Goal: Task Accomplishment & Management: Use online tool/utility

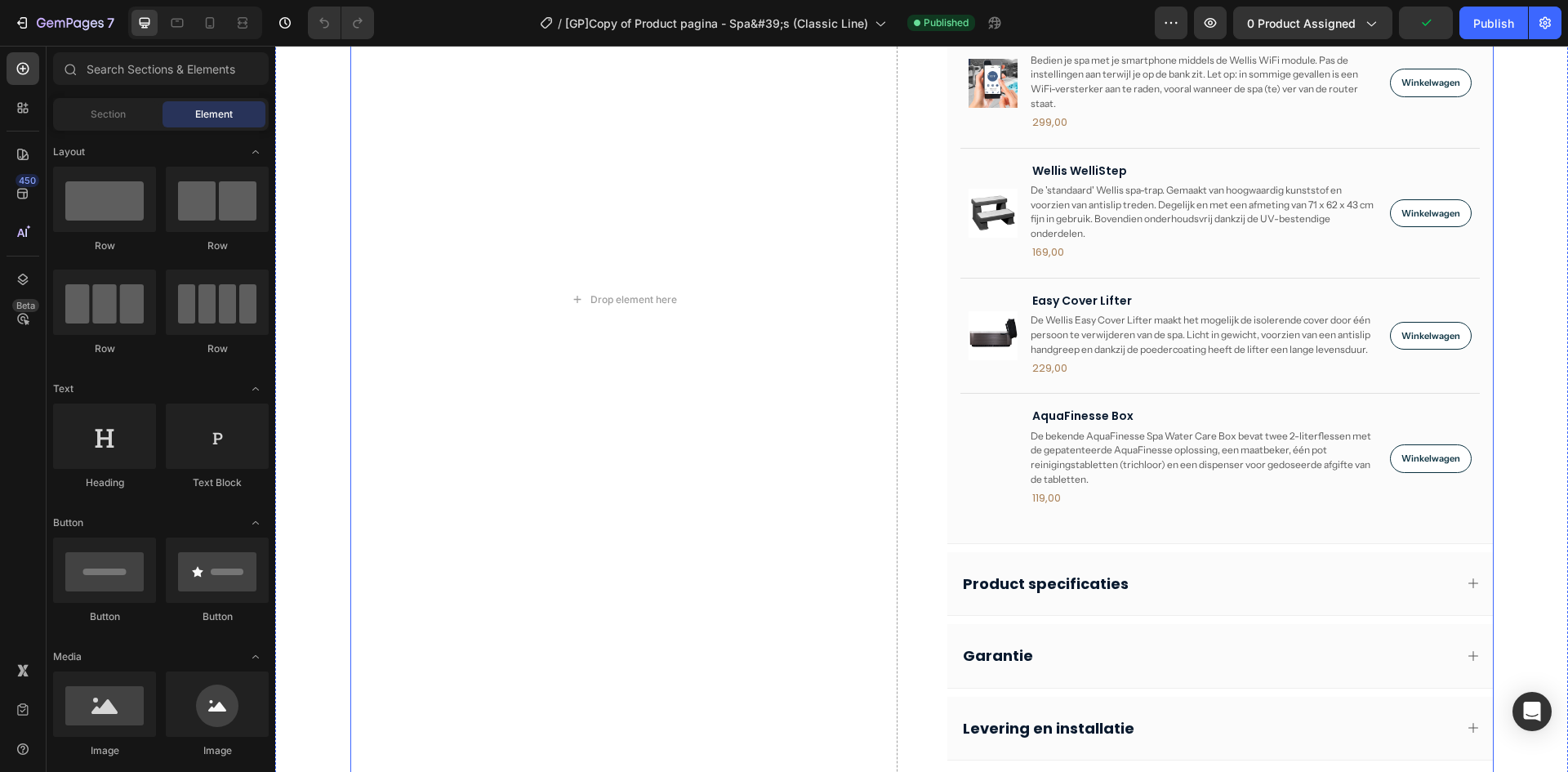
scroll to position [1144, 0]
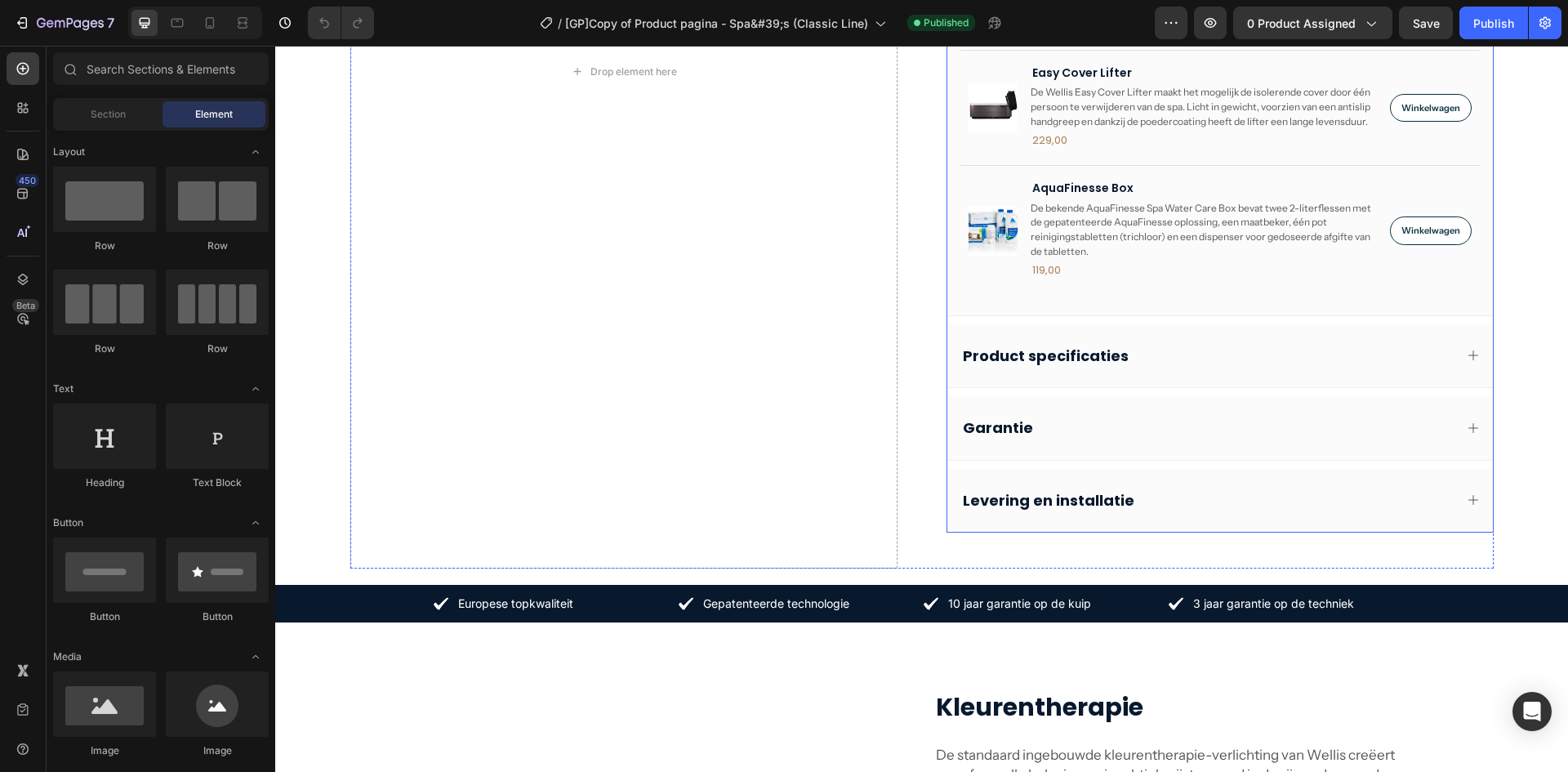
click at [1142, 413] on div "Garantie" at bounding box center [1221, 428] width 546 height 63
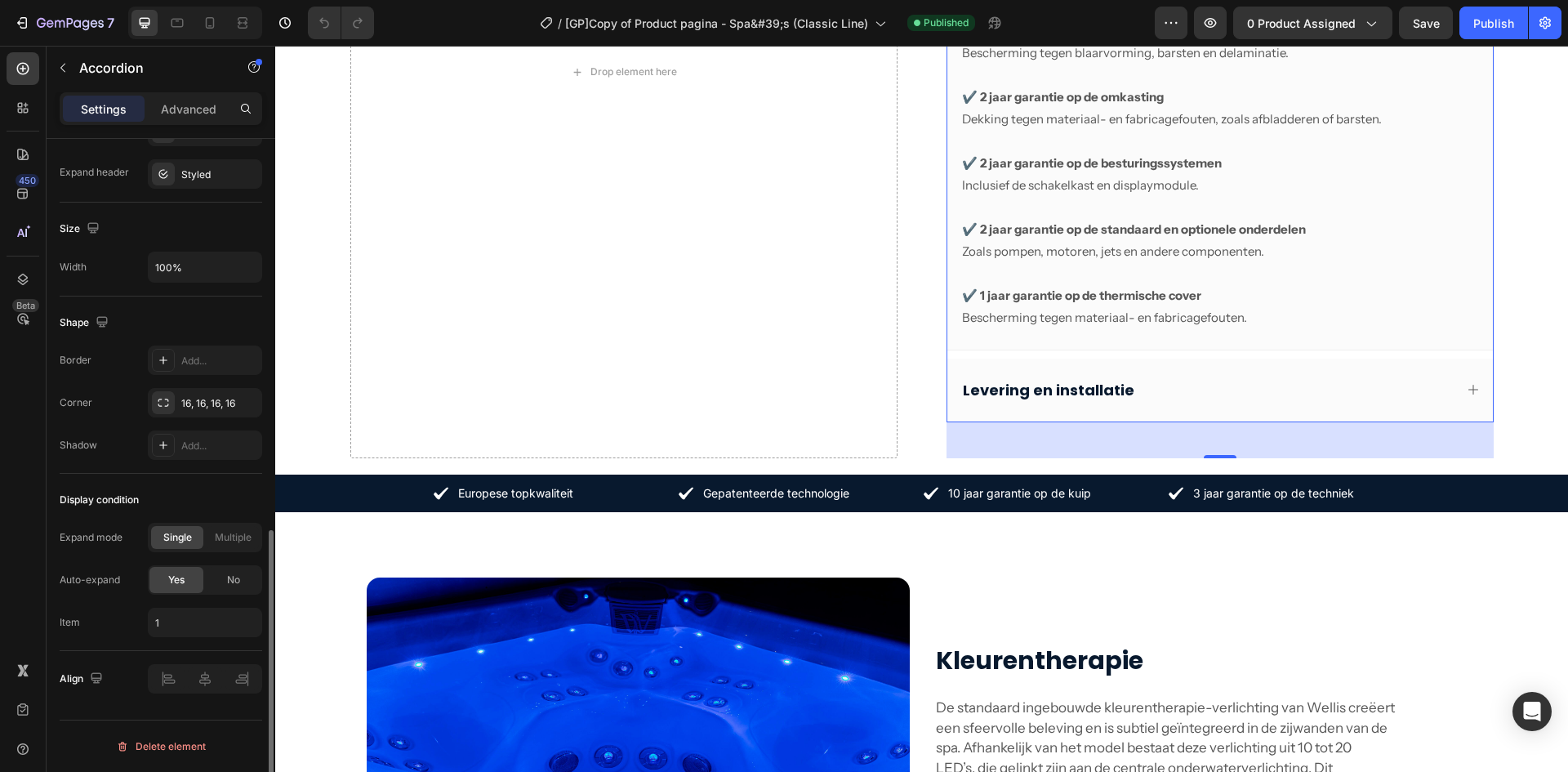
scroll to position [537, 0]
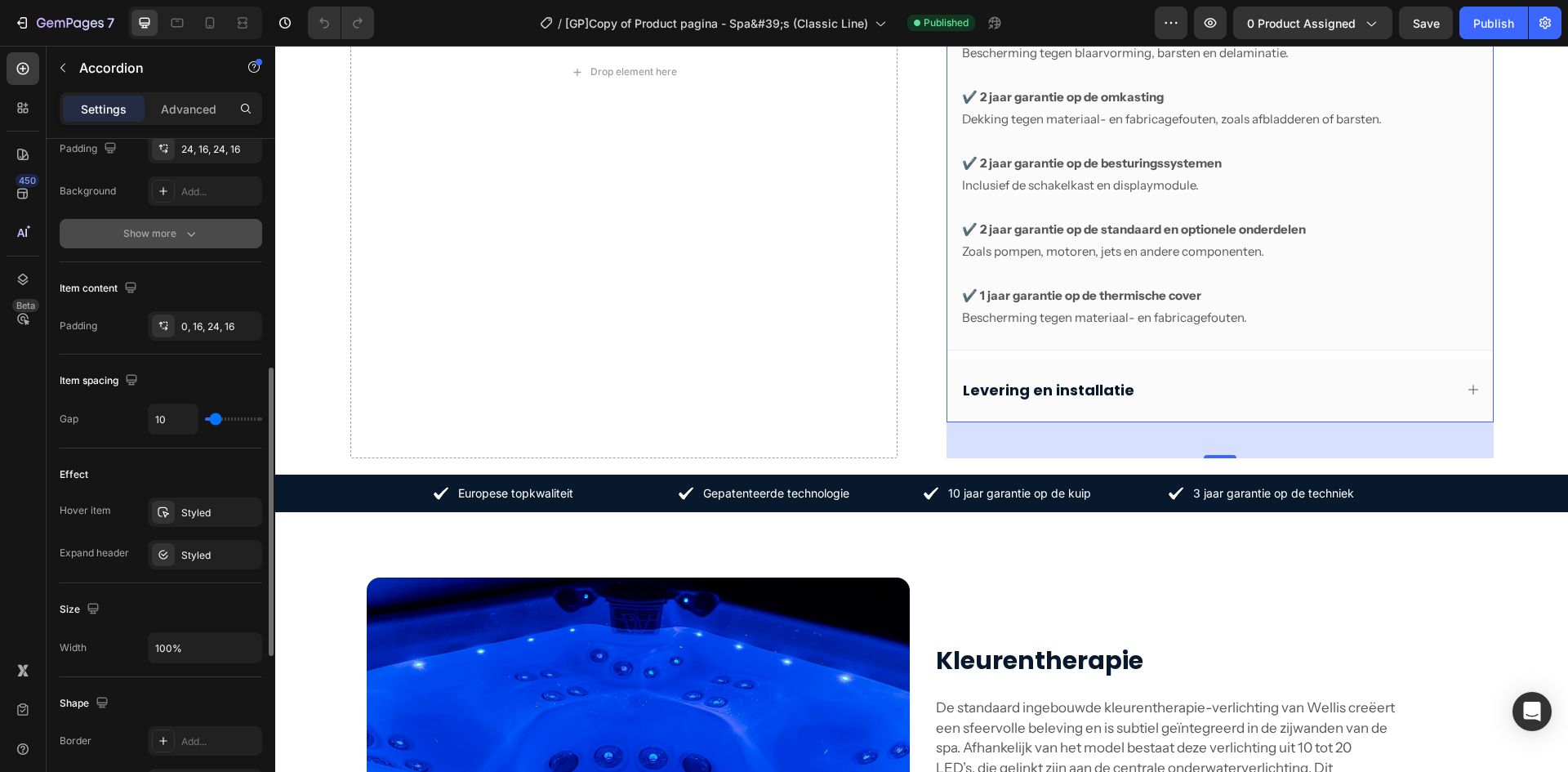
click at [187, 241] on icon "button" at bounding box center [192, 234] width 17 height 17
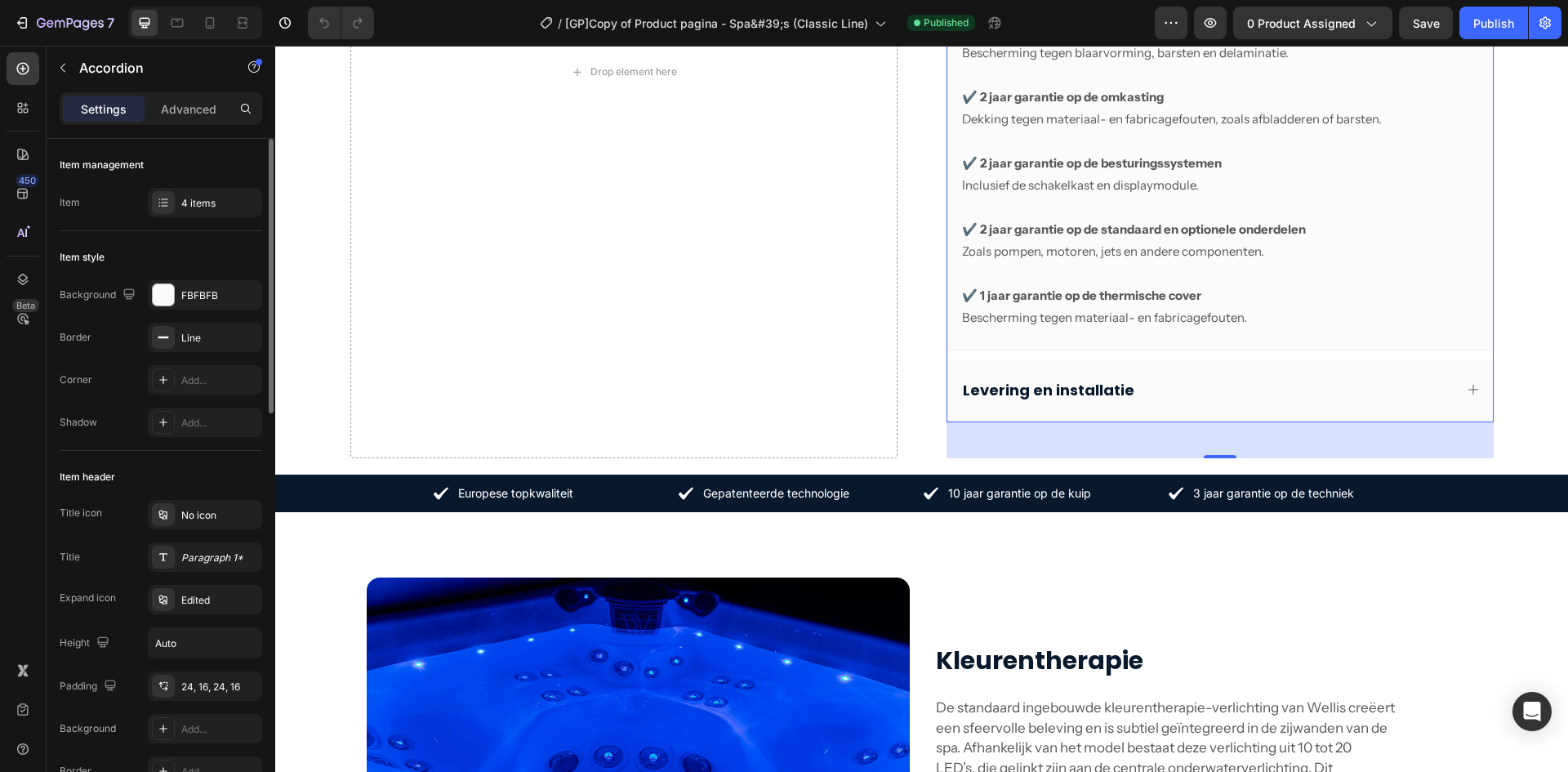
scroll to position [381, 0]
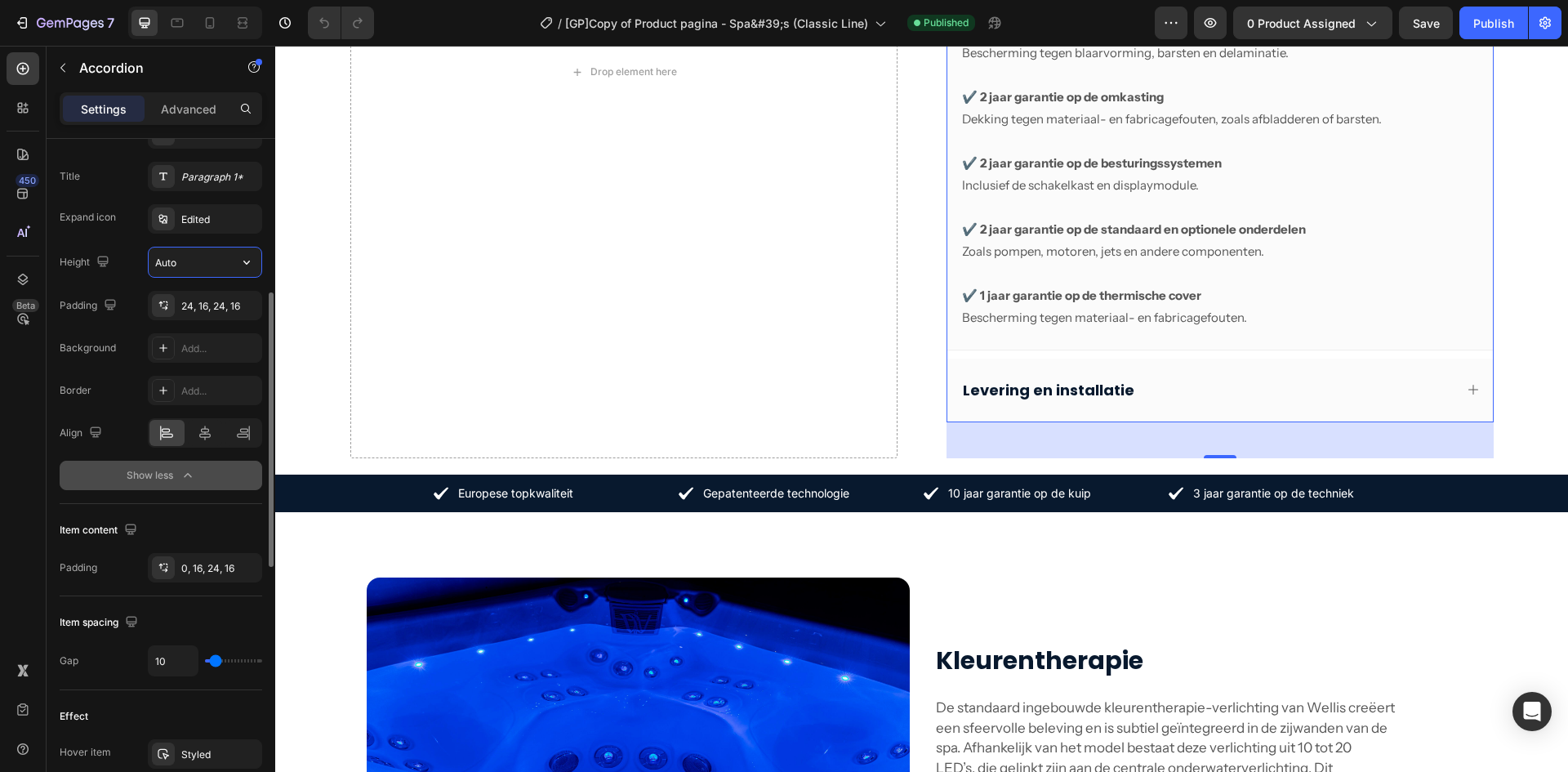
click at [210, 263] on input "Auto" at bounding box center [205, 263] width 113 height 30
click at [256, 257] on button "button" at bounding box center [247, 263] width 30 height 30
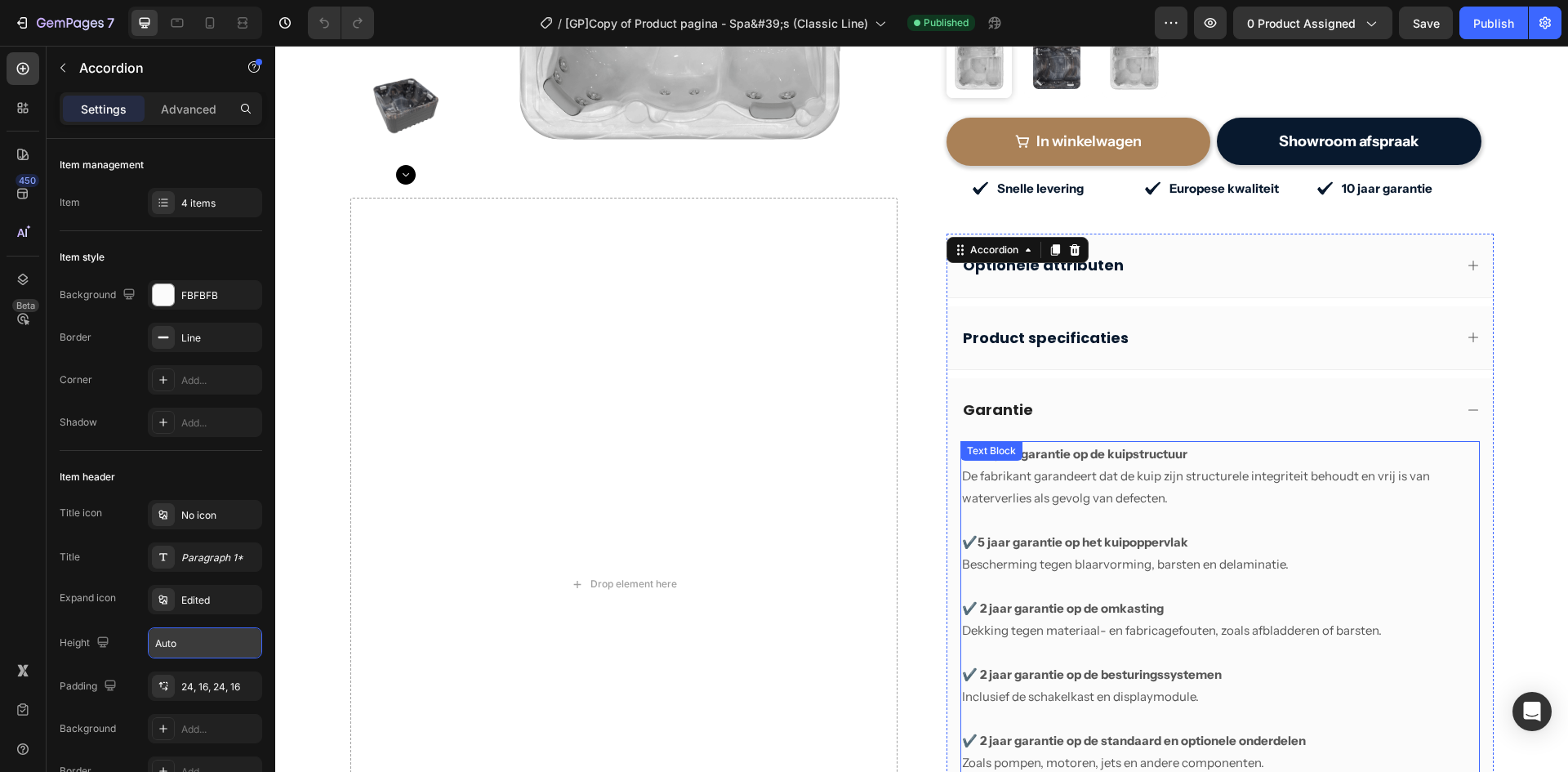
scroll to position [270, 0]
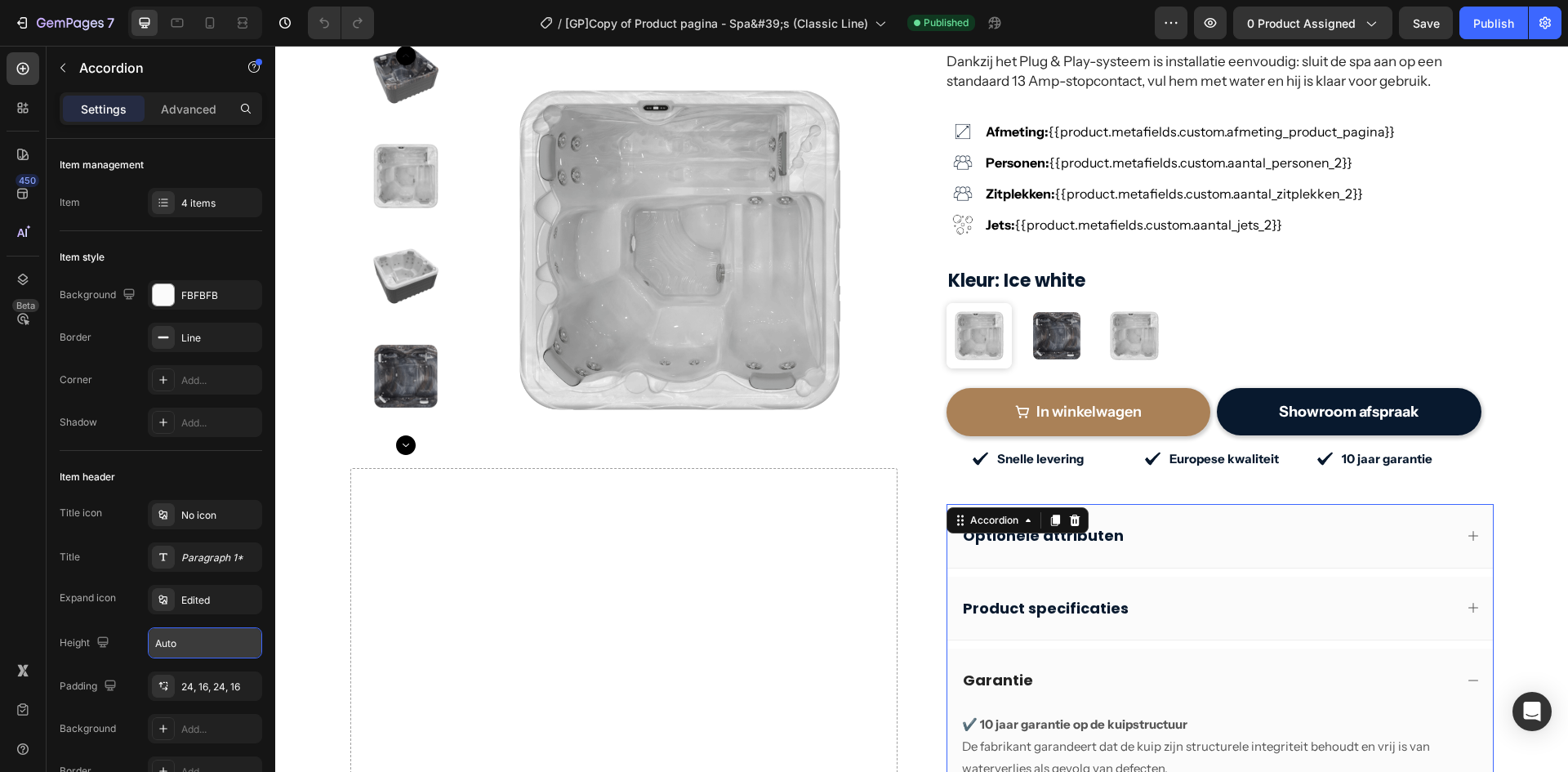
click at [1470, 674] on icon at bounding box center [1474, 681] width 13 height 13
click at [1471, 530] on icon at bounding box center [1474, 536] width 13 height 13
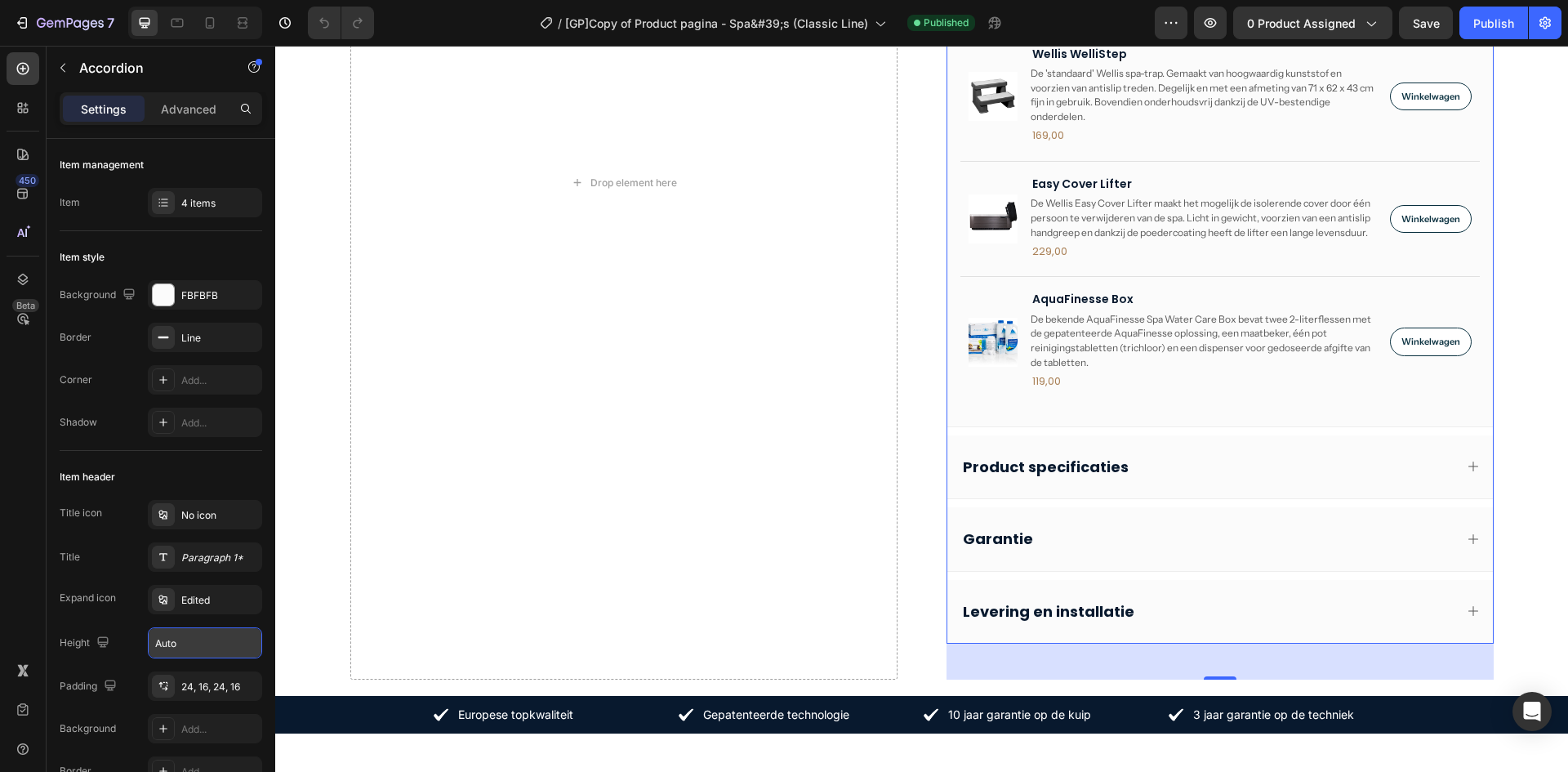
click at [1467, 476] on div "Product specificaties" at bounding box center [1221, 467] width 546 height 63
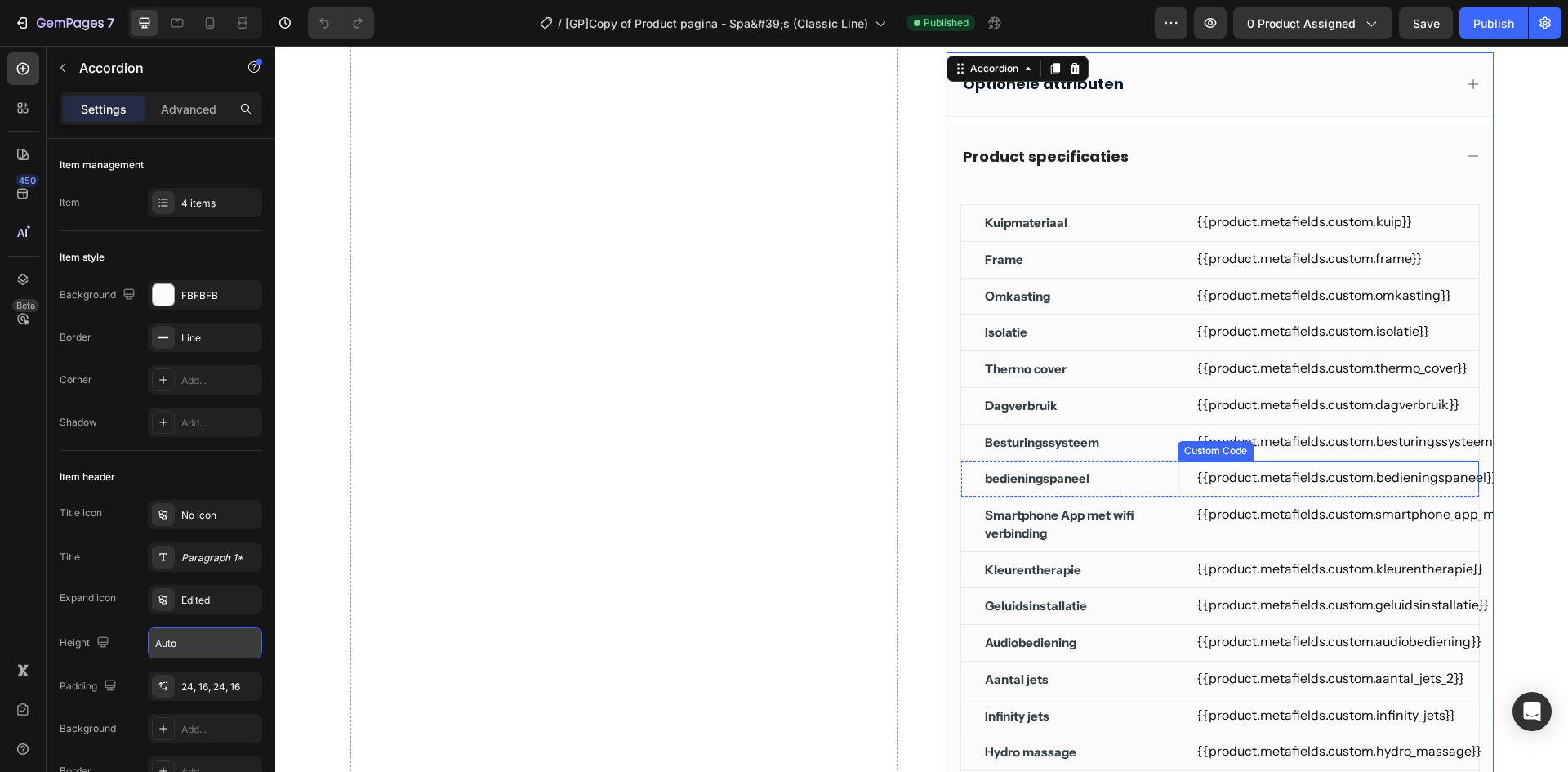
scroll to position [598, 0]
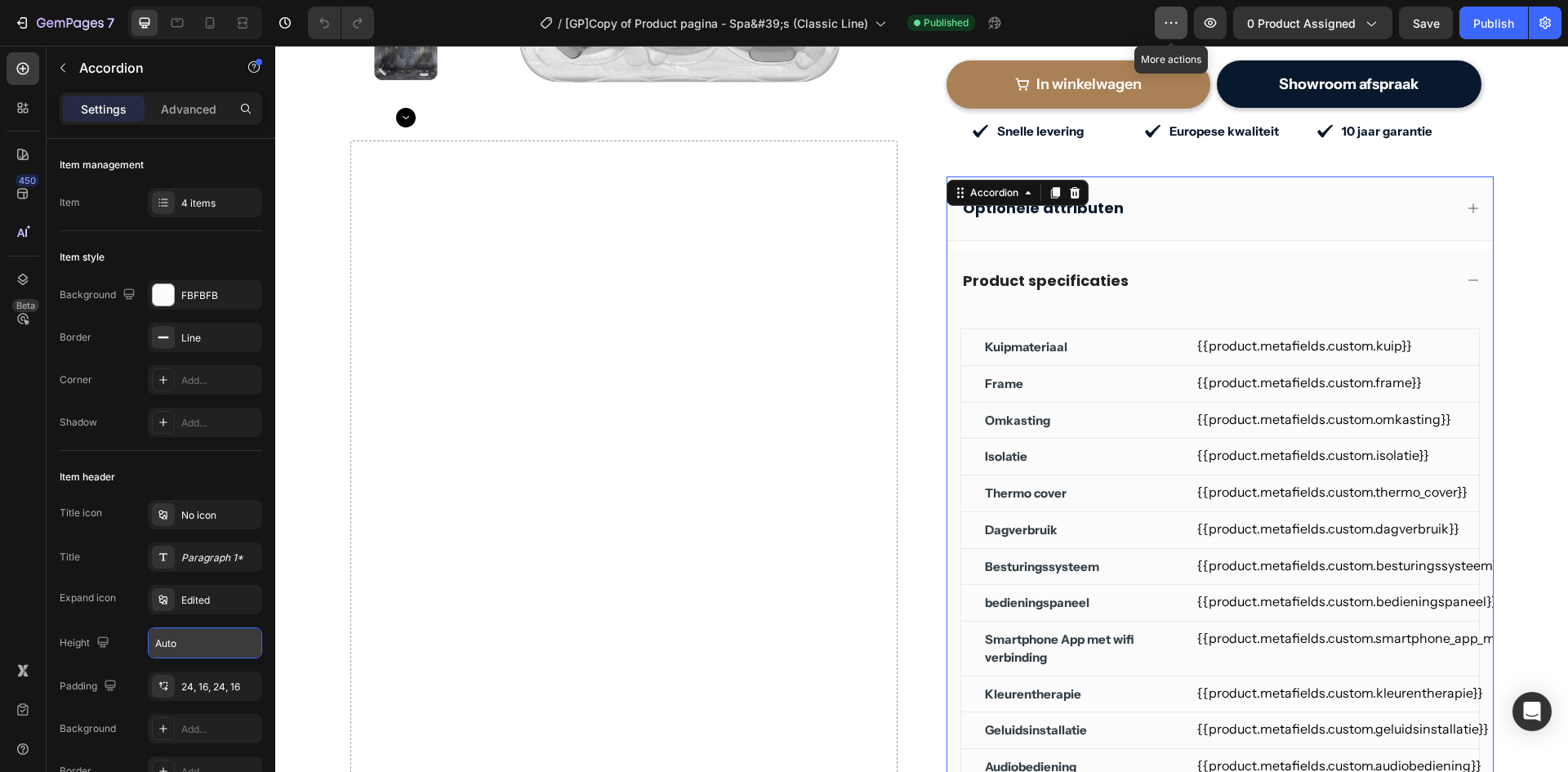
click at [1180, 18] on icon "button" at bounding box center [1171, 23] width 17 height 17
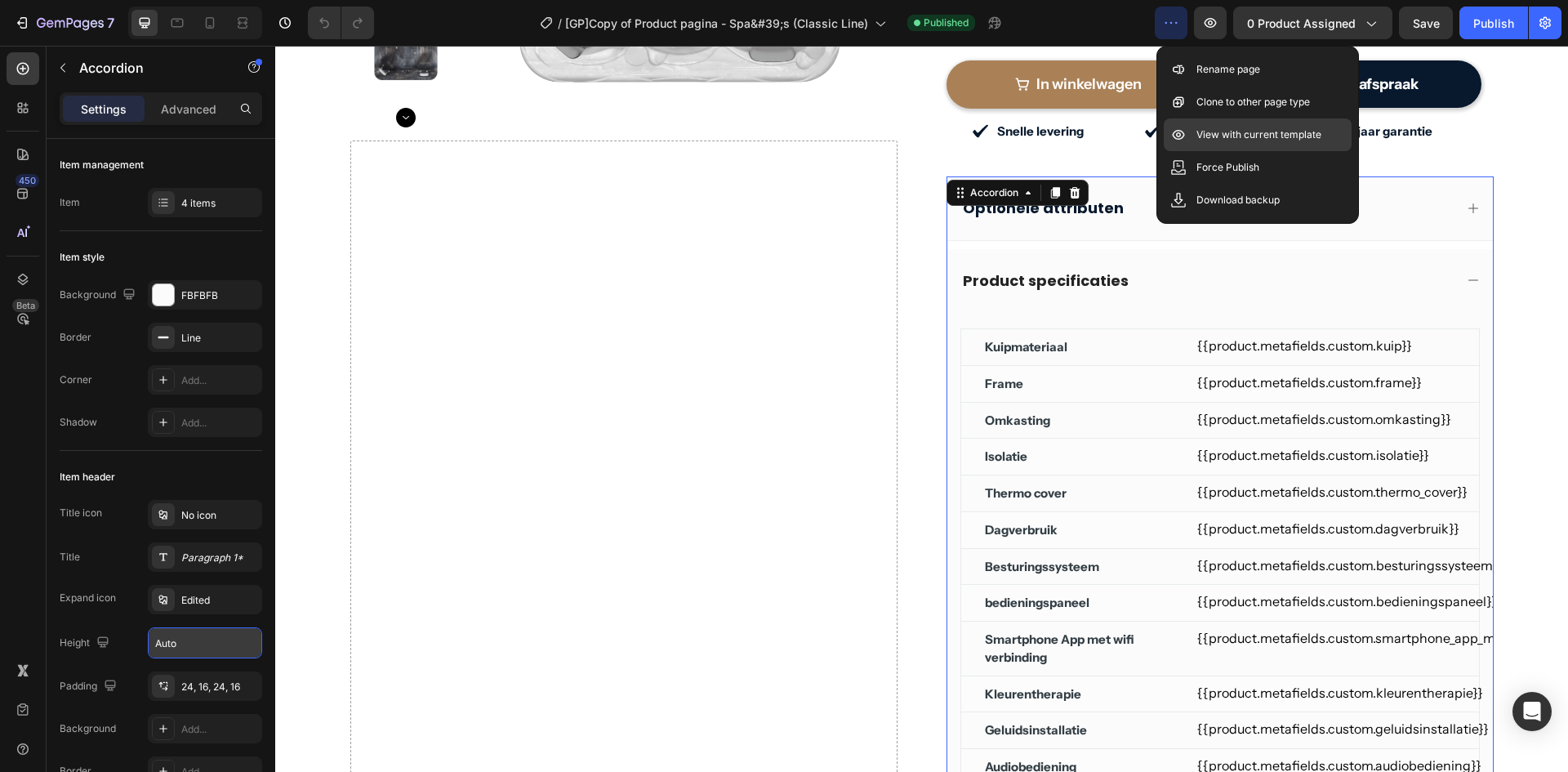
click at [1190, 151] on div "View with current template" at bounding box center [1258, 167] width 188 height 33
click at [1095, 27] on div "/ [GP]Copy of Product pagina - Spa&#39;s (Classic Line) Published" at bounding box center [771, 22] width 768 height 33
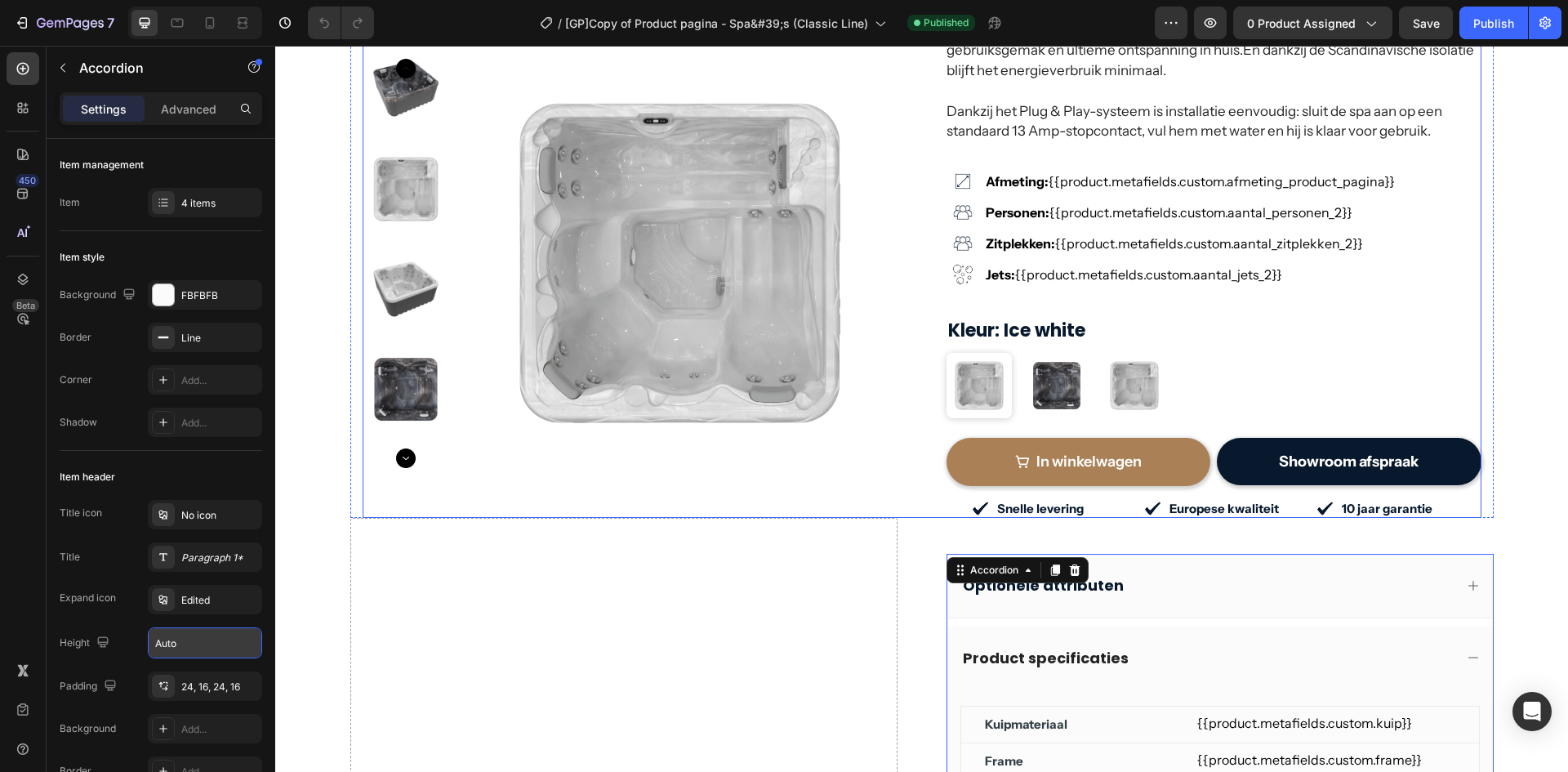
scroll to position [216, 0]
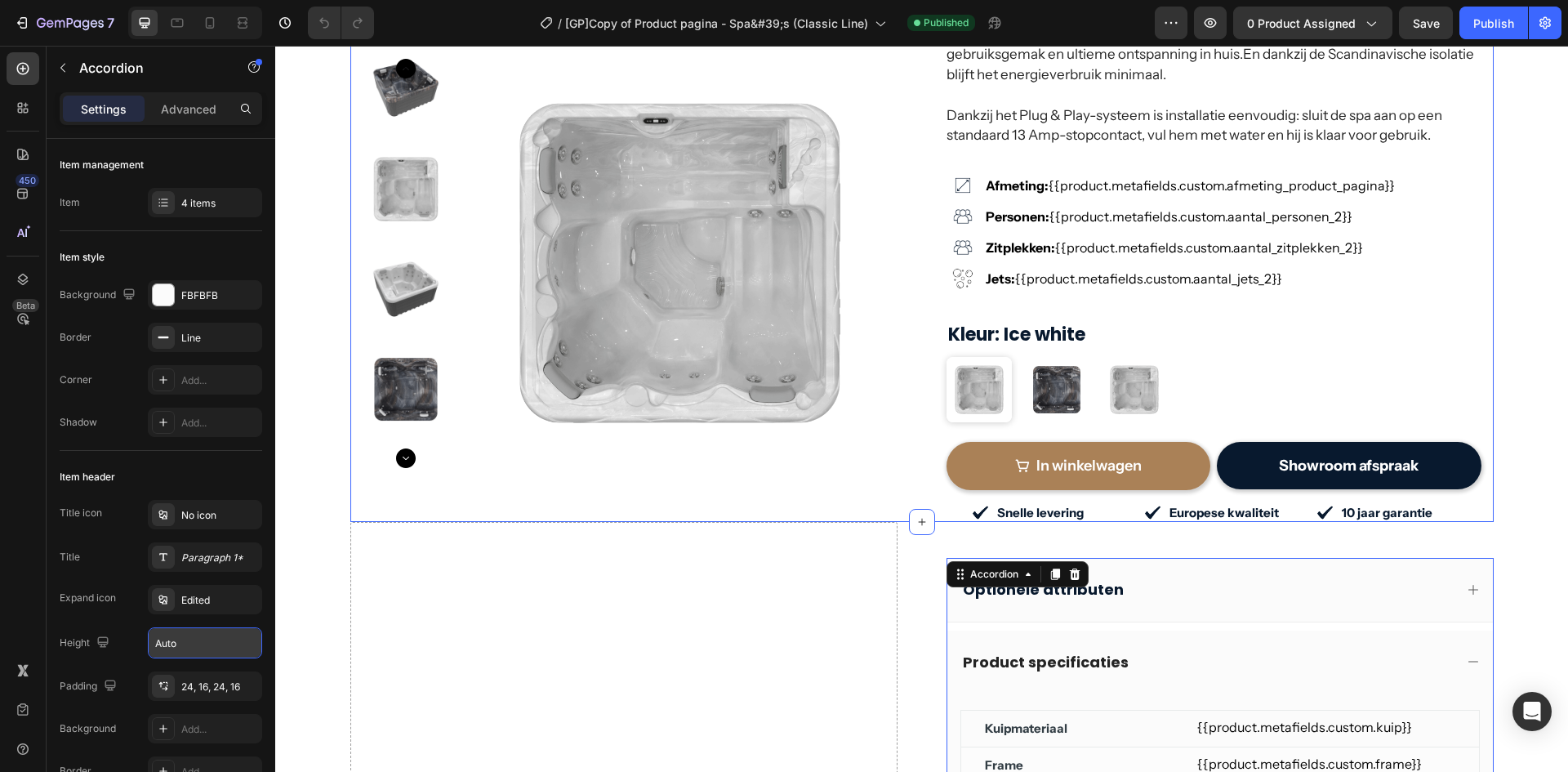
click at [350, 474] on div "Home [PERSON_NAME] Plug & Play Breadcrumb Product Images [PERSON_NAME] Plug & P…" at bounding box center [922, 193] width 1143 height 659
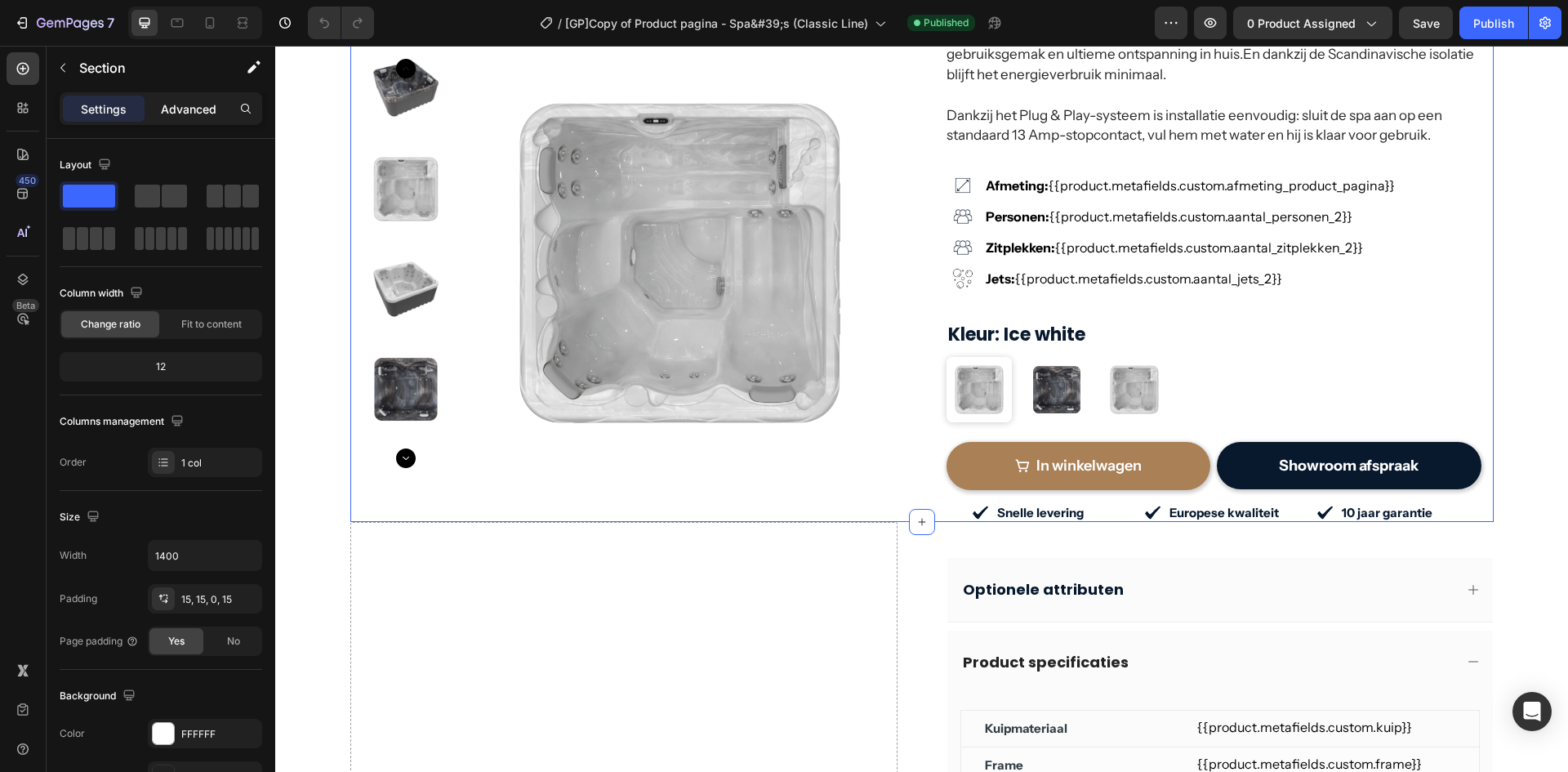
click at [177, 107] on p "Advanced" at bounding box center [189, 109] width 56 height 17
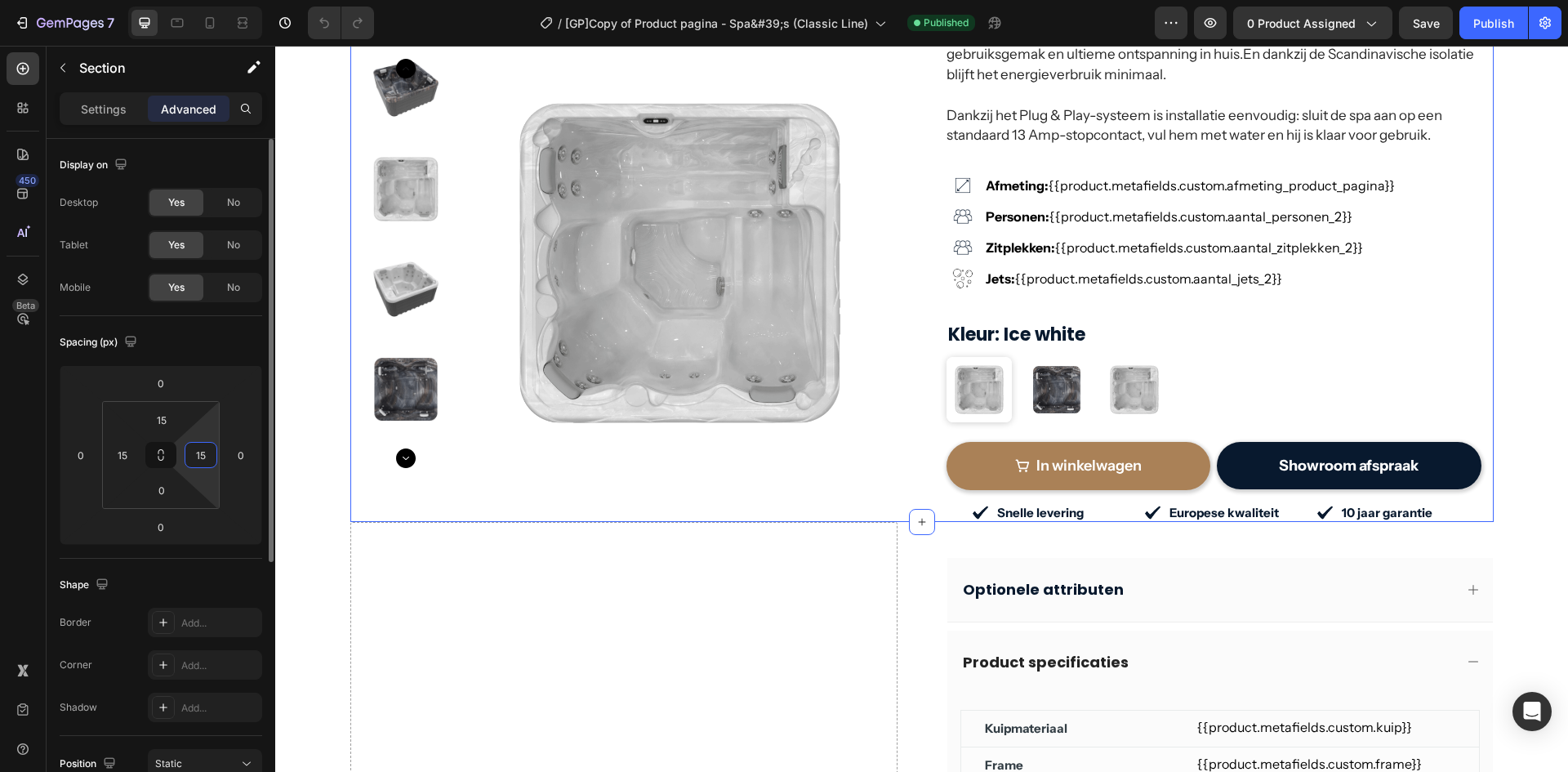
click at [203, 455] on input "15" at bounding box center [201, 455] width 24 height 24
type input "0"
click at [123, 454] on input "15" at bounding box center [122, 455] width 24 height 24
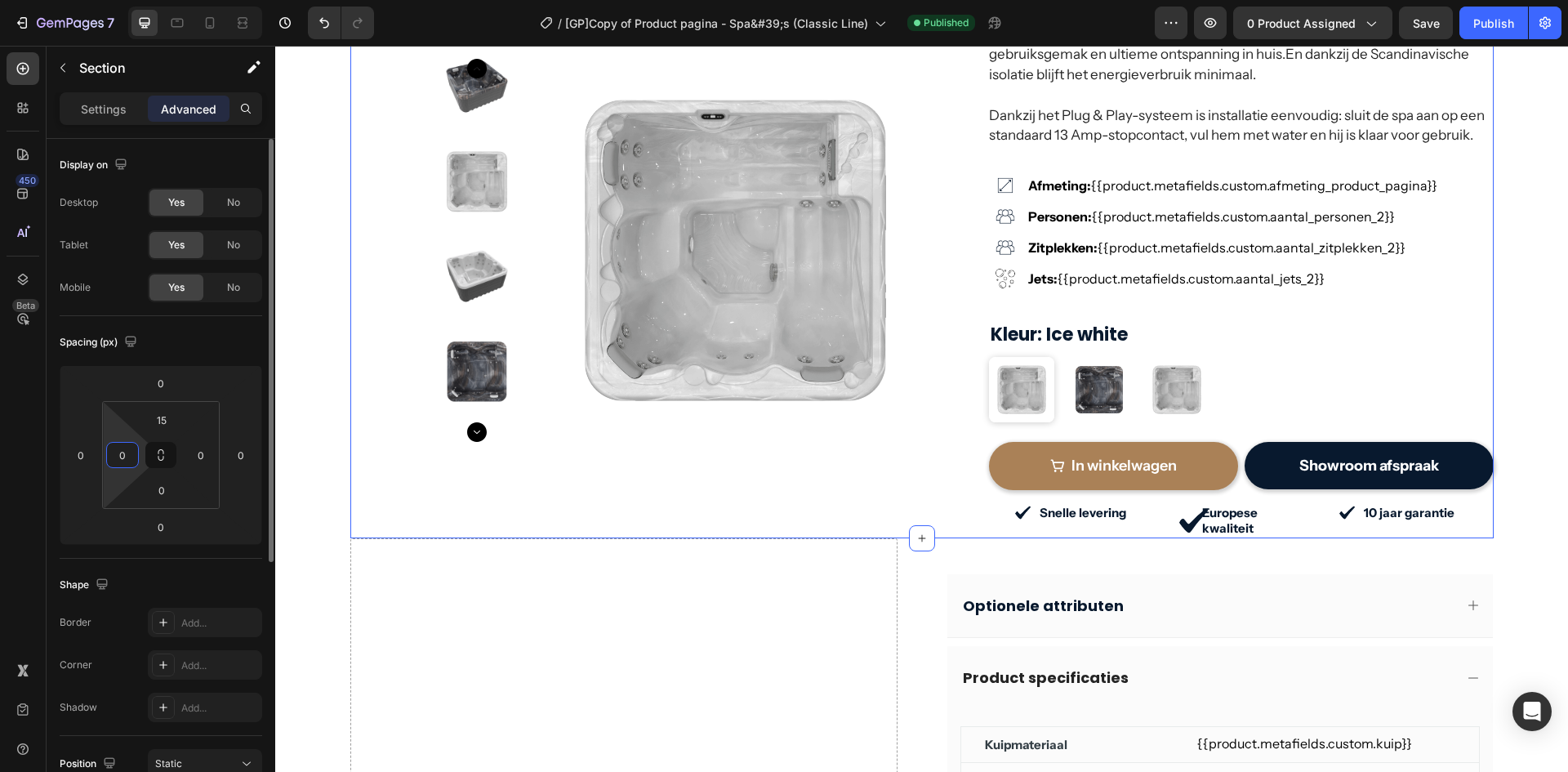
type input "0"
click at [217, 344] on div "Spacing (px)" at bounding box center [161, 343] width 203 height 26
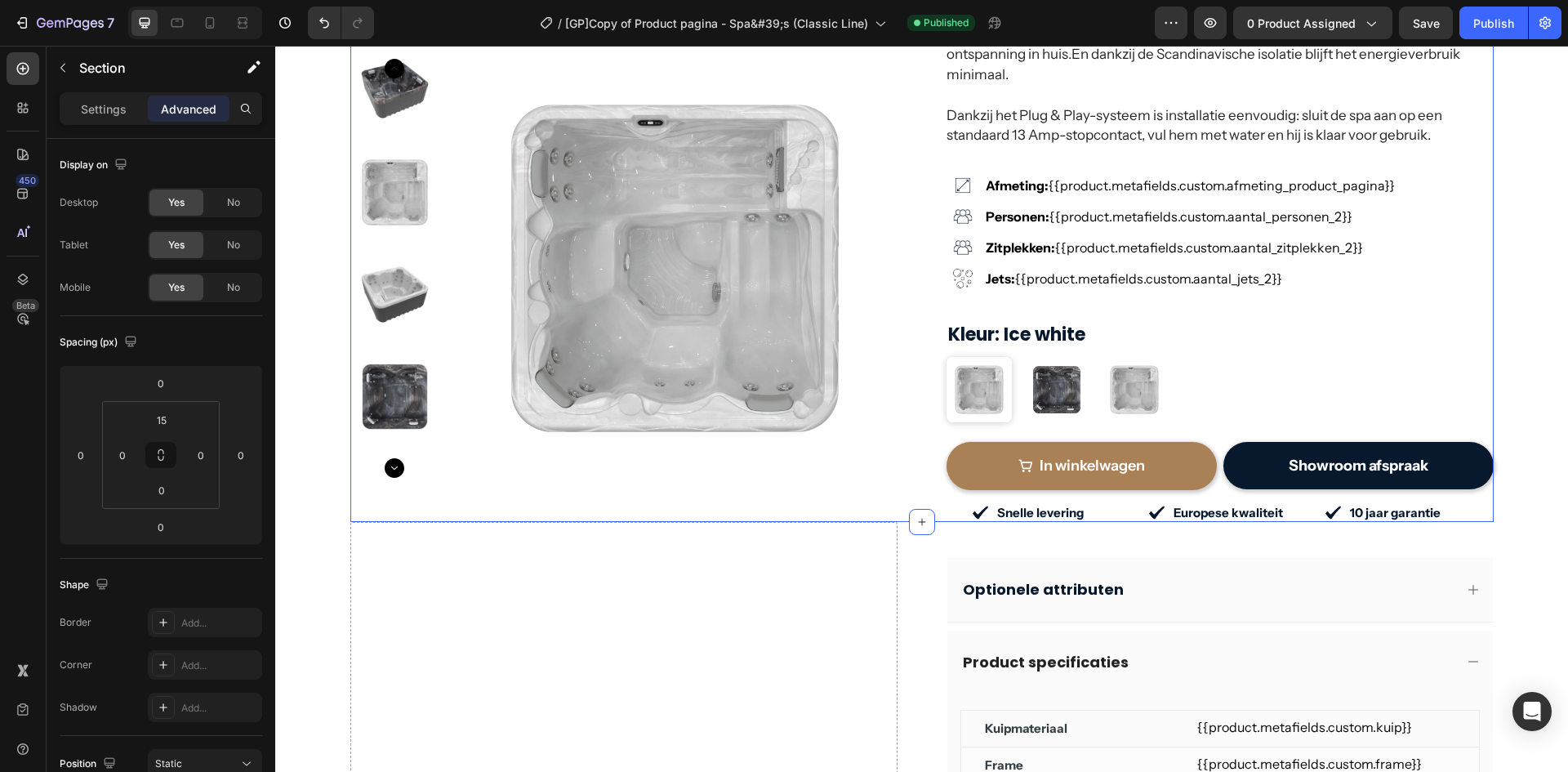
scroll to position [0, 0]
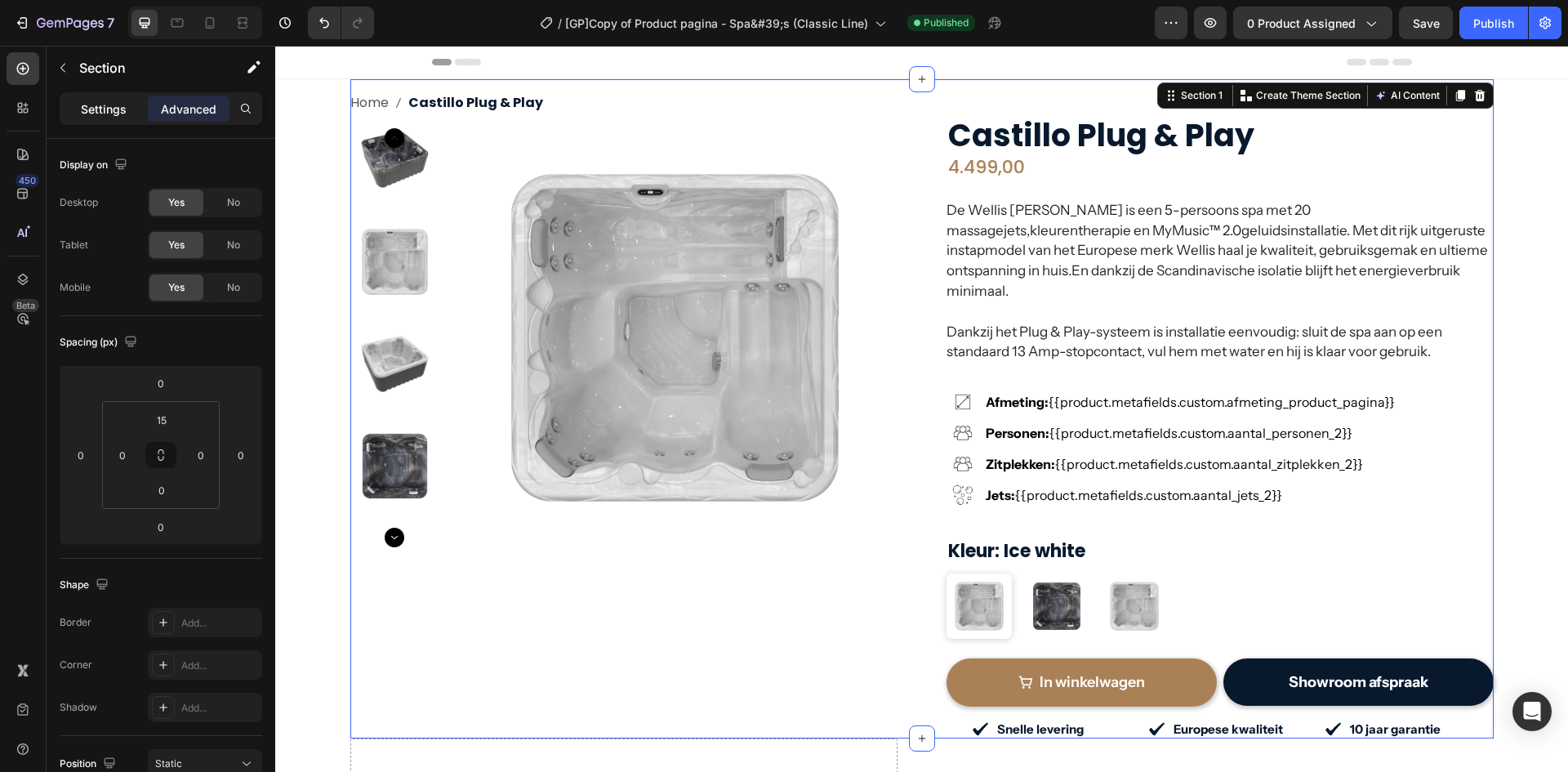
click at [115, 113] on p "Settings" at bounding box center [103, 109] width 46 height 17
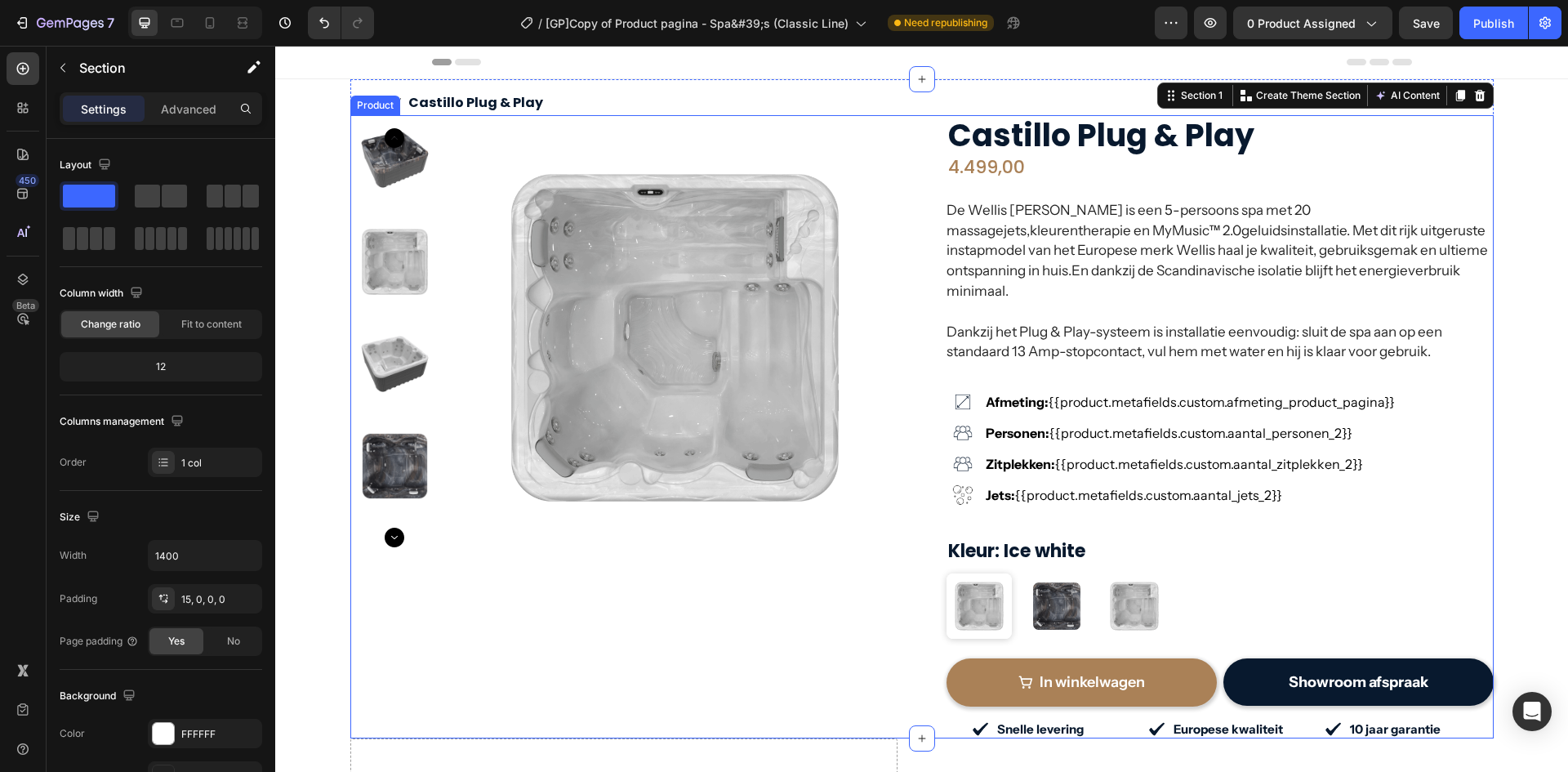
click at [934, 127] on div "Product Images [PERSON_NAME] Plug & Play (P) Title 4.499,00 (P) Price (P) Price…" at bounding box center [922, 427] width 1143 height 623
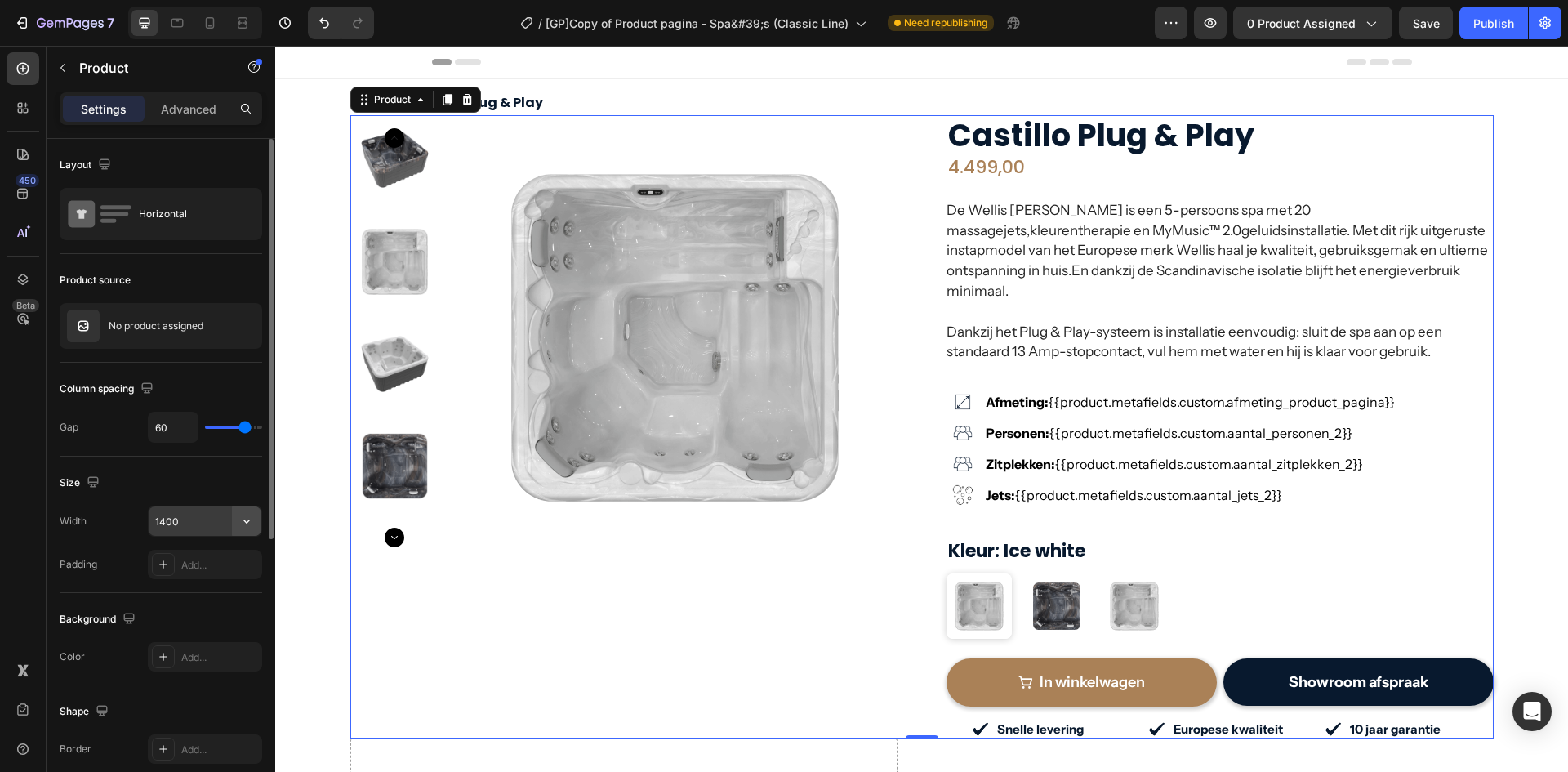
click at [248, 520] on icon "button" at bounding box center [247, 521] width 17 height 17
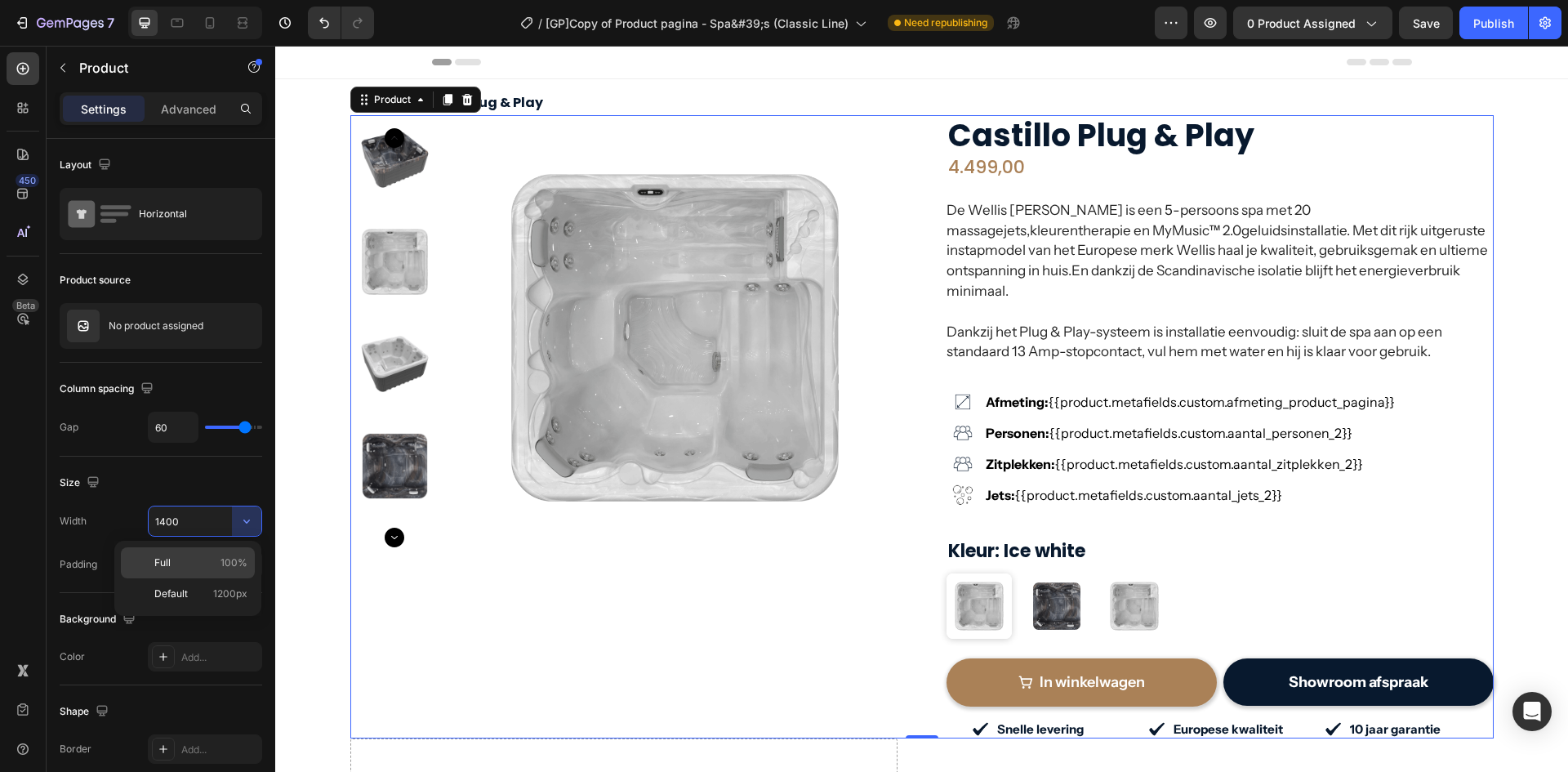
click at [192, 561] on p "Full 100%" at bounding box center [201, 563] width 93 height 15
type input "100%"
click at [181, 106] on p "Advanced" at bounding box center [189, 109] width 56 height 17
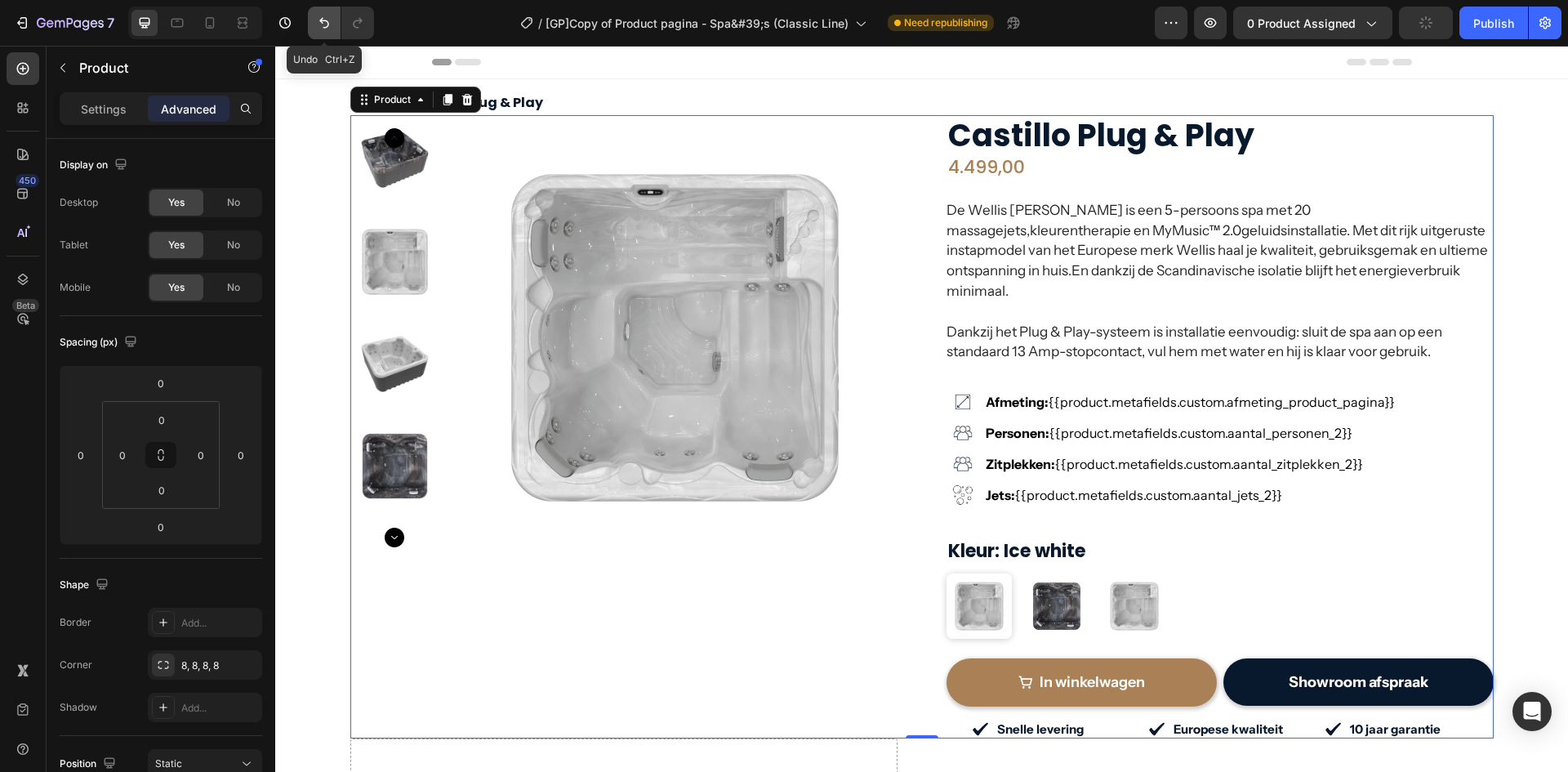
click at [330, 24] on icon "Undo/Redo" at bounding box center [325, 23] width 17 height 17
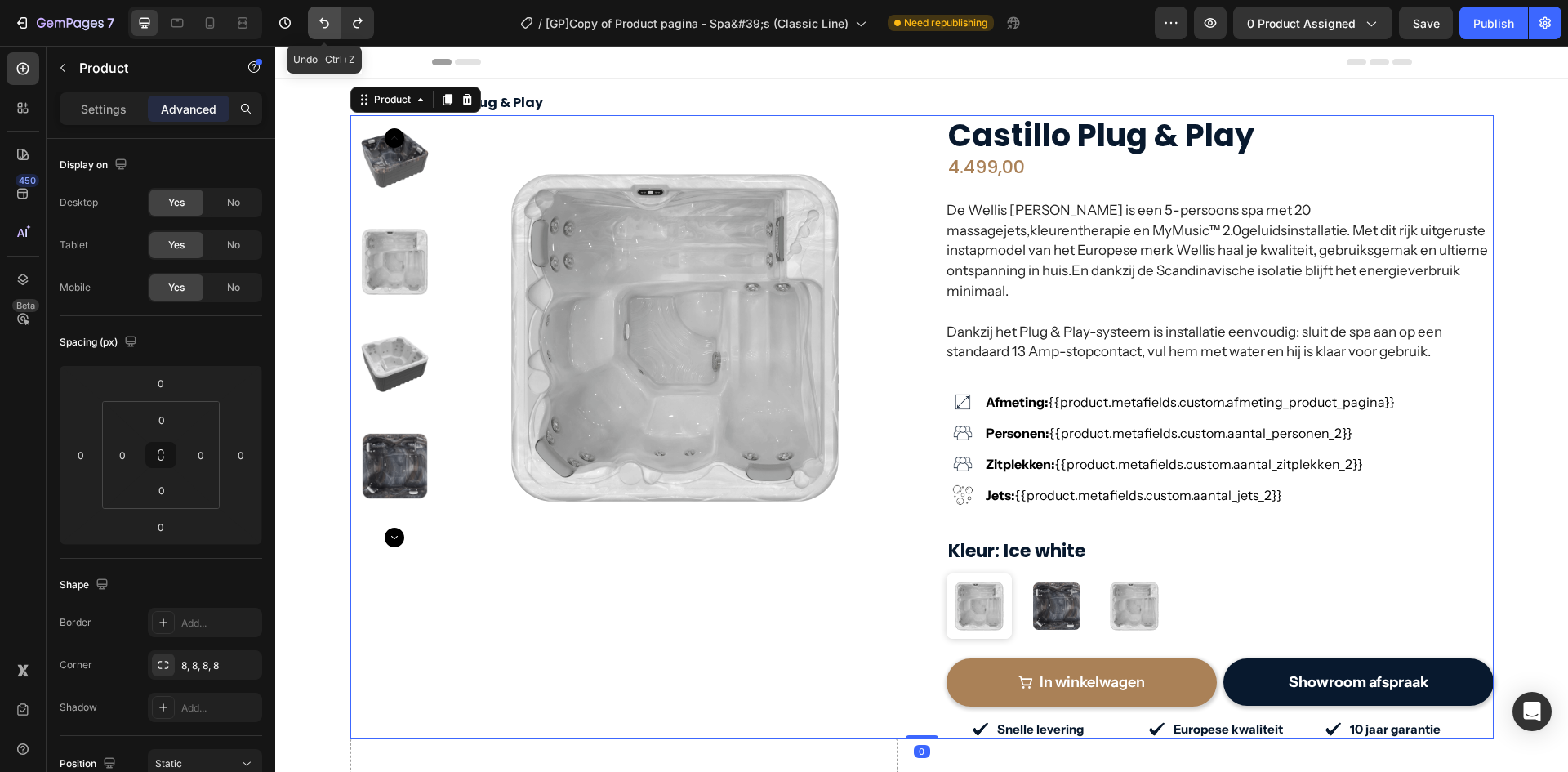
click at [330, 24] on icon "Undo/Redo" at bounding box center [325, 23] width 17 height 17
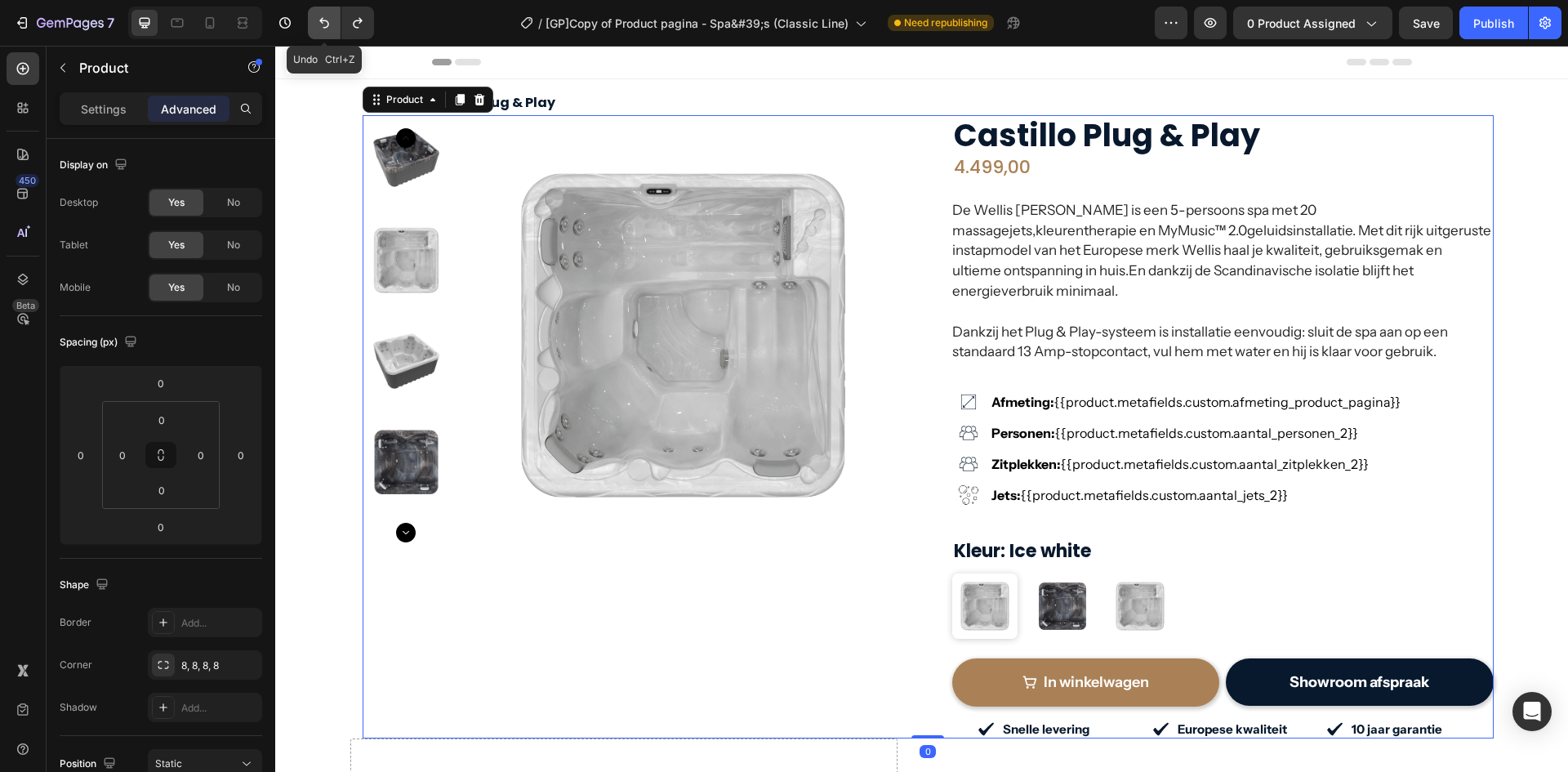
click at [330, 24] on icon "Undo/Redo" at bounding box center [325, 23] width 17 height 17
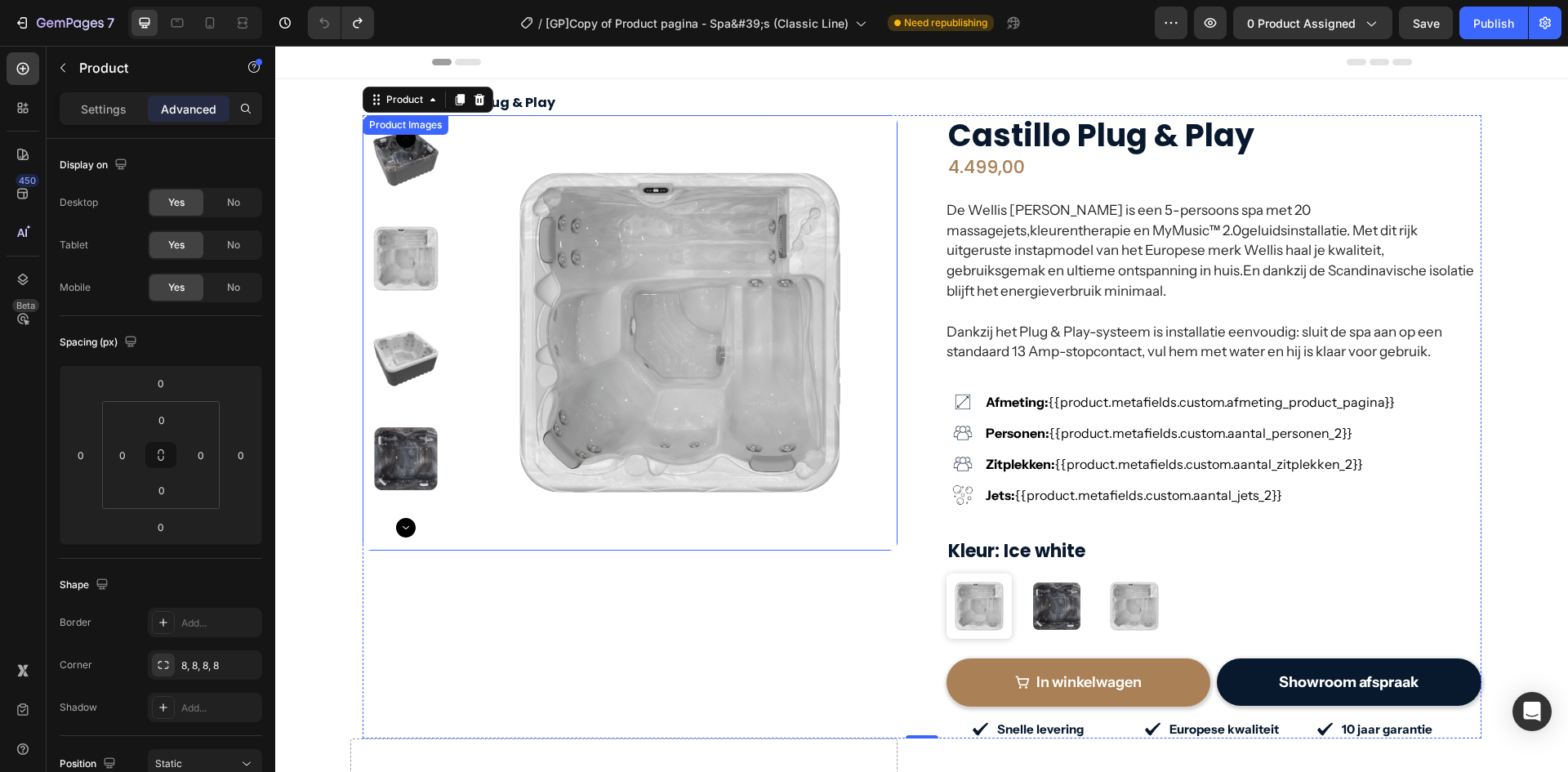
click at [876, 123] on img at bounding box center [681, 333] width 436 height 436
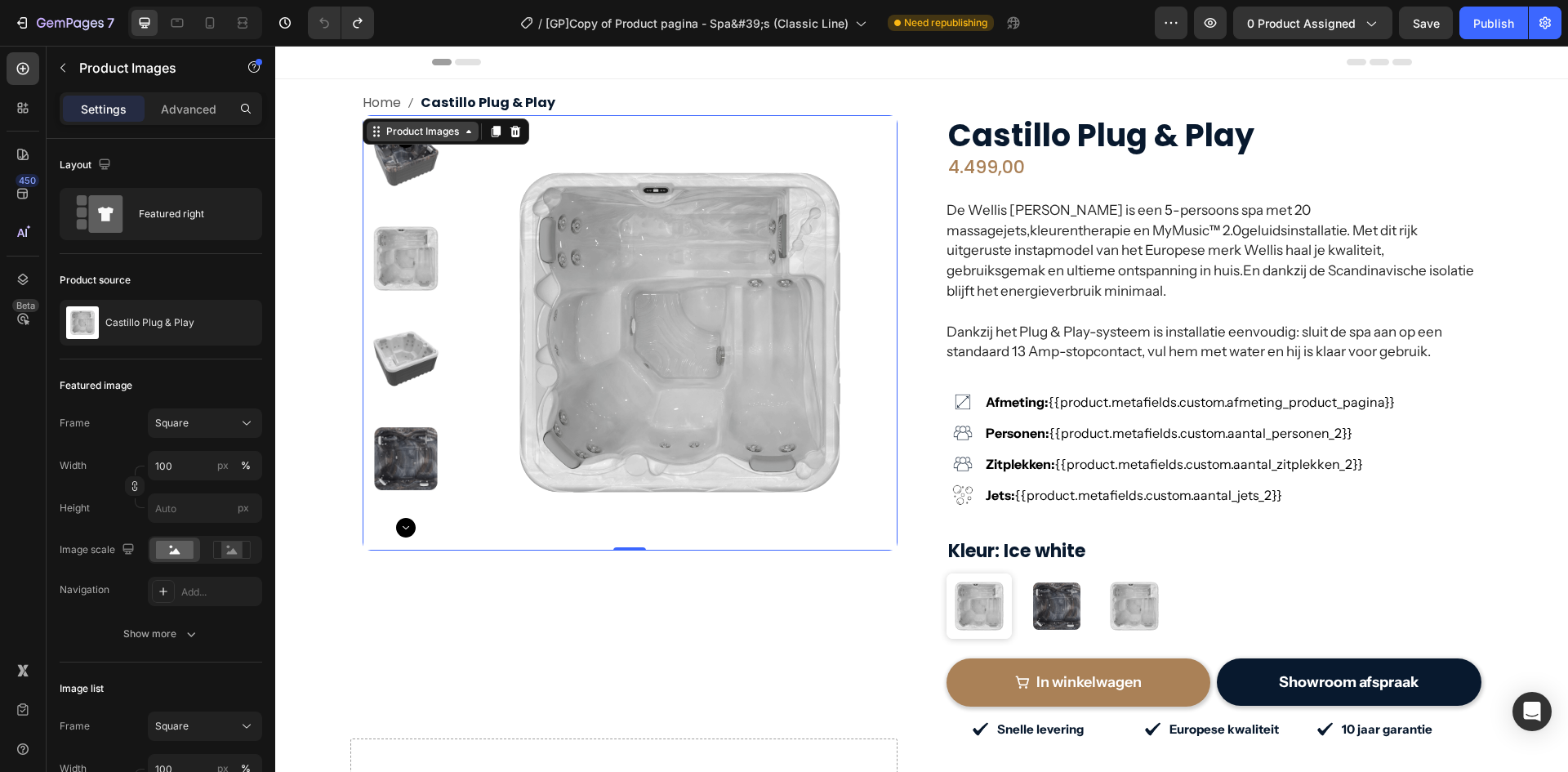
click at [428, 129] on div "Product Images" at bounding box center [422, 131] width 79 height 15
click at [29, 287] on icon at bounding box center [23, 279] width 17 height 17
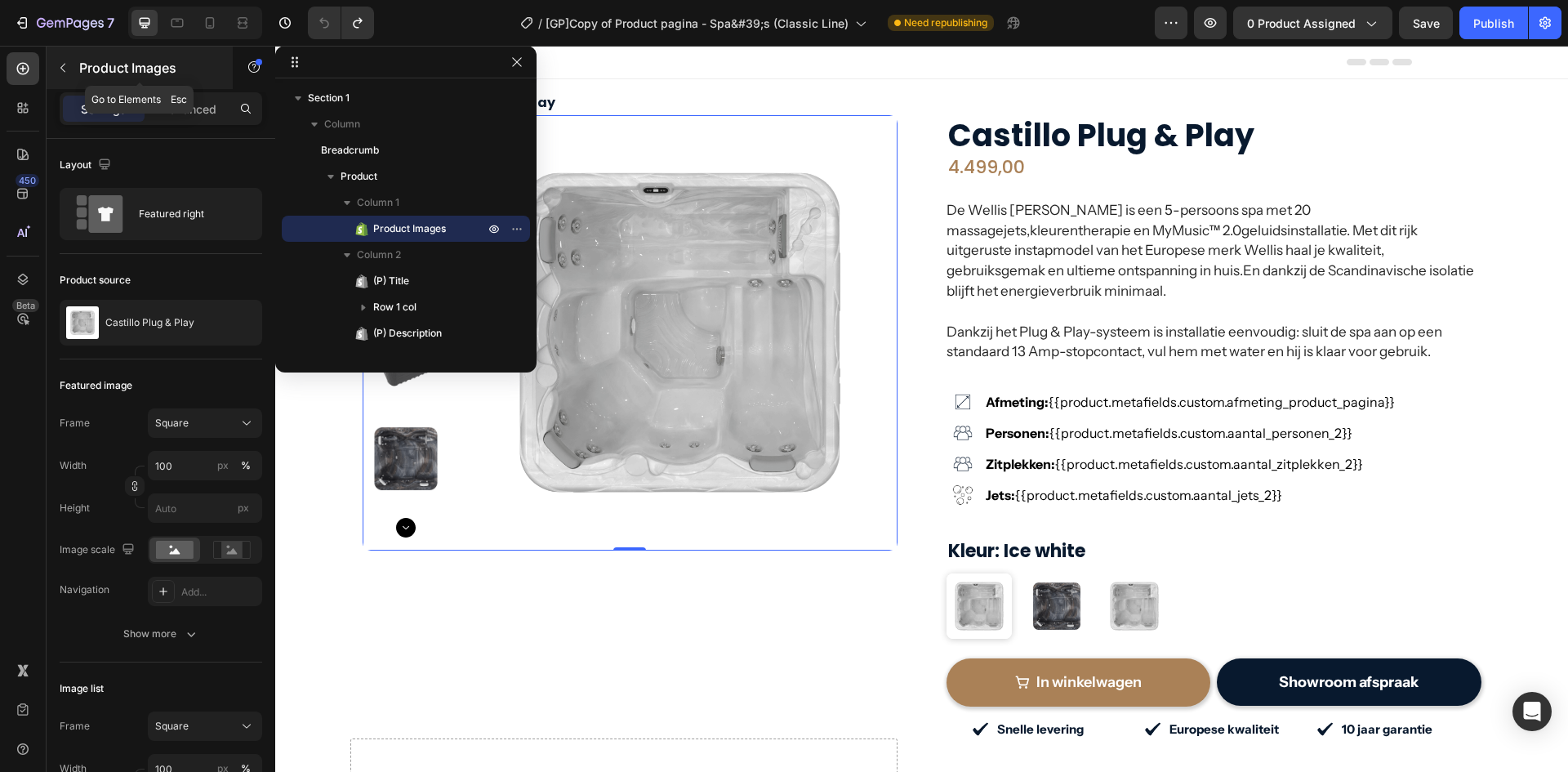
click at [63, 64] on icon "button" at bounding box center [62, 68] width 5 height 9
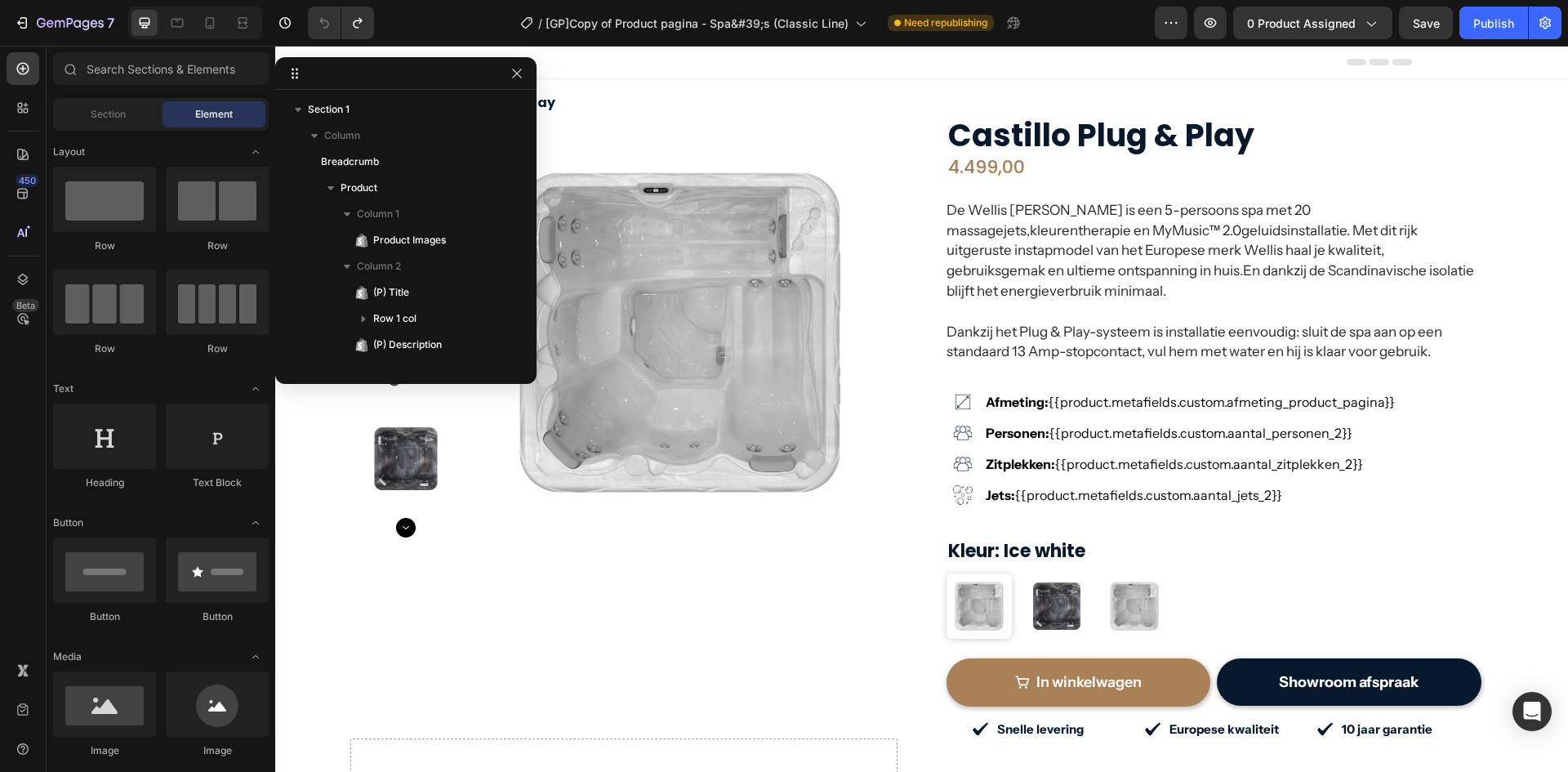
drag, startPoint x: 358, startPoint y: 59, endPoint x: 105, endPoint y: 131, distance: 263.0
click at [516, 73] on icon "button" at bounding box center [517, 74] width 13 height 13
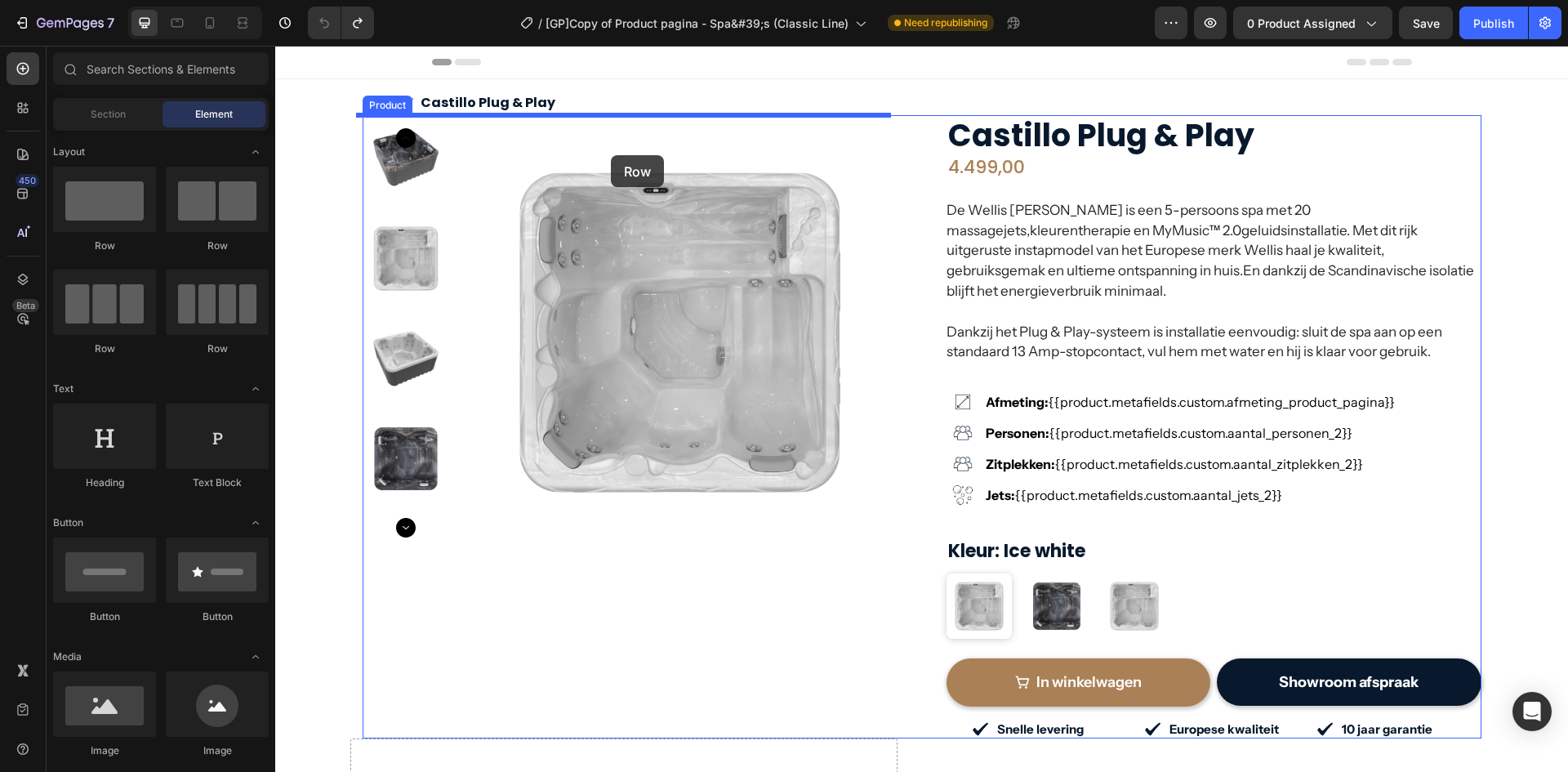
drag, startPoint x: 418, startPoint y: 246, endPoint x: 611, endPoint y: 156, distance: 213.0
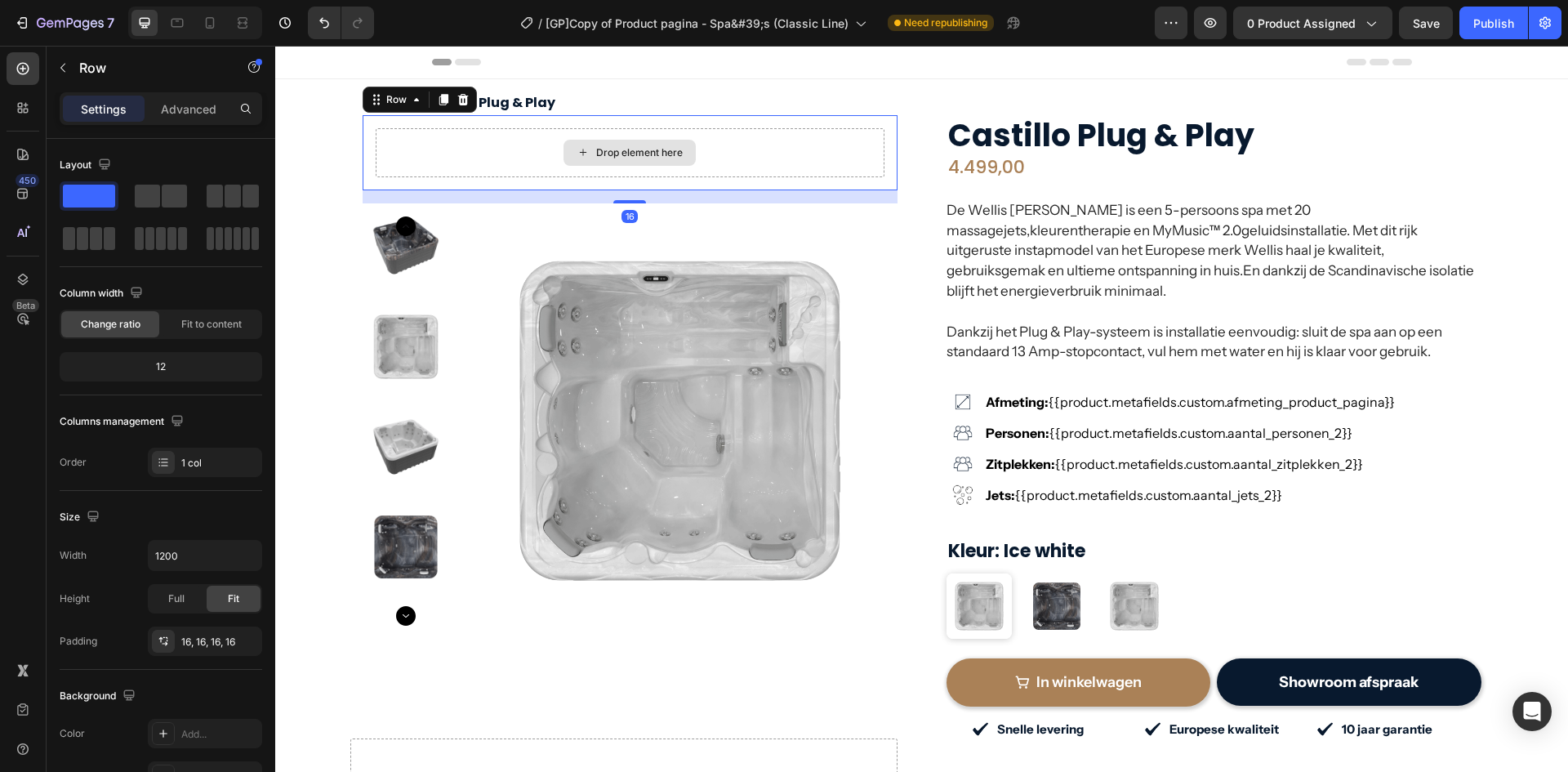
click at [425, 155] on div "Drop element here" at bounding box center [630, 153] width 509 height 49
click at [177, 110] on p "Advanced" at bounding box center [189, 109] width 56 height 17
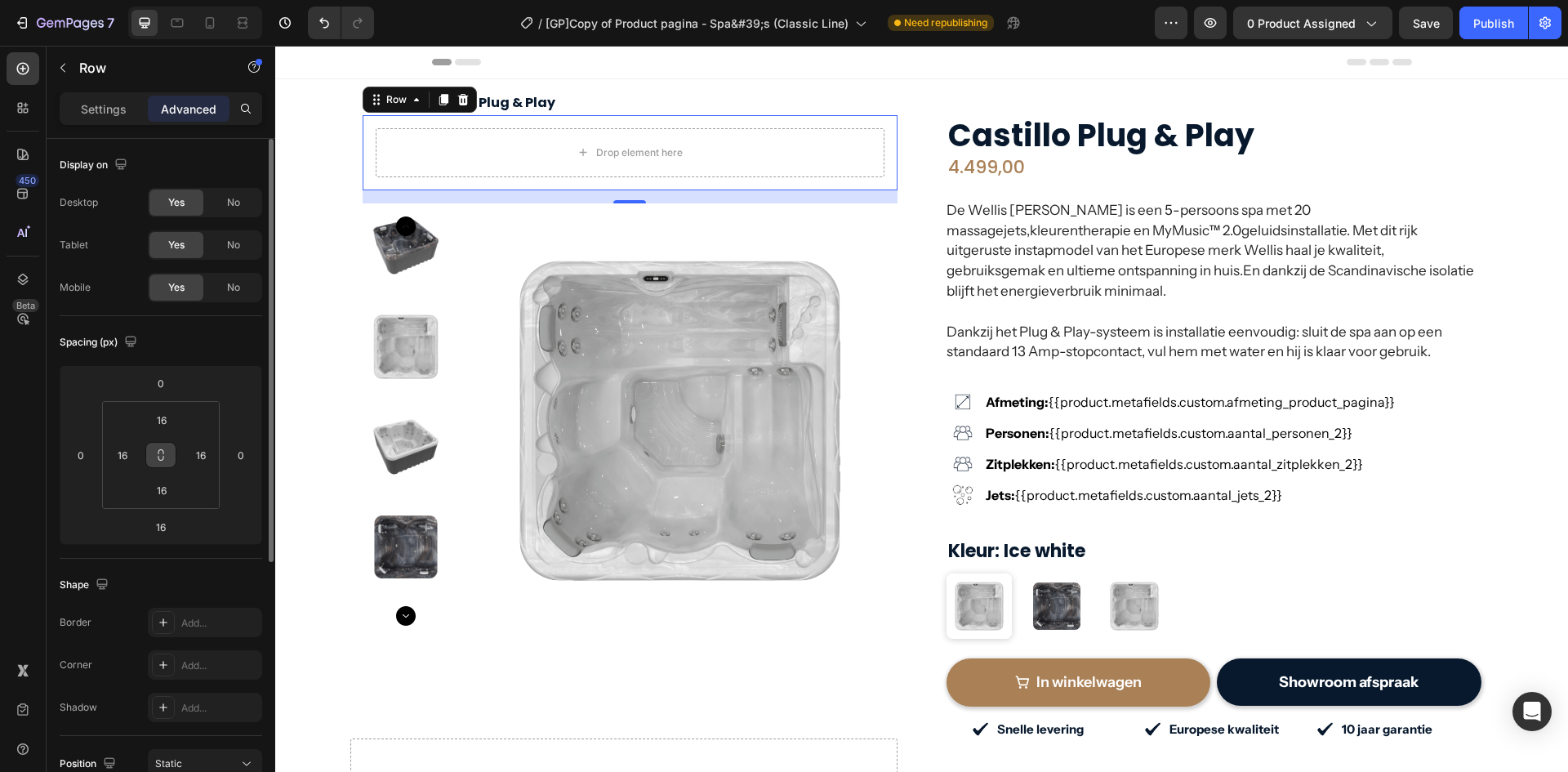
drag, startPoint x: 163, startPoint y: 456, endPoint x: 169, endPoint y: 408, distance: 48.4
click at [163, 455] on icon at bounding box center [161, 455] width 13 height 13
click at [169, 408] on input "16" at bounding box center [161, 420] width 33 height 24
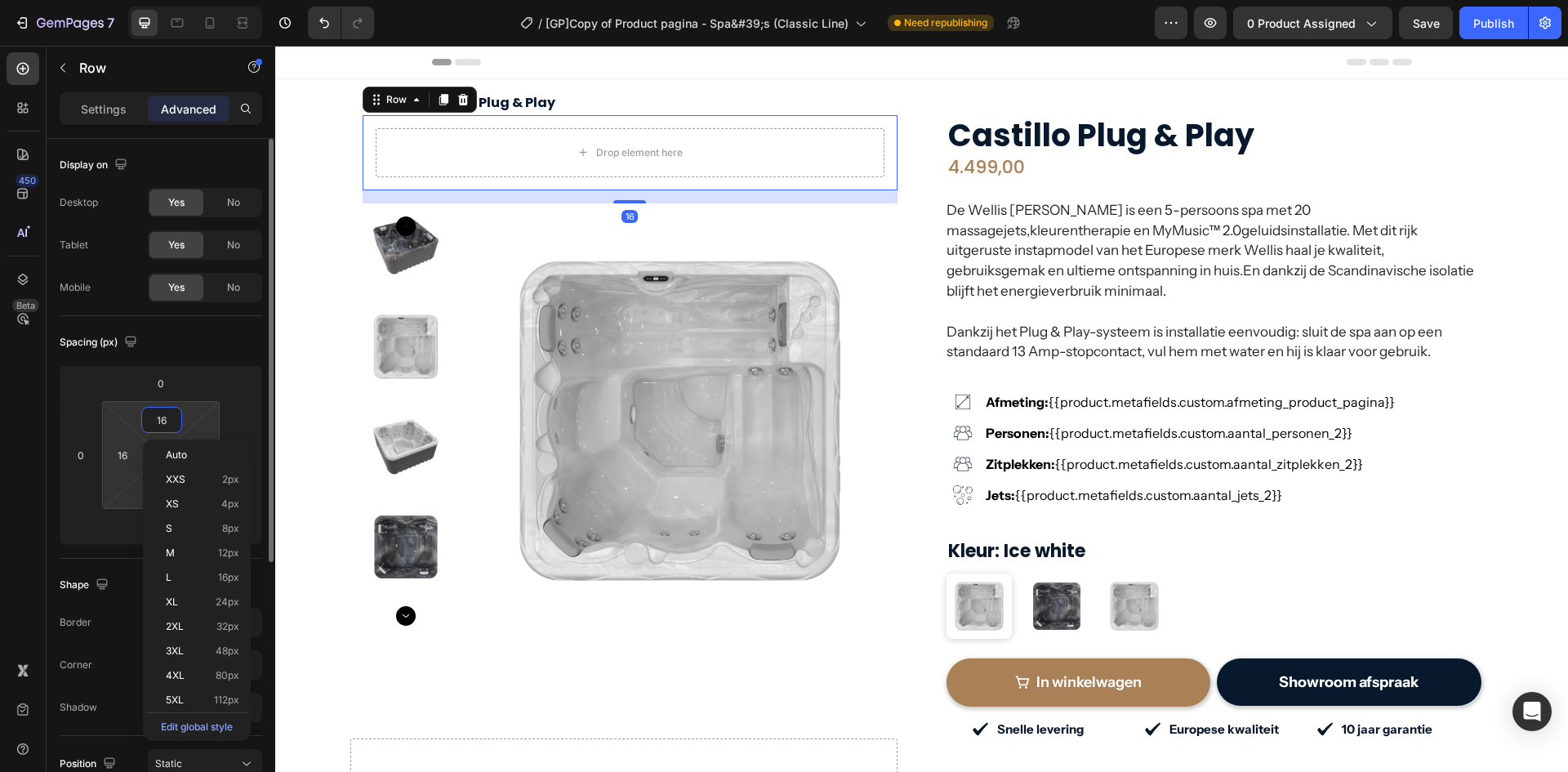
type input "0"
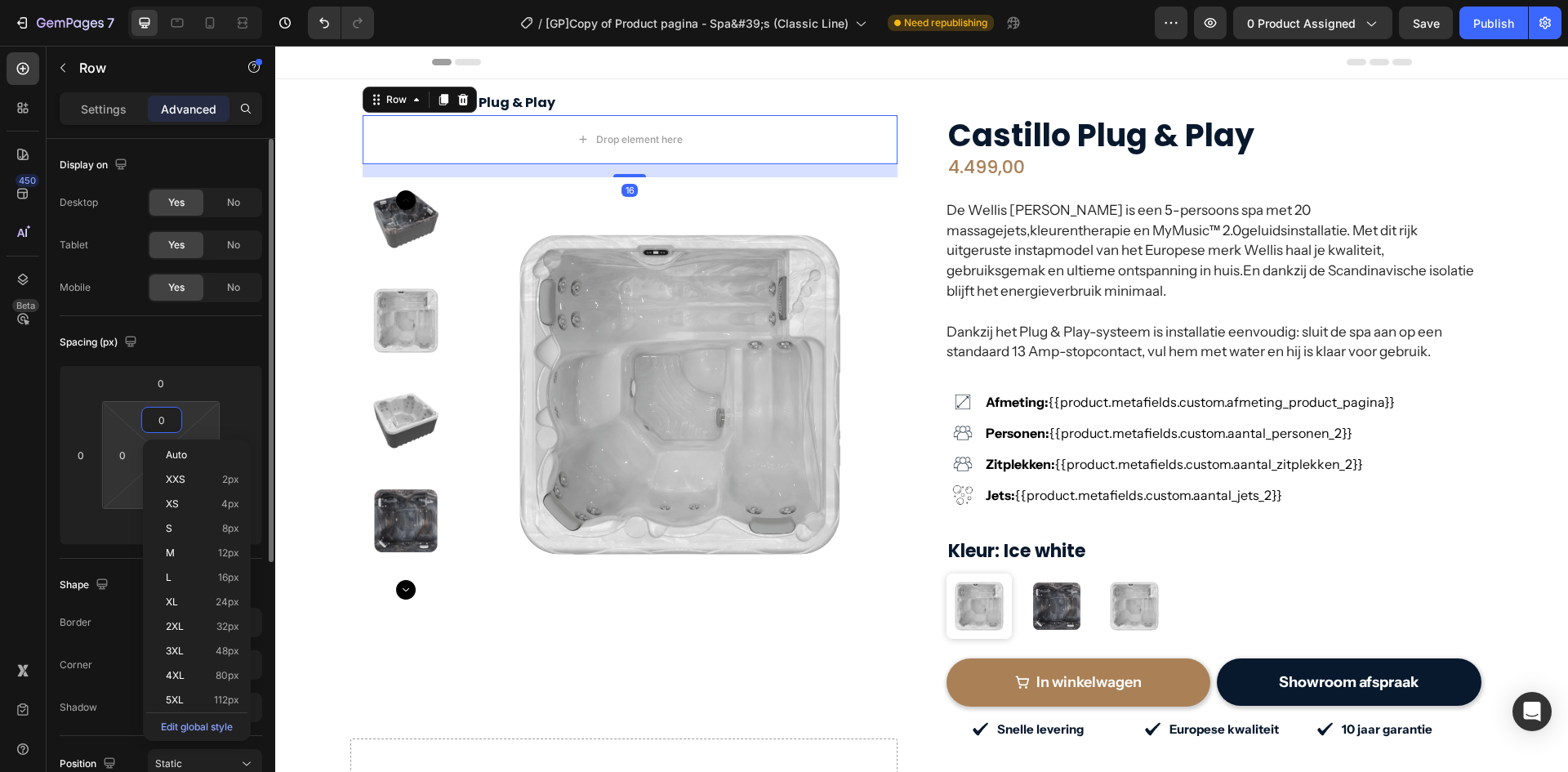
type input "0"
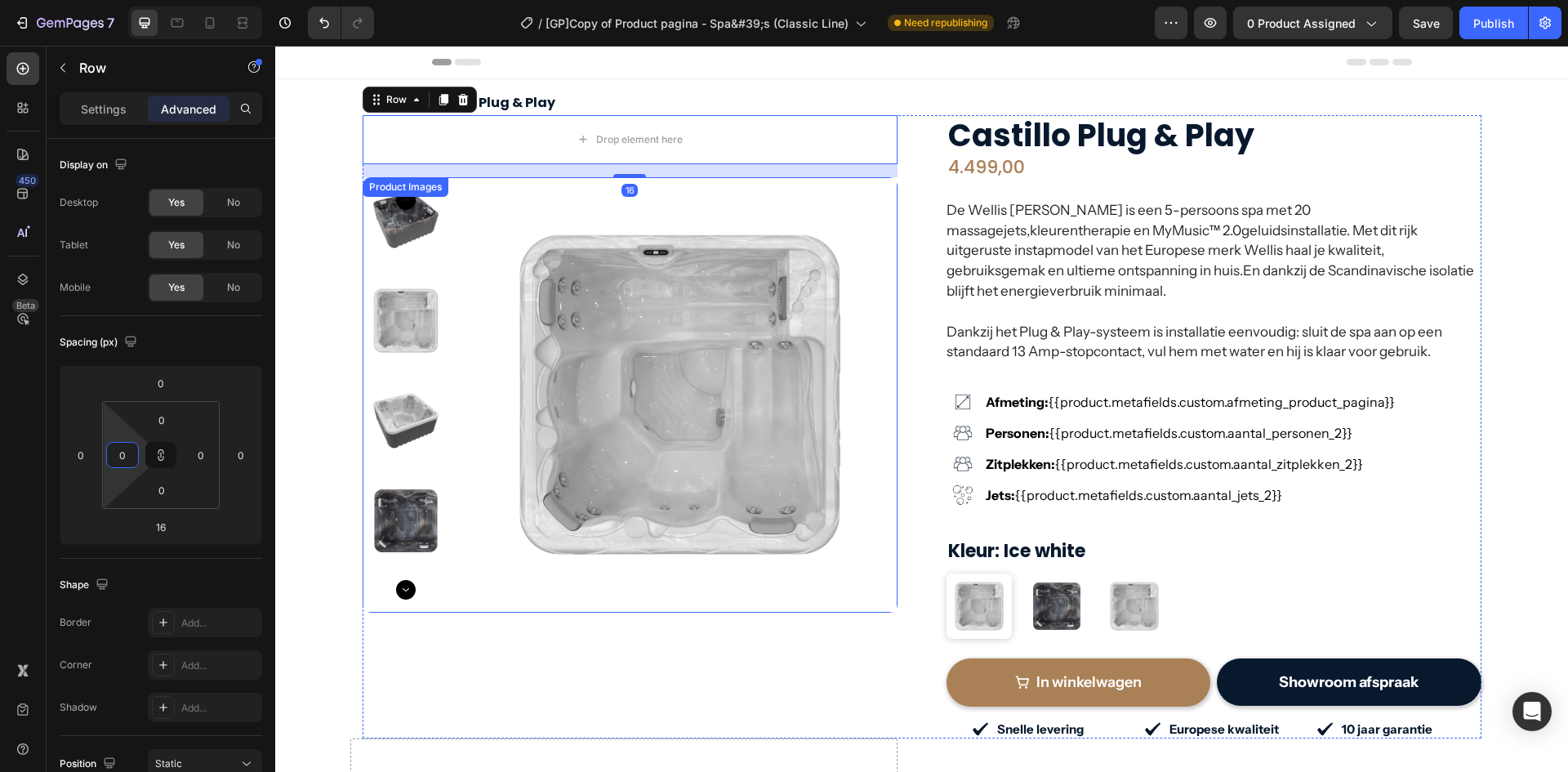
click at [480, 195] on img at bounding box center [681, 395] width 436 height 436
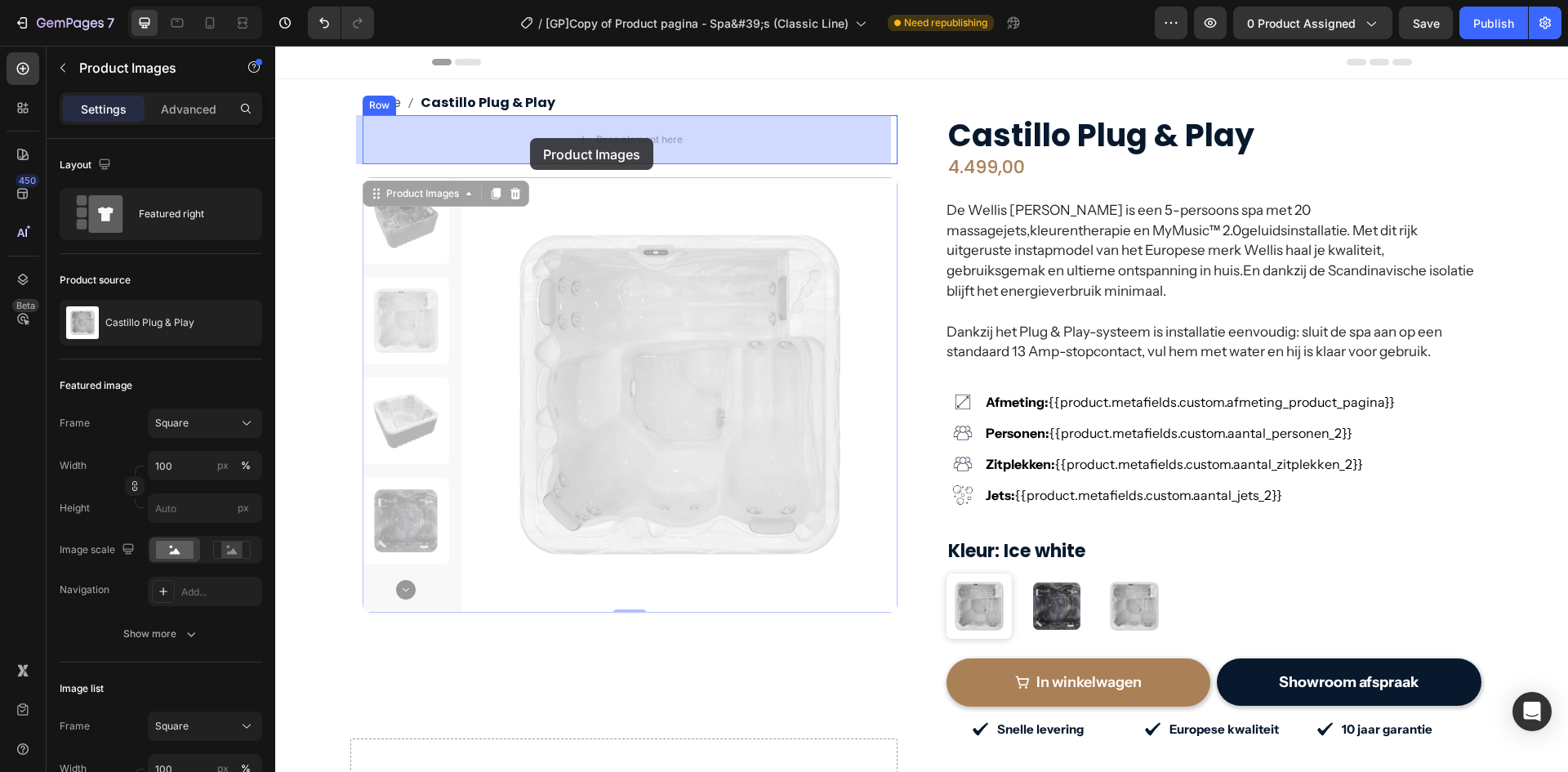
drag, startPoint x: 395, startPoint y: 197, endPoint x: 502, endPoint y: 147, distance: 118.1
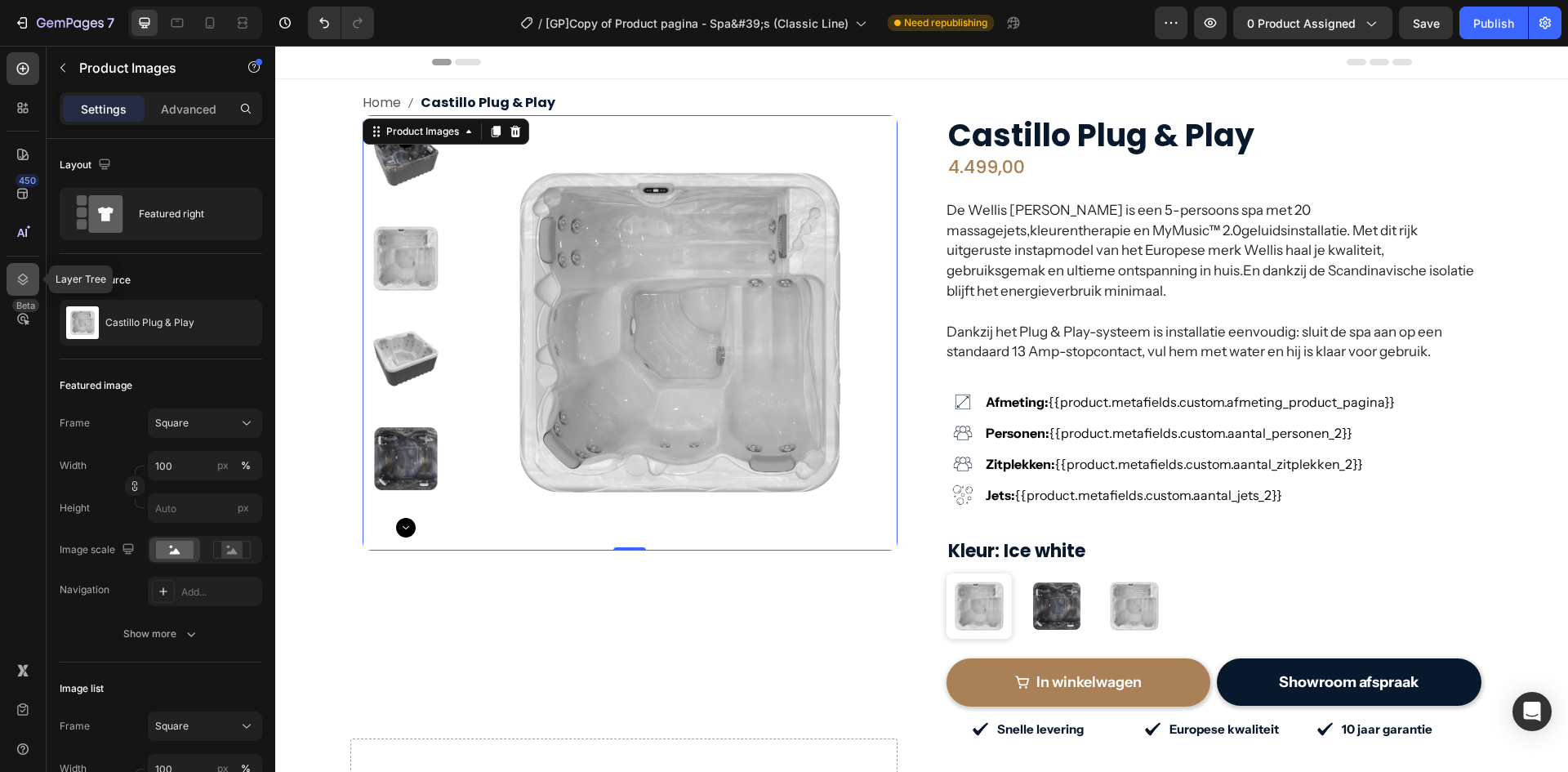
click at [17, 277] on icon at bounding box center [23, 279] width 17 height 17
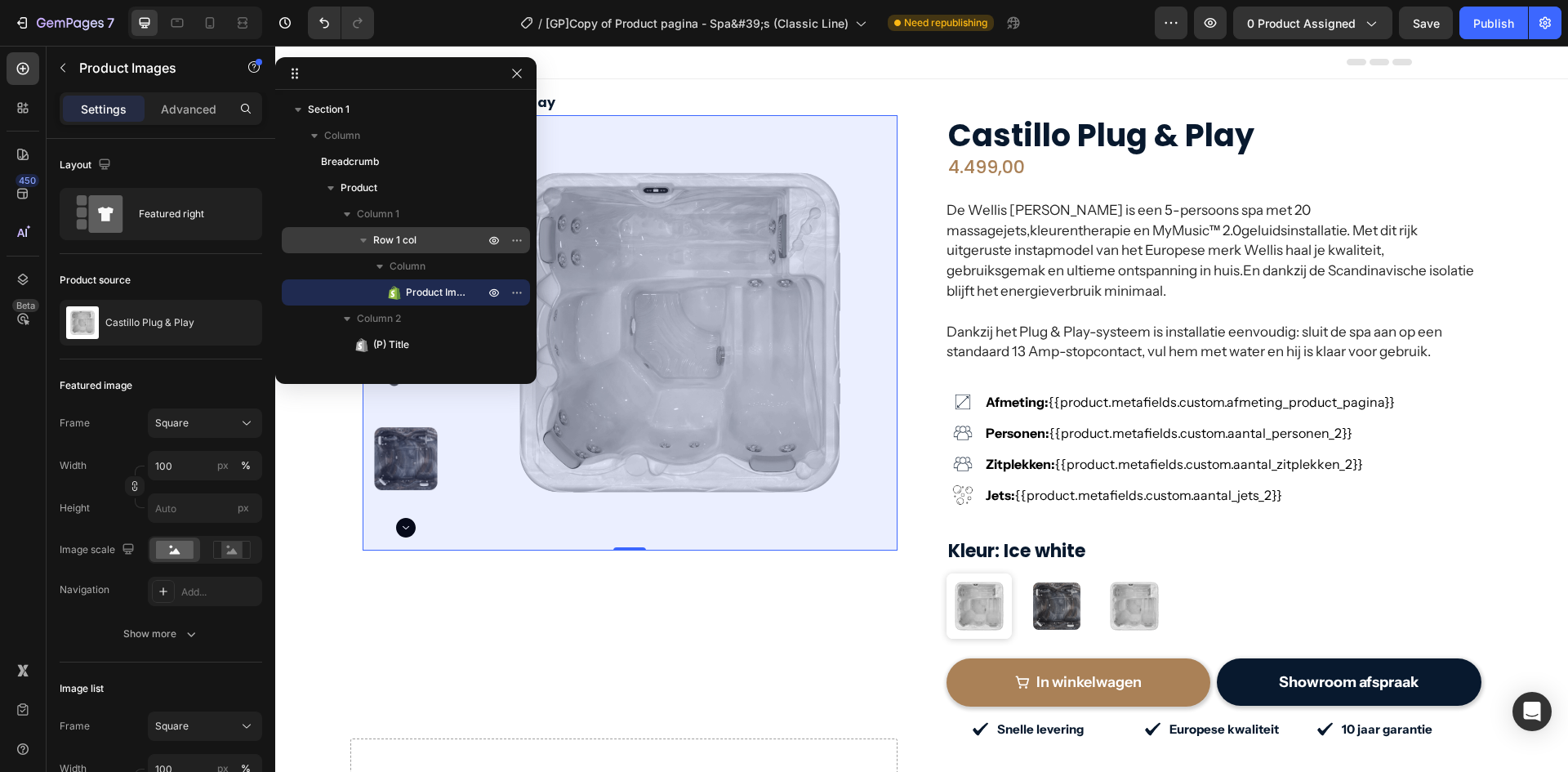
click at [399, 239] on span "Row 1 col" at bounding box center [395, 240] width 43 height 17
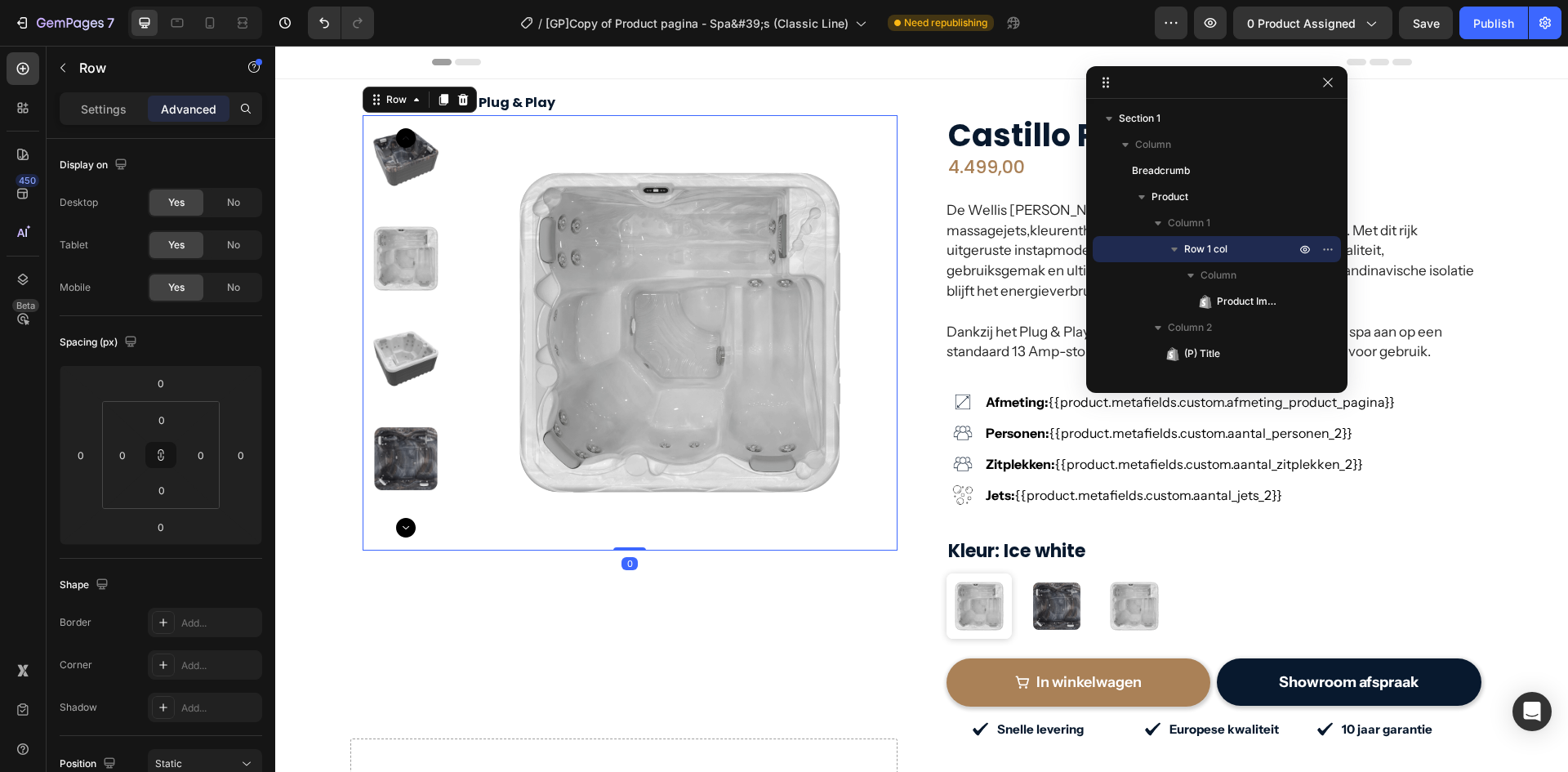
drag, startPoint x: 403, startPoint y: 74, endPoint x: 1214, endPoint y: 83, distance: 811.0
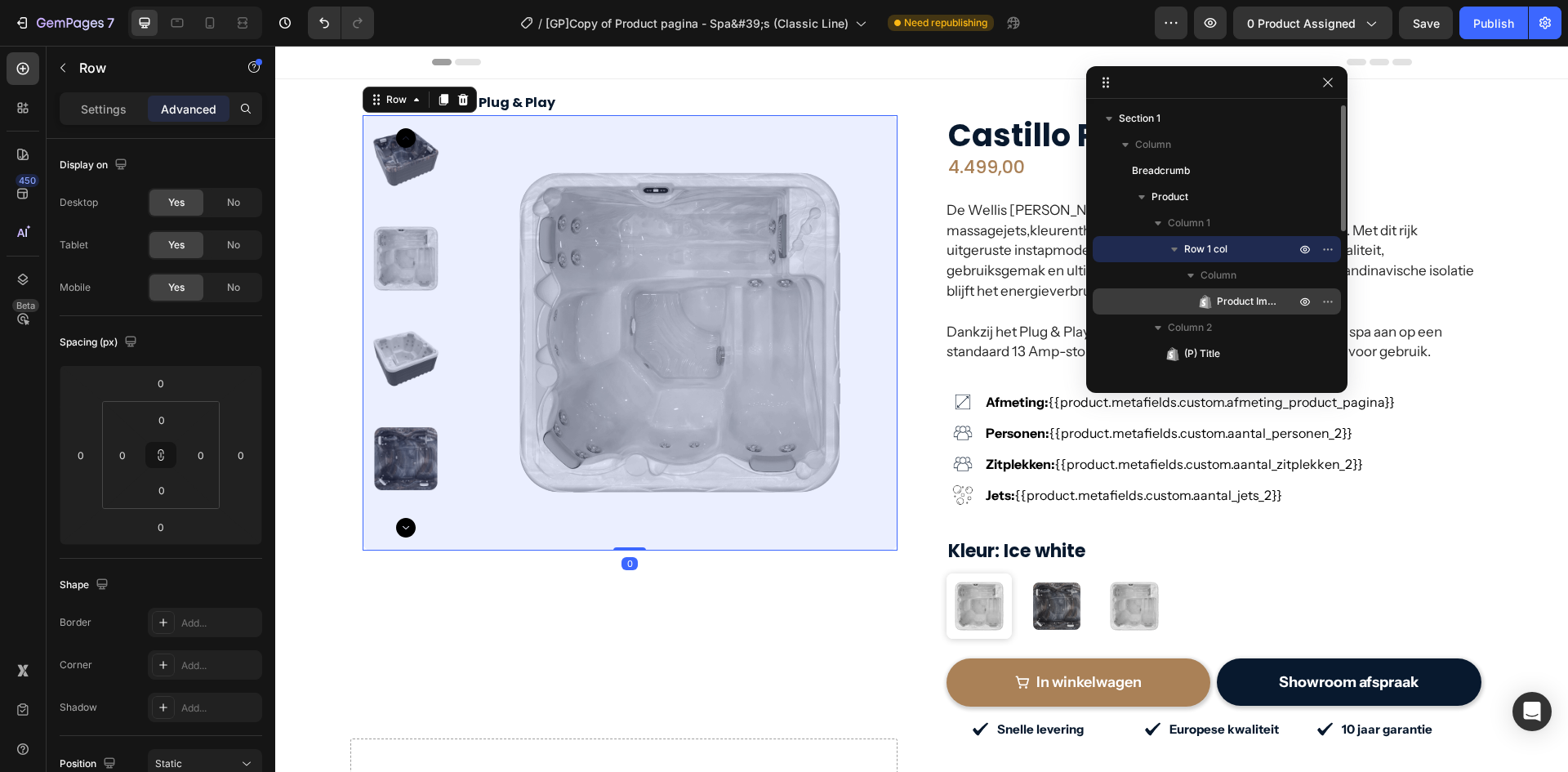
click at [1218, 296] on span "Product Images" at bounding box center [1248, 302] width 62 height 17
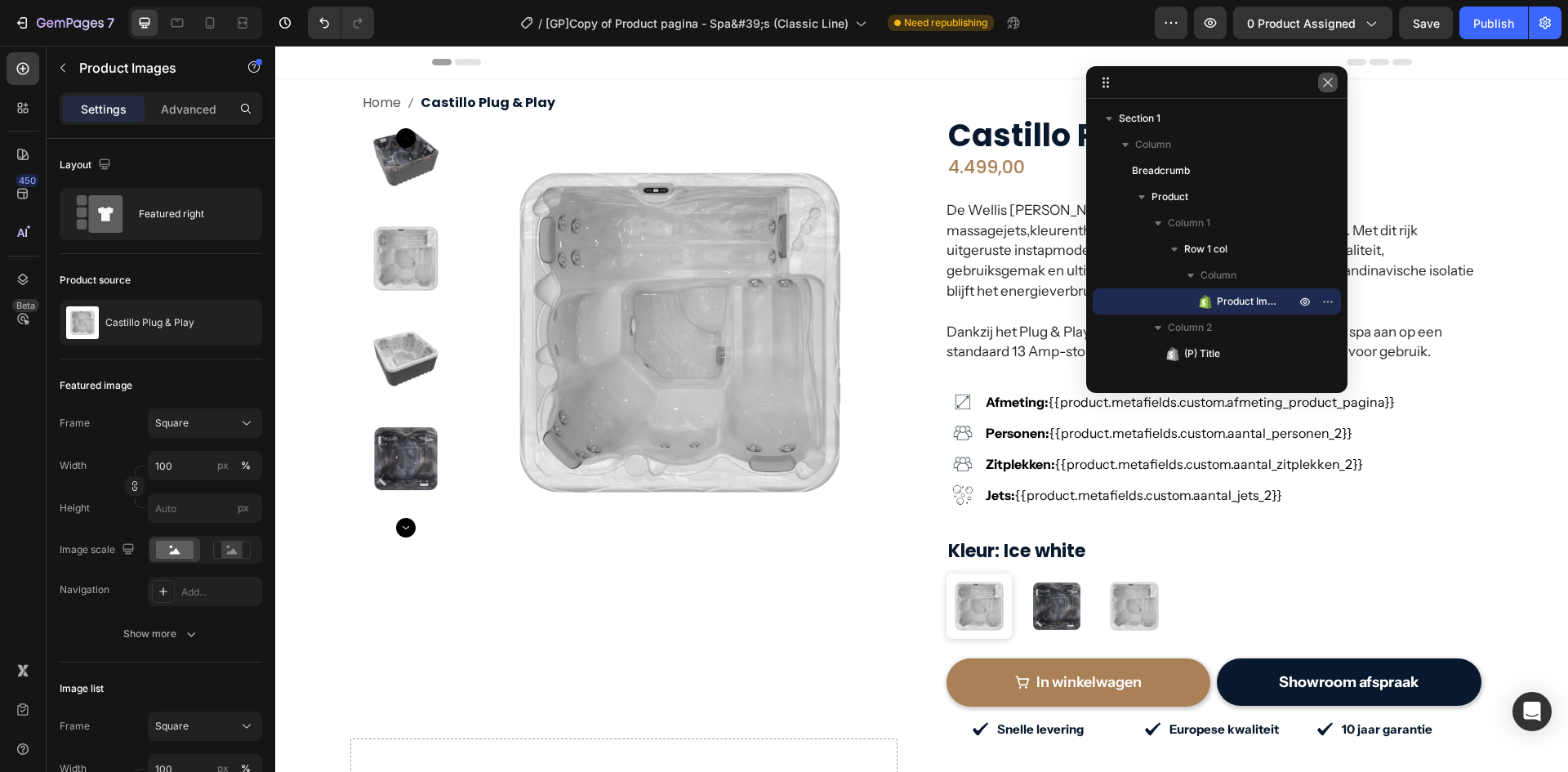
click at [1336, 77] on button "button" at bounding box center [1328, 82] width 20 height 20
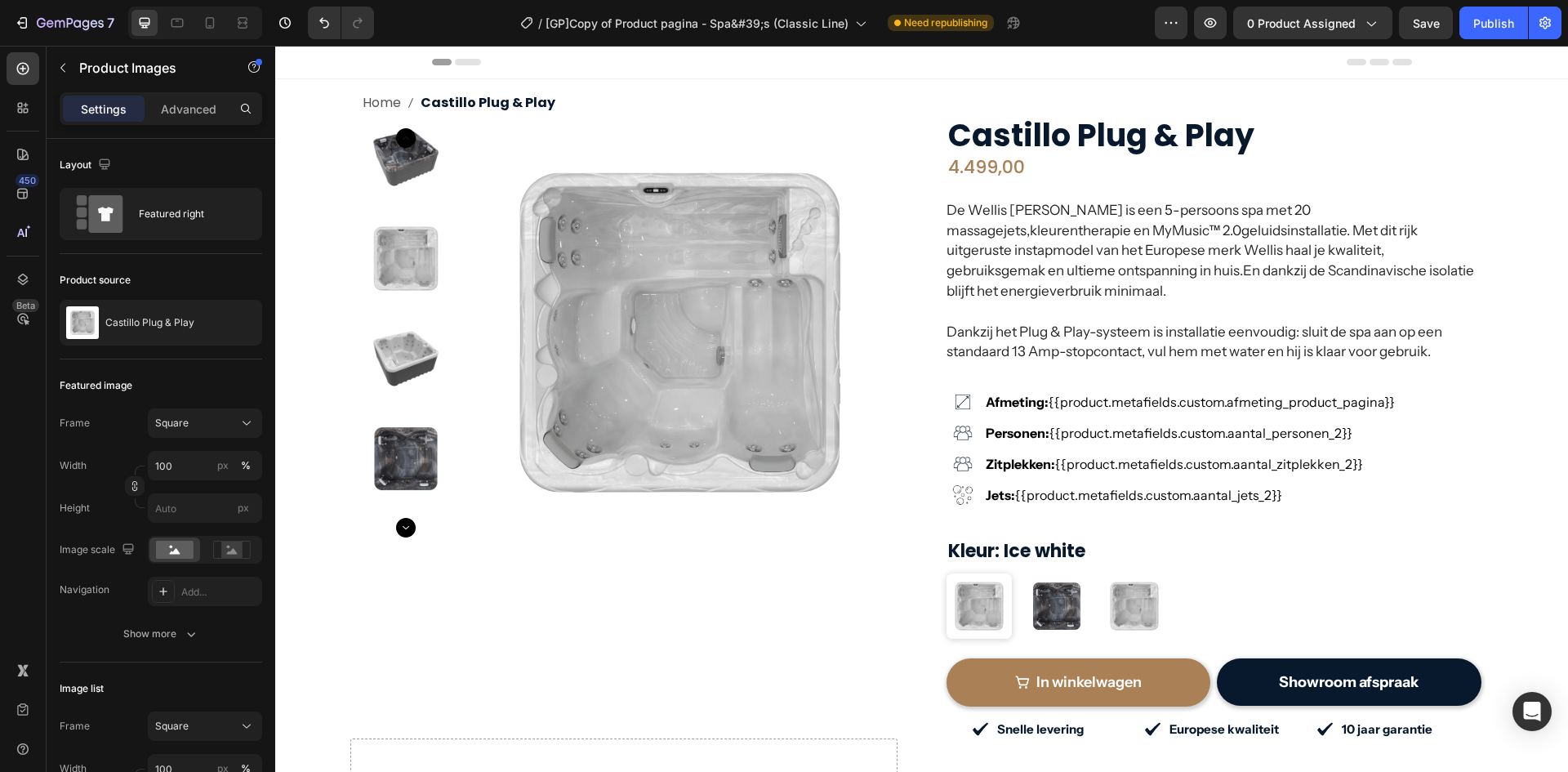
click at [525, 147] on img at bounding box center [681, 333] width 436 height 436
click at [902, 222] on div "Product Images Row [PERSON_NAME] Plug & Play (P) Title 4.499,00 (P) Price (P) P…" at bounding box center [923, 427] width 1119 height 623
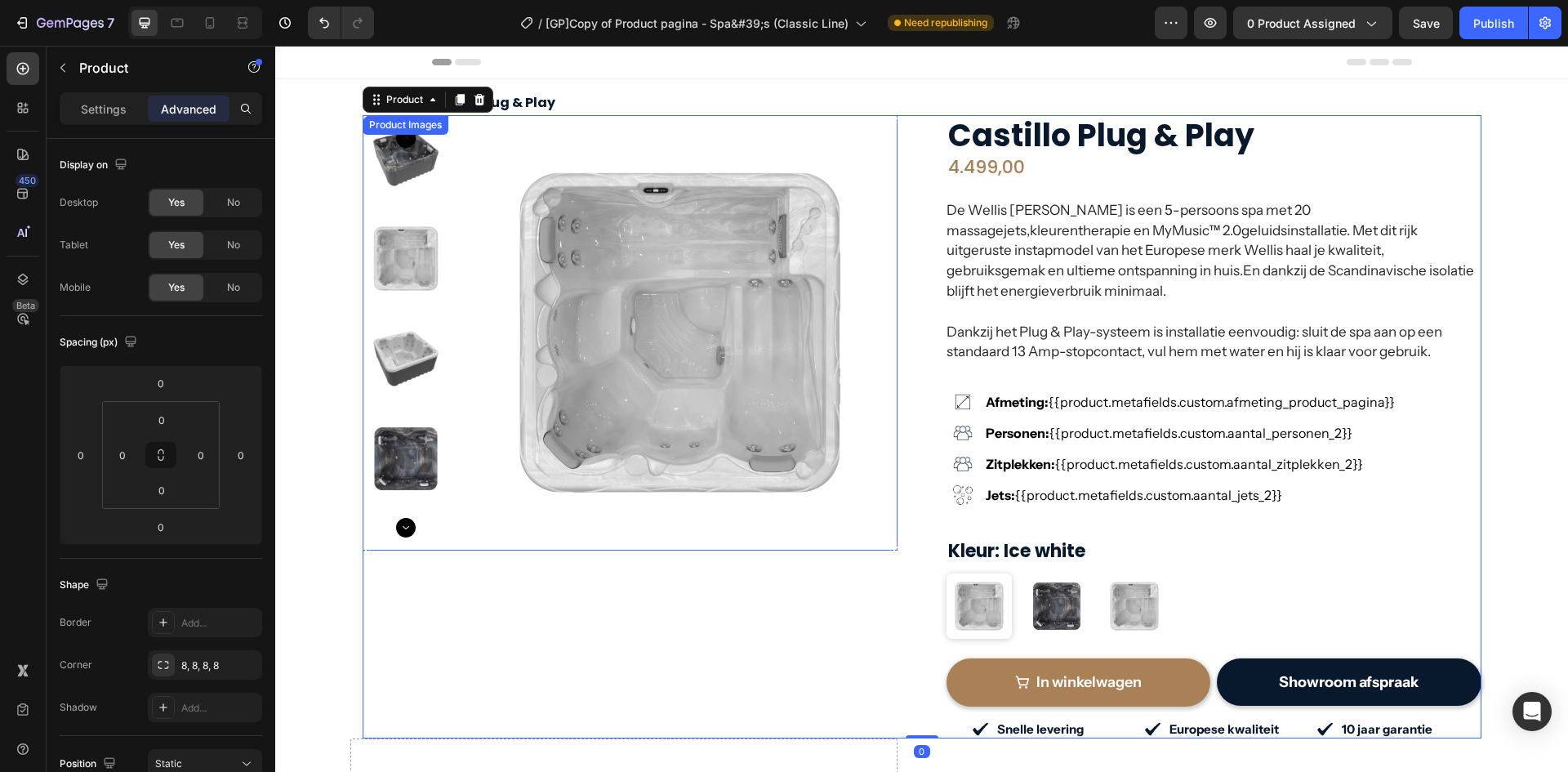
click at [499, 183] on img at bounding box center [681, 333] width 436 height 436
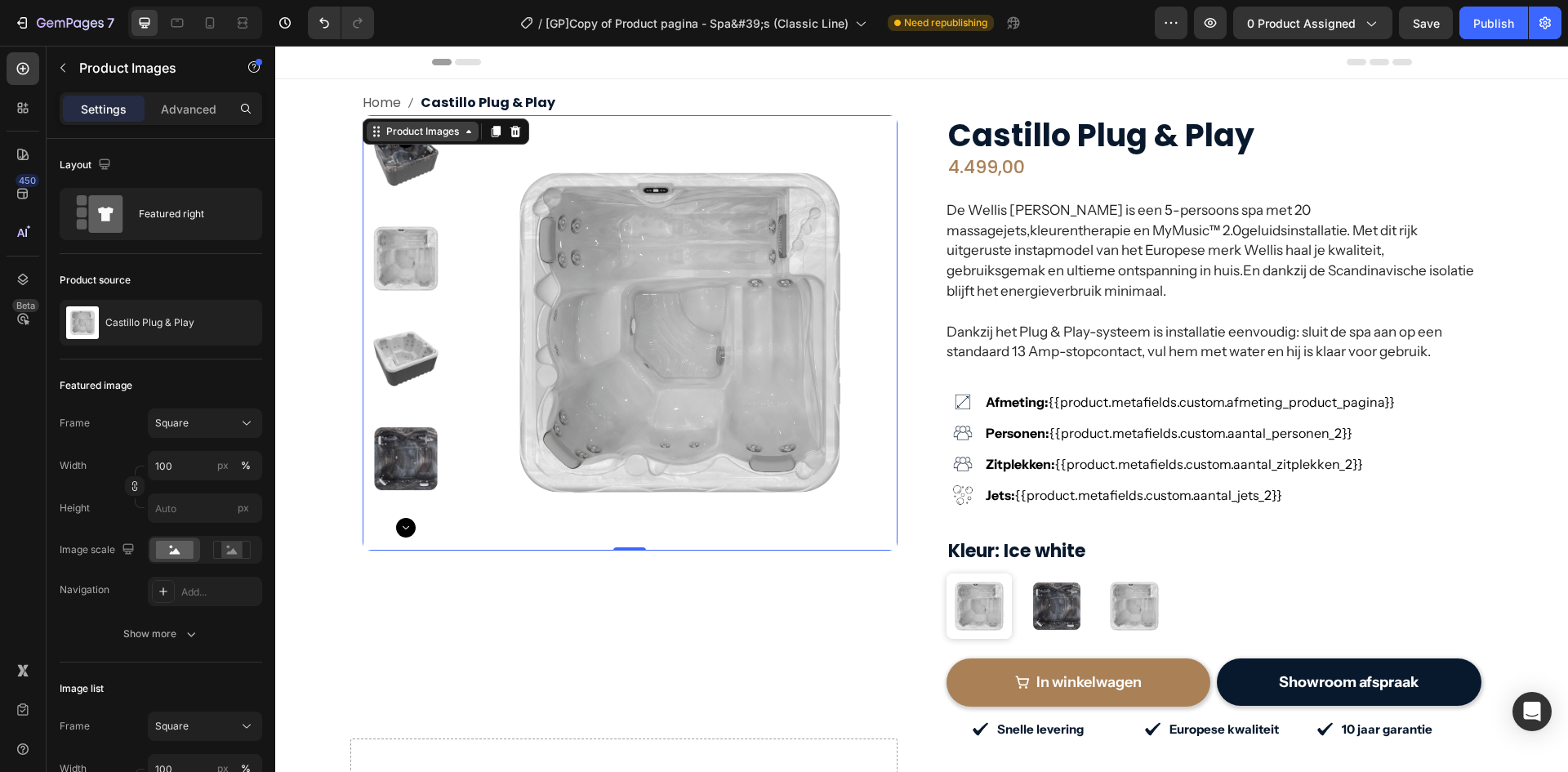
click at [440, 138] on div "Product Images" at bounding box center [422, 131] width 79 height 15
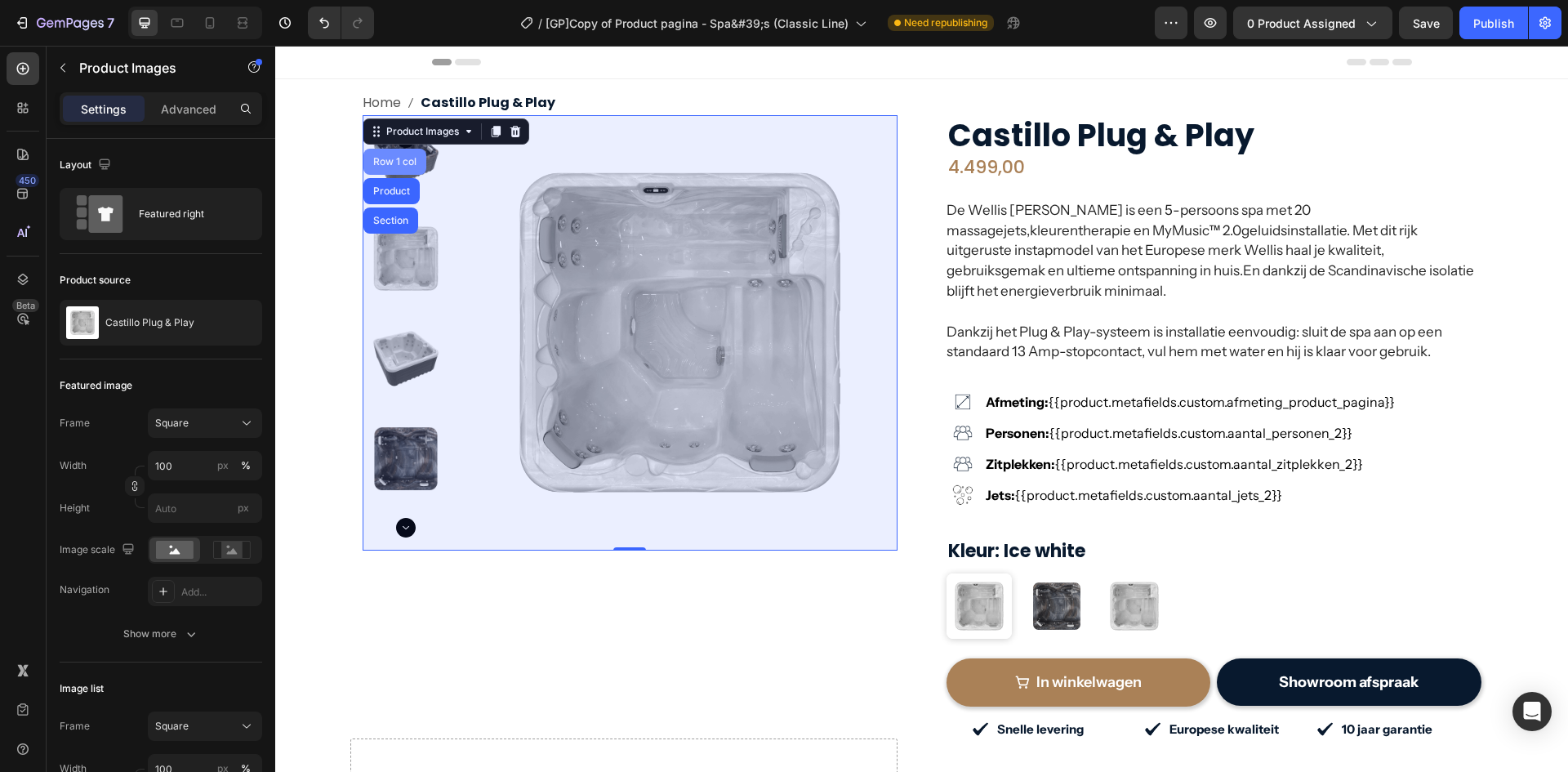
click at [400, 163] on div "Row 1 col" at bounding box center [395, 161] width 50 height 10
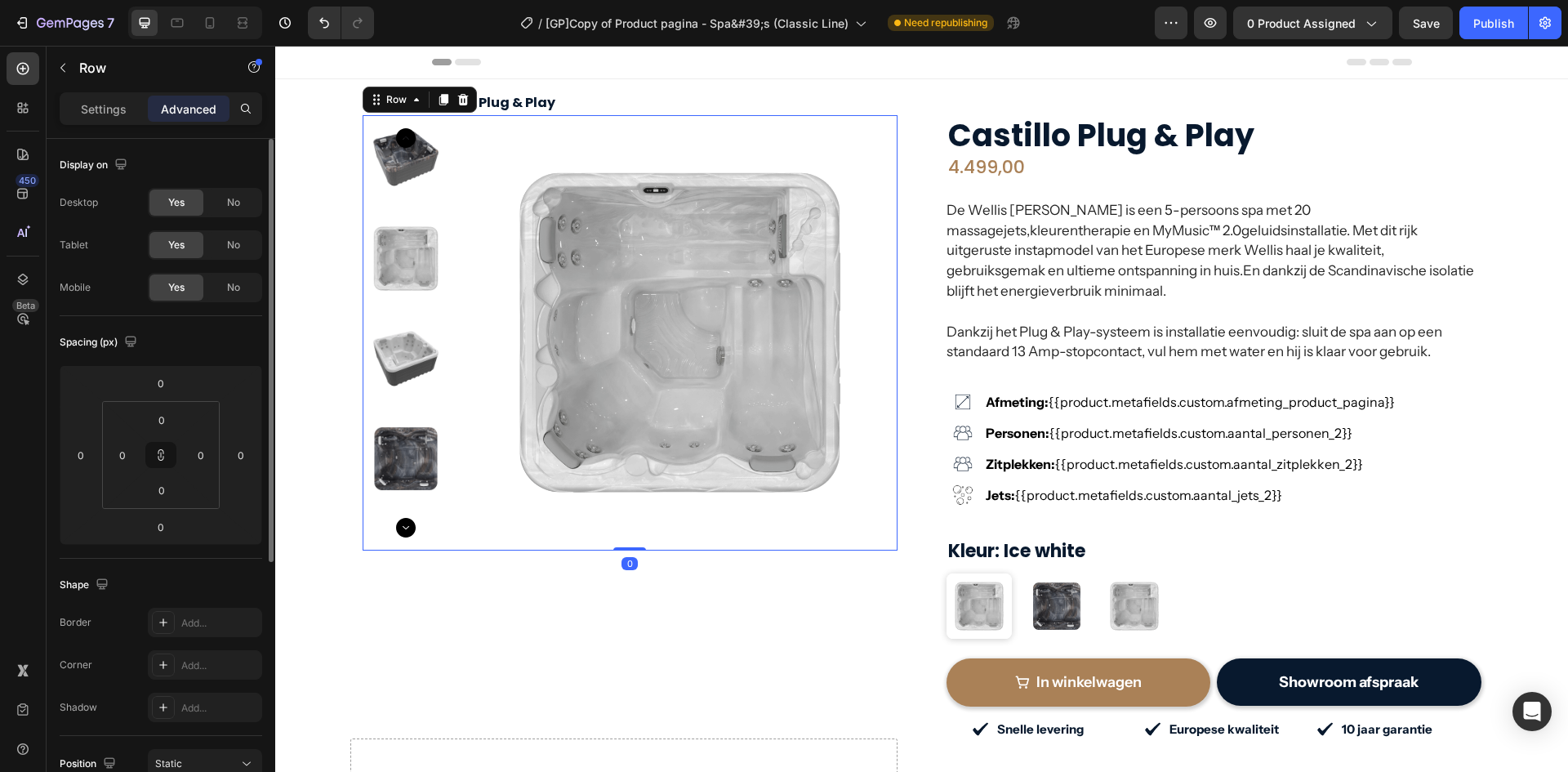
scroll to position [410, 0]
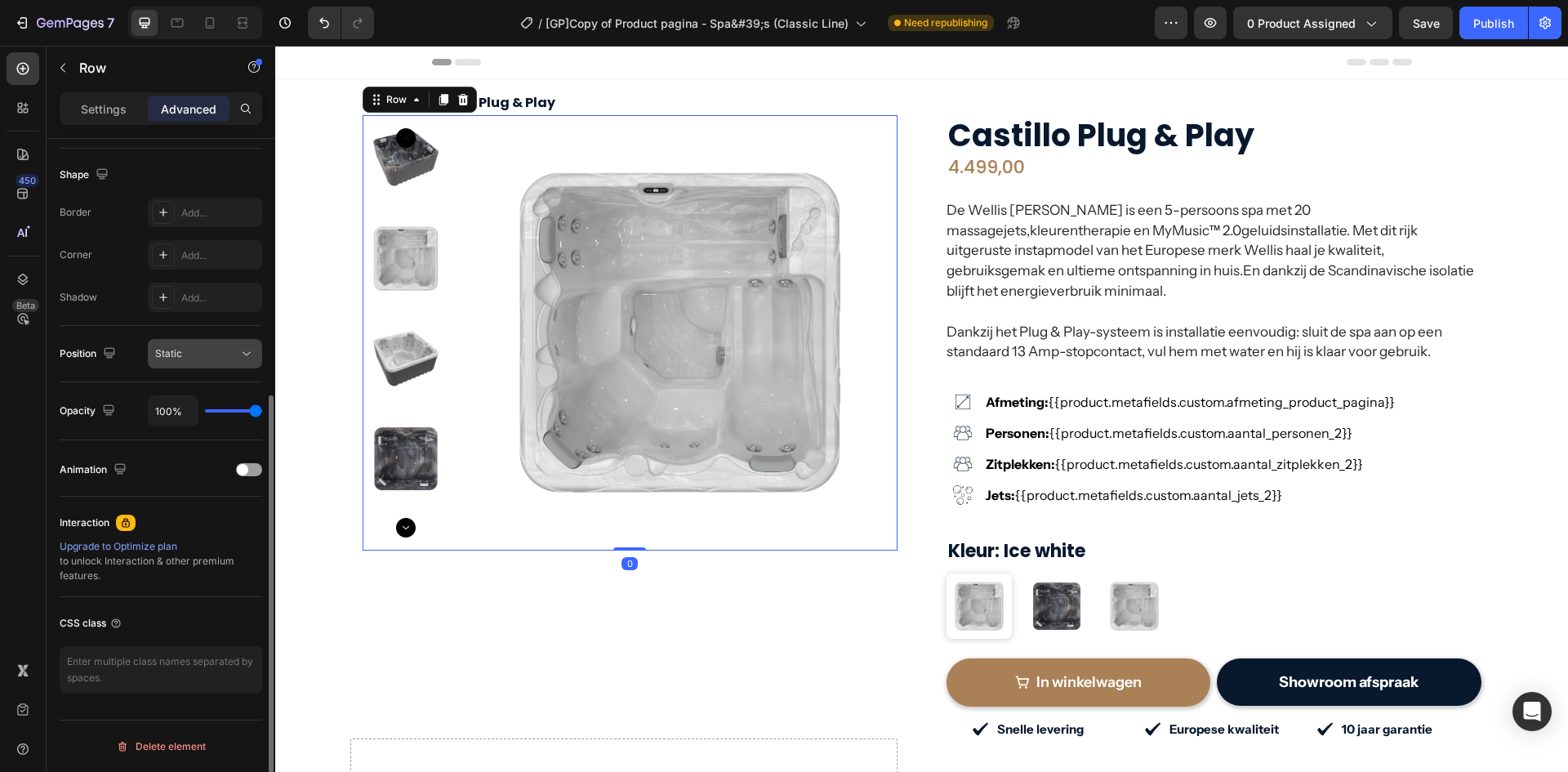
drag, startPoint x: 200, startPoint y: 345, endPoint x: 198, endPoint y: 365, distance: 20.1
click at [199, 345] on div "Static" at bounding box center [205, 354] width 100 height 17
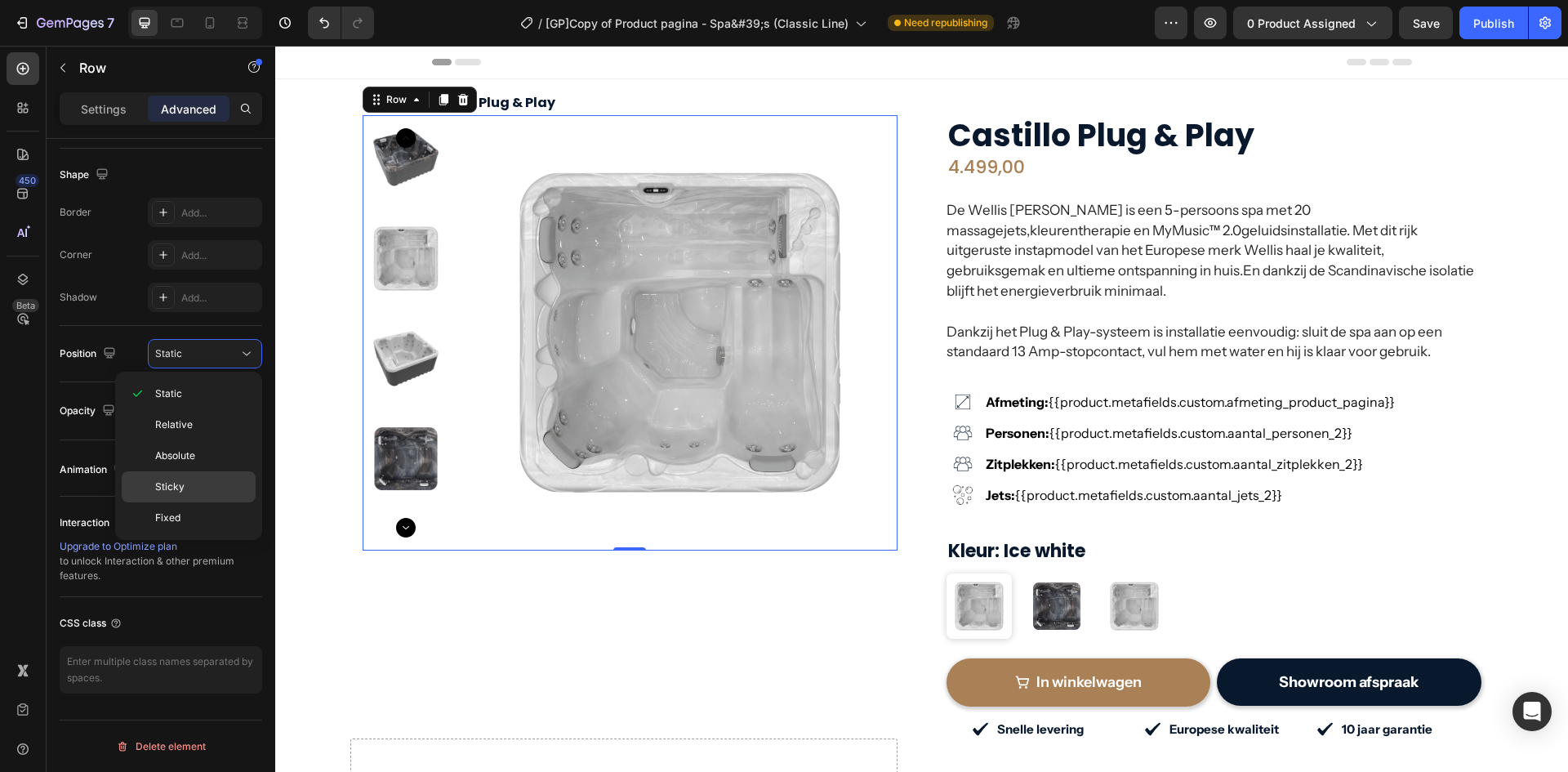
click at [178, 486] on span "Sticky" at bounding box center [170, 487] width 30 height 15
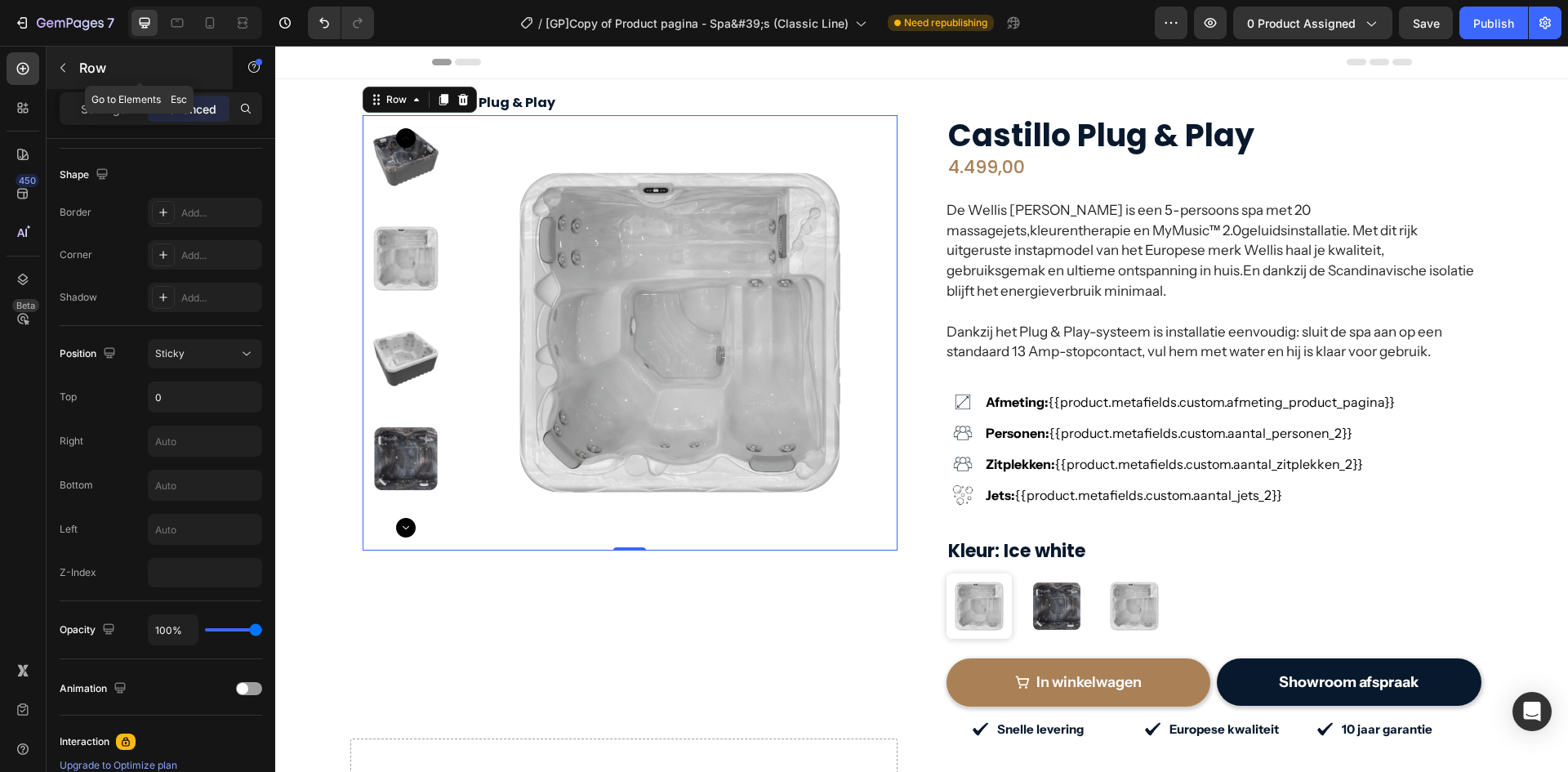
click at [63, 60] on button "button" at bounding box center [63, 68] width 26 height 26
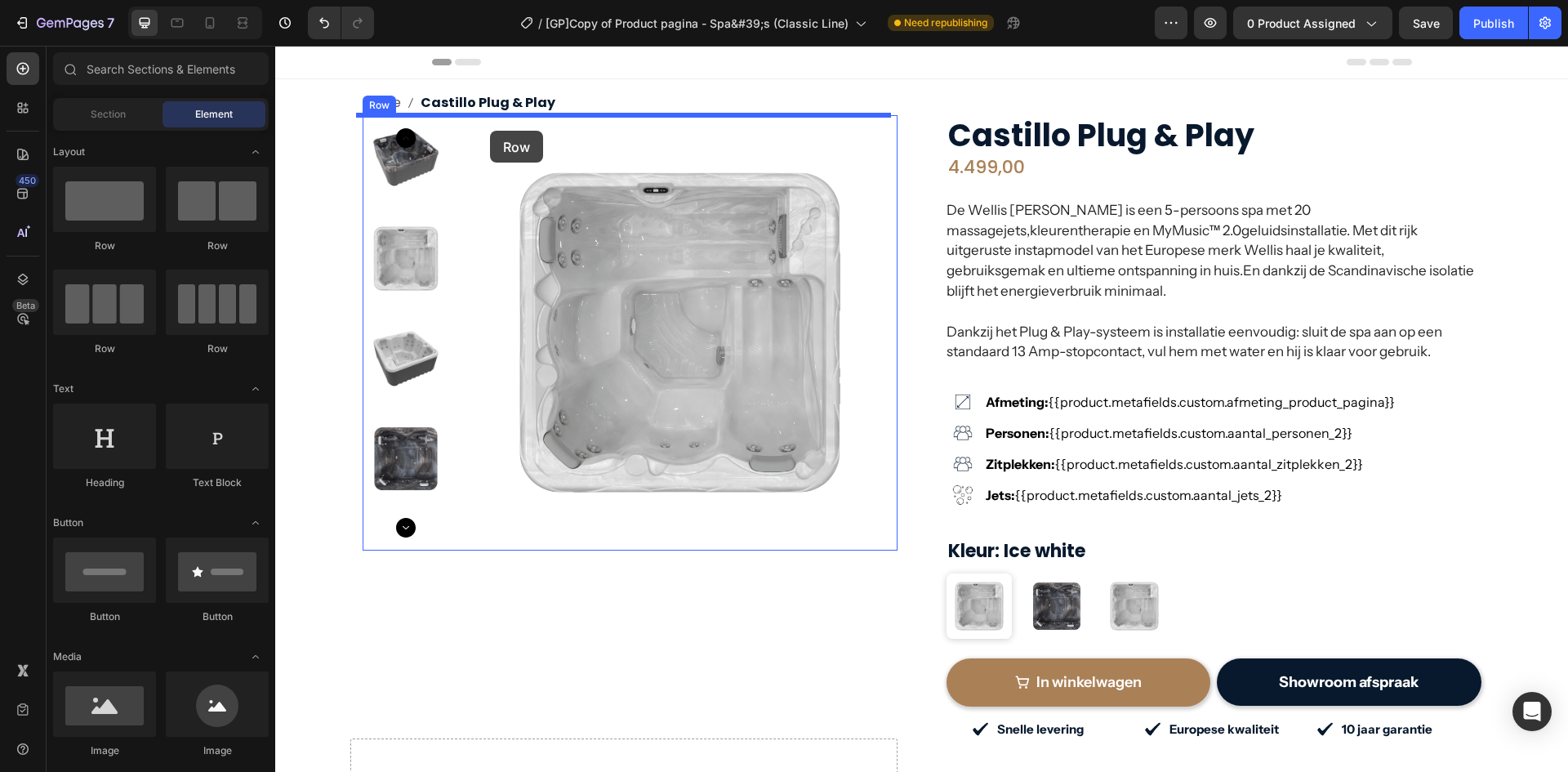
drag, startPoint x: 381, startPoint y: 258, endPoint x: 490, endPoint y: 130, distance: 168.1
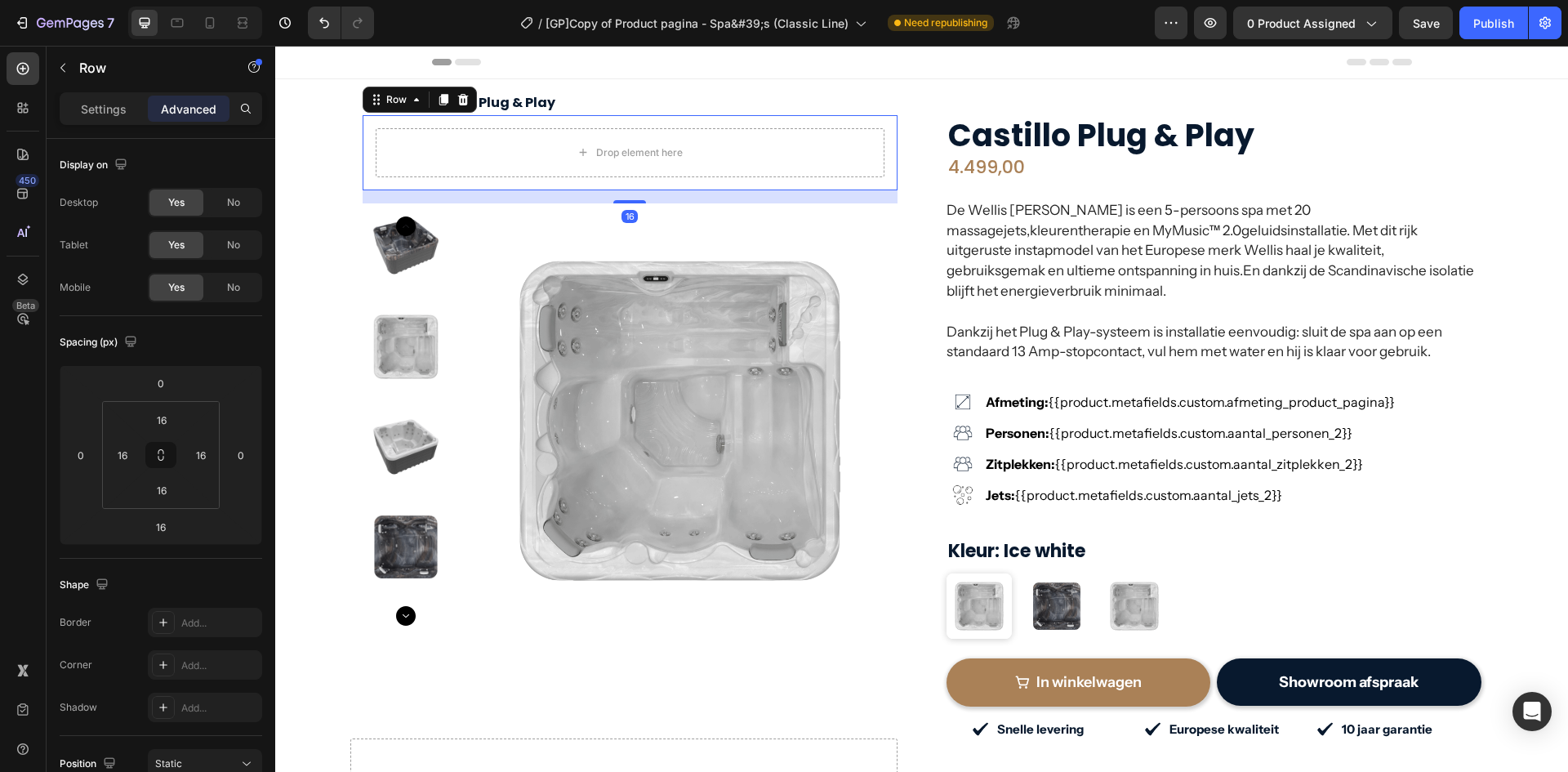
click at [469, 196] on div "16" at bounding box center [630, 196] width 535 height 13
click at [463, 220] on img at bounding box center [681, 421] width 436 height 436
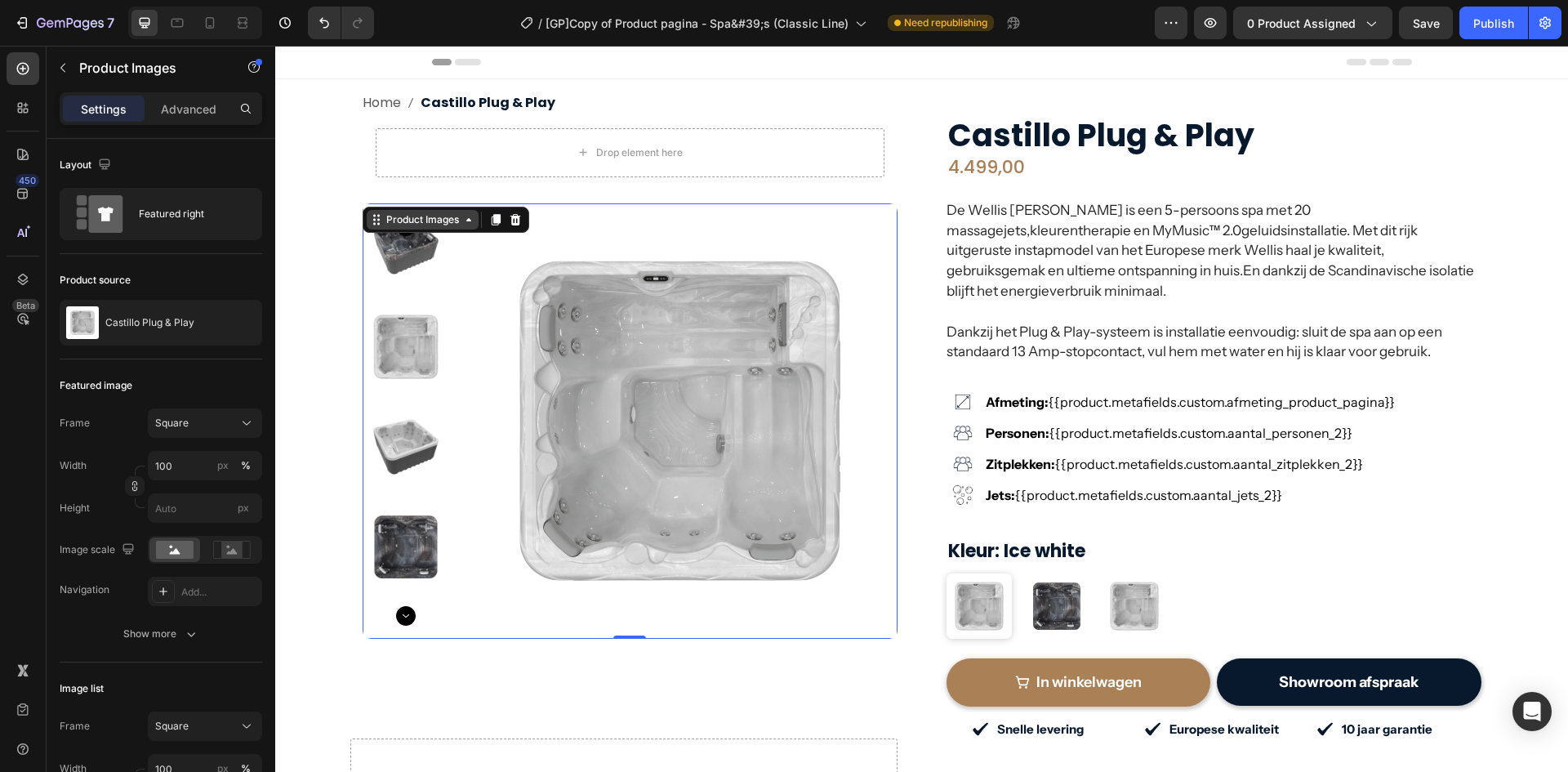
click at [391, 223] on div "Product Images" at bounding box center [422, 220] width 79 height 15
click at [469, 250] on img at bounding box center [681, 421] width 436 height 436
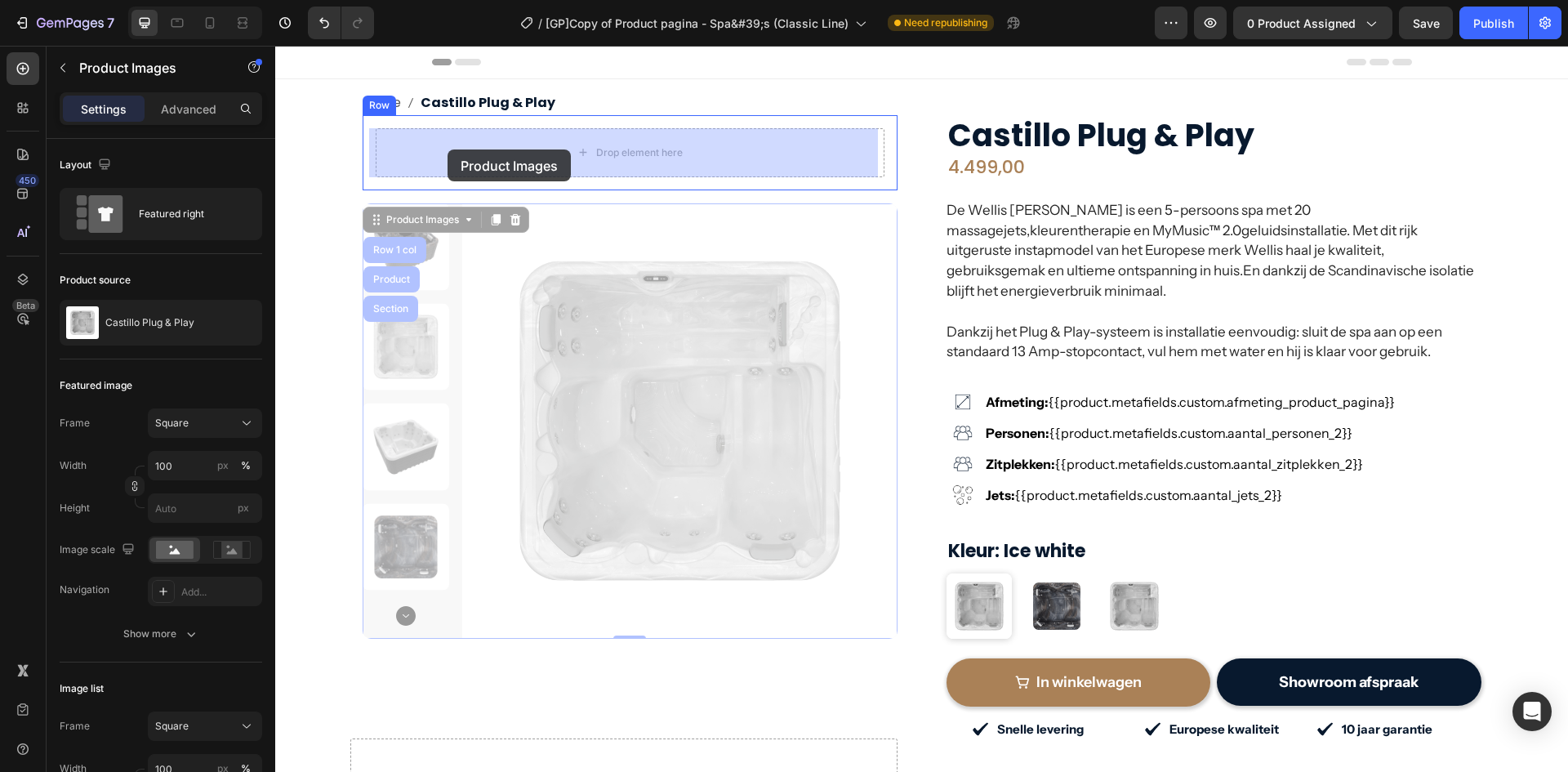
drag, startPoint x: 403, startPoint y: 220, endPoint x: 448, endPoint y: 150, distance: 83.2
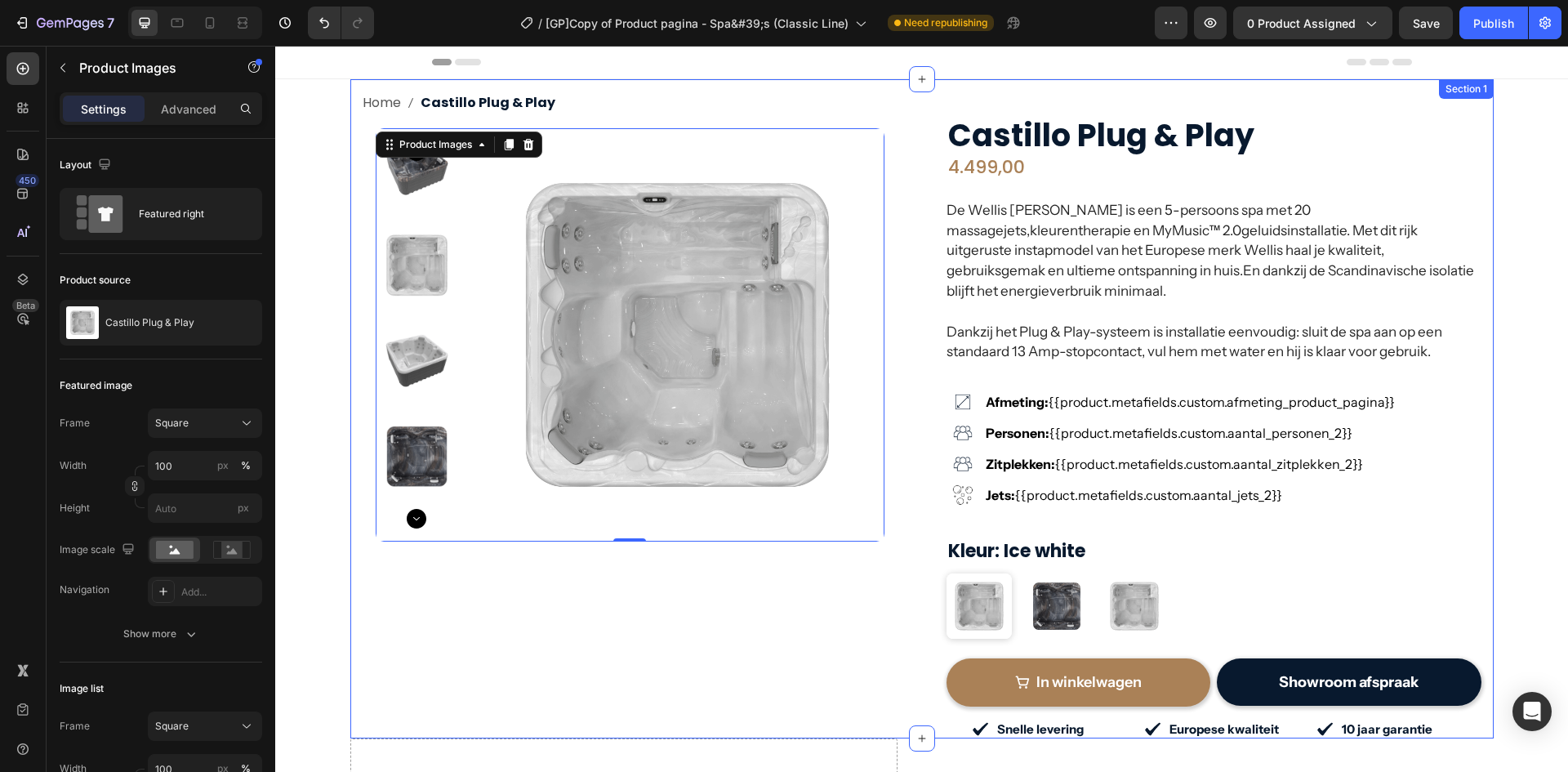
click at [364, 139] on div "Product Images 0 Row" at bounding box center [630, 335] width 535 height 440
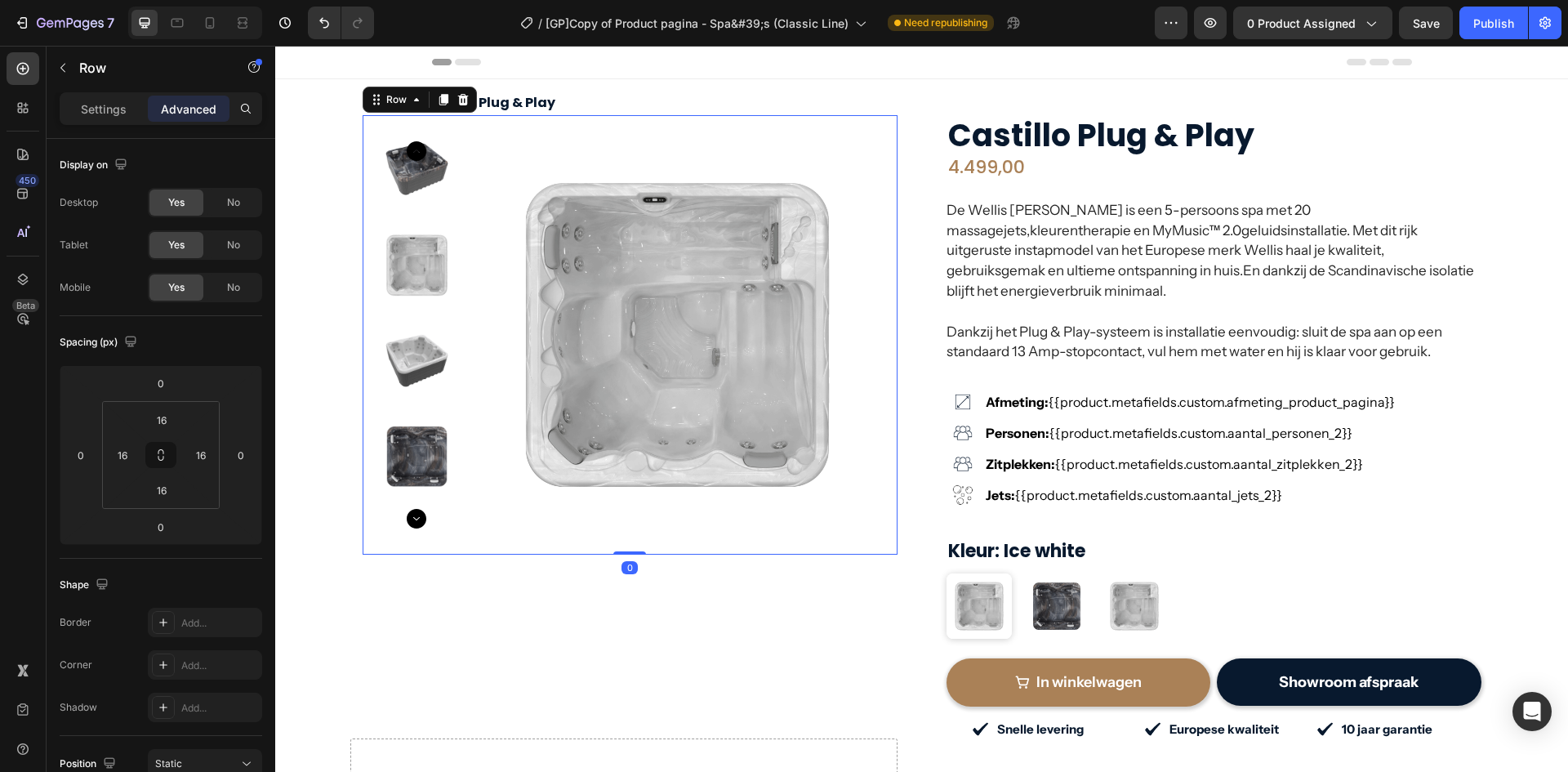
click at [216, 105] on p "Advanced" at bounding box center [189, 109] width 56 height 17
click at [169, 463] on button at bounding box center [160, 455] width 31 height 26
click at [169, 488] on input "16" at bounding box center [161, 490] width 33 height 24
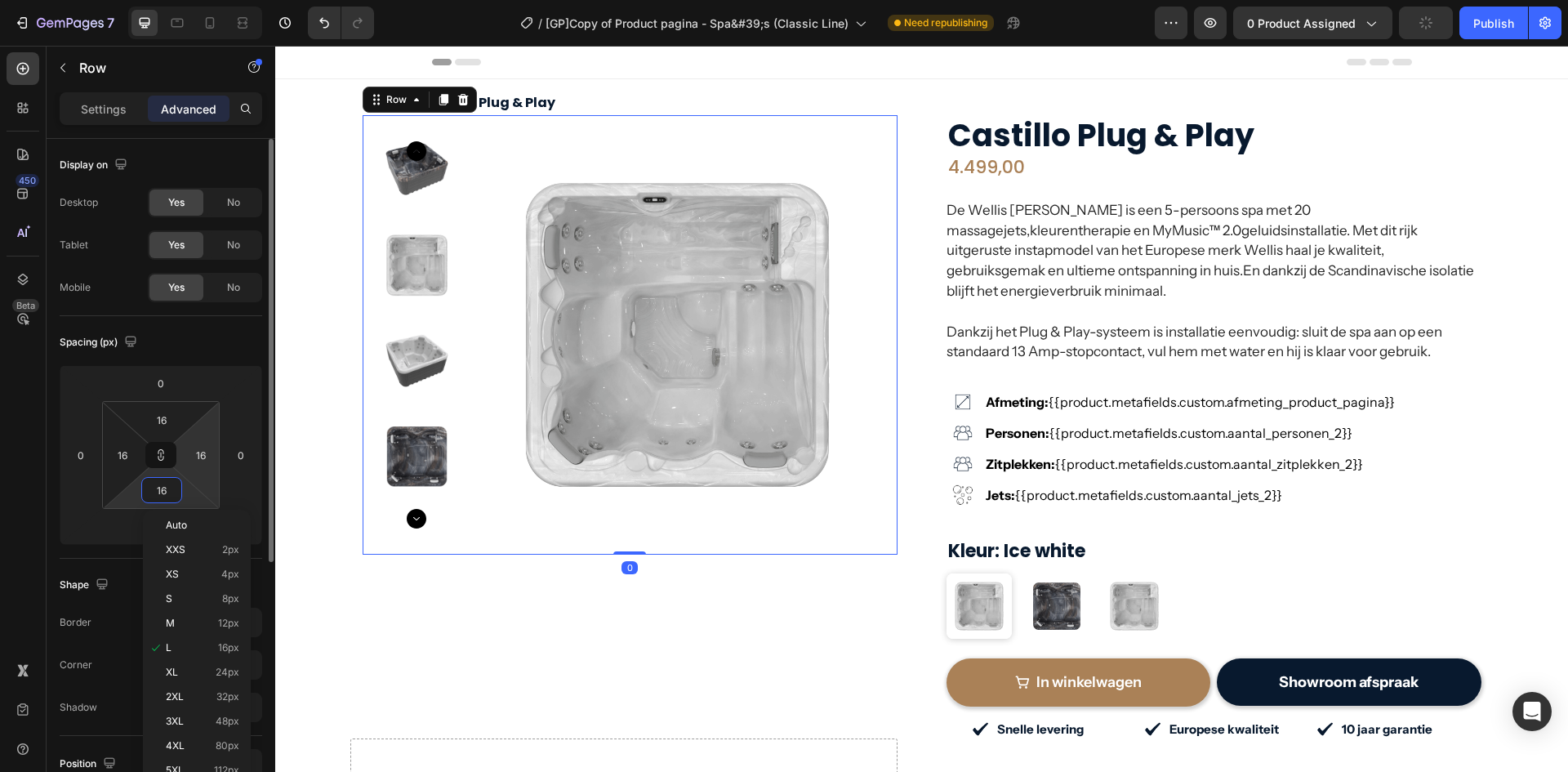
type input "0"
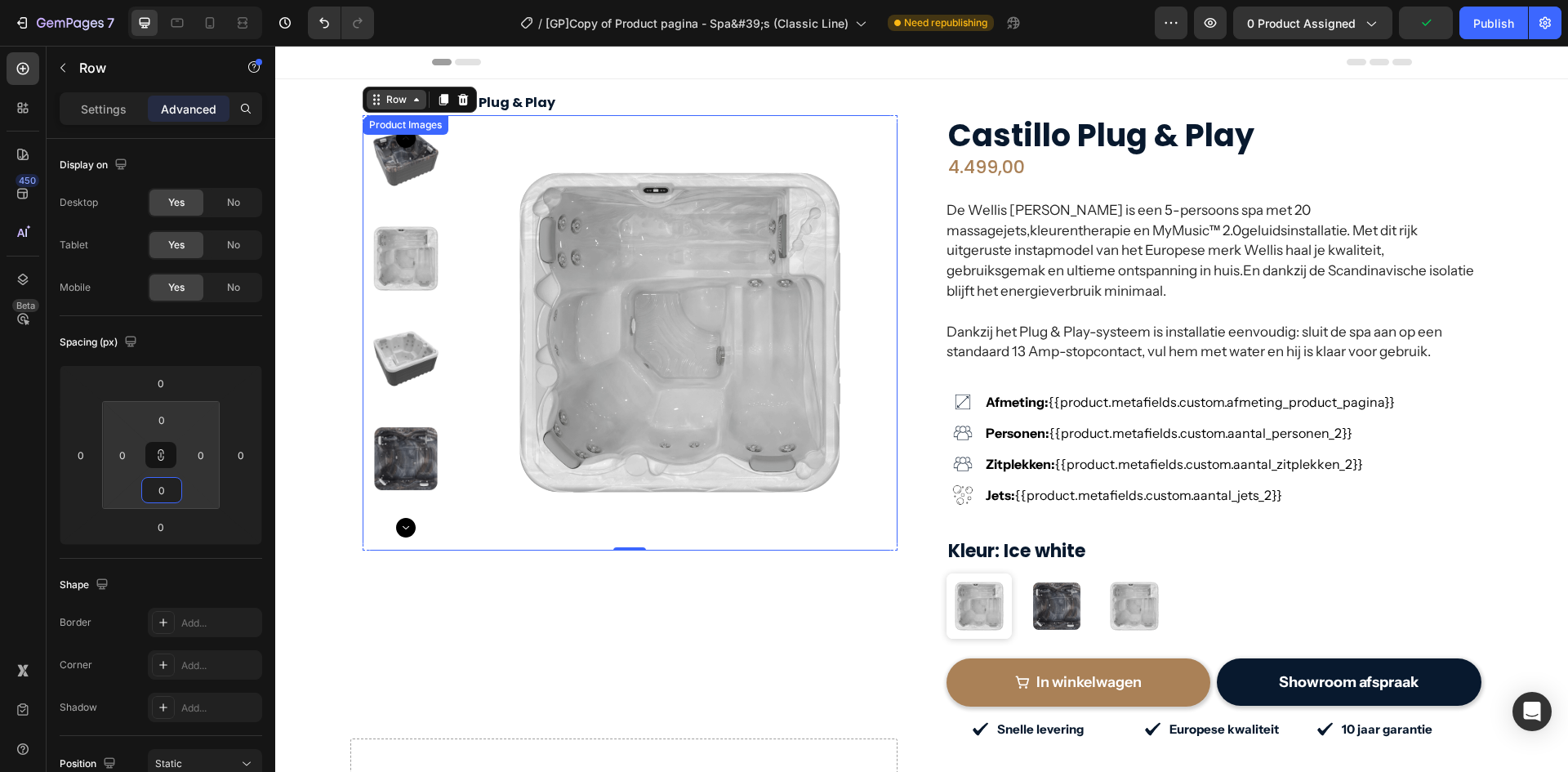
type input "0"
click at [385, 103] on div "Row" at bounding box center [396, 100] width 27 height 15
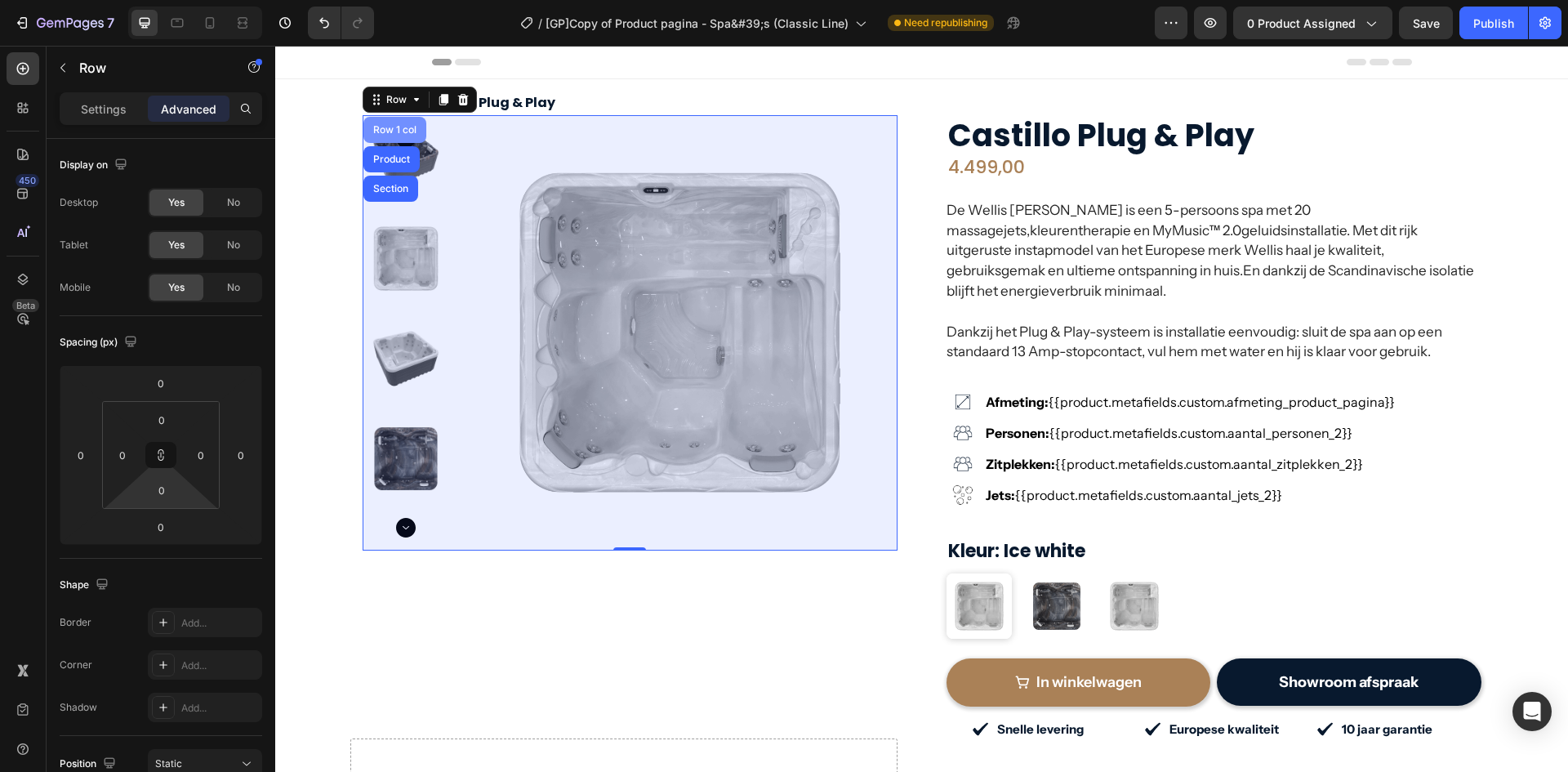
click at [394, 131] on div "Row 1 col" at bounding box center [395, 129] width 50 height 10
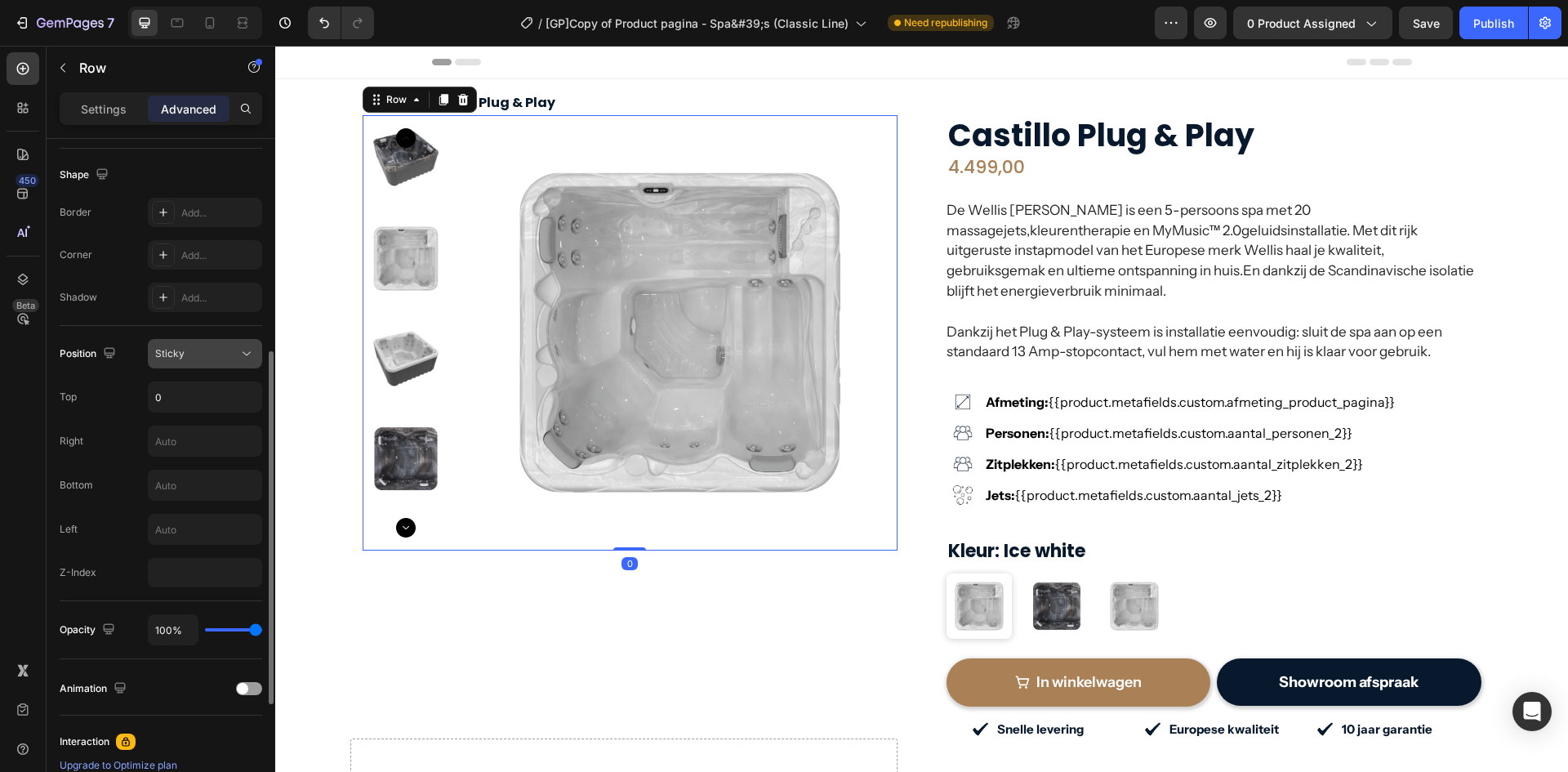
click at [197, 349] on div "Sticky" at bounding box center [196, 354] width 83 height 15
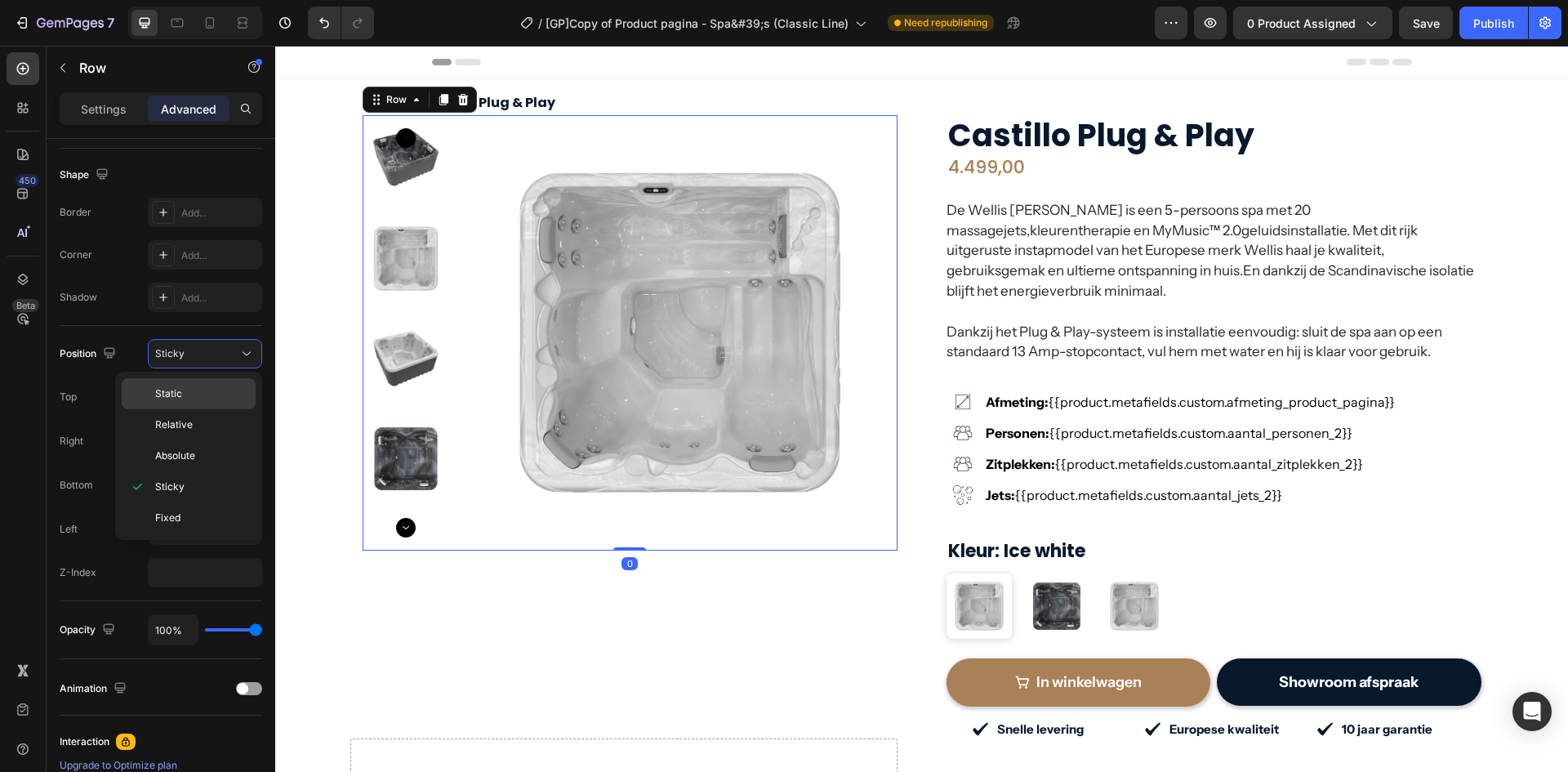
click at [183, 386] on p "Static" at bounding box center [202, 394] width 93 height 15
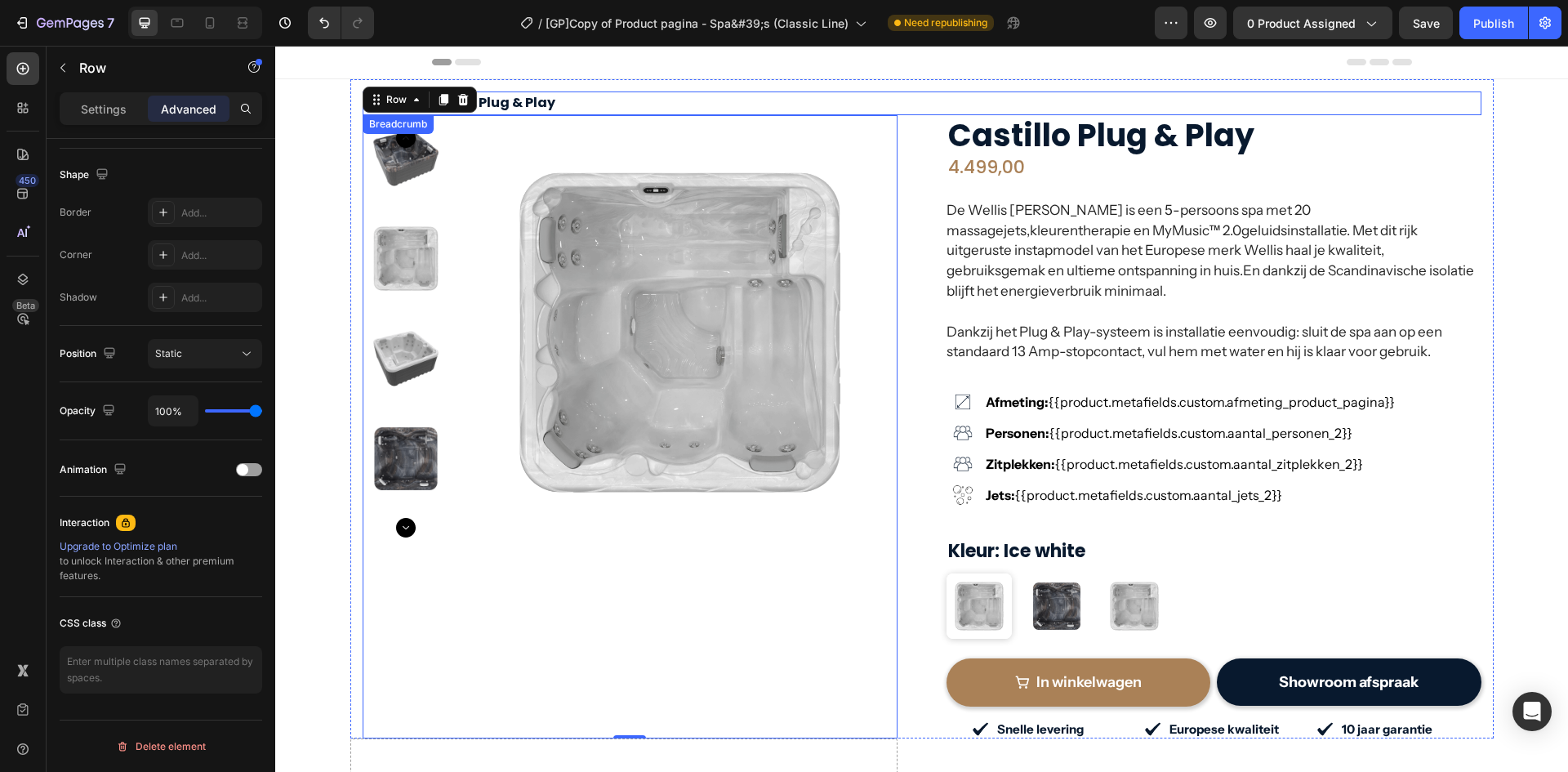
click at [418, 130] on div "Breadcrumb" at bounding box center [398, 124] width 64 height 15
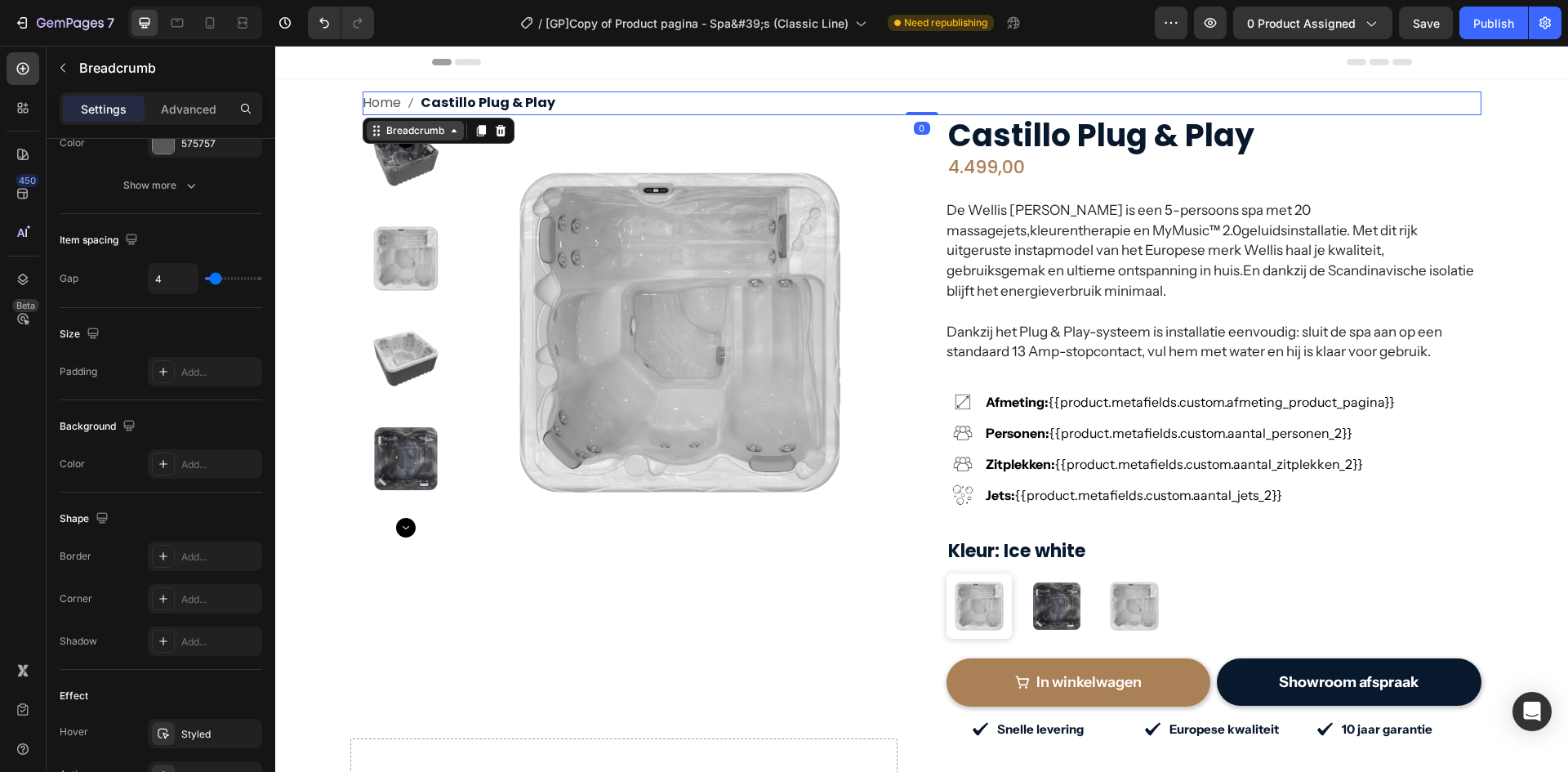
scroll to position [0, 0]
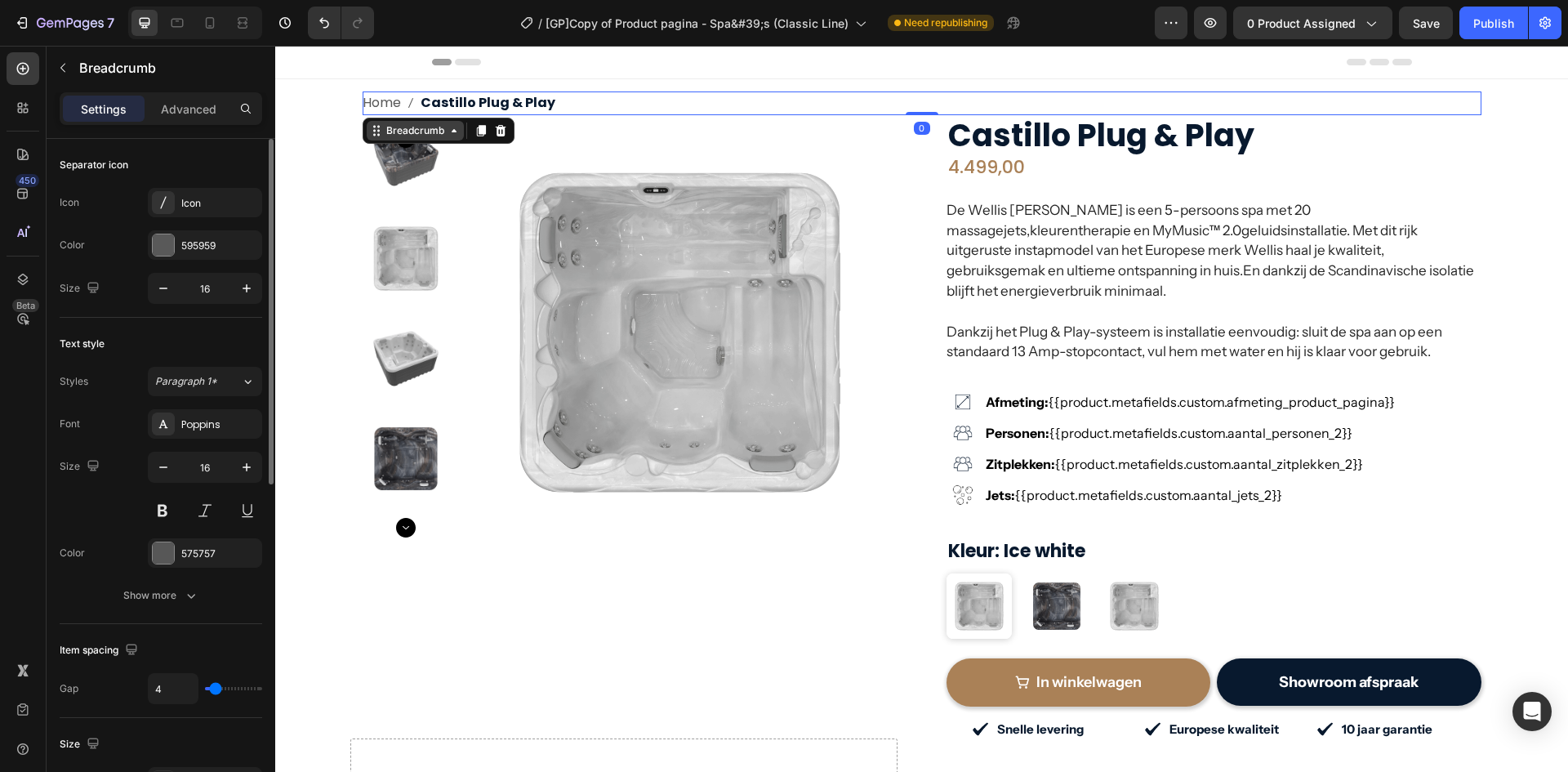
click at [423, 137] on div "Breadcrumb" at bounding box center [414, 130] width 64 height 15
click at [463, 221] on img at bounding box center [681, 333] width 436 height 436
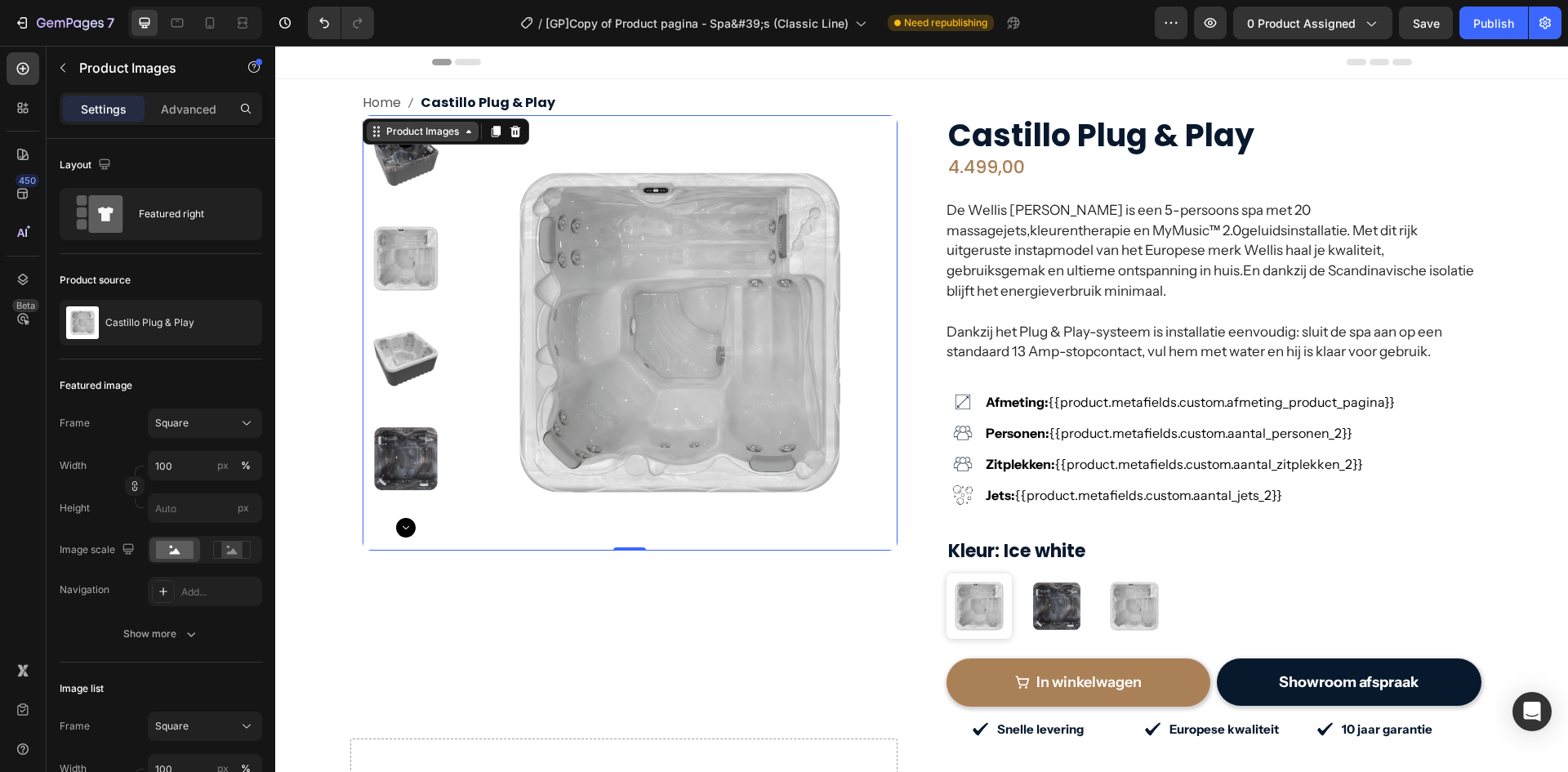
click at [416, 136] on div "Product Images" at bounding box center [422, 131] width 79 height 15
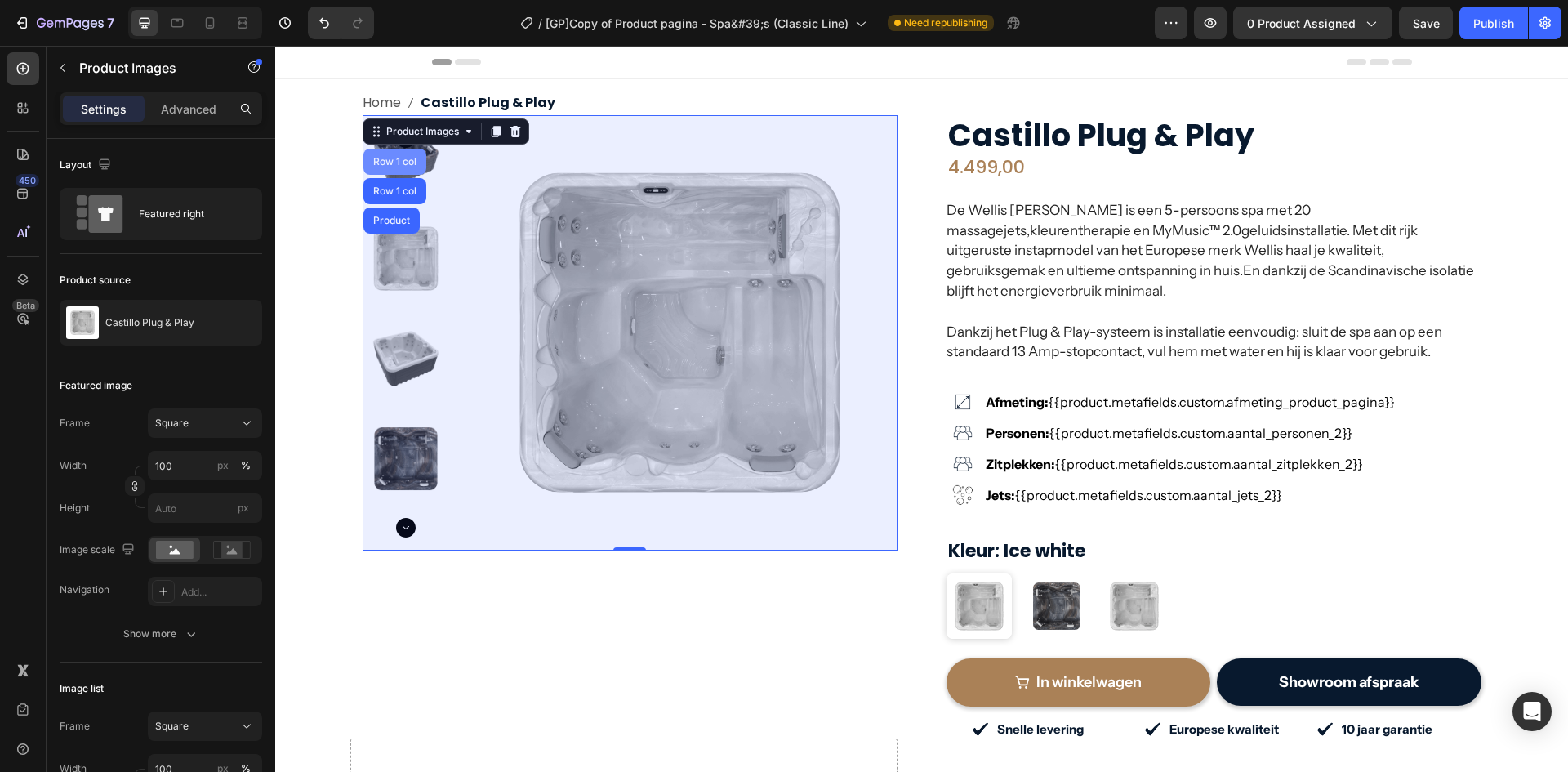
click at [395, 156] on div "Row 1 col" at bounding box center [395, 162] width 63 height 26
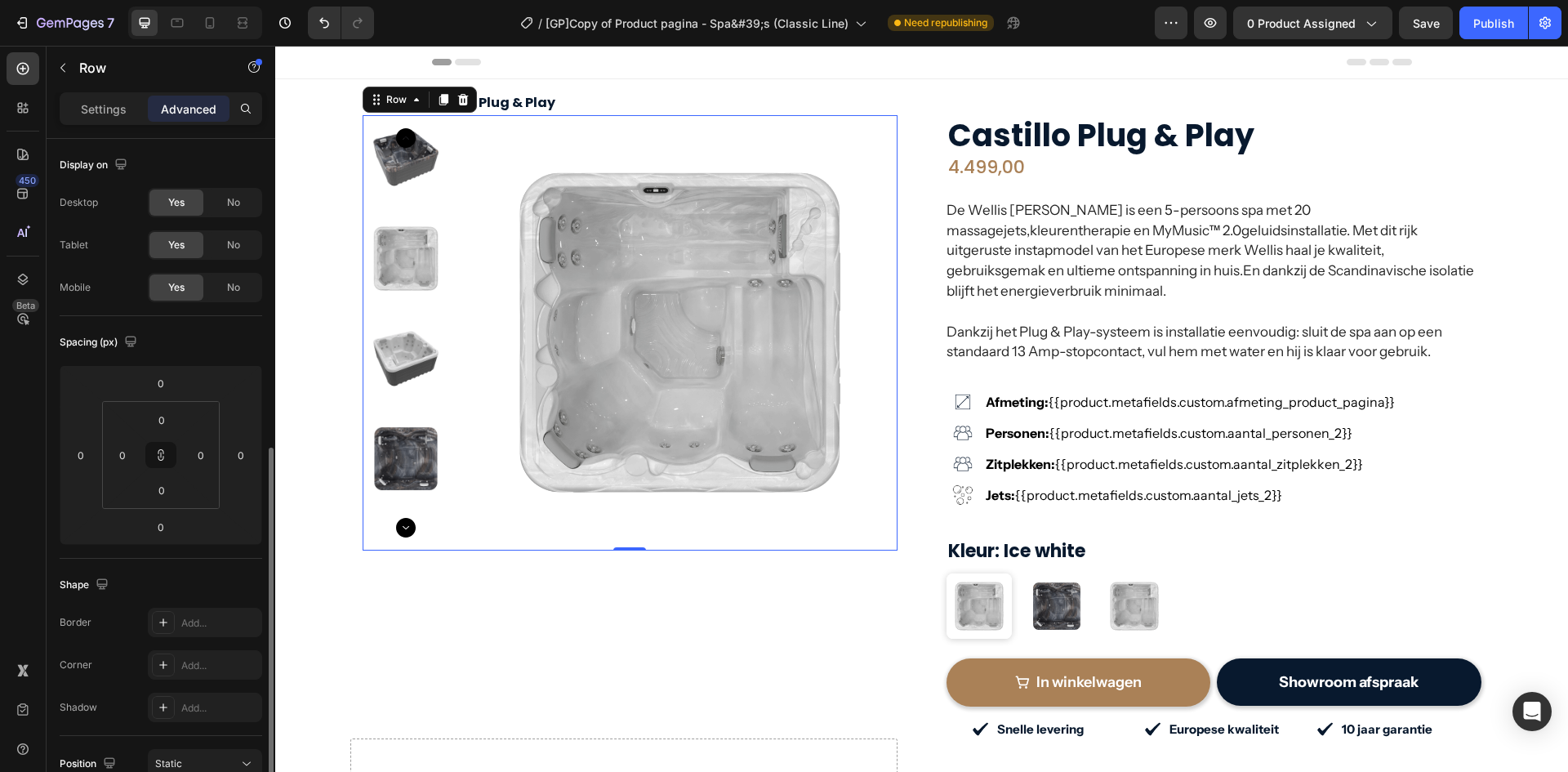
scroll to position [381, 0]
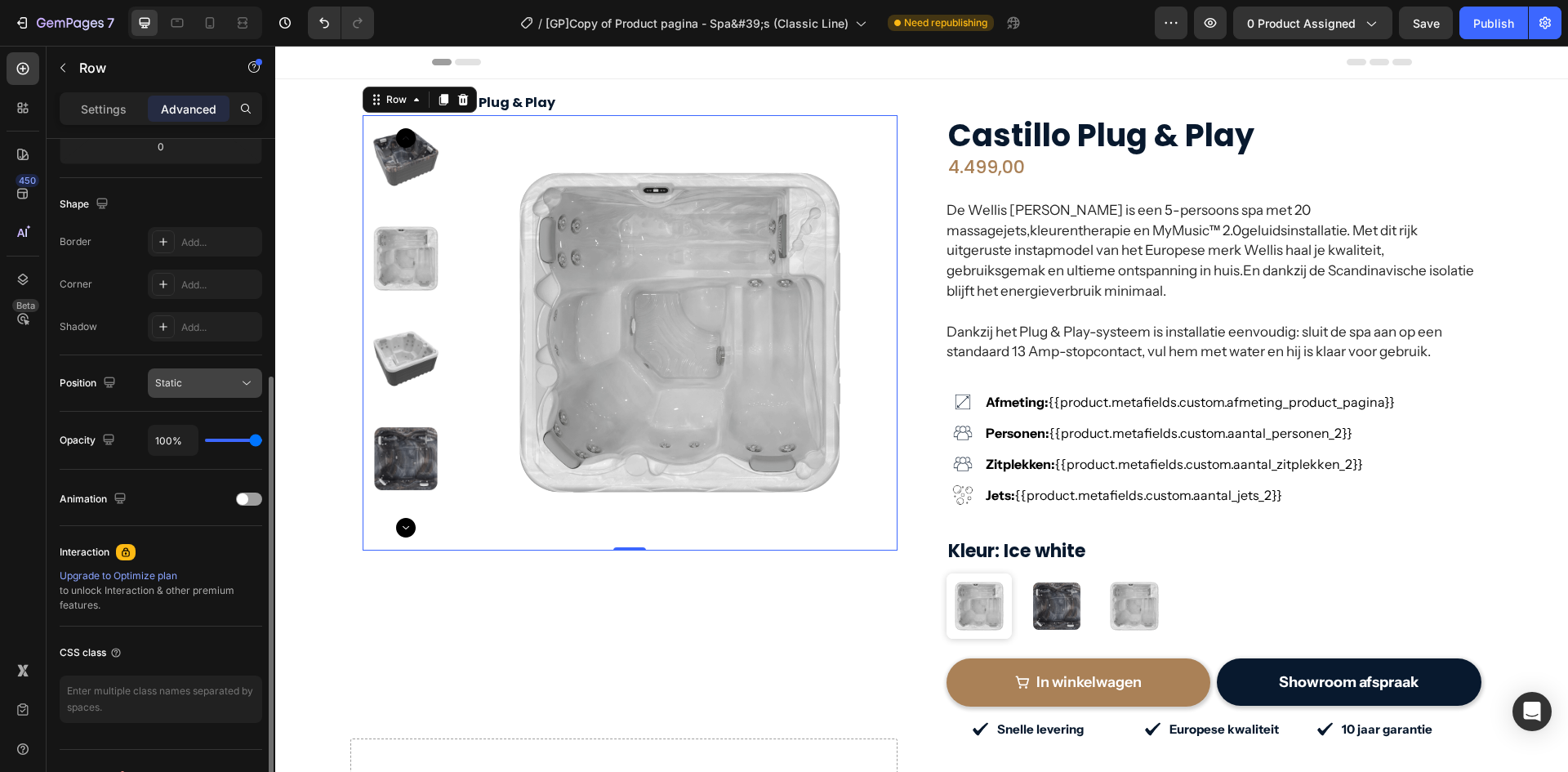
click at [203, 382] on div "Static" at bounding box center [196, 384] width 83 height 15
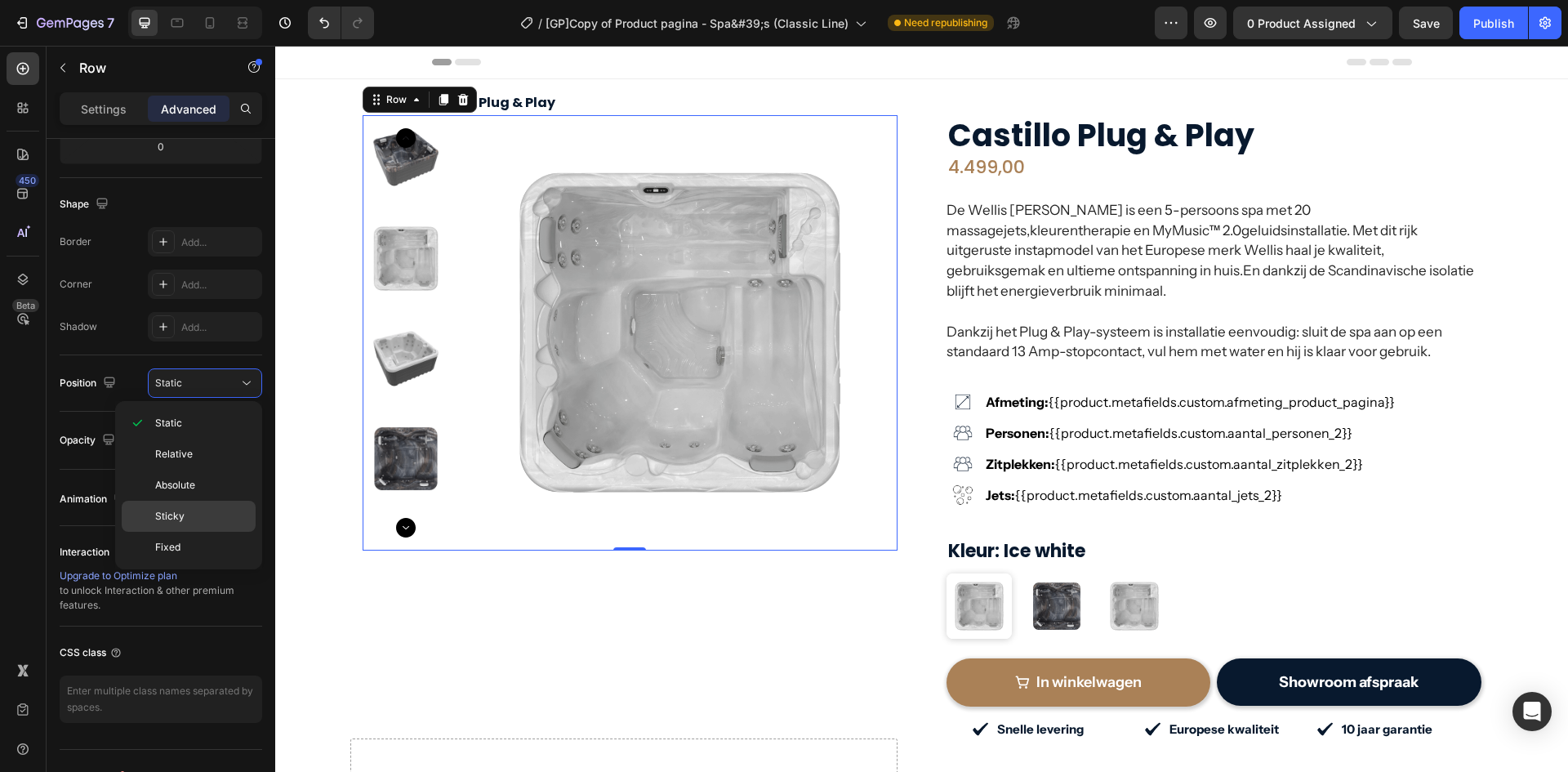
click at [177, 510] on span "Sticky" at bounding box center [170, 517] width 30 height 15
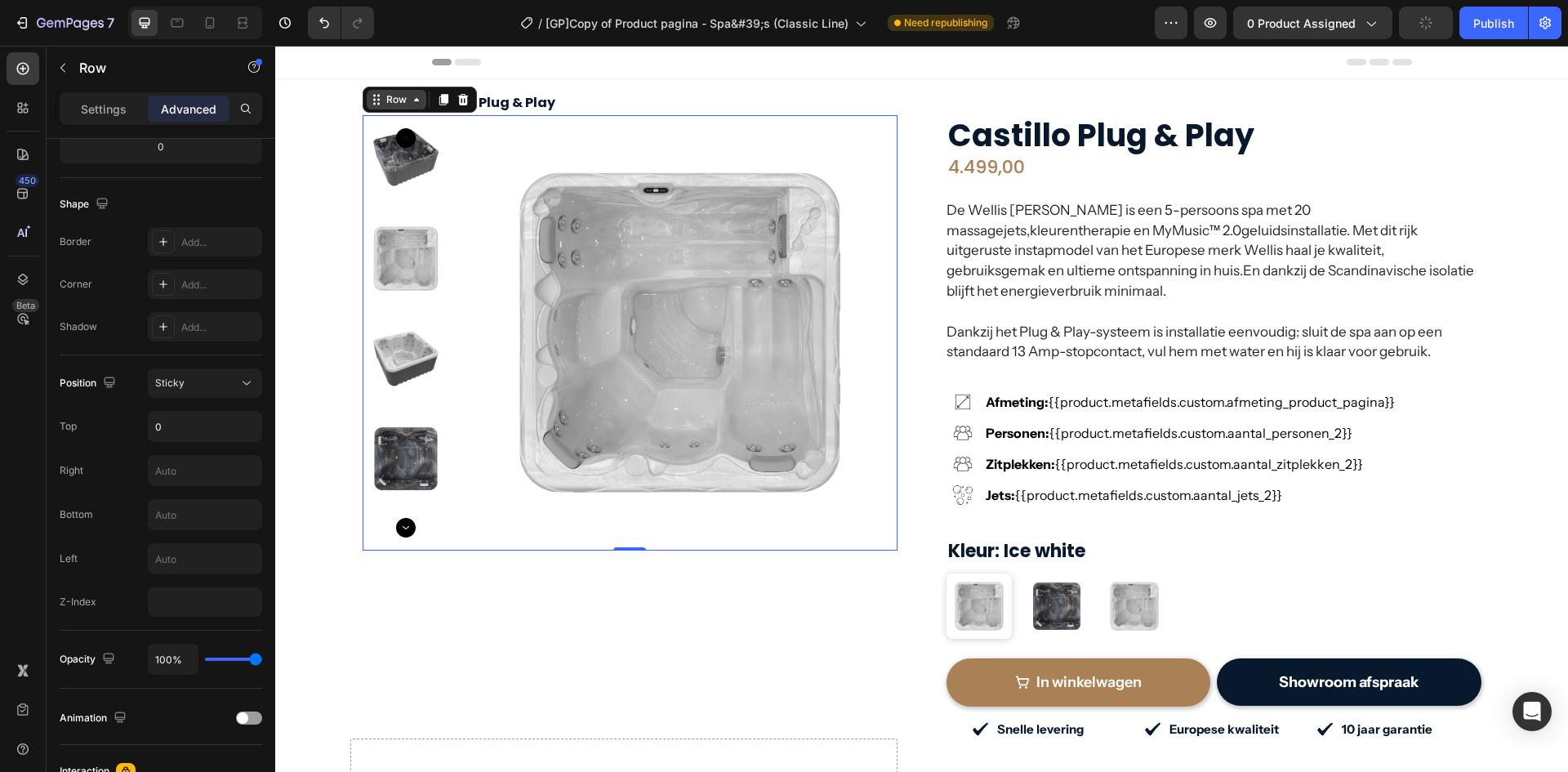
click at [410, 97] on icon at bounding box center [416, 100] width 13 height 13
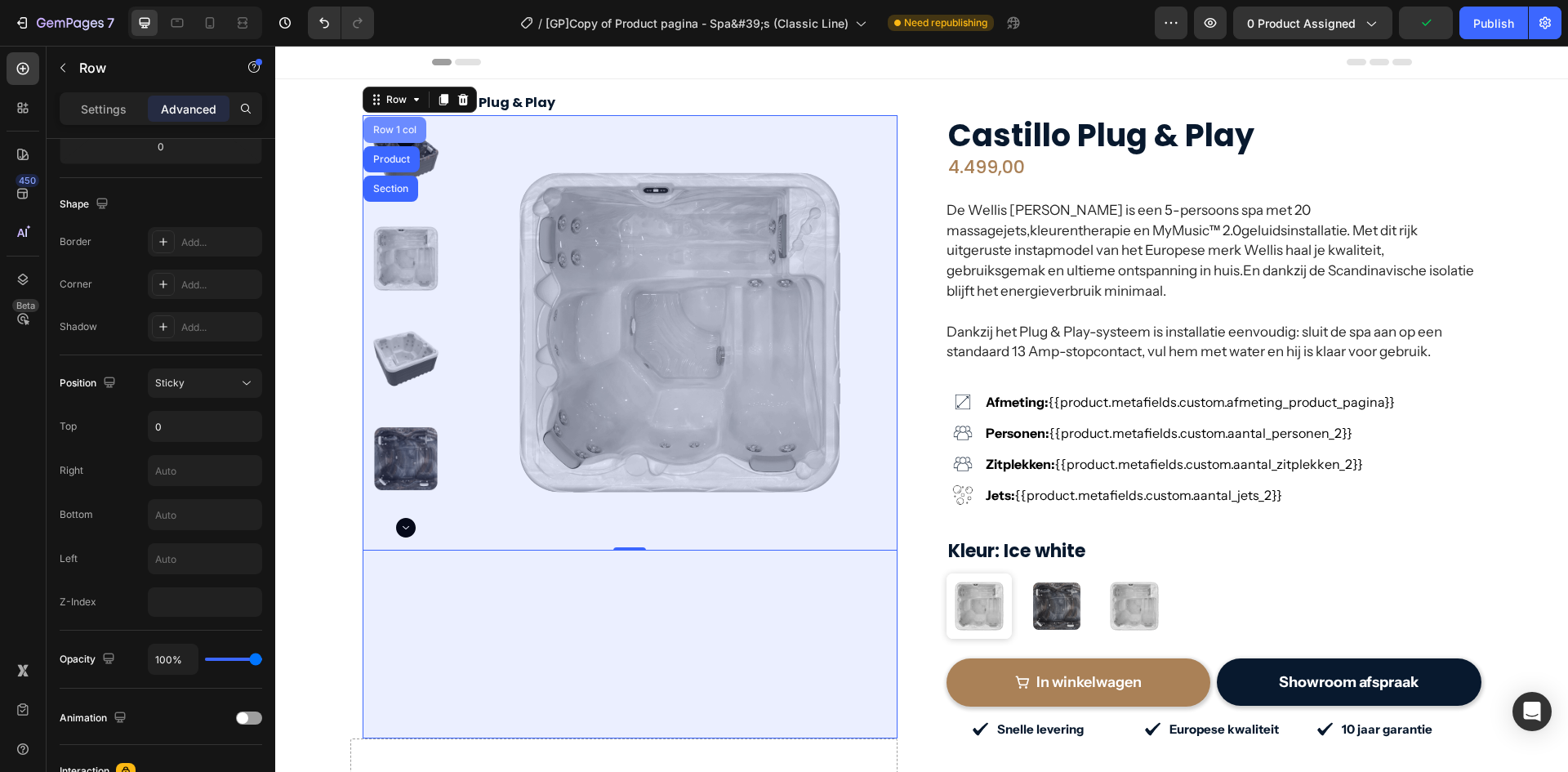
click at [399, 133] on div "Row 1 col" at bounding box center [395, 129] width 50 height 10
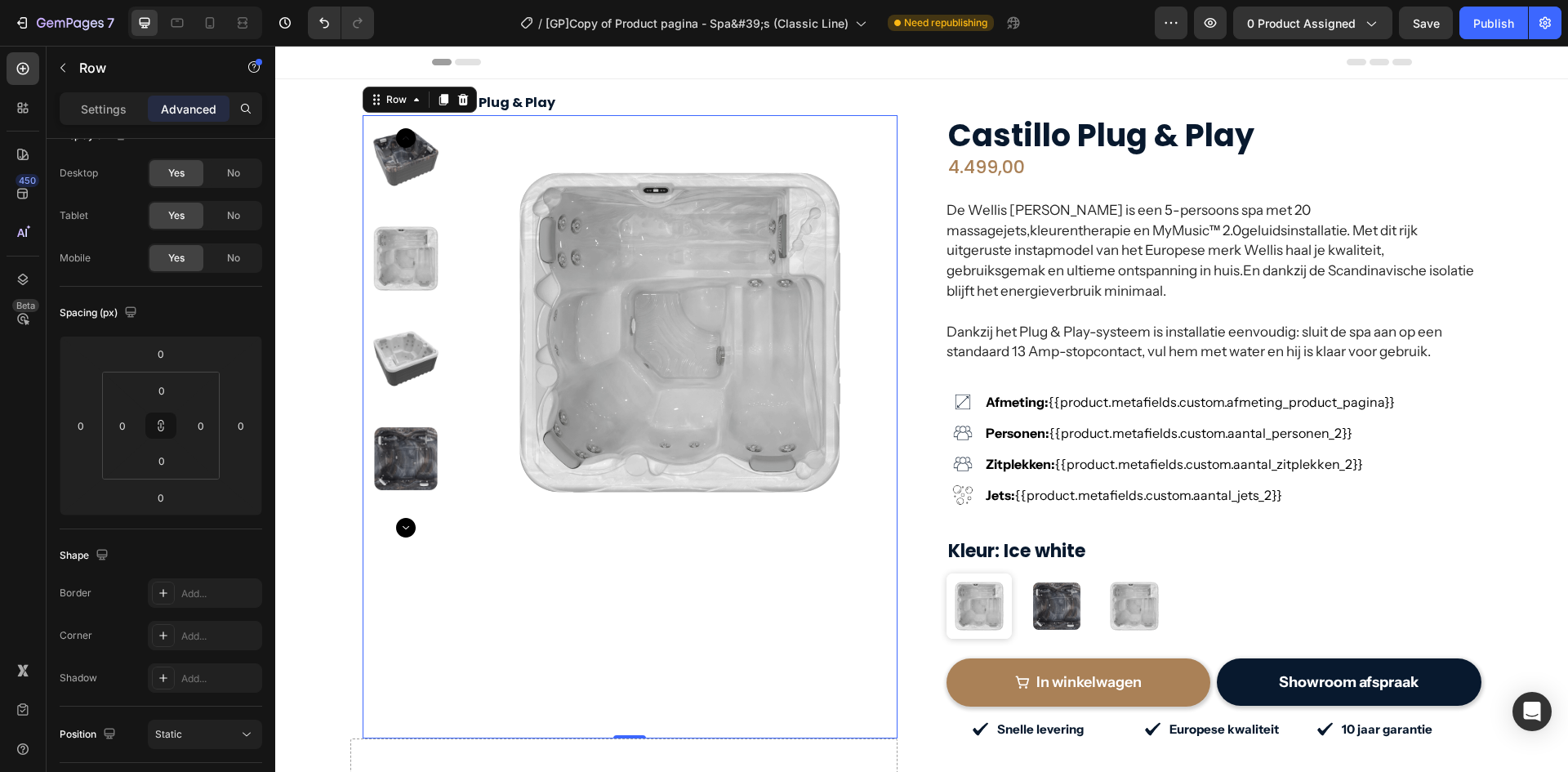
scroll to position [410, 0]
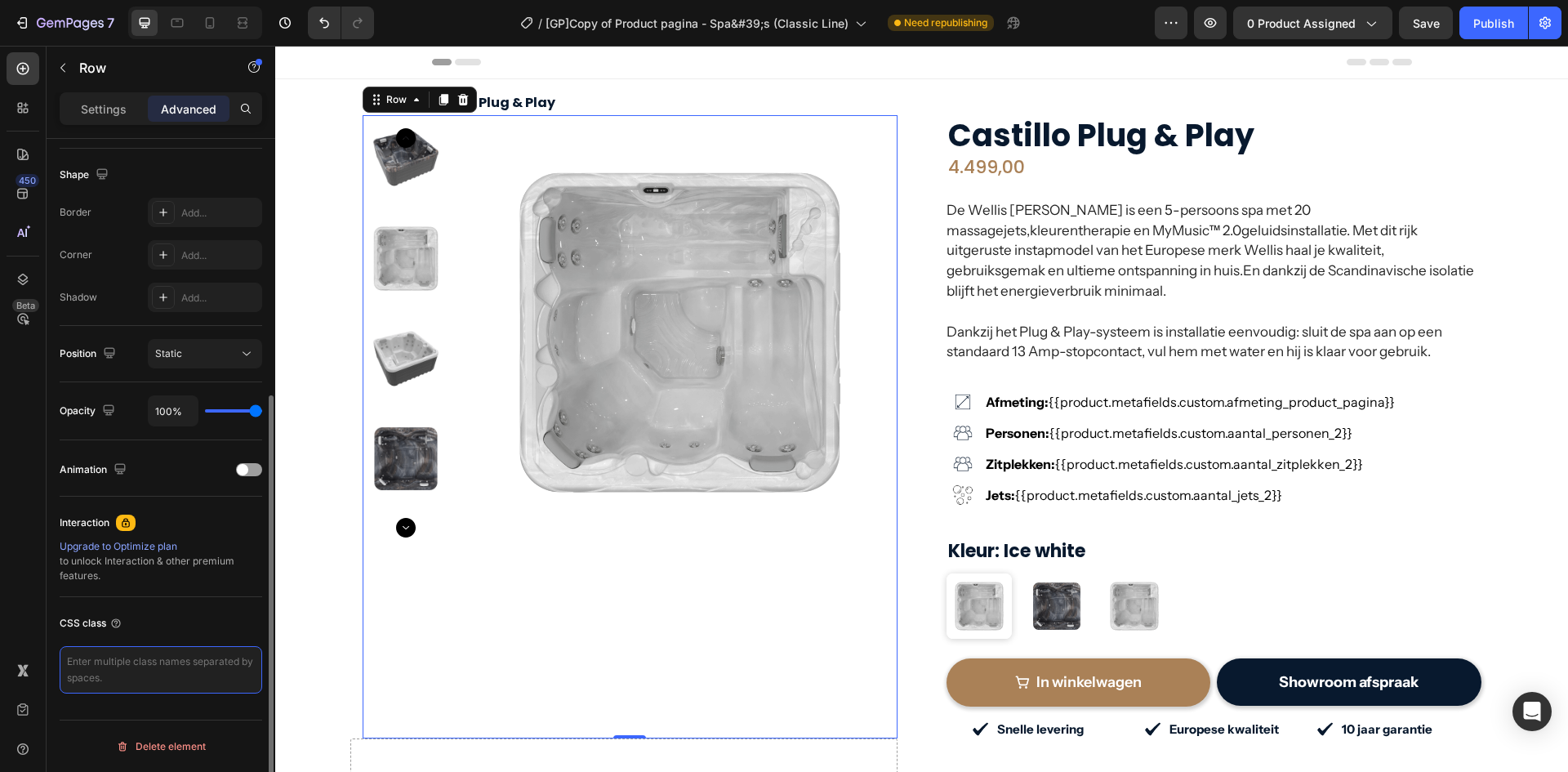
click at [166, 666] on textarea at bounding box center [161, 670] width 203 height 47
paste textarea "gp-custom-sticky-column"
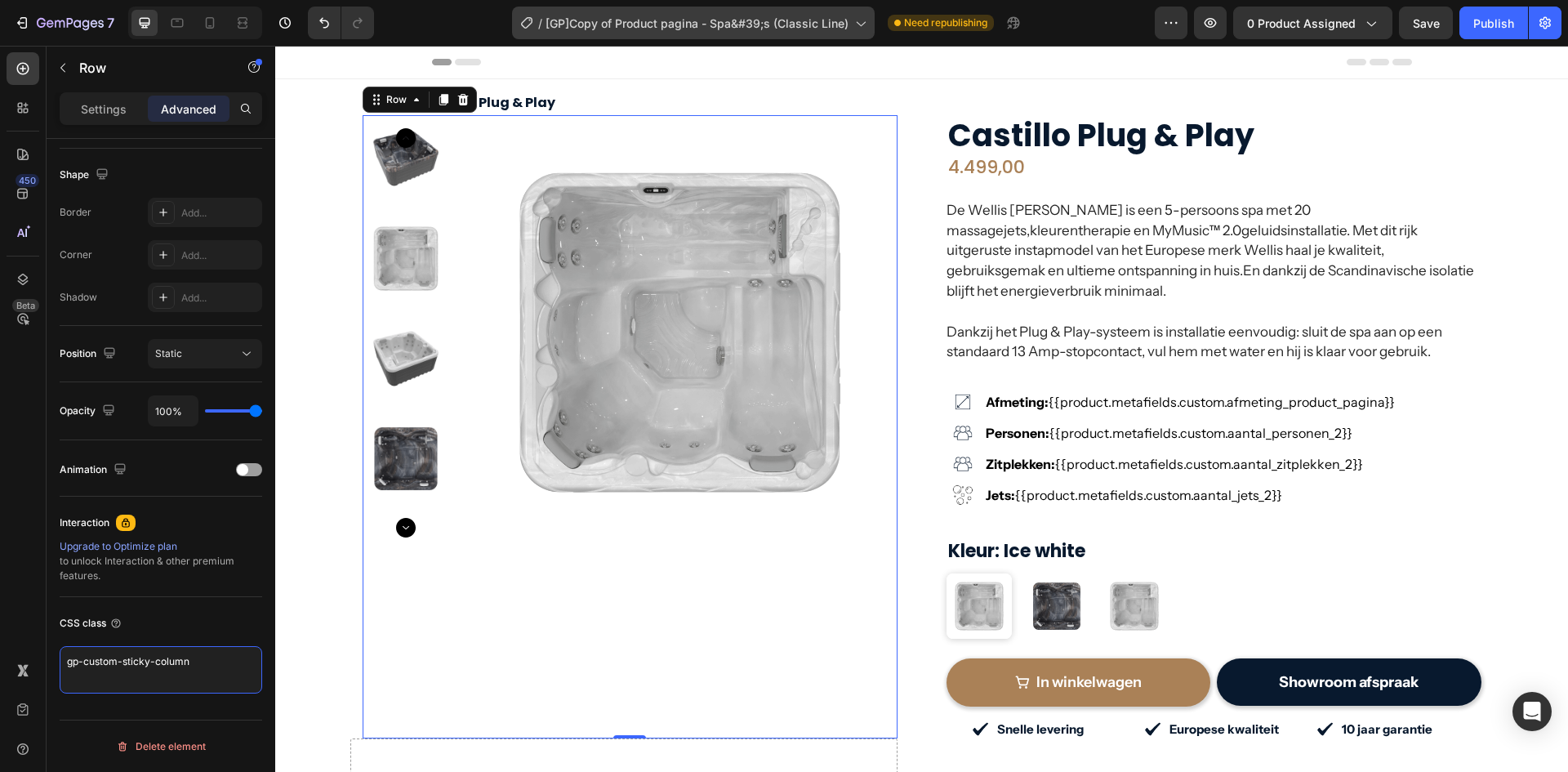
type textarea "gp-custom-sticky-column"
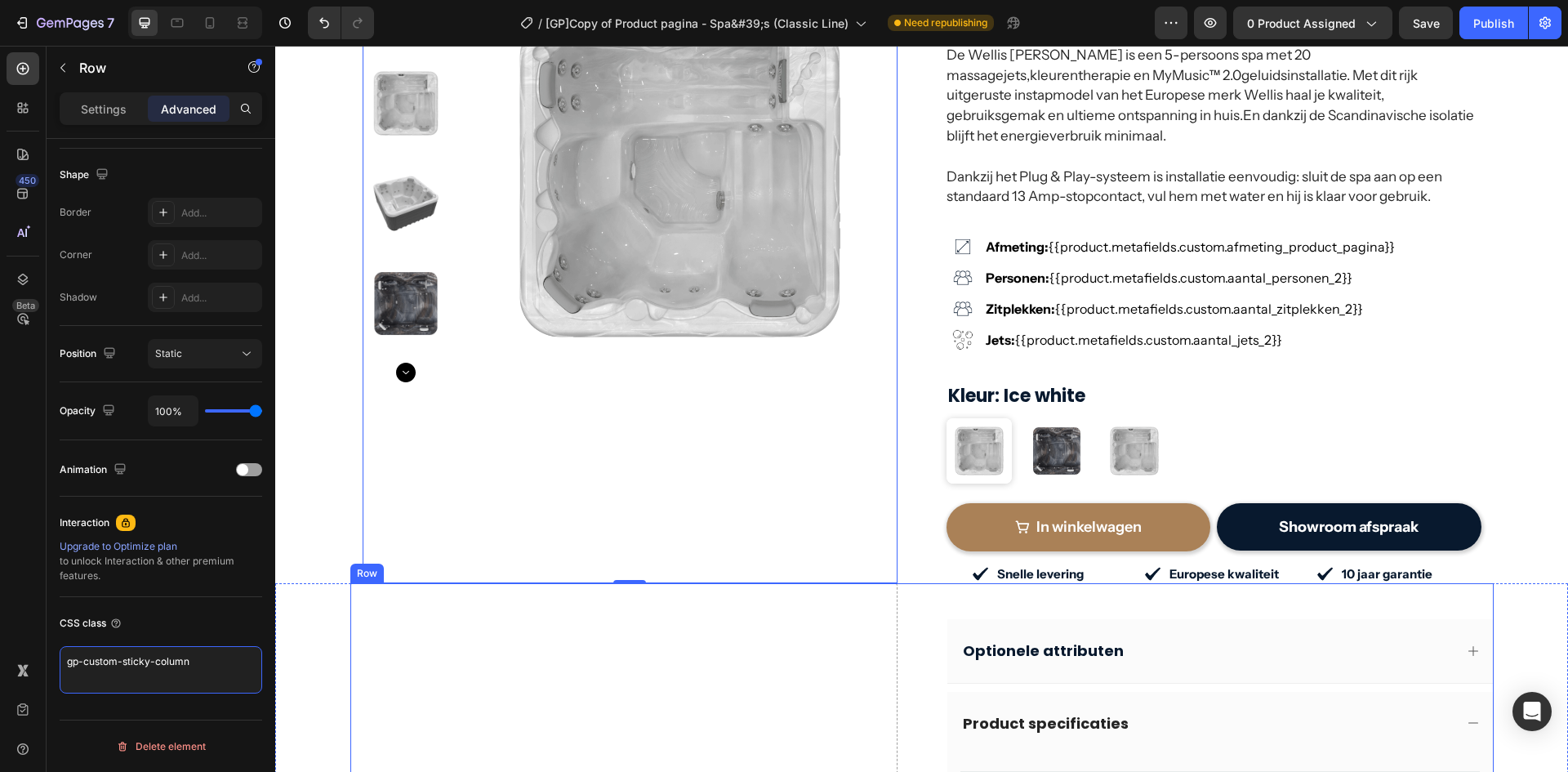
scroll to position [190, 0]
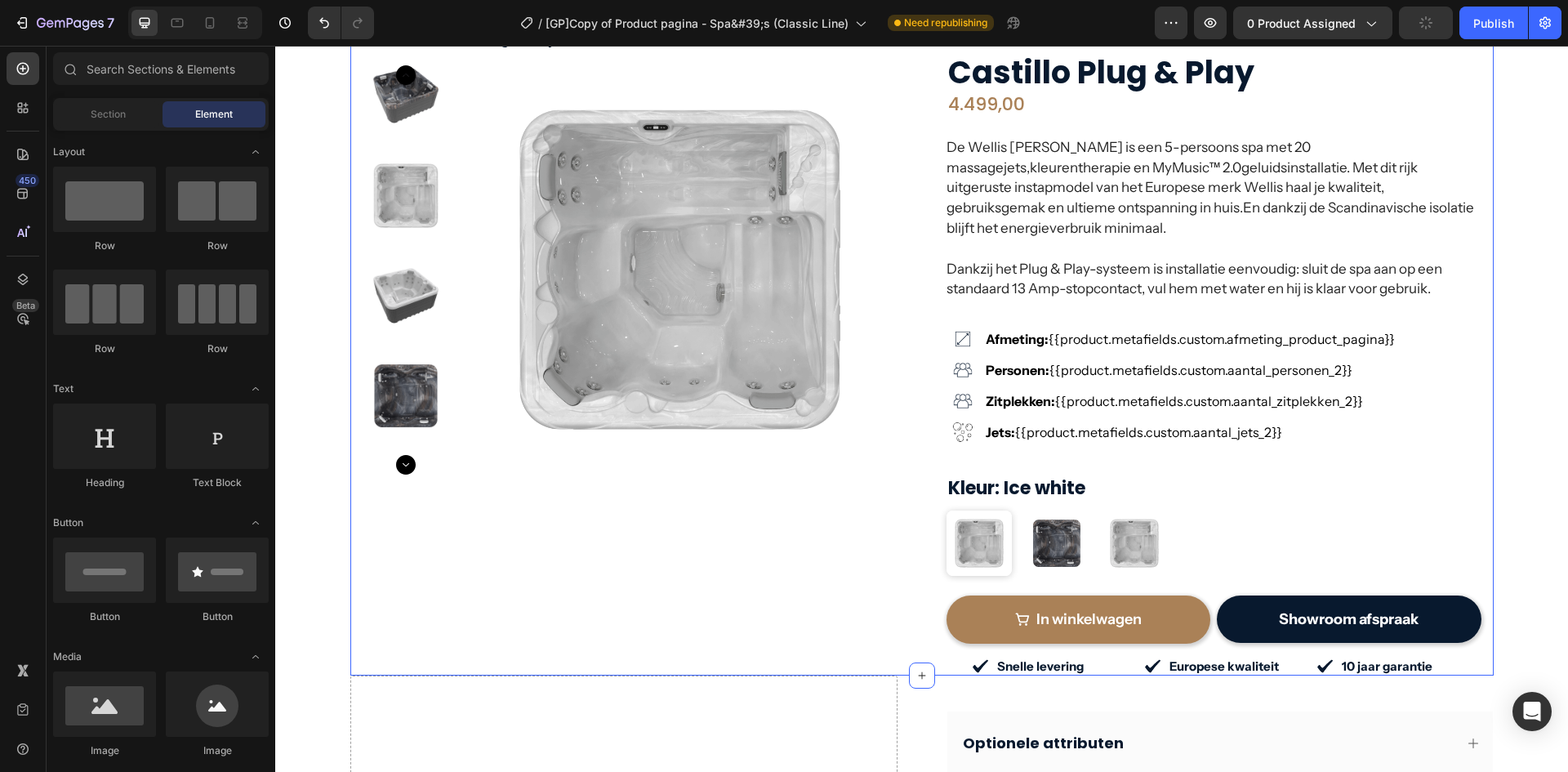
scroll to position [0, 0]
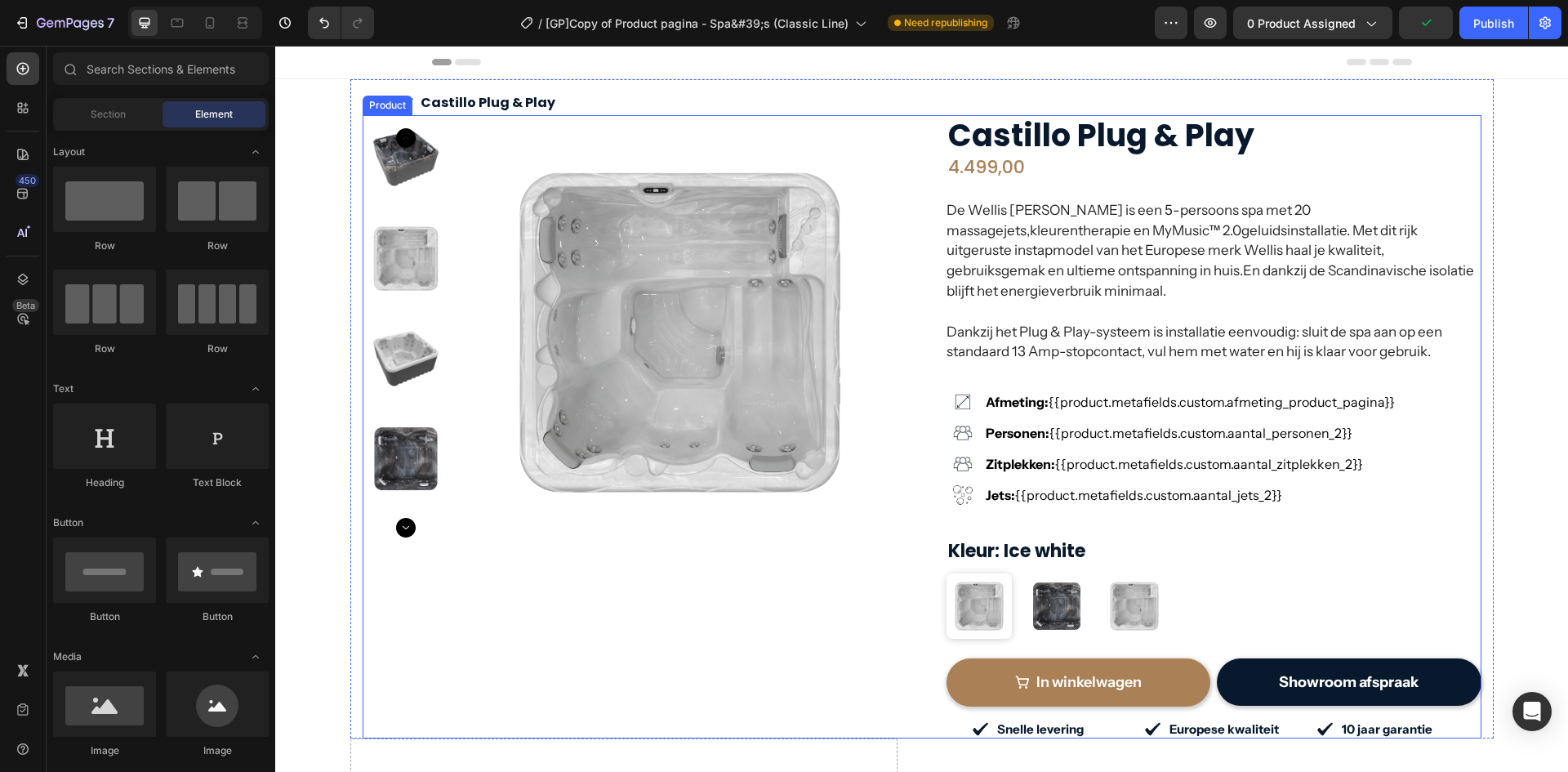
click at [922, 128] on div "Product Images Row Row [PERSON_NAME] Plug & Play (P) Title 4.499,00 (P) Price (…" at bounding box center [923, 427] width 1119 height 623
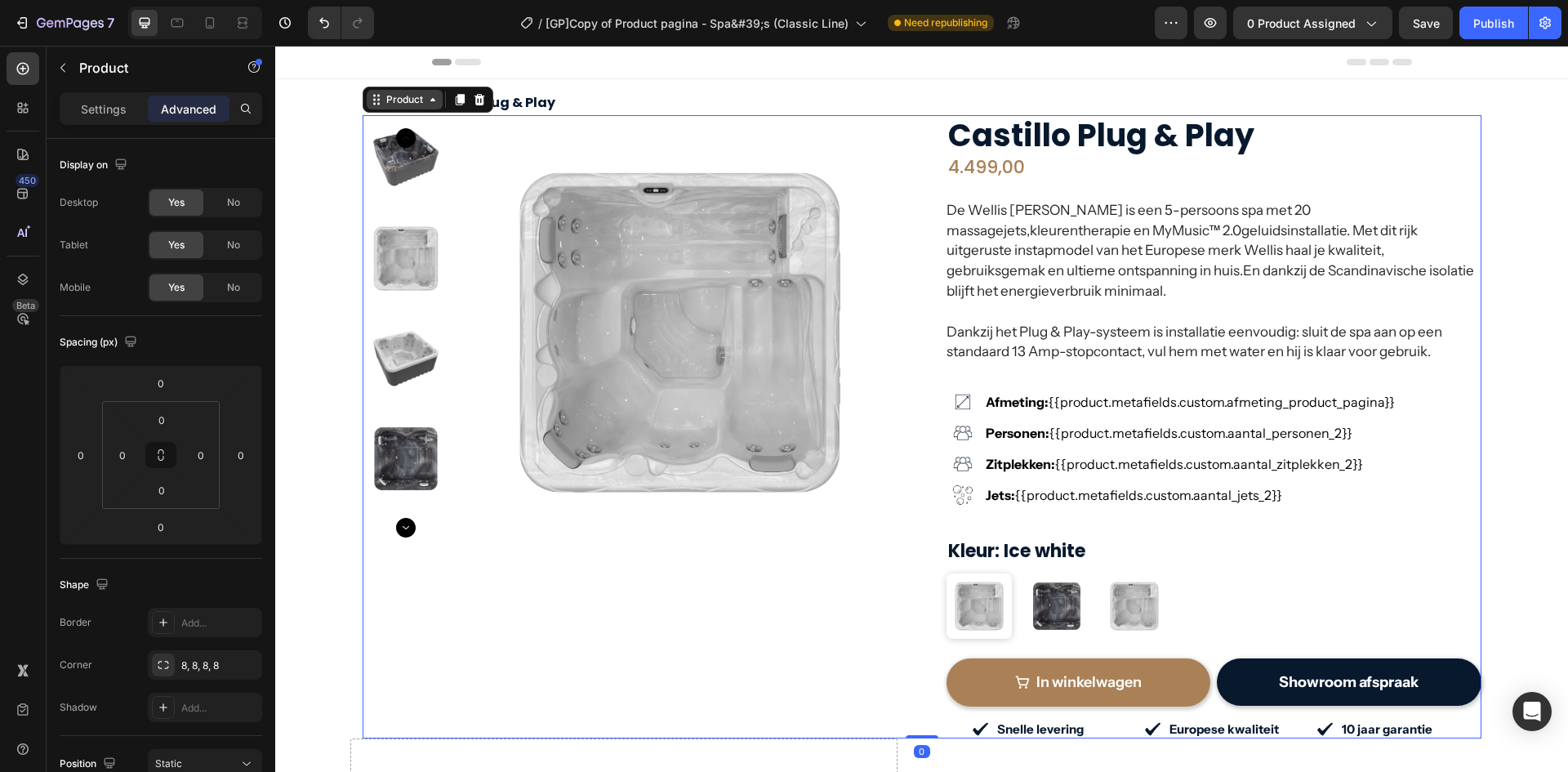
click at [401, 102] on div "Product" at bounding box center [404, 100] width 43 height 15
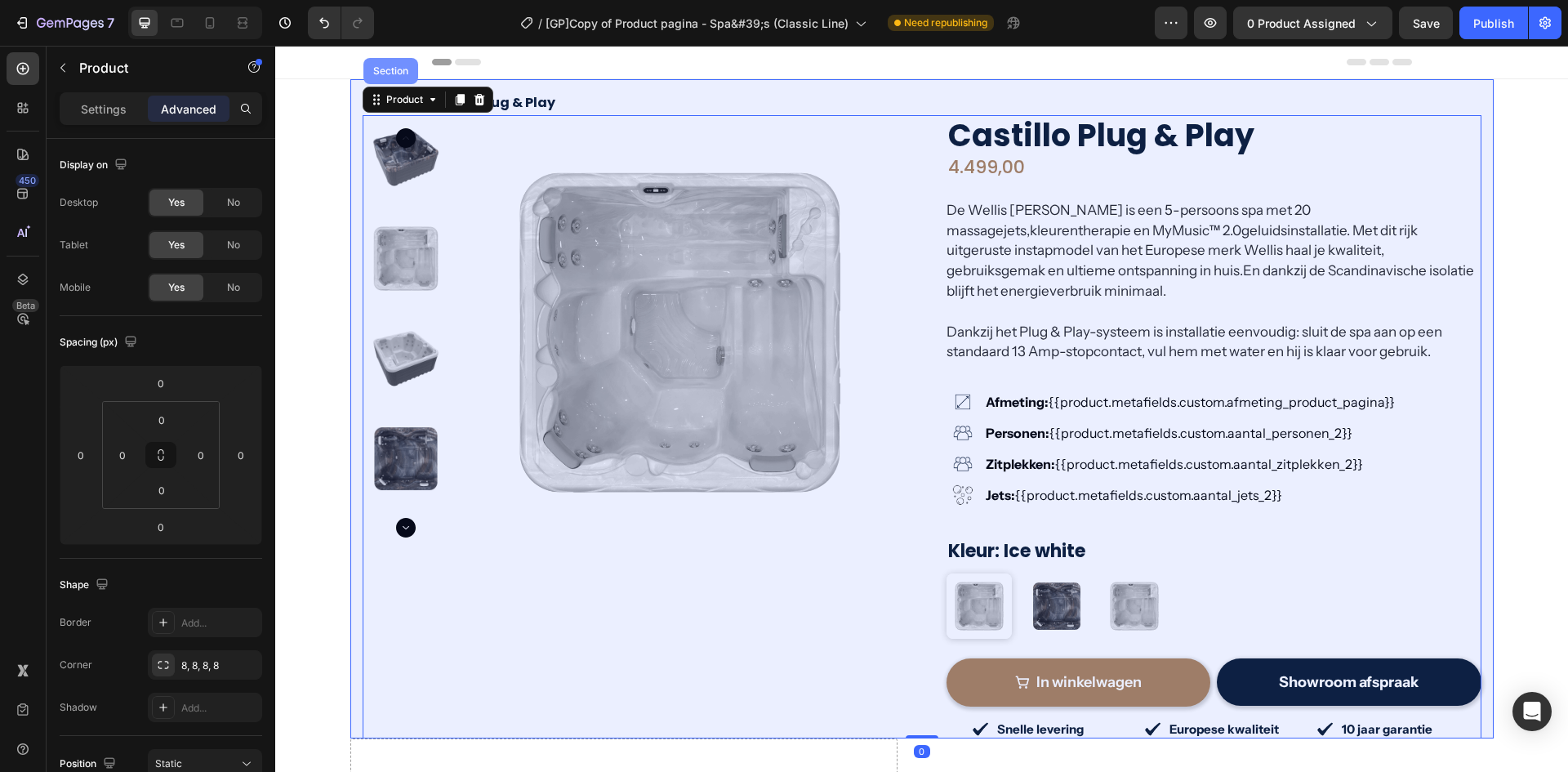
click at [391, 76] on div "Section" at bounding box center [390, 71] width 55 height 26
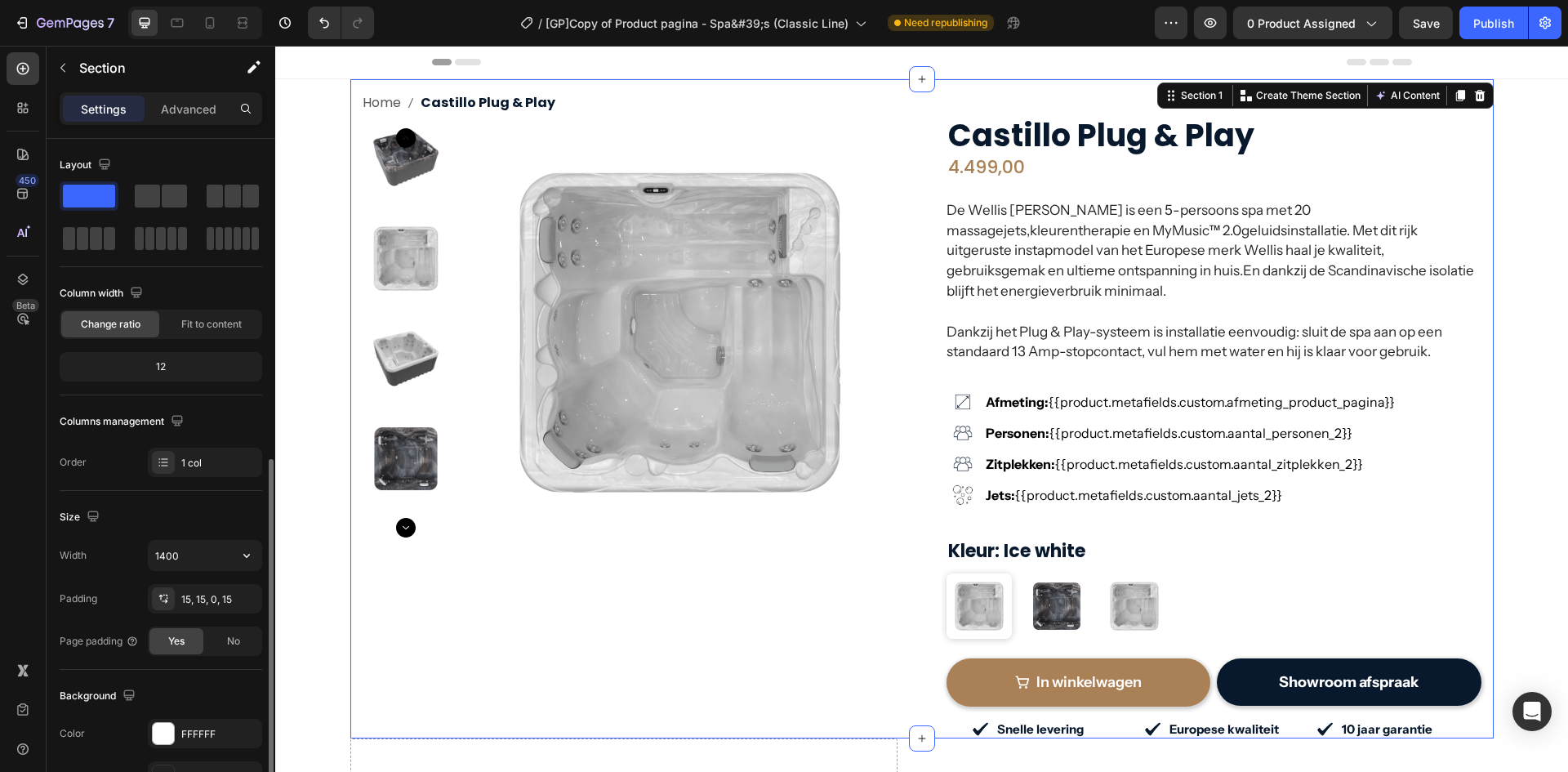
scroll to position [317, 0]
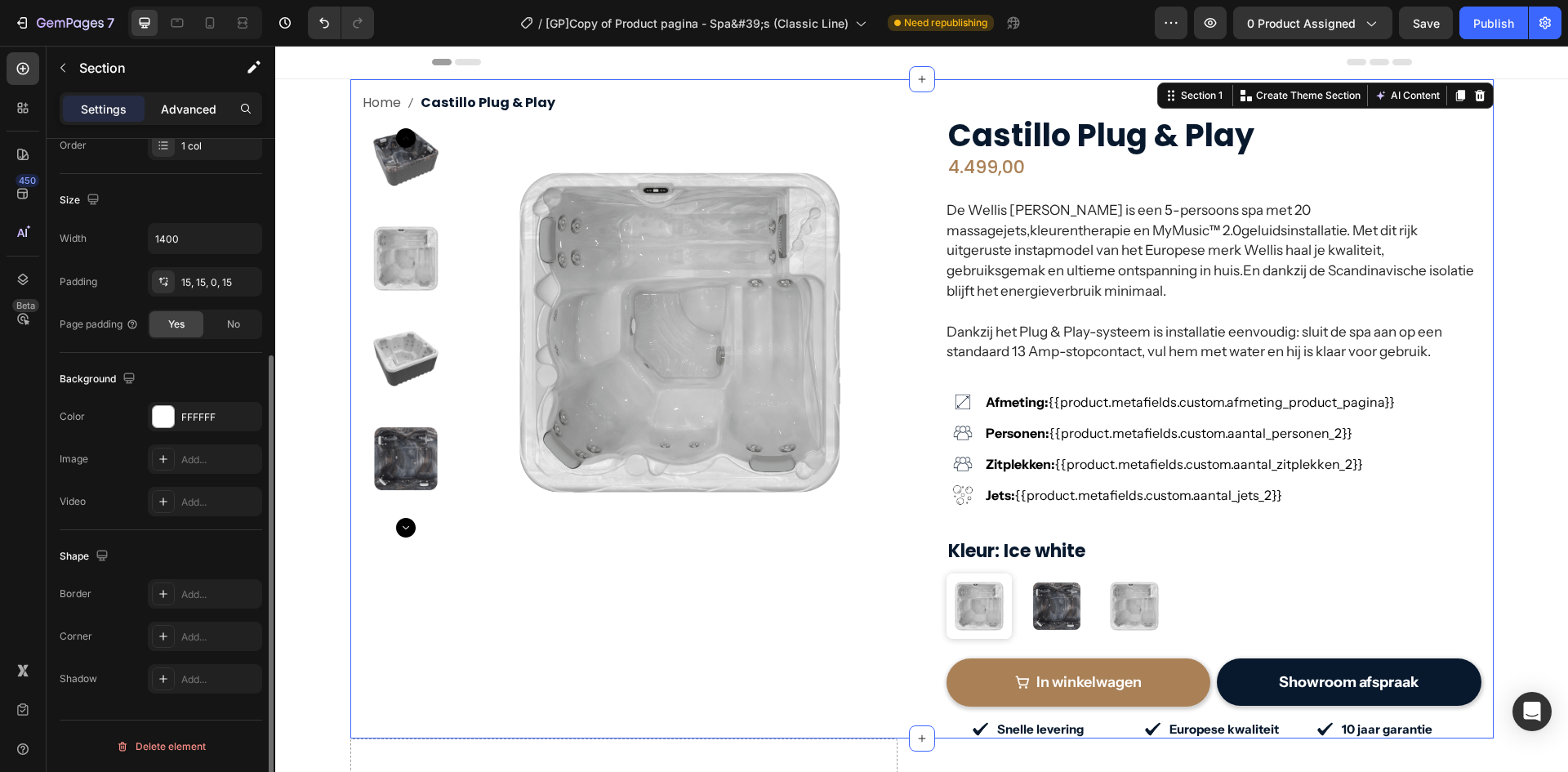
click at [190, 104] on p "Advanced" at bounding box center [189, 109] width 56 height 17
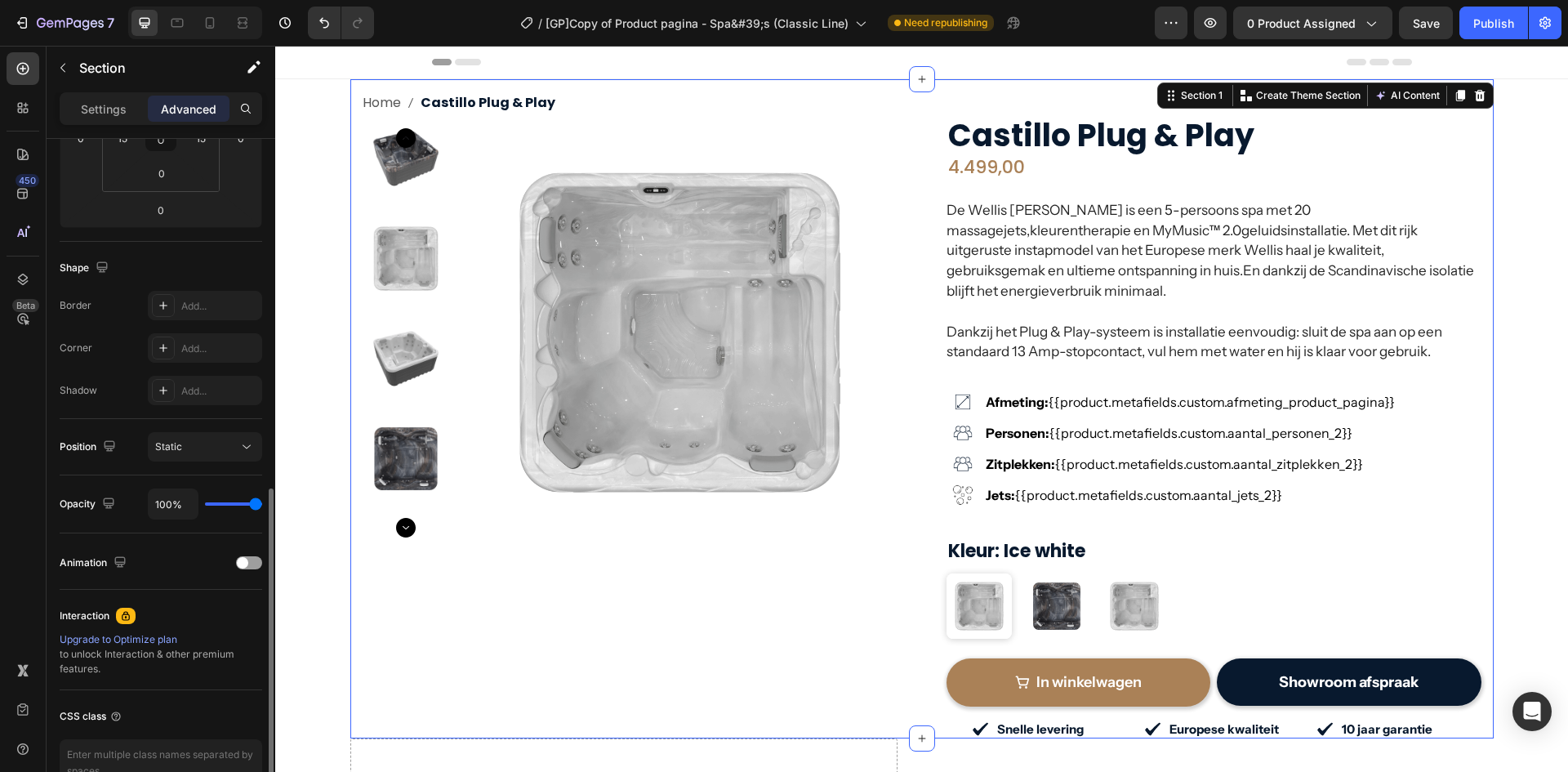
scroll to position [410, 0]
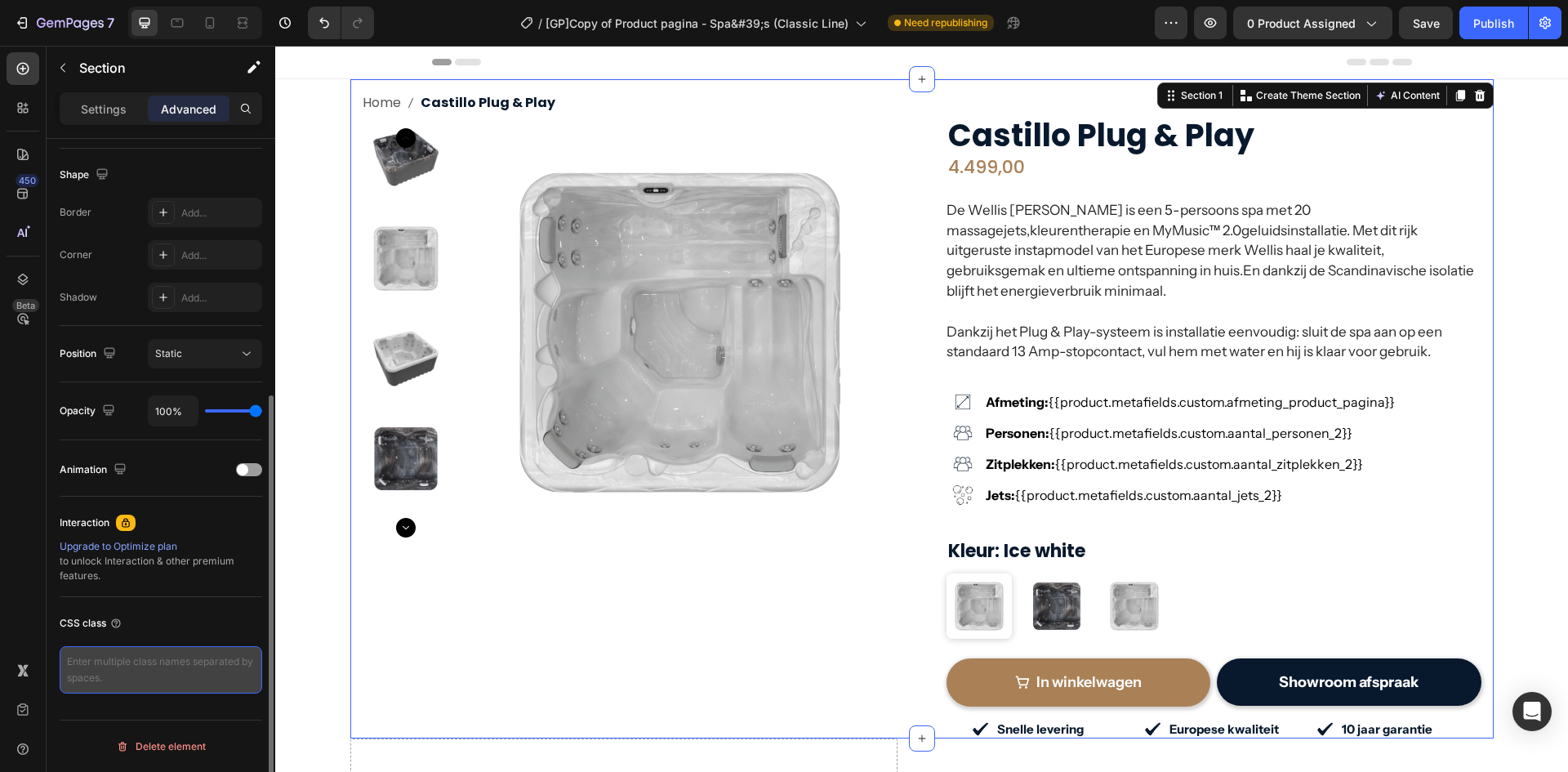
click at [126, 676] on textarea at bounding box center [161, 670] width 203 height 47
paste textarea "gp-custom-sticky-row"
type textarea "gp-custom-sticky-row"
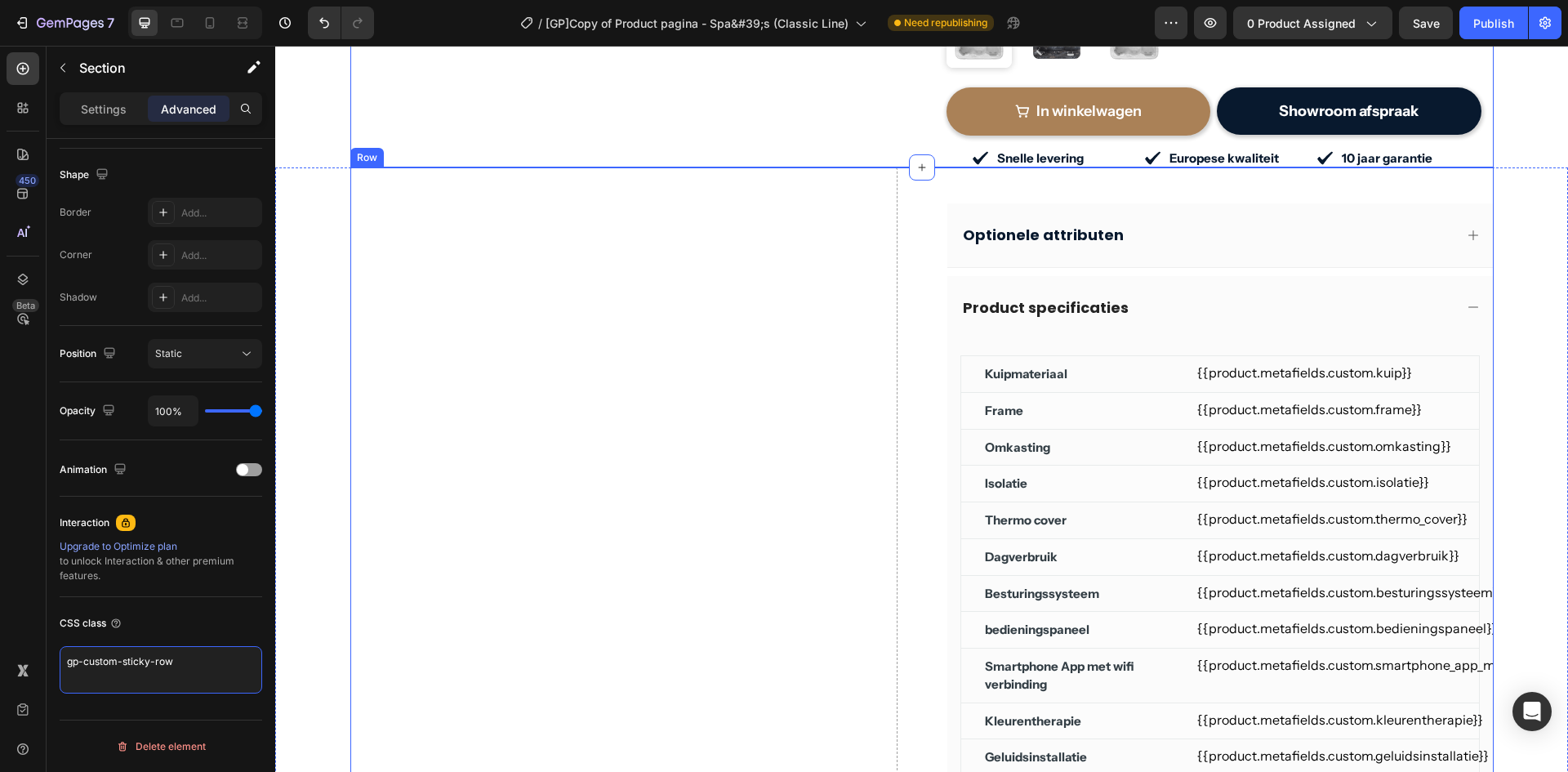
scroll to position [572, 0]
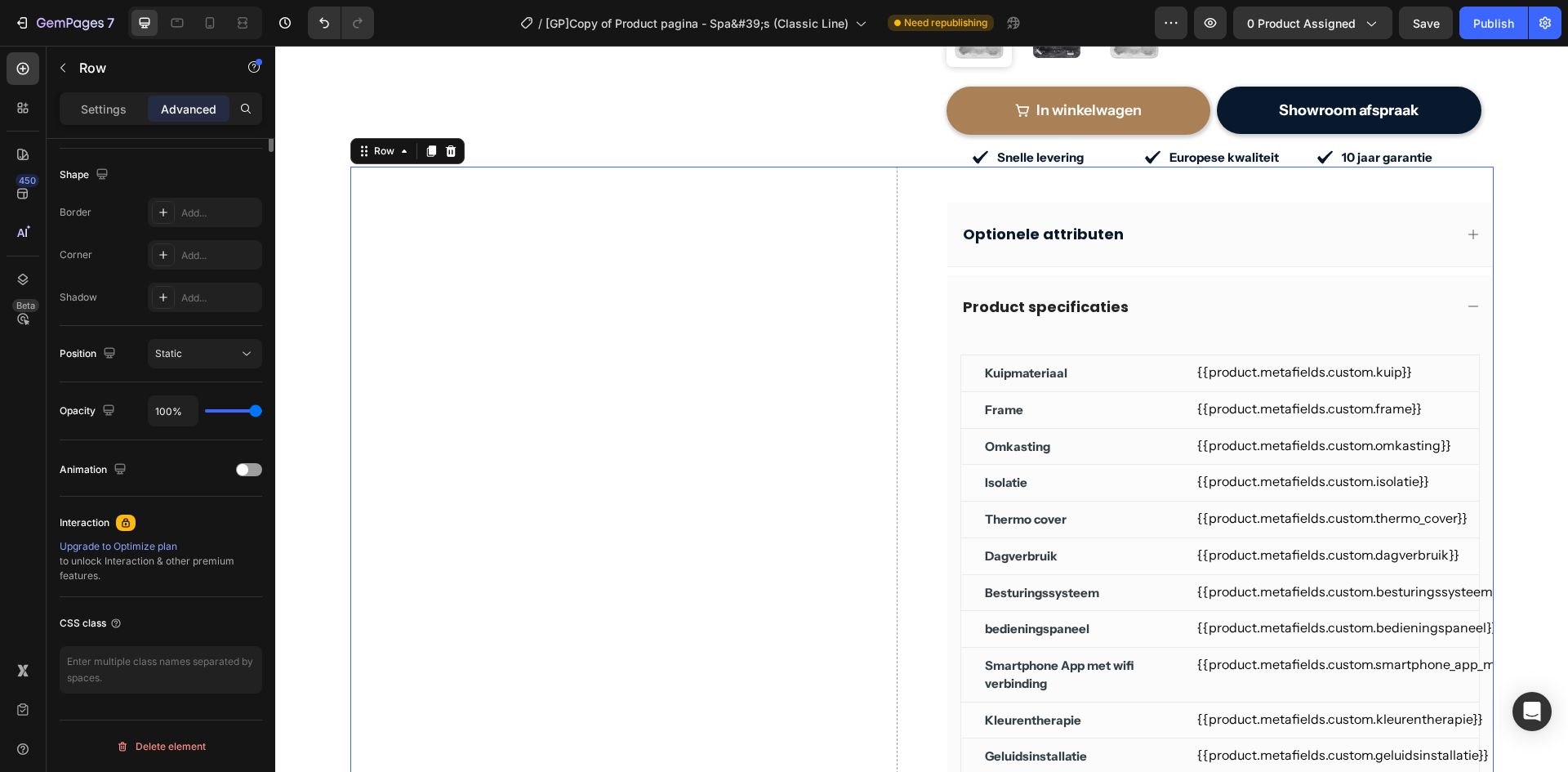
scroll to position [0, 0]
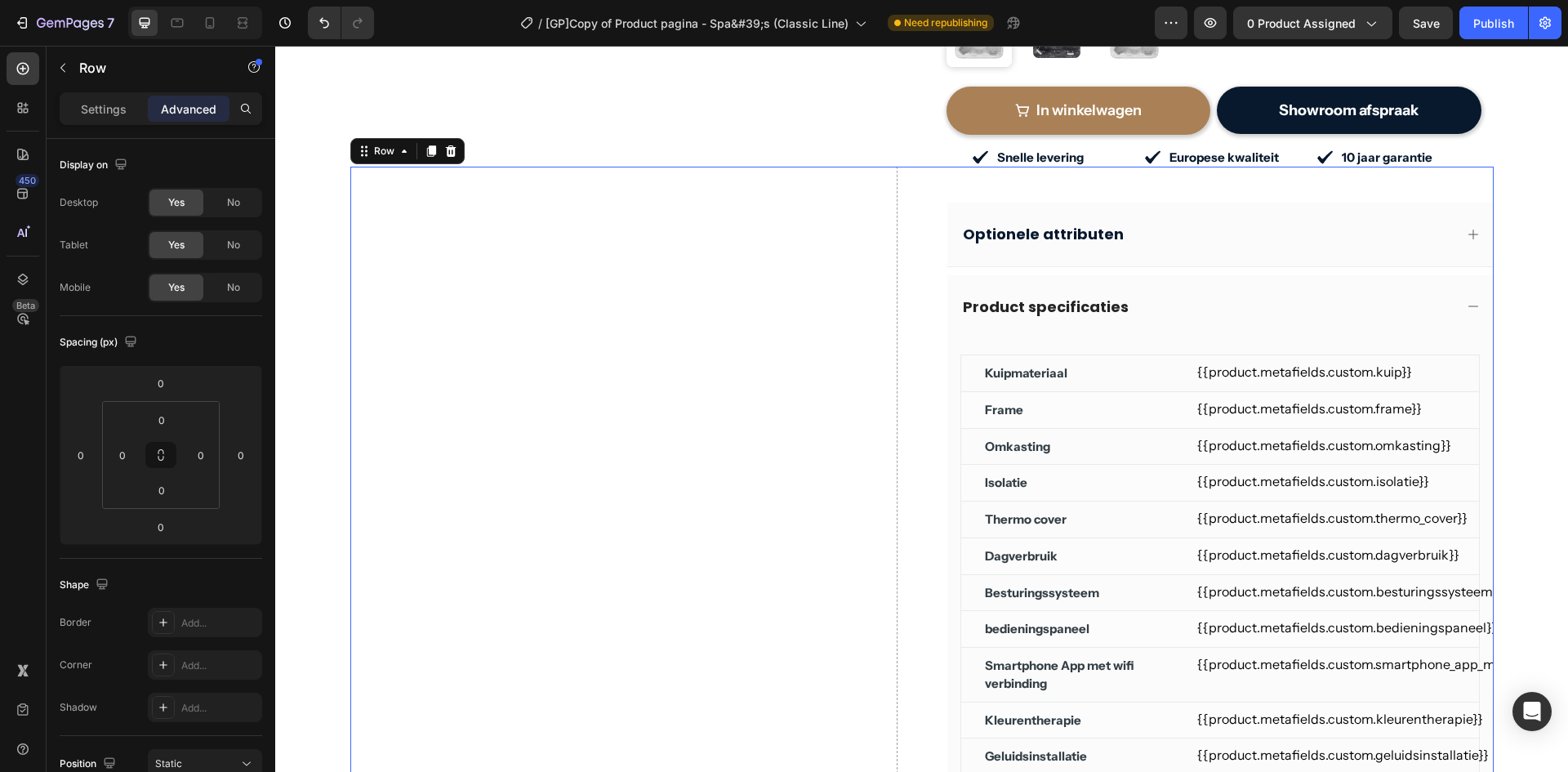
click at [385, 138] on div "Row" at bounding box center [407, 151] width 115 height 26
click at [376, 143] on div "Row" at bounding box center [384, 151] width 27 height 15
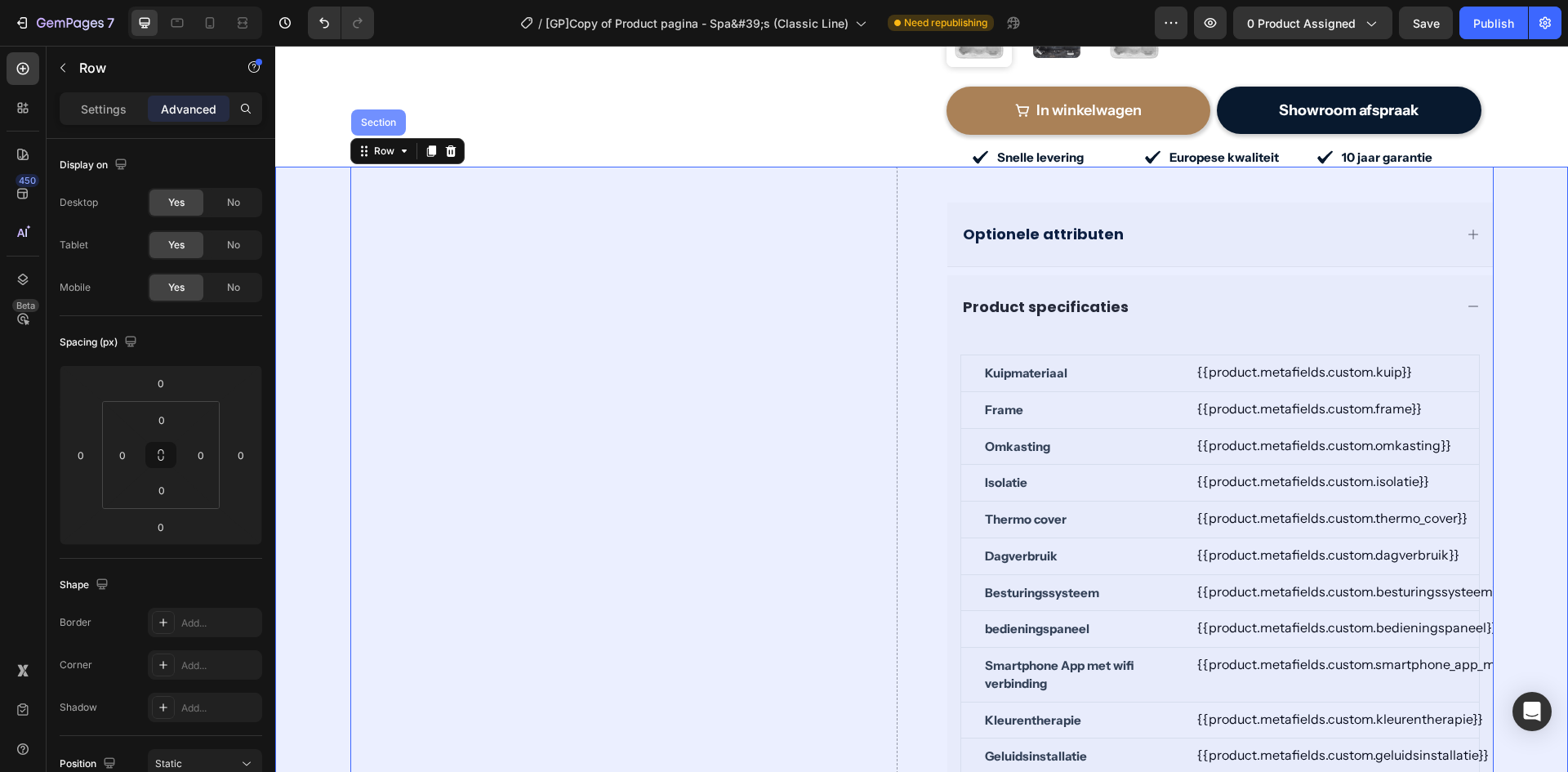
click at [375, 117] on div "Section" at bounding box center [378, 122] width 42 height 10
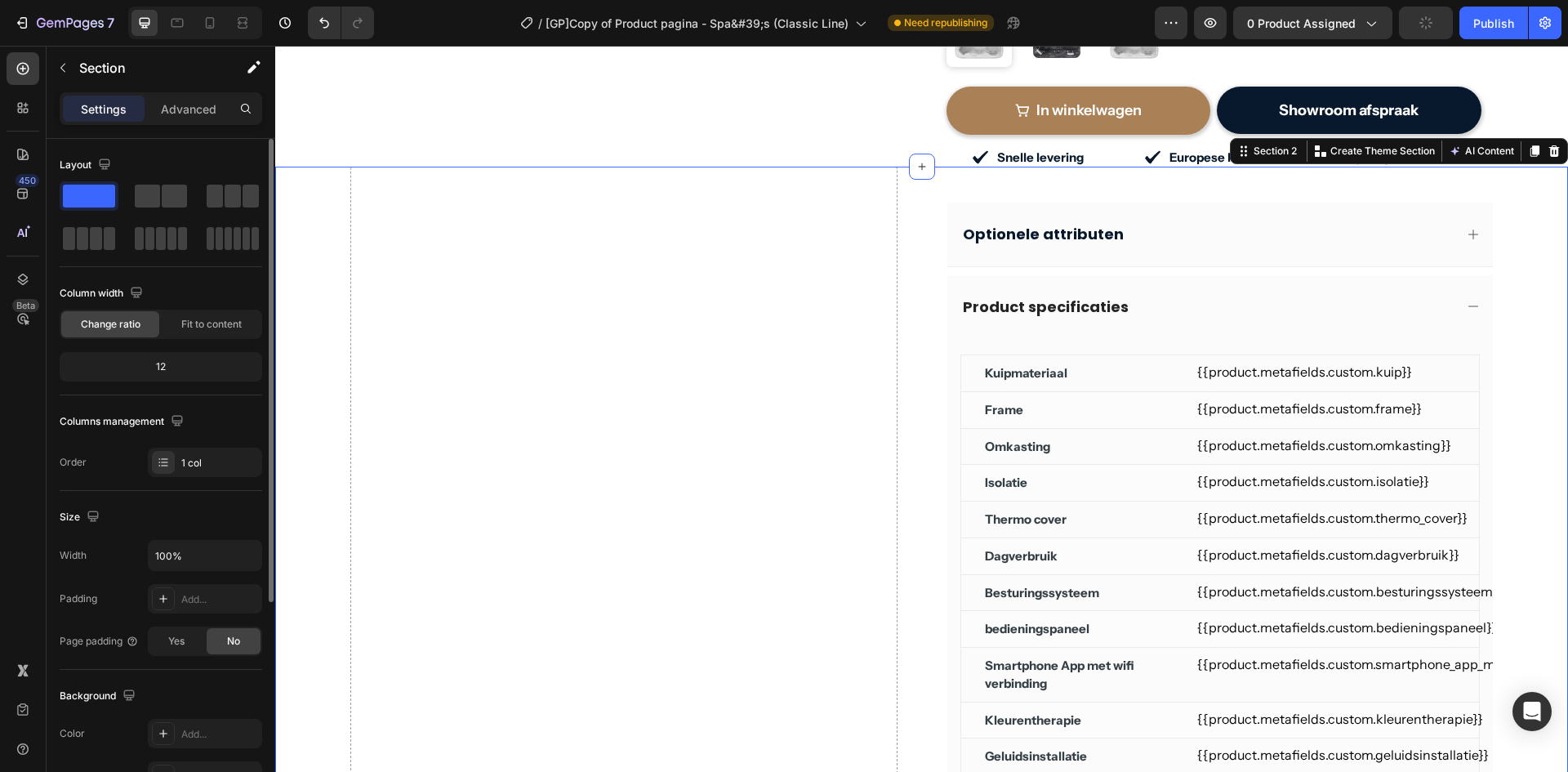
scroll to position [317, 0]
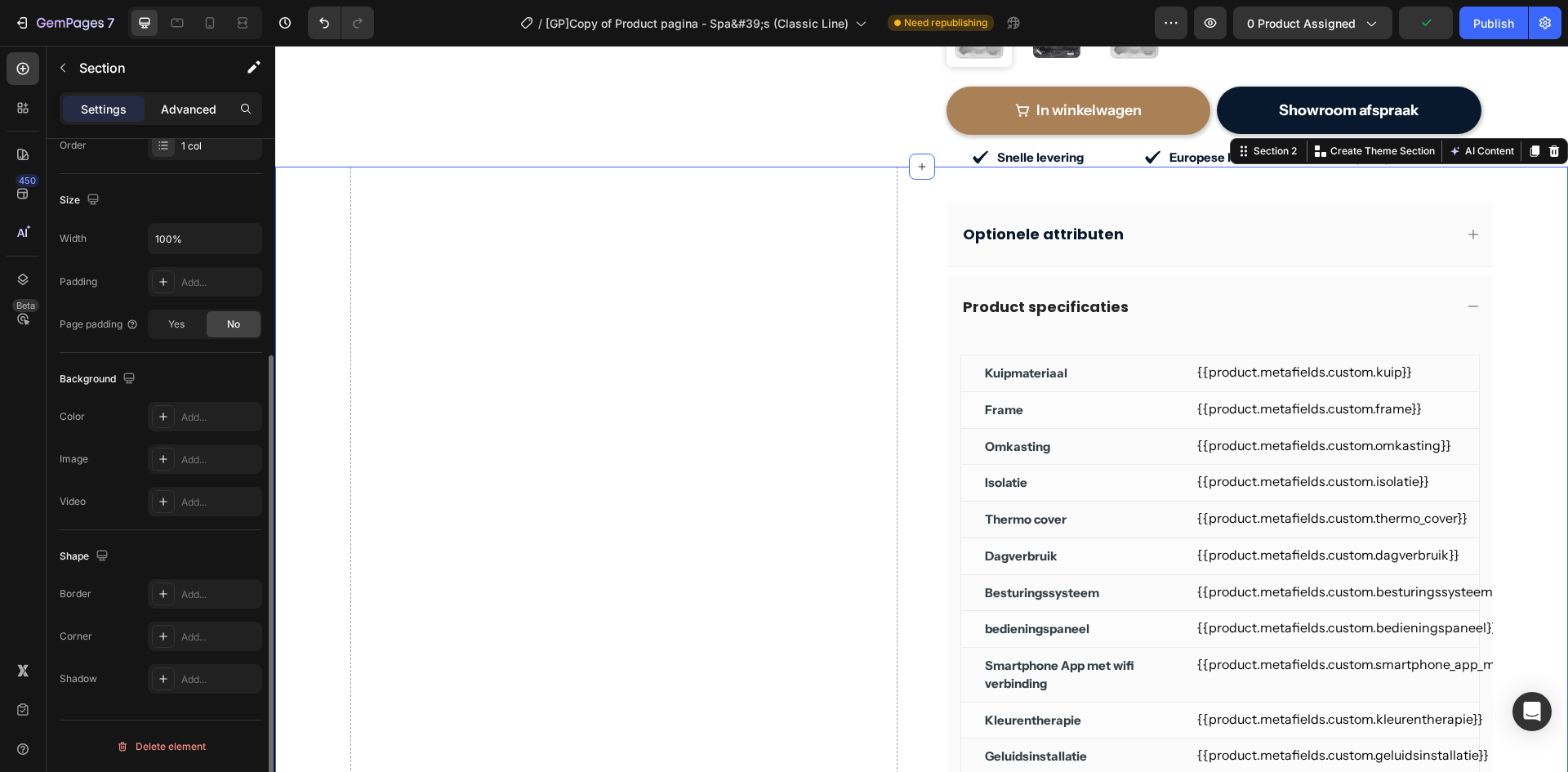
click at [175, 110] on p "Advanced" at bounding box center [189, 109] width 56 height 17
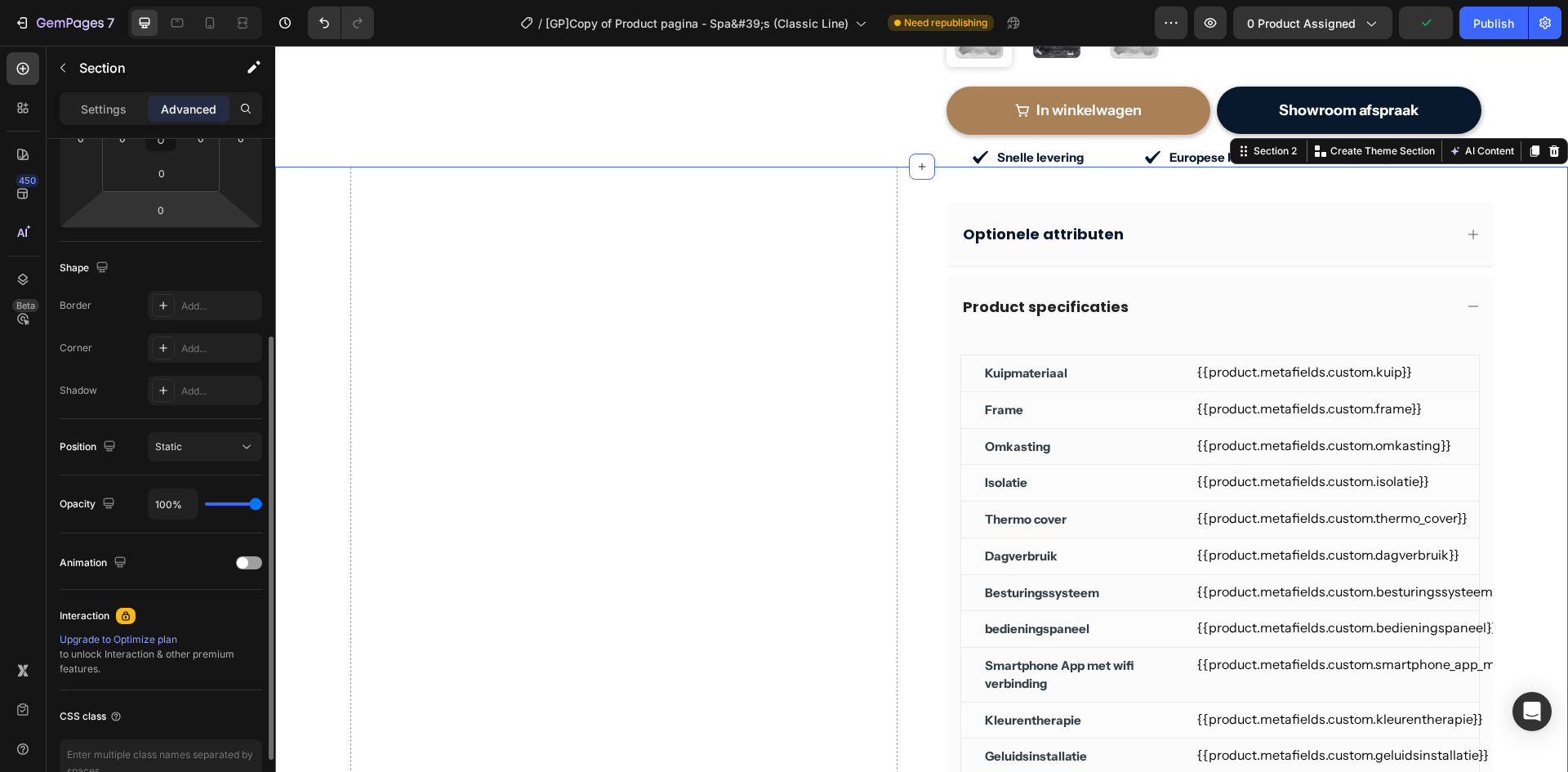
scroll to position [410, 0]
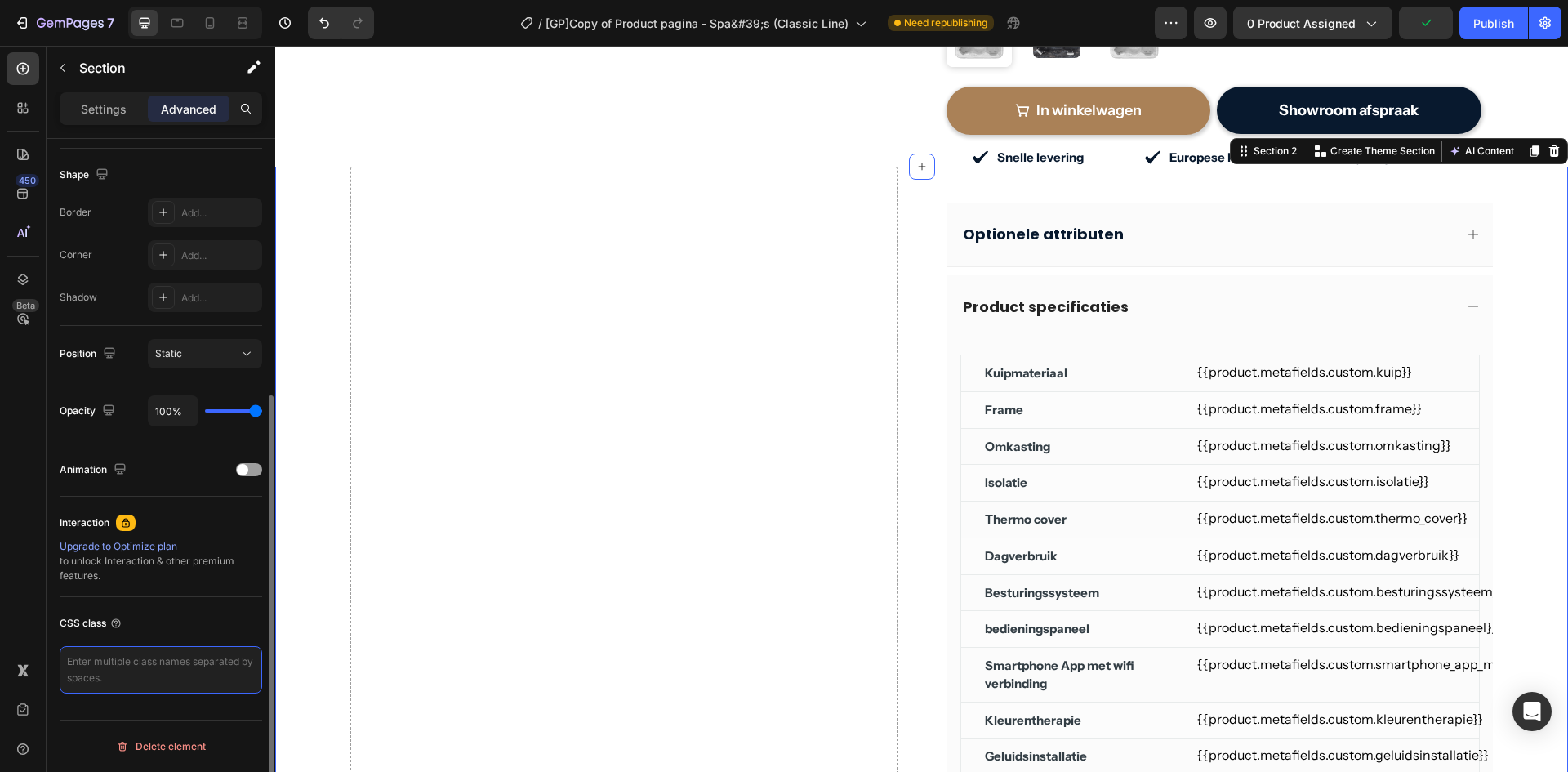
click at [145, 663] on textarea at bounding box center [161, 670] width 203 height 47
paste textarea "gp-custom-sticky-row"
type textarea "gp-custom-sticky-row"
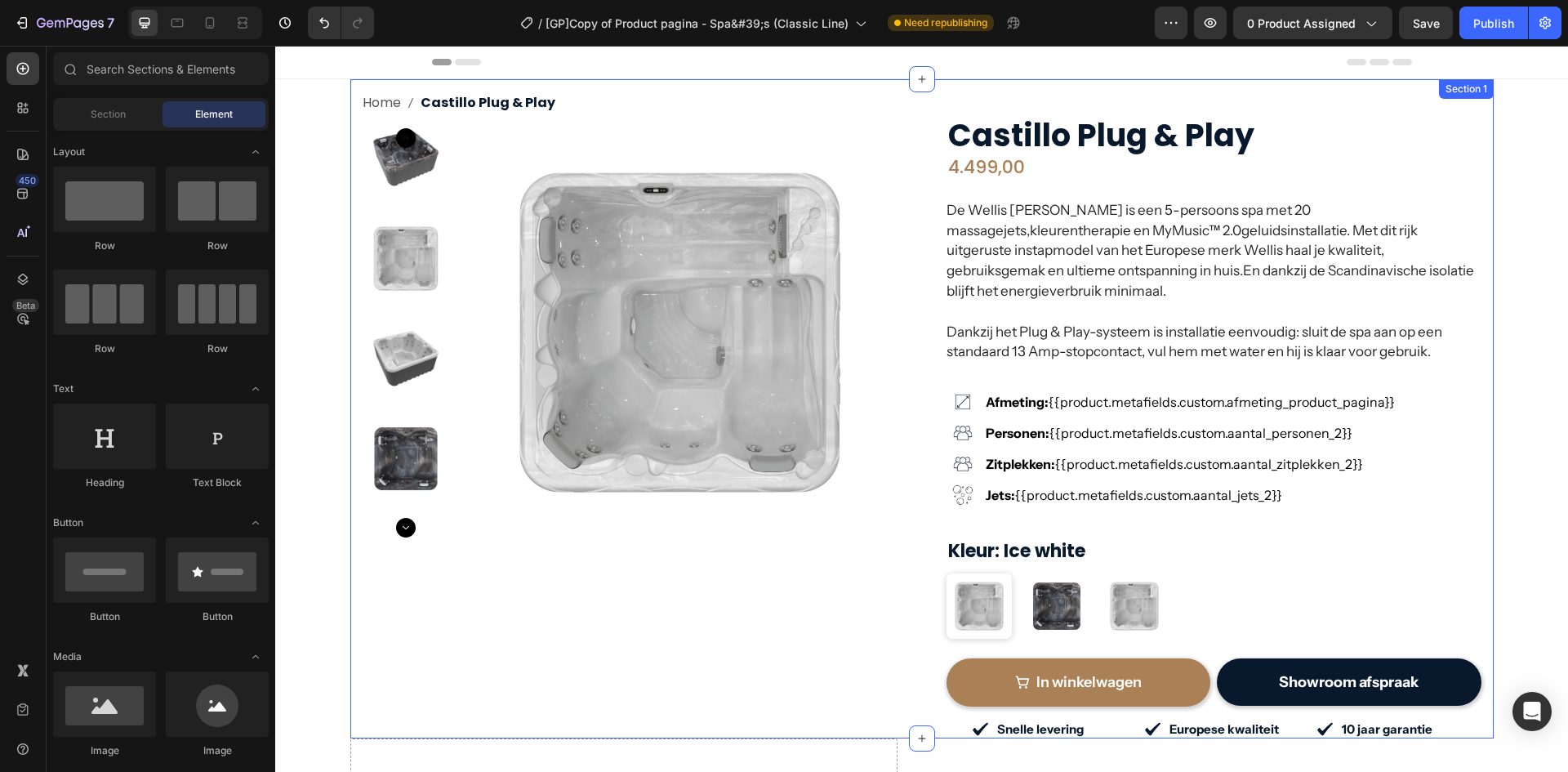
drag, startPoint x: 348, startPoint y: 109, endPoint x: 342, endPoint y: 120, distance: 12.5
click at [350, 109] on div "Home Castillo Plug & Play Breadcrumb Product Images Row Row Castillo Plug & Pla…" at bounding box center [922, 409] width 1143 height 659
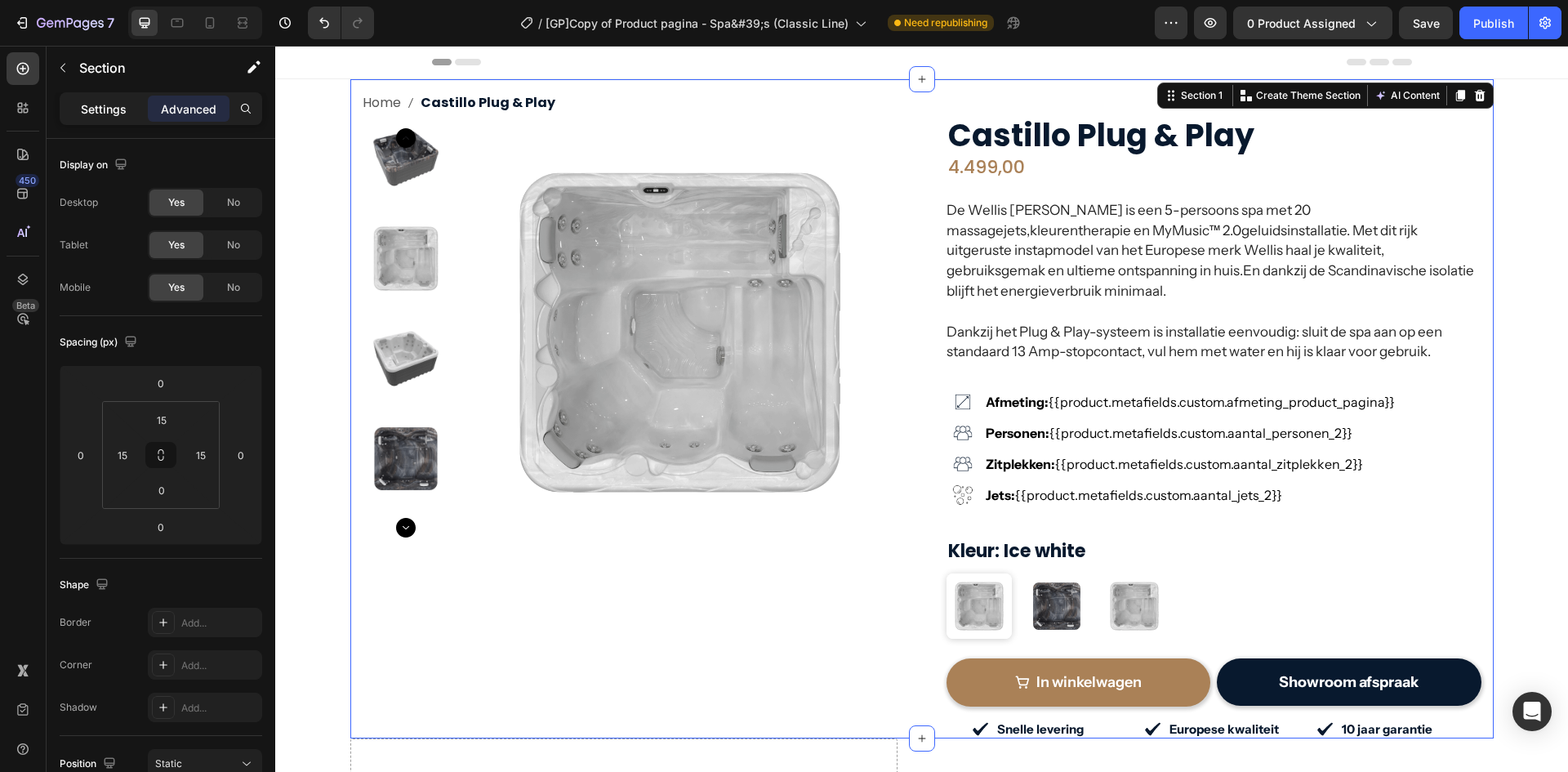
click at [87, 108] on p "Settings" at bounding box center [103, 109] width 46 height 17
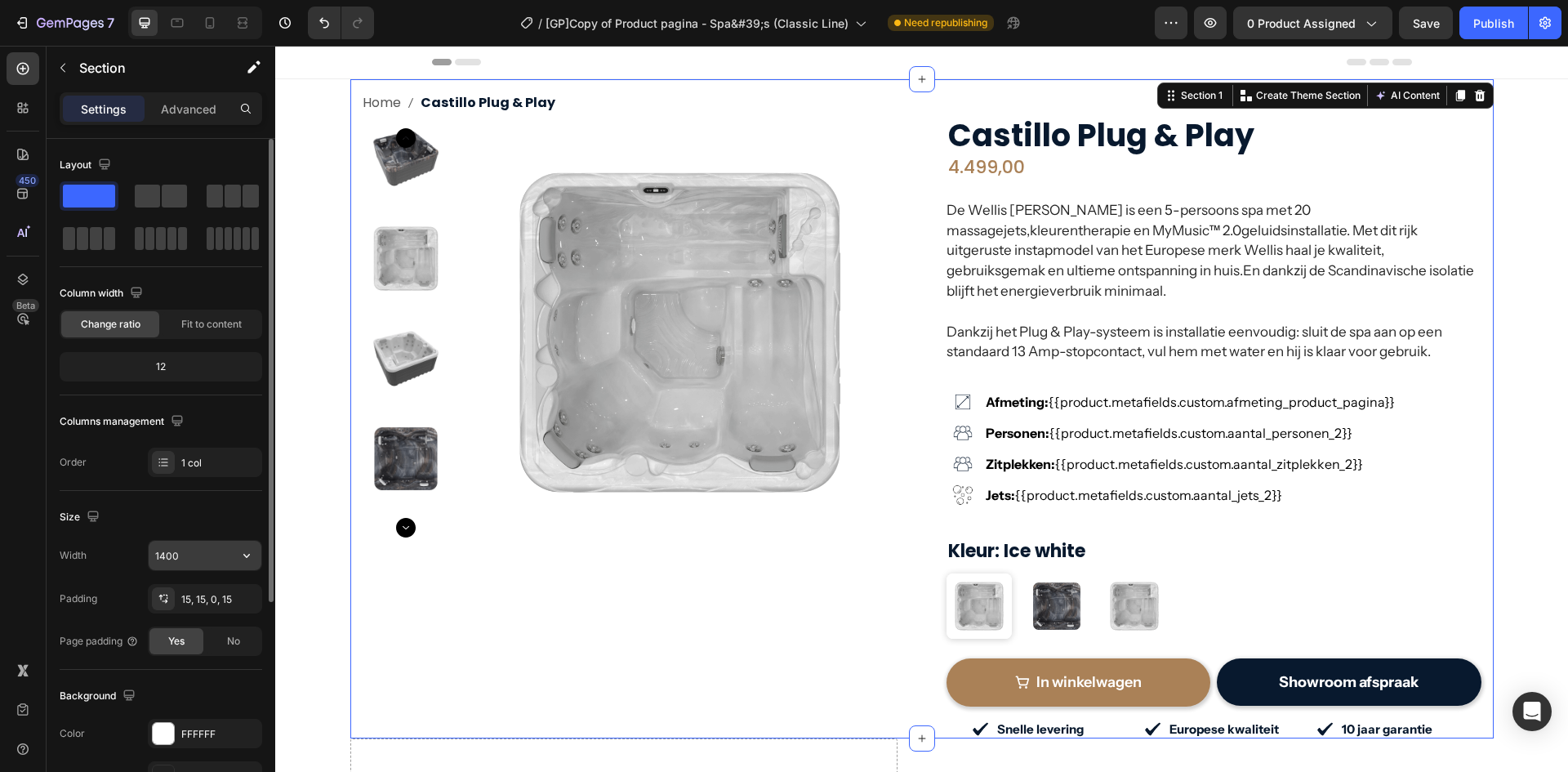
click at [204, 547] on input "1400" at bounding box center [205, 556] width 113 height 30
click at [250, 554] on icon "button" at bounding box center [247, 556] width 17 height 17
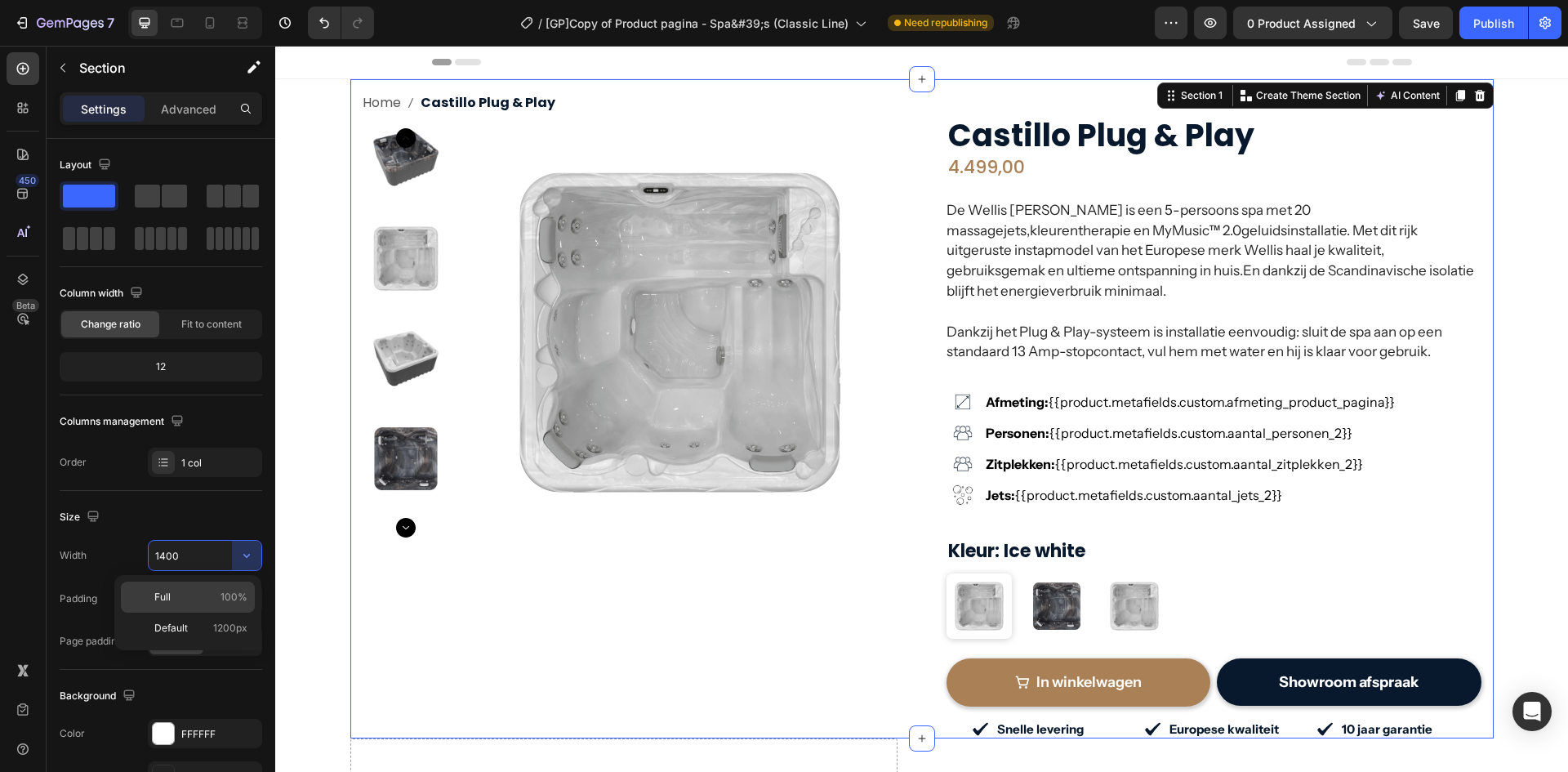
click at [196, 602] on p "Full 100%" at bounding box center [201, 597] width 93 height 15
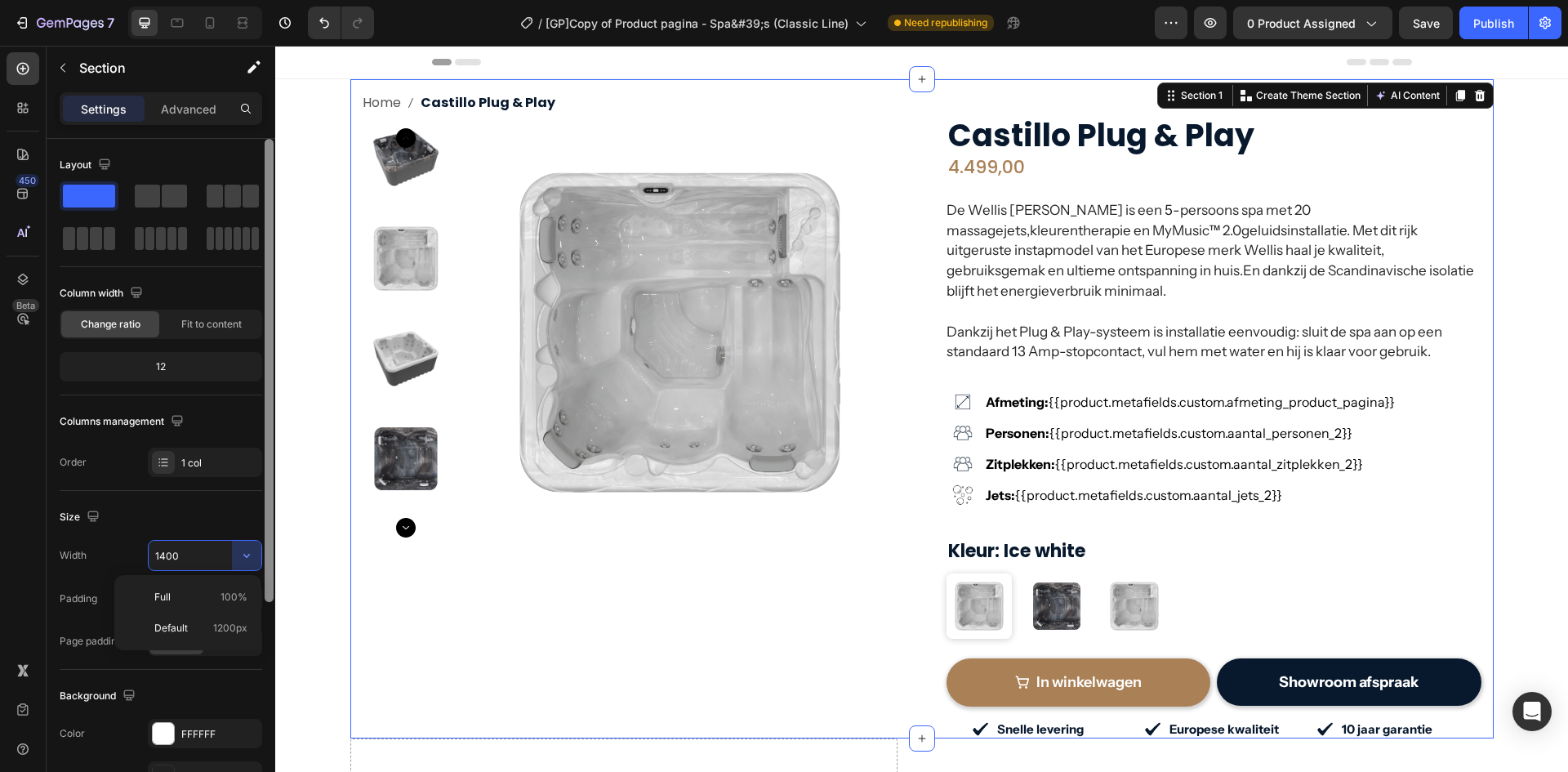
type input "100%"
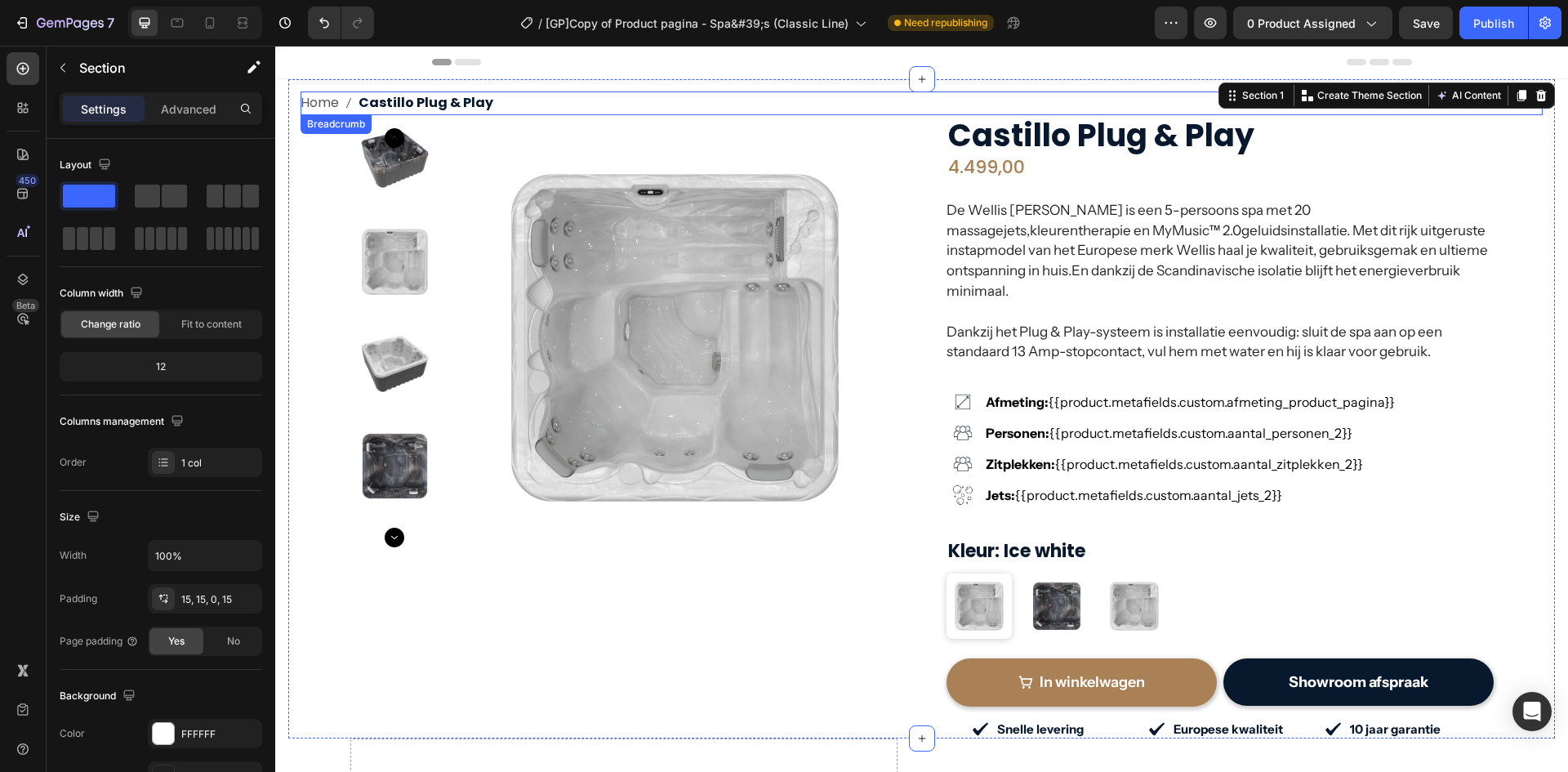
click at [315, 144] on div "Home Castillo Plug & Play Breadcrumb Product Images Row Row Castillo Plug & Pla…" at bounding box center [922, 414] width 1242 height 647
click at [476, 134] on img at bounding box center [675, 338] width 445 height 445
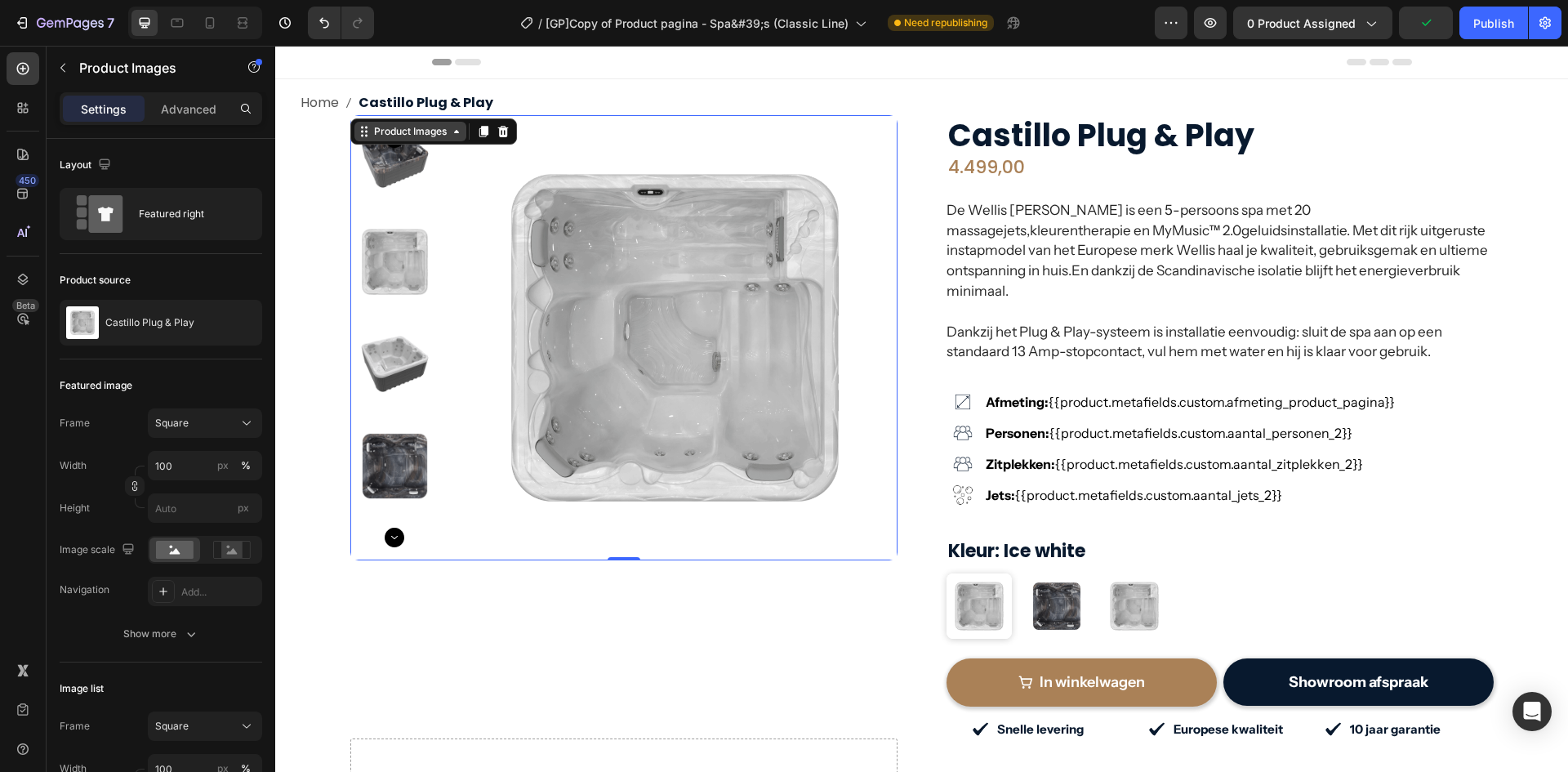
click at [412, 129] on div "Product Images" at bounding box center [410, 131] width 79 height 15
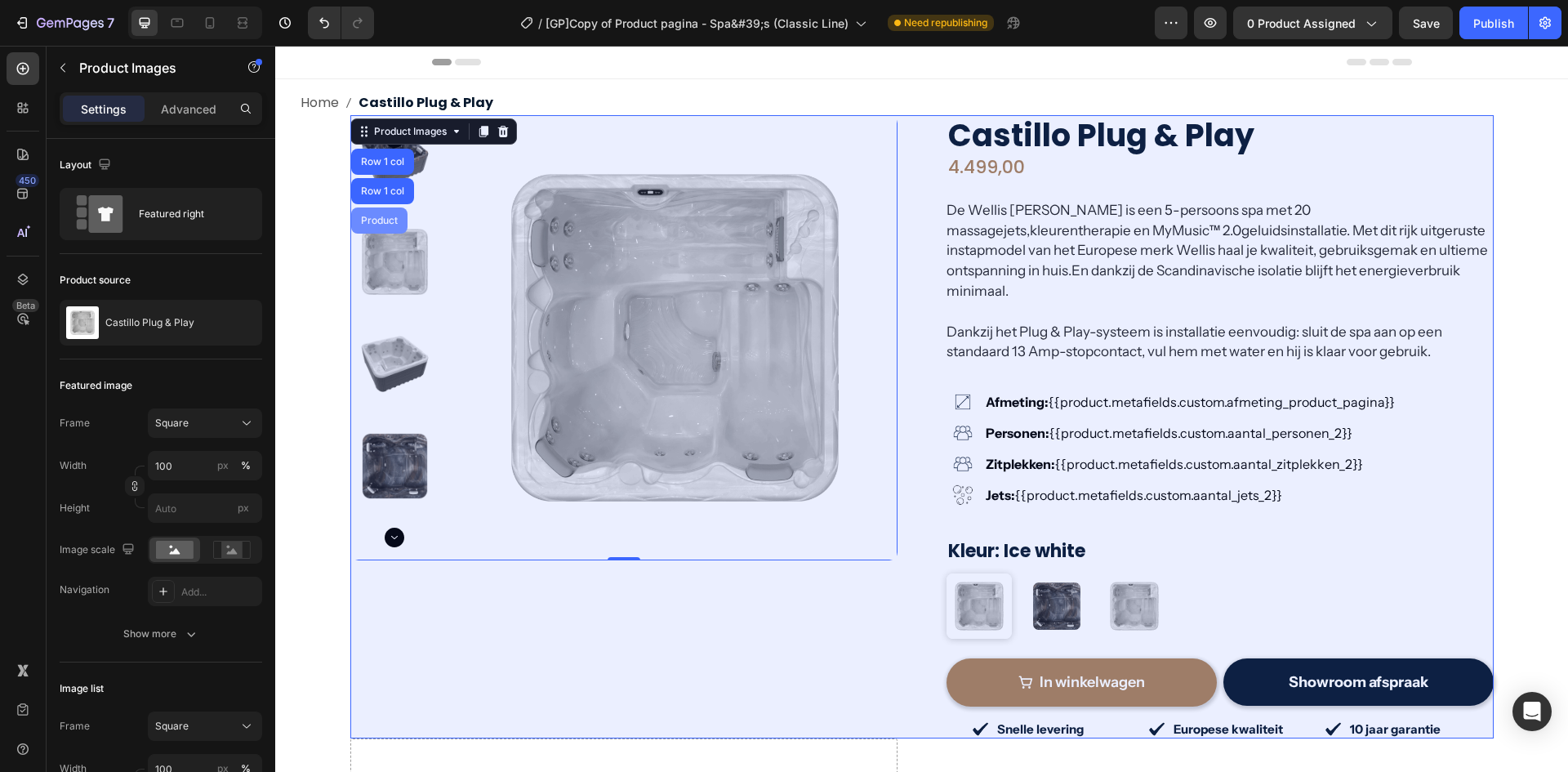
click at [386, 221] on div "Product" at bounding box center [379, 221] width 43 height 10
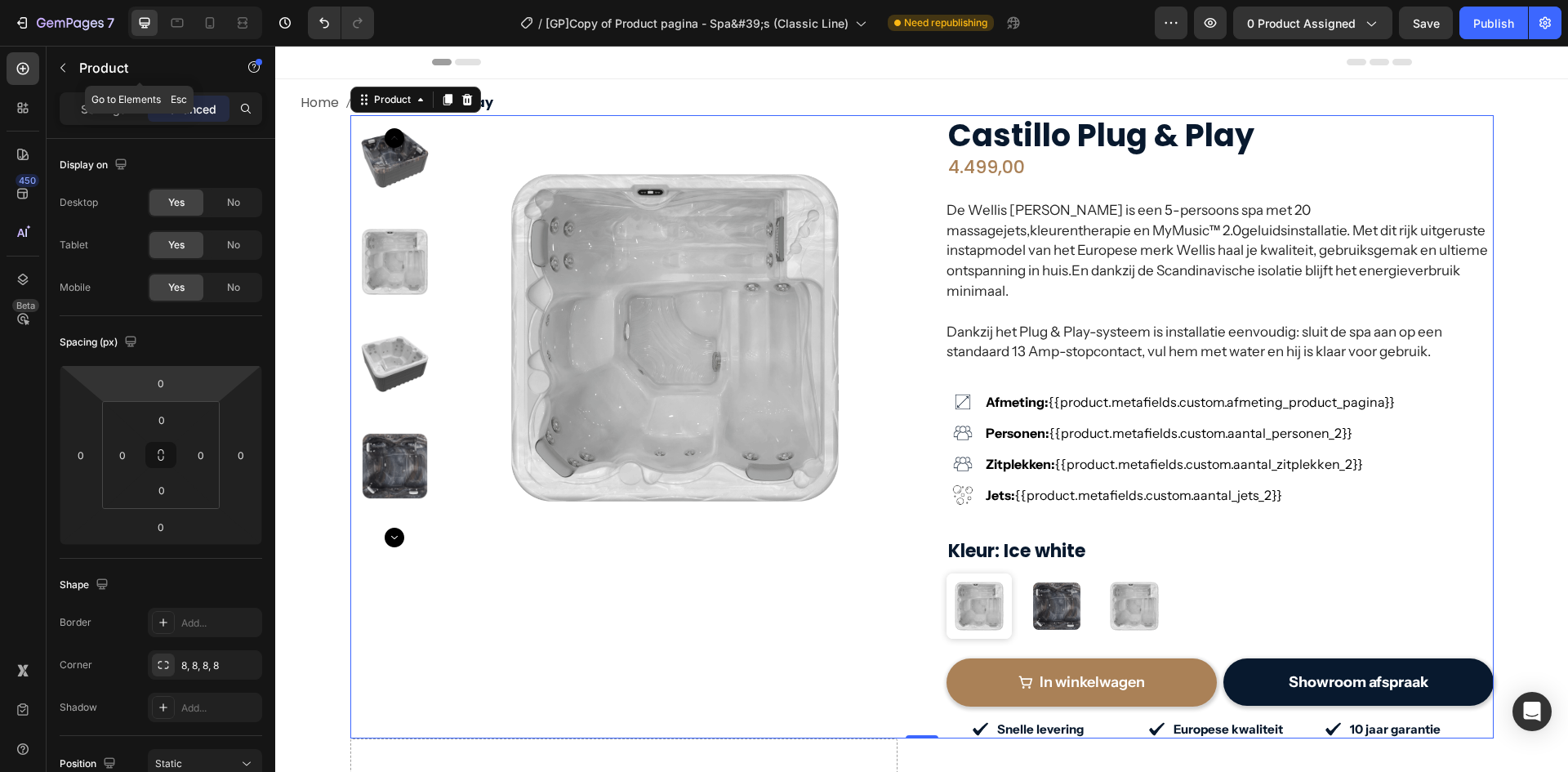
click at [83, 90] on div "Product" at bounding box center [140, 69] width 186 height 47
click at [87, 103] on p "Settings" at bounding box center [103, 109] width 46 height 17
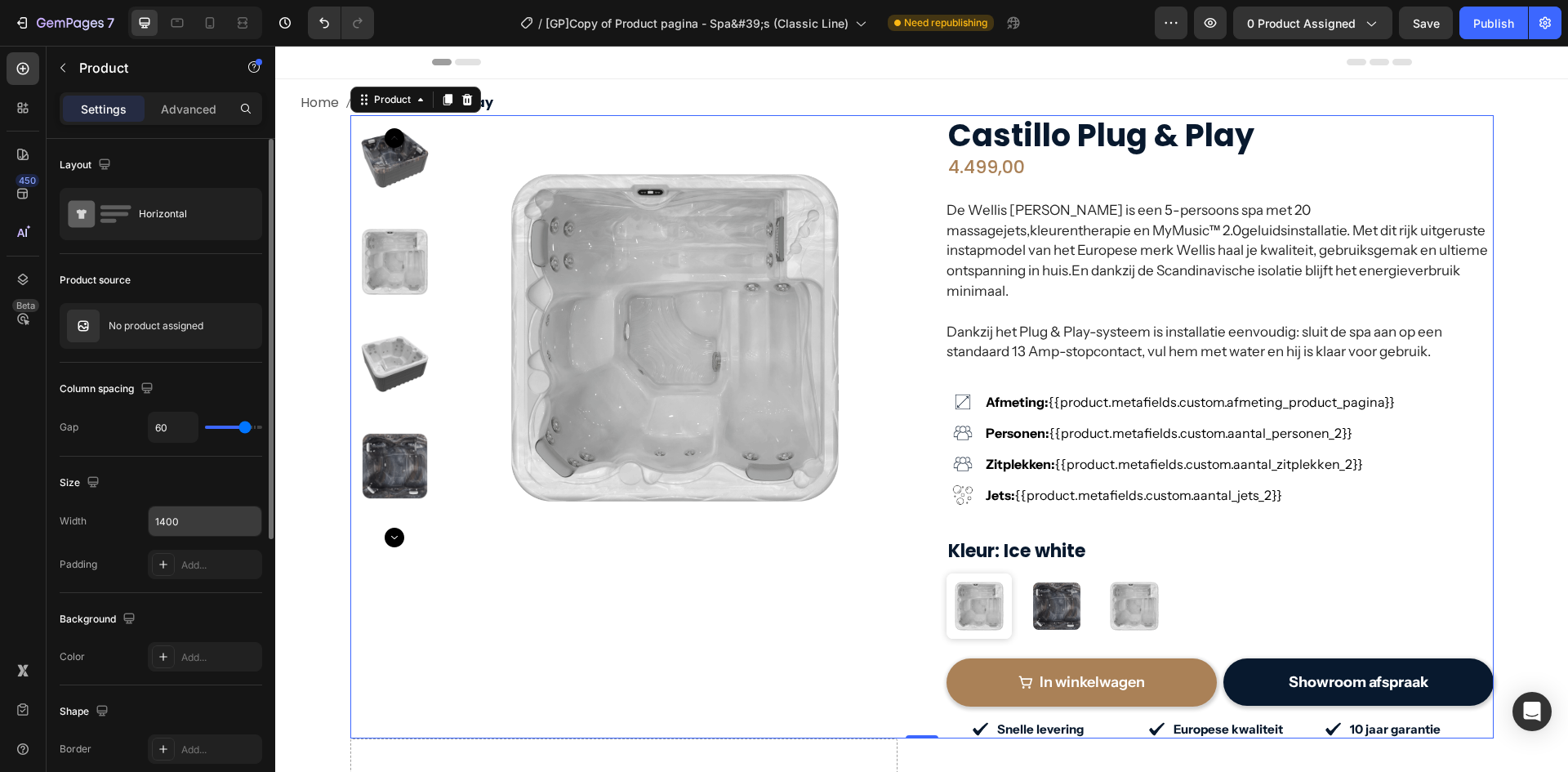
click at [212, 524] on input "1400" at bounding box center [205, 521] width 113 height 30
click at [250, 525] on icon "button" at bounding box center [247, 521] width 17 height 17
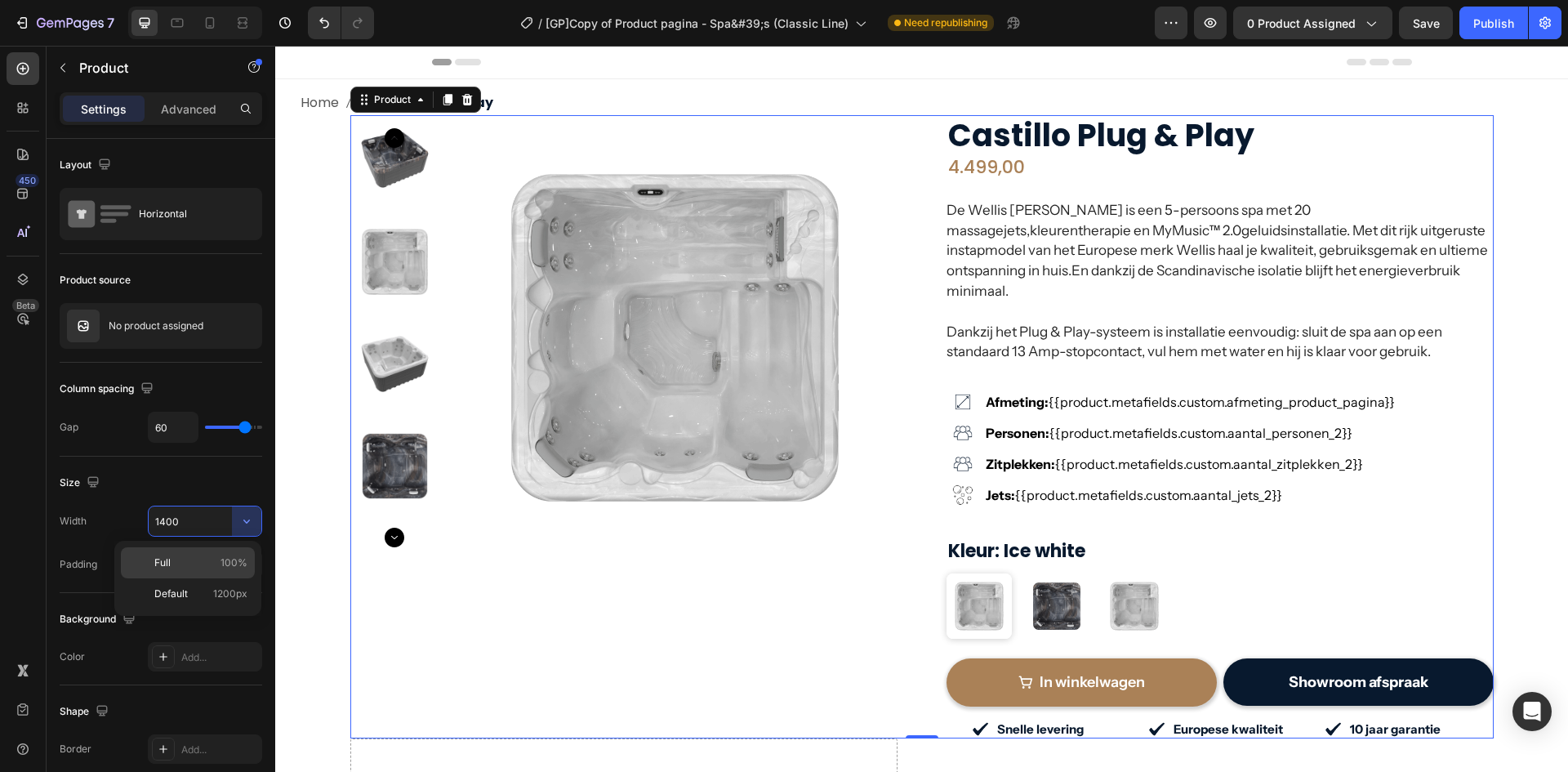
click at [196, 565] on p "Full 100%" at bounding box center [201, 563] width 93 height 15
type input "100%"
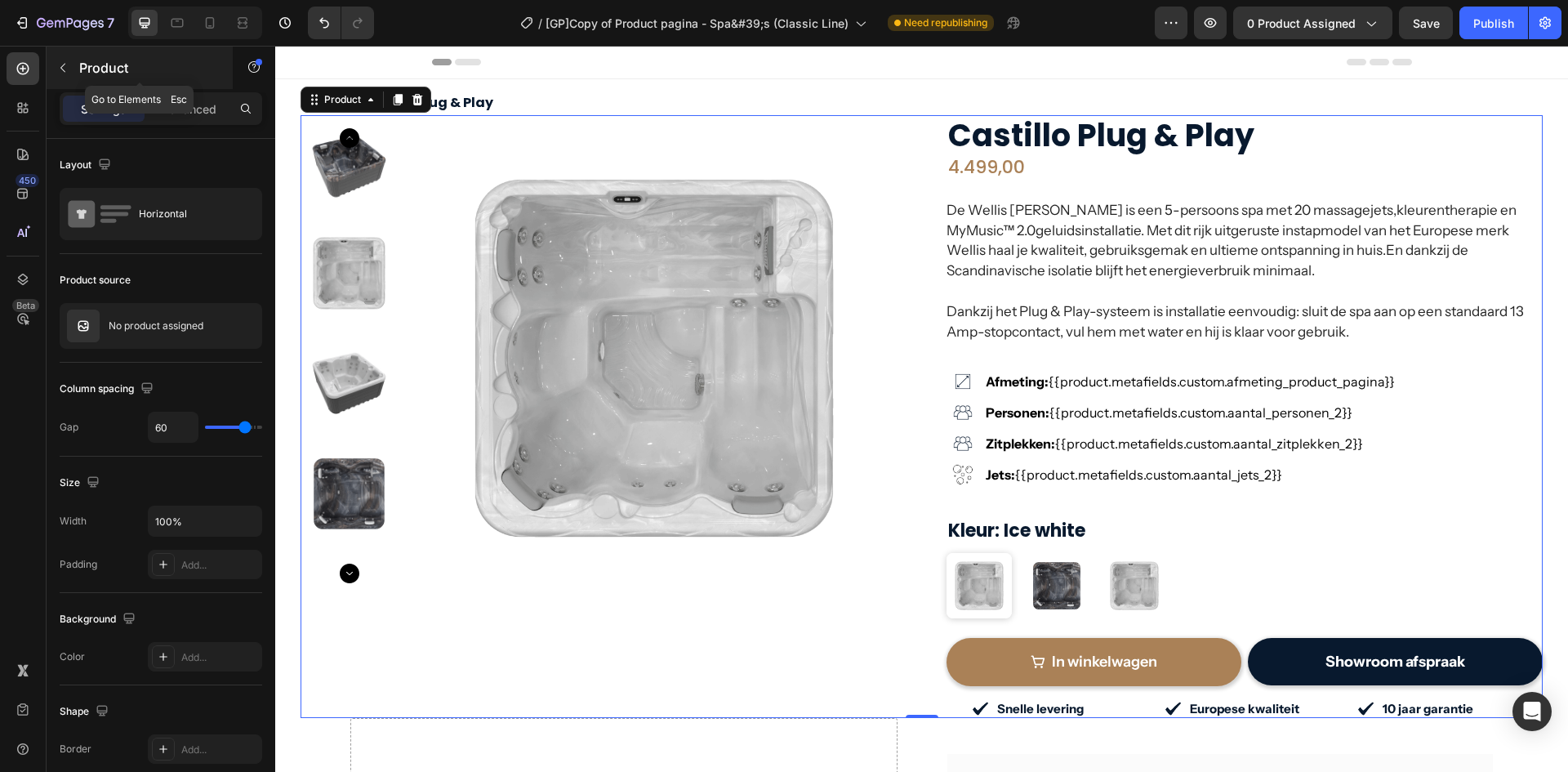
click at [63, 63] on icon "button" at bounding box center [63, 68] width 13 height 13
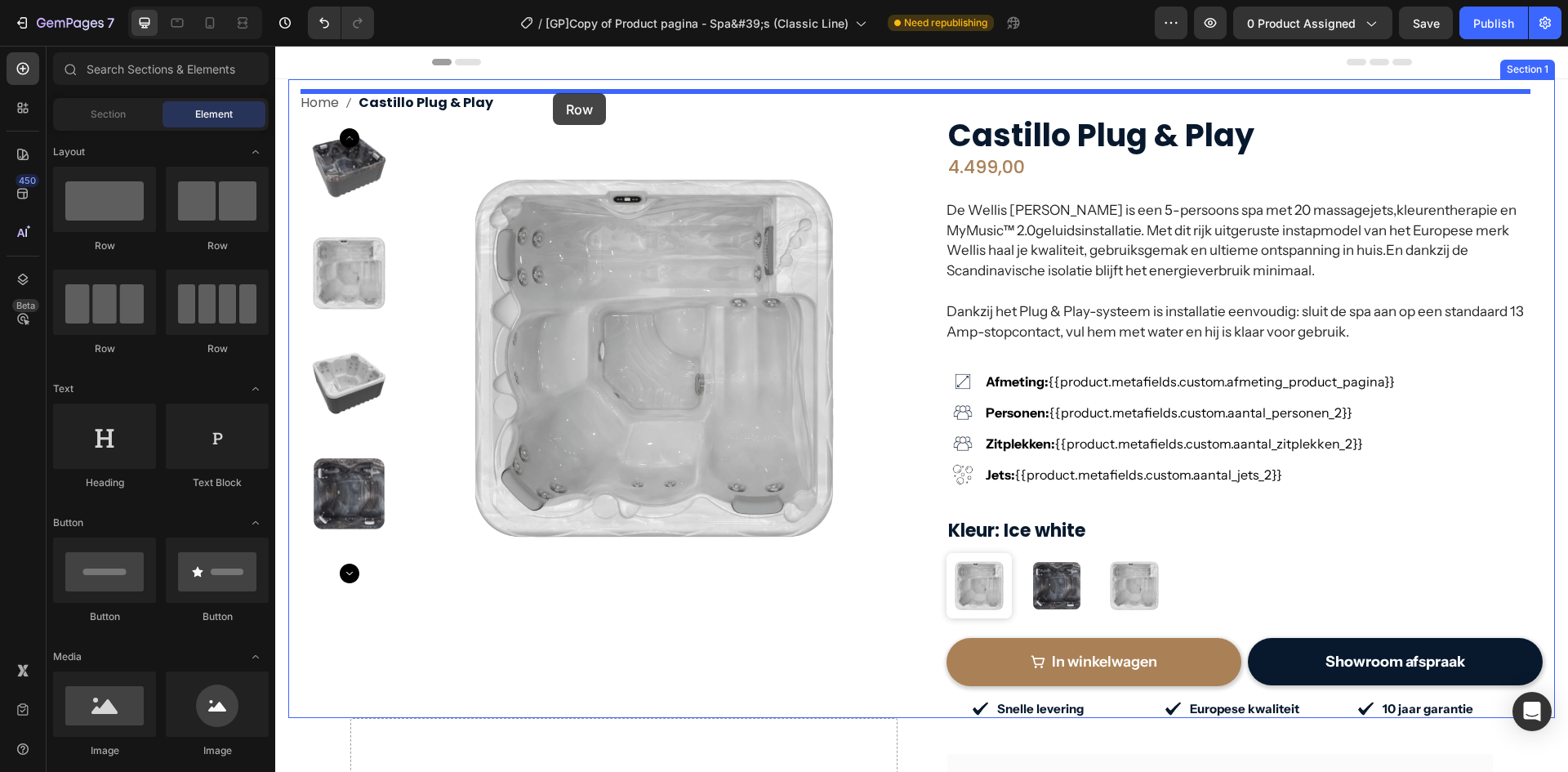
drag, startPoint x: 388, startPoint y: 230, endPoint x: 553, endPoint y: 93, distance: 214.5
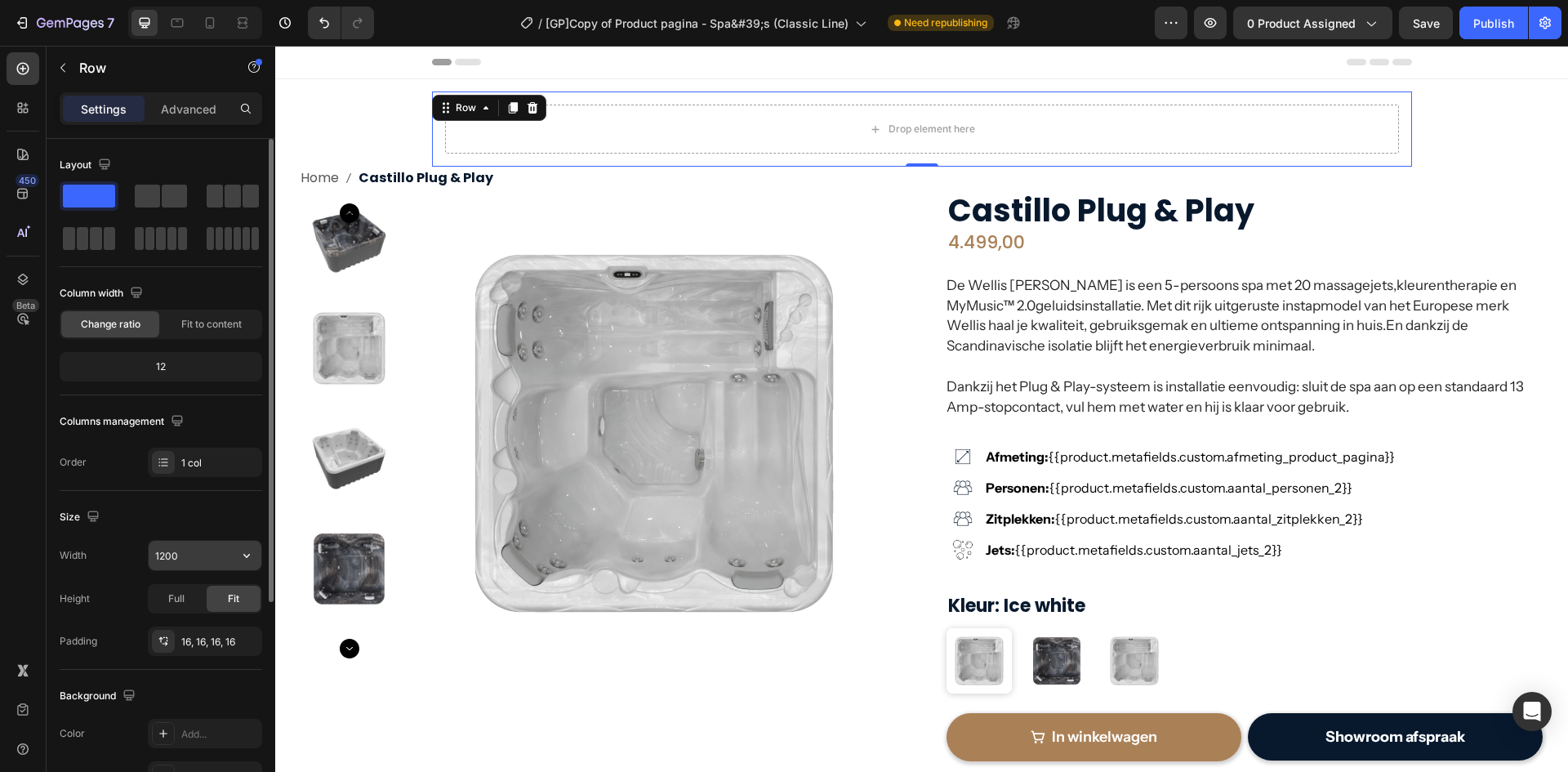
click at [210, 557] on input "1200" at bounding box center [205, 556] width 113 height 30
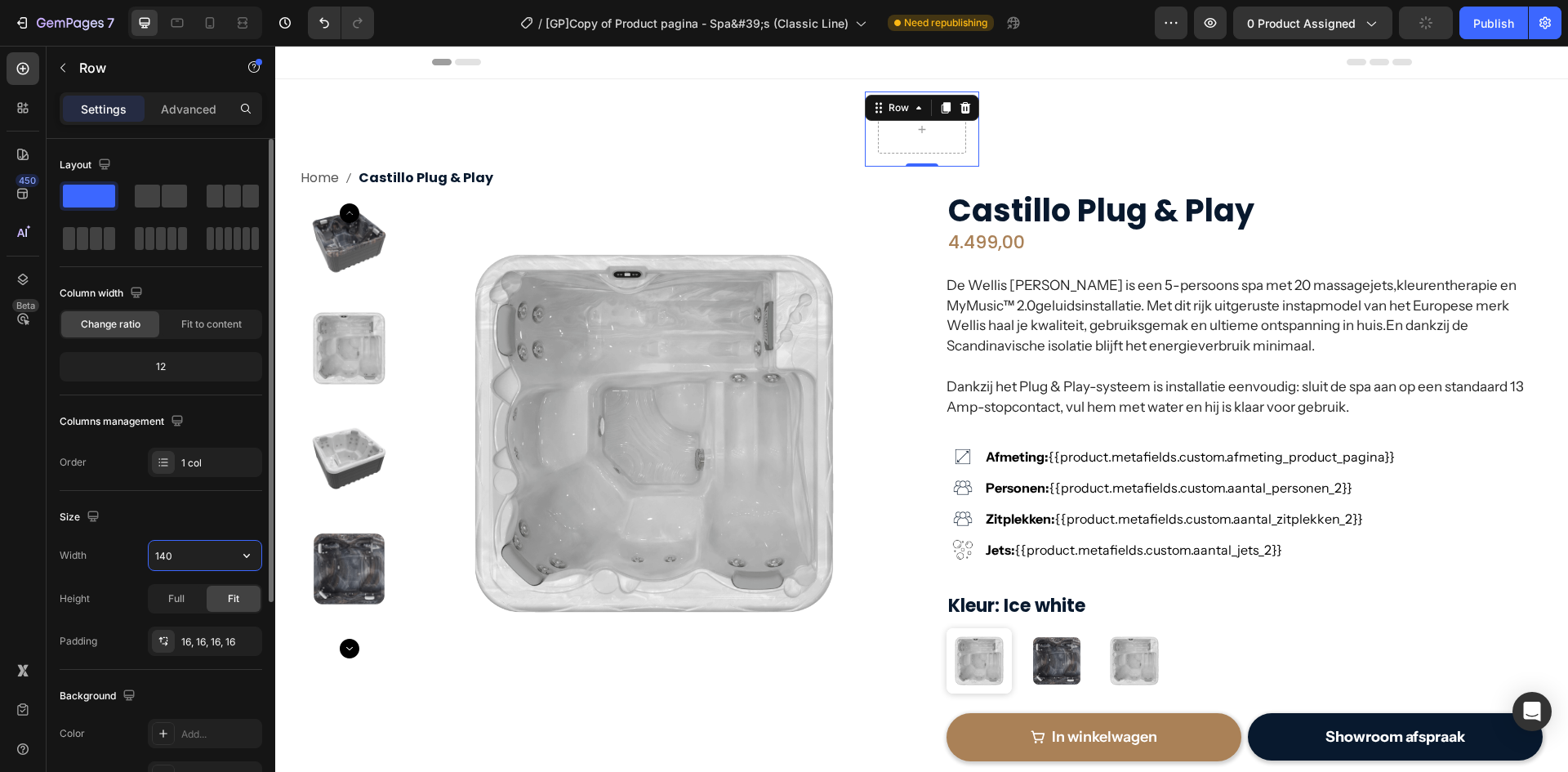
type input "1400"
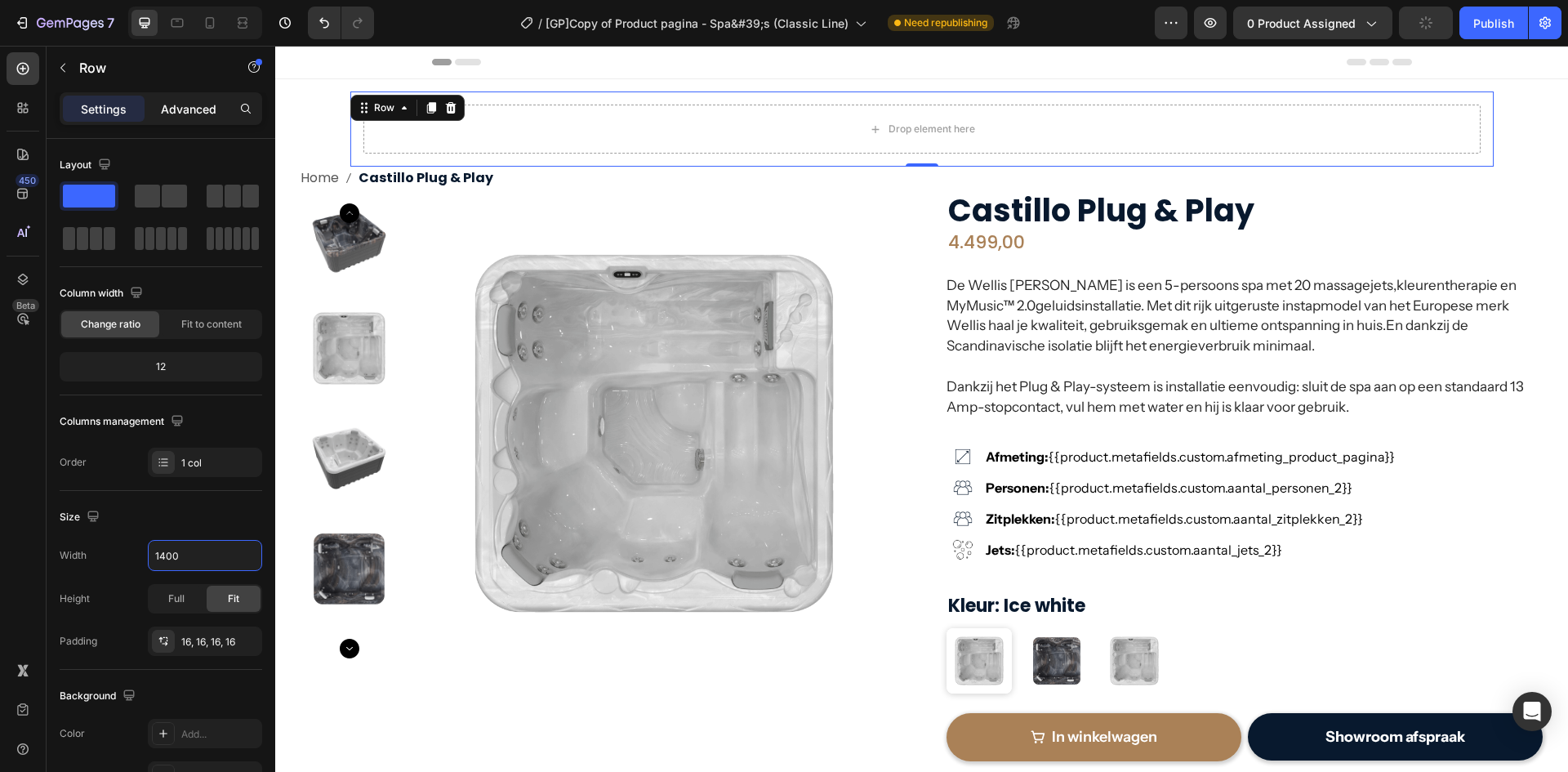
click at [170, 102] on p "Advanced" at bounding box center [189, 109] width 56 height 17
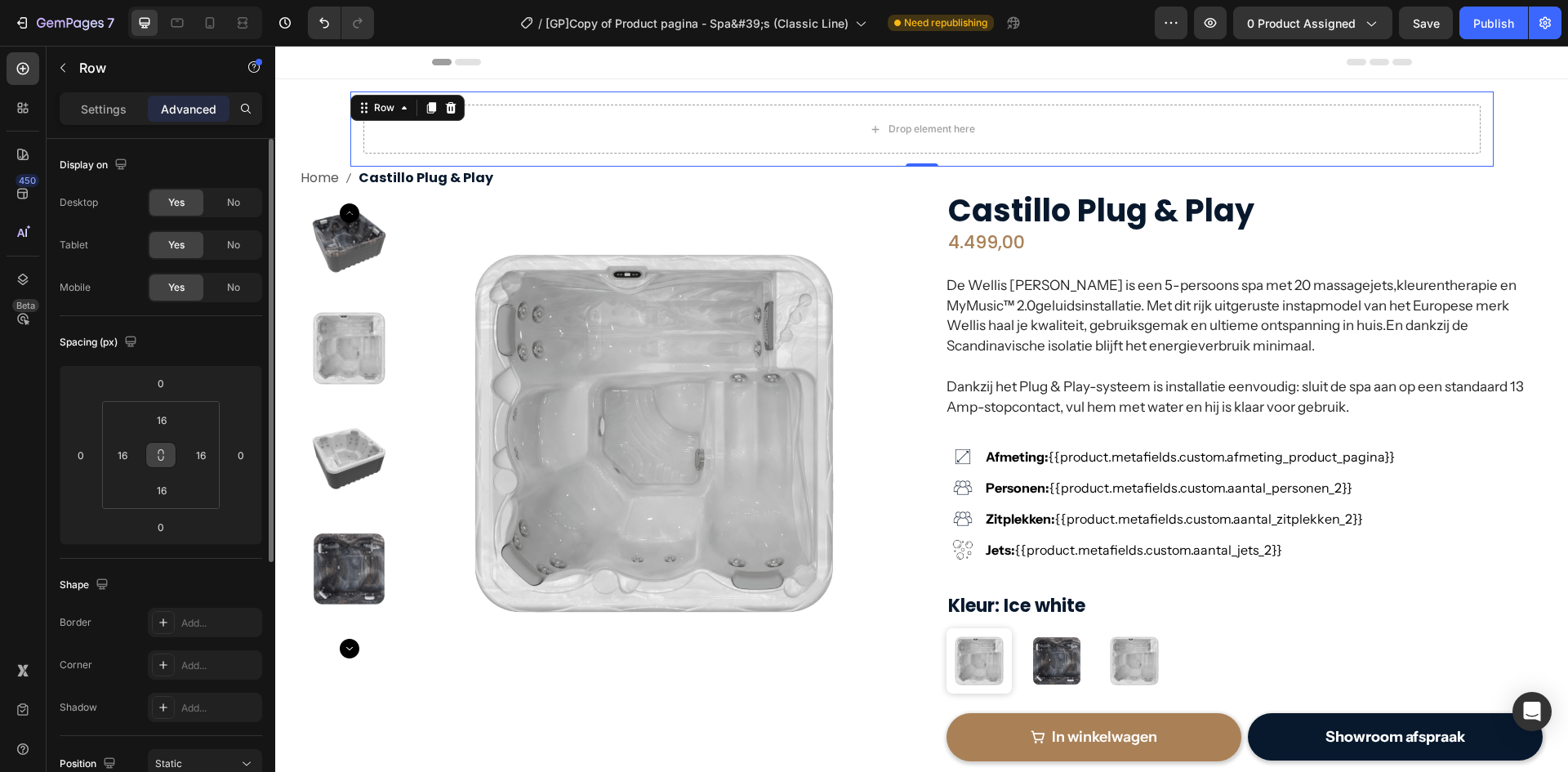
click at [163, 455] on icon at bounding box center [161, 455] width 13 height 13
click at [163, 413] on input "16" at bounding box center [161, 420] width 33 height 24
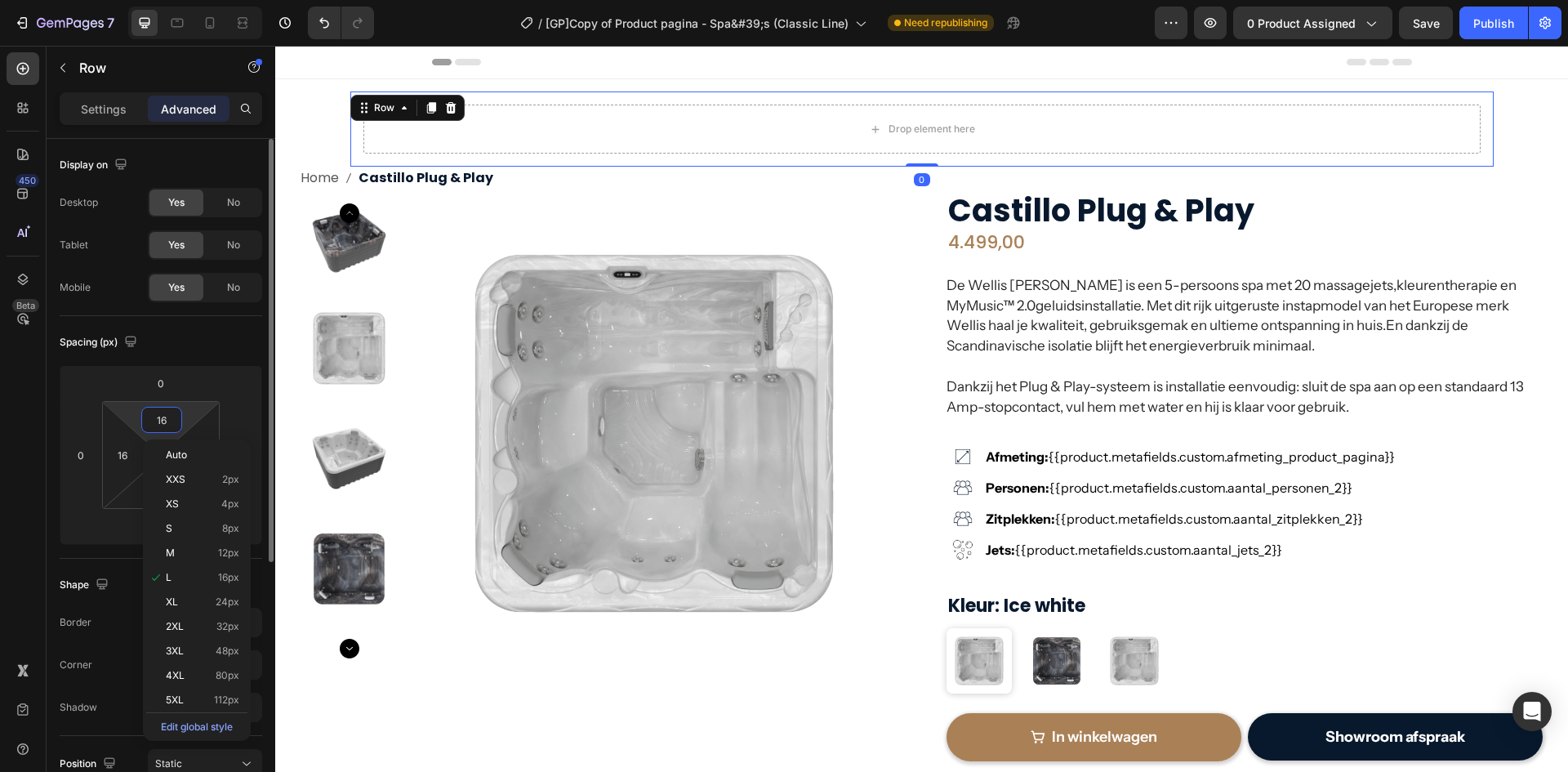
type input "0"
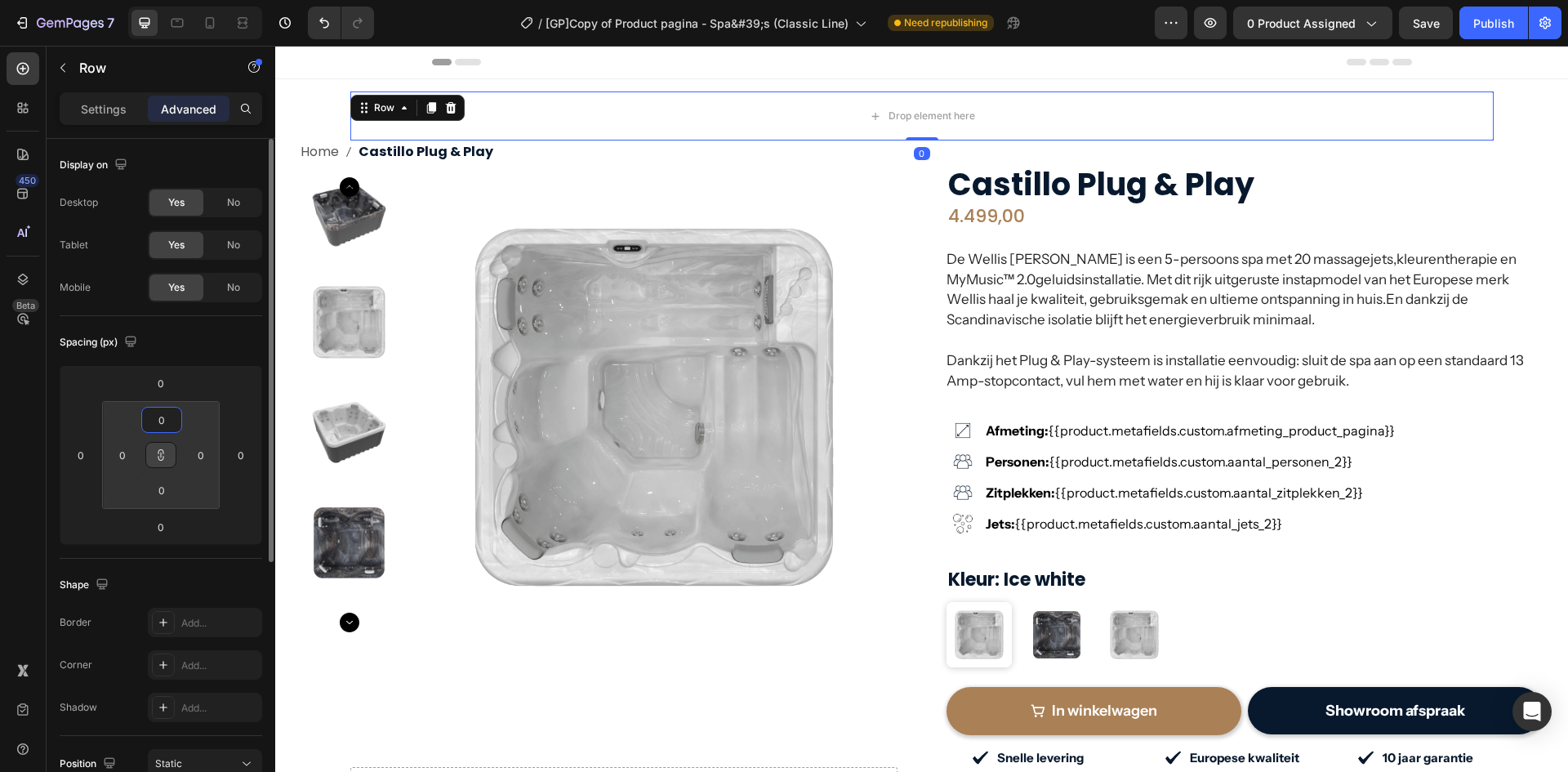
type input "0"
click at [210, 353] on div "Spacing (px)" at bounding box center [161, 343] width 203 height 26
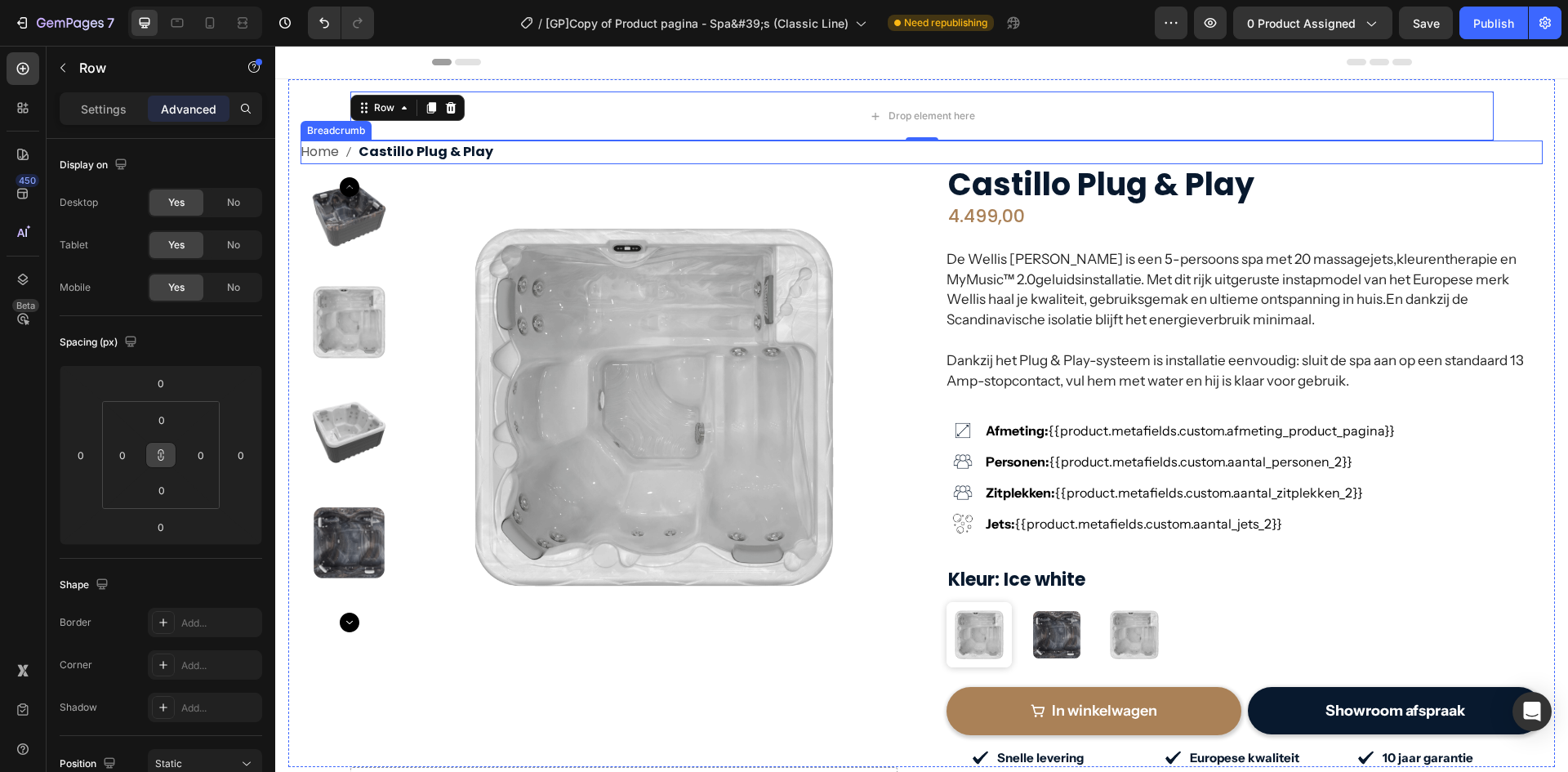
click at [562, 153] on nav "Home Castillo Plug & Play" at bounding box center [922, 152] width 1242 height 23
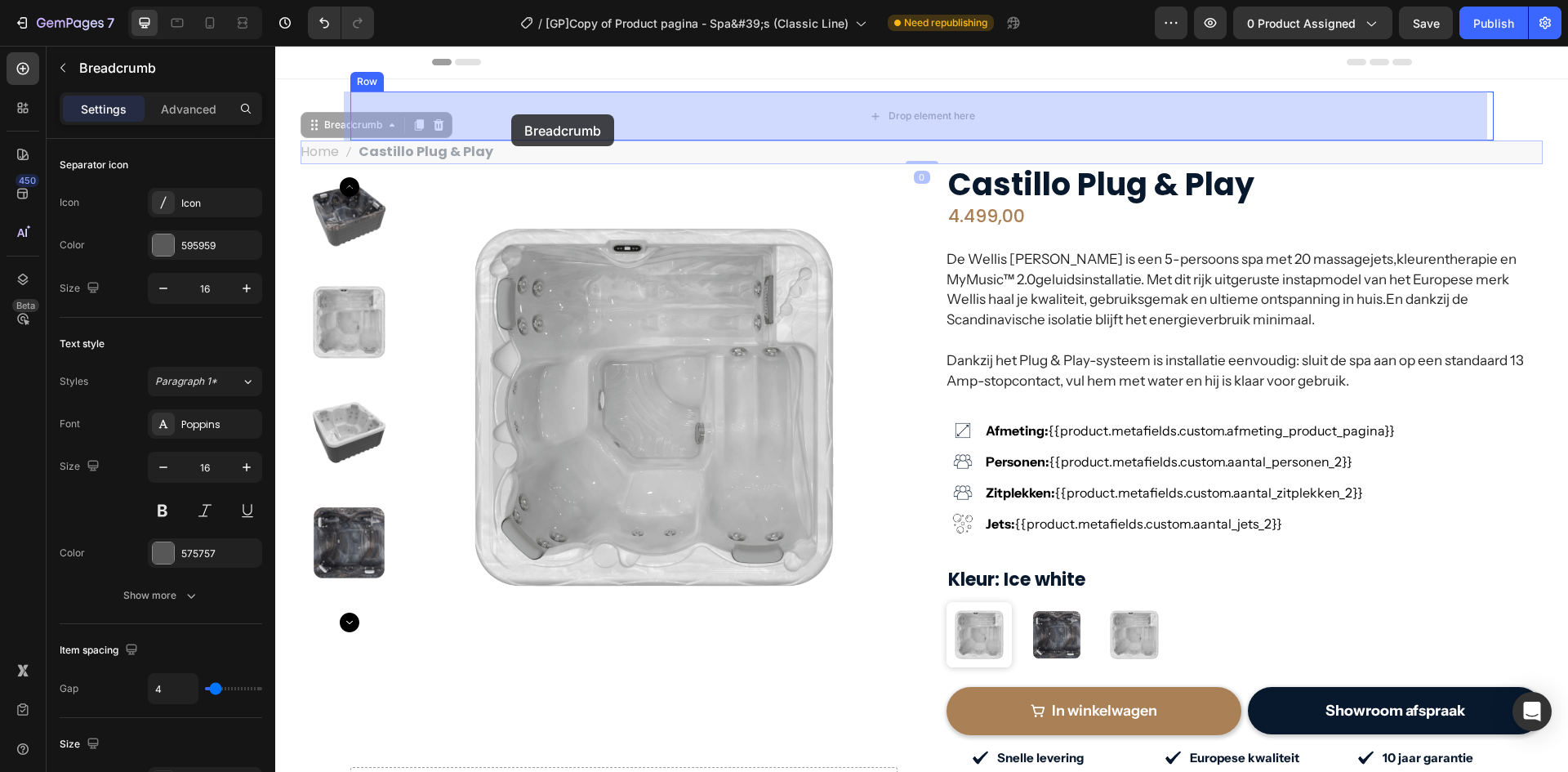
drag, startPoint x: 326, startPoint y: 129, endPoint x: 511, endPoint y: 115, distance: 185.5
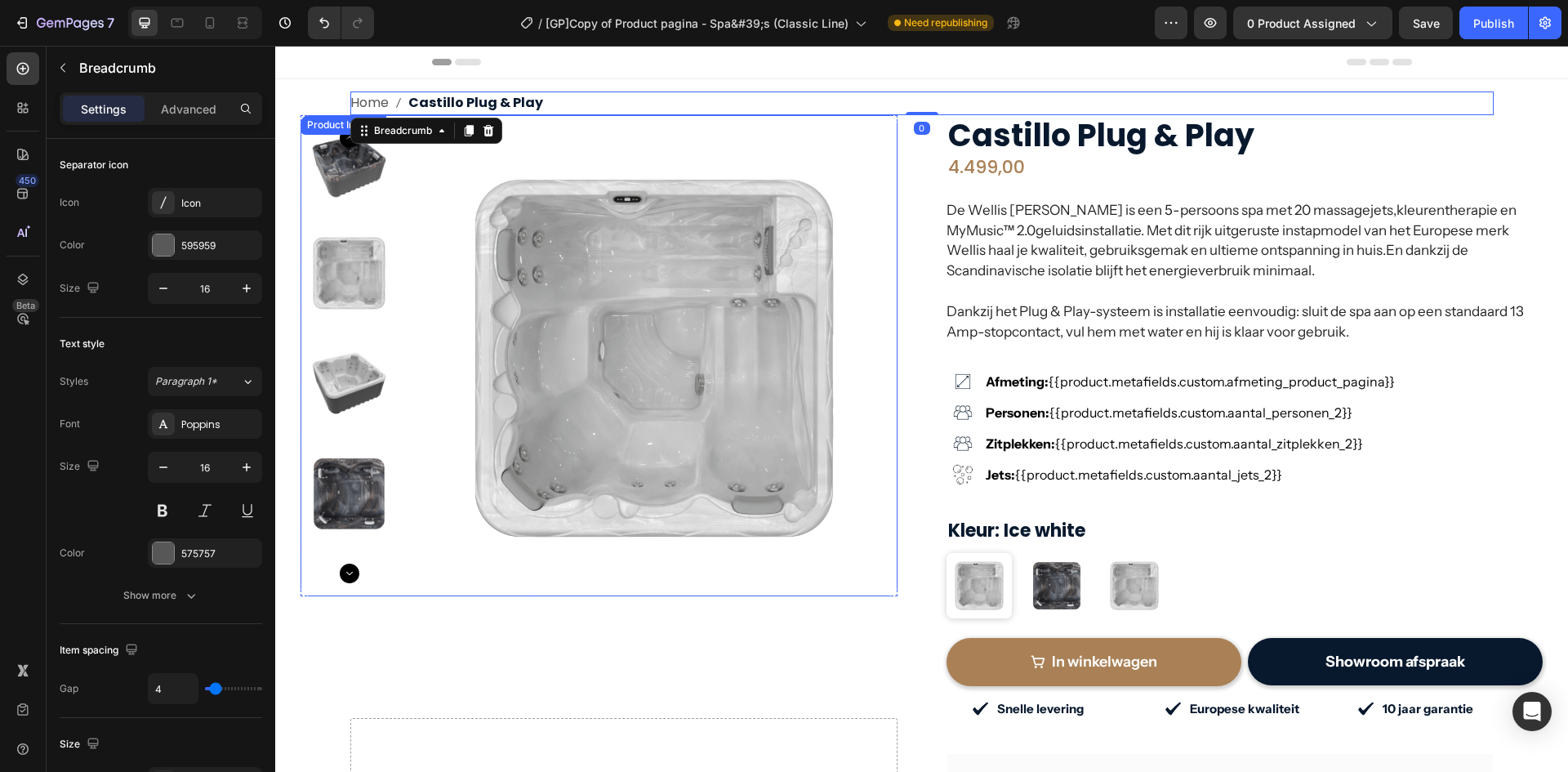
click at [576, 127] on img at bounding box center [654, 359] width 486 height 486
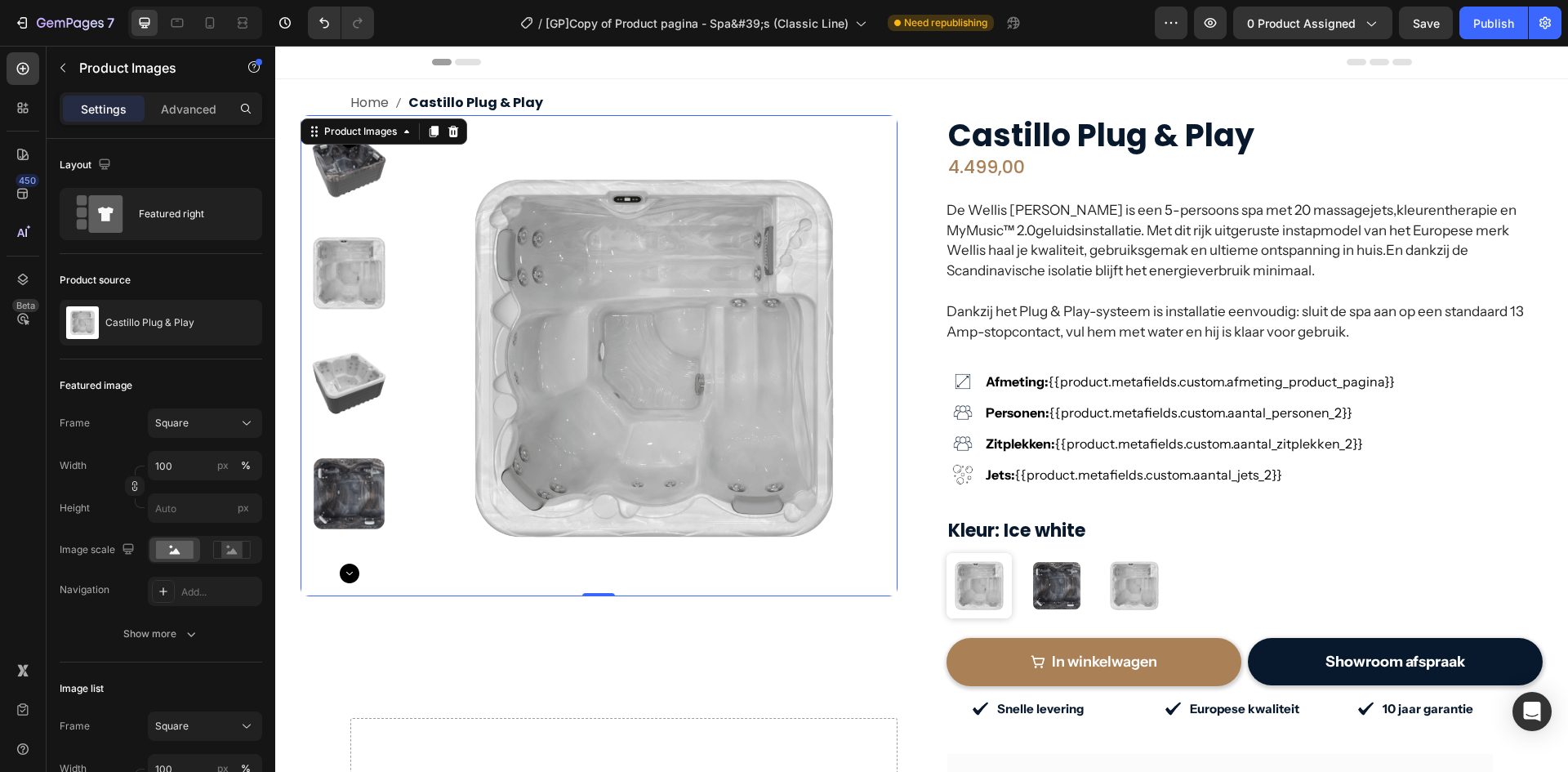
click at [907, 127] on div "Product Images 0 Row Row [PERSON_NAME] Plug & Play (P) Title 4.499,00 (P) Price…" at bounding box center [922, 417] width 1242 height 603
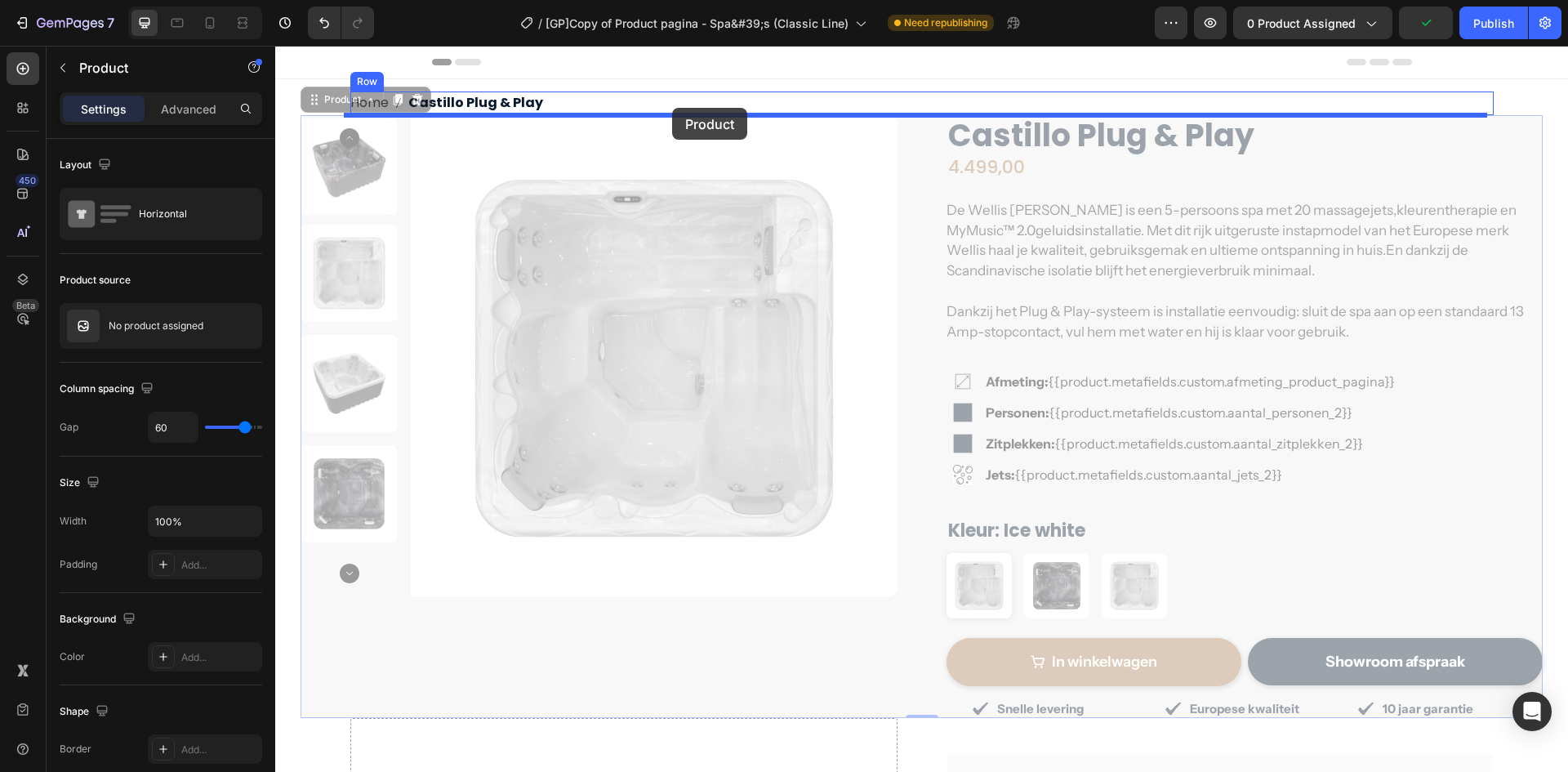
drag, startPoint x: 426, startPoint y: 108, endPoint x: 672, endPoint y: 108, distance: 246.0
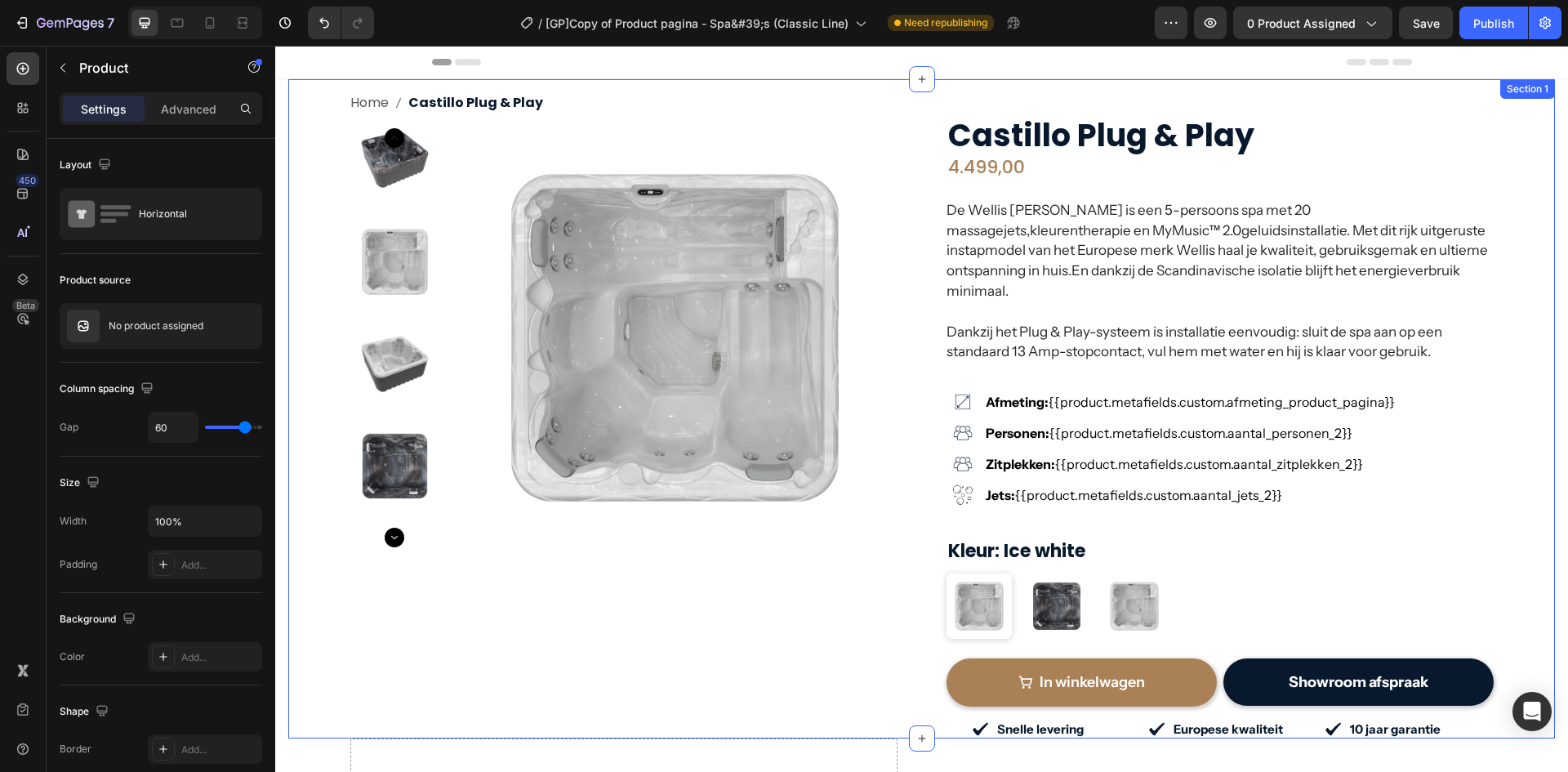
click at [331, 160] on div "Home Castillo Plug & Play Breadcrumb Product Images Row Row Castillo Plug & Pla…" at bounding box center [922, 414] width 1242 height 647
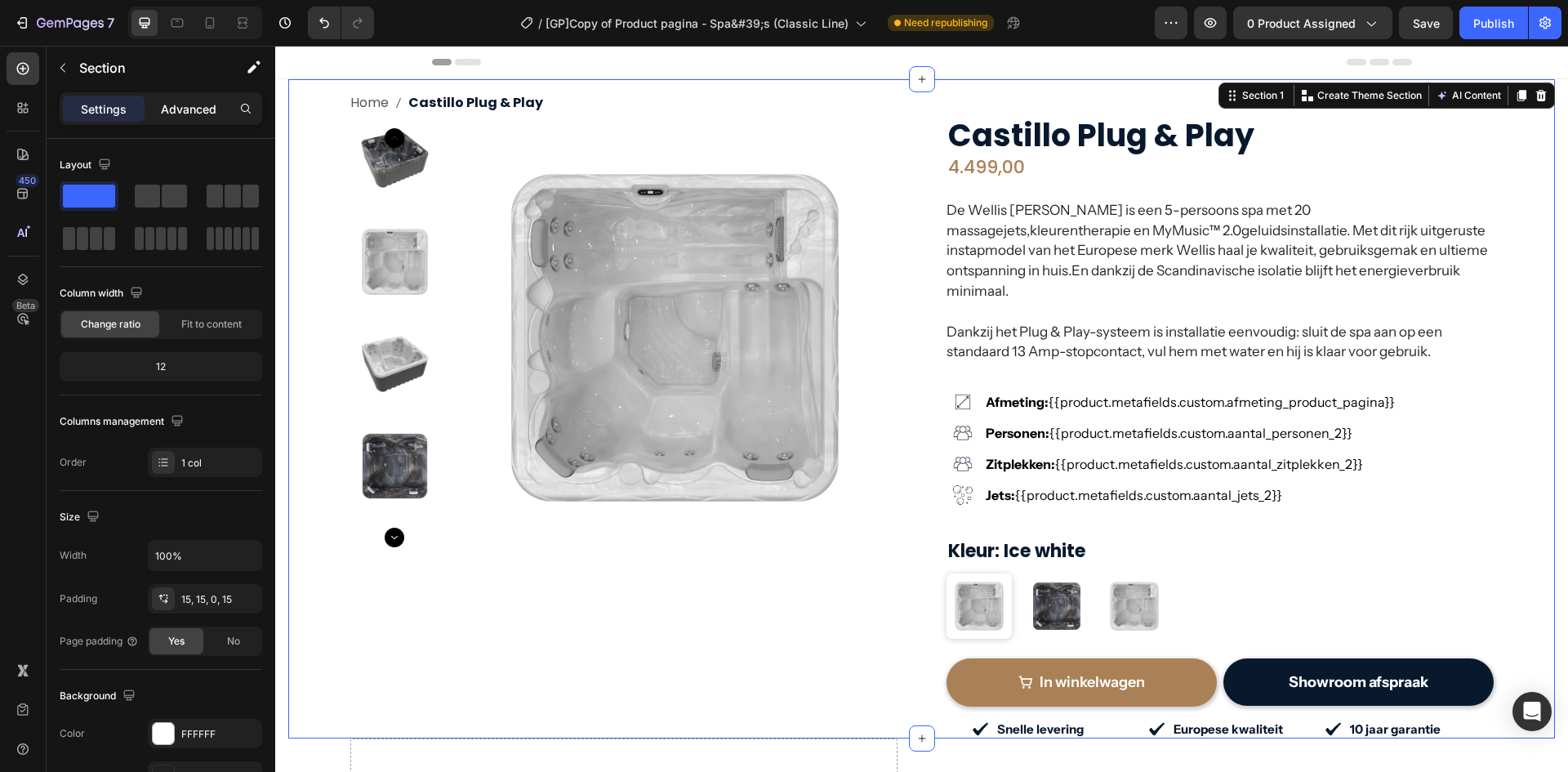
click at [163, 112] on p "Advanced" at bounding box center [189, 109] width 56 height 17
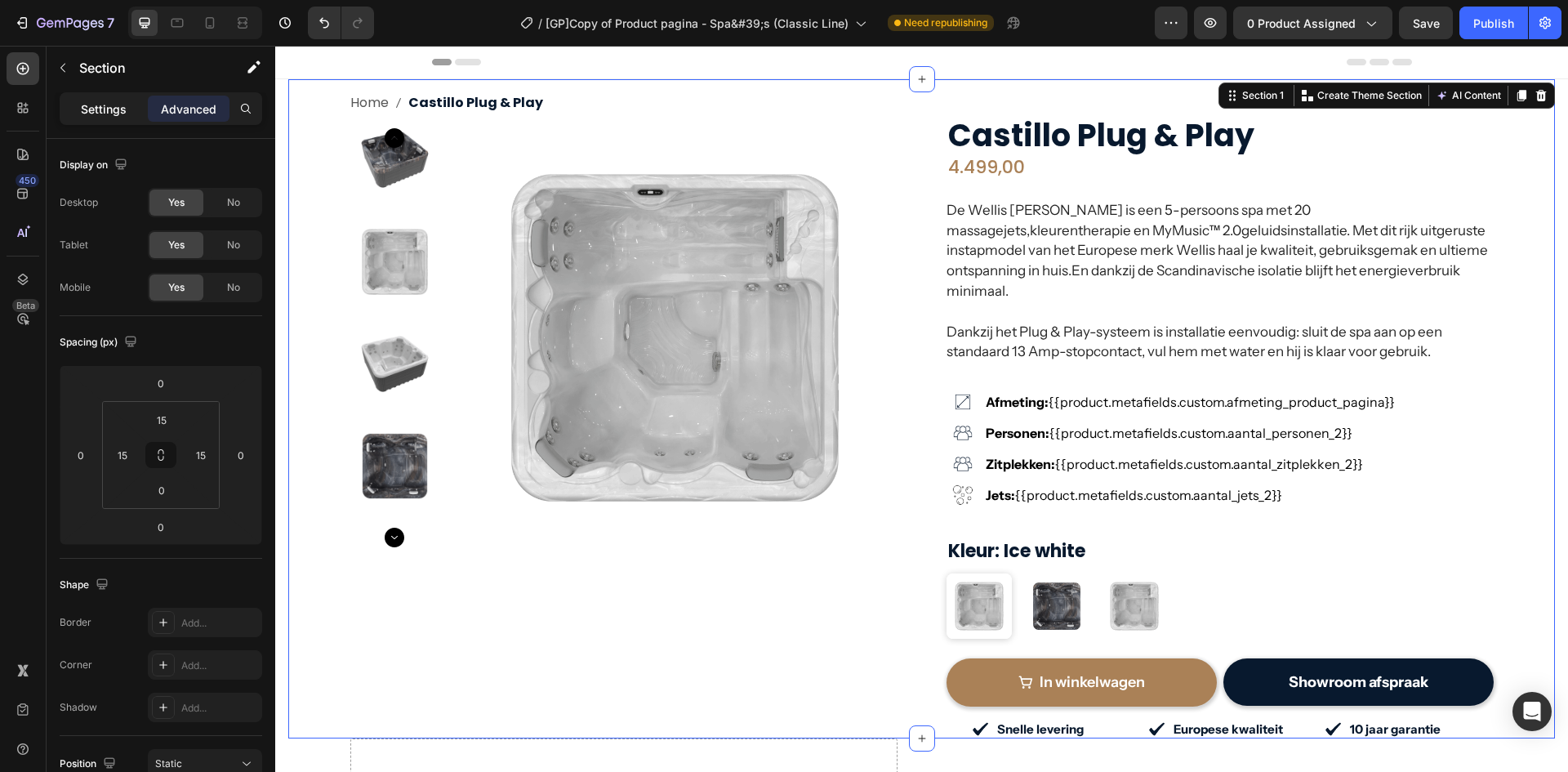
click at [103, 110] on p "Settings" at bounding box center [103, 109] width 46 height 17
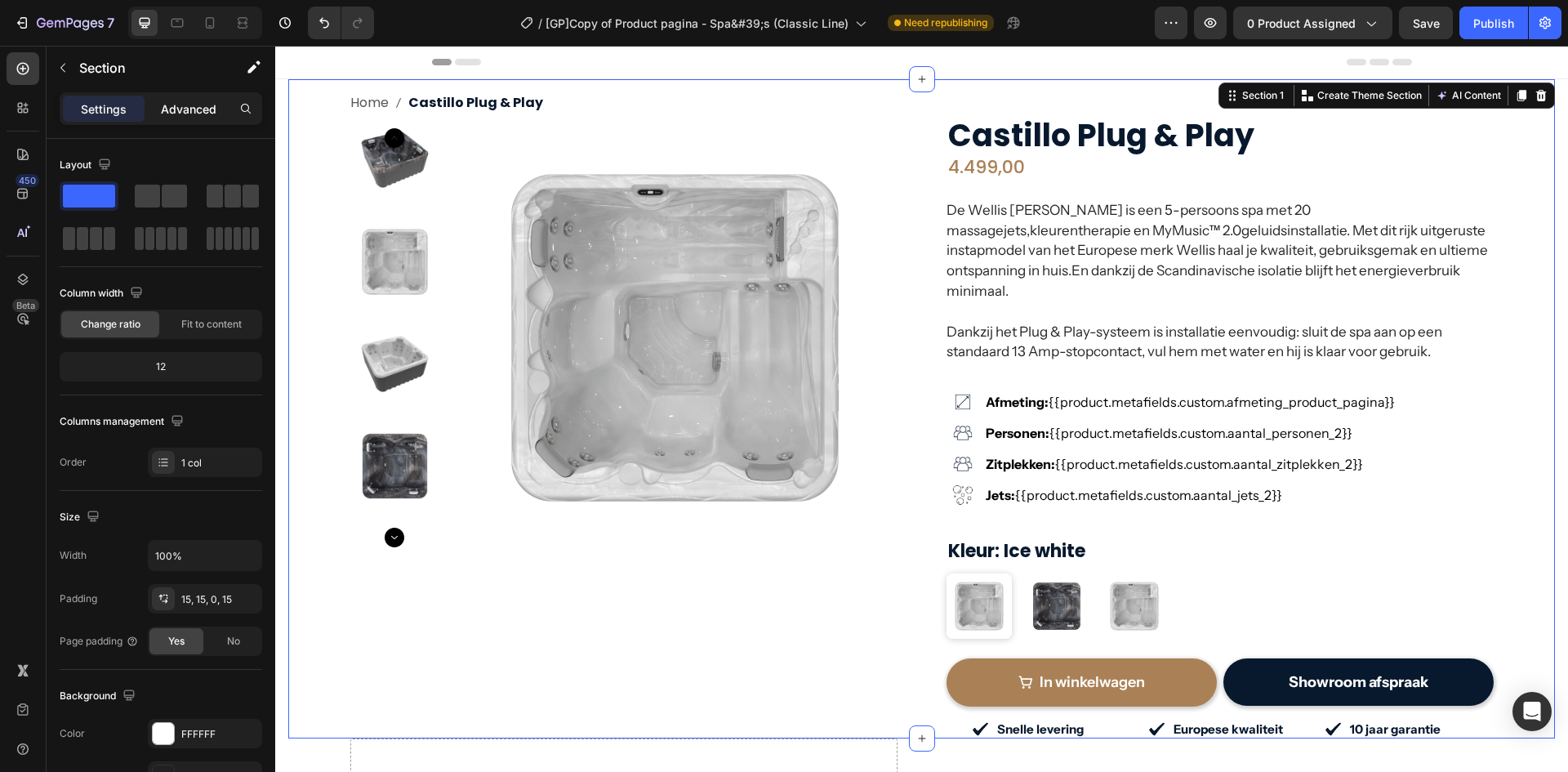
click at [182, 109] on p "Advanced" at bounding box center [189, 109] width 56 height 17
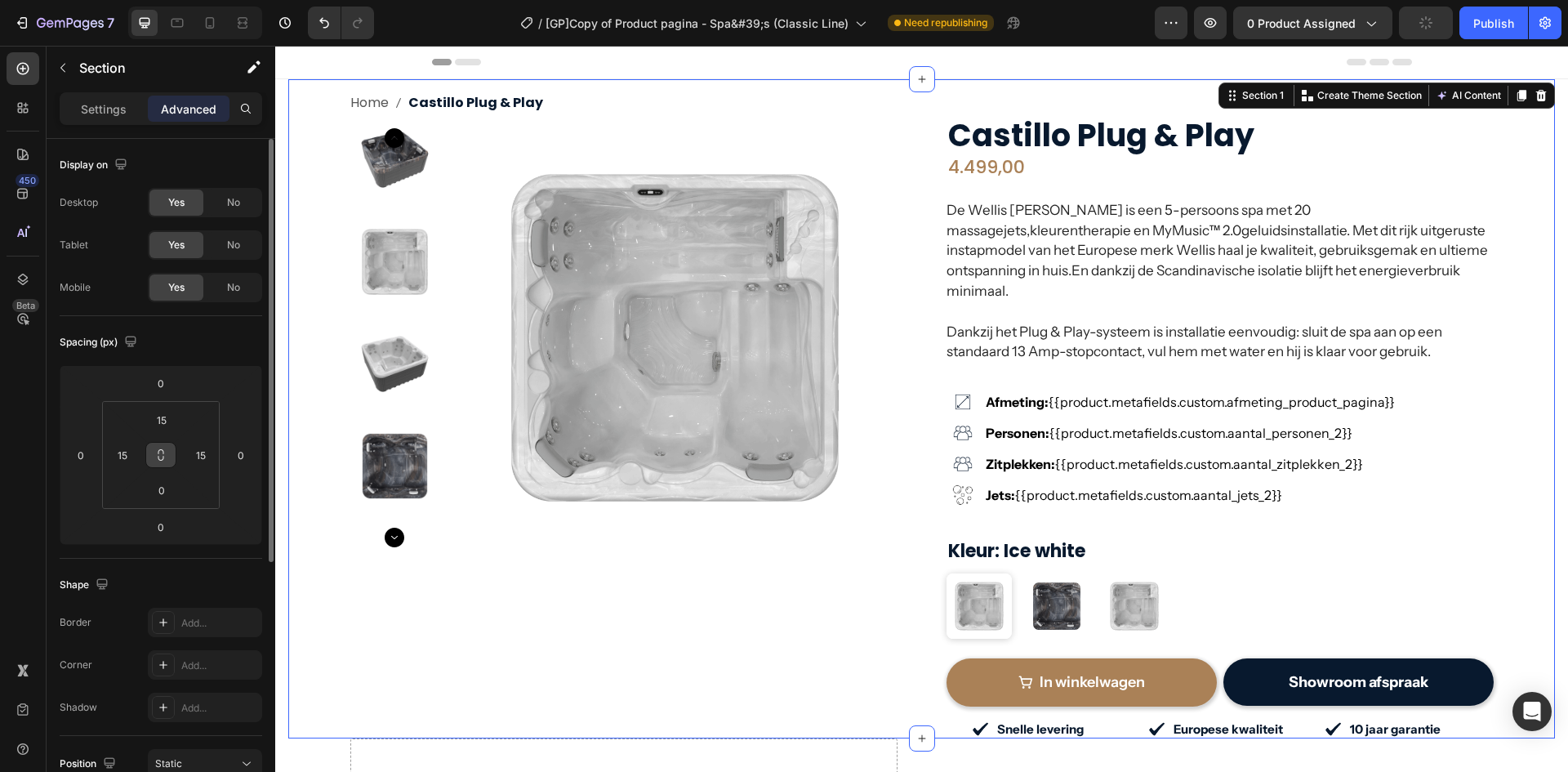
click at [160, 450] on icon at bounding box center [161, 455] width 13 height 13
click at [203, 459] on input "15" at bounding box center [201, 455] width 24 height 24
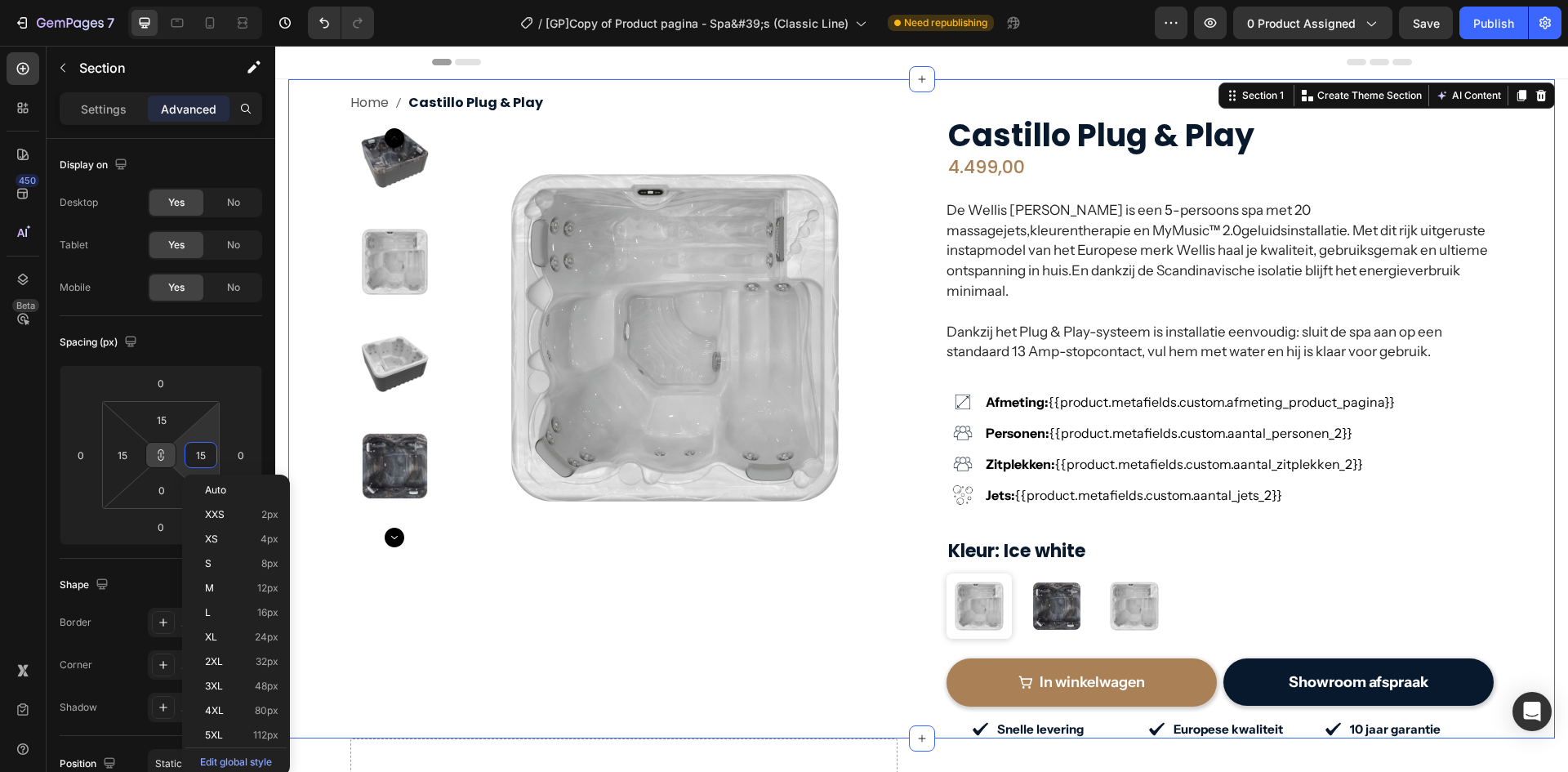
click at [155, 459] on icon at bounding box center [161, 455] width 13 height 13
type input "15"
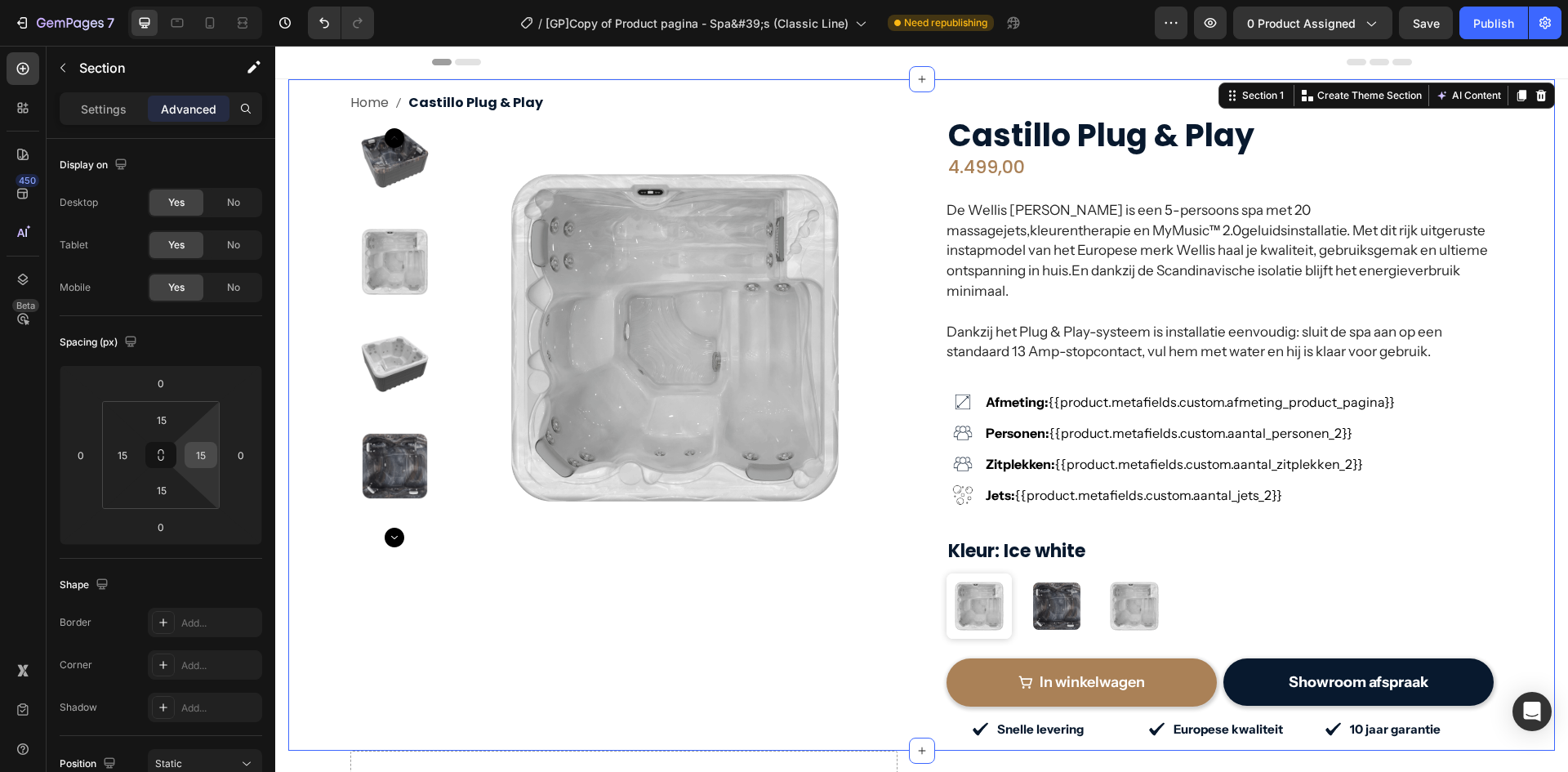
click at [196, 454] on input "15" at bounding box center [201, 455] width 24 height 24
type input "015"
click at [159, 486] on input "15" at bounding box center [161, 490] width 33 height 24
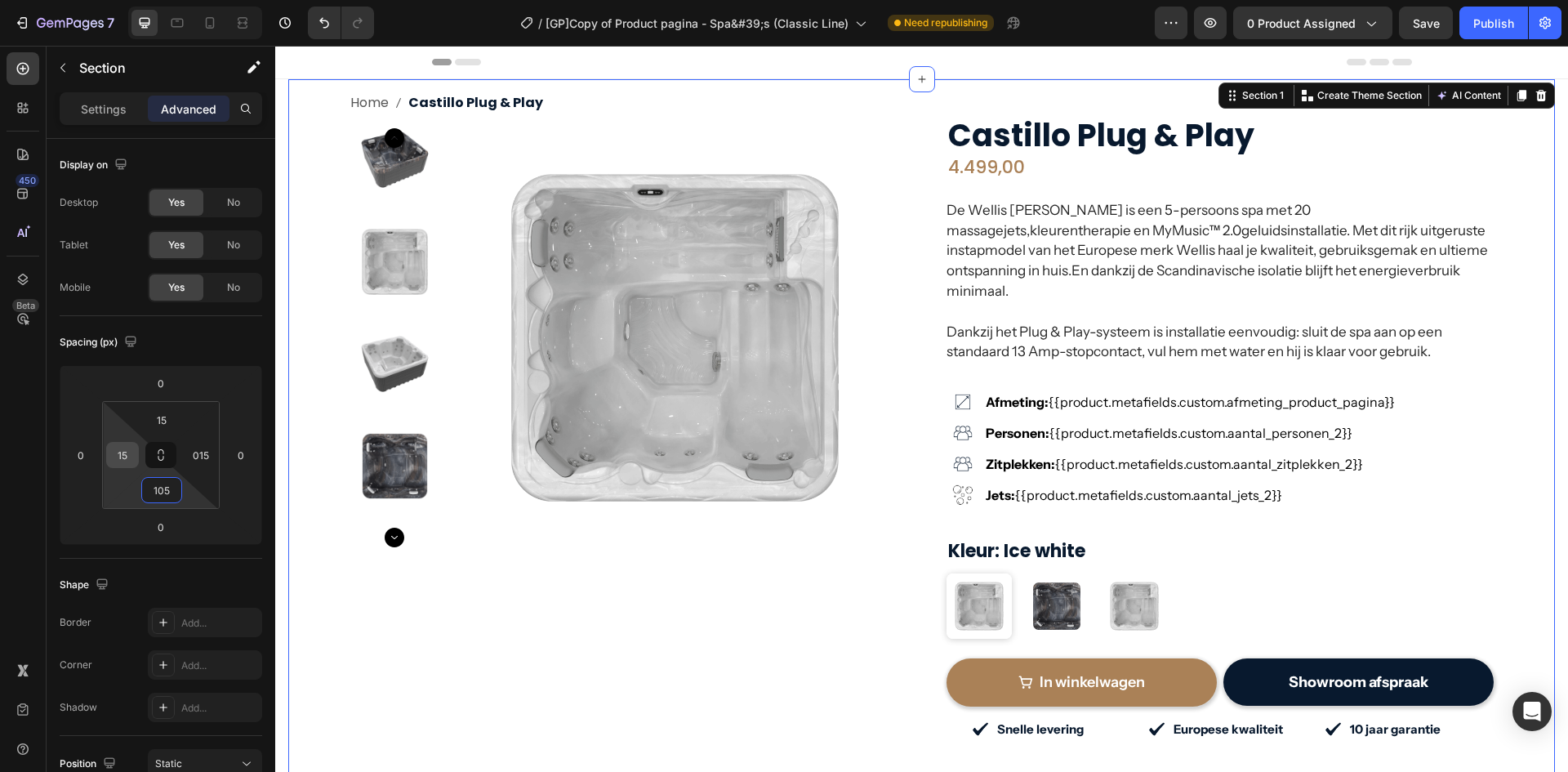
type input "105"
click at [121, 461] on input "15" at bounding box center [122, 455] width 24 height 24
type input "0"
click at [185, 456] on div "015" at bounding box center [200, 455] width 33 height 26
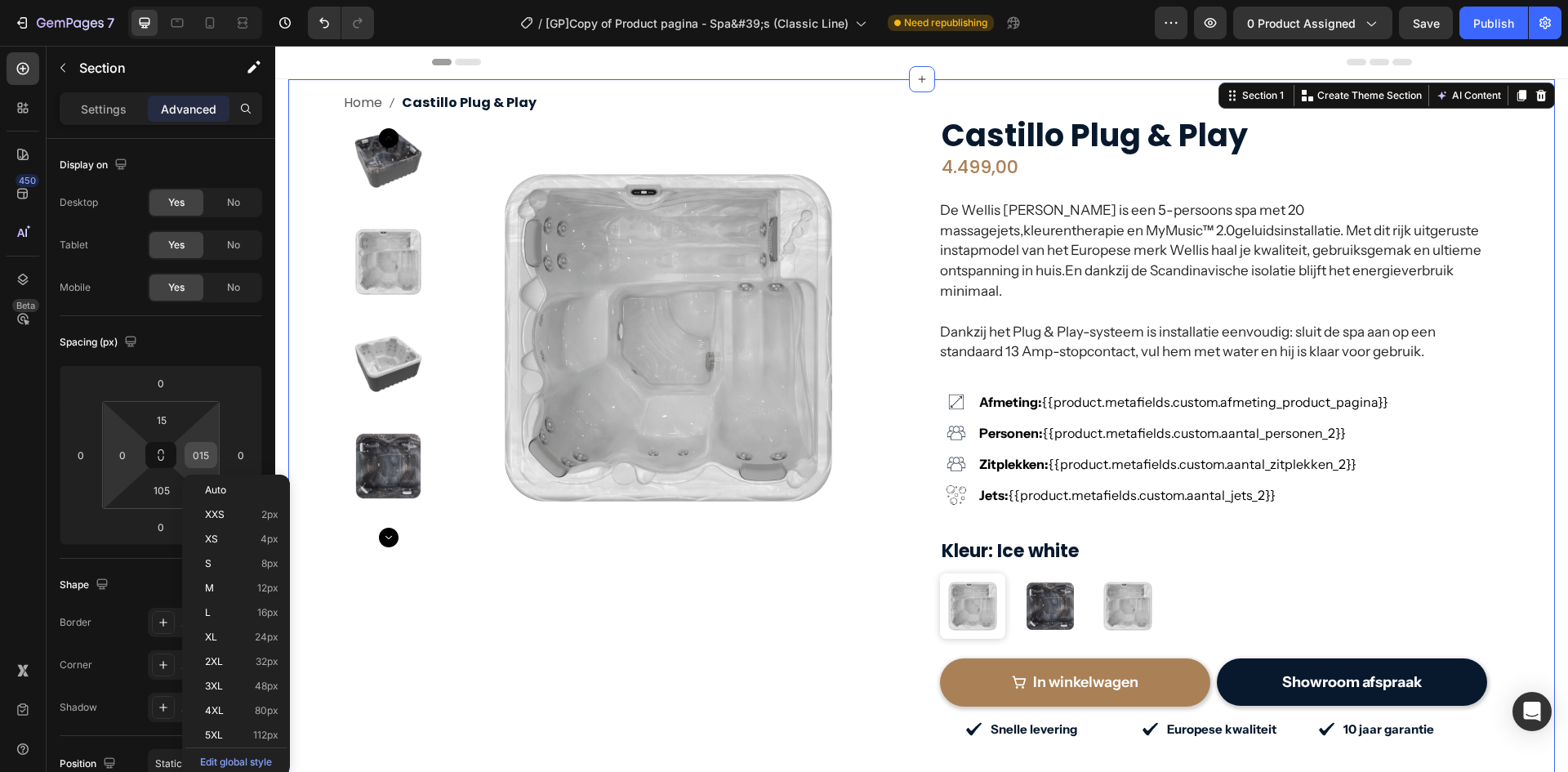
click at [201, 456] on input "015" at bounding box center [201, 455] width 24 height 24
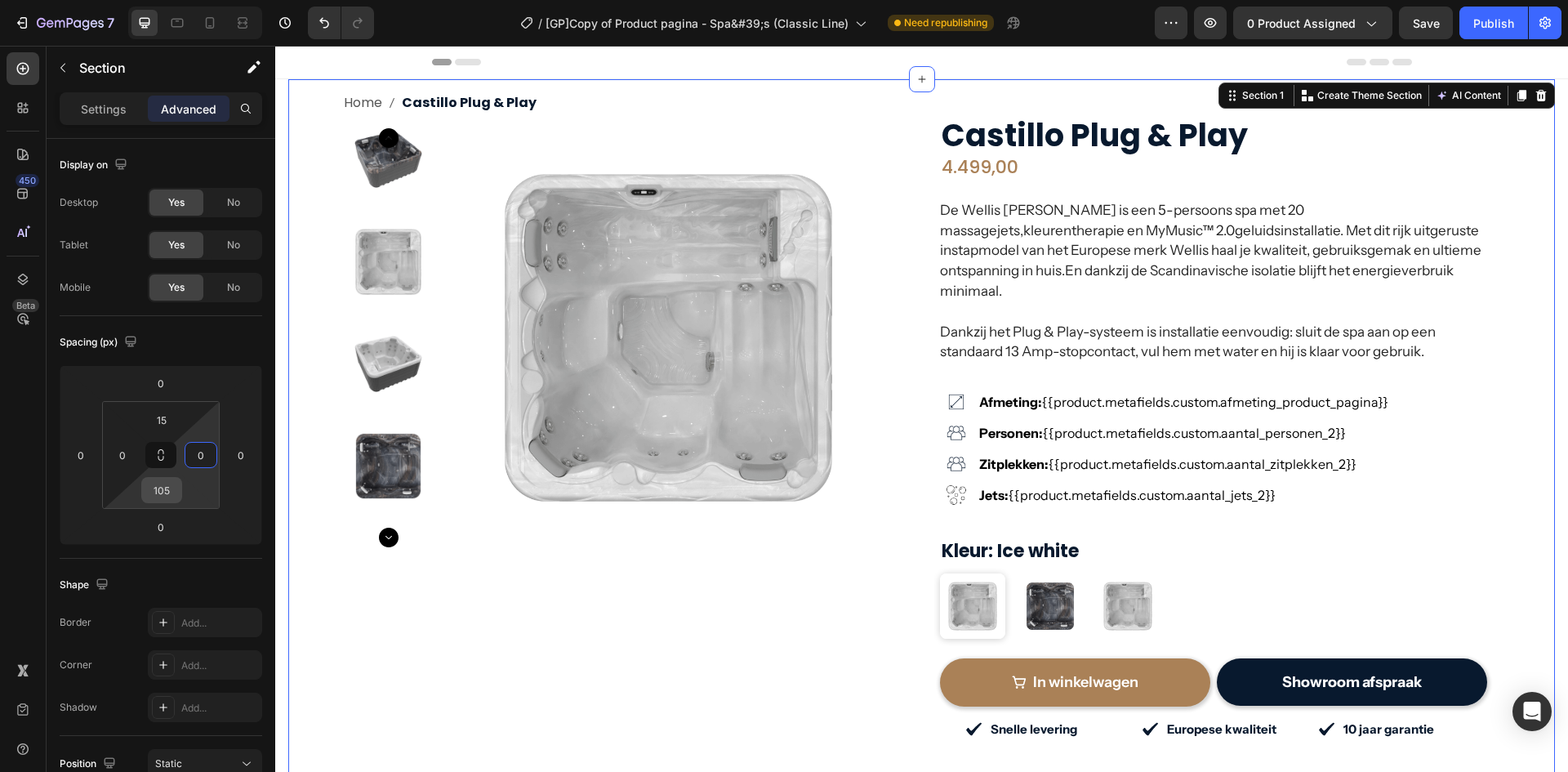
type input "0"
click at [165, 493] on input "105" at bounding box center [161, 490] width 33 height 24
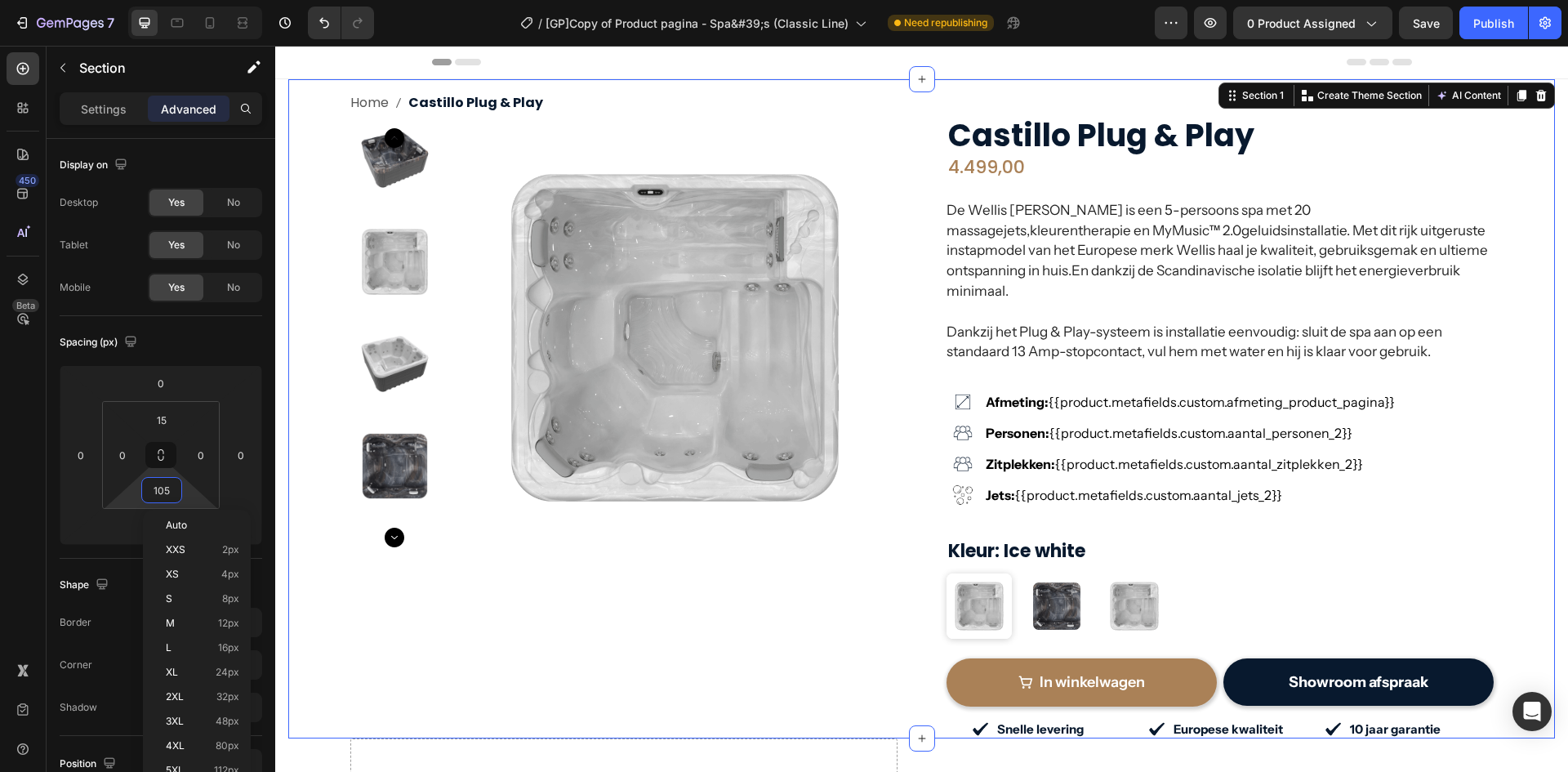
type input "0"
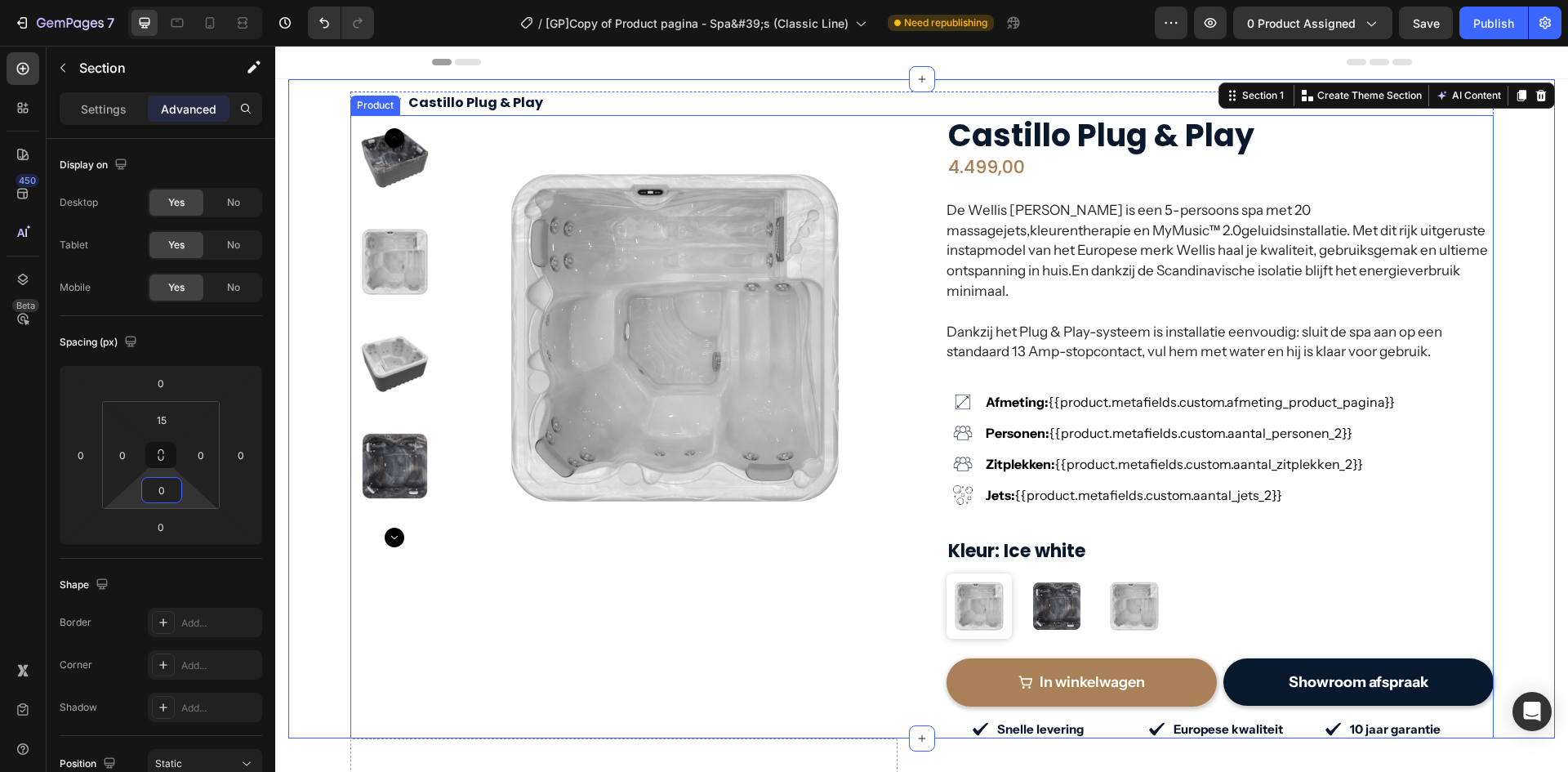
click at [912, 126] on div "Product Images Row Row [PERSON_NAME] Plug & Play (P) Title 4.499,00 (P) Price (…" at bounding box center [922, 427] width 1143 height 623
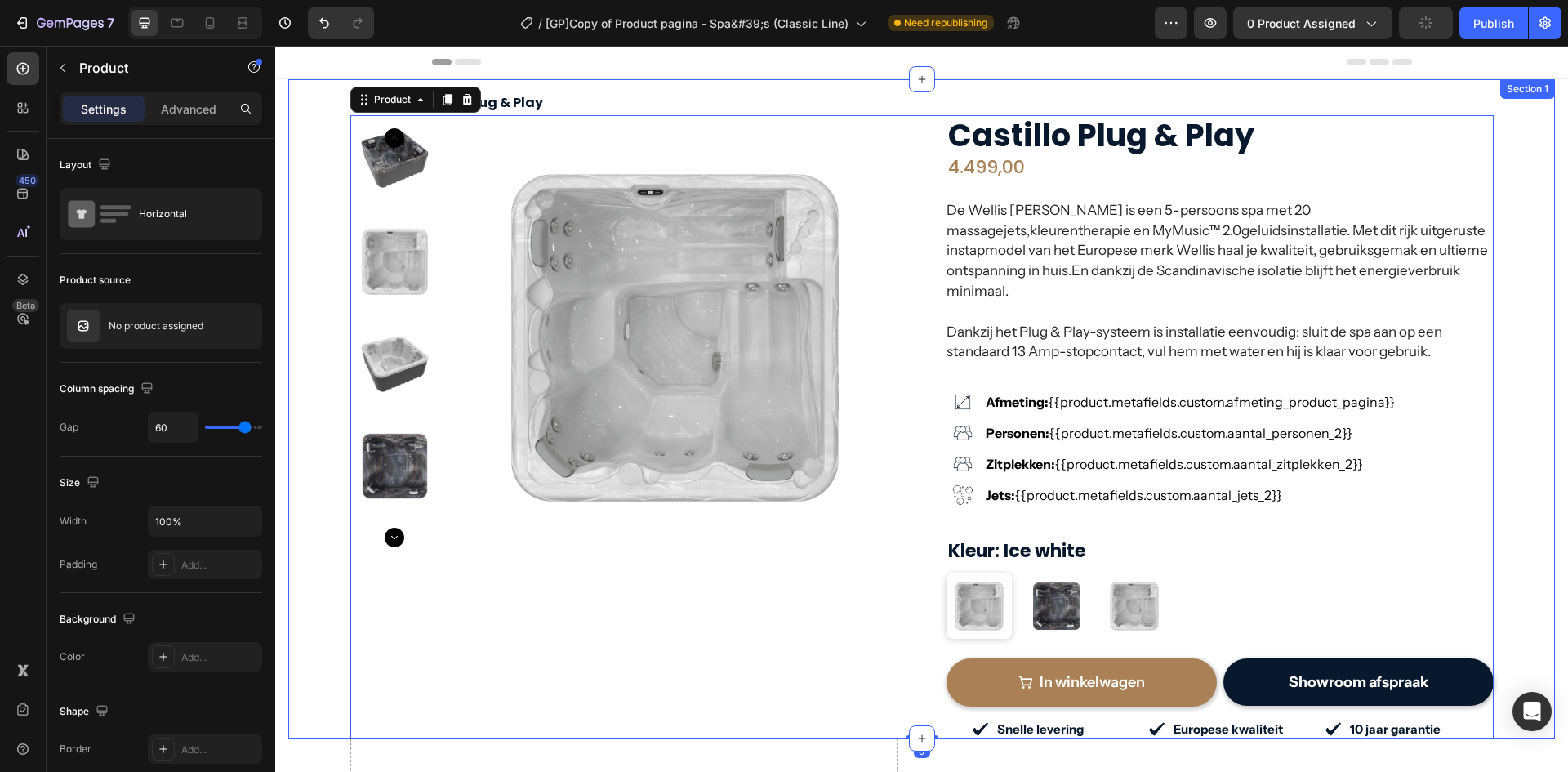
click at [305, 137] on div "Home Castillo Plug & Play Breadcrumb Product Images Row Row Castillo Plug & Pla…" at bounding box center [922, 414] width 1267 height 647
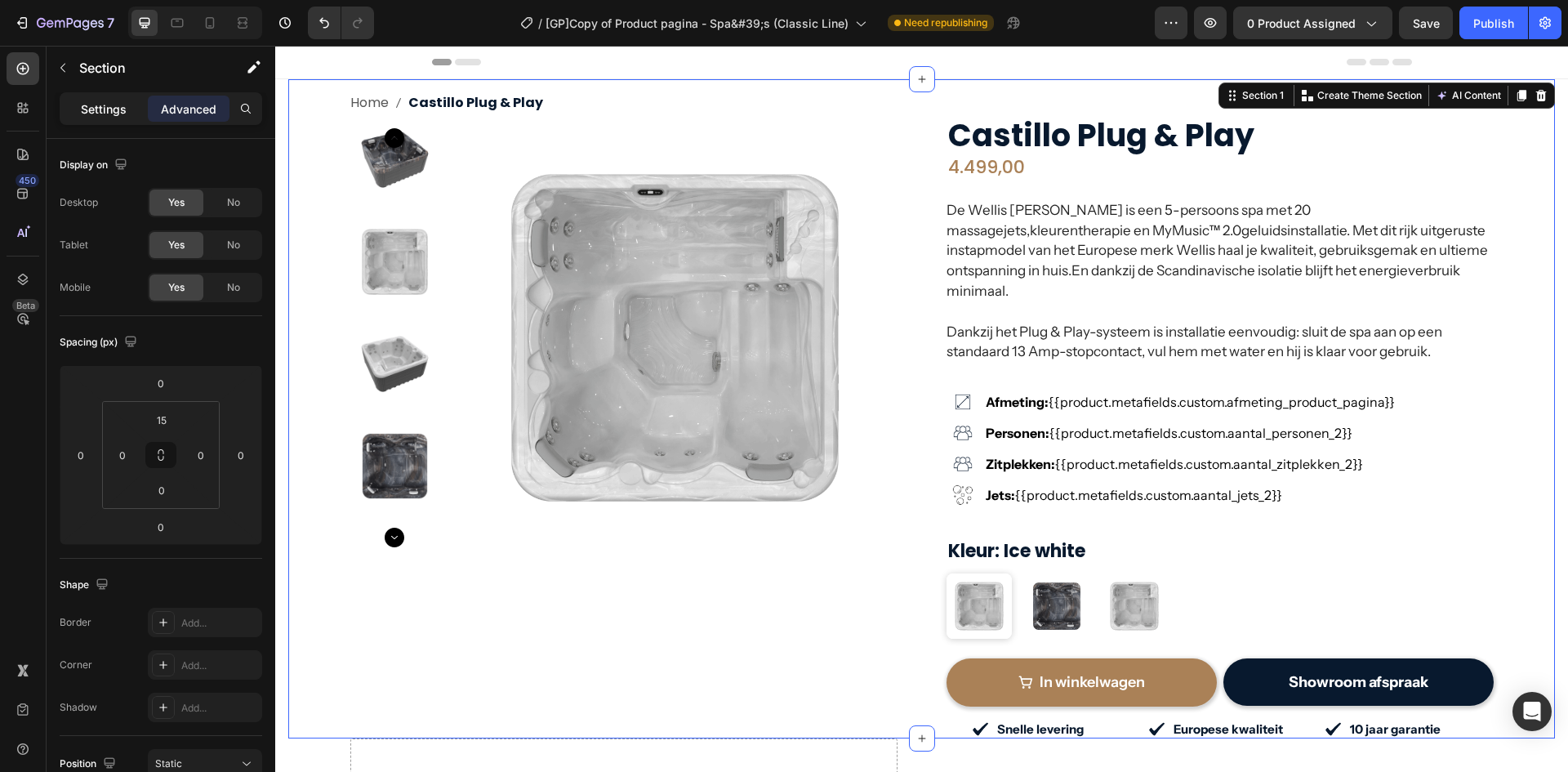
click at [101, 104] on p "Settings" at bounding box center [103, 109] width 46 height 17
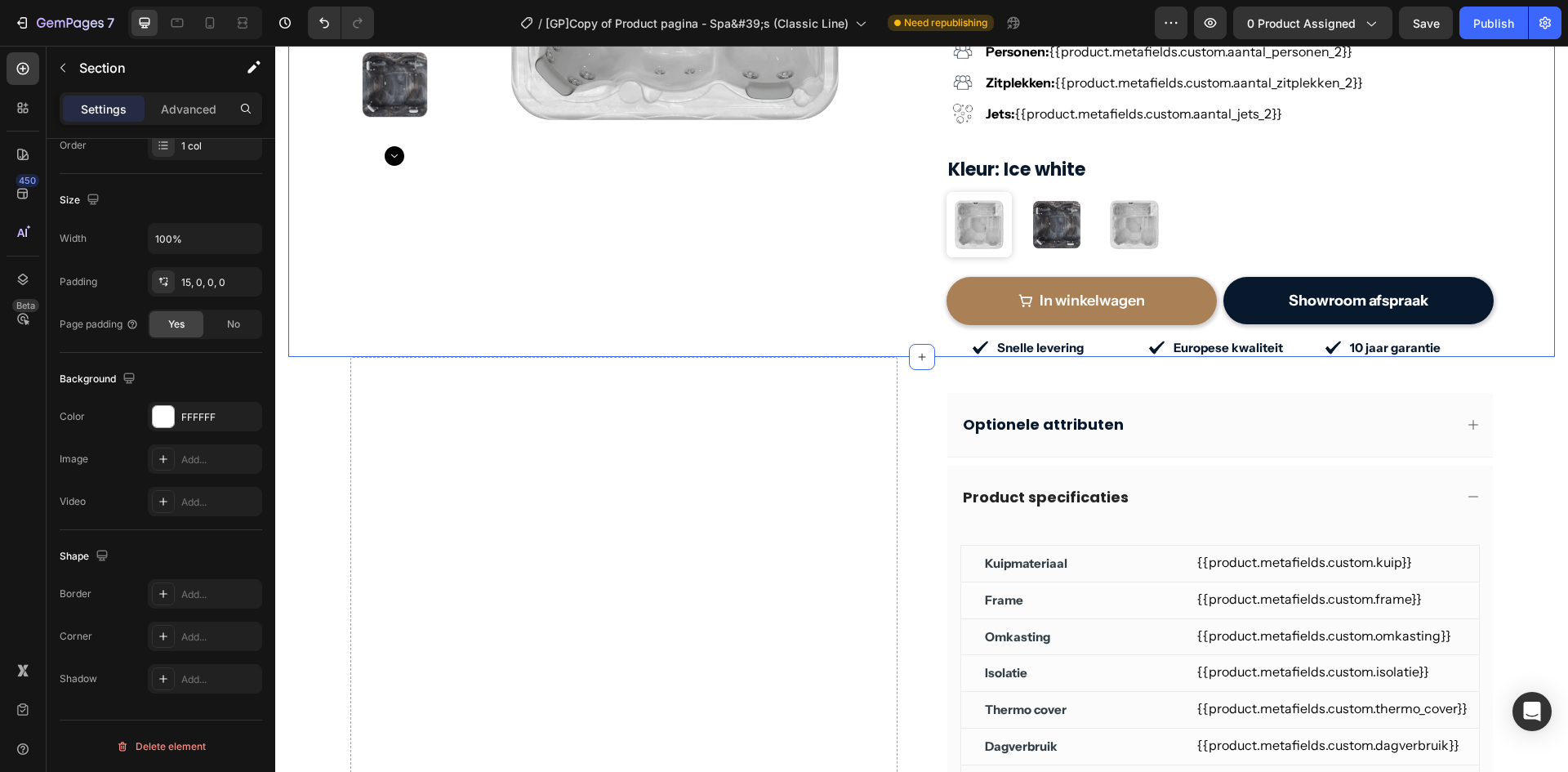
scroll to position [190, 0]
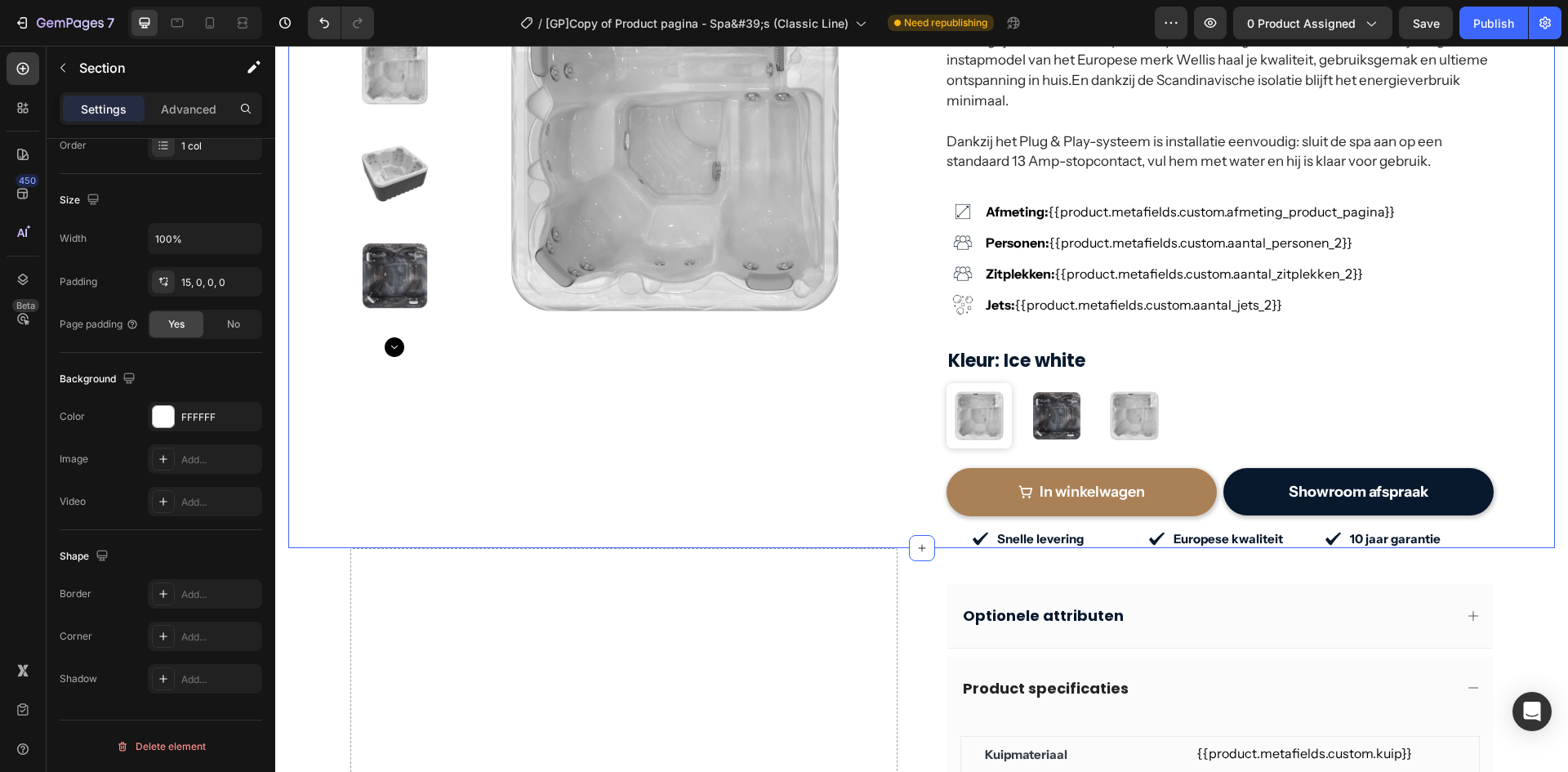
click at [301, 357] on div "Home Castillo Plug & Play Breadcrumb Product Images Row Row Castillo Plug & Pla…" at bounding box center [922, 224] width 1267 height 647
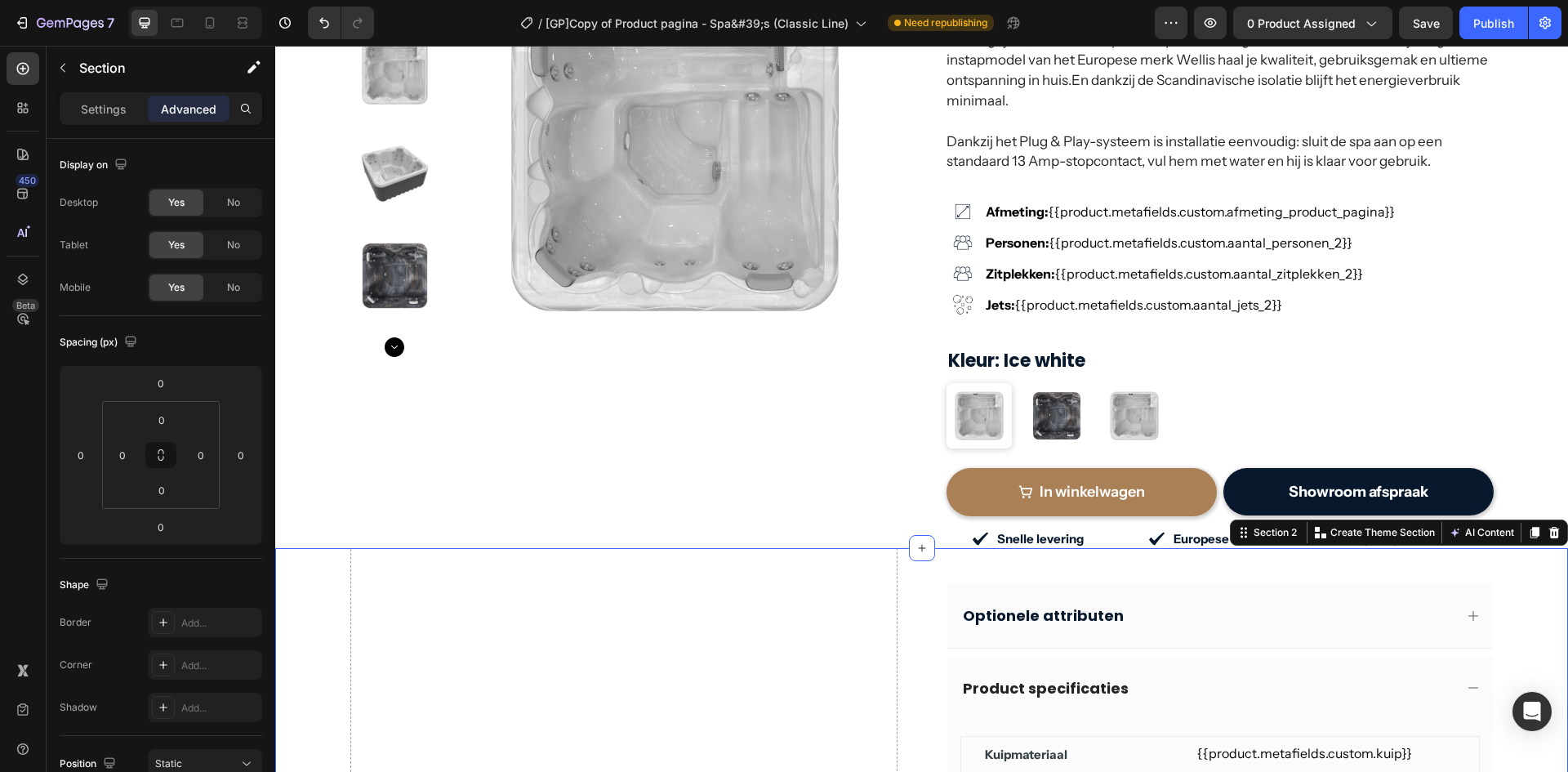
click at [309, 458] on div "Home Castillo Plug & Play Breadcrumb Product Images Row Row Castillo Plug & Pla…" at bounding box center [922, 224] width 1267 height 647
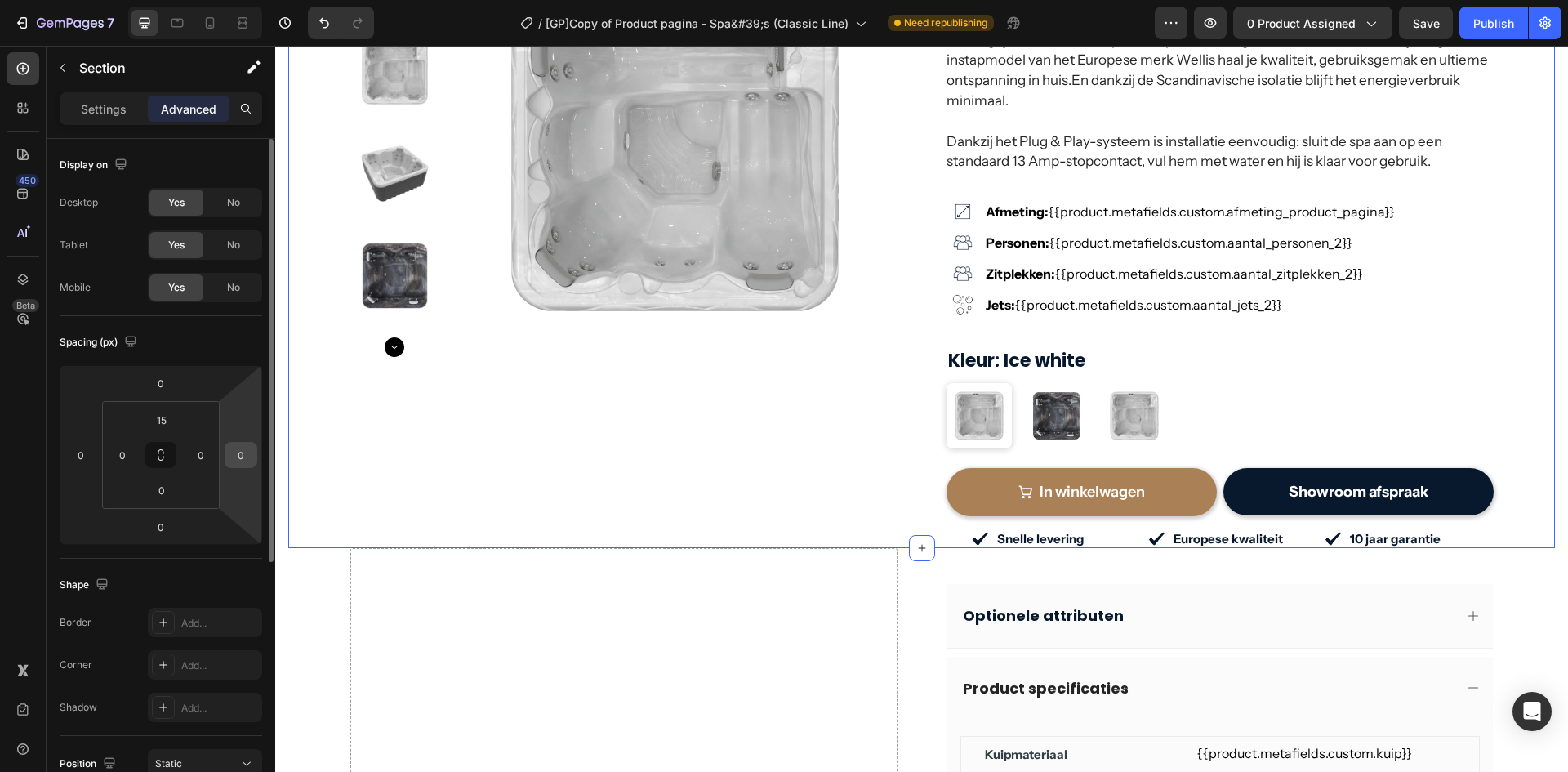
click at [250, 463] on input "0" at bounding box center [241, 455] width 24 height 24
click at [83, 461] on input "0" at bounding box center [81, 455] width 24 height 24
click at [238, 454] on input "0" at bounding box center [241, 455] width 24 height 24
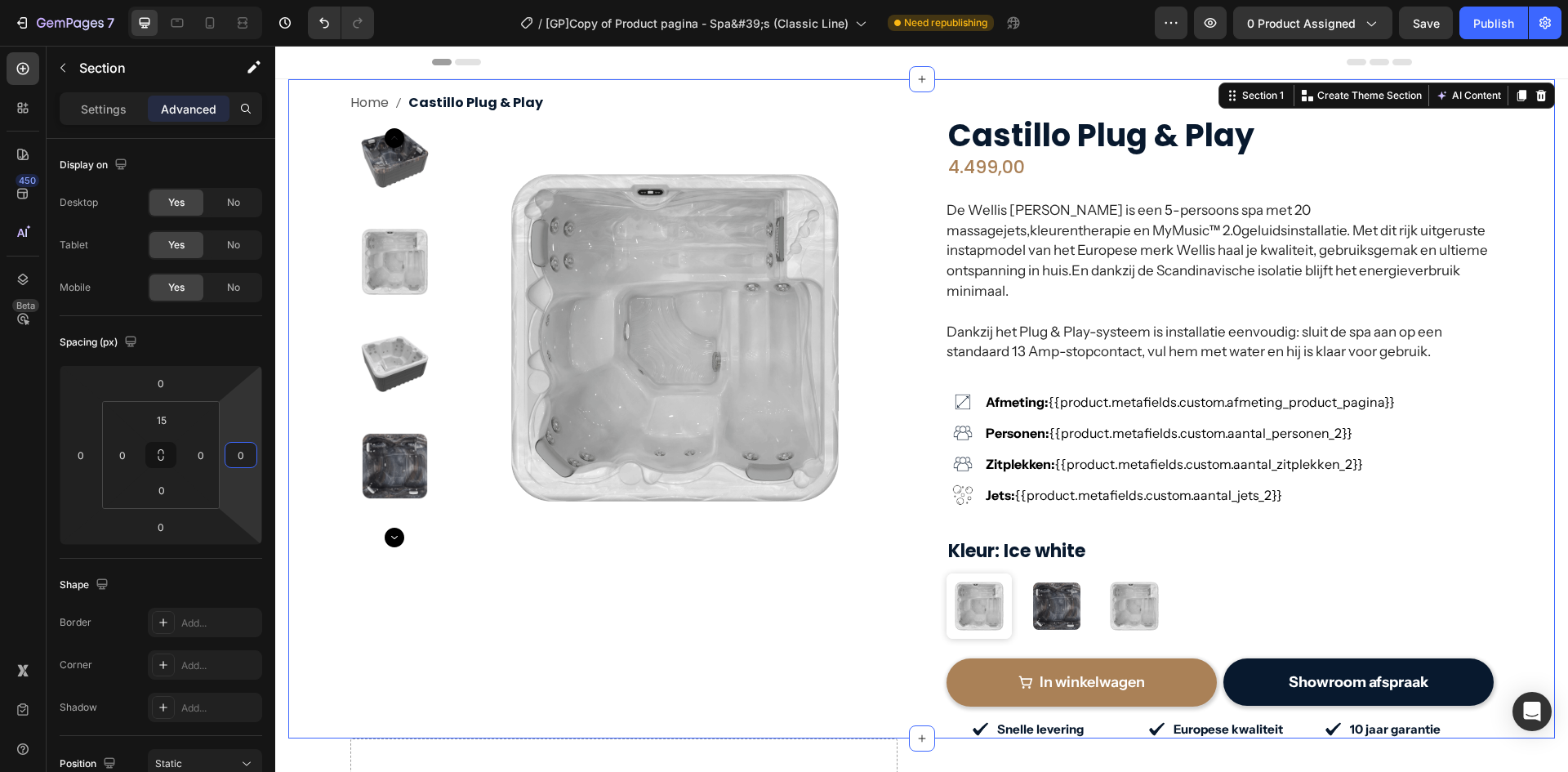
click at [285, 163] on section "Home Castillo Plug & Play Breadcrumb Product Images Row Row Castillo Plug & Pla…" at bounding box center [922, 409] width 1293 height 659
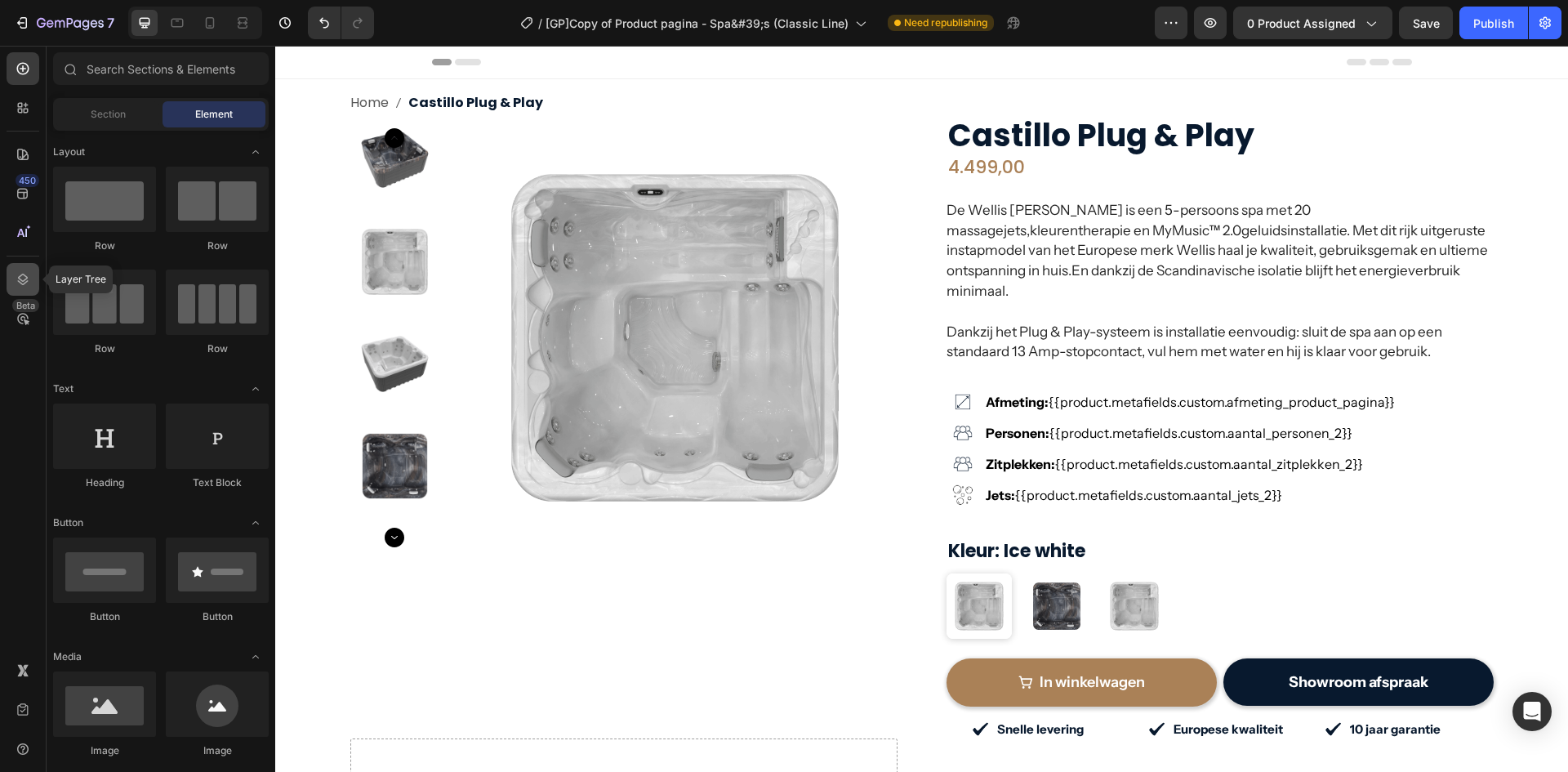
click at [17, 279] on icon at bounding box center [23, 279] width 17 height 17
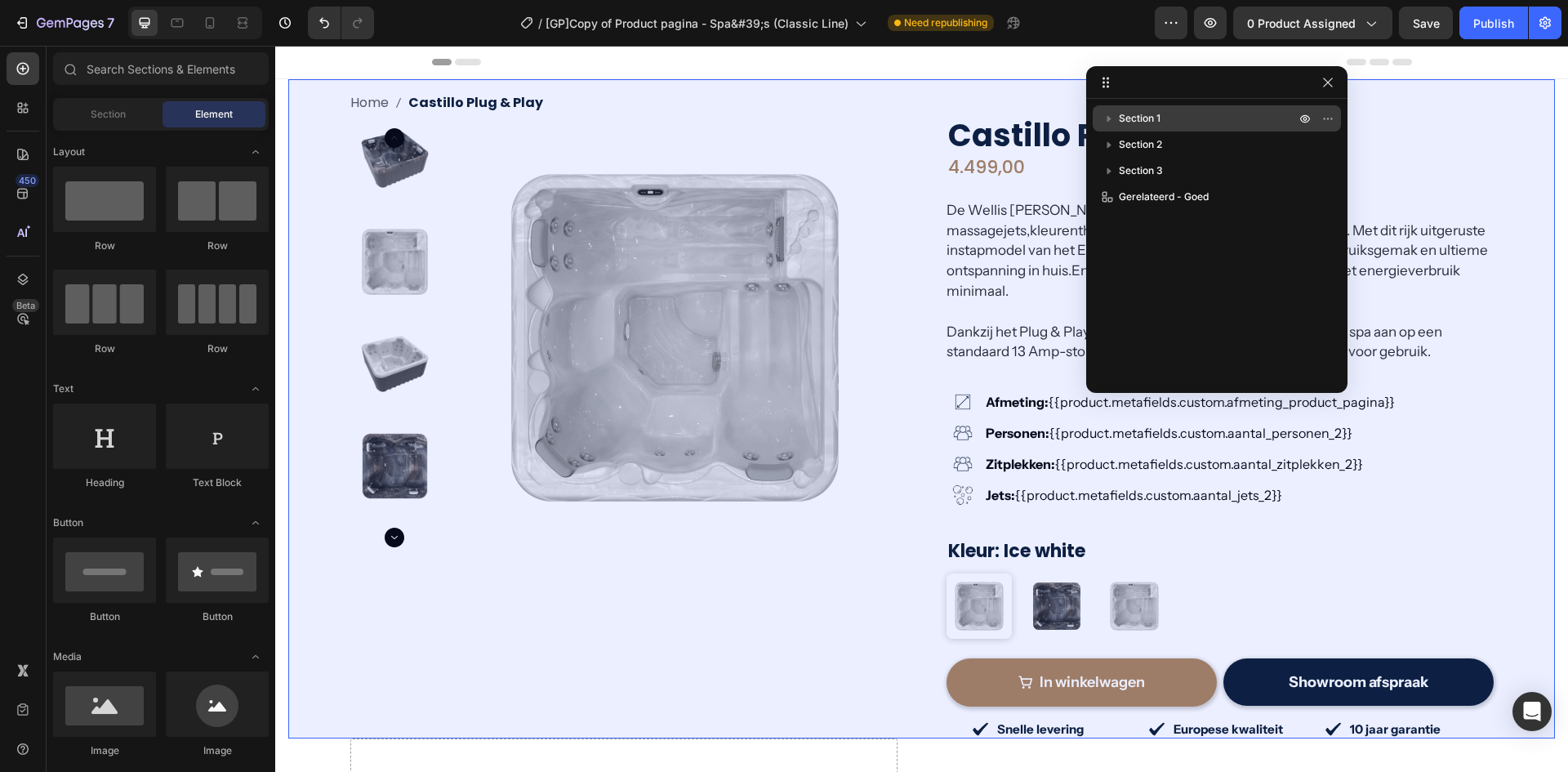
click at [1147, 116] on span "Section 1" at bounding box center [1140, 118] width 42 height 17
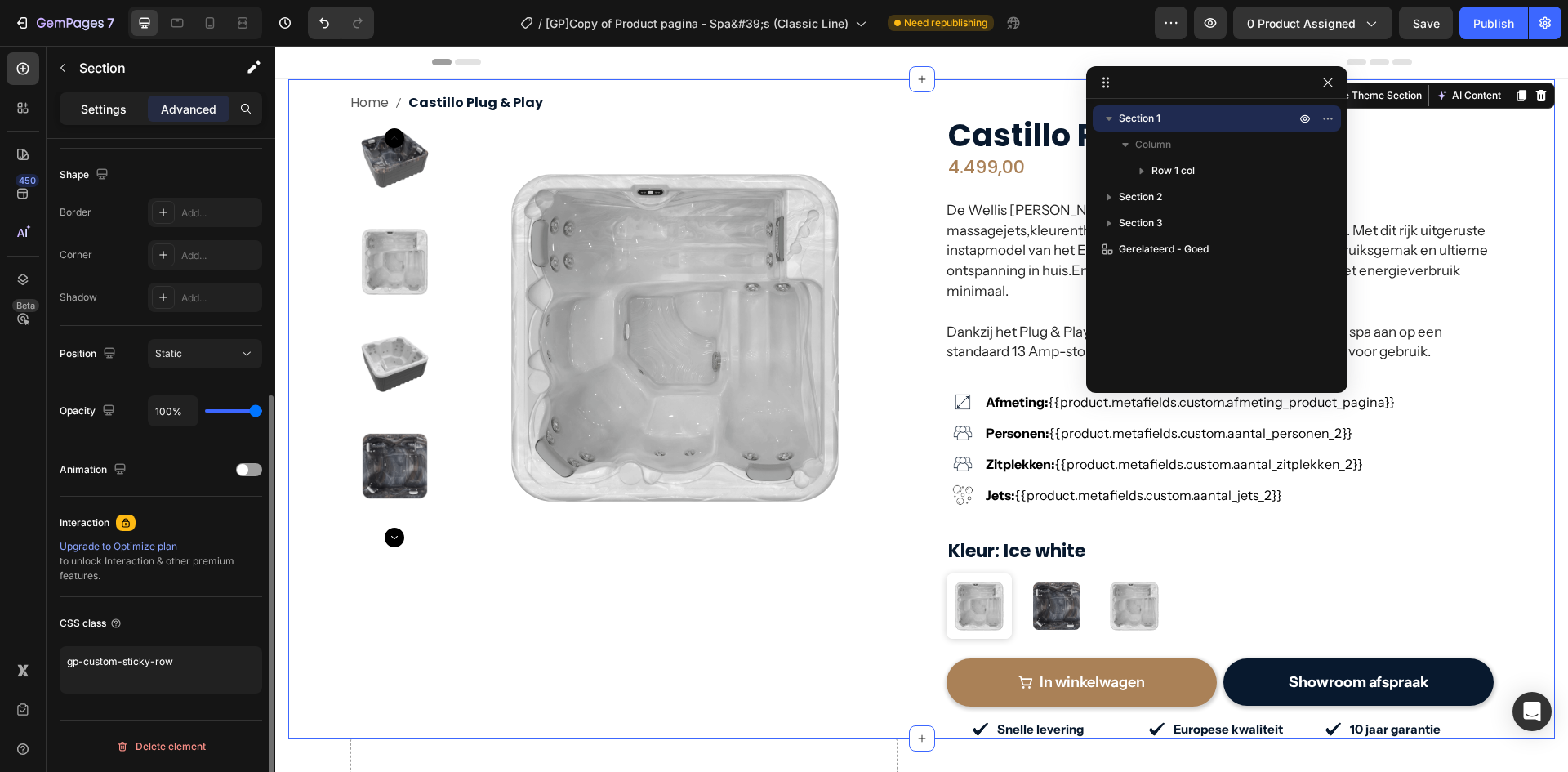
click at [98, 115] on p "Settings" at bounding box center [103, 109] width 46 height 17
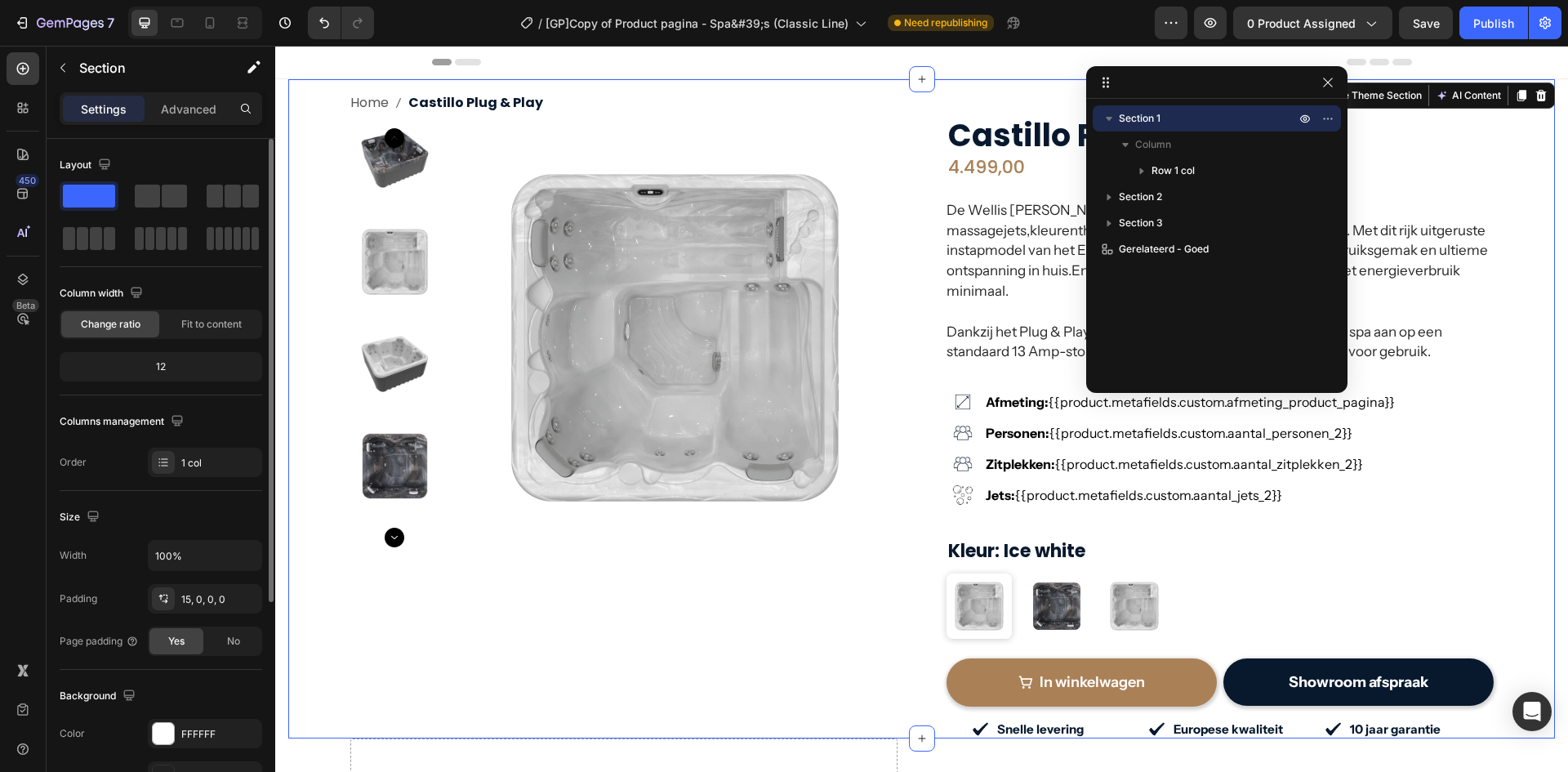
scroll to position [190, 0]
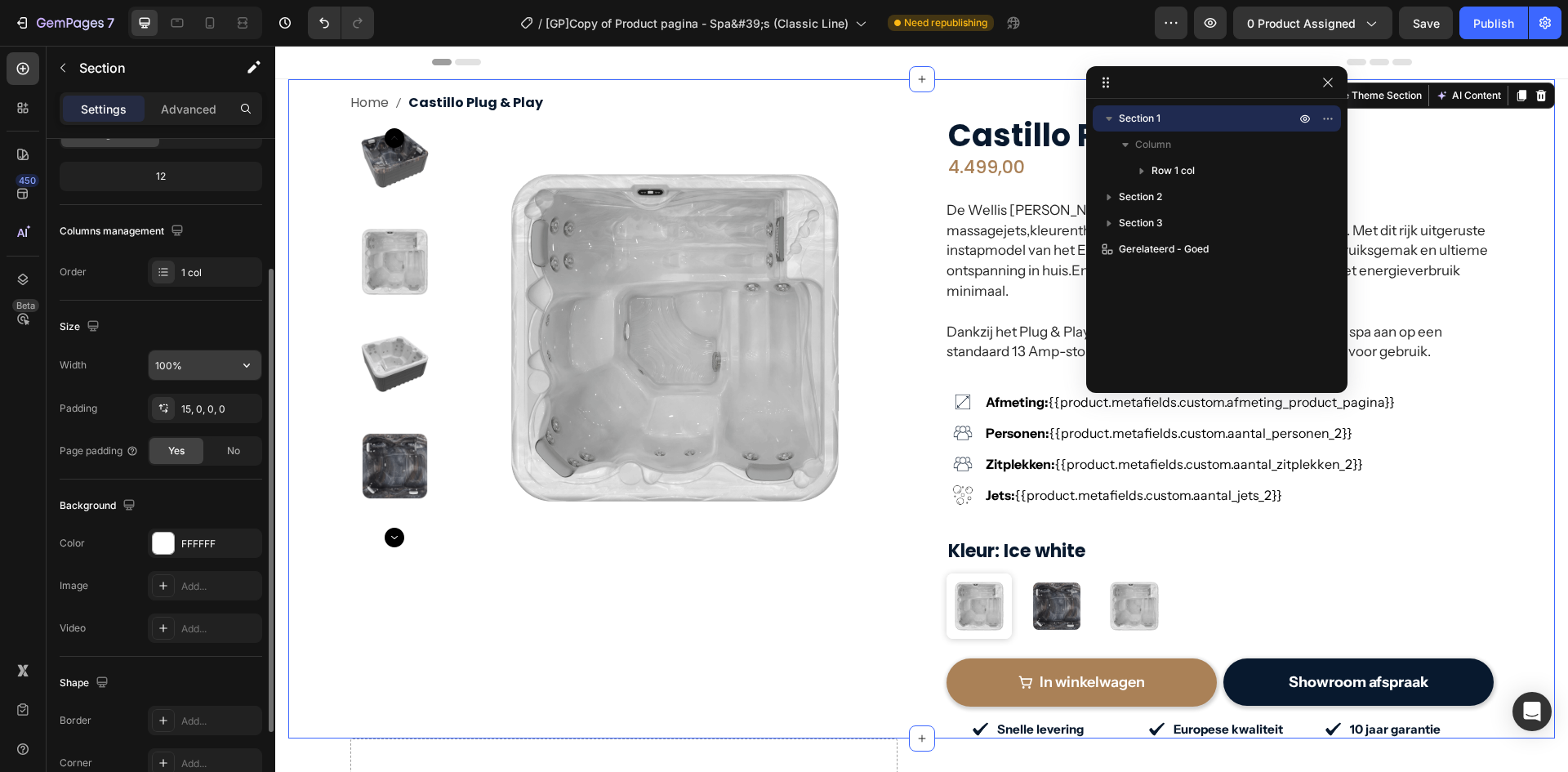
click at [250, 374] on button "button" at bounding box center [247, 365] width 30 height 30
click at [216, 430] on span "1200px" at bounding box center [230, 438] width 34 height 15
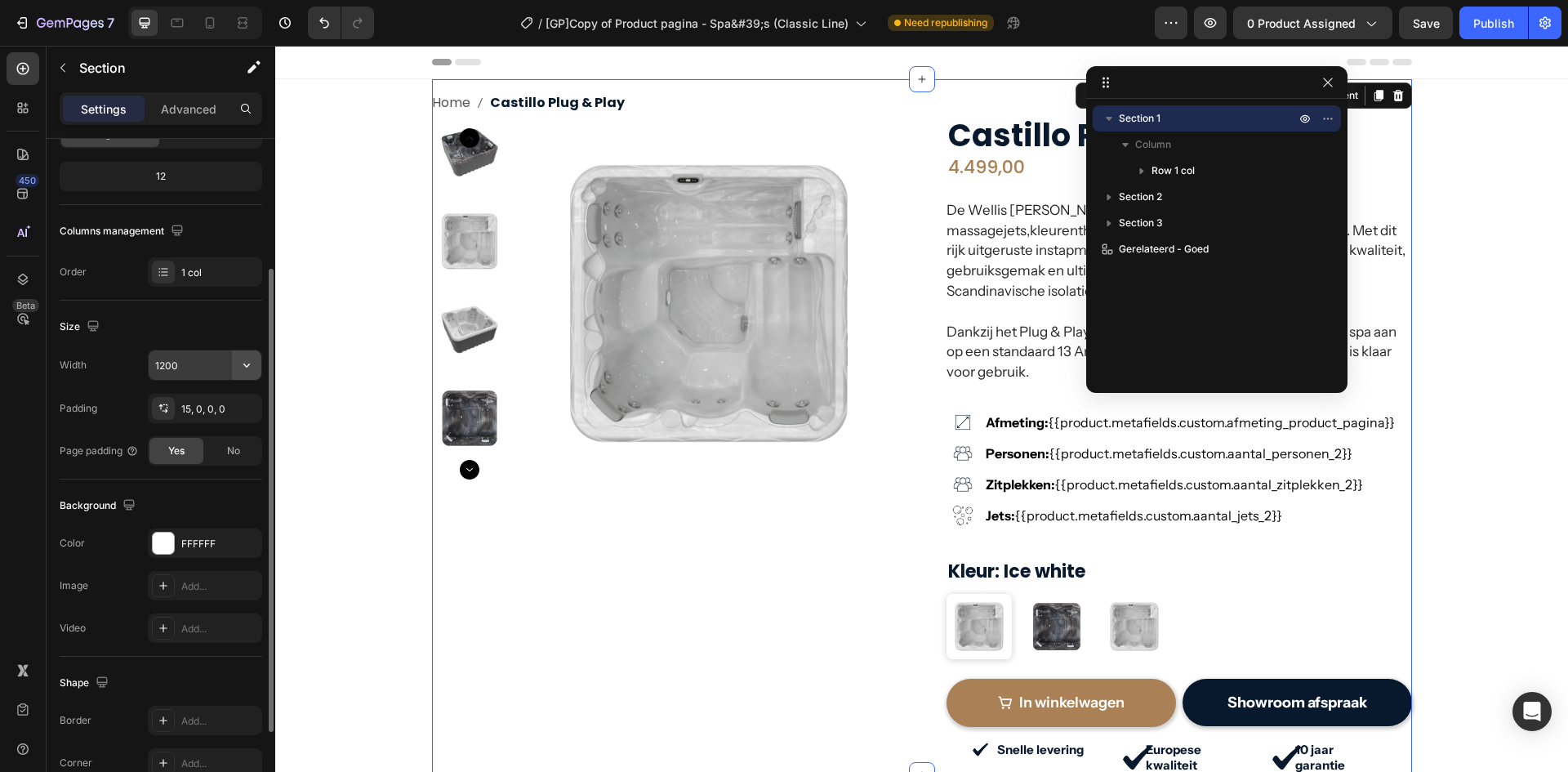
click at [244, 367] on icon "button" at bounding box center [247, 365] width 17 height 17
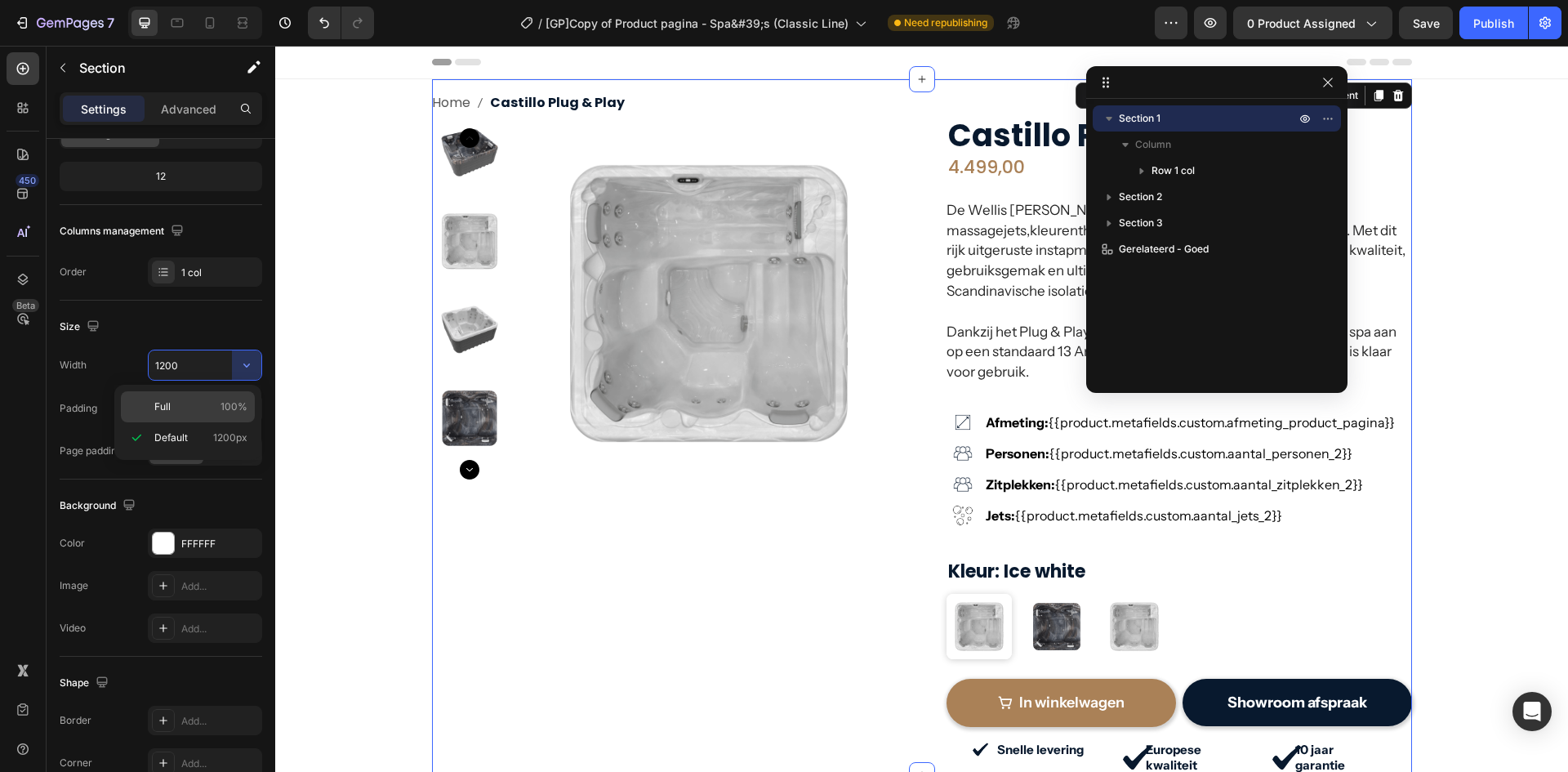
click at [179, 404] on p "Full 100%" at bounding box center [201, 407] width 93 height 15
type input "100%"
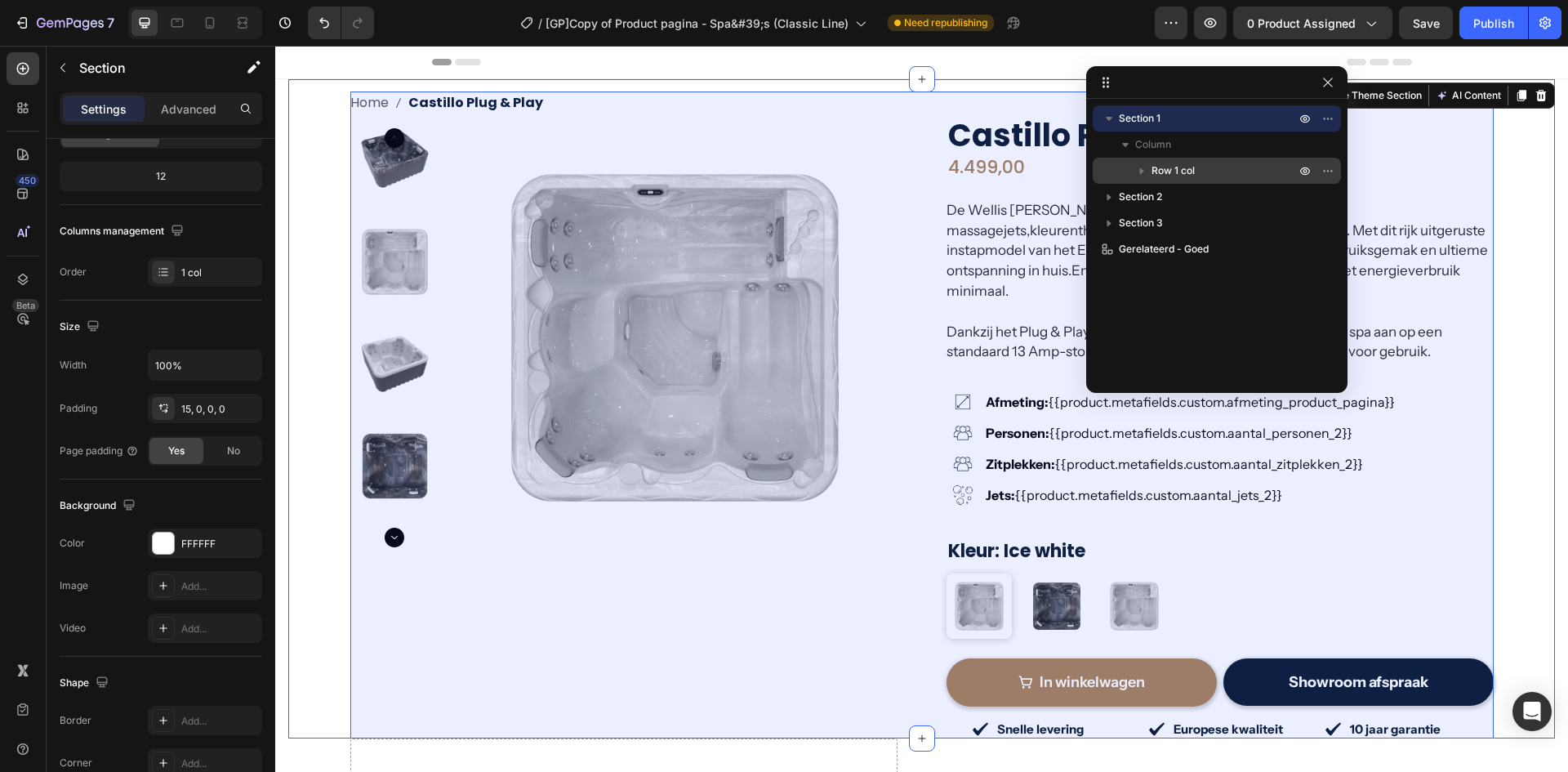
click at [1173, 168] on span "Row 1 col" at bounding box center [1173, 171] width 43 height 17
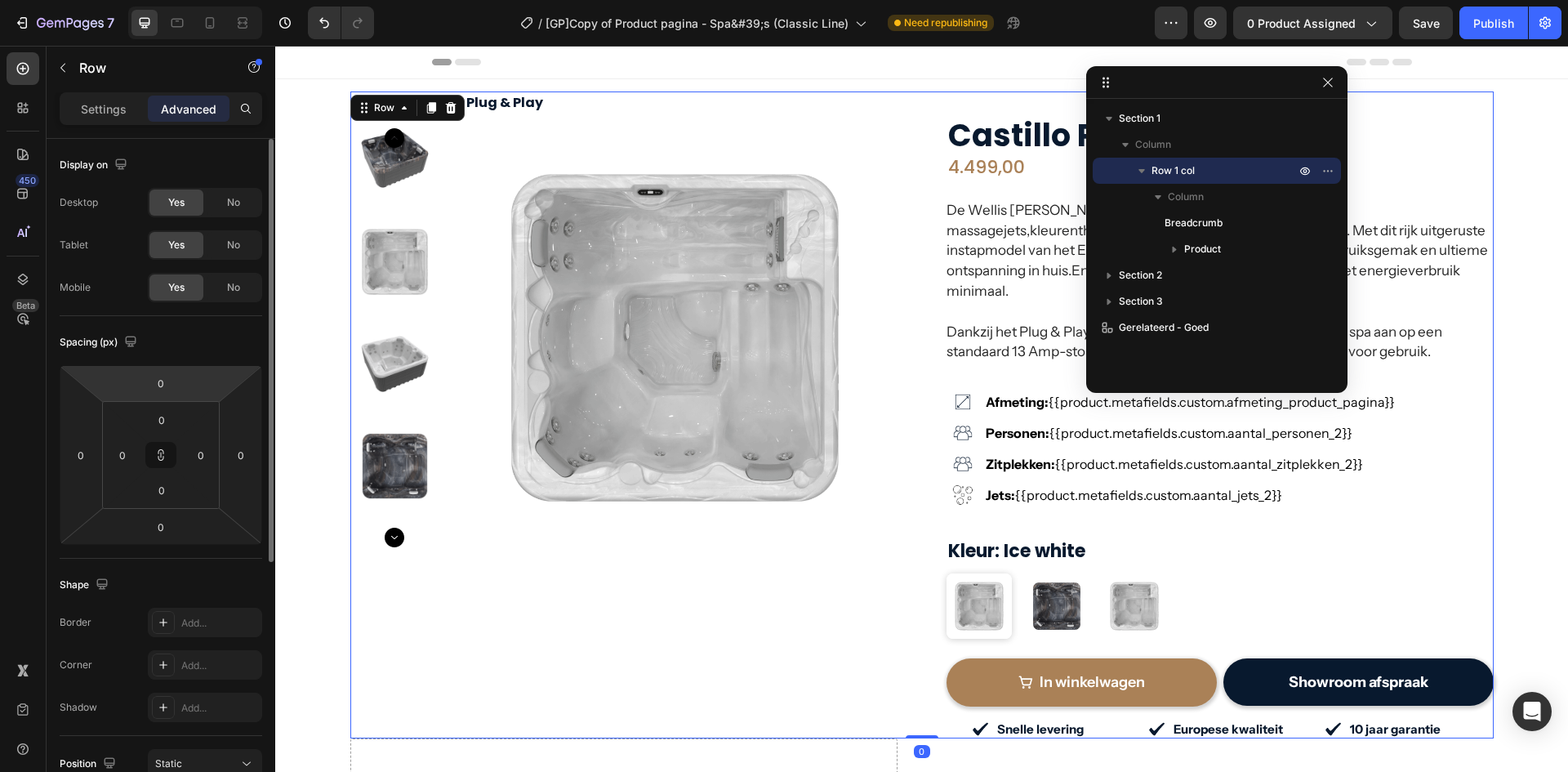
scroll to position [410, 0]
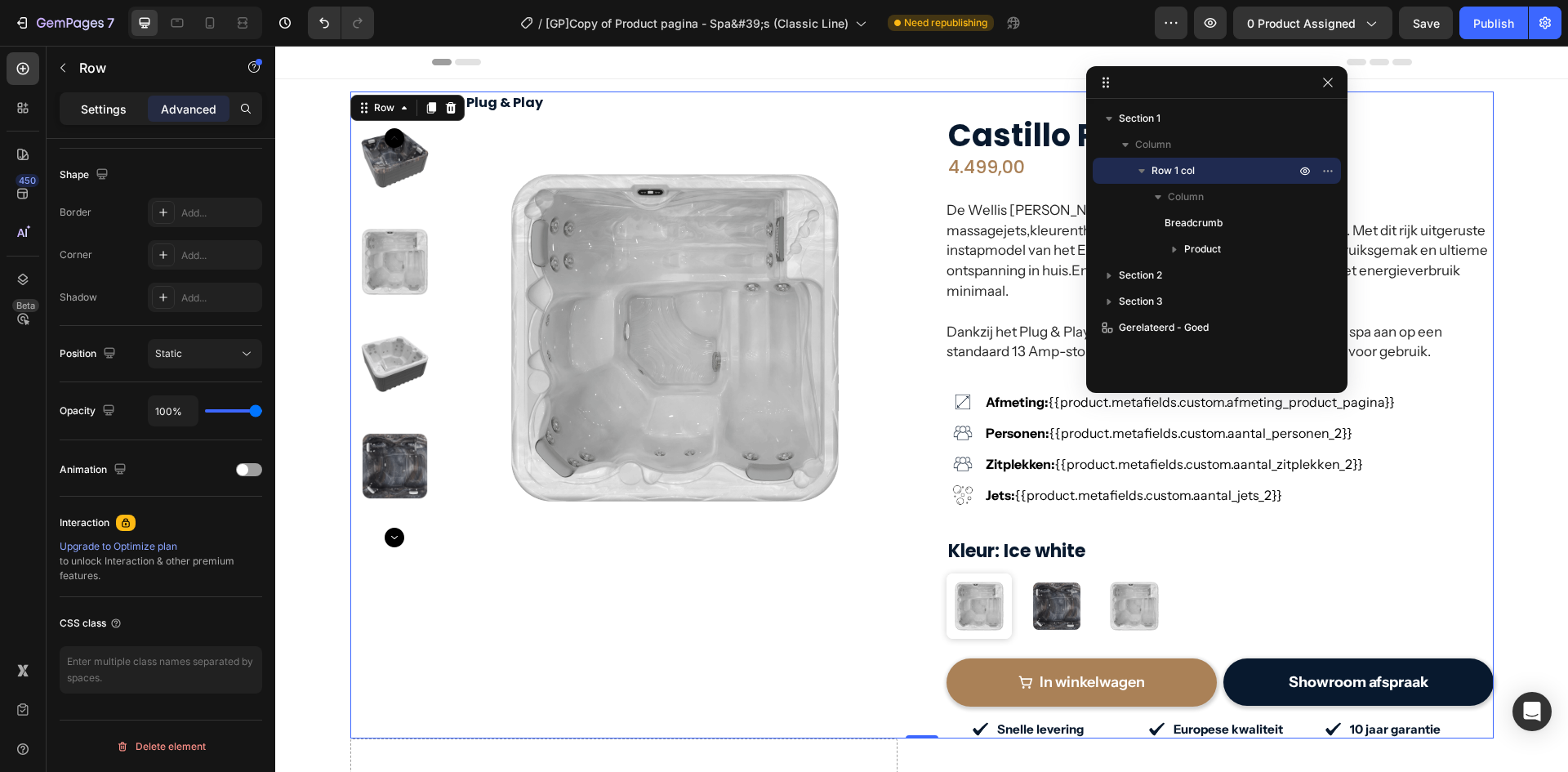
click at [101, 113] on p "Settings" at bounding box center [103, 109] width 46 height 17
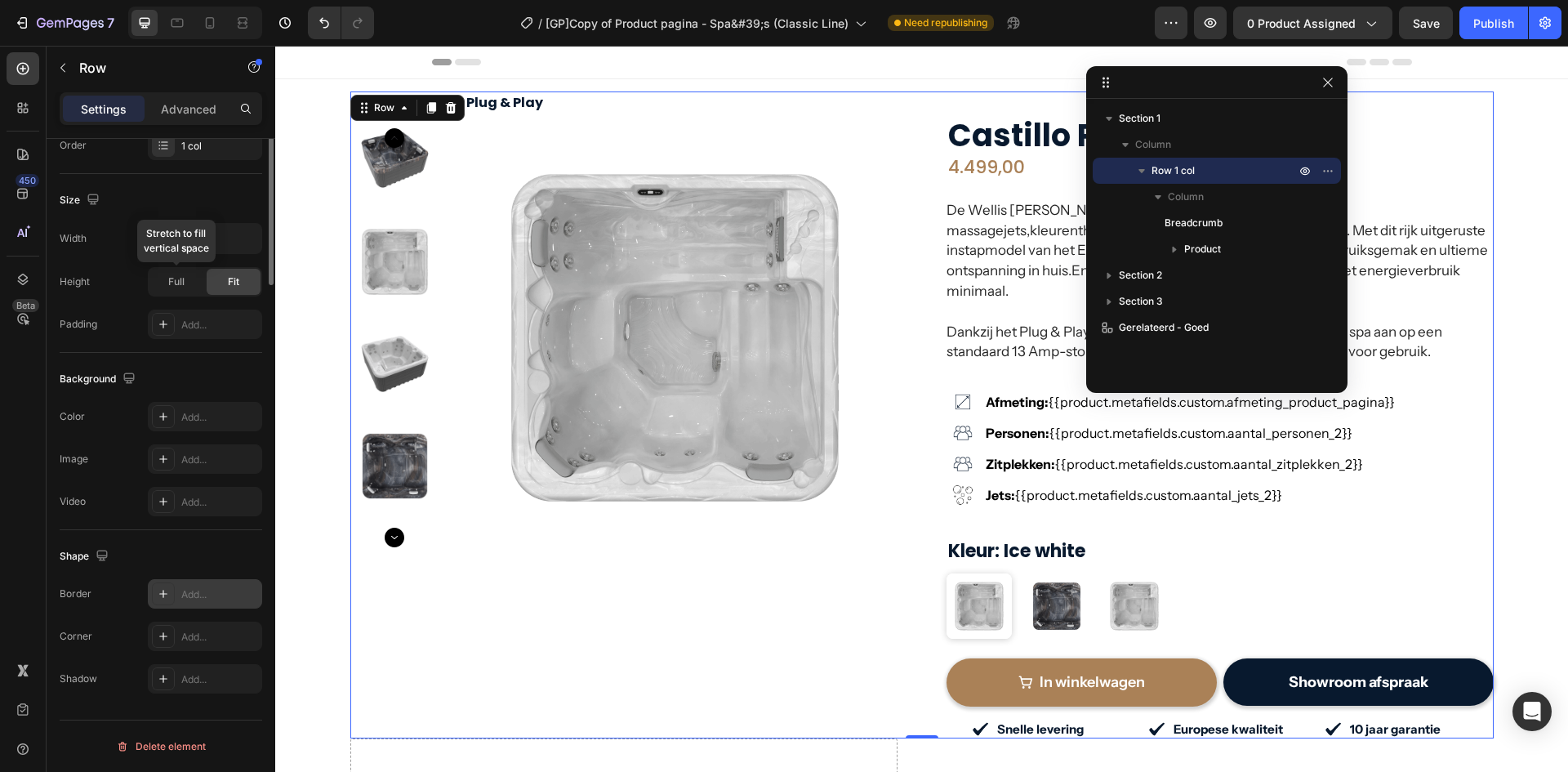
scroll to position [0, 0]
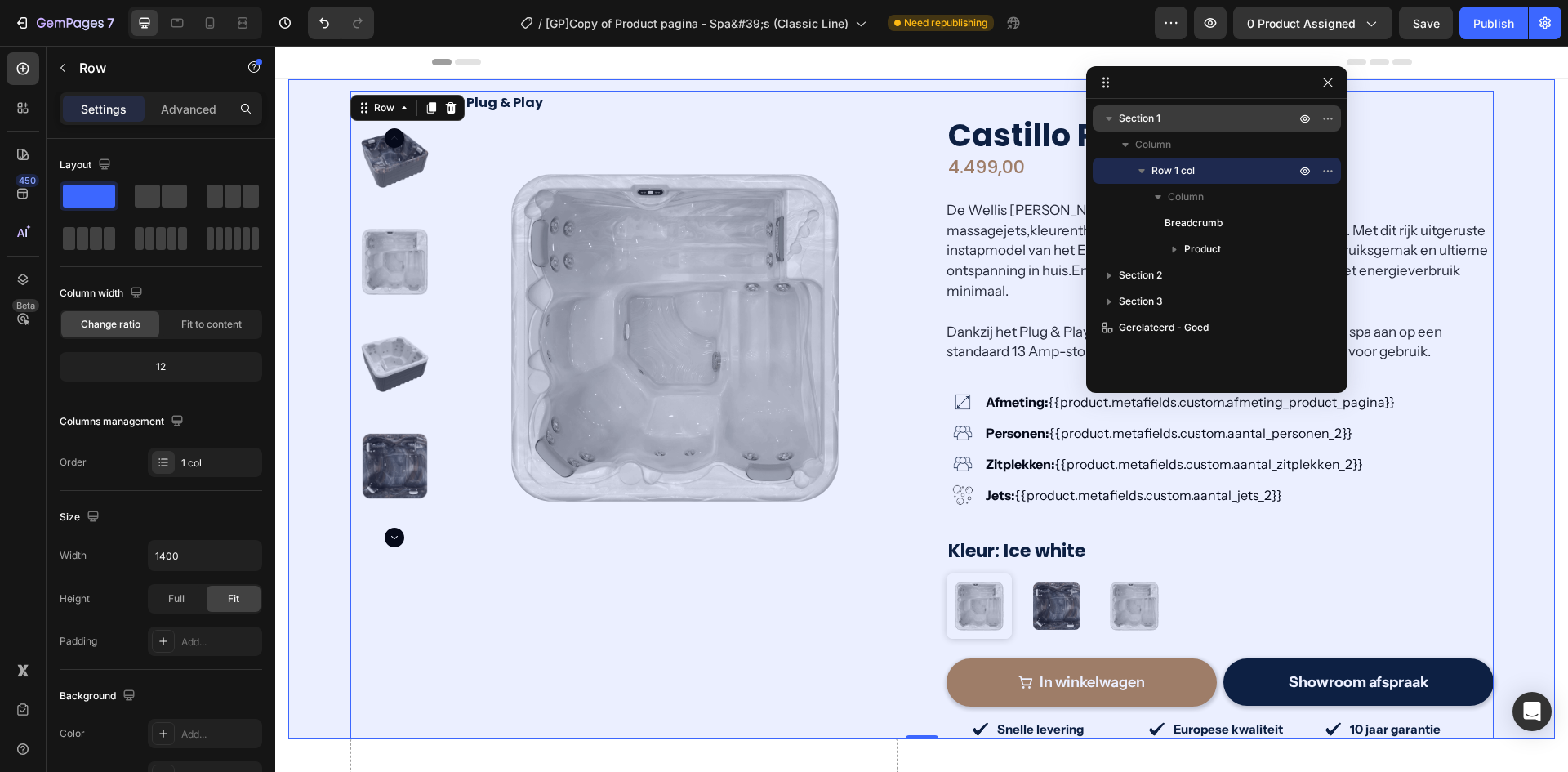
click at [1158, 123] on span "Section 1" at bounding box center [1140, 118] width 42 height 17
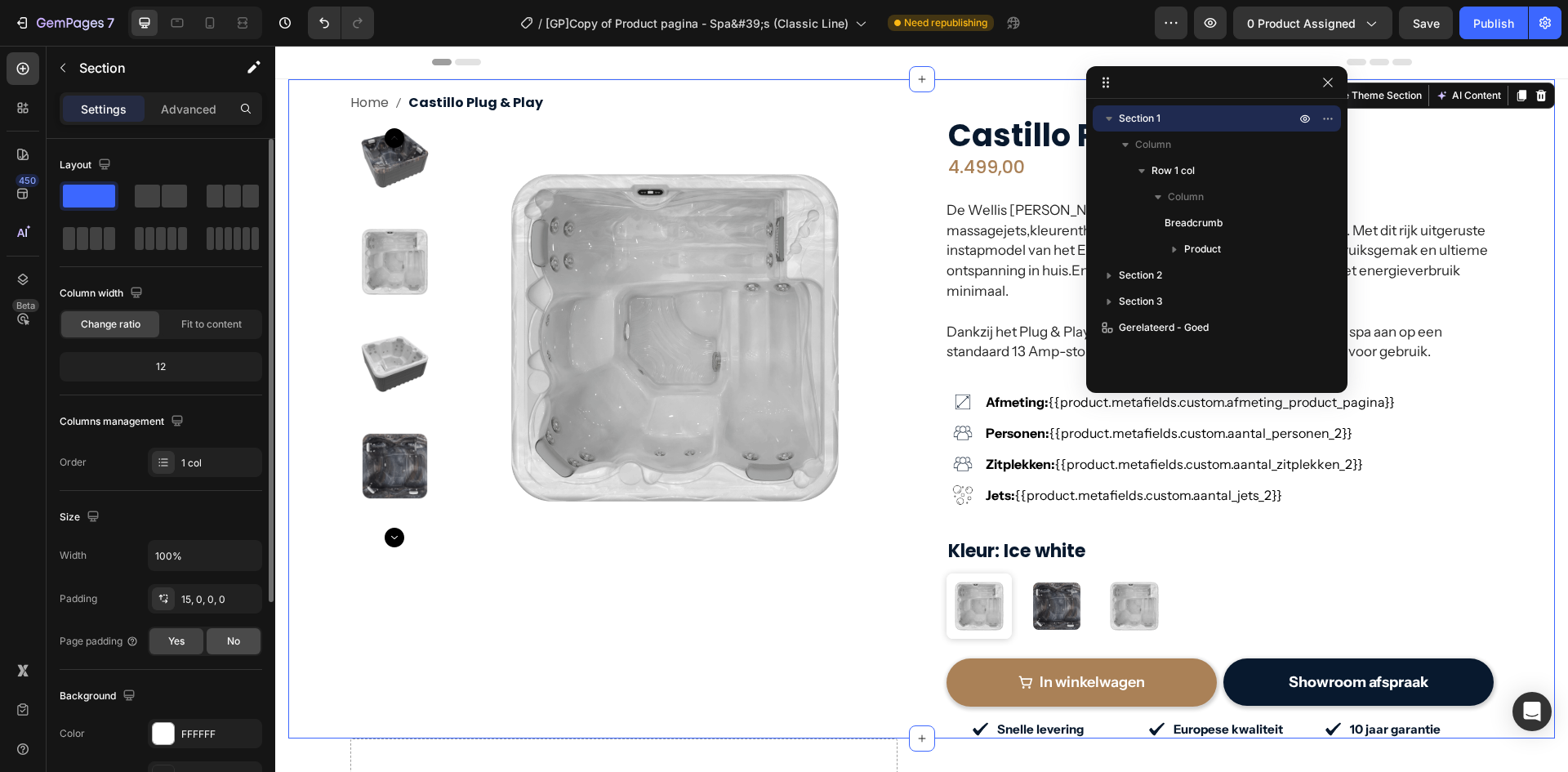
click at [226, 633] on div "No" at bounding box center [234, 642] width 54 height 26
click at [185, 654] on div "Yes" at bounding box center [177, 642] width 54 height 26
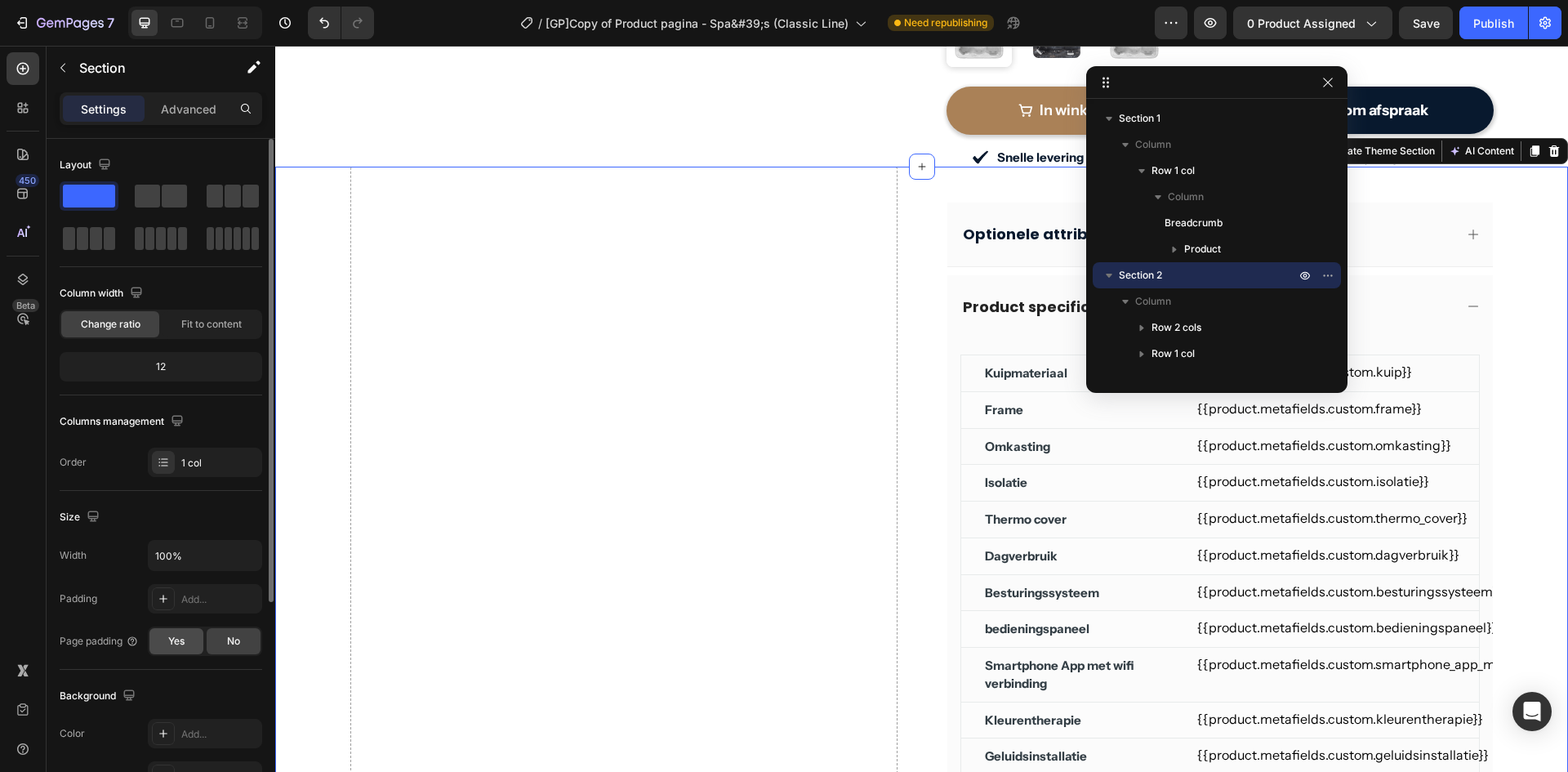
click at [166, 643] on div "Yes" at bounding box center [177, 642] width 54 height 26
click at [238, 643] on span "No" at bounding box center [234, 642] width 13 height 15
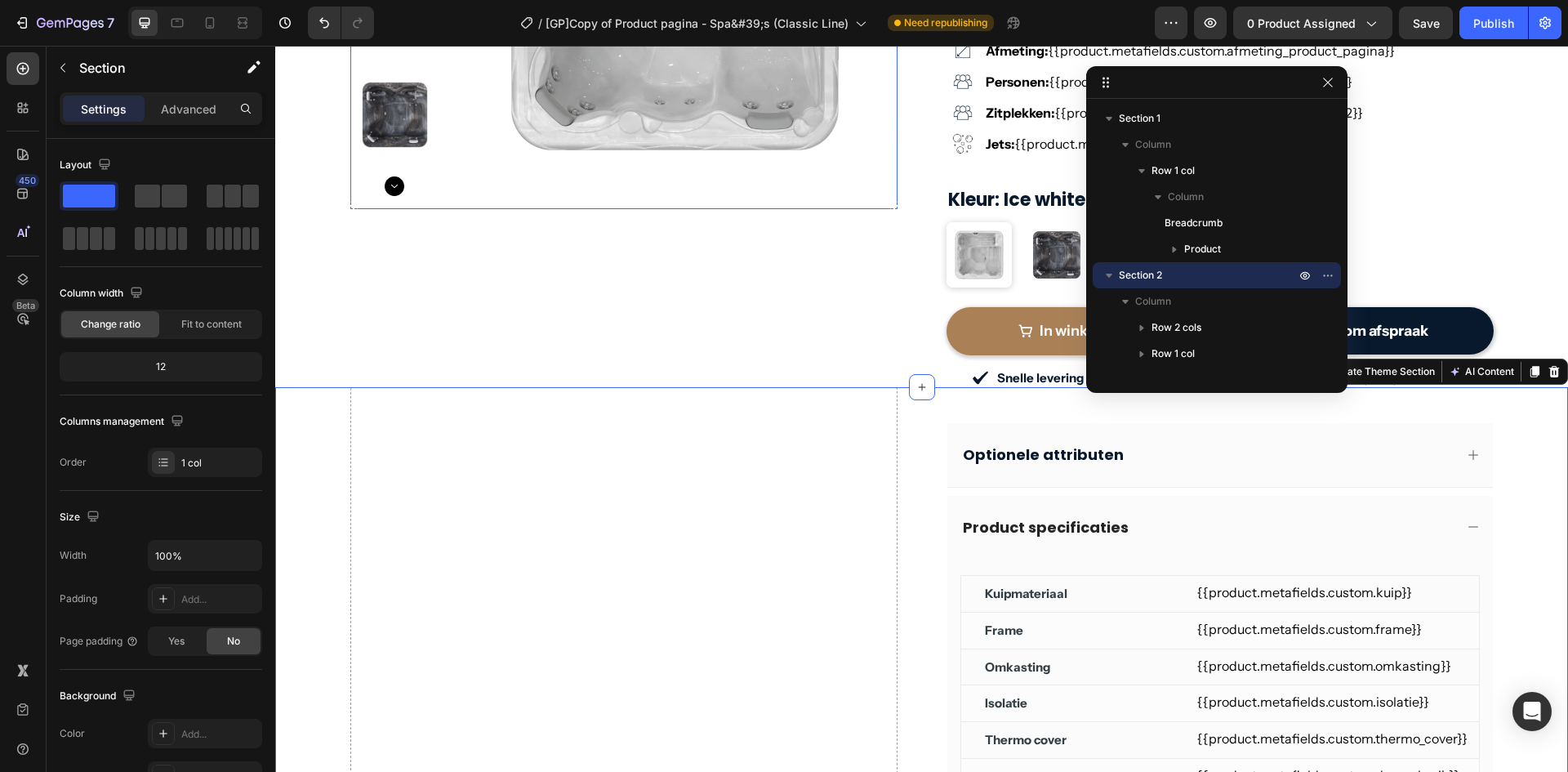
scroll to position [382, 0]
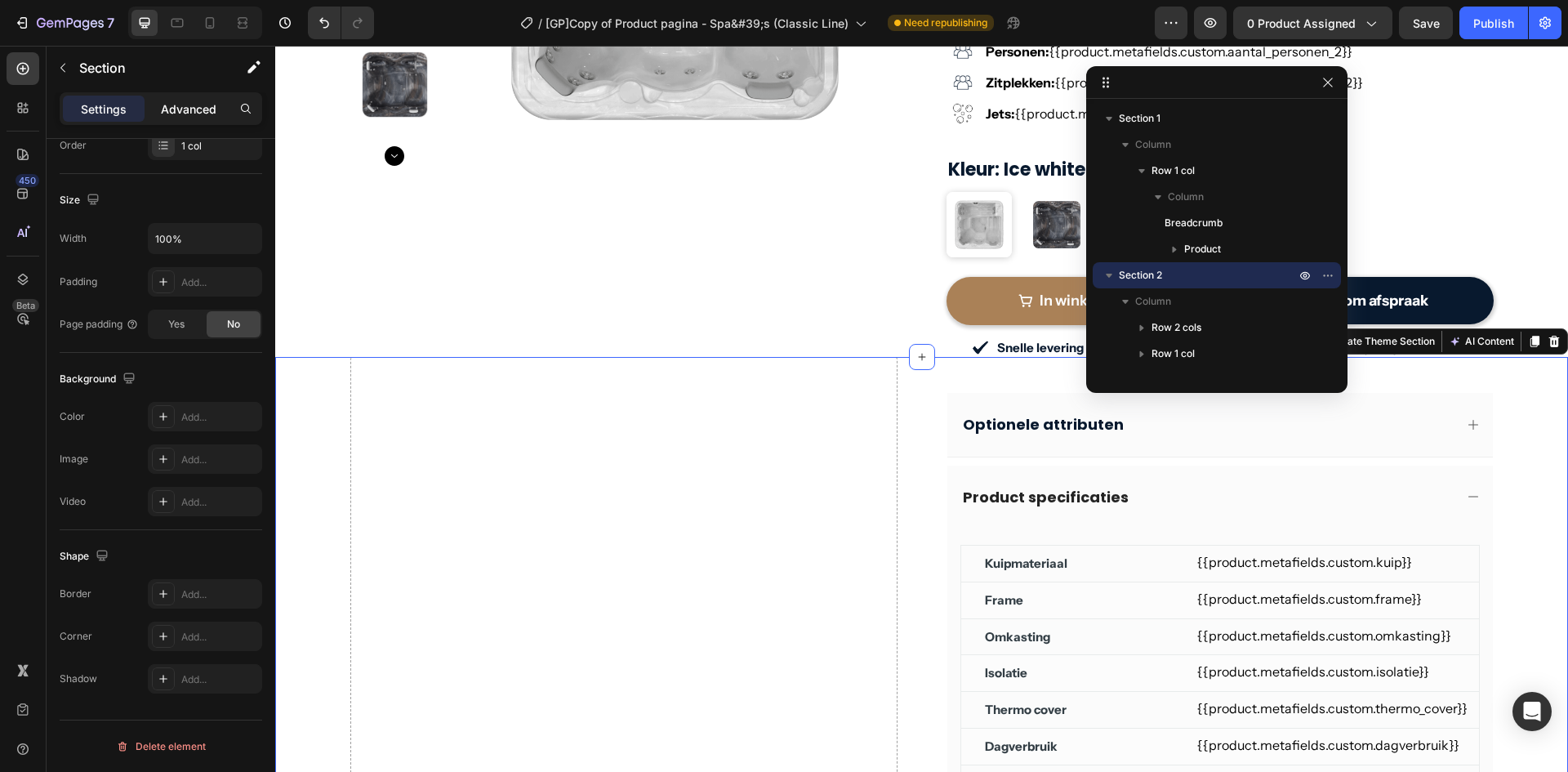
click at [190, 105] on p "Advanced" at bounding box center [189, 109] width 56 height 17
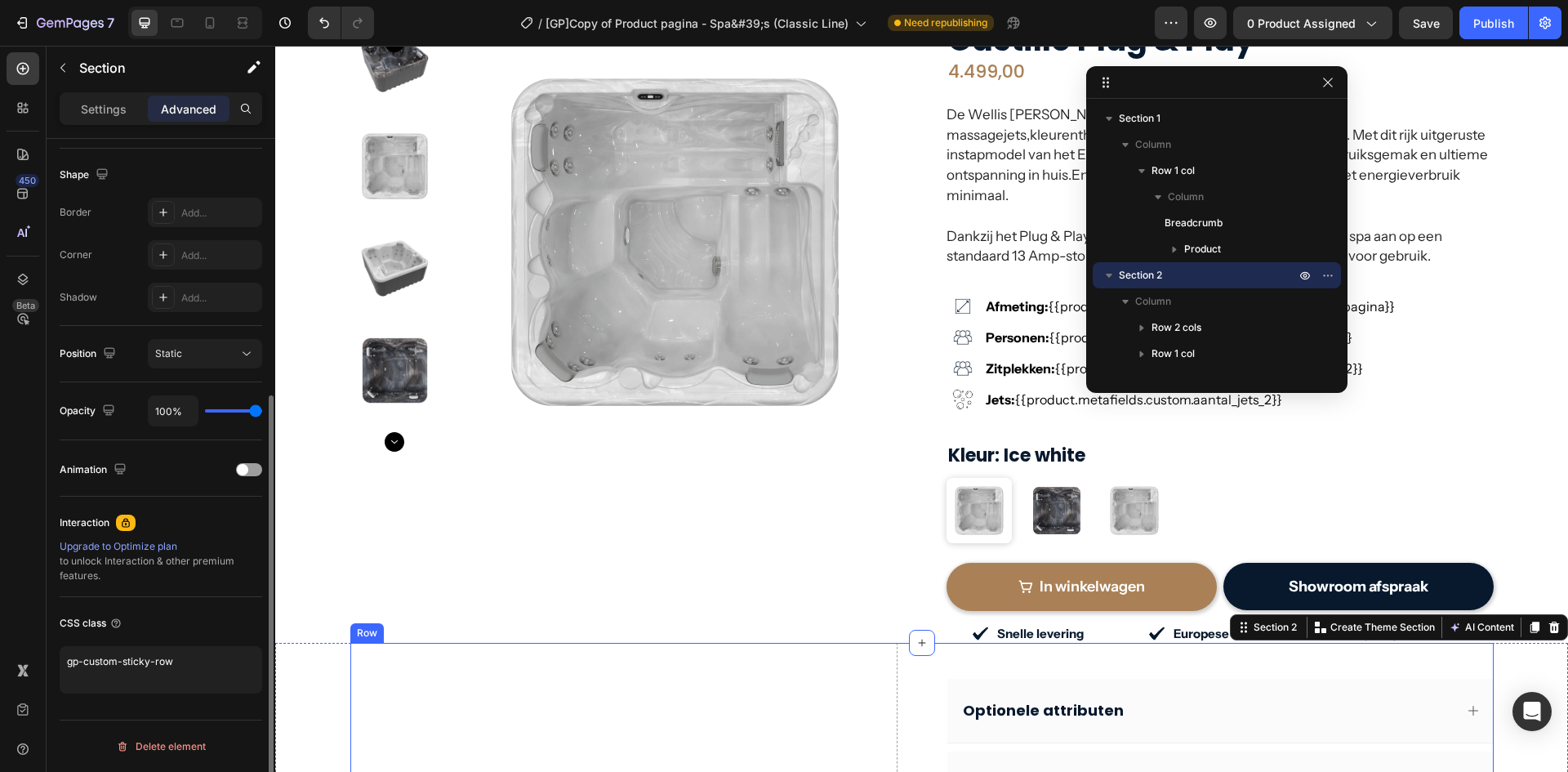
scroll to position [0, 0]
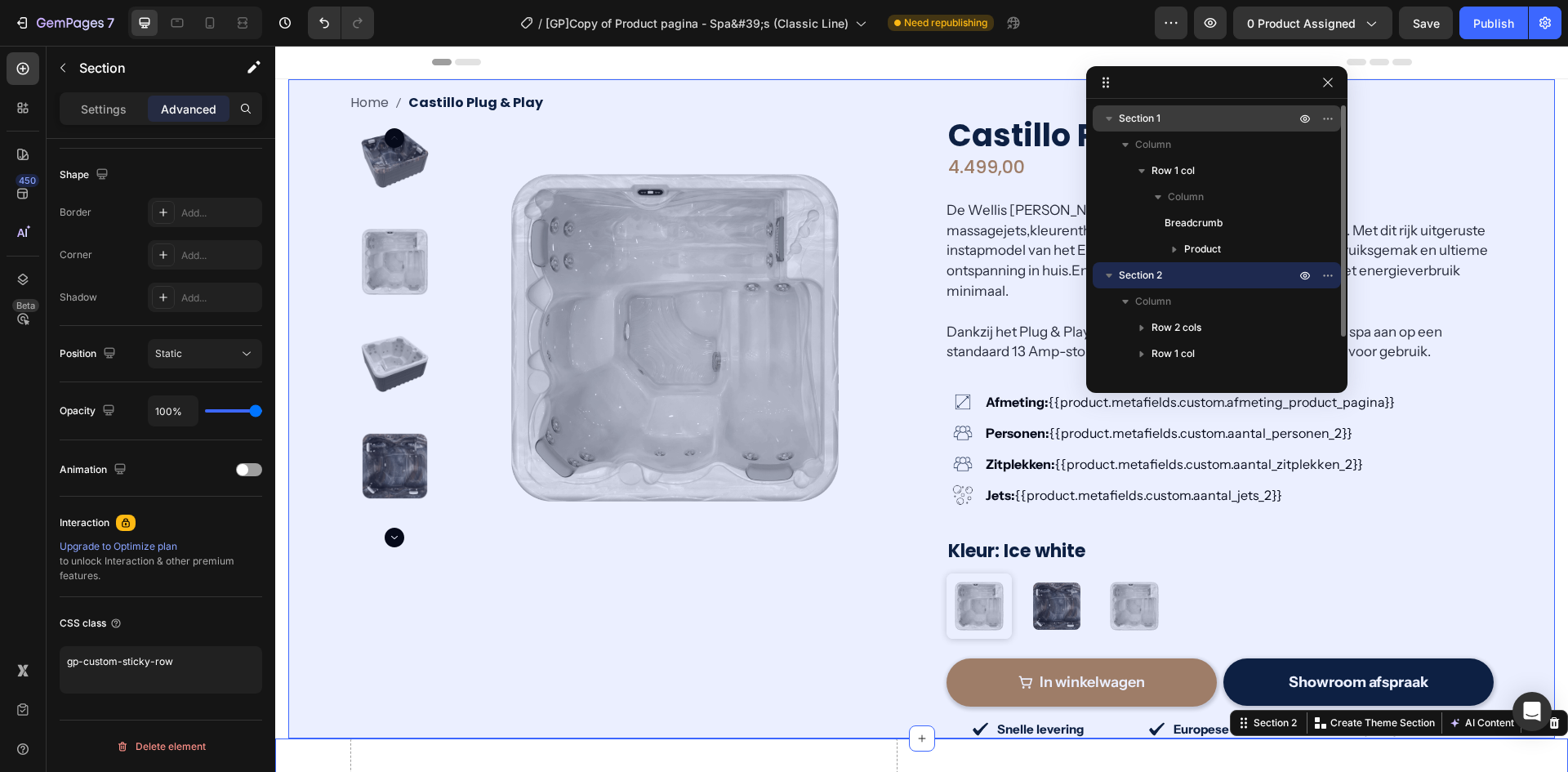
click at [1155, 123] on span "Section 1" at bounding box center [1140, 118] width 42 height 17
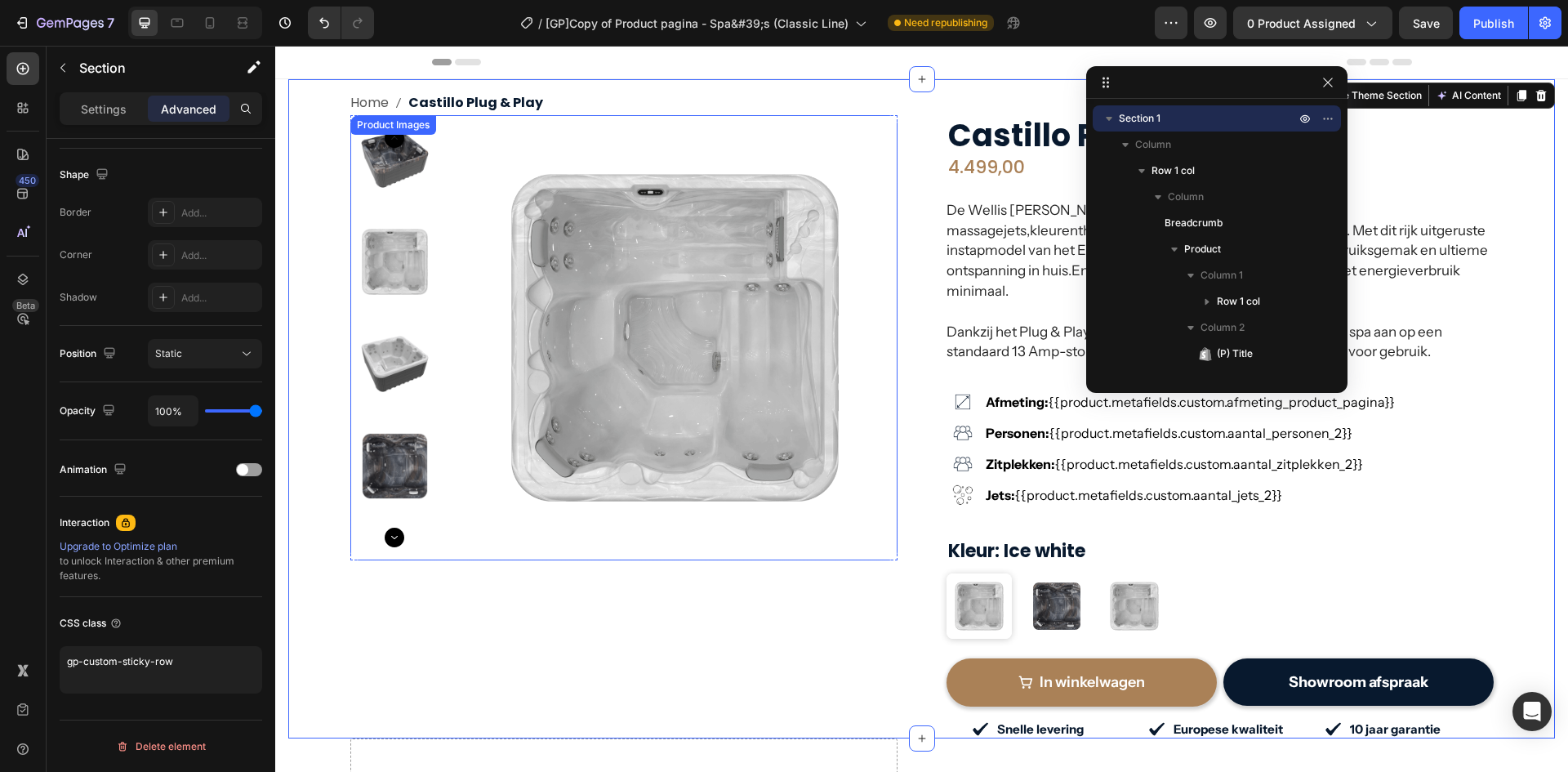
scroll to position [190, 0]
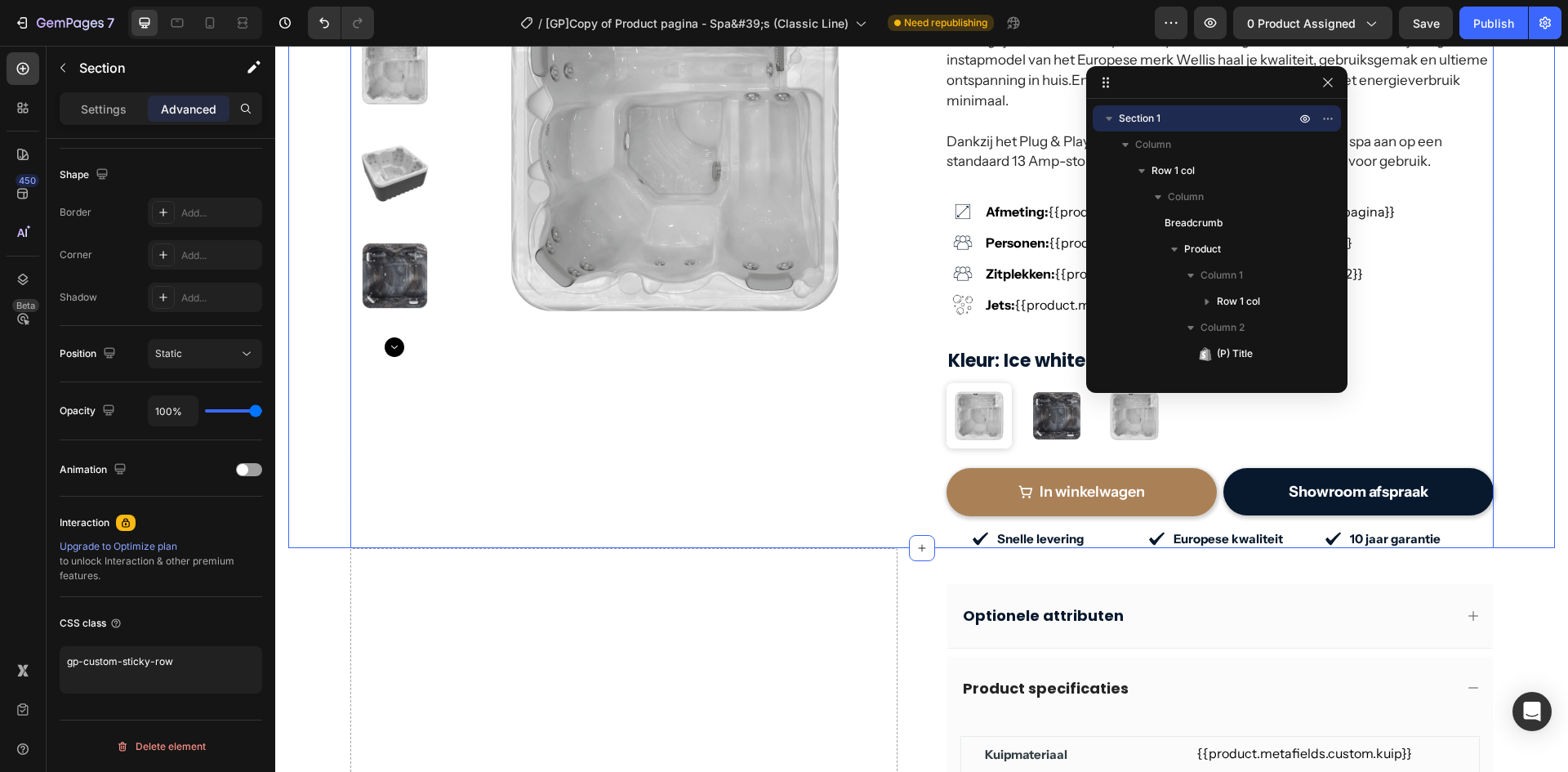
click at [542, 403] on div "Product Images Row Row" at bounding box center [624, 236] width 547 height 623
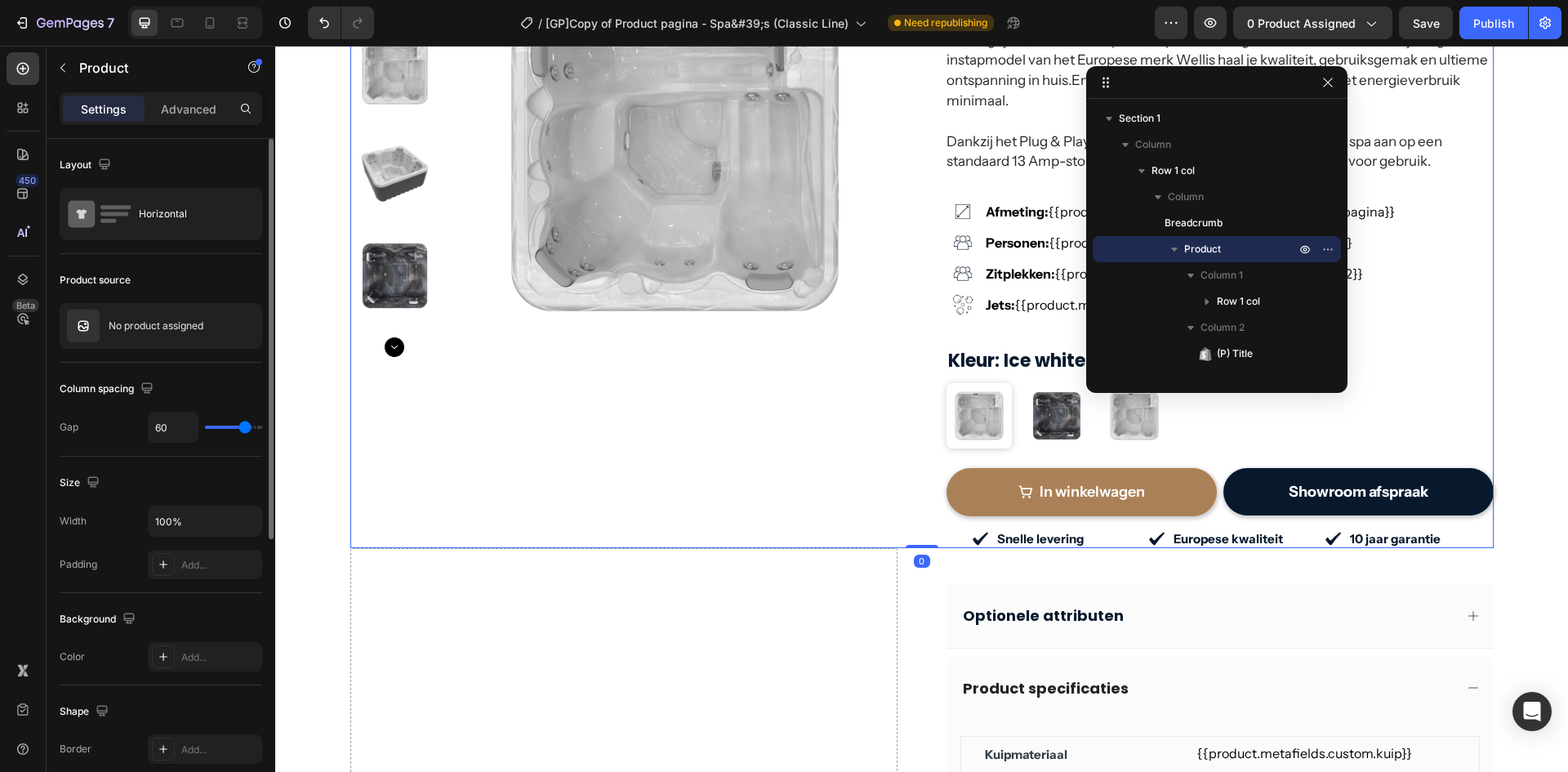
scroll to position [474, 0]
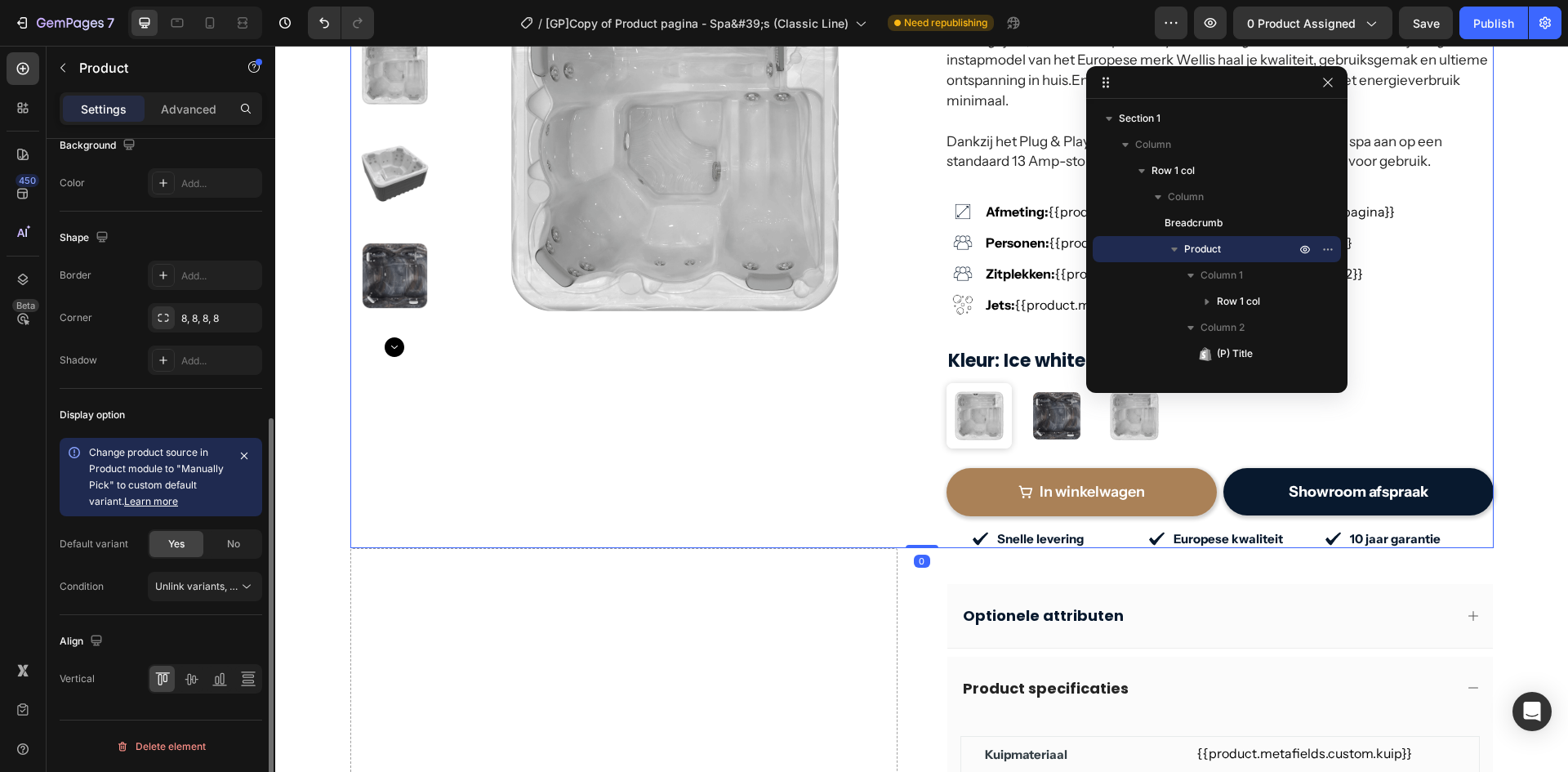
drag, startPoint x: 192, startPoint y: 114, endPoint x: 186, endPoint y: 157, distance: 43.4
click at [192, 114] on p "Advanced" at bounding box center [189, 109] width 56 height 17
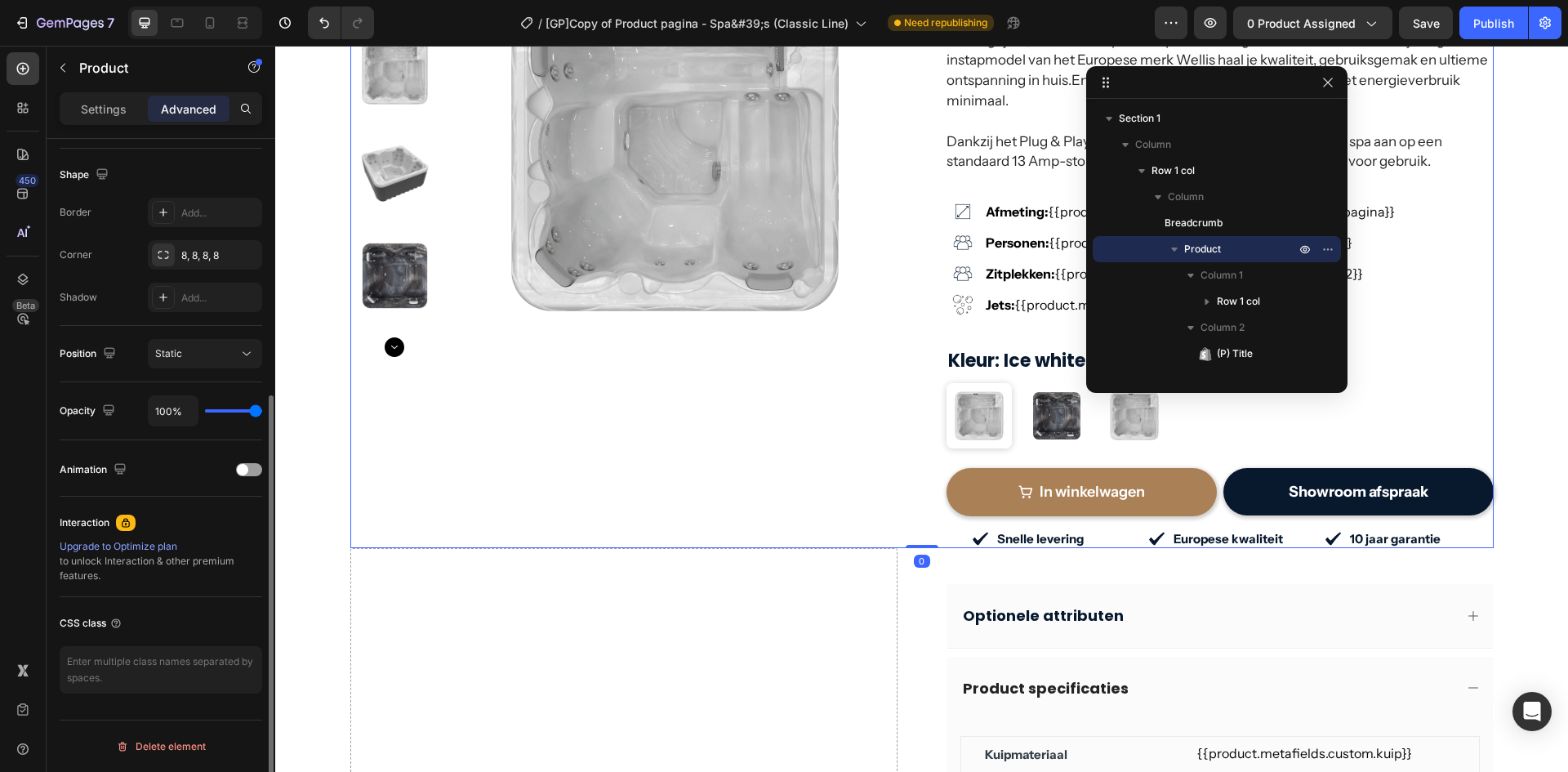
scroll to position [410, 0]
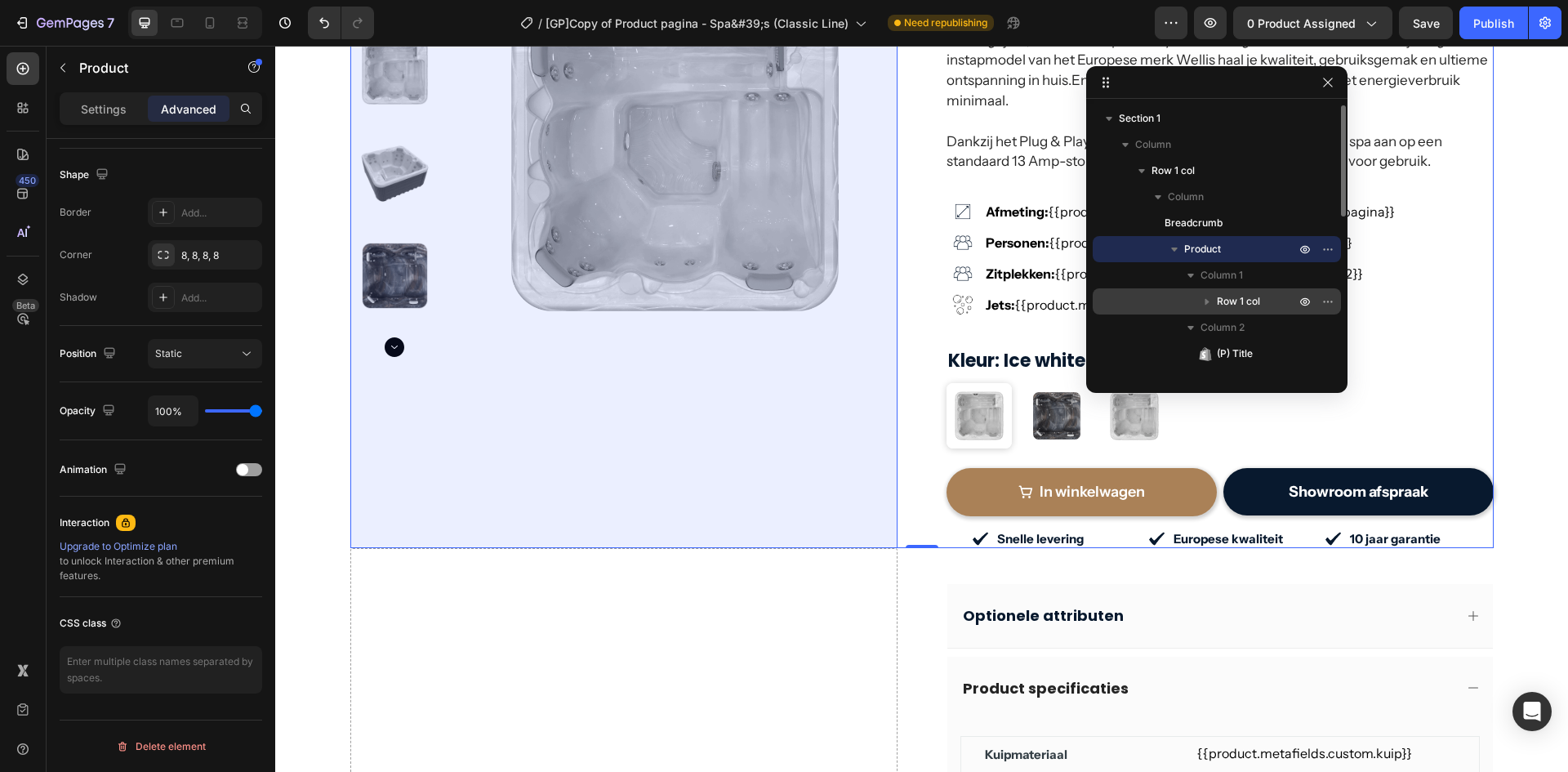
click at [1244, 304] on span "Row 1 col" at bounding box center [1238, 302] width 43 height 17
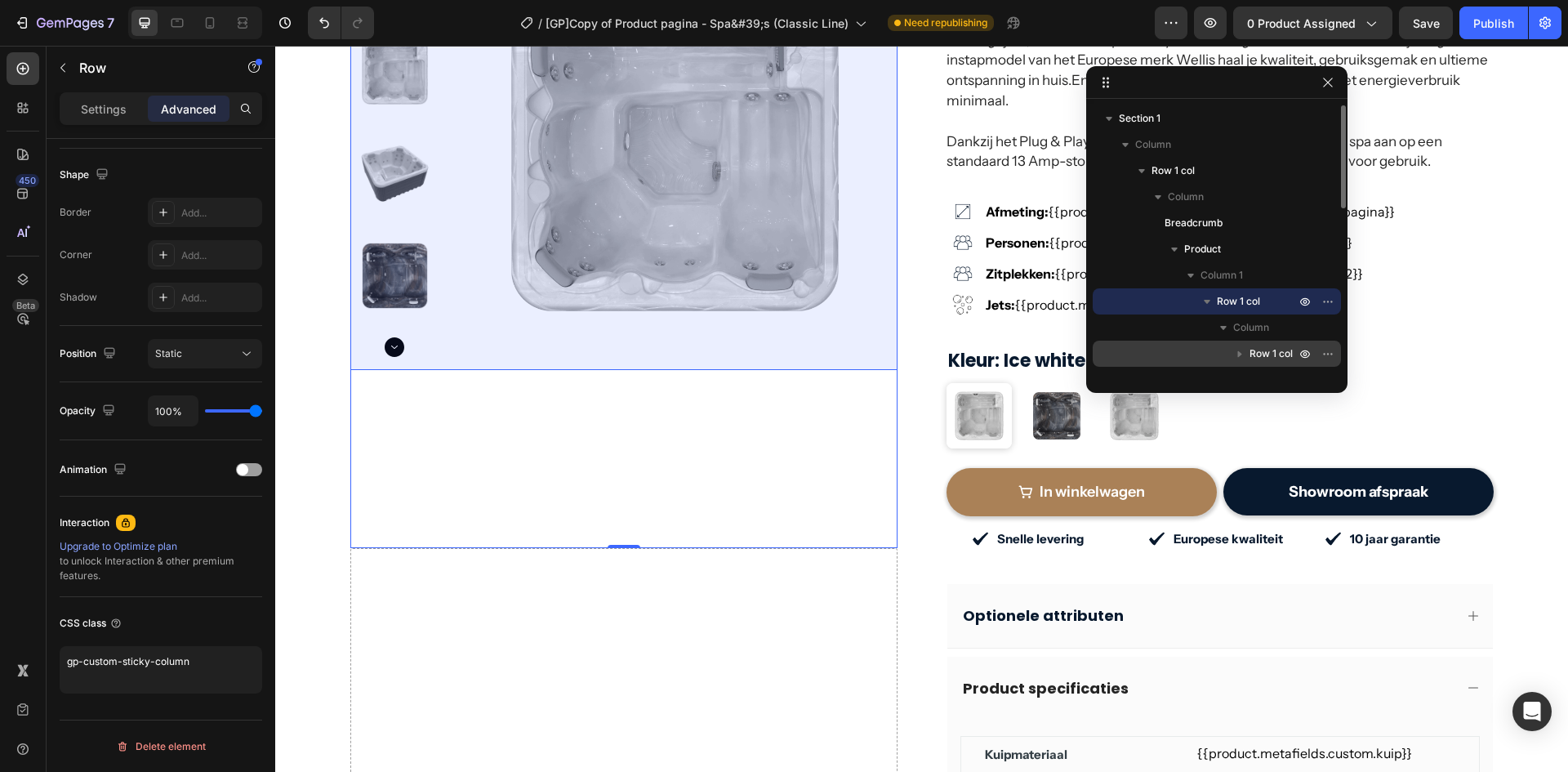
click at [1286, 351] on span "Row 1 col" at bounding box center [1271, 354] width 43 height 17
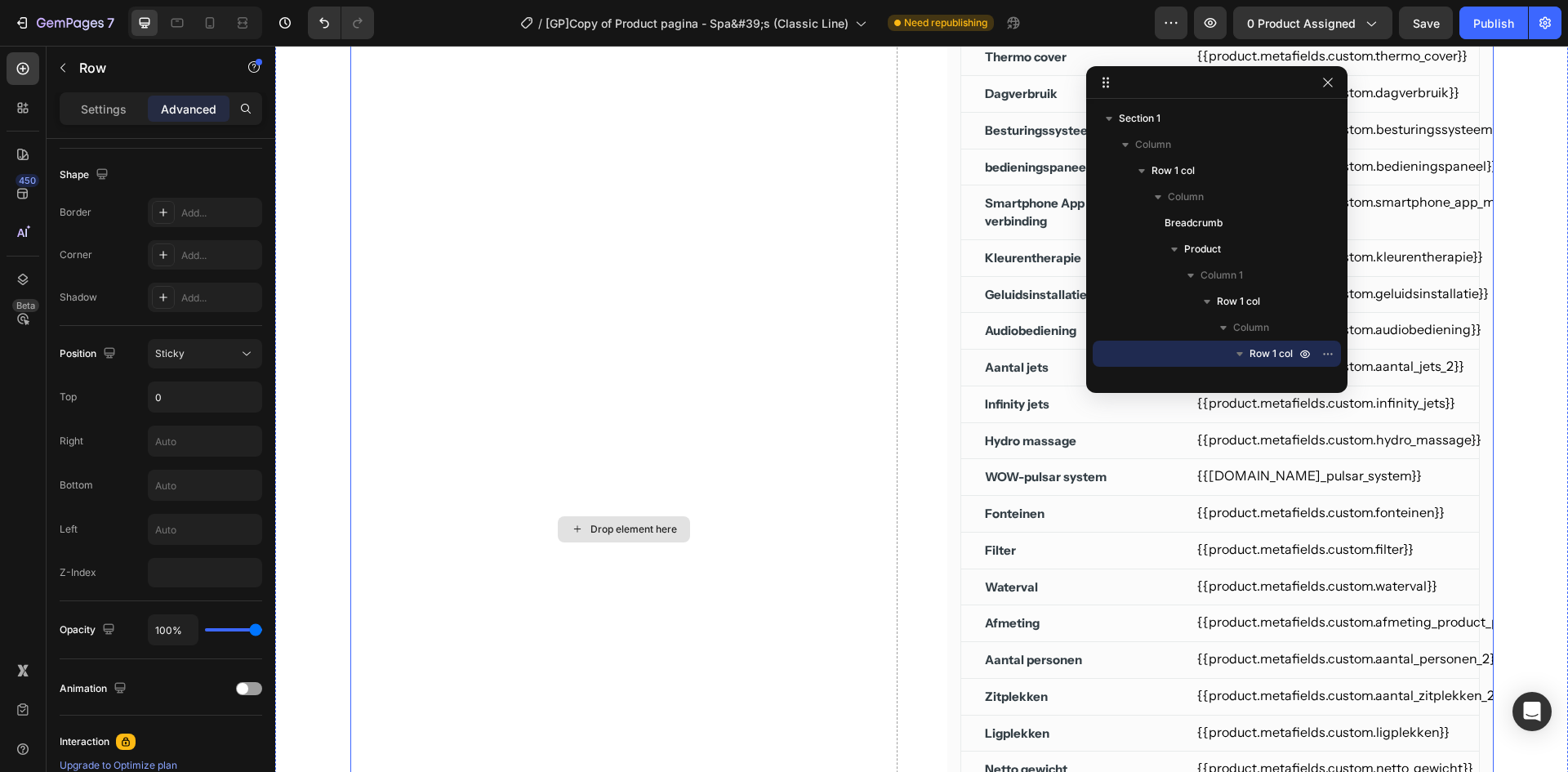
scroll to position [1144, 0]
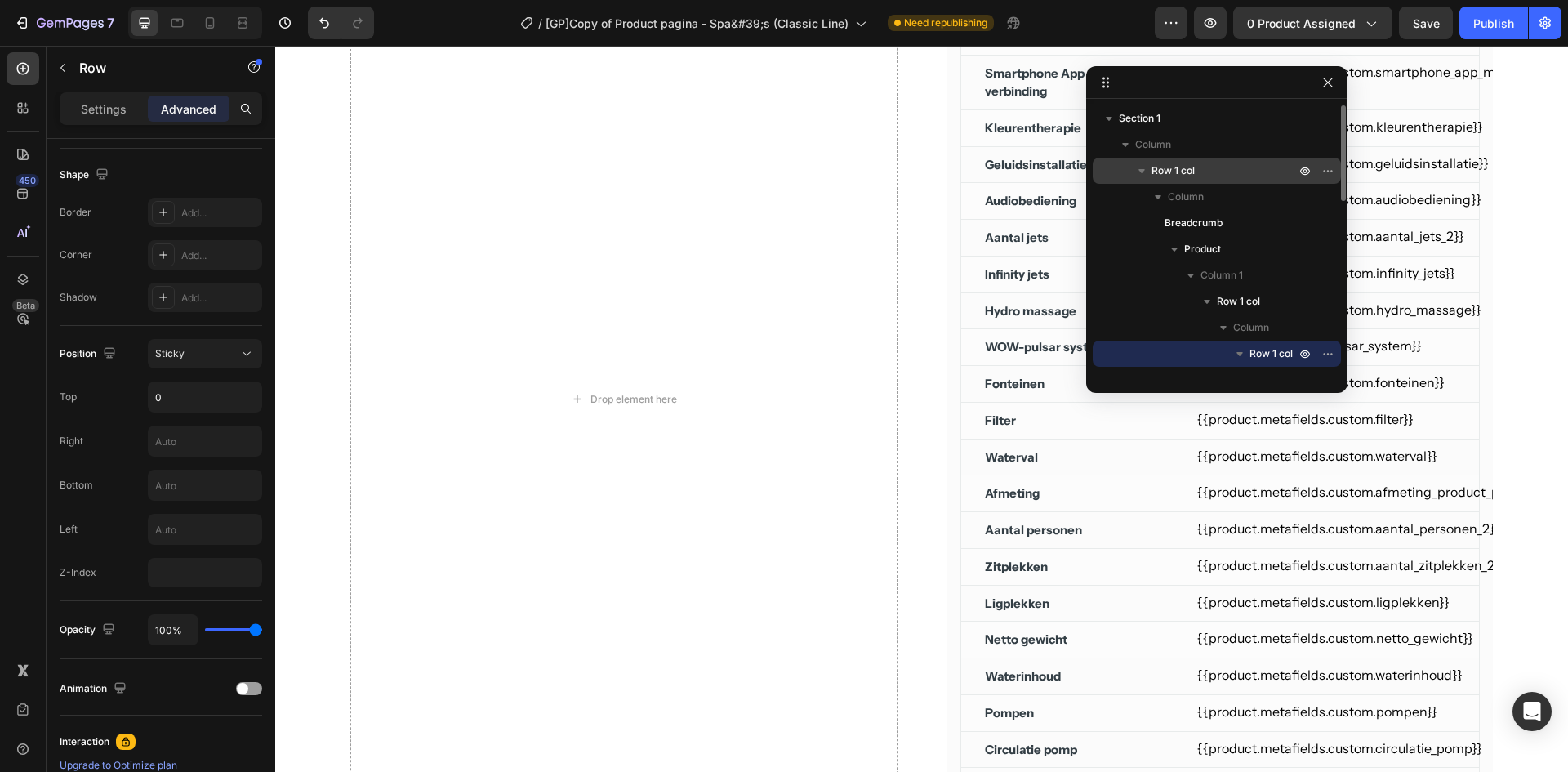
click at [1134, 169] on icon "button" at bounding box center [1142, 171] width 17 height 17
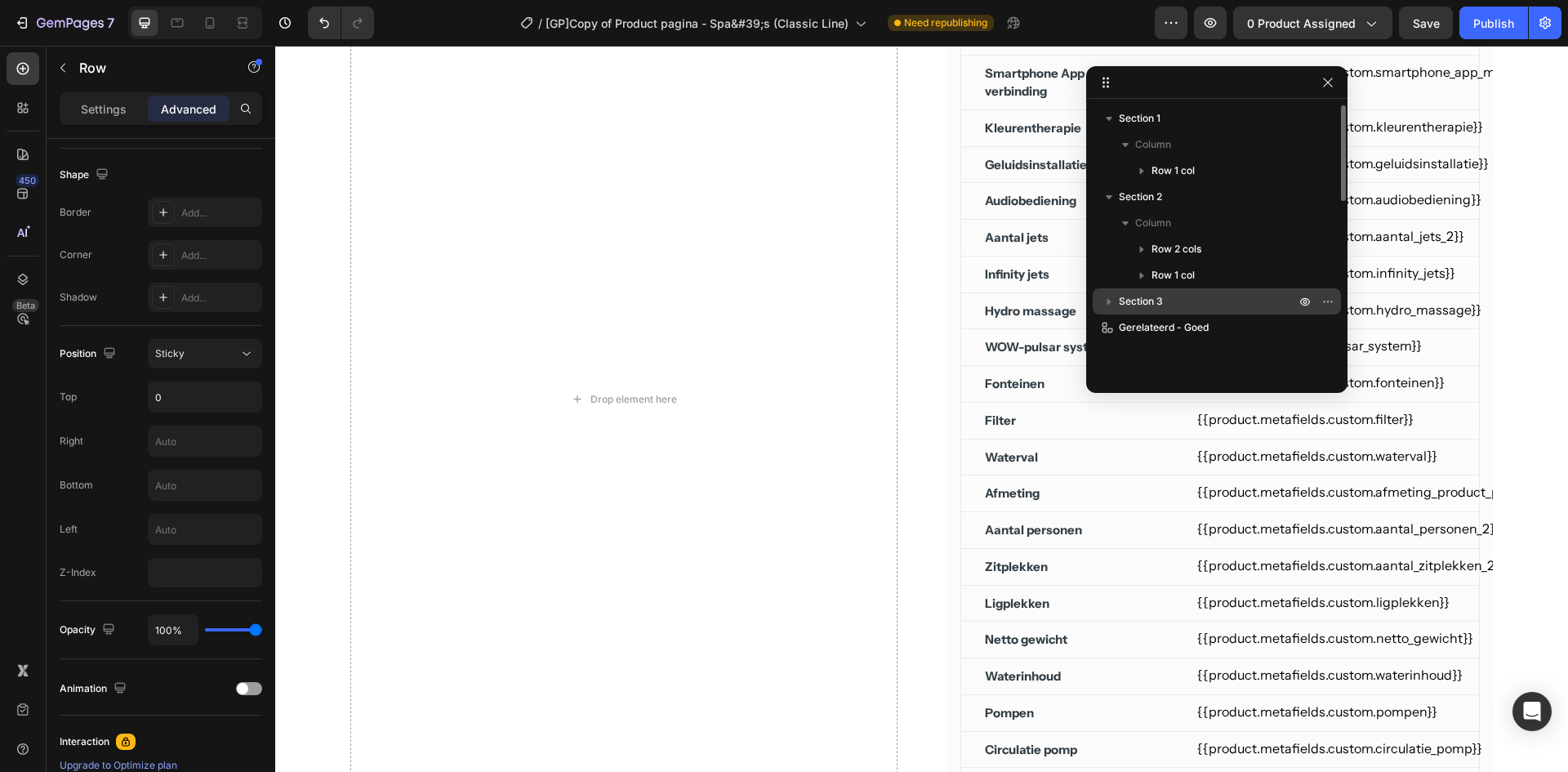
click at [1180, 308] on p "Section 3" at bounding box center [1209, 302] width 180 height 17
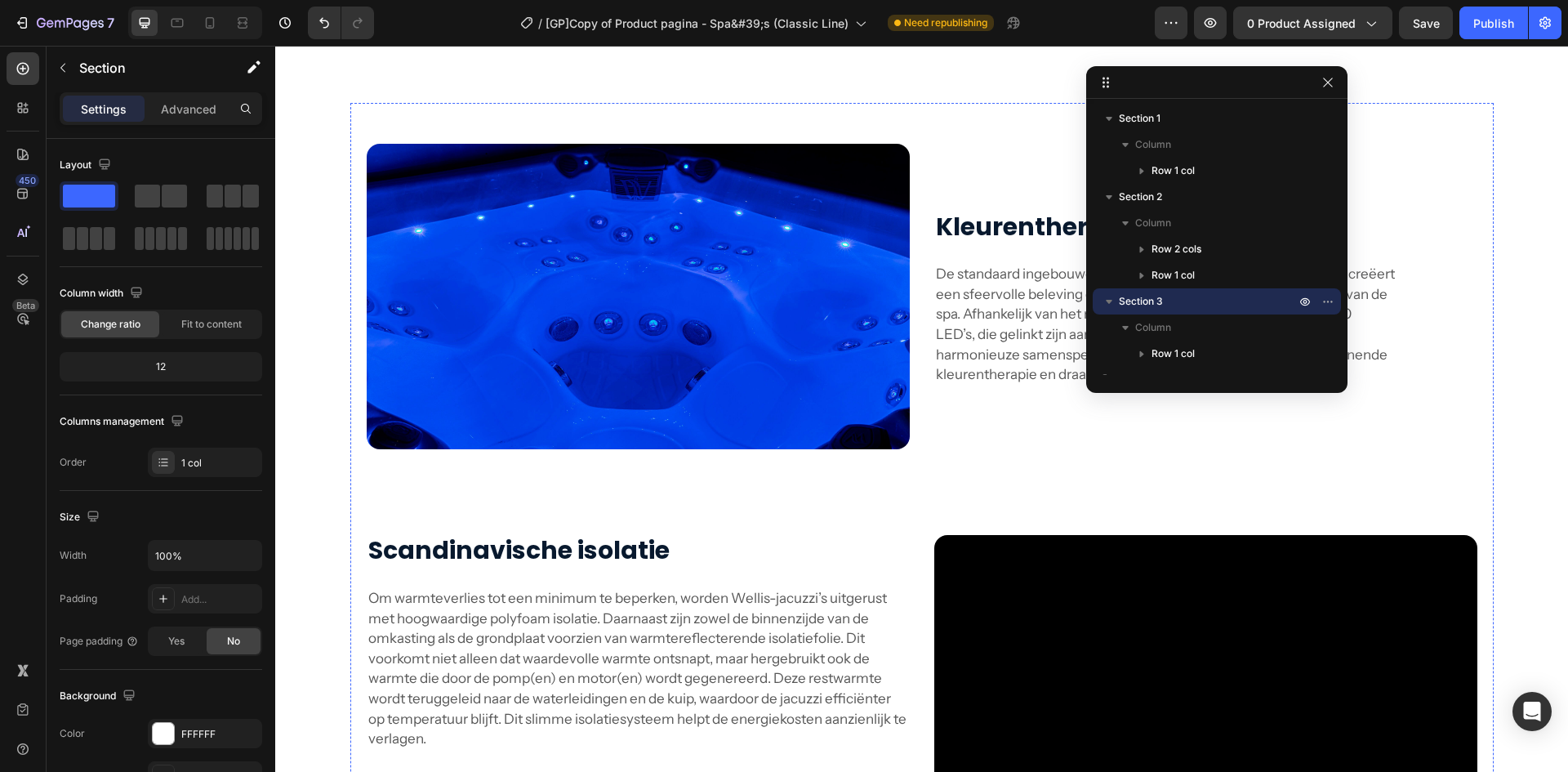
scroll to position [3697, 0]
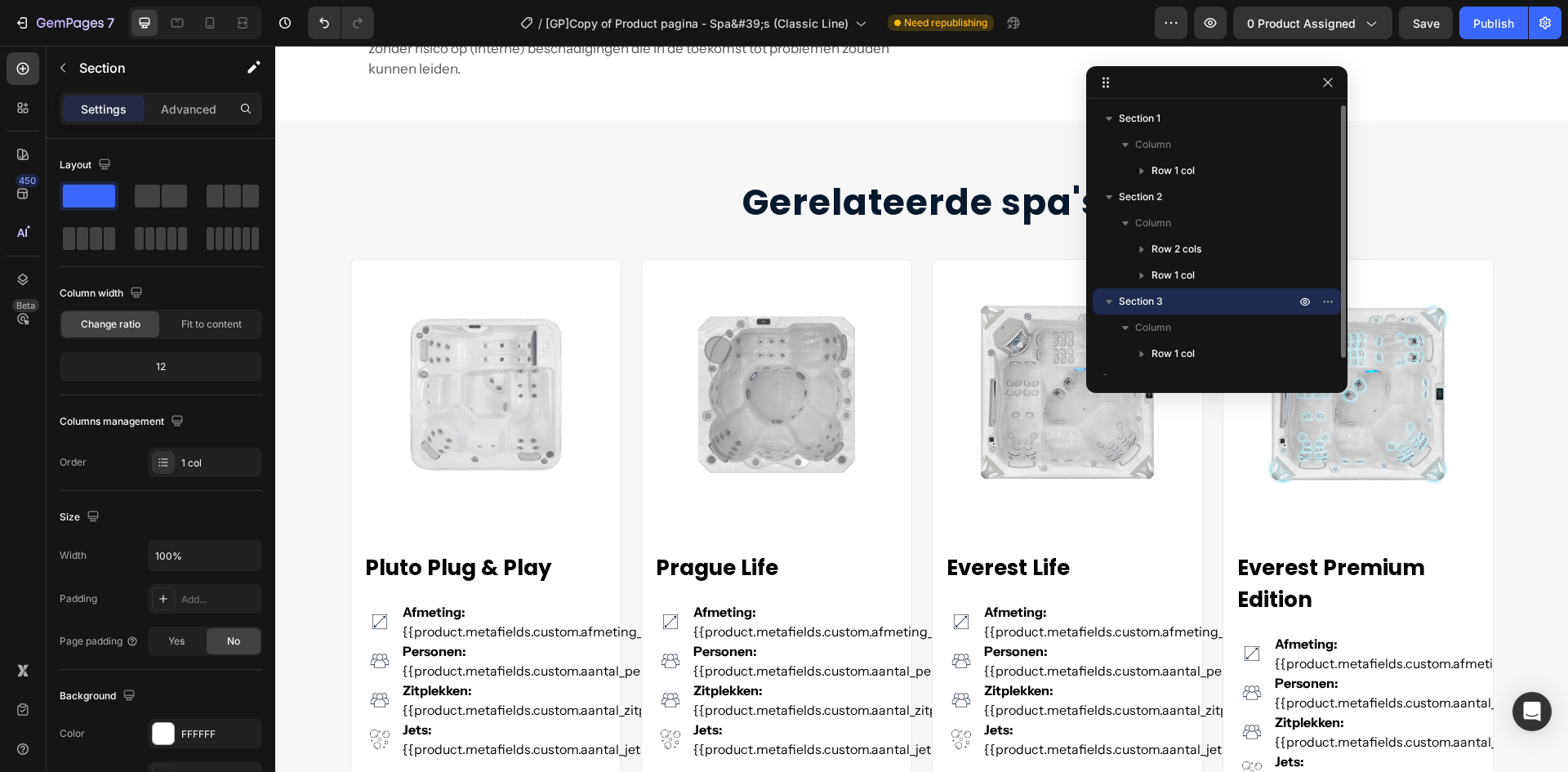
click at [1108, 301] on icon "button" at bounding box center [1109, 302] width 7 height 4
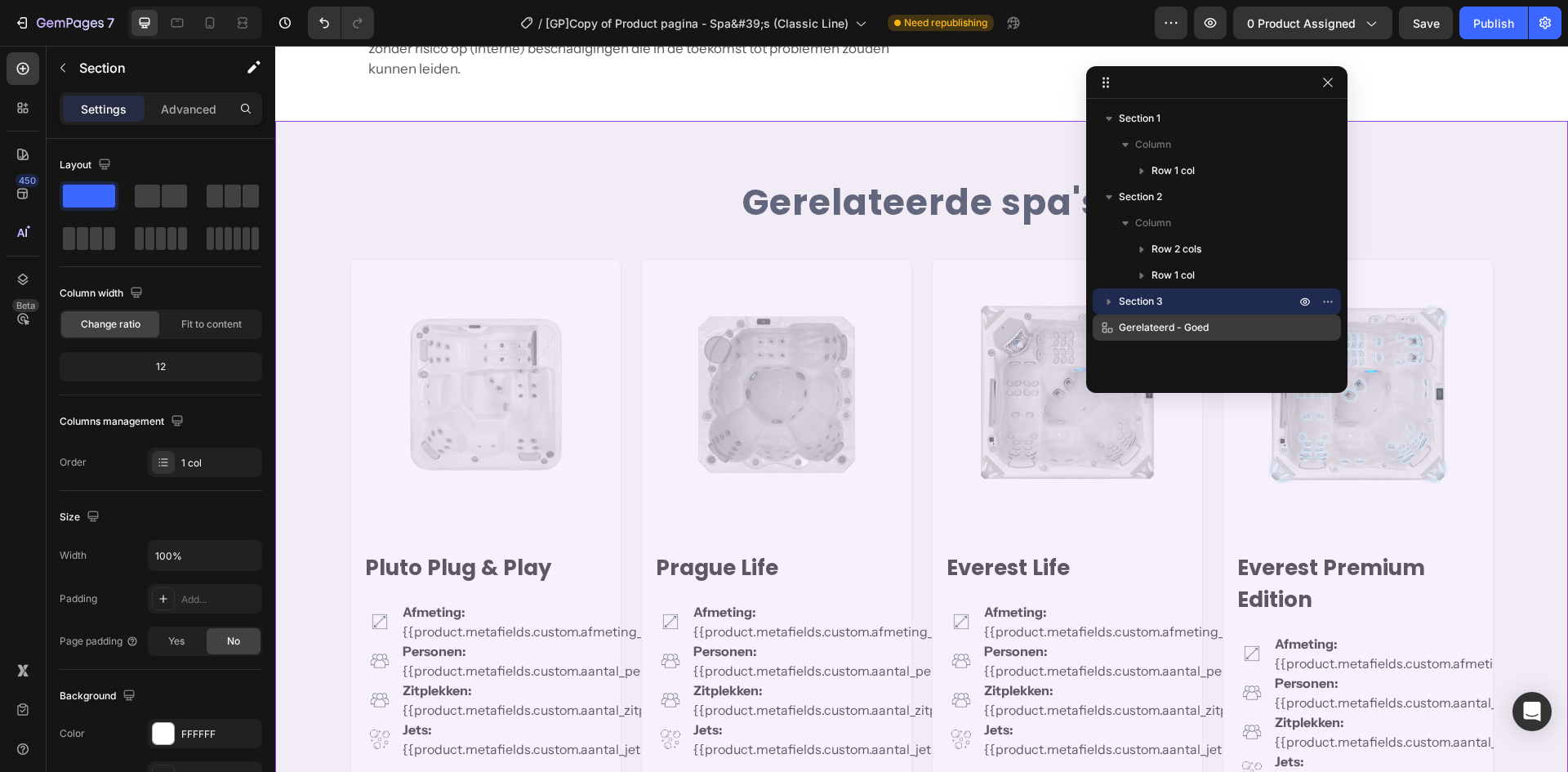
scroll to position [4079, 0]
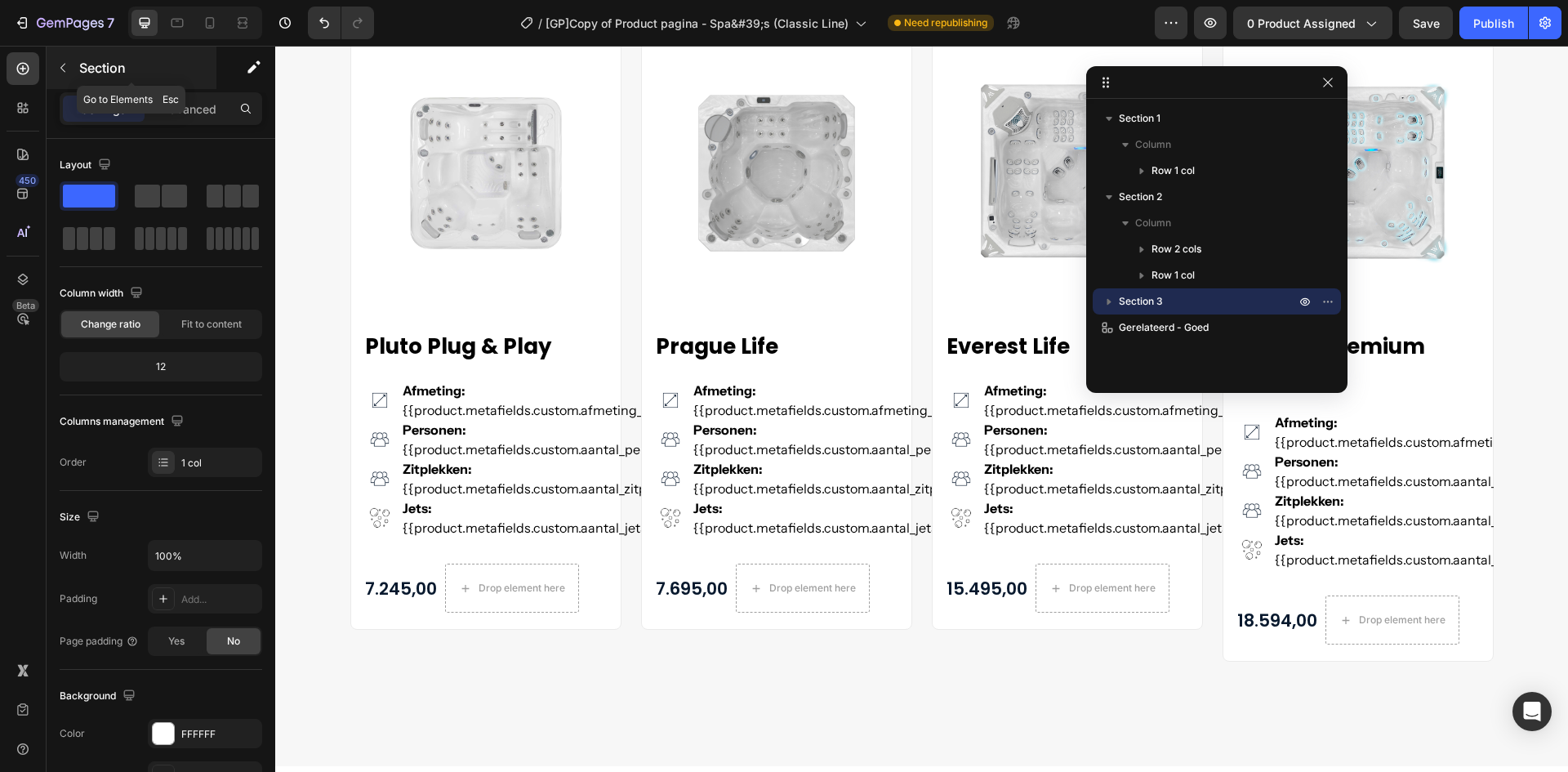
click at [66, 67] on icon "button" at bounding box center [63, 68] width 13 height 13
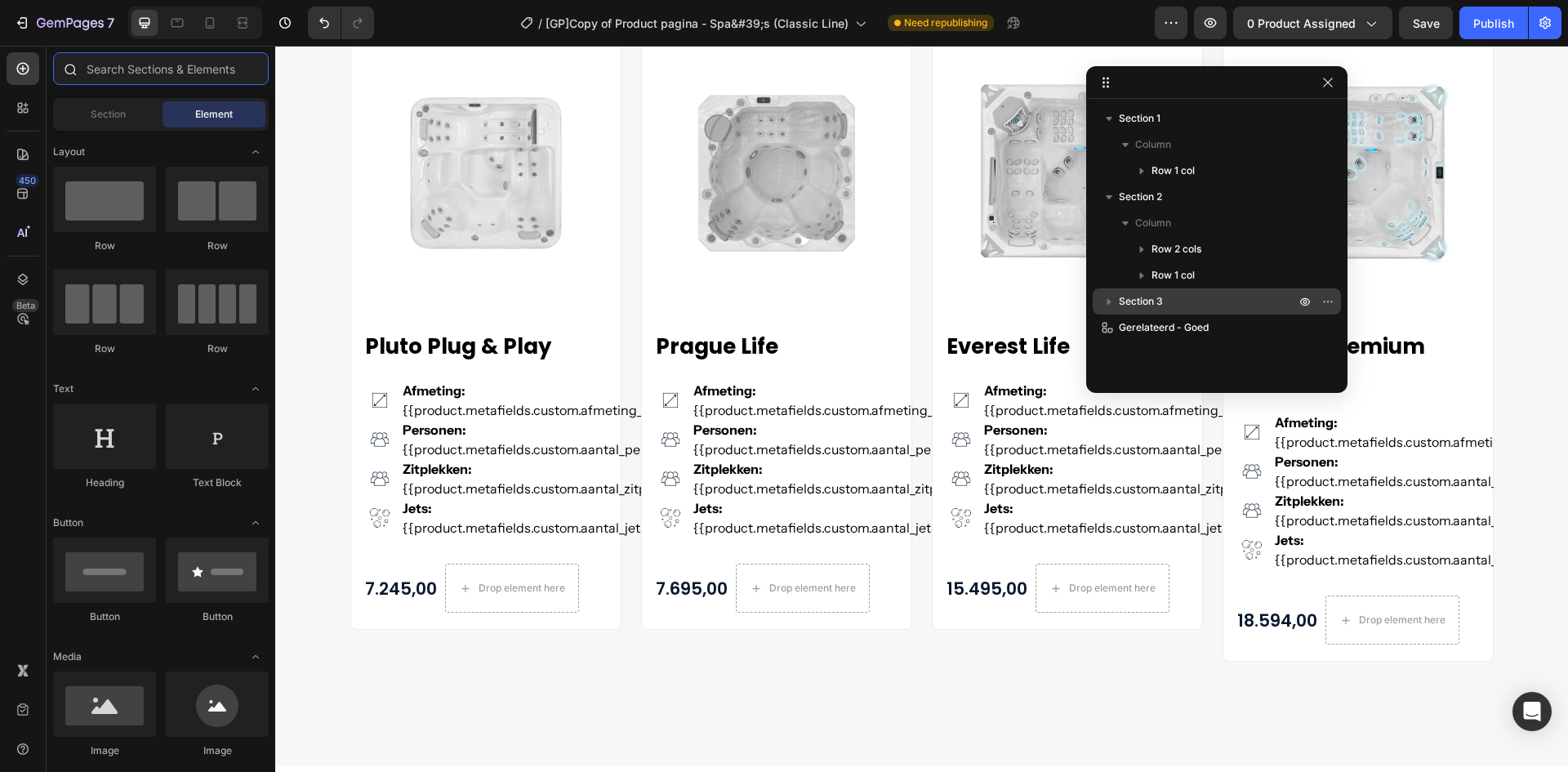
click at [137, 74] on input "text" at bounding box center [161, 68] width 216 height 33
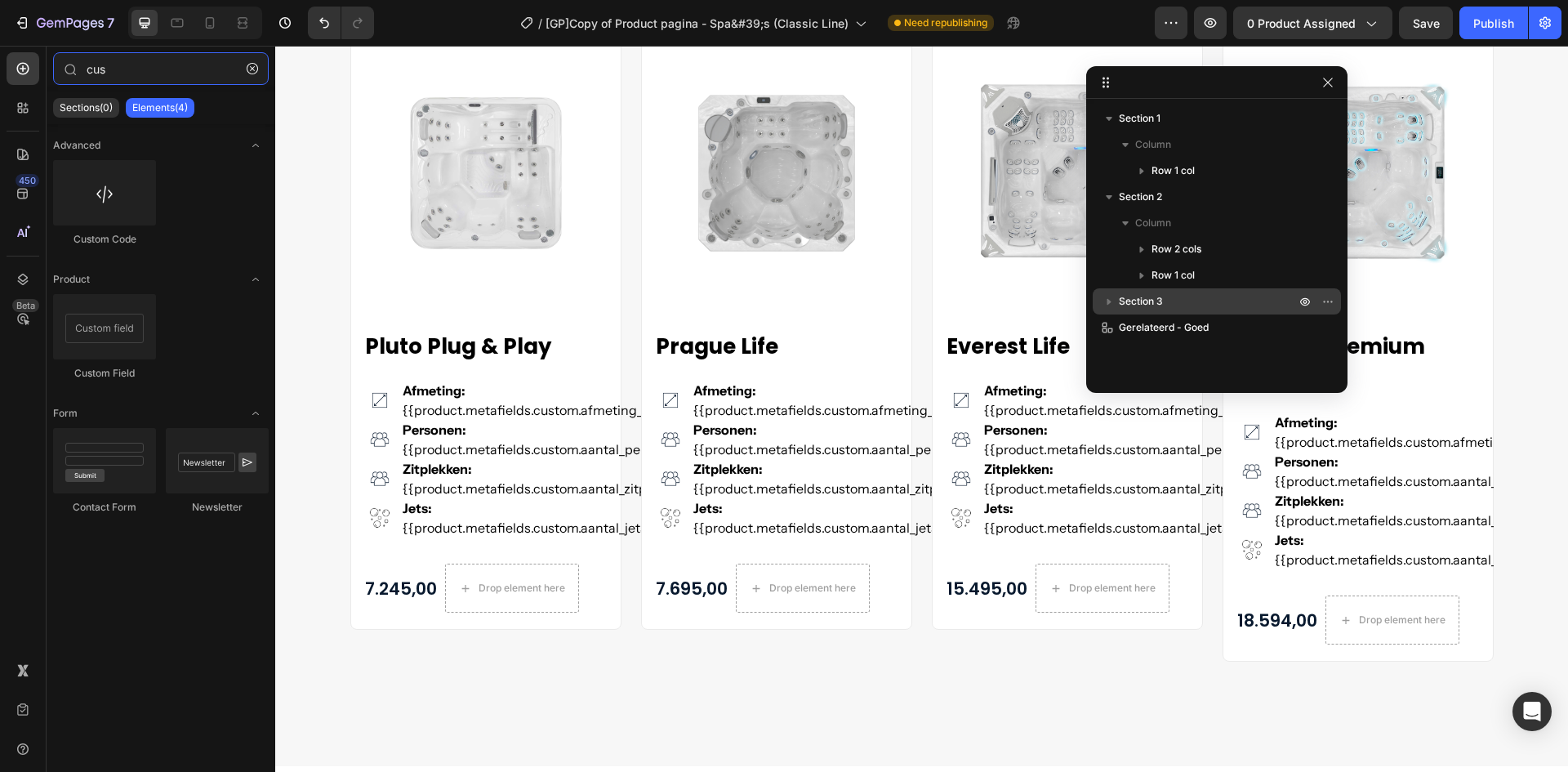
type input "cus"
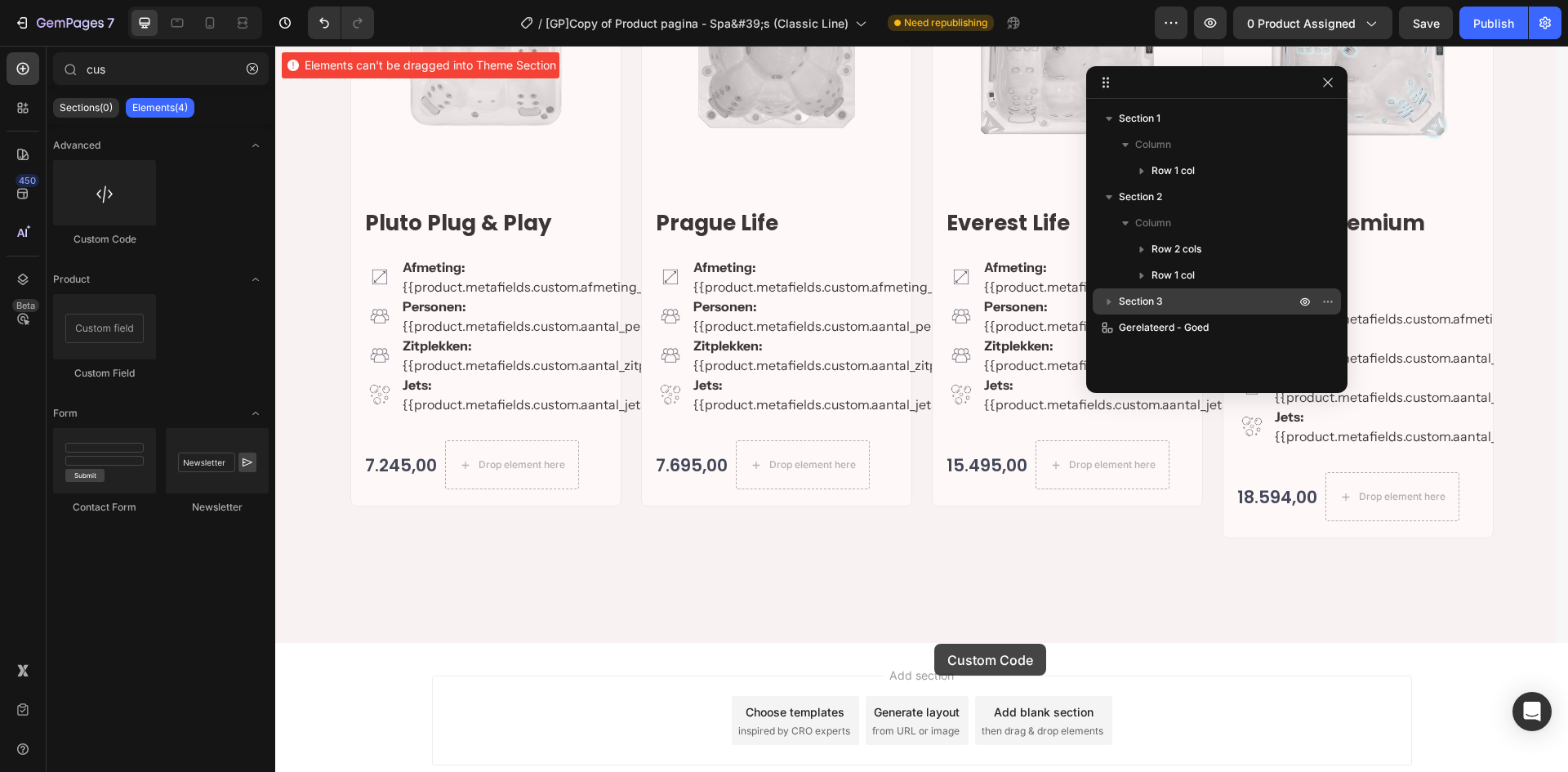
scroll to position [4308, 0]
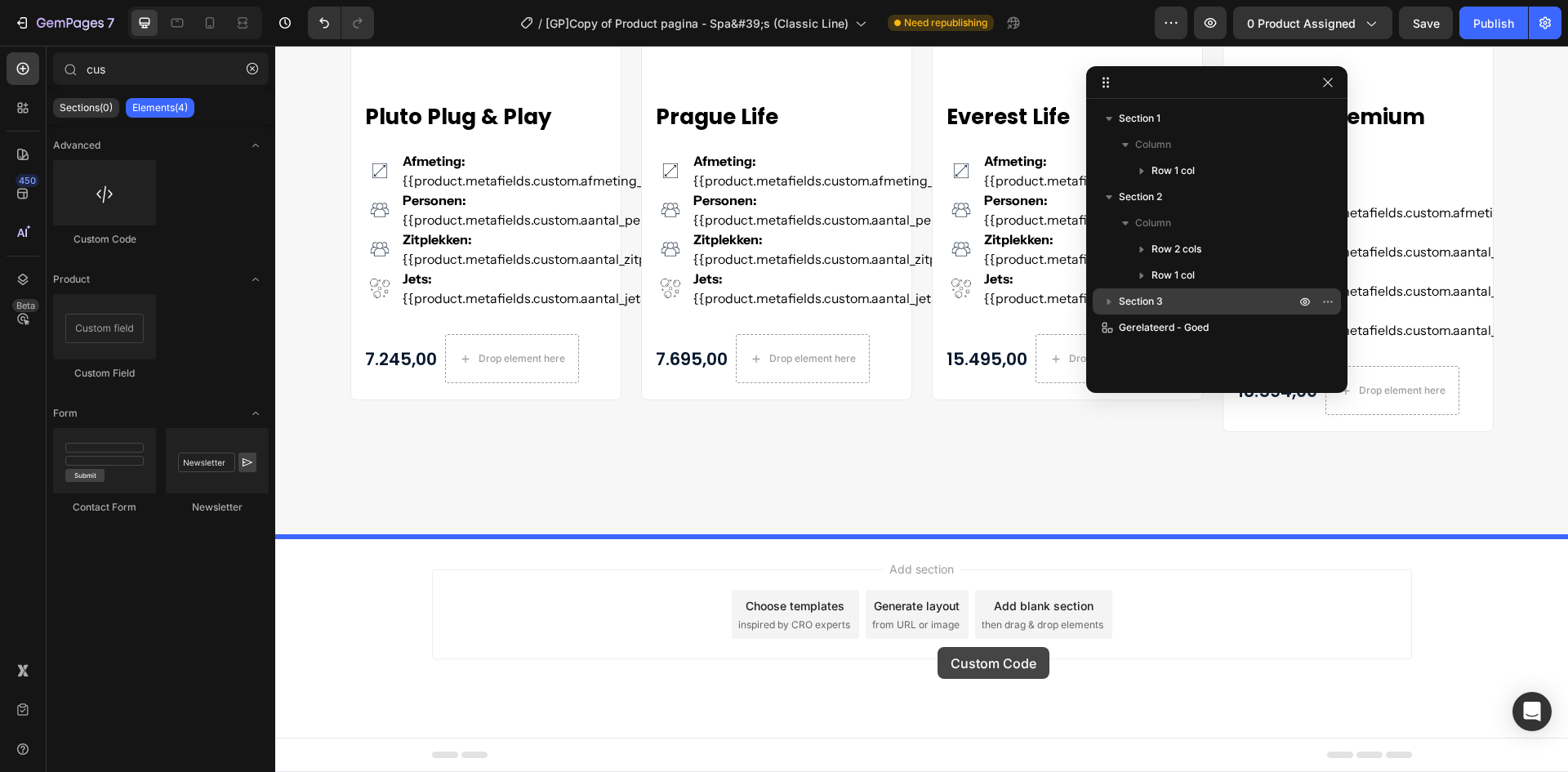
drag, startPoint x: 500, startPoint y: 344, endPoint x: 938, endPoint y: 647, distance: 532.6
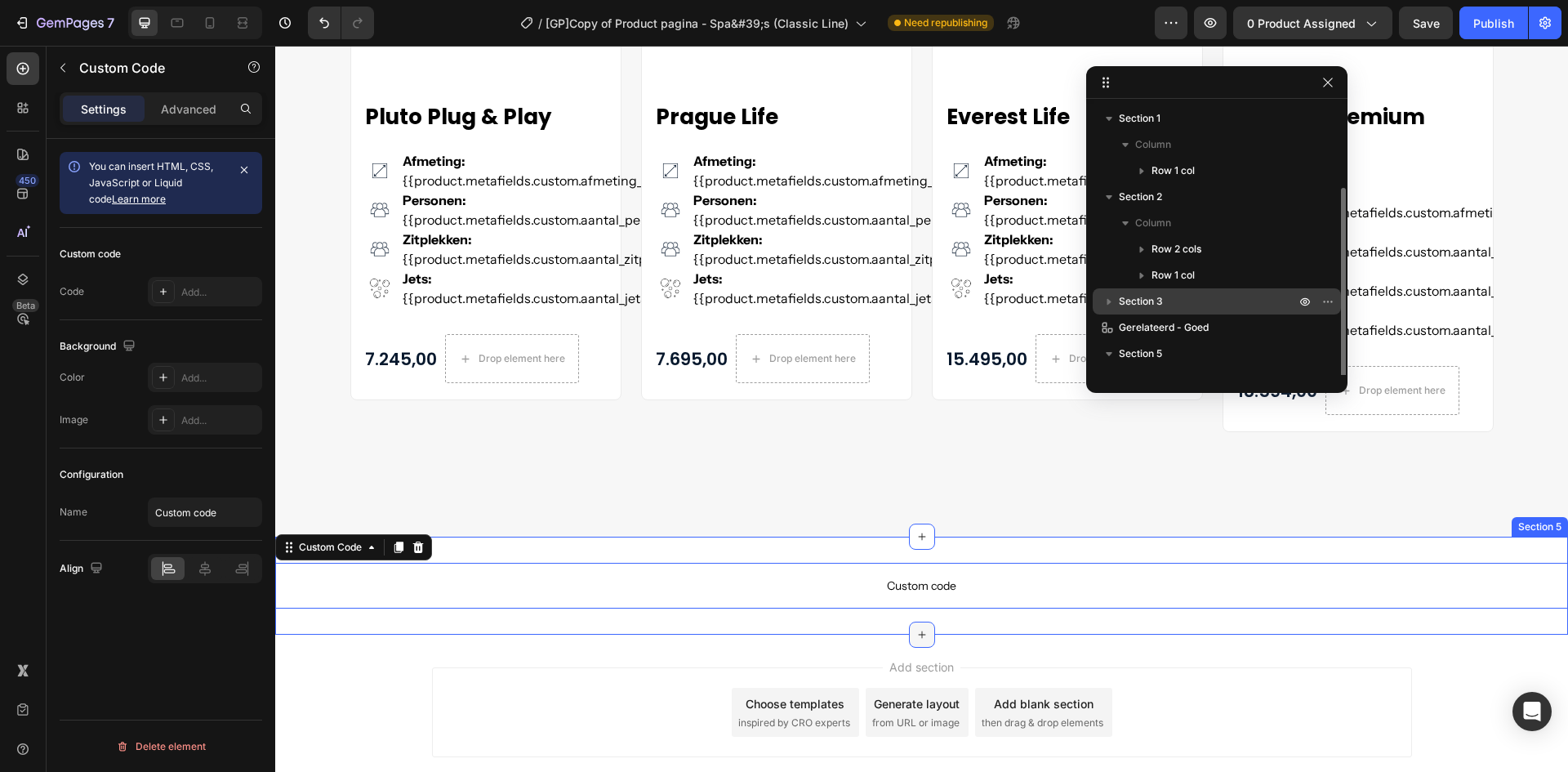
scroll to position [44, 0]
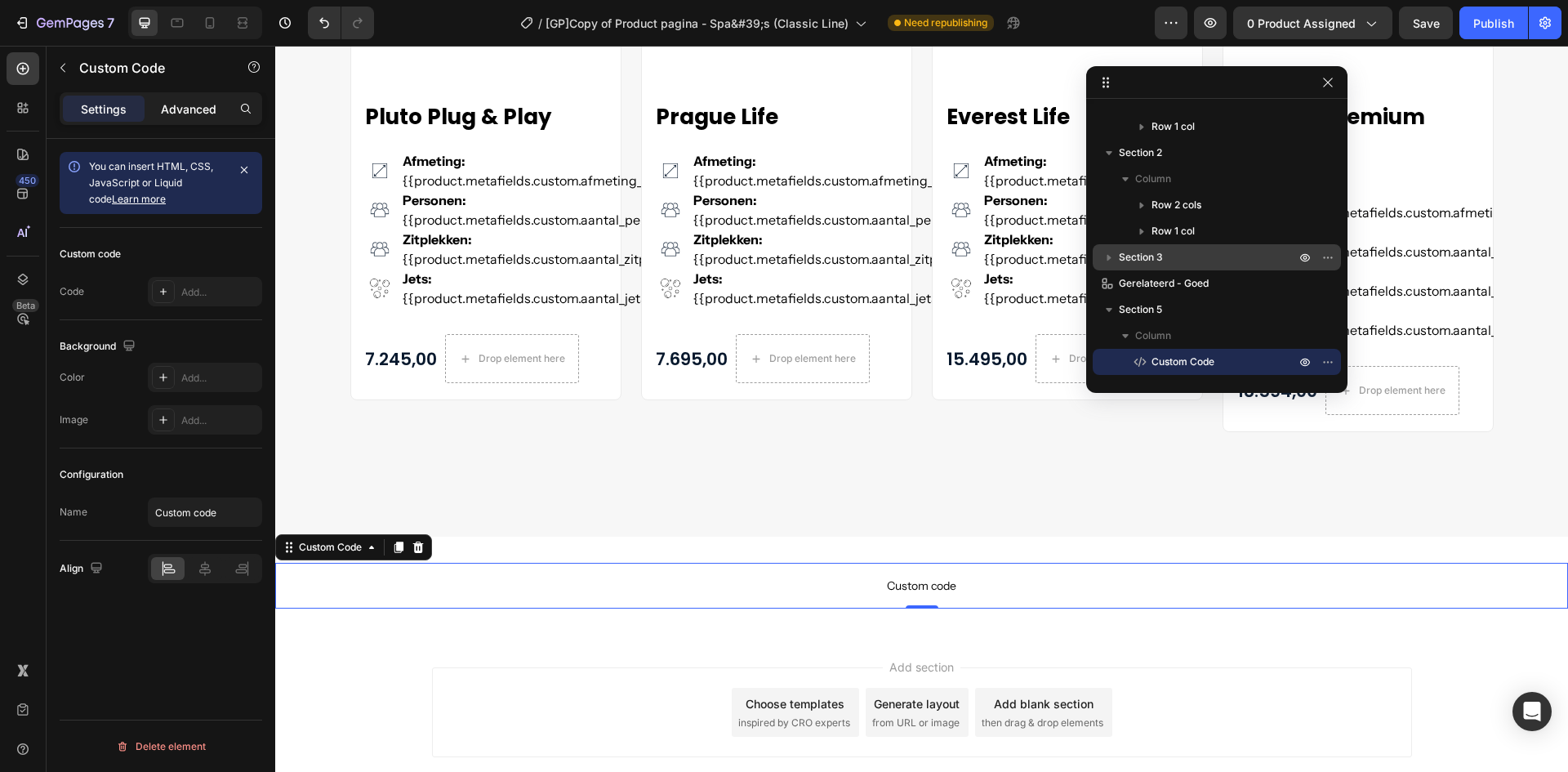
click at [193, 113] on p "Advanced" at bounding box center [189, 109] width 56 height 17
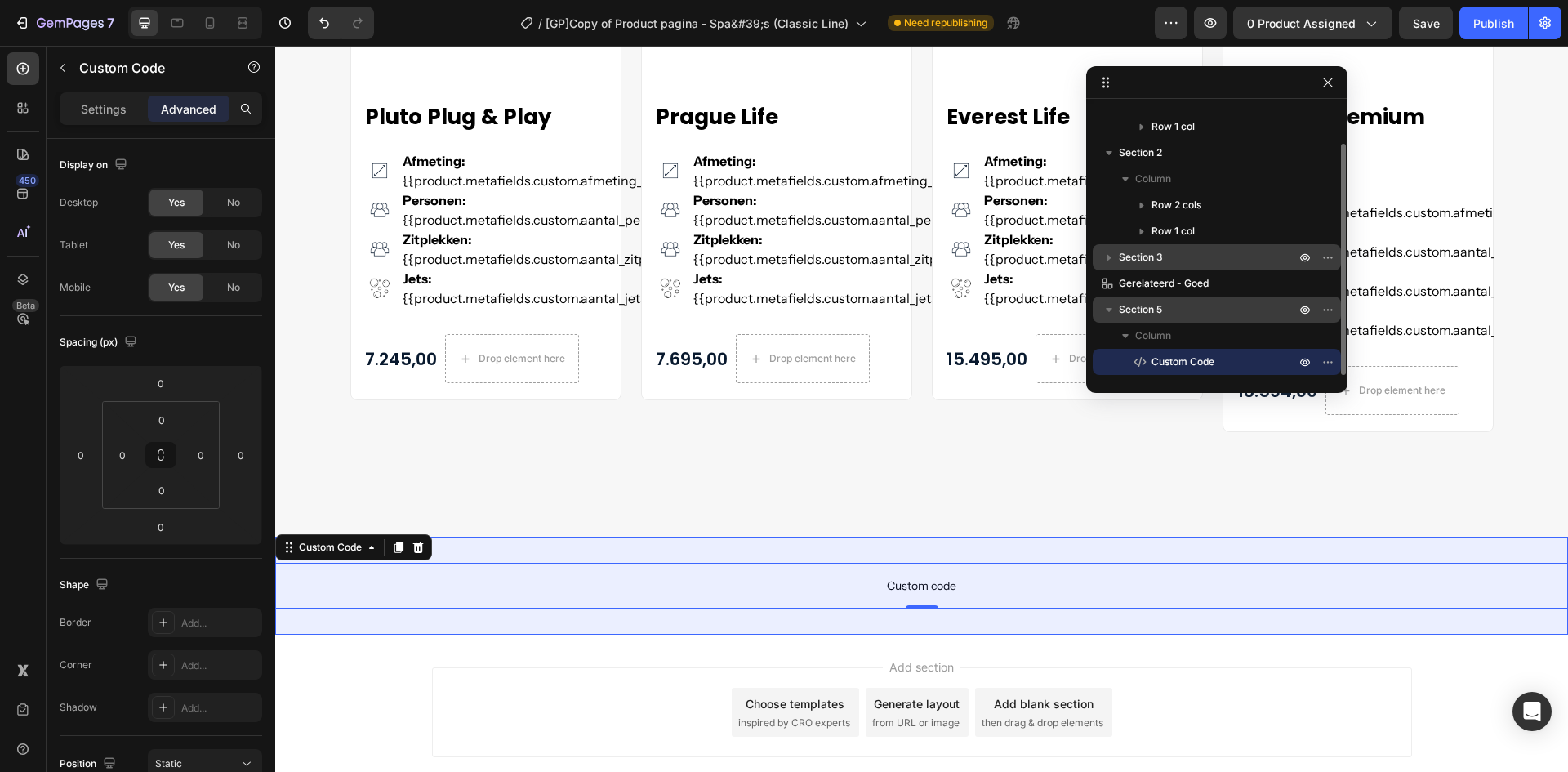
click at [1150, 311] on span "Section 5" at bounding box center [1141, 310] width 43 height 17
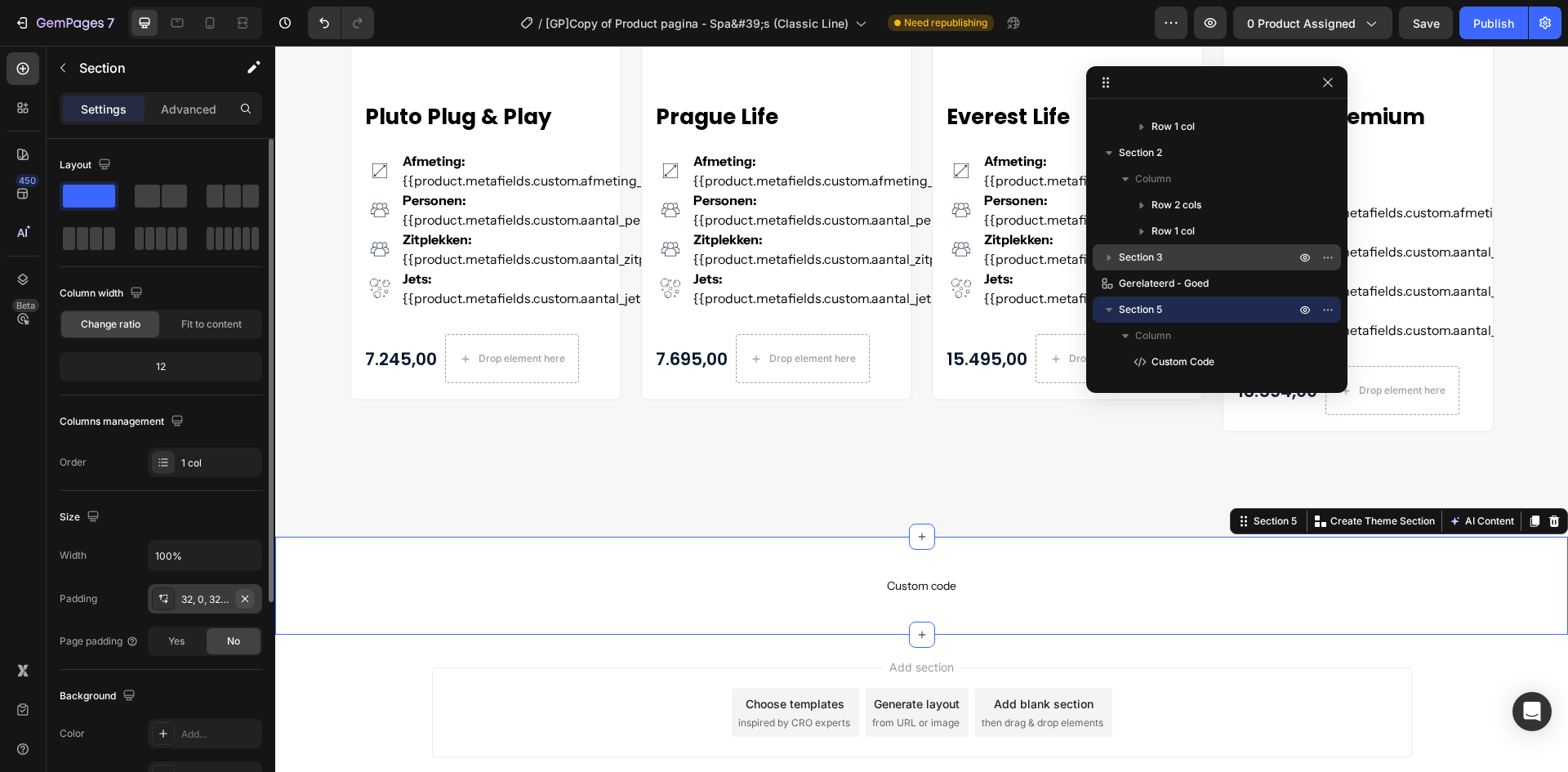
click at [246, 603] on icon "button" at bounding box center [245, 599] width 13 height 13
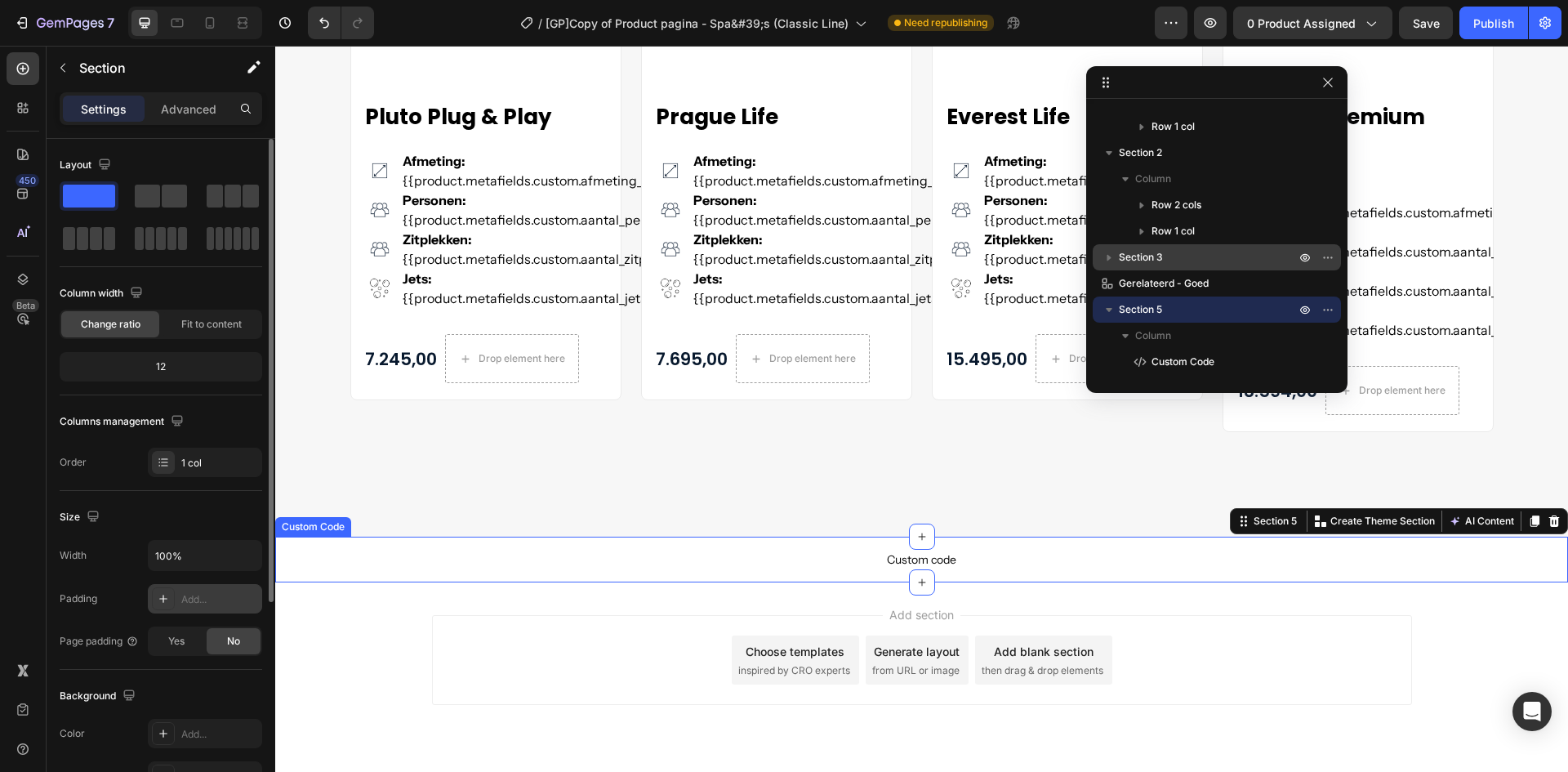
click at [693, 569] on span "Custom code" at bounding box center [922, 559] width 1293 height 20
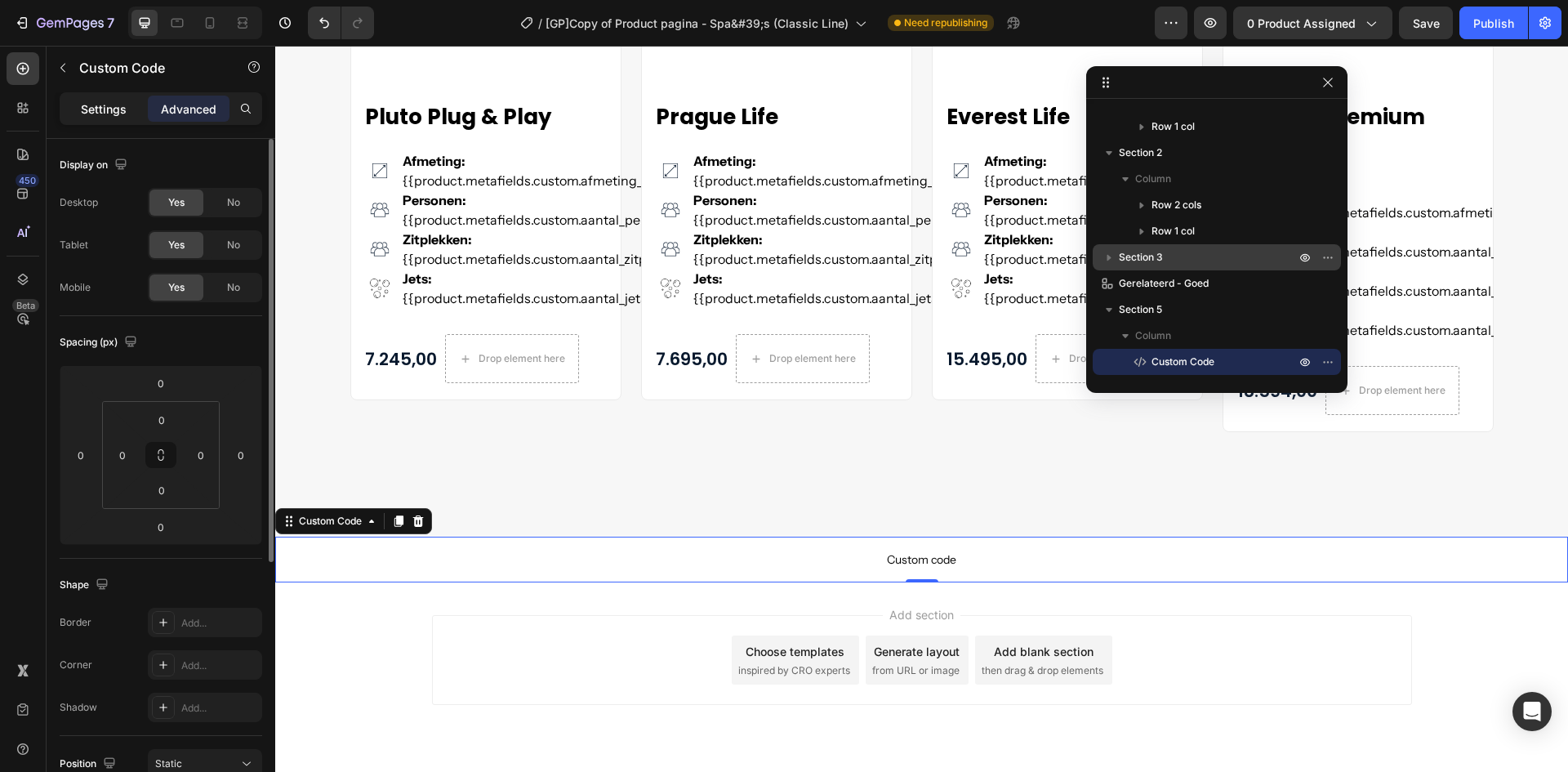
click at [101, 109] on p "Settings" at bounding box center [103, 109] width 46 height 17
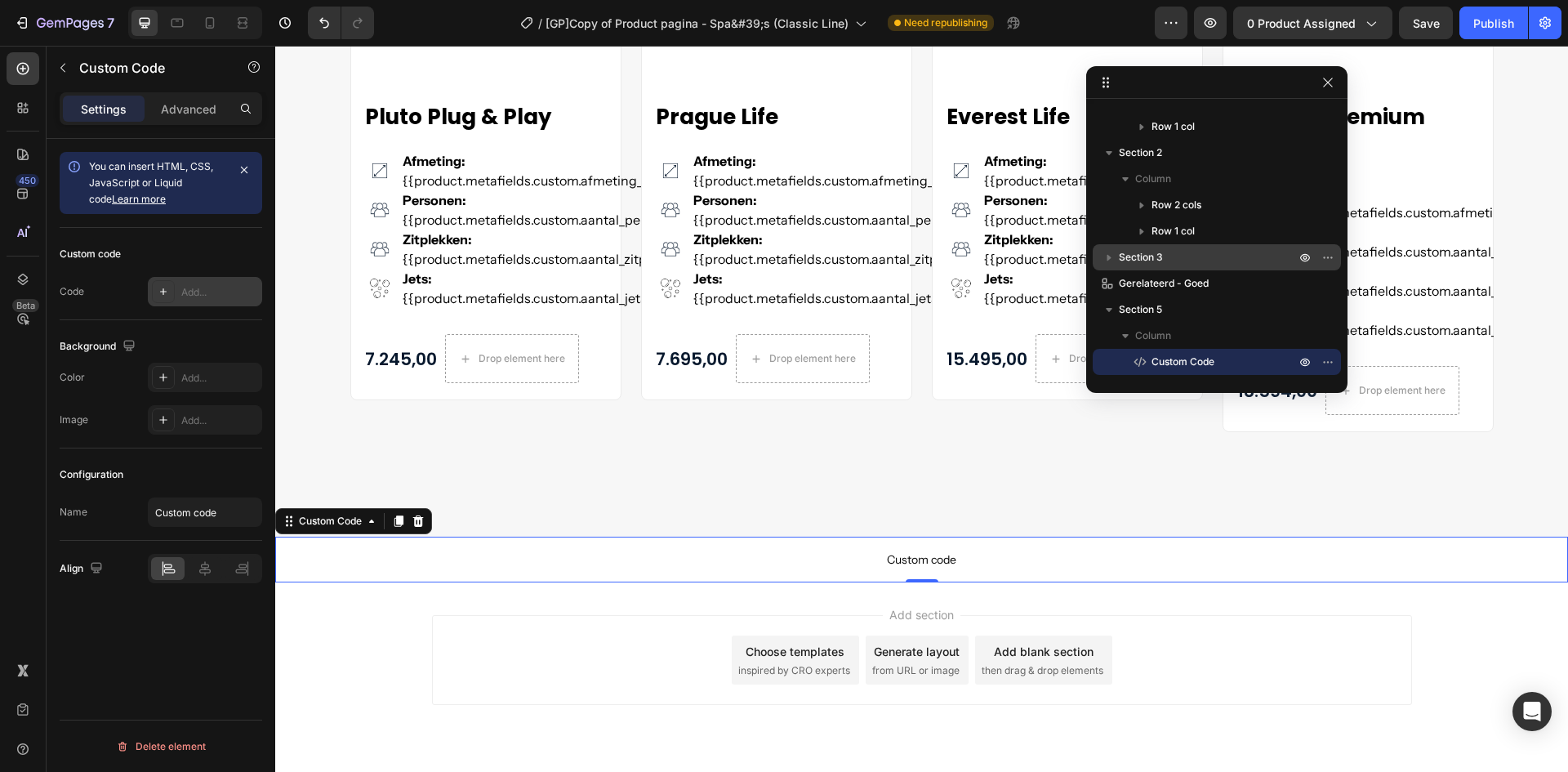
click at [183, 305] on div "Add..." at bounding box center [205, 291] width 115 height 30
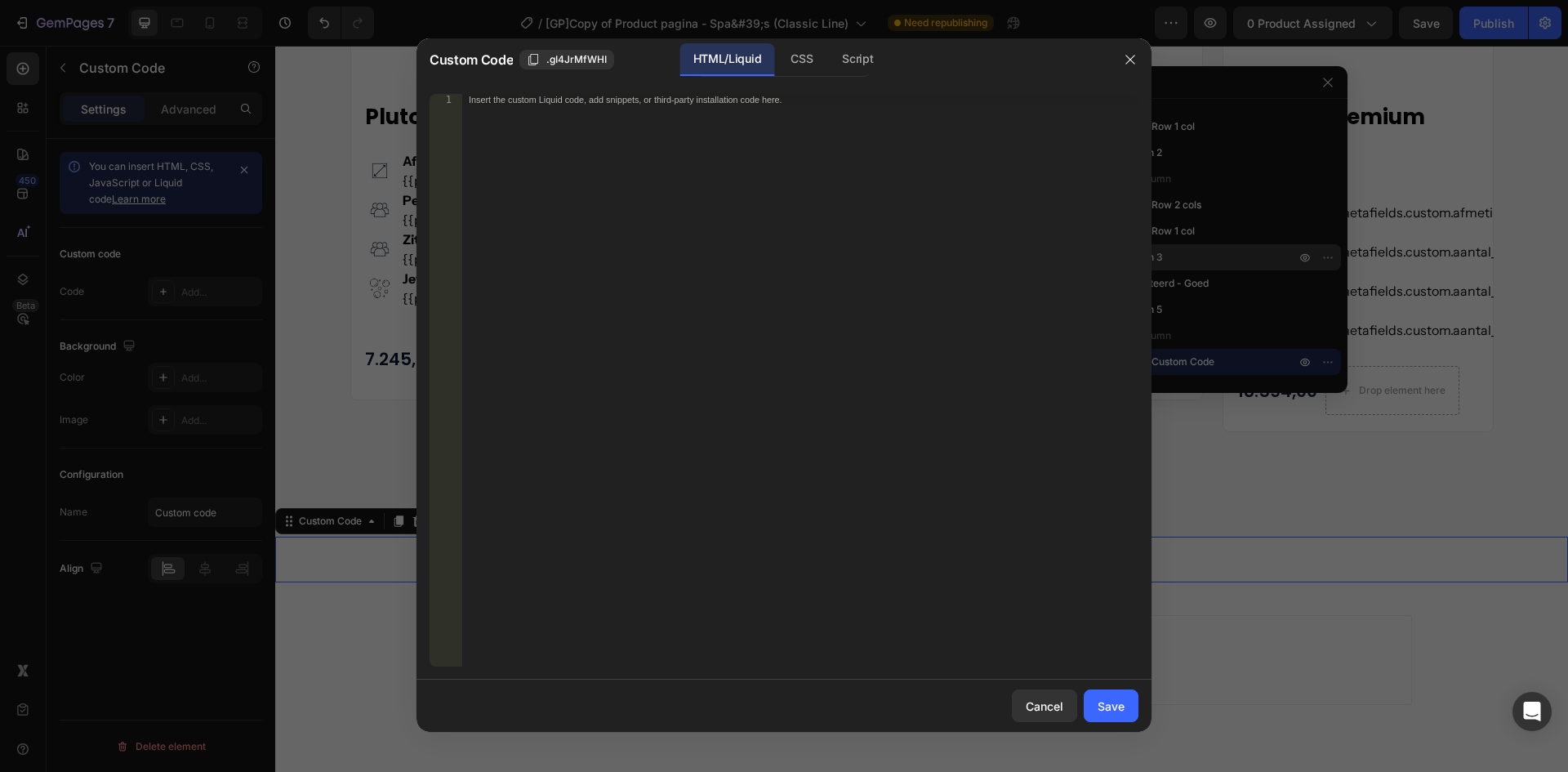
click at [600, 343] on div "Insert the custom Liquid code, add snippets, or third-party installation code h…" at bounding box center [801, 392] width 676 height 596
click at [829, 55] on div "CSS" at bounding box center [857, 59] width 57 height 33
click at [587, 253] on div "Insert the CSS code to style your content here." at bounding box center [801, 392] width 676 height 596
paste textarea "}"
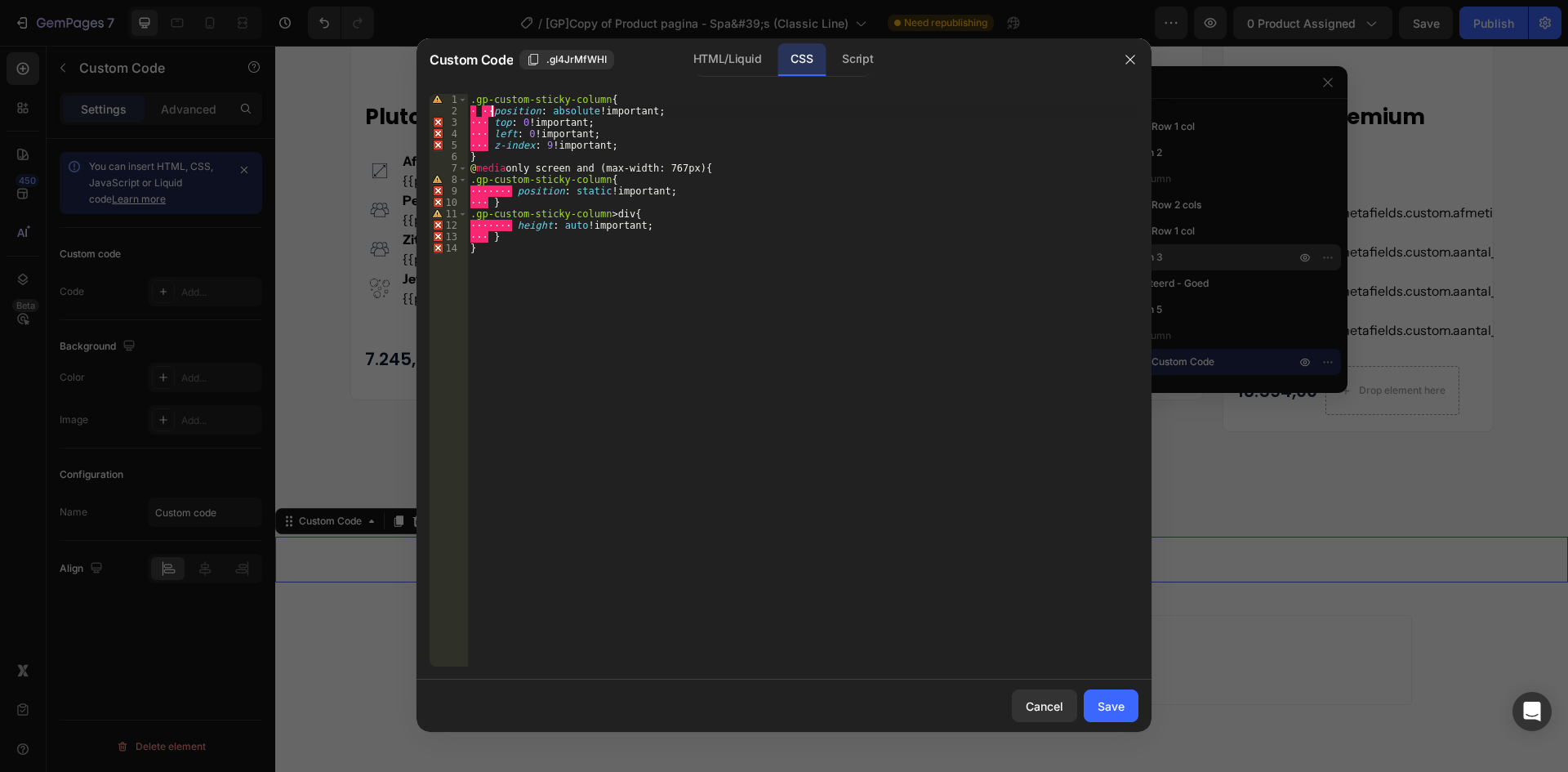
drag, startPoint x: 493, startPoint y: 111, endPoint x: 461, endPoint y: 116, distance: 32.4
click at [458, 112] on div "} 1 2 3 4 5 6 7 8 9 10 11 12 13 14 .gp-custom-sticky-column { · ·· position : a…" at bounding box center [784, 380] width 710 height 573
drag, startPoint x: 492, startPoint y: 125, endPoint x: 468, endPoint y: 123, distance: 24.1
click at [469, 123] on div ".gp-custom-sticky-column { position : absolute !important ; ··· top : 0 !import…" at bounding box center [803, 392] width 671 height 596
drag, startPoint x: 492, startPoint y: 136, endPoint x: 463, endPoint y: 135, distance: 29.0
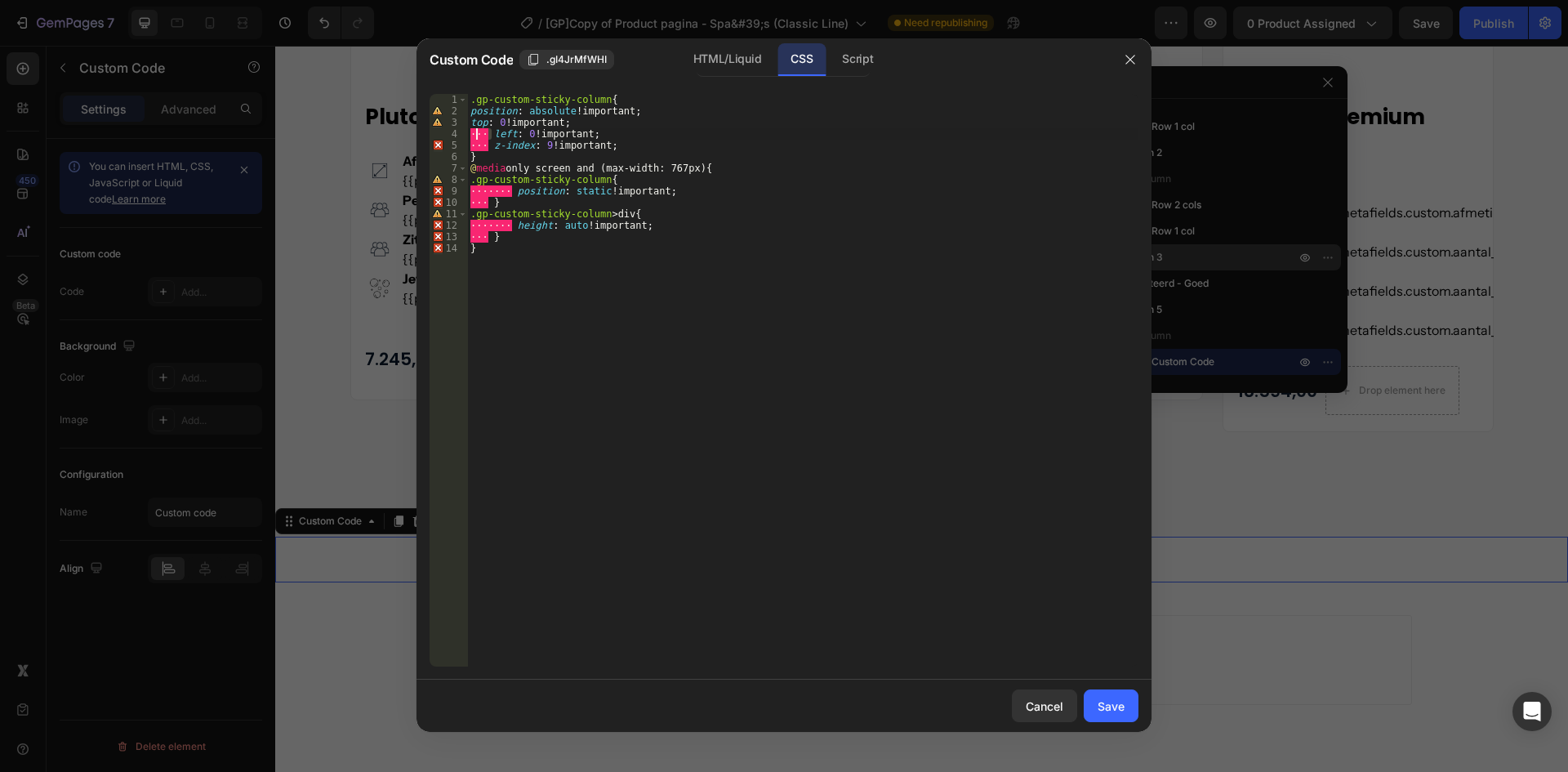
click at [463, 135] on div "top: 0 !important; 1 2 3 4 5 6 7 8 9 10 11 12 13 14 .gp-custom-sticky-column { …" at bounding box center [784, 380] width 710 height 573
drag, startPoint x: 493, startPoint y: 146, endPoint x: 466, endPoint y: 146, distance: 27.0
click at [466, 146] on div "left: 0 !important; 1 2 3 4 5 6 7 8 9 10 11 12 13 14 .gp-custom-sticky-column {…" at bounding box center [784, 380] width 710 height 573
drag, startPoint x: 512, startPoint y: 191, endPoint x: 462, endPoint y: 194, distance: 50.1
click at [461, 190] on div "z-index: 9 !important; 1 2 3 4 5 6 7 8 9 10 11 12 13 14 .gp-custom-sticky-colum…" at bounding box center [784, 380] width 710 height 573
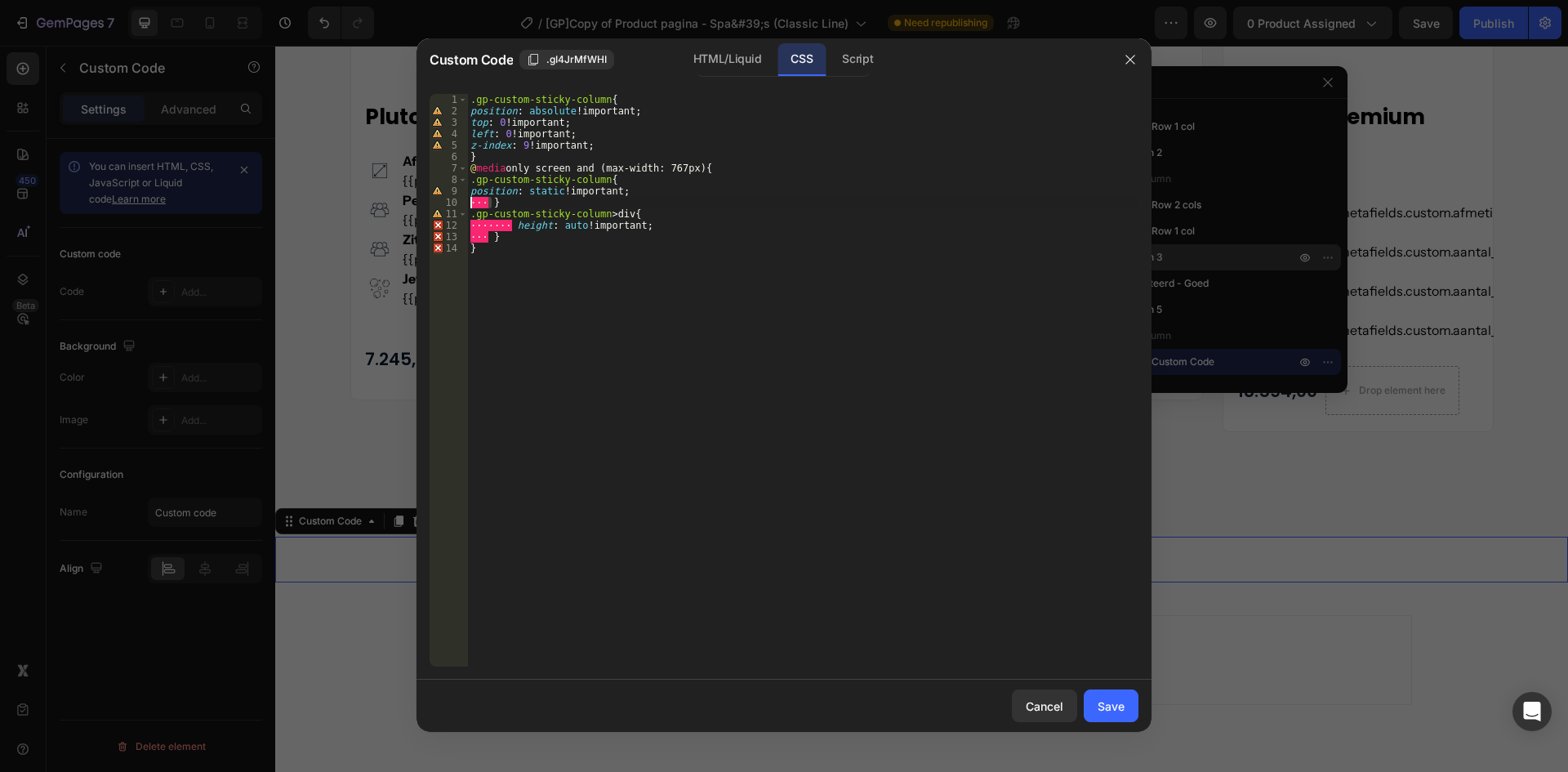
drag, startPoint x: 492, startPoint y: 203, endPoint x: 491, endPoint y: 220, distance: 17.0
click at [464, 203] on div "position: static !important; 1 2 3 4 5 6 7 8 9 10 11 12 13 14 .gp-custom-sticky…" at bounding box center [784, 380] width 710 height 573
drag, startPoint x: 507, startPoint y: 223, endPoint x: 447, endPoint y: 223, distance: 60.0
click at [447, 223] on div "} 1 2 3 4 5 6 7 8 9 10 11 12 13 14 .gp-custom-sticky-column { position : absolu…" at bounding box center [784, 380] width 710 height 573
drag, startPoint x: 491, startPoint y: 235, endPoint x: 456, endPoint y: 234, distance: 35.0
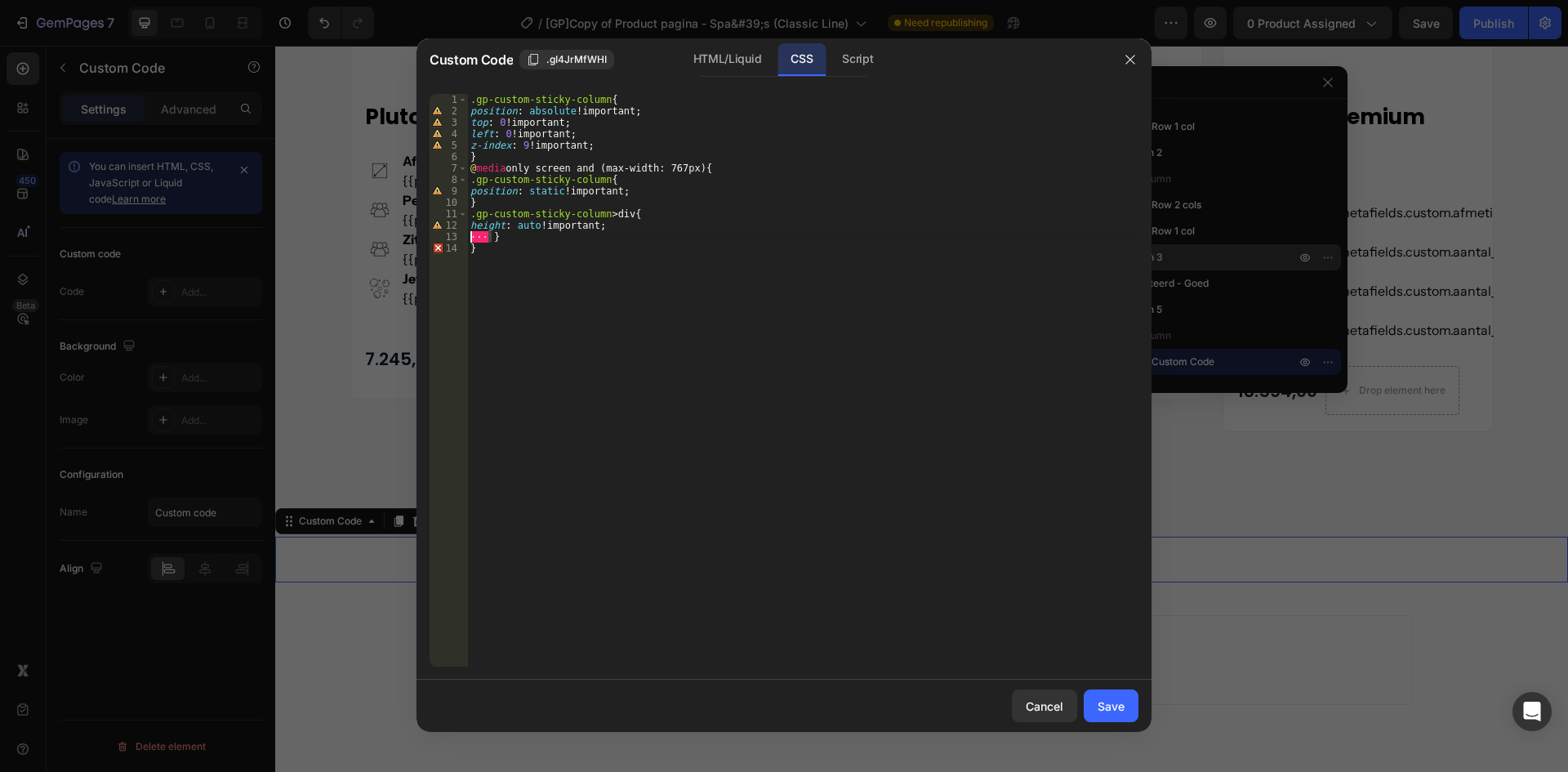
click at [457, 233] on div "height: auto !important; 1 2 3 4 5 6 7 8 9 10 11 12 13 14 .gp-custom-sticky-col…" at bounding box center [784, 380] width 710 height 573
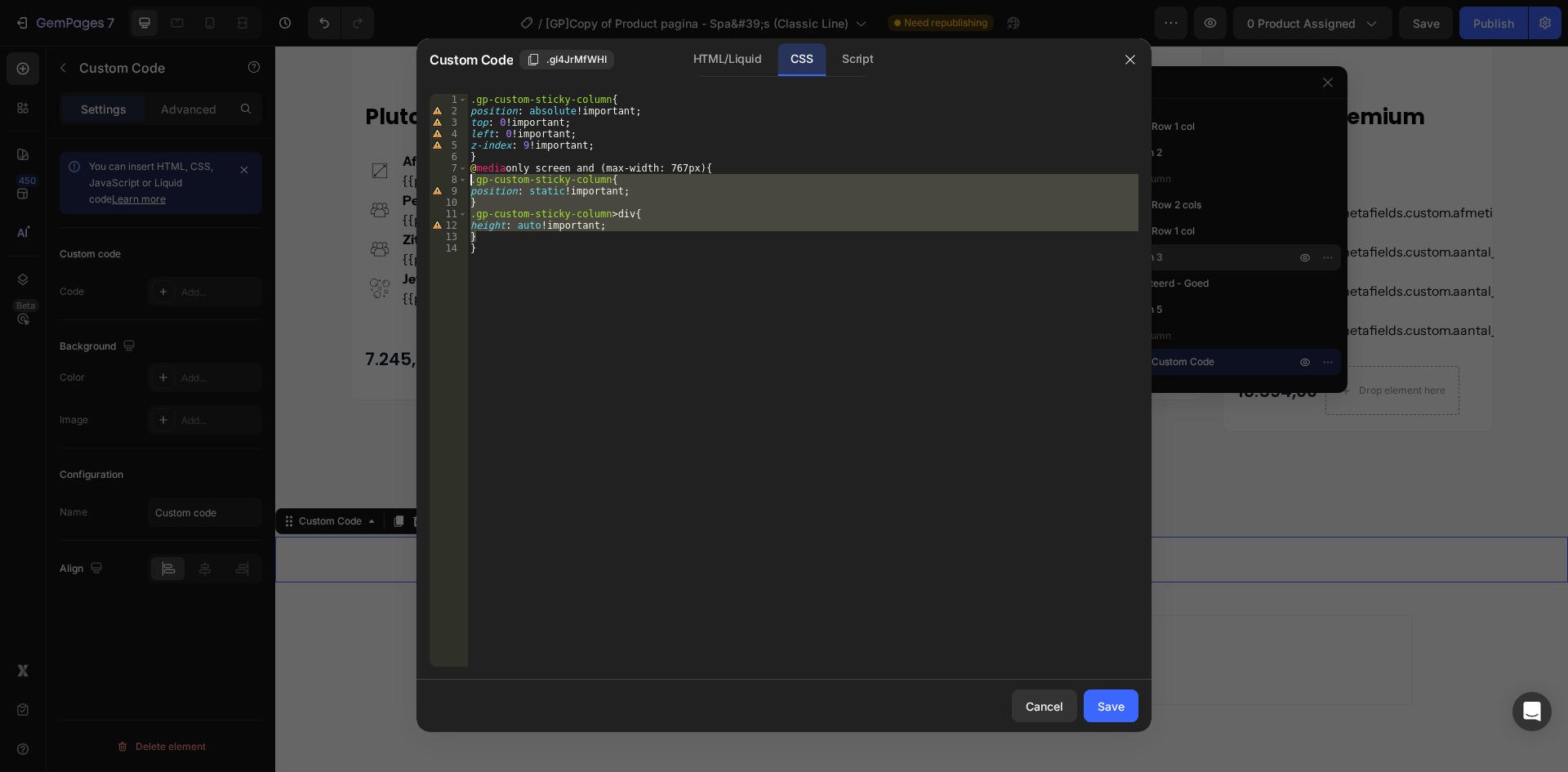
drag, startPoint x: 483, startPoint y: 237, endPoint x: 470, endPoint y: 184, distance: 54.6
click at [470, 184] on div ".gp-custom-sticky-column { position : absolute !important ; top : 0 !important …" at bounding box center [803, 392] width 671 height 596
click at [492, 195] on div ".gp-custom-sticky-column { position : absolute !important ; top : 0 !important …" at bounding box center [803, 380] width 671 height 573
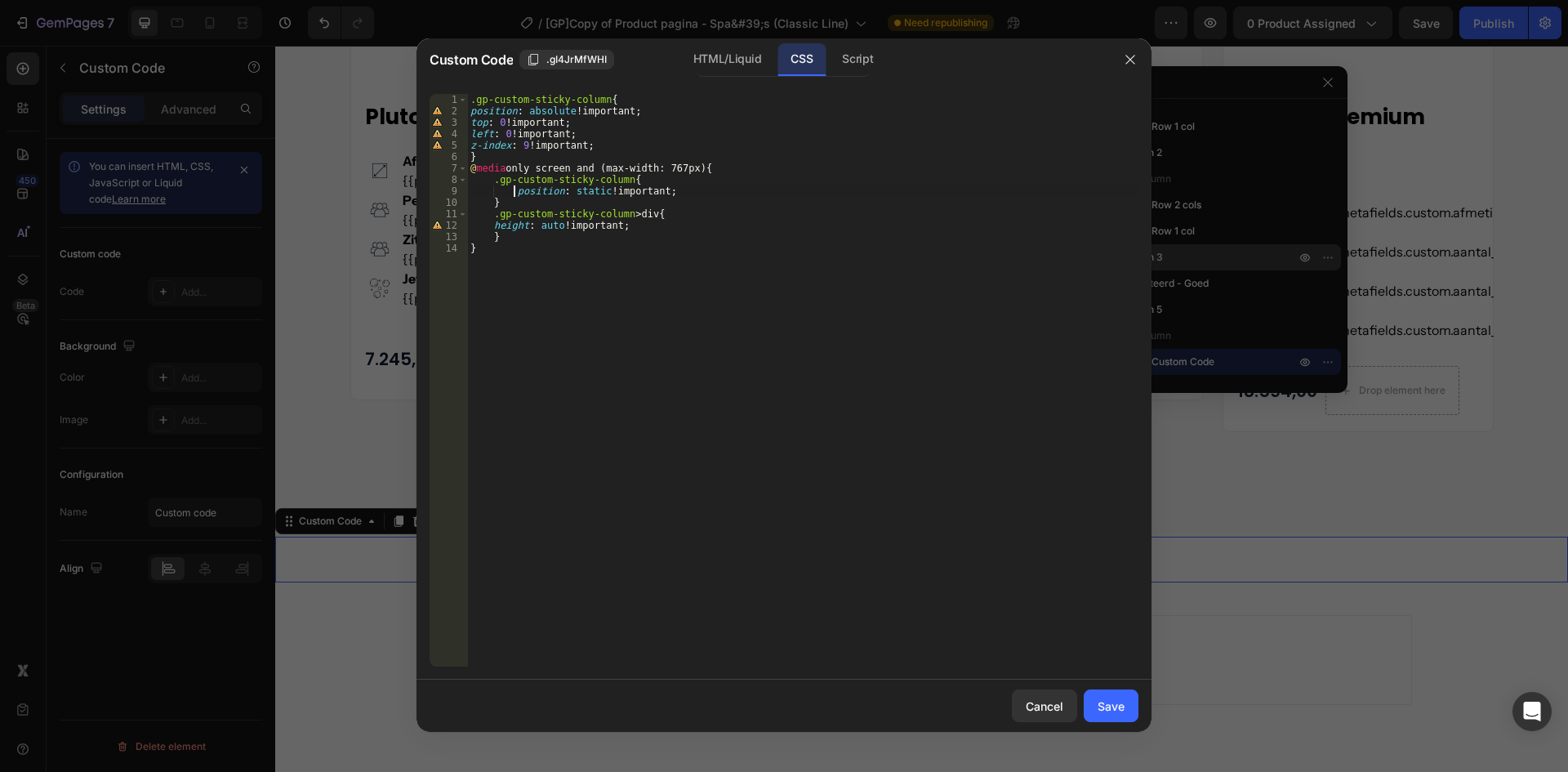
click at [496, 224] on div ".gp-custom-sticky-column { position : absolute !important ; top : 0 !important …" at bounding box center [803, 392] width 671 height 596
click at [492, 225] on div ".gp-custom-sticky-column { position : absolute !important ; top : 0 !important …" at bounding box center [803, 392] width 671 height 596
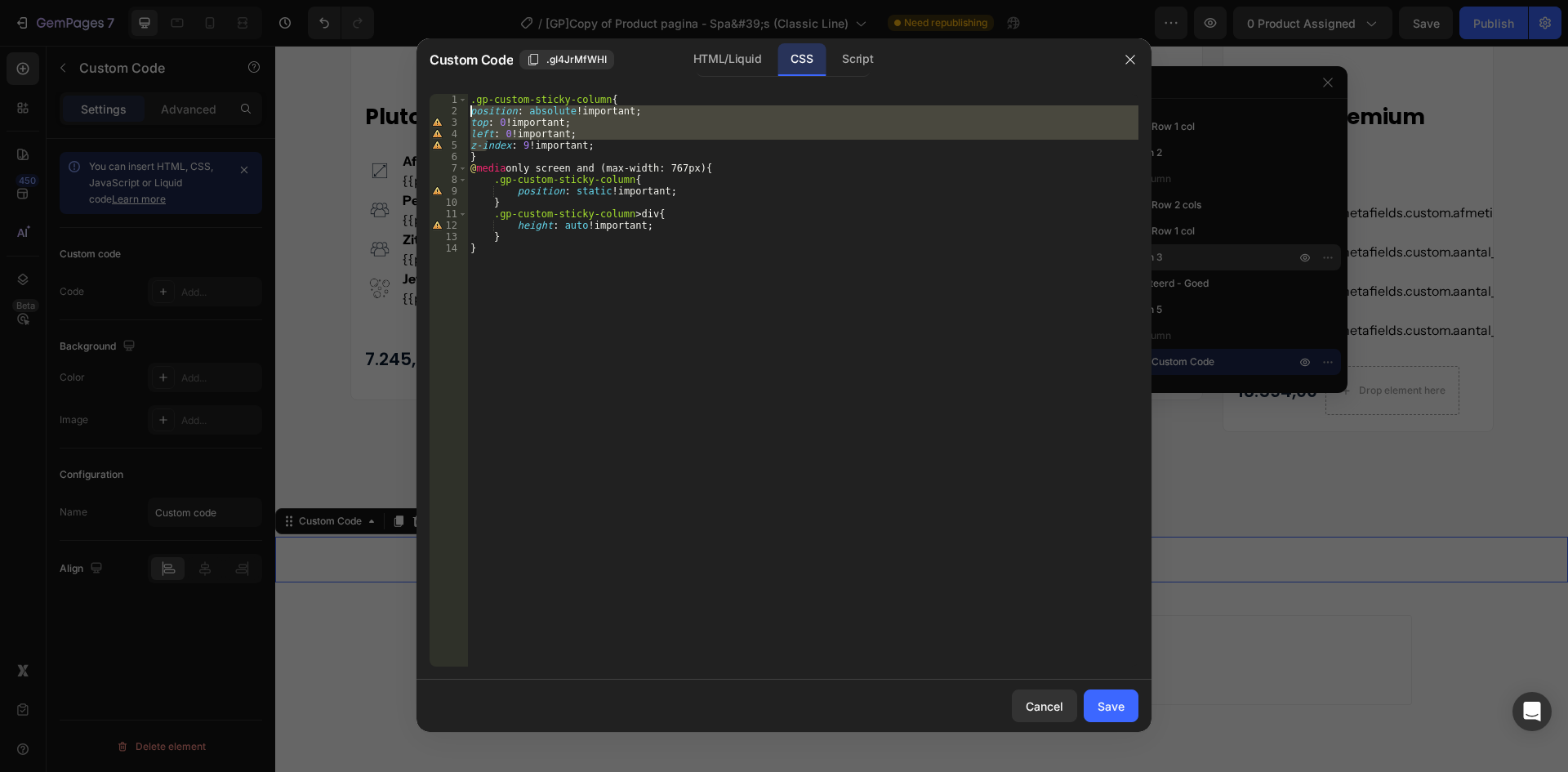
drag, startPoint x: 484, startPoint y: 144, endPoint x: 470, endPoint y: 116, distance: 31.3
click at [470, 116] on div ".gp-custom-sticky-column { position : absolute !important ; top : 0 !important …" at bounding box center [803, 392] width 671 height 596
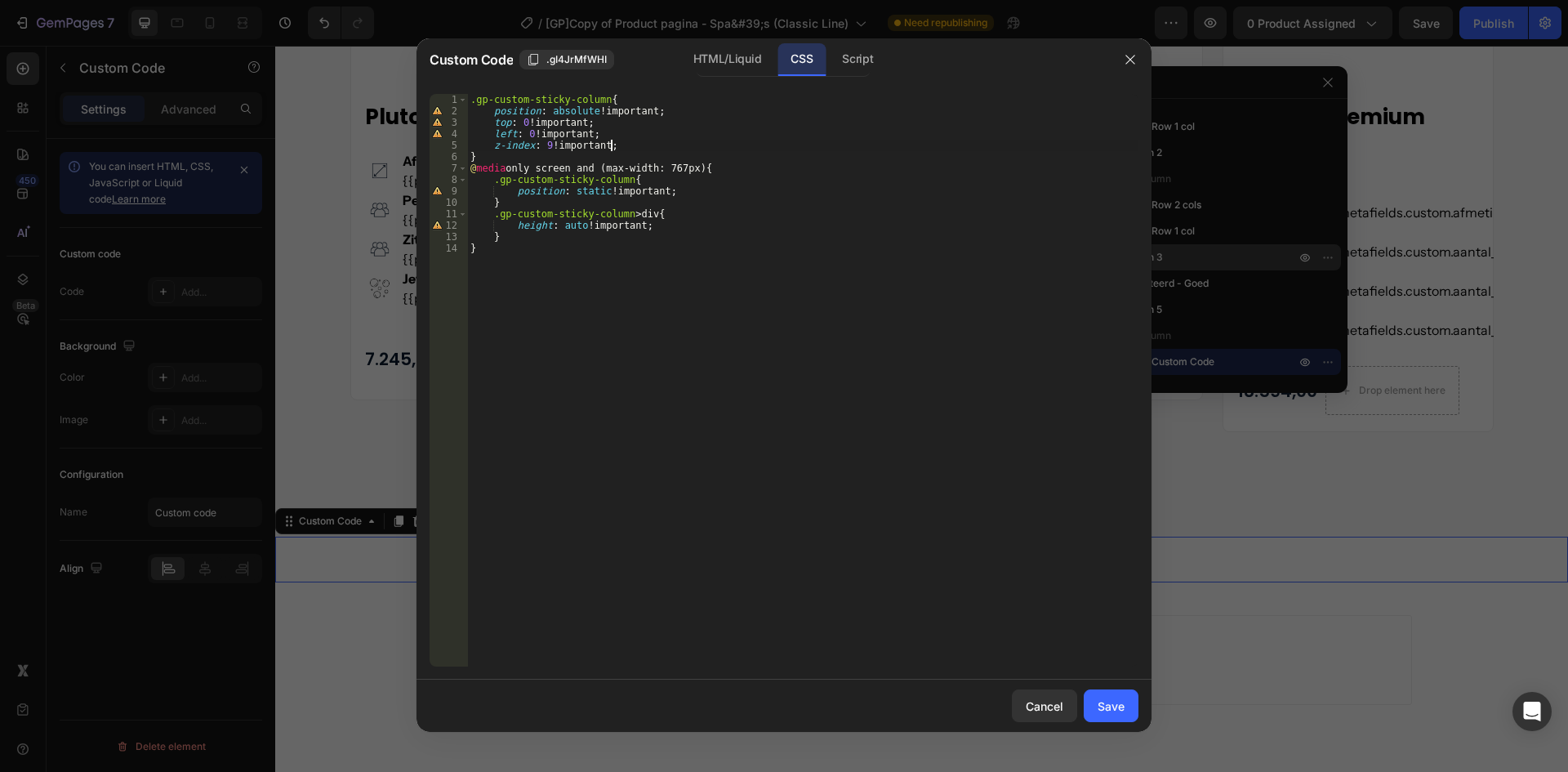
click at [702, 150] on div ".gp-custom-sticky-column { position : absolute !important ; top : 0 !important …" at bounding box center [803, 392] width 671 height 596
type textarea "z-index: 9 !important;"
click at [864, 50] on div "Script" at bounding box center [857, 59] width 57 height 33
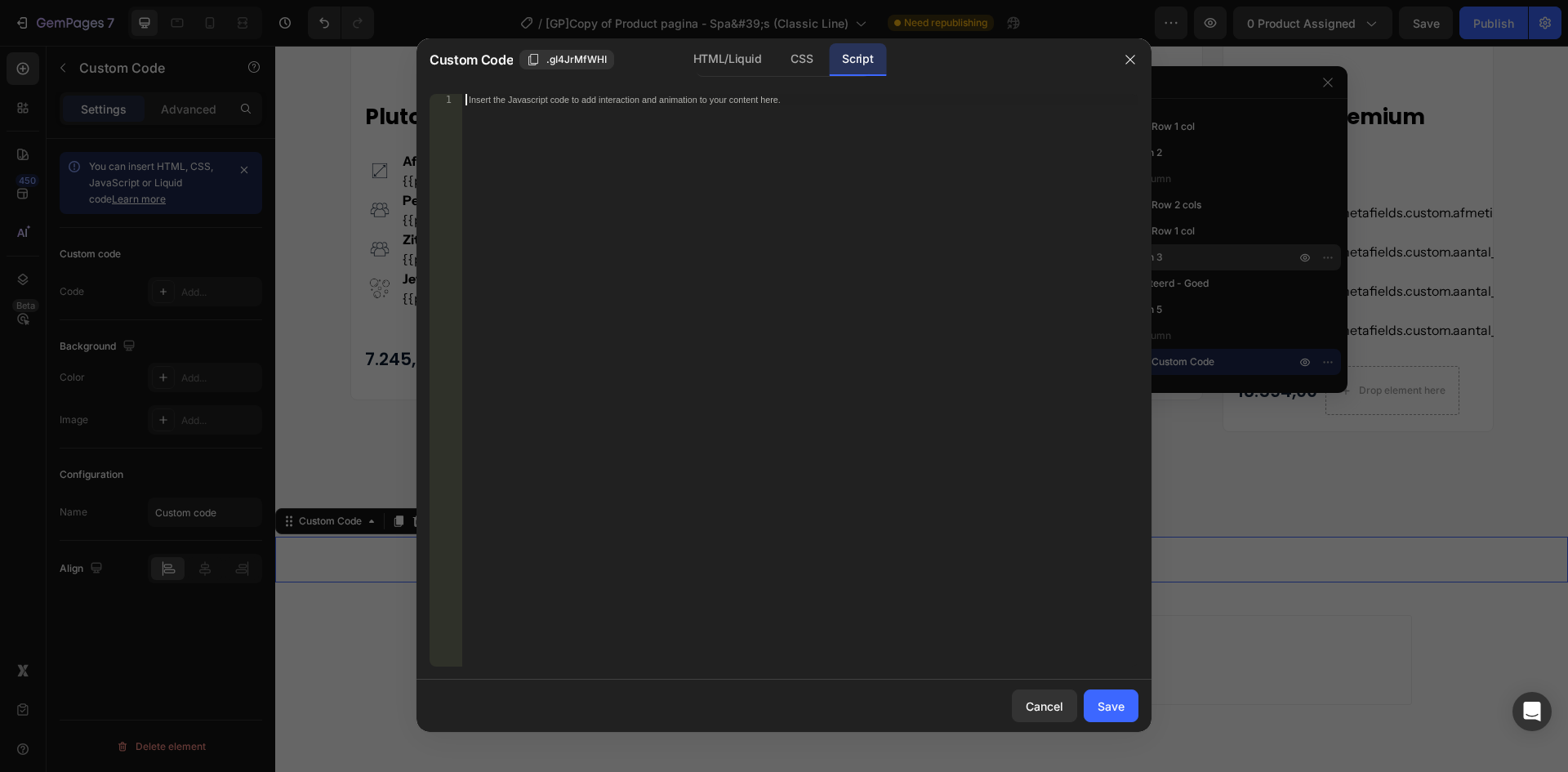
click at [564, 240] on div "Insert the Javascript code to add interaction and animation to your content her…" at bounding box center [801, 392] width 676 height 596
paste textarea "});"
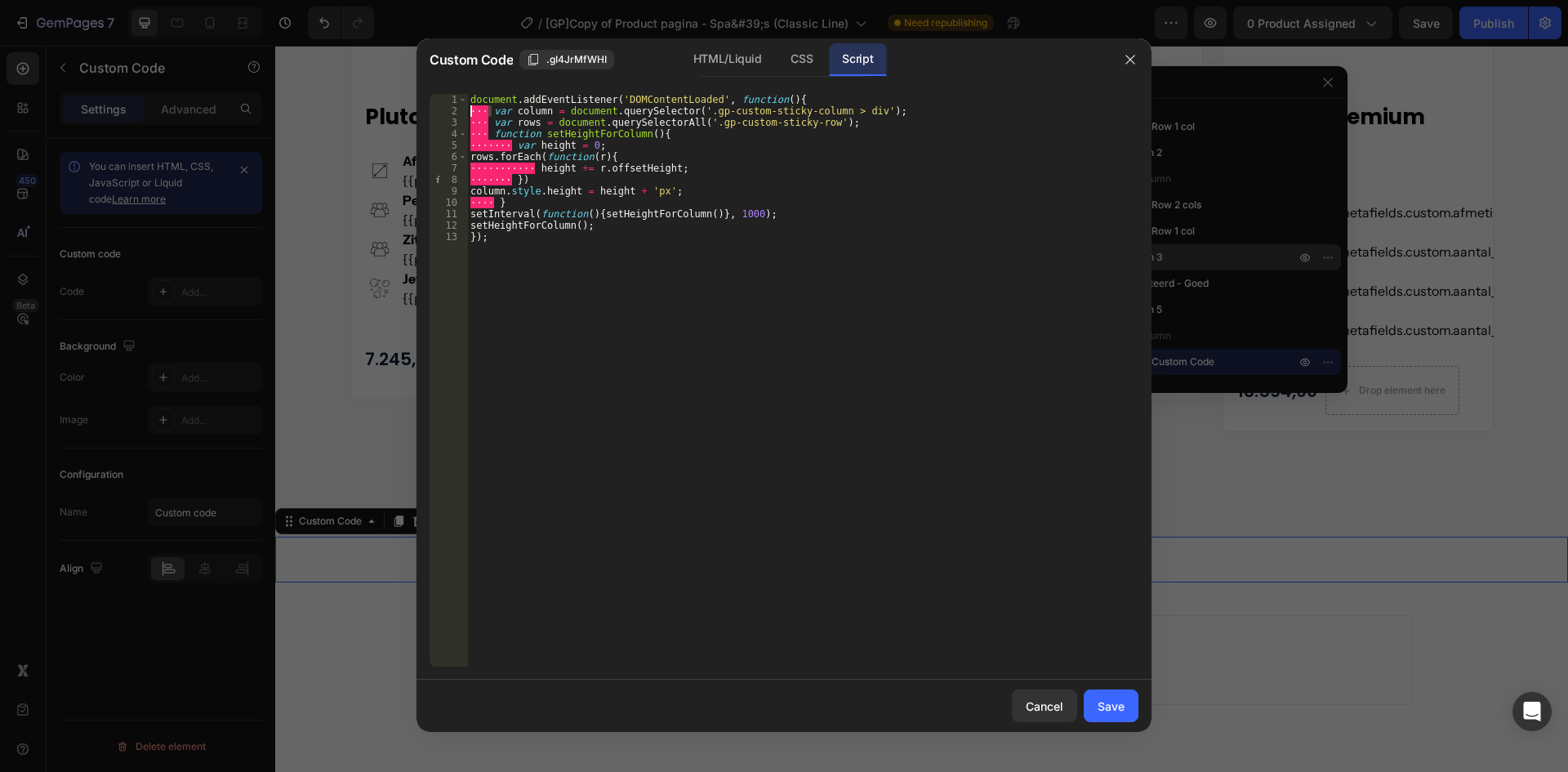
drag, startPoint x: 493, startPoint y: 114, endPoint x: 459, endPoint y: 114, distance: 34.0
click at [459, 114] on div "}); 1 2 3 4 5 6 7 8 9 10 11 12 13 document . addEventListener ( 'DOMContentLoad…" at bounding box center [784, 380] width 710 height 573
drag, startPoint x: 491, startPoint y: 122, endPoint x: 480, endPoint y: 136, distance: 17.8
click at [459, 123] on div "var column = document.querySelector('.gp-custom-sticky-column > div'); 1 2 3 4 …" at bounding box center [784, 380] width 710 height 573
drag, startPoint x: 496, startPoint y: 137, endPoint x: 487, endPoint y: 137, distance: 9.0
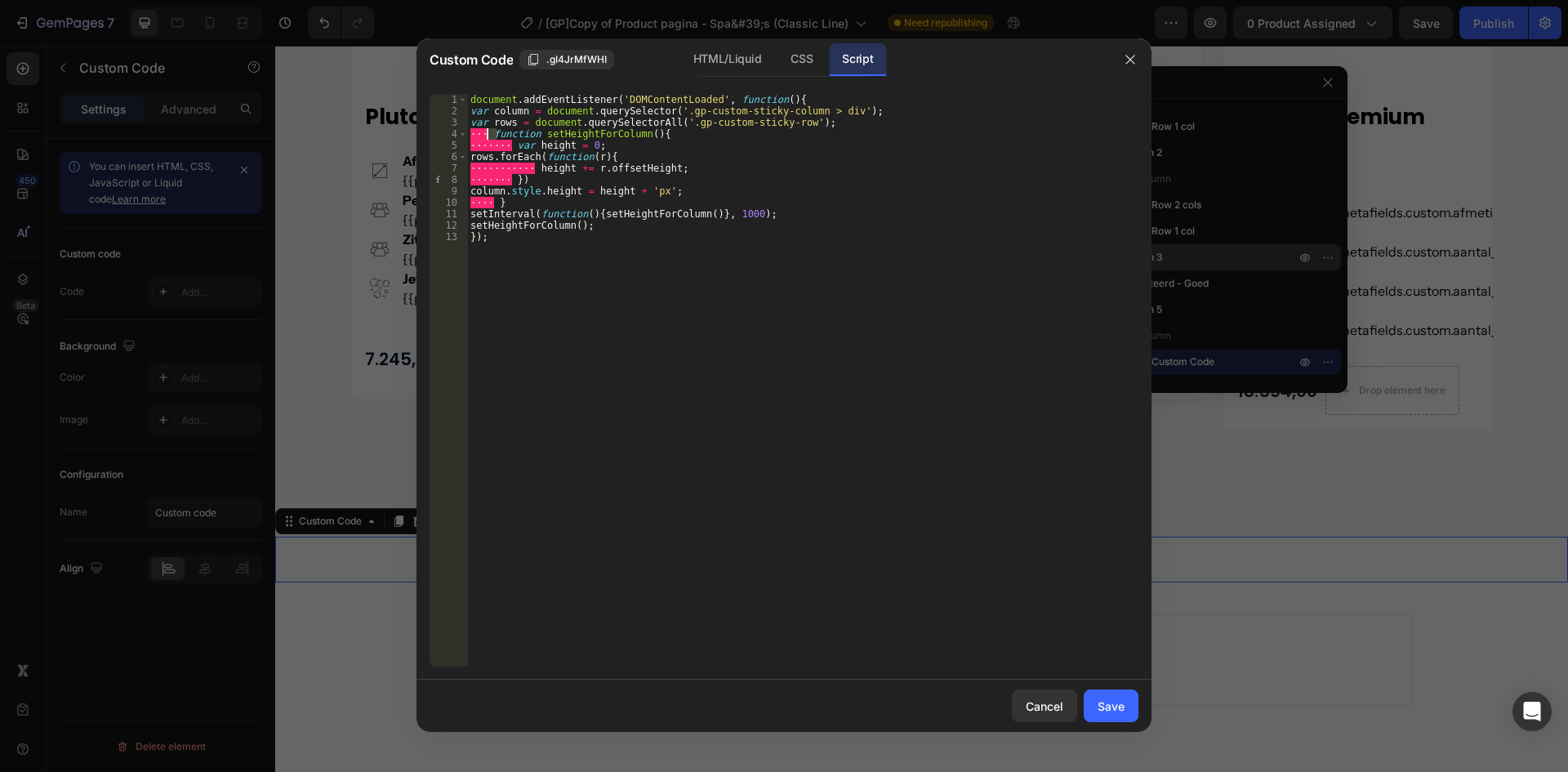
click at [487, 137] on div "document . addEventListener ( 'DOMContentLoaded' , function ( ) { var column = …" at bounding box center [803, 392] width 671 height 596
click at [487, 152] on div "document . addEventListener ( 'DOMContentLoaded' , function ( ) { var column = …" at bounding box center [803, 392] width 671 height 596
drag, startPoint x: 494, startPoint y: 135, endPoint x: 488, endPoint y: 144, distance: 10.8
click at [450, 135] on div "rows.forEach(function(r){ 1 2 3 4 5 6 7 8 9 10 11 12 13 document . addEventList…" at bounding box center [784, 380] width 710 height 573
drag, startPoint x: 505, startPoint y: 142, endPoint x: 466, endPoint y: 142, distance: 39.0
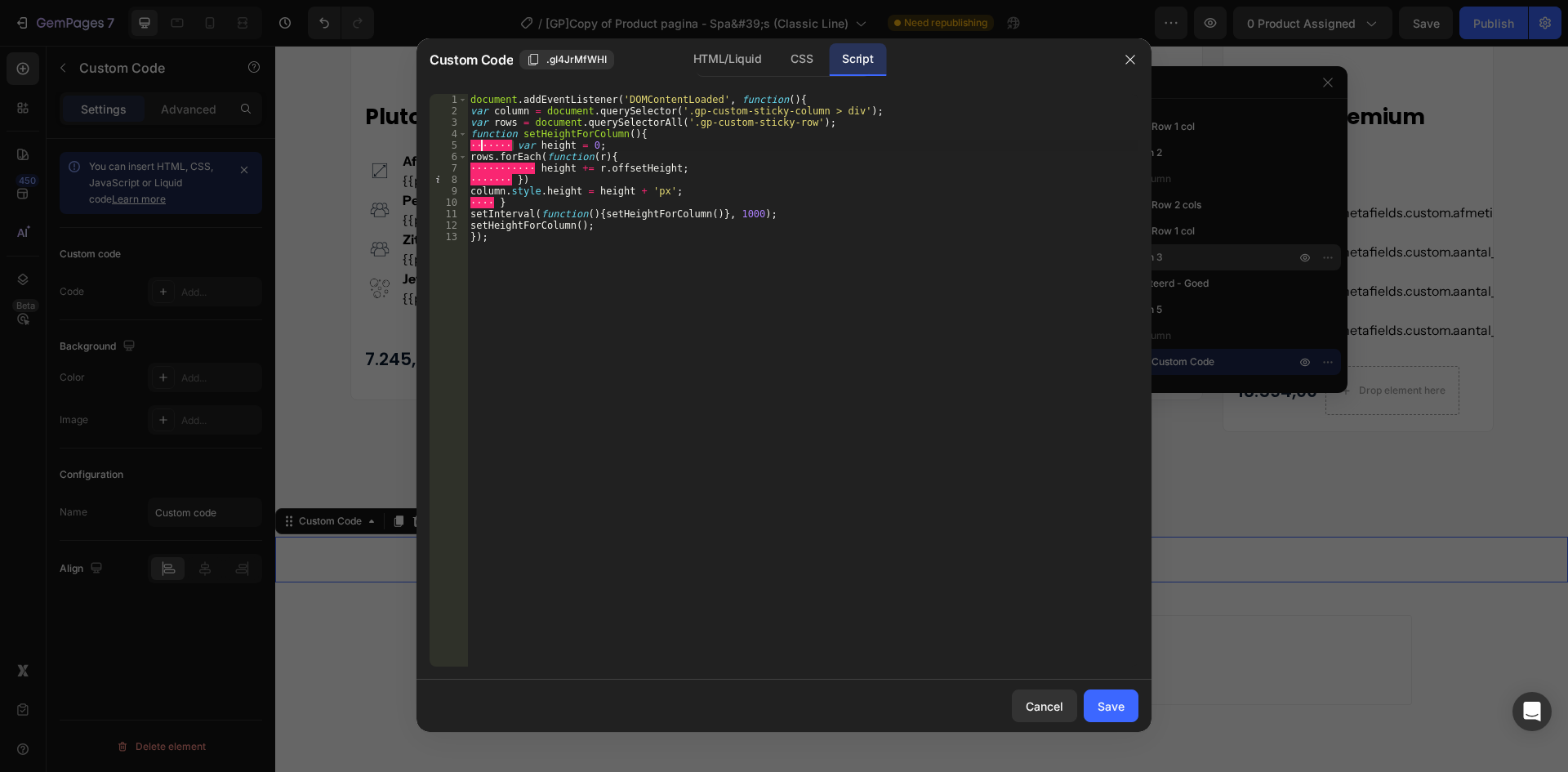
click at [466, 142] on div "function setHeightForColumn(){ 1 2 3 4 5 6 7 8 9 10 11 12 13 document . addEven…" at bounding box center [784, 380] width 710 height 573
drag, startPoint x: 536, startPoint y: 168, endPoint x: 493, endPoint y: 178, distance: 44.1
click at [453, 167] on div "var height = 0; 1 2 3 4 5 6 7 8 9 10 11 12 13 document . addEventListener ( 'DO…" at bounding box center [784, 380] width 710 height 573
drag, startPoint x: 513, startPoint y: 180, endPoint x: 463, endPoint y: 183, distance: 50.1
click at [464, 180] on div "height += r.offsetHeight; 1 2 3 4 5 6 7 8 9 10 11 12 13 document . addEventList…" at bounding box center [784, 380] width 710 height 573
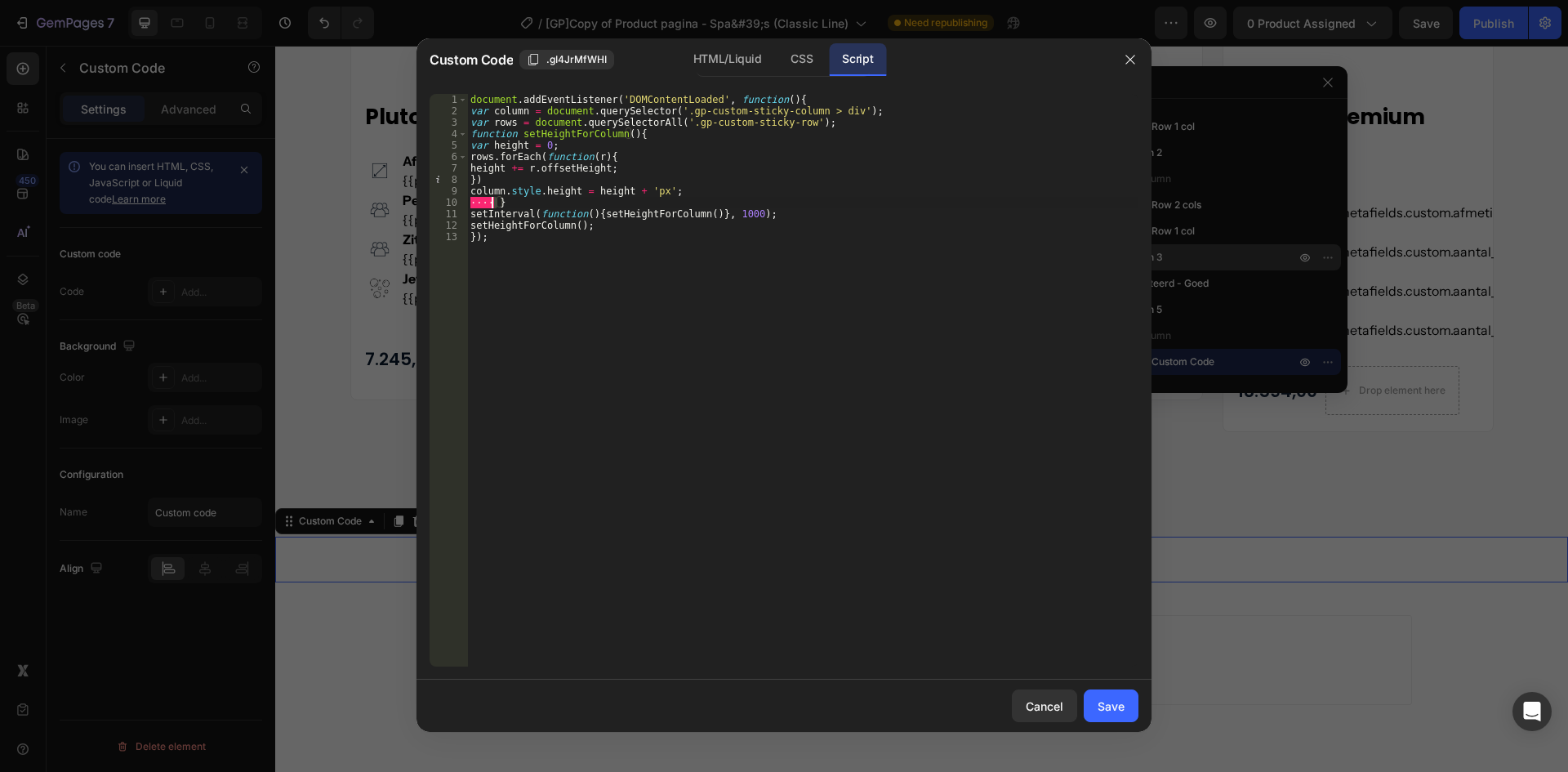
drag, startPoint x: 496, startPoint y: 203, endPoint x: 463, endPoint y: 201, distance: 33.1
click at [463, 201] on div "}) 1 2 3 4 5 6 7 8 9 10 11 12 13 document . addEventListener ( 'DOMContentLoade…" at bounding box center [784, 380] width 710 height 573
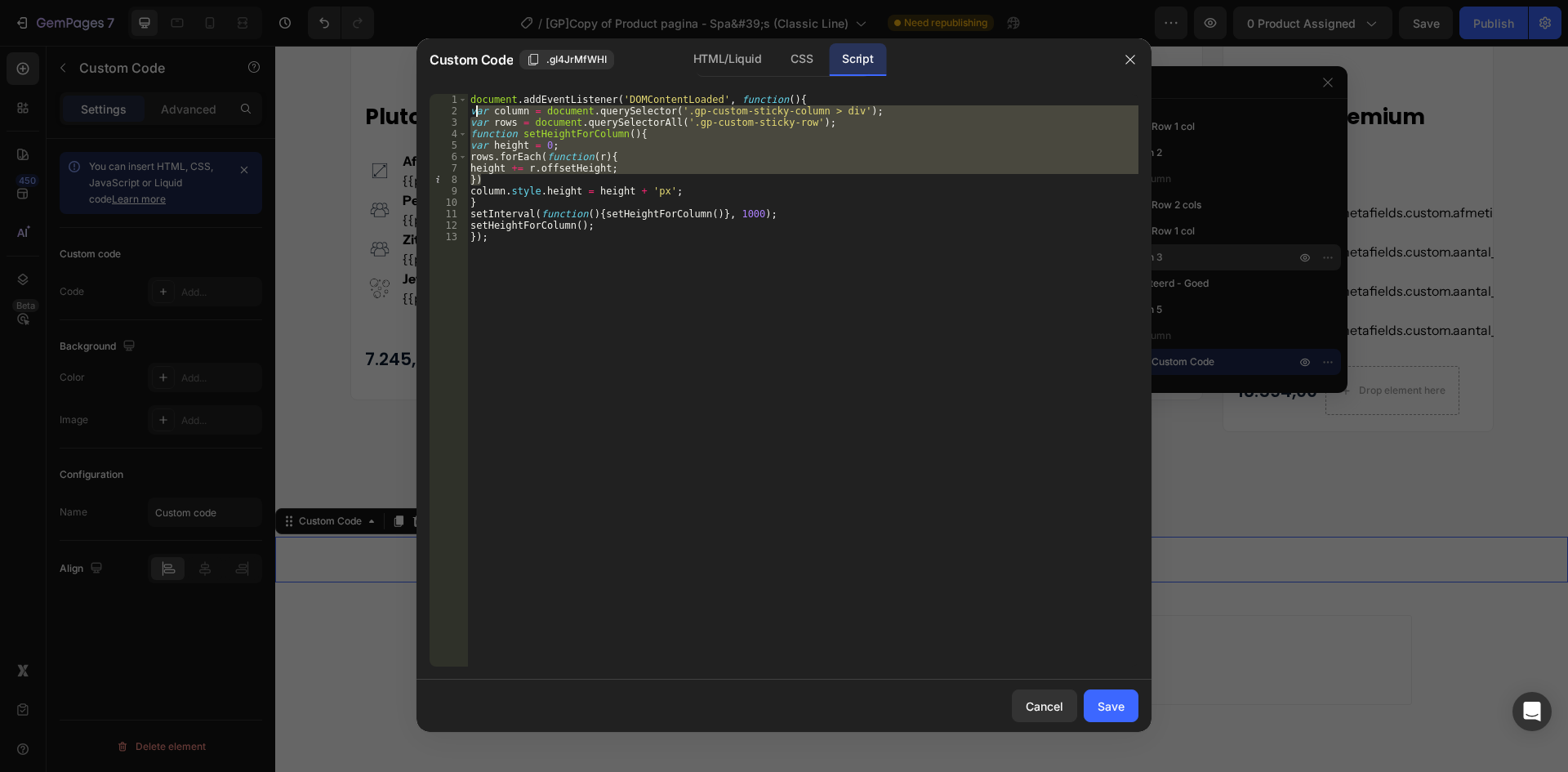
drag, startPoint x: 484, startPoint y: 179, endPoint x: 474, endPoint y: 115, distance: 64.8
click at [474, 115] on div "document . addEventListener ( 'DOMContentLoaded' , function ( ) { var column = …" at bounding box center [803, 392] width 671 height 596
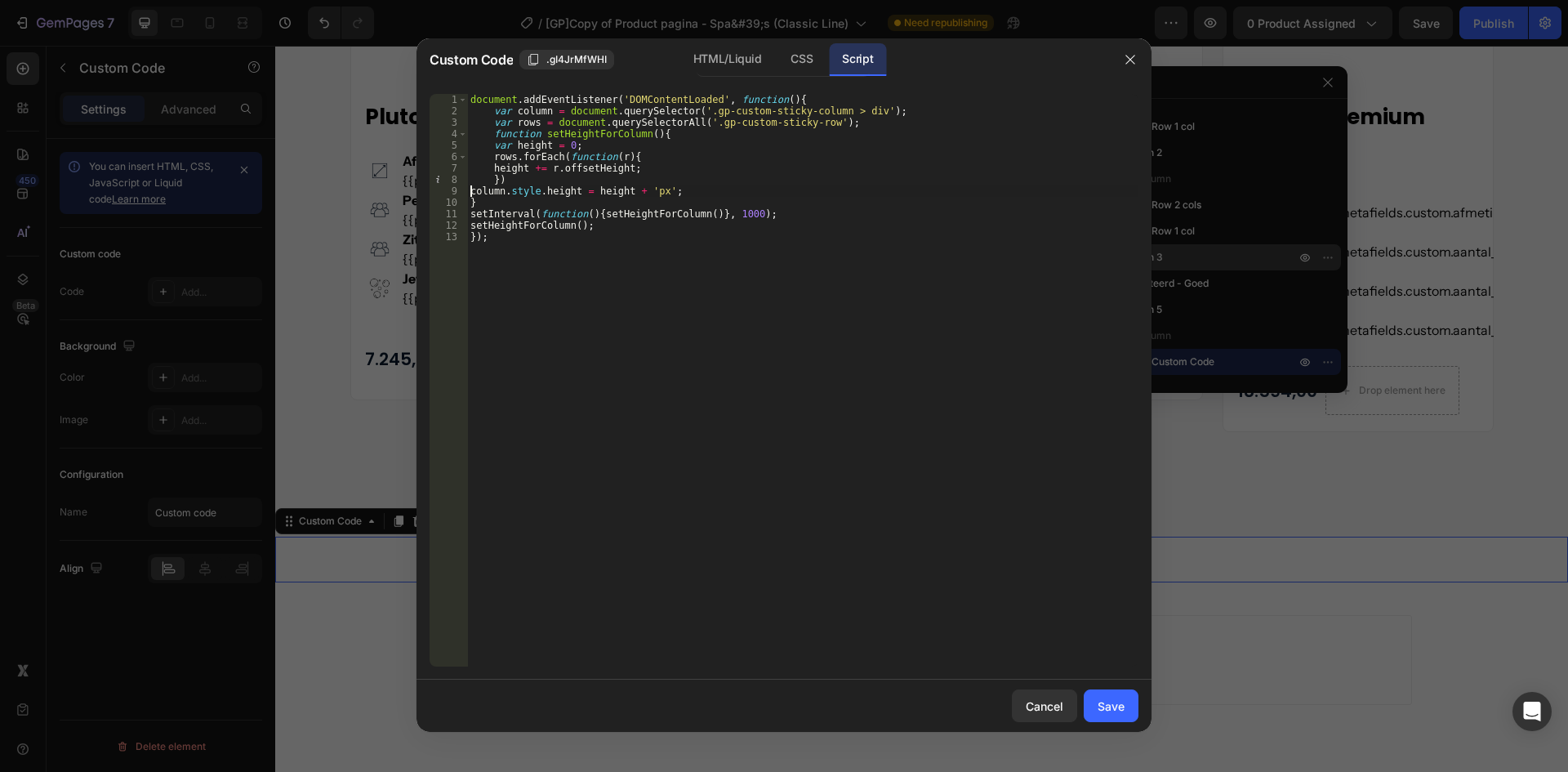
click at [469, 190] on div "document . addEventListener ( 'DOMContentLoaded' , function ( ) { var column = …" at bounding box center [803, 392] width 671 height 596
click at [494, 171] on div "document . addEventListener ( 'DOMContentLoaded' , function ( ) { var column = …" at bounding box center [803, 392] width 671 height 596
click at [499, 137] on div "document . addEventListener ( 'DOMContentLoaded' , function ( ) { var column = …" at bounding box center [803, 392] width 671 height 596
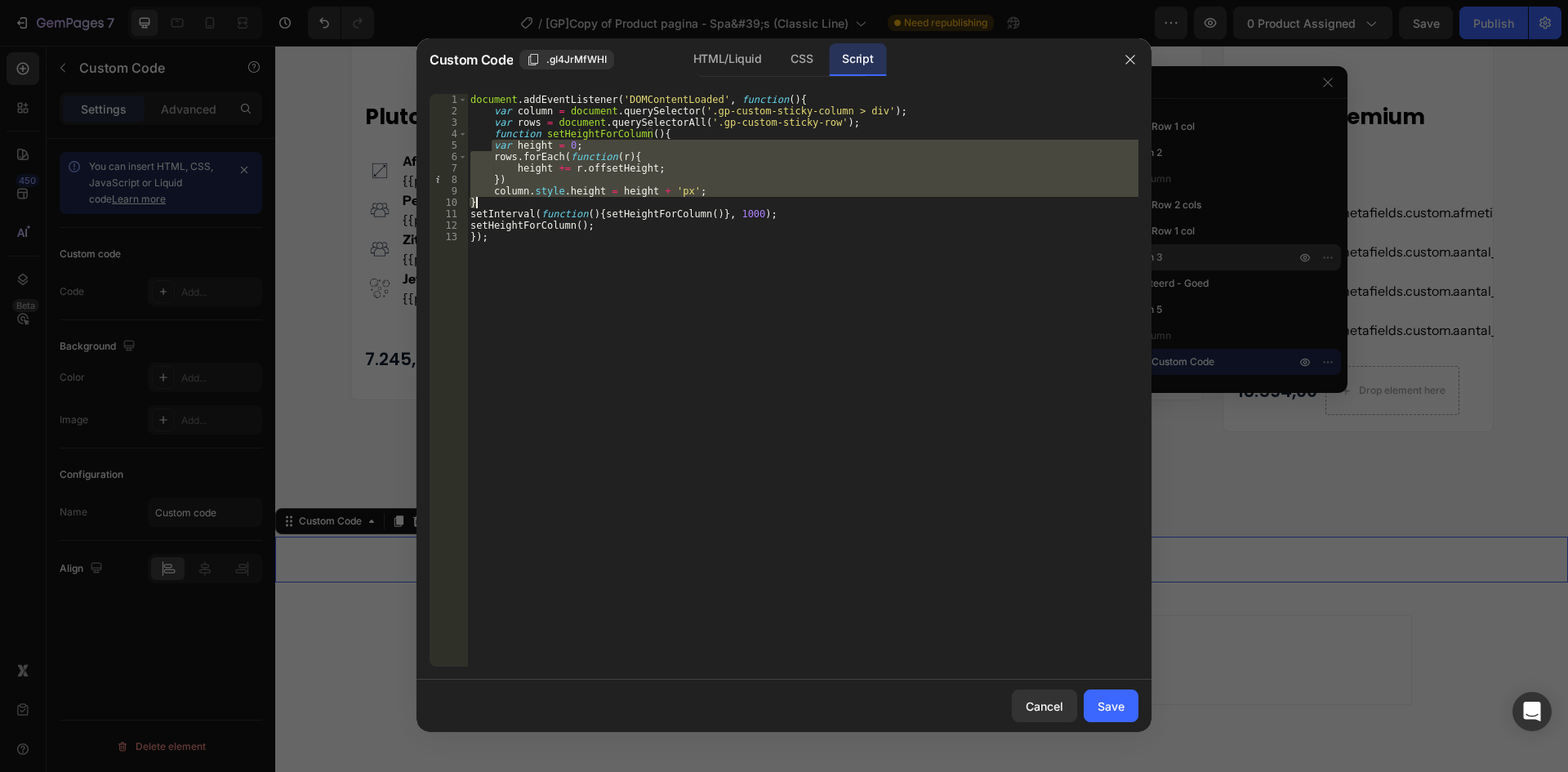
drag, startPoint x: 492, startPoint y: 147, endPoint x: 503, endPoint y: 203, distance: 57.1
click at [503, 203] on div "document . addEventListener ( 'DOMContentLoaded' , function ( ) { var column = …" at bounding box center [803, 392] width 671 height 596
click at [494, 199] on div "document . addEventListener ( 'DOMContentLoaded' , function ( ) { var column = …" at bounding box center [803, 380] width 671 height 573
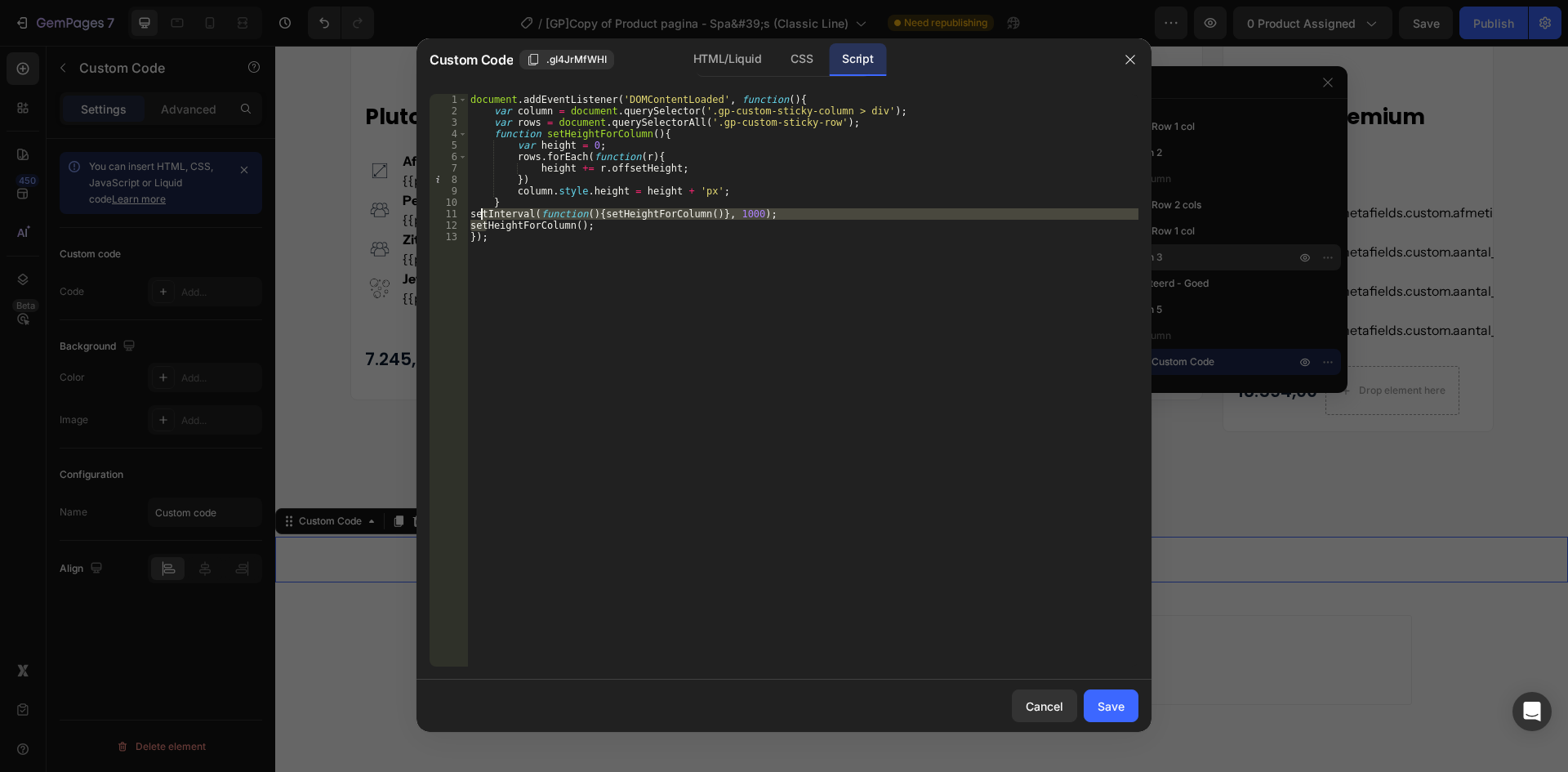
click at [481, 215] on div "document . addEventListener ( 'DOMContentLoaded' , function ( ) { var column = …" at bounding box center [803, 392] width 671 height 596
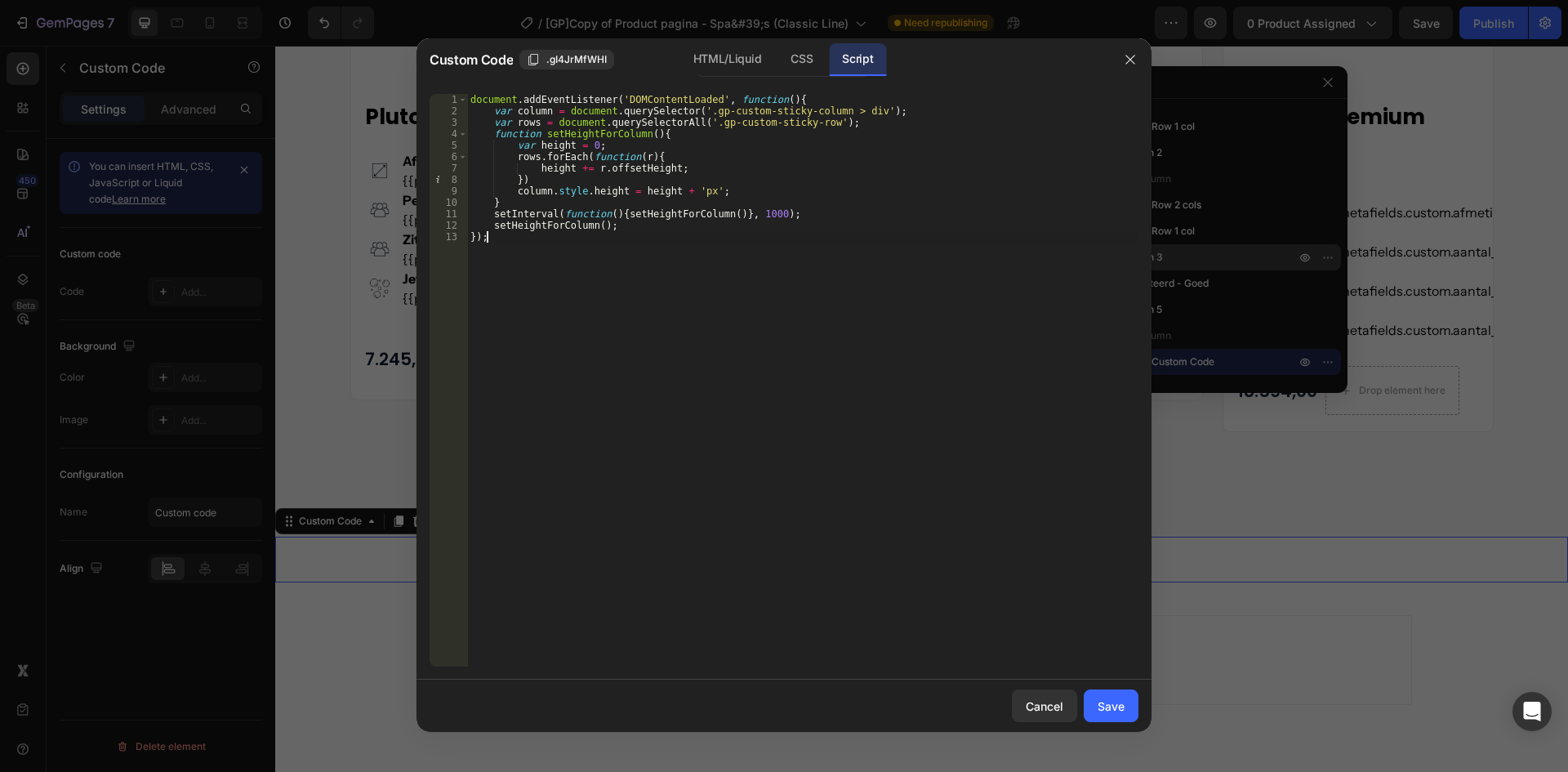
click at [547, 241] on div "document . addEventListener ( 'DOMContentLoaded' , function ( ) { var column = …" at bounding box center [803, 392] width 671 height 596
type textarea "});"
click at [1109, 705] on div "Save" at bounding box center [1111, 706] width 27 height 17
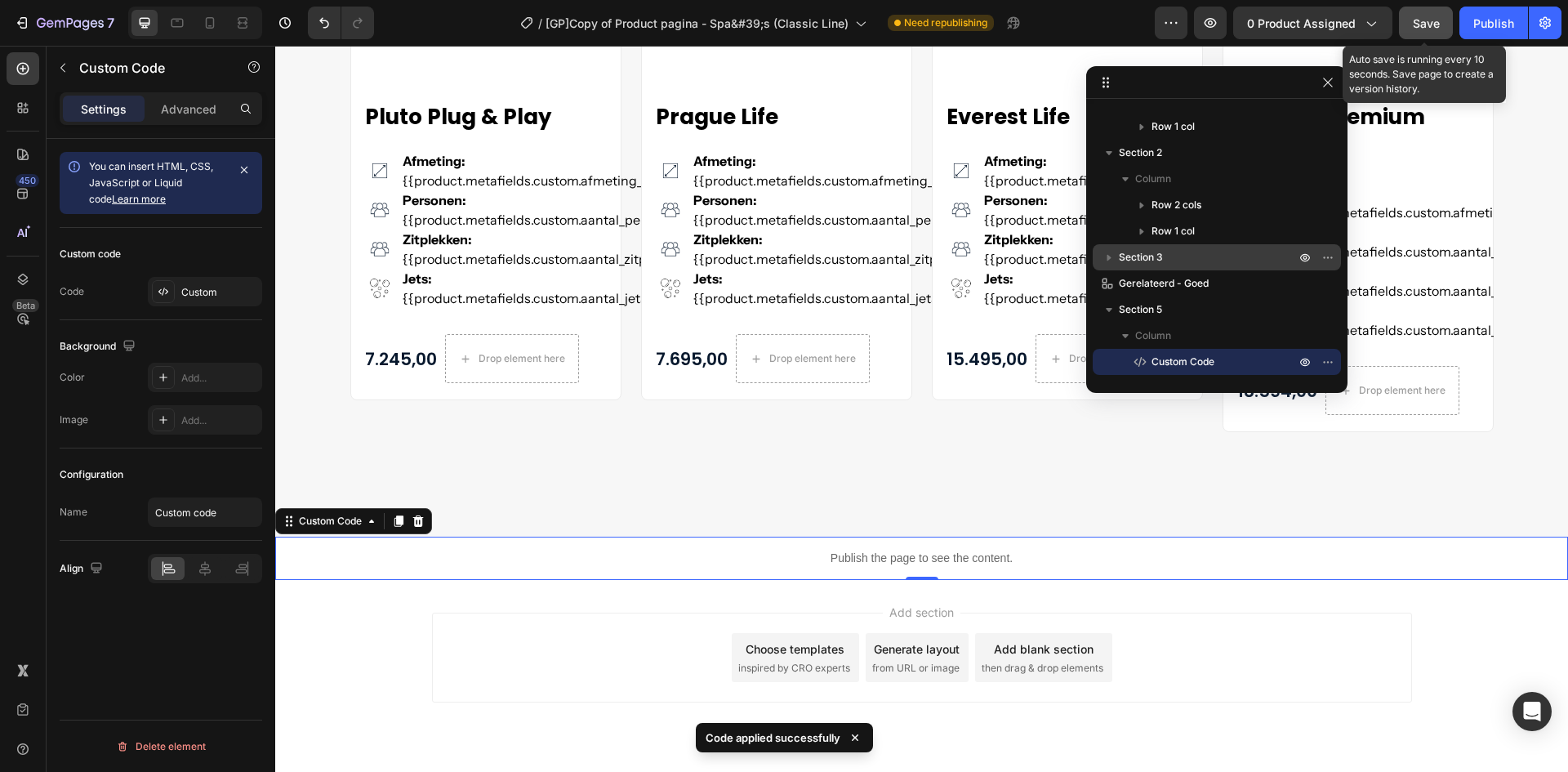
click at [1415, 30] on span "Save" at bounding box center [1426, 23] width 27 height 14
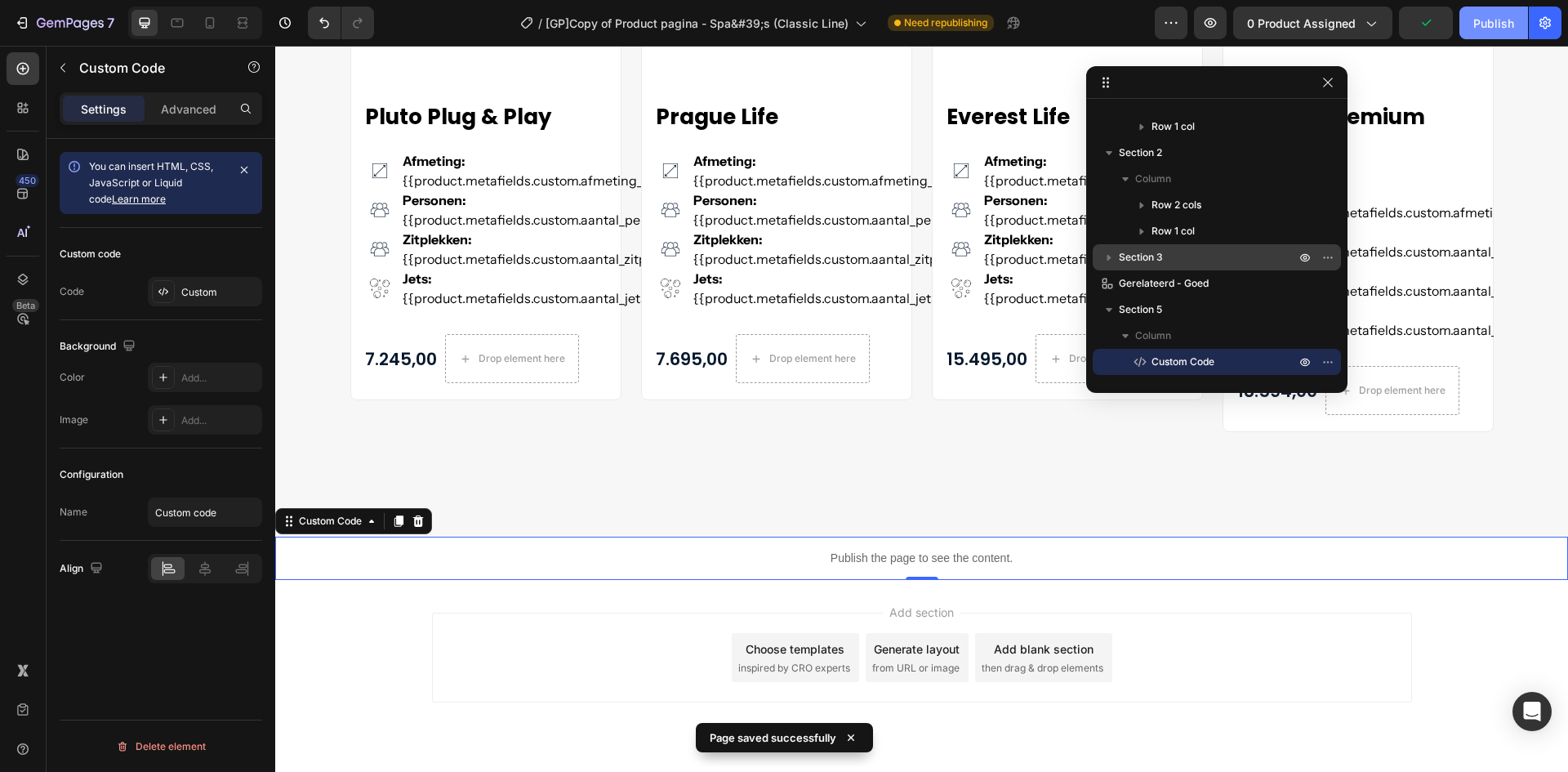
click at [1491, 30] on div "Publish" at bounding box center [1494, 23] width 41 height 17
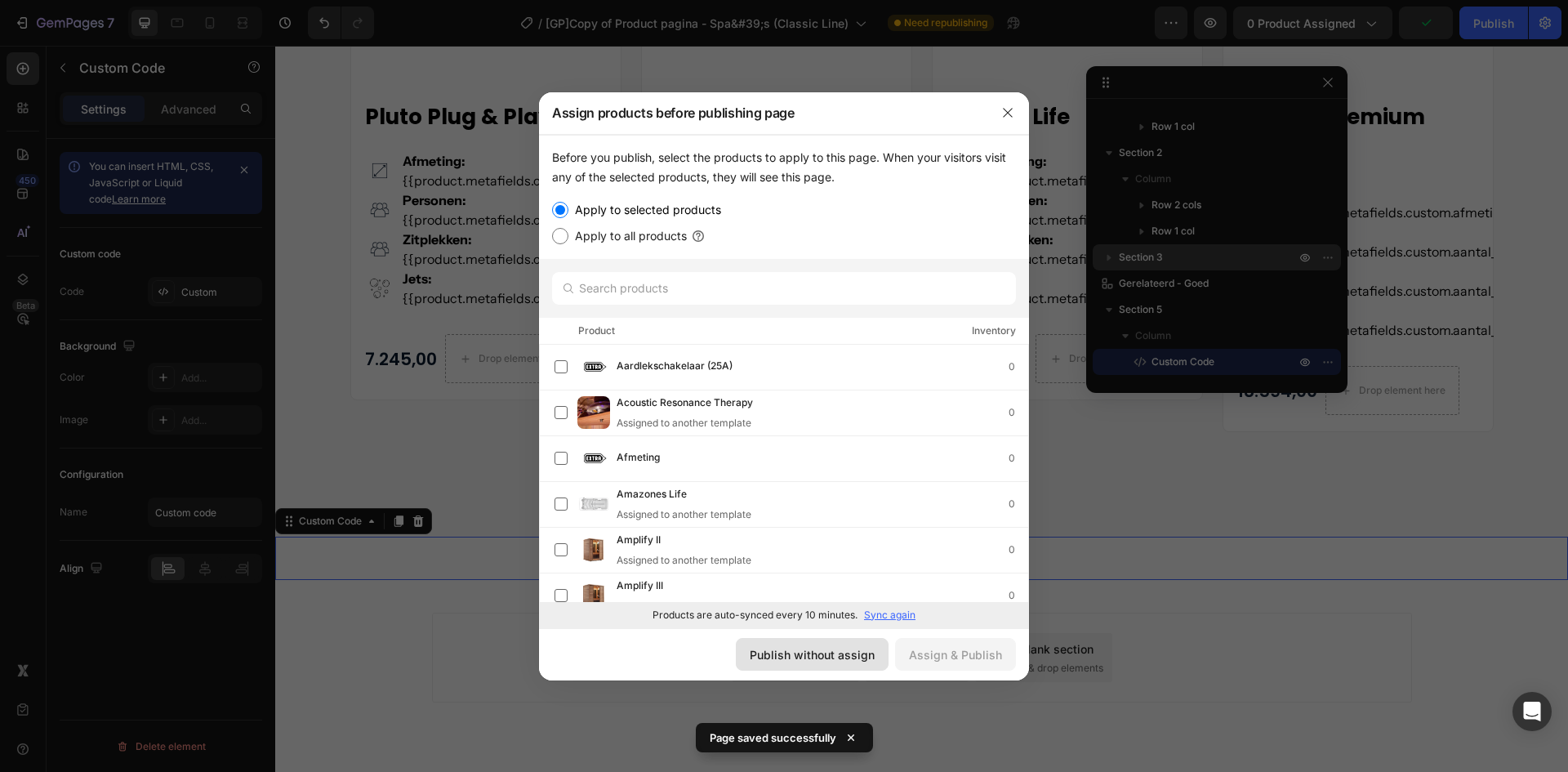
click at [837, 650] on div "Publish without assign" at bounding box center [812, 655] width 125 height 17
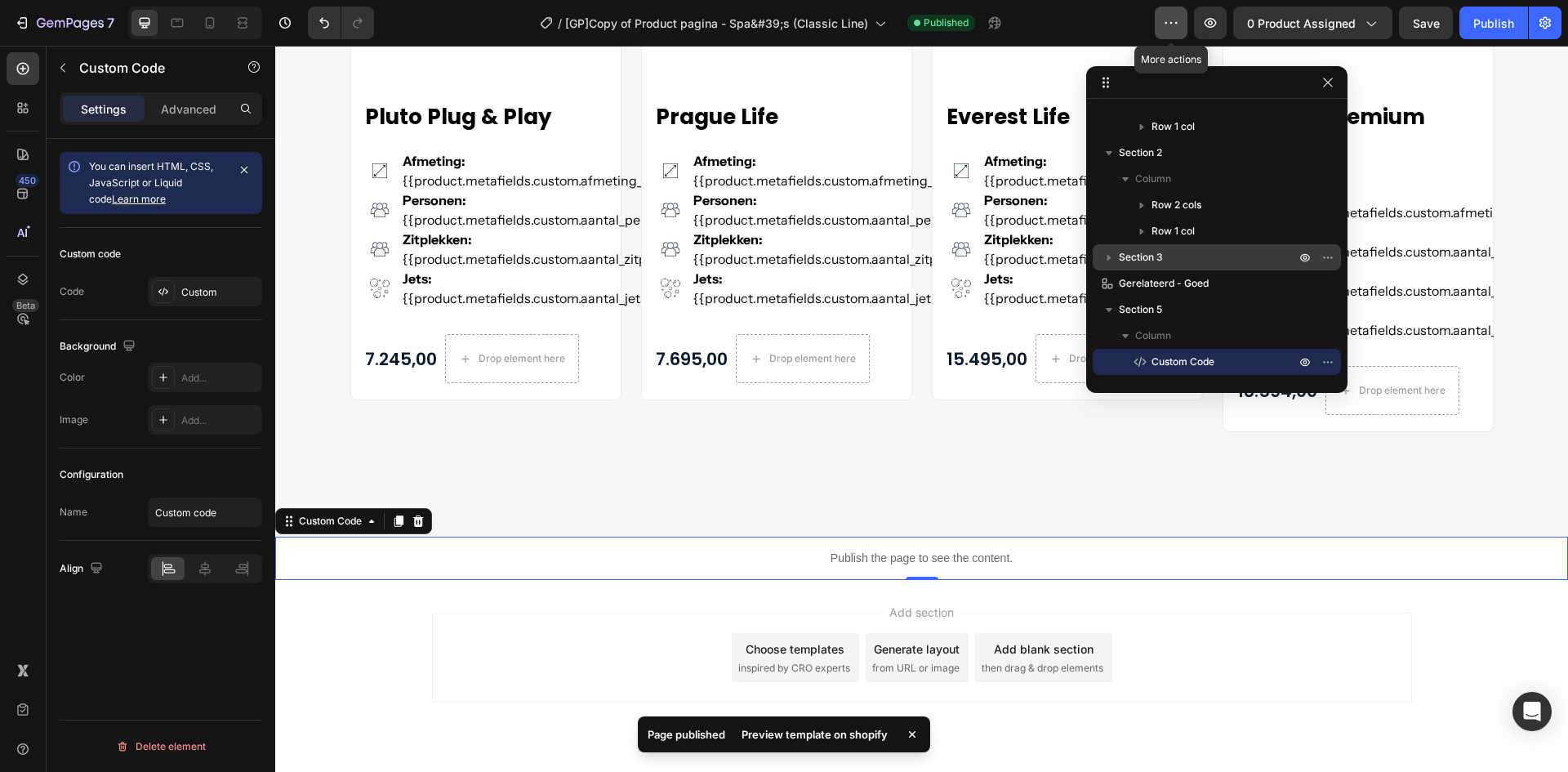
click at [1173, 28] on icon "button" at bounding box center [1171, 23] width 17 height 17
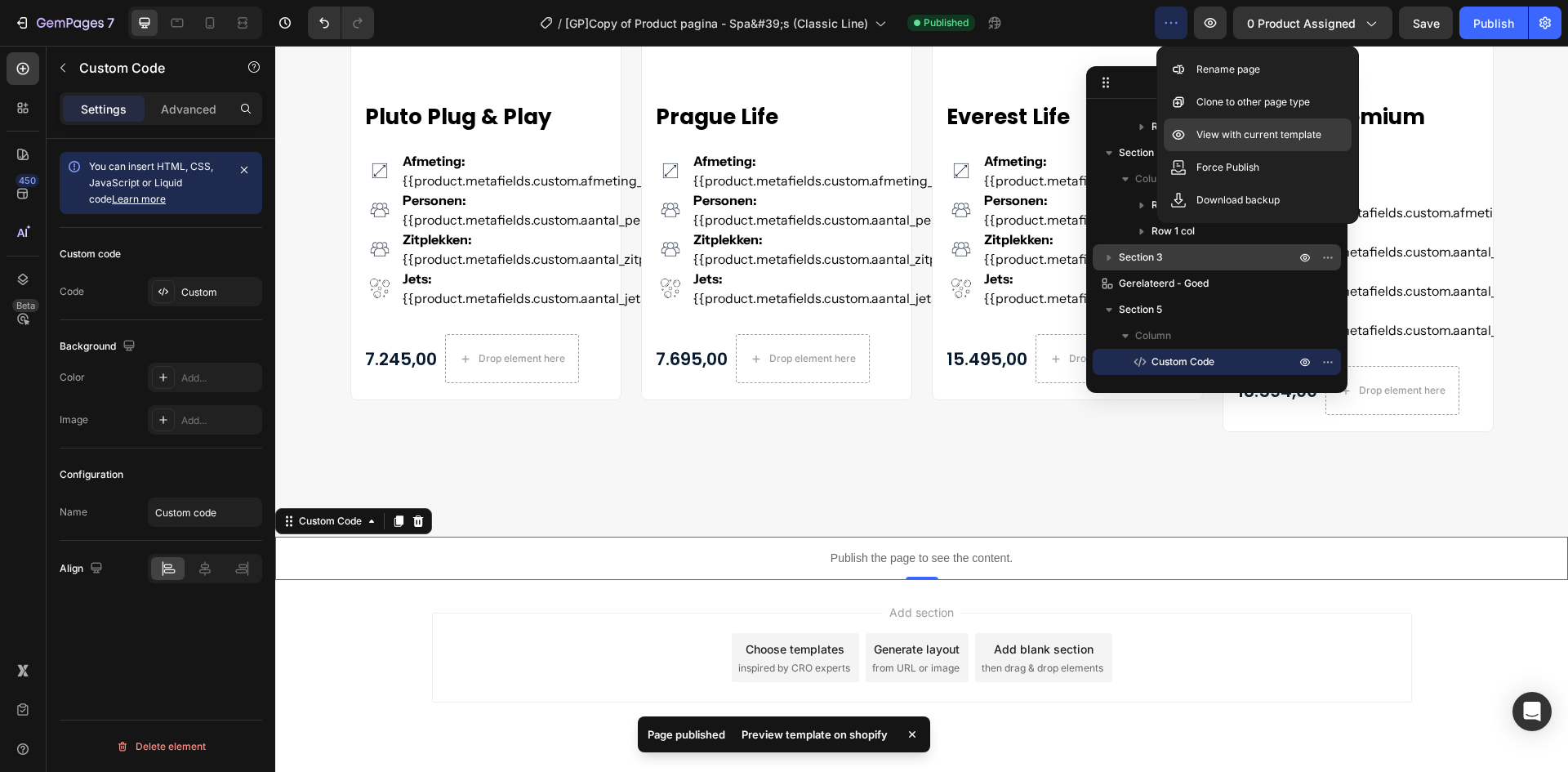
click at [1196, 132] on p "View with current template" at bounding box center [1259, 135] width 125 height 17
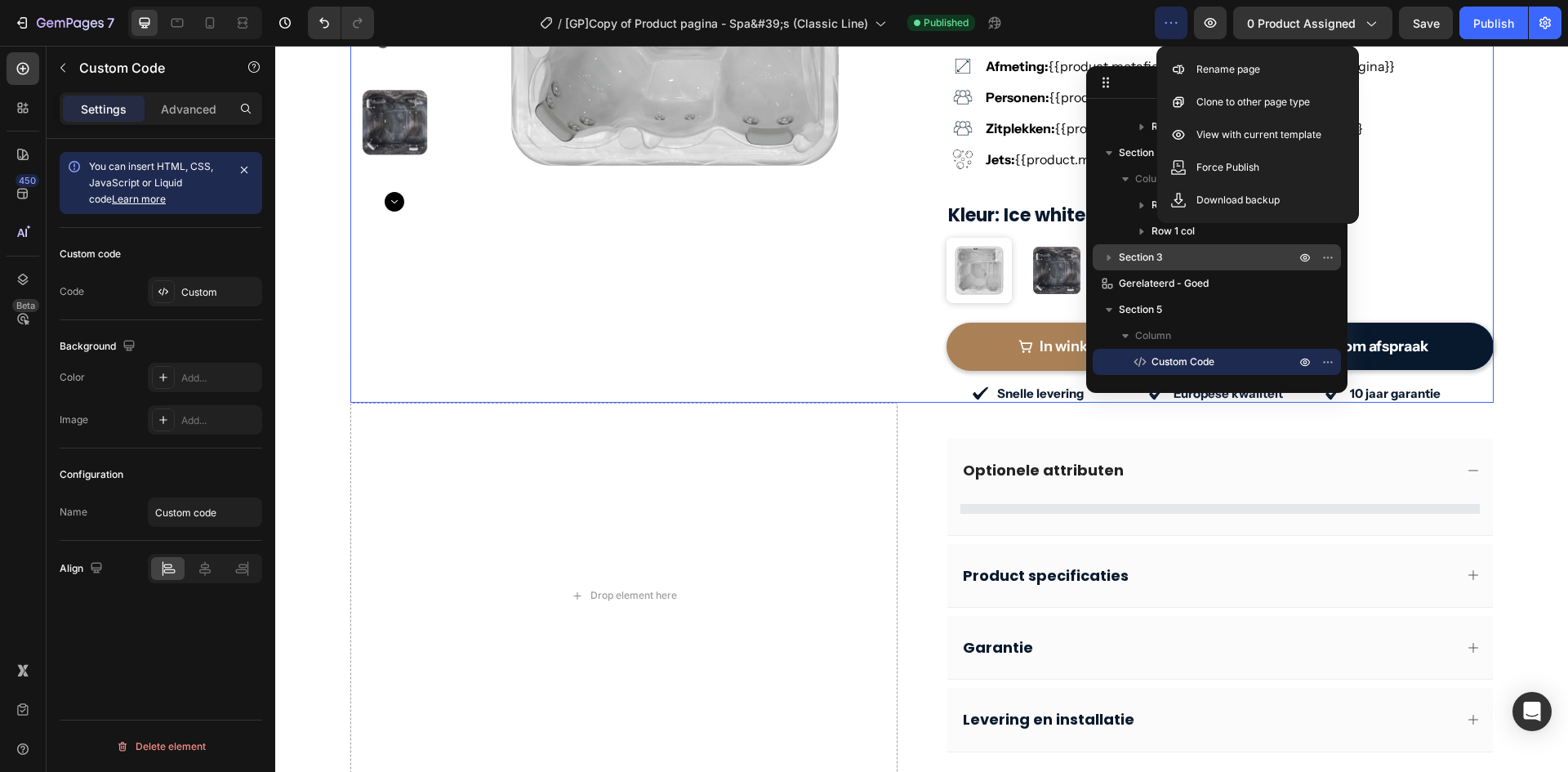
scroll to position [572, 0]
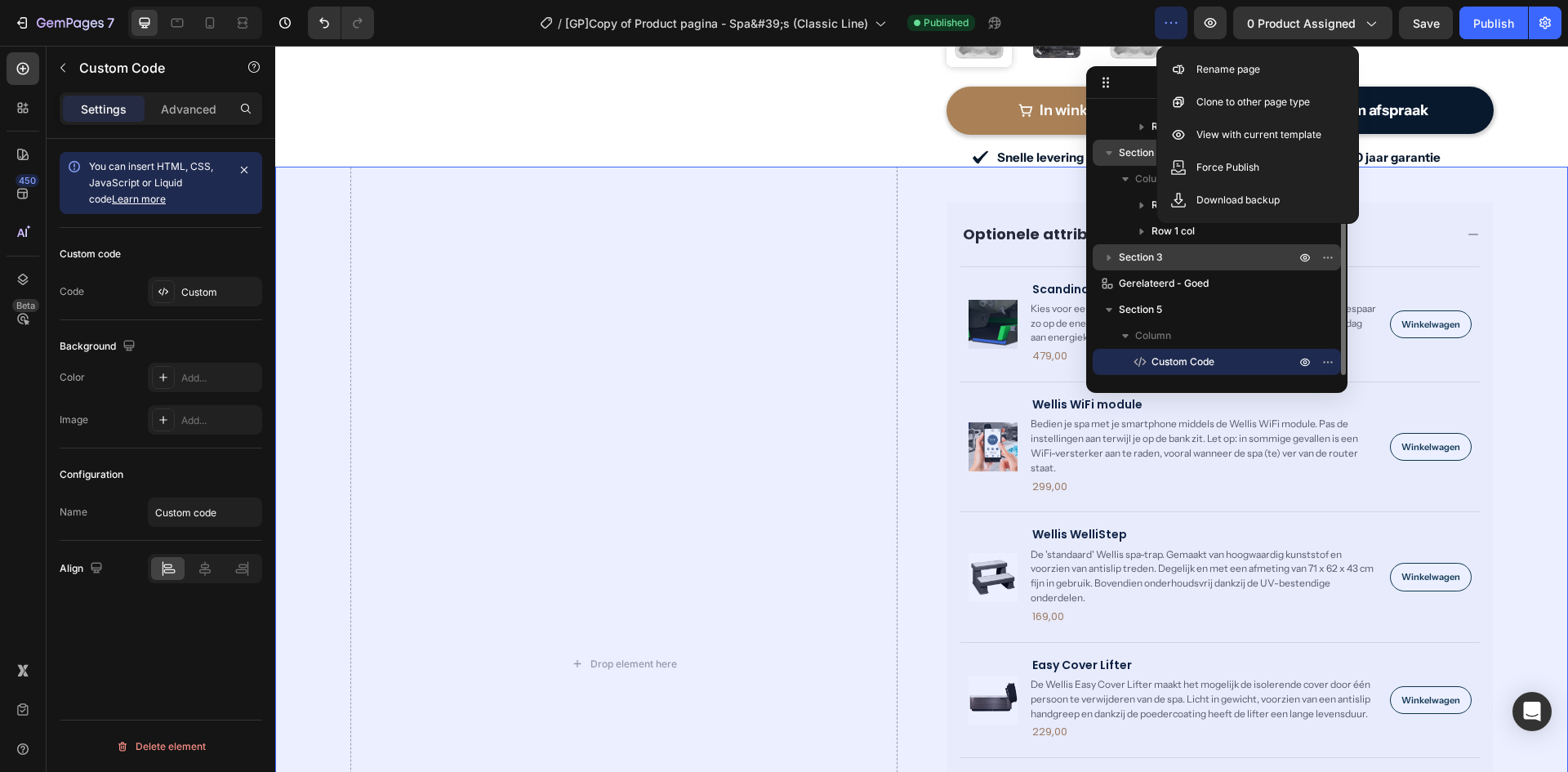
drag, startPoint x: 1126, startPoint y: 148, endPoint x: 1112, endPoint y: 160, distance: 18.4
click at [1126, 148] on span "Section 2" at bounding box center [1141, 153] width 43 height 17
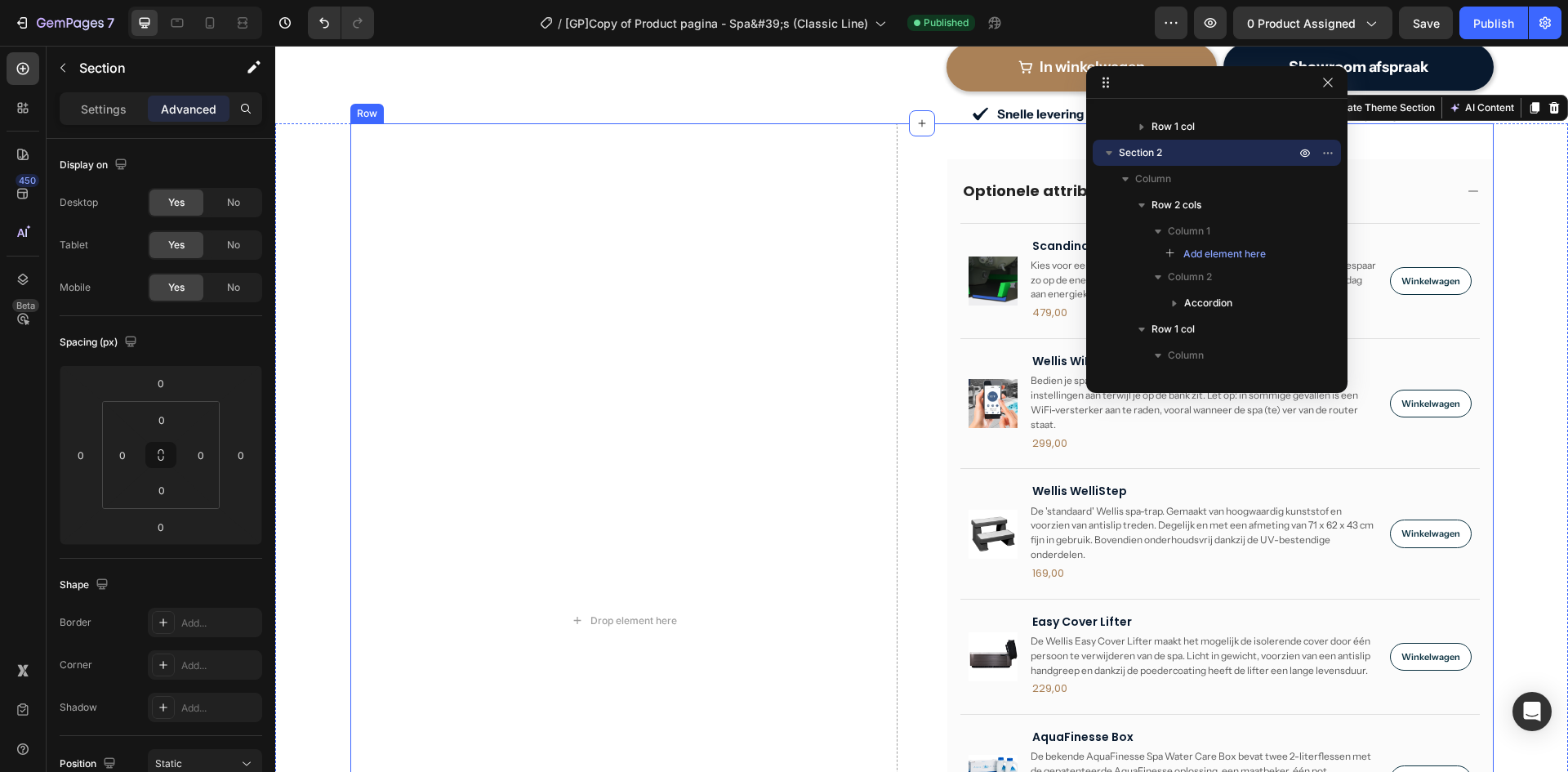
scroll to position [1187, 0]
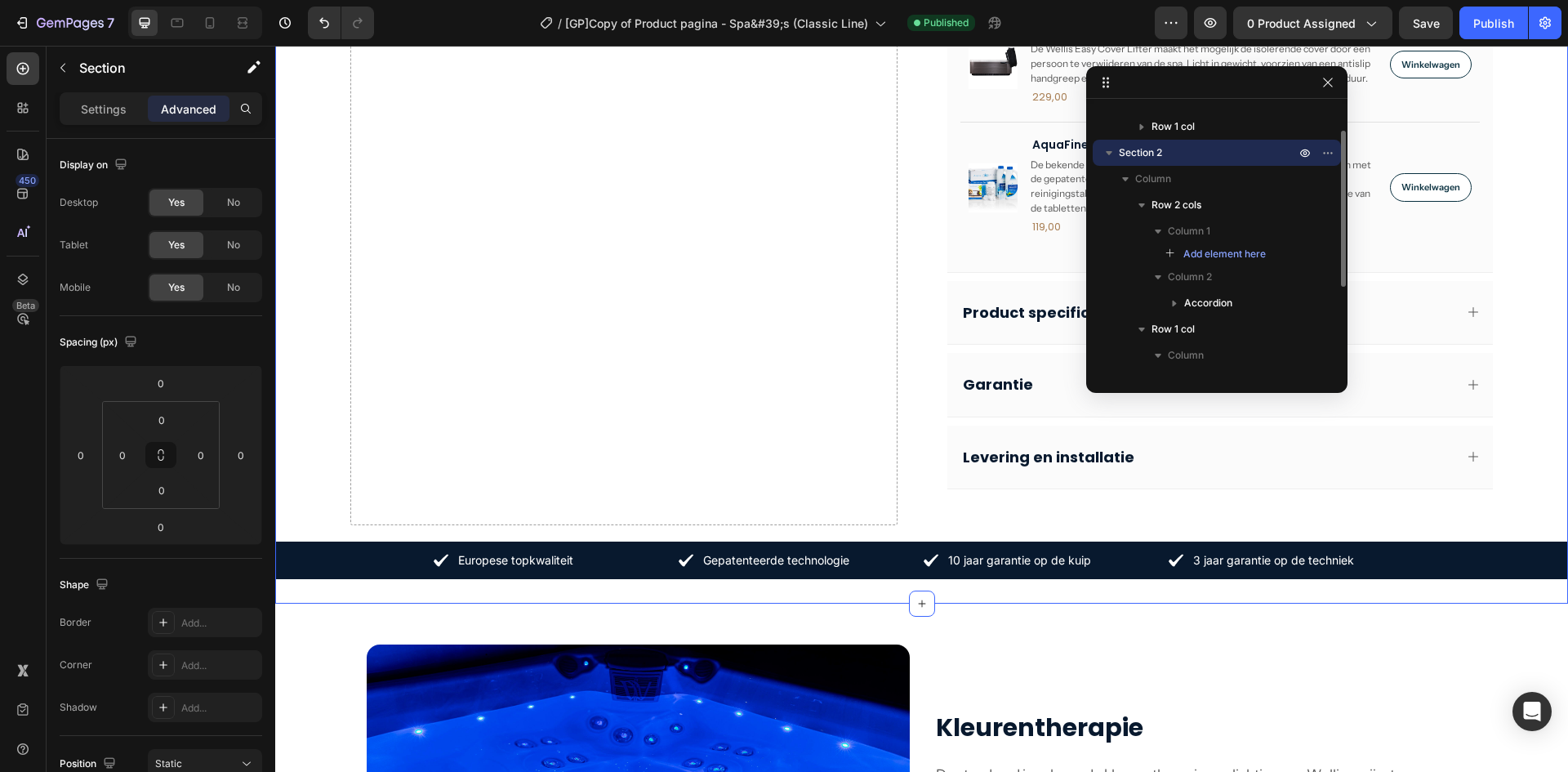
click at [1140, 149] on span "Section 2" at bounding box center [1141, 153] width 43 height 17
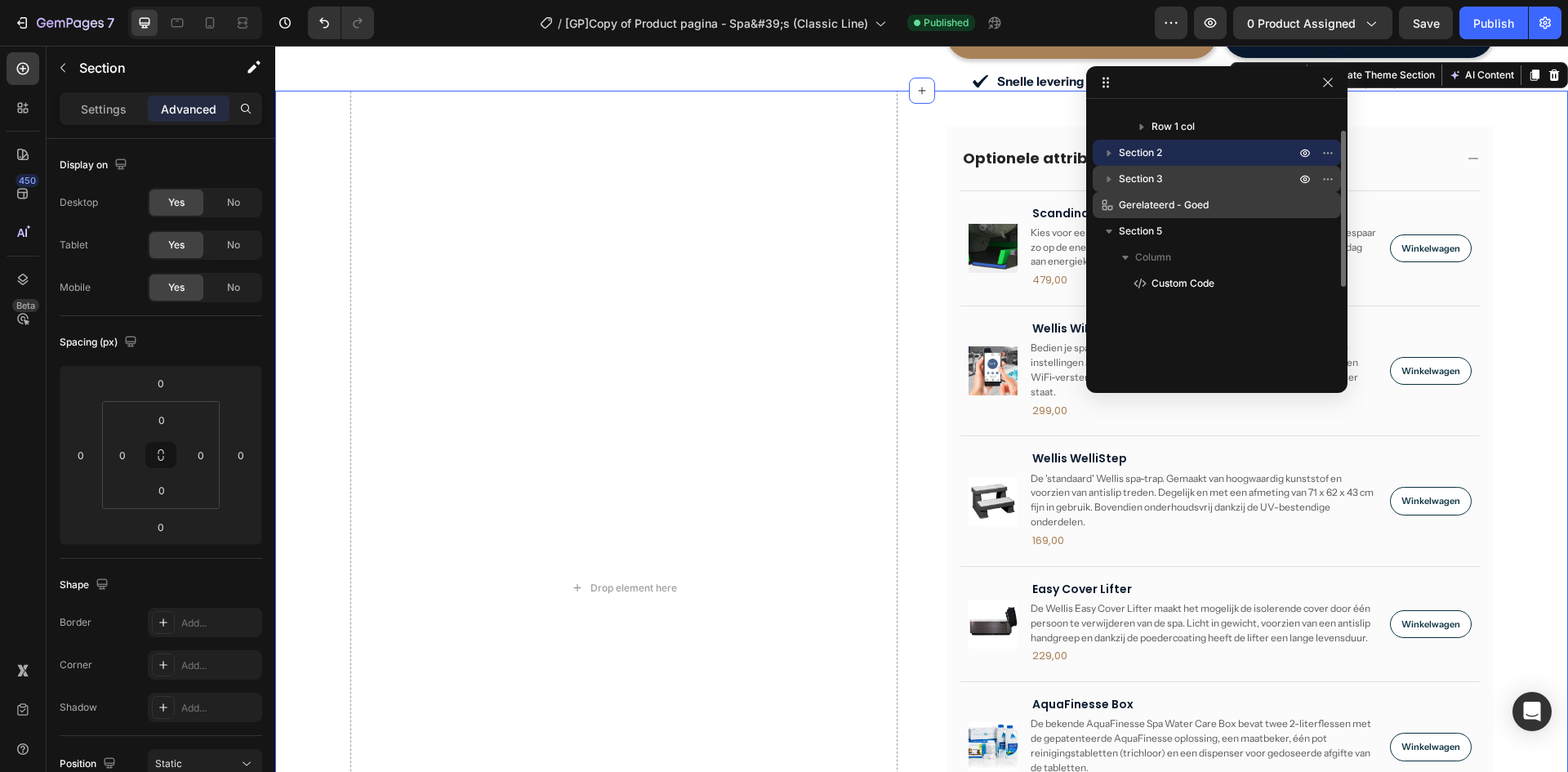
scroll to position [616, 0]
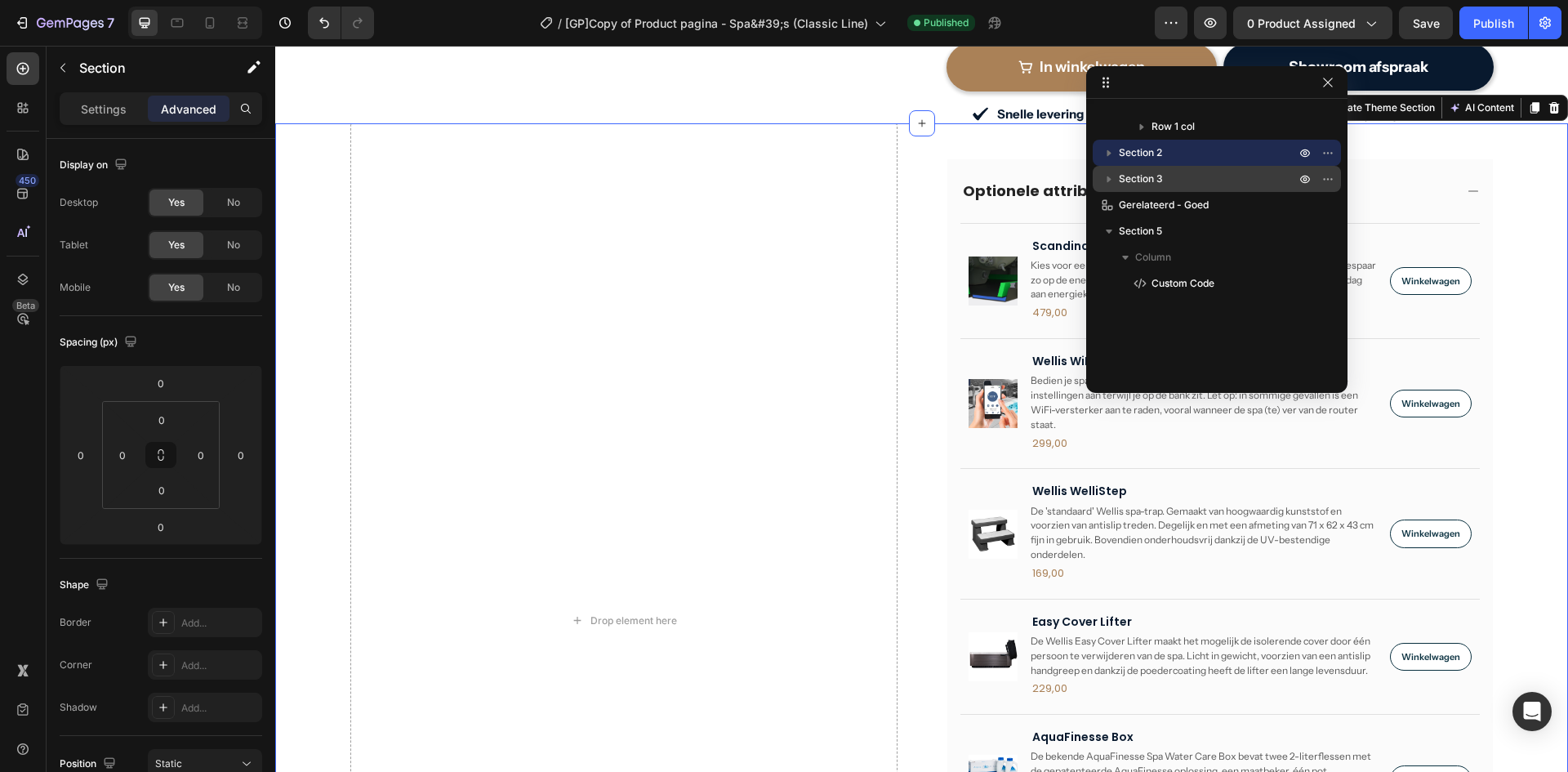
click at [1125, 177] on span "Section 3" at bounding box center [1141, 179] width 44 height 17
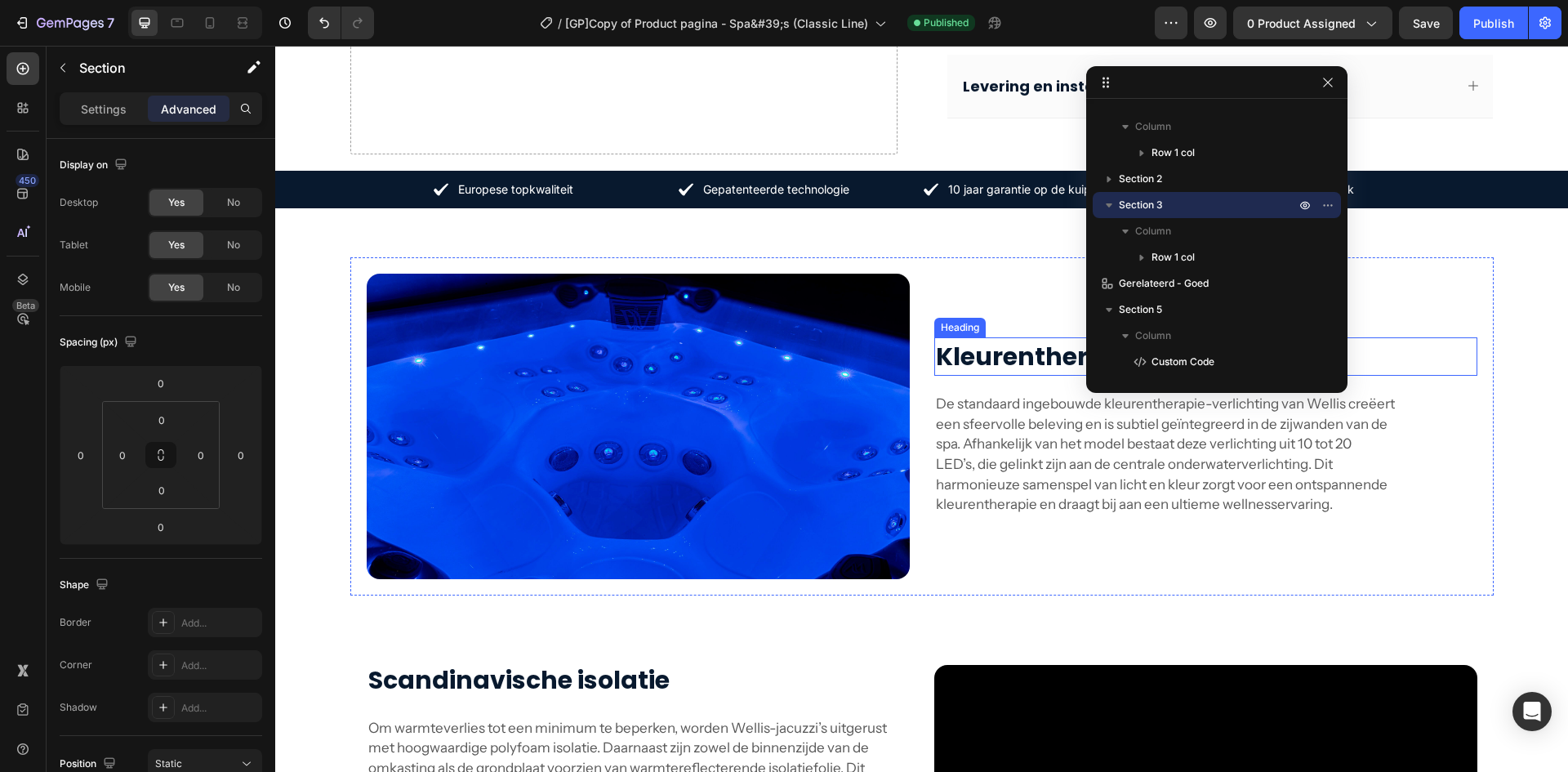
scroll to position [1497, 0]
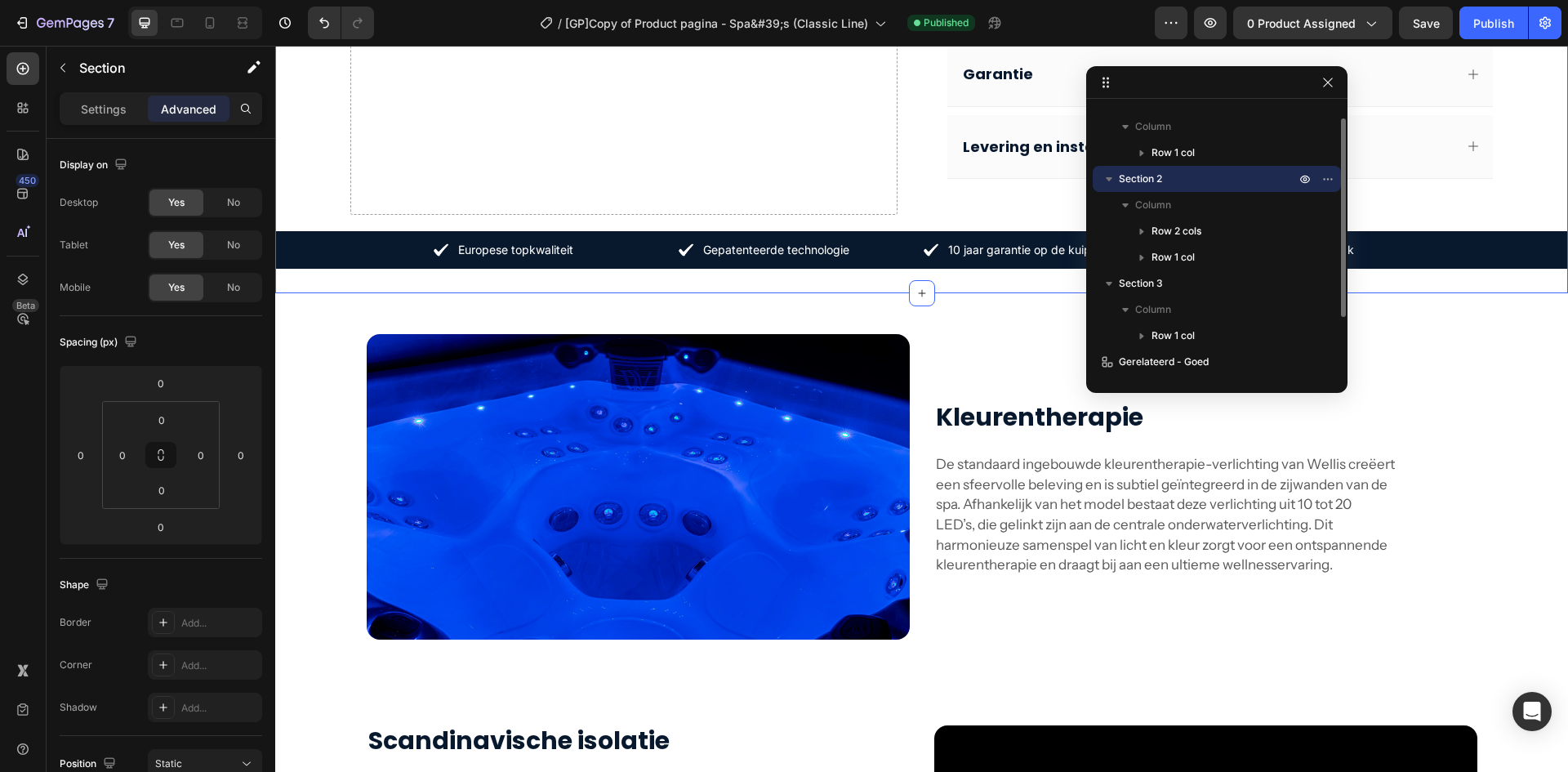
scroll to position [0, 0]
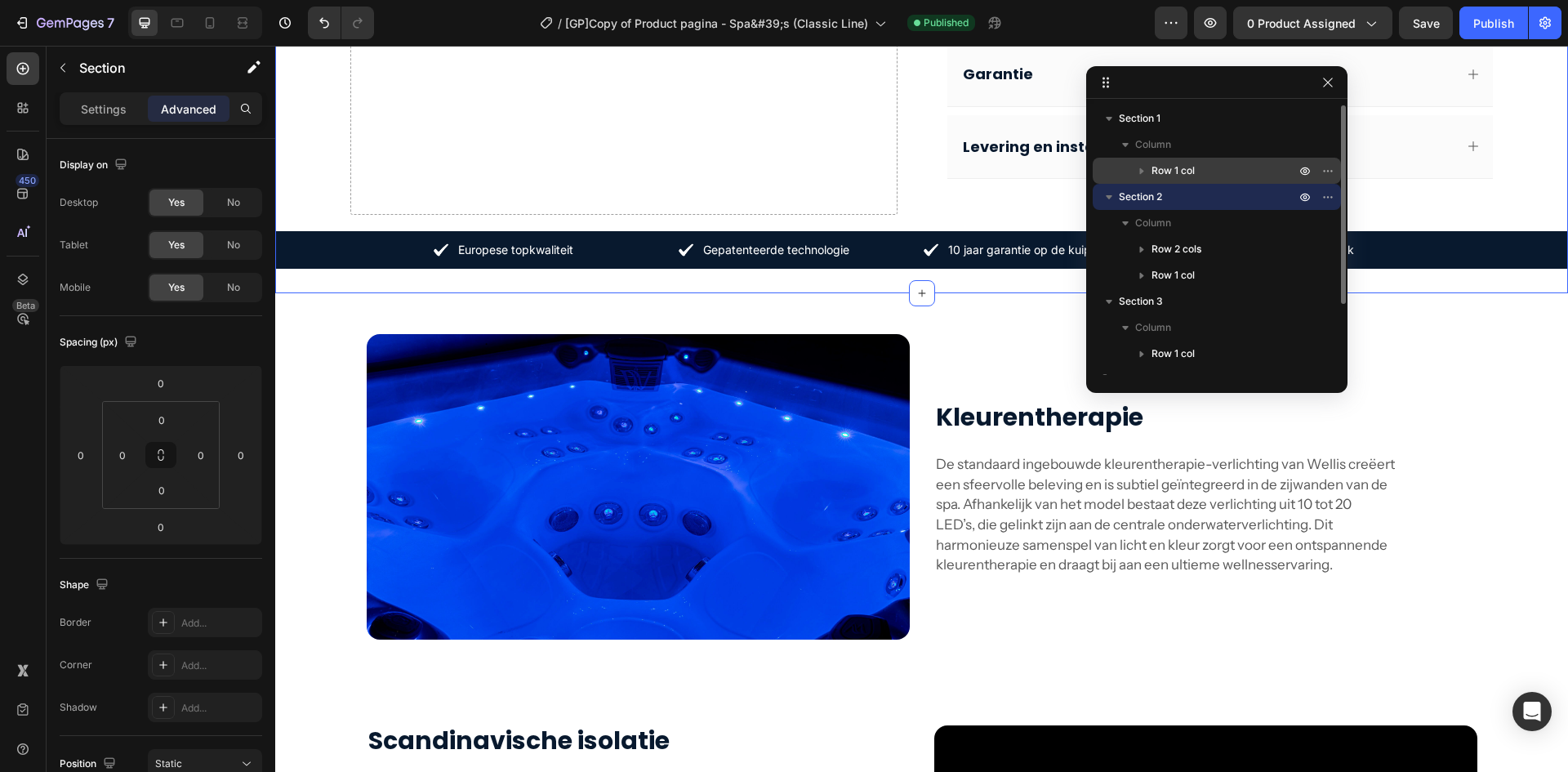
click at [1142, 169] on icon "button" at bounding box center [1142, 171] width 17 height 17
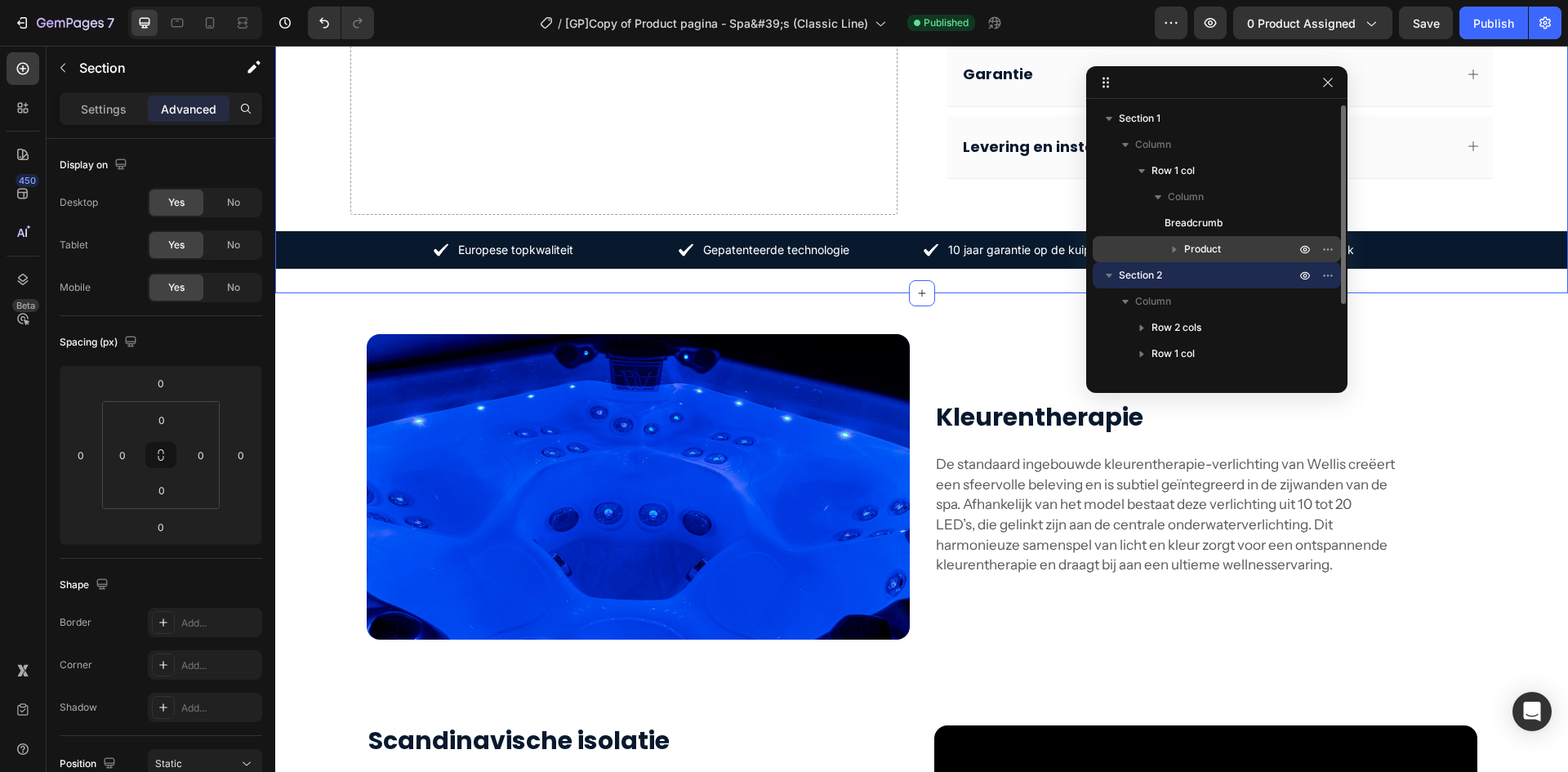
click at [1171, 249] on icon "button" at bounding box center [1175, 250] width 17 height 17
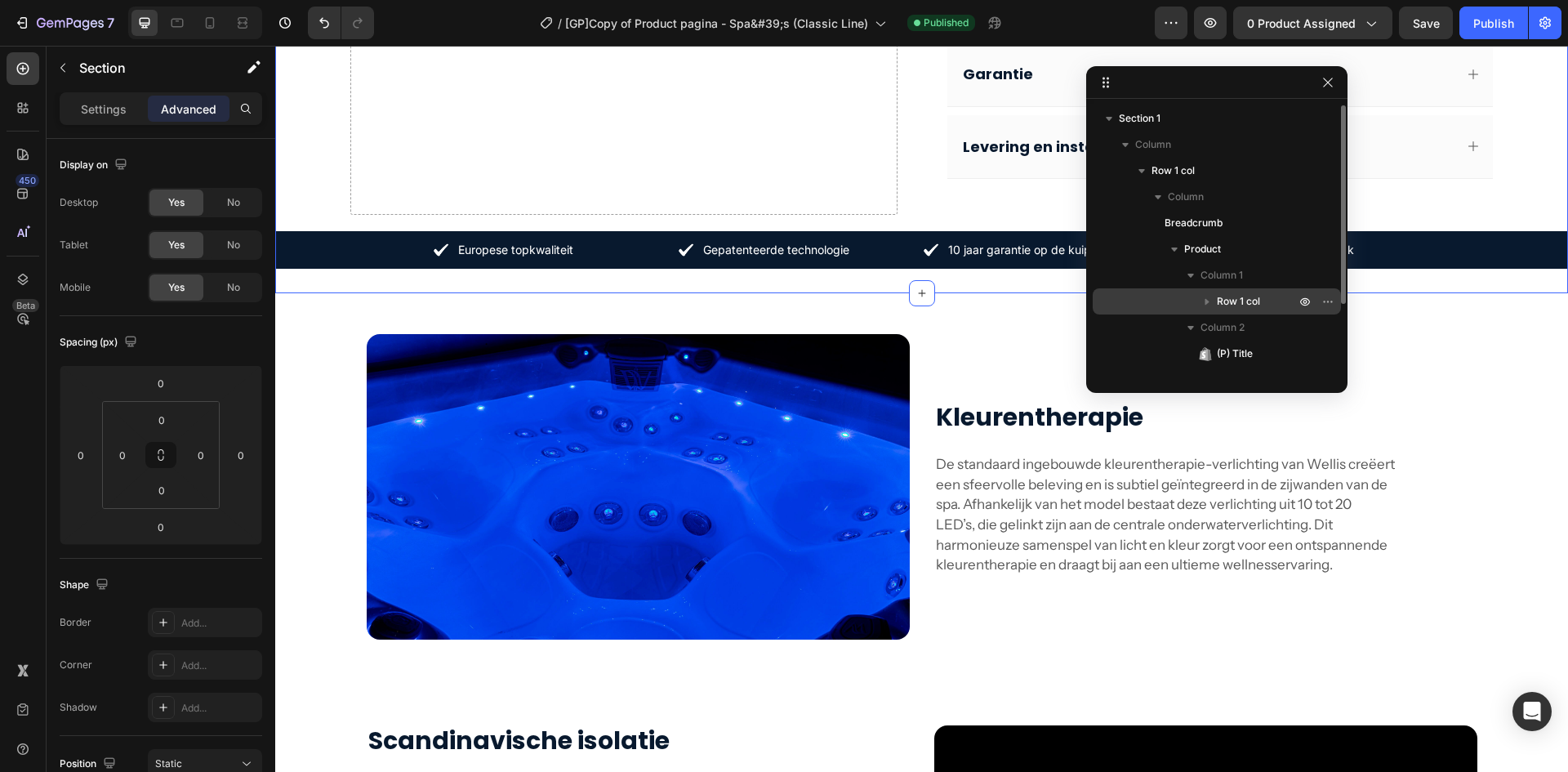
click at [1236, 305] on span "Row 1 col" at bounding box center [1238, 302] width 43 height 17
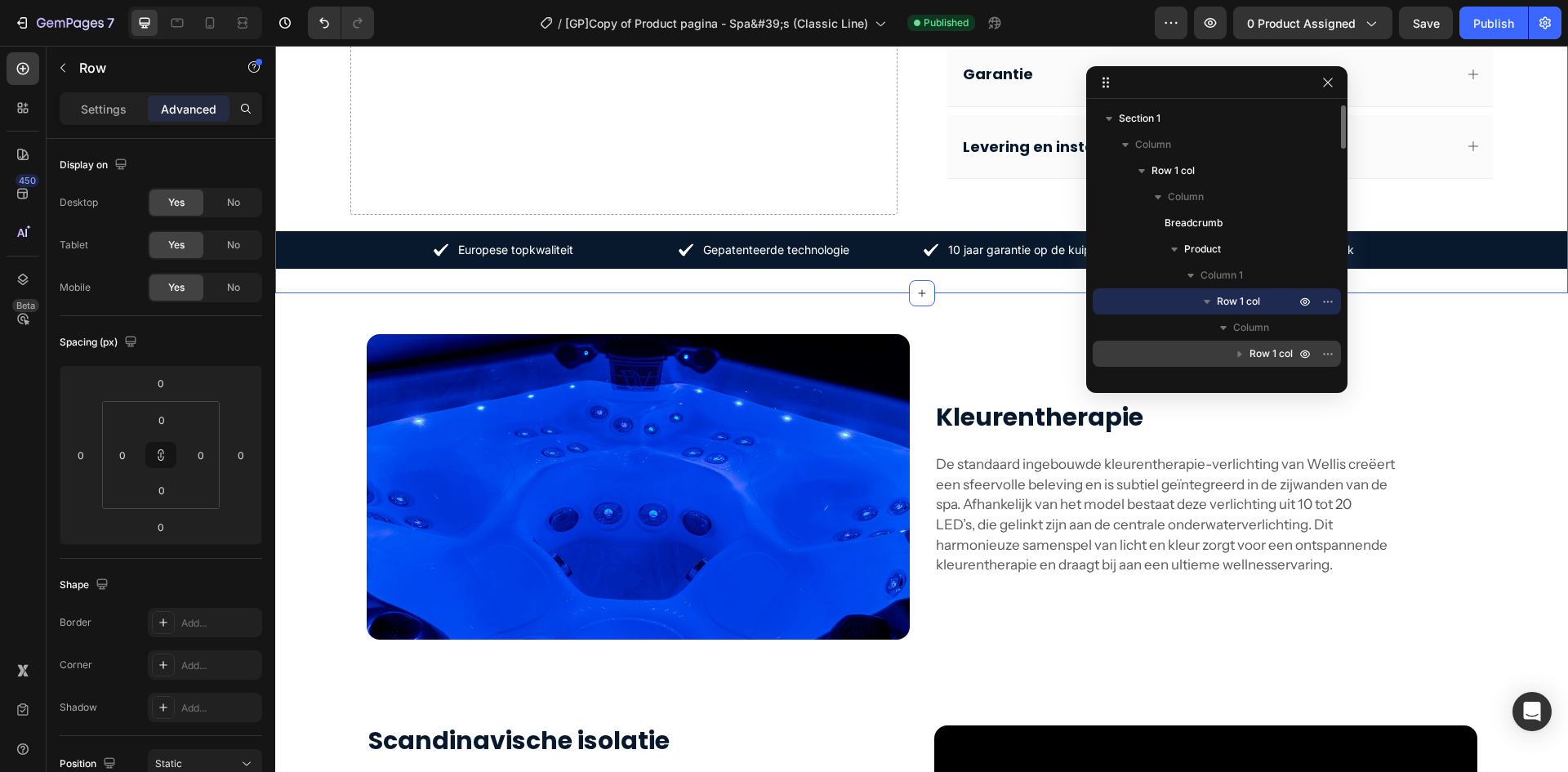
click at [1255, 346] on span "Row 1 col" at bounding box center [1271, 354] width 43 height 17
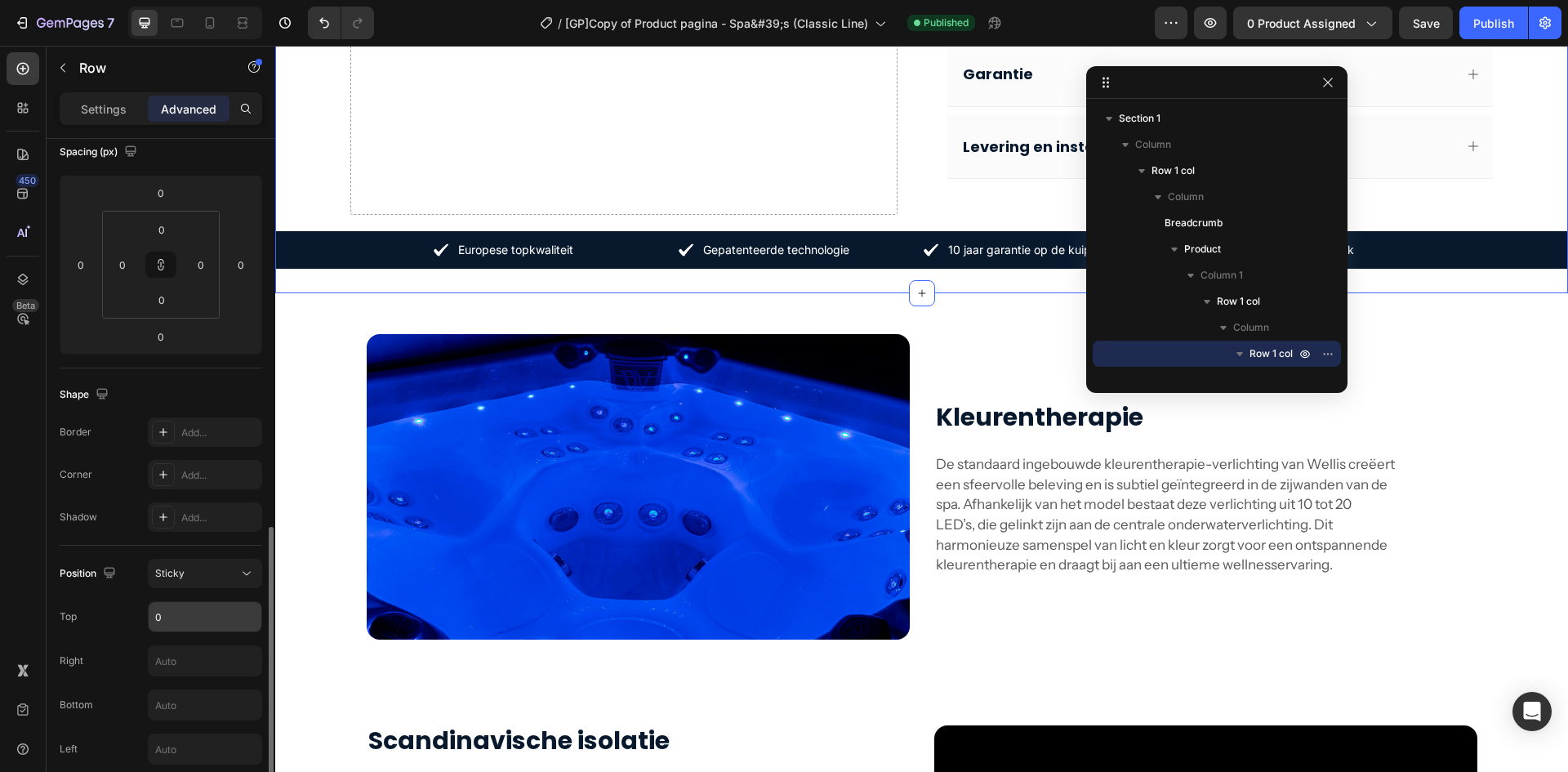
scroll to position [381, 0]
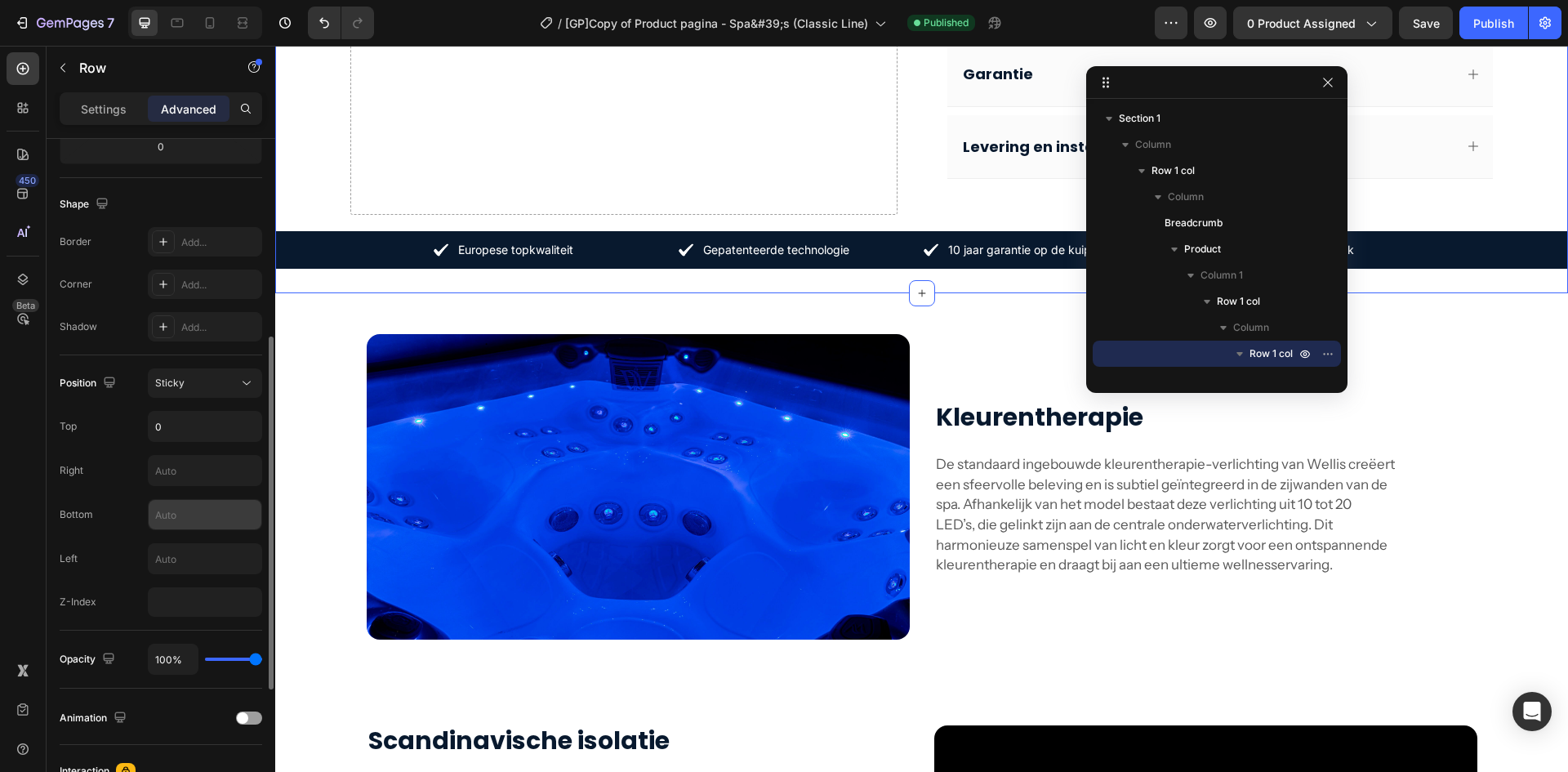
click at [173, 522] on input "text" at bounding box center [205, 515] width 113 height 30
type input "60"
click at [206, 416] on input "0" at bounding box center [205, 427] width 113 height 30
type input "103"
drag, startPoint x: 3, startPoint y: 441, endPoint x: 252, endPoint y: 377, distance: 257.1
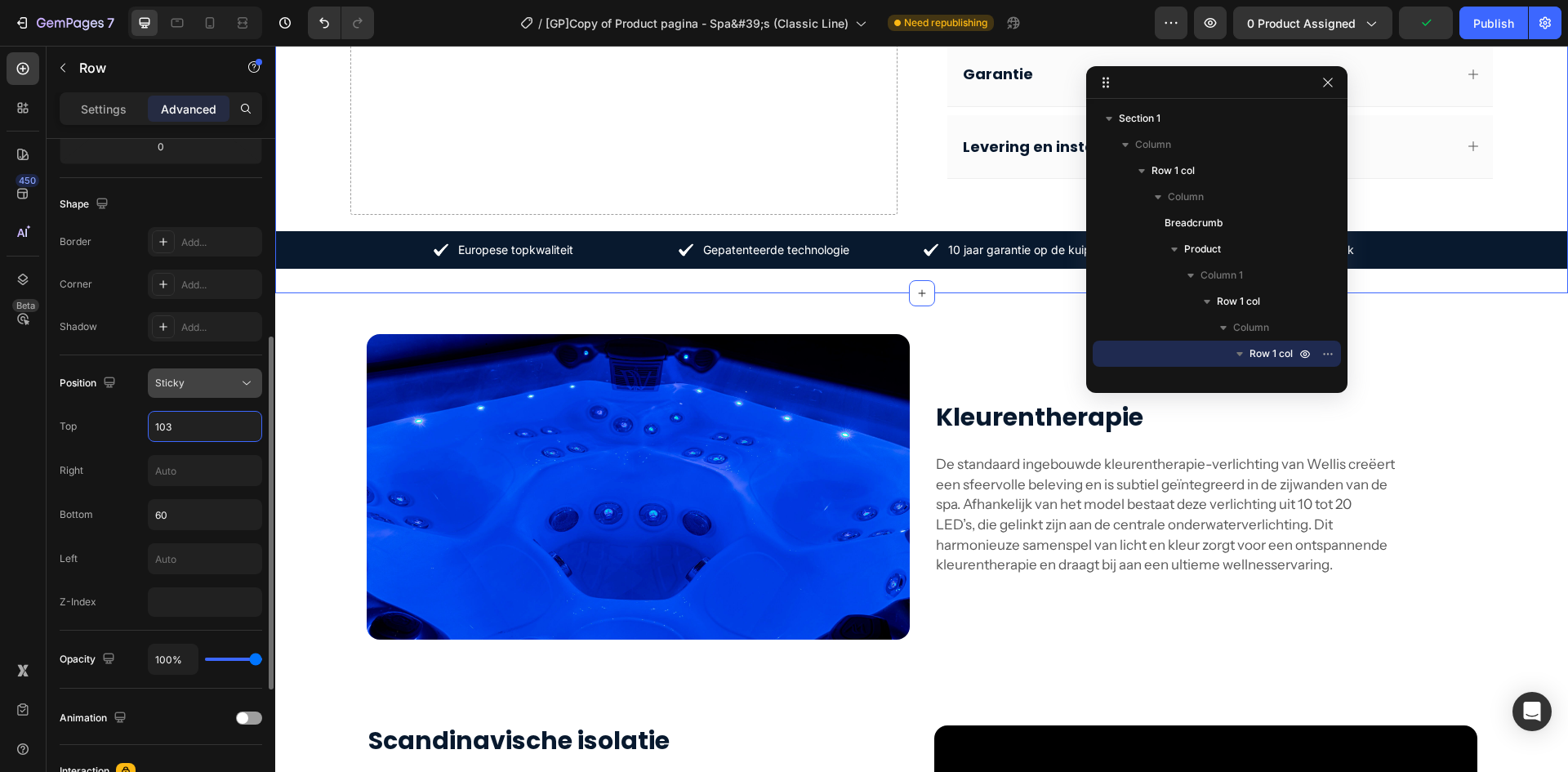
click at [4, 441] on div "450 Beta" at bounding box center [23, 409] width 47 height 726
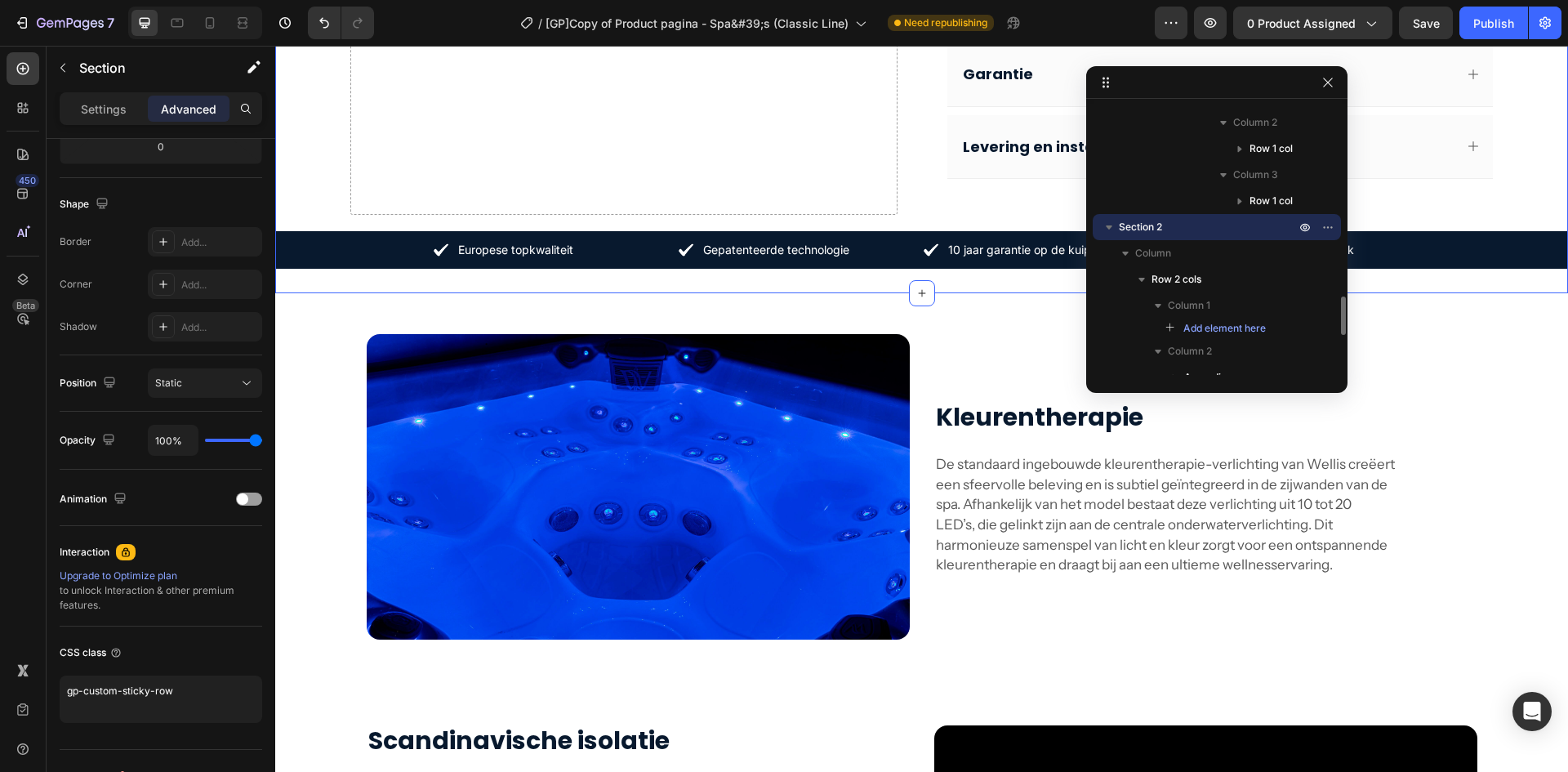
scroll to position [0, 0]
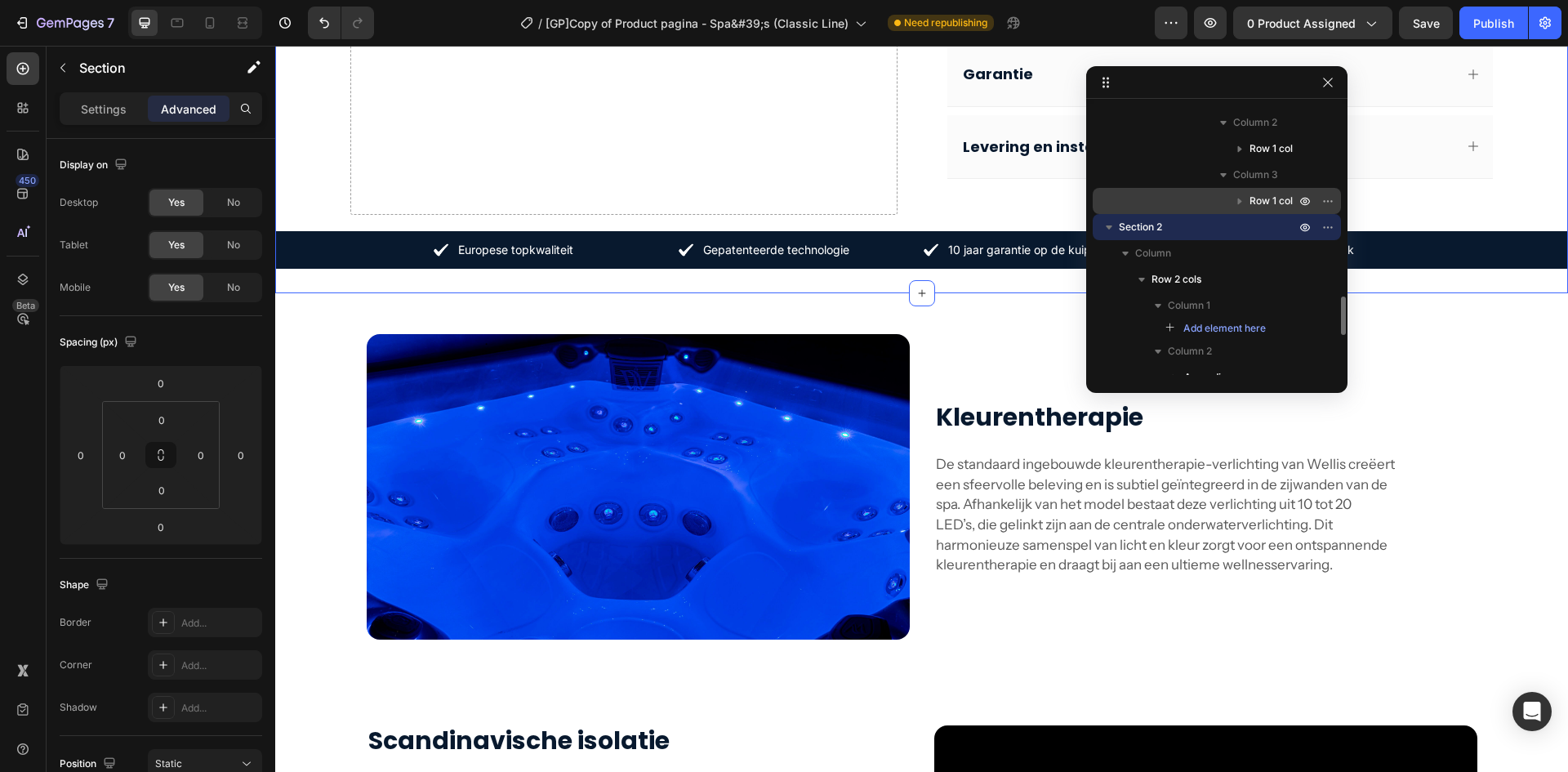
click at [1255, 199] on span "Row 1 col" at bounding box center [1271, 201] width 43 height 17
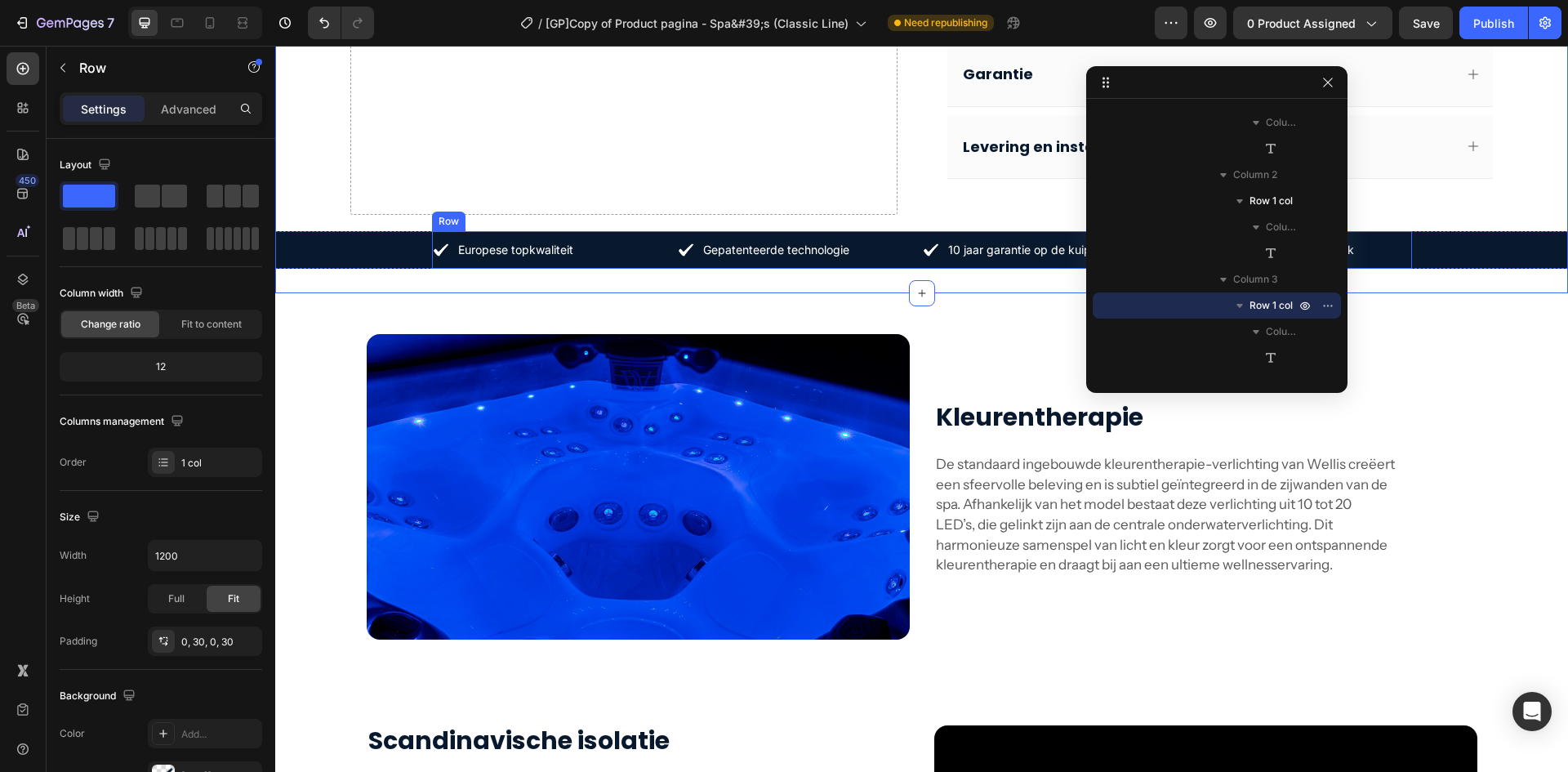
click at [875, 238] on div "Europese topkwaliteit Text Block Row Gepatenteerde technologie Text Block Row 1…" at bounding box center [922, 250] width 980 height 37
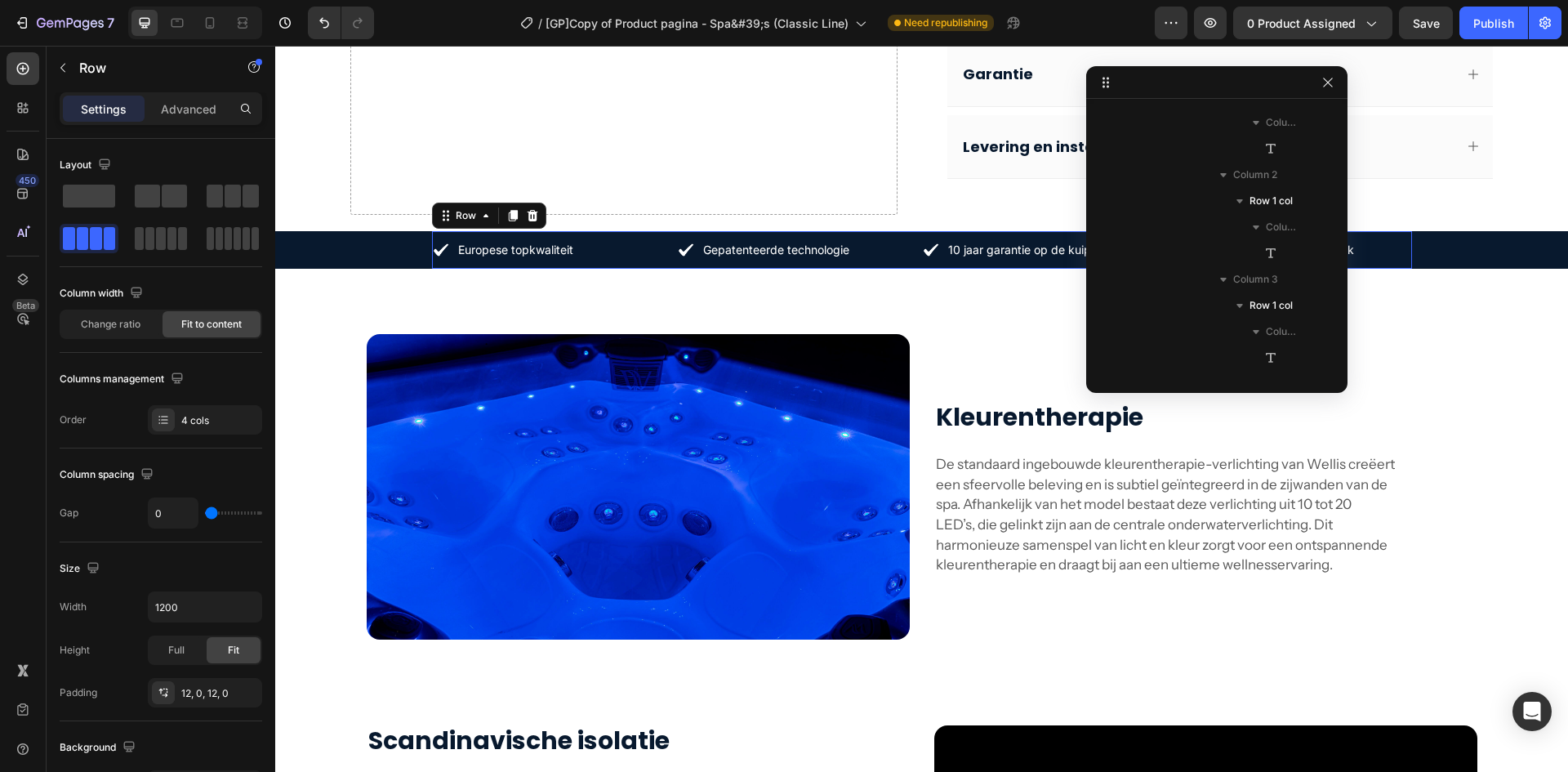
scroll to position [2028, 0]
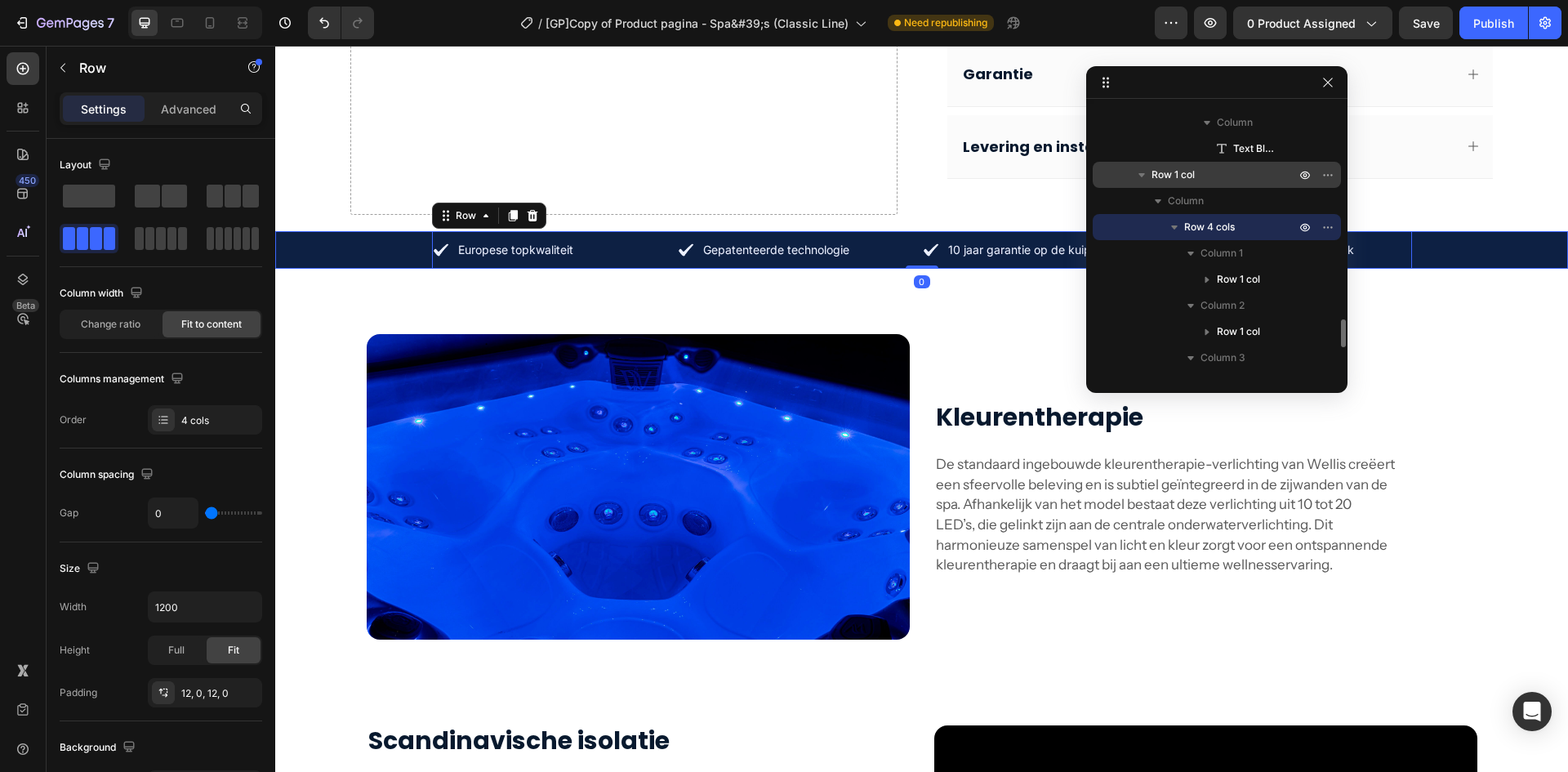
click at [1187, 182] on span "Row 1 col" at bounding box center [1173, 175] width 43 height 17
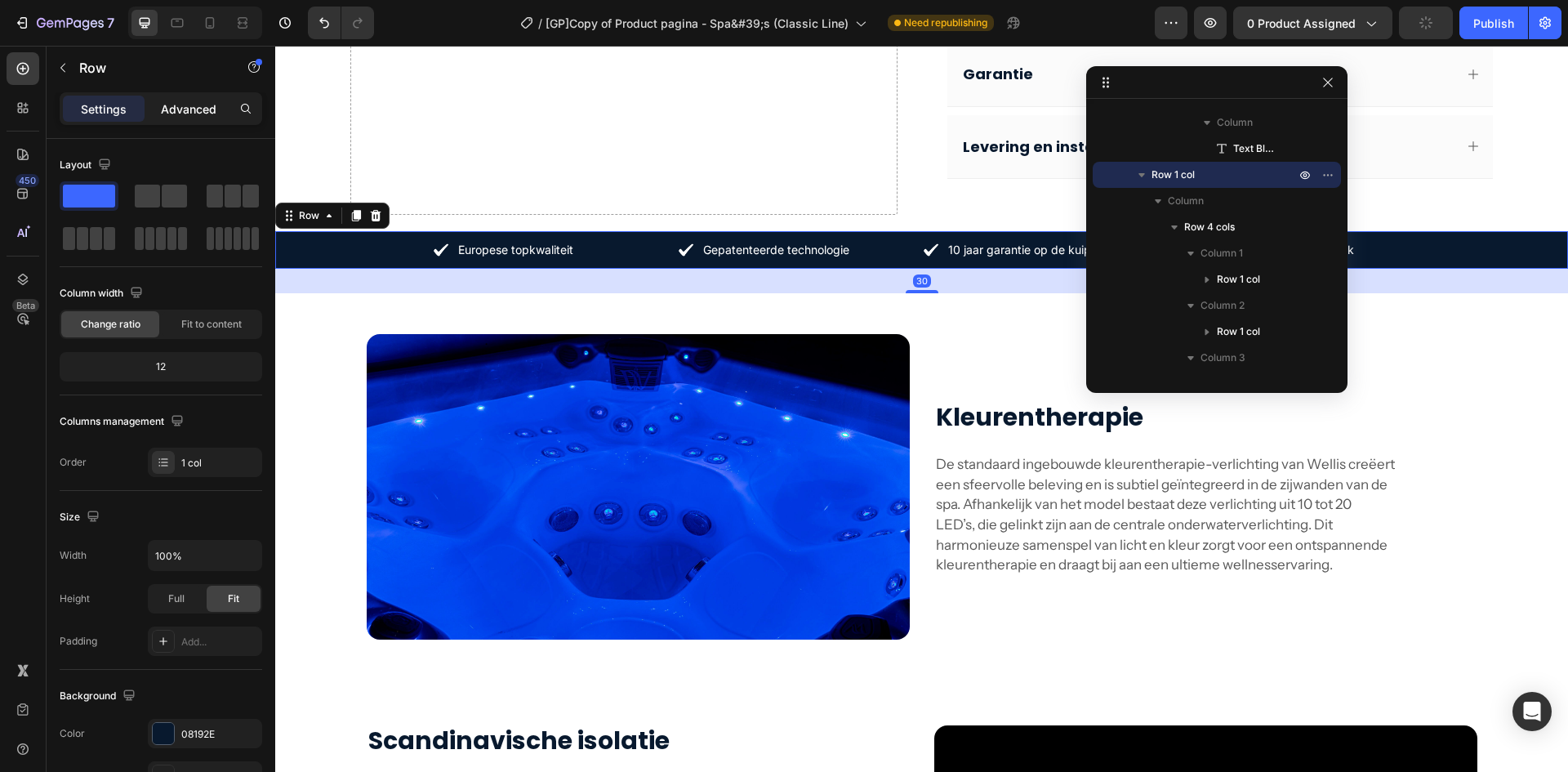
click at [194, 110] on p "Advanced" at bounding box center [189, 109] width 56 height 17
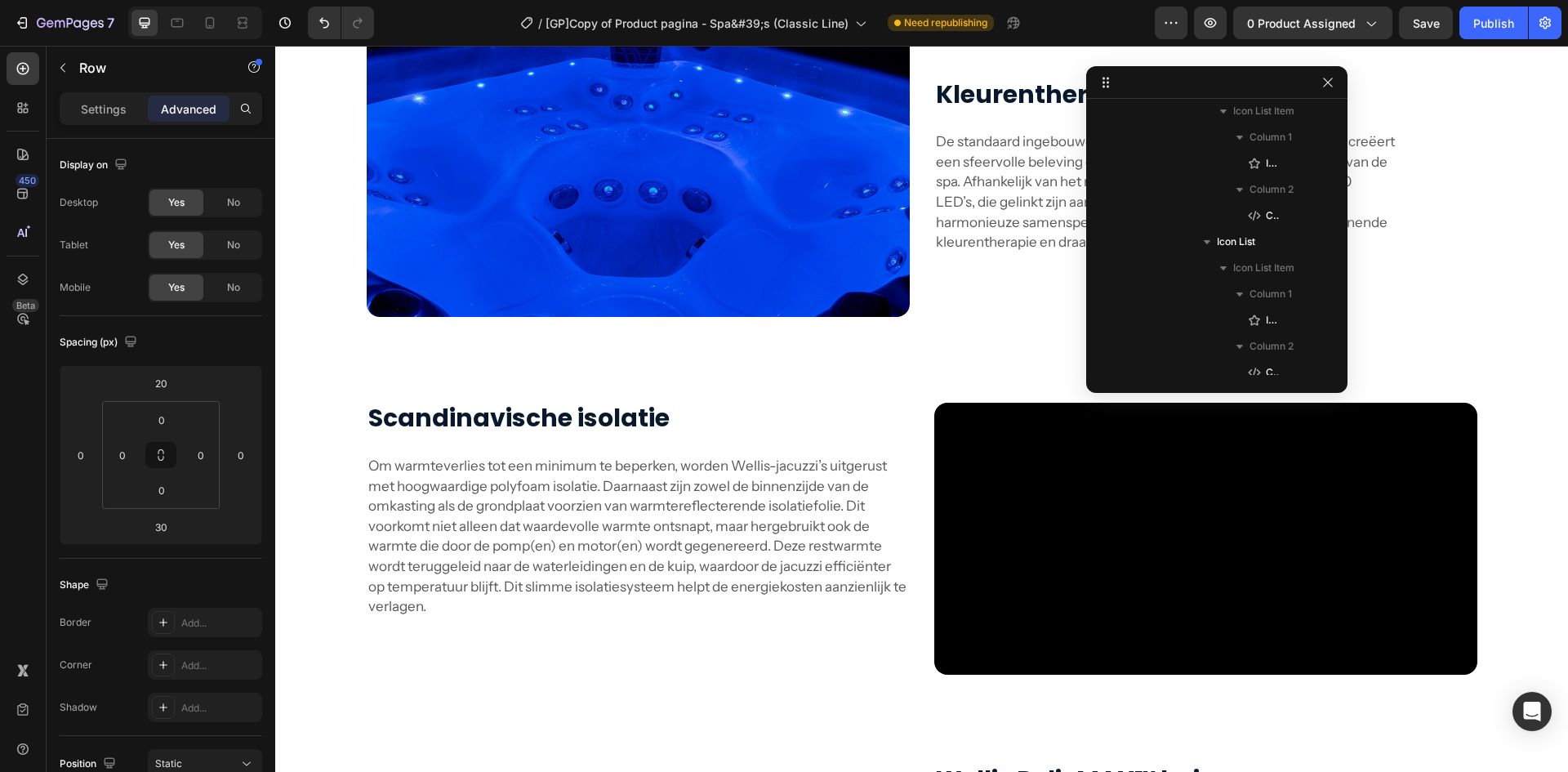
scroll to position [0, 0]
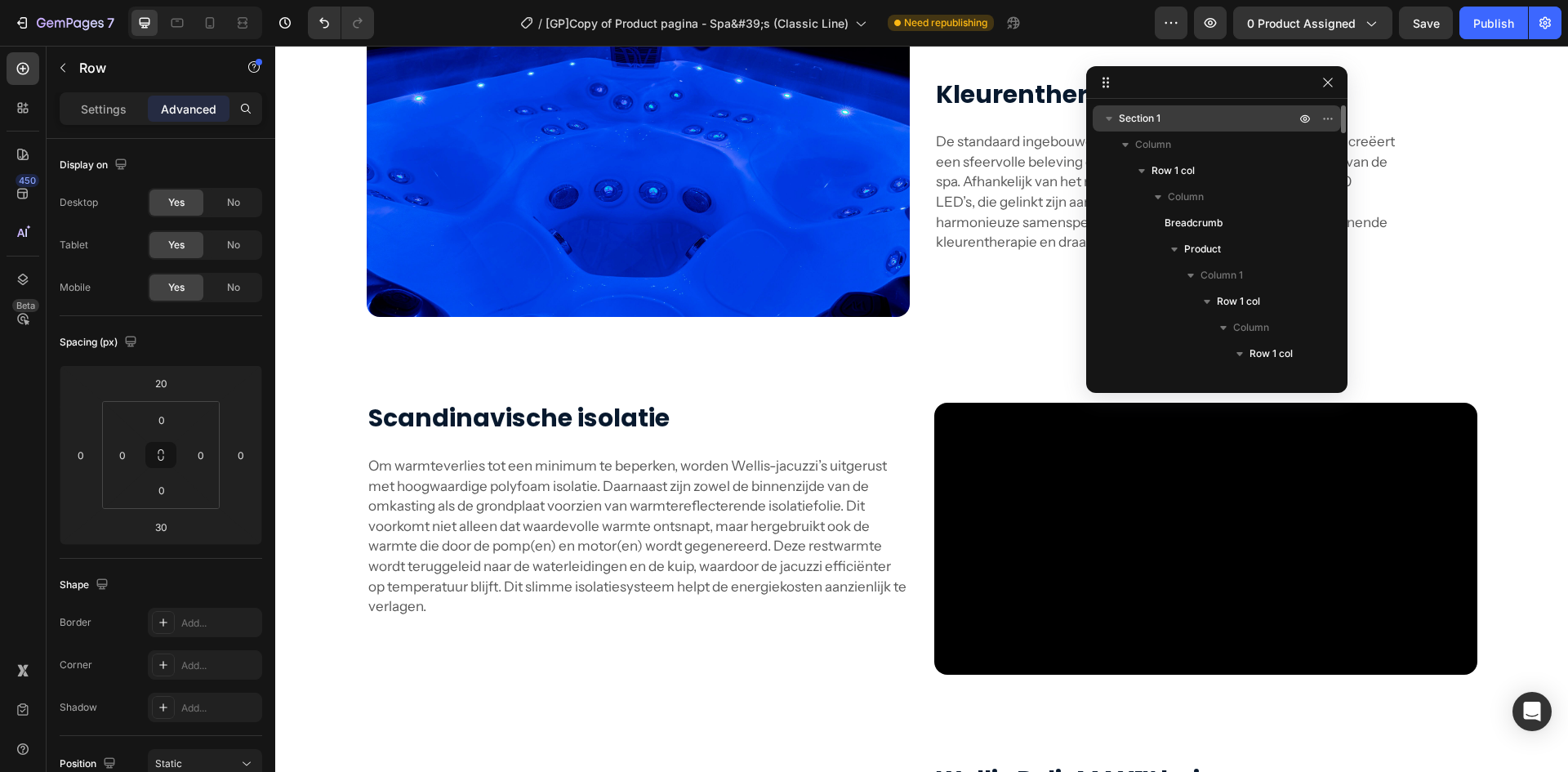
click at [1153, 115] on span "Section 1" at bounding box center [1140, 118] width 42 height 17
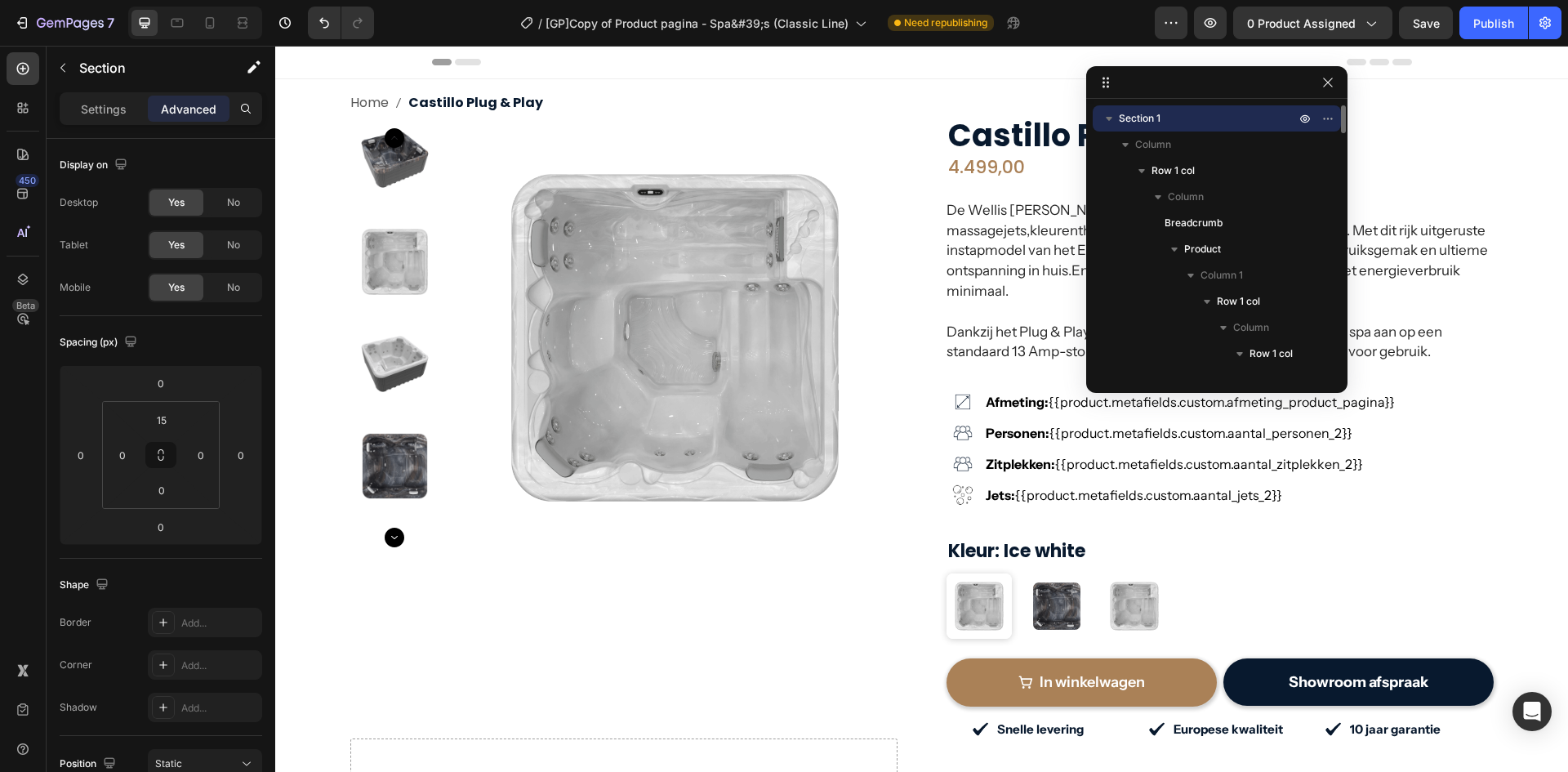
click at [1109, 119] on icon "button" at bounding box center [1109, 118] width 7 height 4
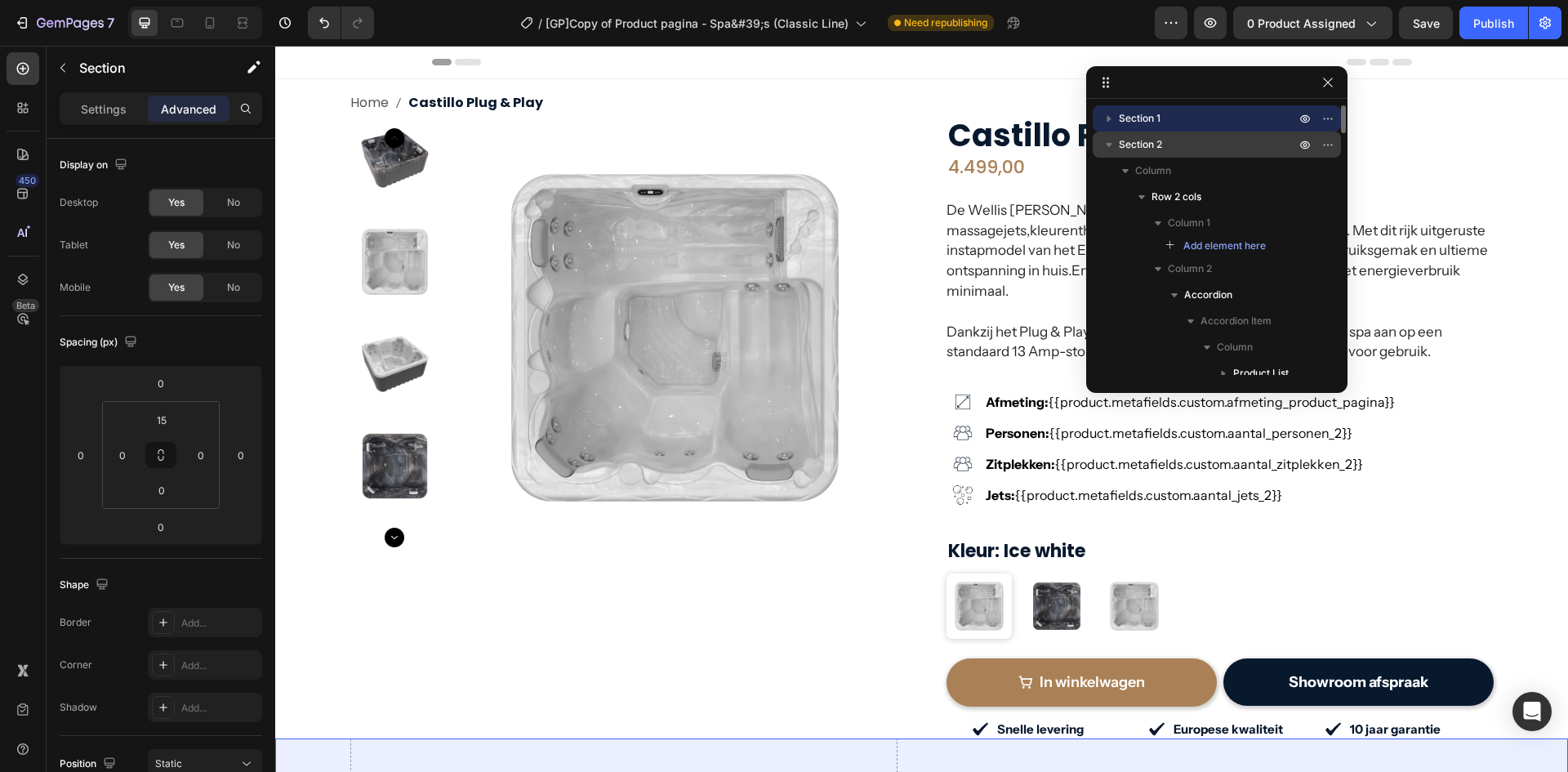
click at [1113, 140] on icon "button" at bounding box center [1110, 145] width 17 height 17
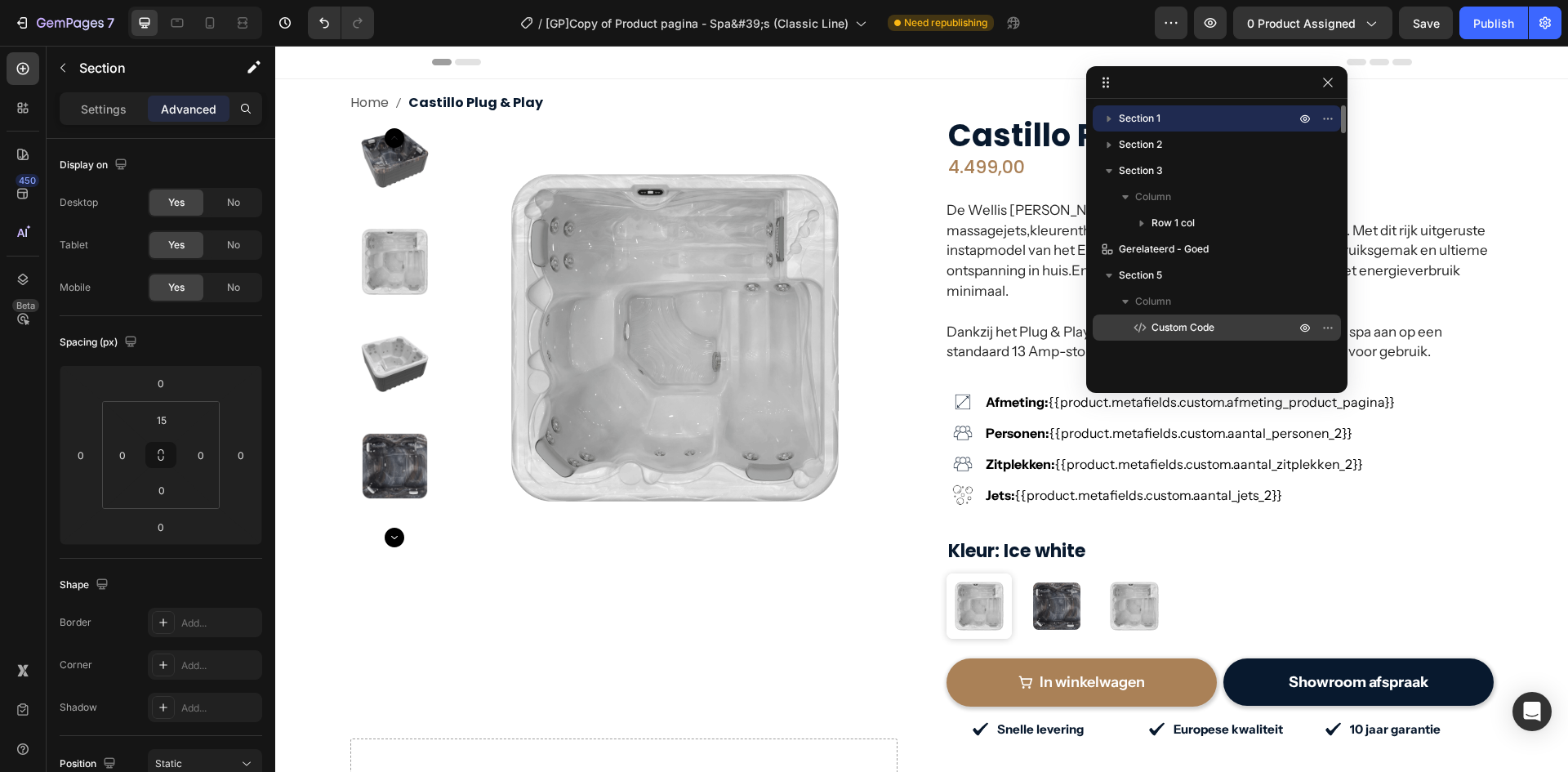
click at [1175, 333] on span "Custom Code" at bounding box center [1183, 328] width 63 height 17
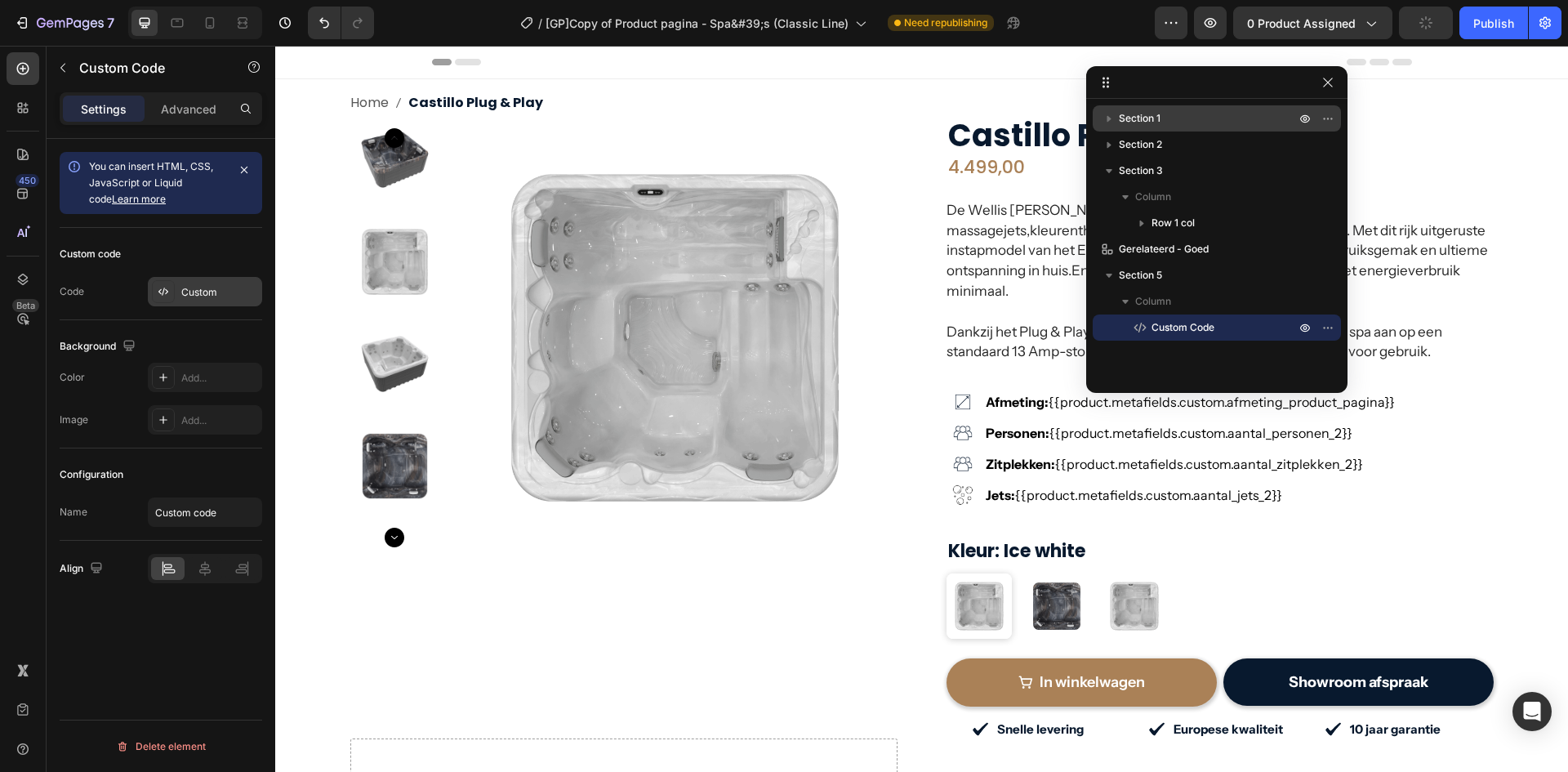
click at [192, 290] on div "Custom" at bounding box center [220, 292] width 76 height 15
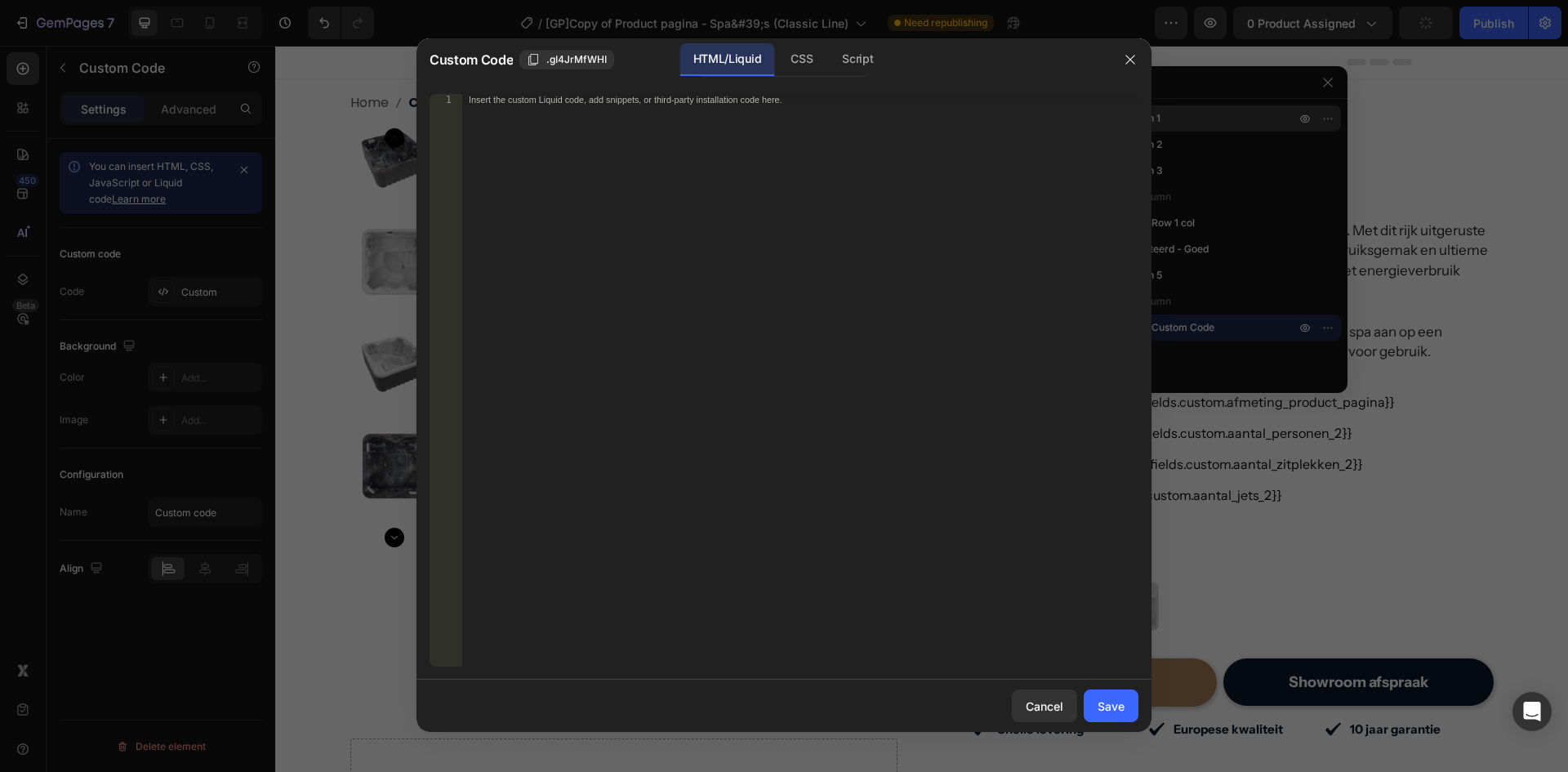
click at [868, 41] on div "Custom Code .gI4JrMfWHI HTML/Liquid CSS Script" at bounding box center [763, 60] width 693 height 43
click at [829, 58] on div "CSS" at bounding box center [857, 59] width 57 height 33
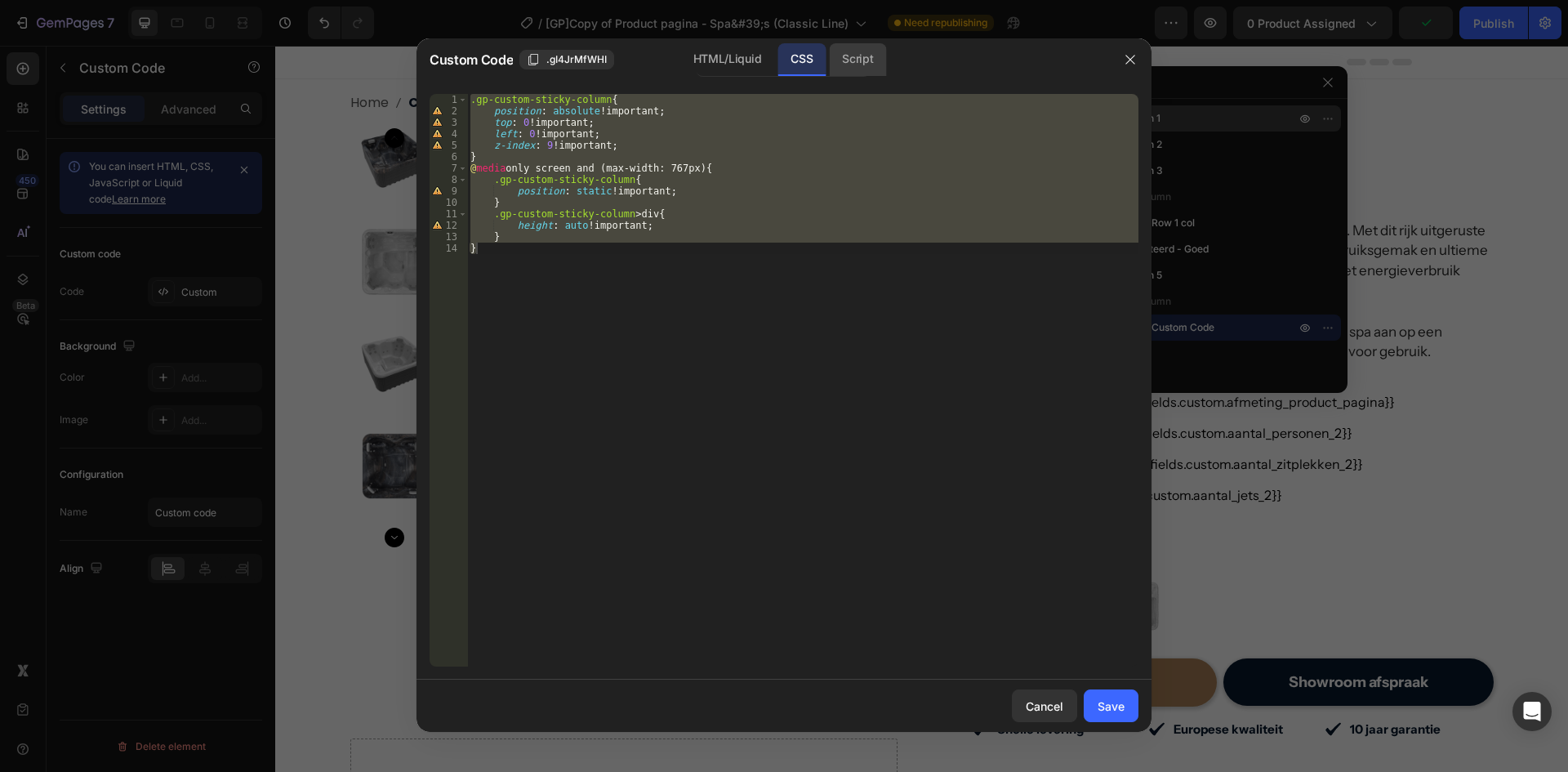
click at [844, 64] on div "Script" at bounding box center [857, 59] width 57 height 33
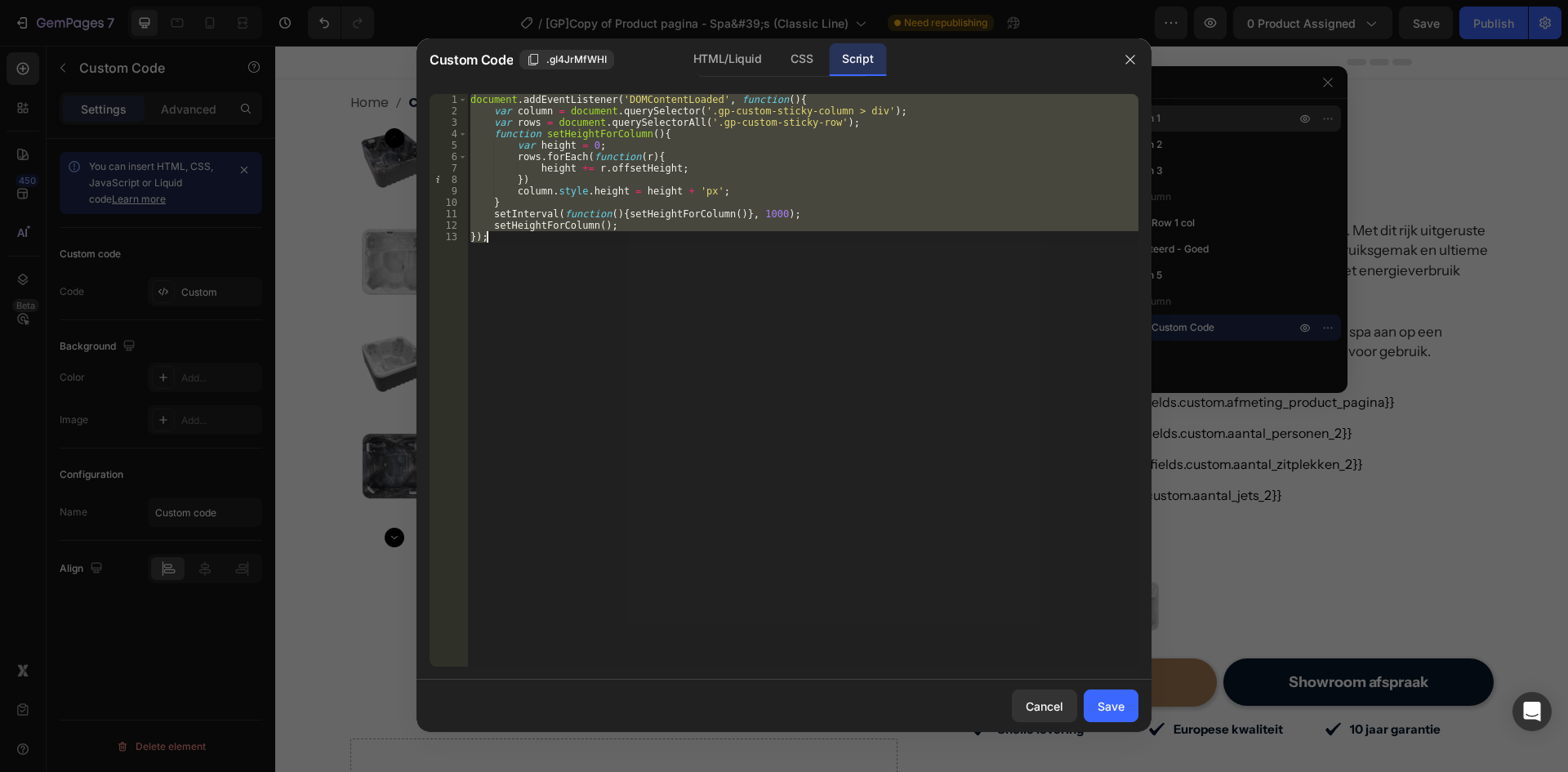
click at [753, 262] on div "document . addEventListener ( 'DOMContentLoaded' , function ( ) { var column = …" at bounding box center [803, 380] width 671 height 573
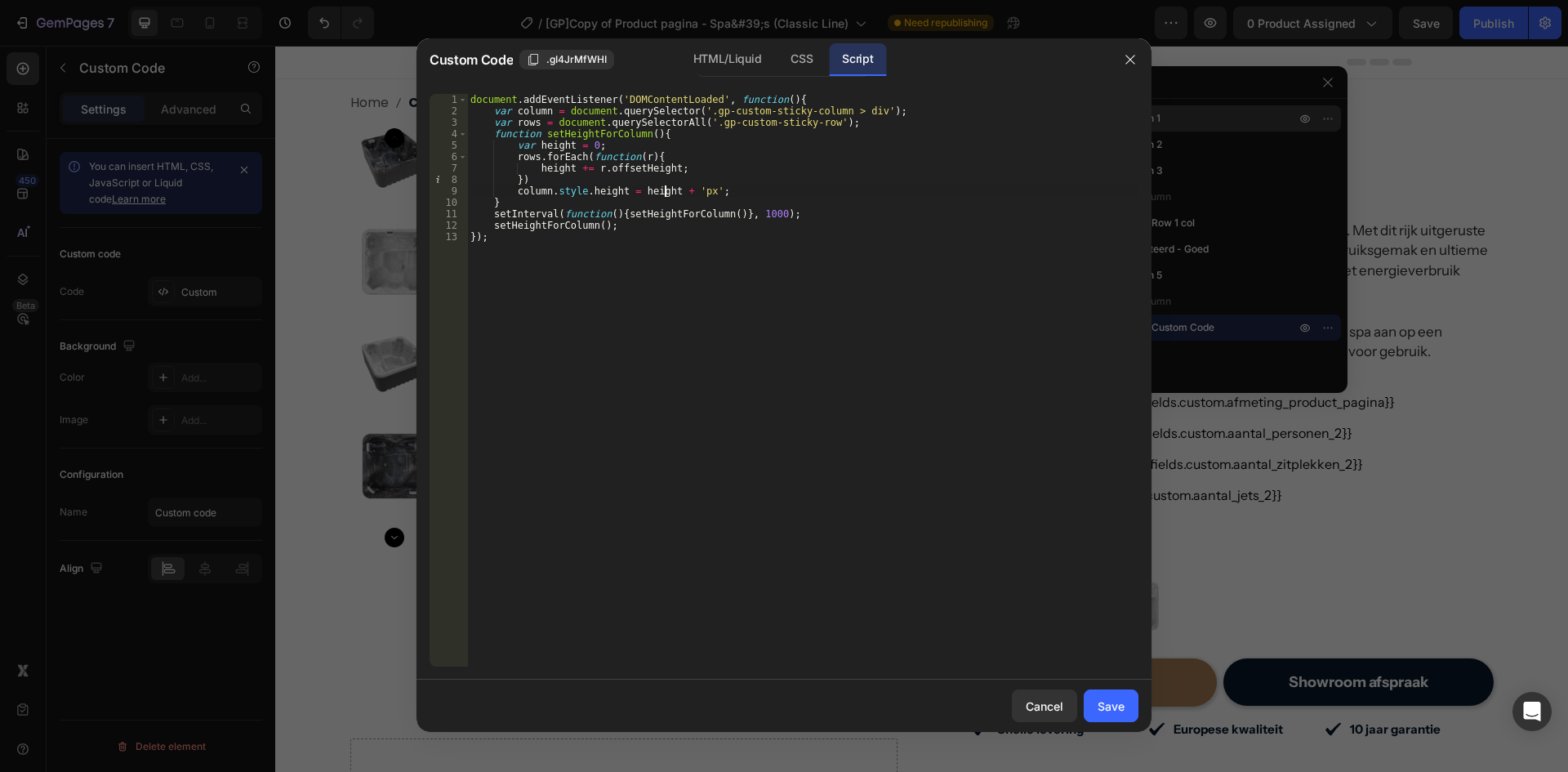
drag, startPoint x: 666, startPoint y: 186, endPoint x: 683, endPoint y: 271, distance: 86.7
click at [667, 186] on div "document . addEventListener ( 'DOMContentLoaded' , function ( ) { var column = …" at bounding box center [803, 392] width 671 height 596
type textarea "column.style.height = height - 15 -30 + 'px';"
click at [1108, 708] on div "Save" at bounding box center [1111, 706] width 27 height 17
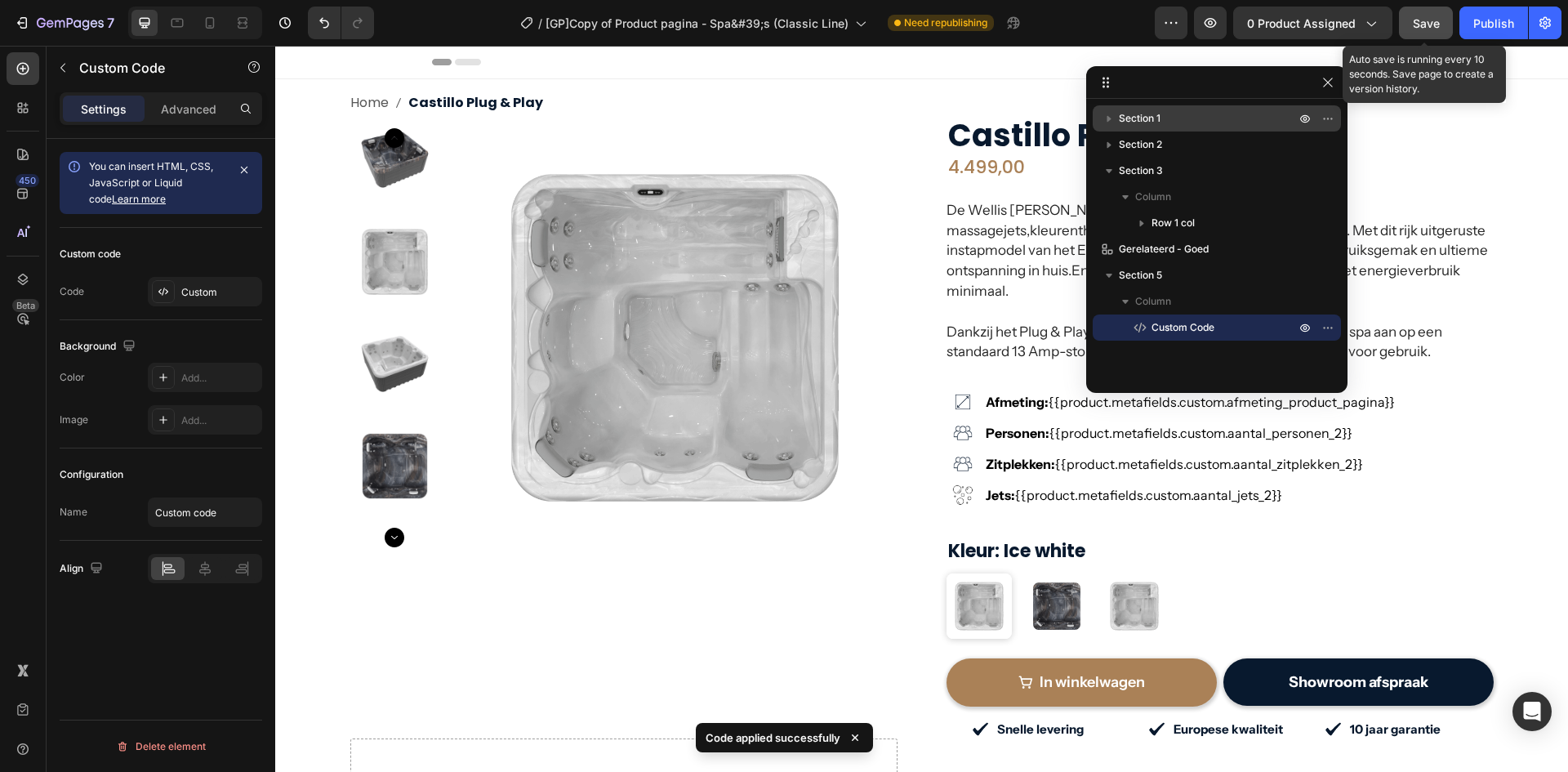
click at [1415, 23] on span "Save" at bounding box center [1426, 23] width 27 height 14
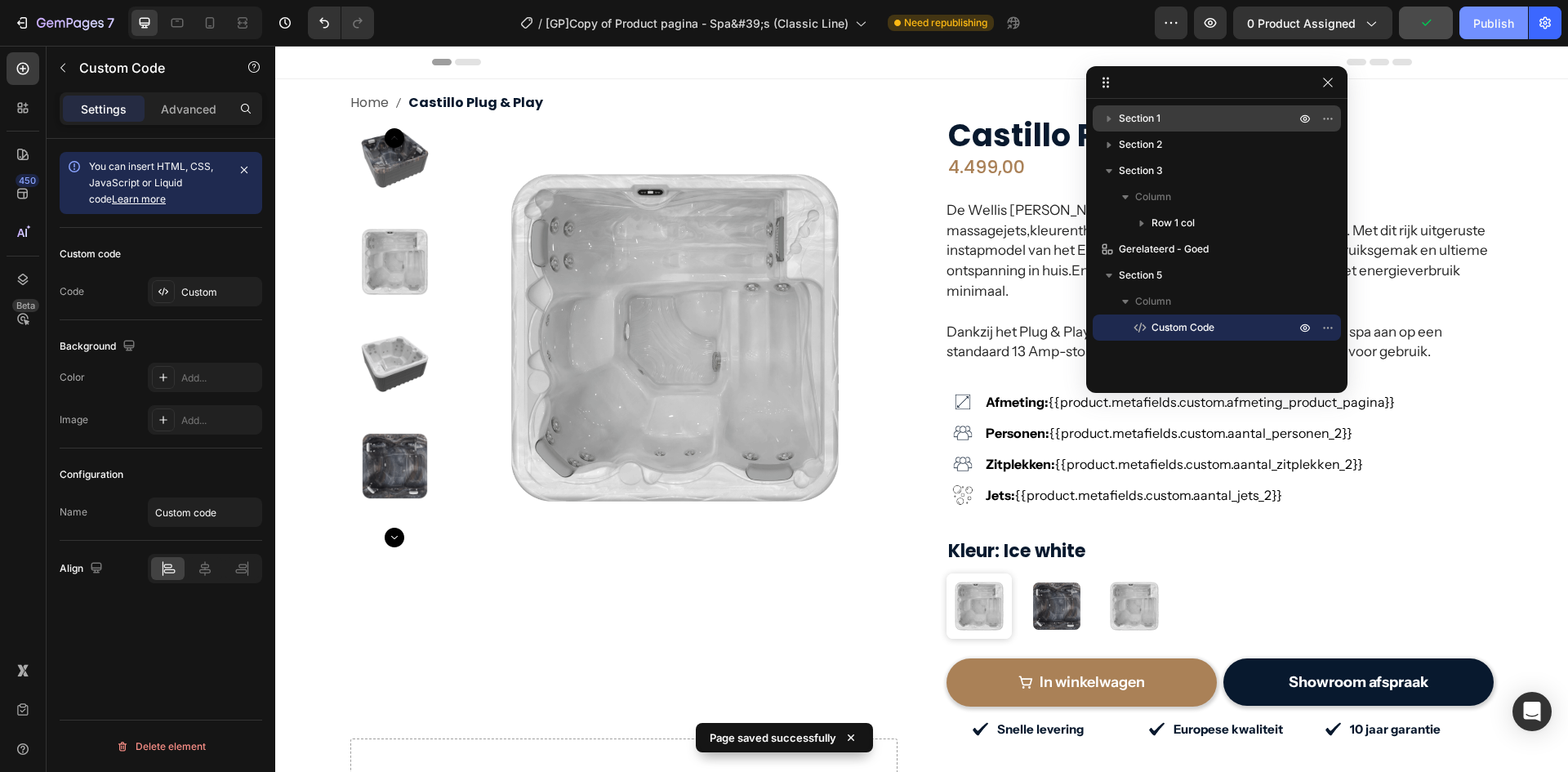
click at [1493, 28] on div "Publish" at bounding box center [1494, 23] width 41 height 17
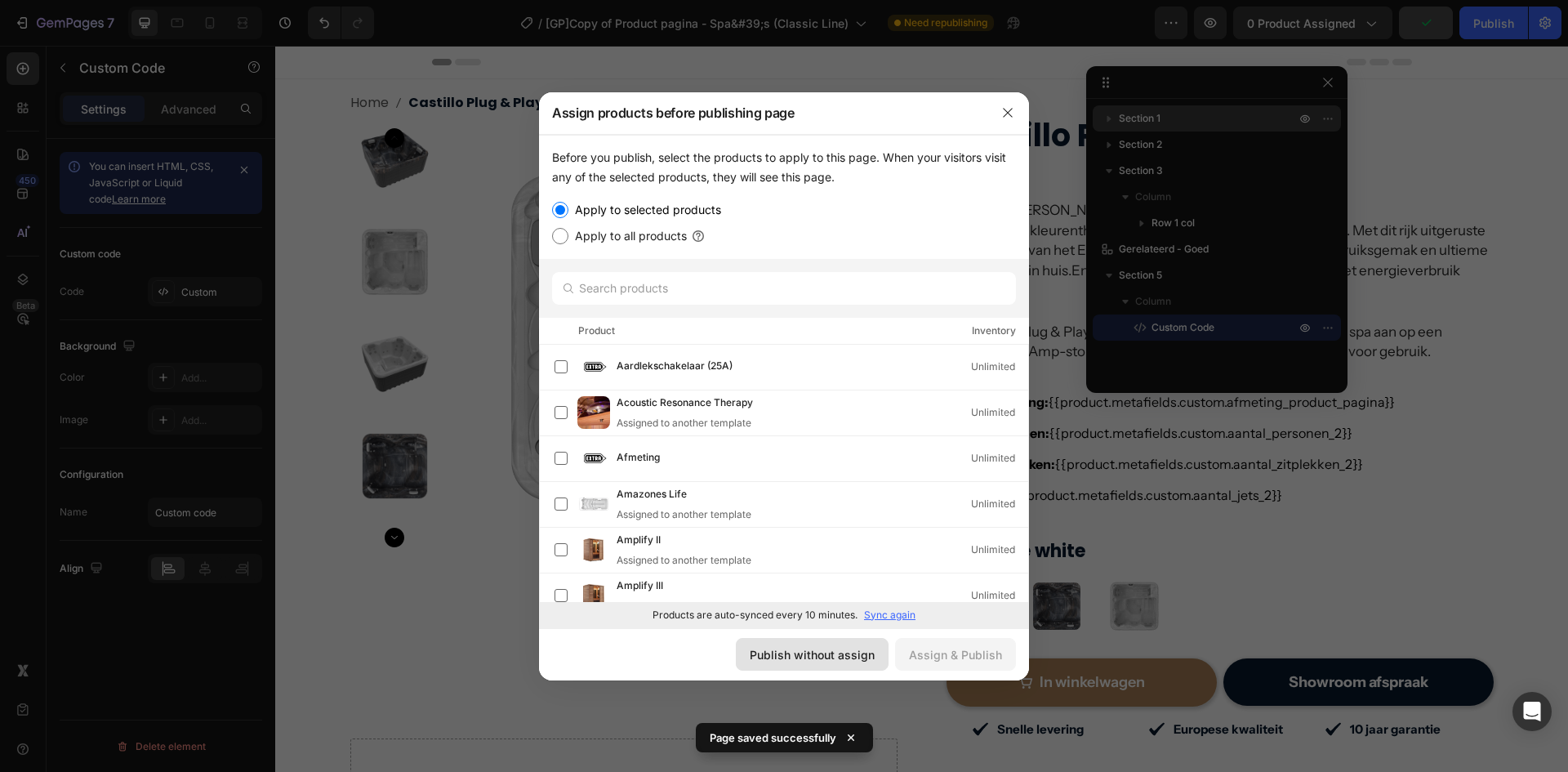
click at [816, 657] on div "Publish without assign" at bounding box center [812, 655] width 125 height 17
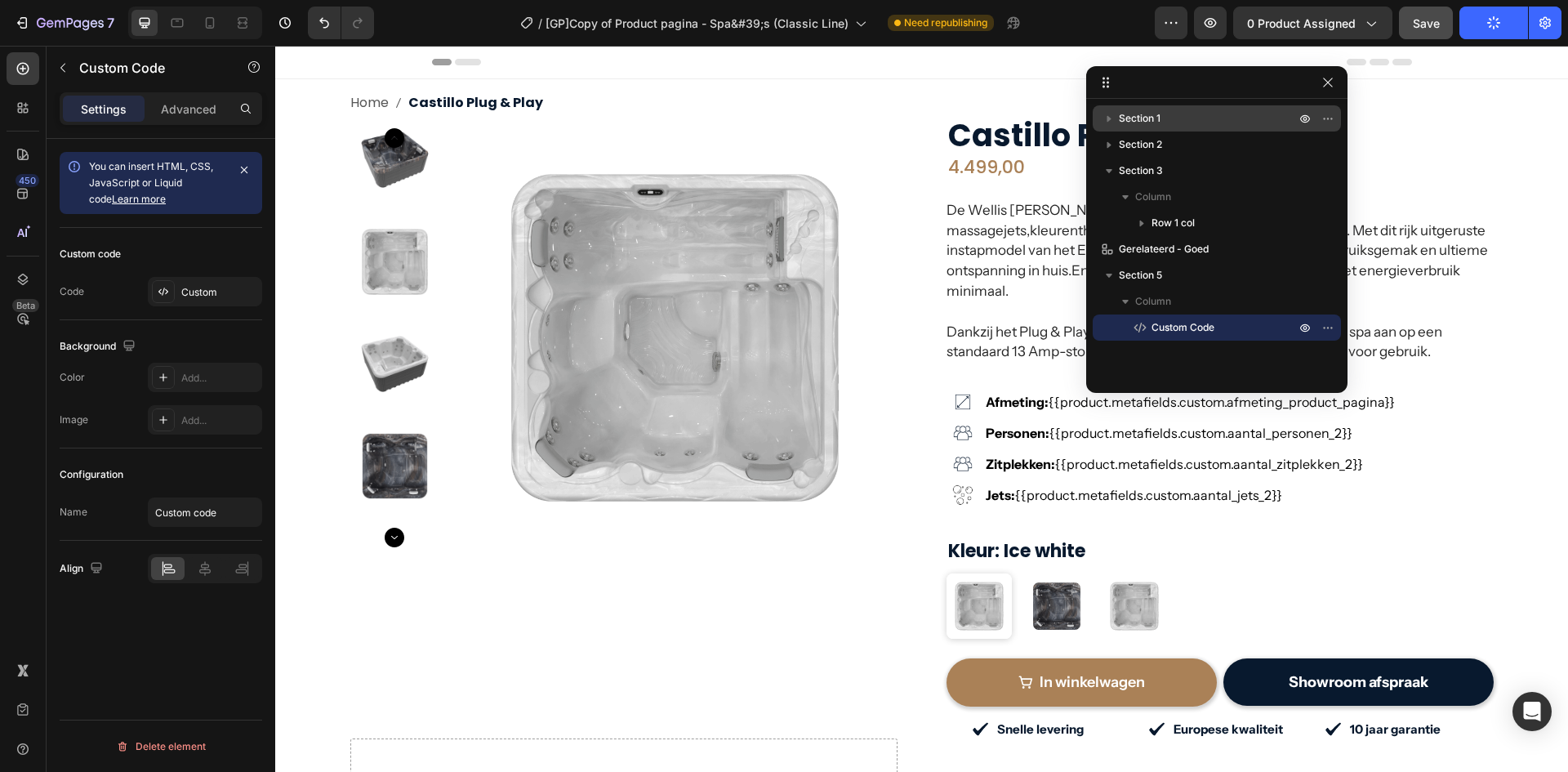
click at [1074, 17] on div "/ [GP]Copy of Product pagina - Spa&#39;s (Classic Line) Need republishing" at bounding box center [771, 22] width 768 height 33
click at [1329, 83] on icon "button" at bounding box center [1328, 82] width 9 height 9
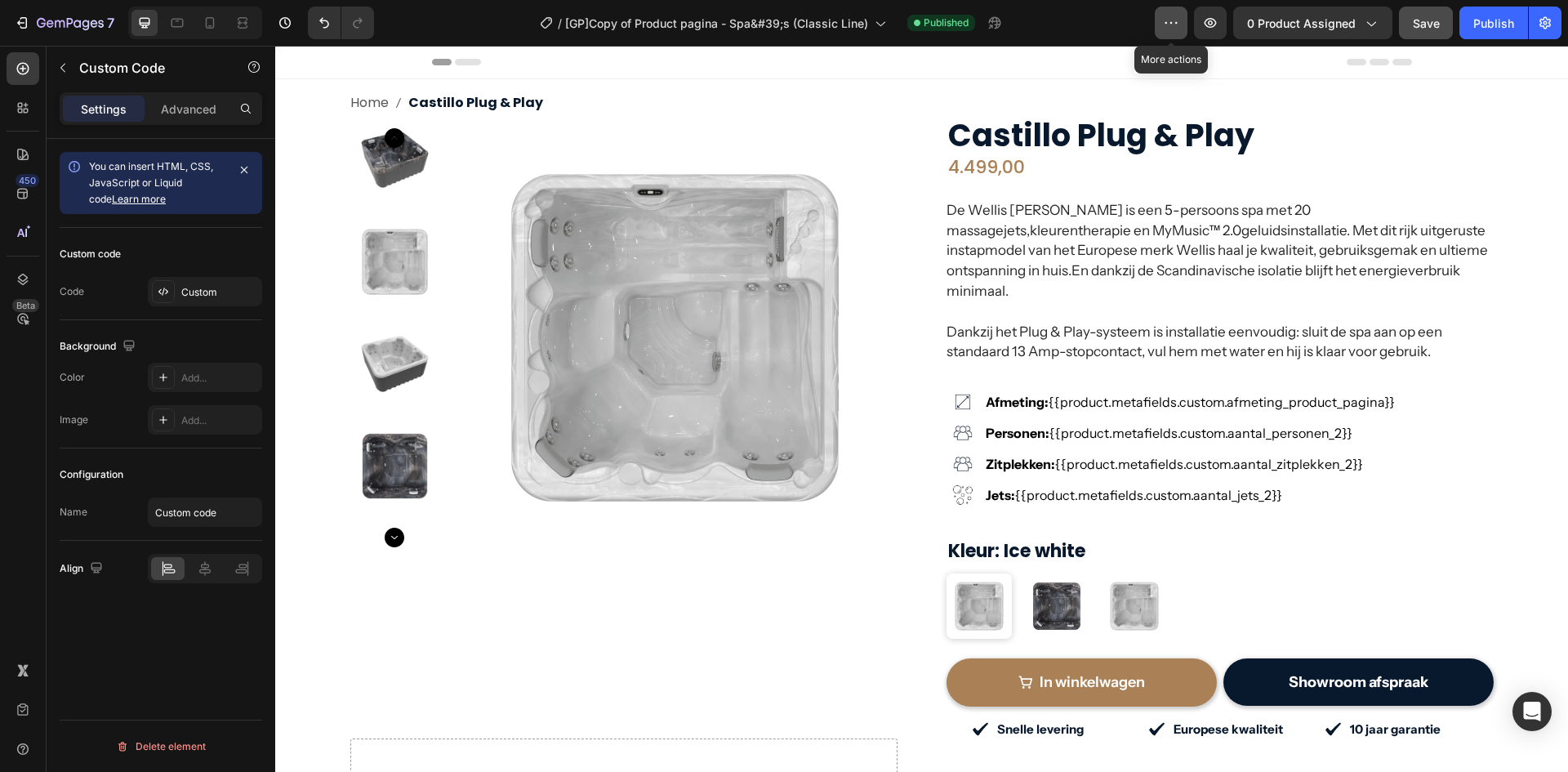
click at [1175, 24] on icon "button" at bounding box center [1171, 23] width 17 height 17
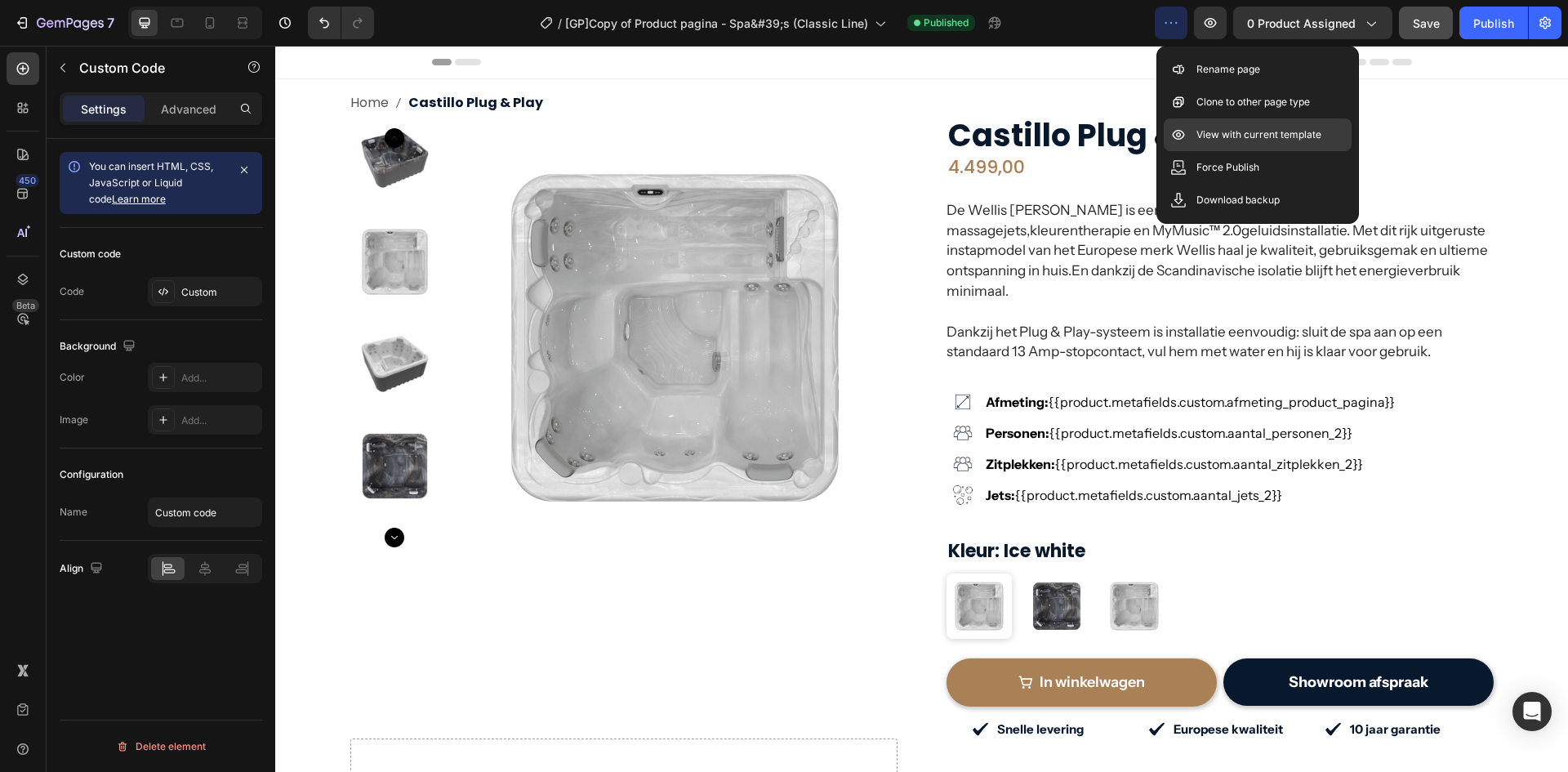
click at [1195, 151] on div "View with current template" at bounding box center [1258, 167] width 188 height 33
click at [200, 296] on div "Custom" at bounding box center [220, 292] width 76 height 15
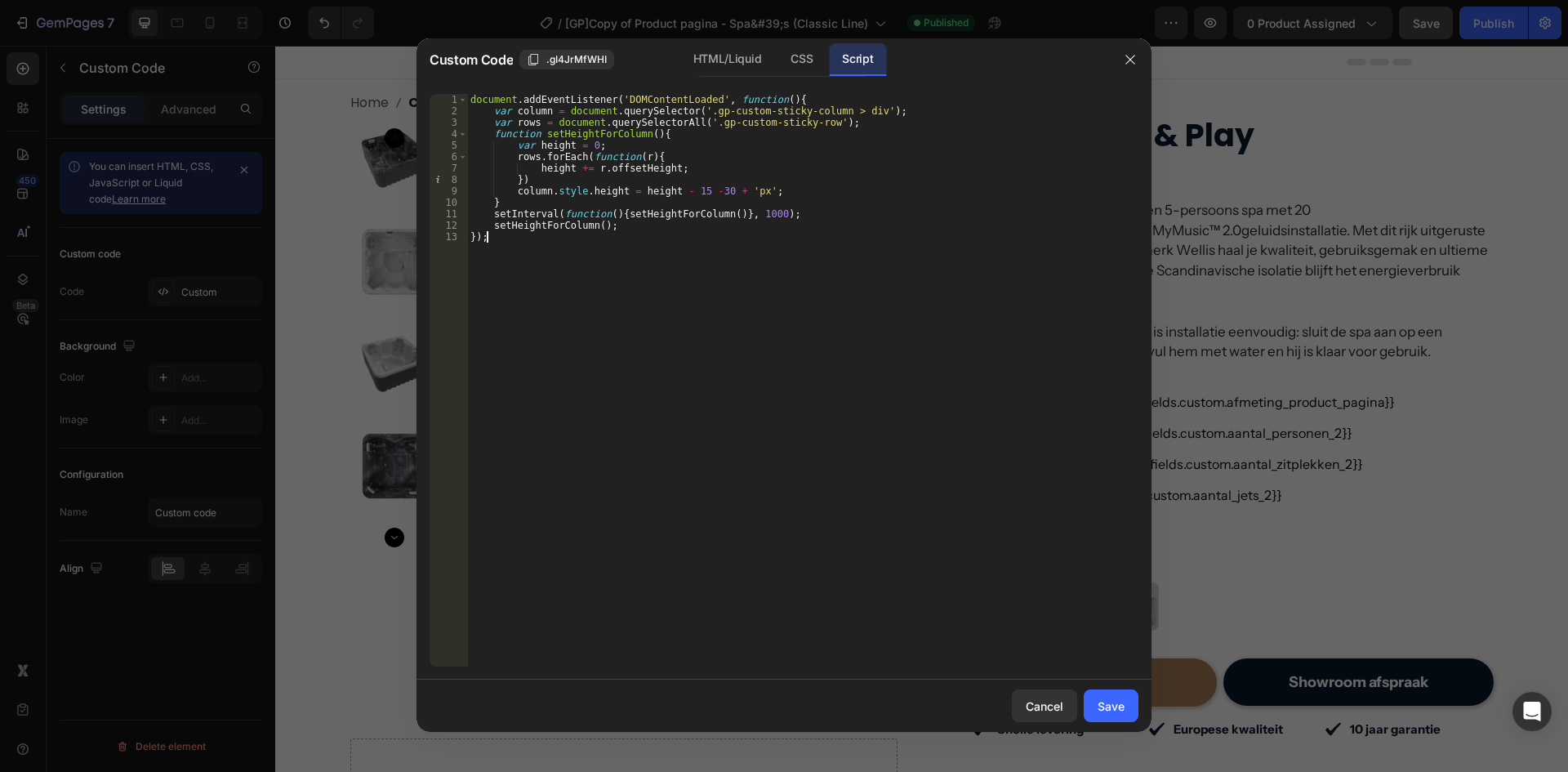
click at [673, 280] on div "document . addEventListener ( 'DOMContentLoaded' , function ( ) { var column = …" at bounding box center [803, 392] width 671 height 596
type textarea "setHeightForColumn(); });"
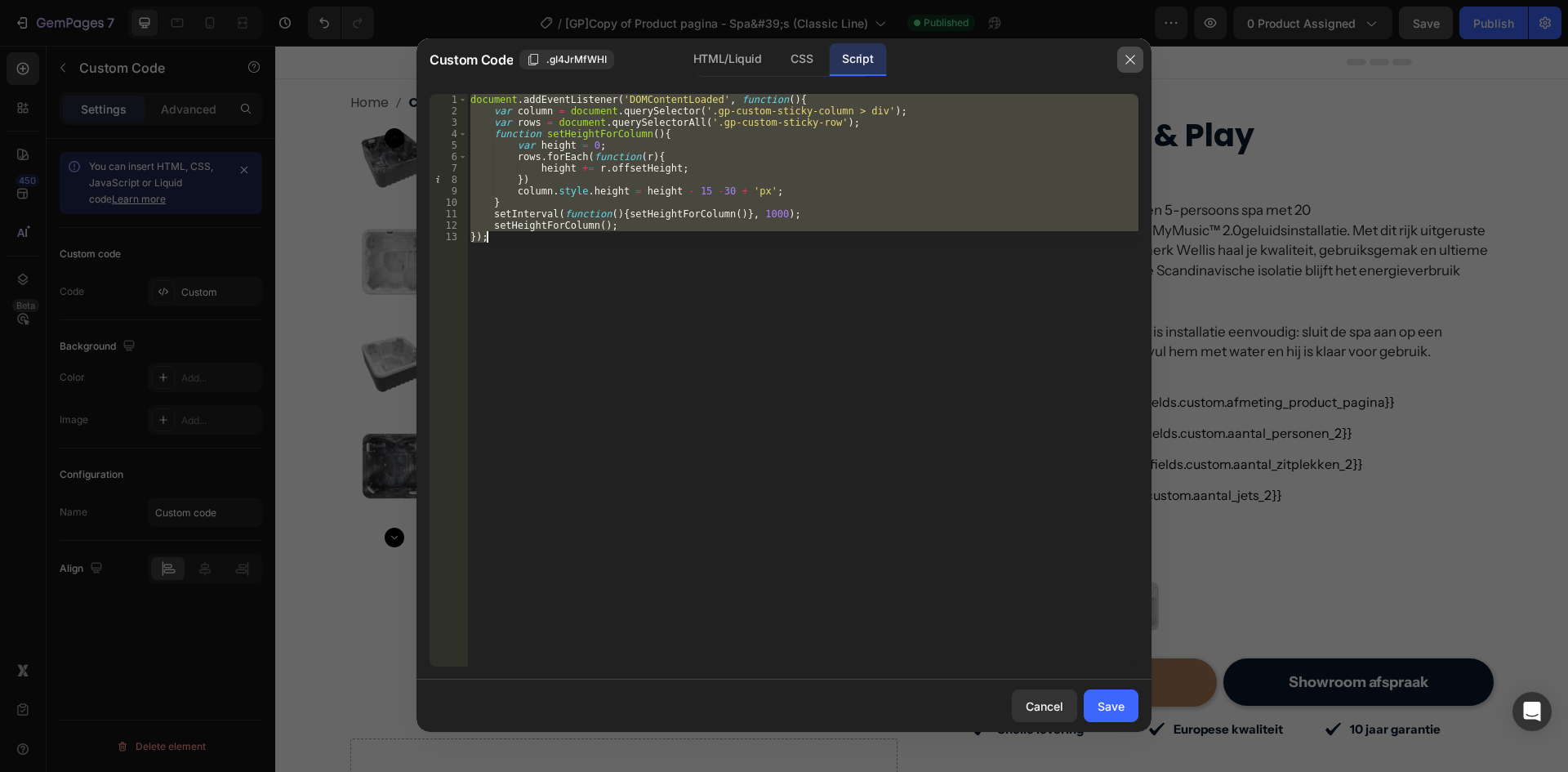
click at [1133, 59] on icon "button" at bounding box center [1130, 60] width 13 height 13
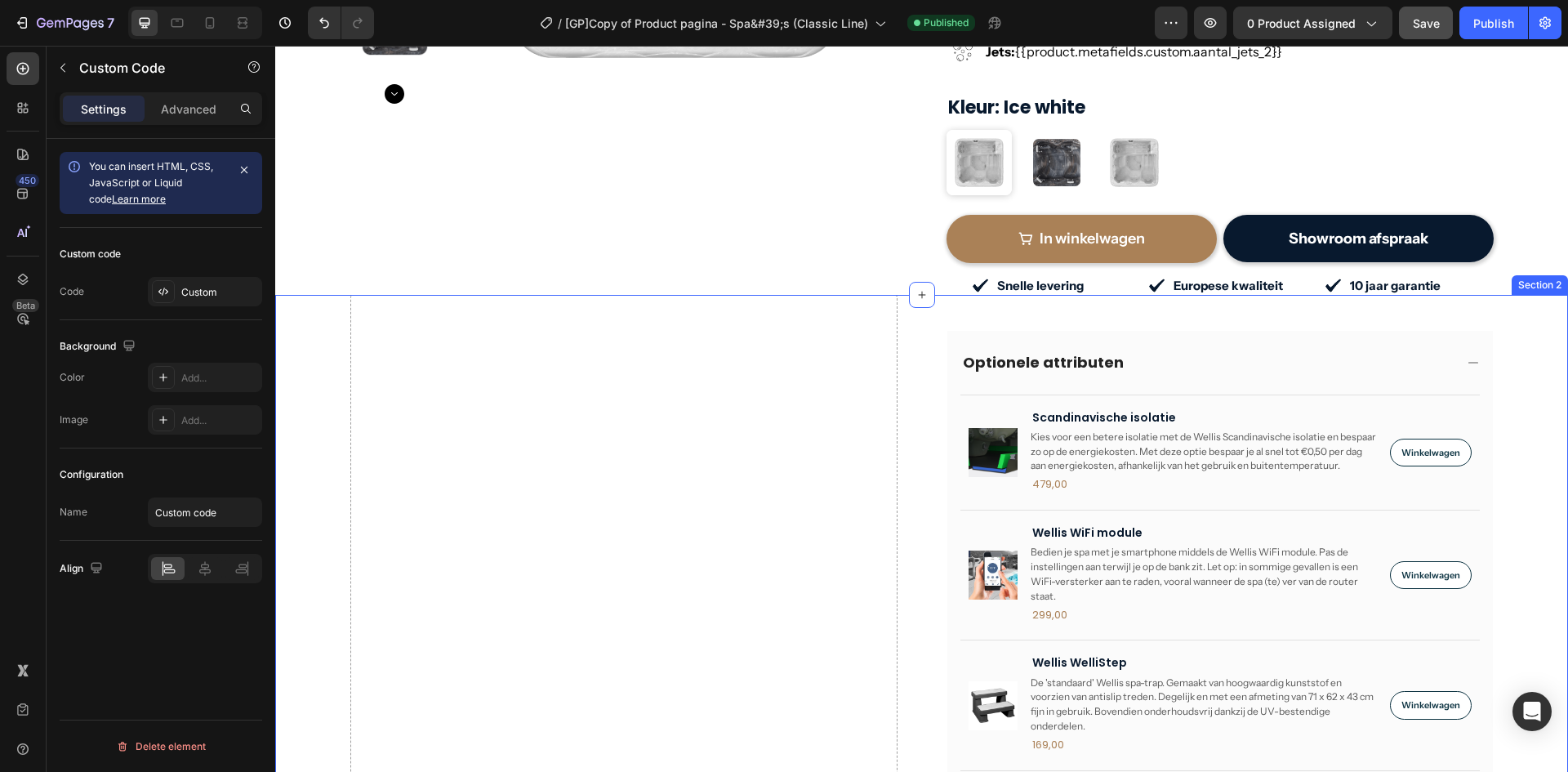
scroll to position [572, 0]
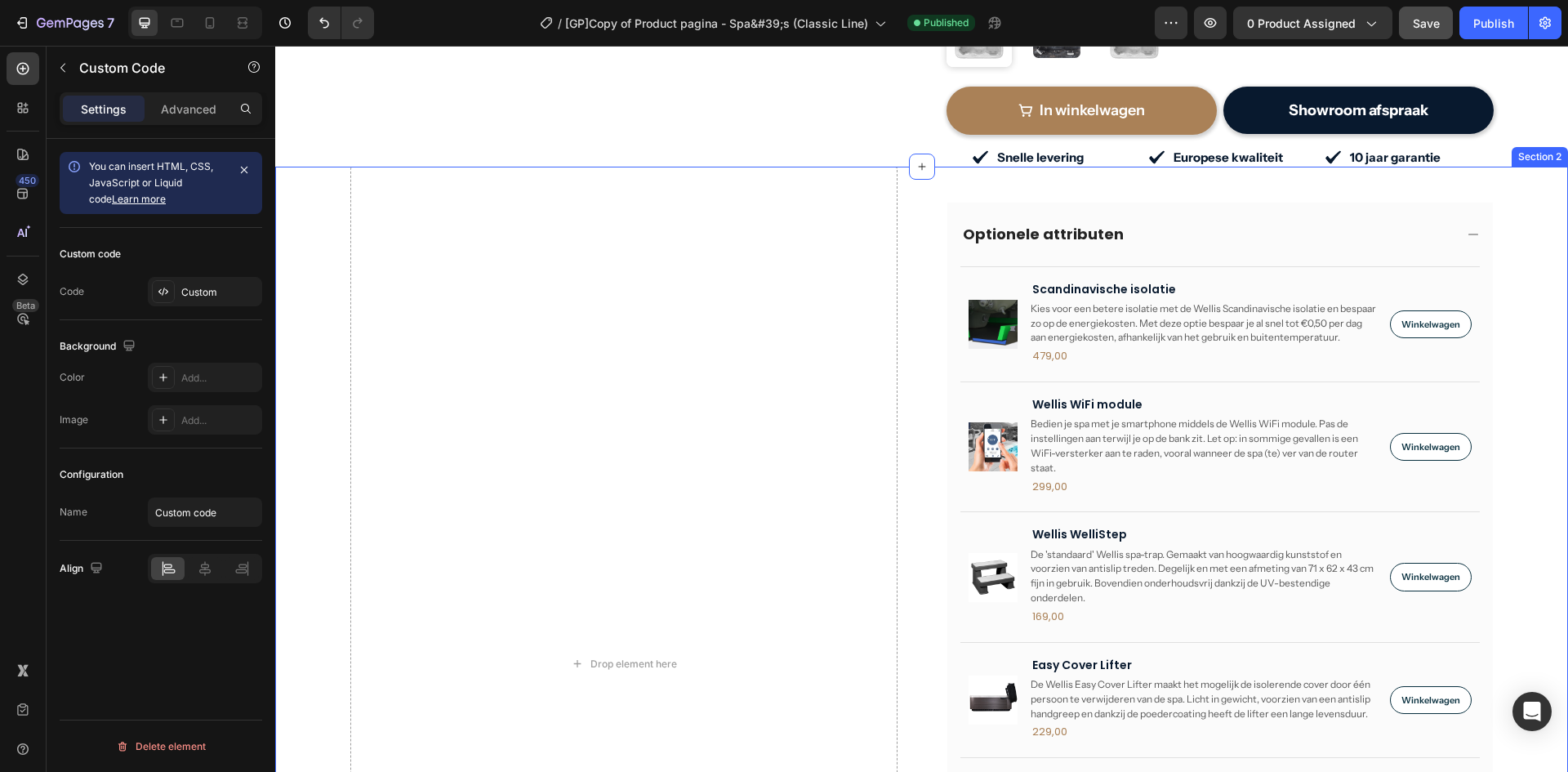
click at [306, 494] on div "Drop element here Optionele attributen Product Images Scandinavische isolatie P…" at bounding box center [922, 703] width 1293 height 1073
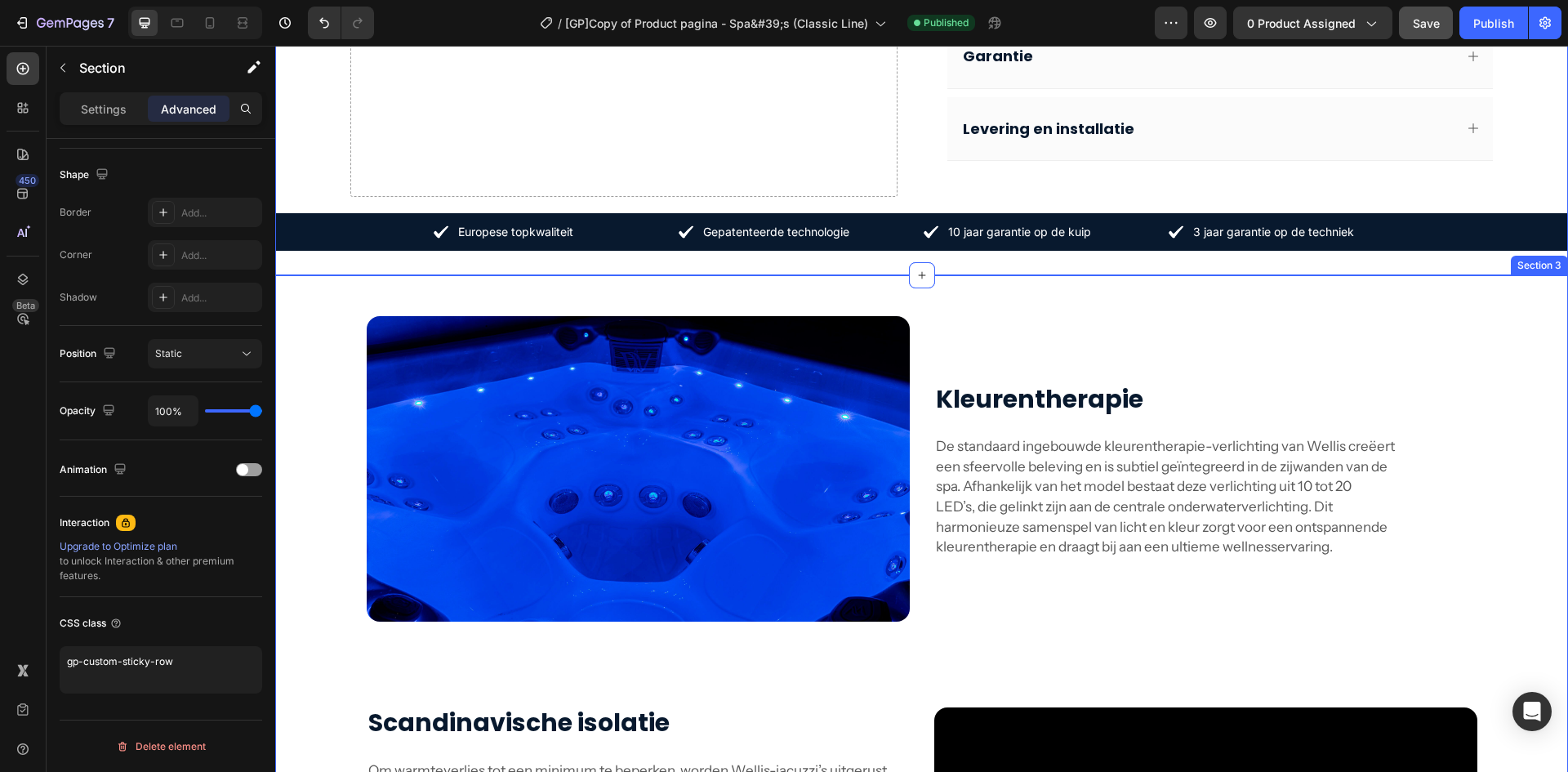
scroll to position [1334, 0]
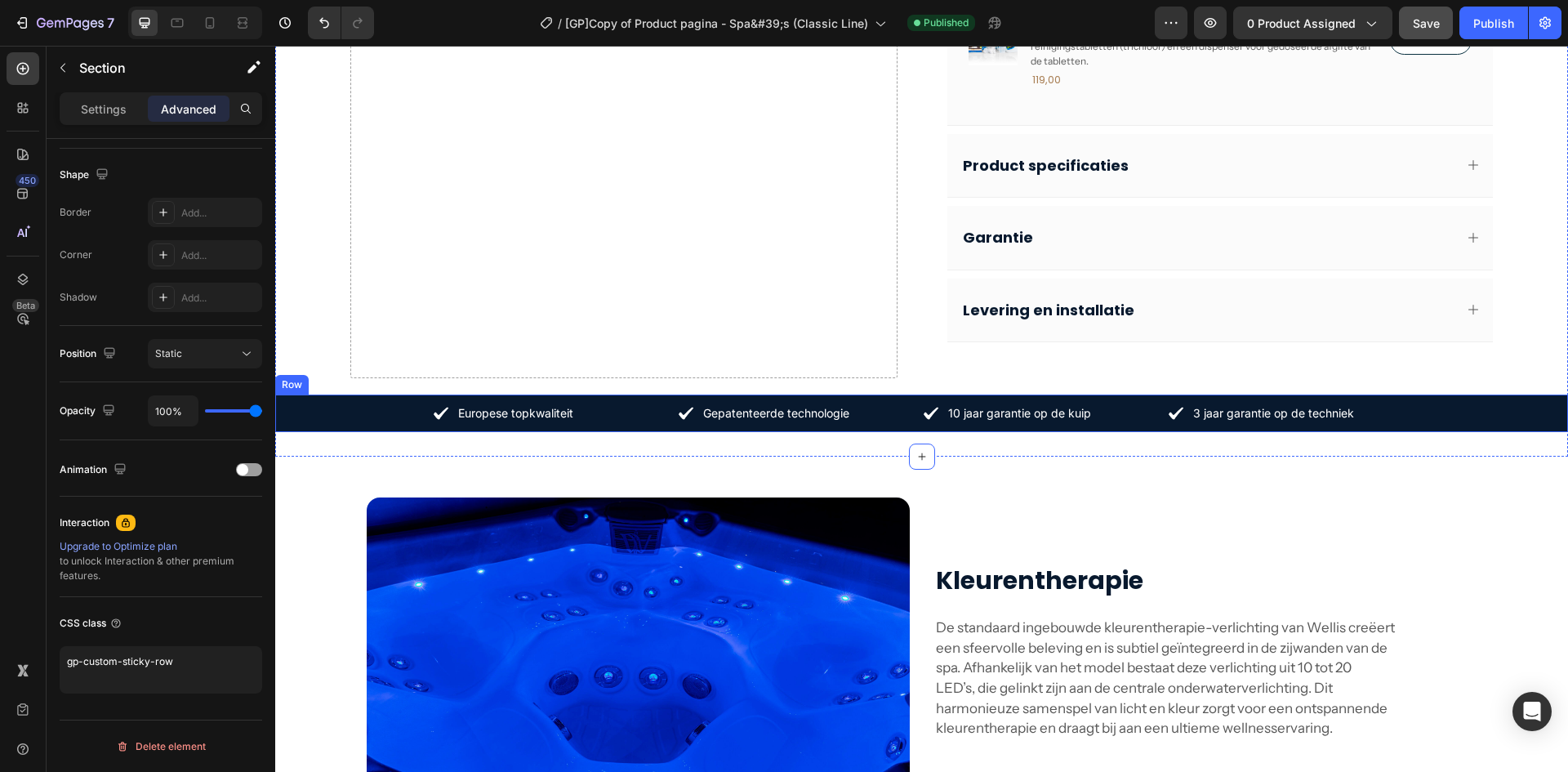
click at [327, 410] on div "Europese topkwaliteit Text Block Row Gepatenteerde technologie Text Block Row 1…" at bounding box center [922, 413] width 1293 height 37
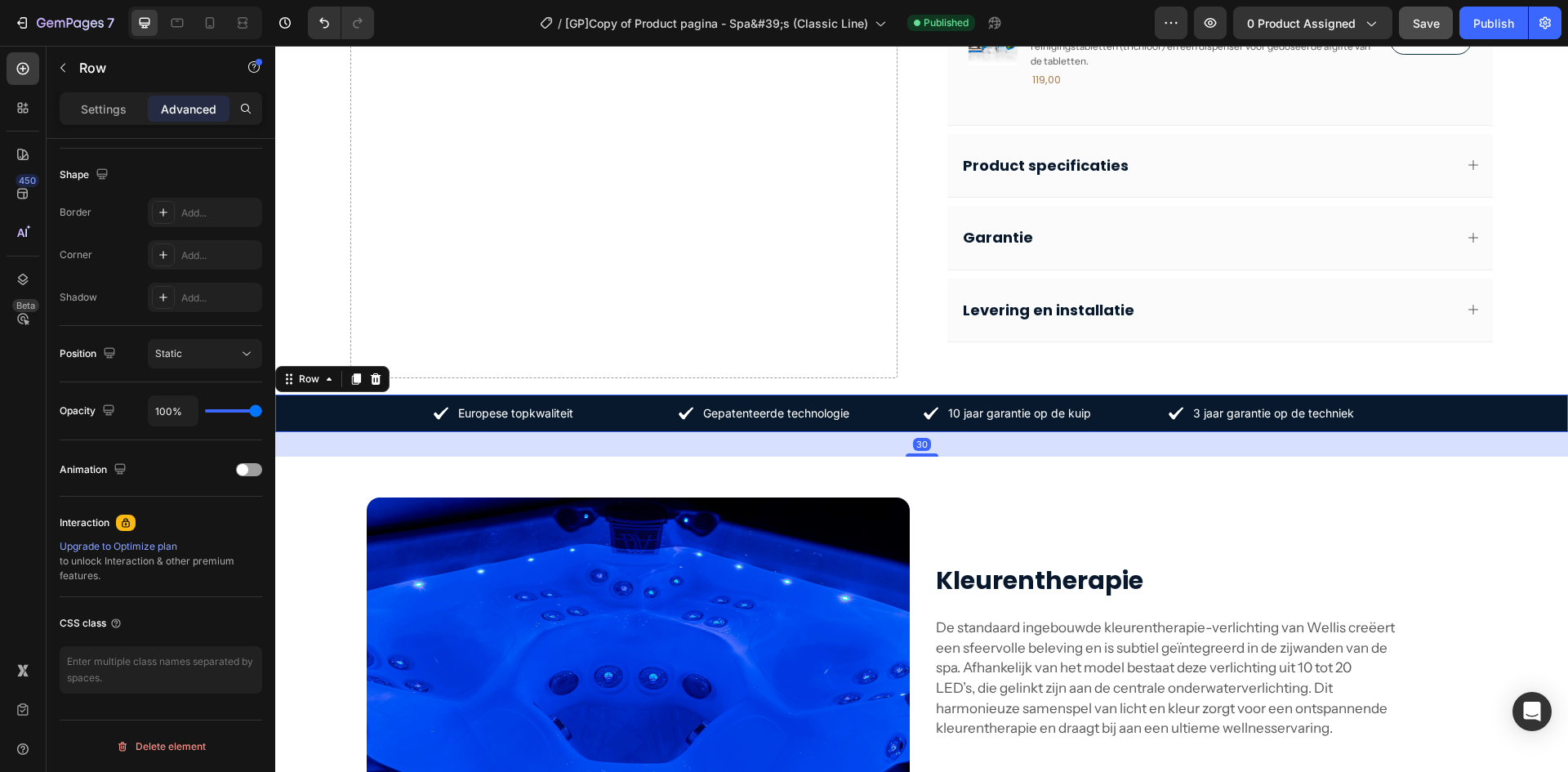
scroll to position [0, 0]
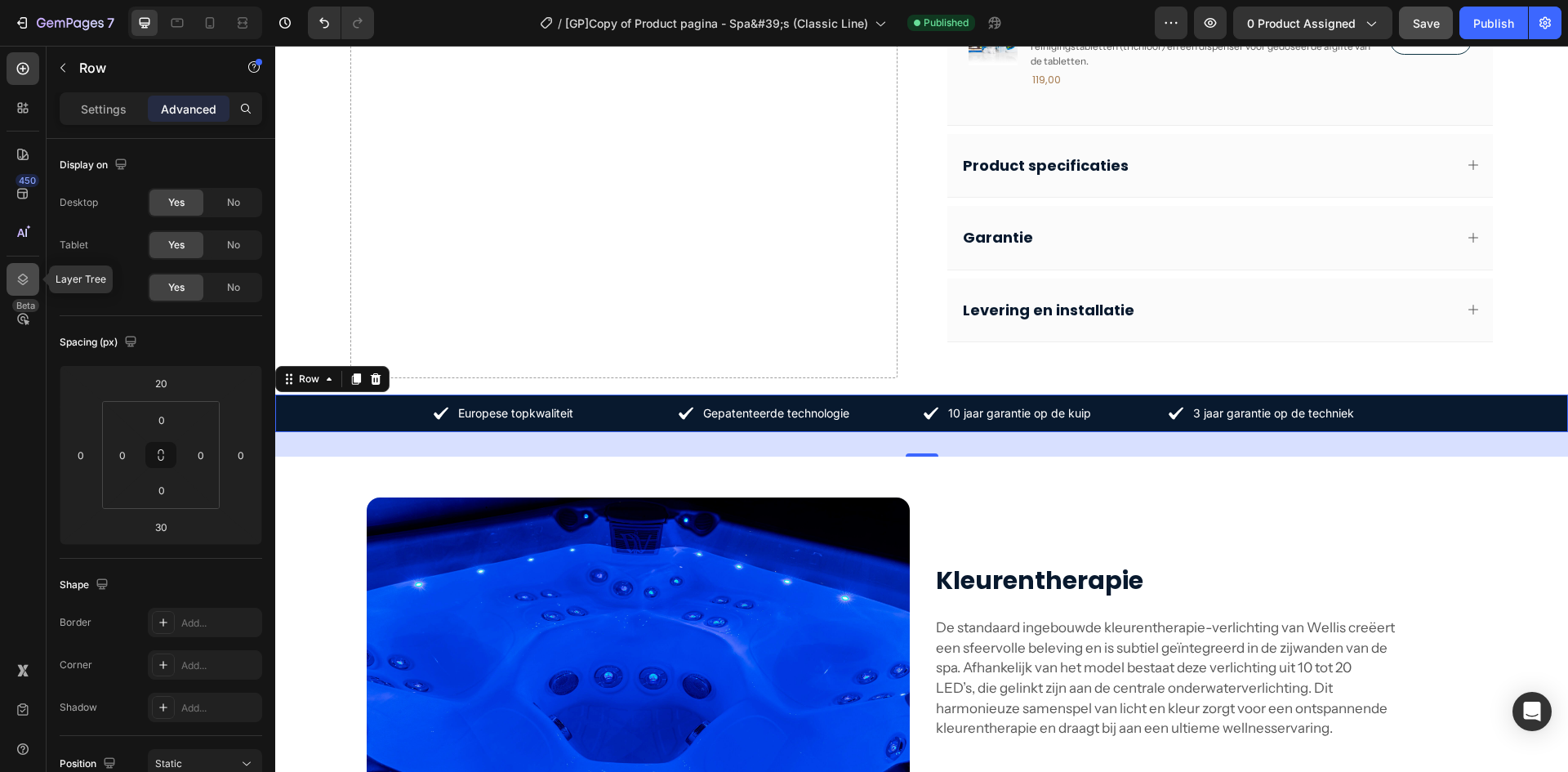
click at [23, 271] on icon at bounding box center [23, 279] width 17 height 17
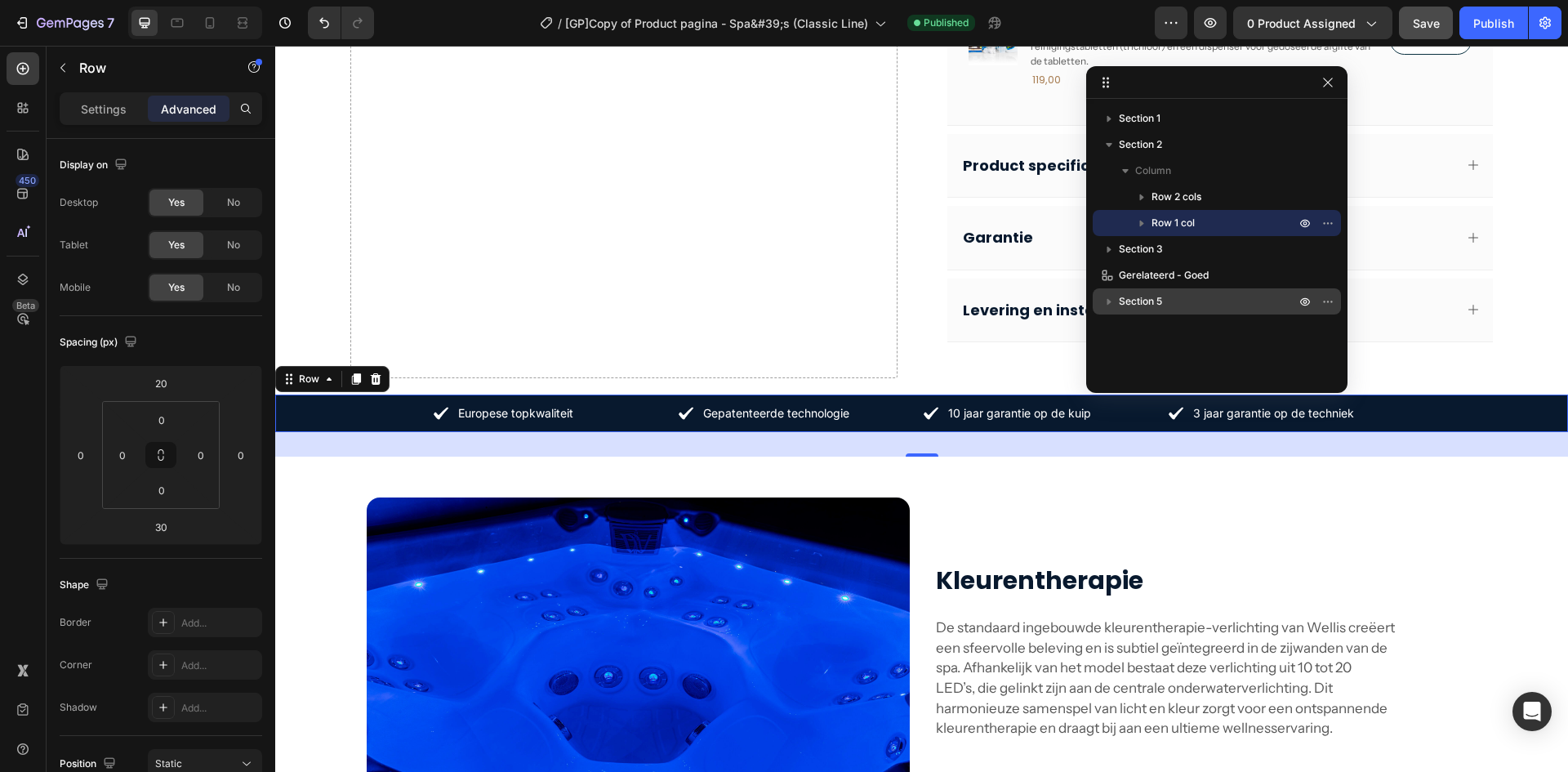
drag, startPoint x: 1111, startPoint y: 298, endPoint x: 1136, endPoint y: 310, distance: 27.7
click at [1111, 299] on icon "button" at bounding box center [1110, 302] width 17 height 17
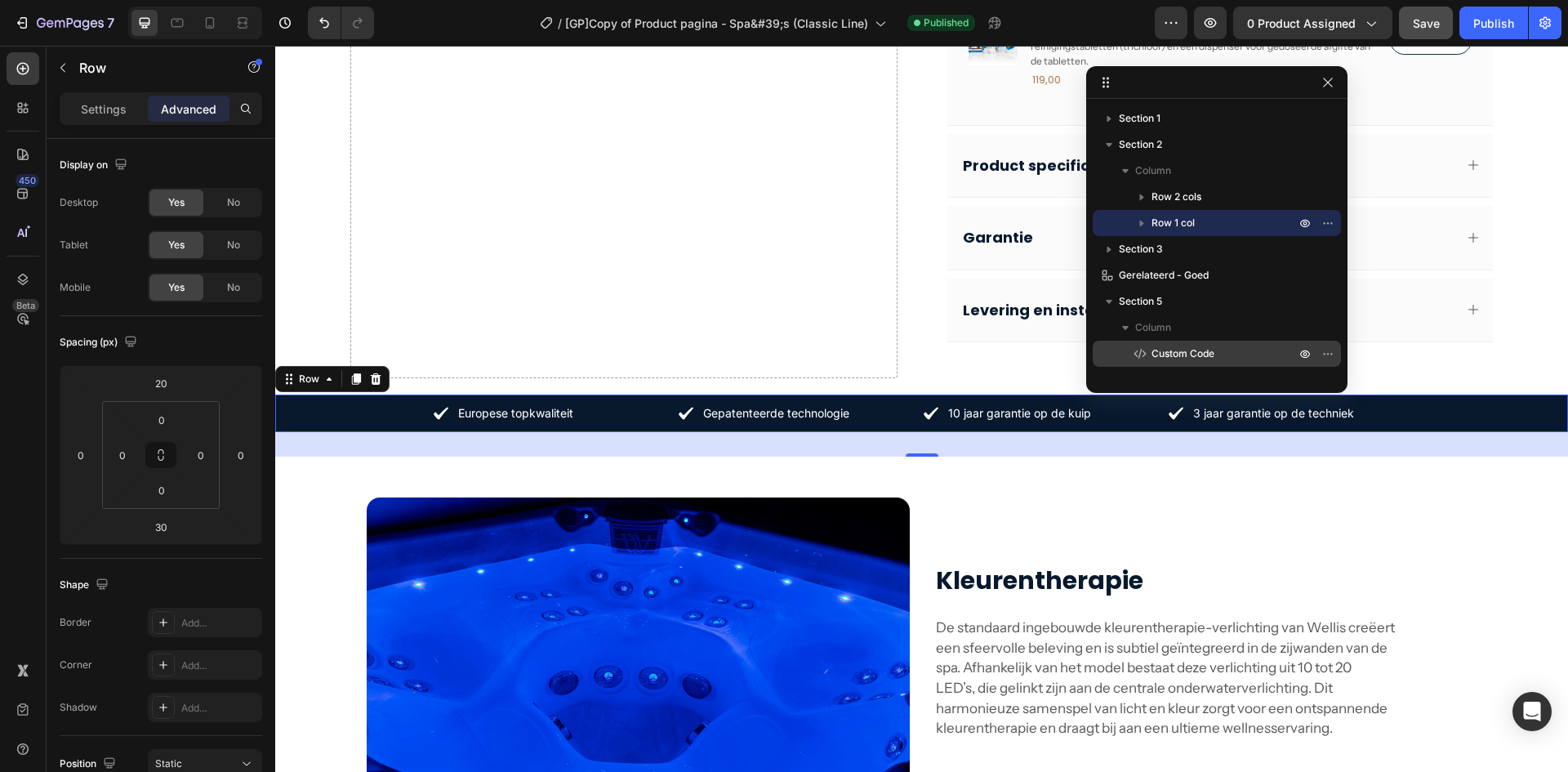
click at [1183, 346] on span "Custom Code" at bounding box center [1183, 354] width 63 height 17
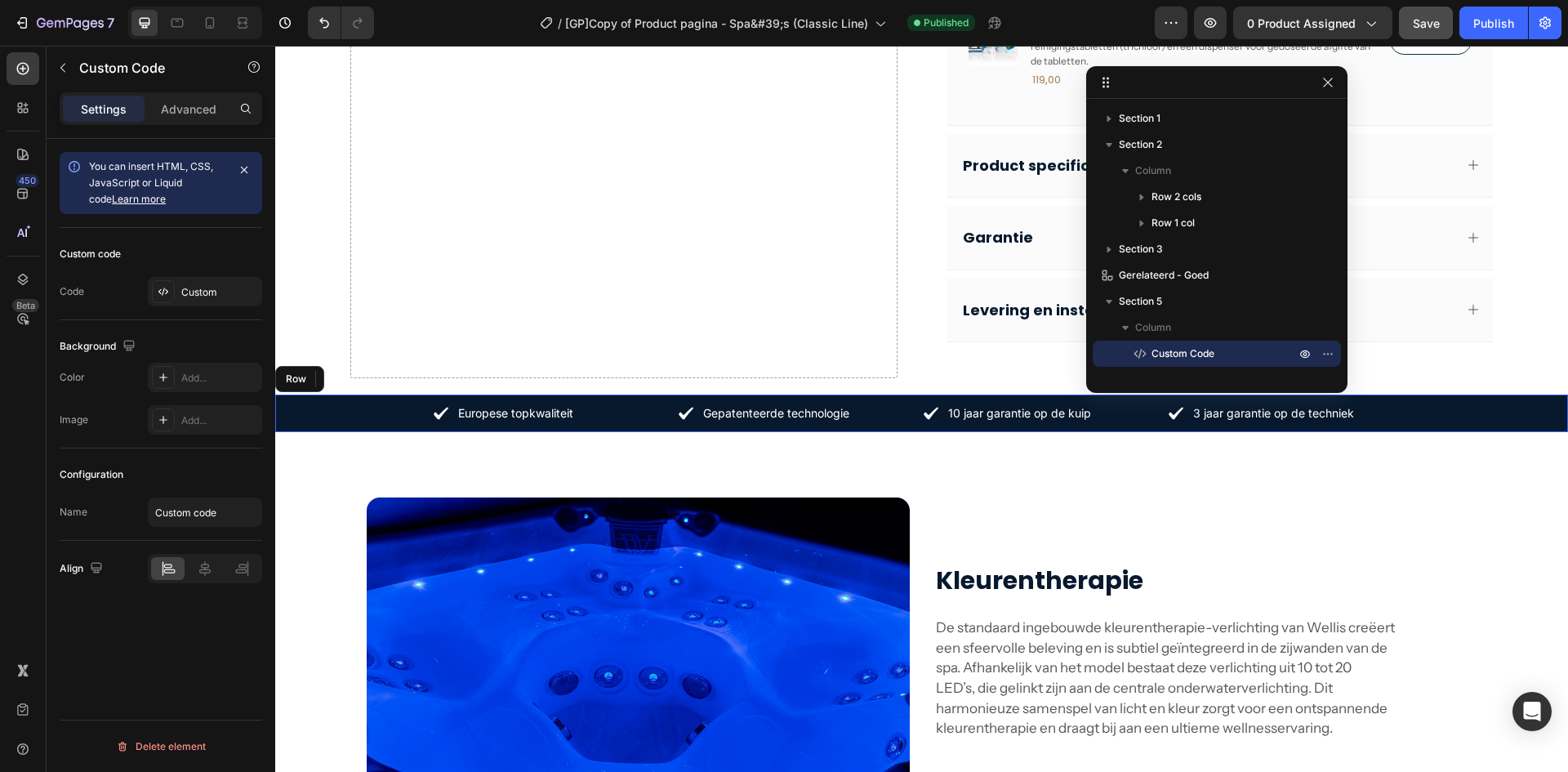
click at [190, 310] on div "Custom code Code Custom" at bounding box center [161, 274] width 203 height 92
click at [190, 299] on div "Custom" at bounding box center [220, 292] width 76 height 15
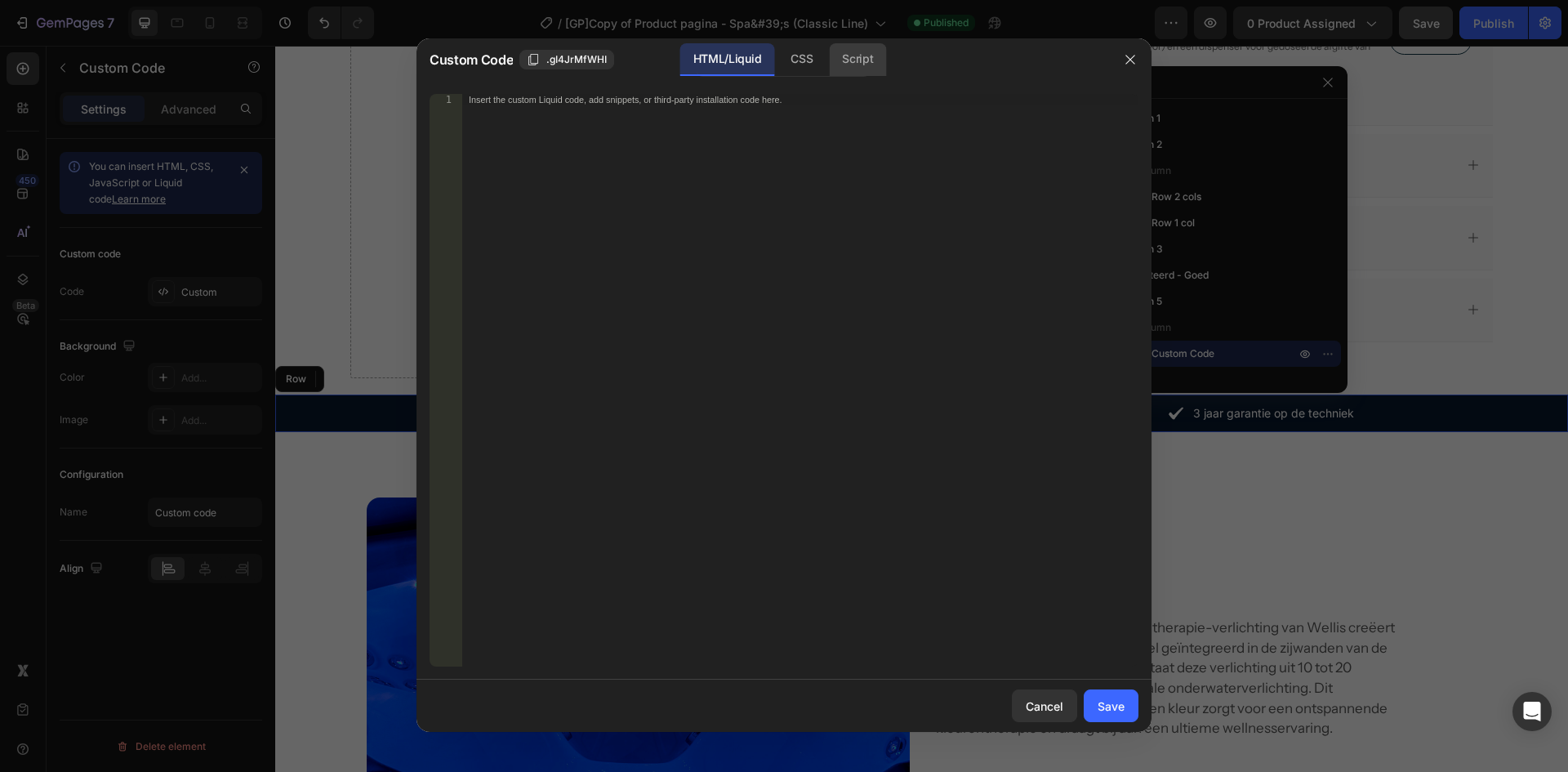
click at [835, 61] on div "Script" at bounding box center [857, 59] width 57 height 33
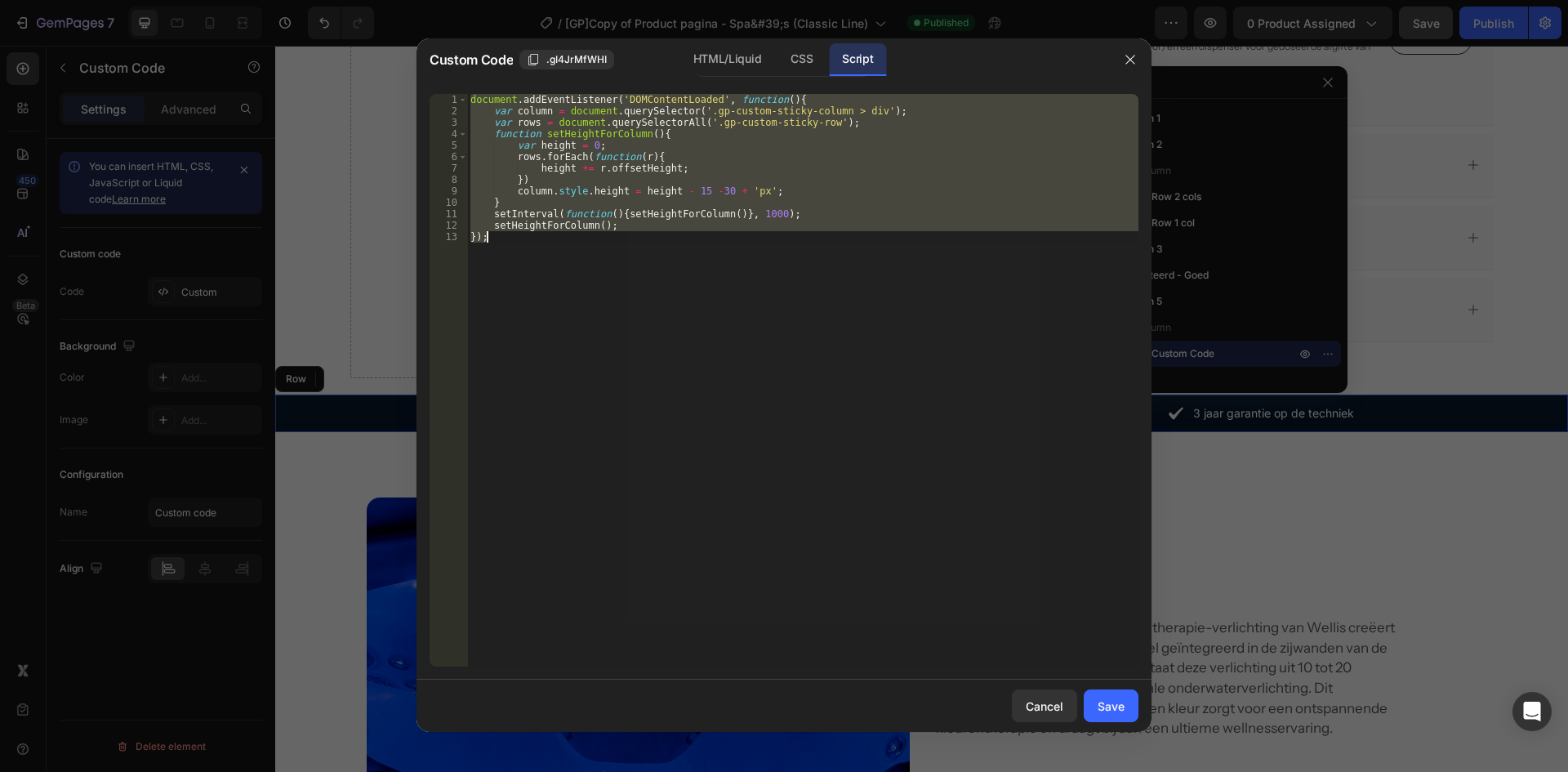
click at [689, 237] on div "document . addEventListener ( 'DOMContentLoaded' , function ( ) { var column = …" at bounding box center [803, 380] width 671 height 573
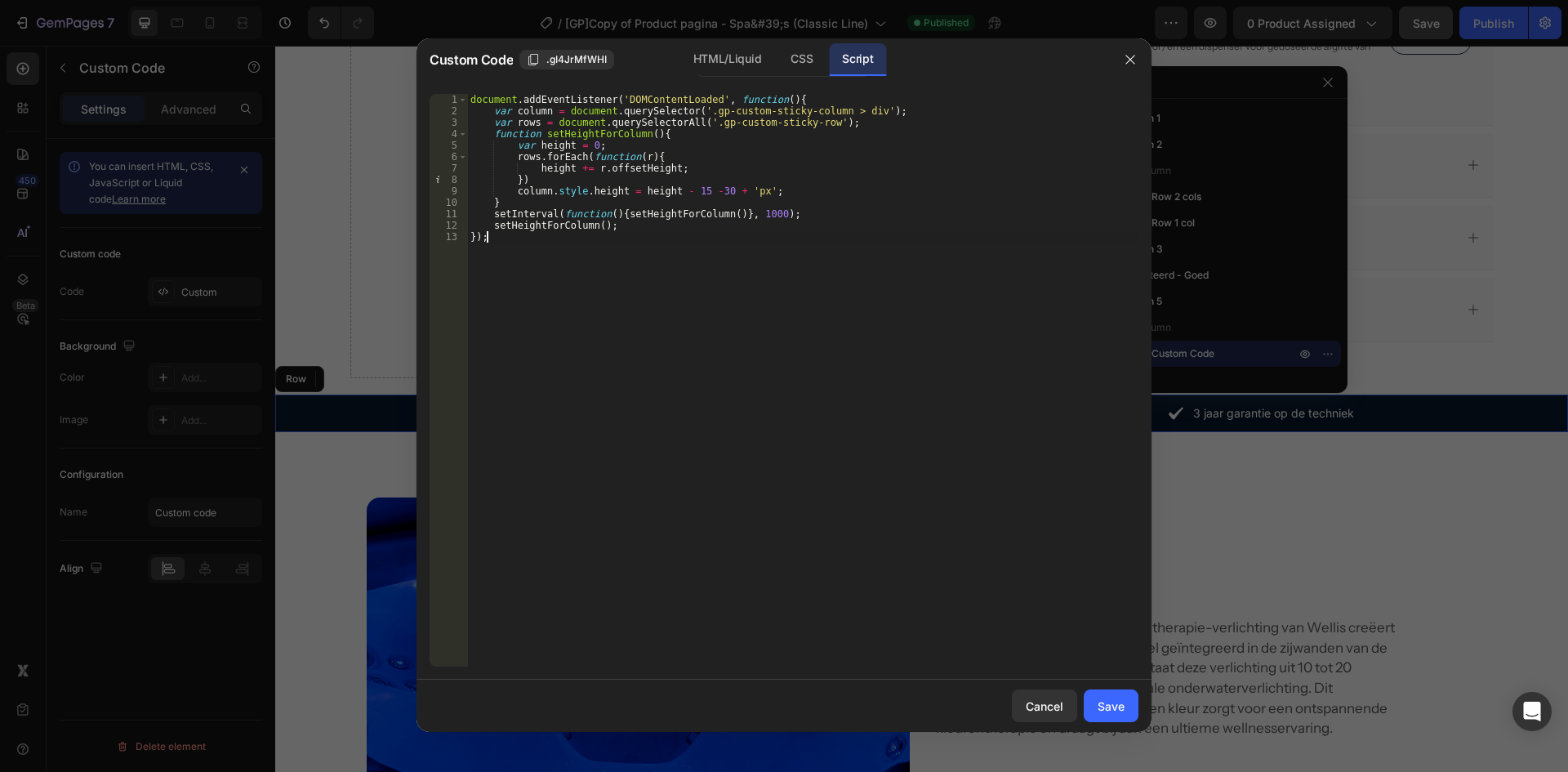
drag, startPoint x: 703, startPoint y: 189, endPoint x: 712, endPoint y: 216, distance: 28.5
click at [702, 190] on div "document . addEventListener ( 'DOMContentLoaded' , function ( ) { var column = …" at bounding box center [803, 392] width 671 height 596
click at [710, 193] on div "document . addEventListener ( 'DOMContentLoaded' , function ( ) { var column = …" at bounding box center [803, 392] width 671 height 596
type textarea "column.style.height = height - 15 - 90 + 'px';"
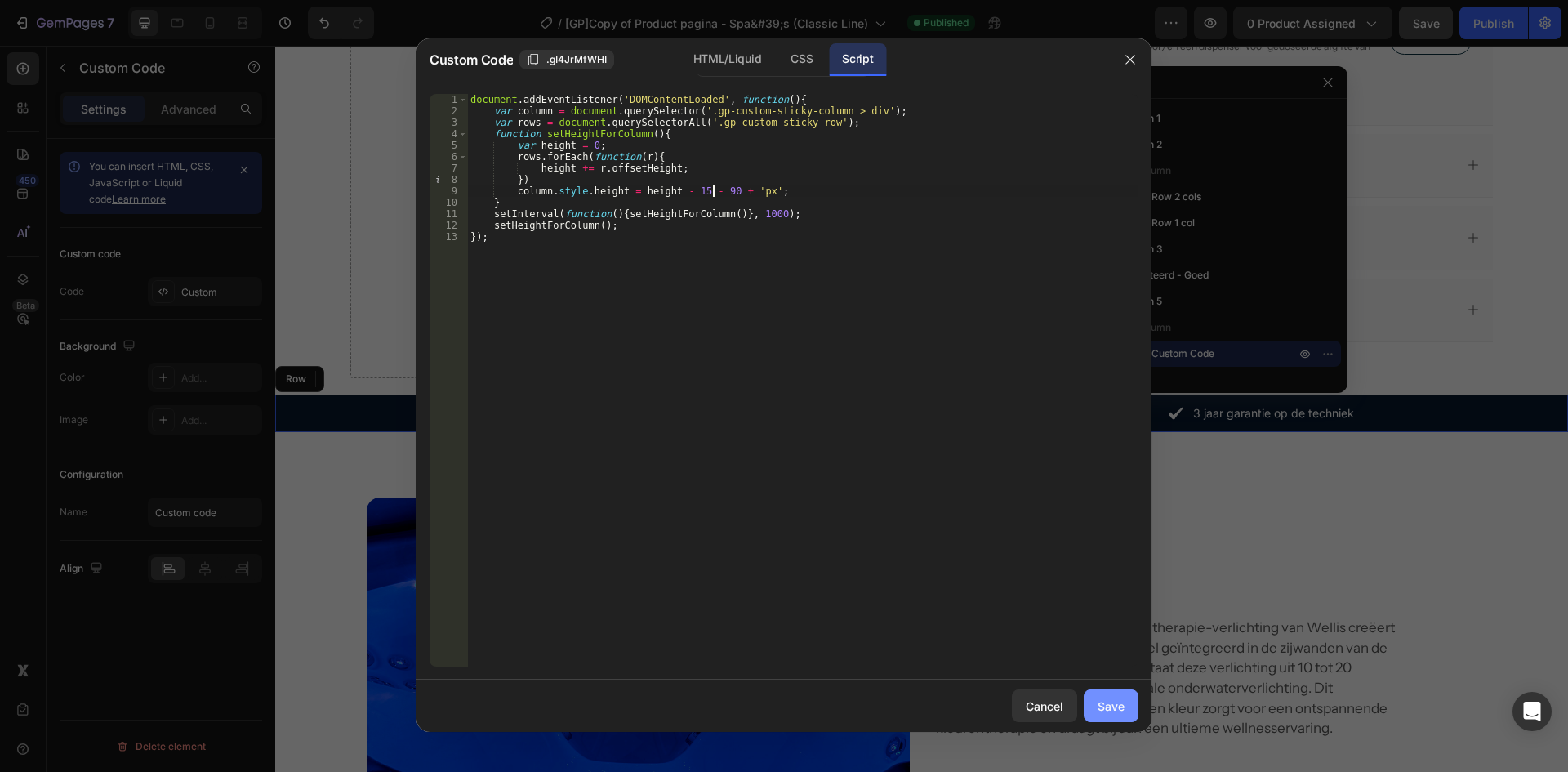
click at [1121, 706] on div "Save" at bounding box center [1111, 706] width 27 height 17
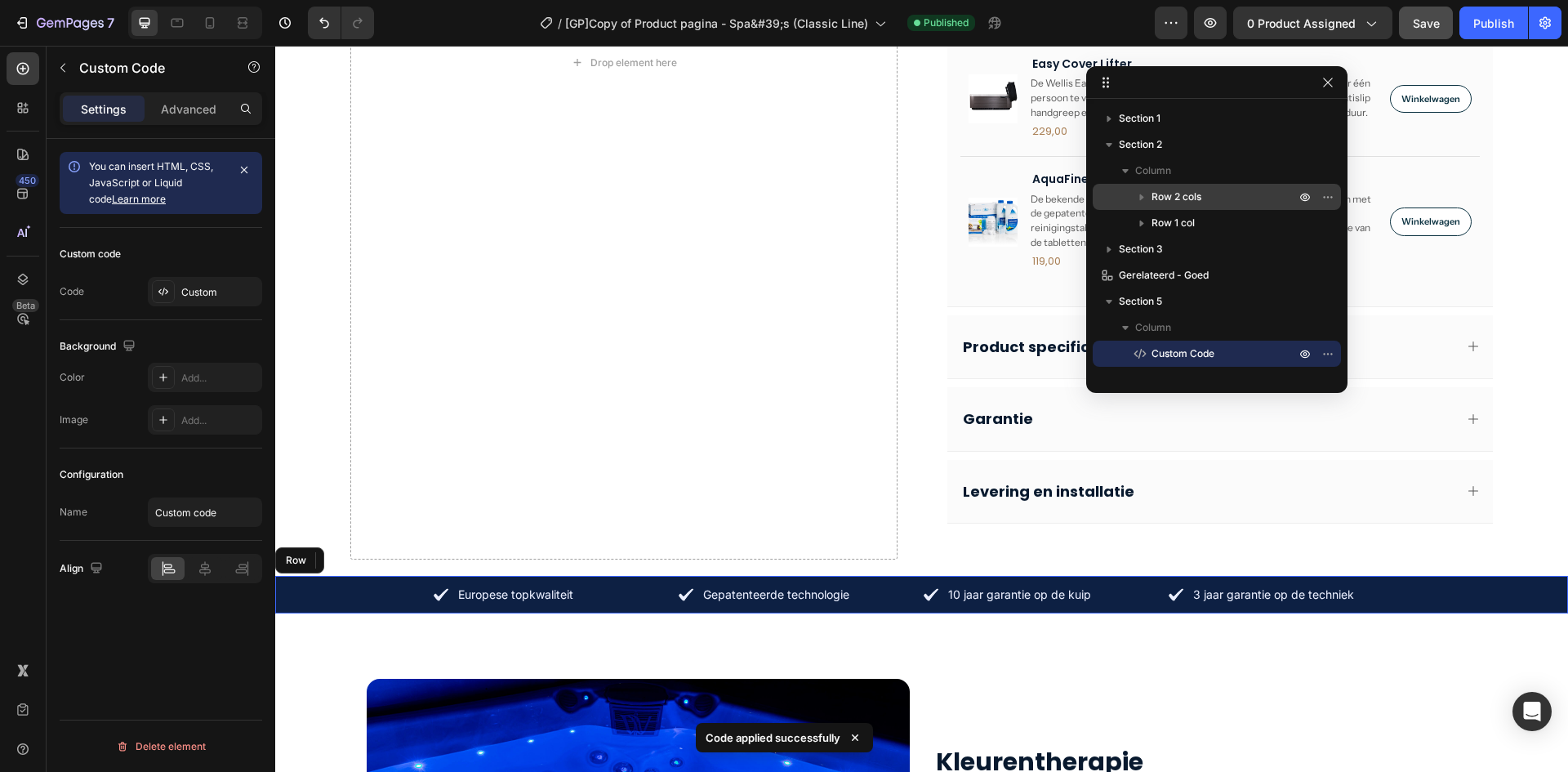
scroll to position [1144, 0]
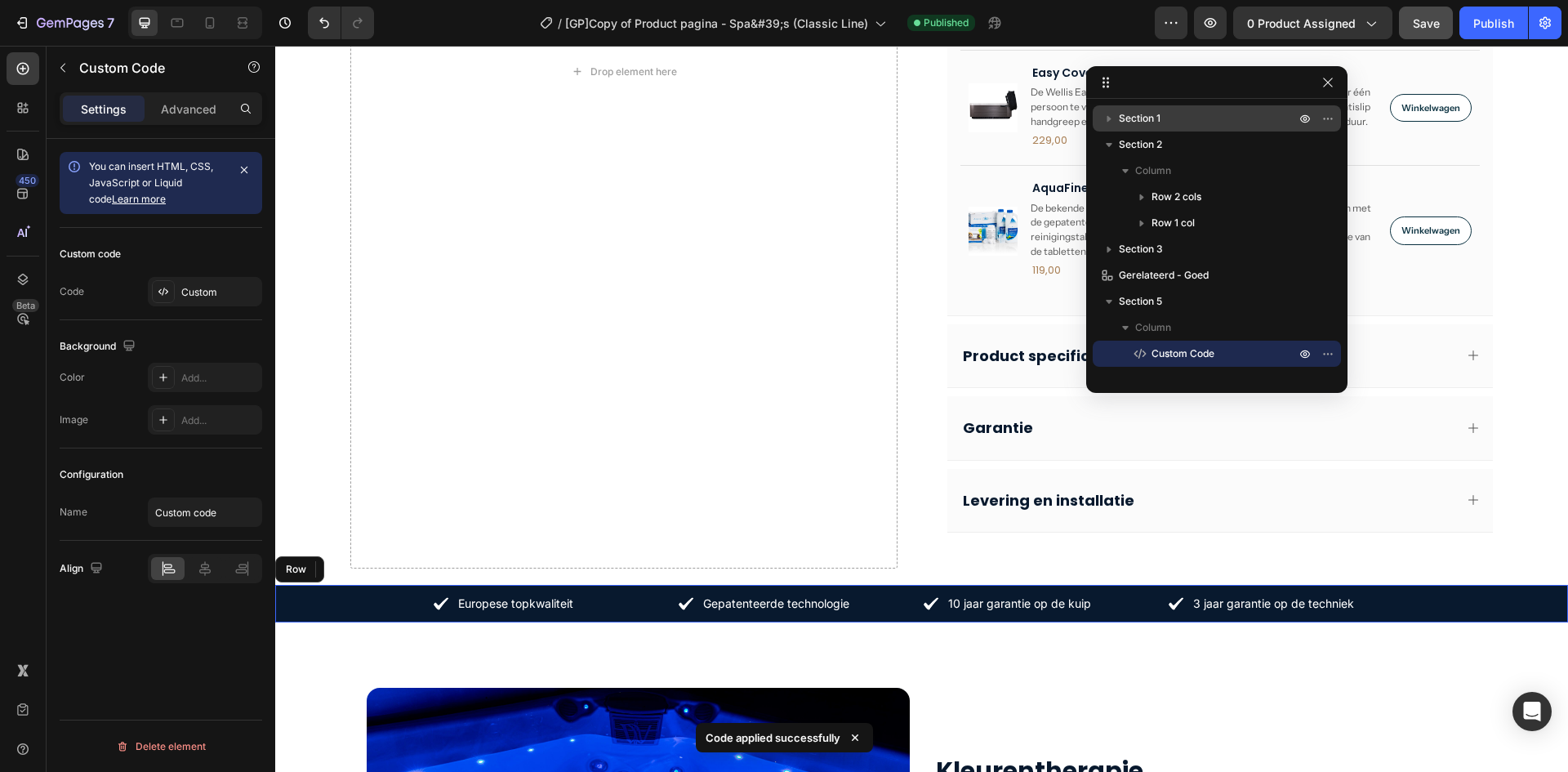
click at [1115, 119] on icon "button" at bounding box center [1110, 118] width 17 height 17
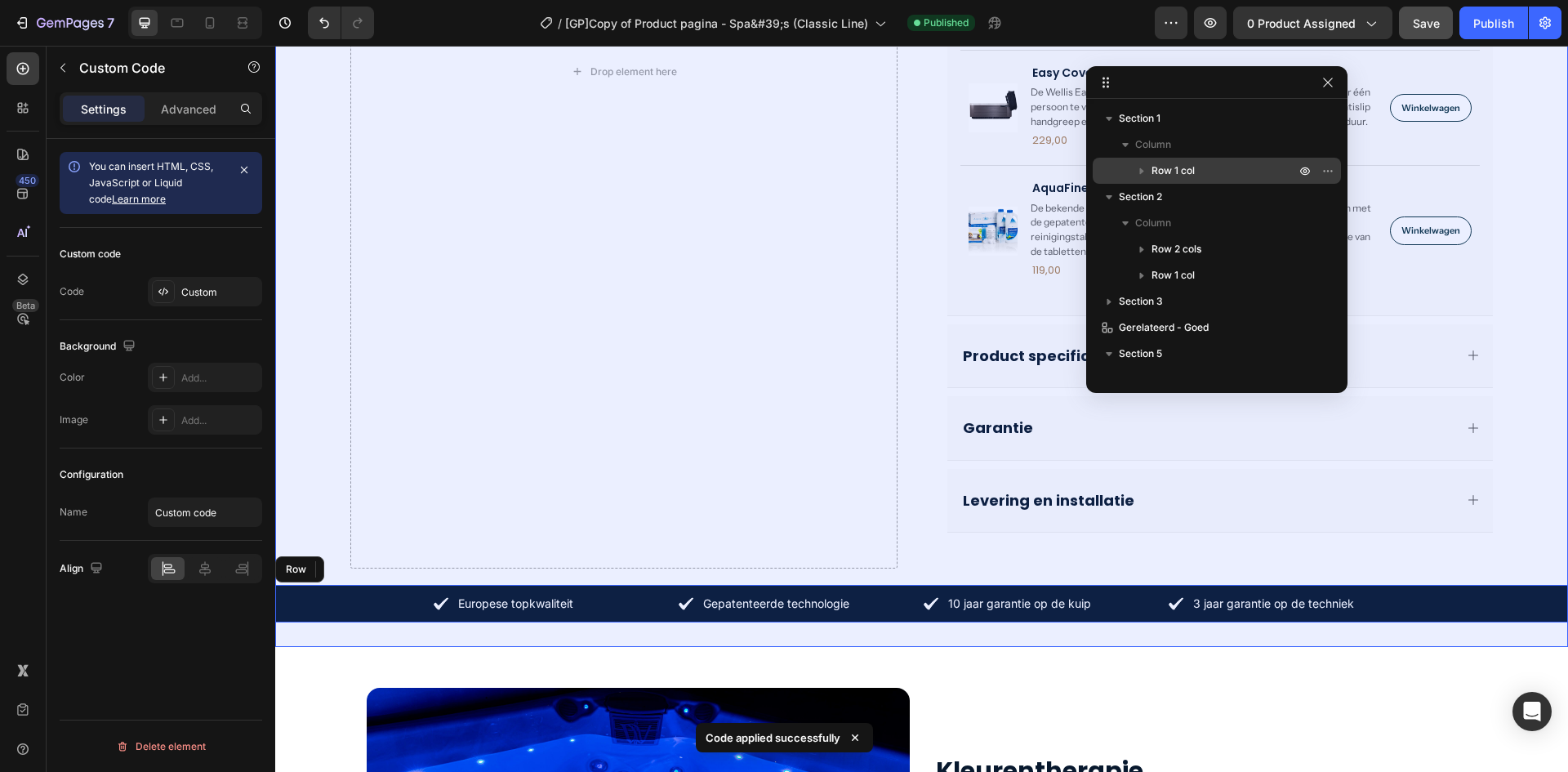
click at [1142, 169] on icon "button" at bounding box center [1142, 171] width 4 height 7
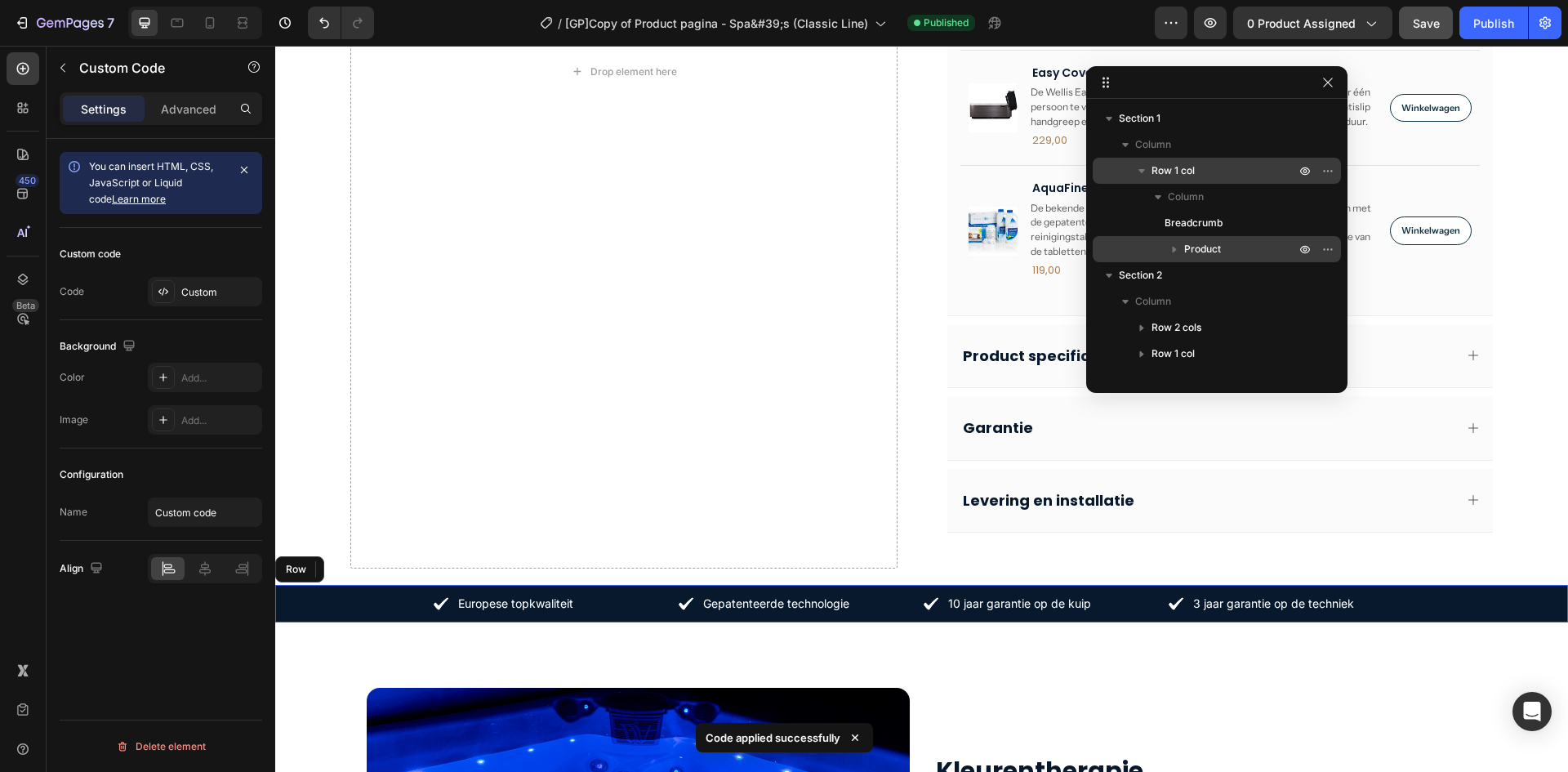
click at [1175, 242] on icon "button" at bounding box center [1175, 250] width 17 height 17
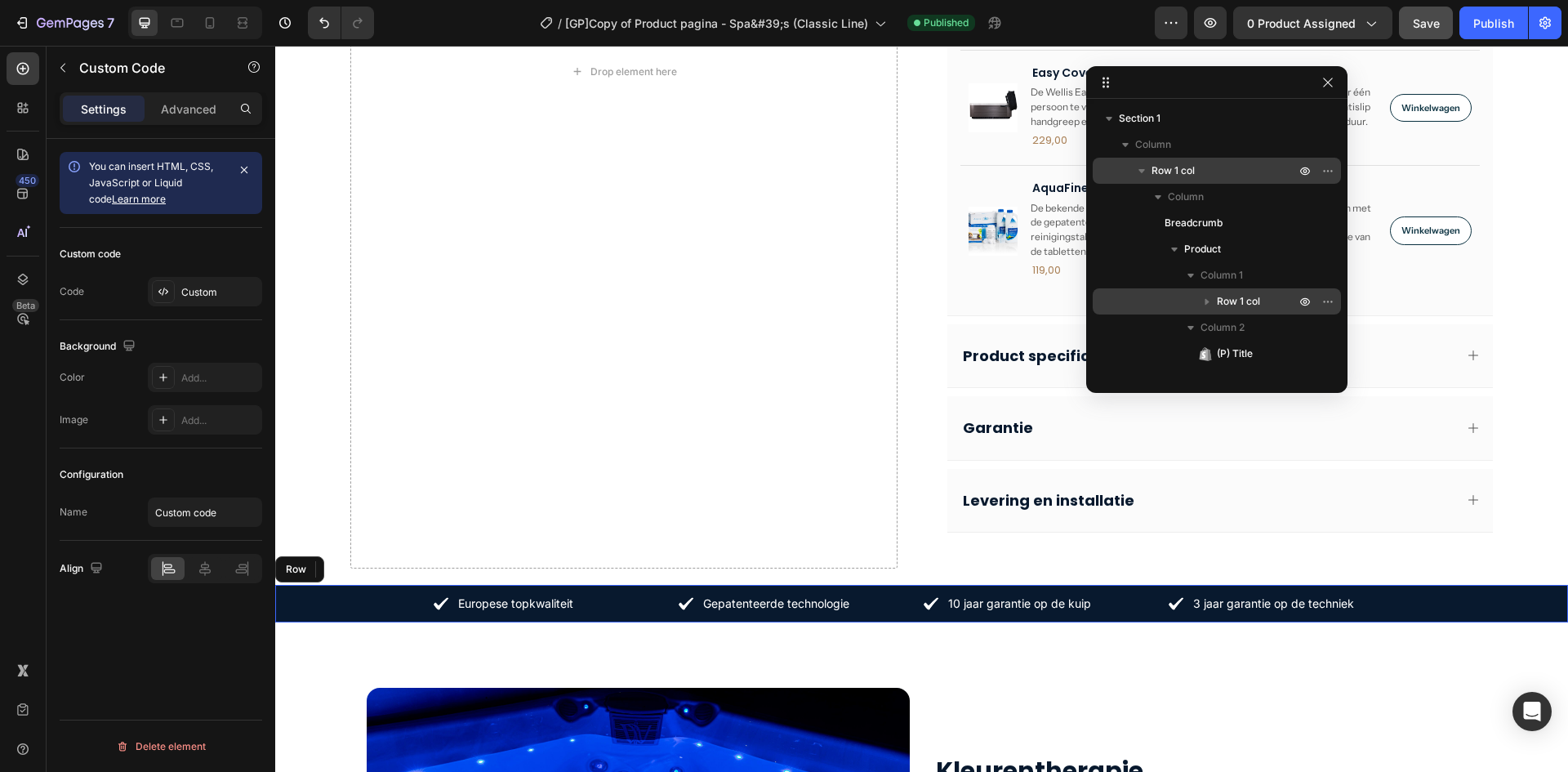
click at [1209, 305] on icon "button" at bounding box center [1208, 302] width 17 height 17
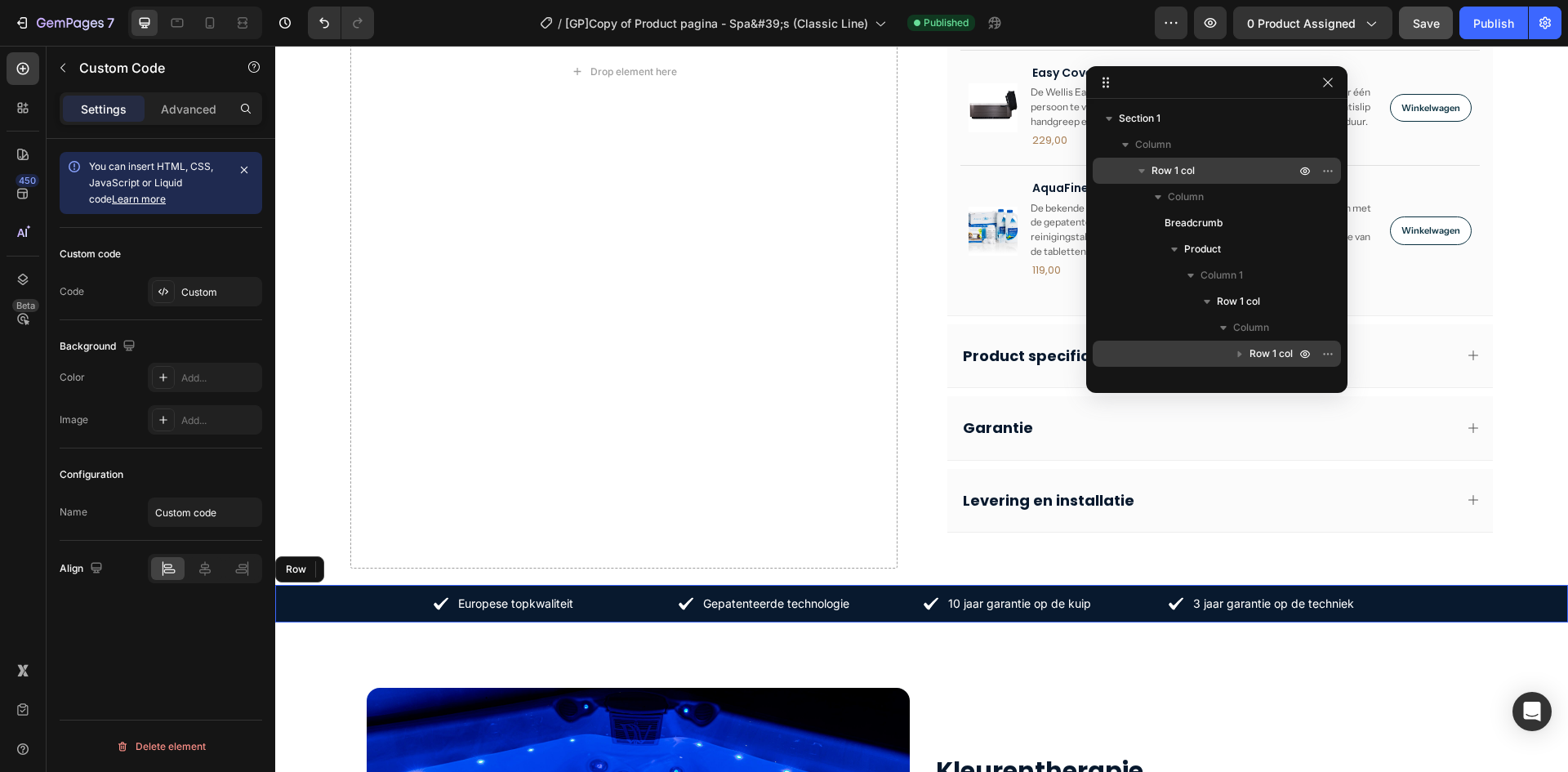
click at [1252, 350] on span "Row 1 col" at bounding box center [1271, 354] width 43 height 17
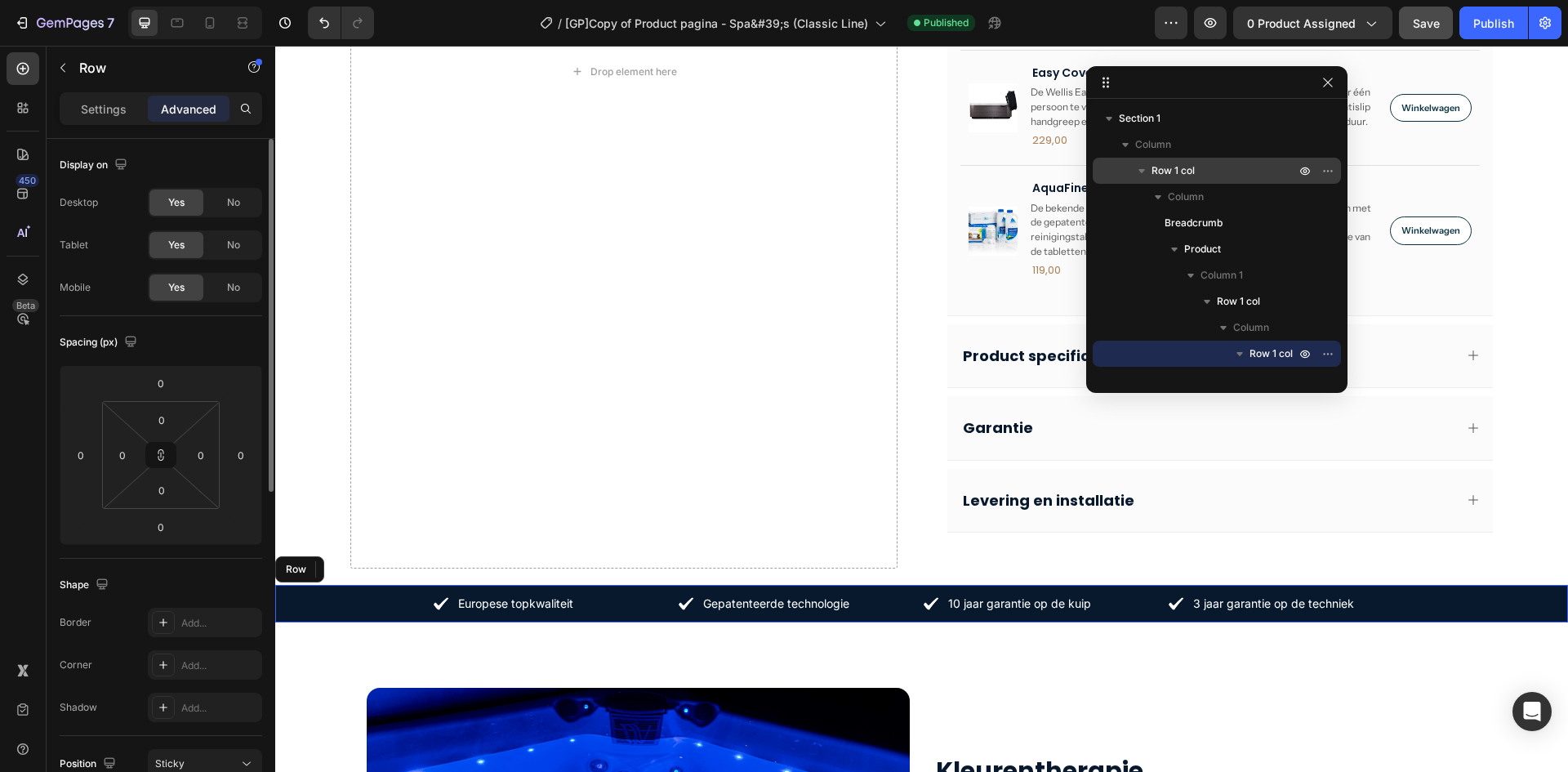
scroll to position [630, 0]
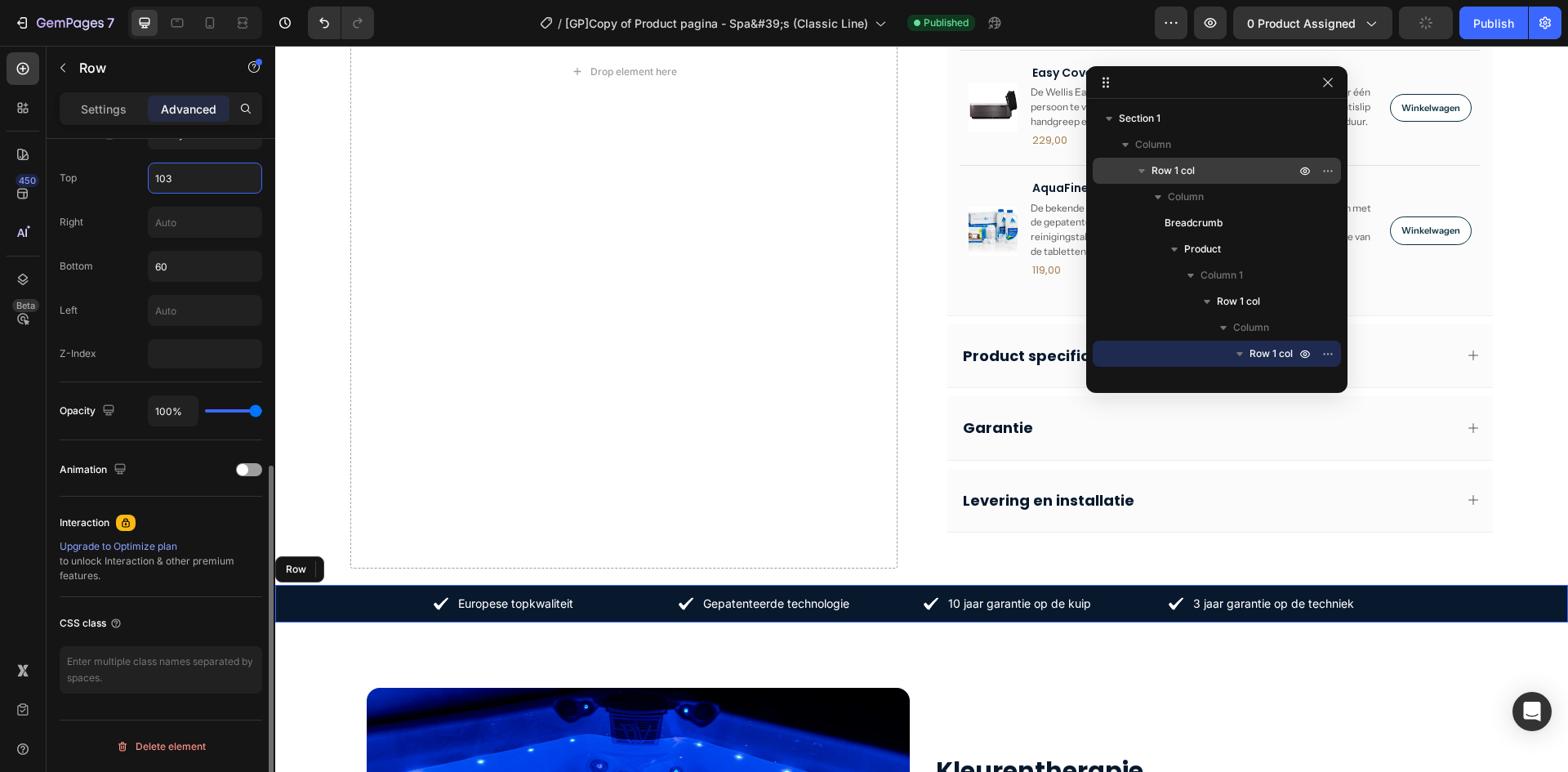
click at [194, 183] on input "103" at bounding box center [205, 178] width 113 height 30
drag, startPoint x: 164, startPoint y: 178, endPoint x: 160, endPoint y: 198, distance: 20.4
click at [160, 178] on input "103" at bounding box center [205, 178] width 113 height 30
type input "110"
type input "0"
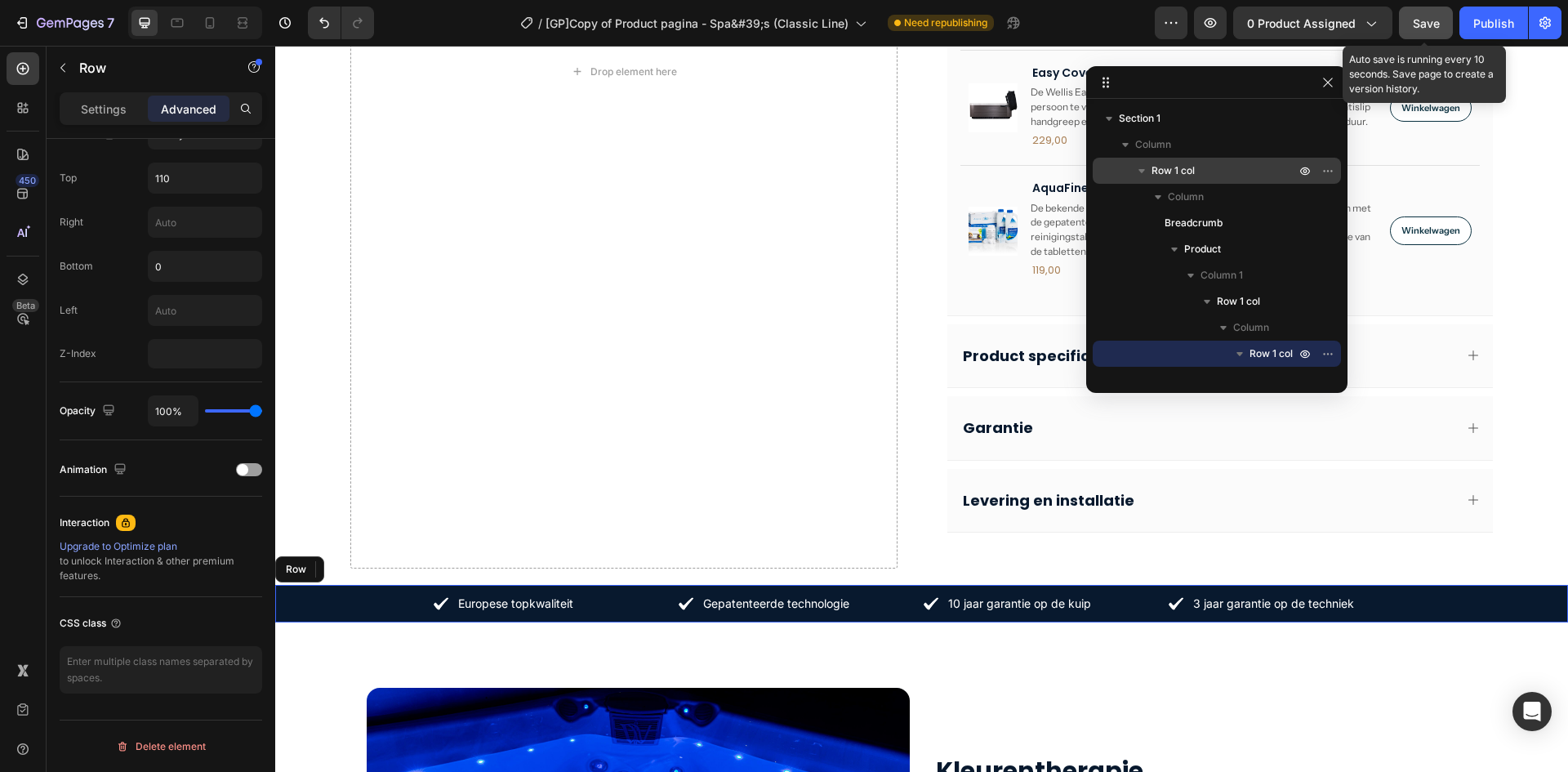
click at [1440, 32] on button "Save" at bounding box center [1426, 22] width 54 height 33
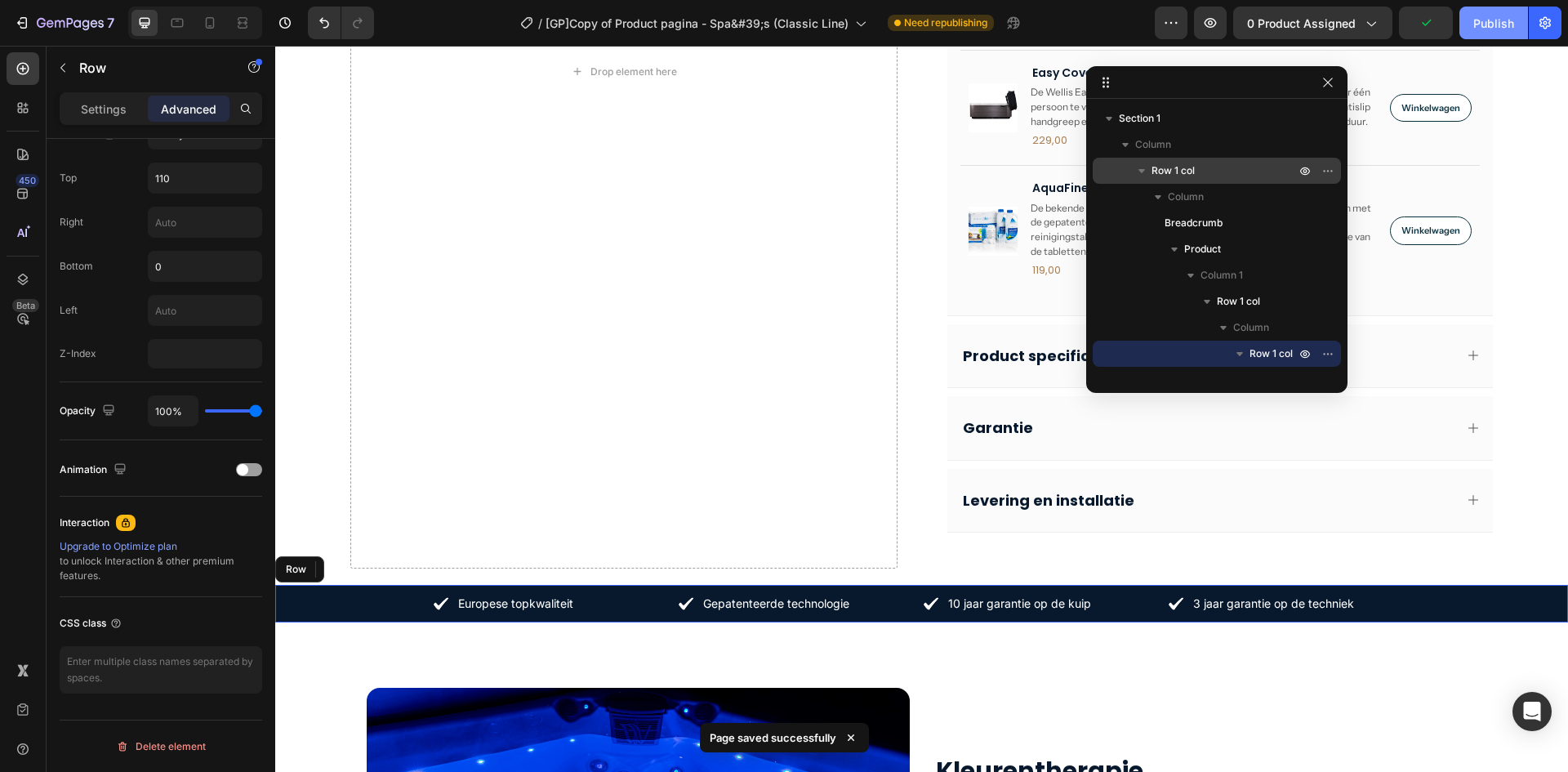
click at [1467, 23] on button "Publish" at bounding box center [1494, 22] width 69 height 33
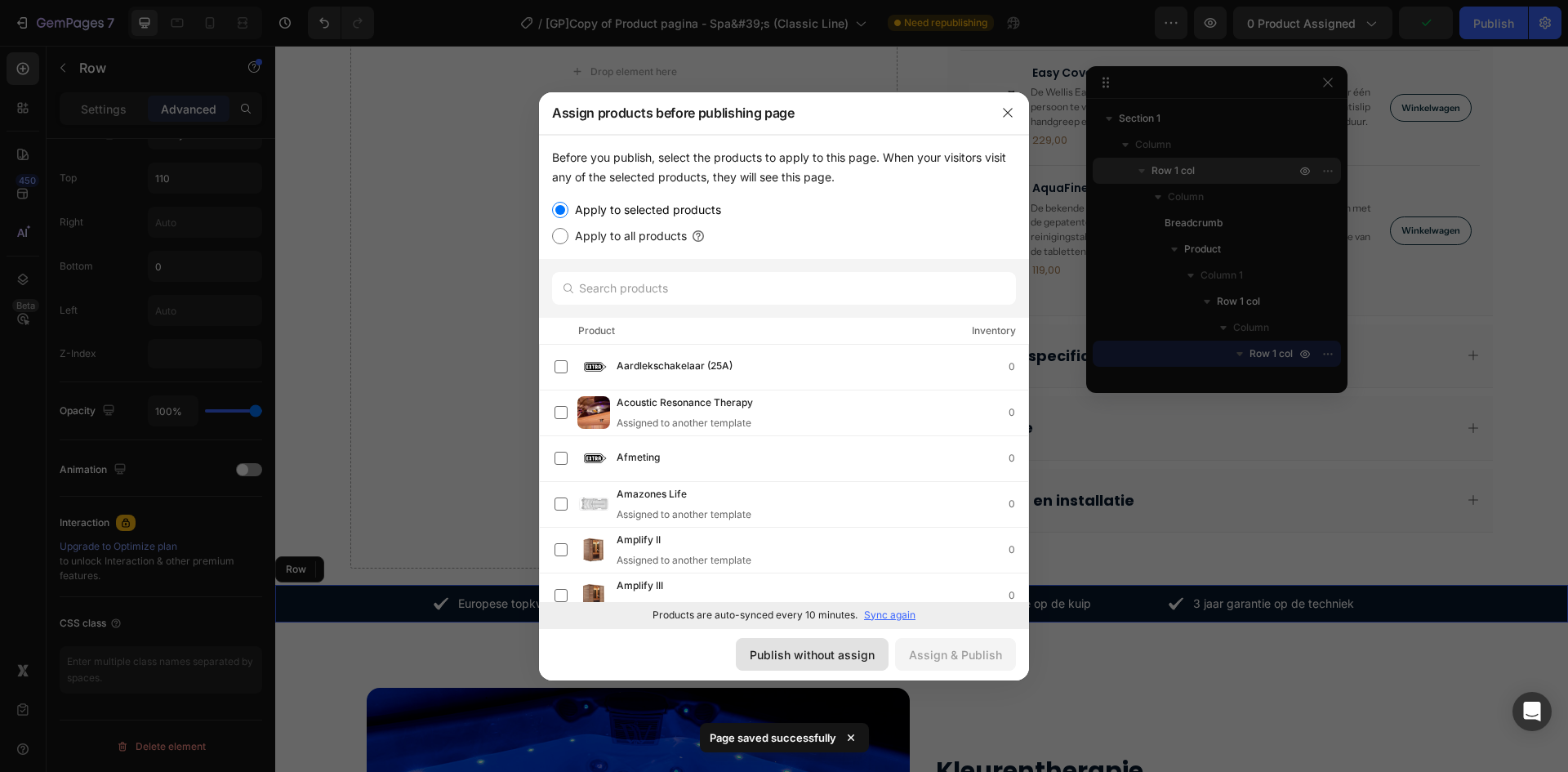
click at [832, 651] on div "Publish without assign" at bounding box center [812, 655] width 125 height 17
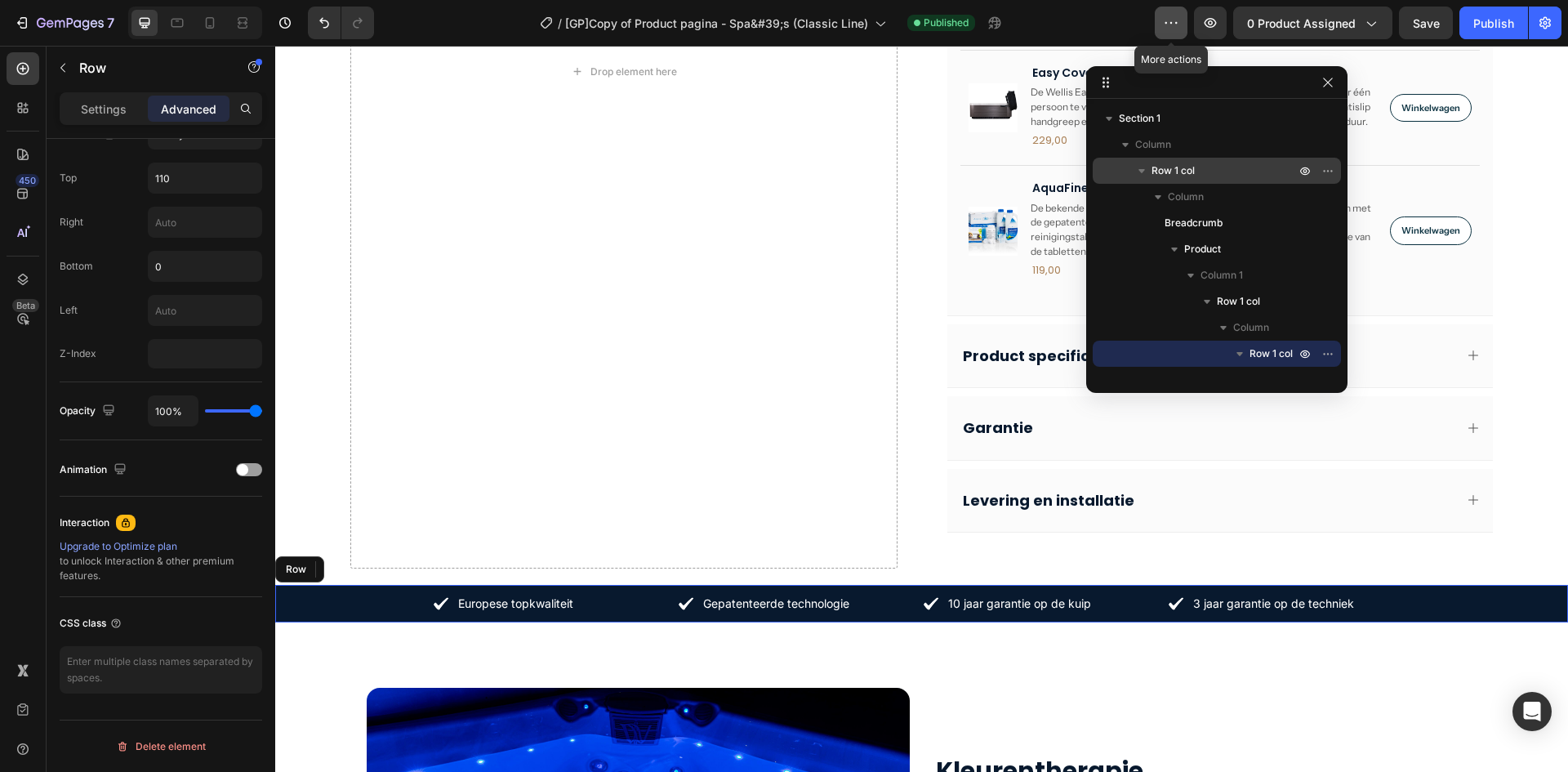
click at [1177, 27] on icon "button" at bounding box center [1171, 23] width 17 height 17
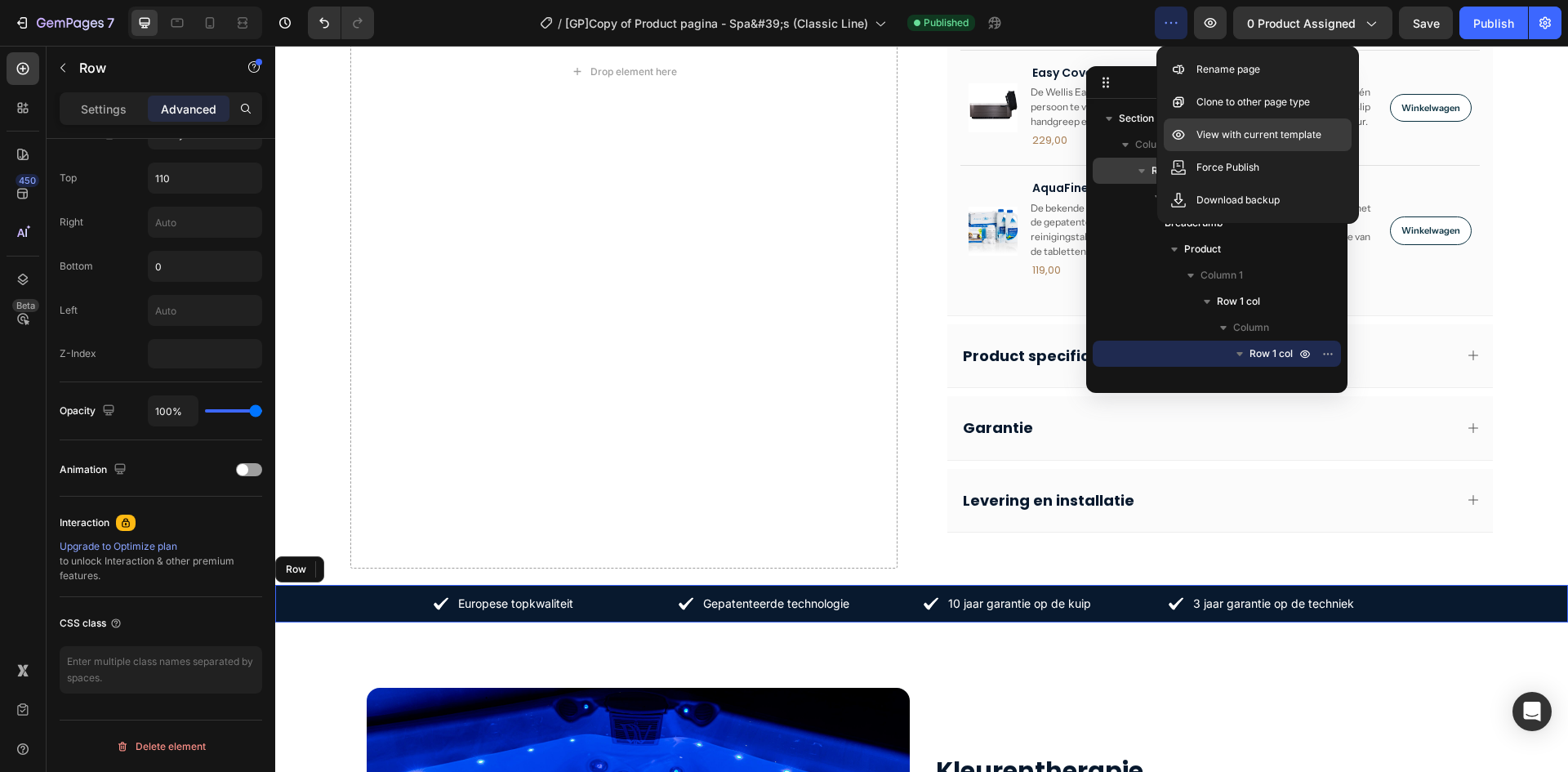
click at [1236, 139] on p "View with current template" at bounding box center [1259, 135] width 125 height 17
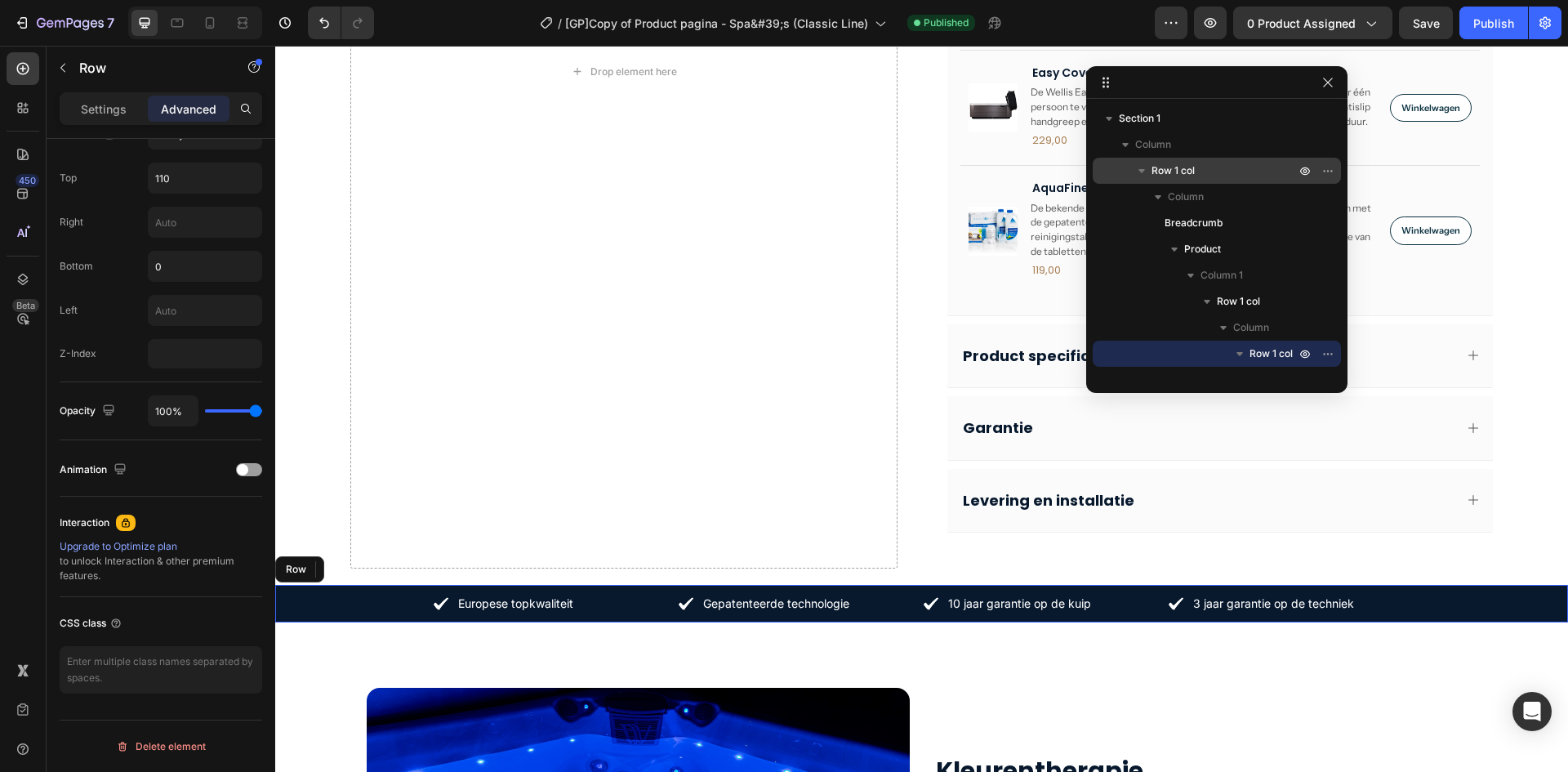
click at [1142, 84] on div at bounding box center [1217, 82] width 262 height 33
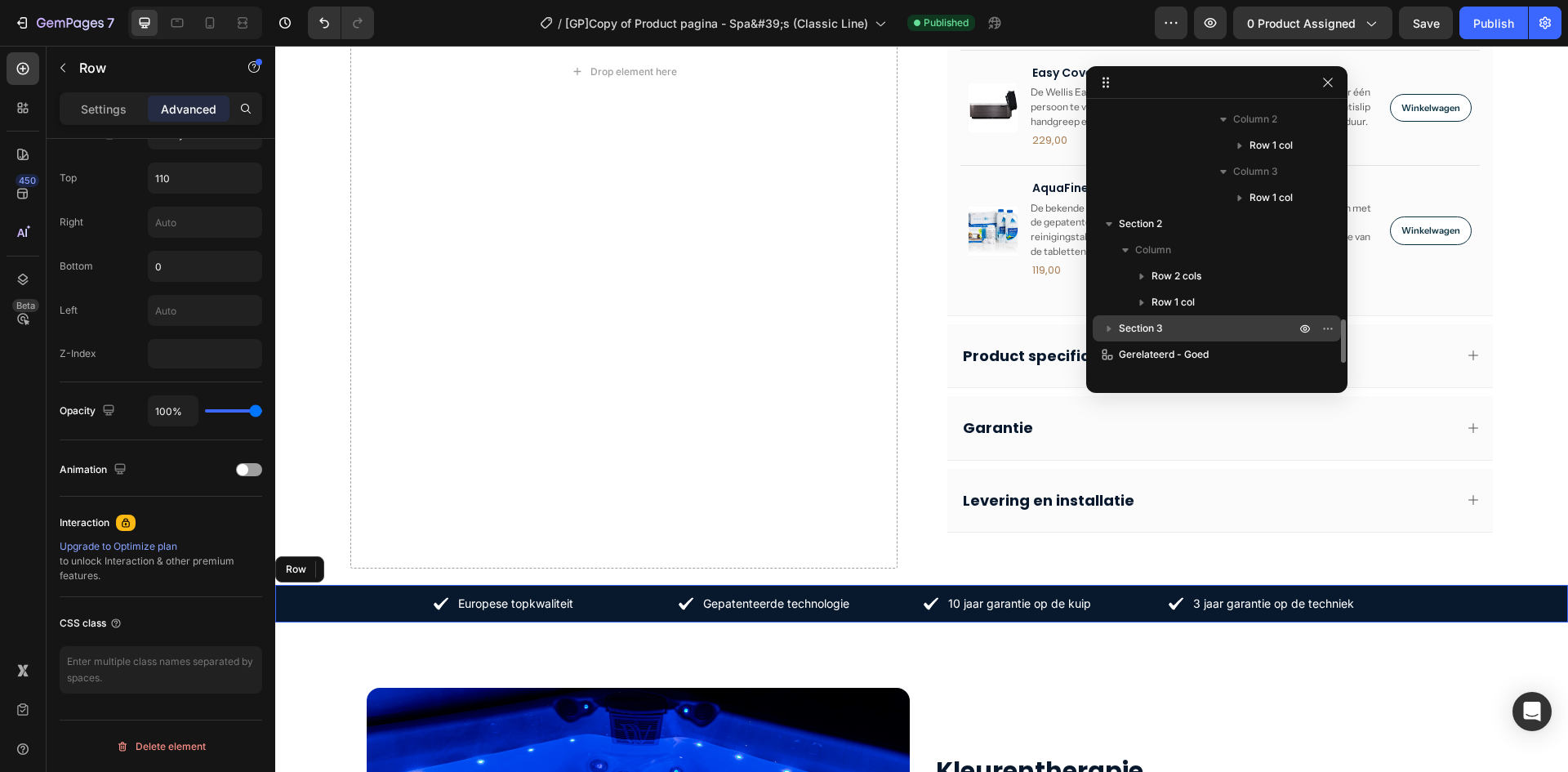
scroll to position [1403, 0]
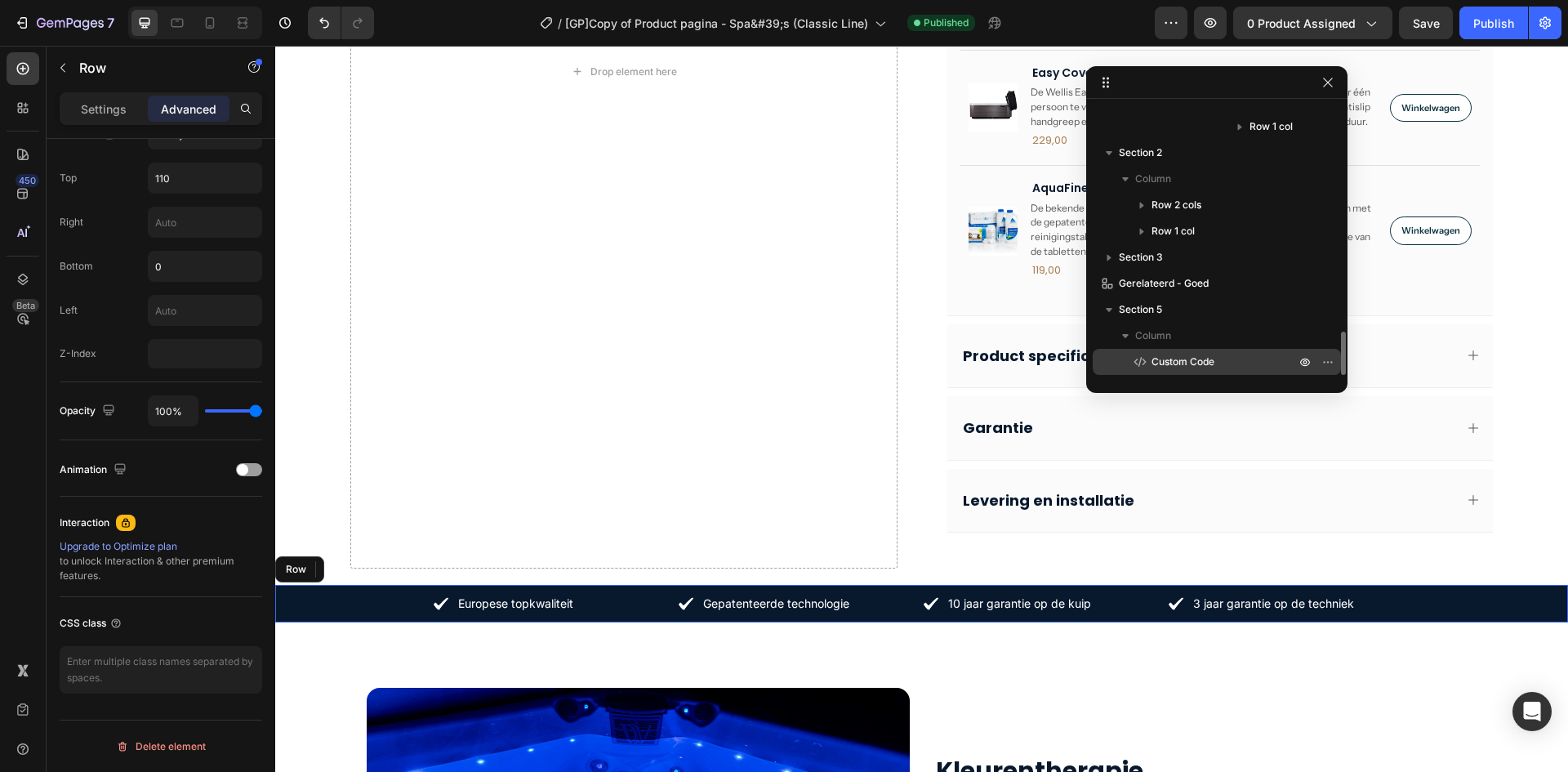
click at [1156, 370] on span "Custom Code" at bounding box center [1183, 362] width 63 height 17
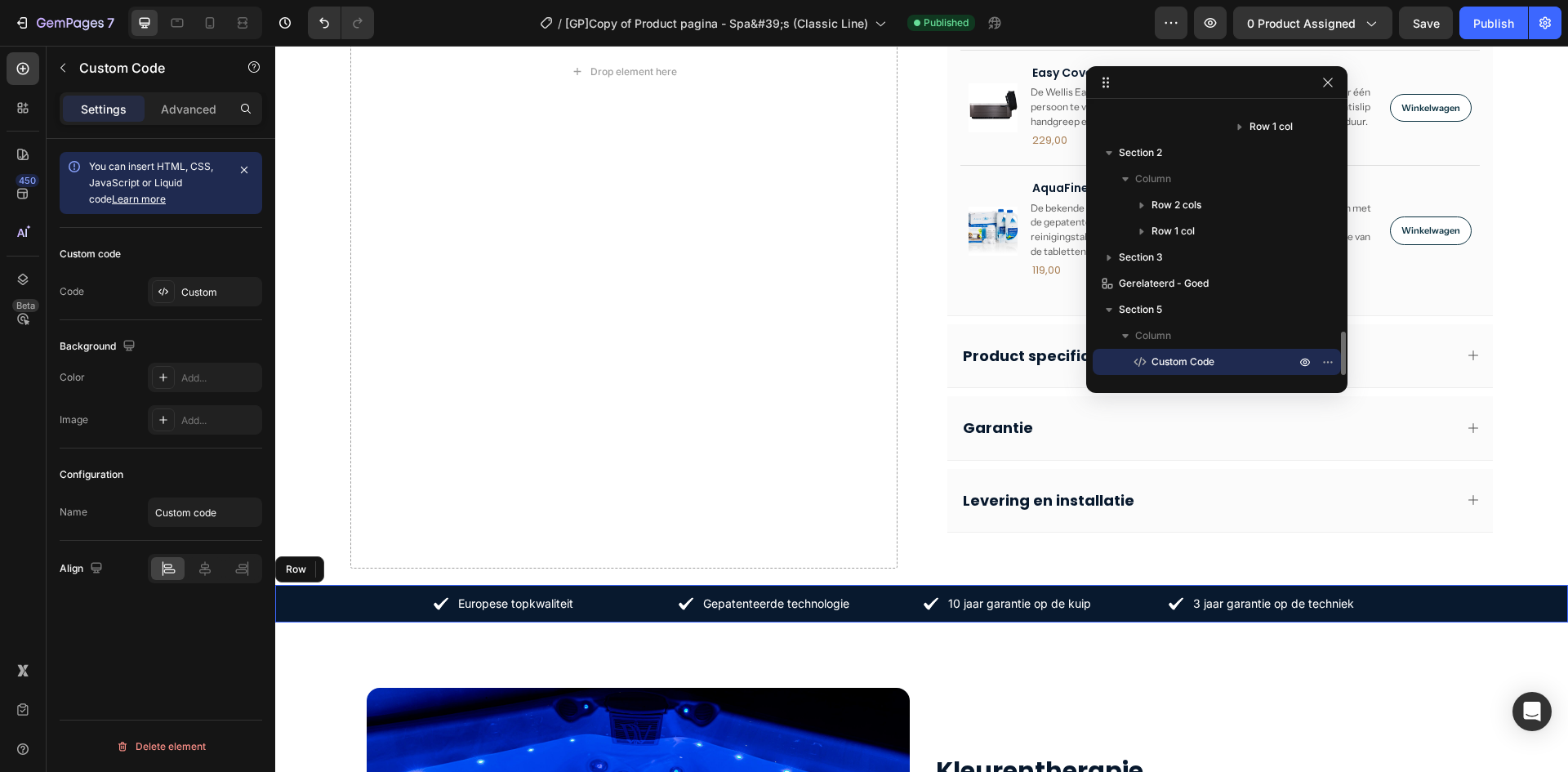
scroll to position [0, 0]
click at [182, 291] on div "Custom" at bounding box center [220, 292] width 76 height 15
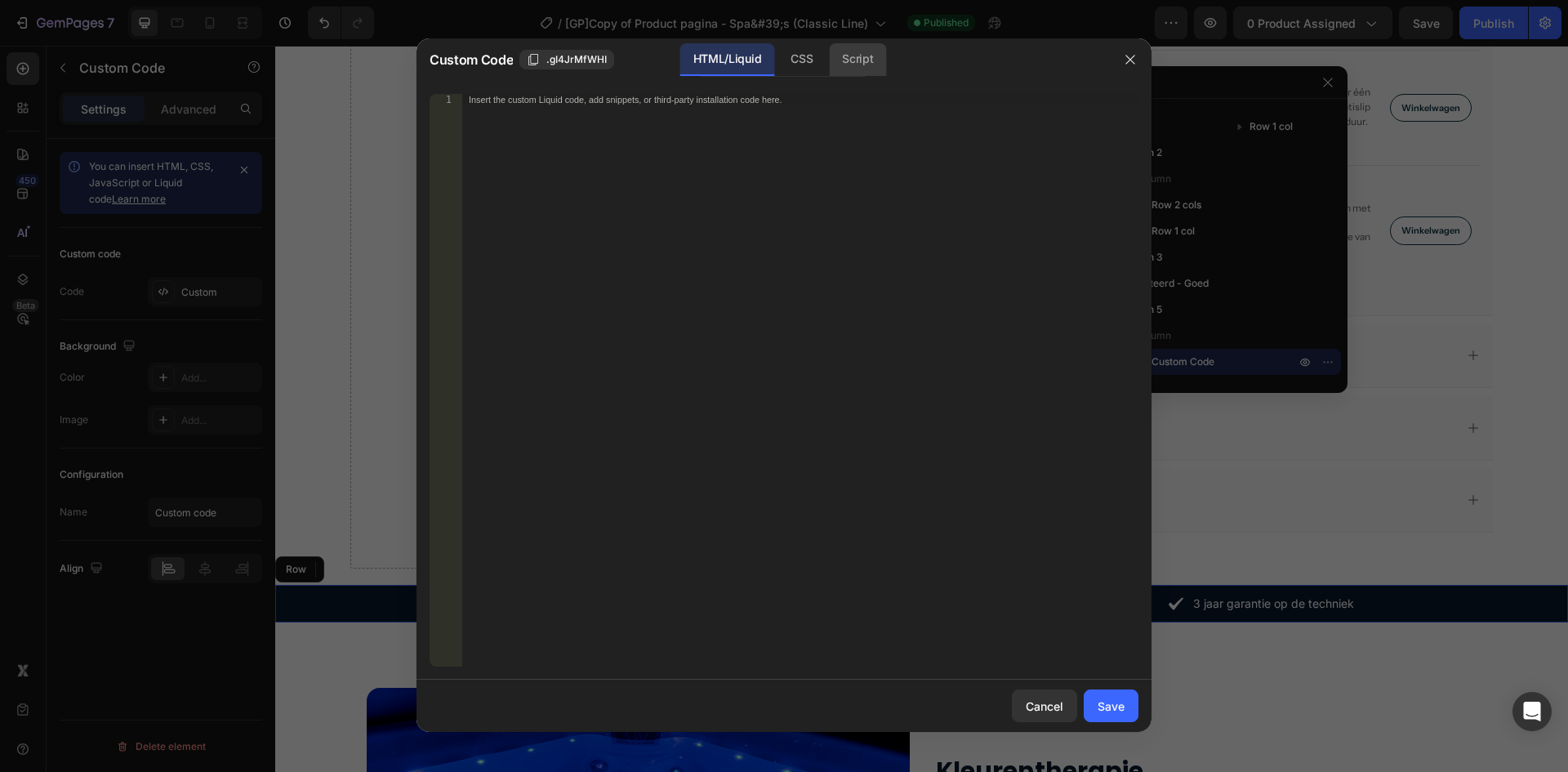
click at [874, 68] on div "Script" at bounding box center [857, 59] width 57 height 33
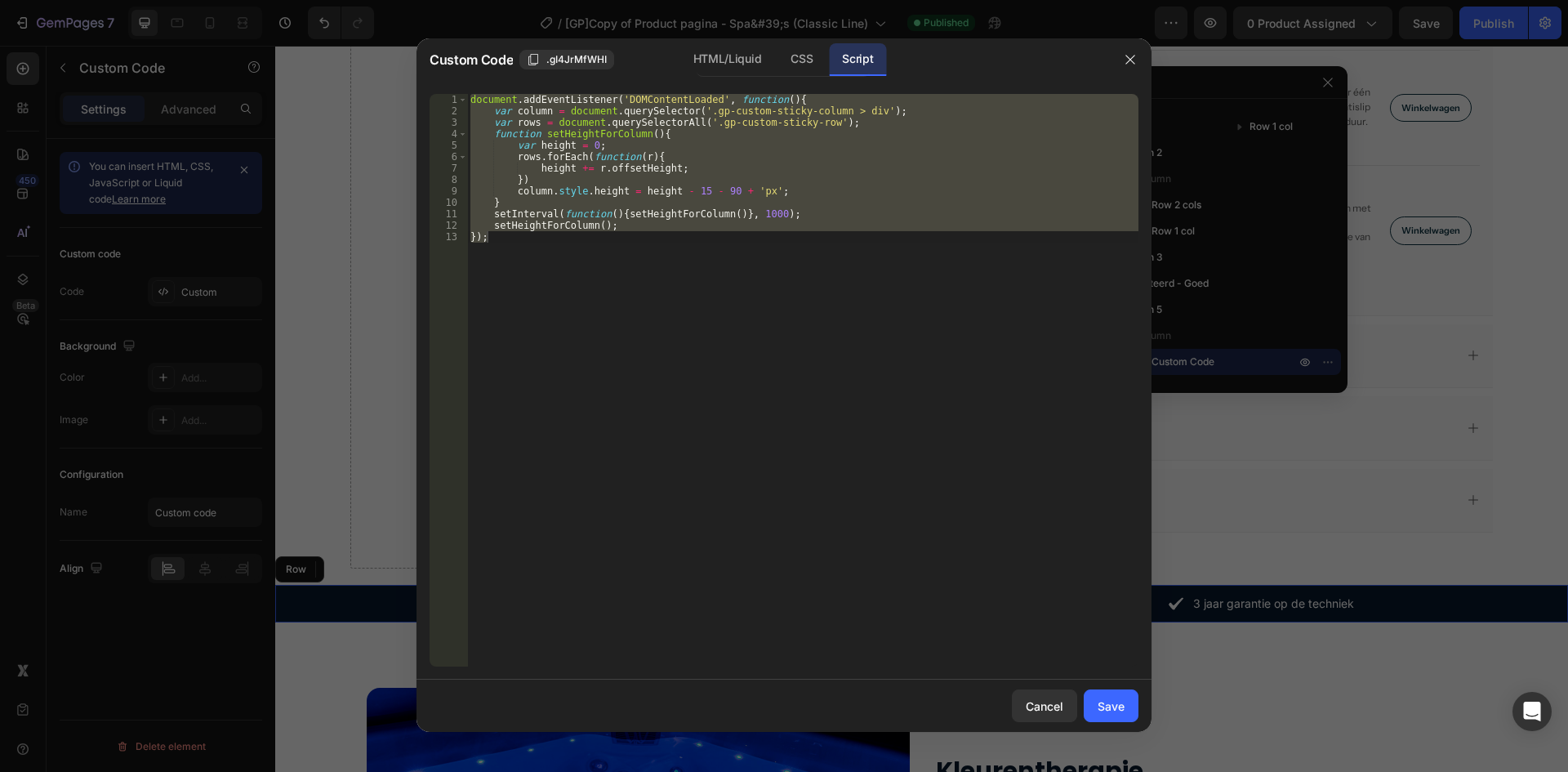
click at [715, 205] on div "document . addEventListener ( 'DOMContentLoaded' , function ( ) { var column = …" at bounding box center [803, 380] width 671 height 573
type textarea "}"
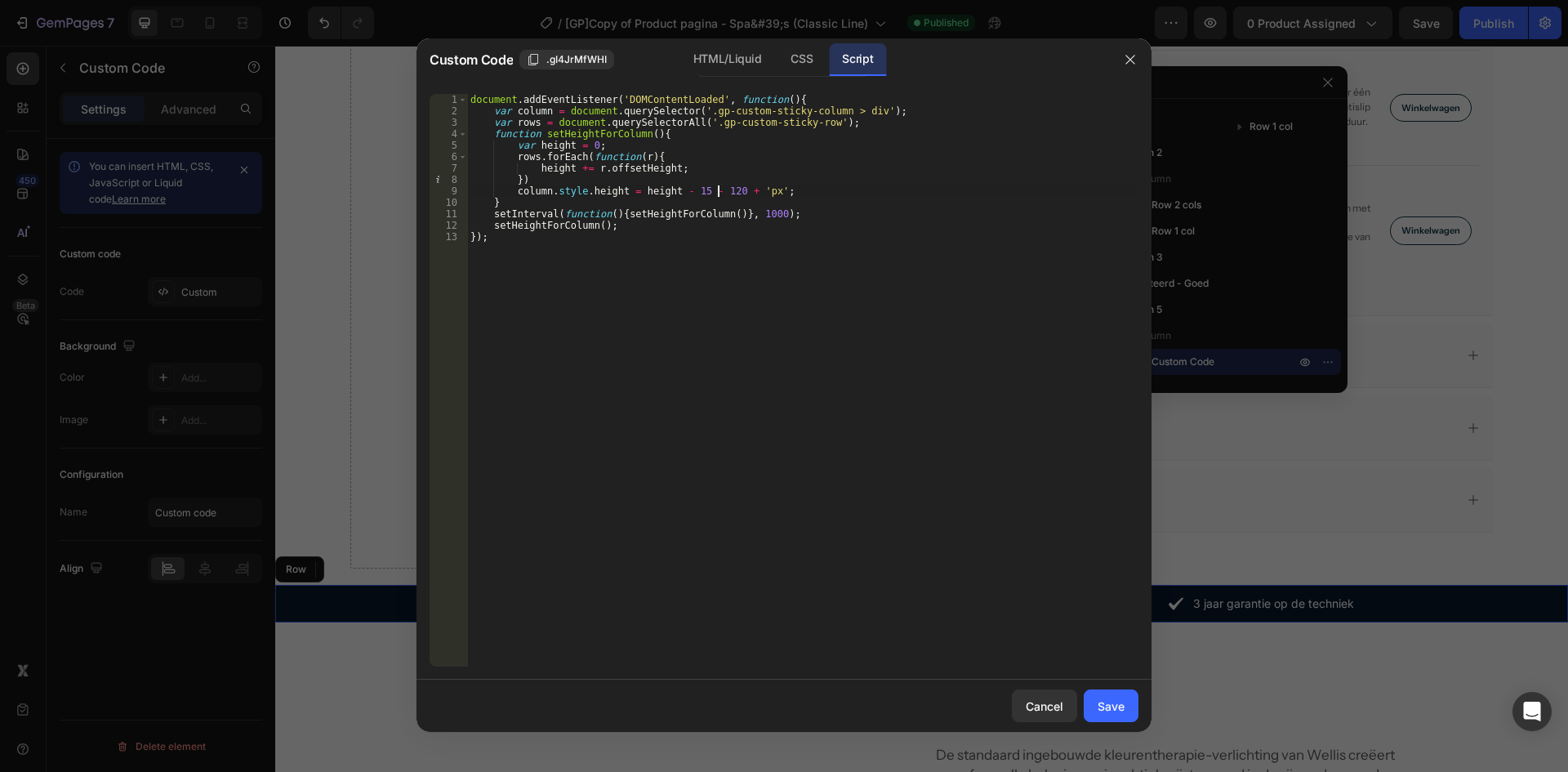
scroll to position [0, 20]
drag, startPoint x: 681, startPoint y: 190, endPoint x: 718, endPoint y: 190, distance: 37.0
click at [718, 190] on div "document . addEventListener ( 'DOMContentLoaded' , function ( ) { var column = …" at bounding box center [803, 392] width 671 height 596
type textarea "column.style.height = height - 150 + 'px';"
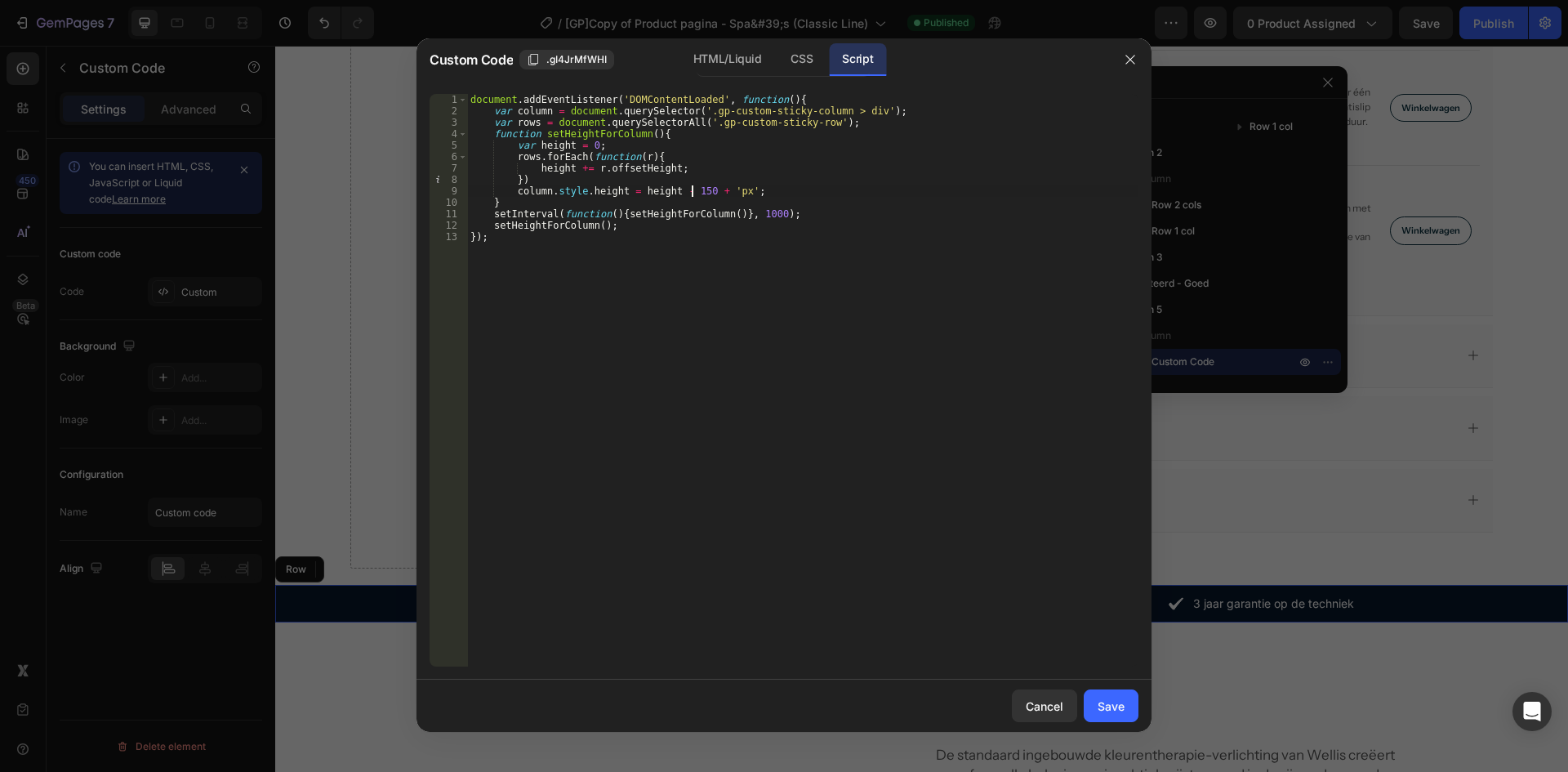
click at [1106, 696] on button "Save" at bounding box center [1111, 705] width 55 height 33
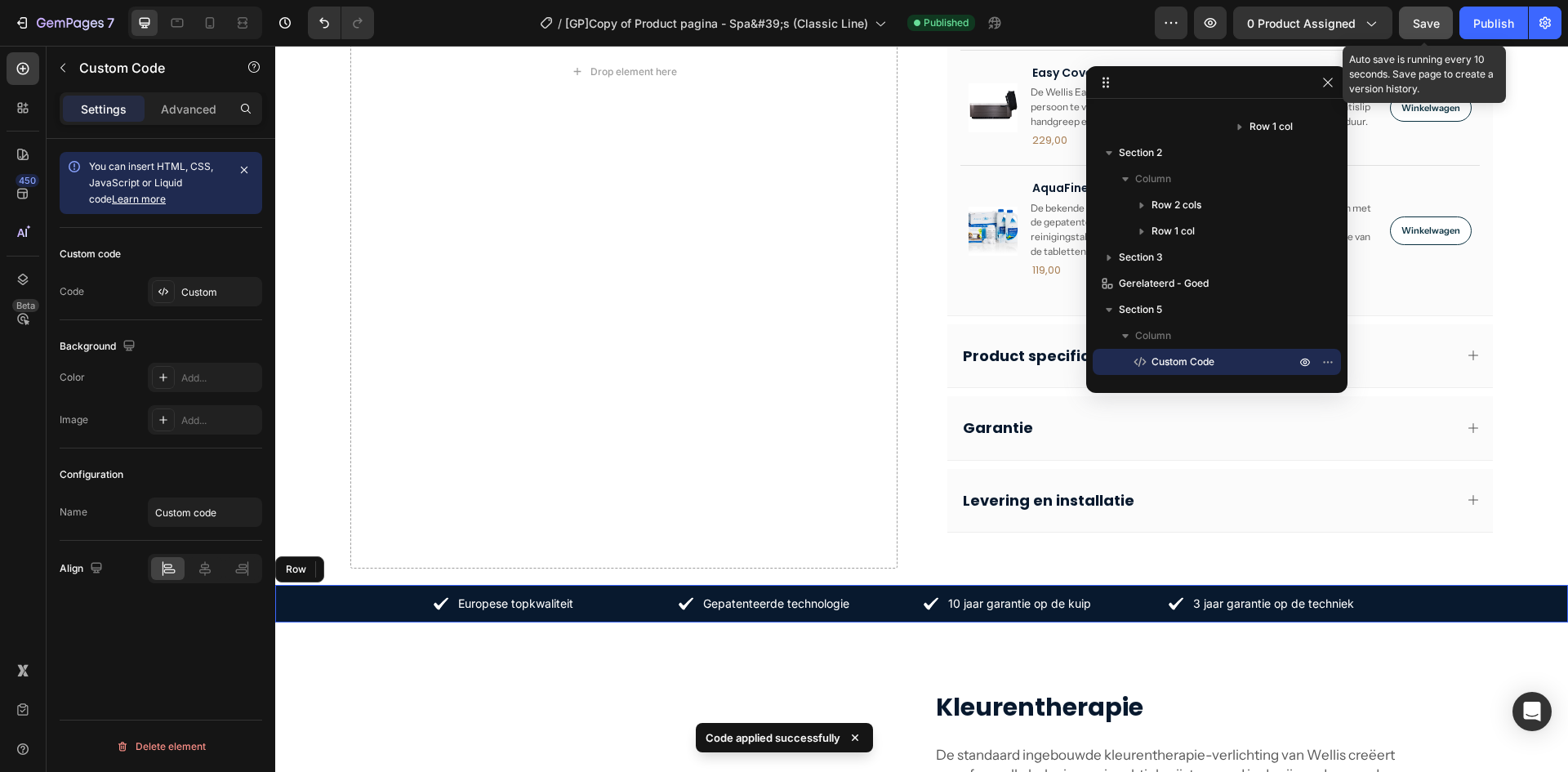
click at [1426, 23] on span "Save" at bounding box center [1426, 23] width 27 height 14
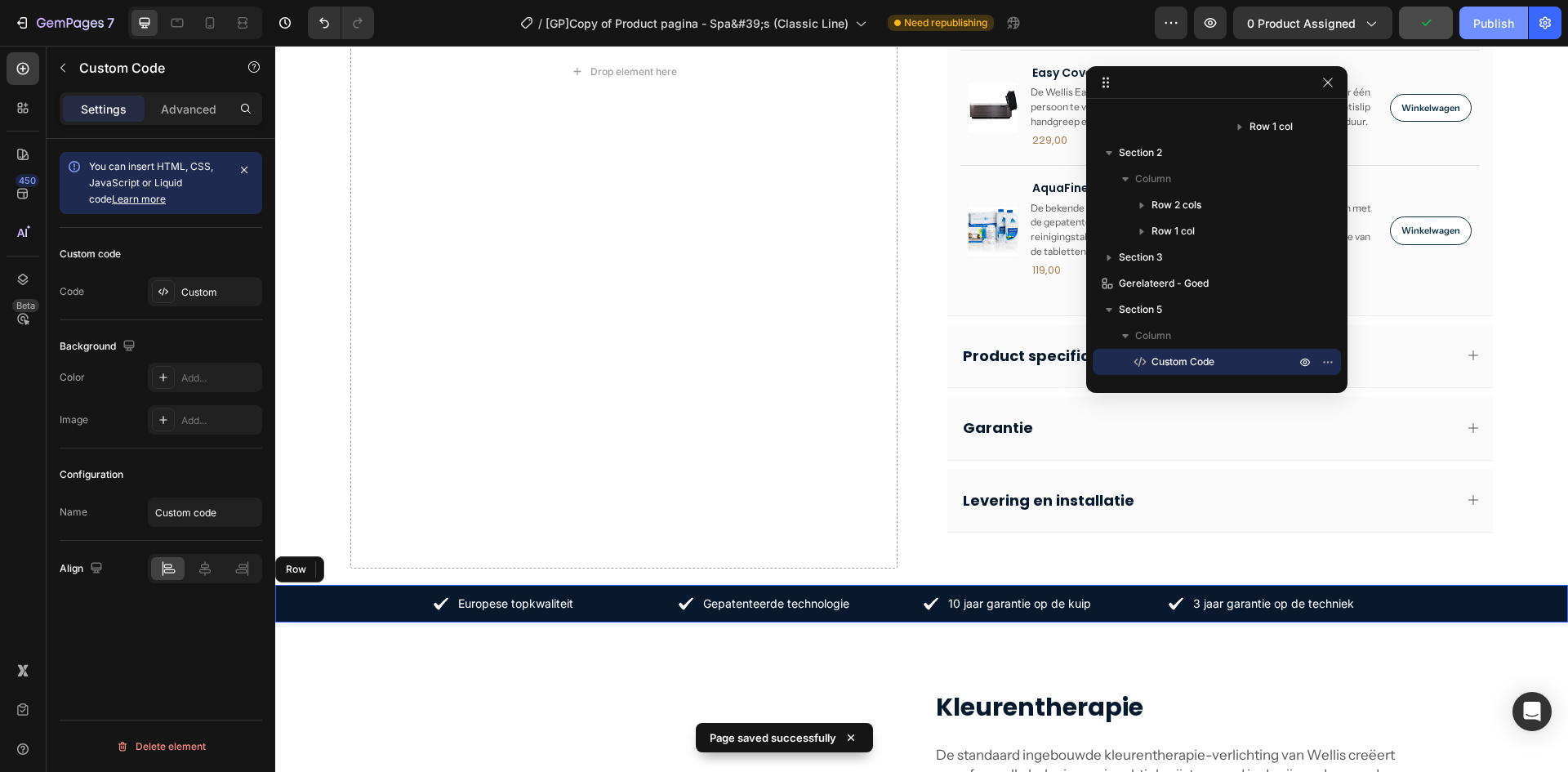
click at [1488, 19] on div "Publish" at bounding box center [1494, 23] width 41 height 17
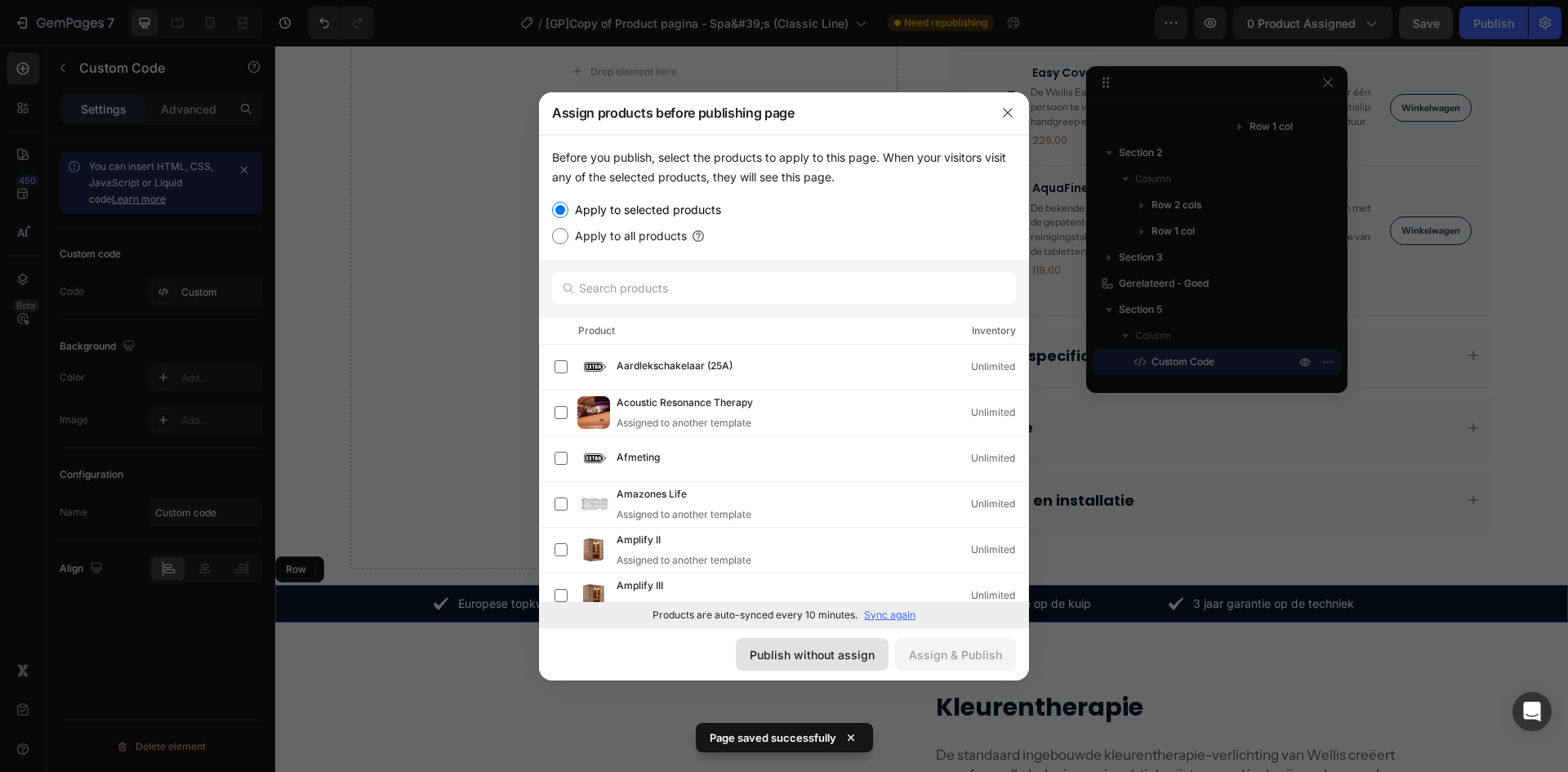
click at [853, 663] on div "Publish without assign" at bounding box center [812, 655] width 125 height 17
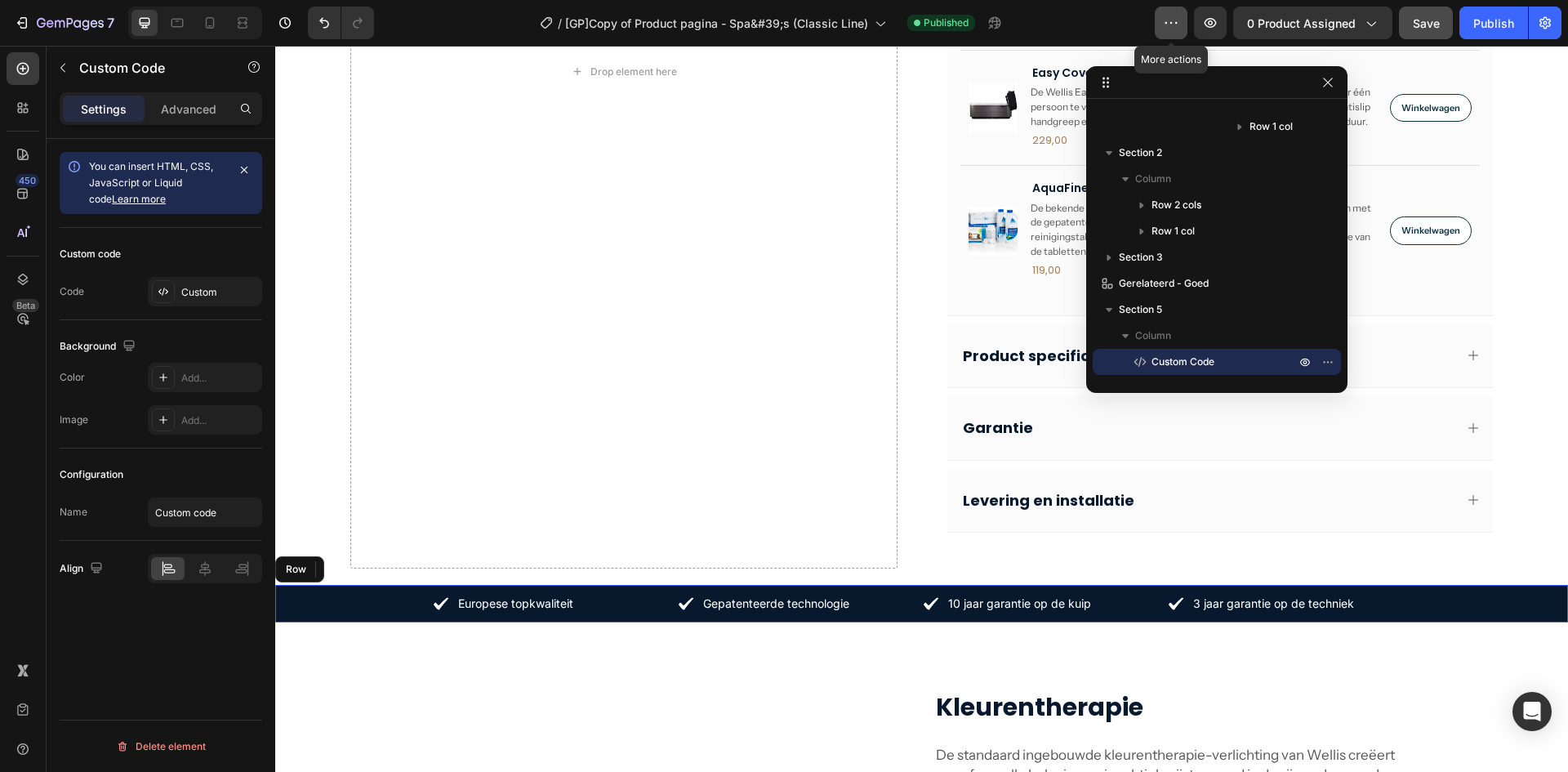
click at [1173, 23] on icon "button" at bounding box center [1171, 23] width 3 height 2
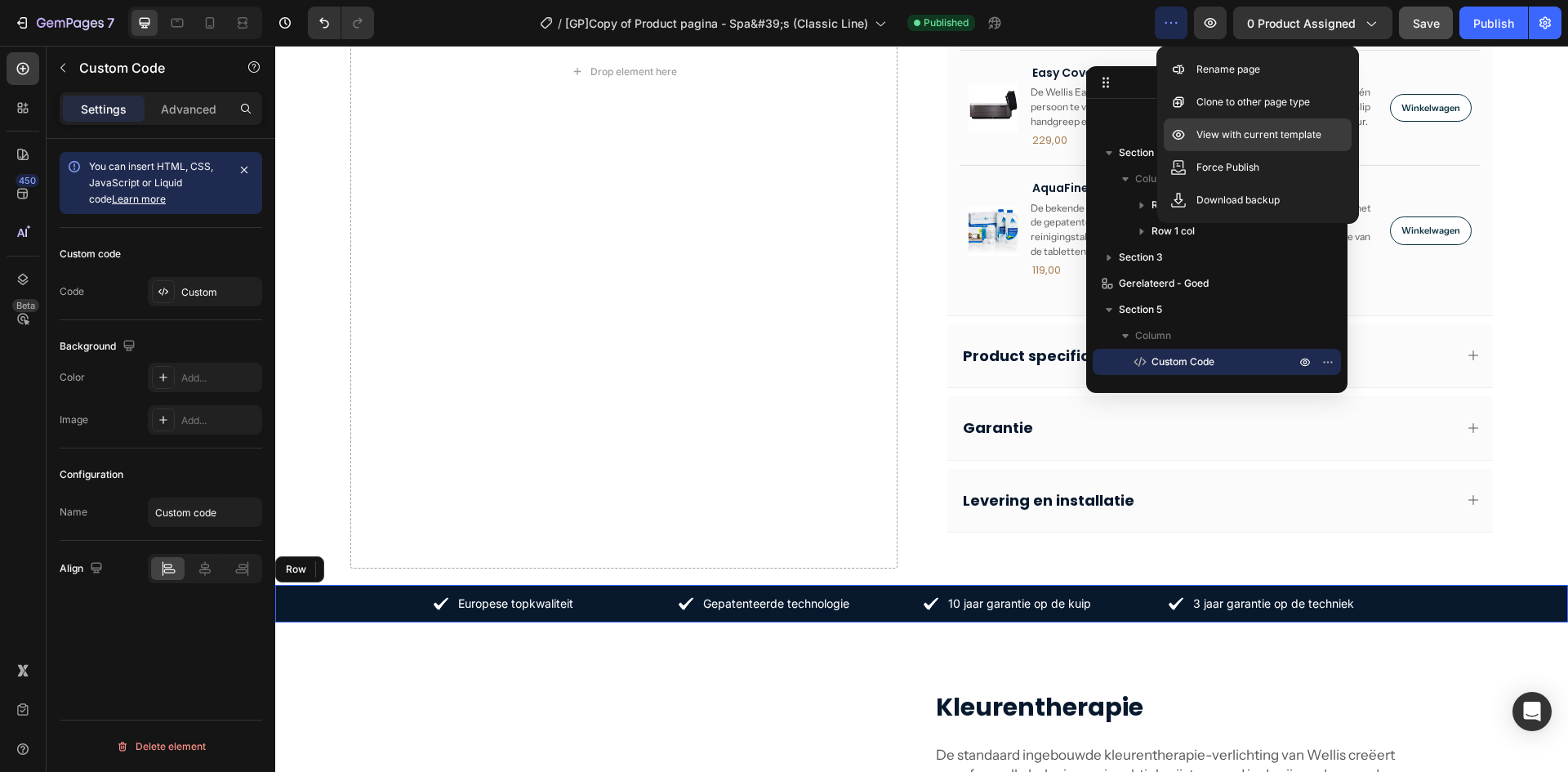
click at [1223, 134] on p "View with current template" at bounding box center [1259, 135] width 125 height 17
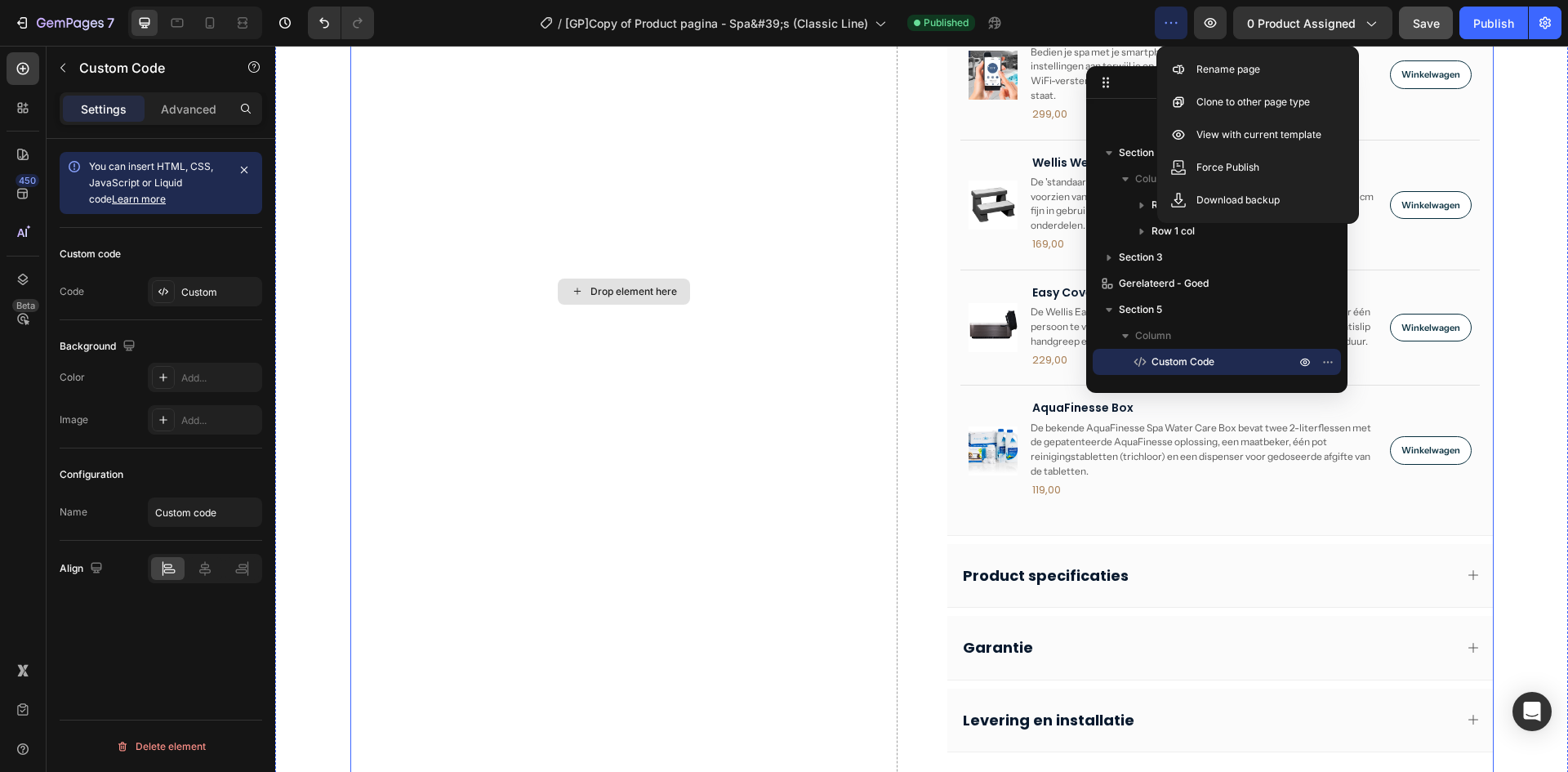
scroll to position [763, 0]
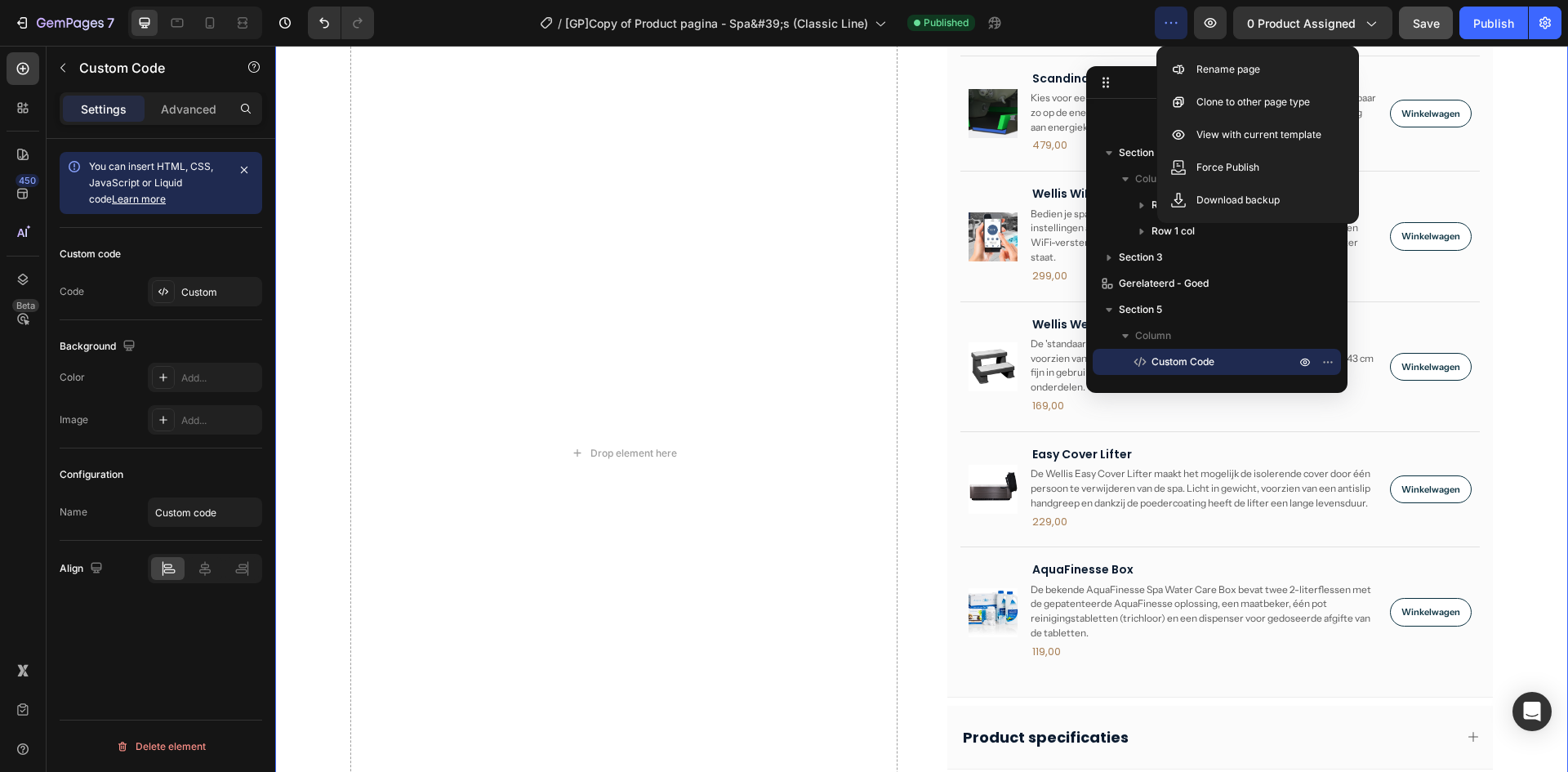
click at [1544, 357] on div "Drop element here Optionele attributen Product Images Scandinavische isolatie P…" at bounding box center [922, 493] width 1293 height 1073
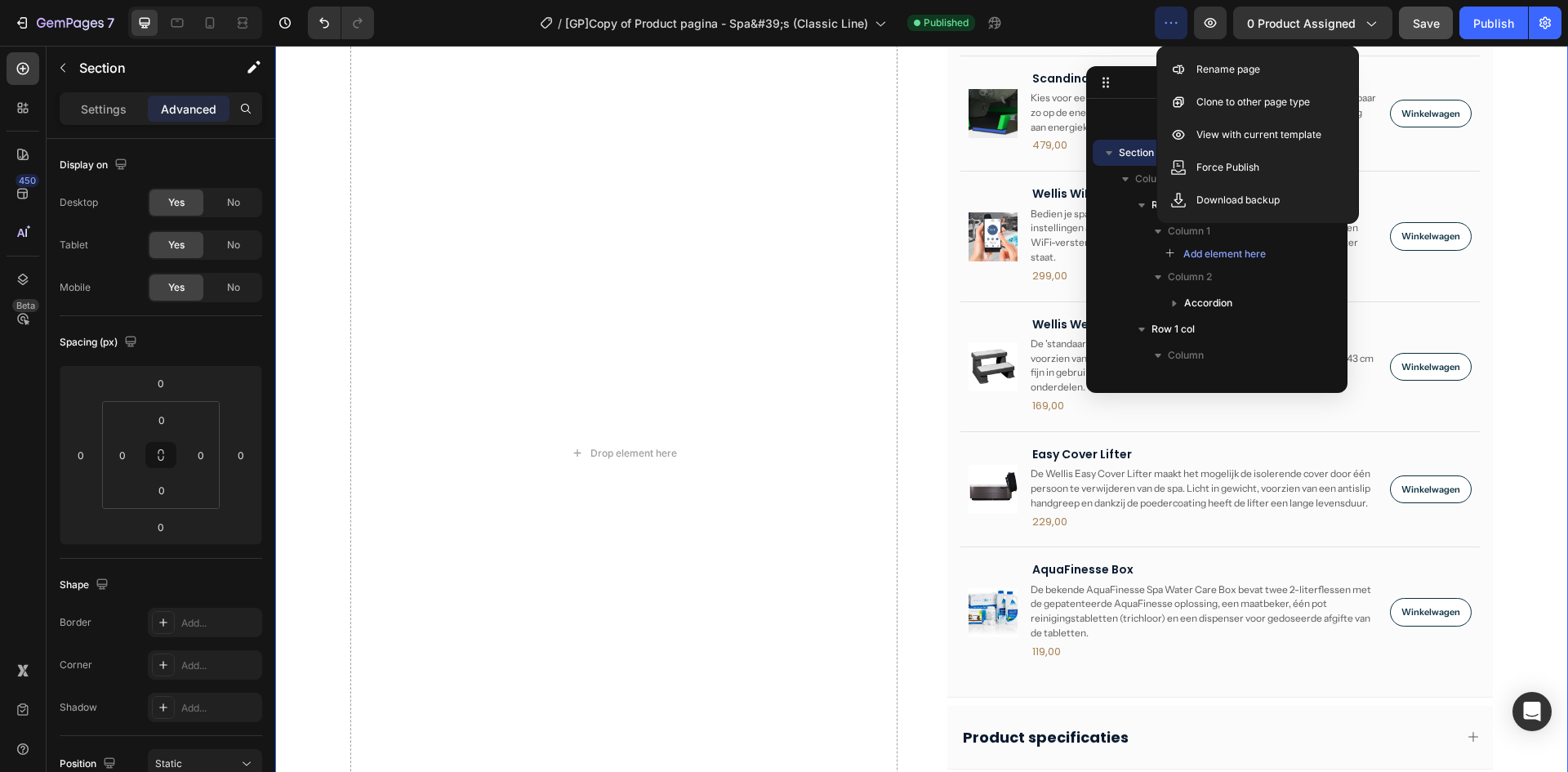
click at [1173, 22] on icon "button" at bounding box center [1171, 23] width 3 height 2
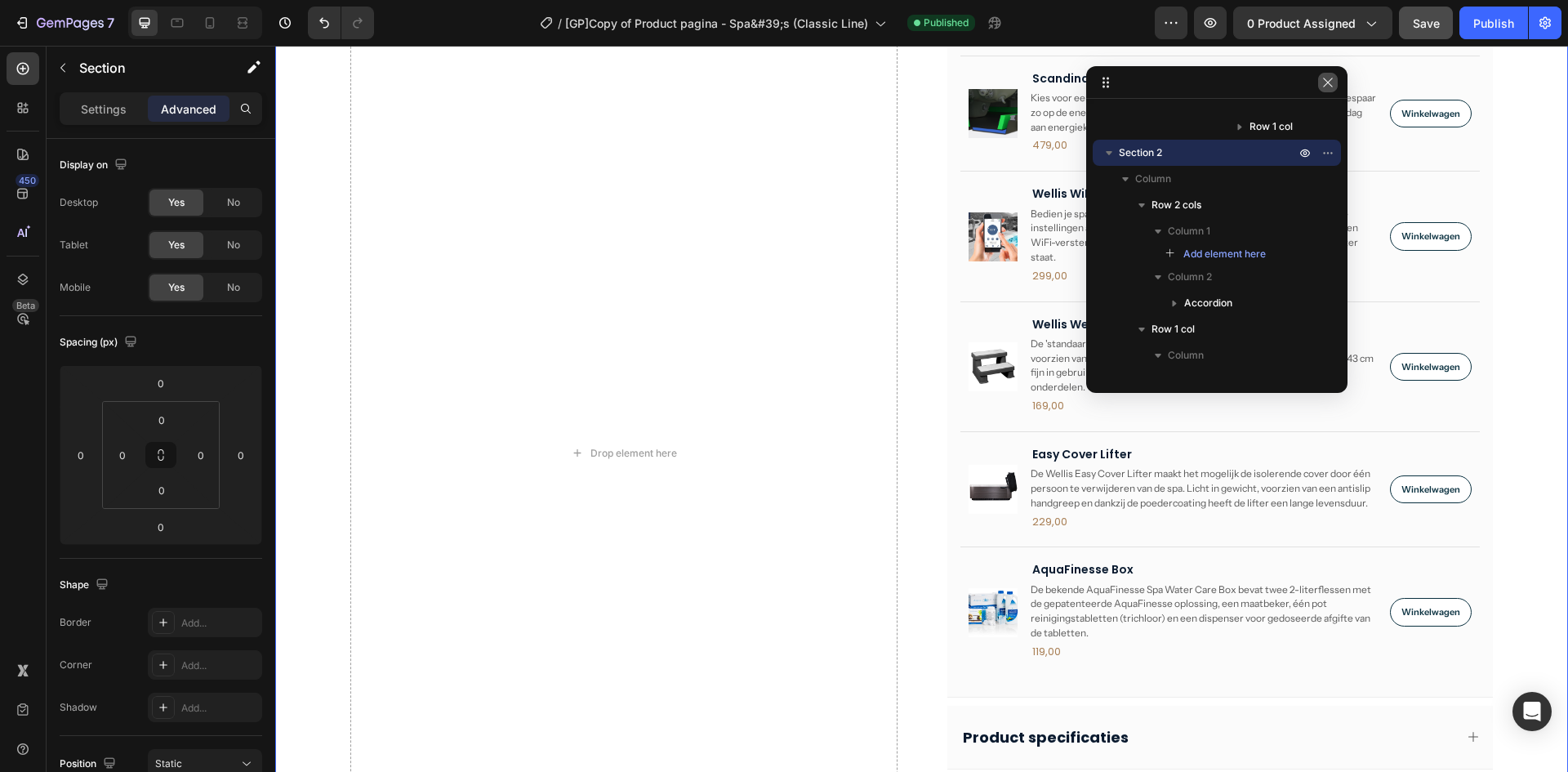
click at [1325, 86] on icon "button" at bounding box center [1328, 82] width 9 height 9
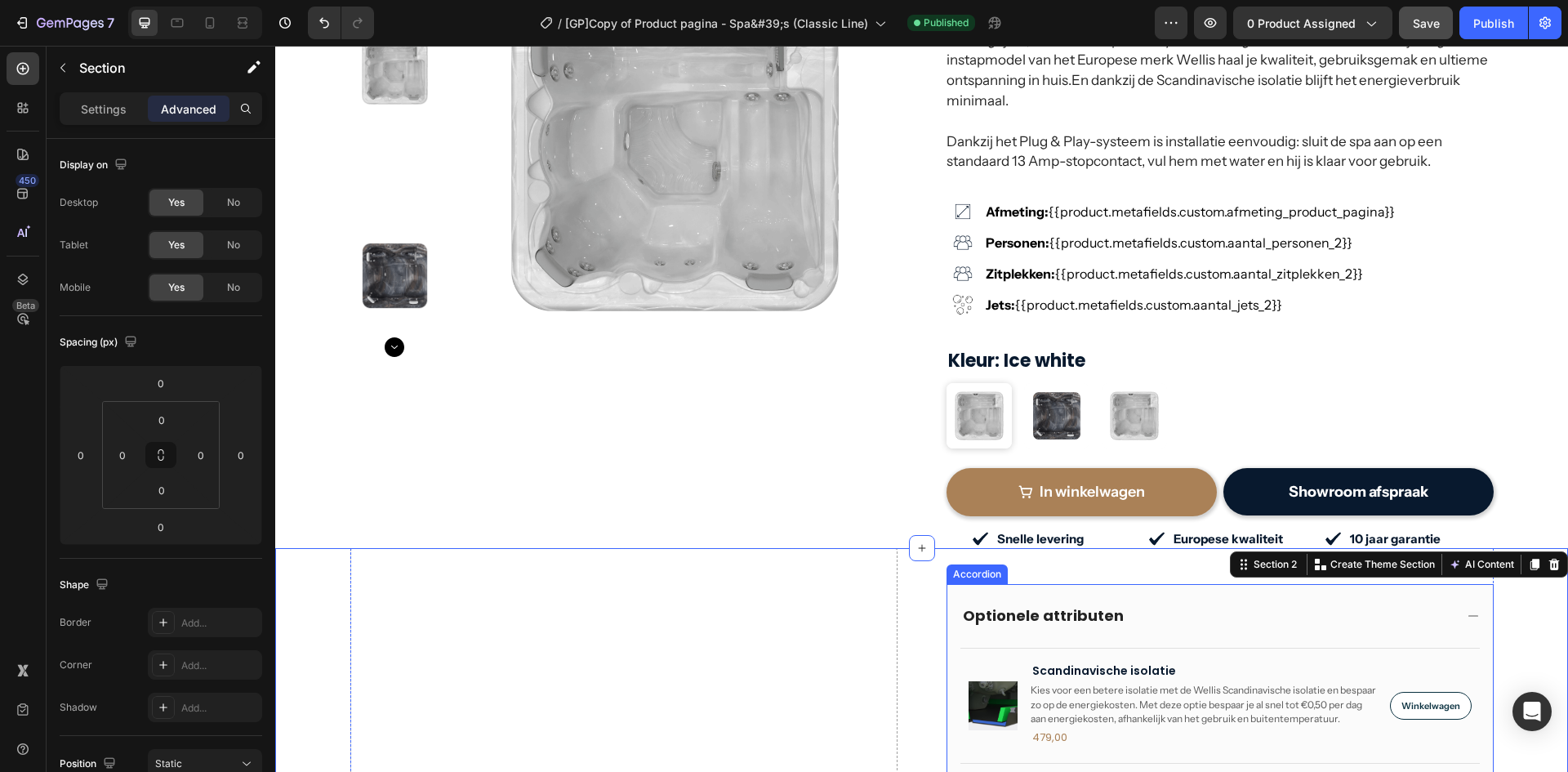
scroll to position [381, 0]
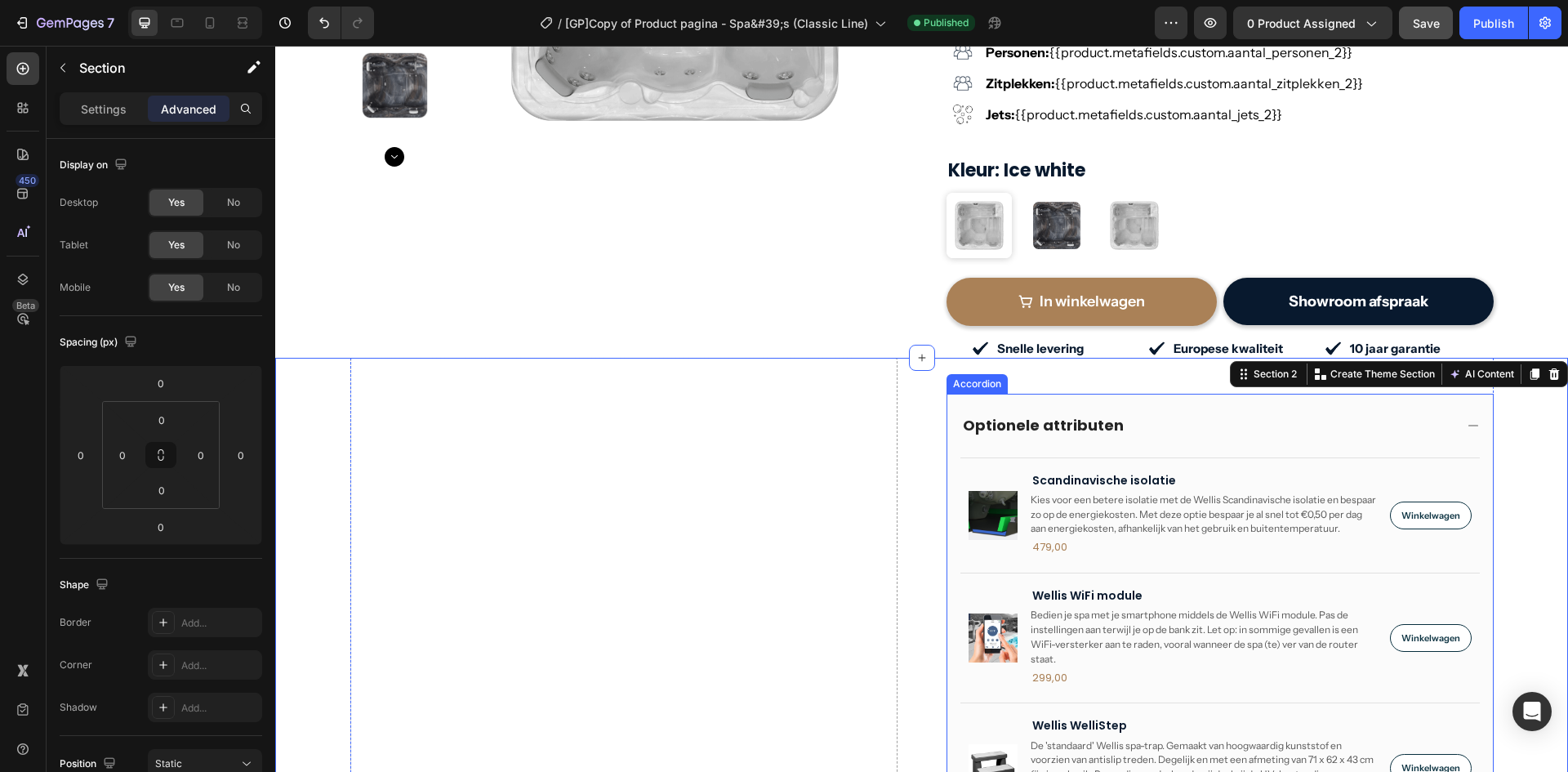
click at [1024, 394] on div "Optionele attributen" at bounding box center [1221, 426] width 546 height 63
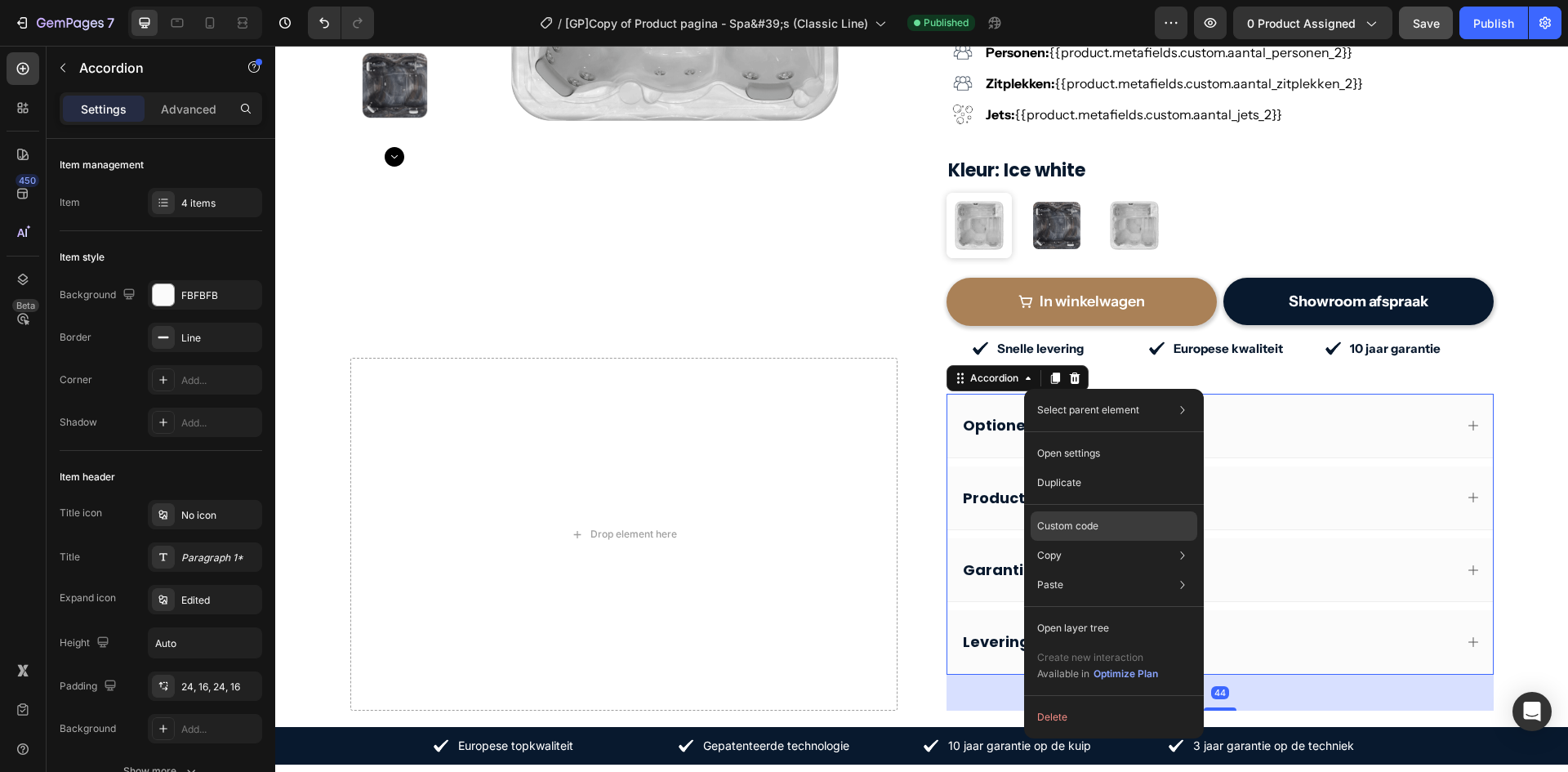
click at [1088, 528] on p "Custom code" at bounding box center [1068, 526] width 61 height 15
type input "100%"
type input "100"
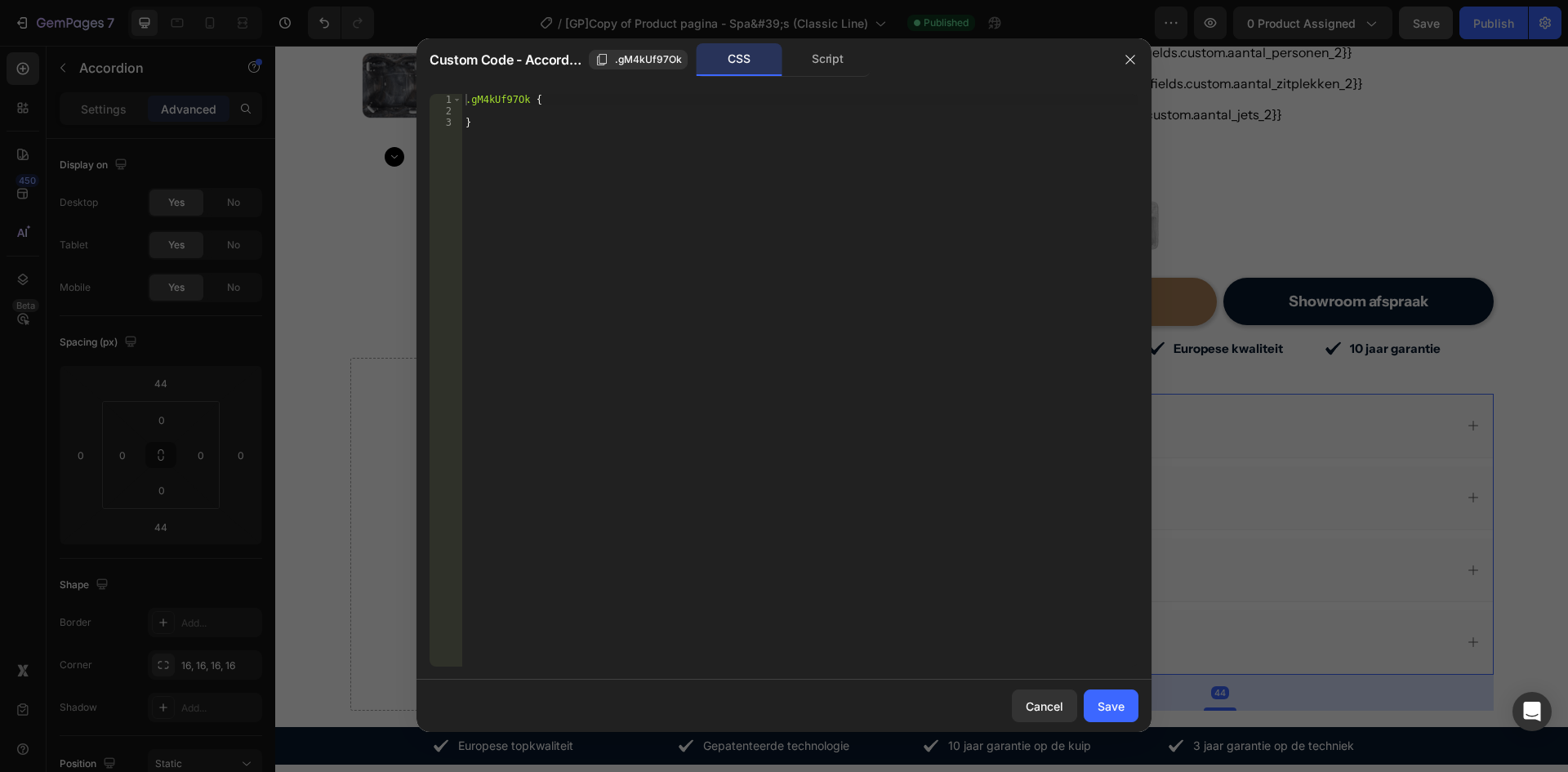
click at [897, 47] on div "CSS Script" at bounding box center [939, 60] width 340 height 34
click at [843, 58] on div "Script" at bounding box center [828, 59] width 86 height 33
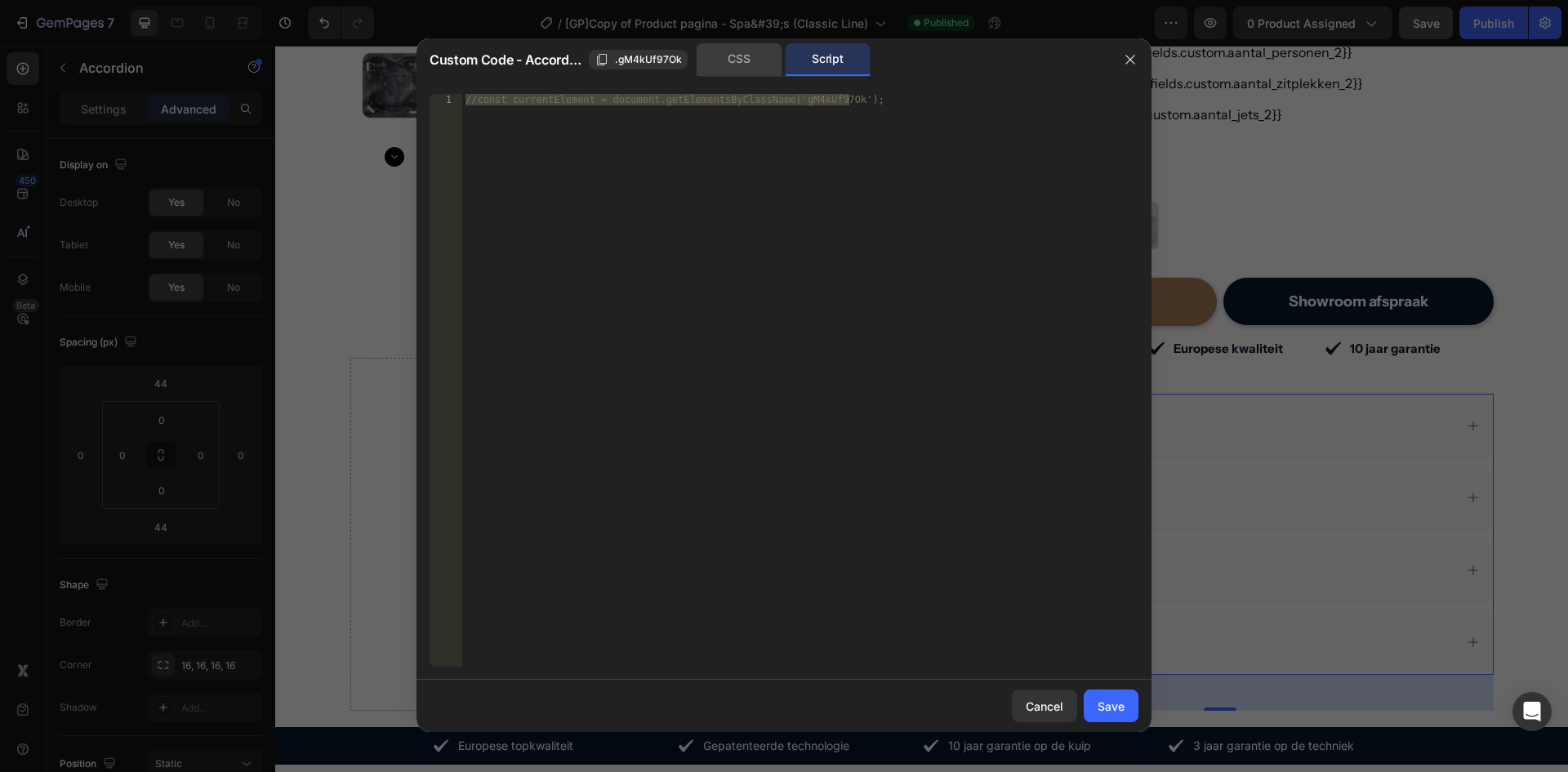
click at [740, 62] on div "CSS" at bounding box center [739, 59] width 86 height 33
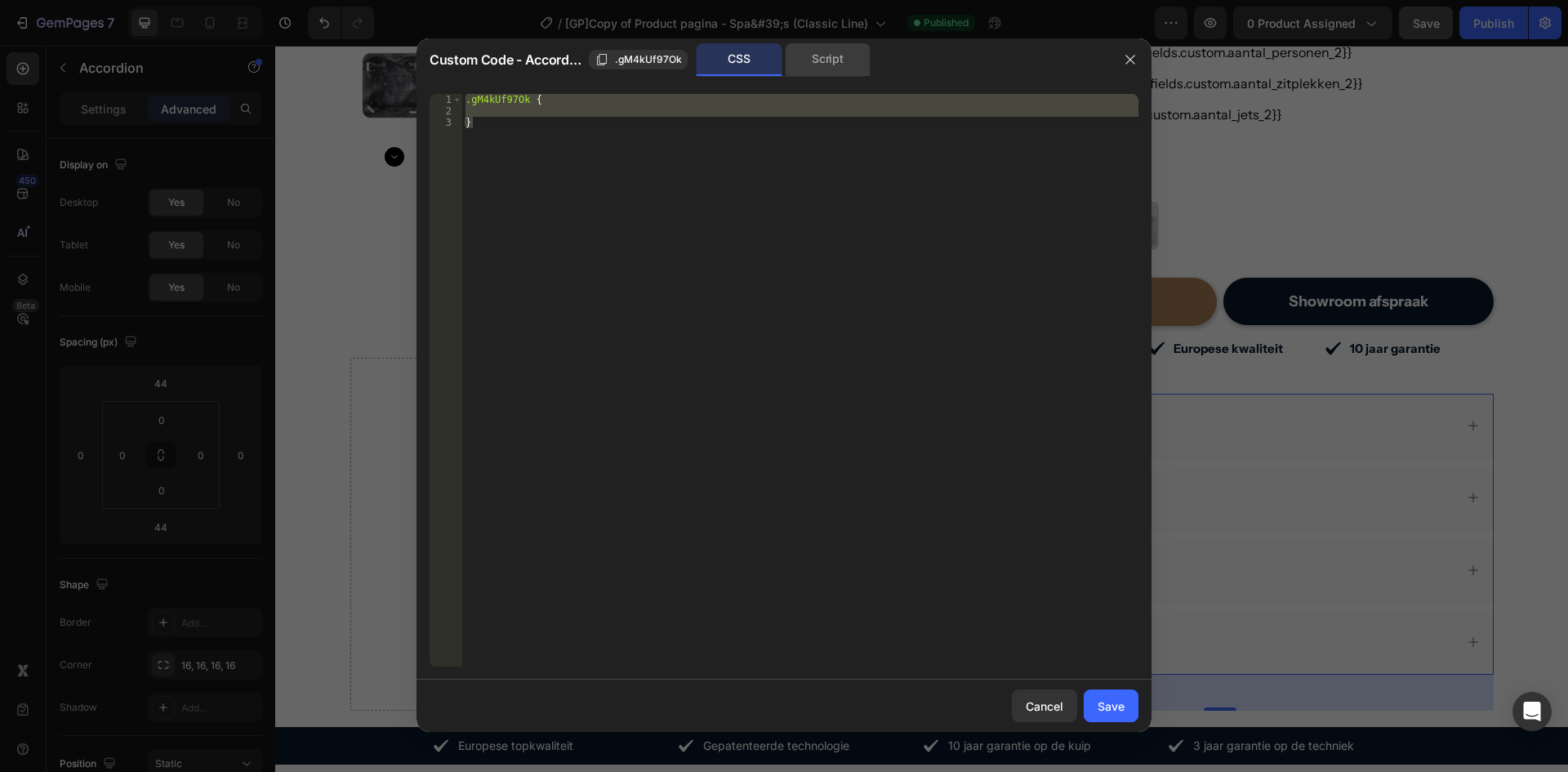
click at [816, 61] on div "Script" at bounding box center [828, 59] width 86 height 33
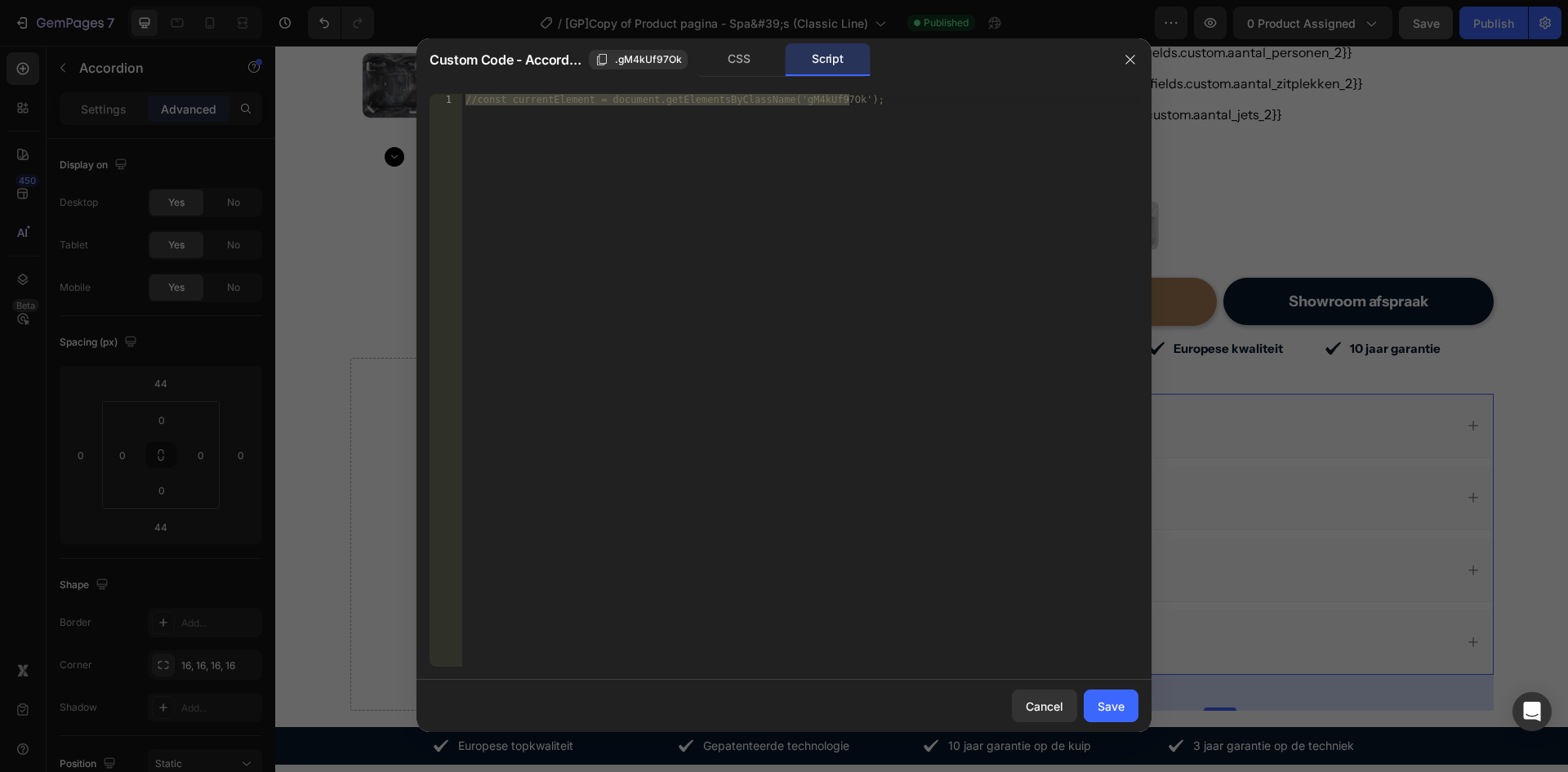
type textarea "//const currentElement = document.getElementsByClassName('gM4kUf97Ok');"
click at [723, 255] on div "//const currentElement = document.getElementsByClassName('gM4kUf97Ok');" at bounding box center [801, 380] width 676 height 573
paste textarea "}, 300); // delay chút để chờ animation"
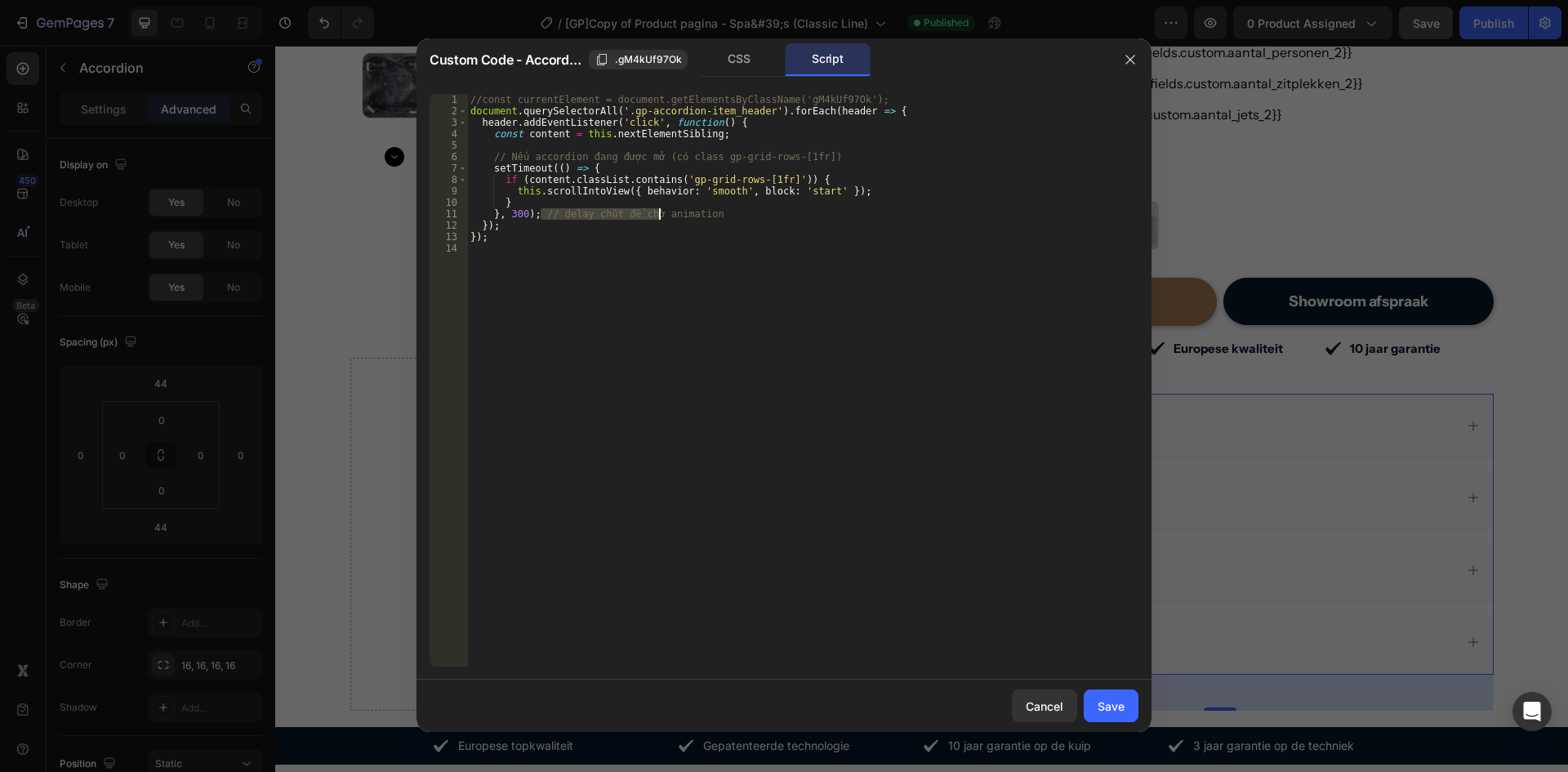
drag, startPoint x: 541, startPoint y: 214, endPoint x: 747, endPoint y: 215, distance: 206.0
click at [747, 215] on div "//const currentElement = document.getElementsByClassName('gM4kUf97Ok'); documen…" at bounding box center [803, 392] width 671 height 596
drag, startPoint x: 833, startPoint y: 156, endPoint x: 482, endPoint y: 156, distance: 351.0
click at [466, 156] on div "}, 300); 1 2 3 4 5 6 7 8 9 10 11 12 13 14 //const currentElement = document.get…" at bounding box center [784, 380] width 710 height 573
type textarea "// Nếu accordion đang được mở (có class gp-grid-rows-[1fr])"
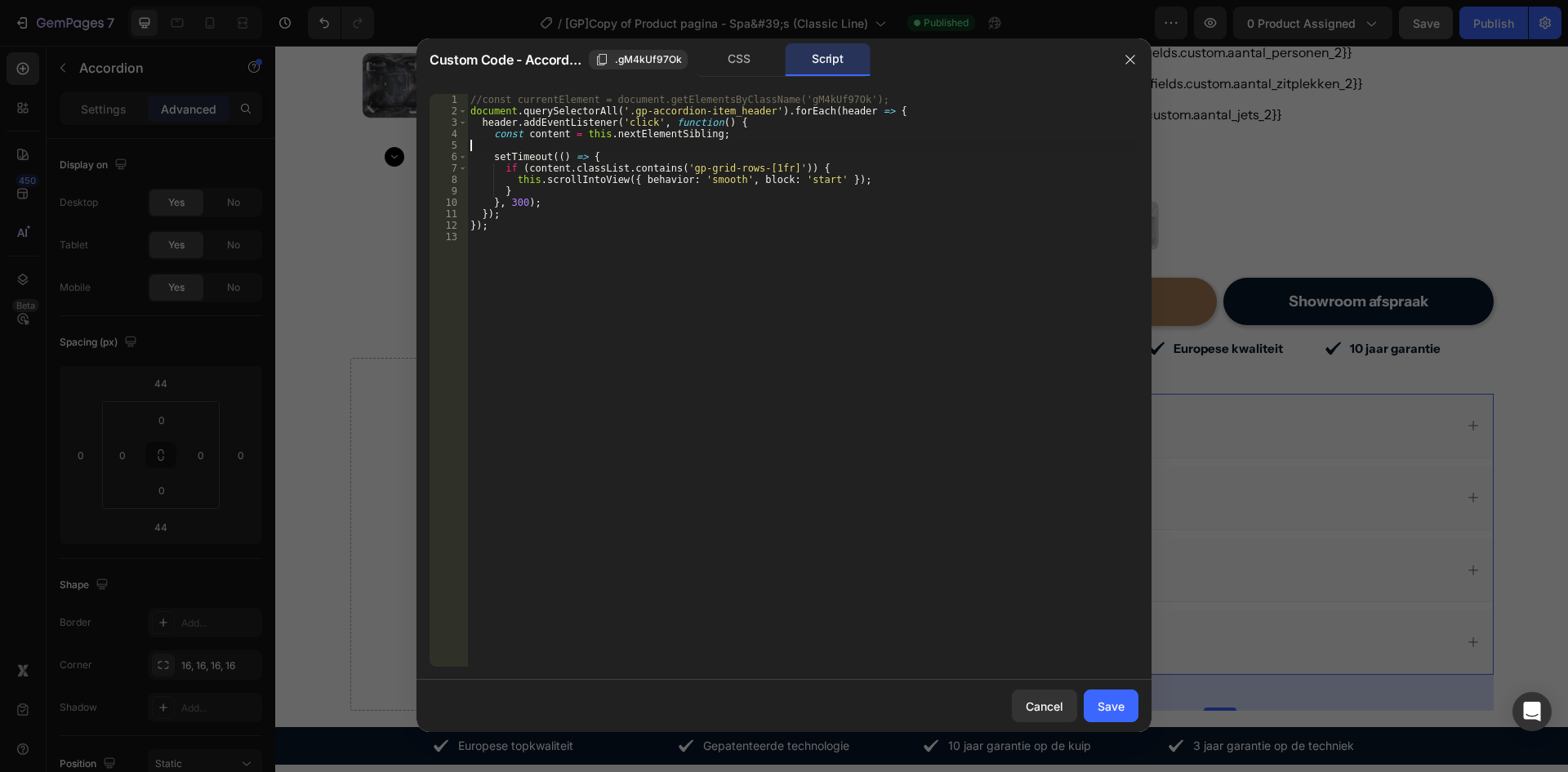
type textarea "const content = this.nextElementSibling;"
click at [1118, 700] on div "Save" at bounding box center [1111, 706] width 27 height 17
type input "10"
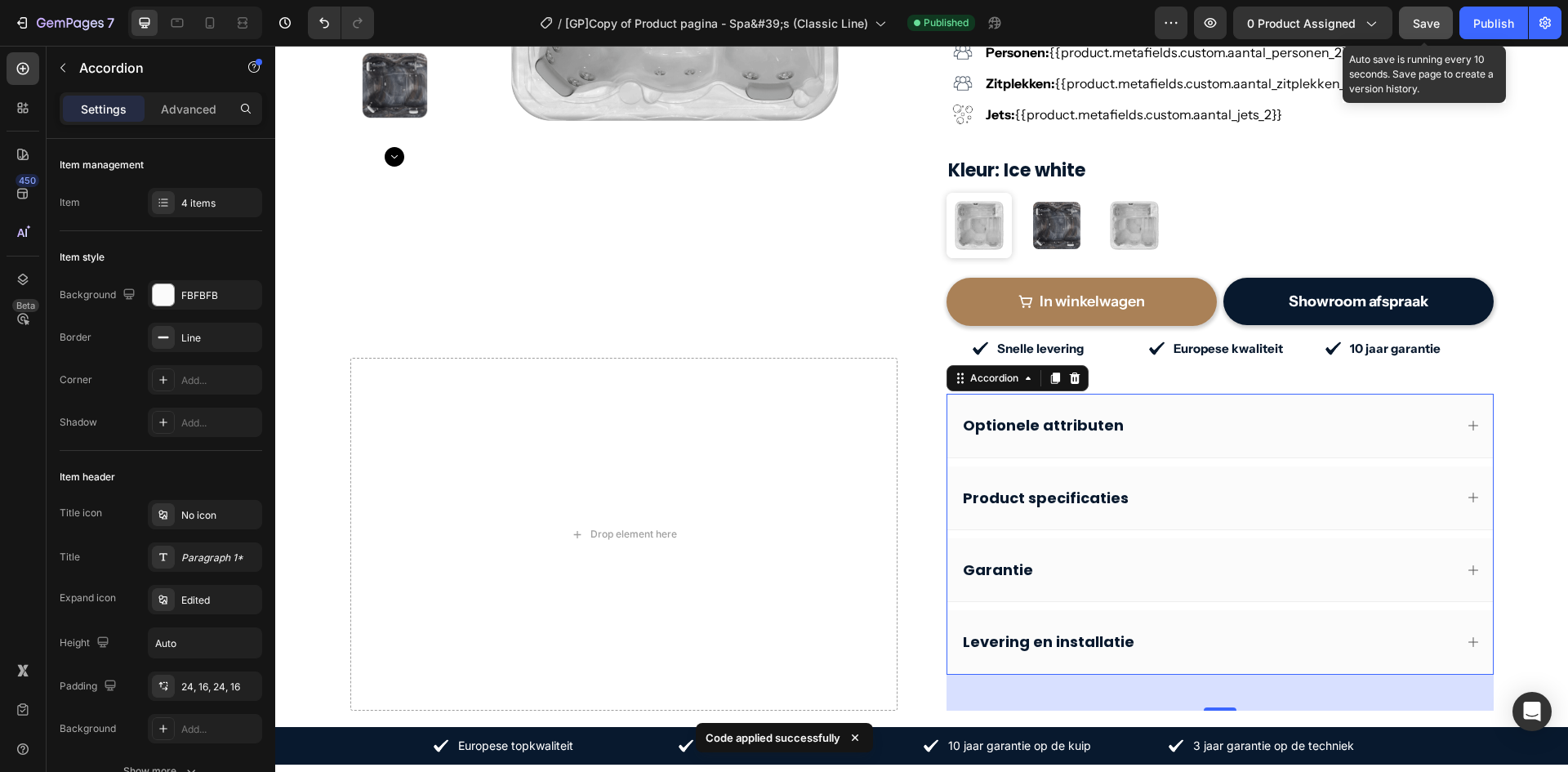
click at [1421, 25] on span "Save" at bounding box center [1426, 23] width 27 height 14
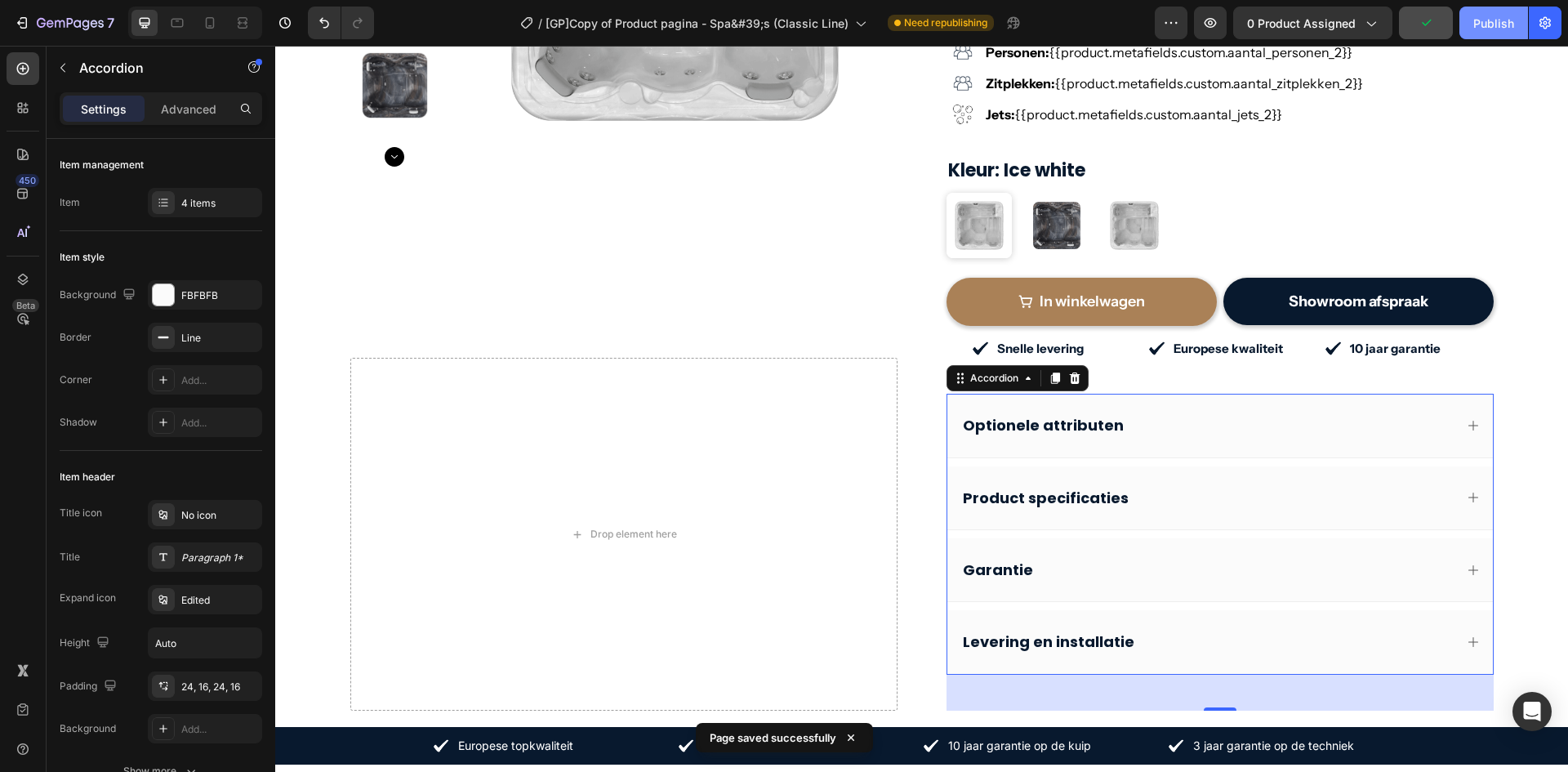
click at [1492, 20] on div "Publish" at bounding box center [1494, 23] width 41 height 17
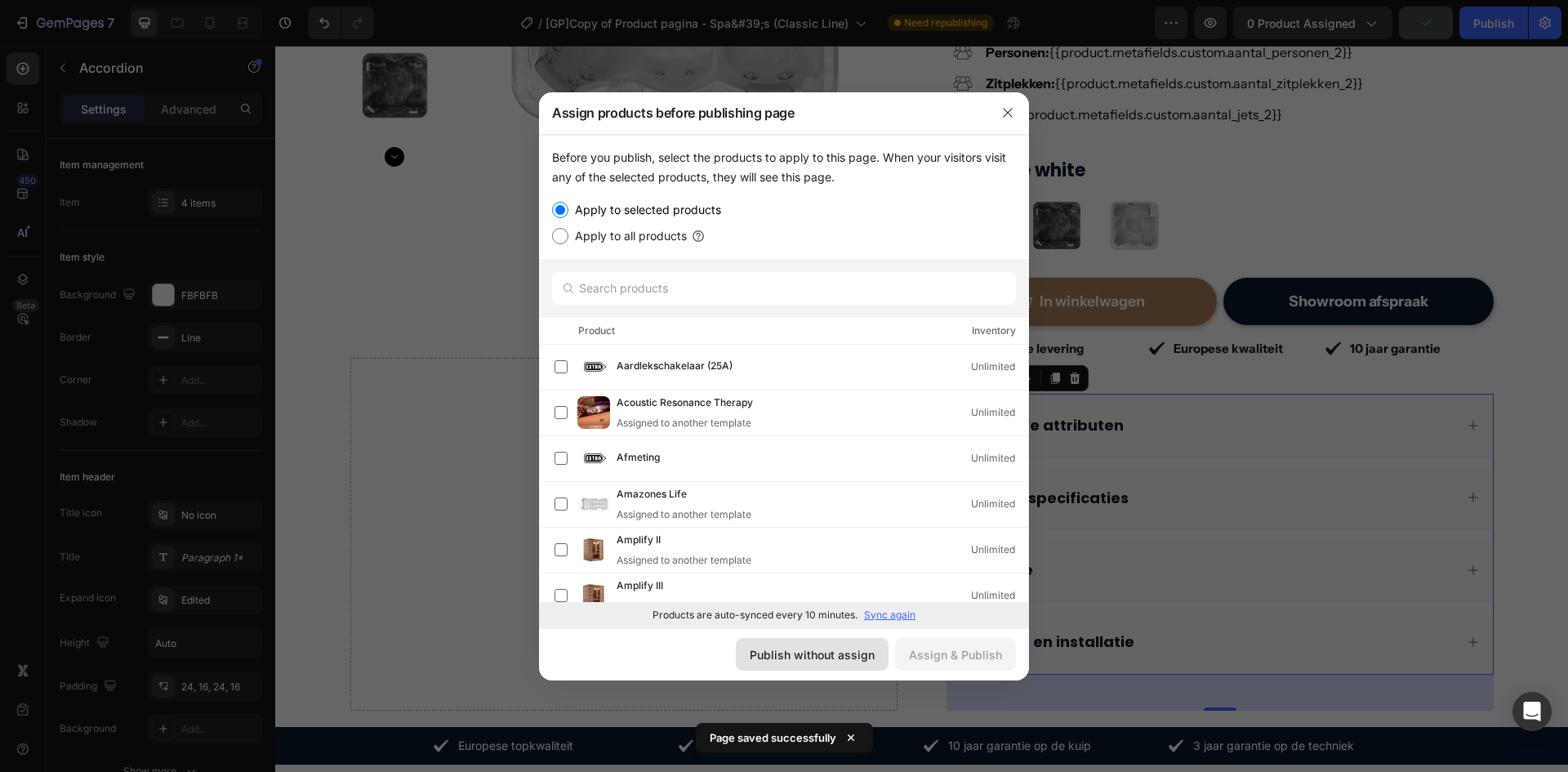
click at [853, 650] on div "Publish without assign" at bounding box center [812, 655] width 125 height 17
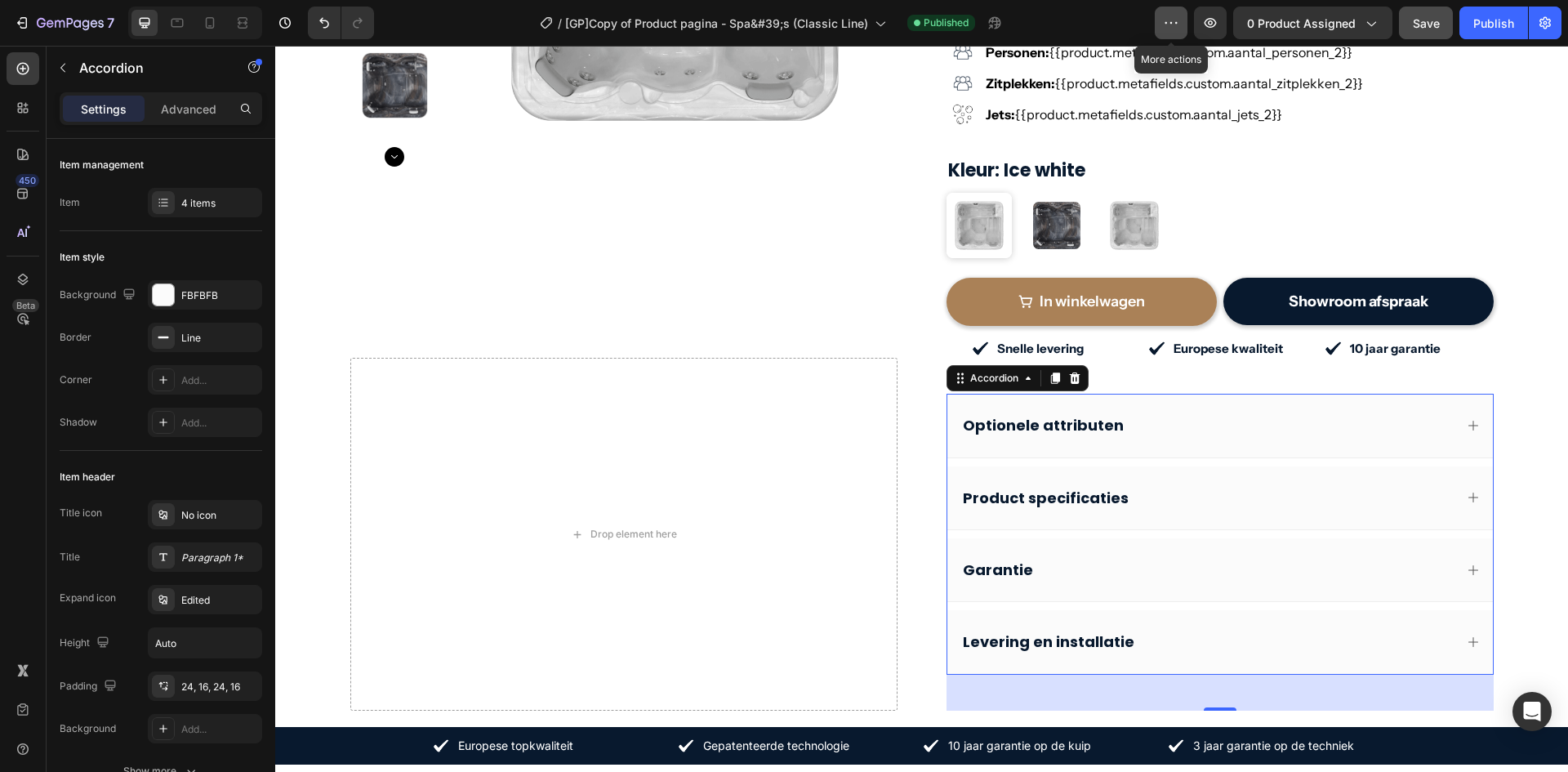
click at [1167, 34] on button "button" at bounding box center [1171, 22] width 33 height 33
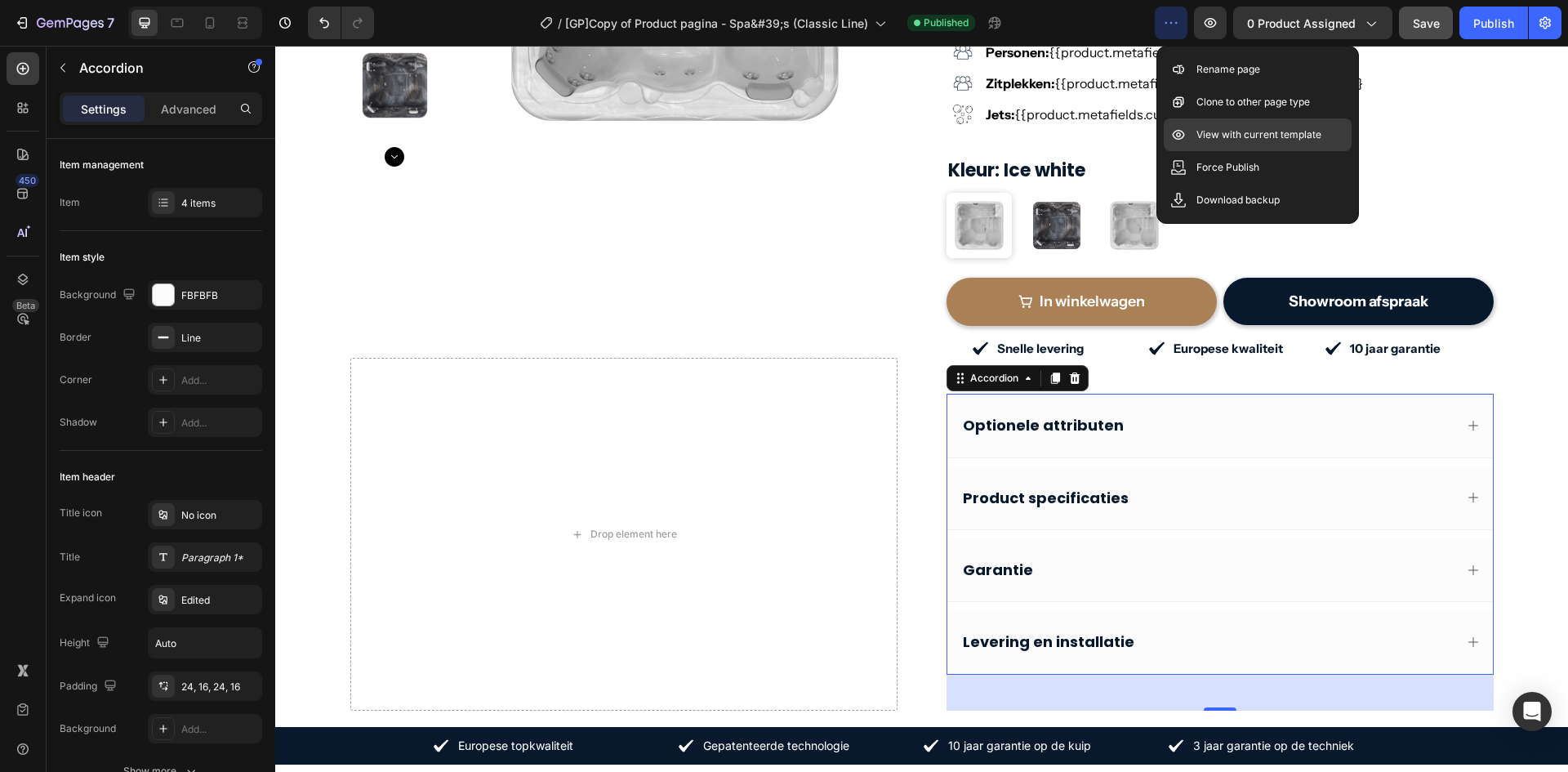
click at [1232, 132] on p "View with current template" at bounding box center [1259, 135] width 125 height 17
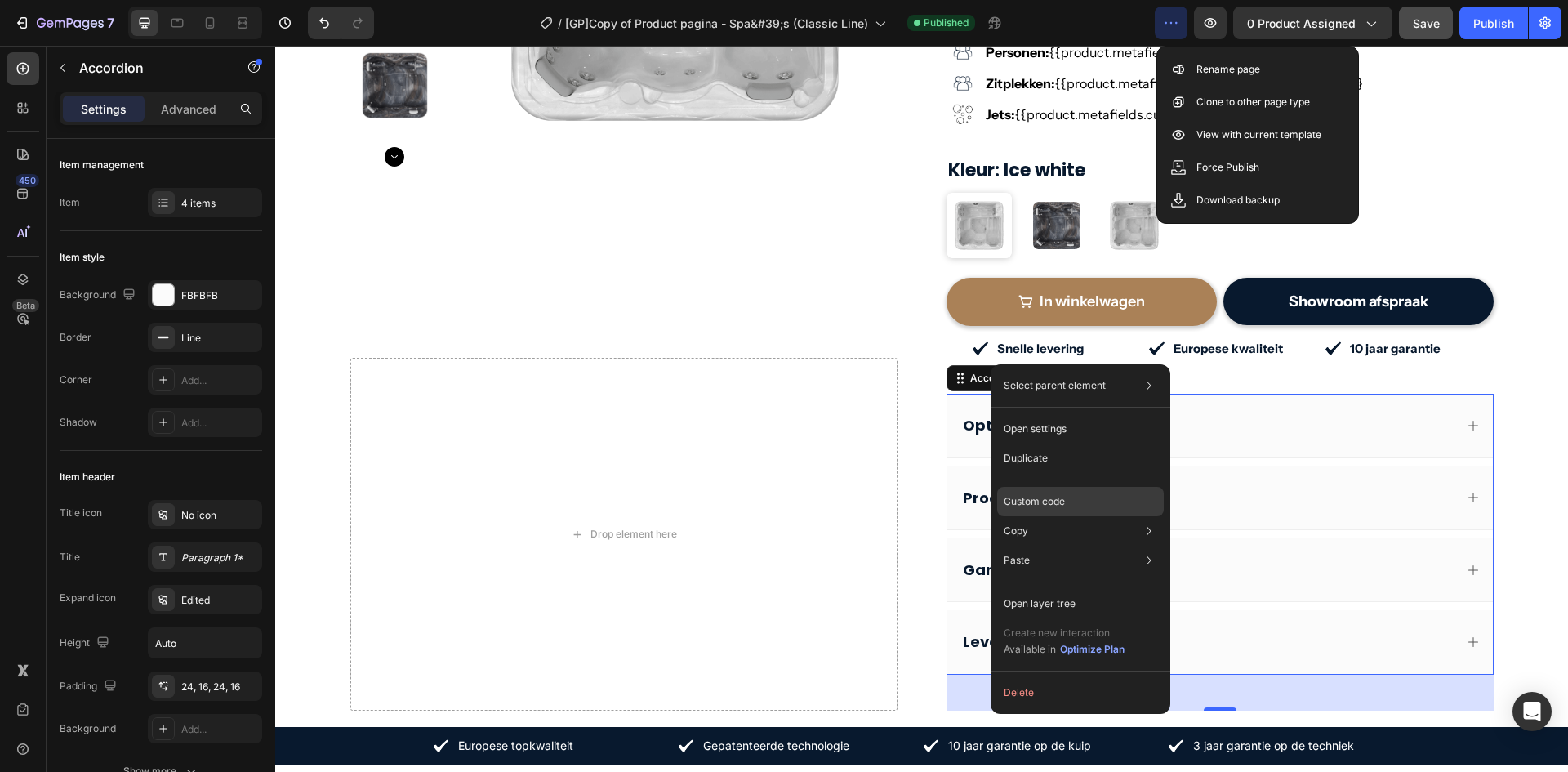
click at [1063, 506] on p "Custom code" at bounding box center [1034, 502] width 61 height 15
type input "100%"
type input "100"
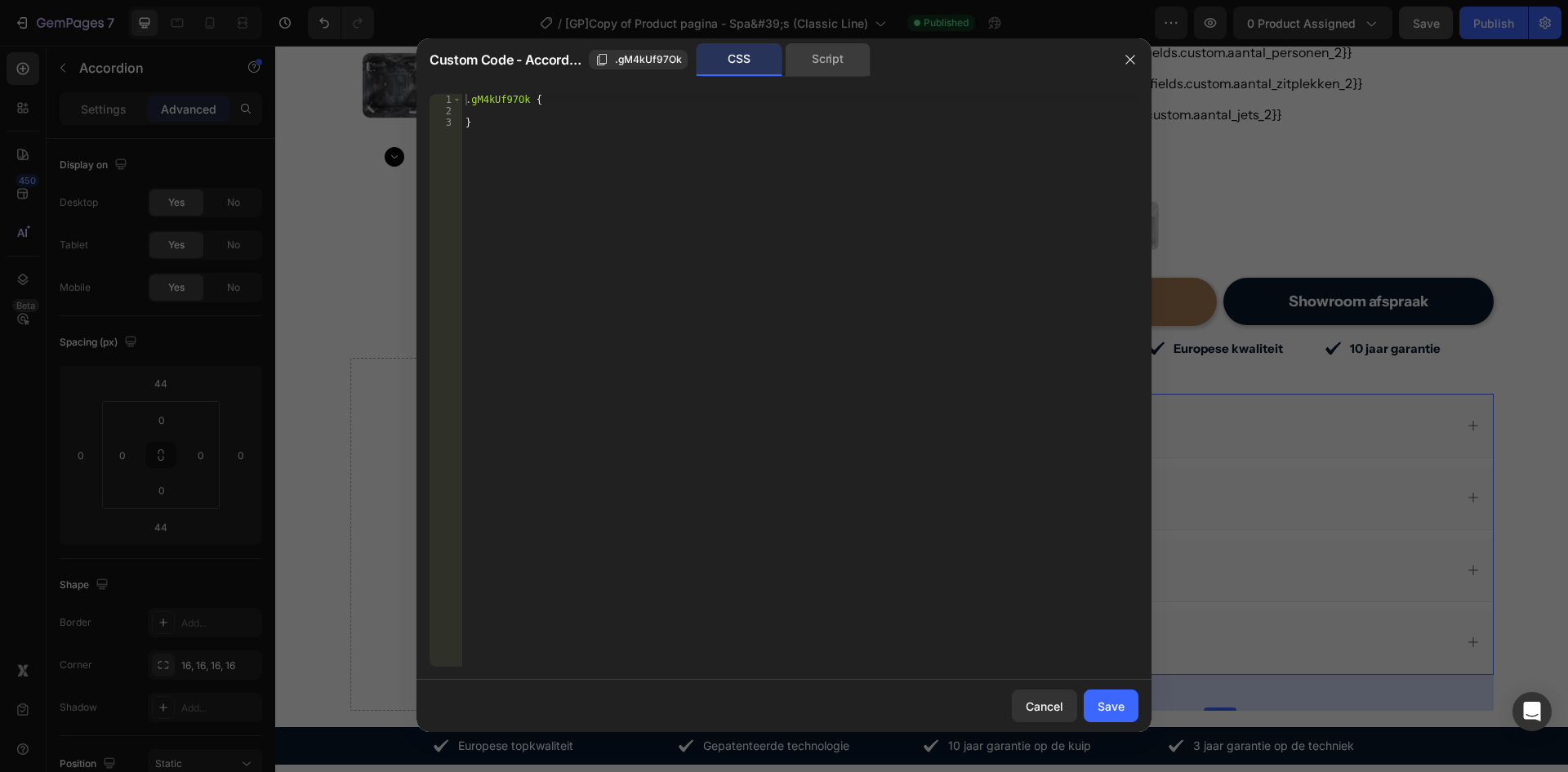
click at [825, 71] on div "Script" at bounding box center [828, 59] width 86 height 33
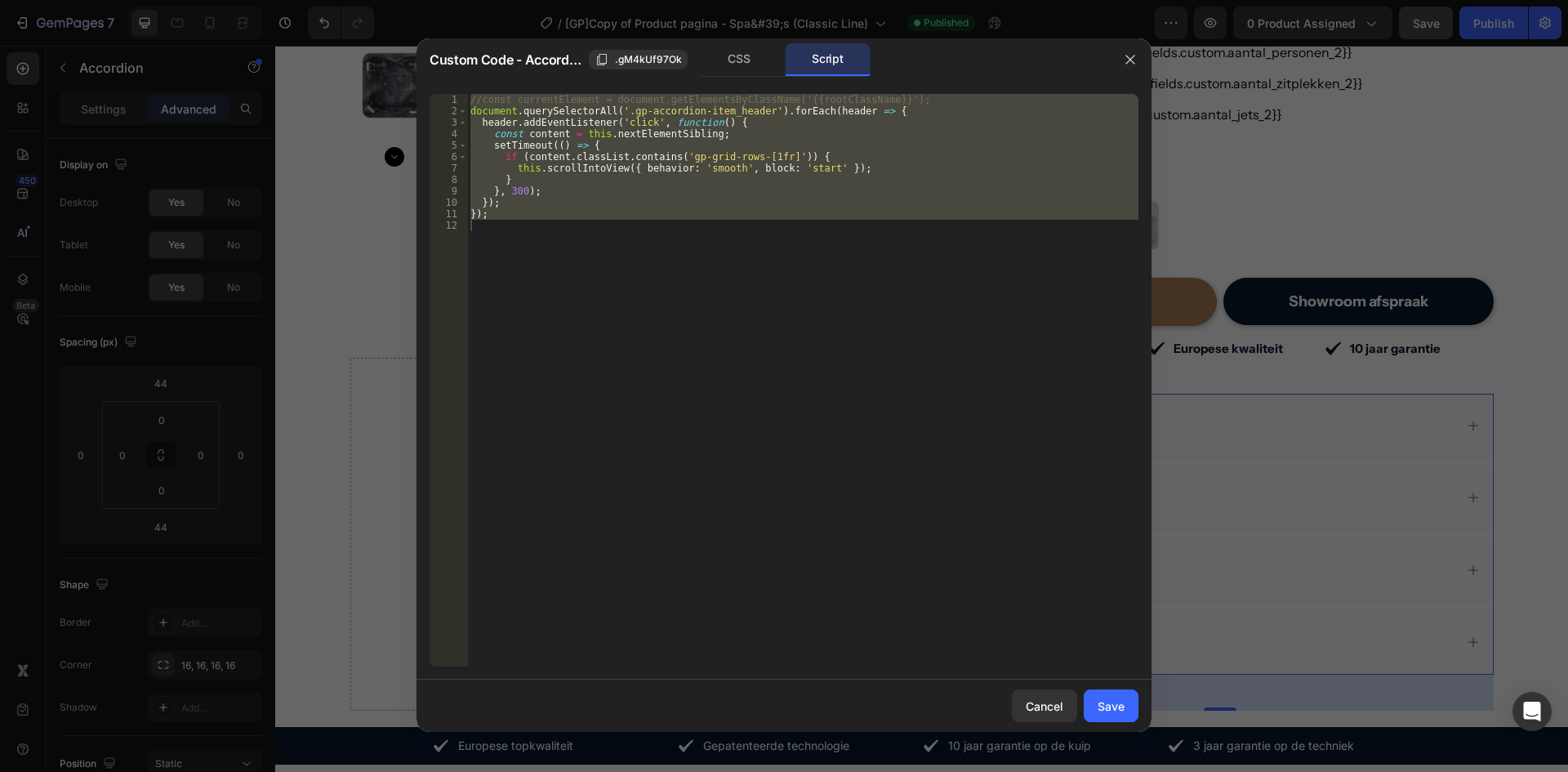
type textarea "});"
click at [707, 311] on div "//const currentElement = document.getElementsByClassName('{{rootClassName}}'); …" at bounding box center [803, 380] width 671 height 573
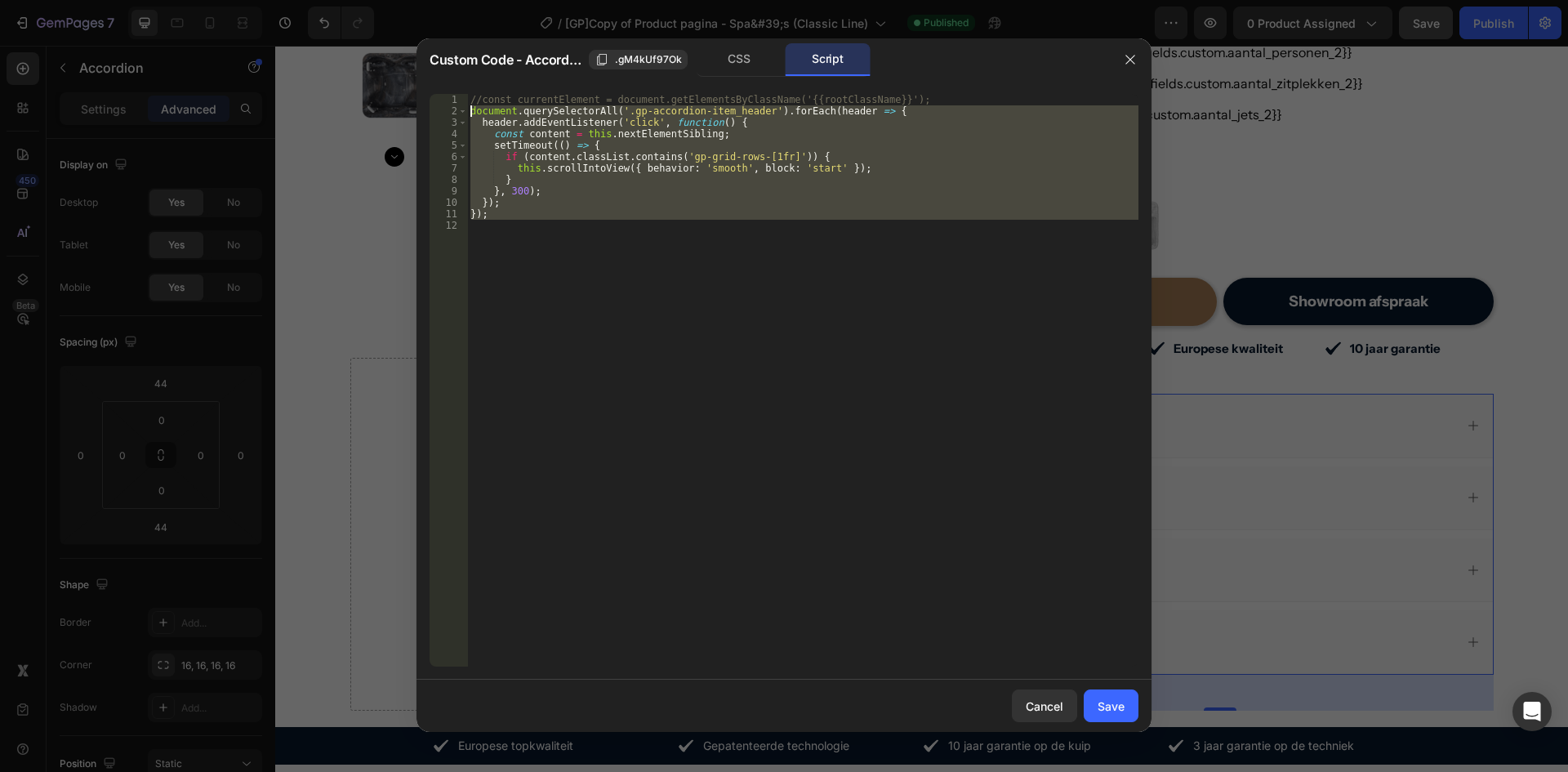
drag, startPoint x: 512, startPoint y: 229, endPoint x: 453, endPoint y: 111, distance: 131.9
click at [453, 111] on div "1 2 3 4 5 6 7 8 9 10 11 12 //const currentElement = document.getElementsByClass…" at bounding box center [784, 380] width 710 height 573
type textarea "document.querySelectorAll('.gp-accordion-item_header').forEach(header => { head…"
paste textarea
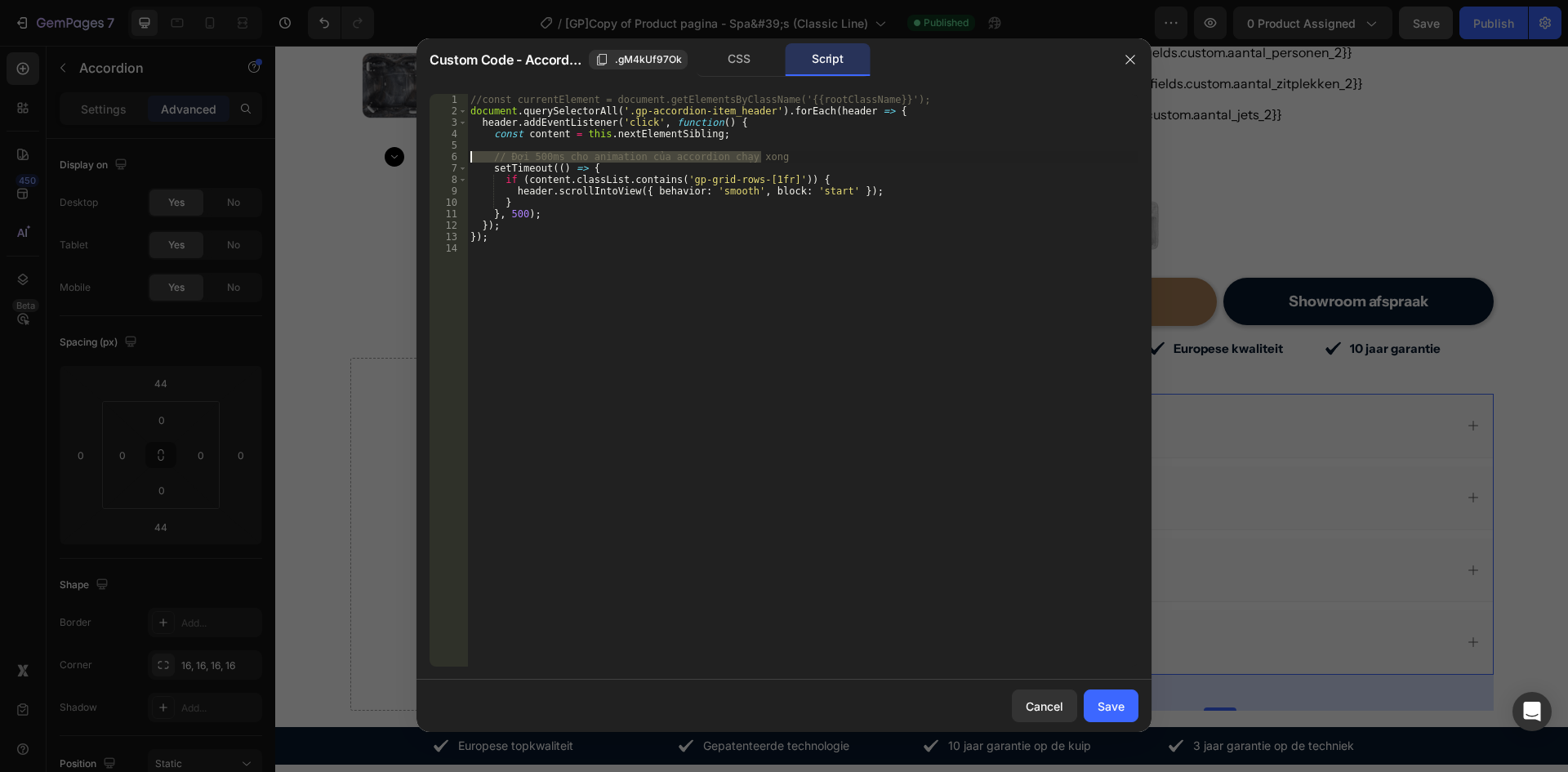
drag, startPoint x: 776, startPoint y: 153, endPoint x: 436, endPoint y: 153, distance: 340.0
click at [436, 153] on div "1 2 3 4 5 6 7 8 9 10 11 12 13 14 //const currentElement = document.getElementsB…" at bounding box center [784, 380] width 710 height 573
type textarea "// Đợi 500ms cho animation của accordion chạy xong"
click at [1118, 713] on div "Save" at bounding box center [1111, 706] width 27 height 17
type input "10"
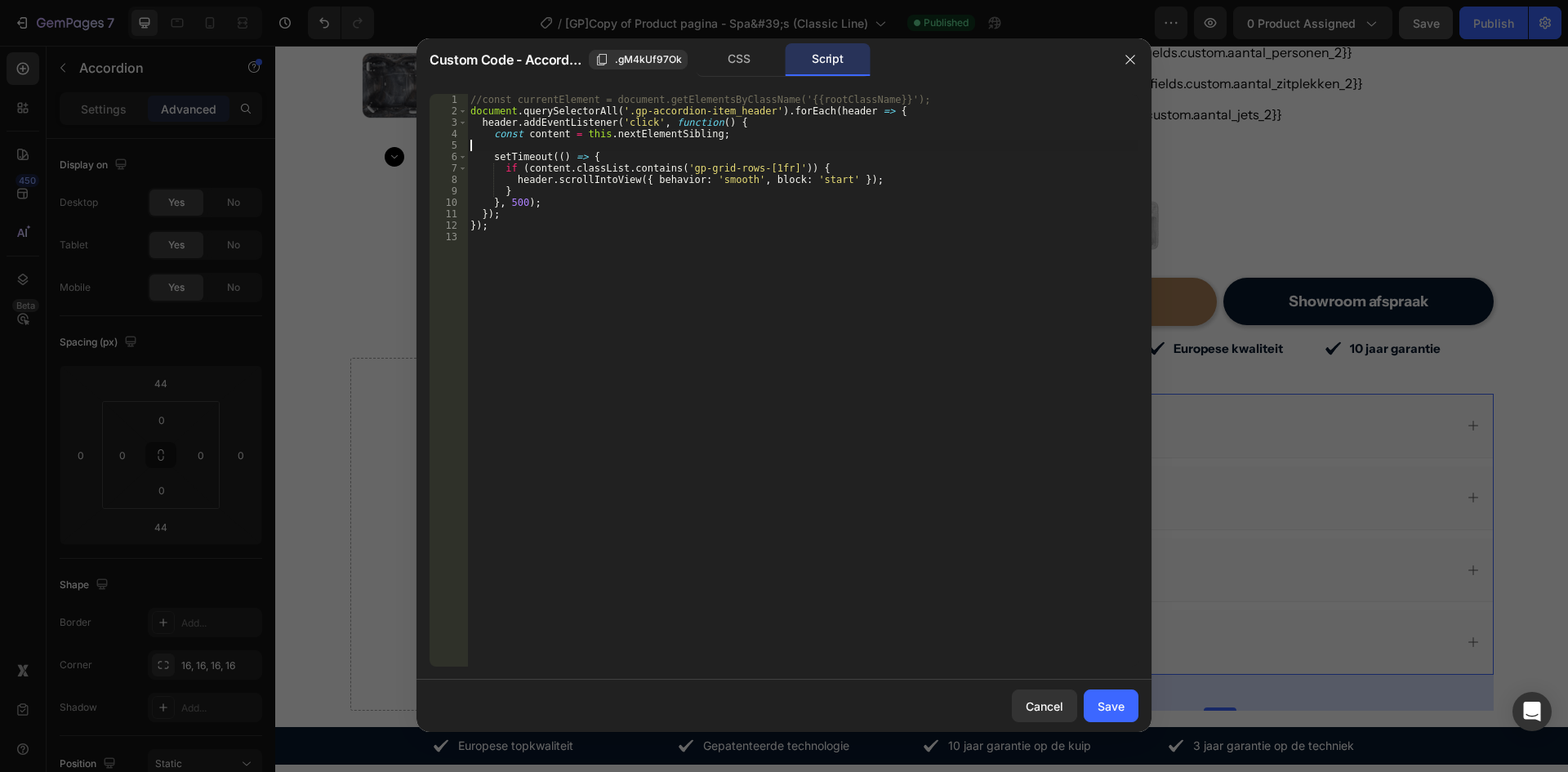
type input "10"
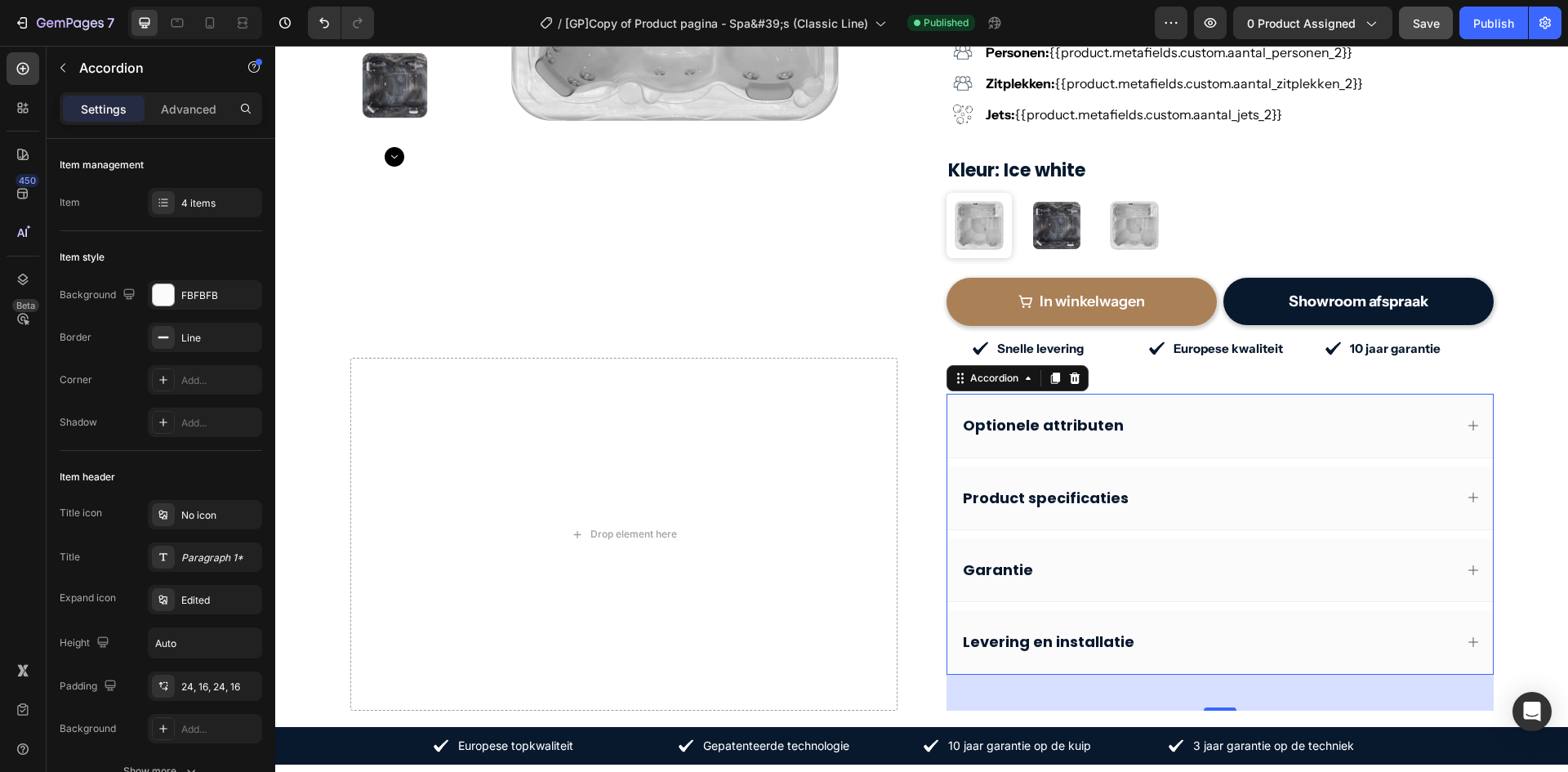
click at [1417, 25] on span "Save" at bounding box center [1426, 23] width 27 height 14
click at [1480, 29] on div "Publish" at bounding box center [1494, 23] width 41 height 17
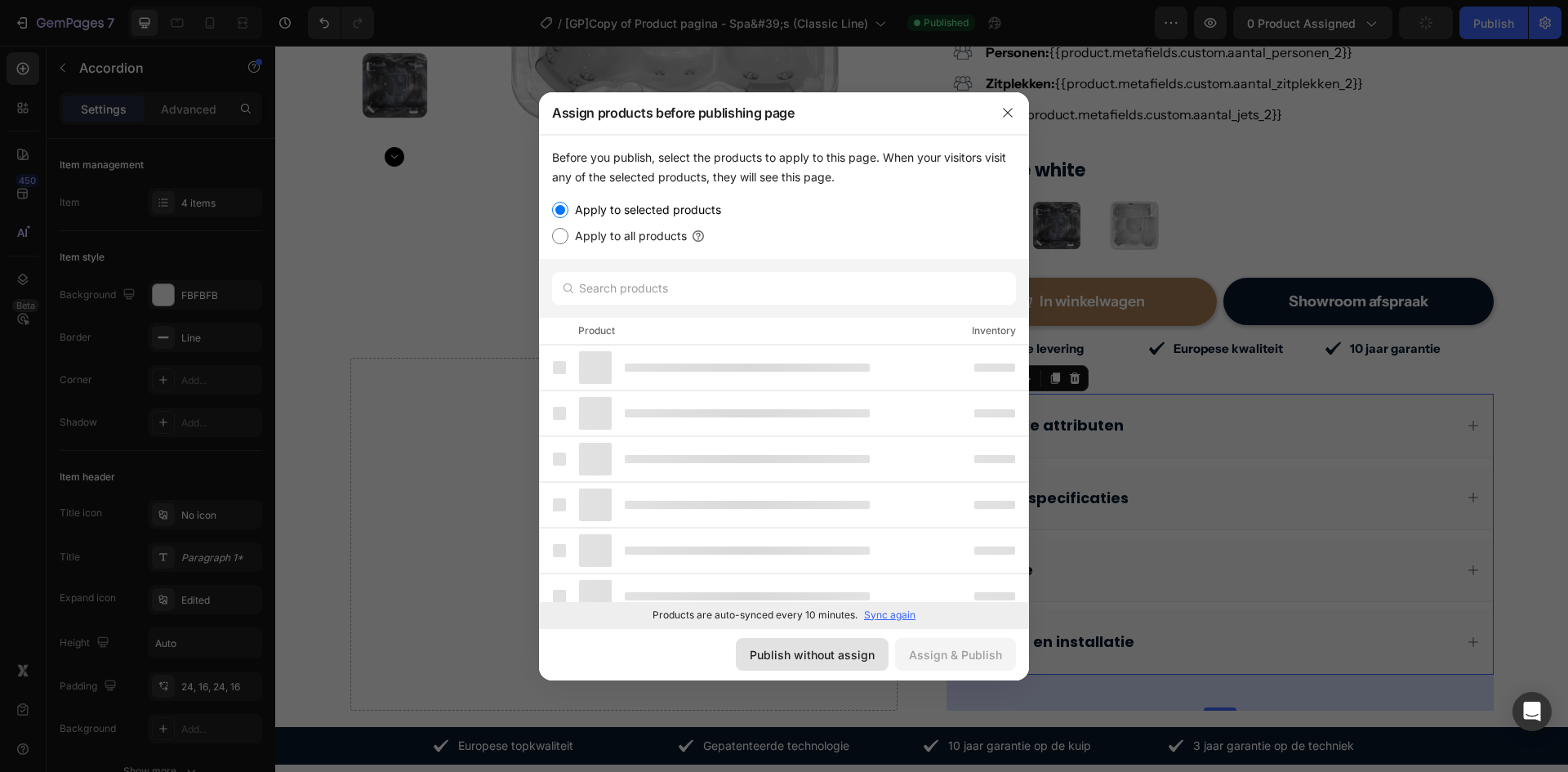
click at [835, 648] on div "Publish without assign" at bounding box center [812, 655] width 125 height 17
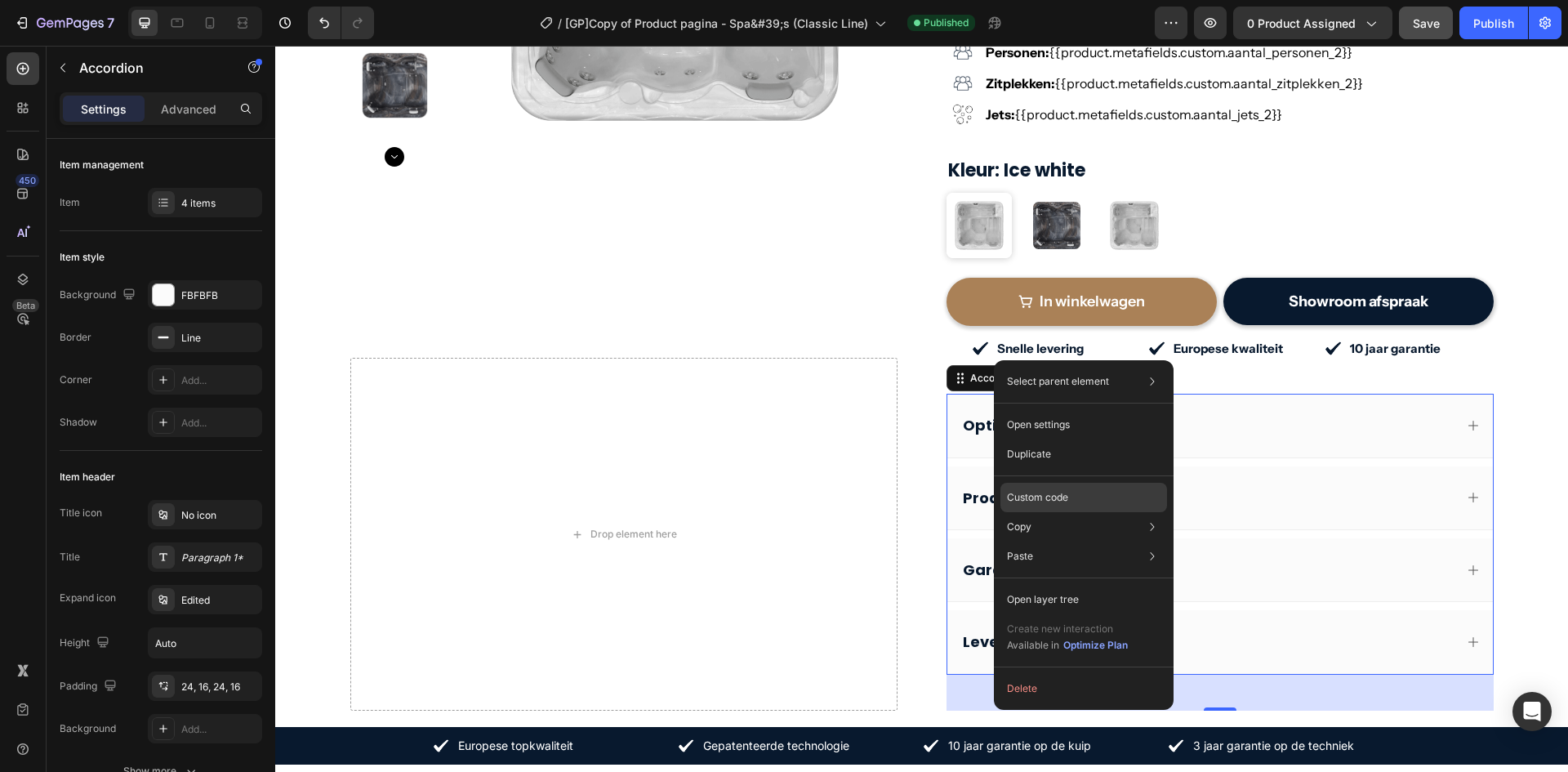
click at [1069, 542] on div "Custom code" at bounding box center [1084, 557] width 167 height 30
type input "100%"
type input "100"
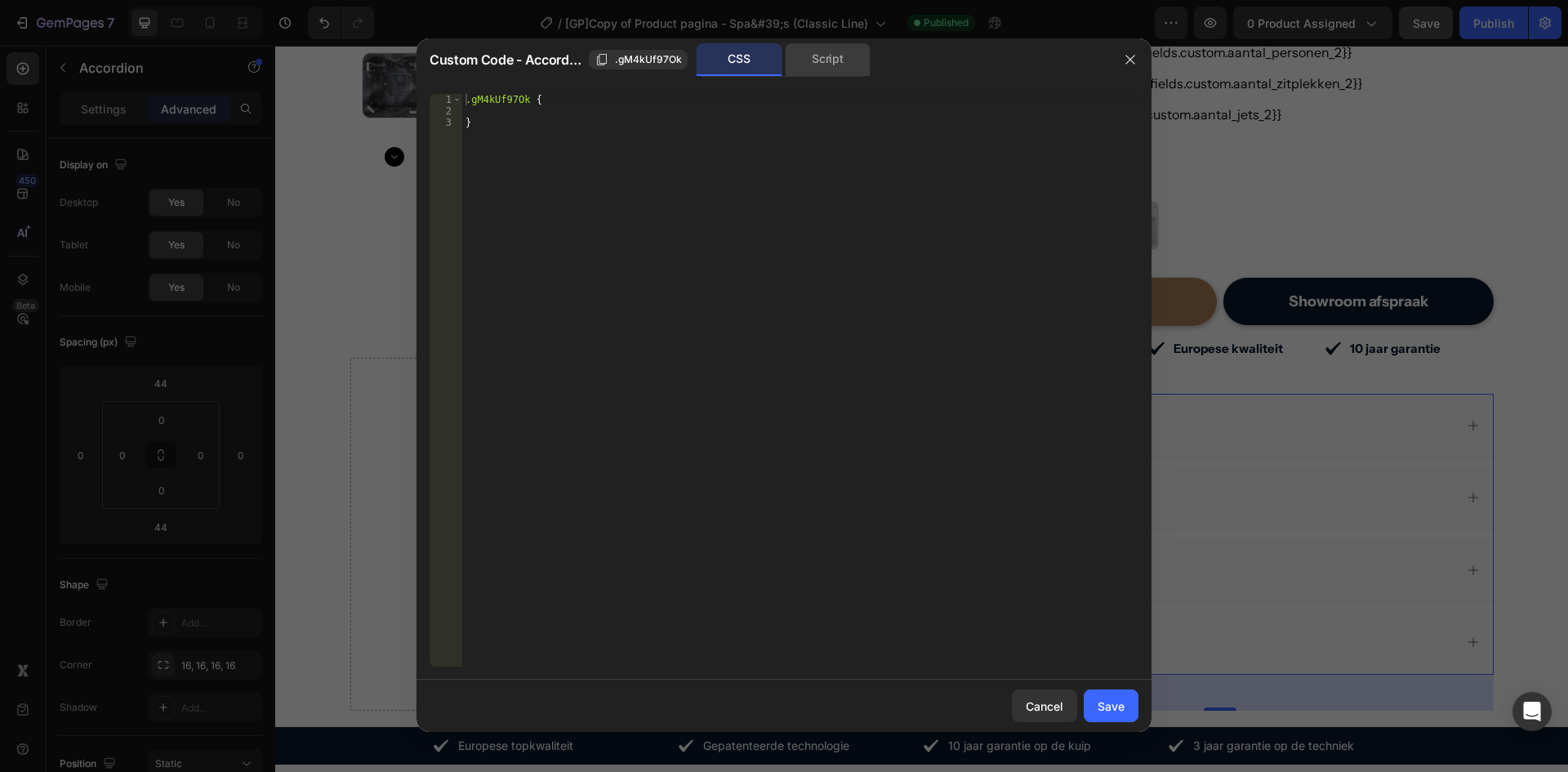
click at [822, 54] on div "Script" at bounding box center [828, 59] width 86 height 33
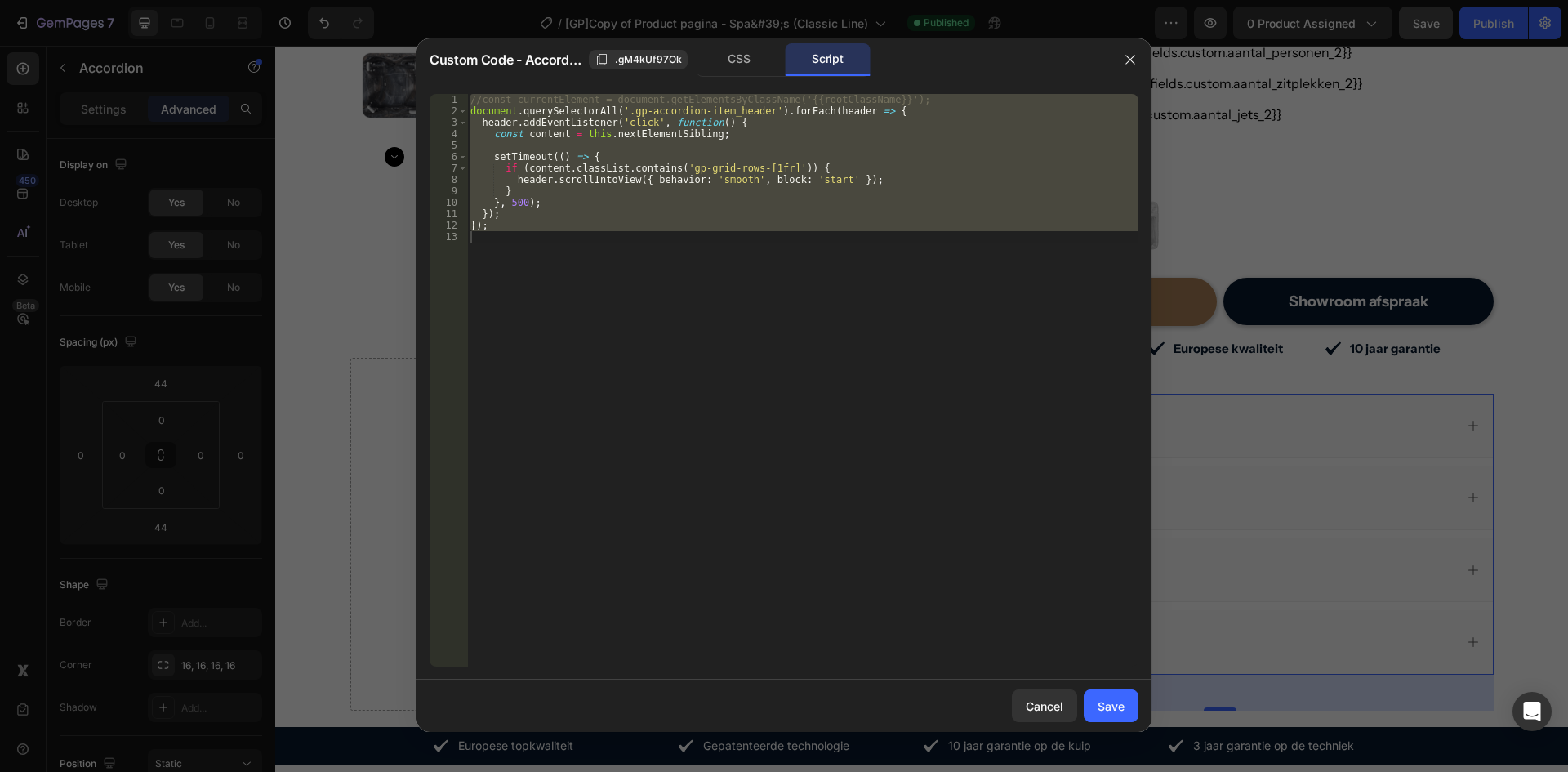
type textarea "});"
drag, startPoint x: 552, startPoint y: 237, endPoint x: 506, endPoint y: 220, distance: 49.0
click at [550, 237] on div "//const currentElement = document.getElementsByClassName('{{rootClassName}}'); …" at bounding box center [803, 380] width 671 height 573
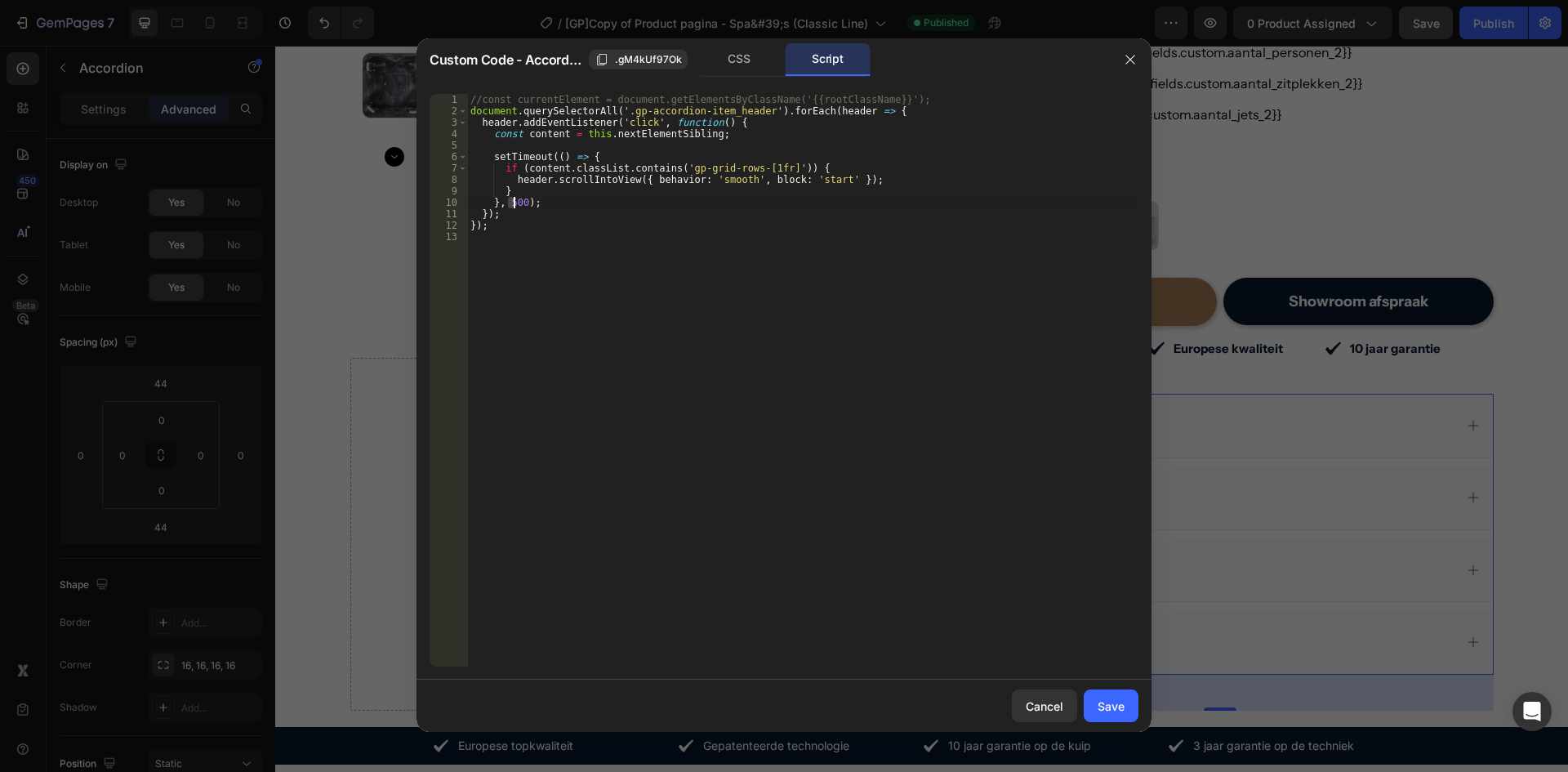
click at [513, 204] on div "//const currentElement = document.getElementsByClassName('{{rootClassName}}'); …" at bounding box center [803, 392] width 671 height 596
type textarea "}, 200);"
click at [929, 416] on div "//const currentElement = document.getElementsByClassName('{{rootClassName}}'); …" at bounding box center [803, 392] width 671 height 596
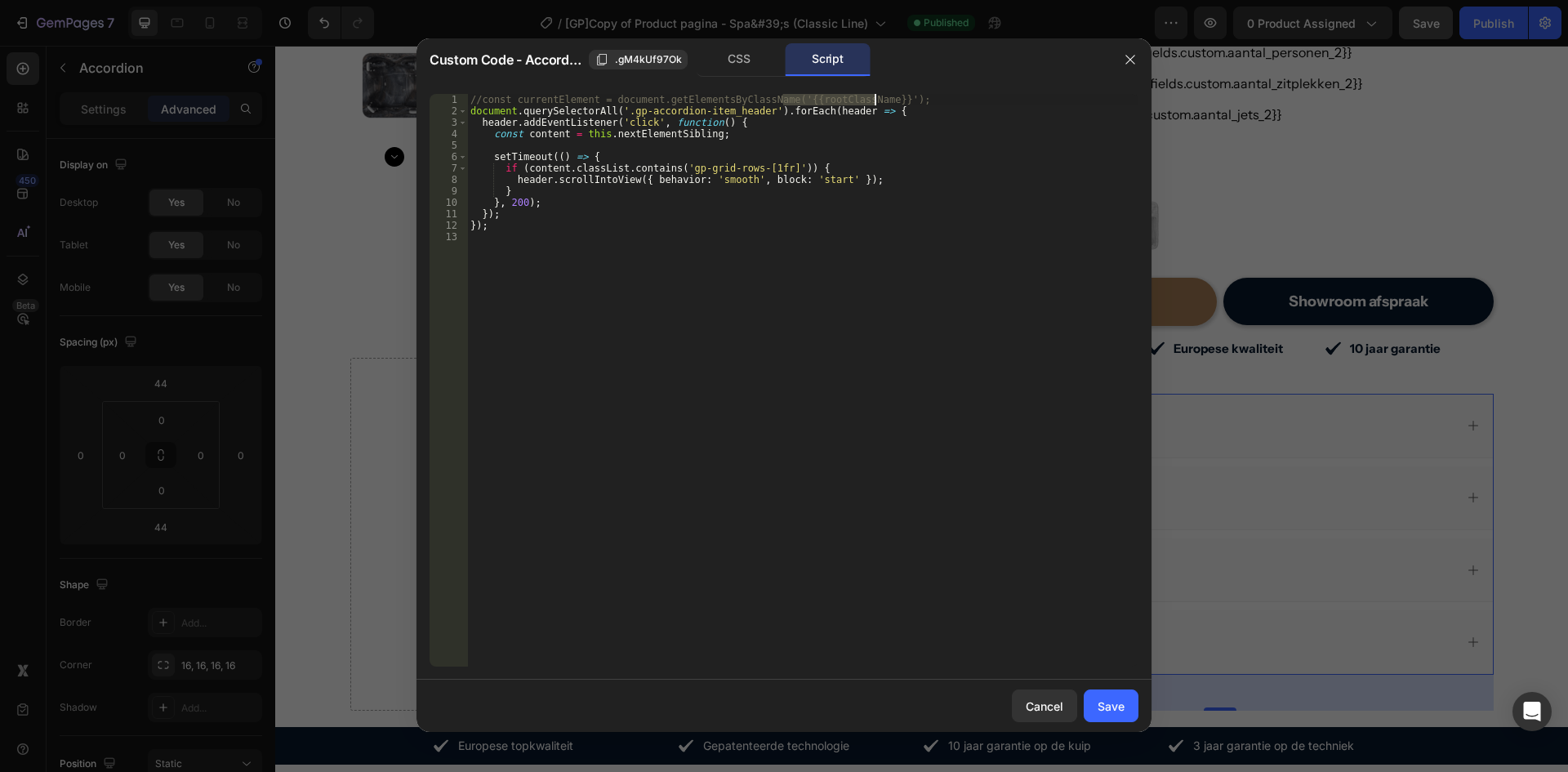
drag, startPoint x: 787, startPoint y: 103, endPoint x: 872, endPoint y: 103, distance: 85.0
click at [872, 103] on div "//const currentElement = document.getElementsByClassName('{{rootClassName}}'); …" at bounding box center [803, 392] width 671 height 596
click at [617, 113] on div "//const currentElement = document.getElementsByClassName('{{rootClassName}}'); …" at bounding box center [803, 392] width 671 height 596
paste textarea "{{rootClassName}}"
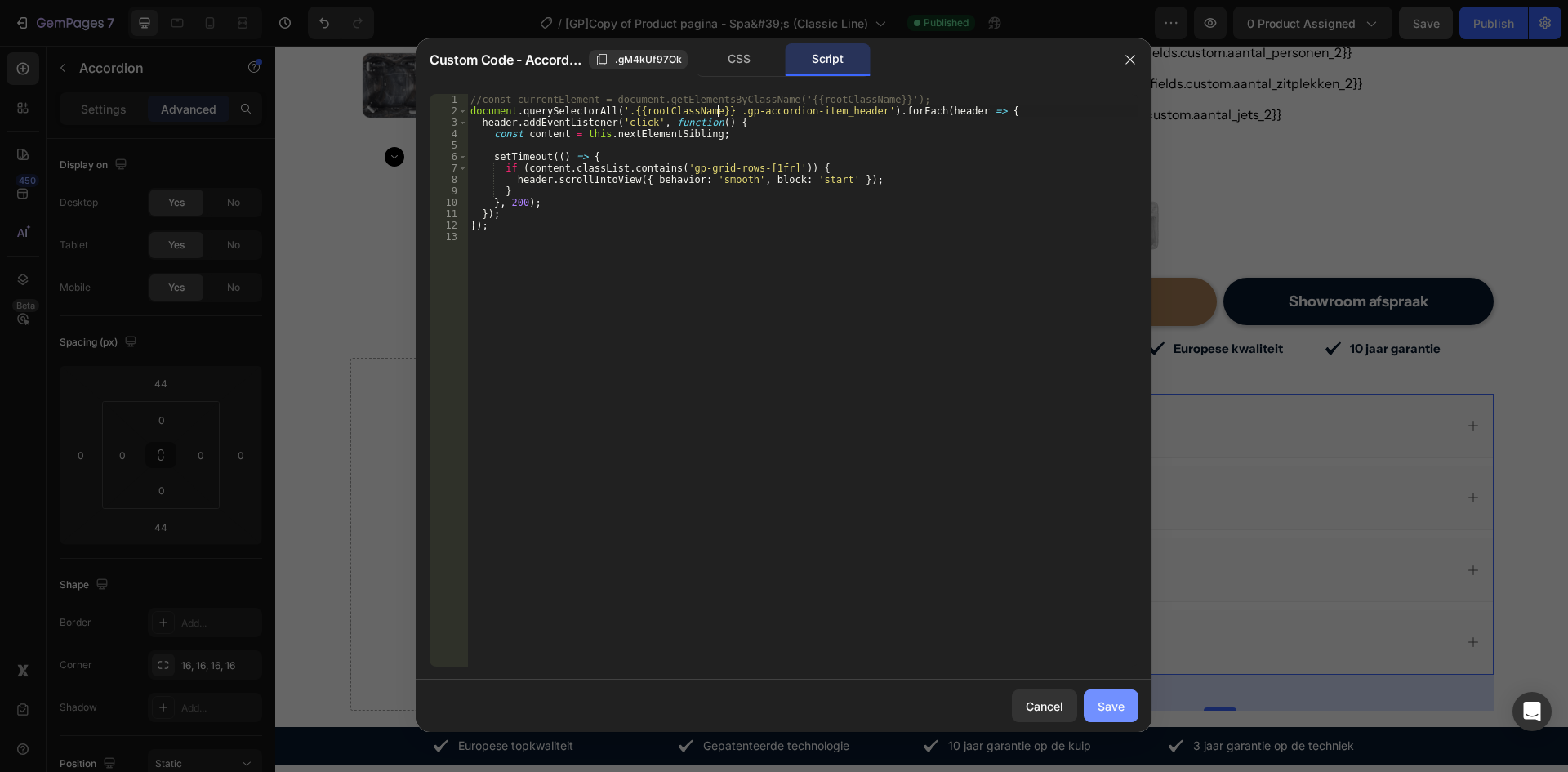
type textarea "document.querySelectorAll('.{{rootClassName}} .gp-accordion-item_header').forEa…"
click at [1126, 700] on button "Save" at bounding box center [1111, 705] width 55 height 33
type input "10"
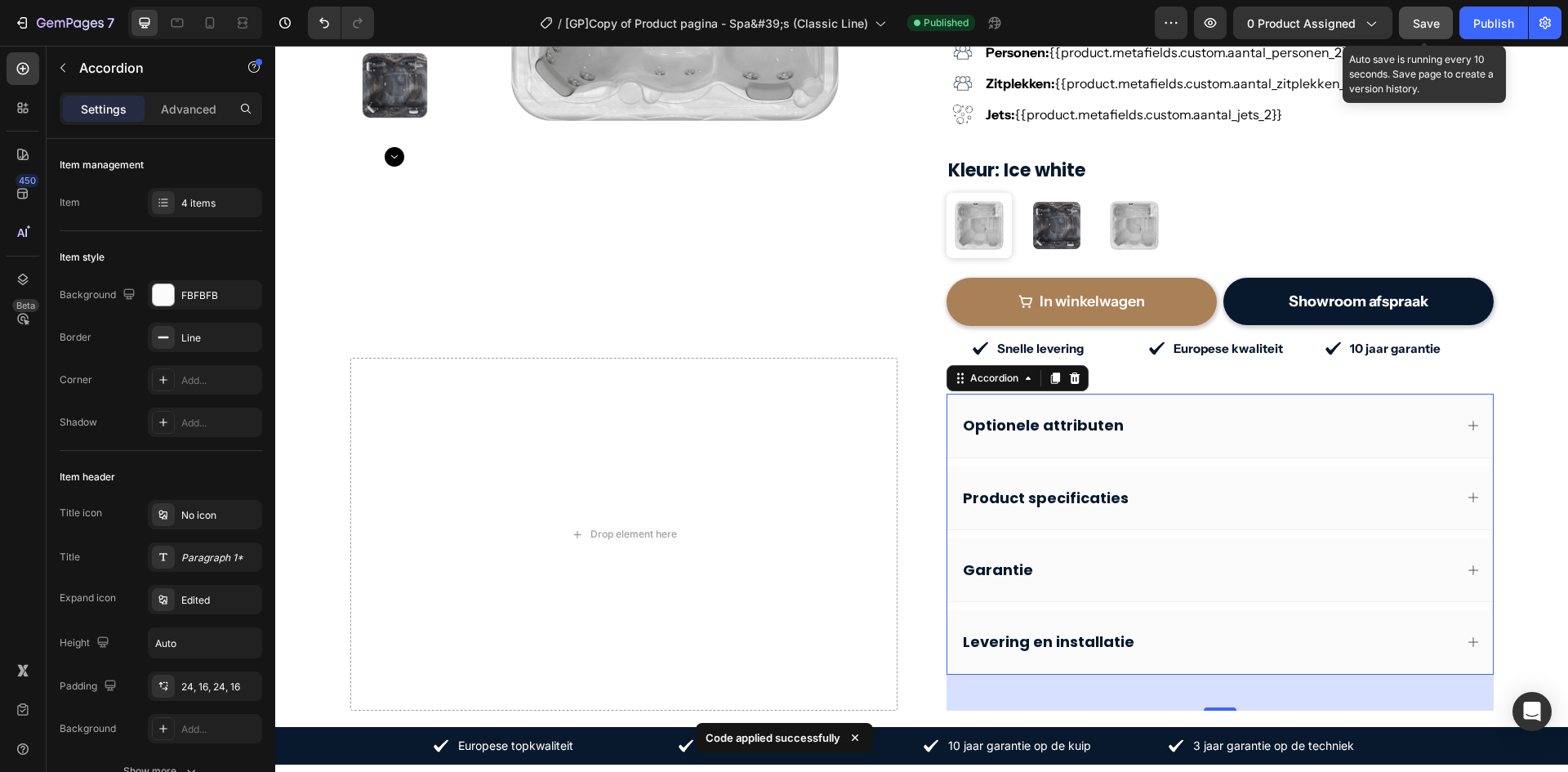
click at [1426, 26] on span "Save" at bounding box center [1426, 23] width 27 height 14
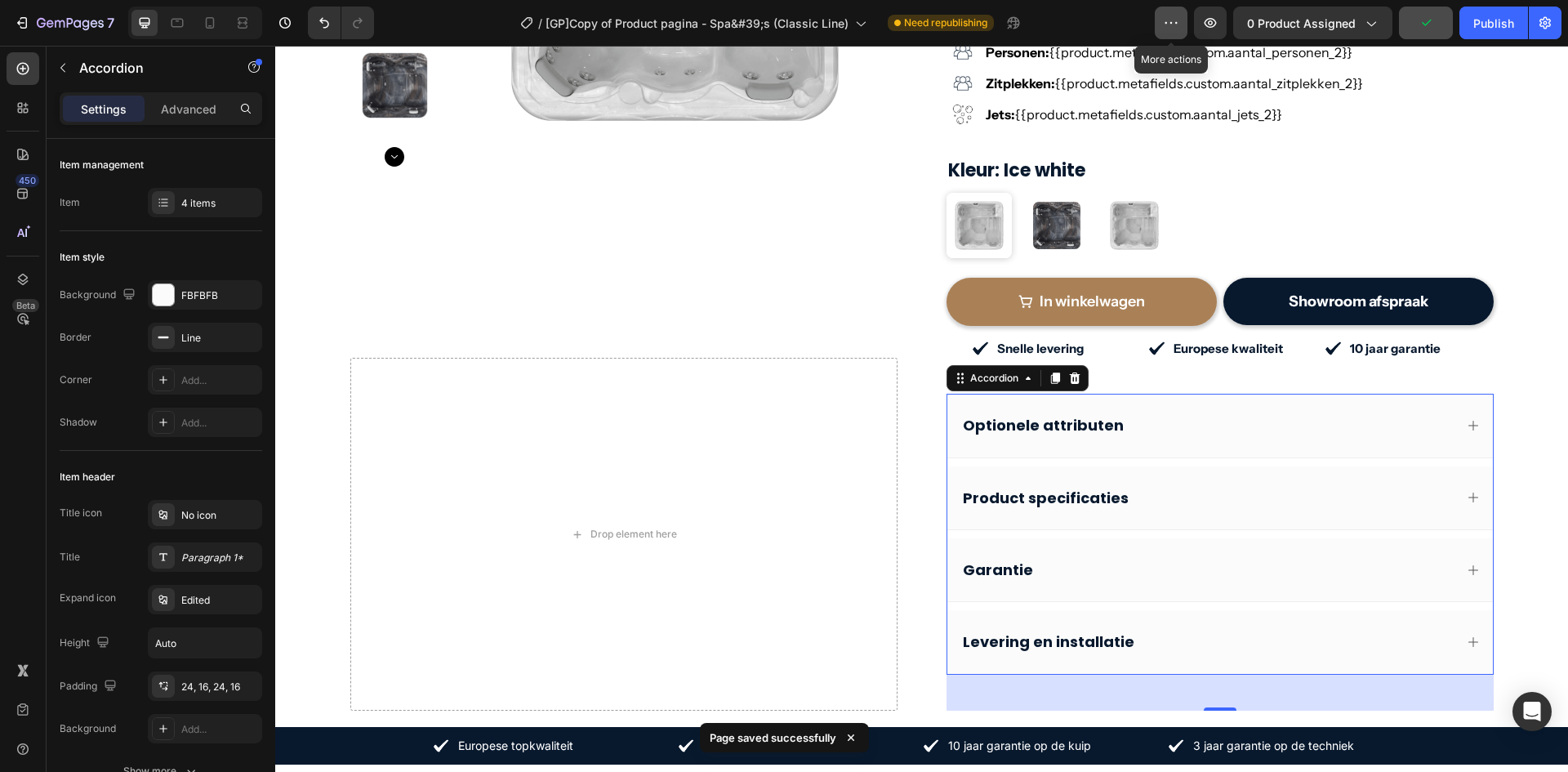
click at [1170, 20] on icon "button" at bounding box center [1171, 23] width 17 height 17
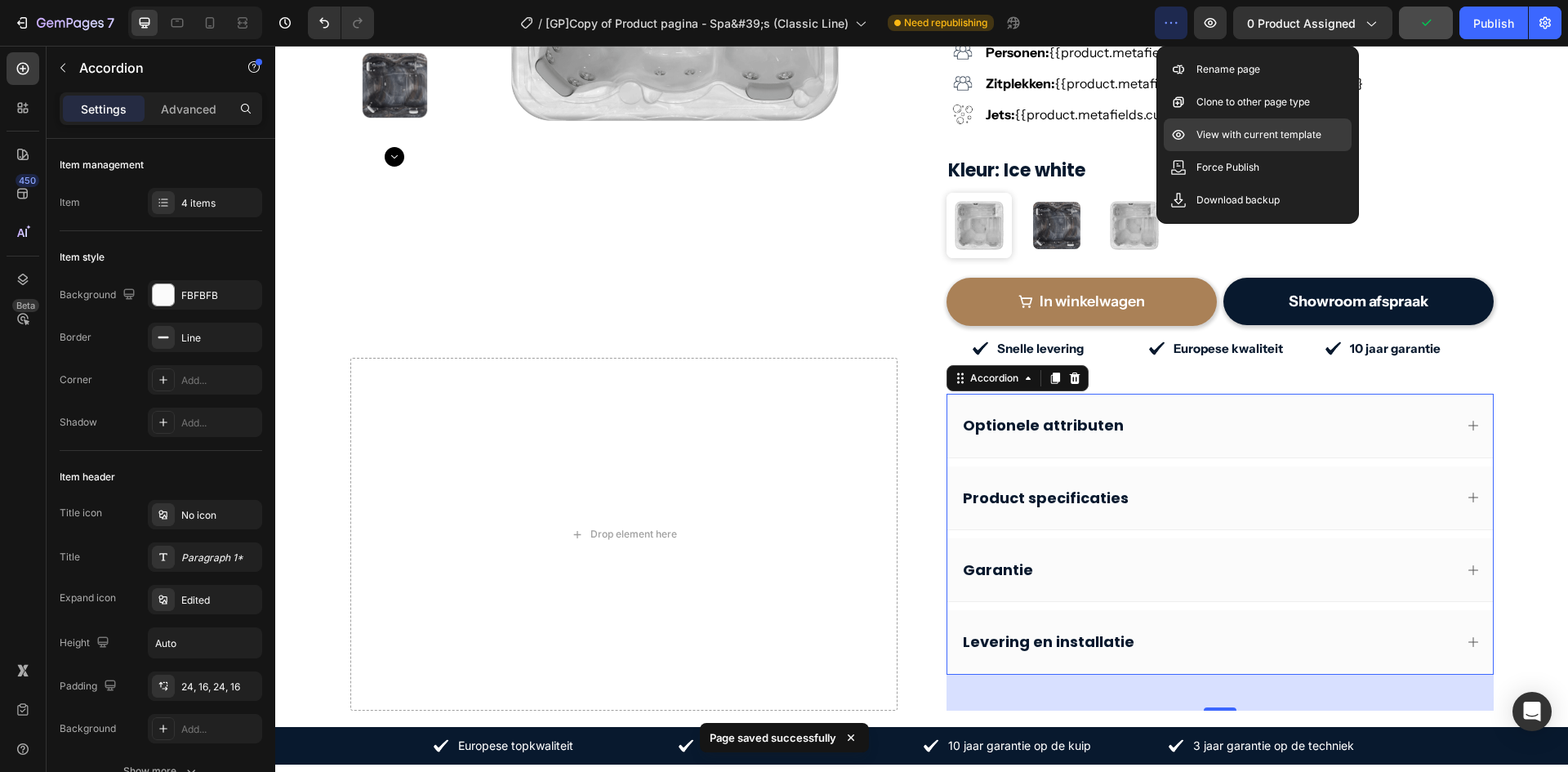
click at [1220, 138] on p "View with current template" at bounding box center [1259, 135] width 125 height 17
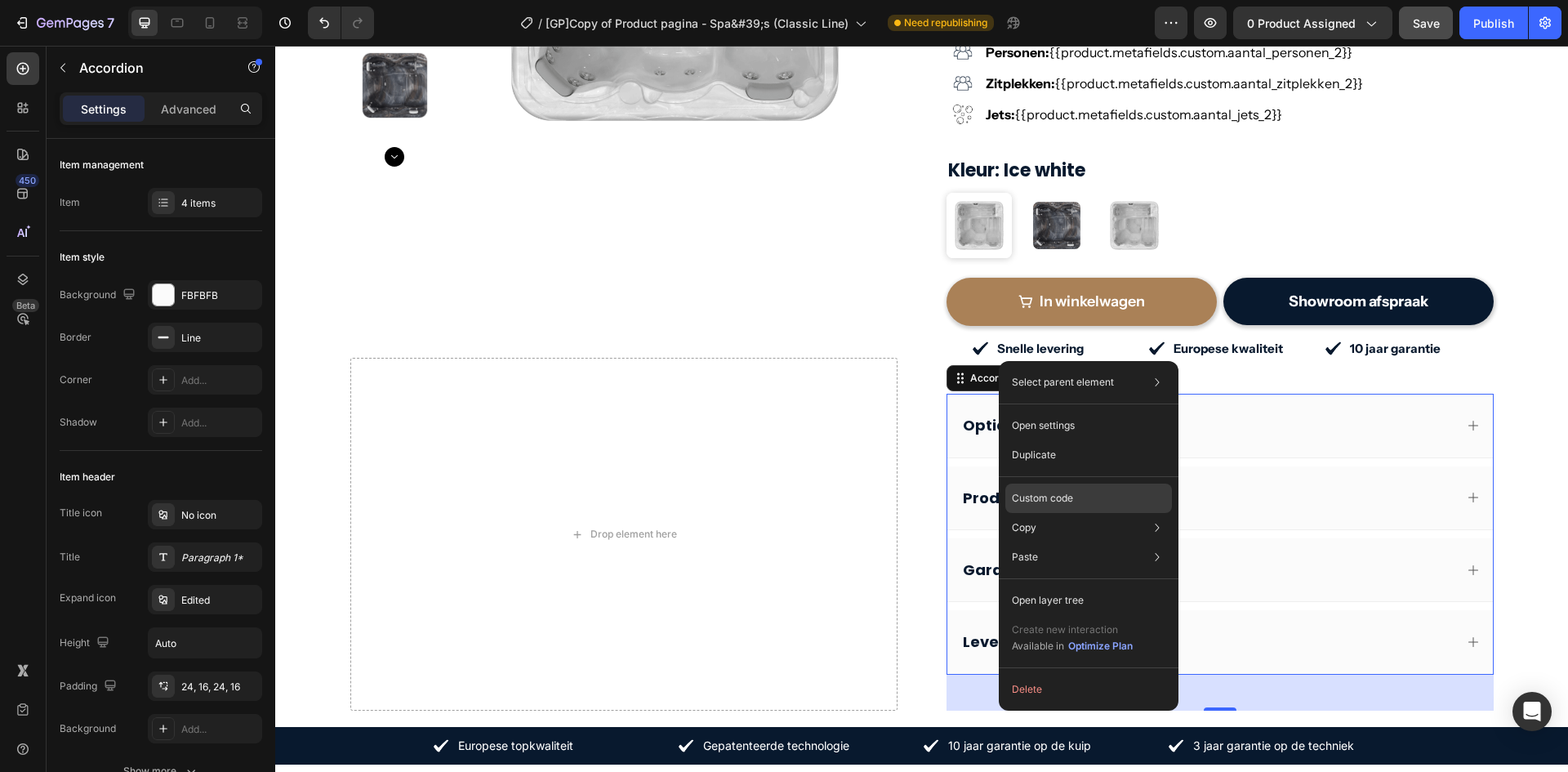
click at [1080, 543] on div "Custom code" at bounding box center [1088, 558] width 167 height 30
type input "100%"
type input "100"
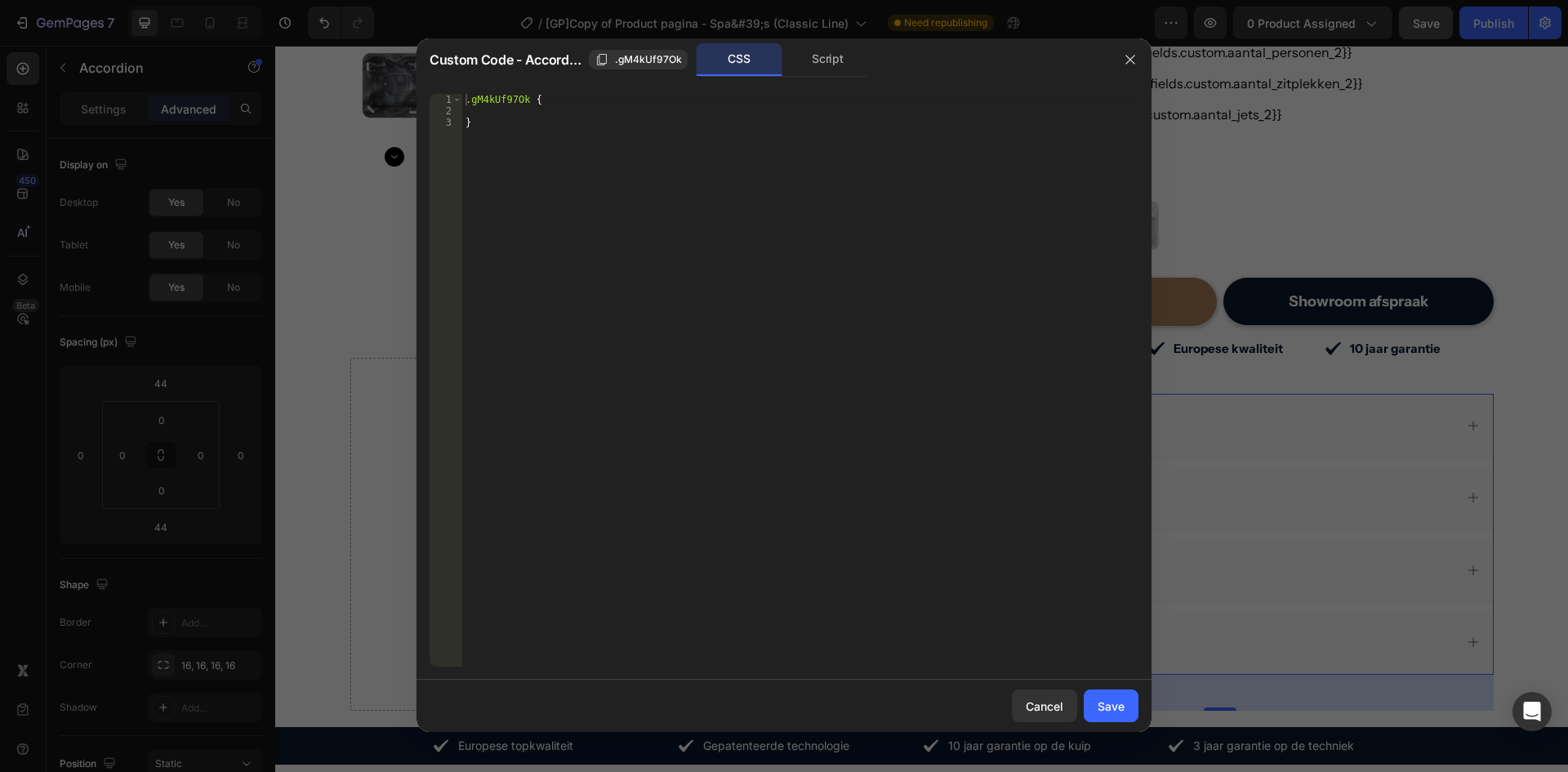
type textarea "}"
click at [709, 169] on div ".gM4kUf97Ok { }" at bounding box center [801, 392] width 676 height 596
click at [649, 203] on div ".gM4kUf97Ok { }" at bounding box center [801, 392] width 676 height 596
paste textarea "}"
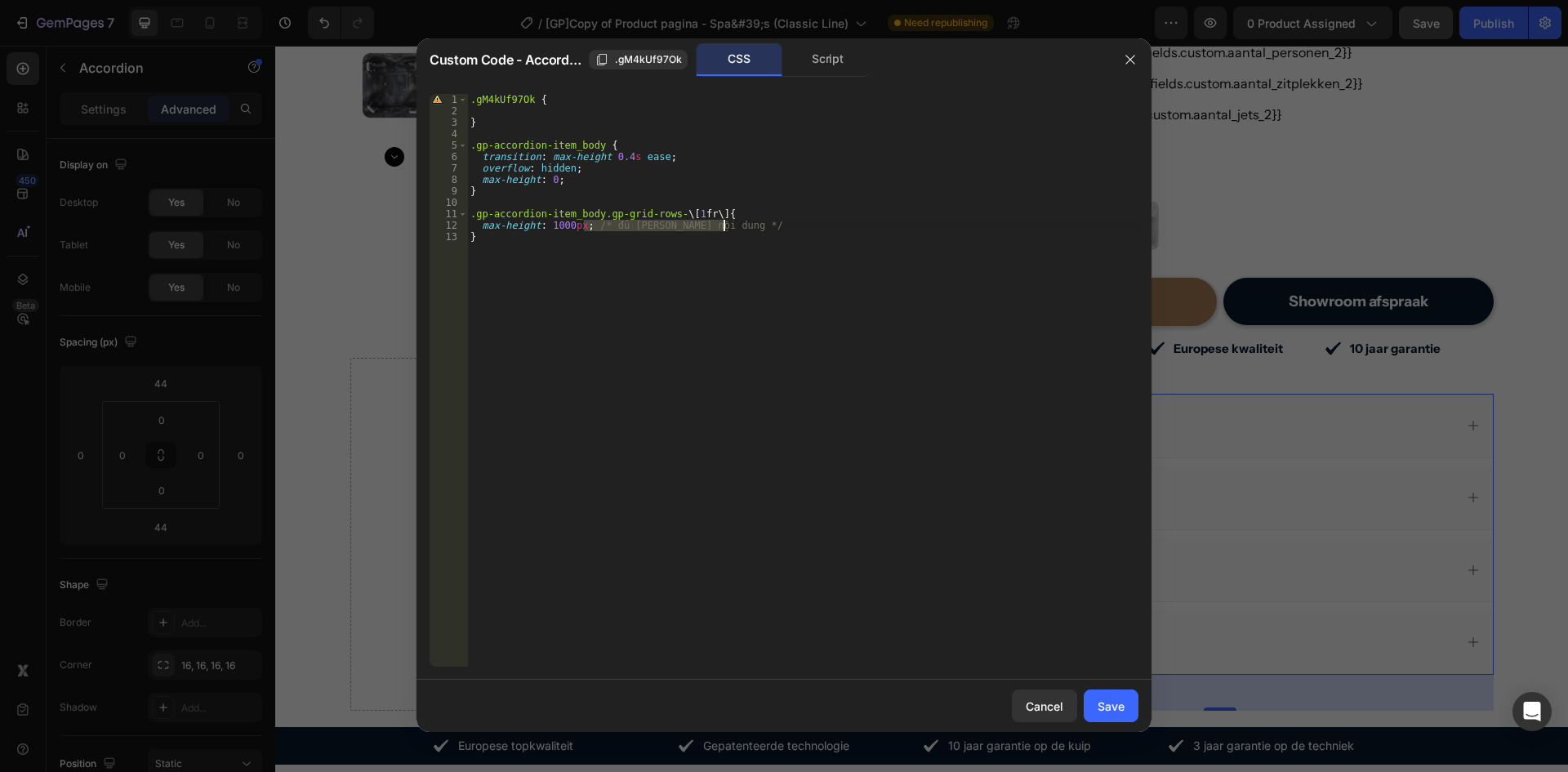
drag, startPoint x: 585, startPoint y: 227, endPoint x: 739, endPoint y: 224, distance: 154.0
click at [729, 230] on div ".gM4kUf97Ok { } .gp-accordion-item_body { transition : max-height 0.4 s ease ; …" at bounding box center [803, 392] width 671 height 596
click at [472, 100] on div ".gM4kUf97Ok { } .gp-accordion-item_body { transition : max-height 0.4 s ease ; …" at bounding box center [803, 392] width 671 height 596
drag, startPoint x: 532, startPoint y: 101, endPoint x: 466, endPoint y: 135, distance: 74.2
click at [450, 101] on div ".gM4kUf97Ok { 1 2 3 4 5 6 7 8 9 10 11 12 13 .gM4kUf97Ok { } .gp-accordion-item_…" at bounding box center [784, 380] width 710 height 573
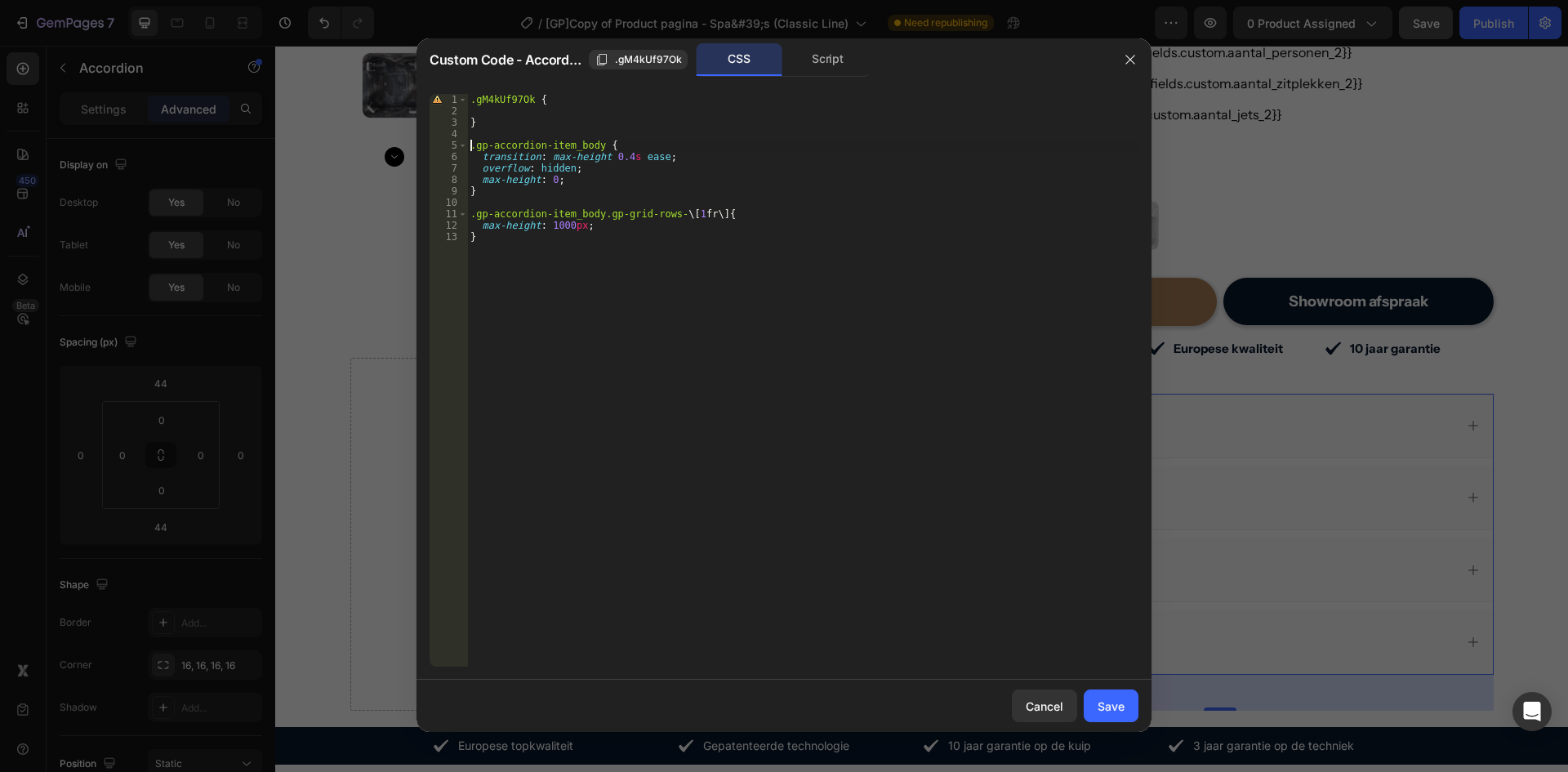
click at [469, 143] on div ".gM4kUf97Ok { } .gp-accordion-item_body { transition : max-height 0.4 s ease ; …" at bounding box center [803, 392] width 671 height 596
paste textarea "M4kUf97Ok.g"
click at [472, 145] on div ".gM4kUf97Ok { } .gps .gM4kUf97Ok .gp-accordion-item_body { transition : max-hei…" at bounding box center [803, 392] width 671 height 596
click at [472, 213] on div ".gM4kUf97Ok { } .gps .gM4kUf97Ok .gp-accordion-item_body { transition : max-hei…" at bounding box center [803, 392] width 671 height 596
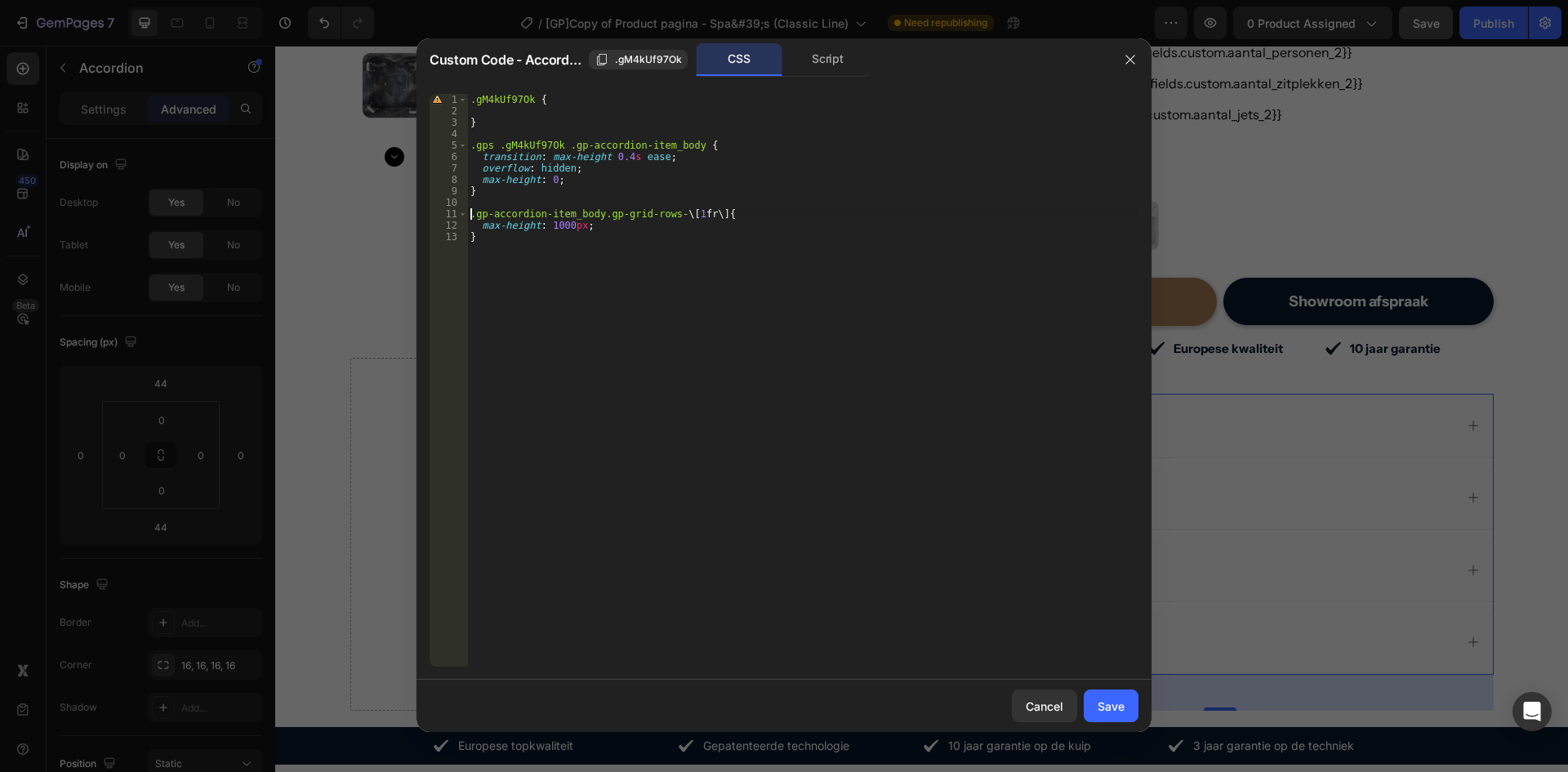
paste textarea ".gps .gM4kUf97Ok"
type textarea ".gps .gM4kUf97Ok .gp-accordion-item_body.gp-grid-rows-\[1fr\] {"
click at [1106, 696] on button "Save" at bounding box center [1111, 705] width 55 height 33
type input "10"
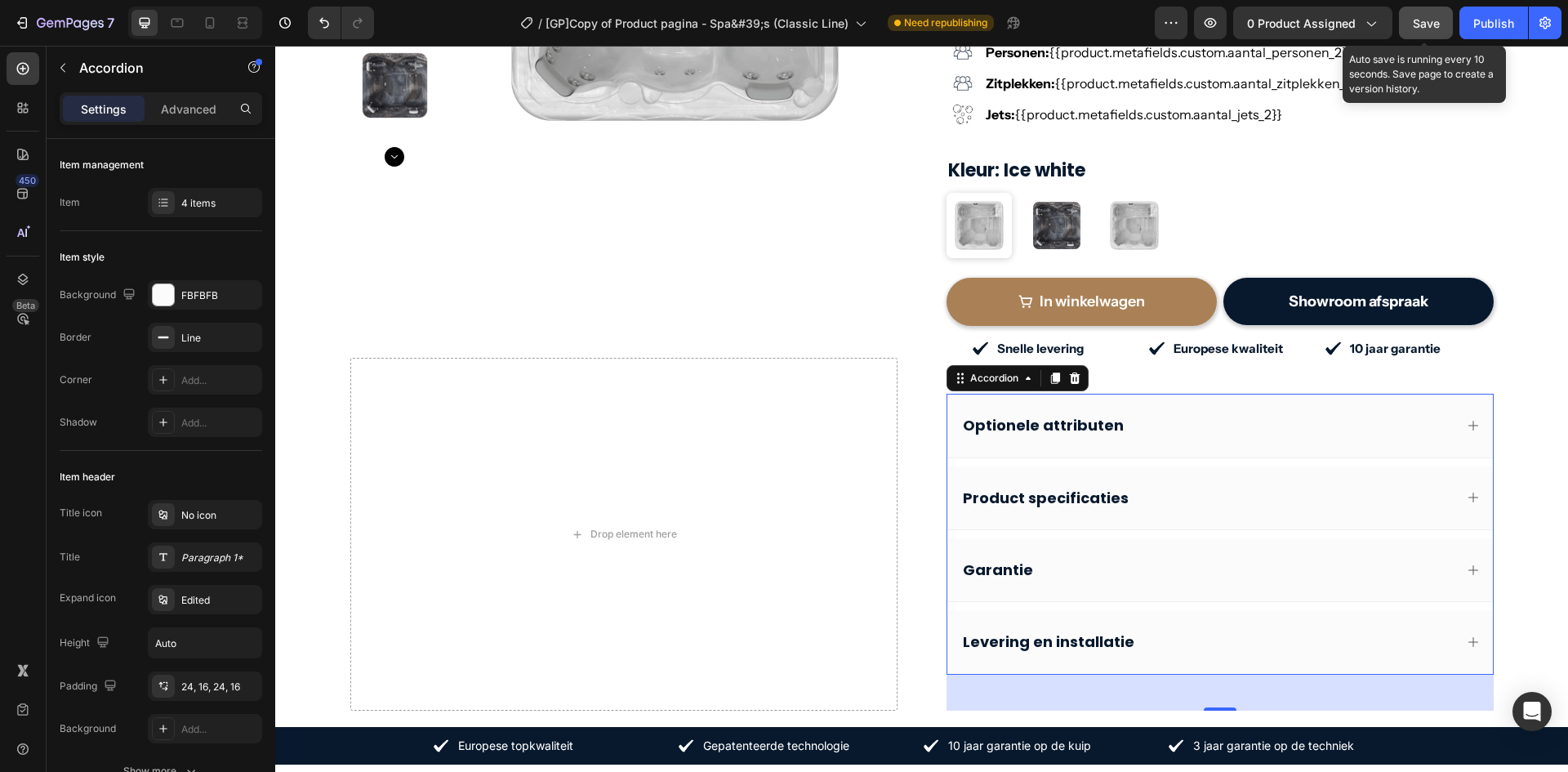
click at [1413, 28] on span "Save" at bounding box center [1426, 23] width 27 height 14
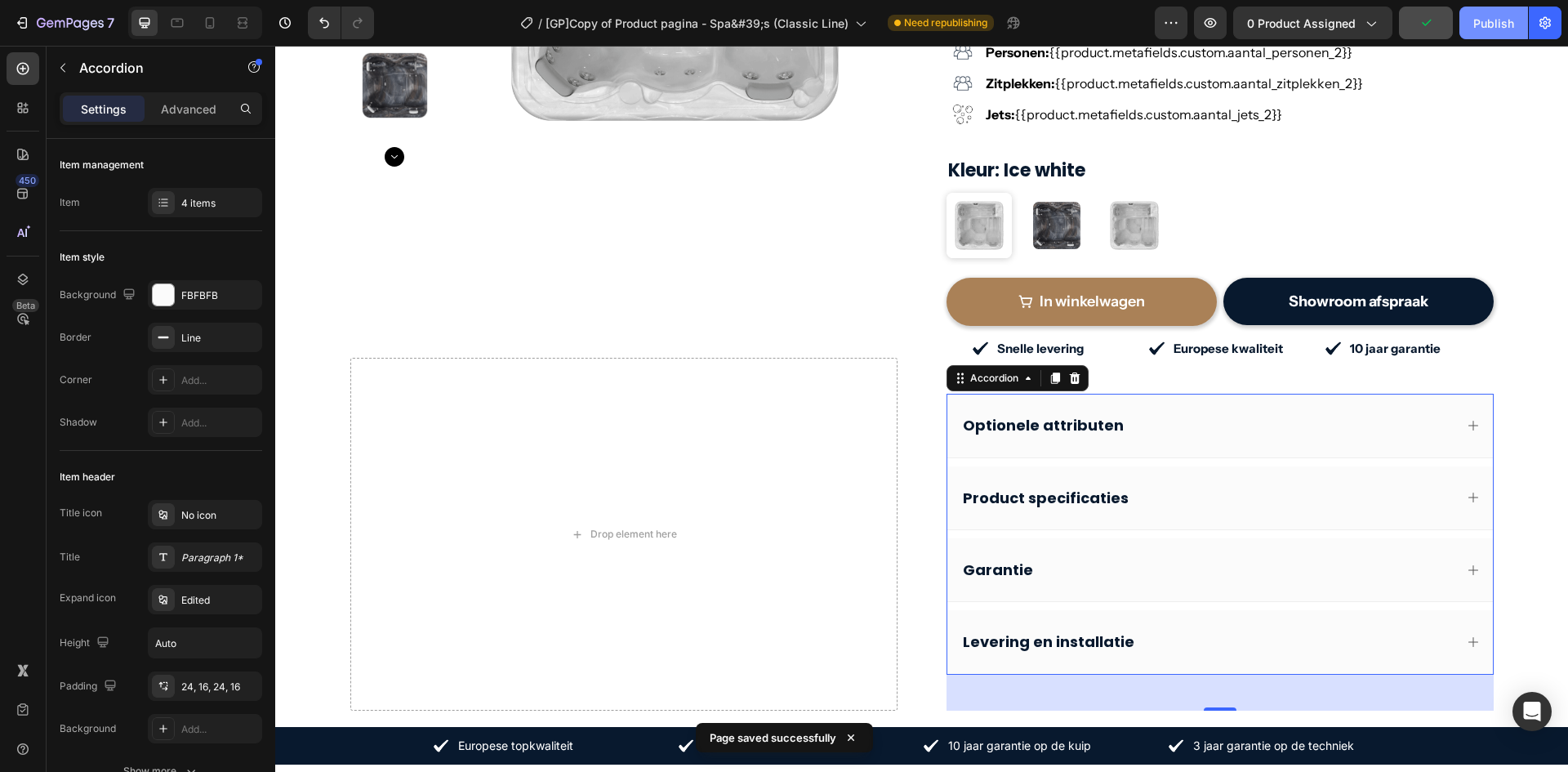
click at [1480, 30] on div "Publish" at bounding box center [1494, 23] width 41 height 17
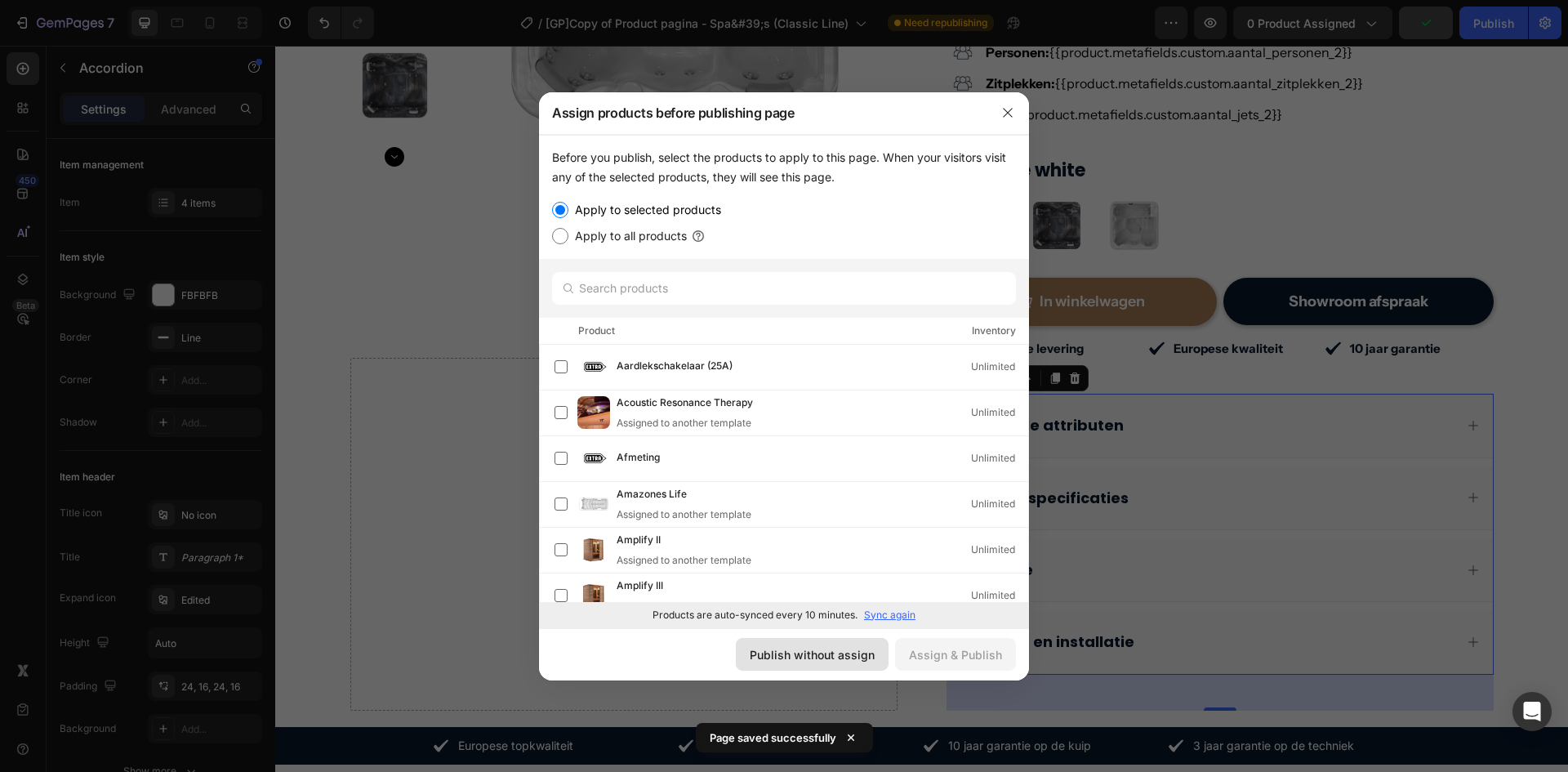
click at [812, 658] on div "Publish without assign" at bounding box center [812, 655] width 125 height 17
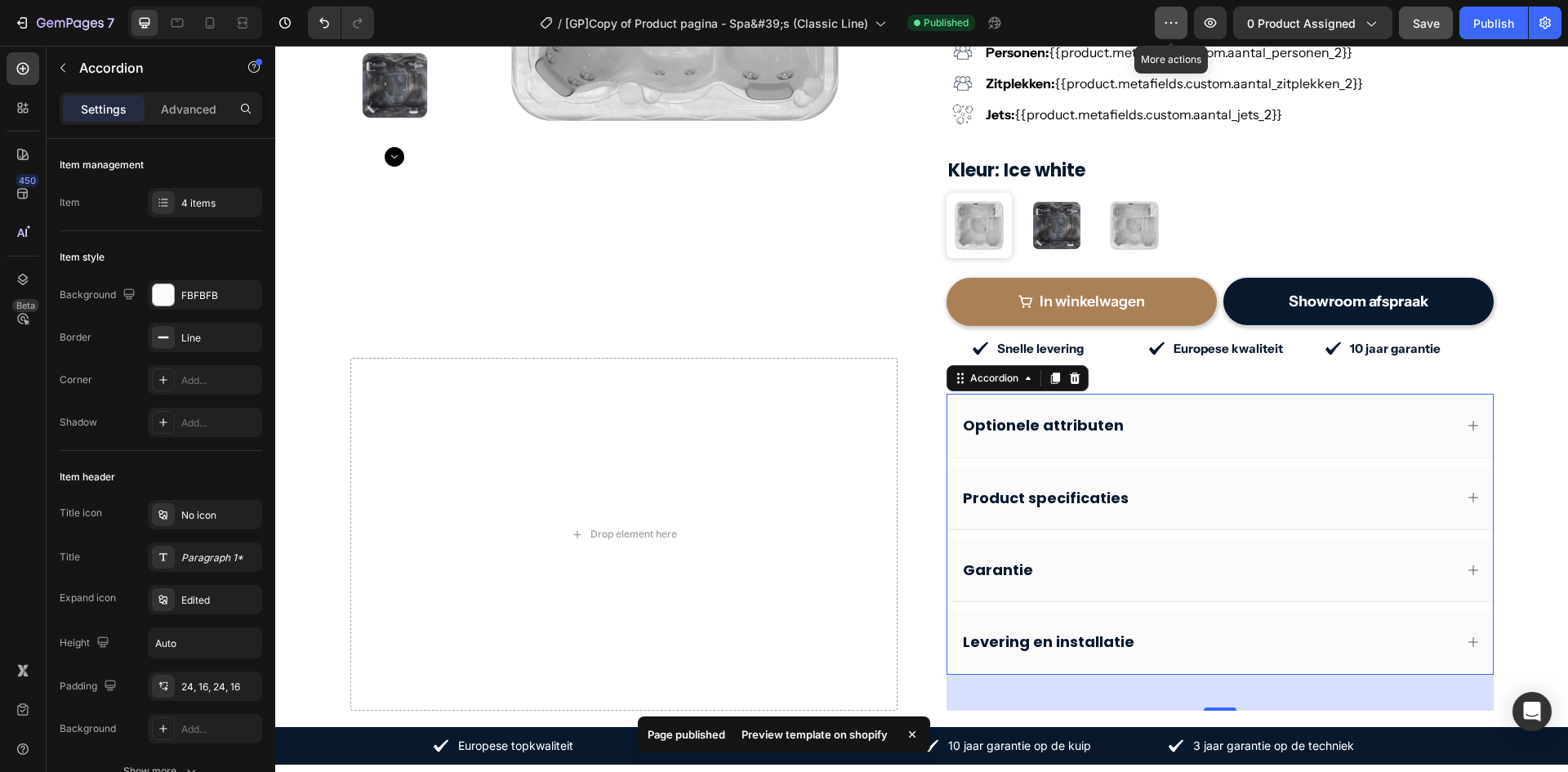
click at [1166, 19] on icon "button" at bounding box center [1171, 23] width 17 height 17
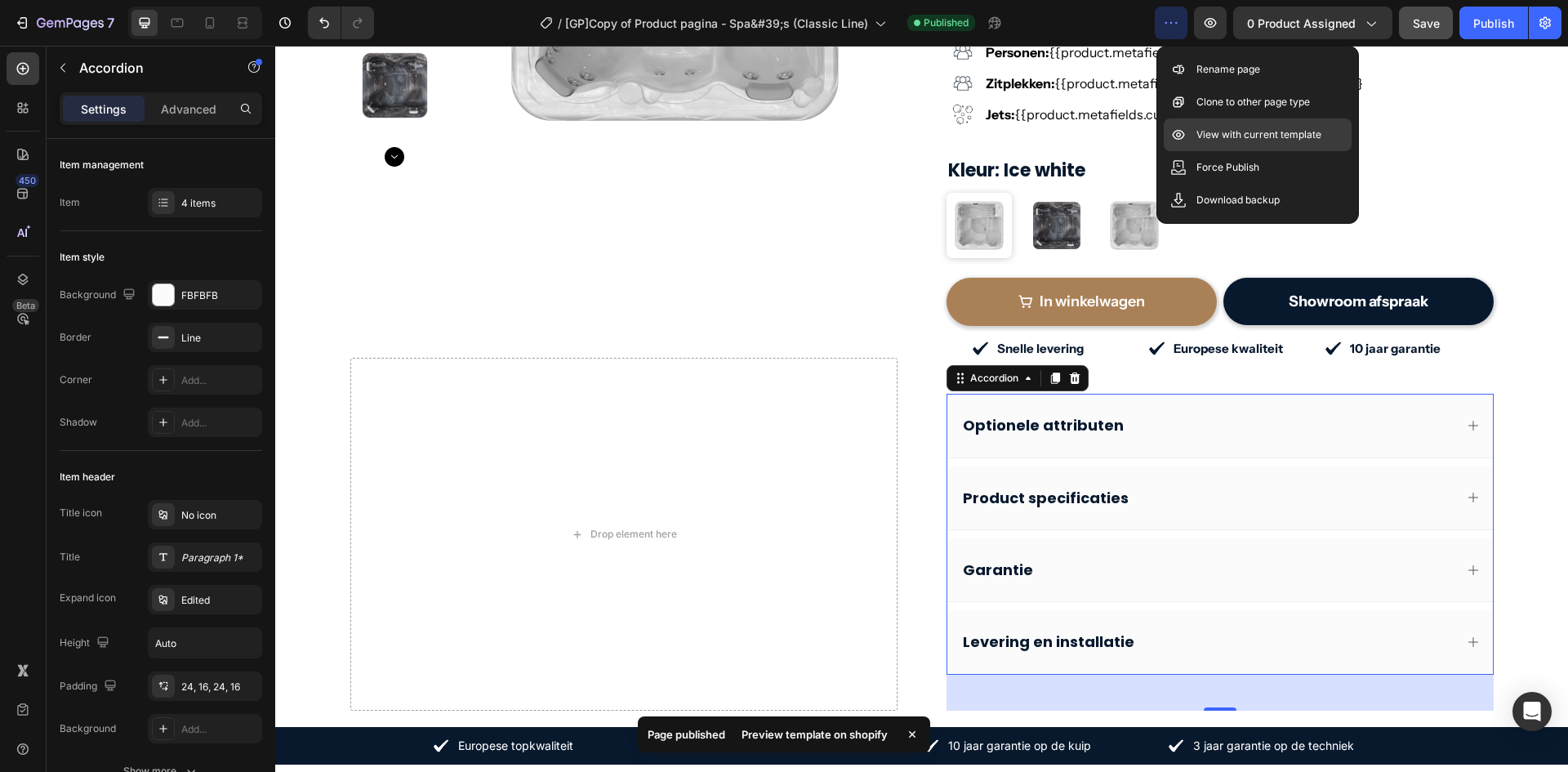
click at [1207, 151] on div "View with current template" at bounding box center [1258, 167] width 188 height 33
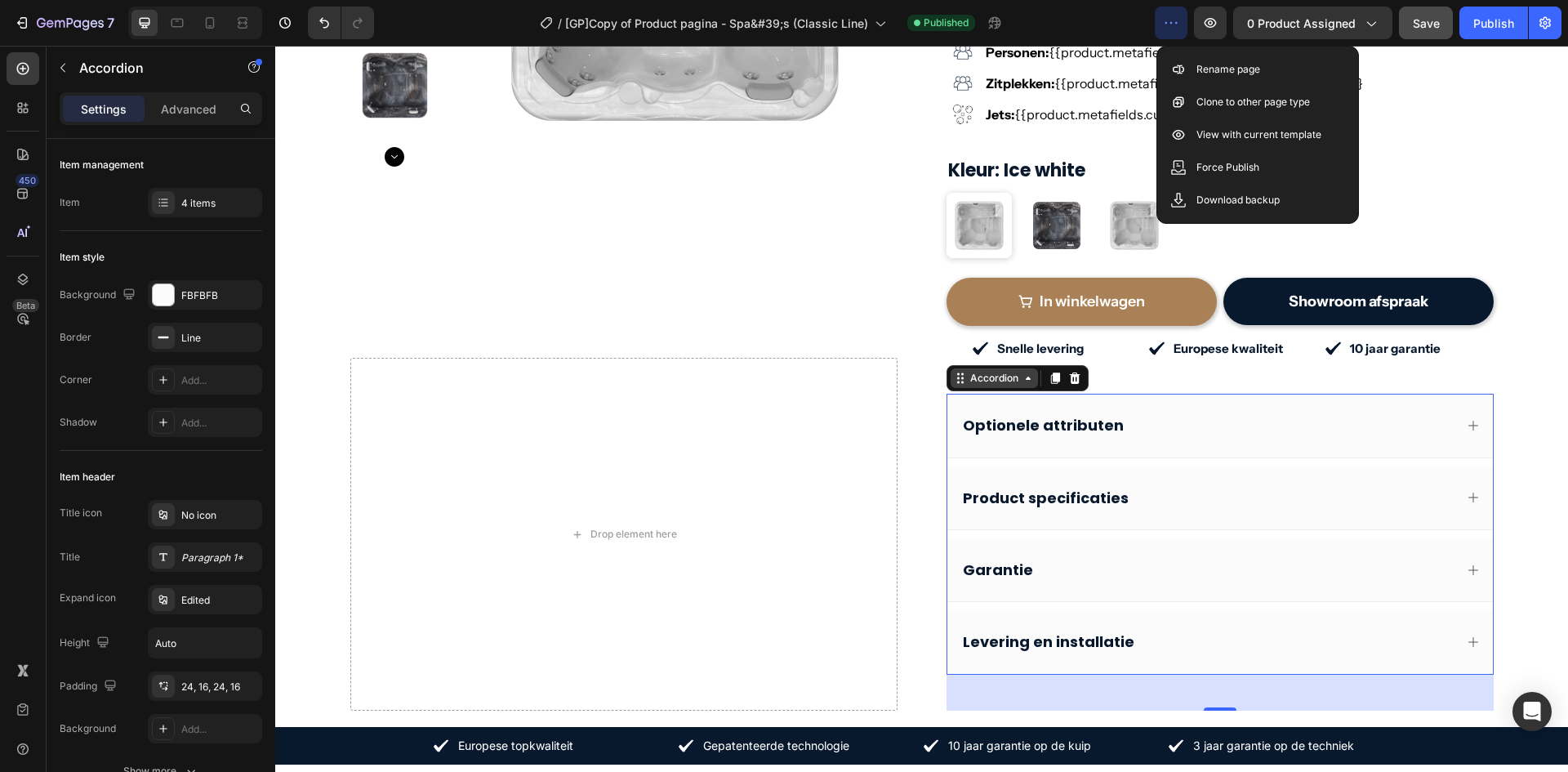
drag, startPoint x: 980, startPoint y: 363, endPoint x: 969, endPoint y: 345, distance: 21.1
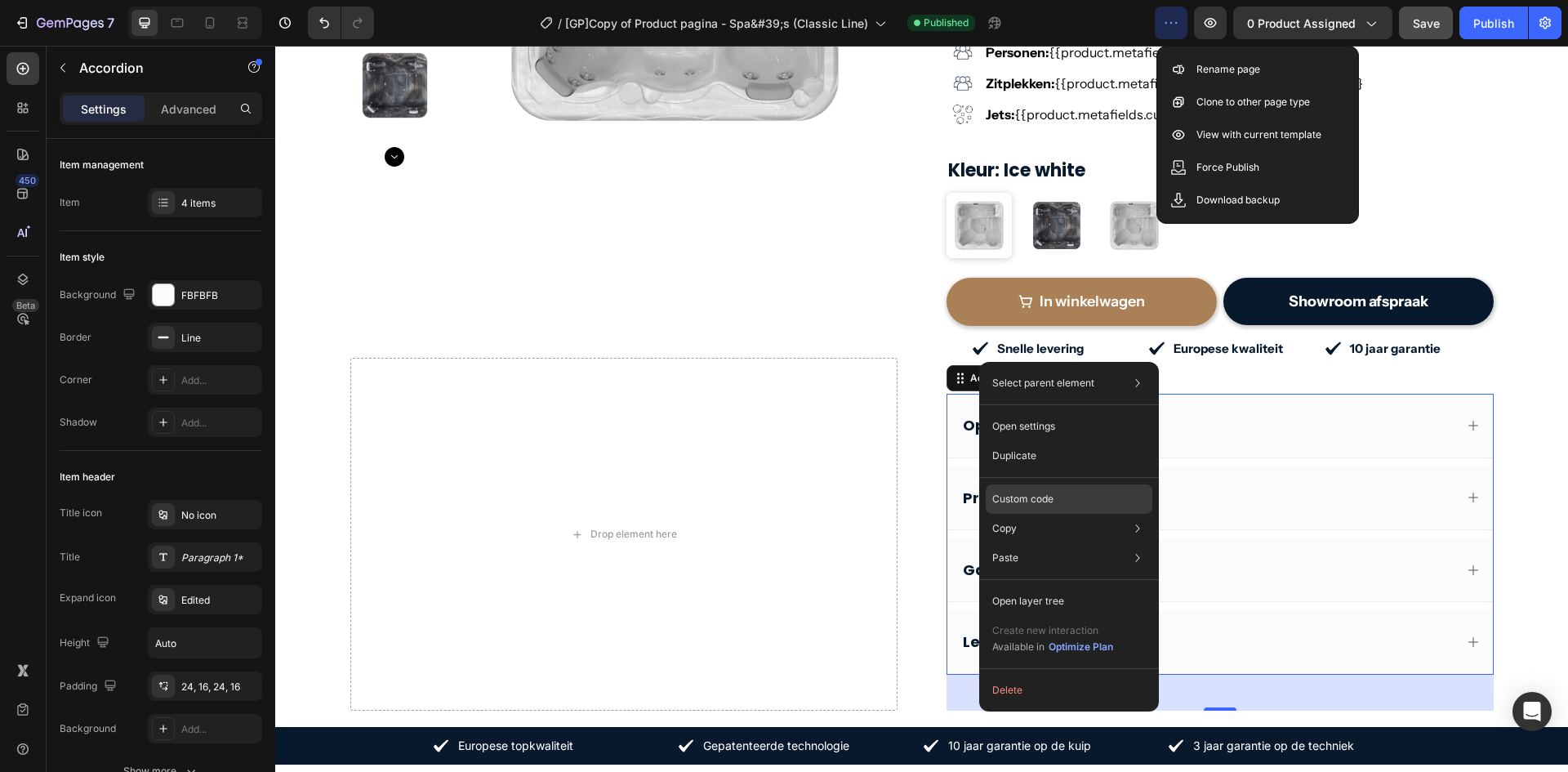
click at [1047, 543] on div "Custom code" at bounding box center [1069, 558] width 167 height 30
type input "100%"
type input "100"
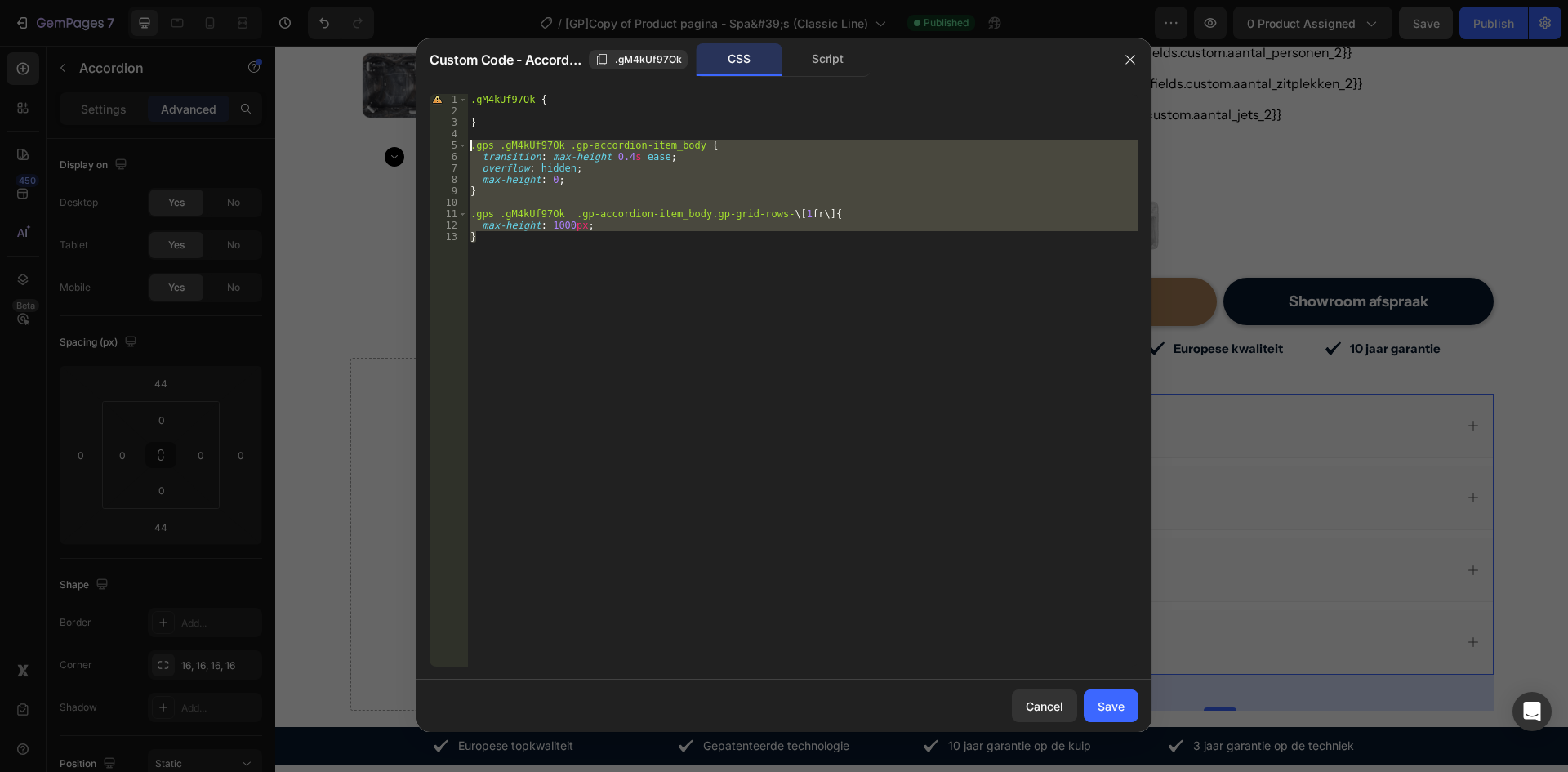
drag, startPoint x: 545, startPoint y: 286, endPoint x: 452, endPoint y: 142, distance: 171.4
click at [452, 142] on div "} 1 2 3 4 5 6 7 8 9 10 11 12 13 .gM4kUf97Ok { } .gps .gM4kUf97Ok .gp-accordion-…" at bounding box center [784, 380] width 710 height 573
type textarea ".gps .gM4kUf97Ok .gp-accordion-item_body { transition: max-height 0.4s ease;"
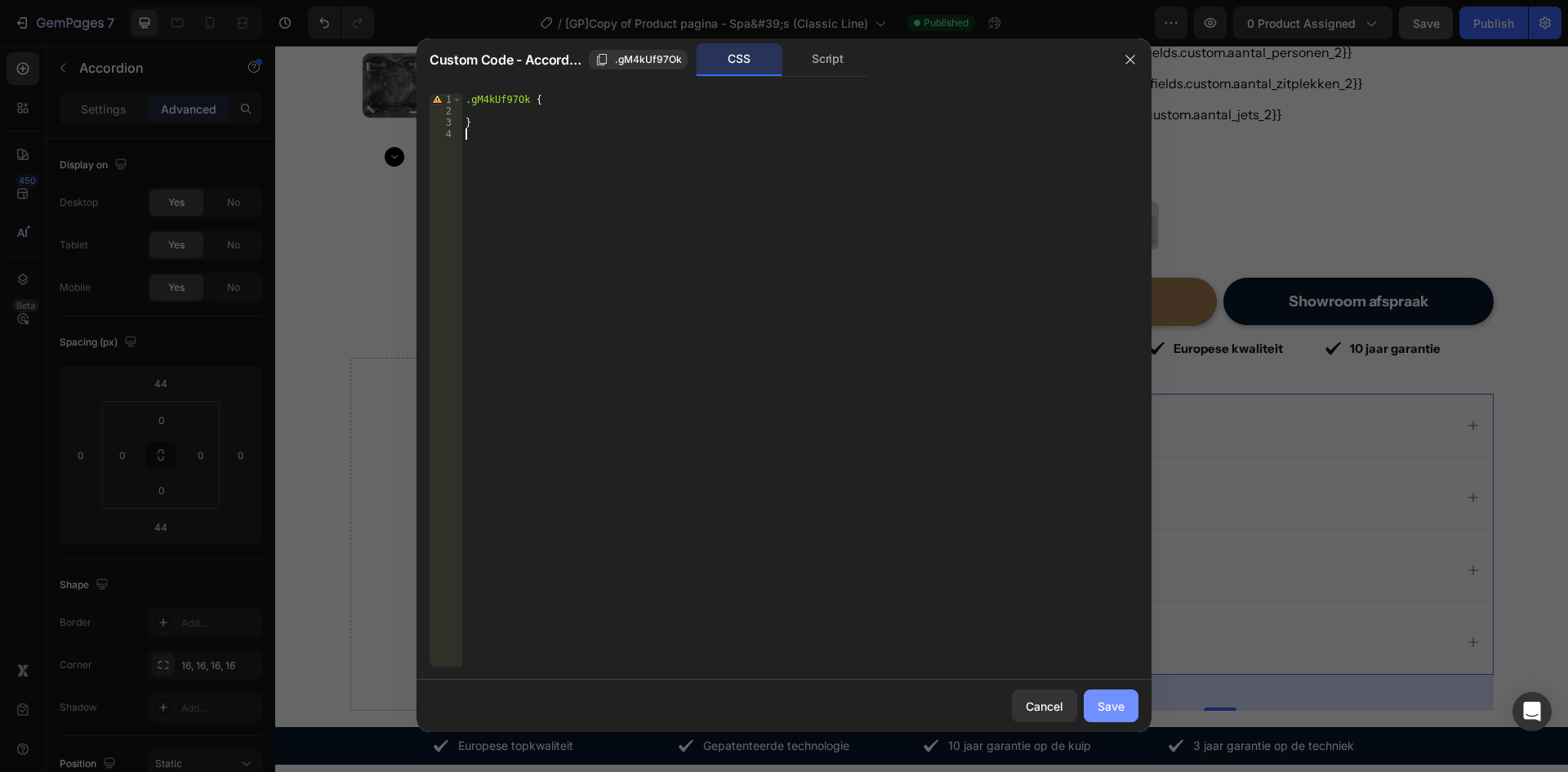
click at [1101, 711] on div "Save" at bounding box center [1111, 706] width 27 height 17
type input "10"
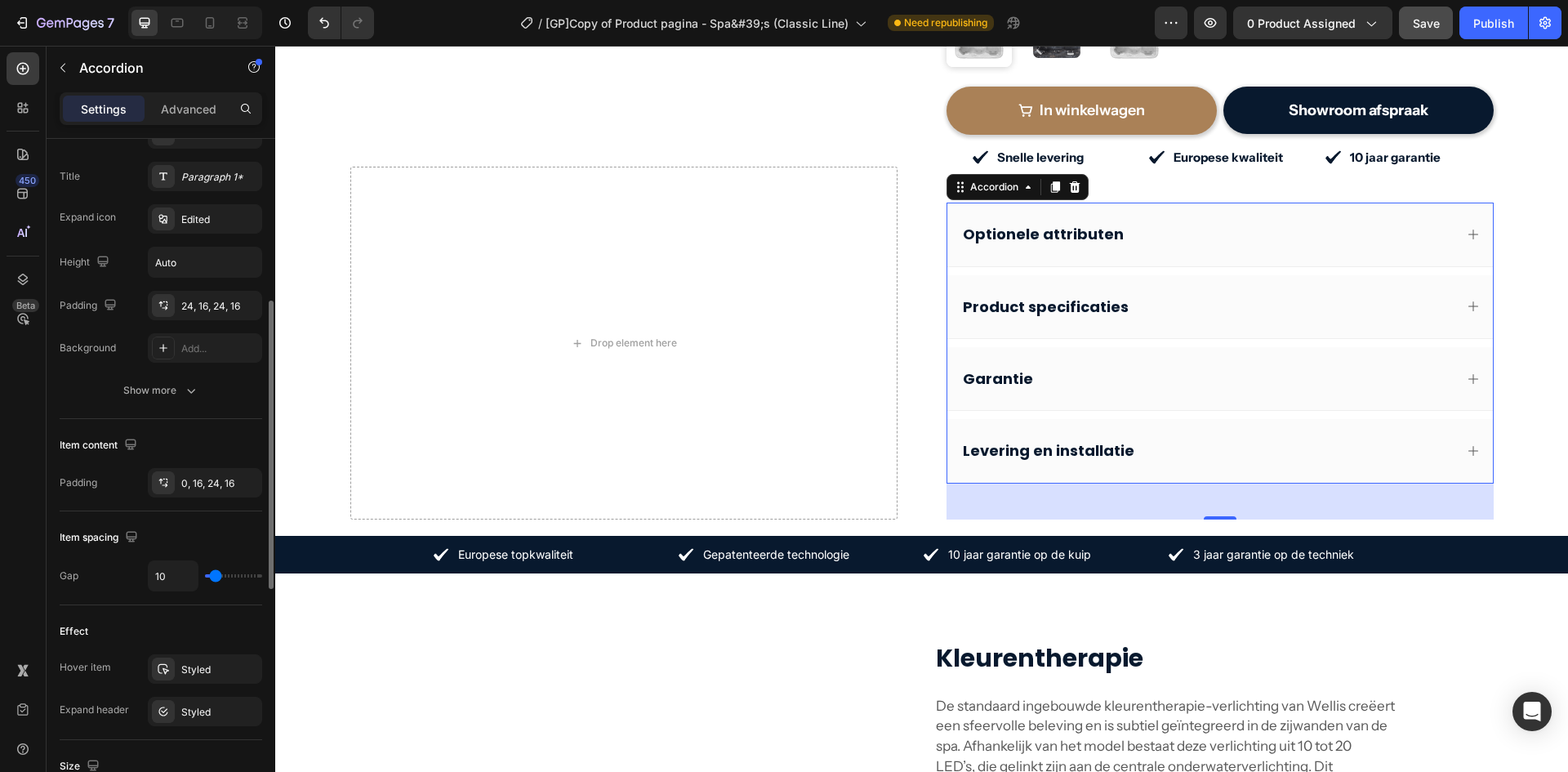
scroll to position [762, 0]
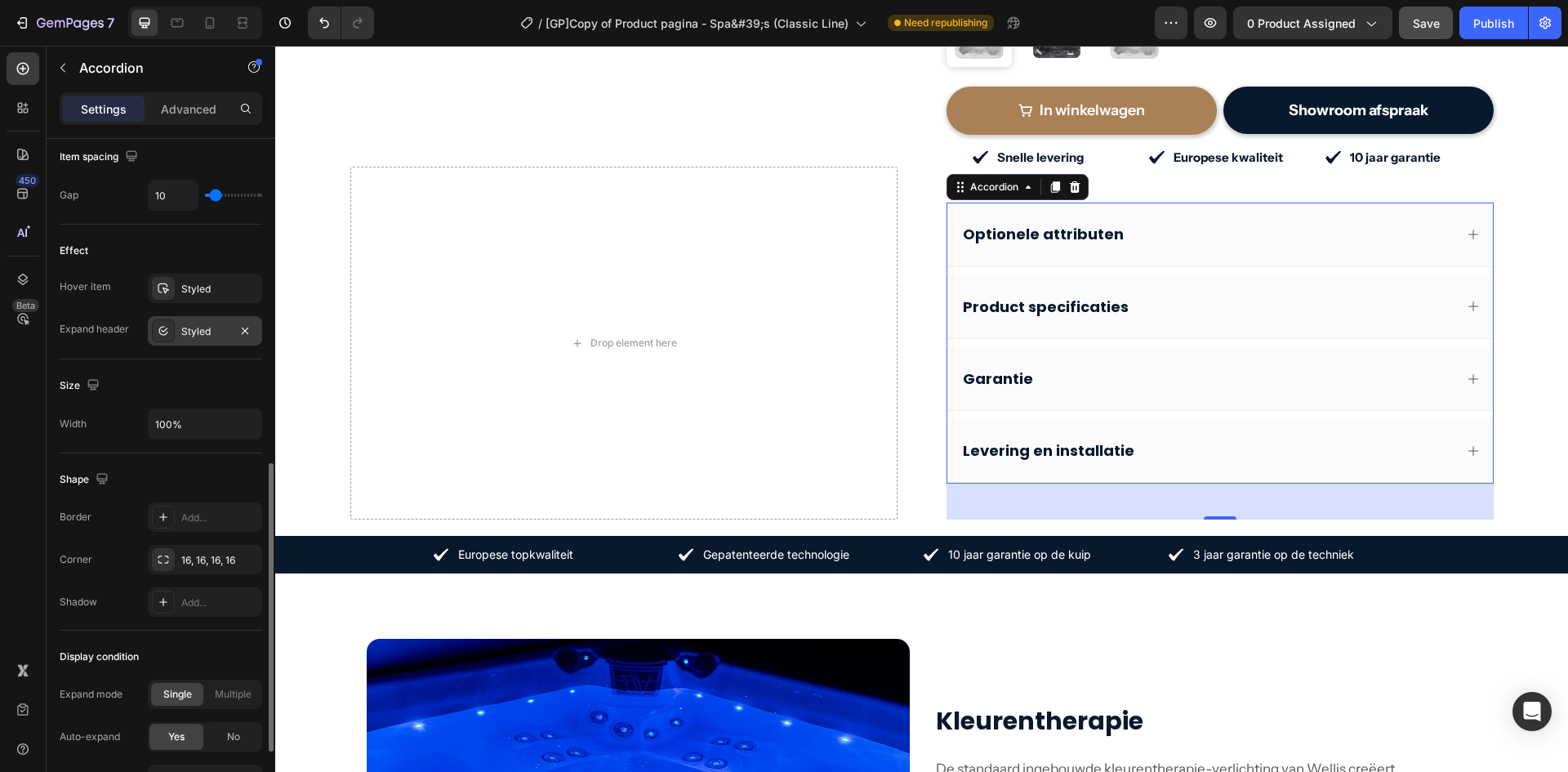
click at [189, 335] on div "Styled" at bounding box center [205, 332] width 47 height 15
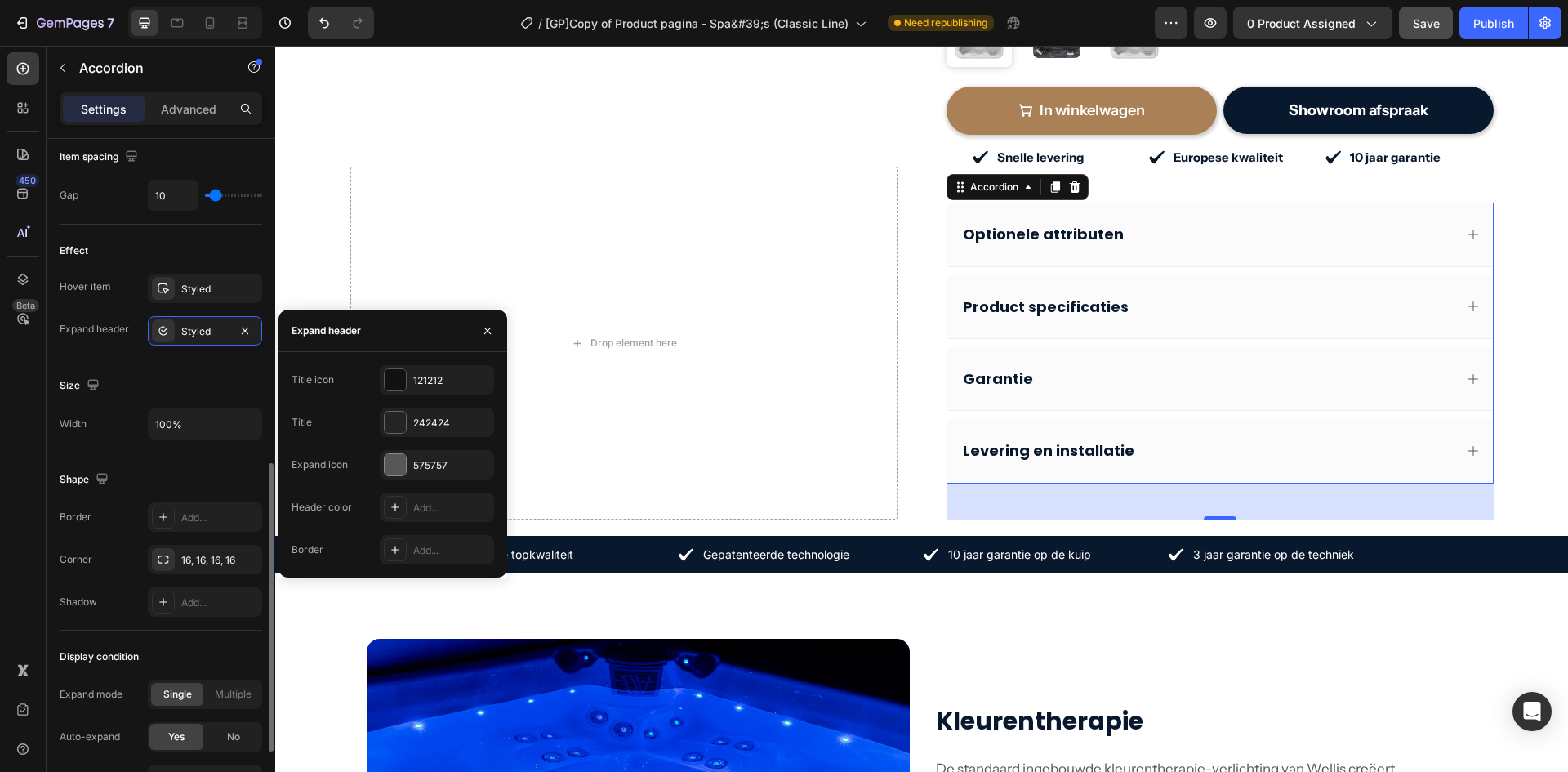
click at [149, 394] on div "Size" at bounding box center [161, 386] width 203 height 26
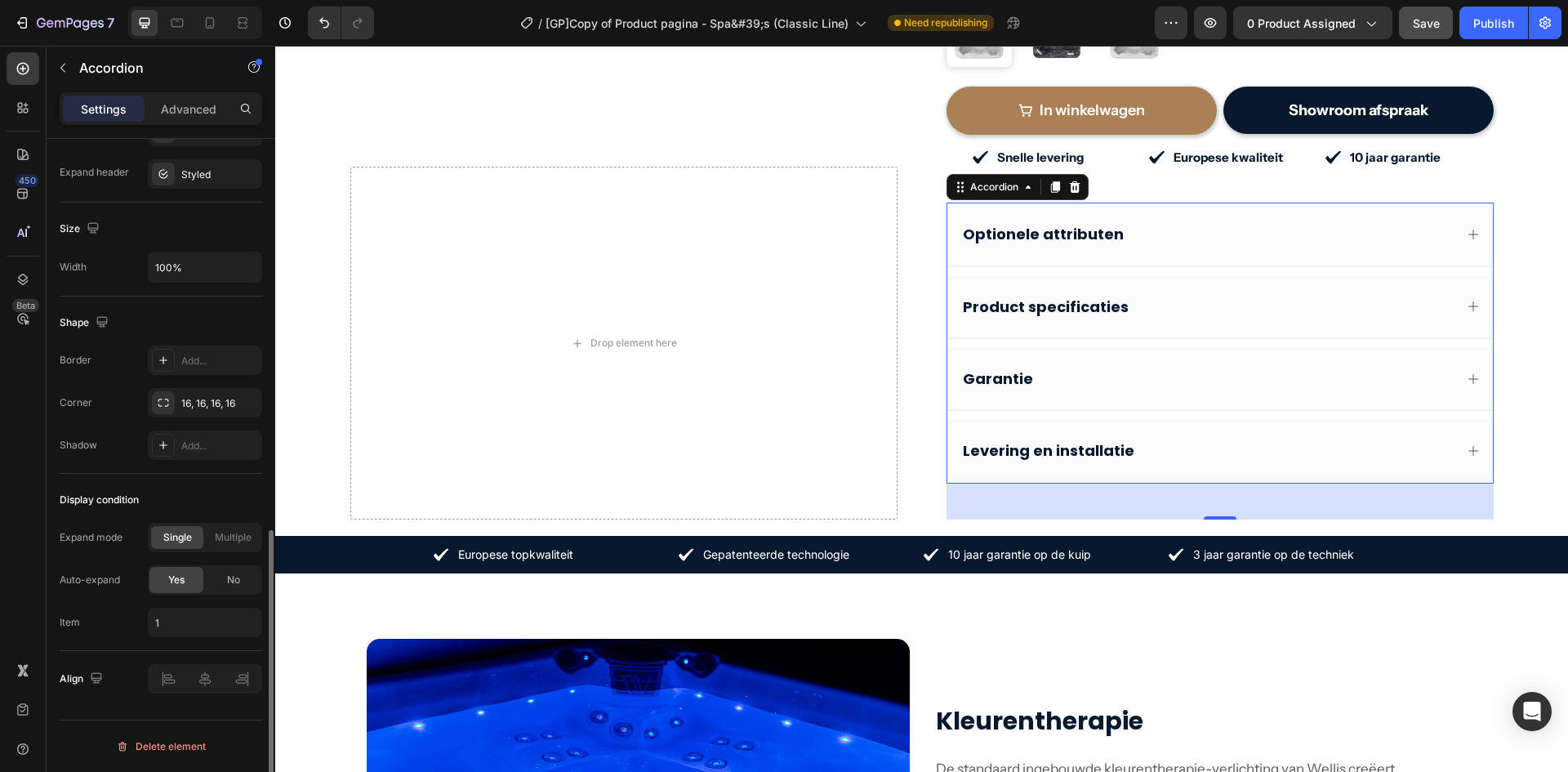
scroll to position [728, 0]
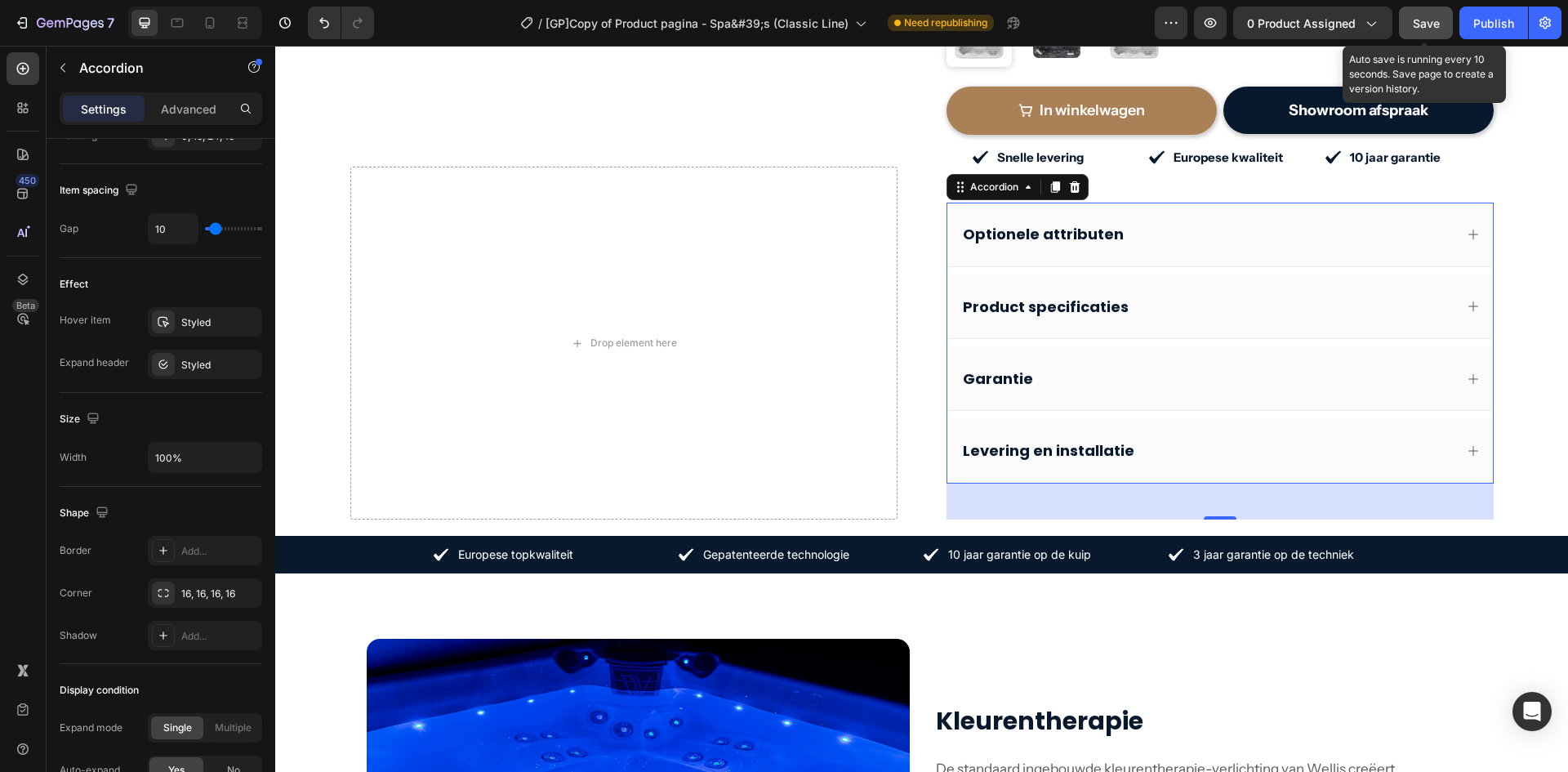
click at [1435, 21] on span "Save" at bounding box center [1426, 23] width 27 height 14
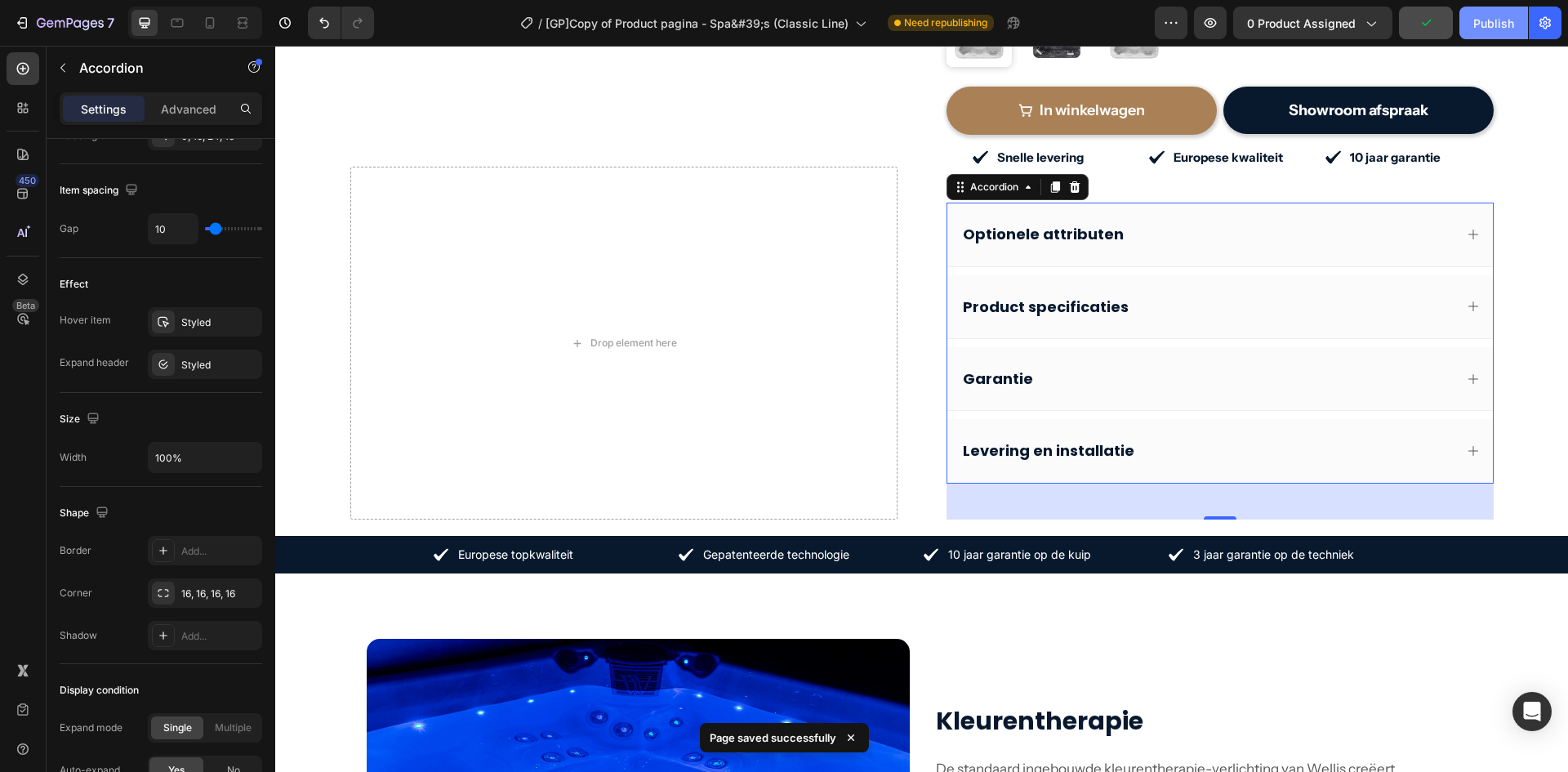
click at [1483, 21] on div "Publish" at bounding box center [1494, 23] width 41 height 17
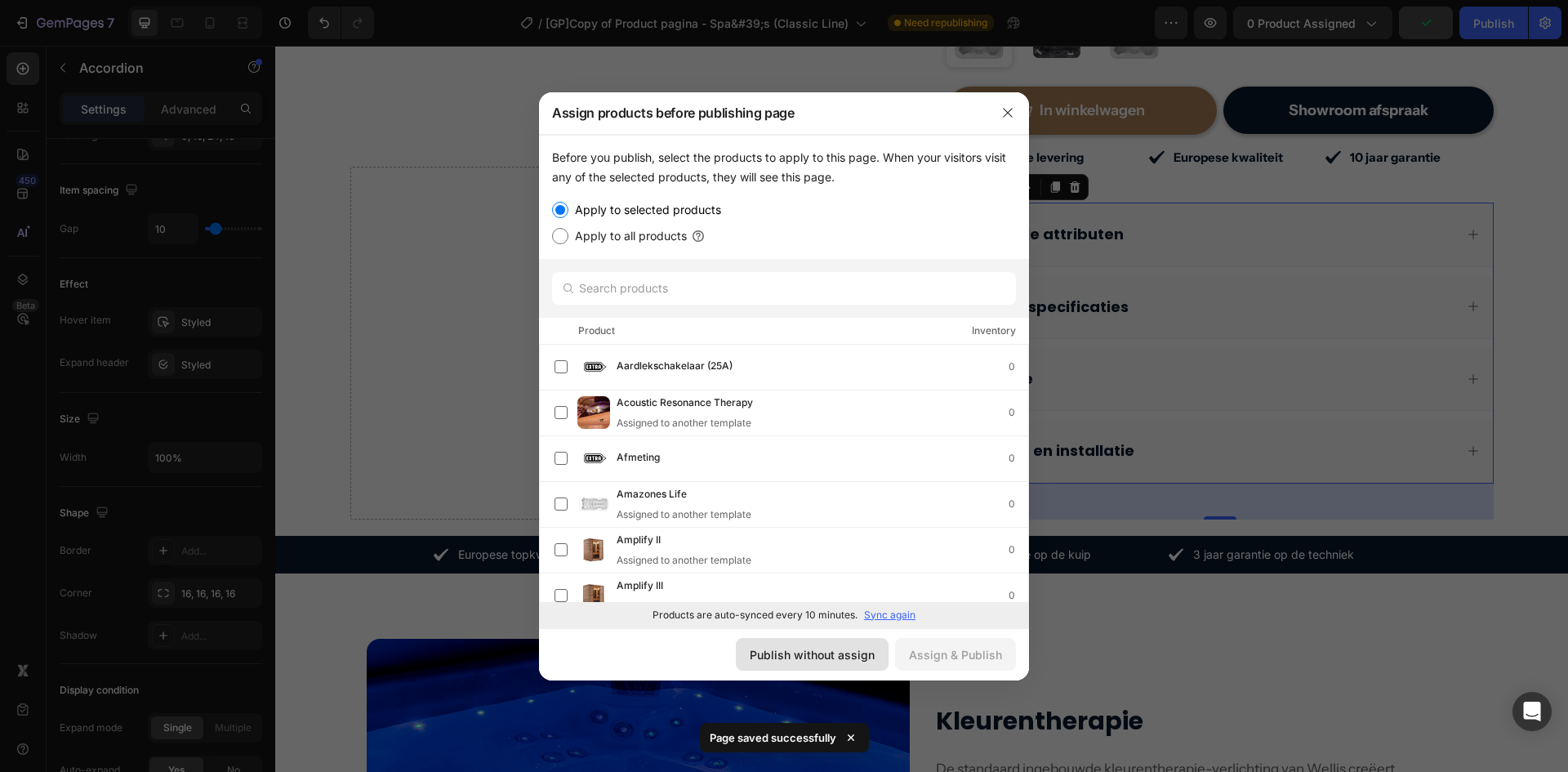
click at [833, 656] on div "Publish without assign" at bounding box center [812, 655] width 125 height 17
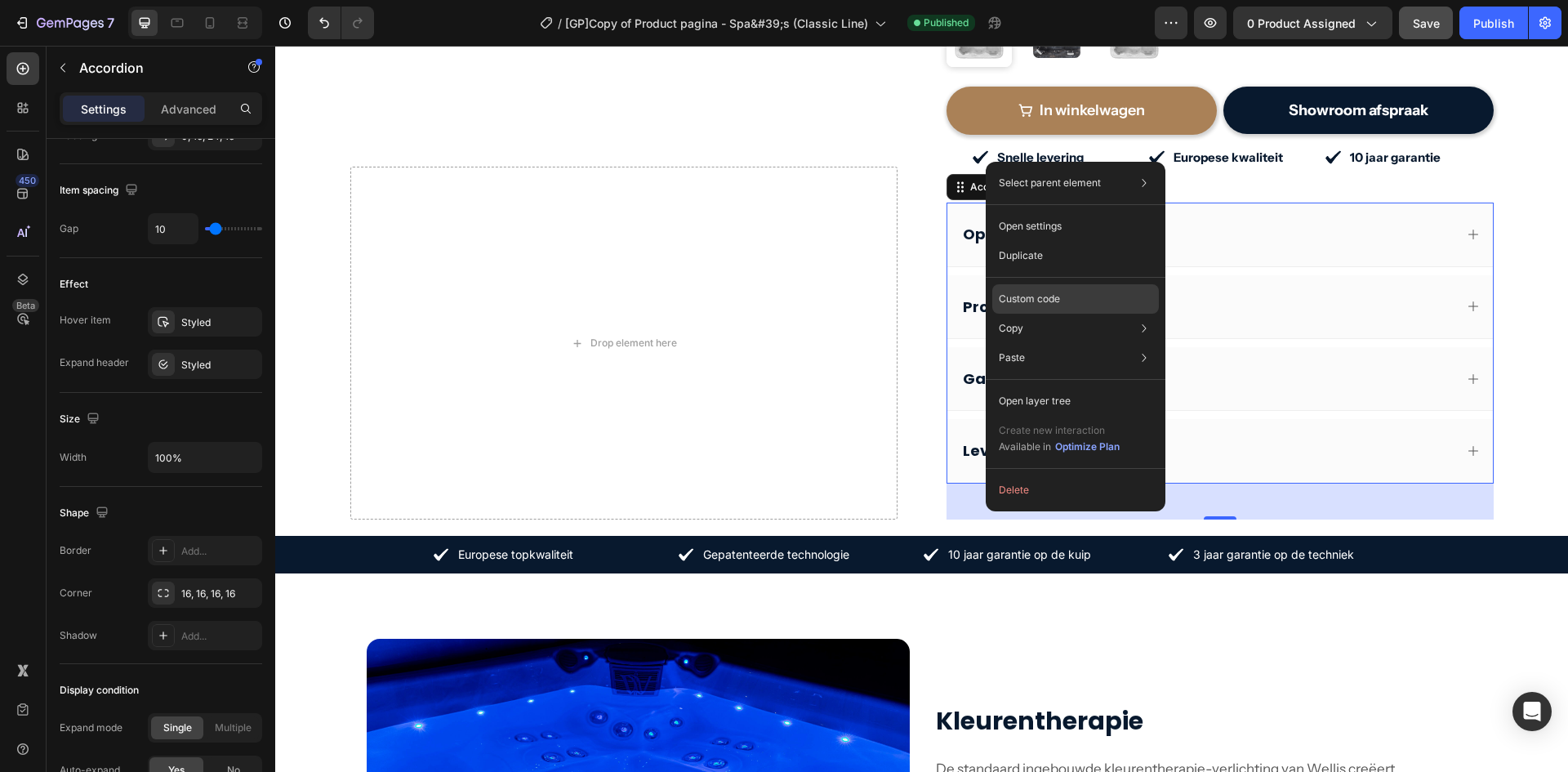
click at [1063, 343] on div "Custom code" at bounding box center [1075, 358] width 167 height 30
type input "100%"
type input "100"
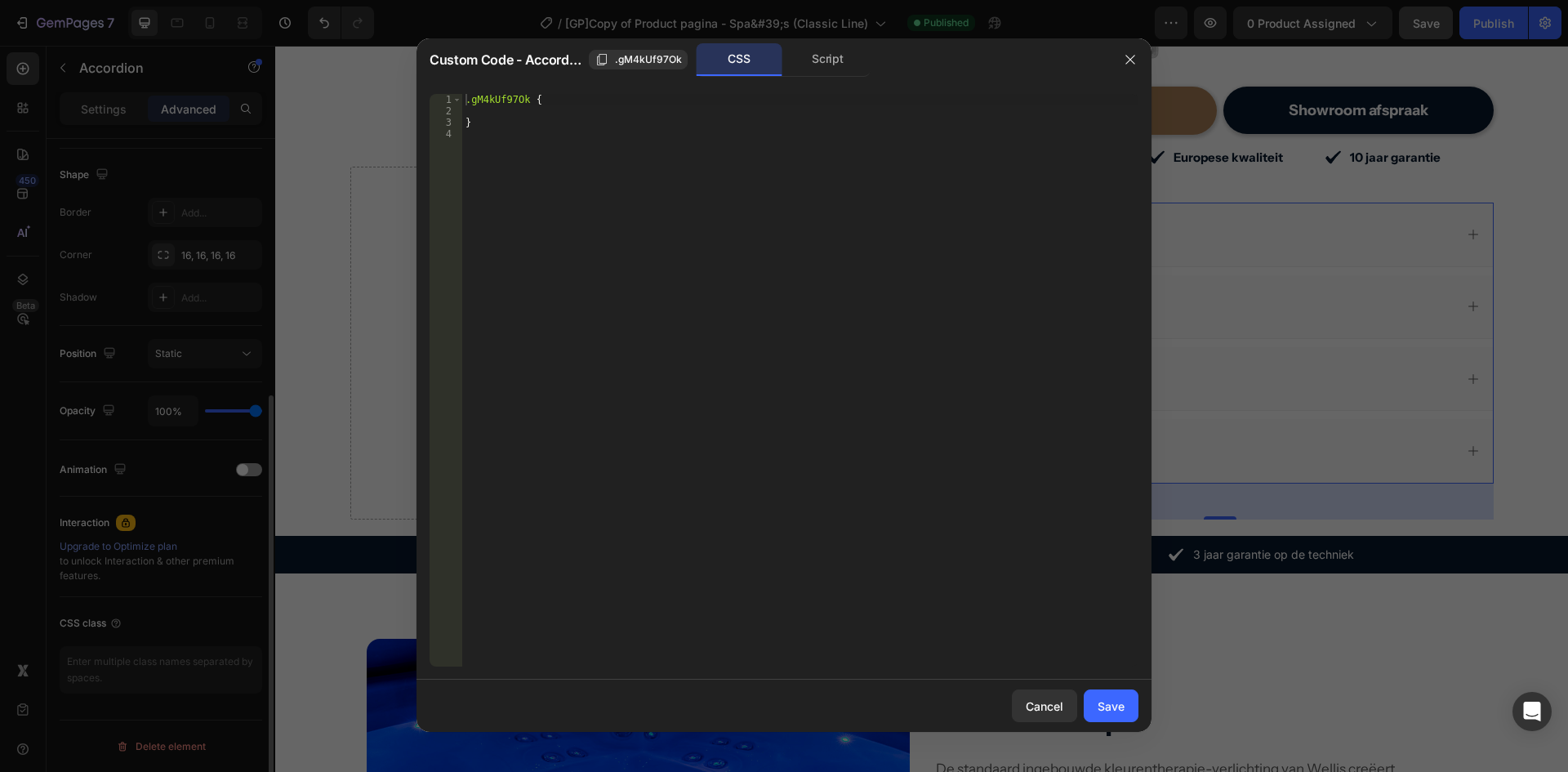
scroll to position [410, 0]
click at [791, 85] on div "1 2 3 4 .gM4kUf97Ok { } ההההההההההההההההההההההההההההההההההההההההההההההההההההההה…" at bounding box center [784, 380] width 736 height 599
click at [822, 70] on div "Script" at bounding box center [828, 59] width 86 height 33
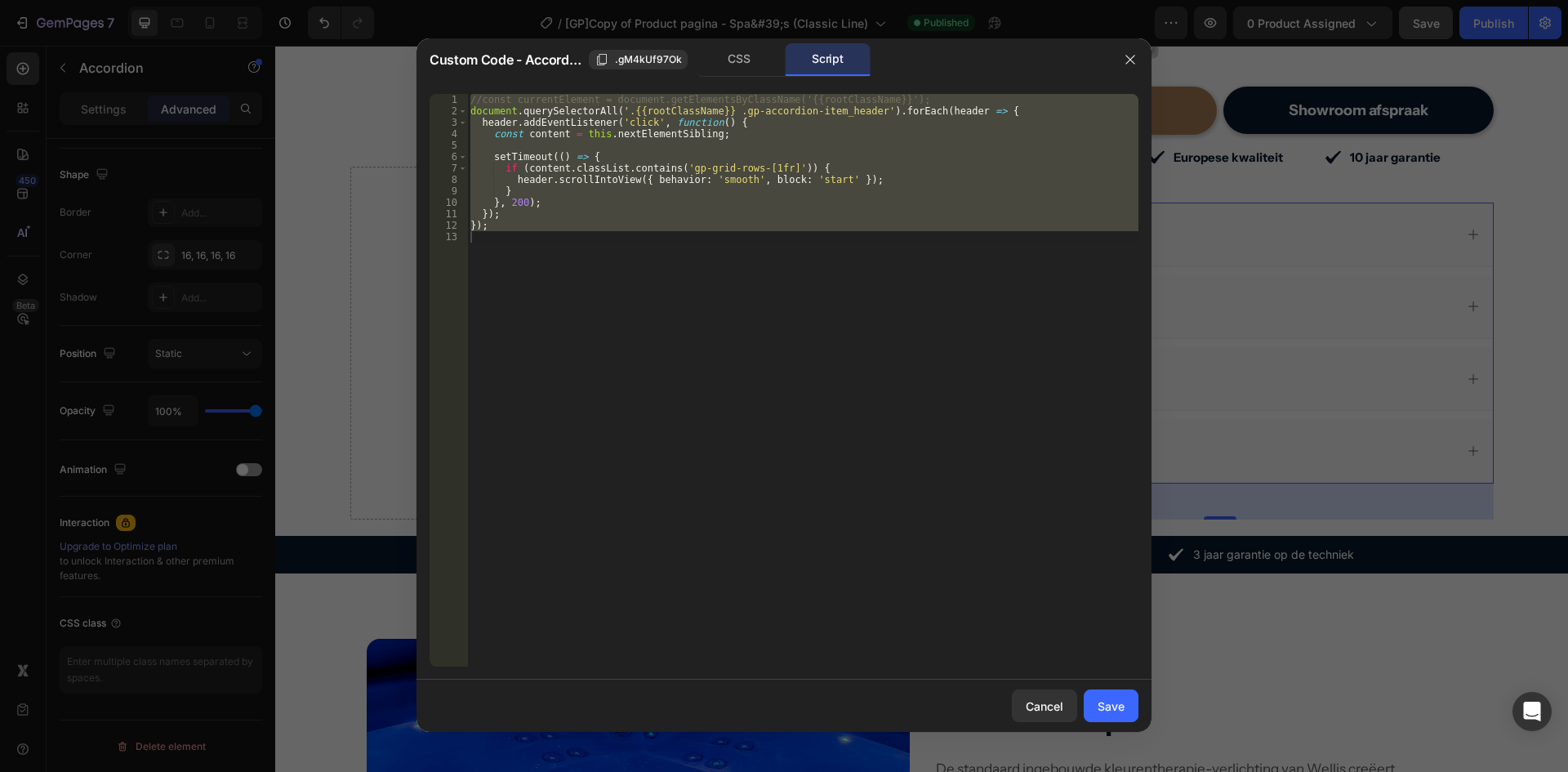
type textarea "});"
click at [684, 275] on div "//const currentElement = document.getElementsByClassName('{{rootClassName}}'); …" at bounding box center [803, 380] width 671 height 573
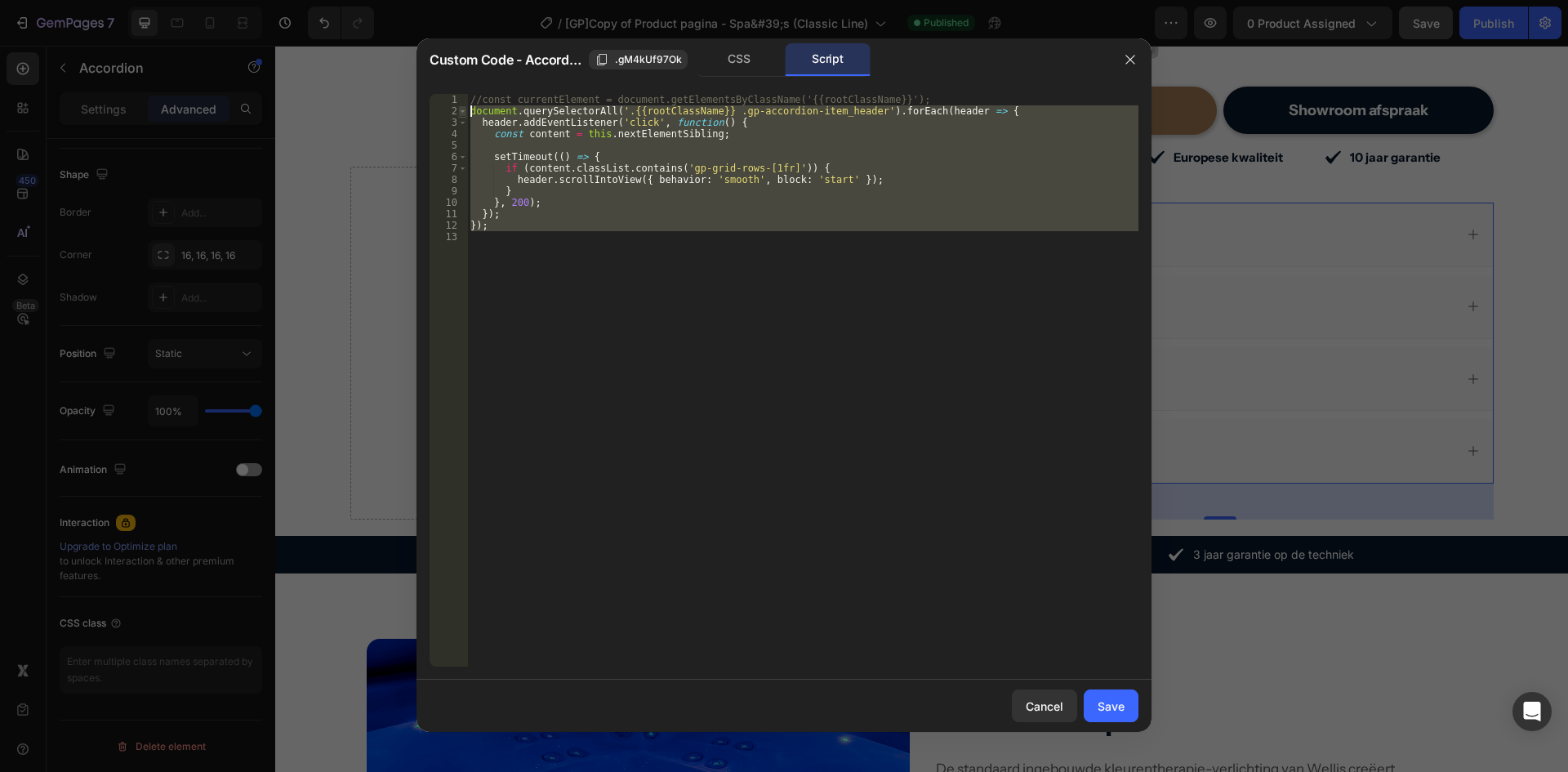
drag, startPoint x: 565, startPoint y: 247, endPoint x: 516, endPoint y: 202, distance: 66.5
click at [466, 112] on div "1 2 3 4 5 6 7 8 9 10 11 12 13 //const currentElement = document.getElementsByCl…" at bounding box center [784, 380] width 710 height 573
type textarea "document.querySelectorAll('.{{rootClassName}} .gp-accordion-item_header').forEa…"
paste textarea
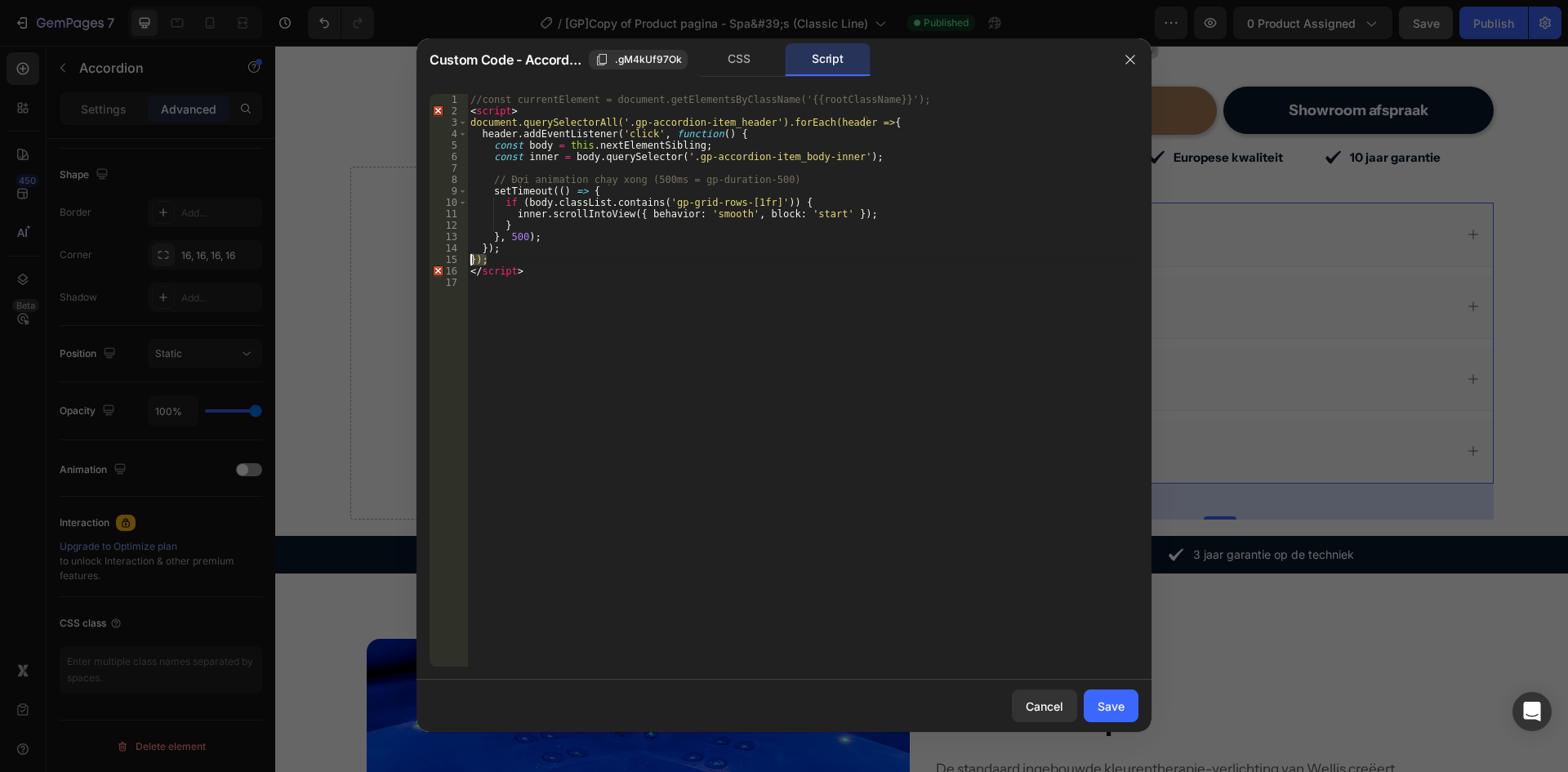
drag, startPoint x: 536, startPoint y: 265, endPoint x: 460, endPoint y: 263, distance: 76.0
click at [460, 263] on div "1 2 3 4 5 6 7 8 9 10 11 12 13 14 15 16 17 //const currentElement = document.get…" at bounding box center [784, 380] width 710 height 573
click at [518, 277] on div "//const currentElement = document.getElementsByClassName('{{rootClassName}}'); …" at bounding box center [803, 392] width 671 height 596
drag, startPoint x: 498, startPoint y: 289, endPoint x: 465, endPoint y: 272, distance: 37.1
click at [465, 272] on div "</script> 1 2 3 4 5 6 7 8 9 10 11 12 13 14 15 16 17 //const currentElement = do…" at bounding box center [784, 380] width 710 height 573
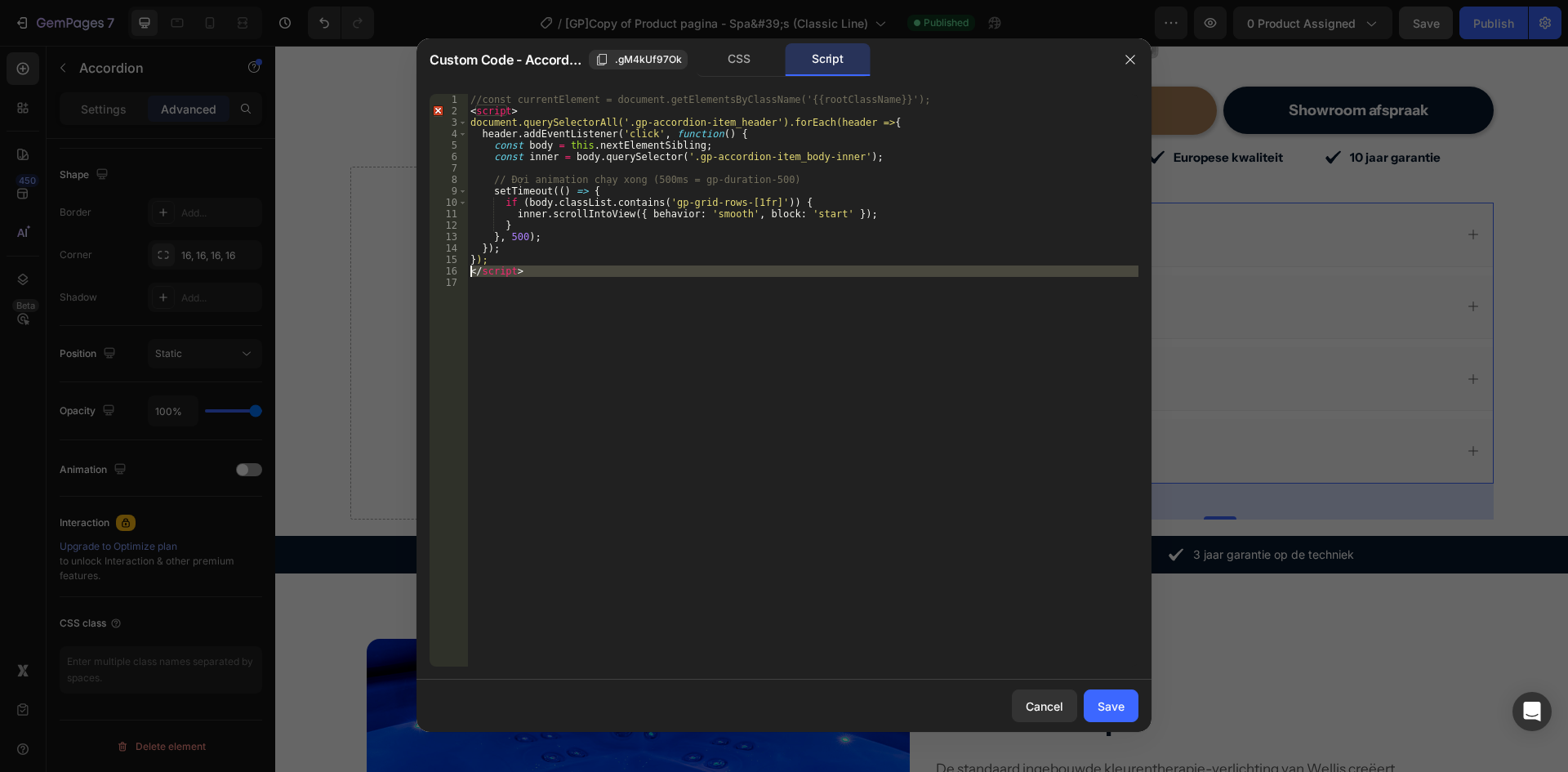
type textarea "</script>"
drag, startPoint x: 513, startPoint y: 106, endPoint x: 444, endPoint y: 107, distance: 69.0
click at [444, 107] on div "1 2 3 4 5 6 7 8 9 10 11 12 13 14 15 16 //const currentElement = document.getEle…" at bounding box center [784, 380] width 710 height 573
type textarea "<script>"
click at [689, 355] on div "//const currentElement = document.getElementsByClassName('{{rootClassName}}'); …" at bounding box center [803, 392] width 671 height 596
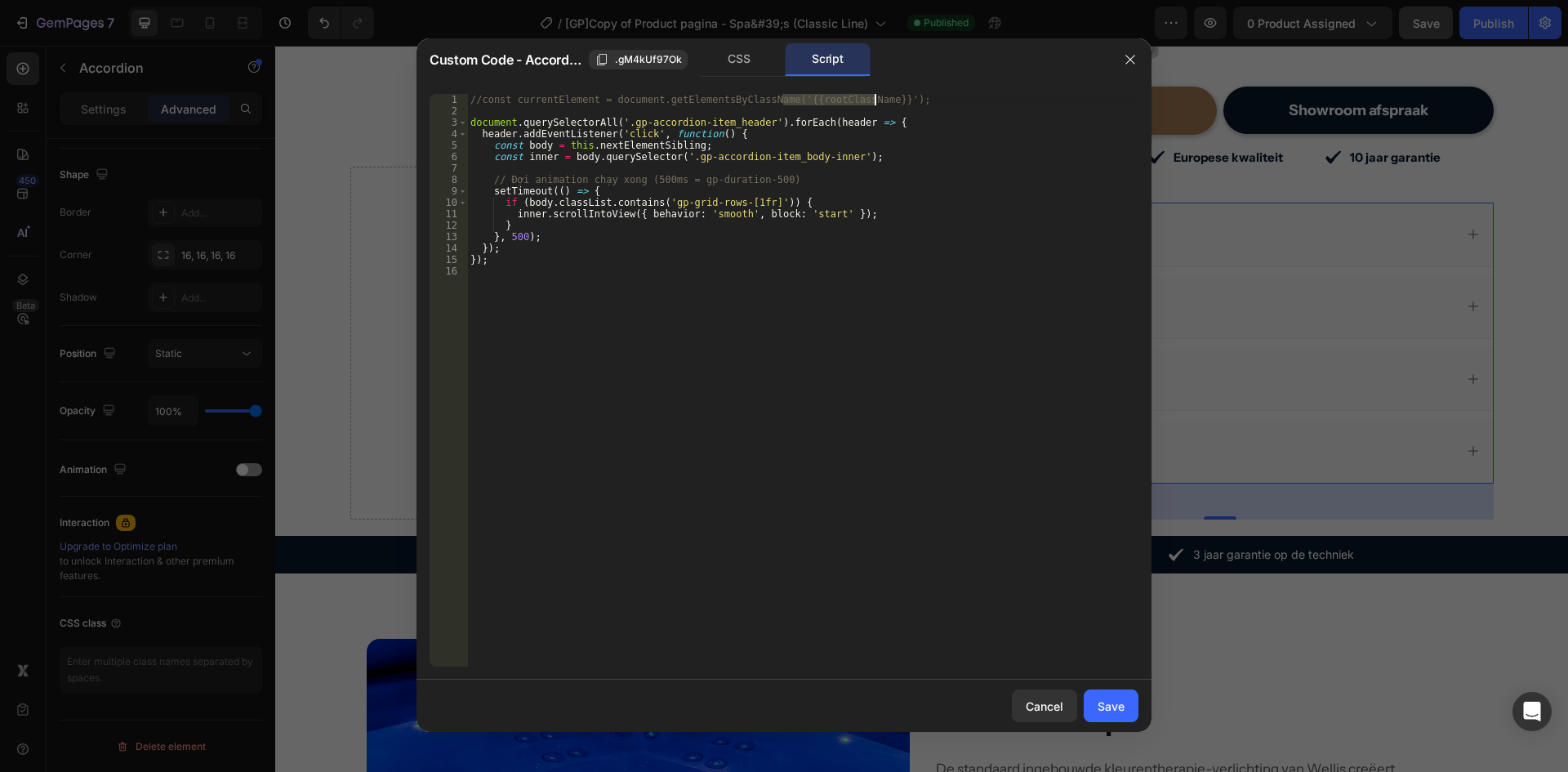
drag, startPoint x: 782, startPoint y: 101, endPoint x: 872, endPoint y: 102, distance: 90.0
click at [872, 102] on div "//const currentElement = document.getElementsByClassName('{{rootClassName}}'); …" at bounding box center [803, 392] width 671 height 596
click at [615, 123] on div "//const currentElement = document.getElementsByClassName('{{rootClassName}}'); …" at bounding box center [803, 392] width 671 height 596
paste textarea "{{rootClassName}}"
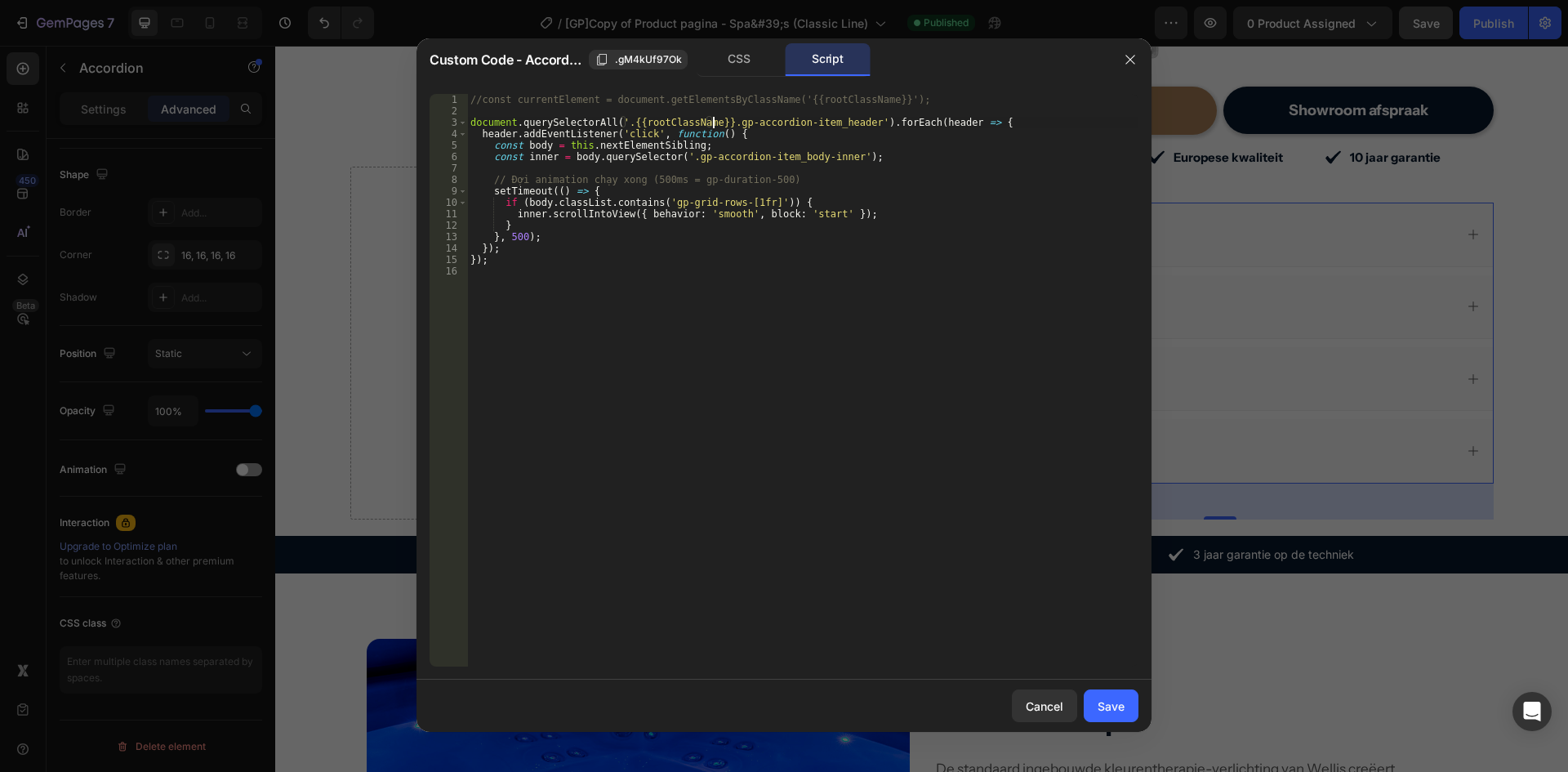
scroll to position [0, 20]
click at [619, 123] on div "//const currentElement = document.getElementsByClassName('{{rootClassName}}'); …" at bounding box center [803, 392] width 671 height 596
click at [617, 117] on div "//const currentElement = document.getElementsByClassName('{{rootClassName}}'); …" at bounding box center [803, 392] width 671 height 596
click at [714, 122] on div "//const currentElement = document.getElementsByClassName('{{rootClassName}}'); …" at bounding box center [803, 392] width 671 height 596
click at [674, 157] on div "//const currentElement = document.getElementsByClassName('{{rootClassName}}'); …" at bounding box center [803, 392] width 671 height 596
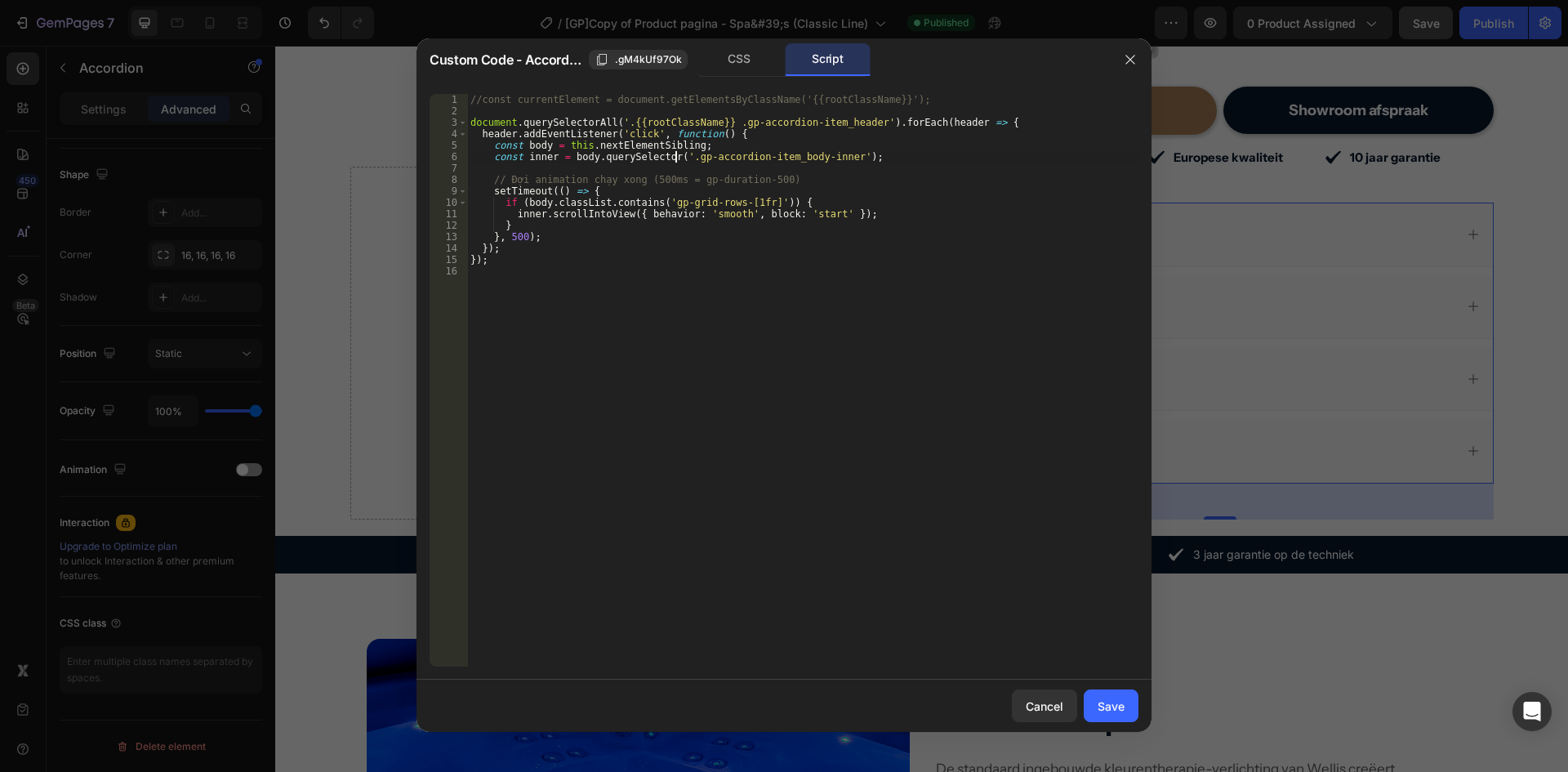
paste textarea "{{rootClassName}}."
type textarea "const inner = body.querySelector('.{{rootClassName}} .gp-accordion-item_body-in…"
click at [1129, 703] on button "Save" at bounding box center [1111, 705] width 55 height 33
type input "10"
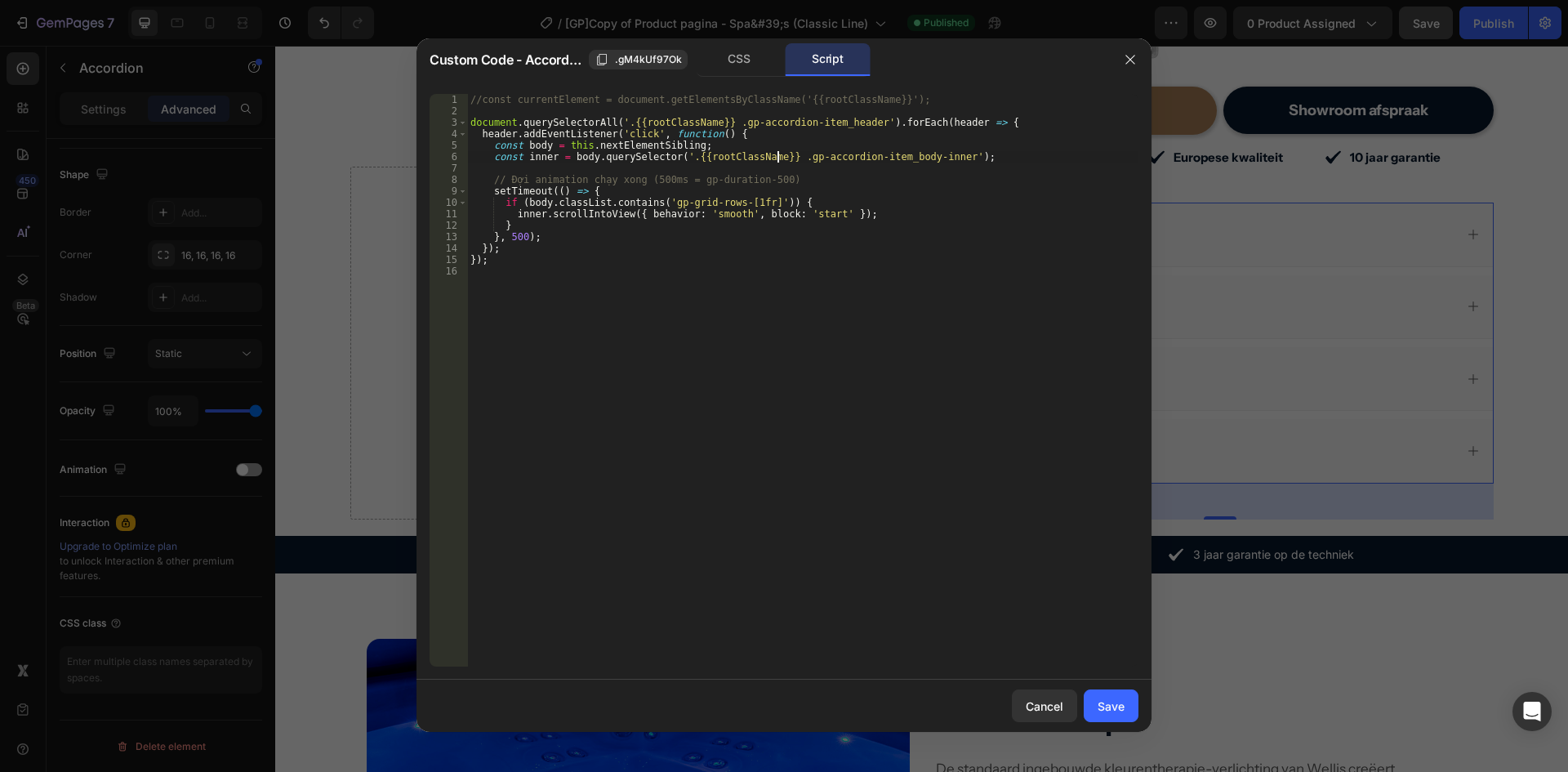
type input "10"
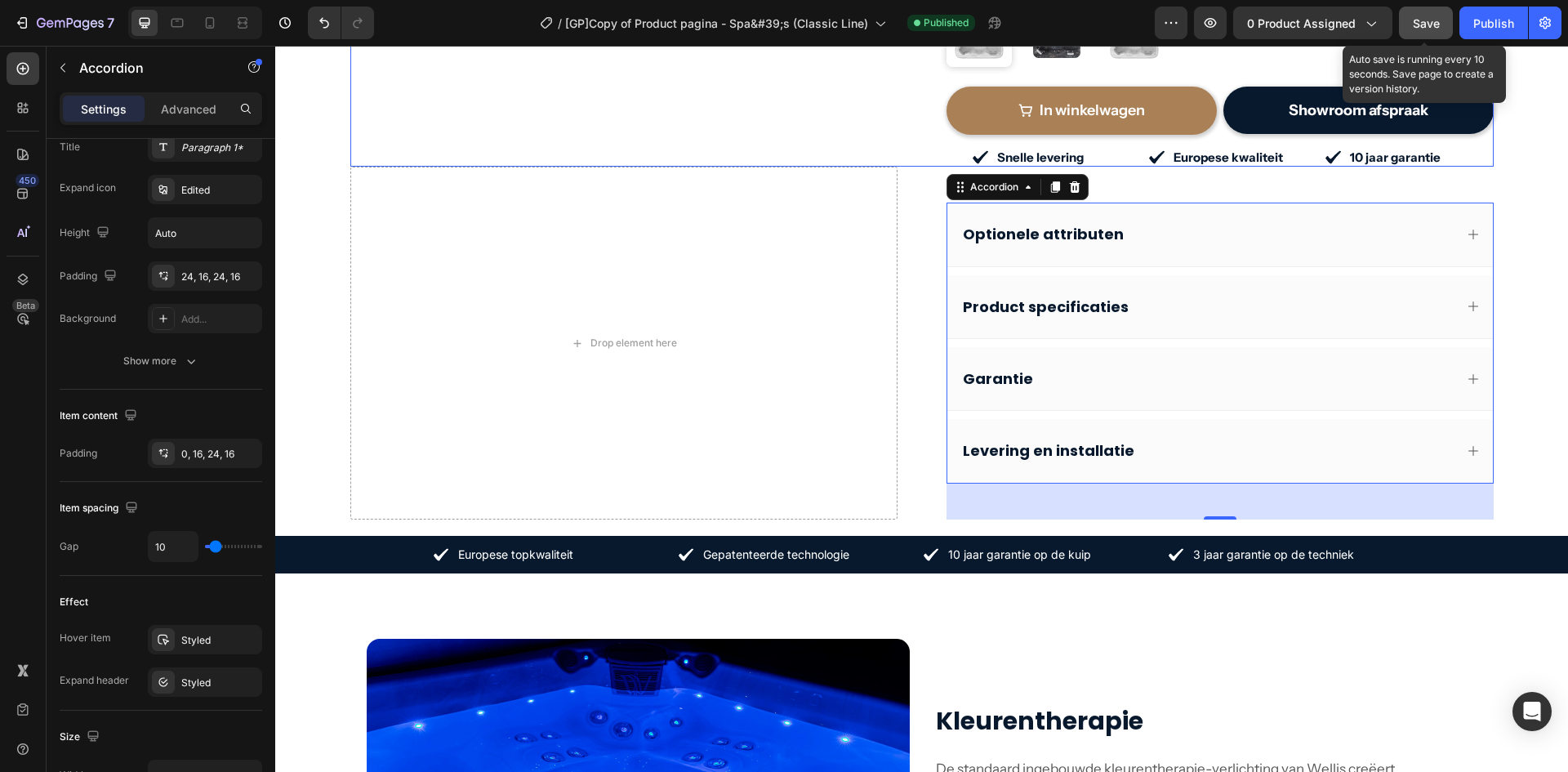
click at [1422, 36] on button "Save" at bounding box center [1426, 22] width 54 height 33
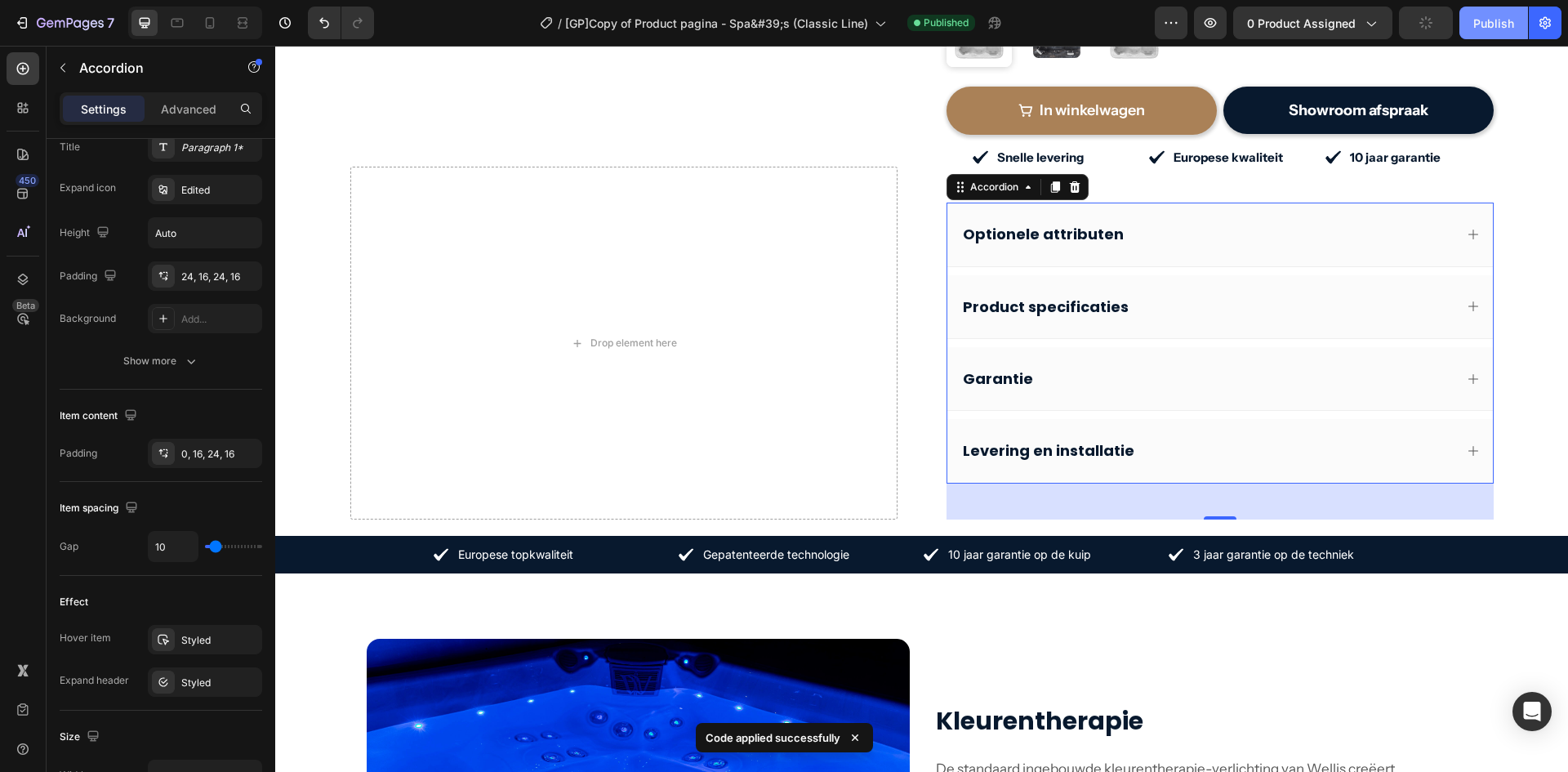
click at [1488, 22] on div "Publish" at bounding box center [1494, 23] width 41 height 17
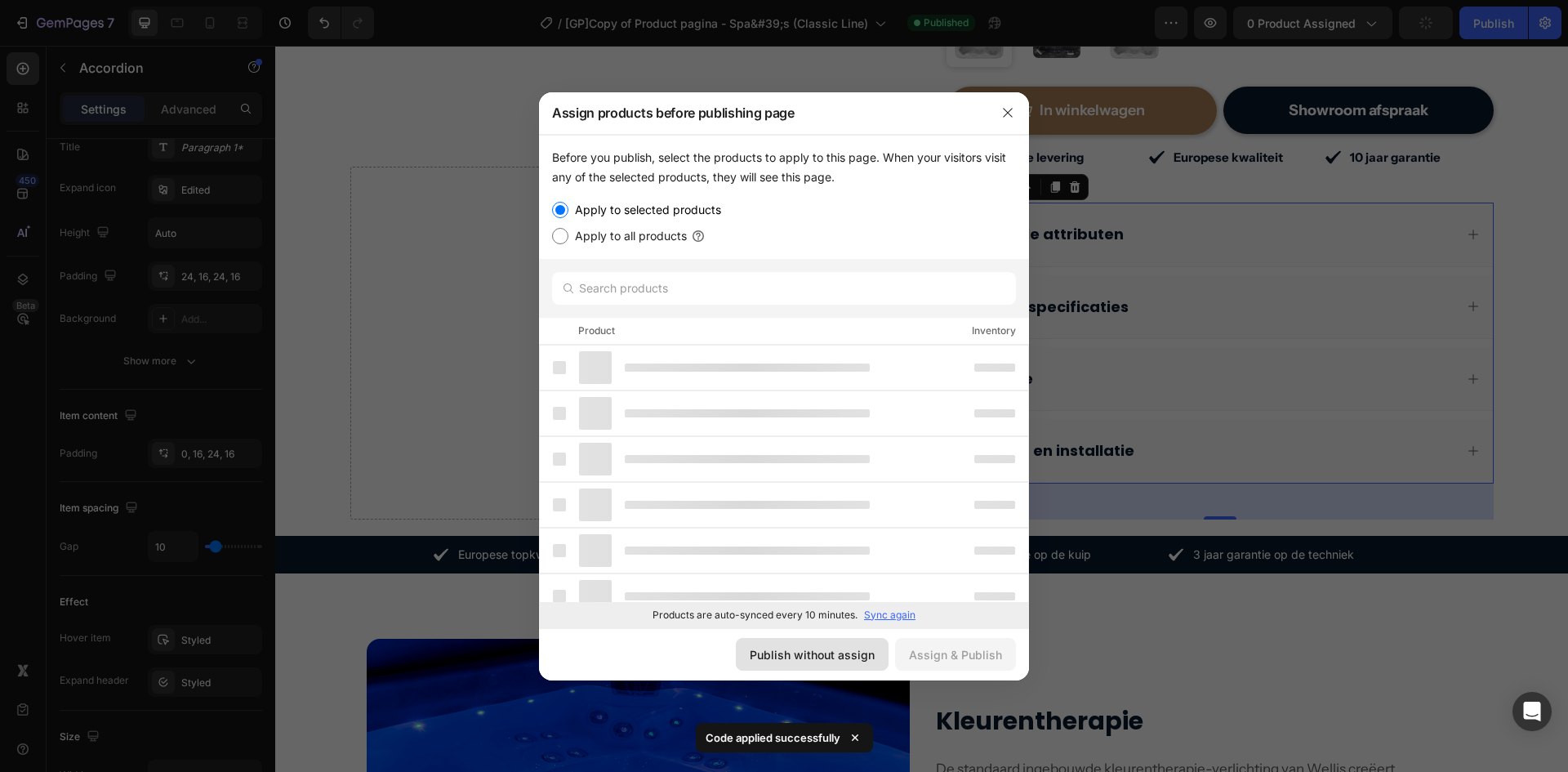
click at [836, 646] on div "Publish without assign" at bounding box center [812, 655] width 125 height 17
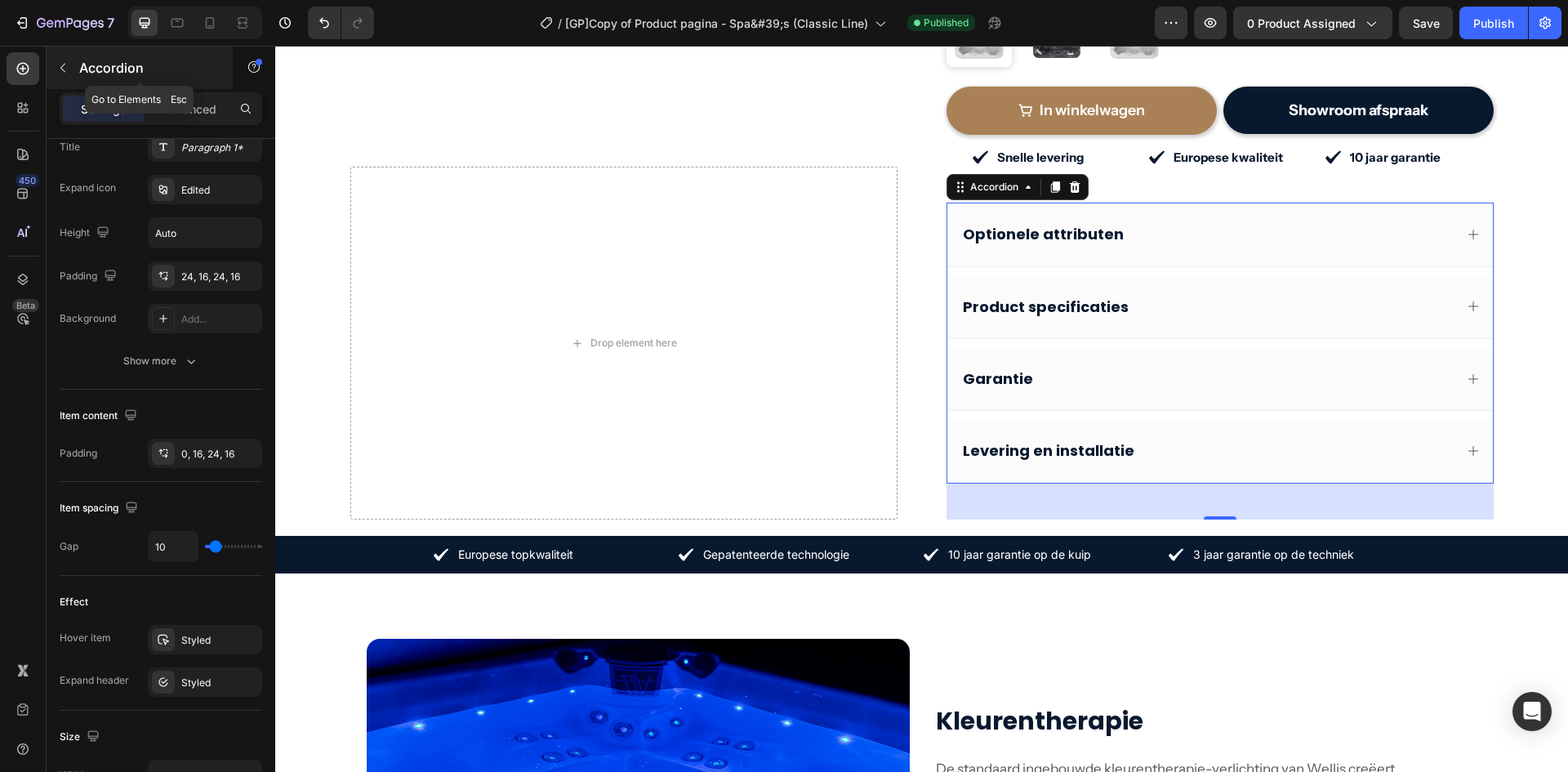
click at [61, 66] on icon "button" at bounding box center [63, 68] width 13 height 13
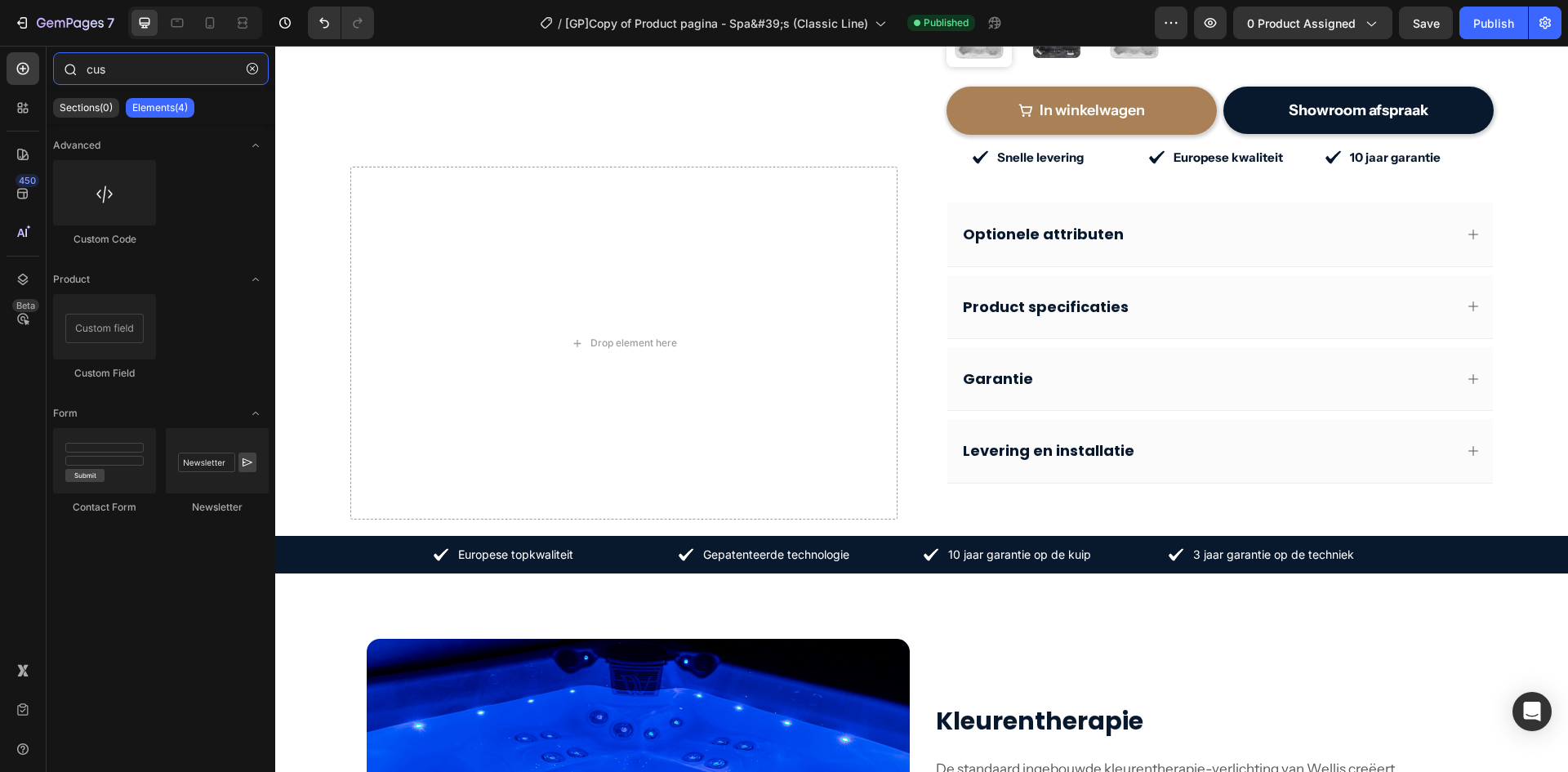
click at [155, 68] on input "cus" at bounding box center [161, 68] width 216 height 33
type input "A"
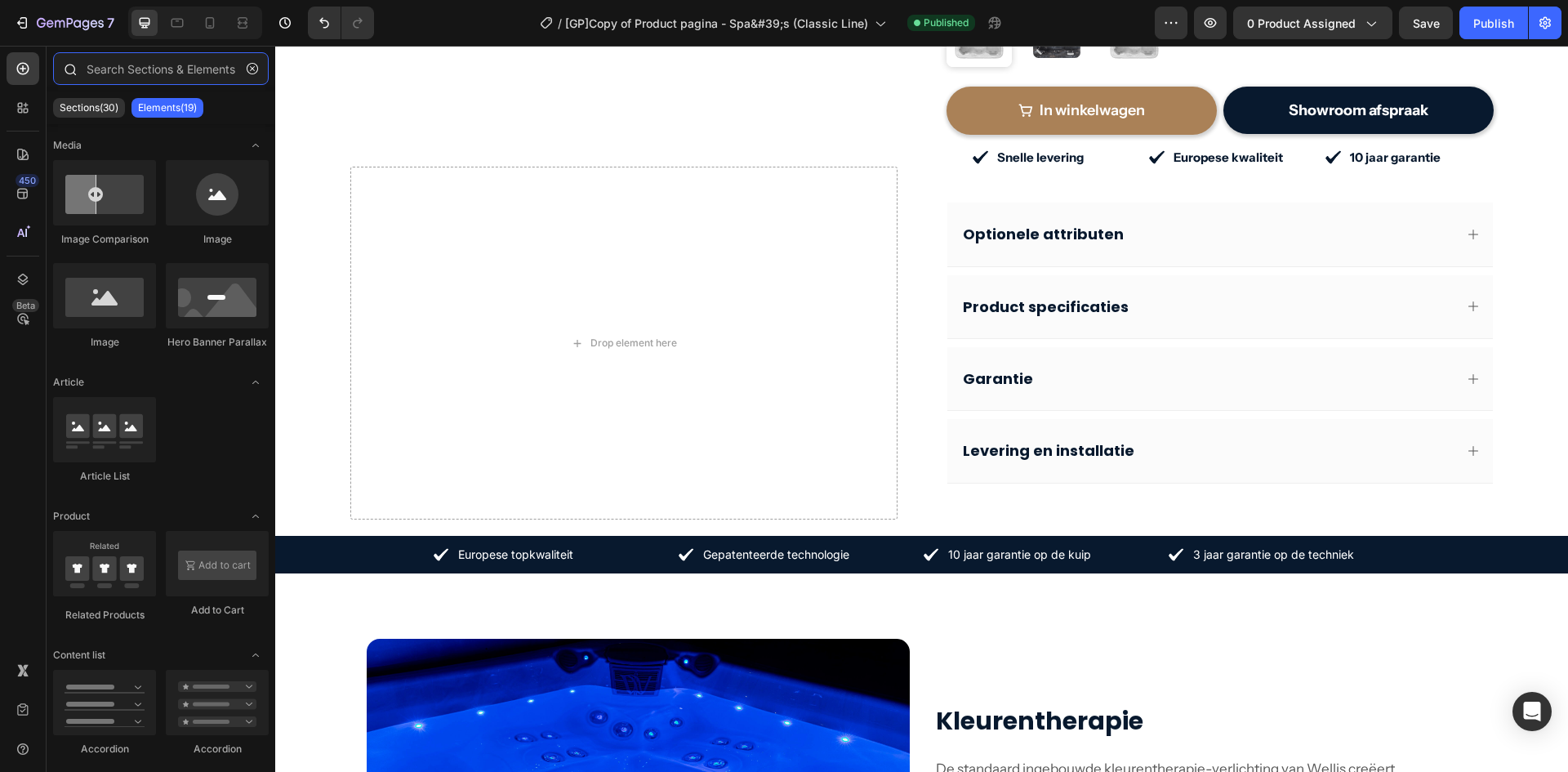
type input "Ả"
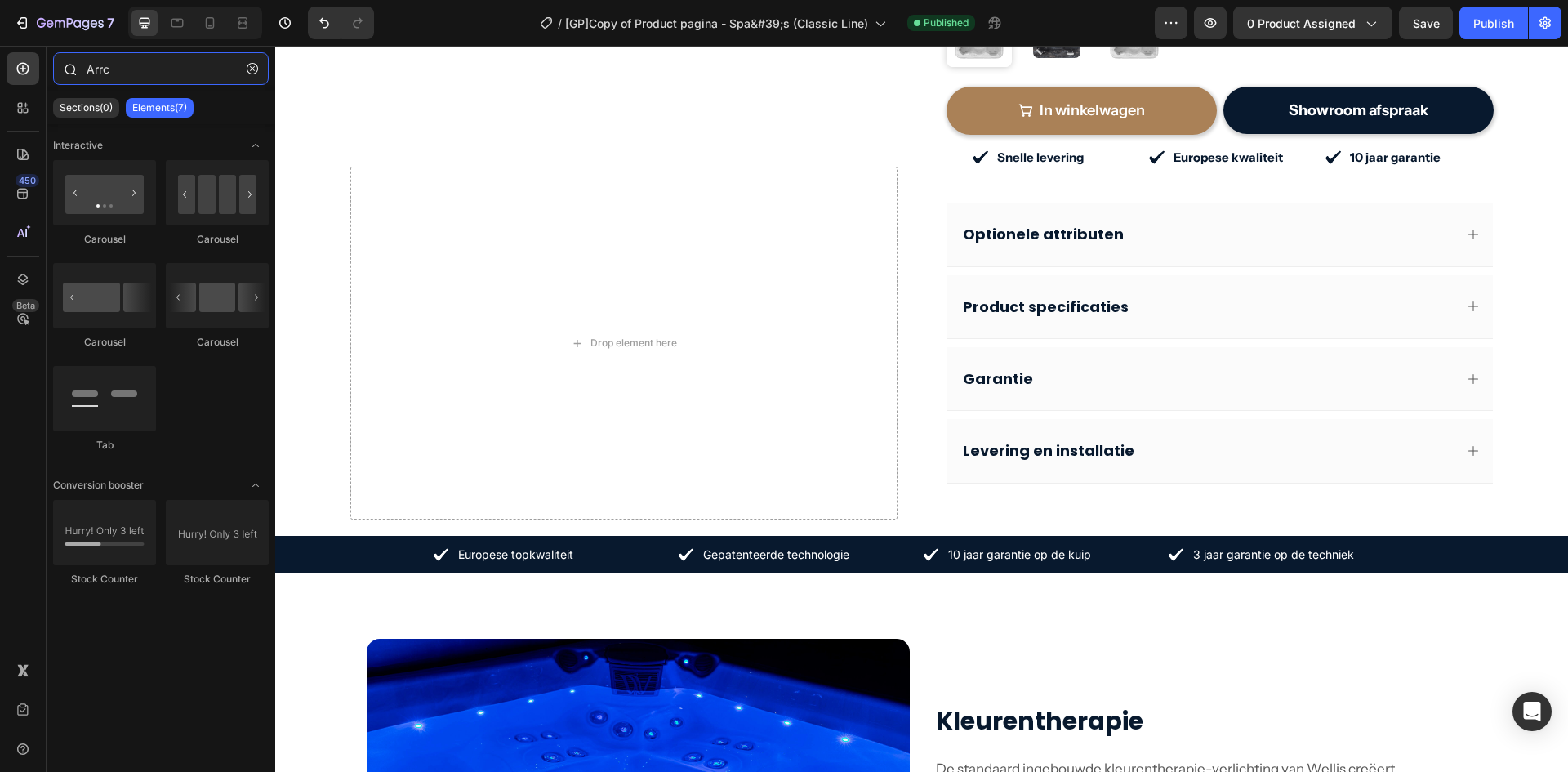
drag, startPoint x: 95, startPoint y: 68, endPoint x: 166, endPoint y: 67, distance: 71.0
click at [166, 67] on input "Arrc" at bounding box center [161, 68] width 216 height 33
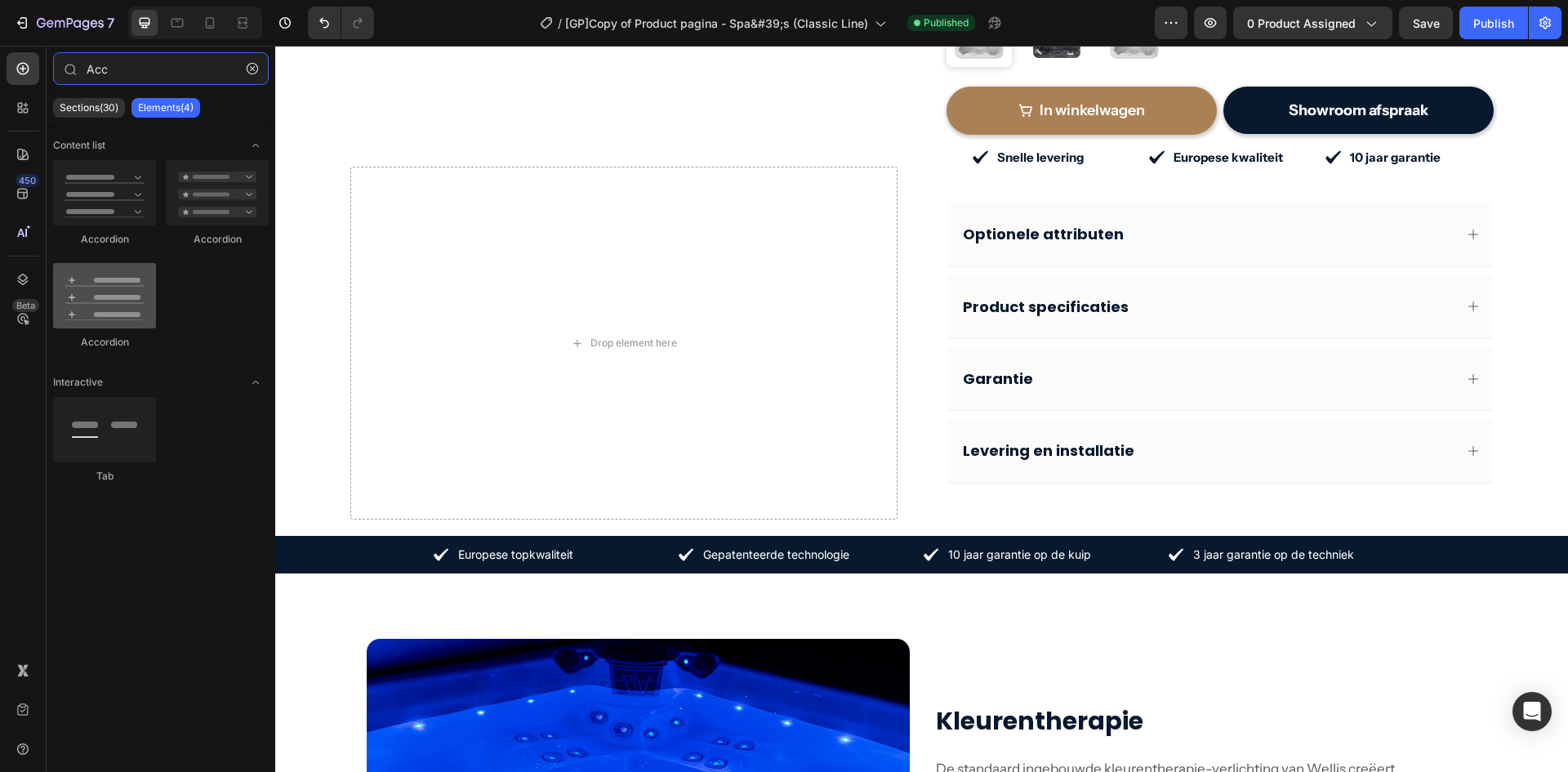
type input "Acc"
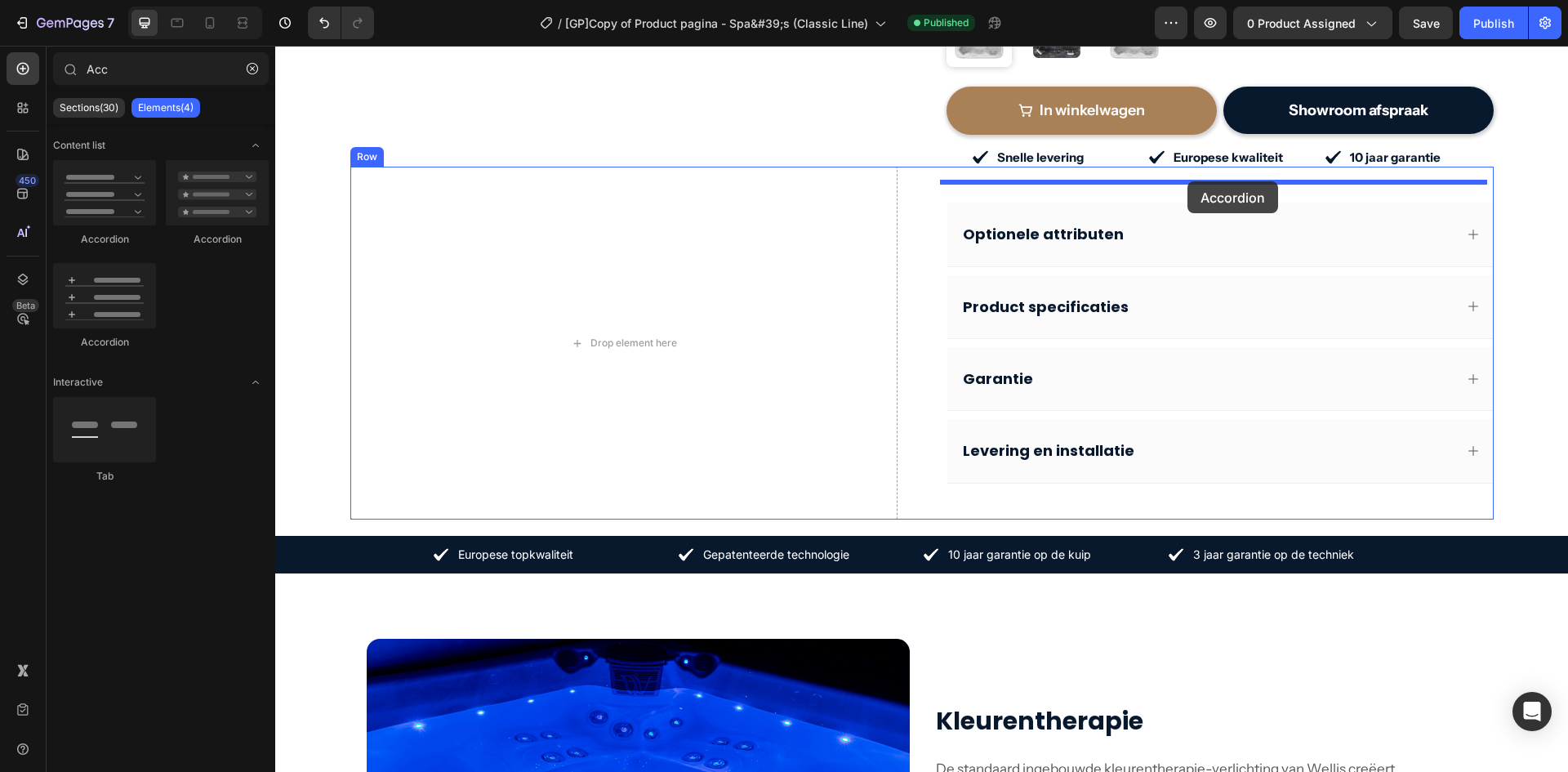
drag, startPoint x: 366, startPoint y: 350, endPoint x: 1188, endPoint y: 182, distance: 839.0
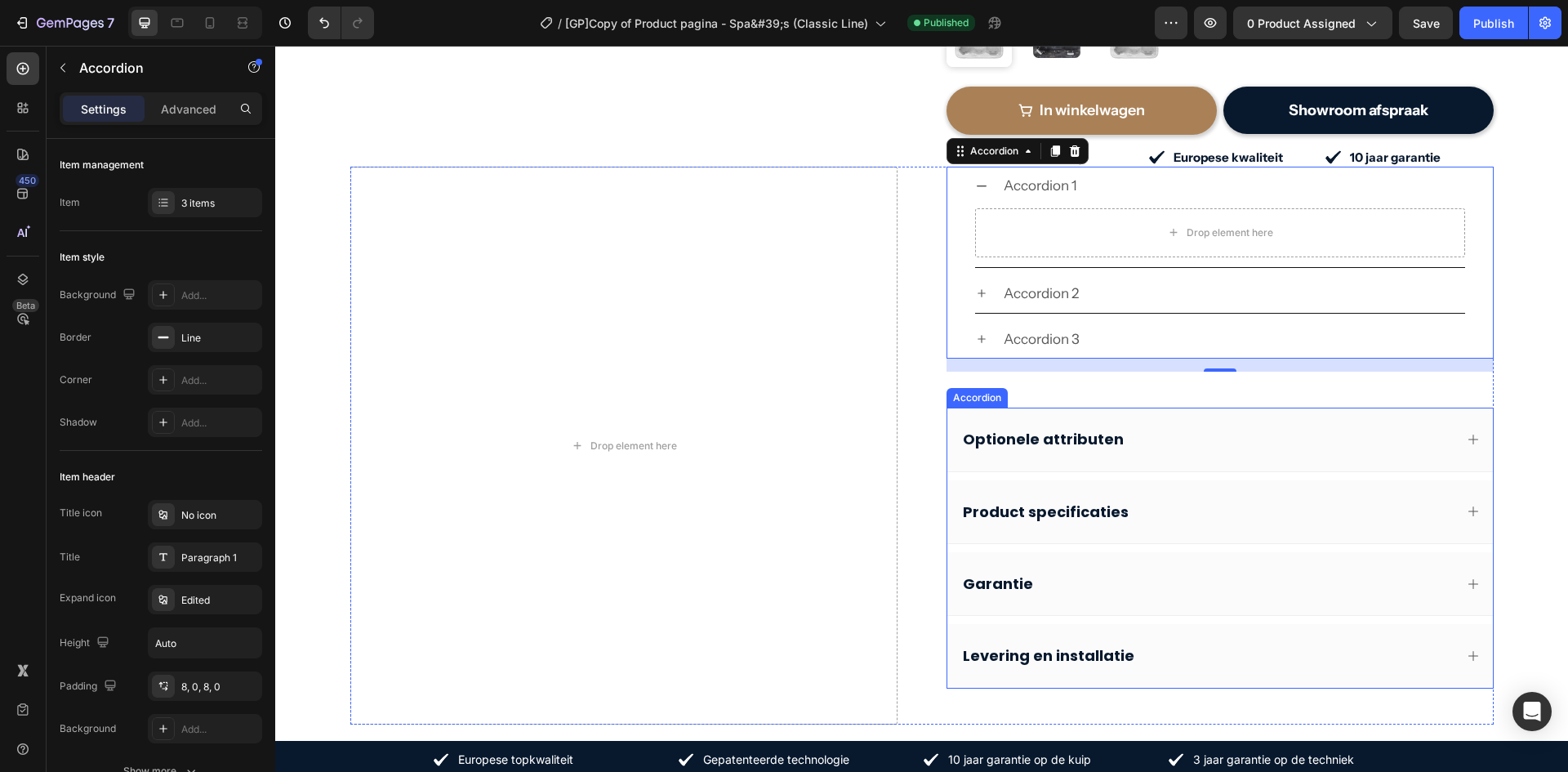
click at [957, 390] on div "Accordion" at bounding box center [977, 398] width 55 height 15
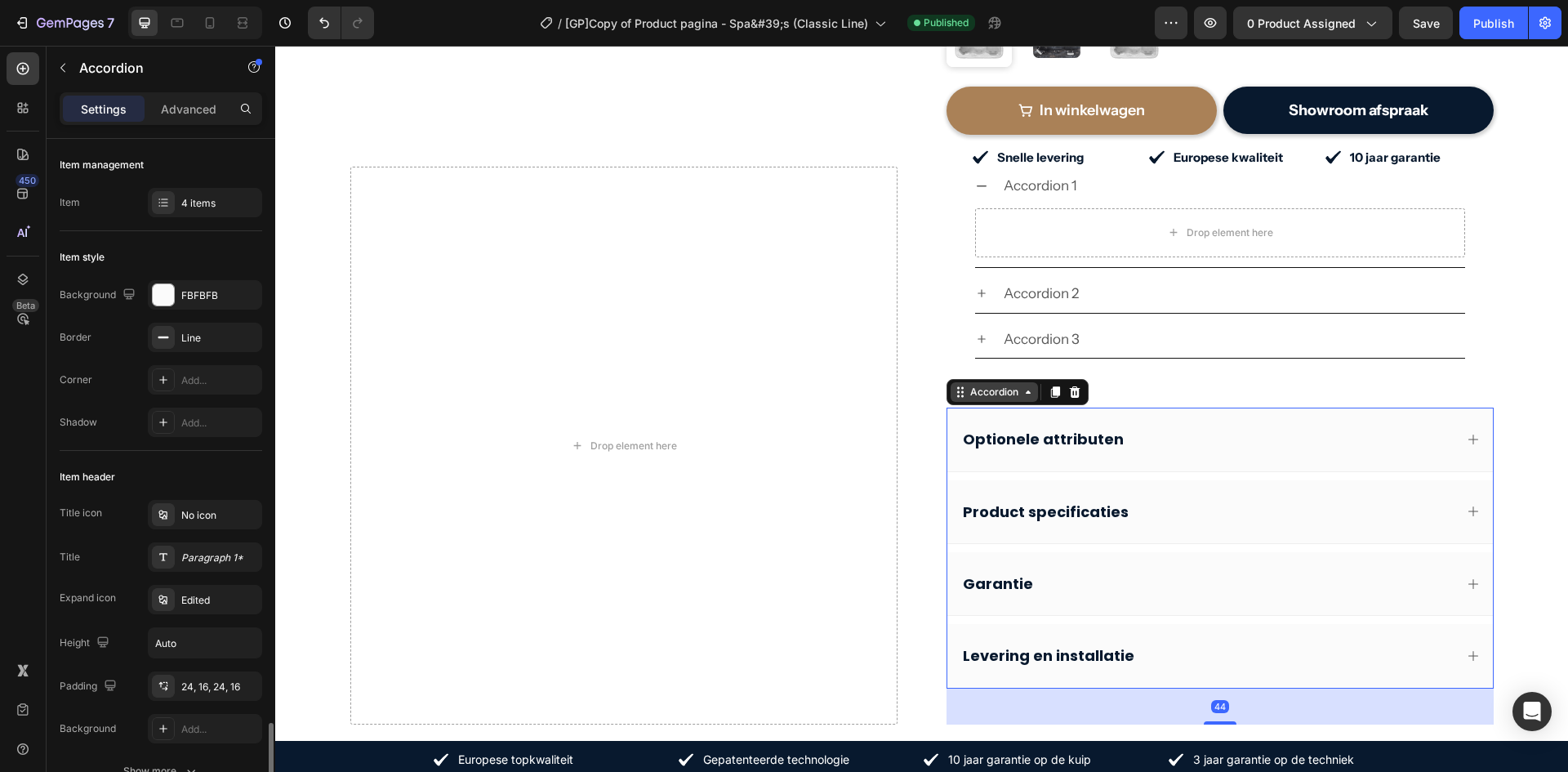
scroll to position [410, 0]
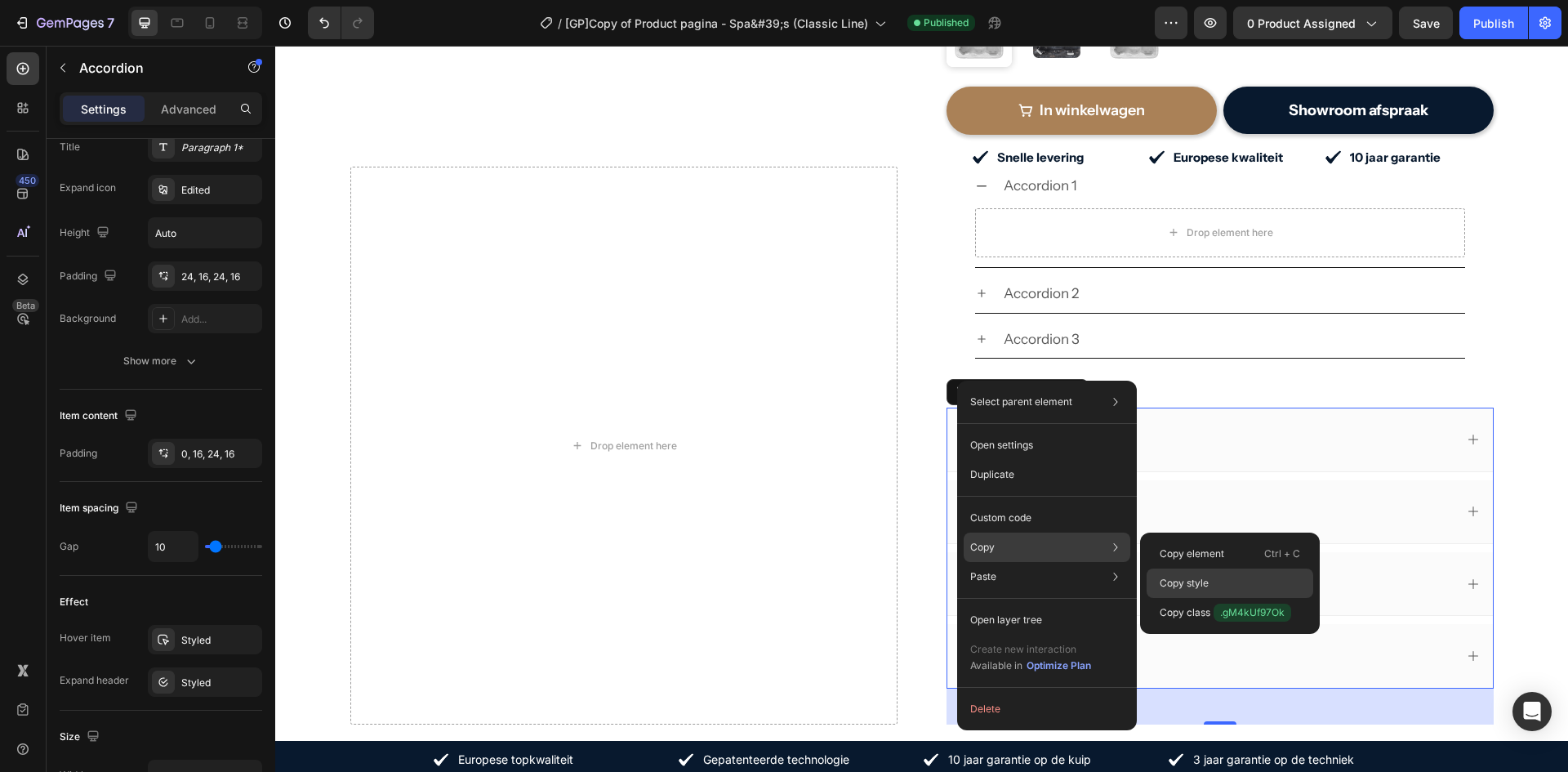
click at [1237, 598] on div "Copy style" at bounding box center [1230, 613] width 167 height 30
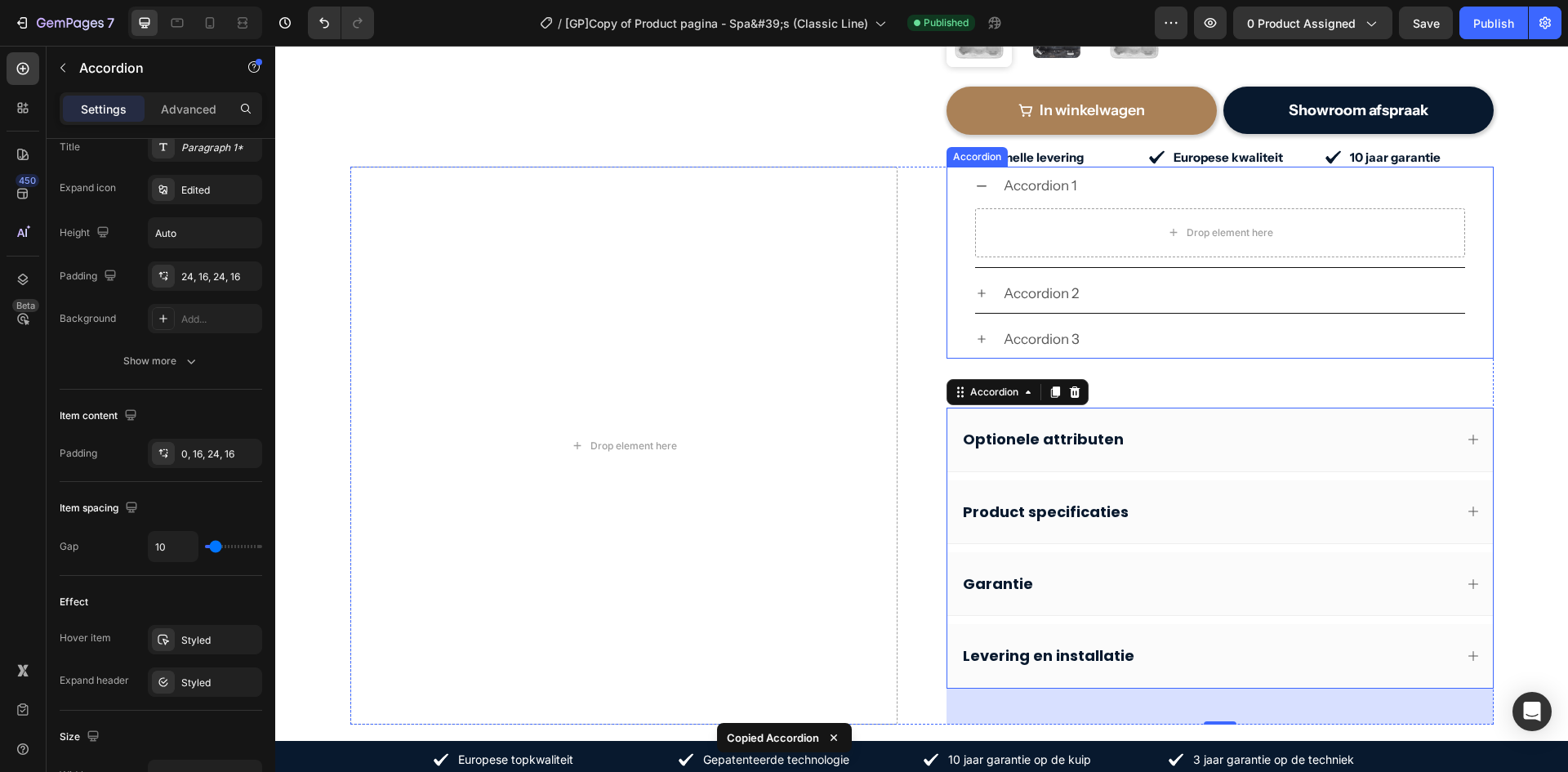
click at [957, 167] on div "Accordion 1 Drop element here" at bounding box center [1221, 217] width 546 height 102
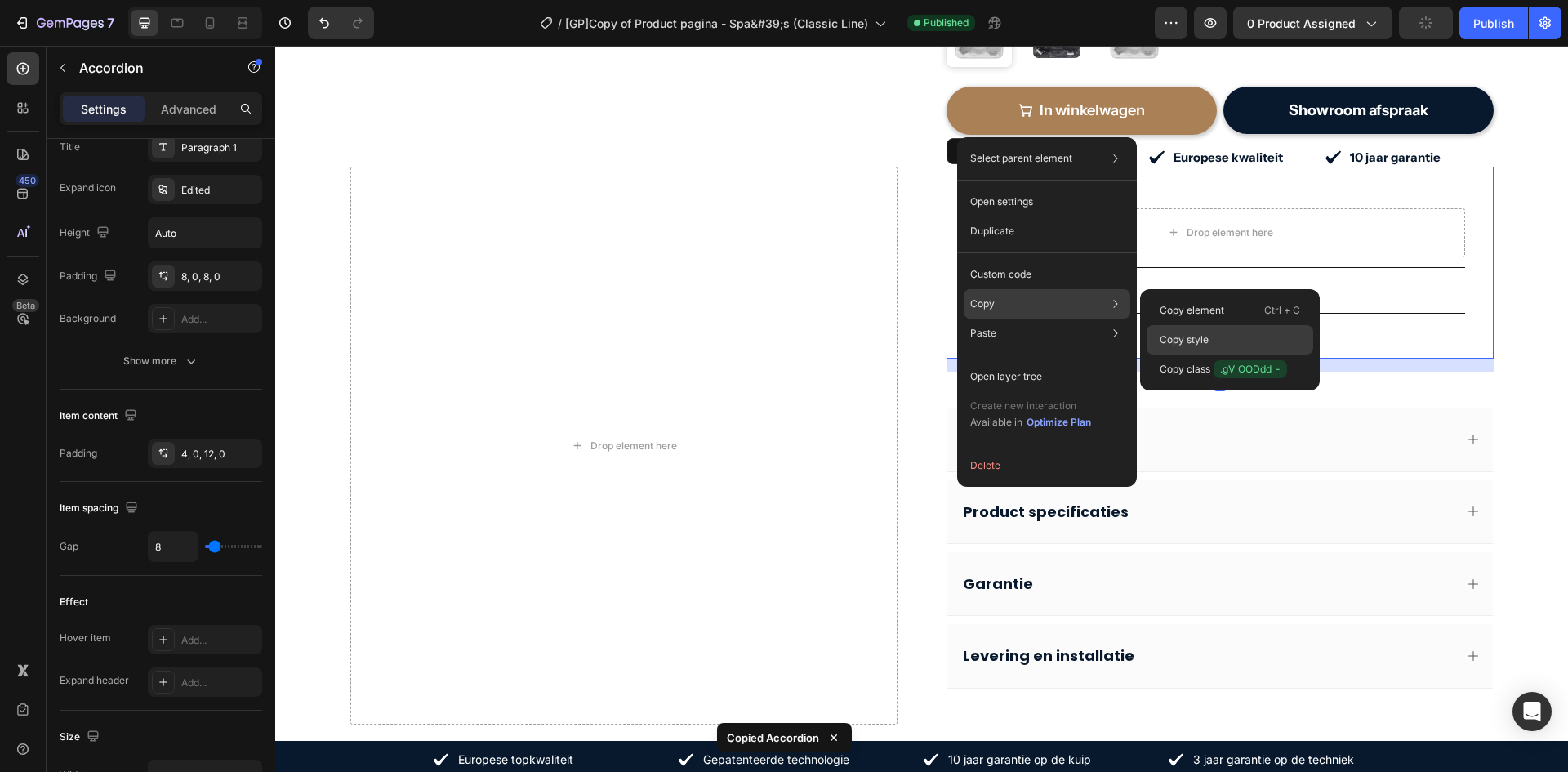
click at [1244, 355] on div "Copy style" at bounding box center [1230, 370] width 167 height 30
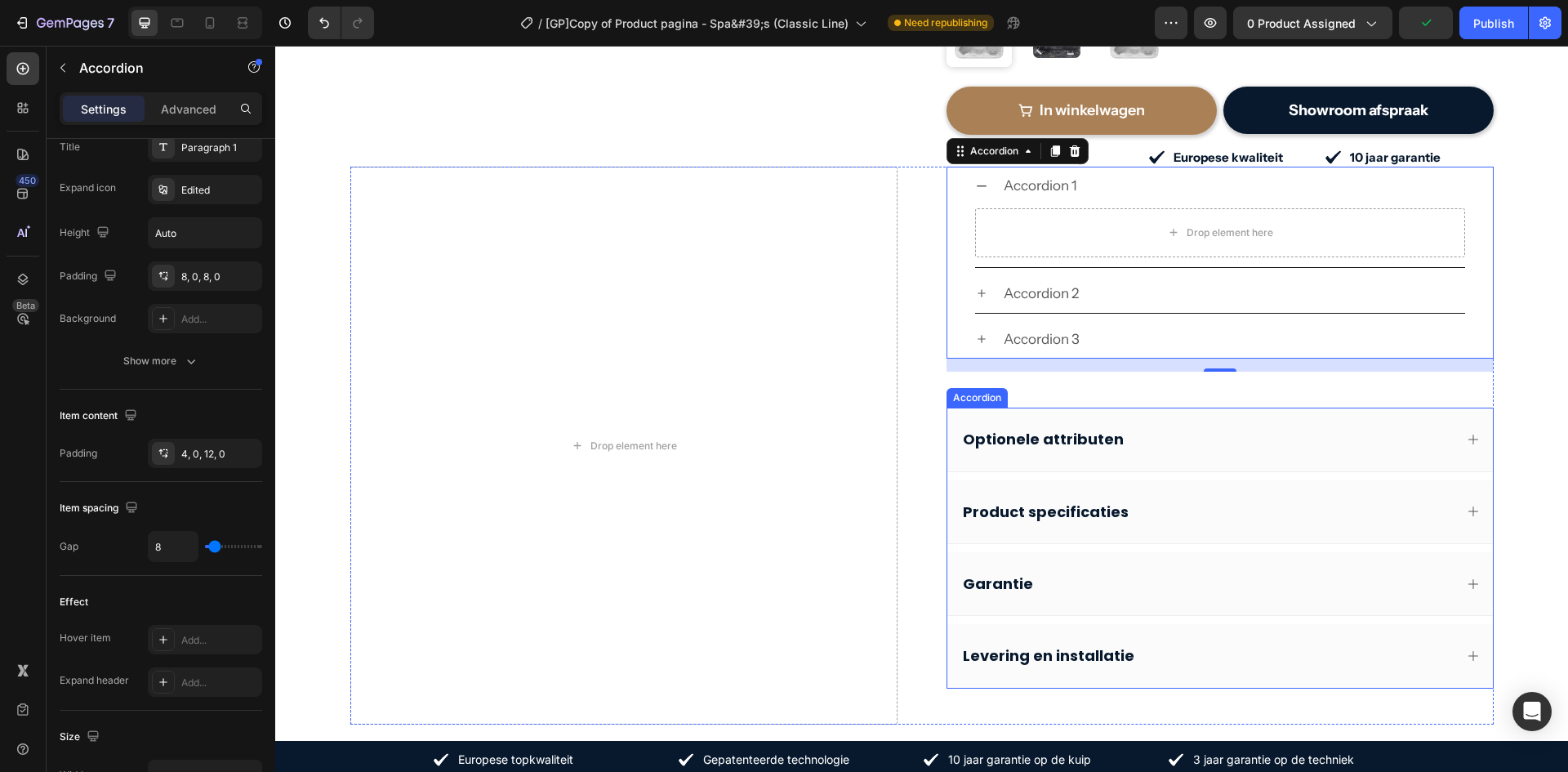
click at [954, 408] on div "Optionele attributen" at bounding box center [1221, 440] width 546 height 63
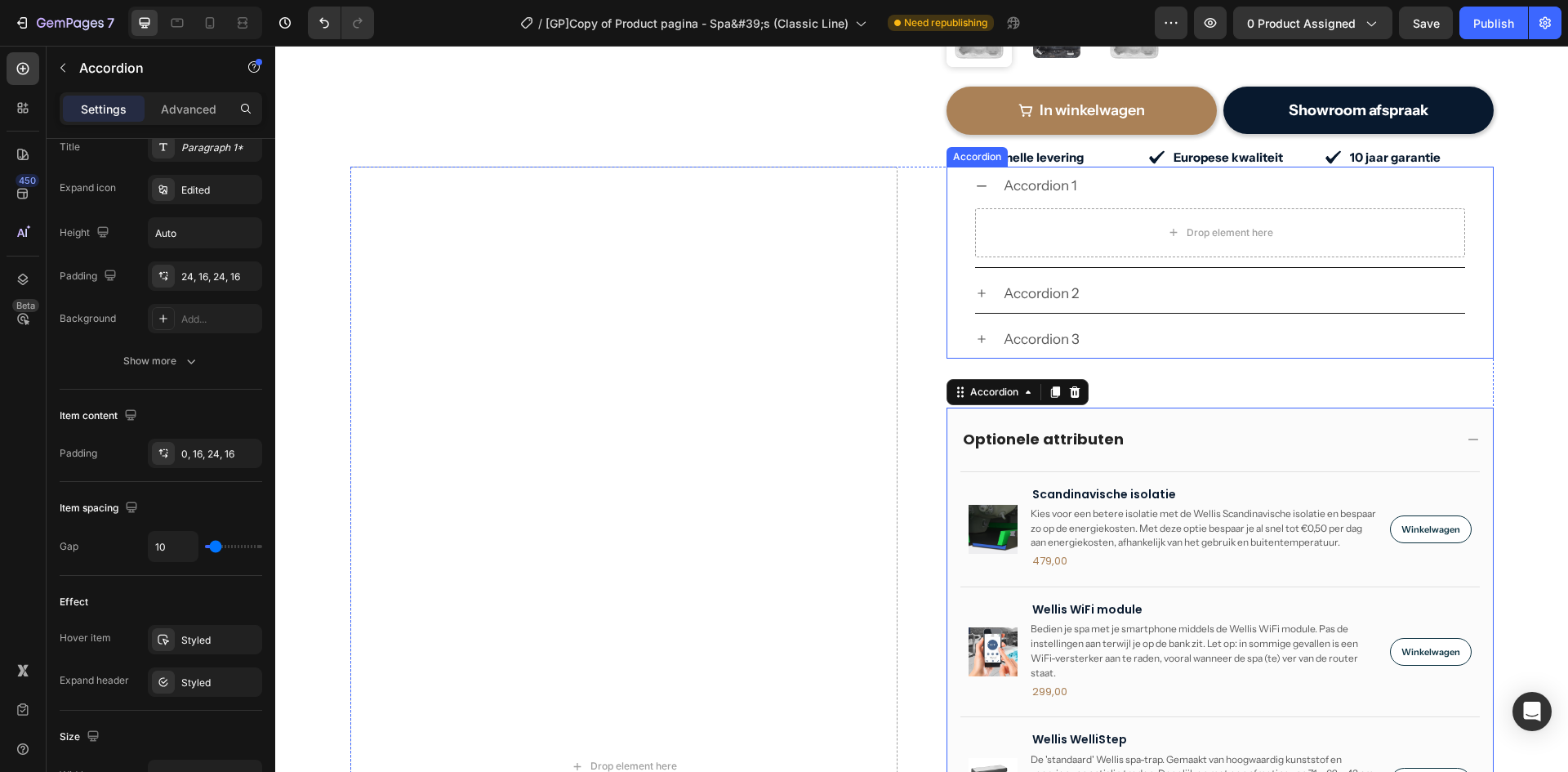
click at [957, 169] on div "Accordion 1 Drop element here" at bounding box center [1221, 217] width 546 height 102
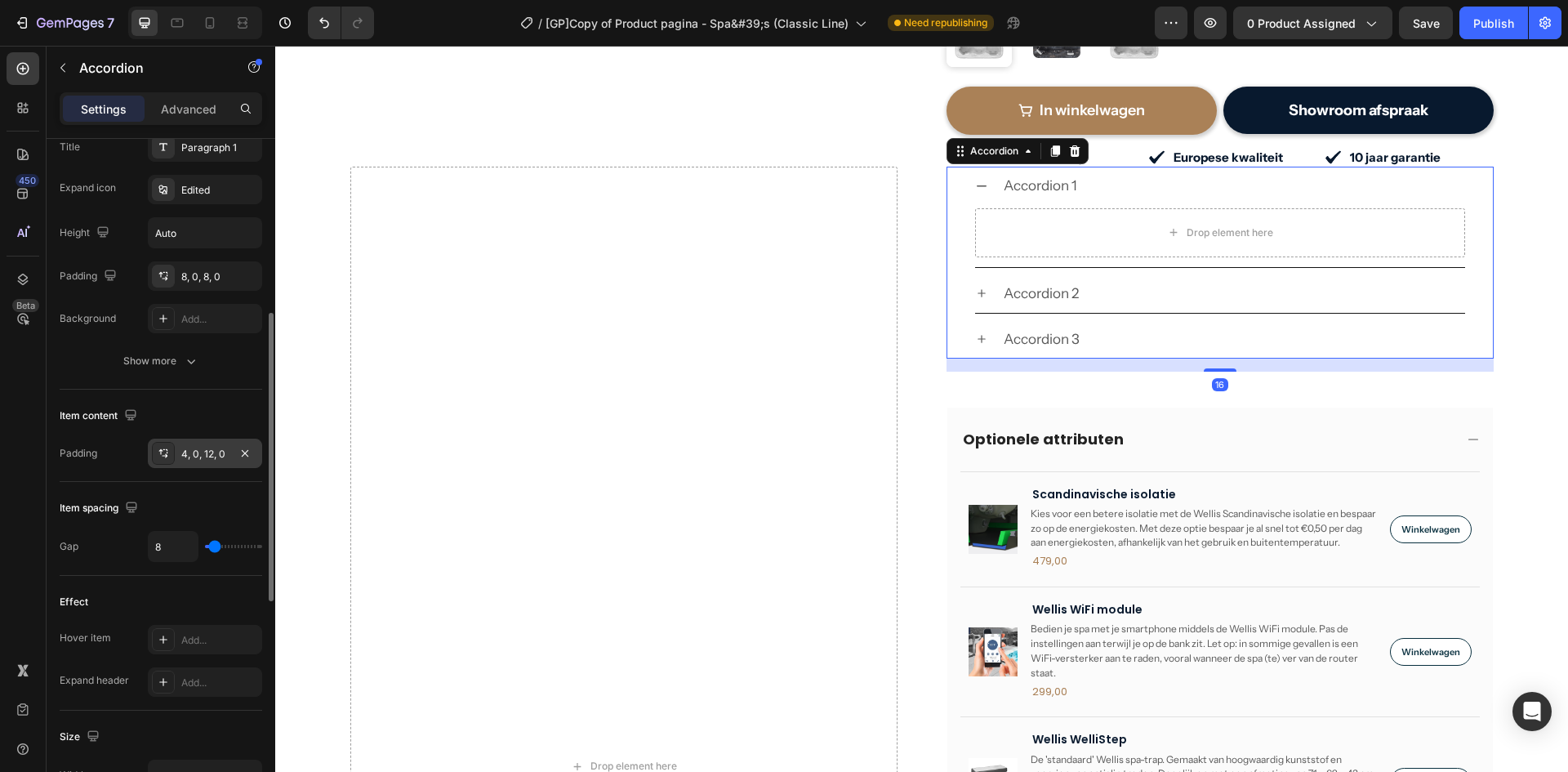
click at [190, 456] on div "4, 0, 12, 0" at bounding box center [205, 454] width 47 height 15
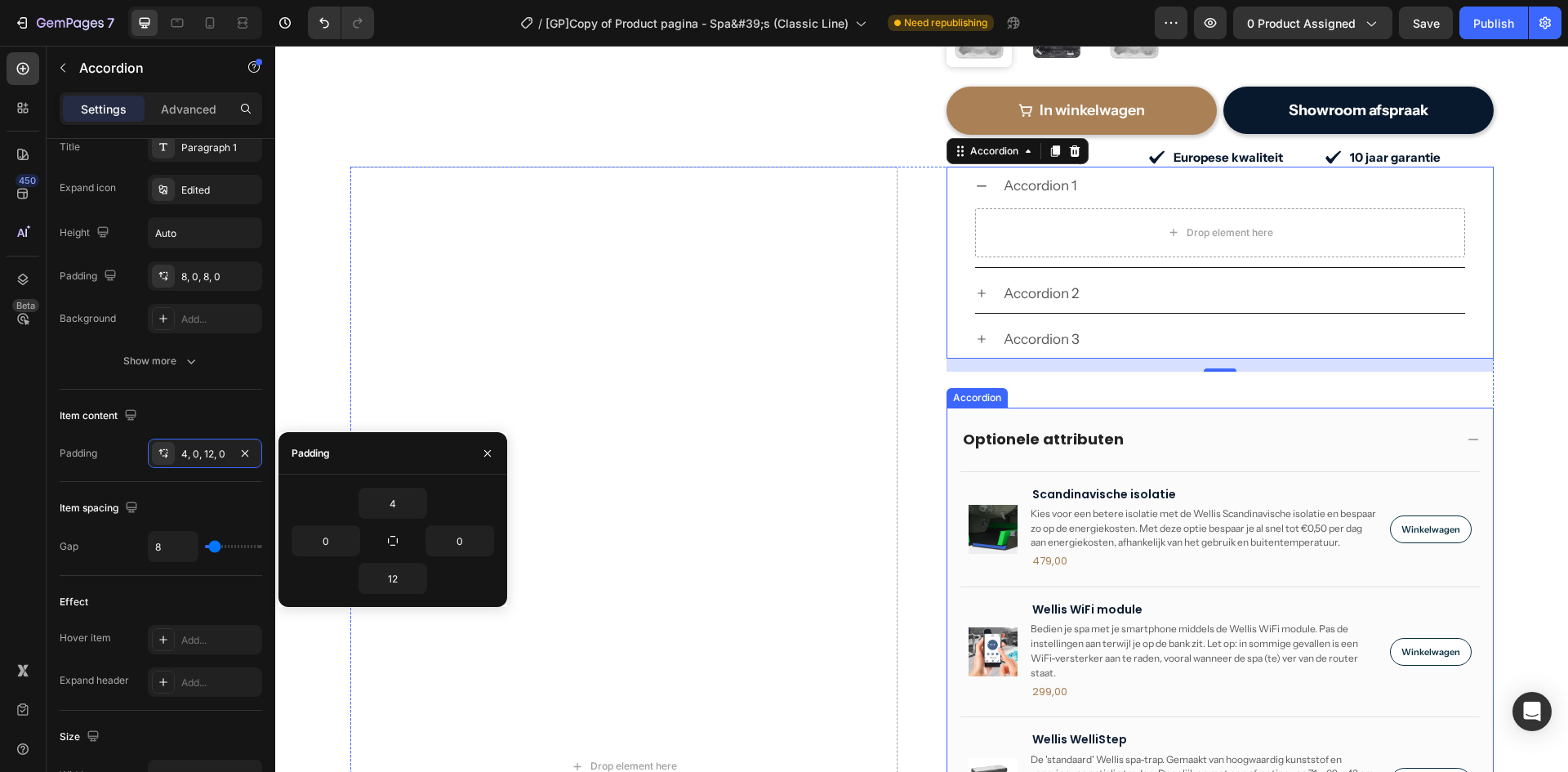
click at [948, 408] on div "Optionele attributen" at bounding box center [1221, 440] width 546 height 63
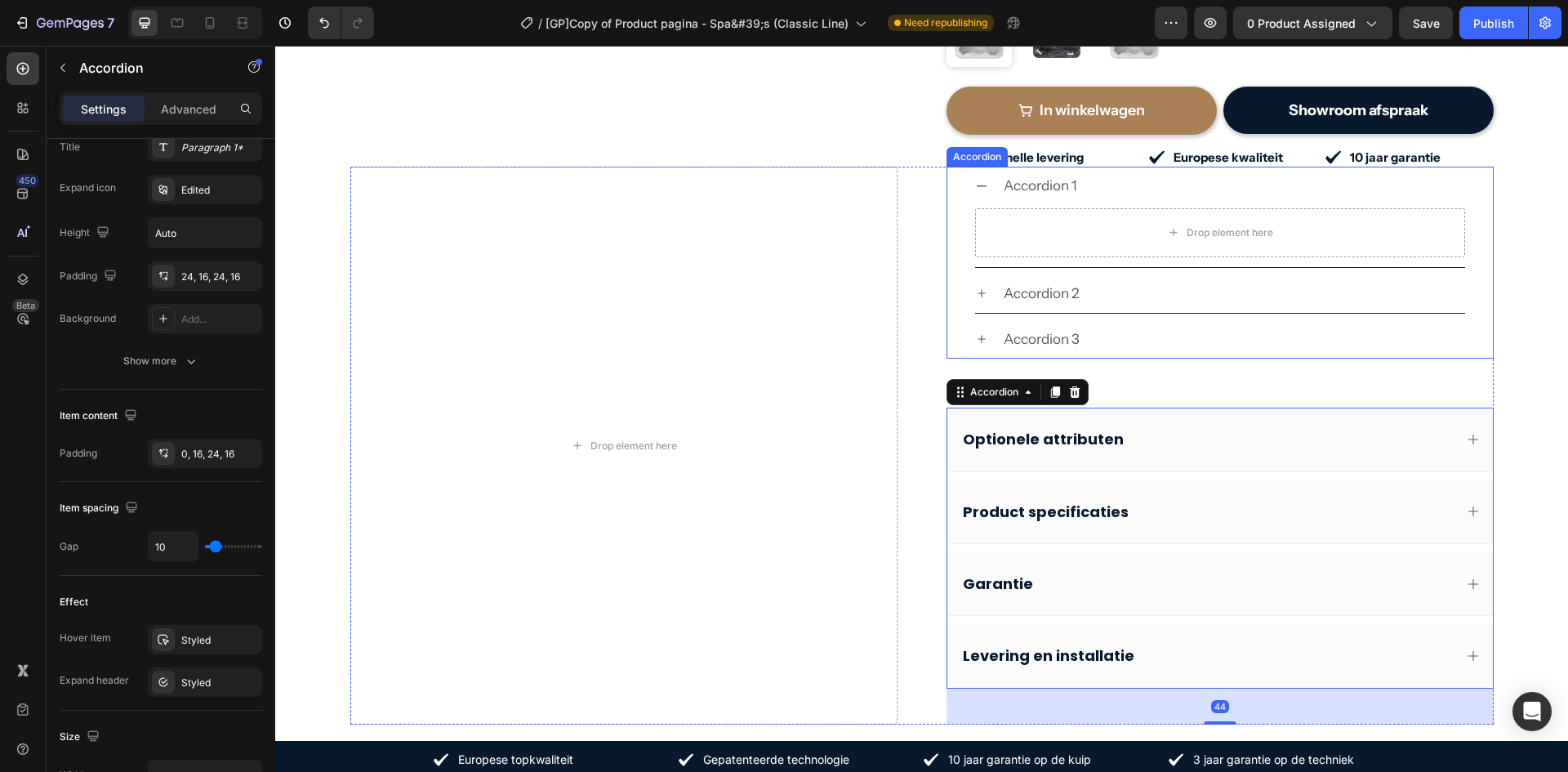
click at [961, 320] on div "Accordion 3" at bounding box center [1221, 340] width 546 height 39
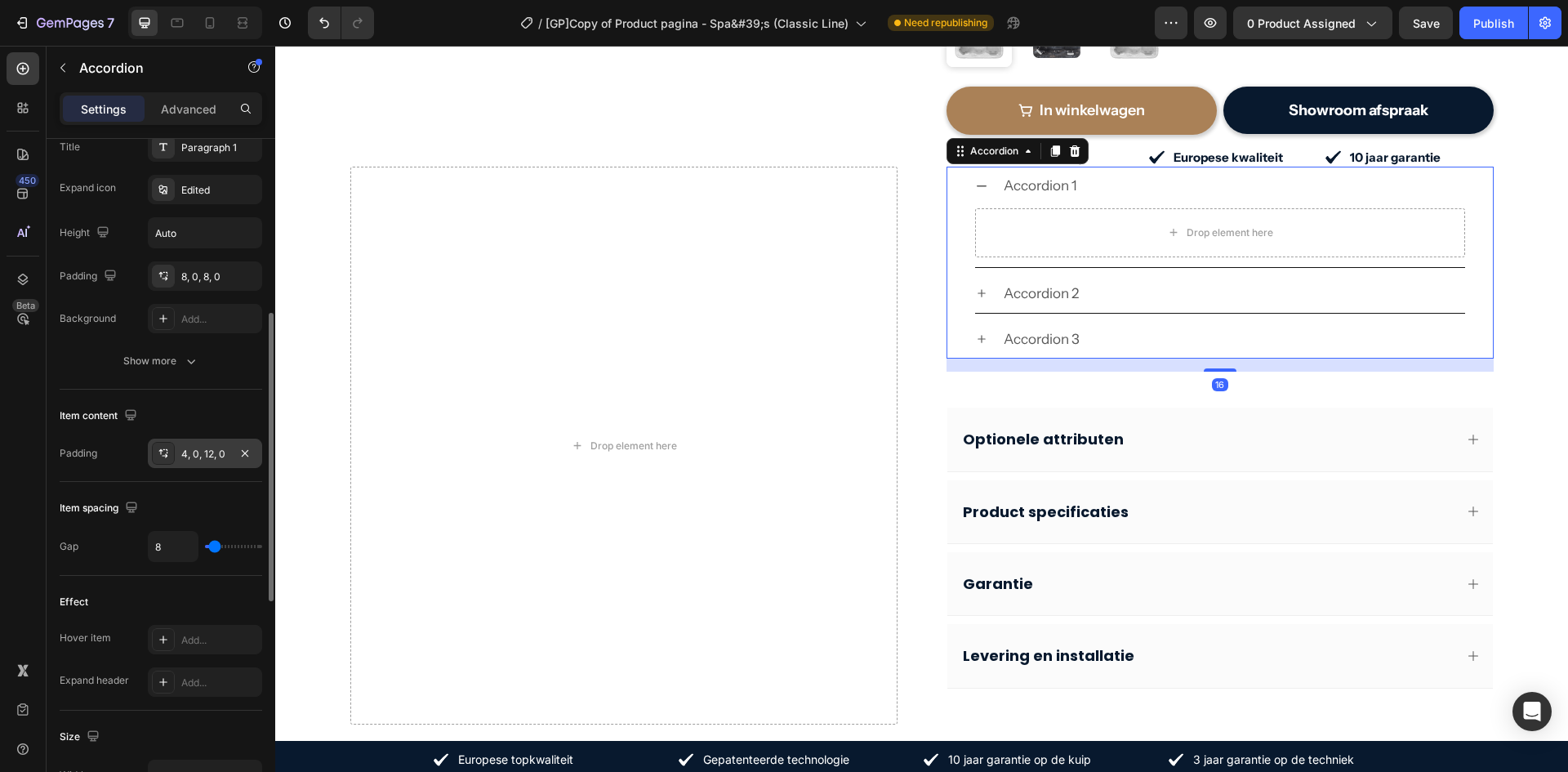
click at [194, 447] on div "4, 0, 12, 0" at bounding box center [205, 454] width 47 height 15
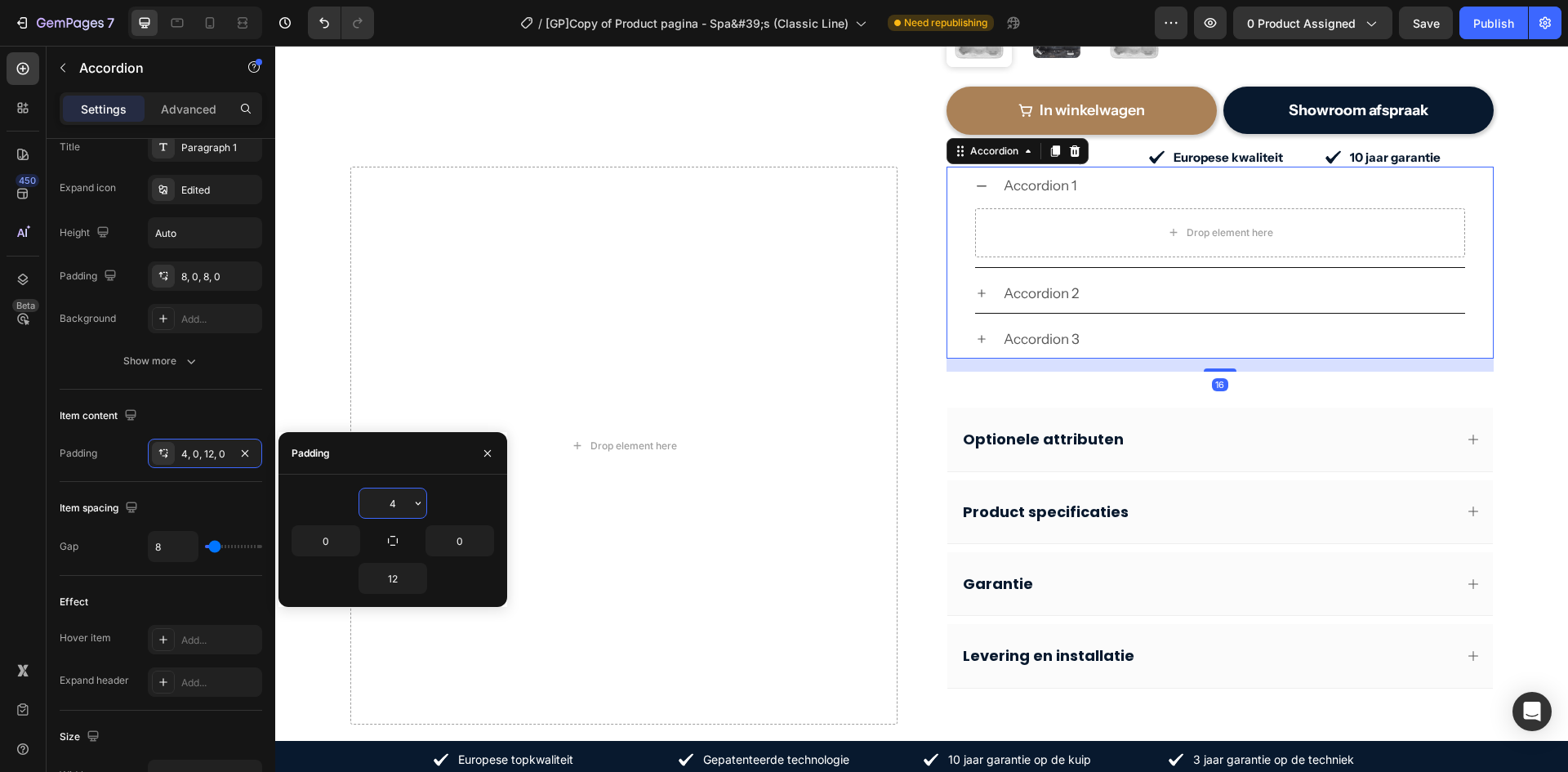
click at [396, 507] on input "4" at bounding box center [393, 504] width 67 height 30
type input "0"
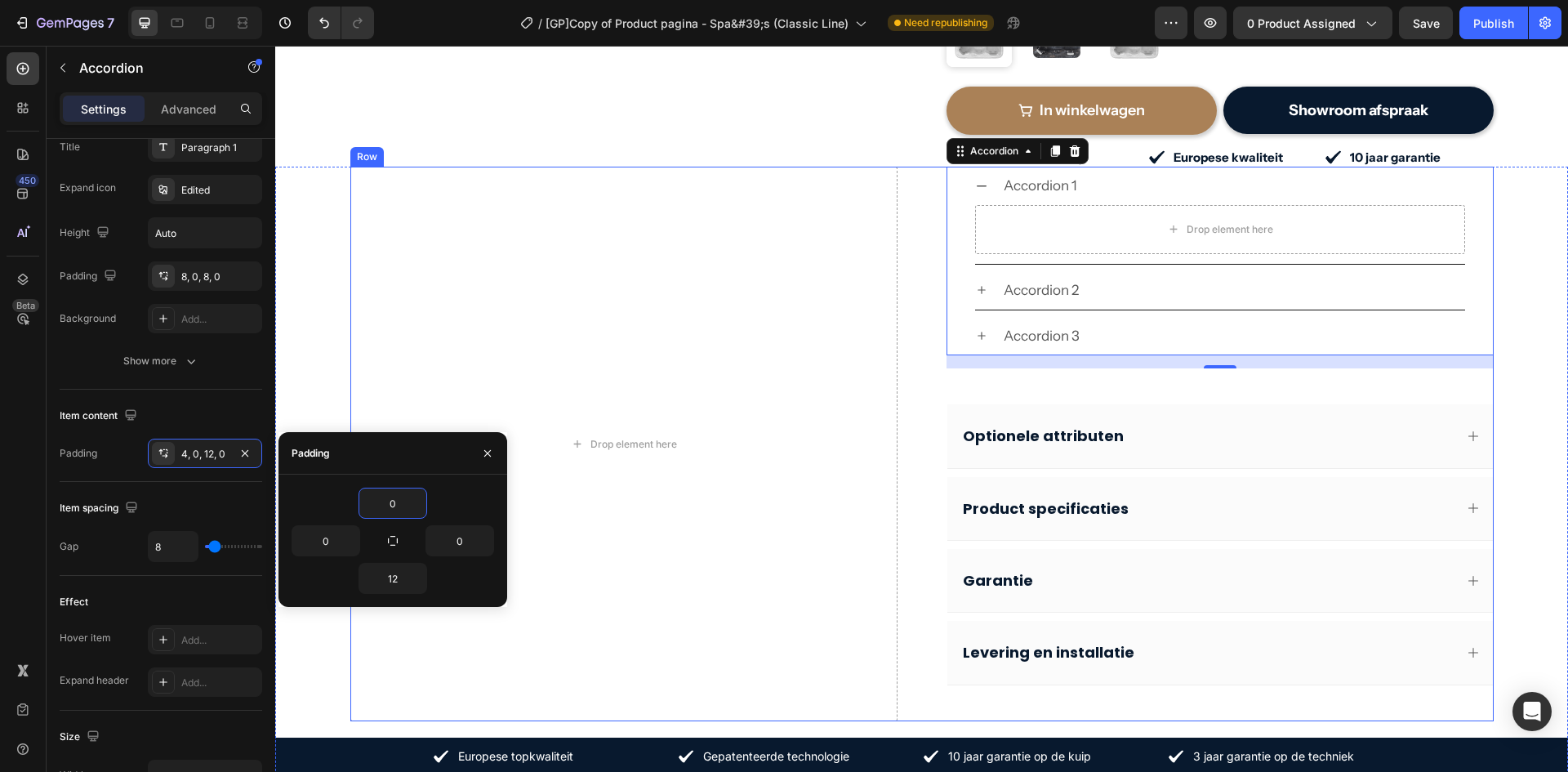
click at [936, 405] on div "Drop element here Accordion 1 Drop element here Accordion 2 Accordion 3 Accordi…" at bounding box center [922, 444] width 1143 height 555
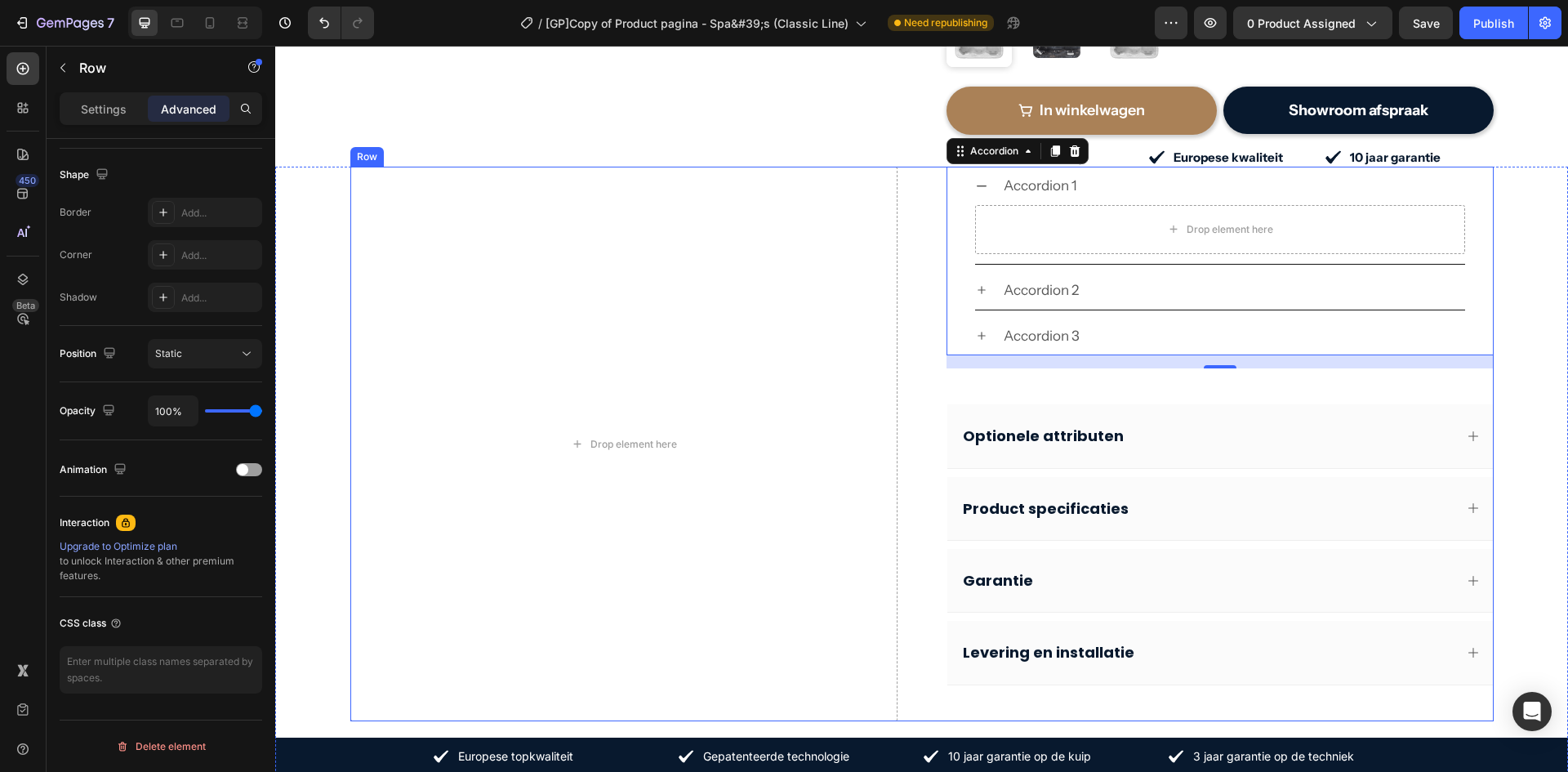
click at [947, 405] on div "Optionele attributen Product specificaties Garantie Levering en installatie" at bounding box center [1221, 545] width 547 height 281
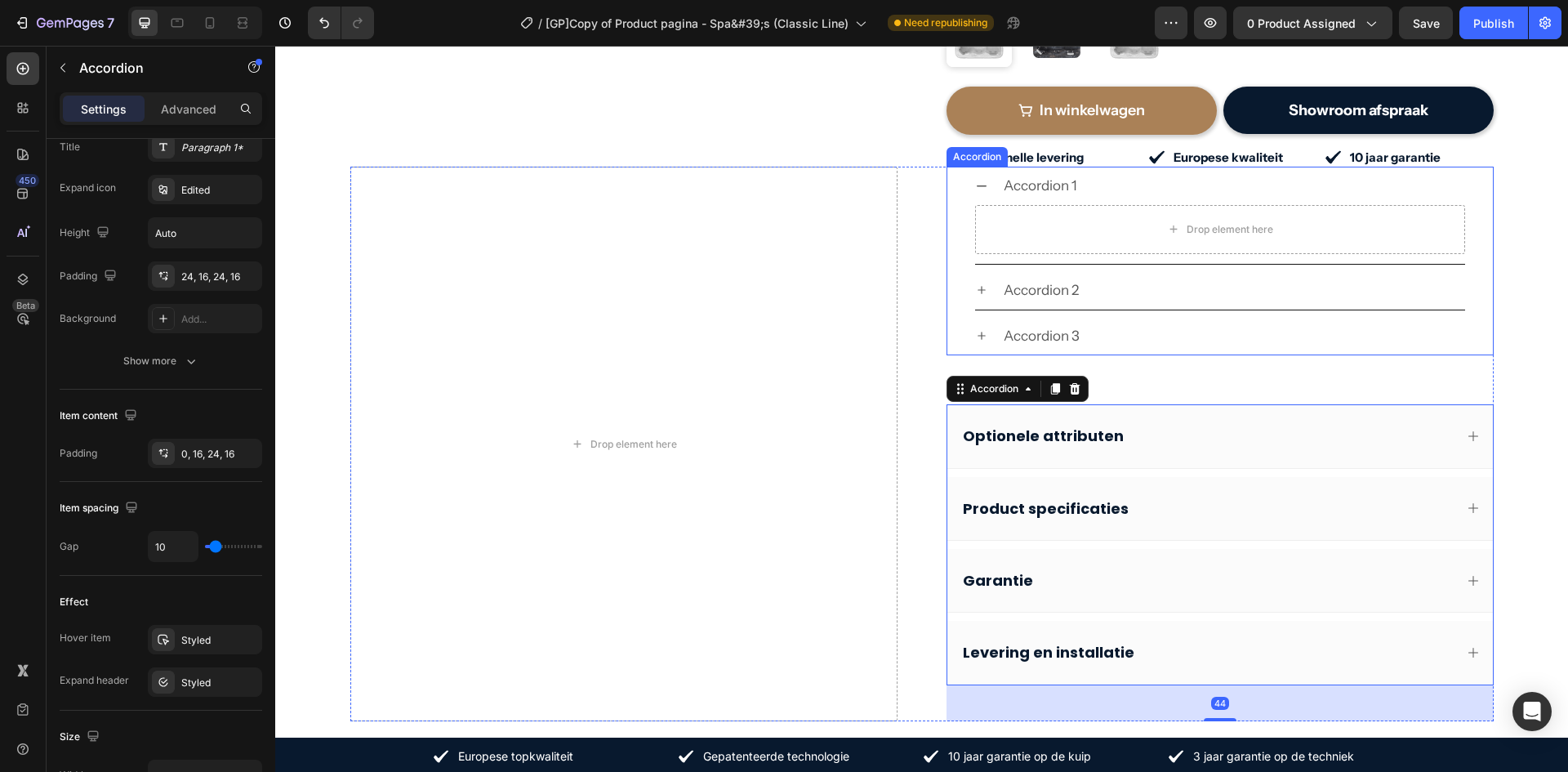
scroll to position [0, 0]
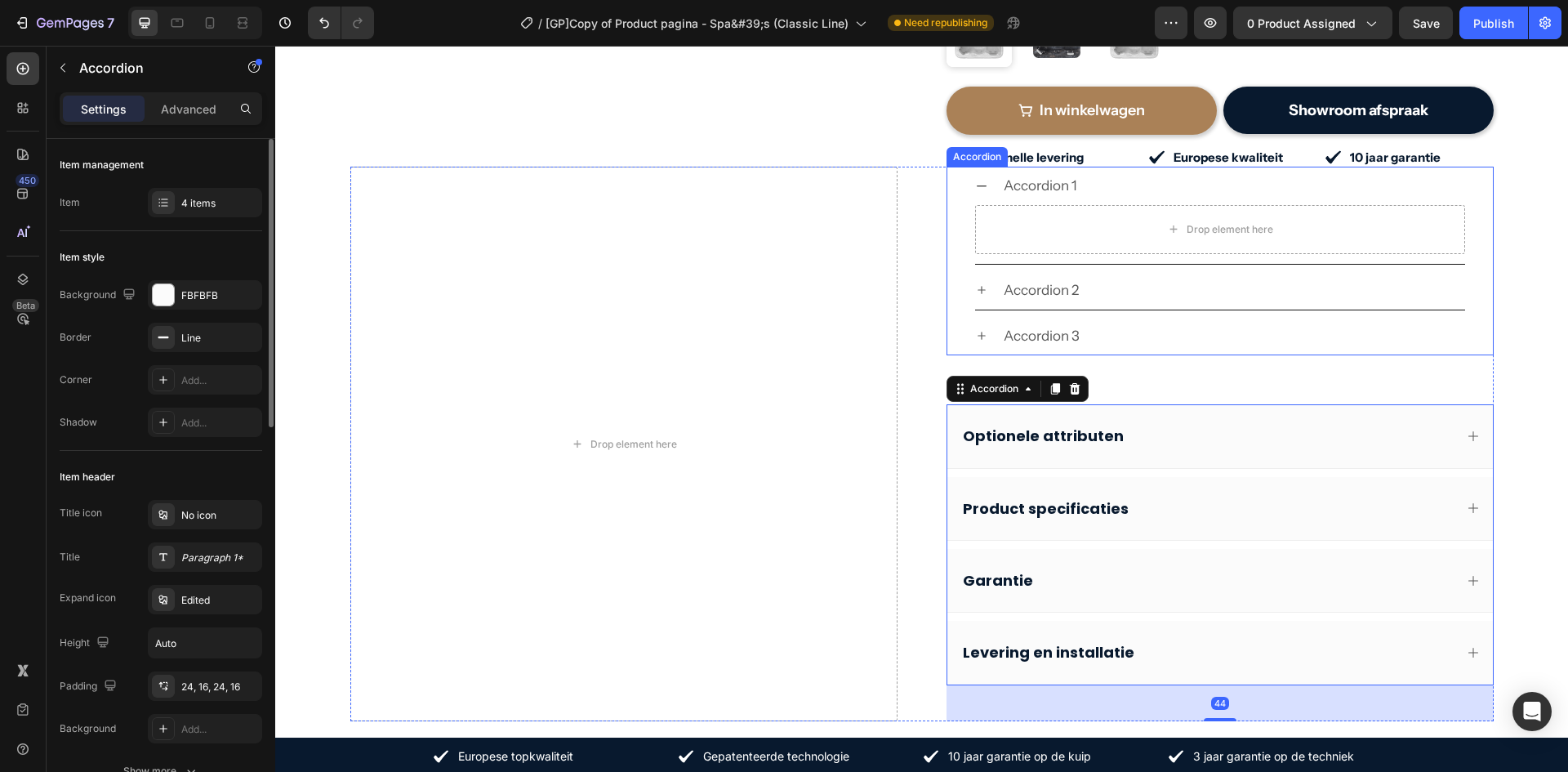
click at [1045, 206] on div "Drop element here" at bounding box center [1221, 229] width 490 height 49
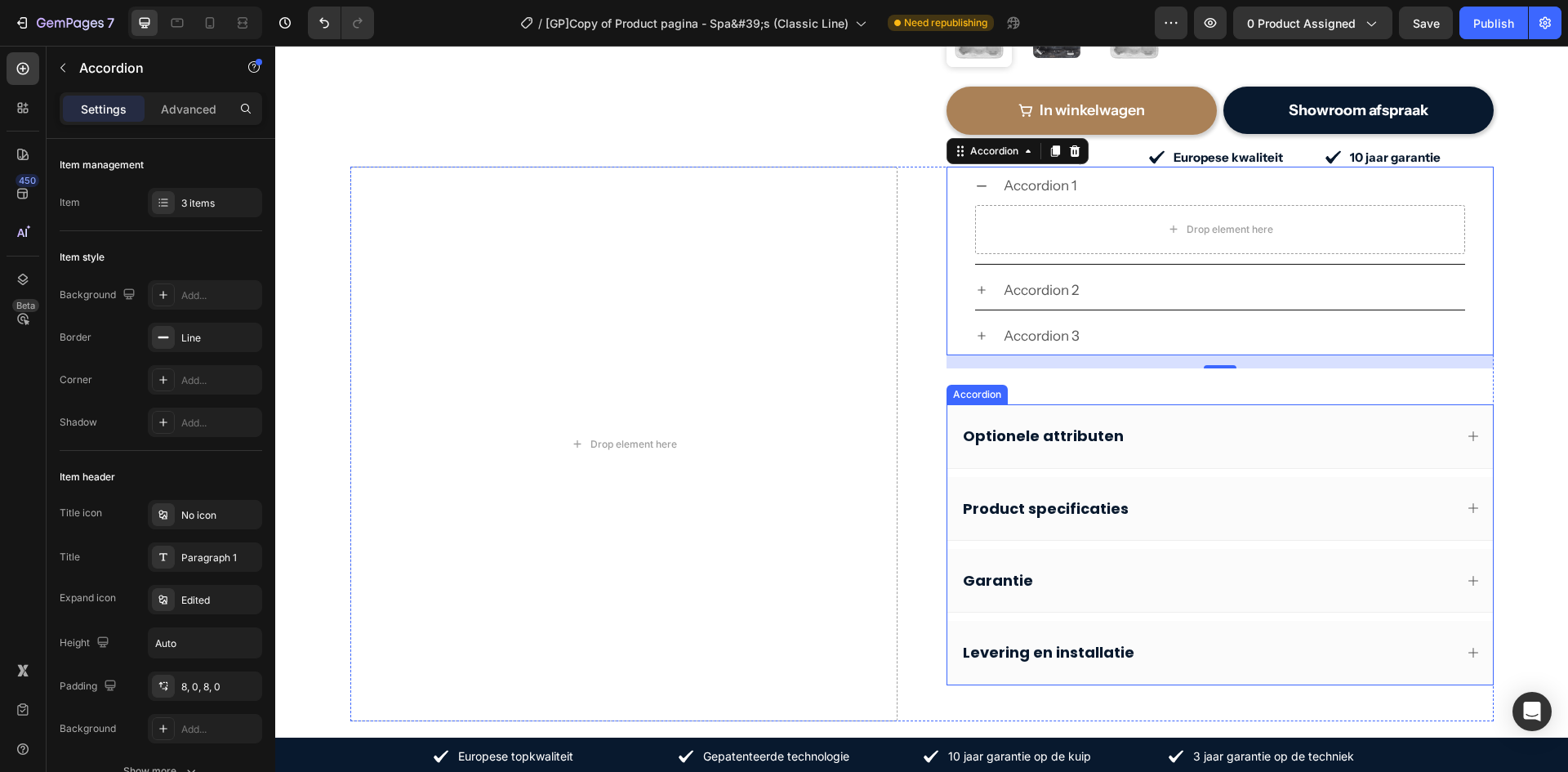
click at [948, 439] on div "Optionele attributen" at bounding box center [1221, 436] width 546 height 63
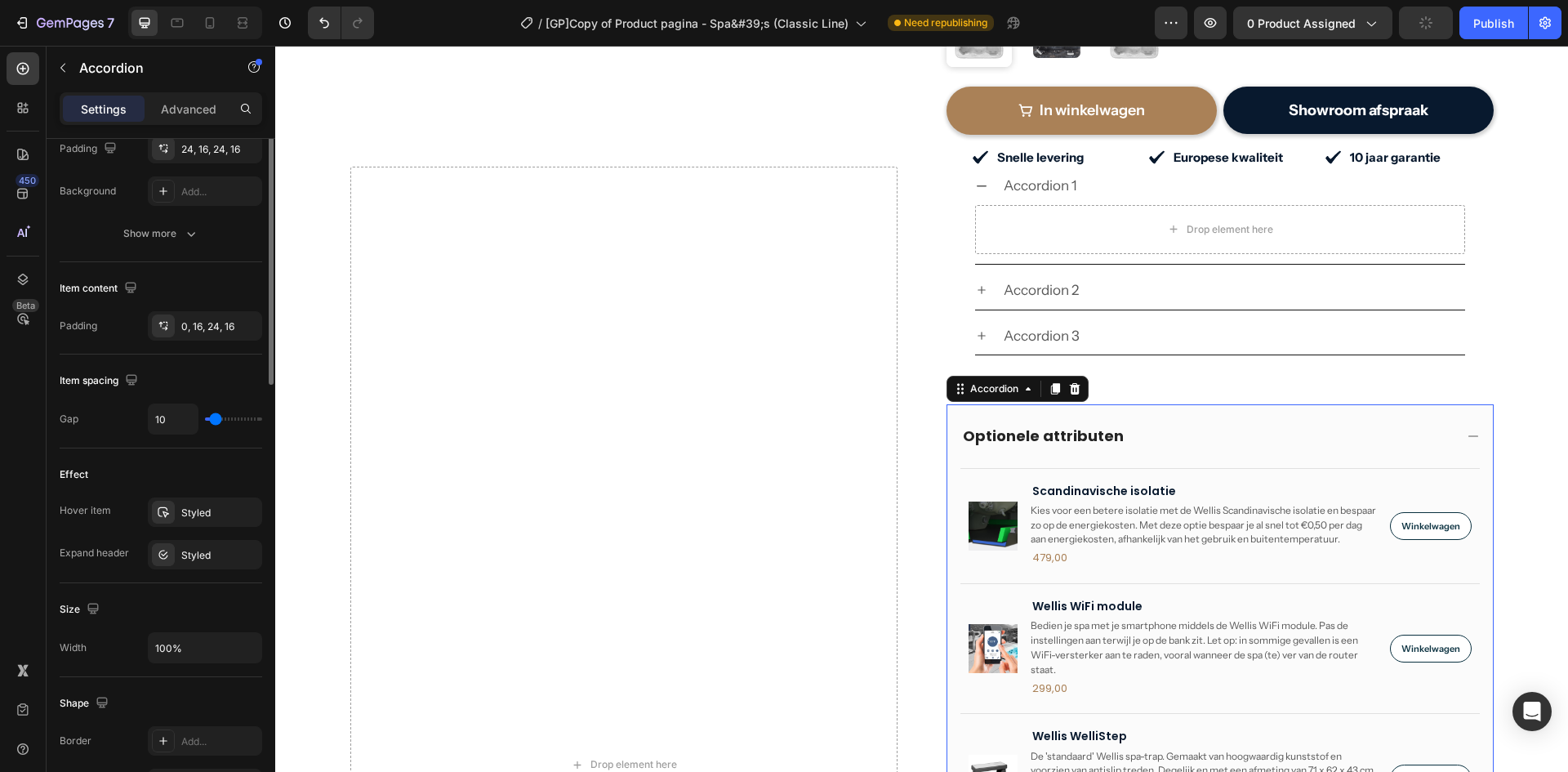
scroll to position [156, 0]
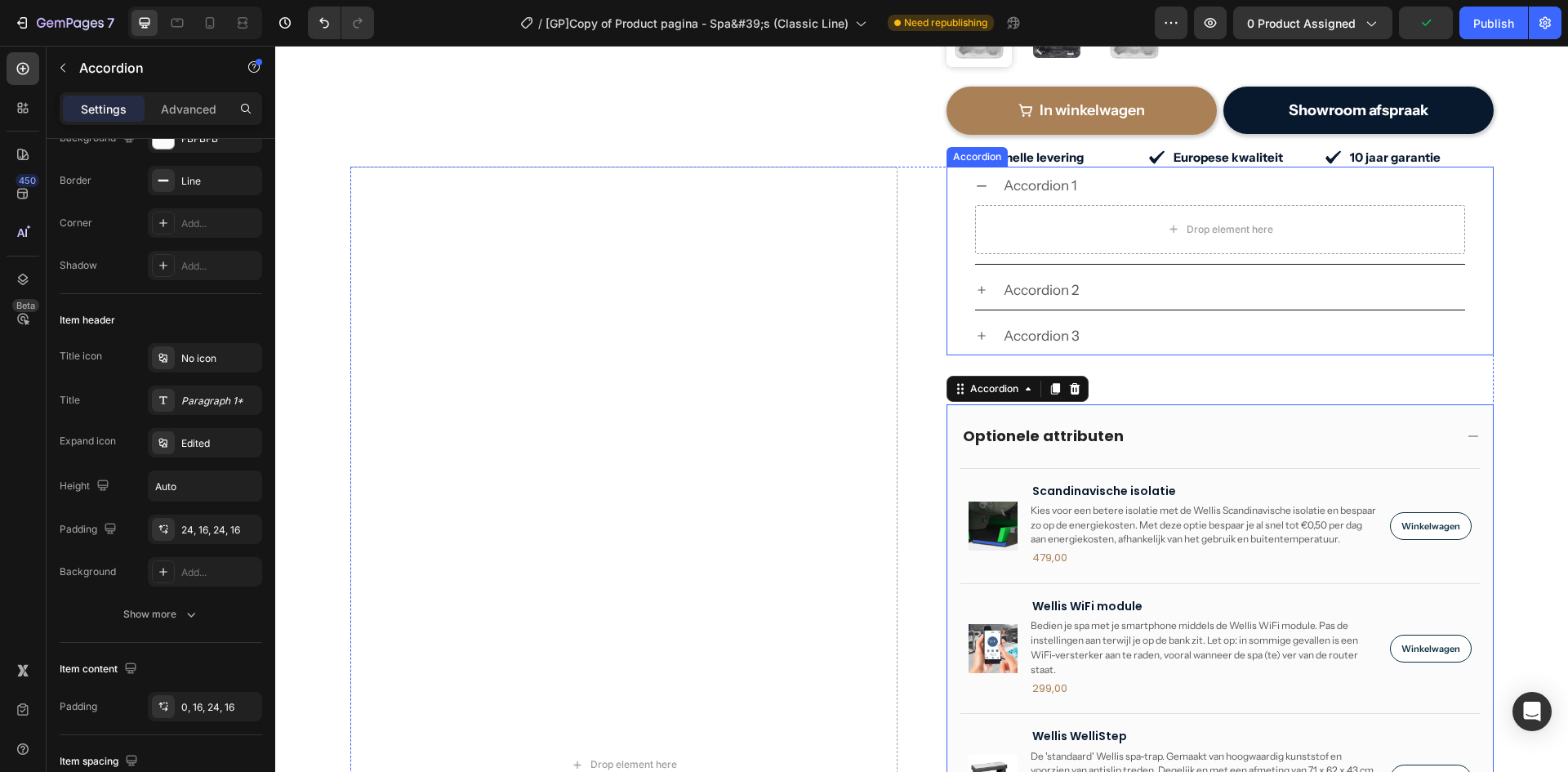
click at [952, 271] on div "Accordion 2" at bounding box center [1221, 291] width 546 height 39
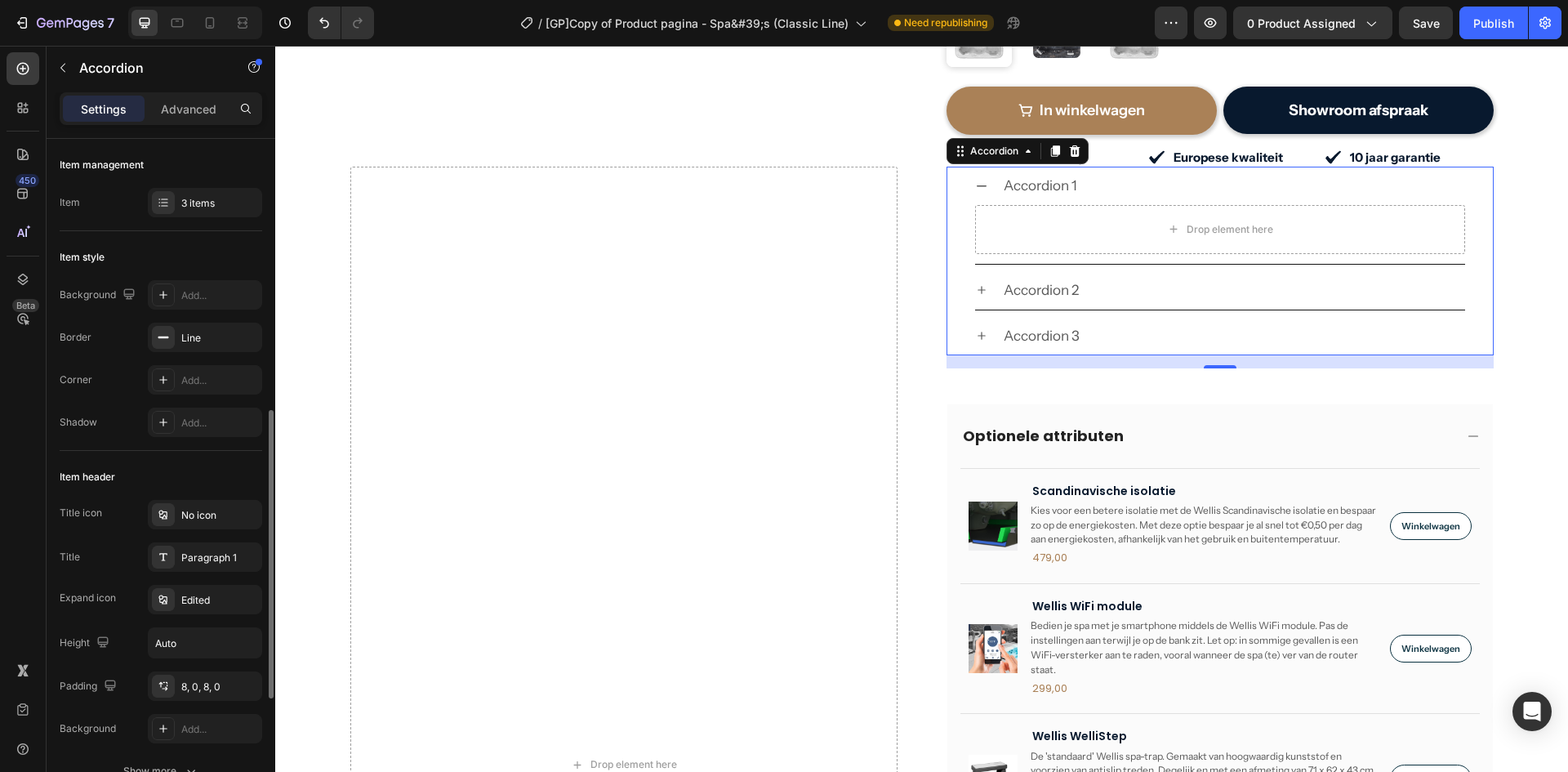
scroll to position [190, 0]
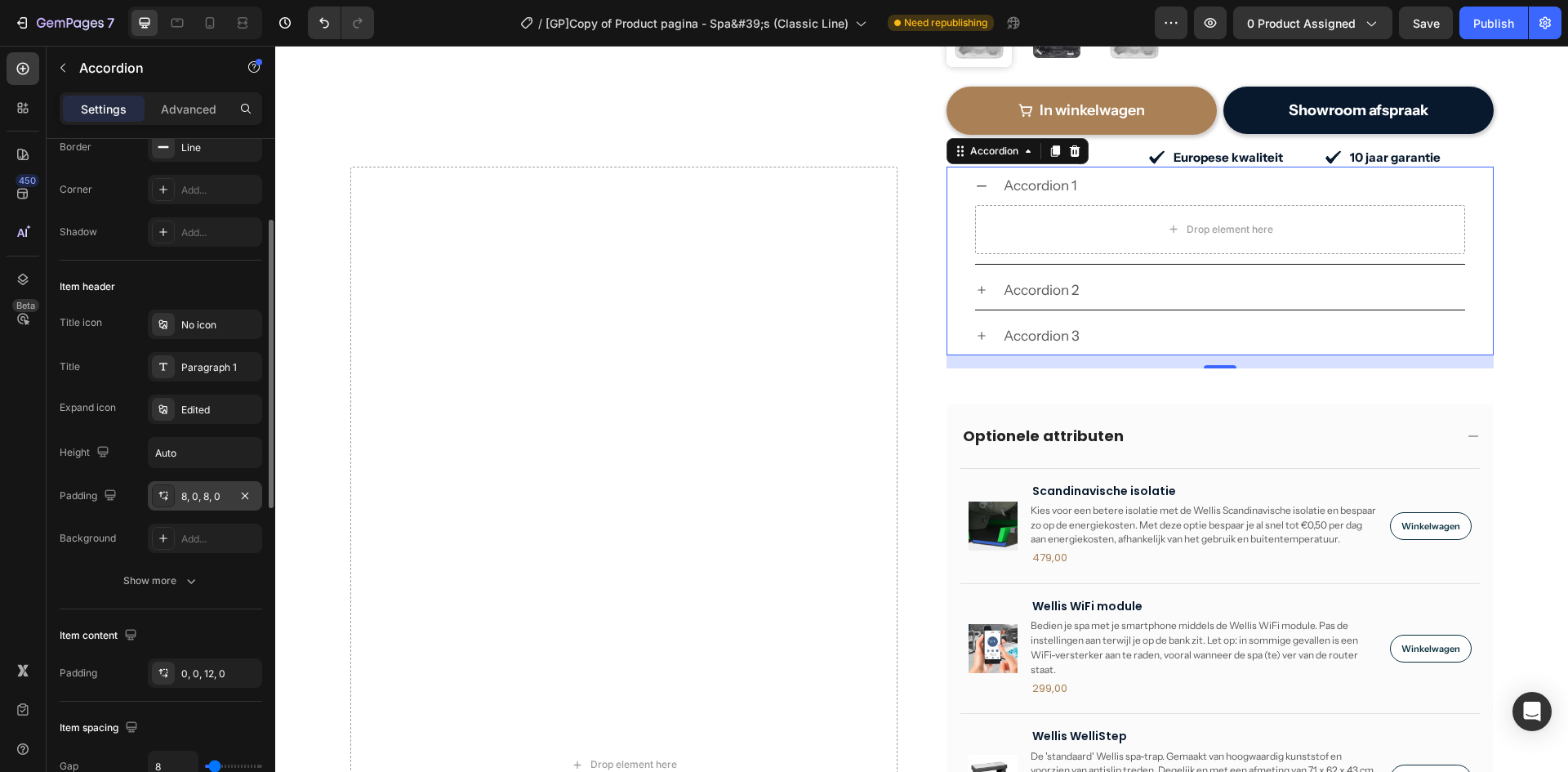
click at [210, 504] on div "8, 0, 8, 0" at bounding box center [205, 496] width 115 height 30
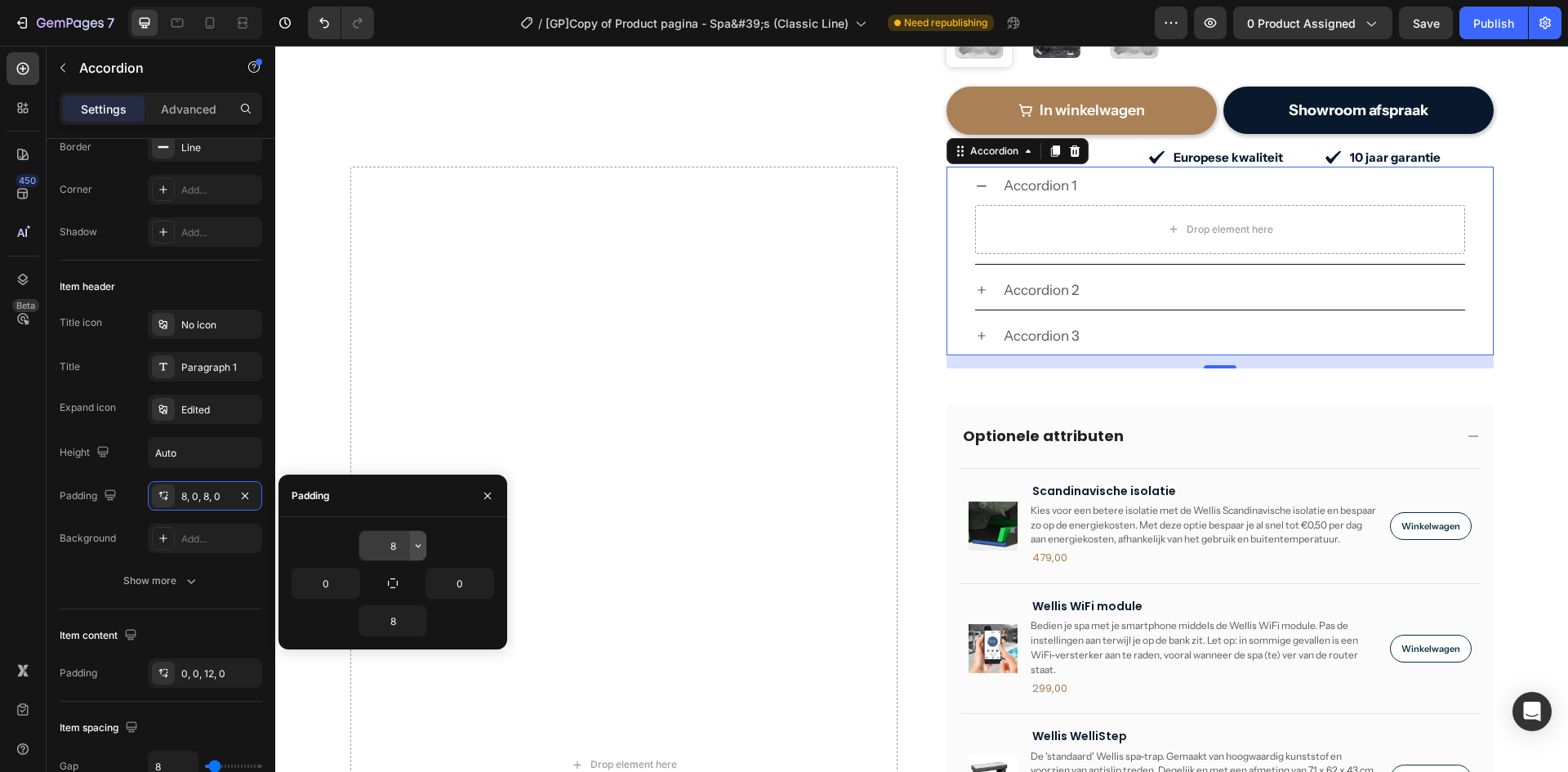
click at [412, 543] on icon "button" at bounding box center [418, 546] width 13 height 13
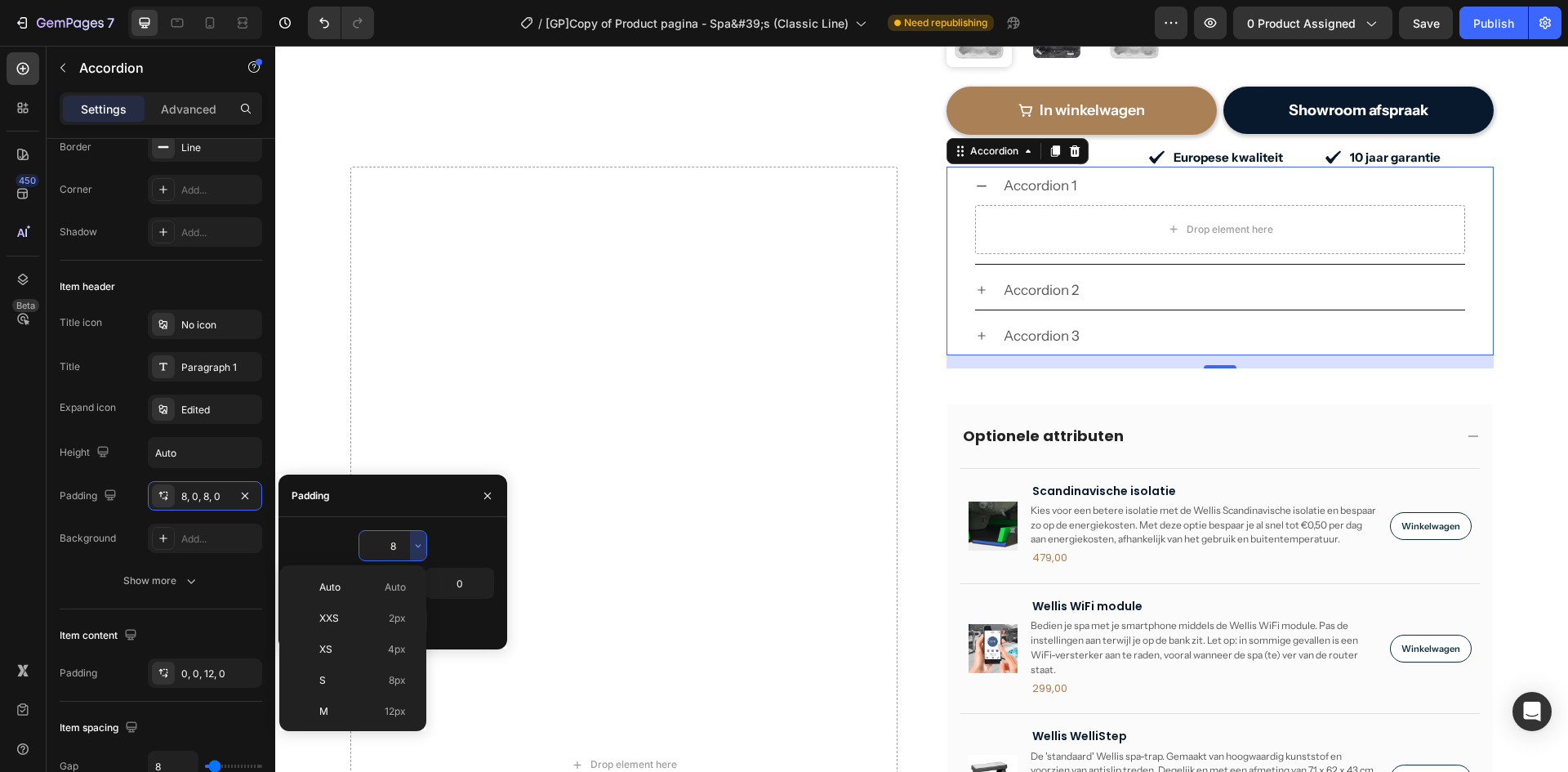
click at [389, 546] on input "8" at bounding box center [393, 546] width 67 height 30
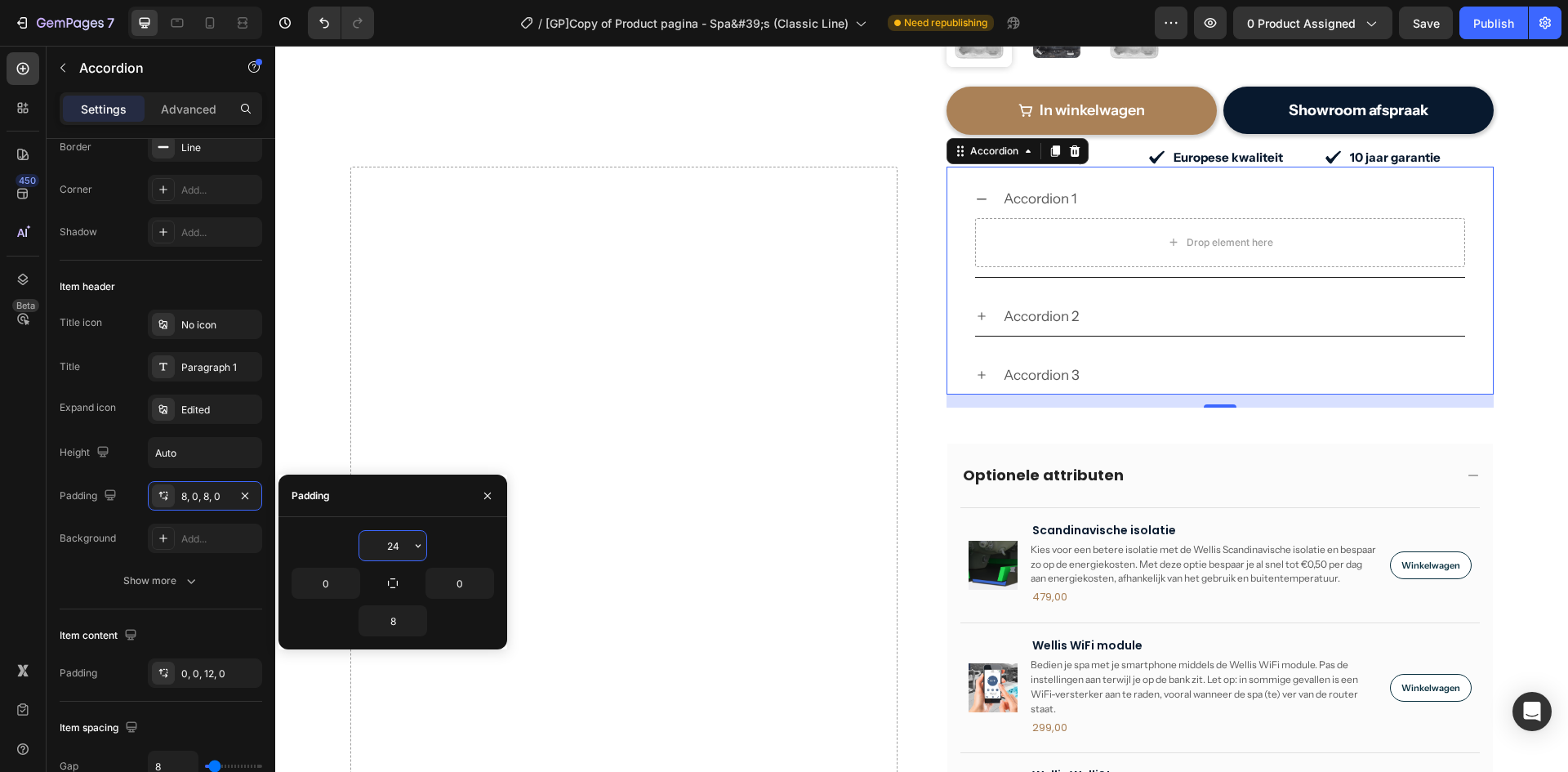
type input "24"
type input "16"
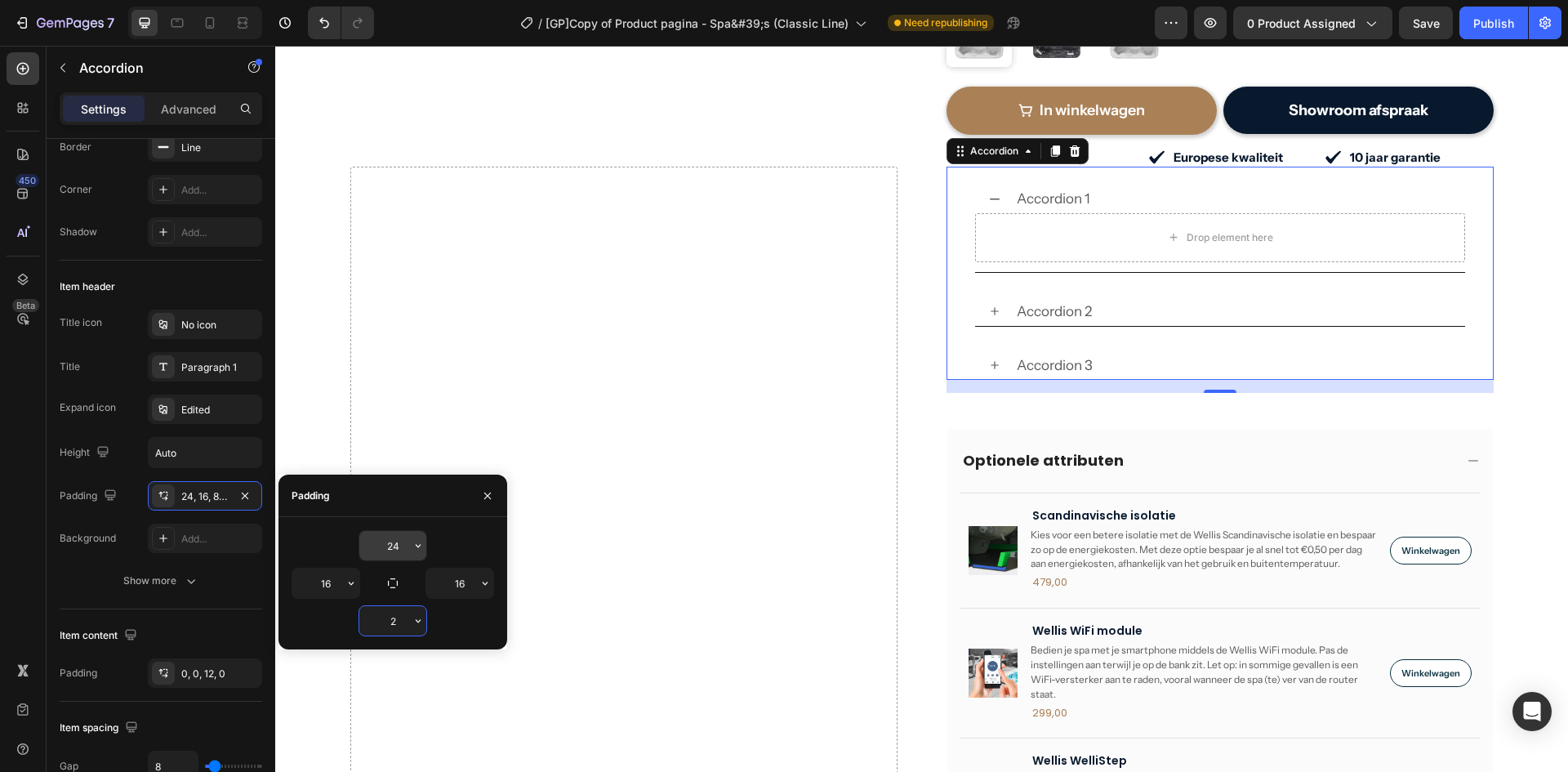
type input "24"
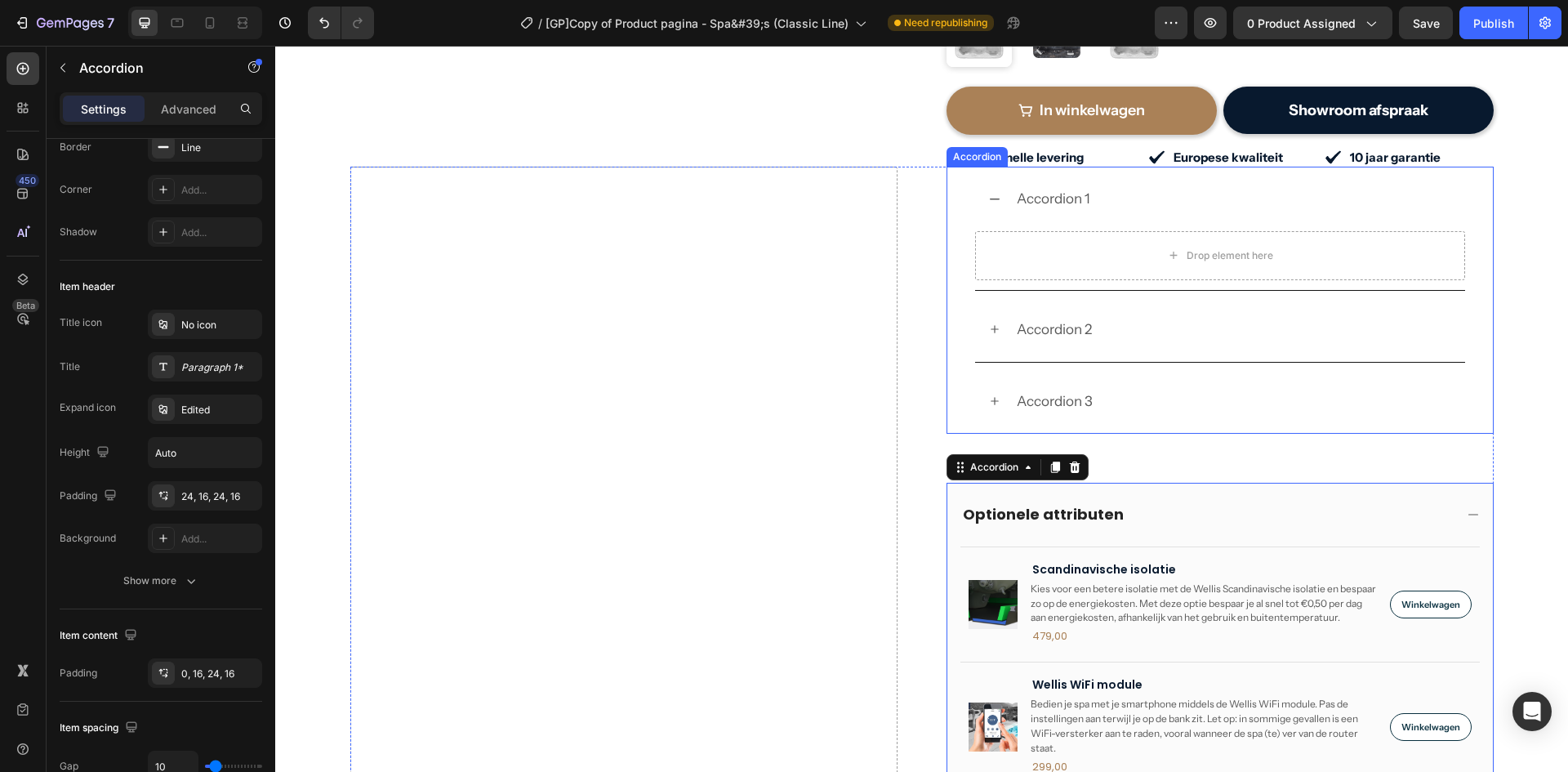
click at [957, 400] on div "Accordion 3" at bounding box center [1221, 402] width 546 height 65
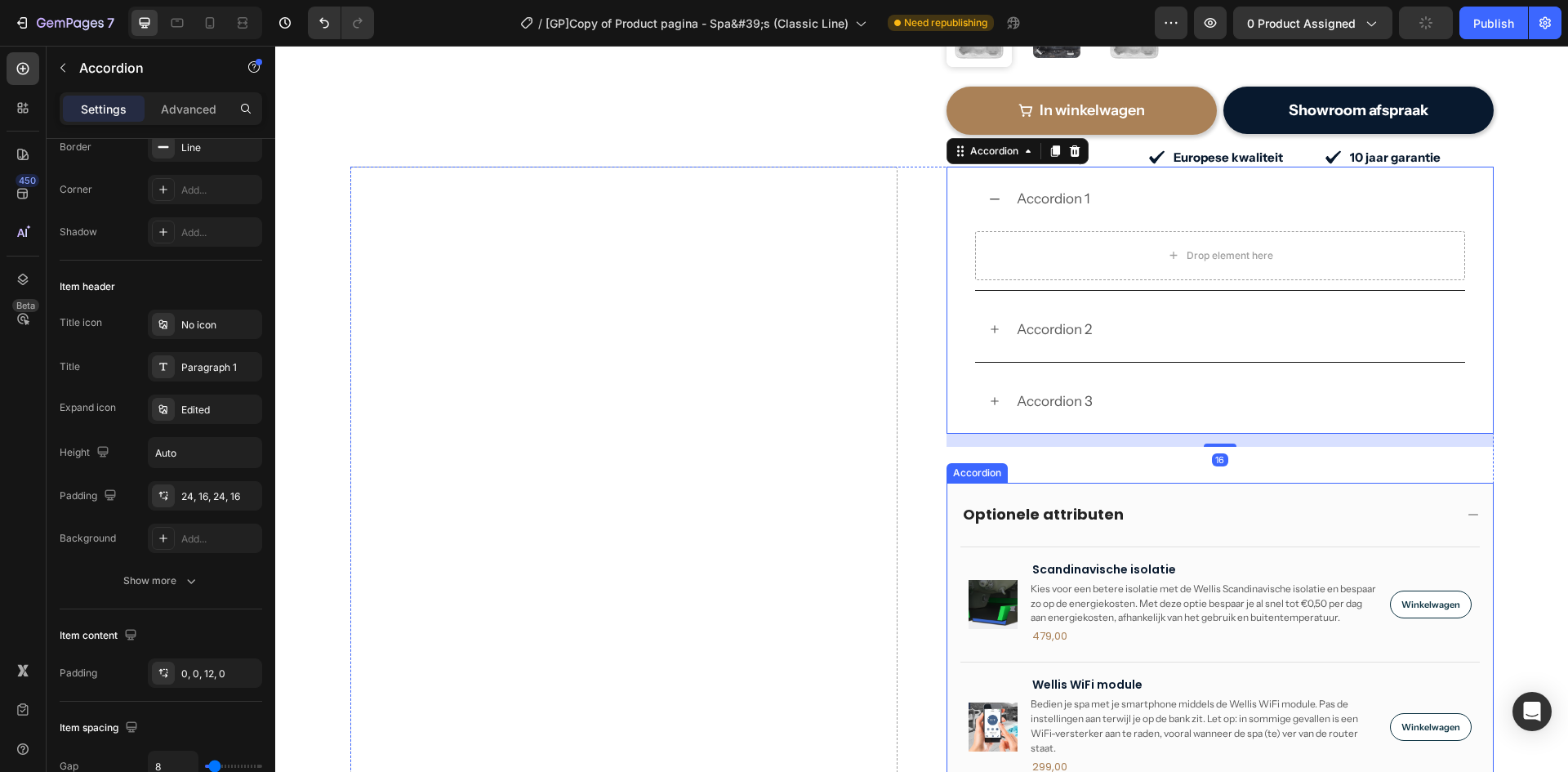
click at [952, 520] on div "Optionele attributen" at bounding box center [1221, 515] width 546 height 63
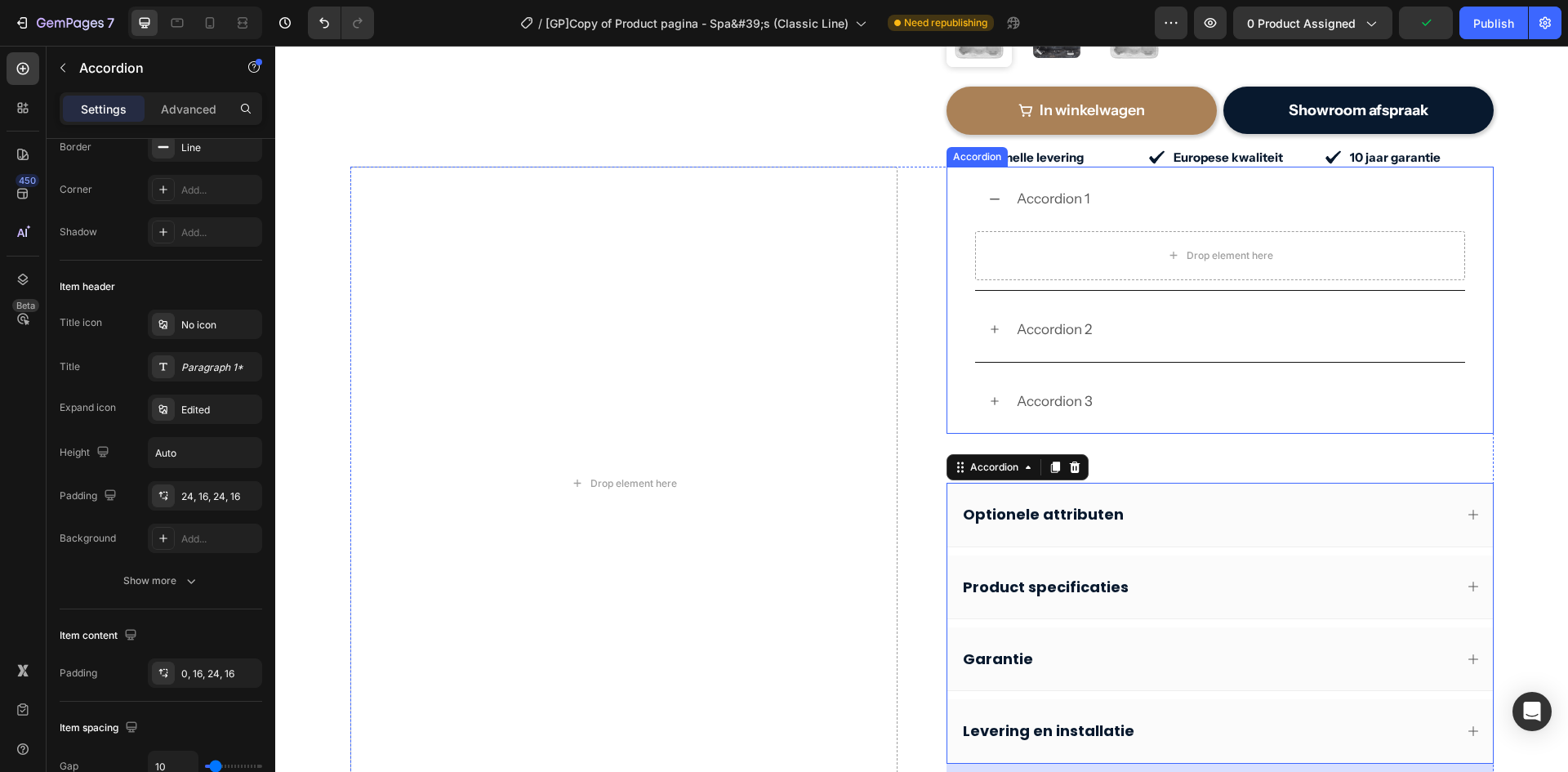
click at [955, 398] on div "Accordion 3" at bounding box center [1221, 402] width 546 height 65
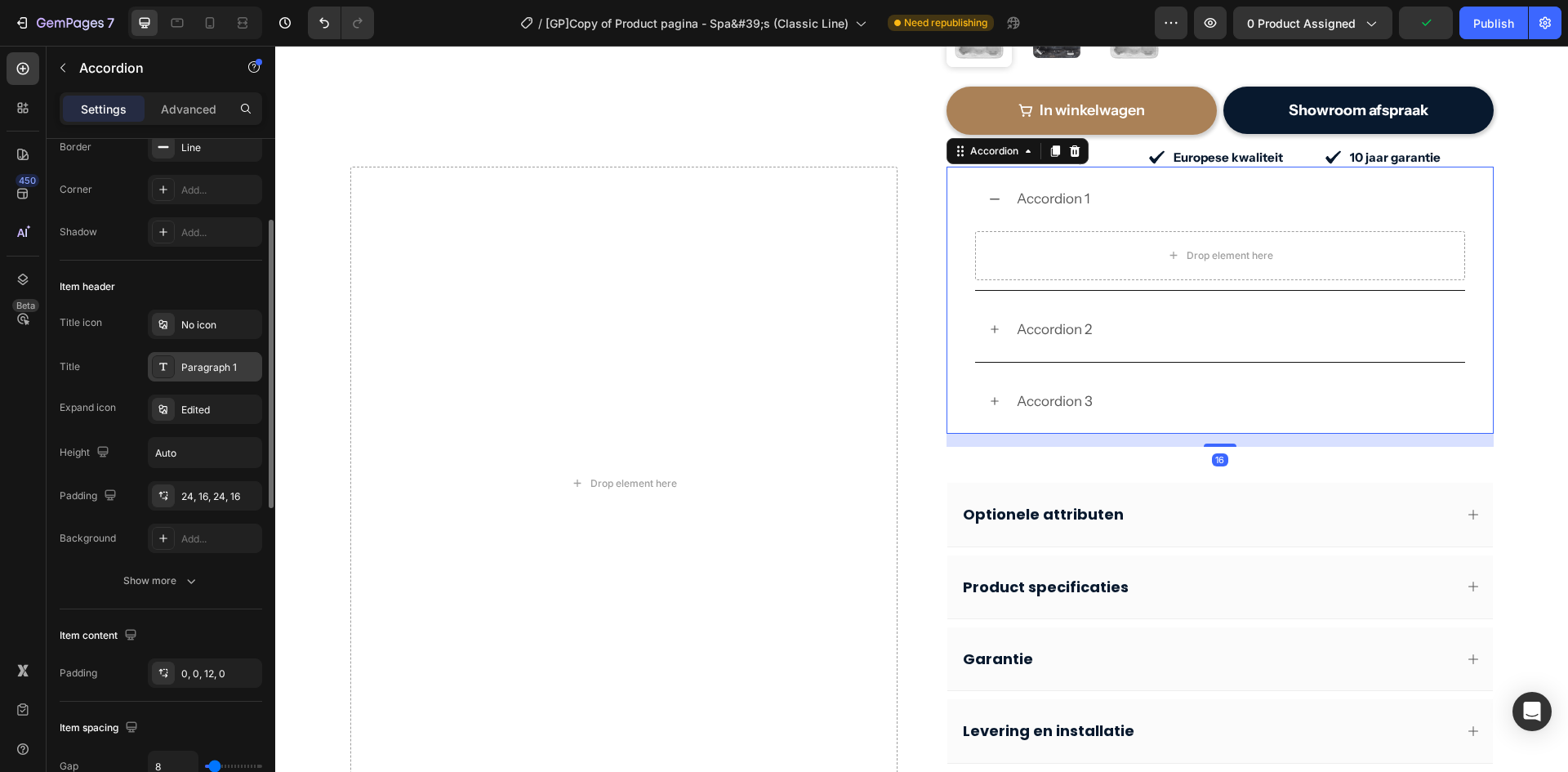
click at [206, 370] on div "Paragraph 1" at bounding box center [220, 368] width 76 height 15
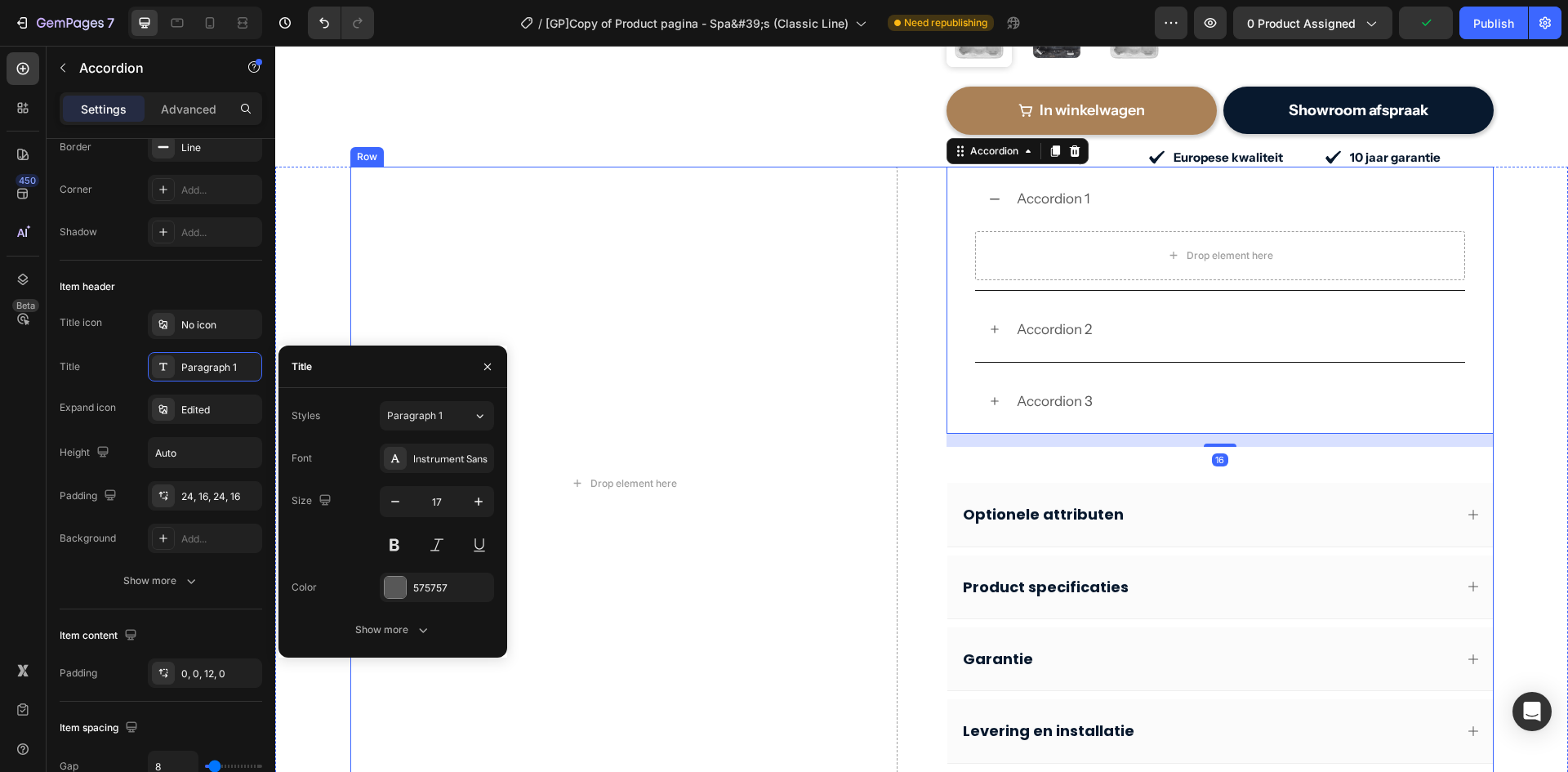
click at [915, 521] on div "Drop element here Accordion 1 Drop element here Accordion 2 Accordion 3 Accordi…" at bounding box center [922, 483] width 1143 height 633
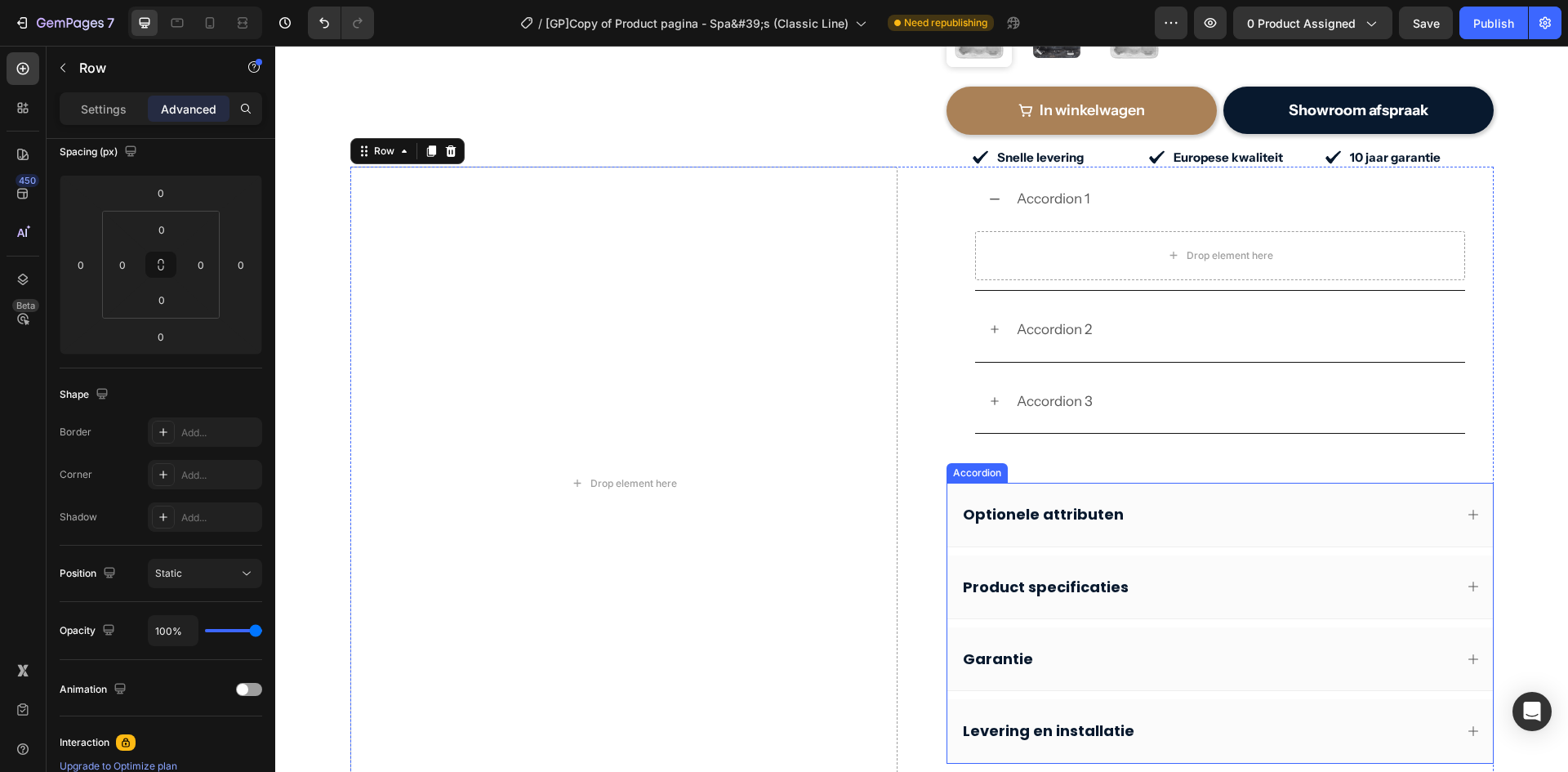
click at [950, 517] on div "Optionele attributen" at bounding box center [1221, 515] width 546 height 63
click at [939, 524] on div "Drop element here Accordion 1 Drop element here Accordion 2 Accordion 3 Accordi…" at bounding box center [922, 483] width 1143 height 633
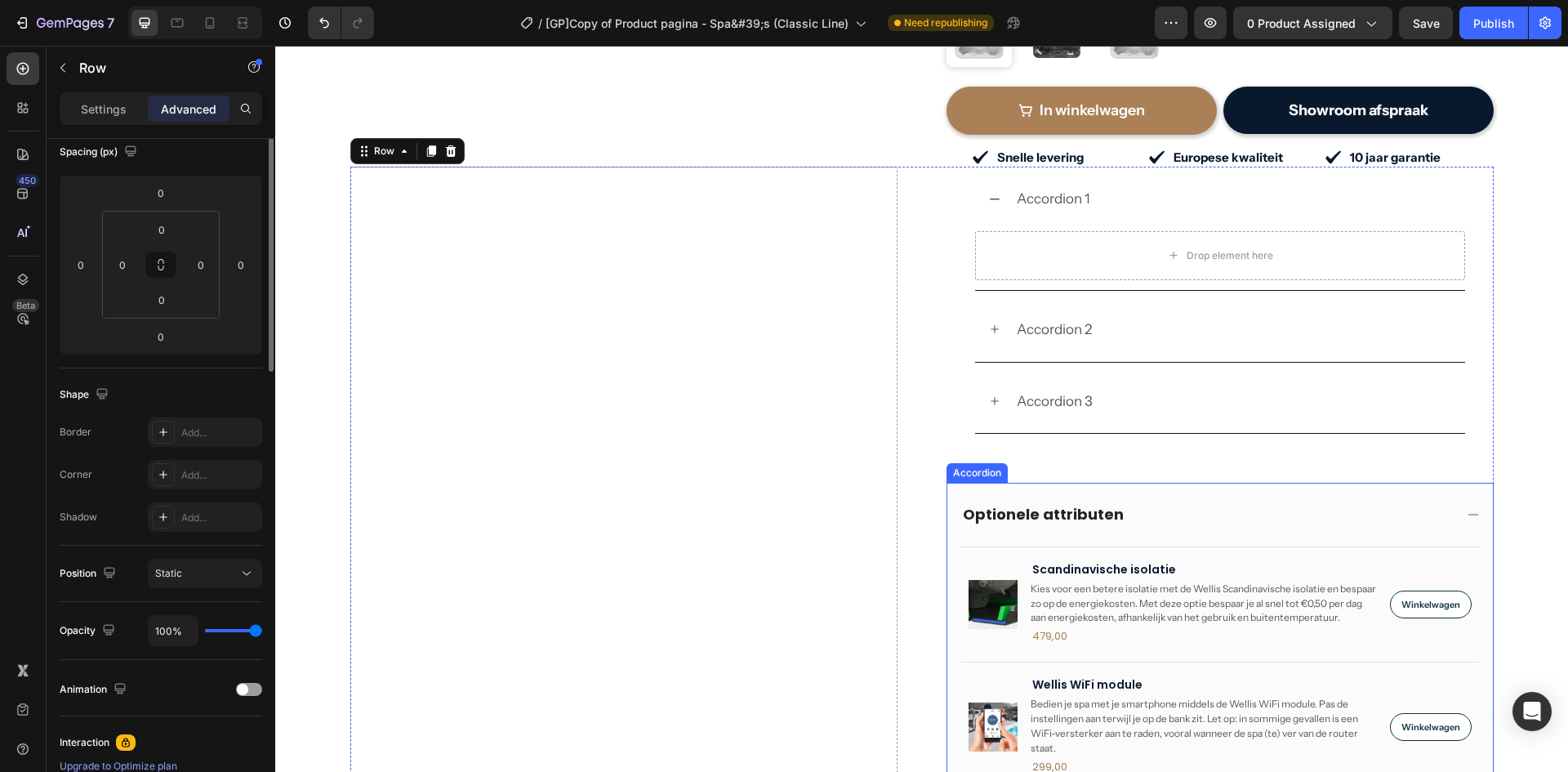
scroll to position [0, 0]
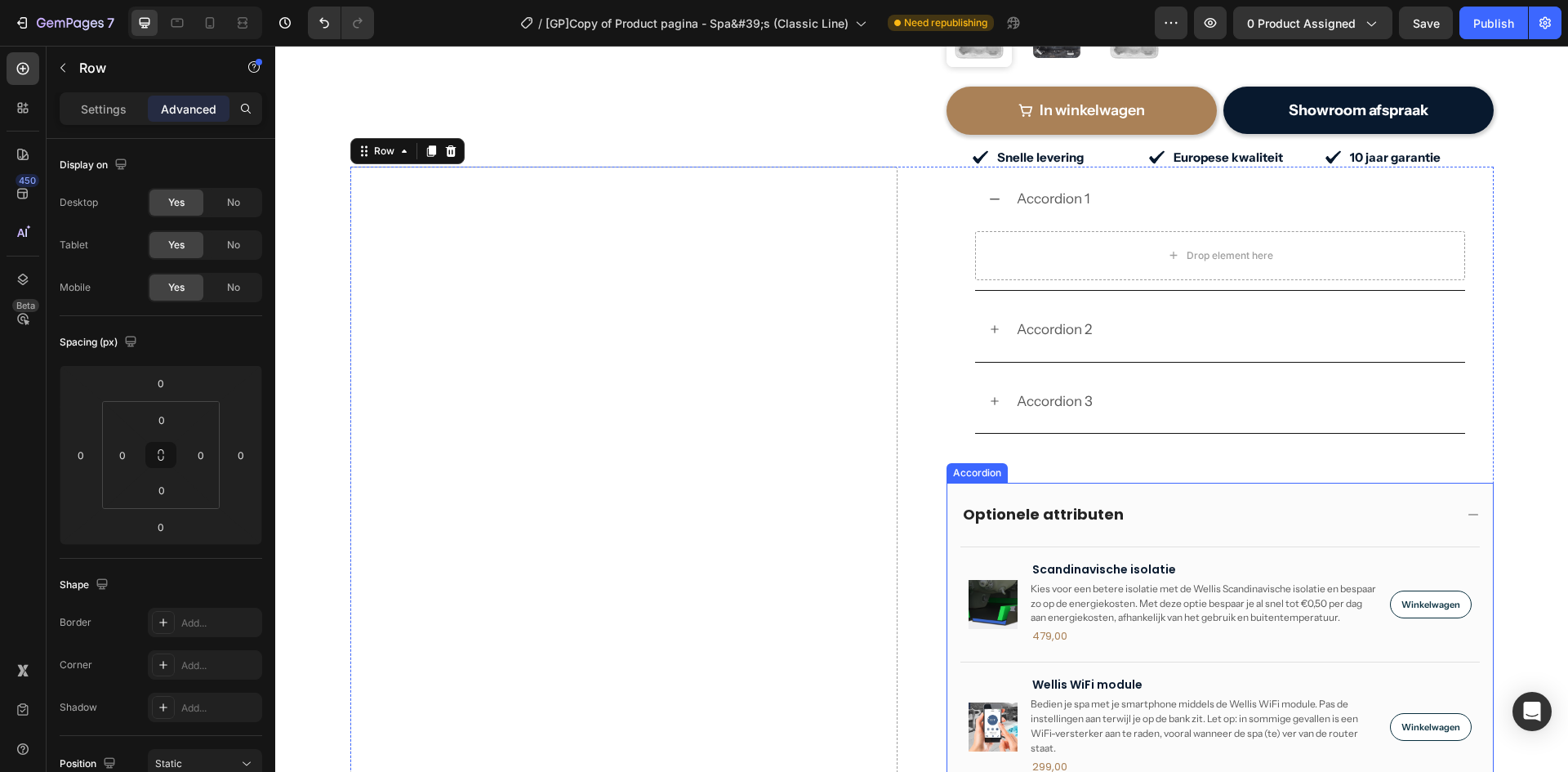
click at [955, 483] on div "Optionele attributen" at bounding box center [1221, 515] width 546 height 63
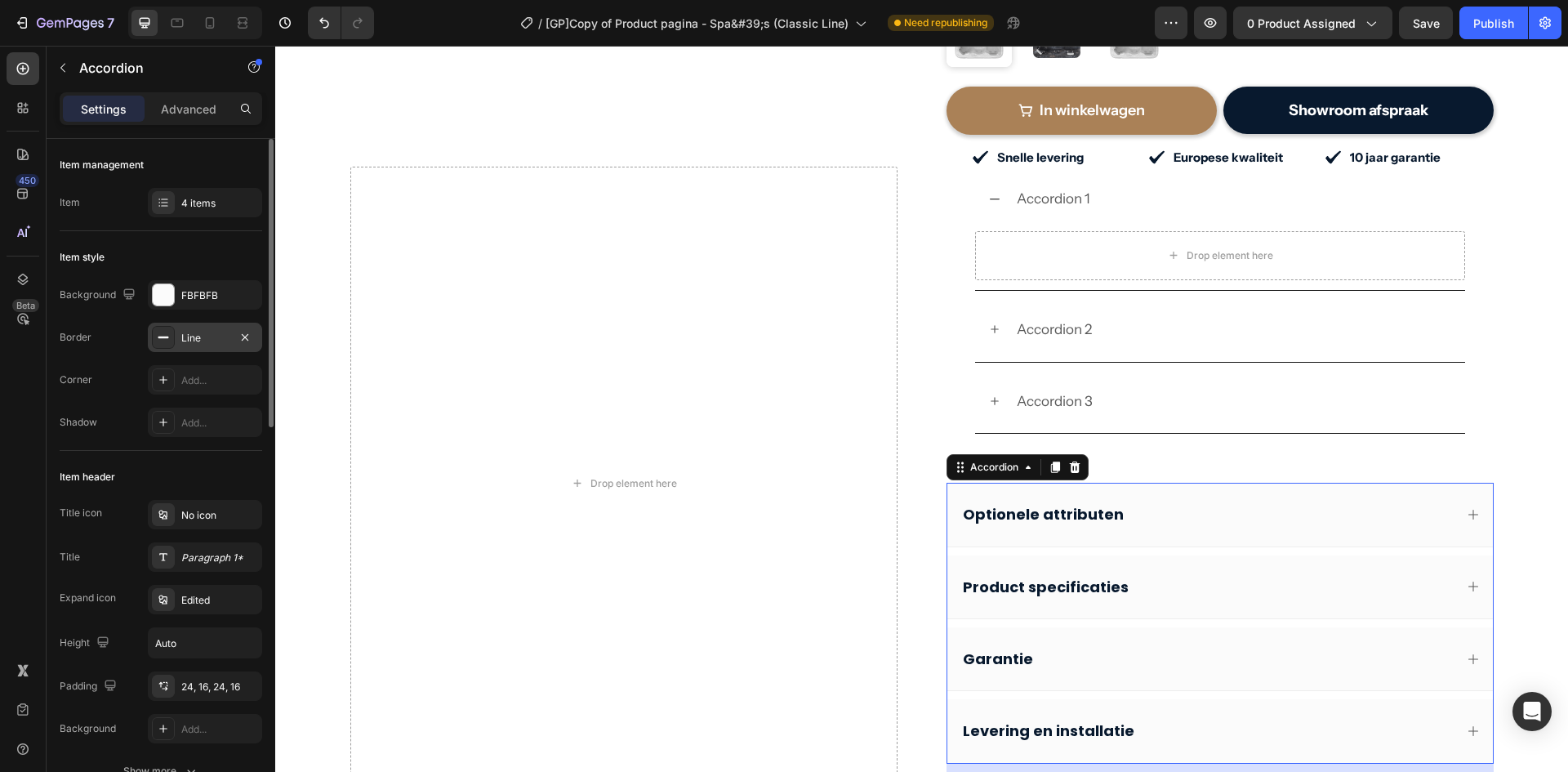
click at [210, 337] on div "Line" at bounding box center [205, 338] width 47 height 15
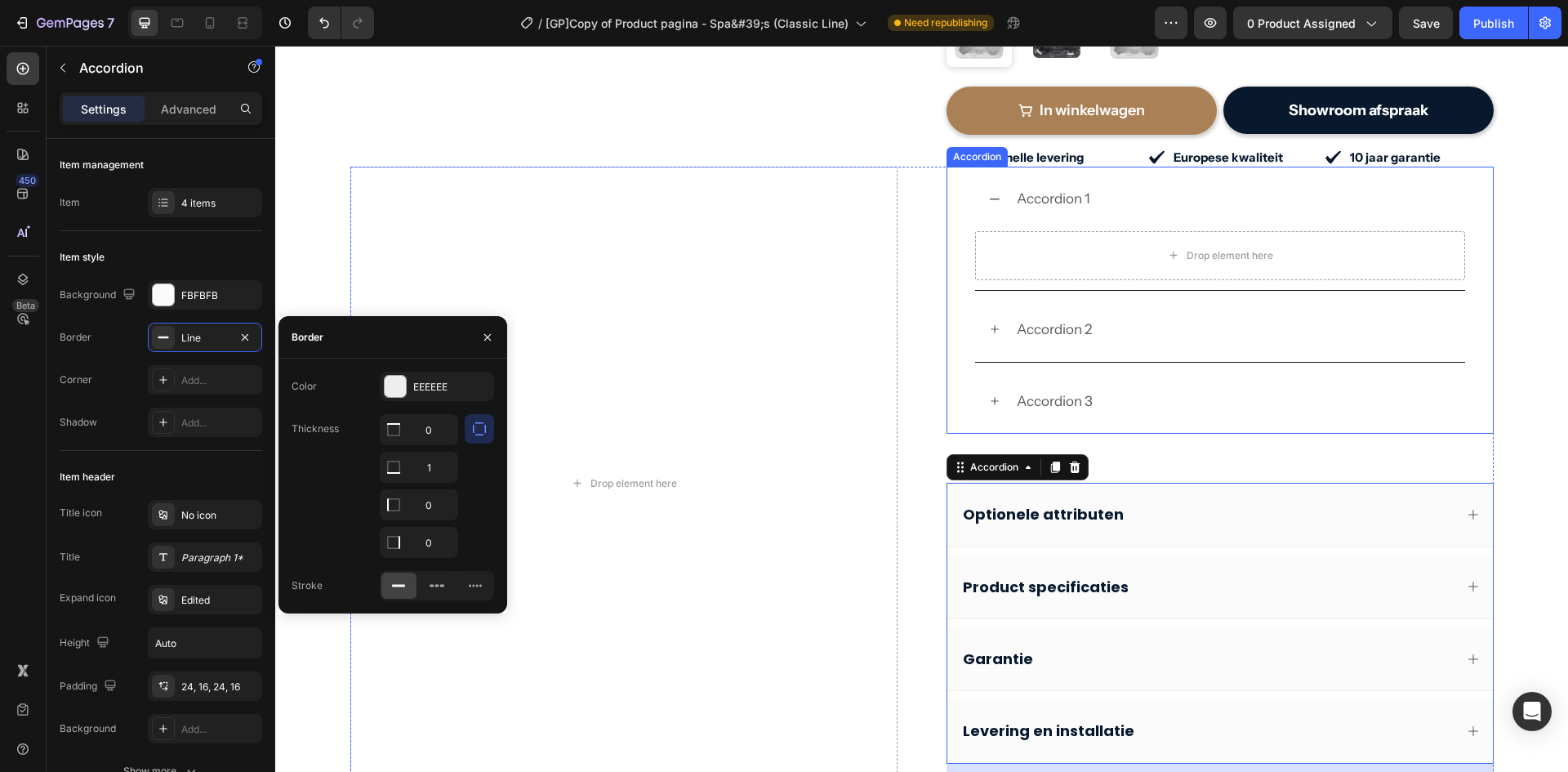
click at [959, 313] on div "Accordion 2" at bounding box center [1221, 330] width 546 height 65
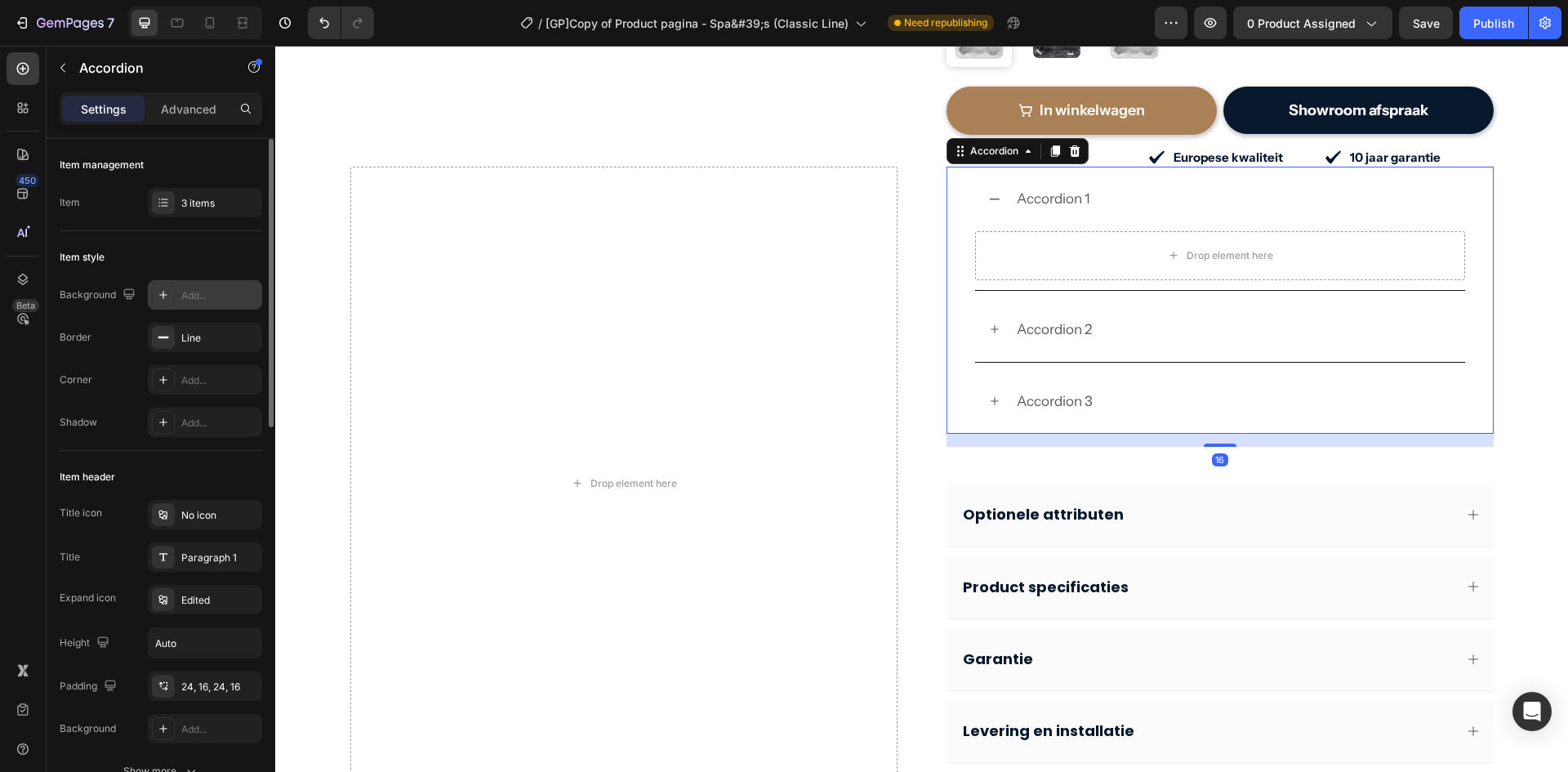
click at [194, 291] on div "Add..." at bounding box center [220, 296] width 76 height 15
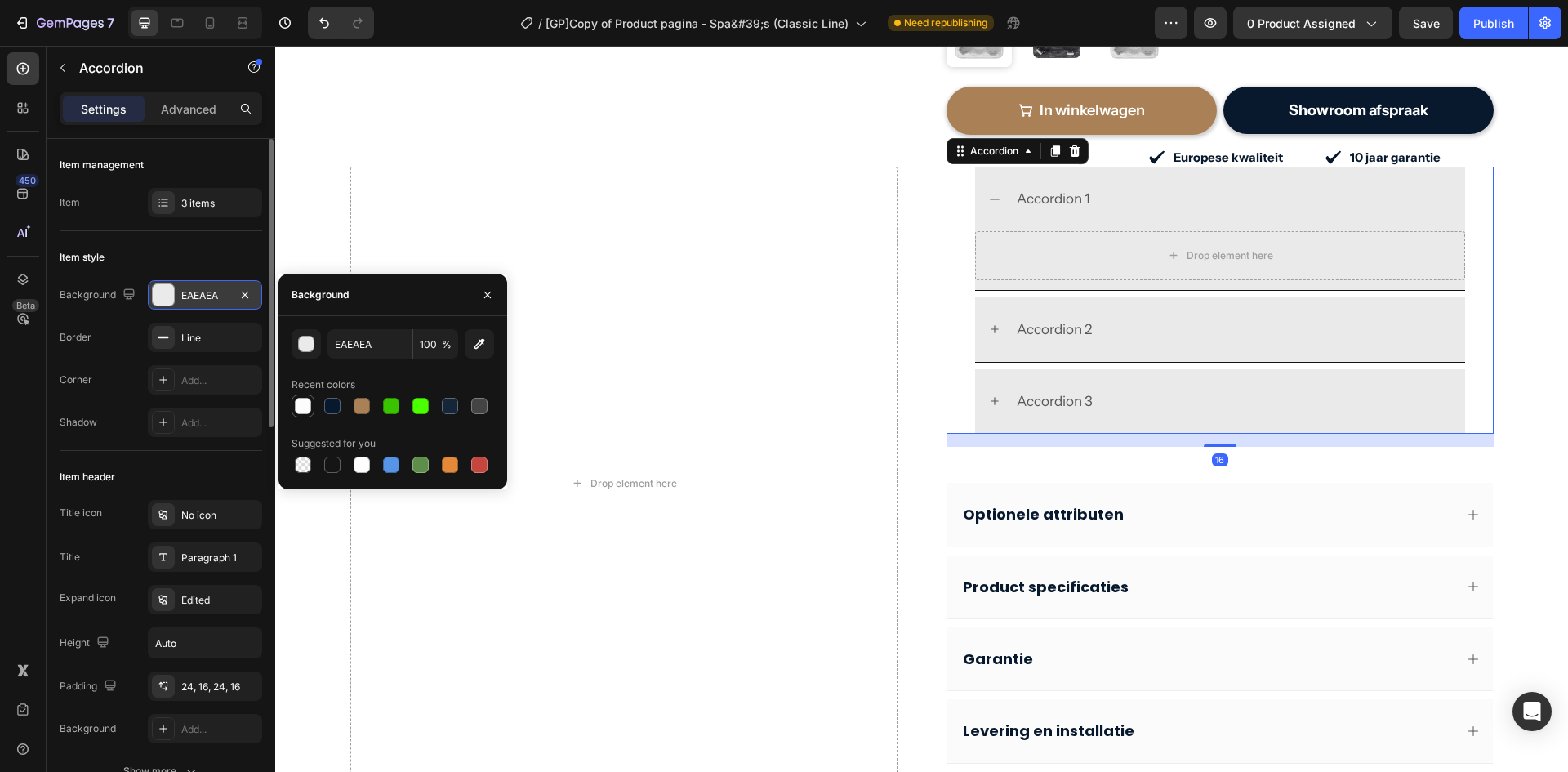
click at [301, 404] on div at bounding box center [304, 406] width 17 height 17
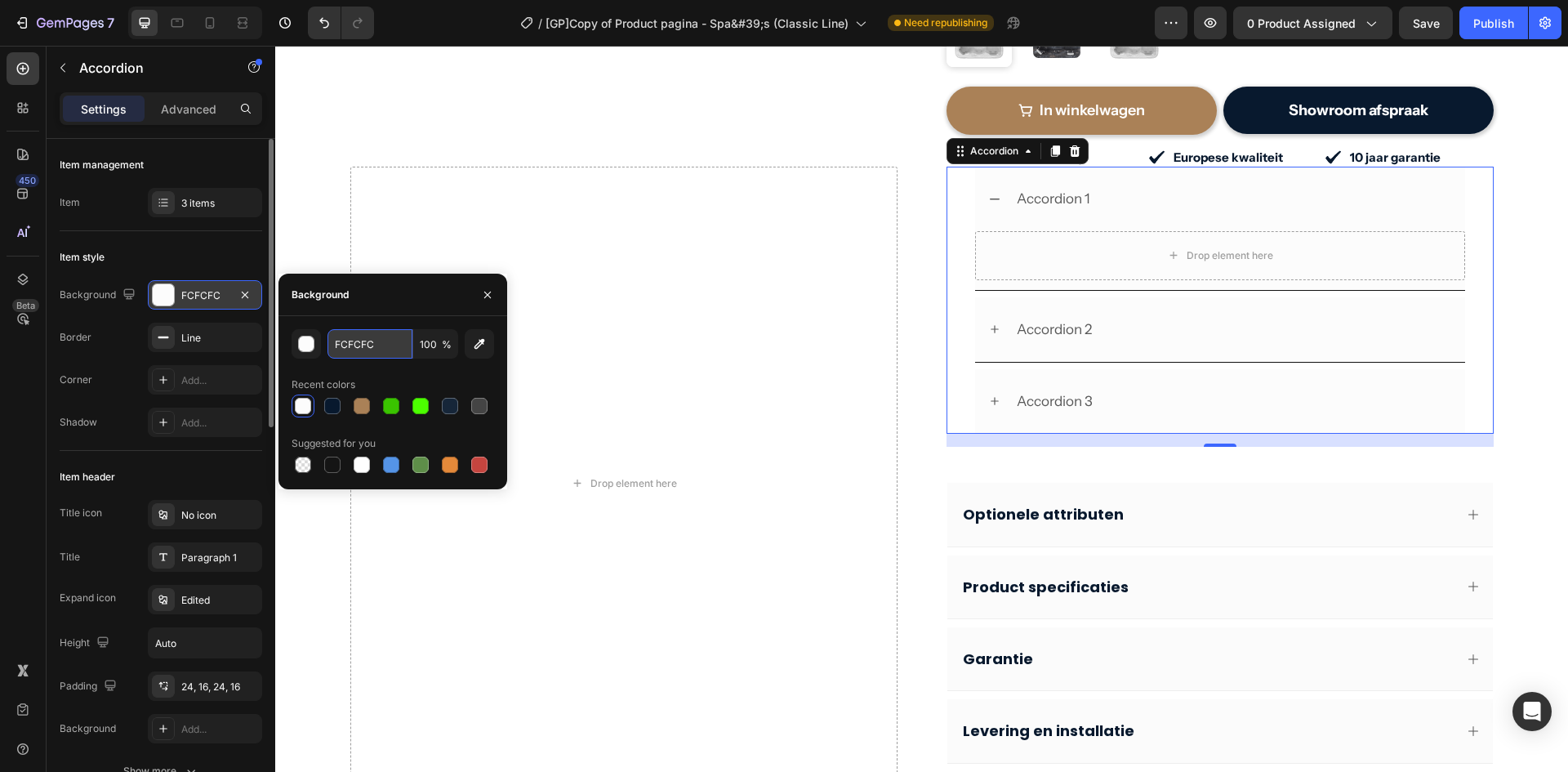
click at [374, 344] on input "FCFCFC" at bounding box center [370, 345] width 85 height 30
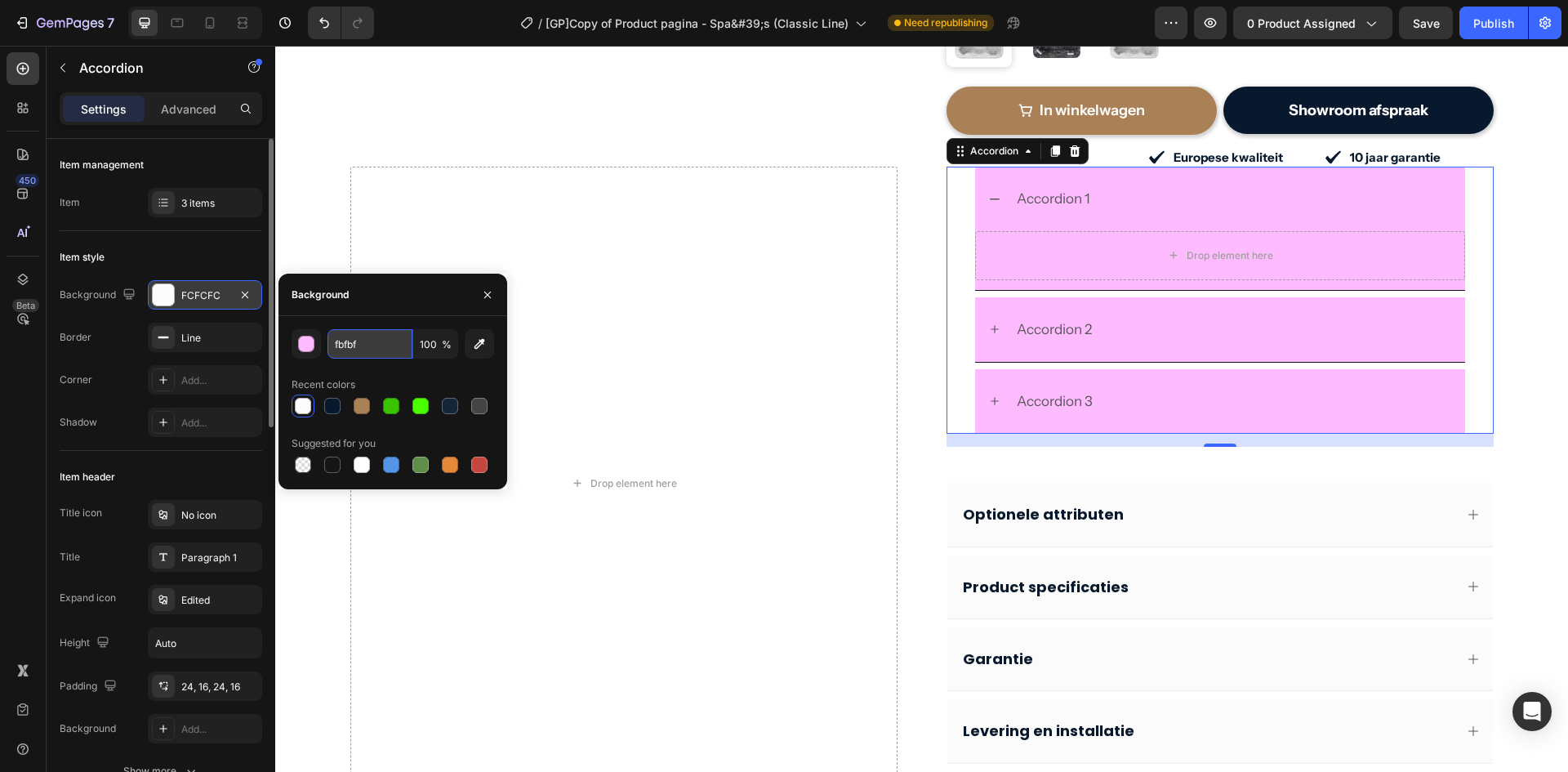
type input "fbfbfb"
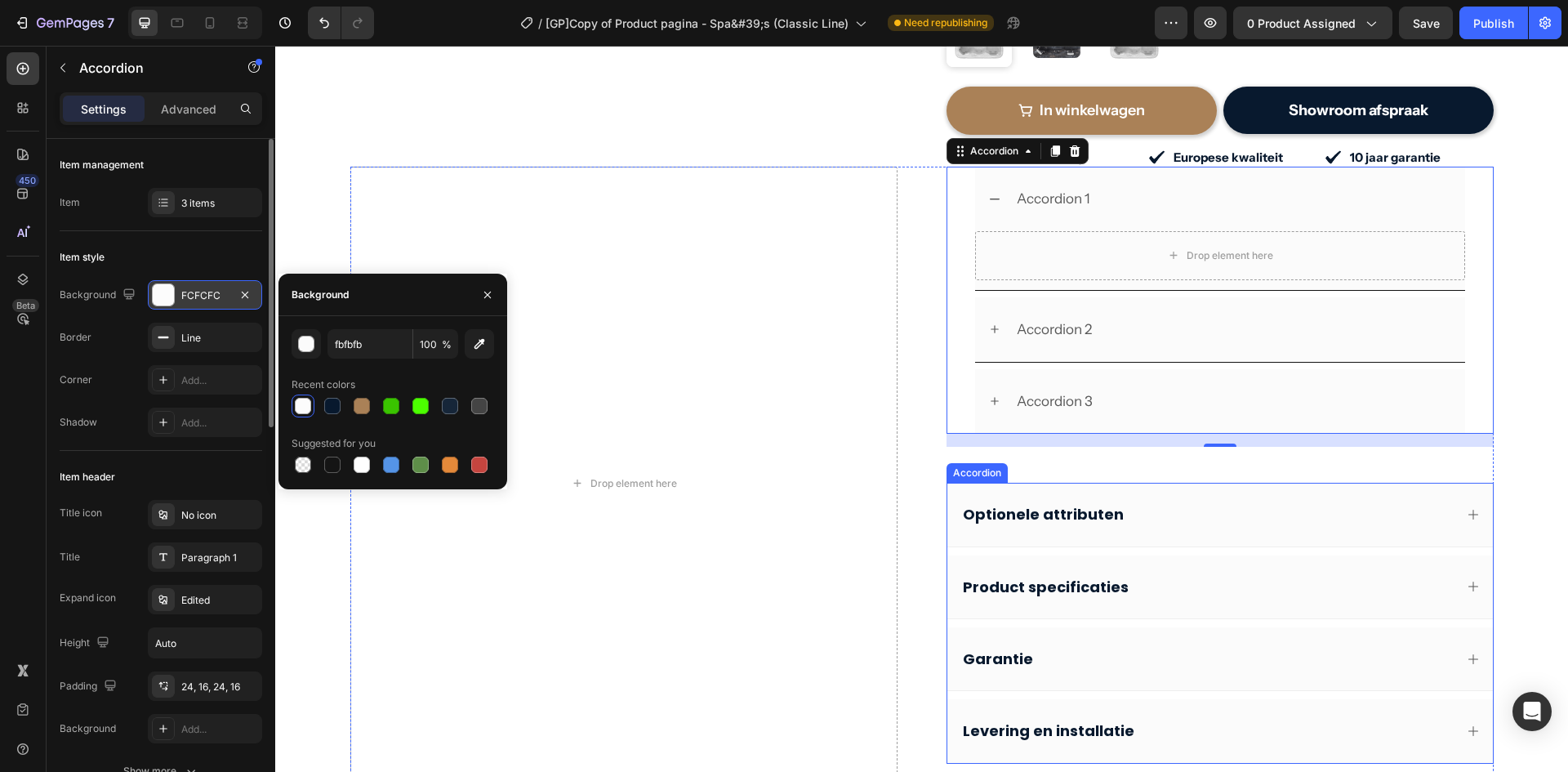
click at [951, 494] on div "Optionele attributen" at bounding box center [1221, 515] width 546 height 63
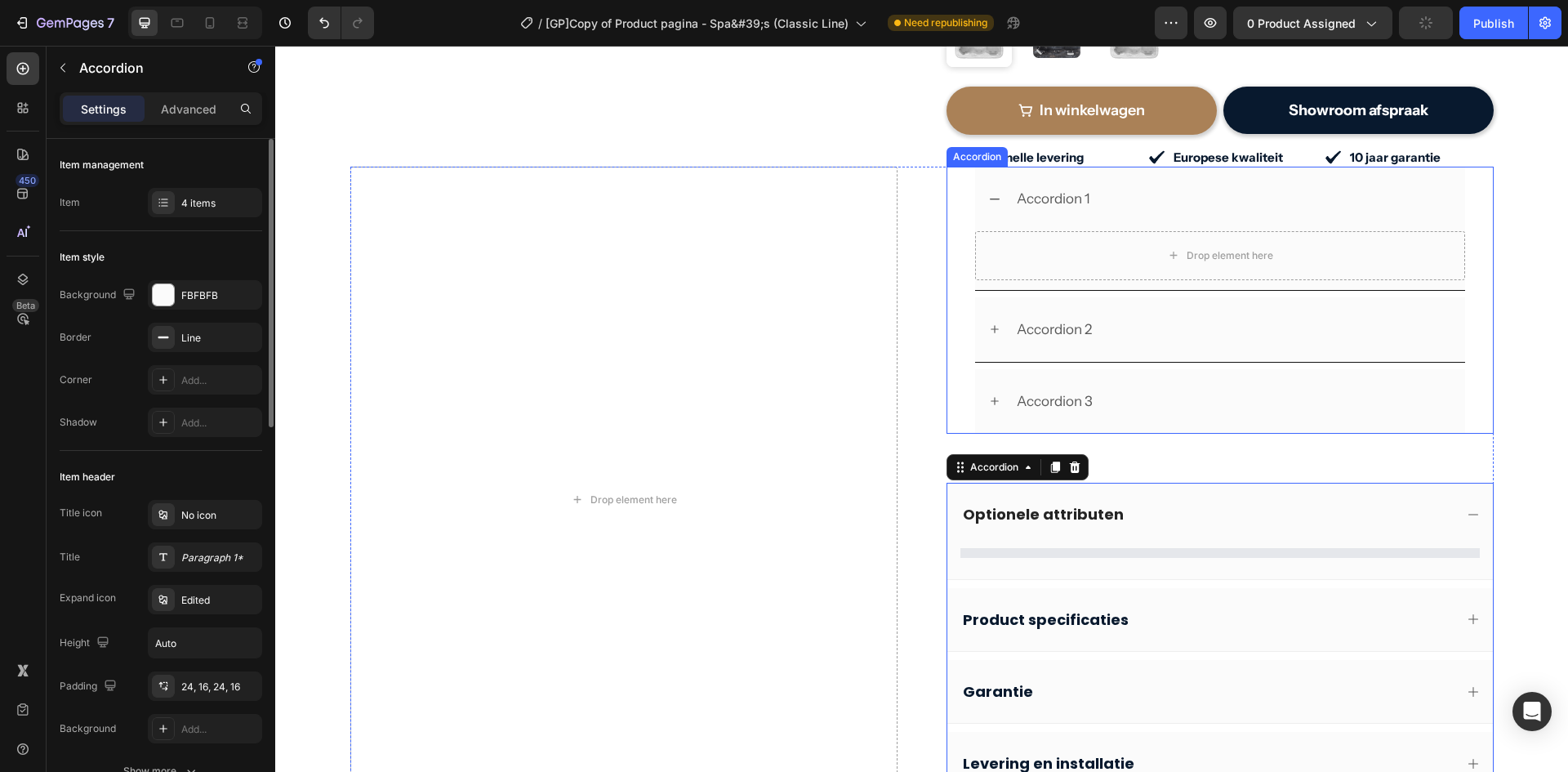
click at [966, 347] on div "Accordion 1 Drop element here Accordion 2 Accordion 3" at bounding box center [1221, 300] width 547 height 267
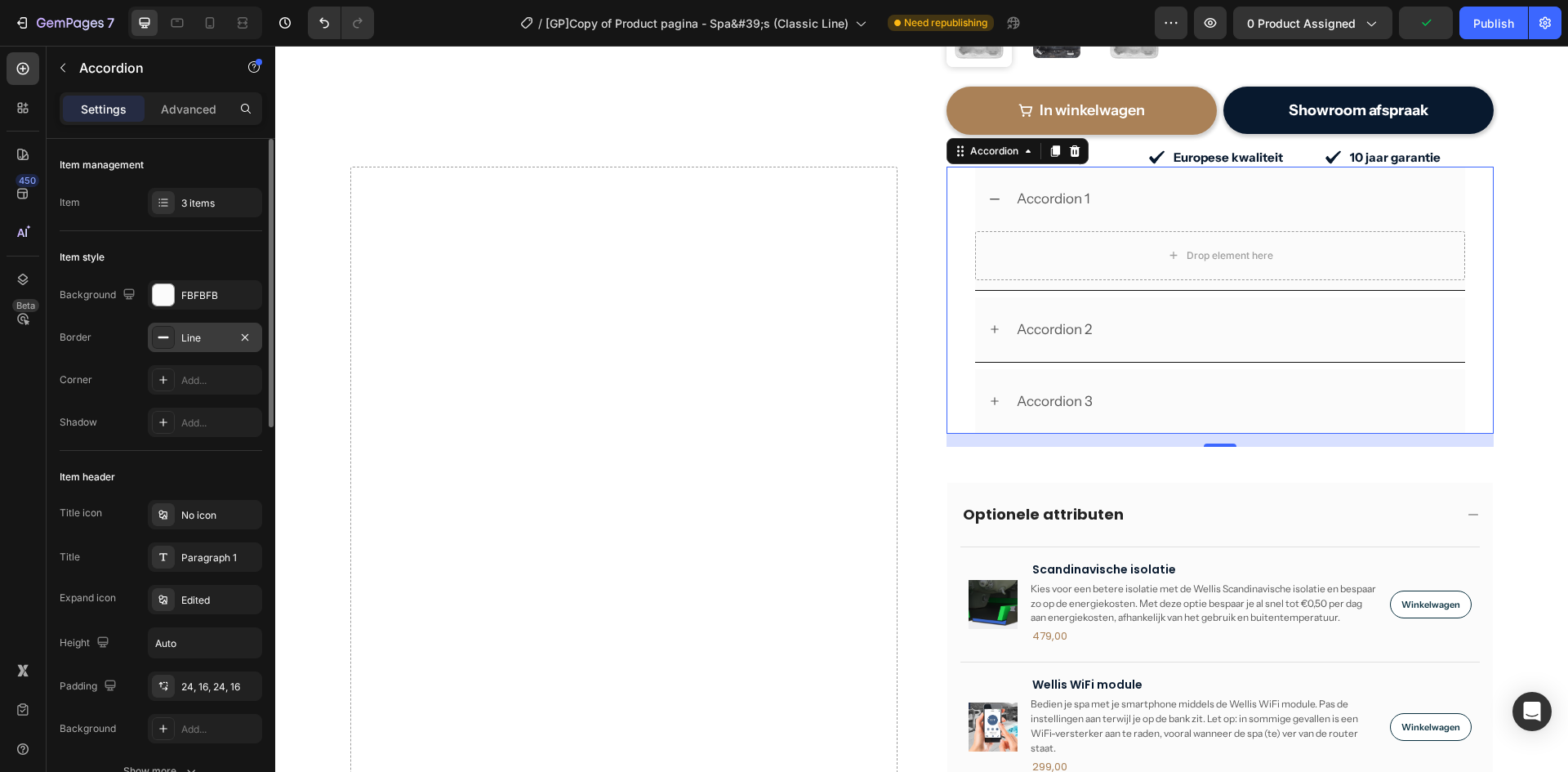
click at [196, 335] on div "Line" at bounding box center [205, 338] width 47 height 15
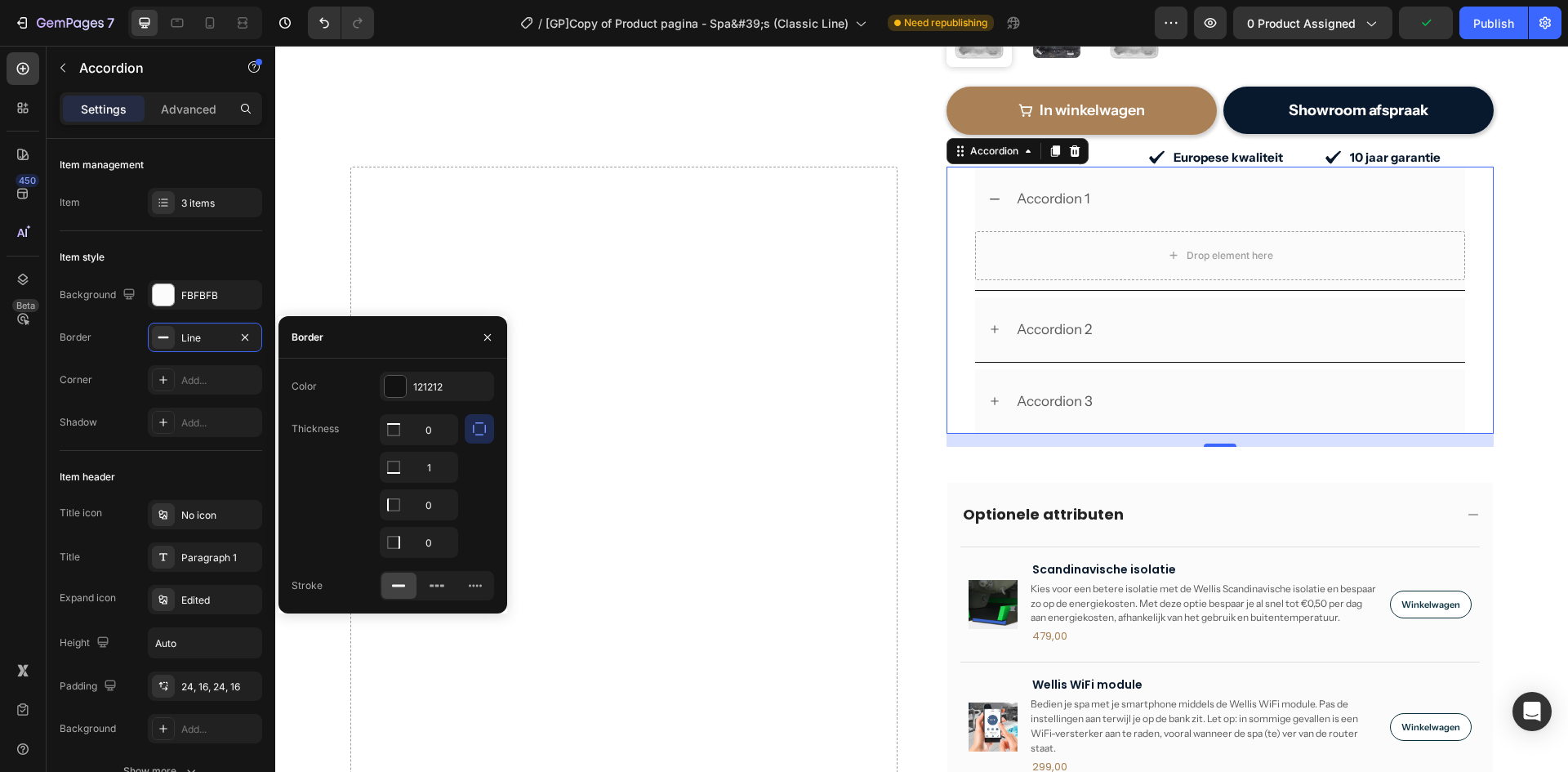
click at [955, 370] on div "Accordion 3" at bounding box center [1221, 402] width 546 height 65
click at [948, 519] on div "Optionele attributen" at bounding box center [1221, 515] width 546 height 63
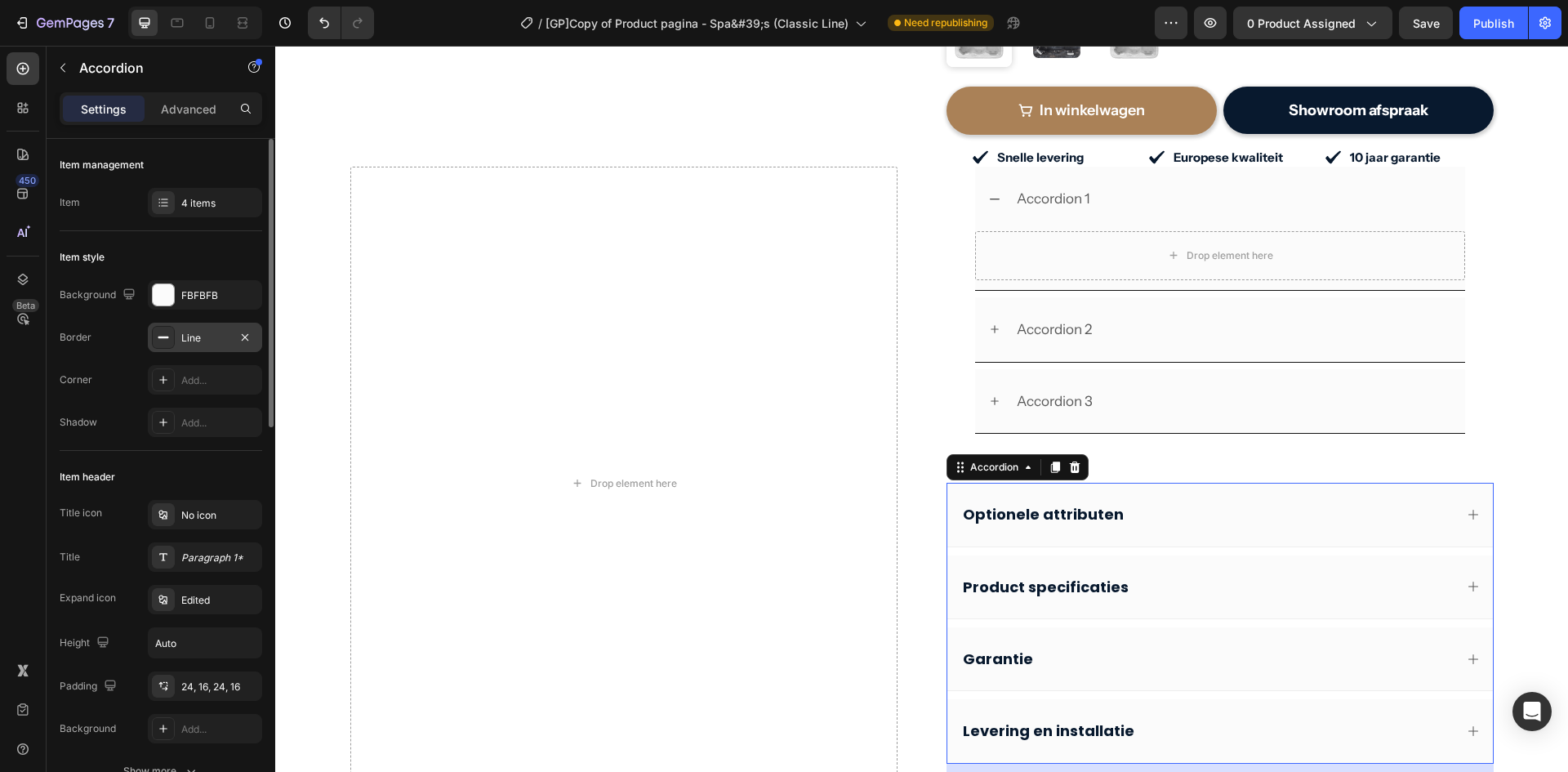
click at [209, 341] on div "Line" at bounding box center [205, 338] width 47 height 15
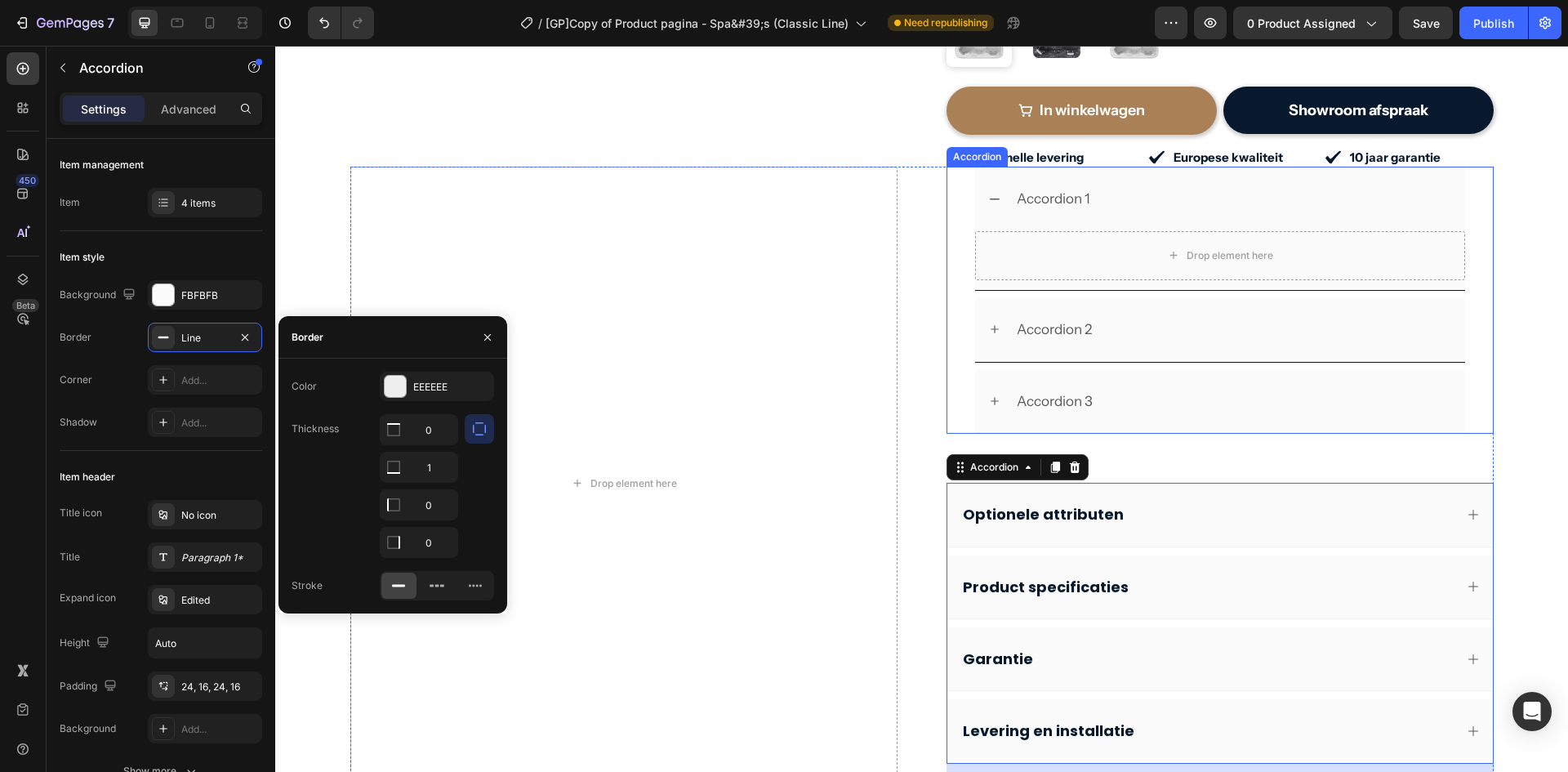
click at [963, 297] on div "Accordion 2" at bounding box center [1221, 330] width 546 height 65
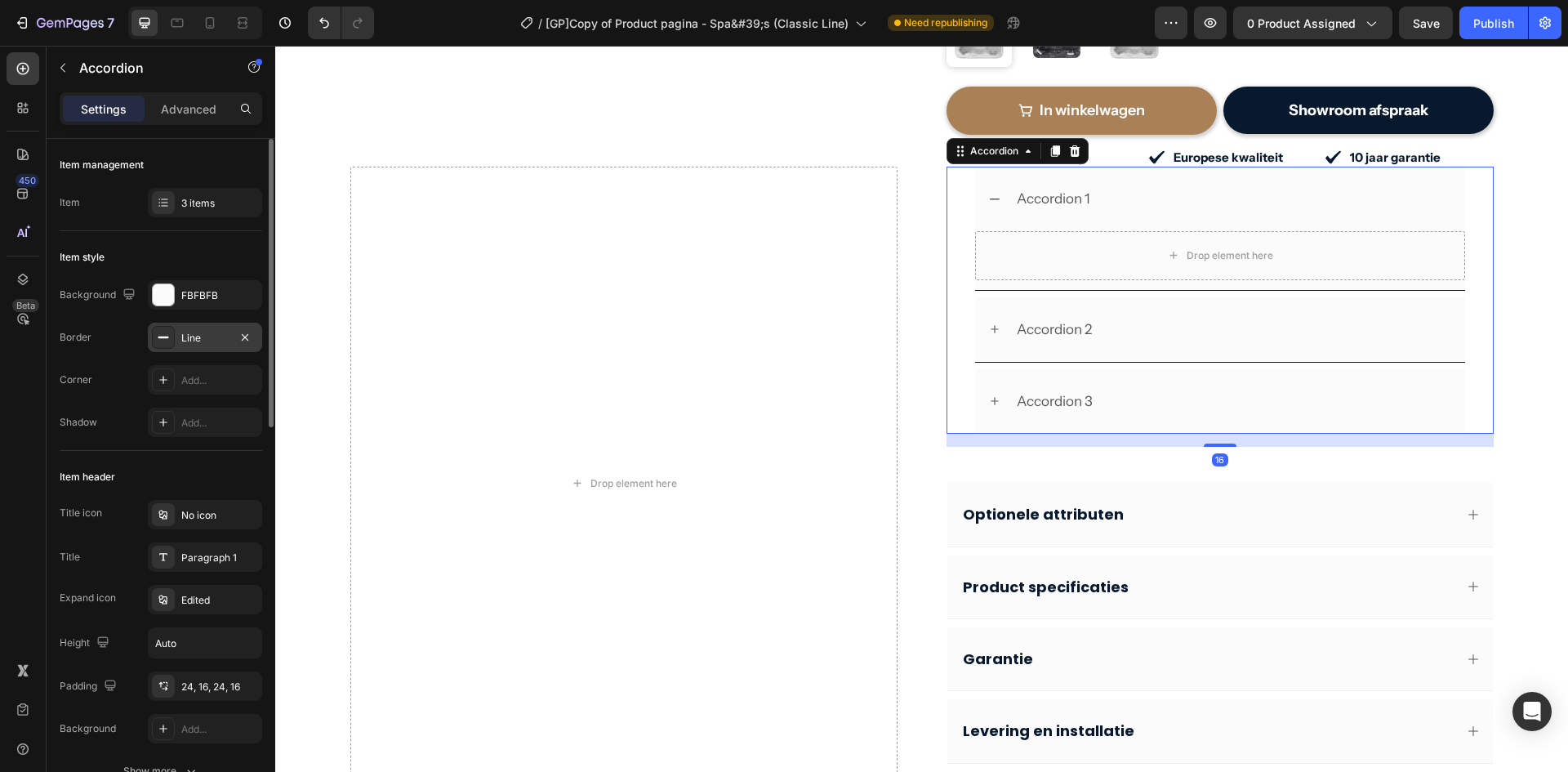
click at [205, 339] on div "Line" at bounding box center [205, 338] width 47 height 15
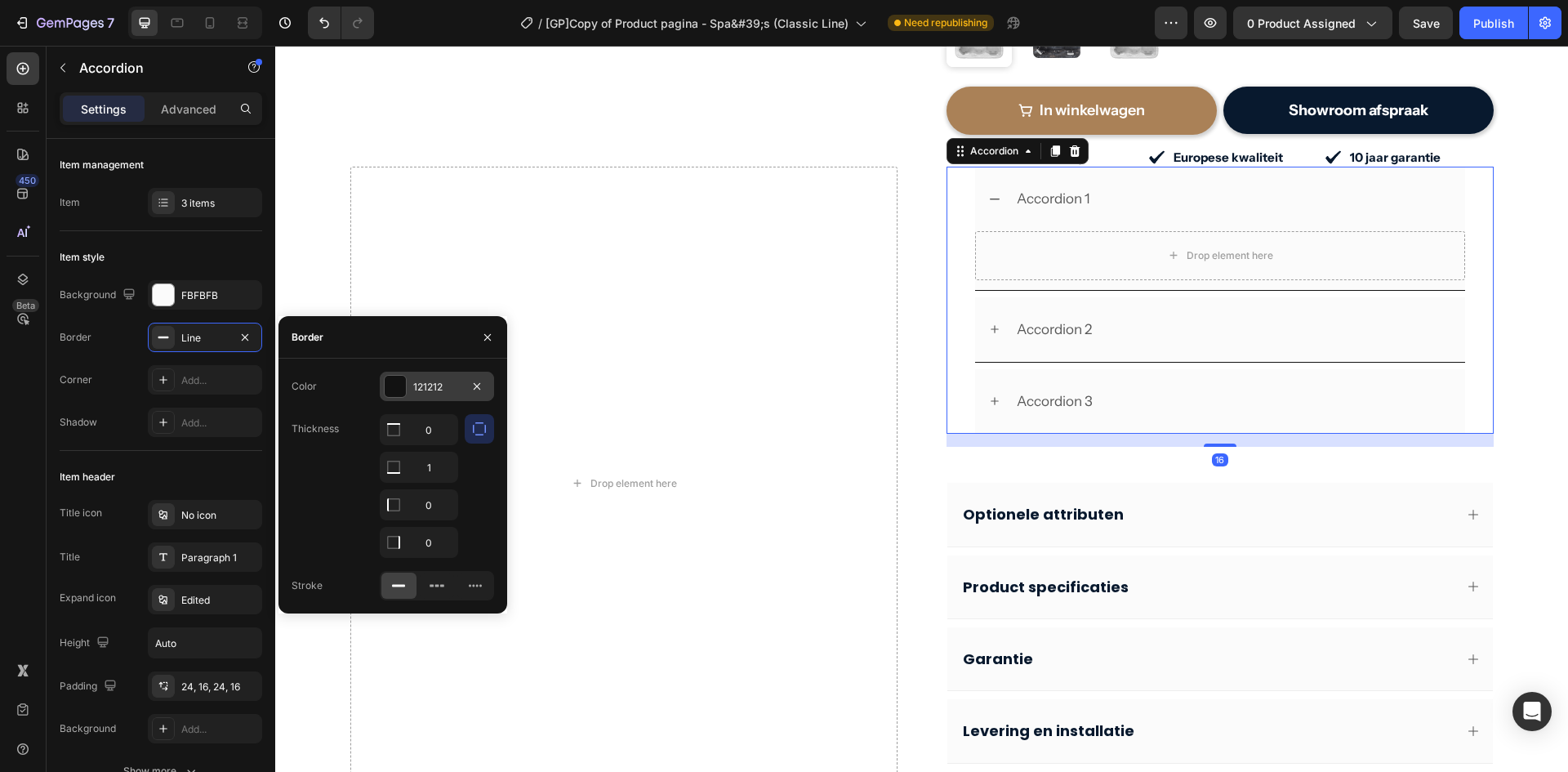
click at [438, 386] on div "121212" at bounding box center [437, 387] width 47 height 15
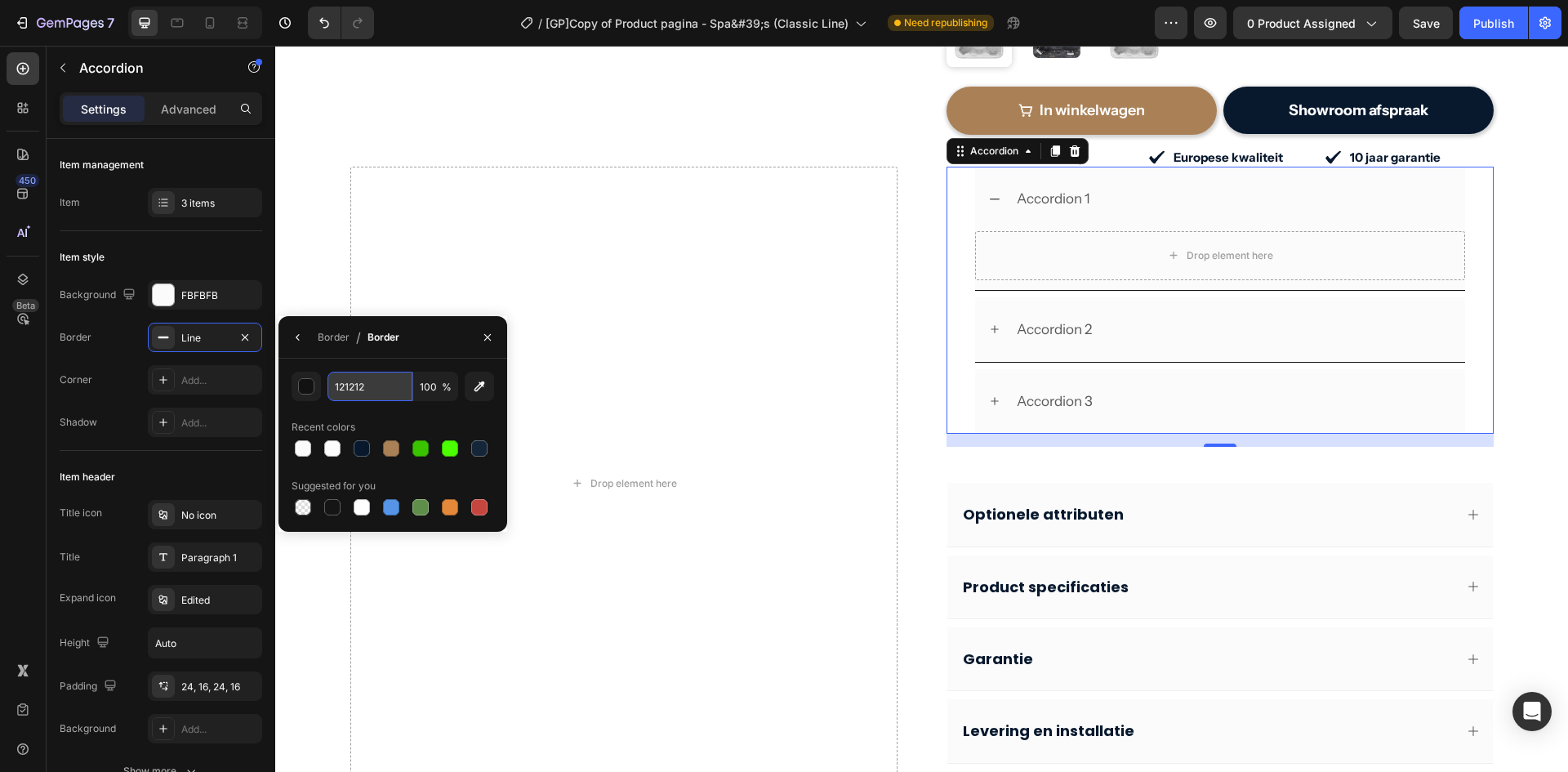
click at [382, 385] on input "121212" at bounding box center [370, 386] width 85 height 30
type input "e"
type input "ê"
type input "eee"
click at [45, 463] on div "450 Beta" at bounding box center [23, 409] width 47 height 726
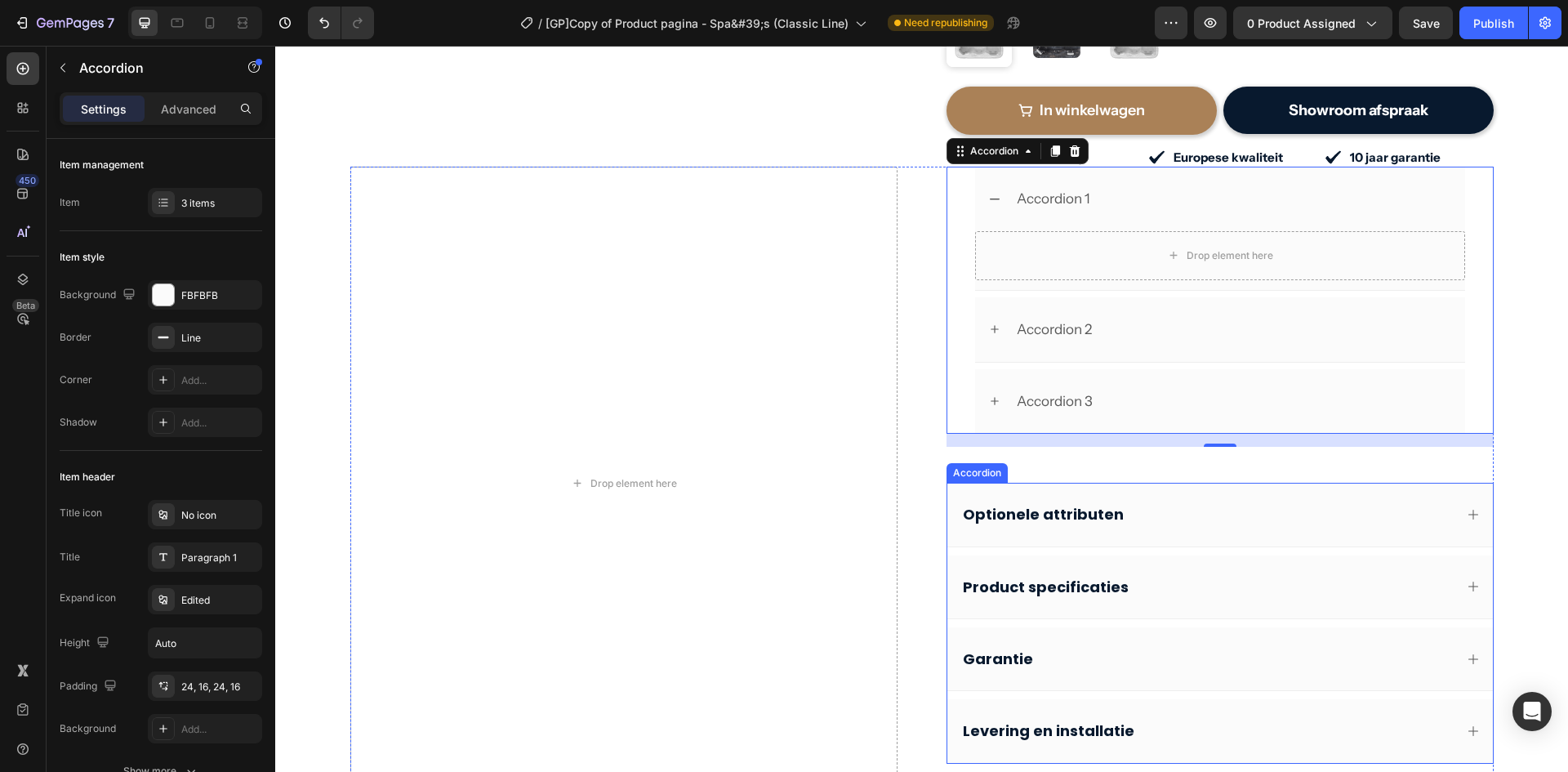
click at [948, 483] on div "Optionele attributen" at bounding box center [1221, 515] width 546 height 63
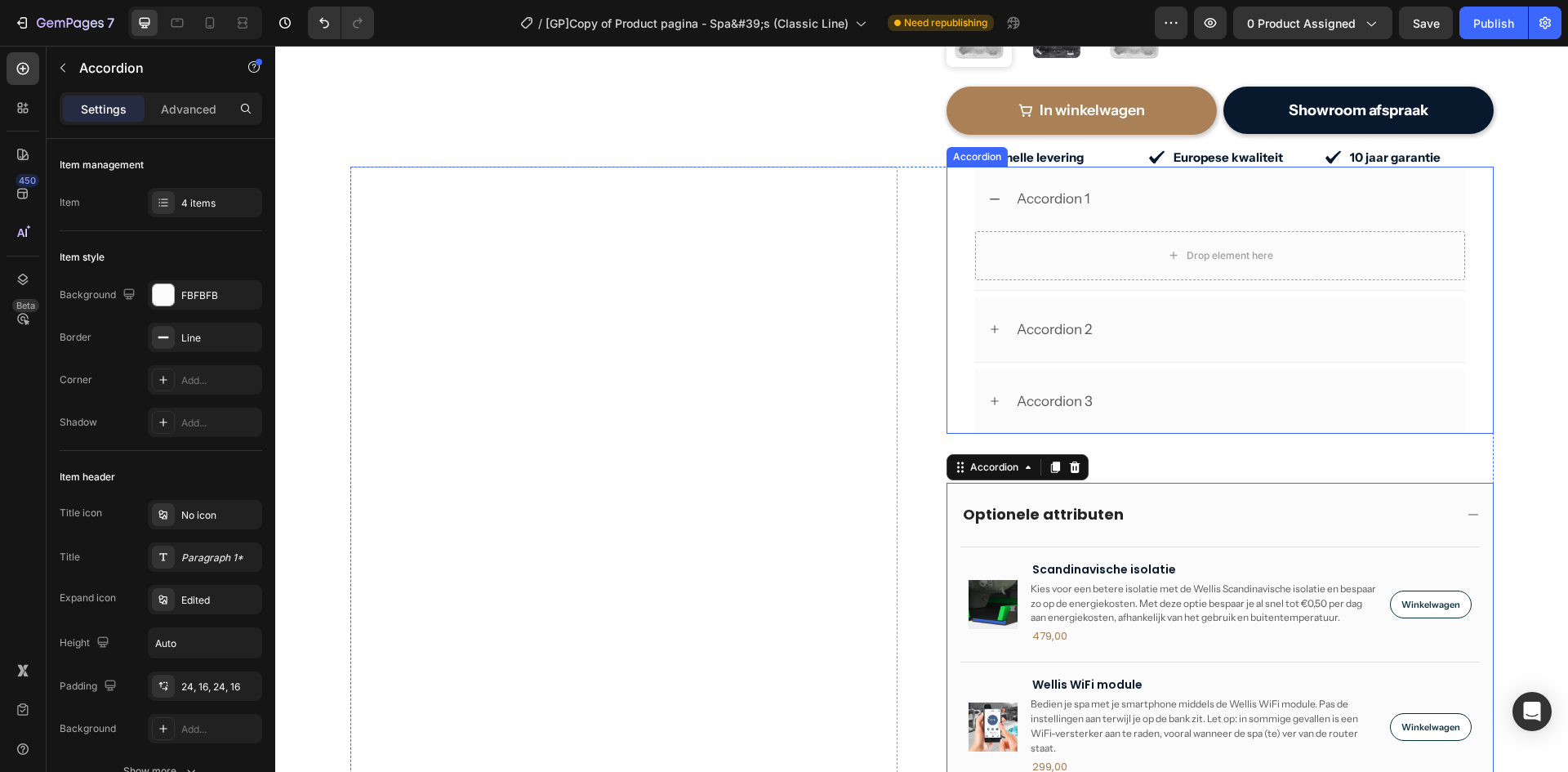
click at [982, 410] on div "Accordion 3" at bounding box center [1221, 401] width 490 height 64
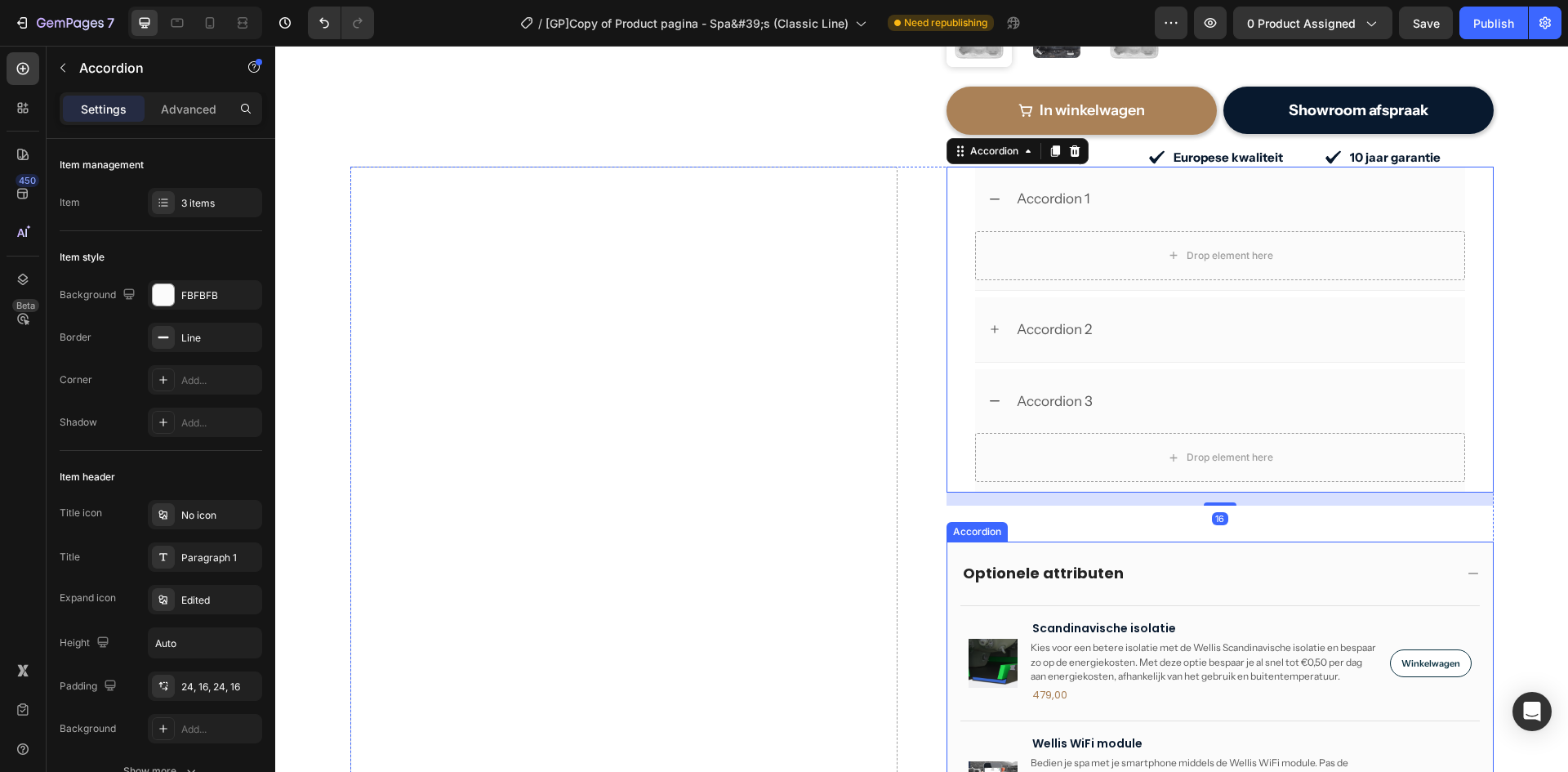
click at [948, 553] on div "Optionele attributen" at bounding box center [1221, 574] width 546 height 63
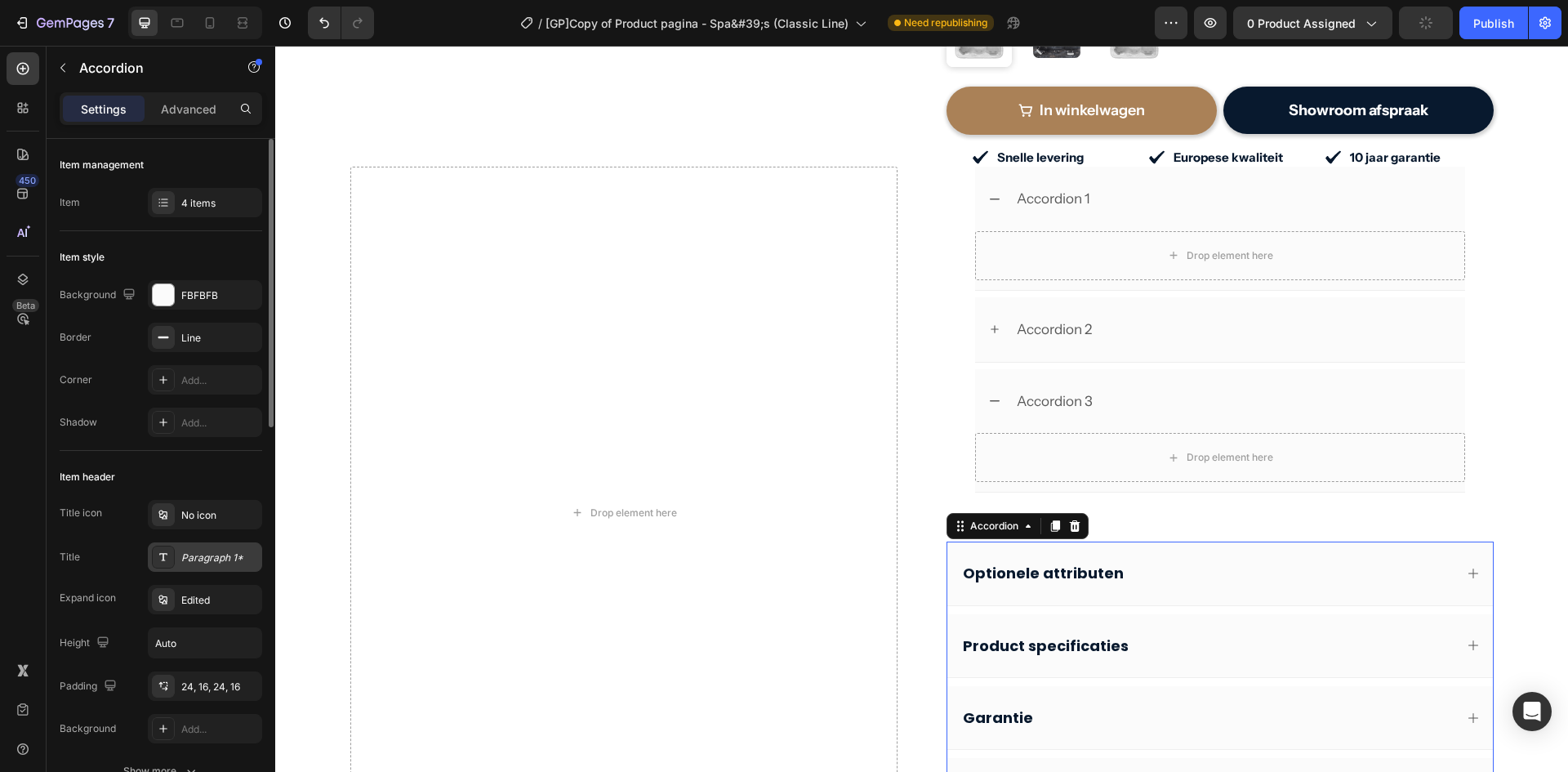
click at [222, 563] on div "Paragraph 1*" at bounding box center [220, 558] width 76 height 15
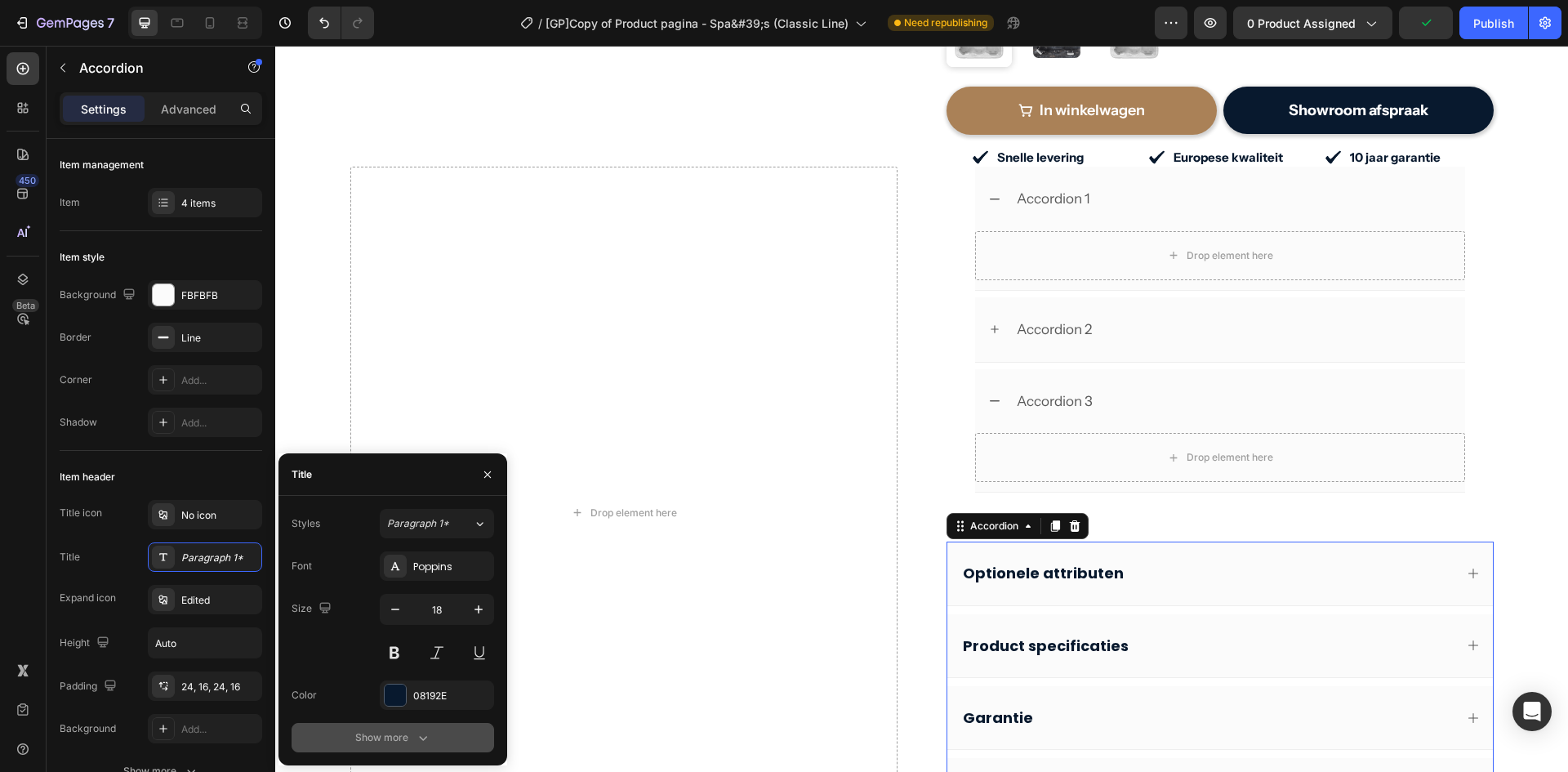
click at [398, 743] on div "Show more" at bounding box center [394, 738] width 76 height 17
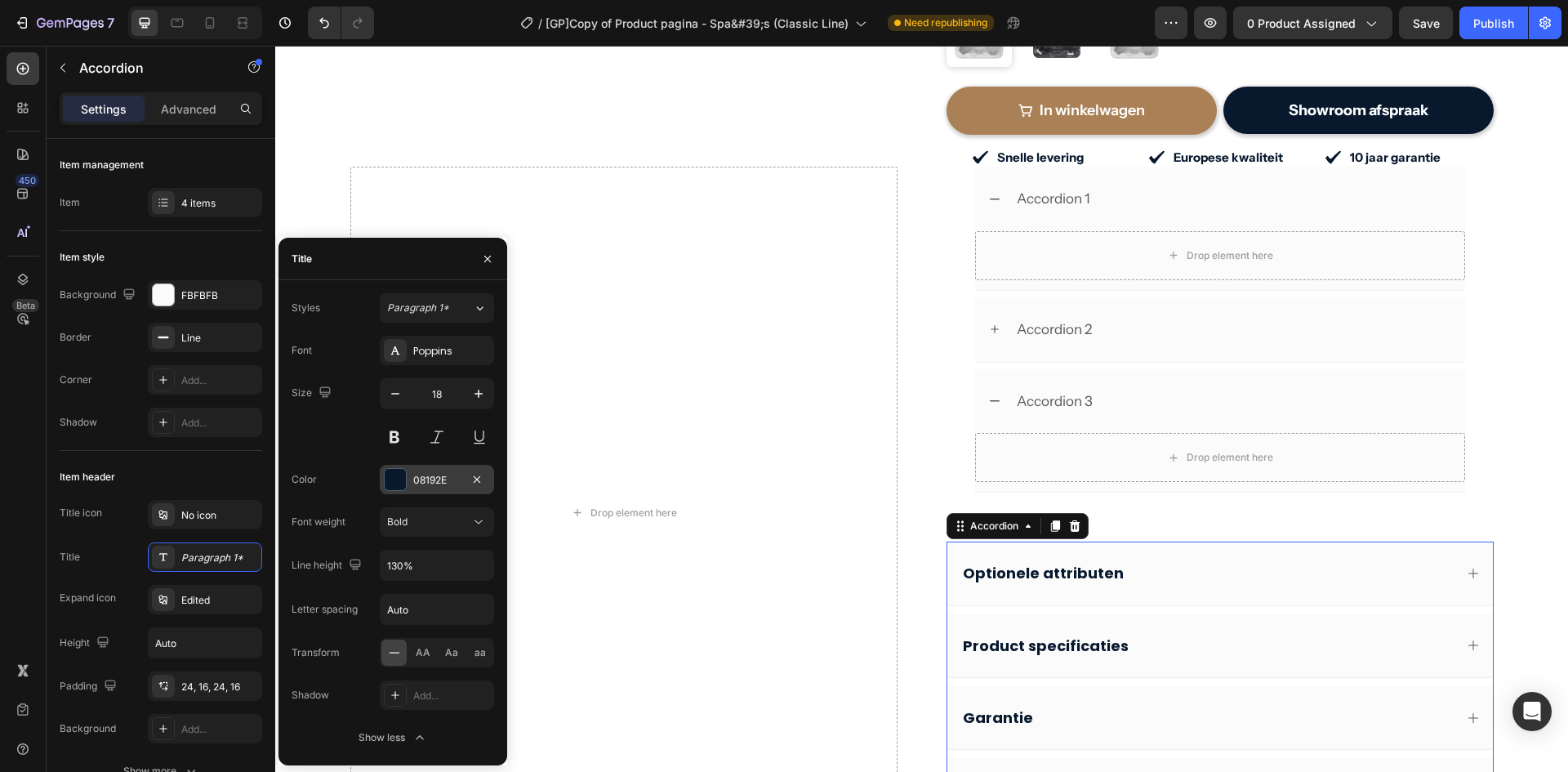
click at [453, 473] on div "08192E" at bounding box center [437, 481] width 47 height 15
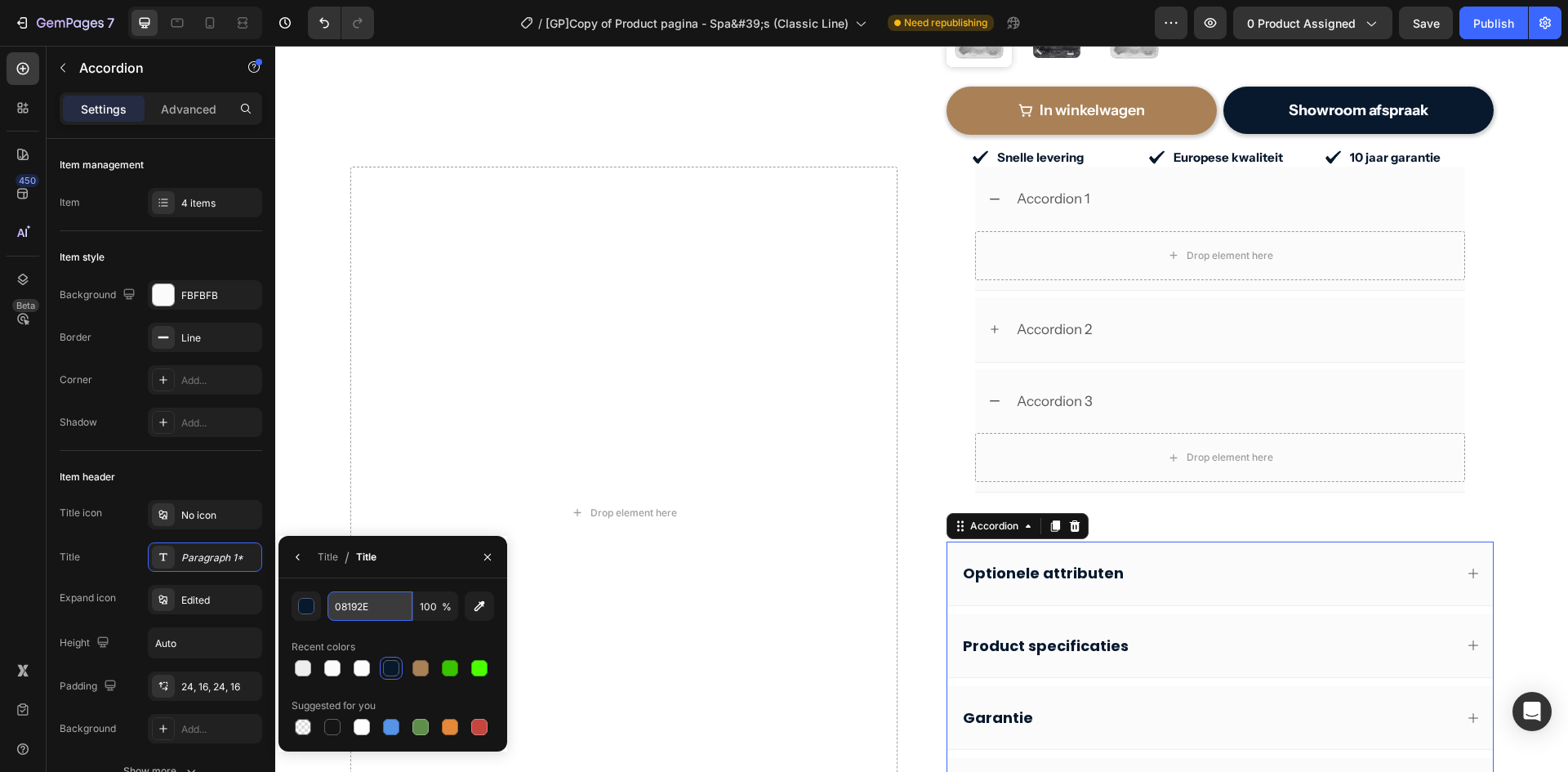
click at [369, 613] on input "08192E" at bounding box center [370, 606] width 85 height 30
click at [976, 337] on div "Accordion 2" at bounding box center [1221, 329] width 490 height 64
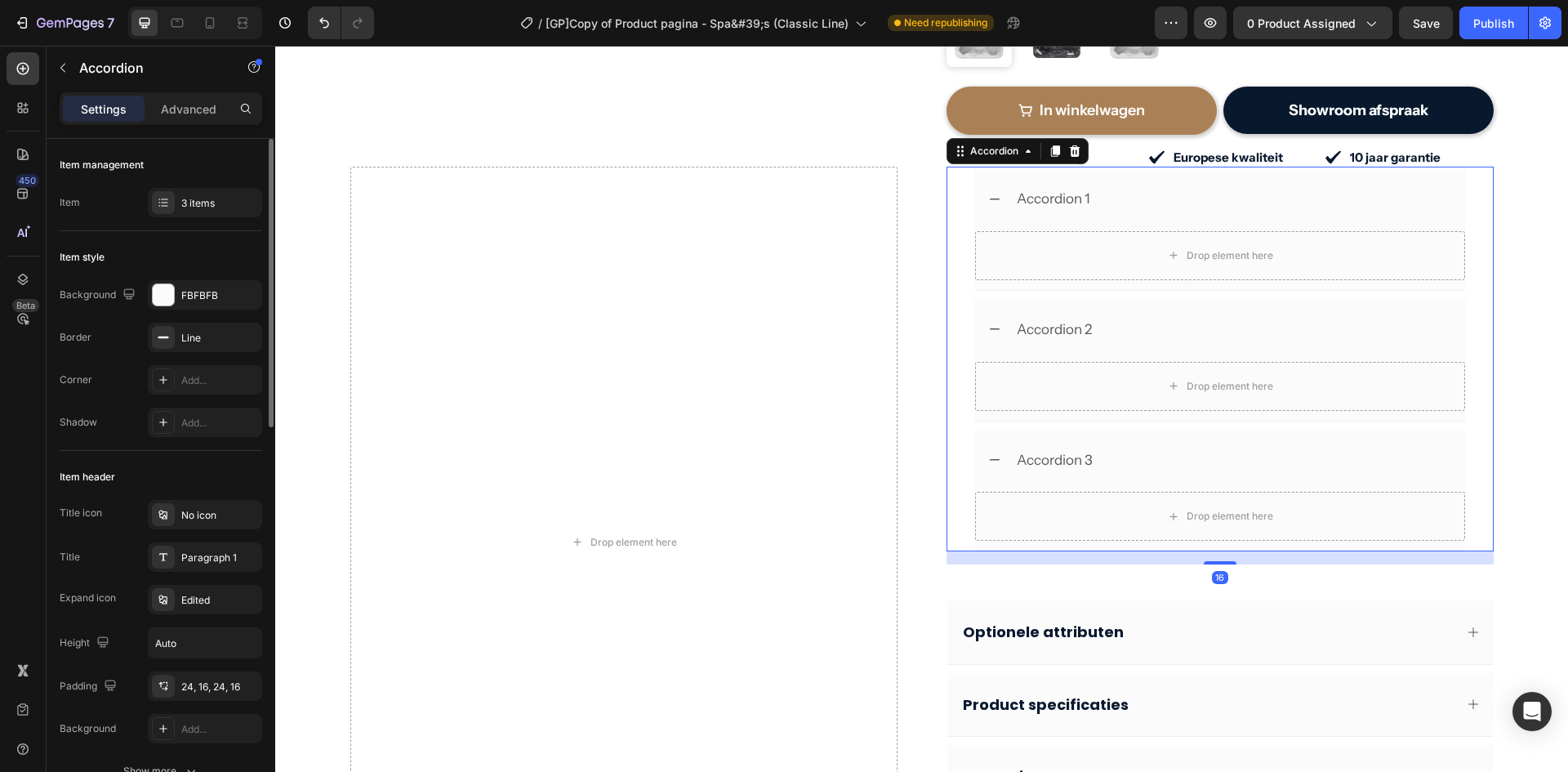
click at [196, 540] on div "Title icon No icon Title Paragraph 1 Expand icon Edited Height Auto Padding 24,…" at bounding box center [161, 621] width 203 height 243
click at [197, 569] on div "Paragraph 1" at bounding box center [205, 558] width 115 height 30
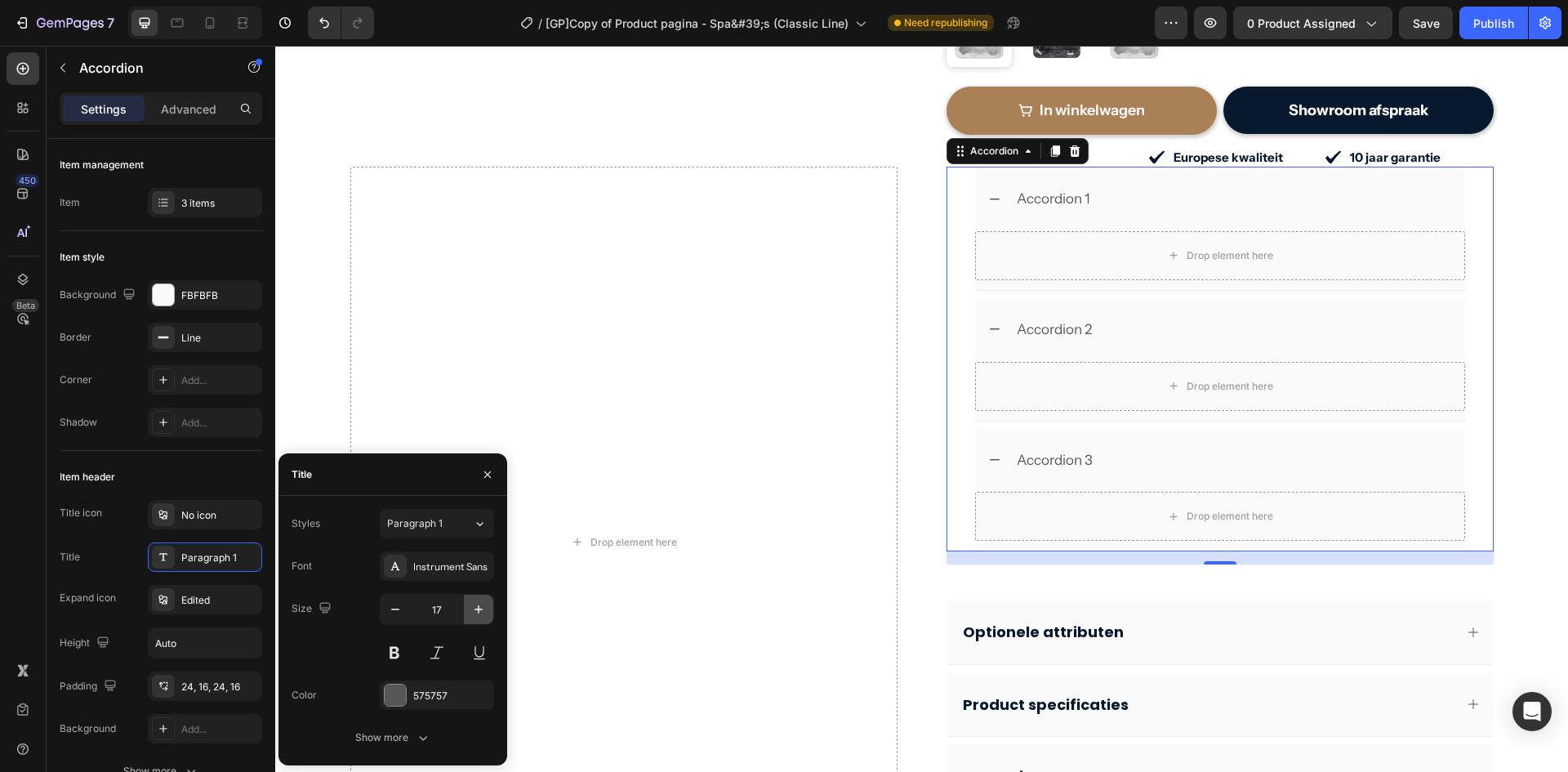
drag, startPoint x: 474, startPoint y: 613, endPoint x: 464, endPoint y: 621, distance: 12.8
click at [473, 613] on icon "button" at bounding box center [479, 610] width 17 height 17
type input "18"
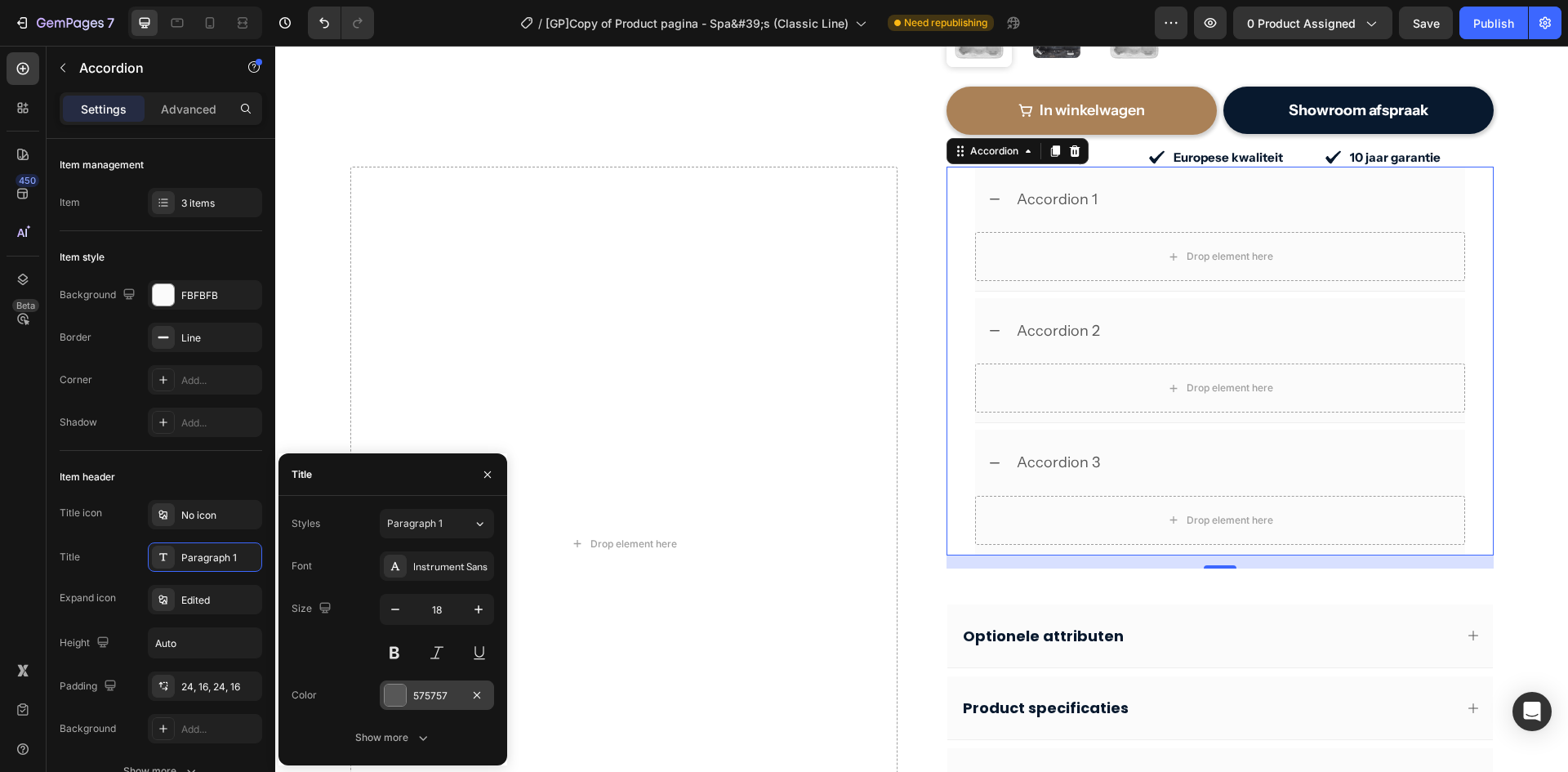
click at [434, 696] on div "575757" at bounding box center [437, 697] width 47 height 15
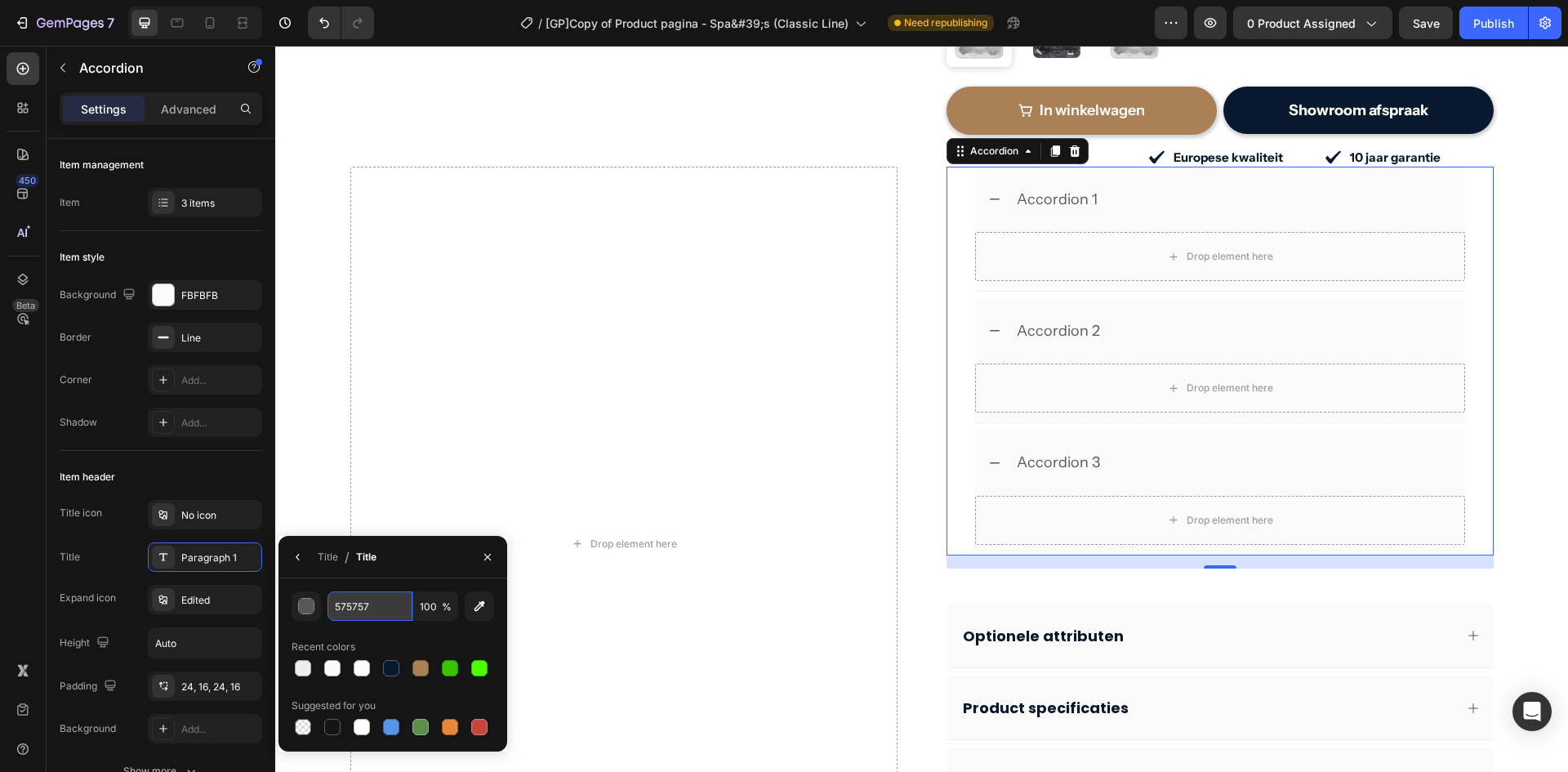
click at [345, 618] on input "575757" at bounding box center [370, 606] width 85 height 30
paste input "08192E"
type input "08192E"
click at [297, 562] on icon "button" at bounding box center [298, 557] width 13 height 13
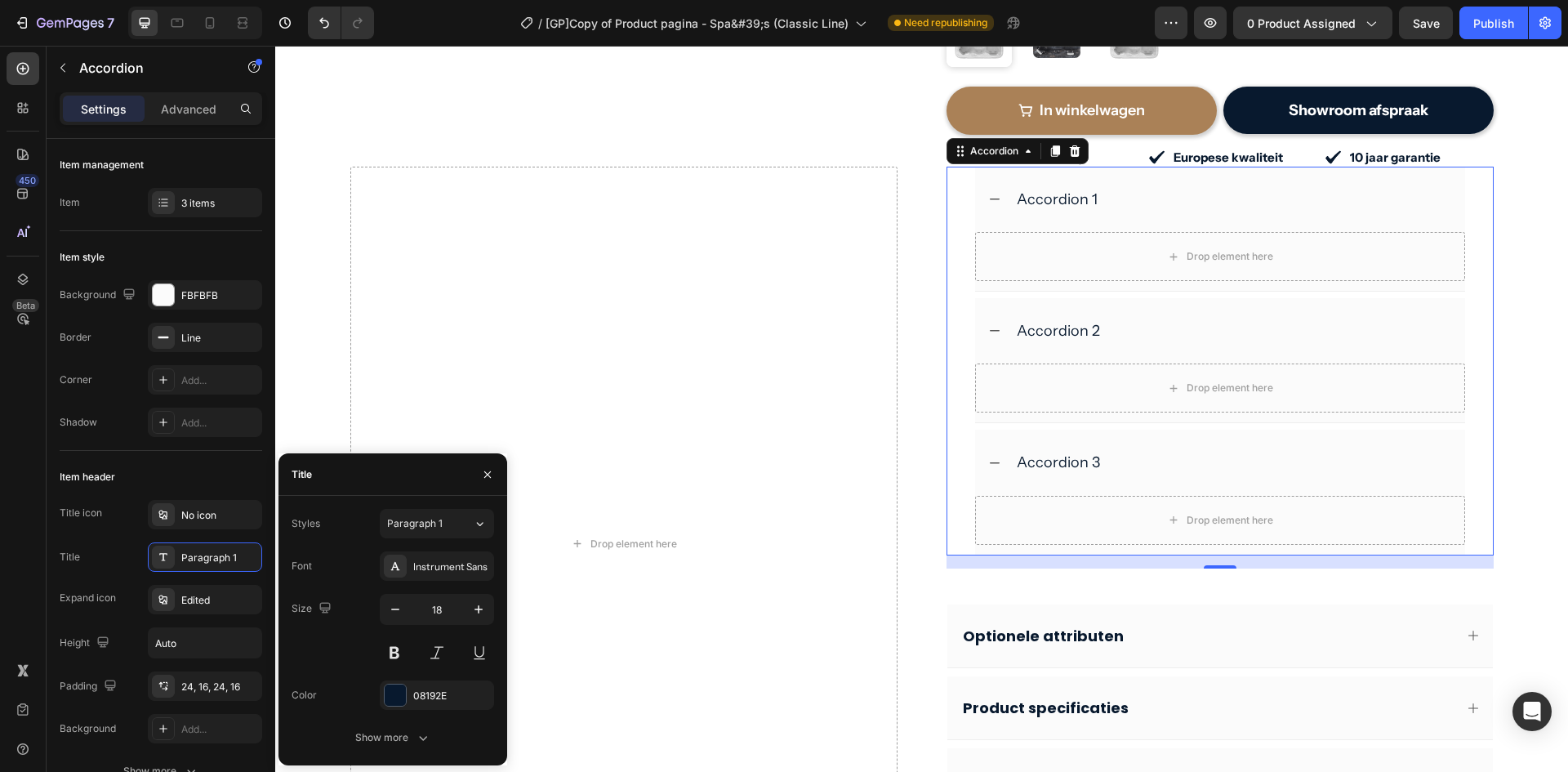
drag, startPoint x: 375, startPoint y: 731, endPoint x: 372, endPoint y: 711, distance: 20.2
click at [375, 729] on div "Show more" at bounding box center [394, 738] width 76 height 17
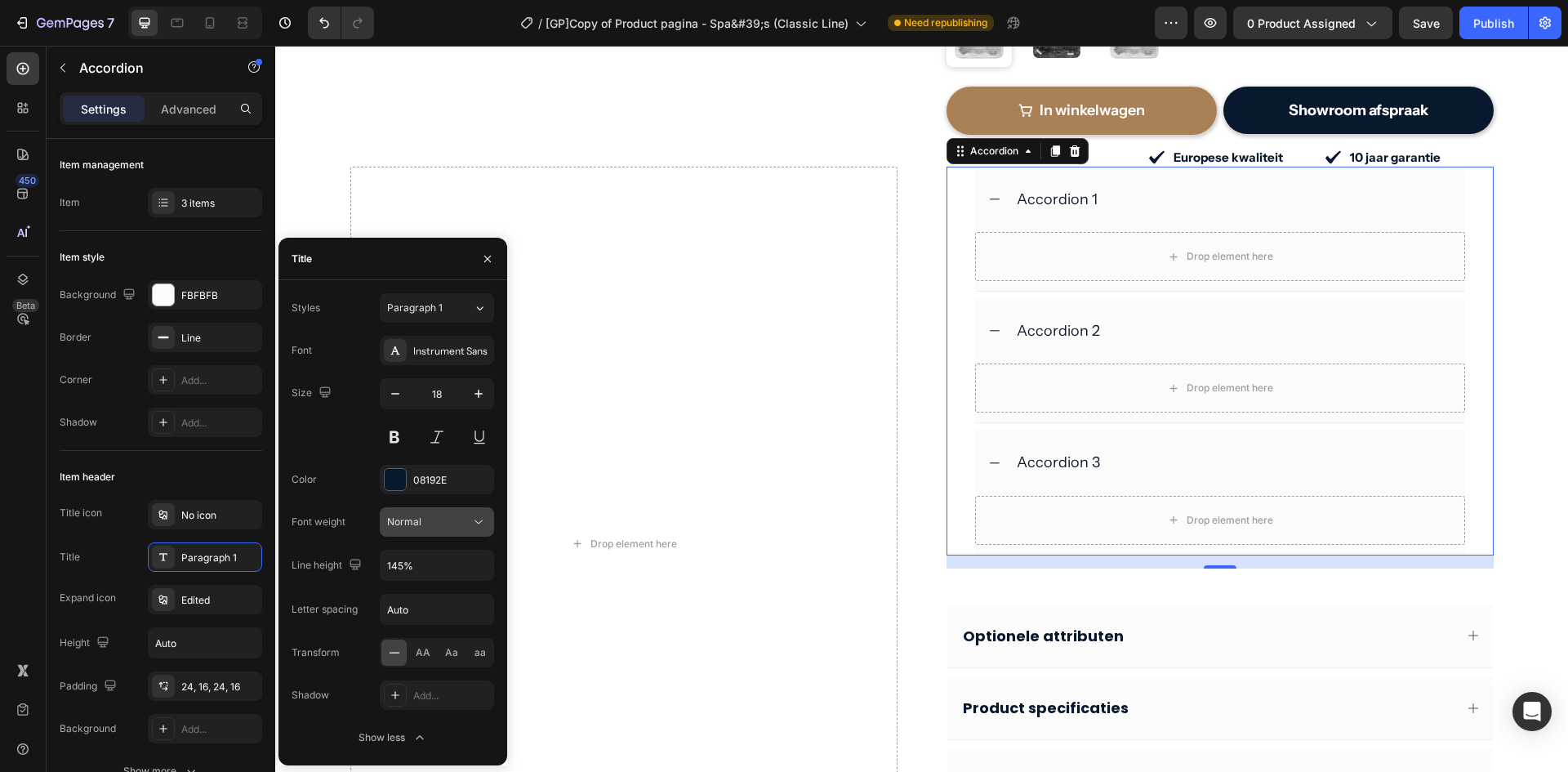
click at [416, 512] on button "Normal" at bounding box center [437, 522] width 115 height 30
click at [425, 648] on p "Bold" at bounding box center [434, 656] width 93 height 15
click at [415, 570] on input "145%" at bounding box center [437, 565] width 113 height 30
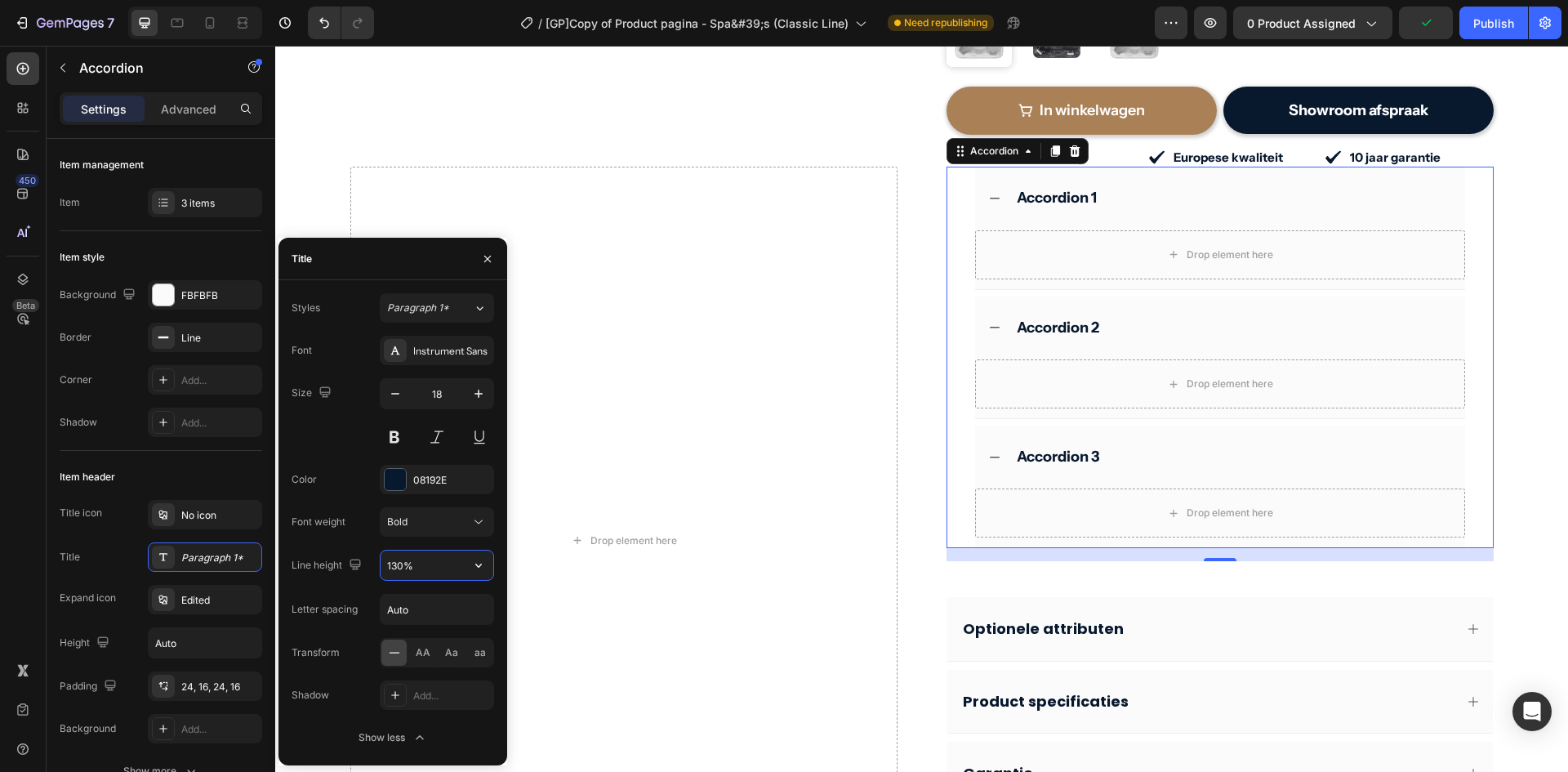
type input "130%"
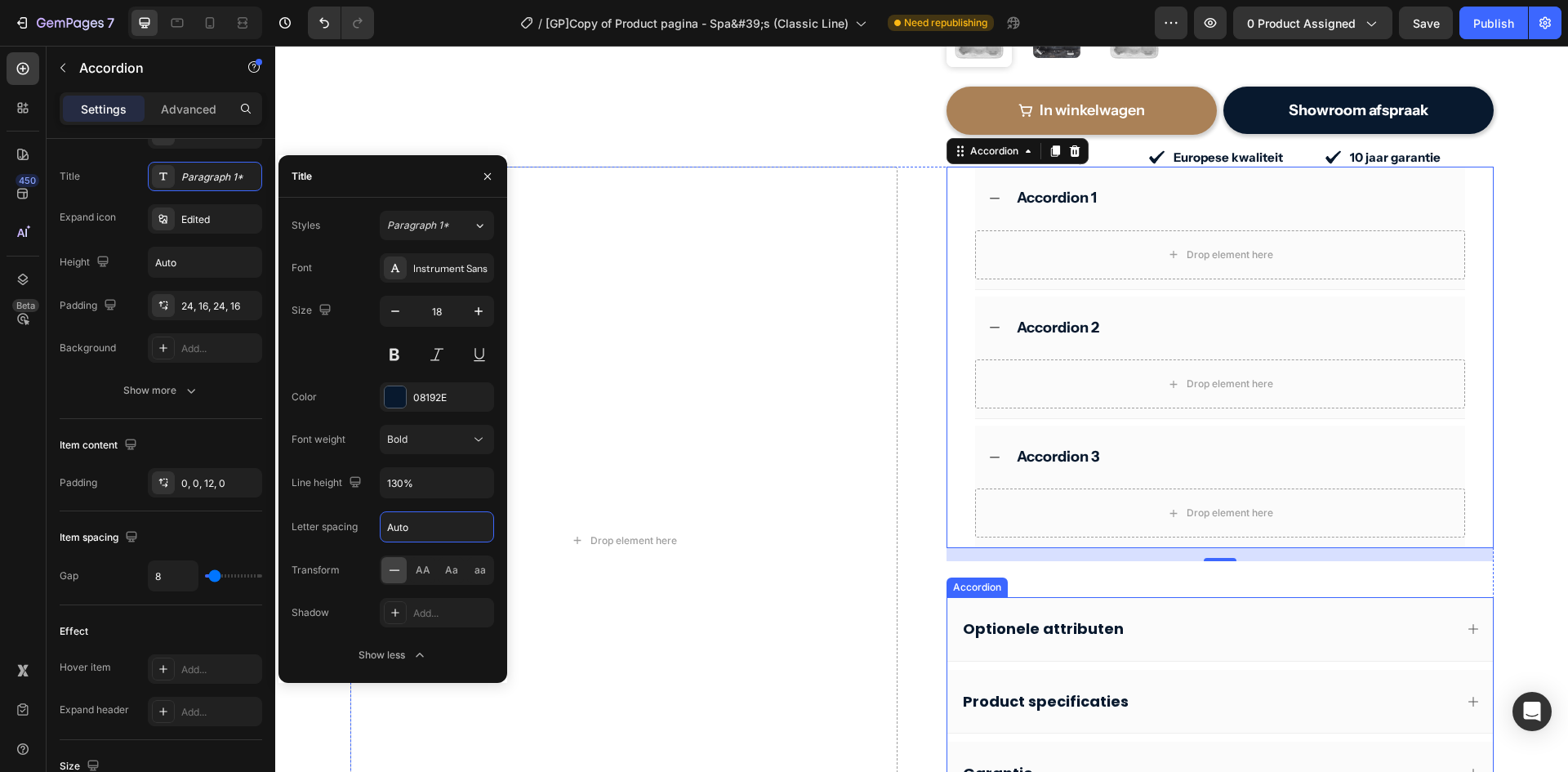
click at [948, 623] on div "Optionele attributen" at bounding box center [1221, 629] width 546 height 63
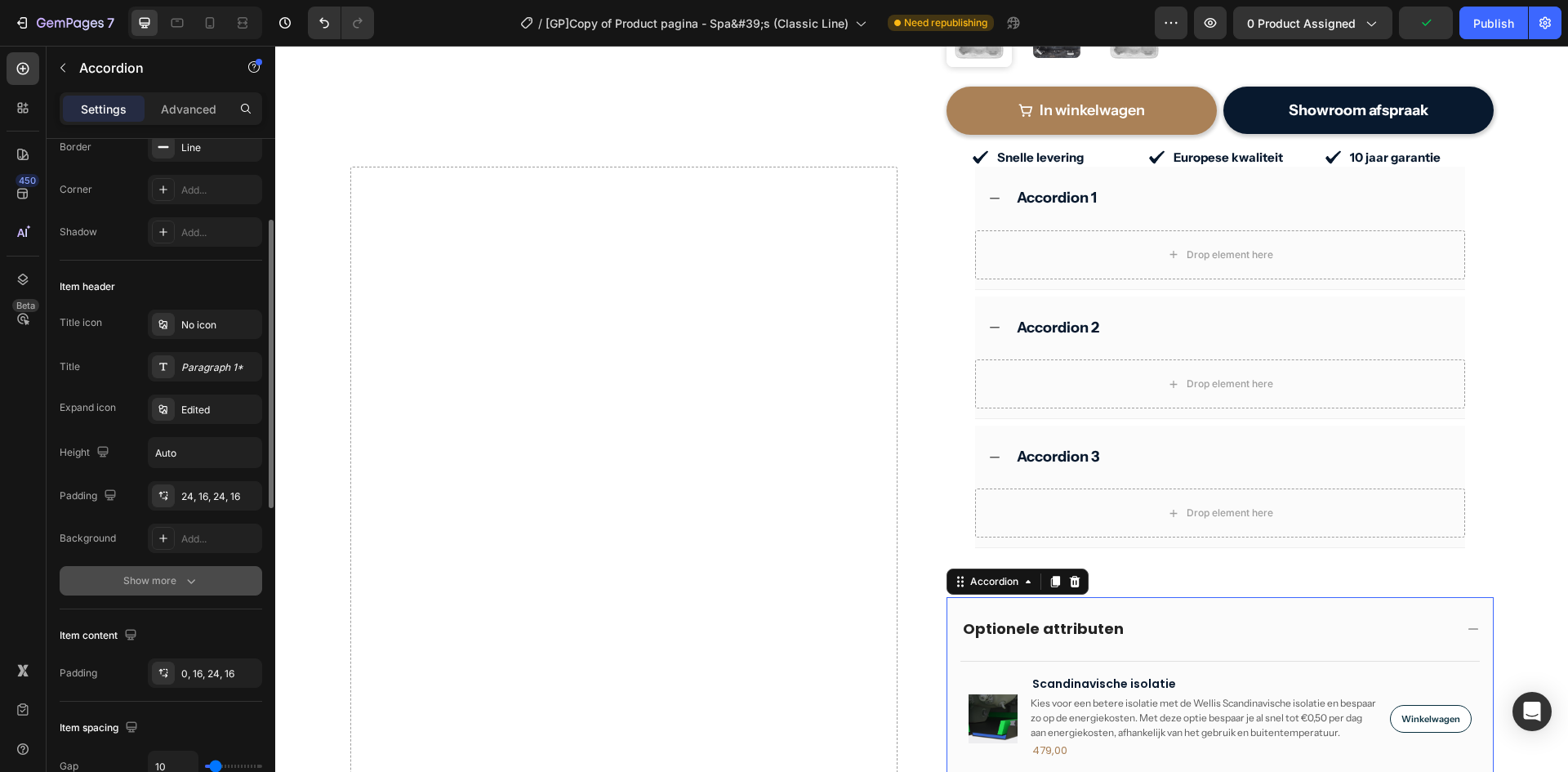
scroll to position [571, 0]
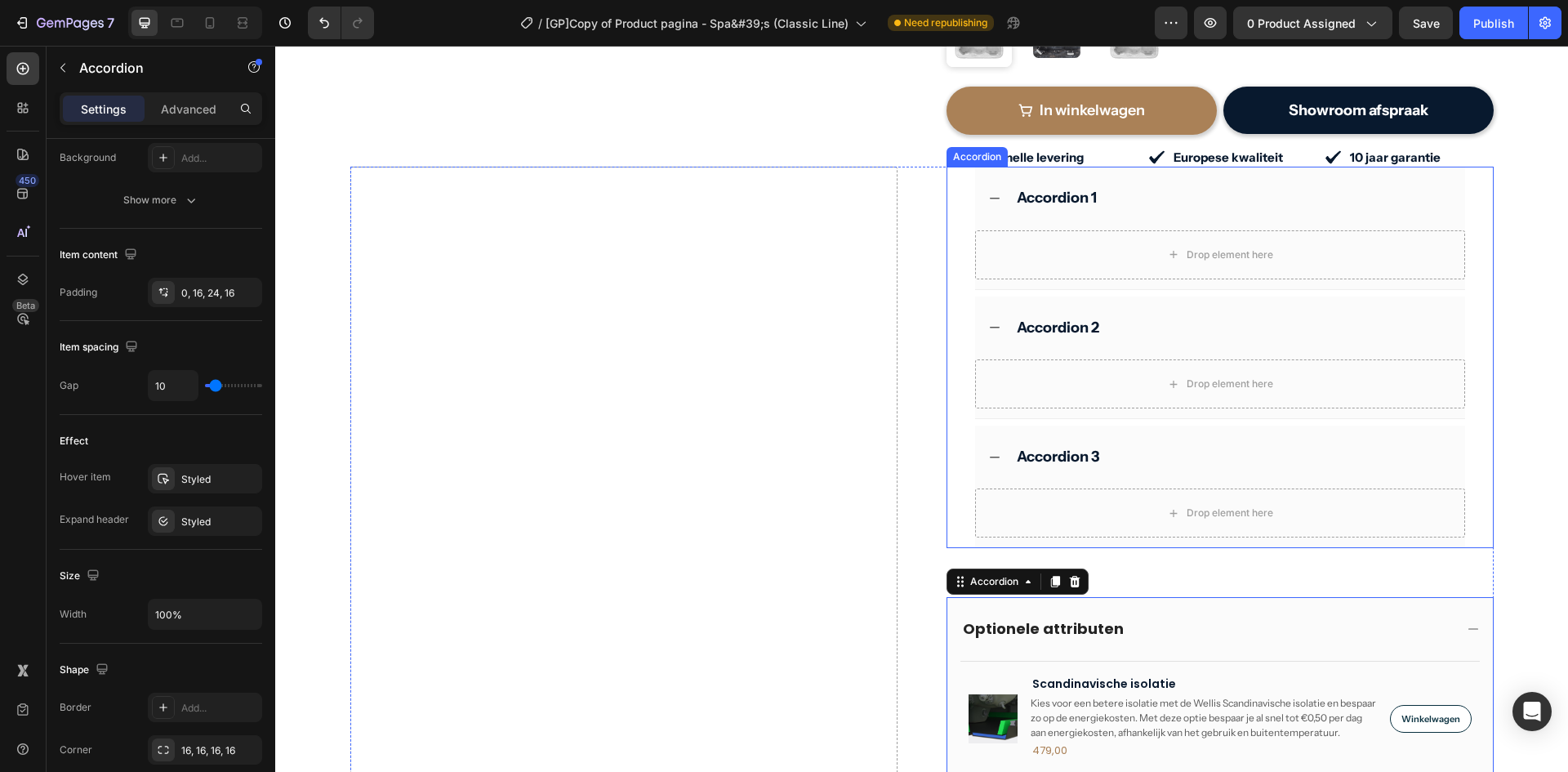
click at [957, 296] on div "Accordion 2 Drop element here" at bounding box center [1221, 358] width 546 height 123
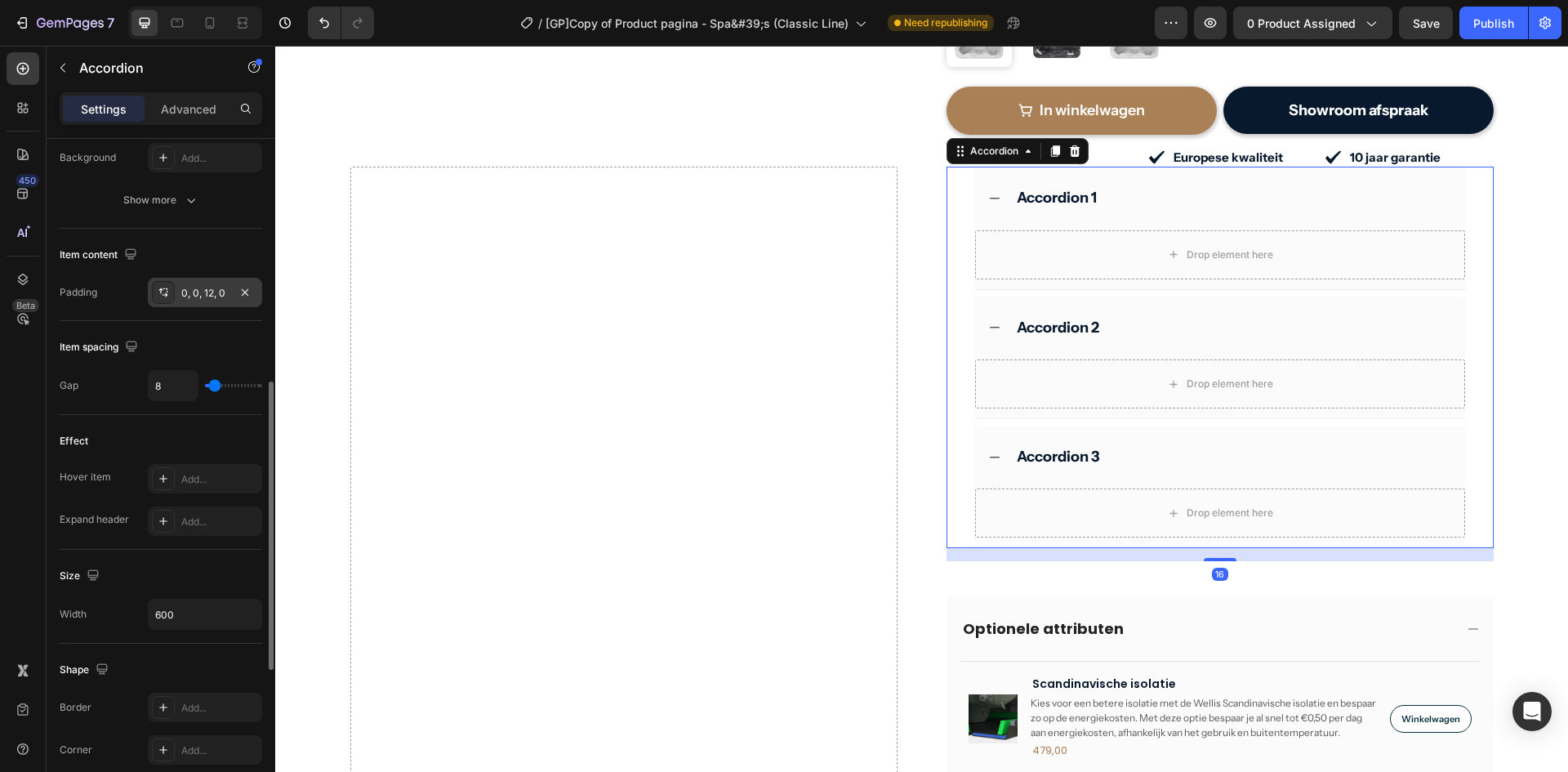
click at [189, 290] on div "0, 0, 12, 0" at bounding box center [205, 293] width 47 height 15
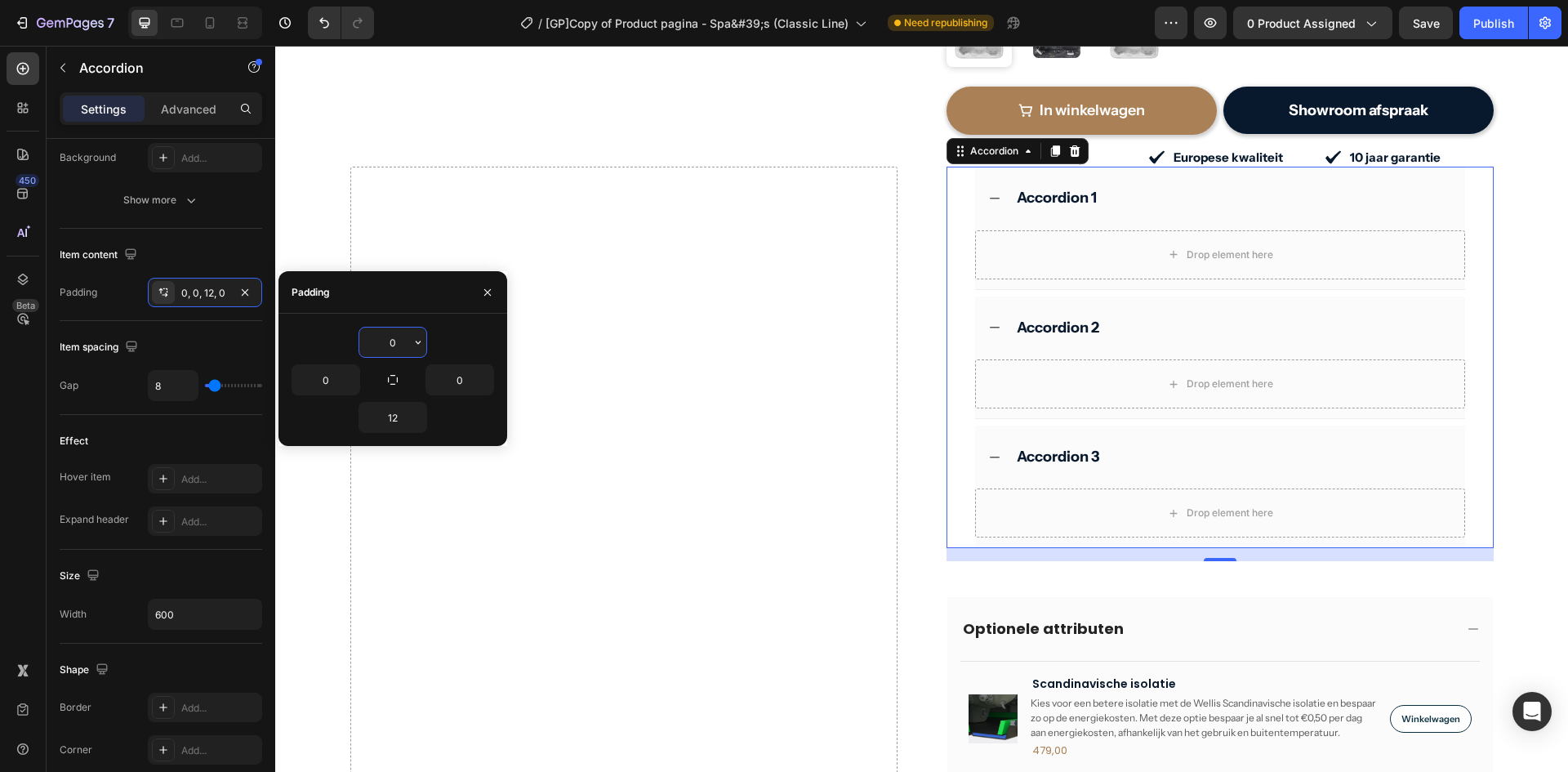
click at [392, 337] on input "0" at bounding box center [393, 343] width 67 height 30
click at [331, 376] on input "0" at bounding box center [326, 380] width 67 height 30
type input "16"
click at [397, 414] on input "12" at bounding box center [393, 418] width 67 height 30
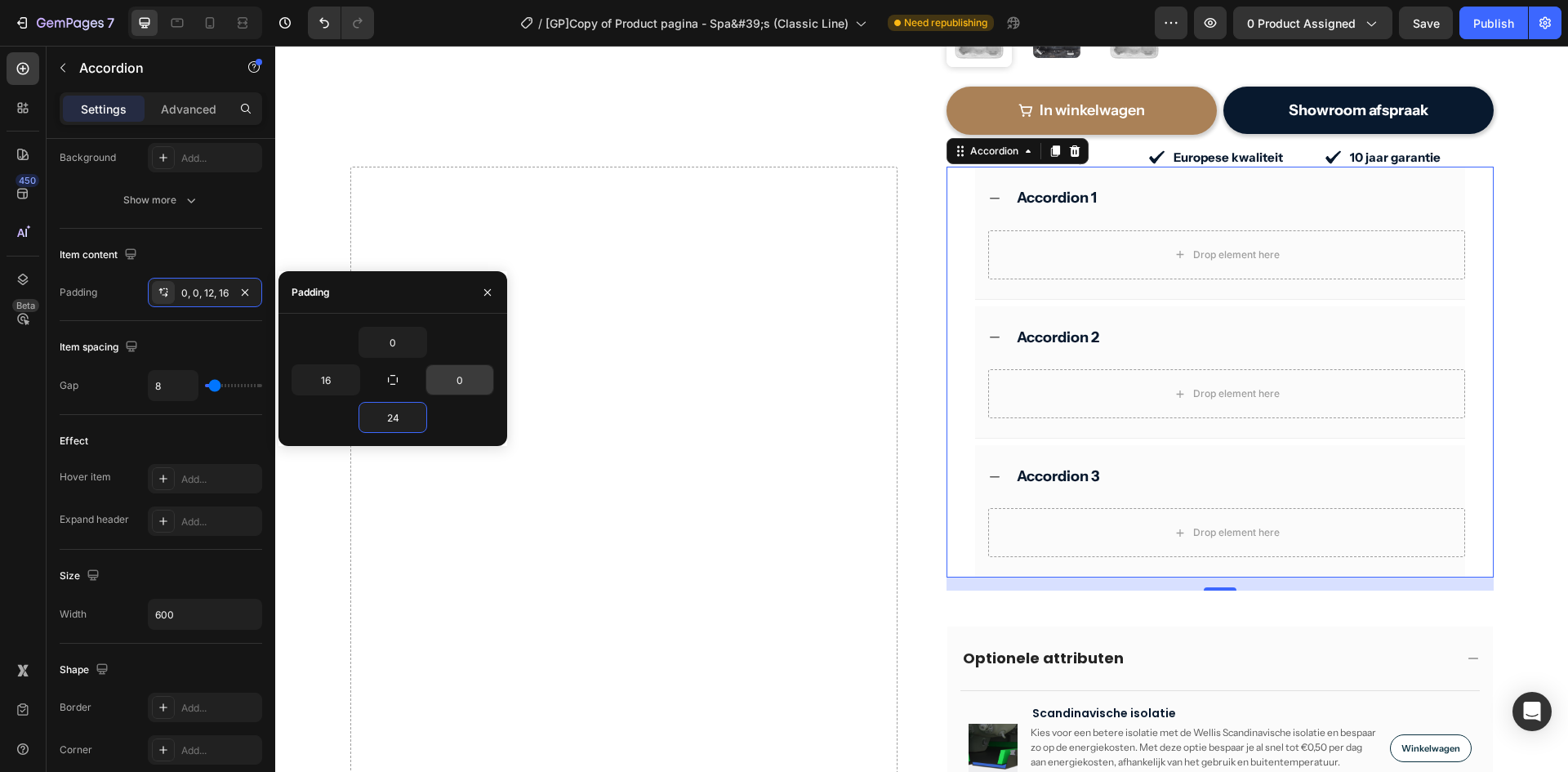
type input "24"
click at [454, 383] on input "0" at bounding box center [460, 380] width 67 height 30
type input "16"
click at [952, 627] on div "Optionele attributen" at bounding box center [1221, 658] width 546 height 63
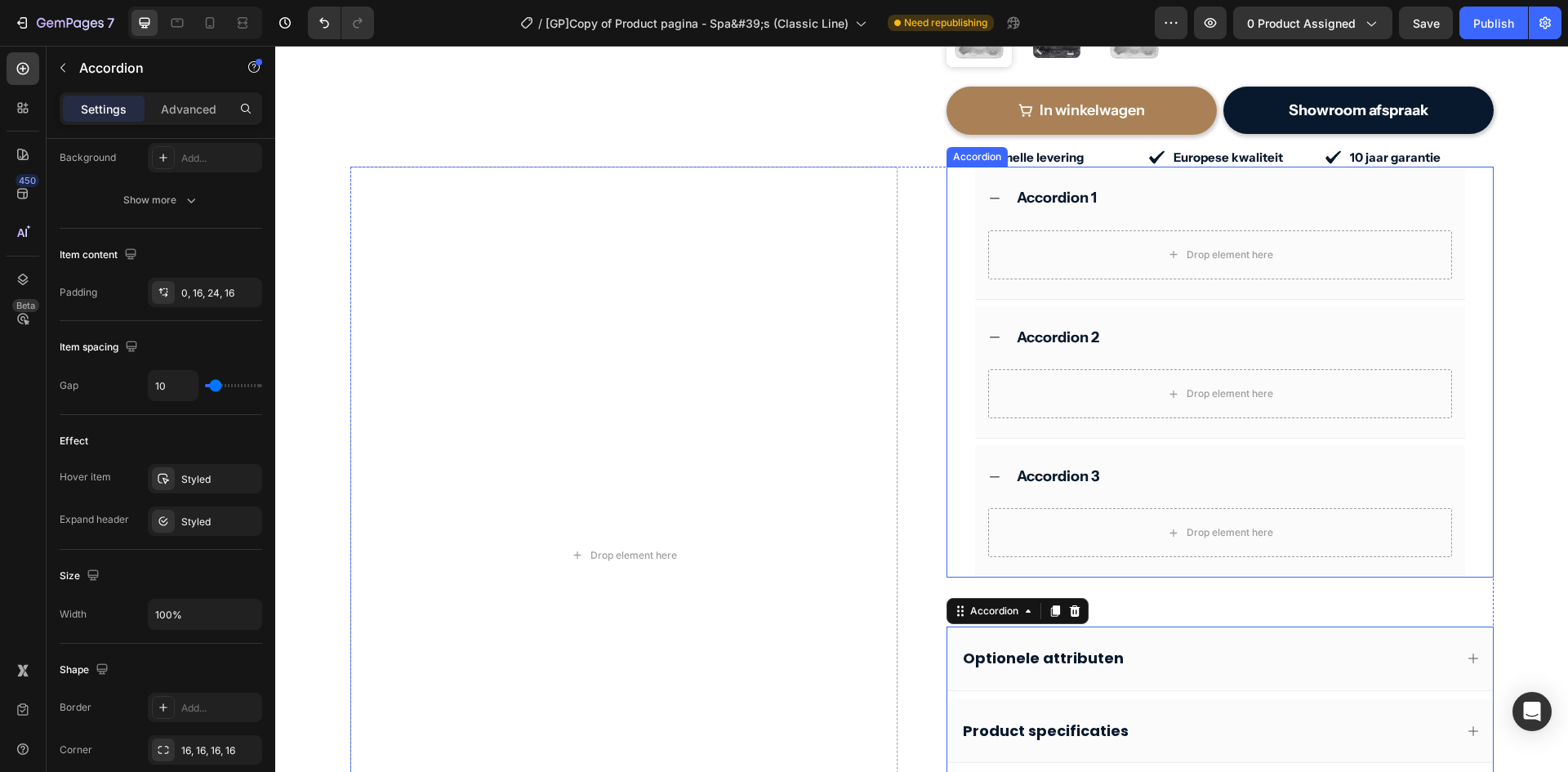
click at [962, 503] on div "Accordion 3 Drop element here" at bounding box center [1221, 511] width 546 height 132
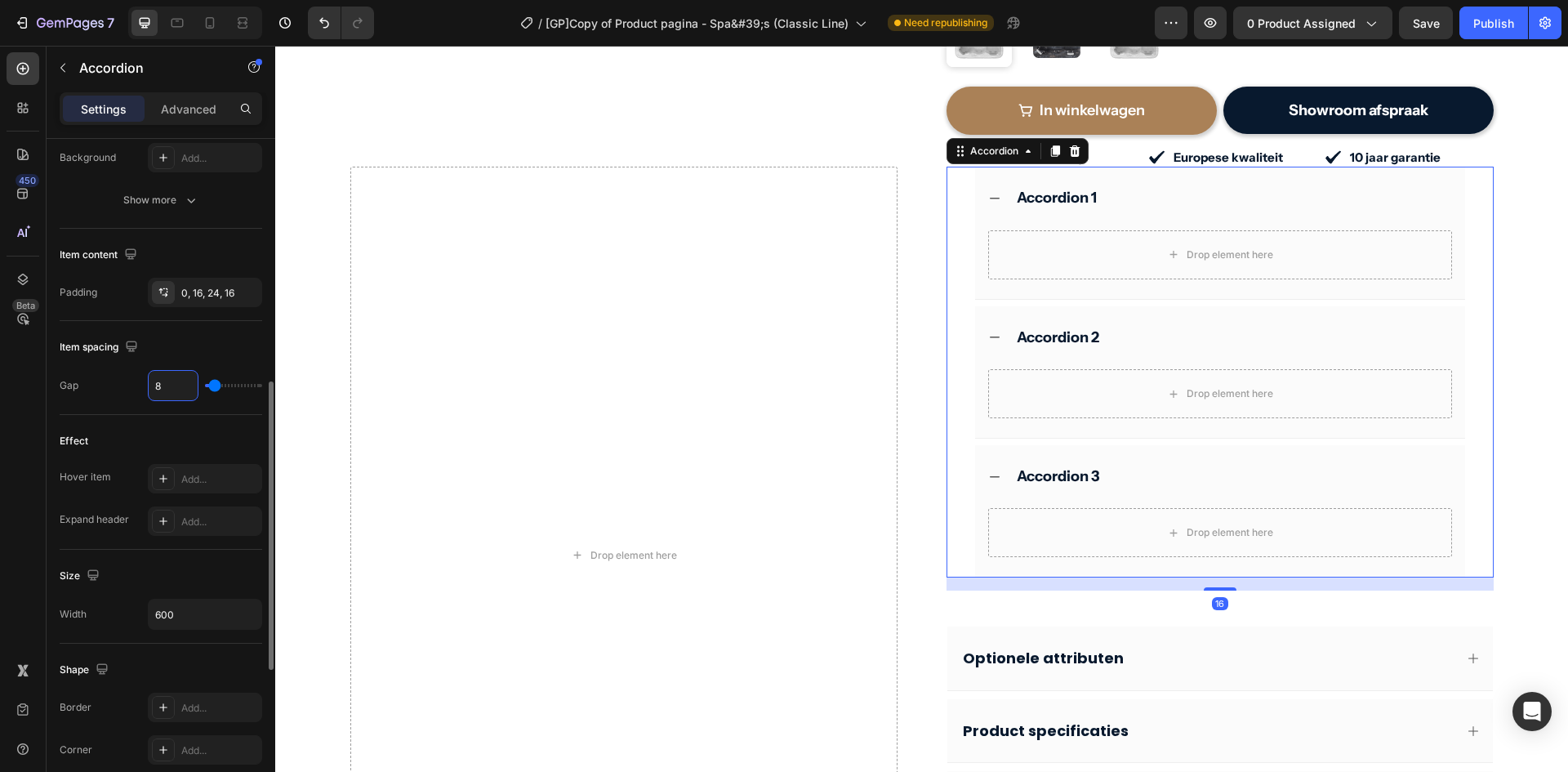
type input "1"
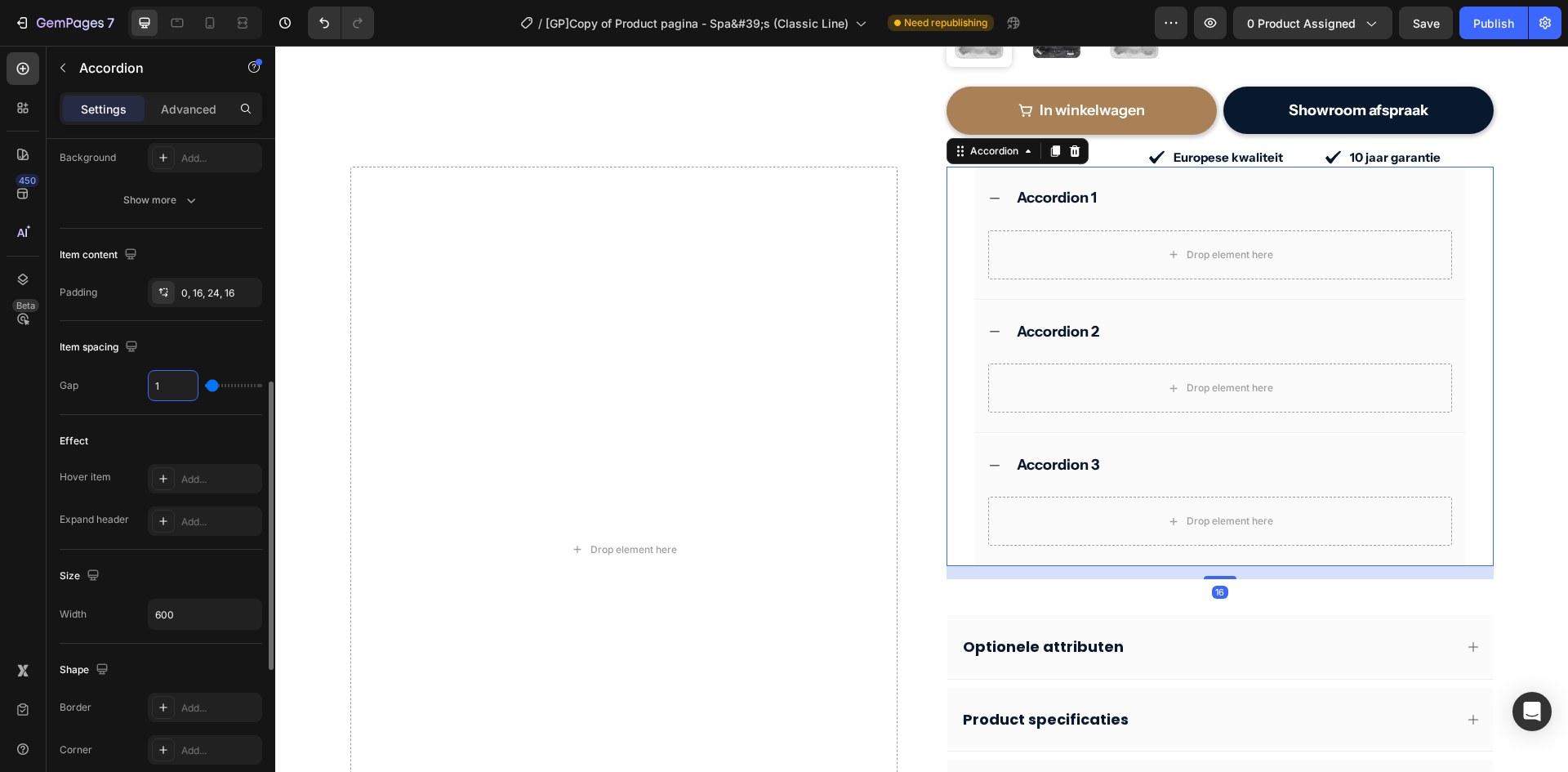
type input "10"
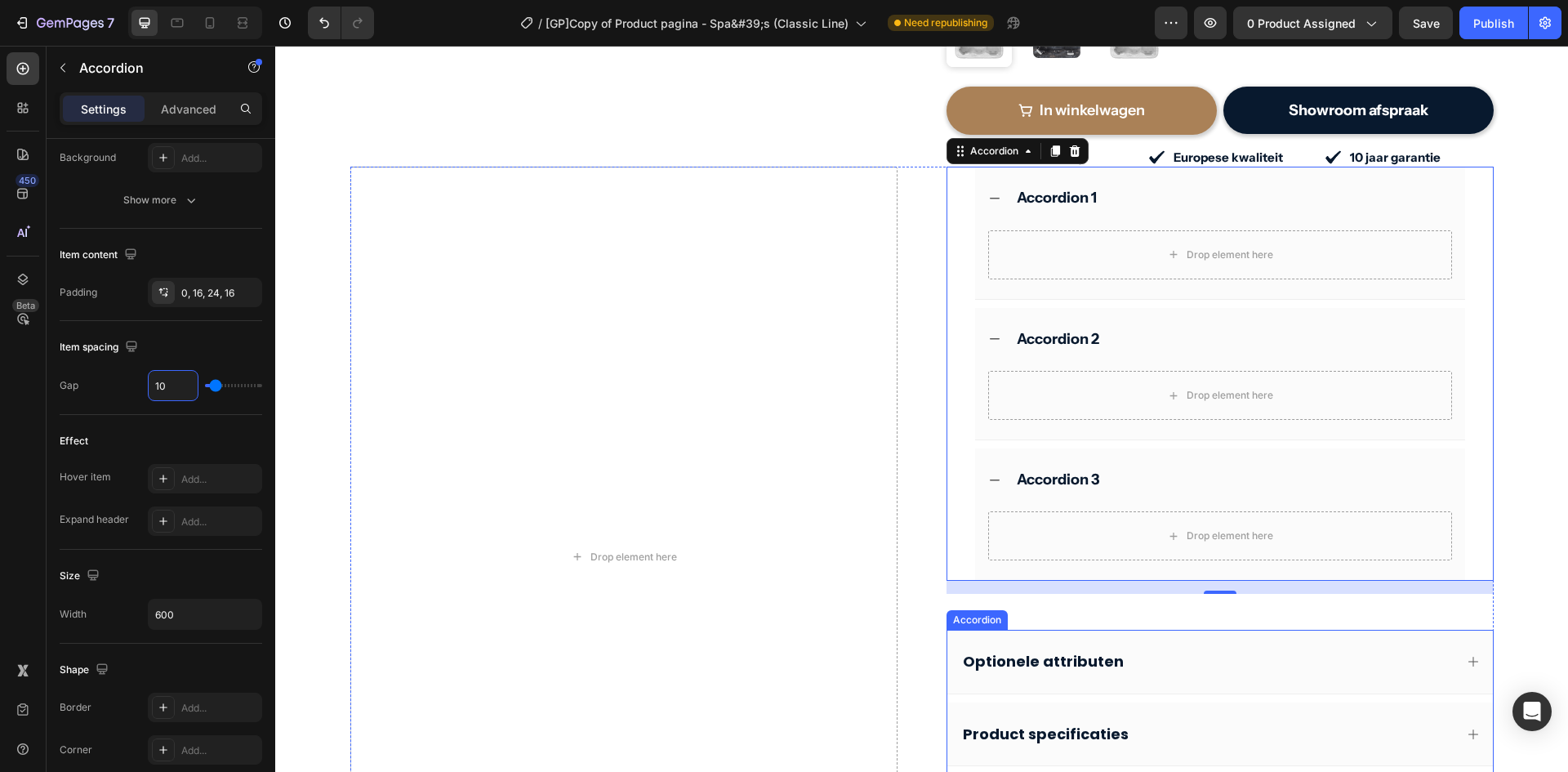
click at [949, 641] on div "Optionele attributen" at bounding box center [1221, 661] width 546 height 63
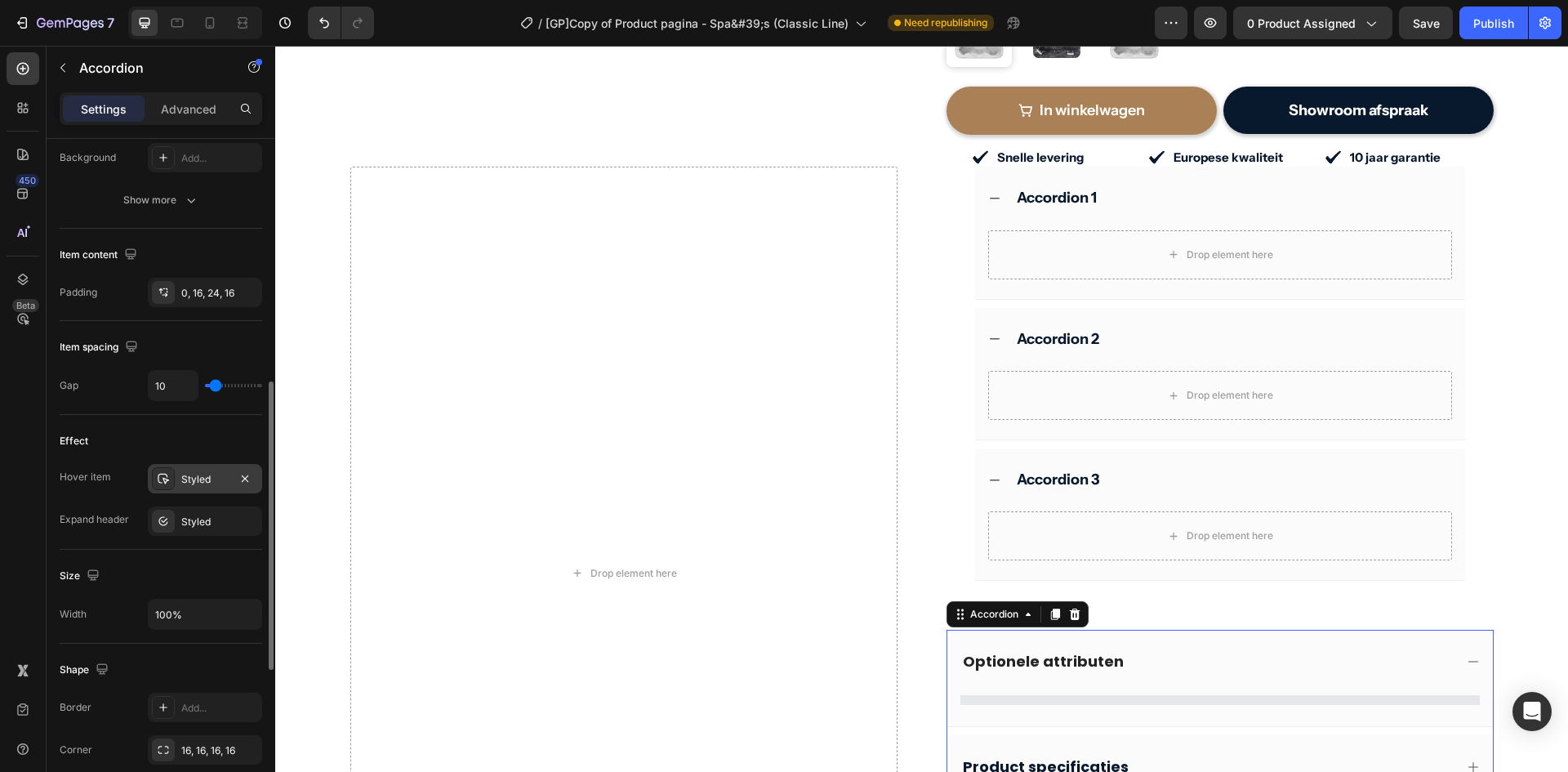
click at [183, 474] on div "Styled" at bounding box center [205, 480] width 47 height 15
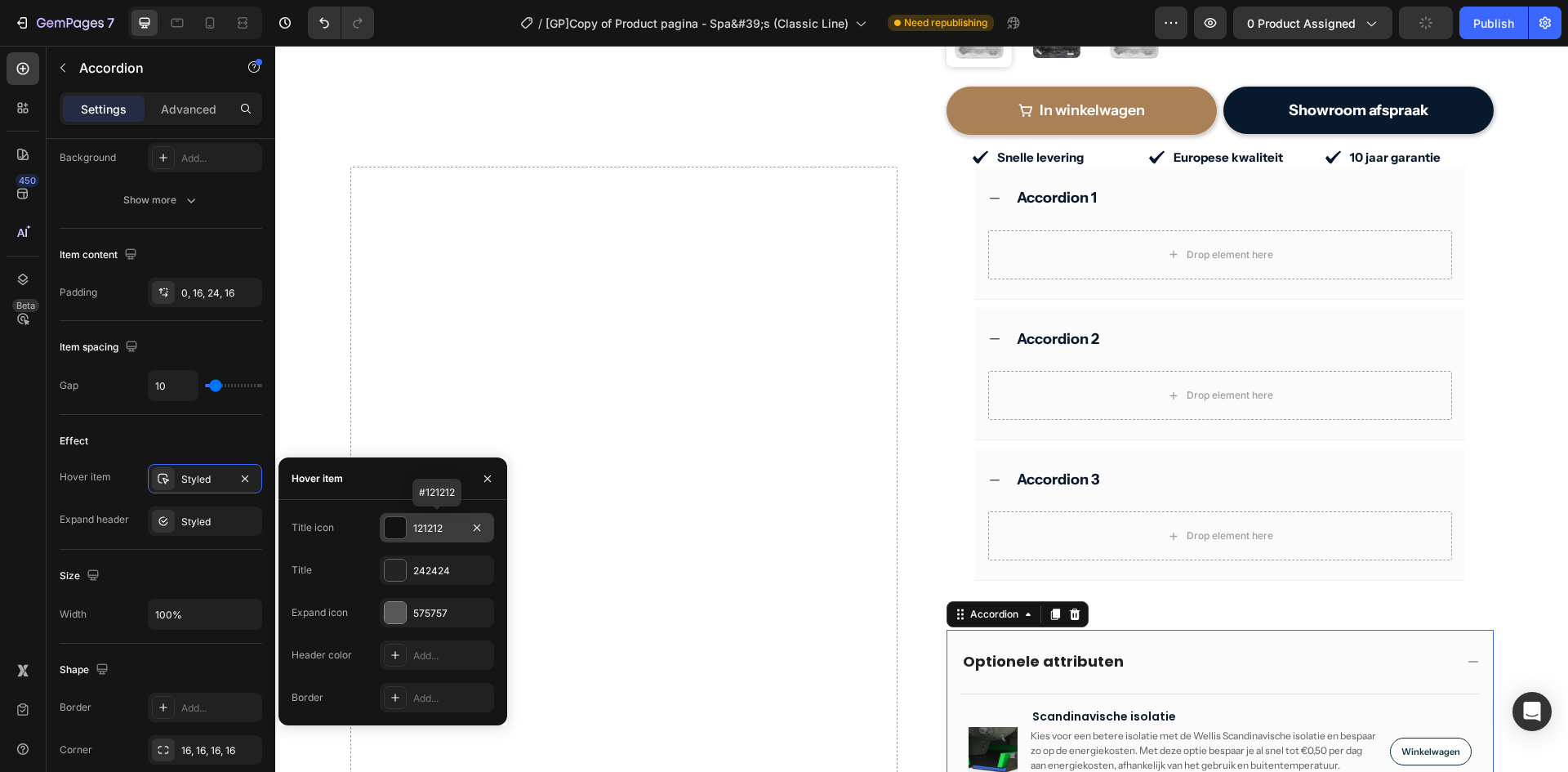
drag, startPoint x: 449, startPoint y: 528, endPoint x: 412, endPoint y: 528, distance: 37.0
click at [412, 528] on div "121212" at bounding box center [437, 528] width 115 height 30
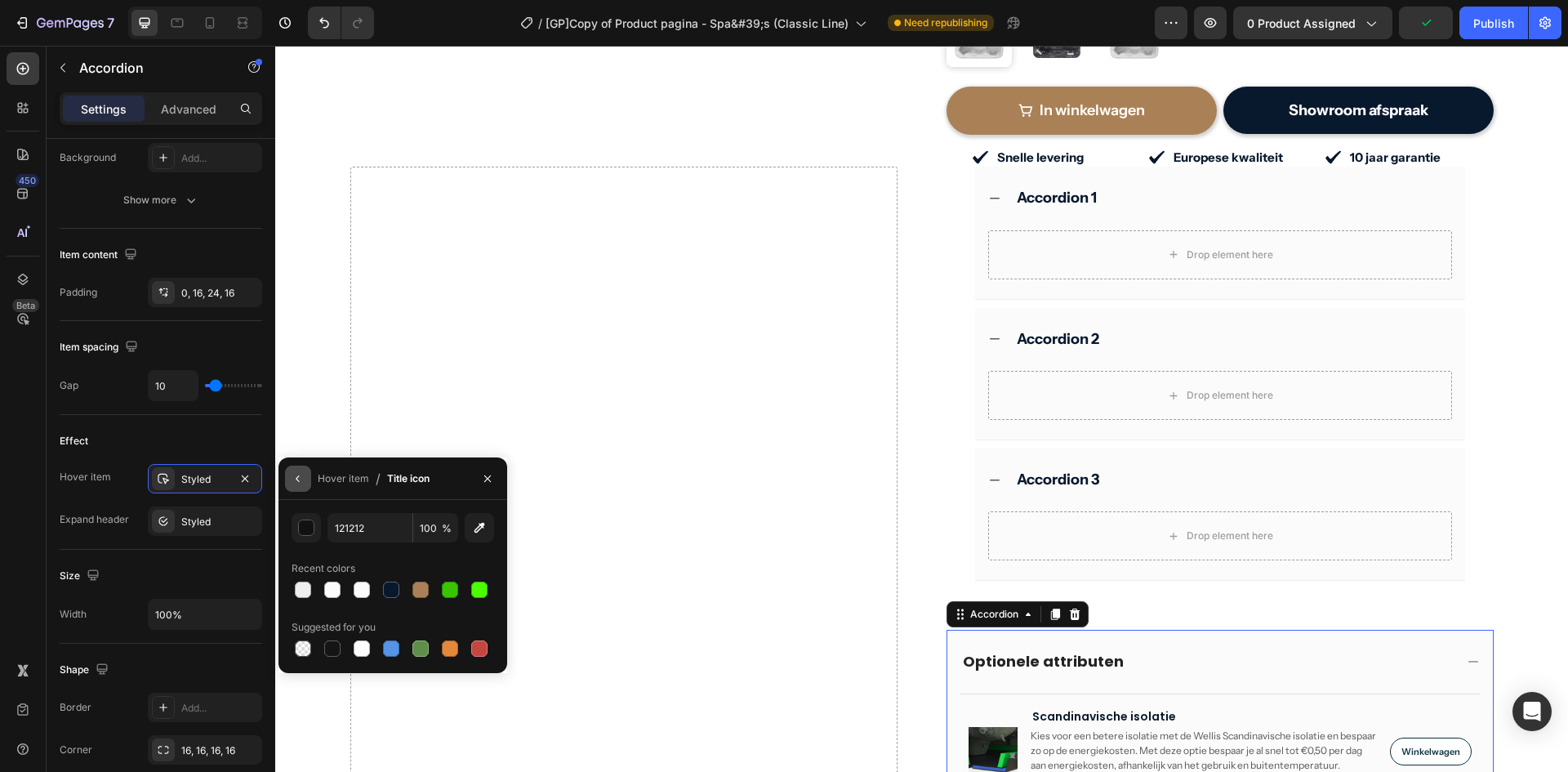
click at [298, 477] on icon "button" at bounding box center [298, 479] width 4 height 7
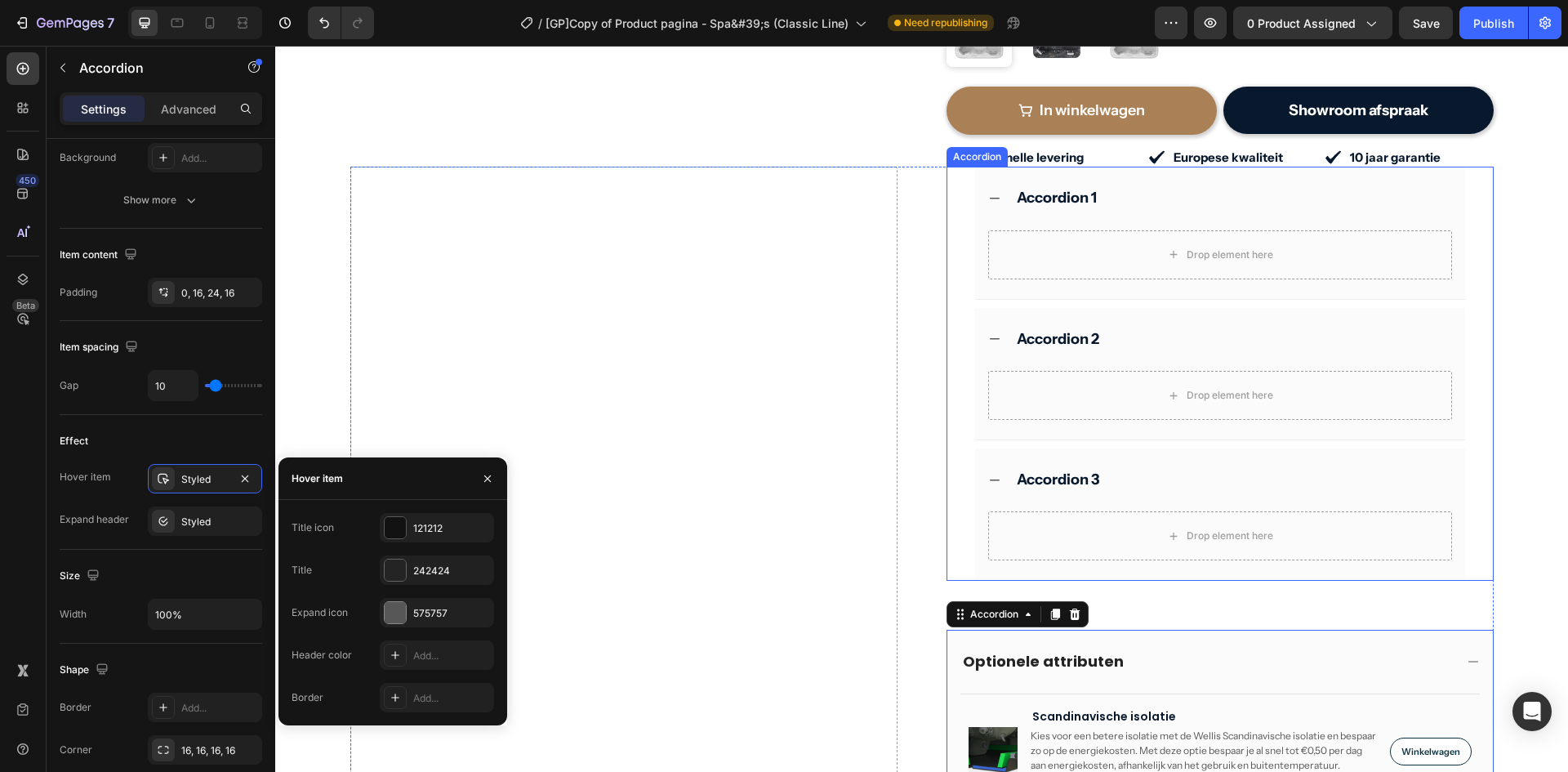
click at [957, 491] on div "Accordion 3 Drop element here" at bounding box center [1221, 515] width 546 height 132
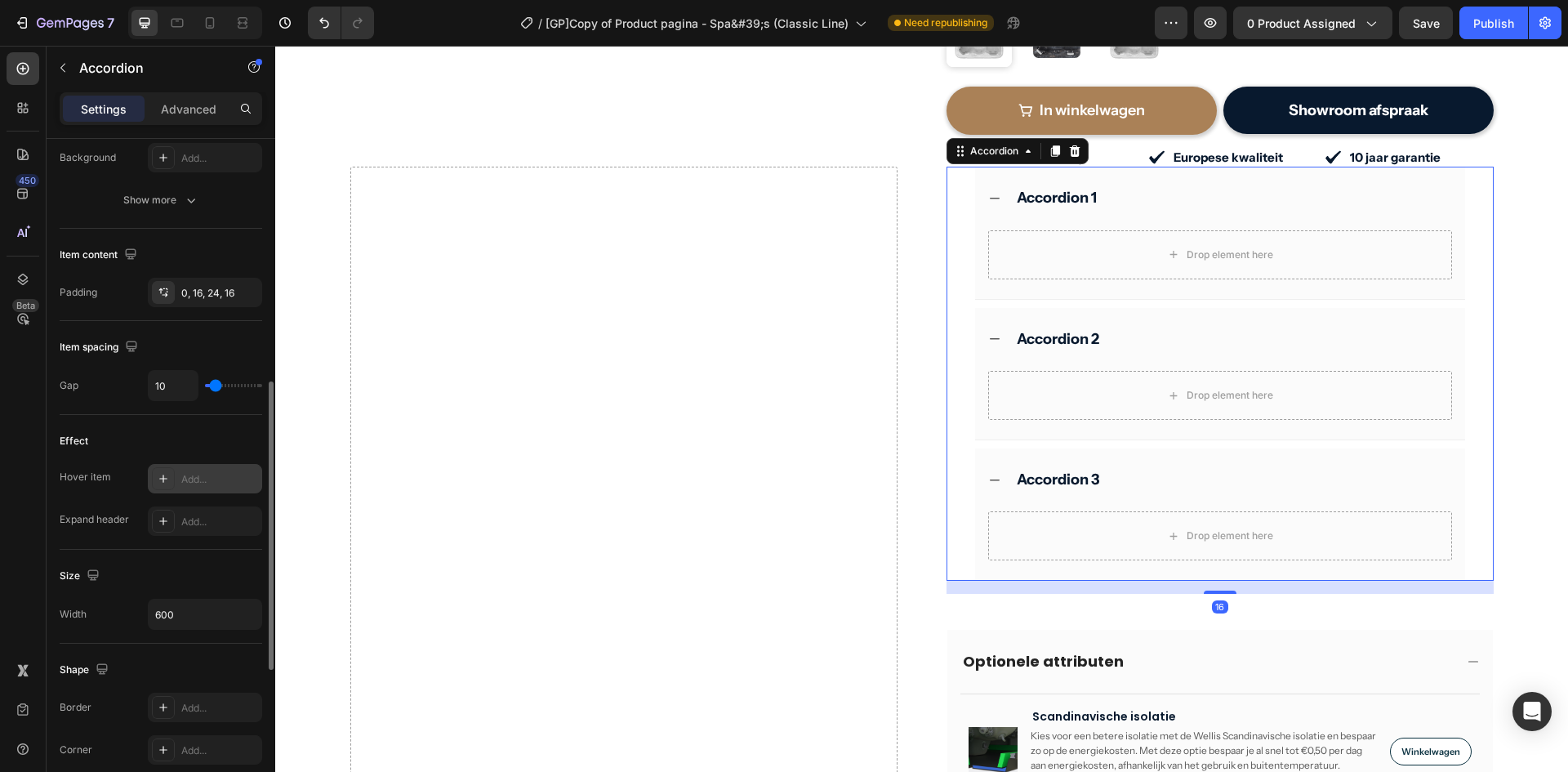
click at [202, 481] on div "Add..." at bounding box center [220, 480] width 76 height 15
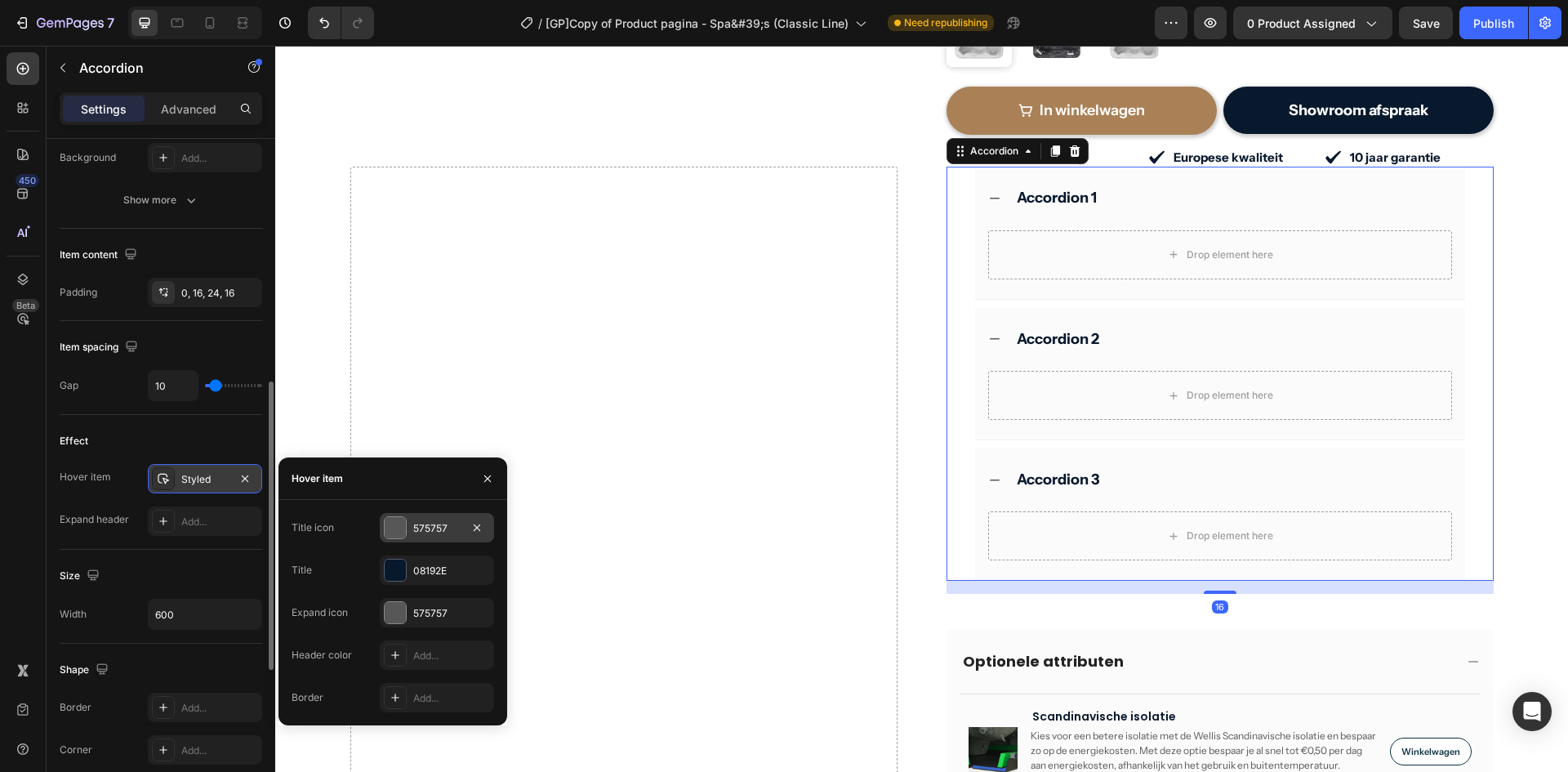
click at [437, 530] on div "575757" at bounding box center [437, 529] width 47 height 15
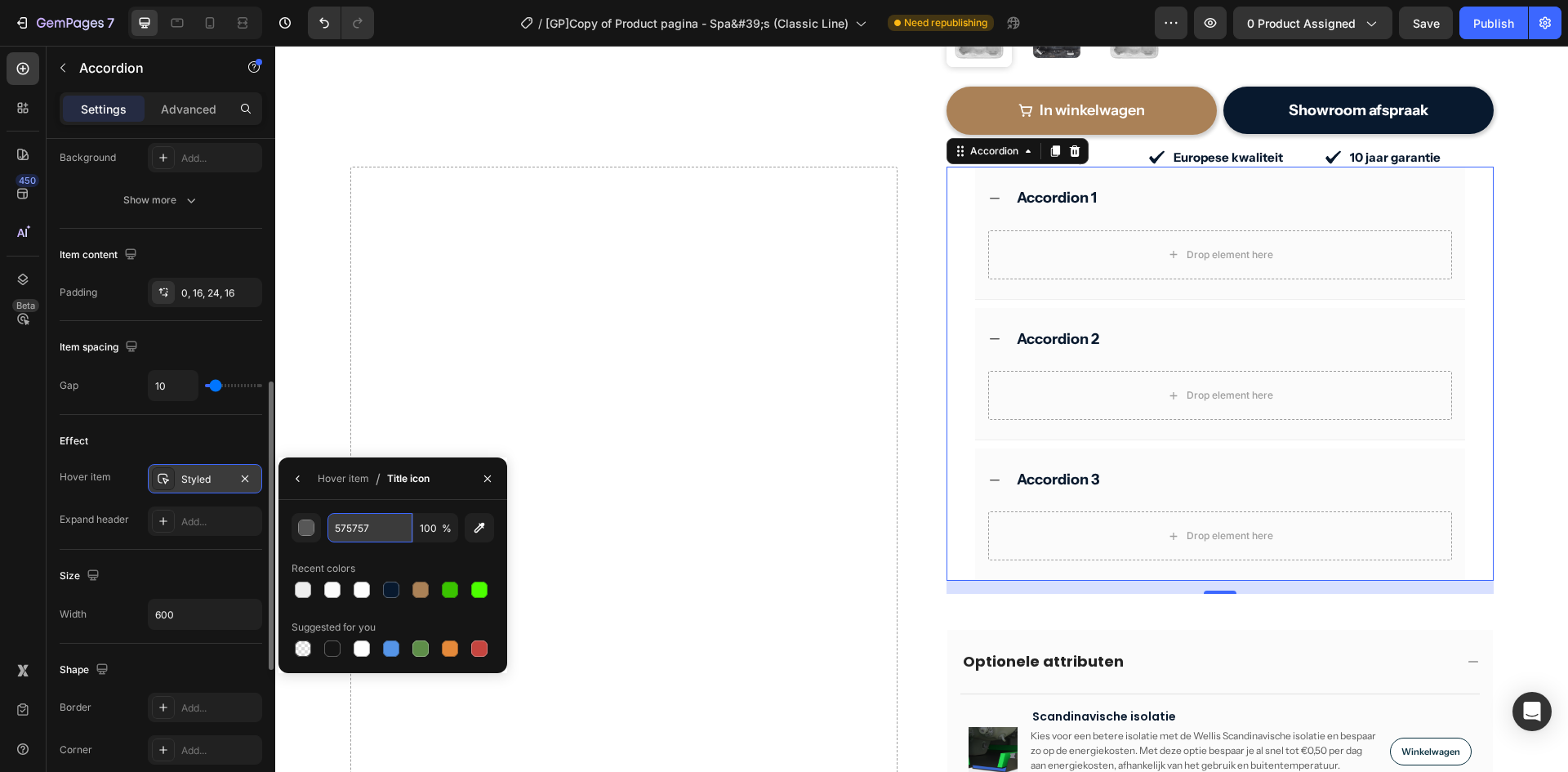
click at [363, 528] on input "575757" at bounding box center [370, 528] width 85 height 30
type input "121212"
drag, startPoint x: 303, startPoint y: 478, endPoint x: 317, endPoint y: 500, distance: 26.1
click at [302, 478] on icon "button" at bounding box center [298, 479] width 13 height 13
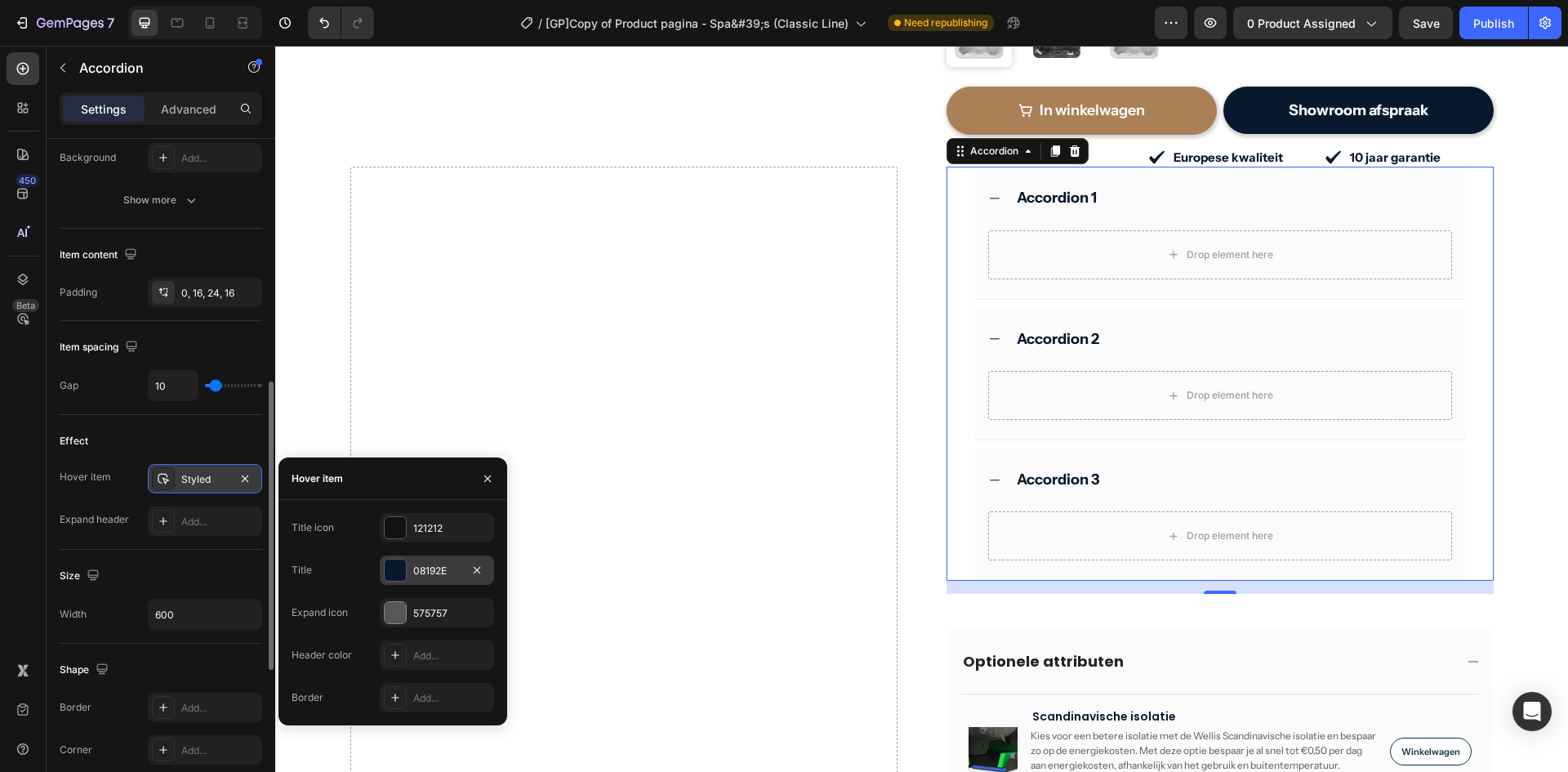
click at [421, 570] on div "08192E" at bounding box center [437, 571] width 47 height 15
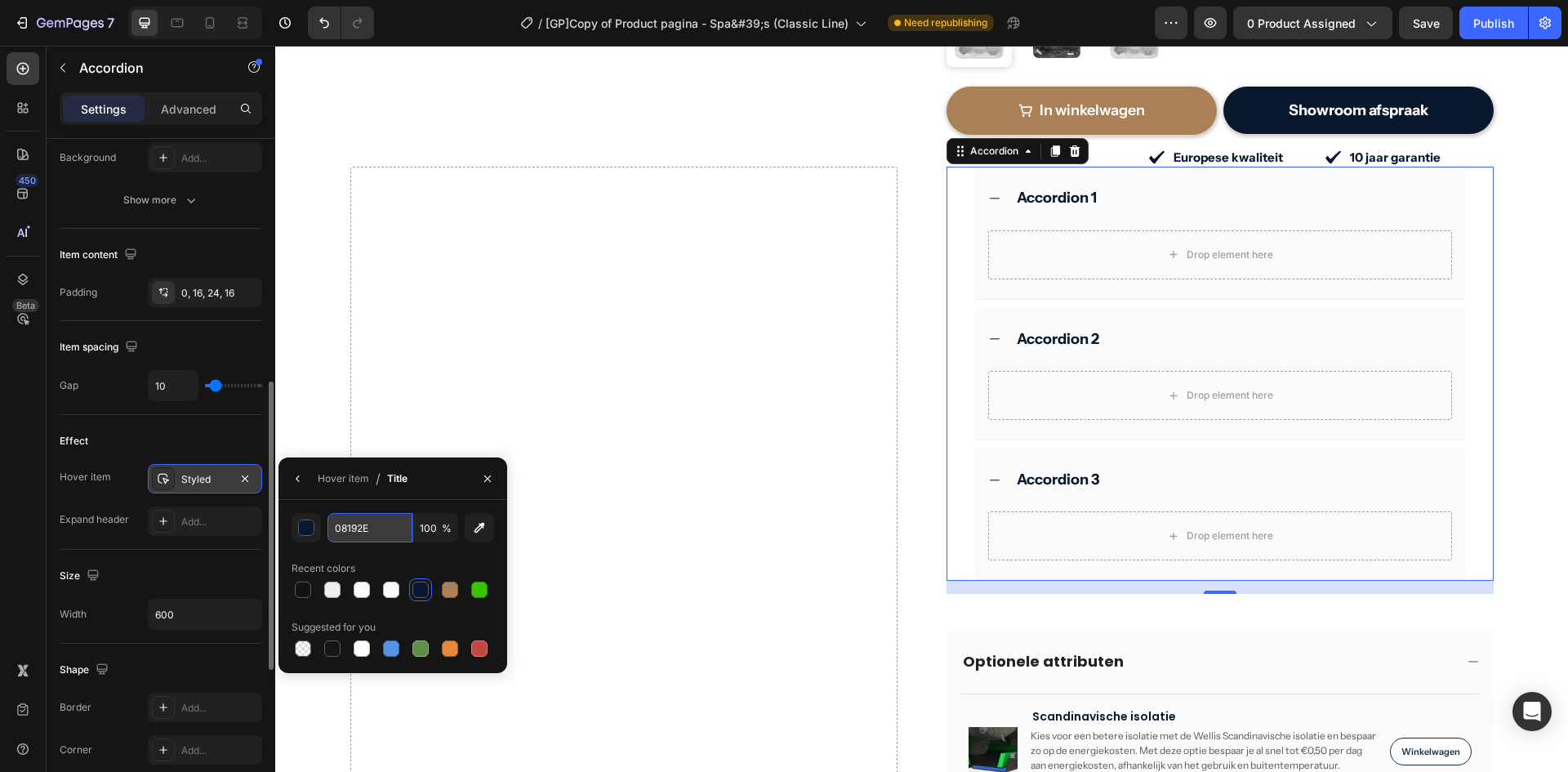
click at [0, 0] on input "08192E" at bounding box center [0, 0] width 0 height 0
type input "242424"
click at [305, 478] on button "button" at bounding box center [298, 479] width 26 height 26
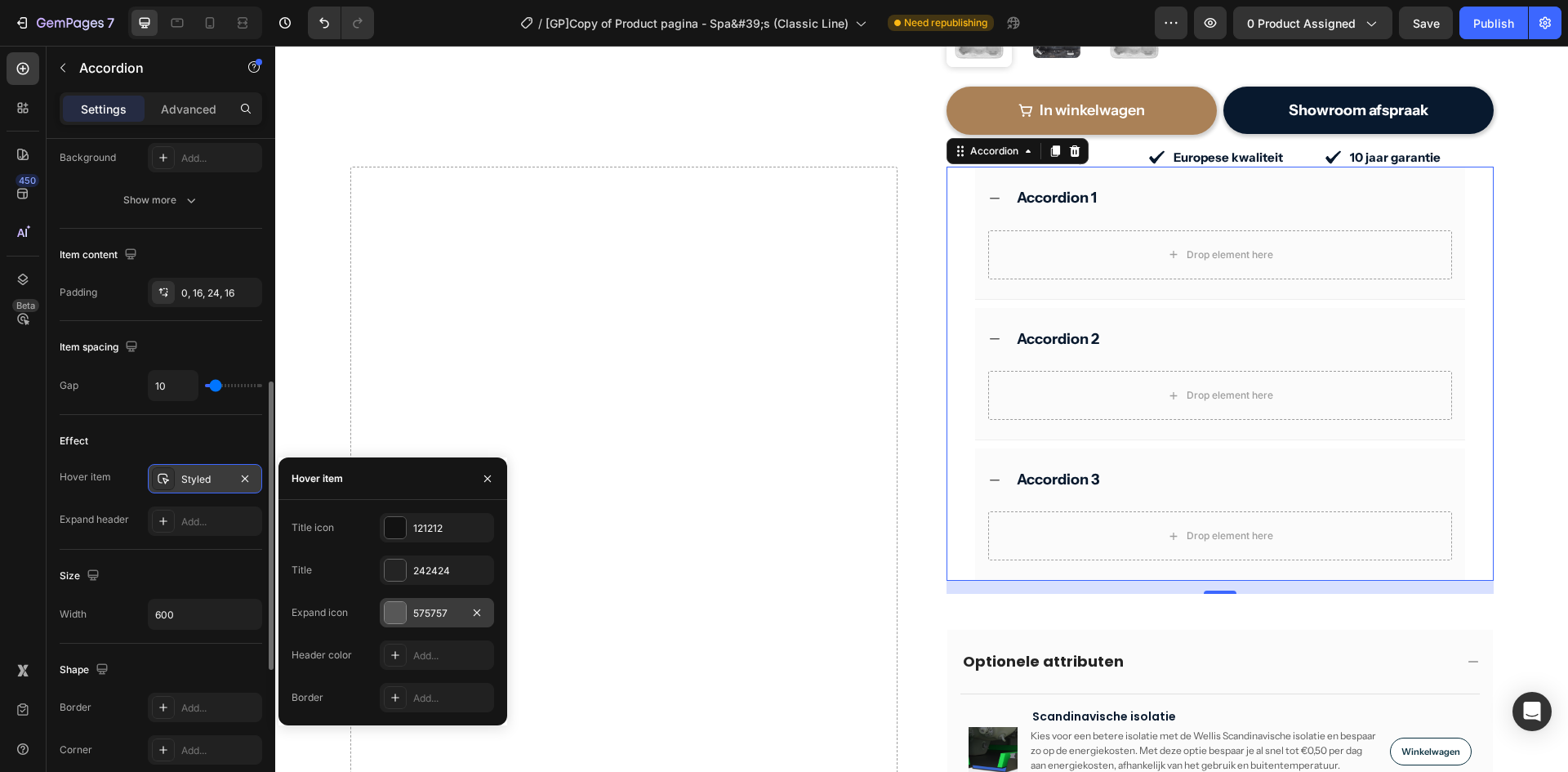
click at [410, 612] on div "575757" at bounding box center [437, 613] width 115 height 30
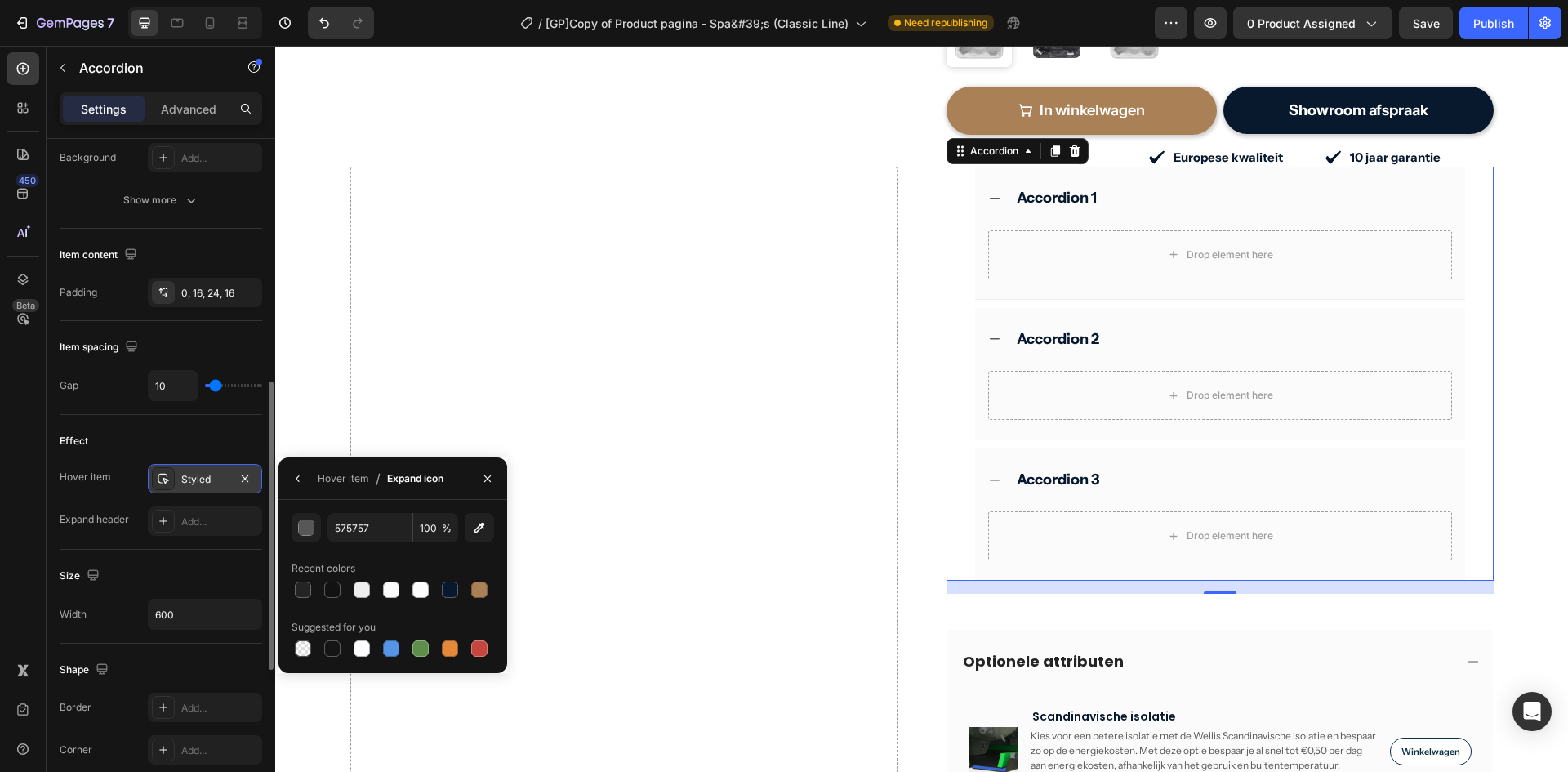
click at [216, 569] on div "Size" at bounding box center [161, 576] width 203 height 26
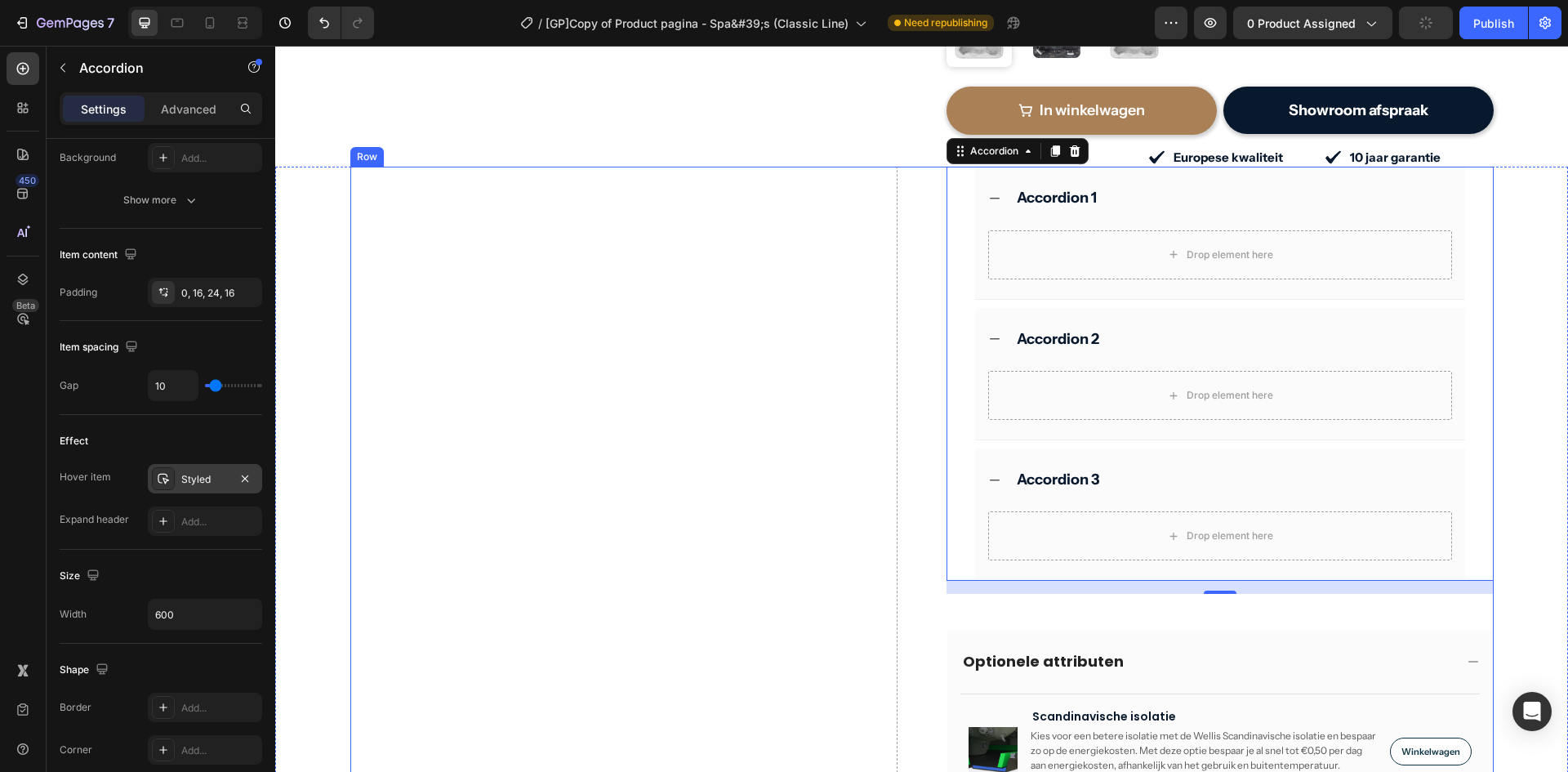
click at [949, 630] on div "Optionele attributen" at bounding box center [1221, 661] width 546 height 63
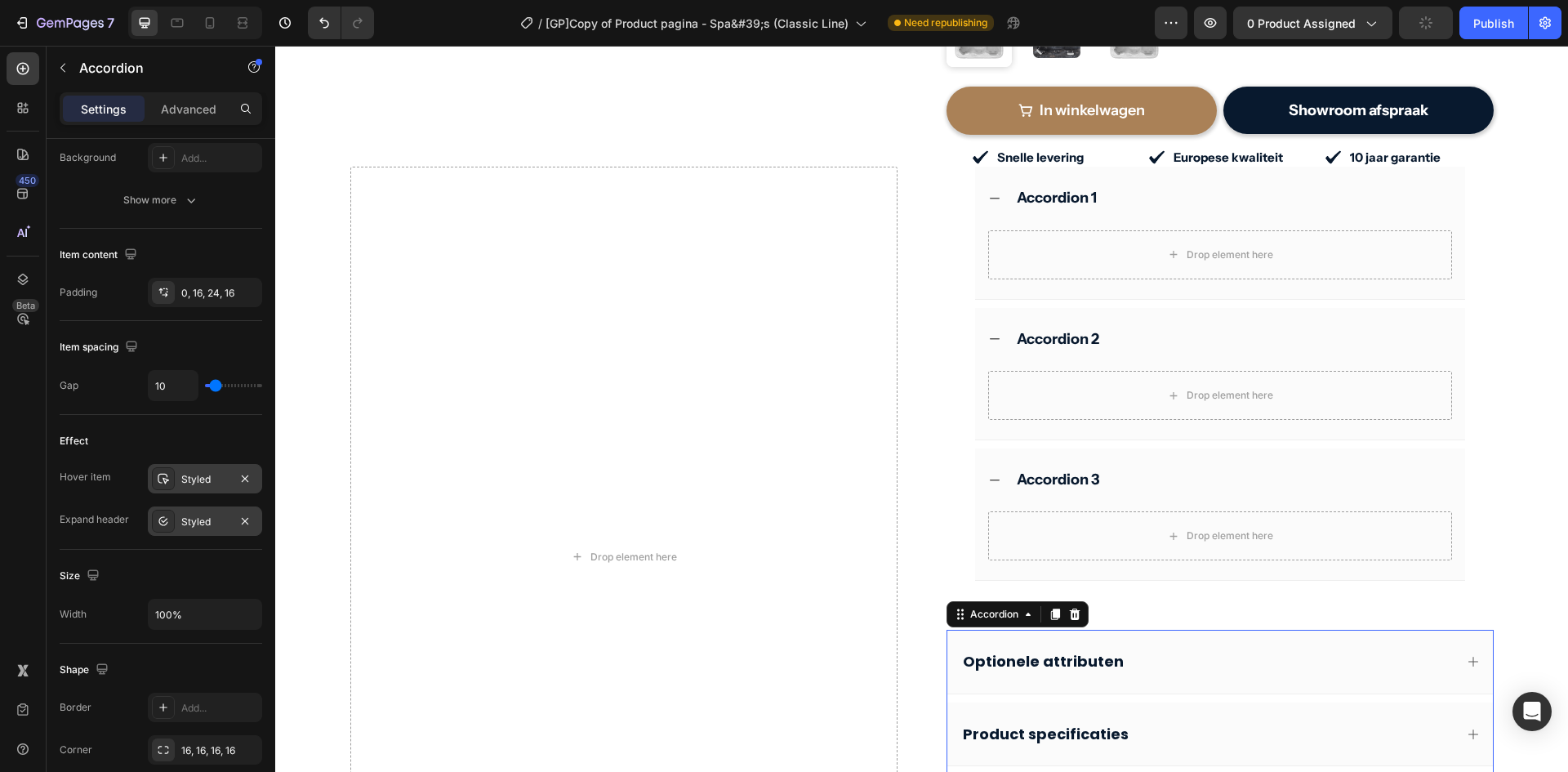
click at [197, 518] on div "Styled" at bounding box center [205, 522] width 47 height 15
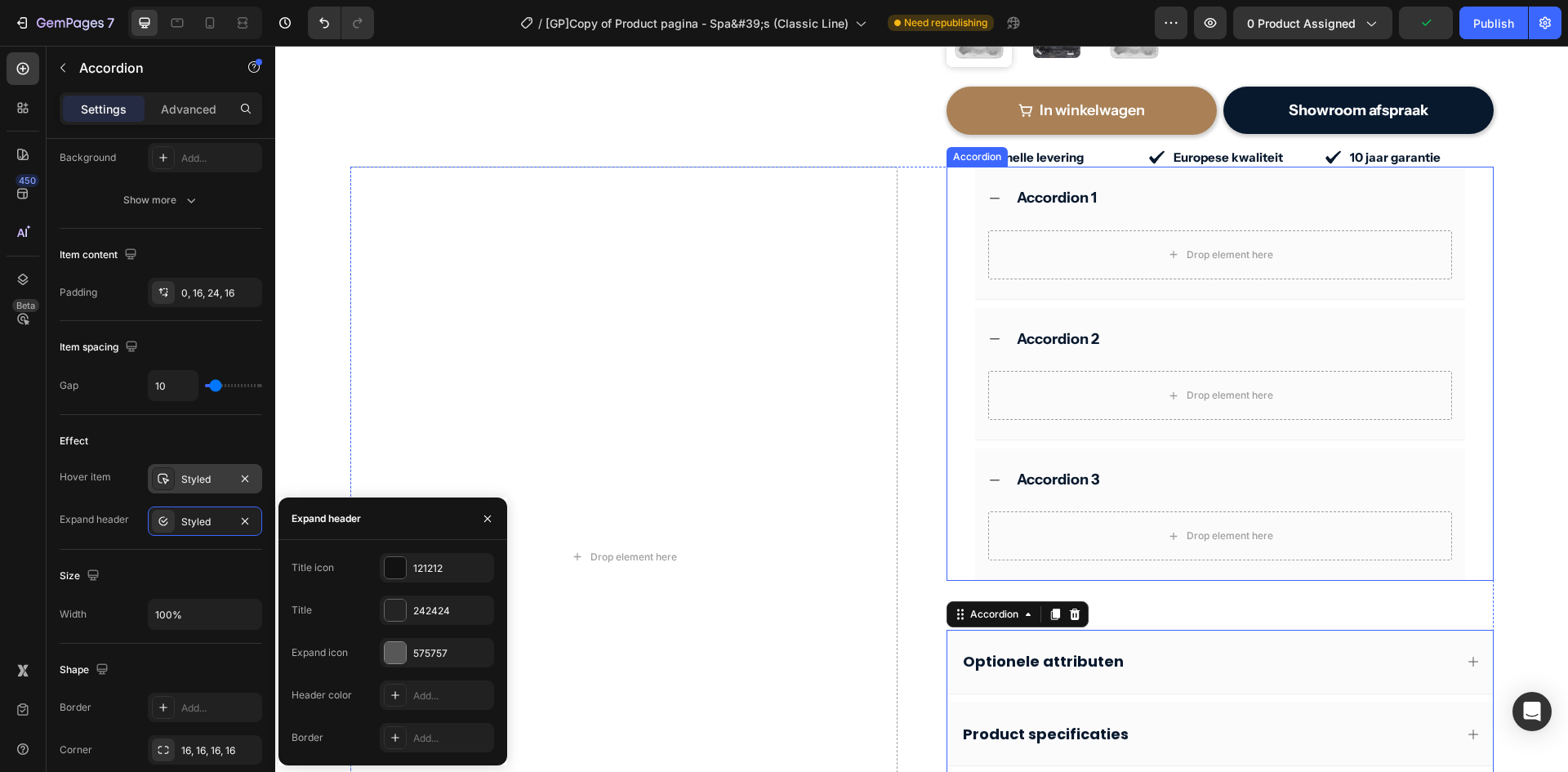
click at [976, 476] on div "Accordion 3" at bounding box center [1221, 481] width 490 height 63
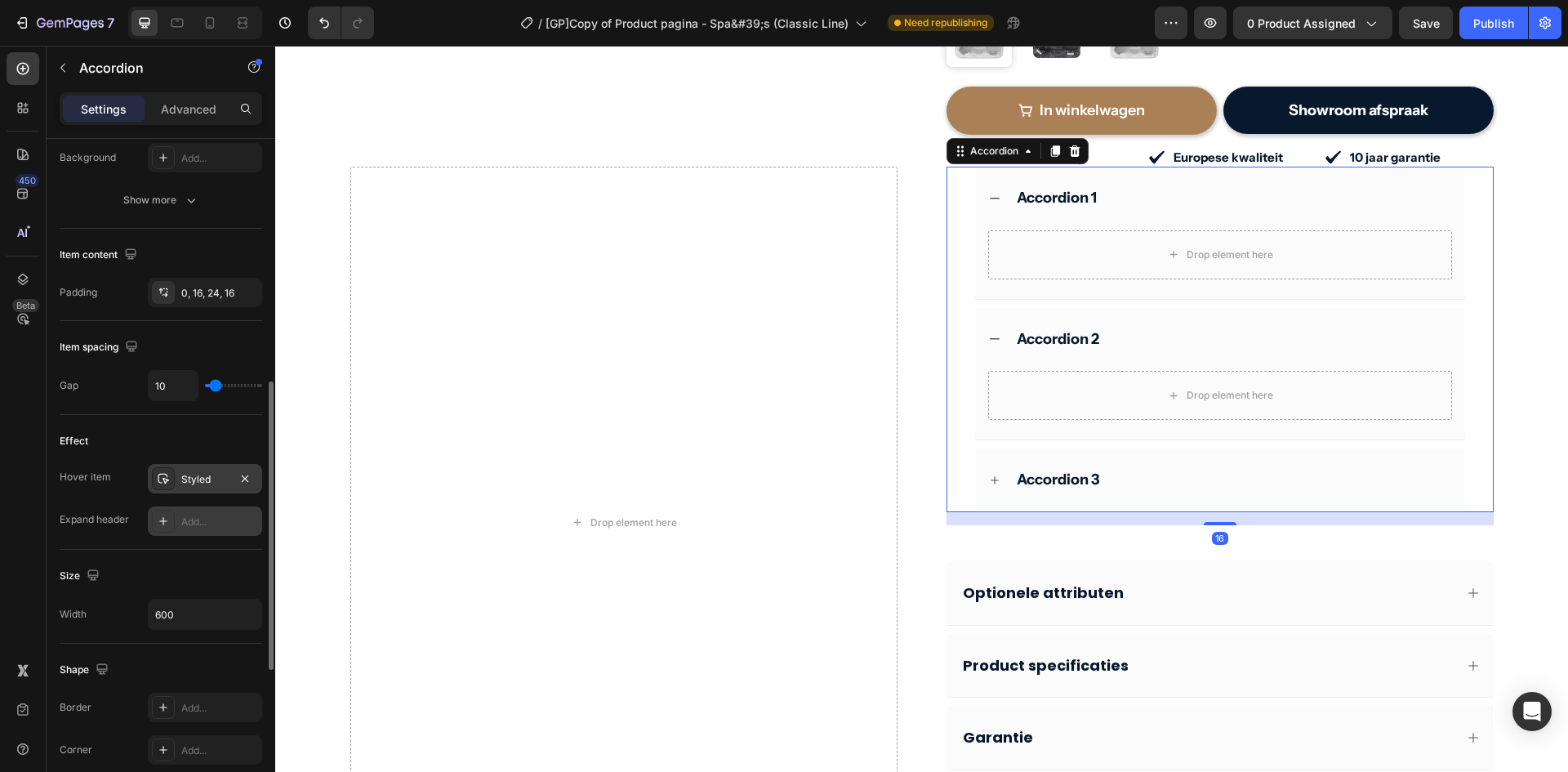
click at [202, 515] on div "Add..." at bounding box center [220, 522] width 76 height 15
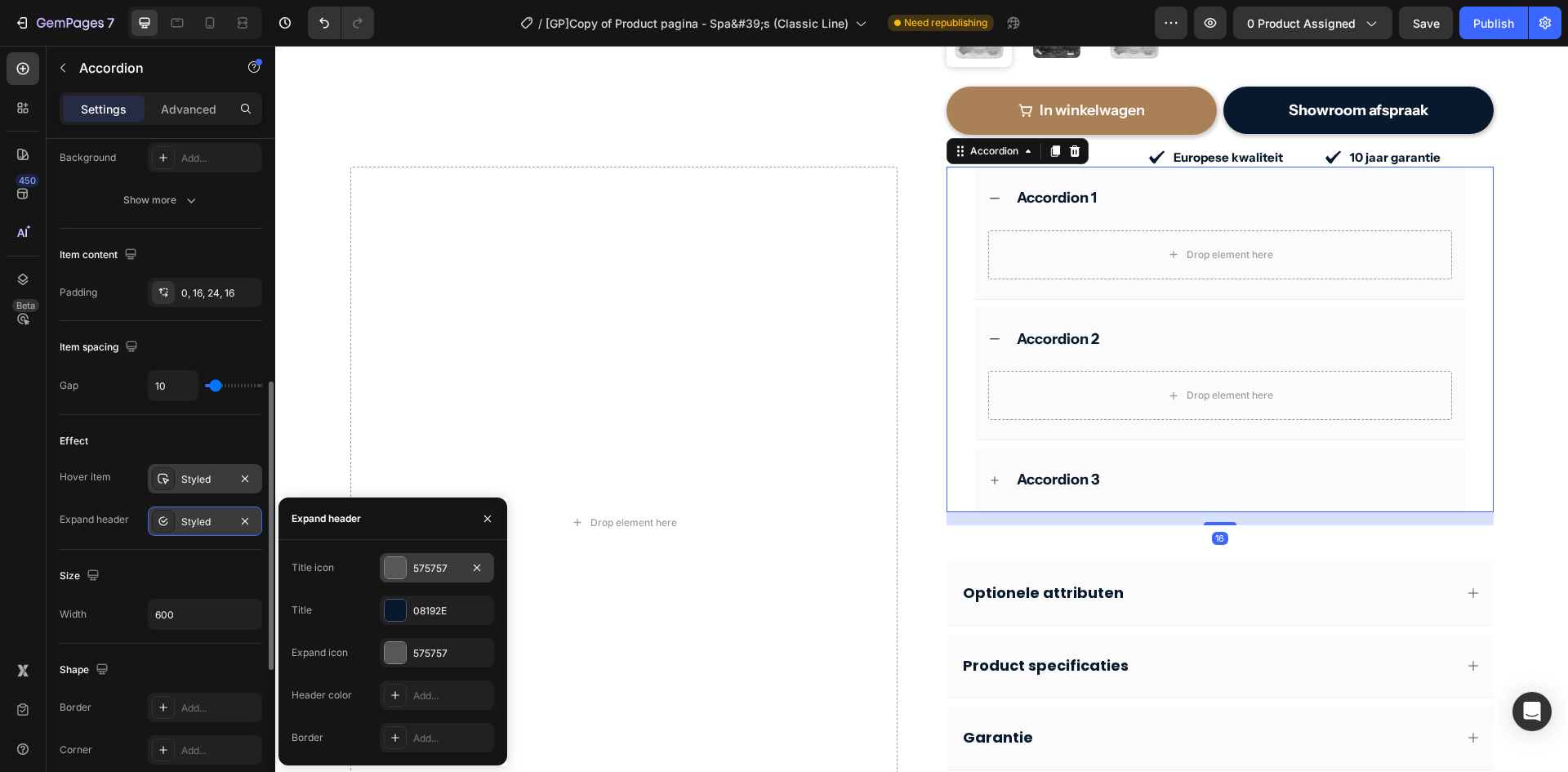
click at [429, 567] on div "575757" at bounding box center [437, 569] width 47 height 15
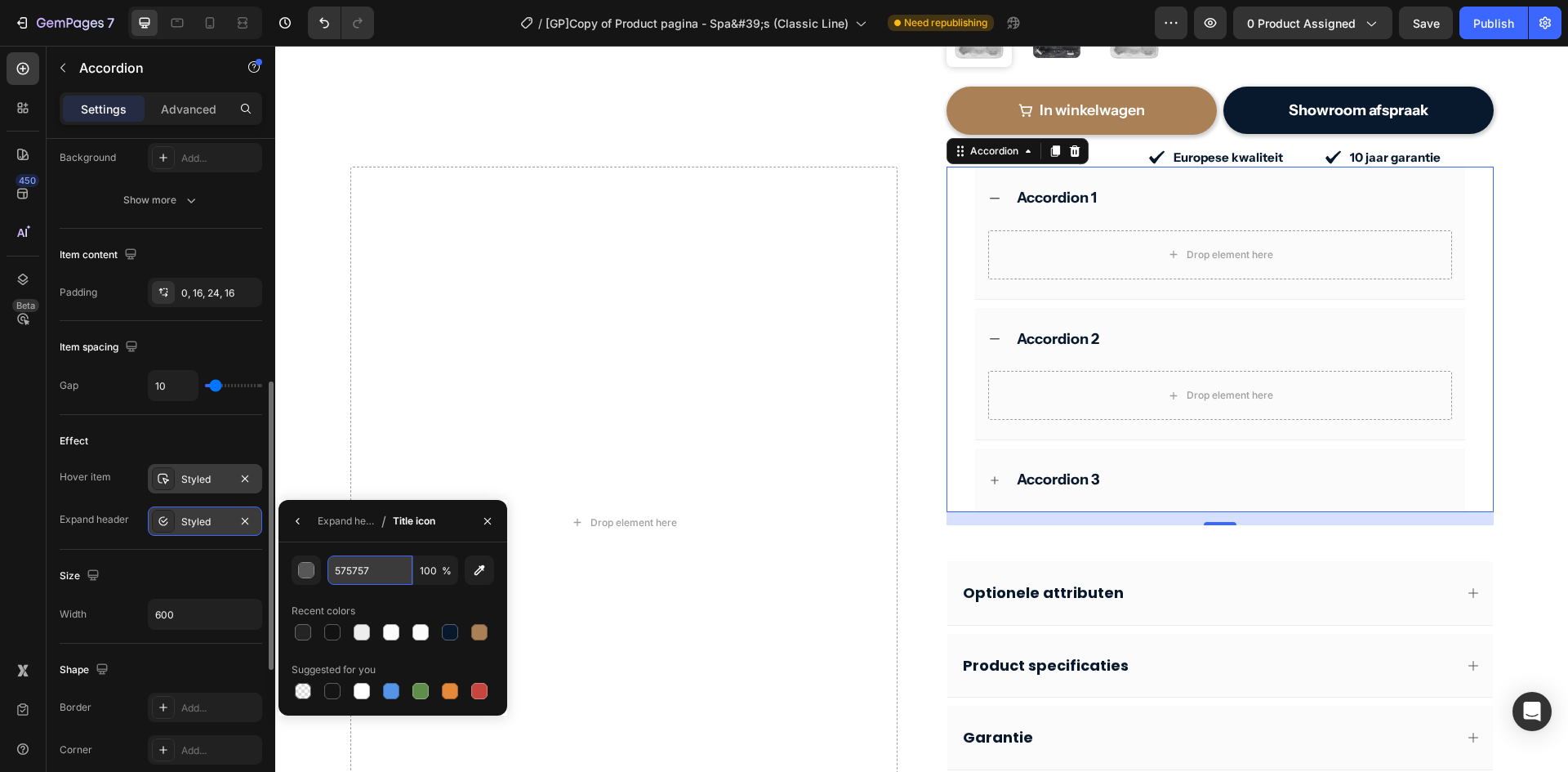
click at [374, 573] on input "575757" at bounding box center [370, 571] width 85 height 30
type input "121212"
click at [300, 520] on icon "button" at bounding box center [298, 521] width 13 height 13
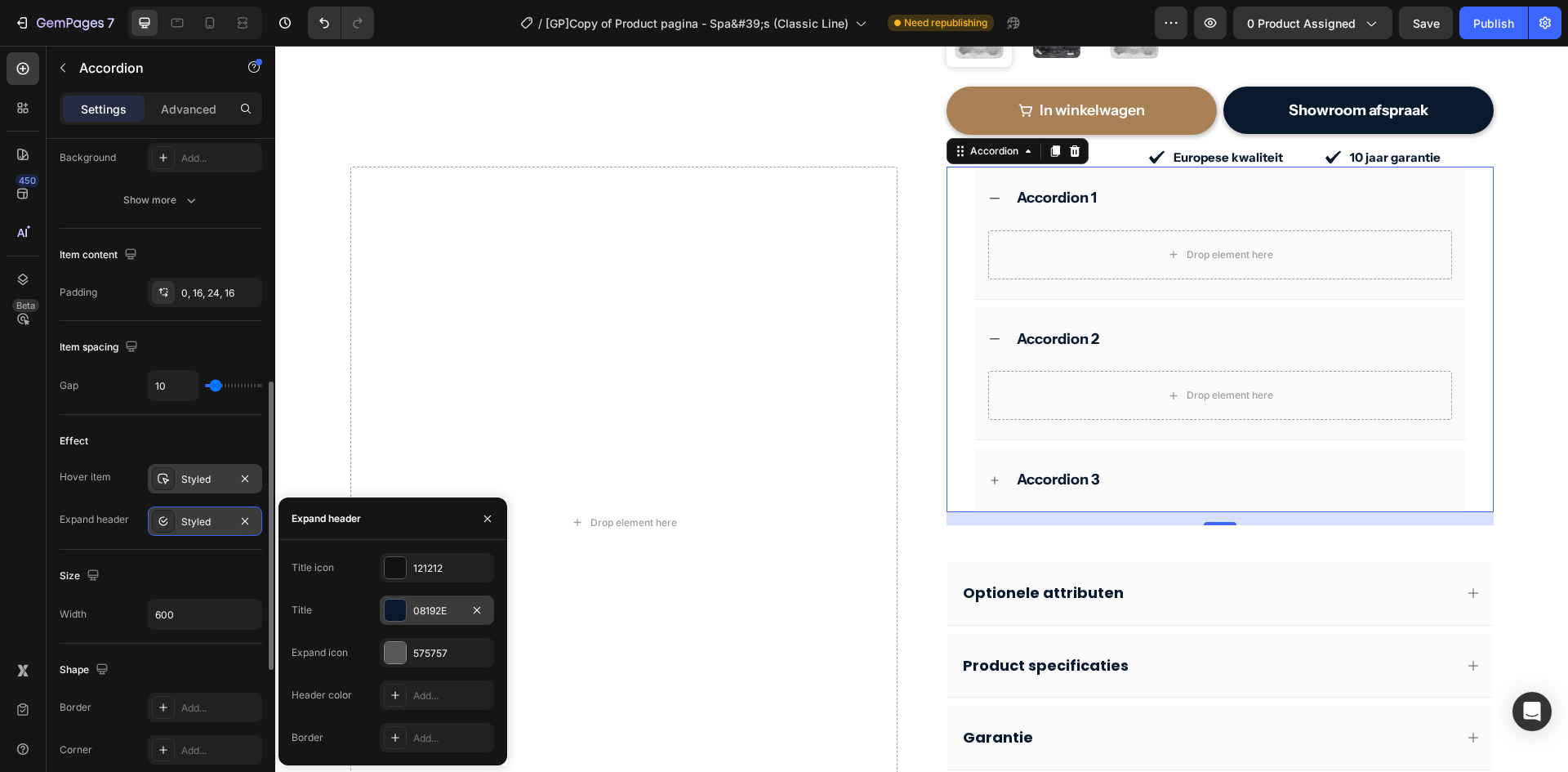
click at [418, 604] on div "08192E" at bounding box center [437, 611] width 47 height 15
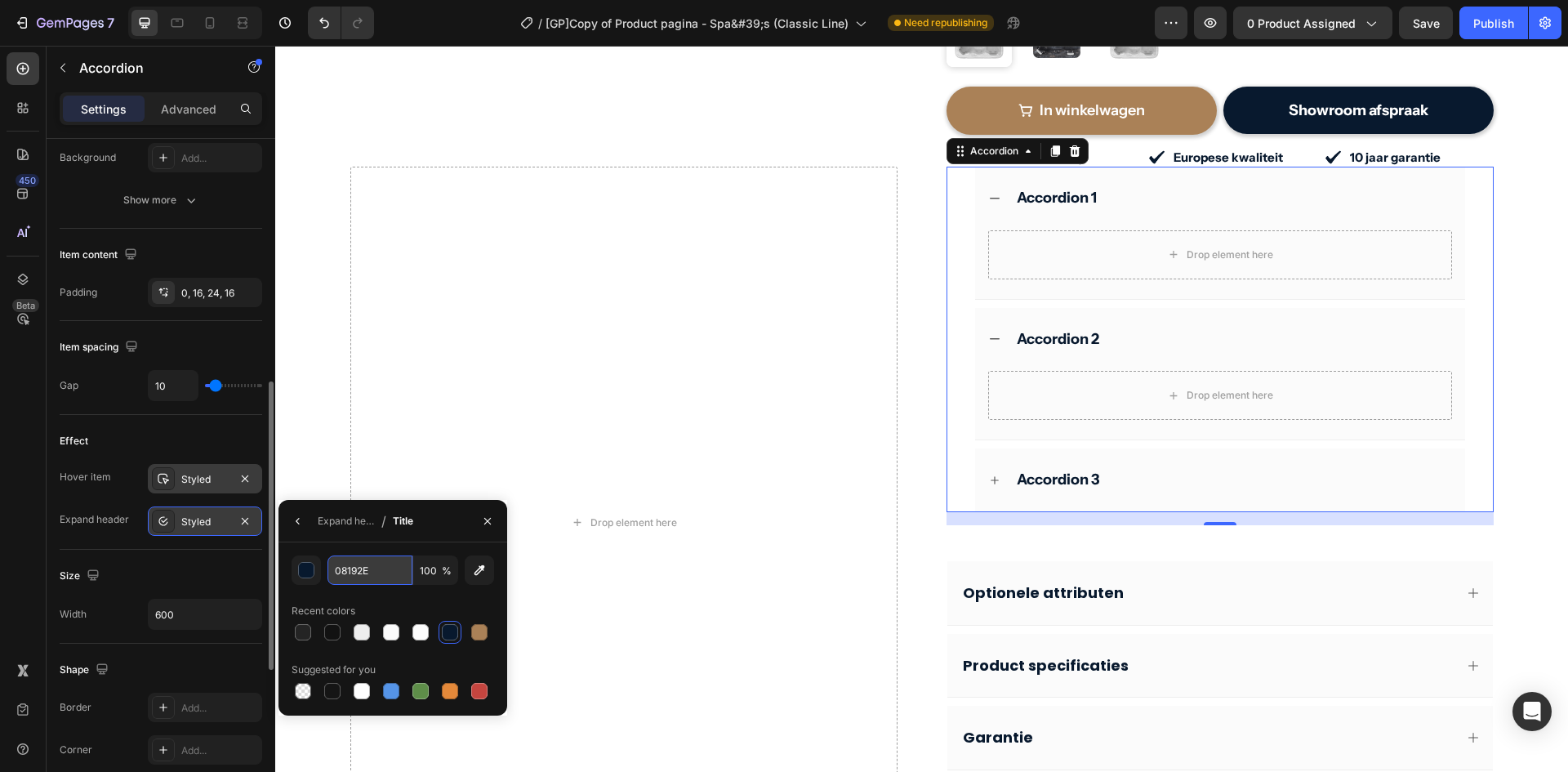
click at [0, 0] on input "08192E" at bounding box center [0, 0] width 0 height 0
type input "242424"
click at [299, 529] on button "button" at bounding box center [298, 521] width 26 height 26
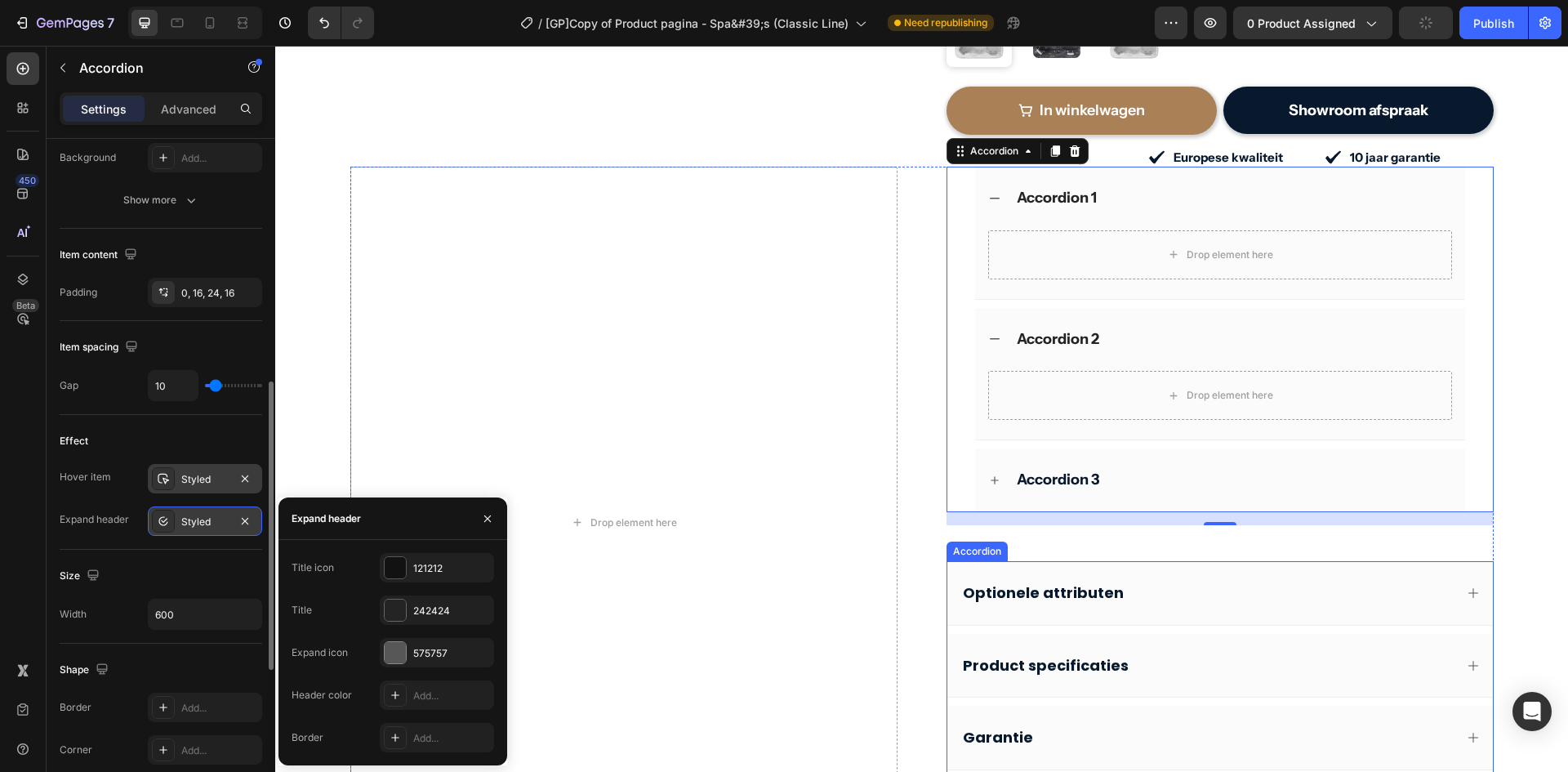
click at [1228, 586] on div "Optionele attributen" at bounding box center [1221, 593] width 546 height 63
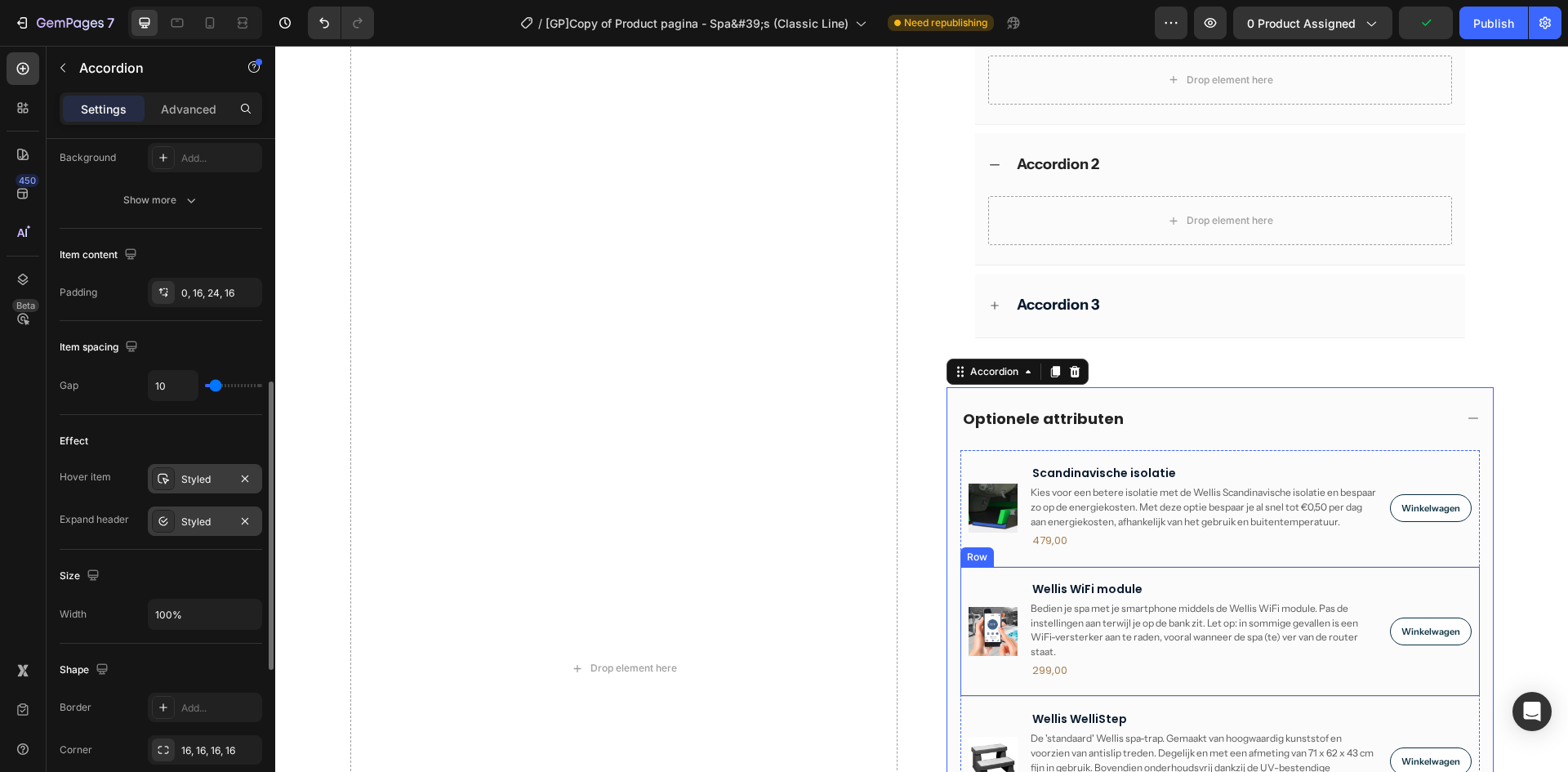
scroll to position [691, 0]
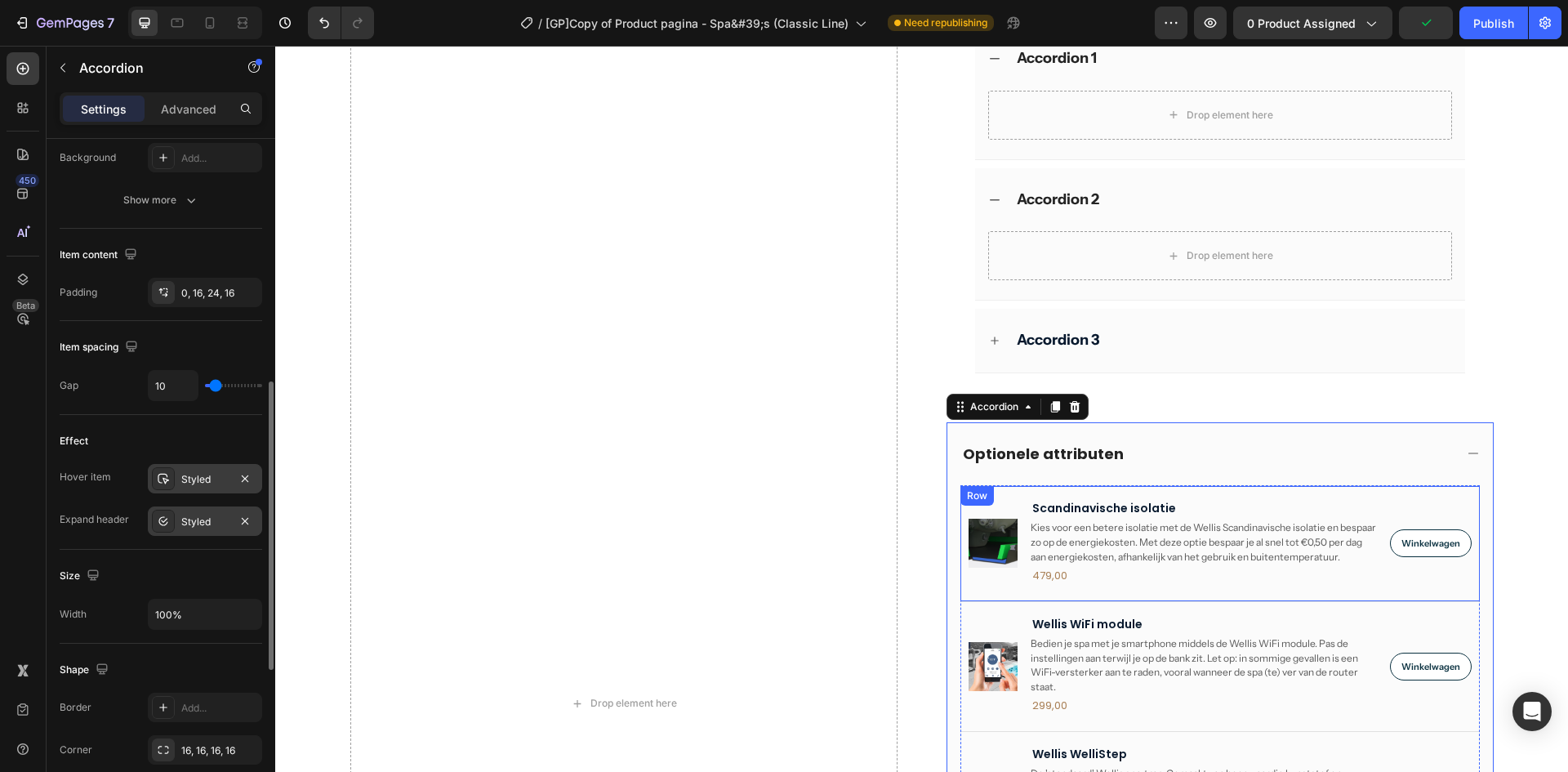
drag, startPoint x: 968, startPoint y: 496, endPoint x: 983, endPoint y: 490, distance: 16.2
click at [968, 496] on div "Row" at bounding box center [977, 496] width 27 height 15
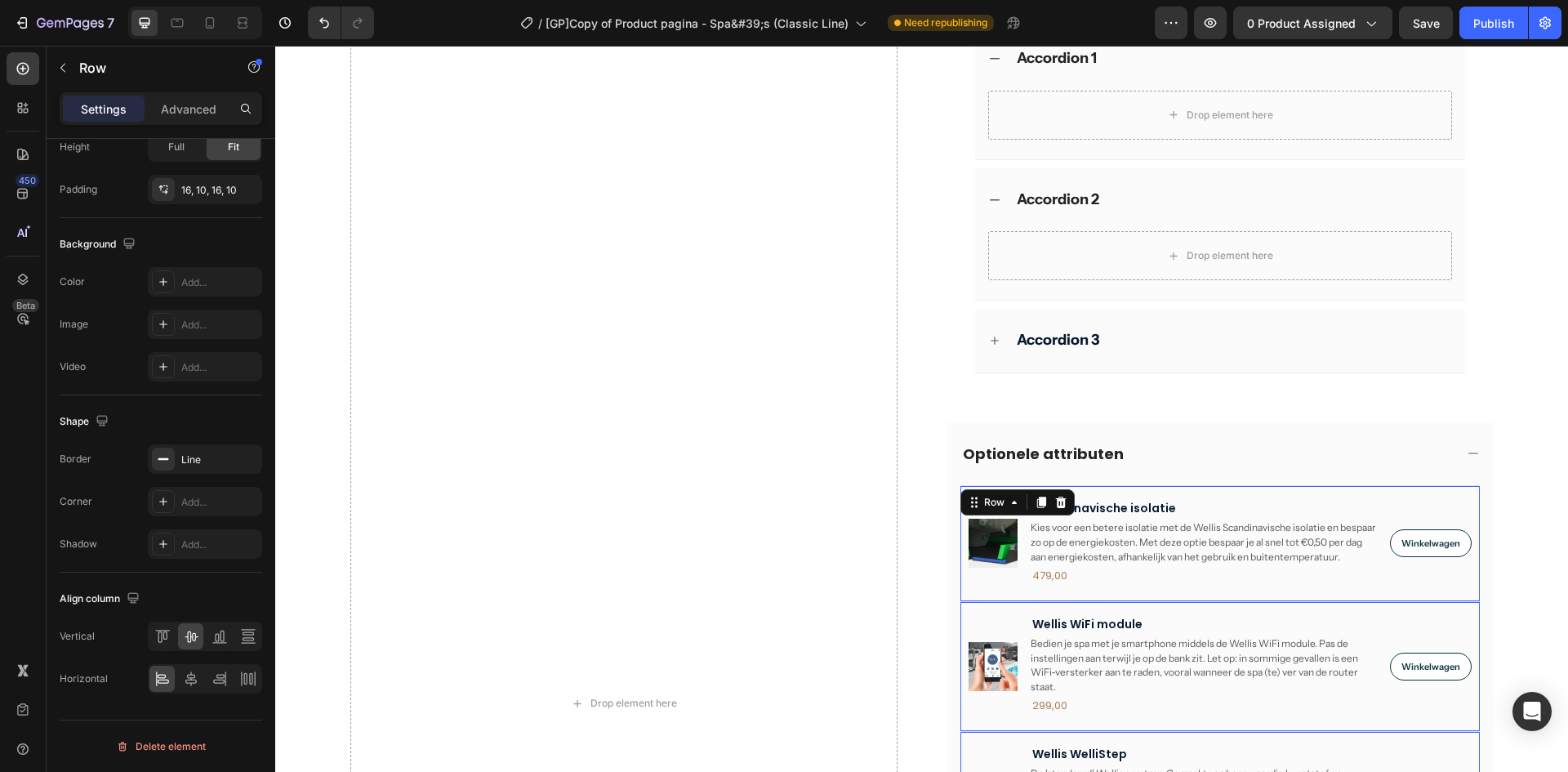
scroll to position [0, 0]
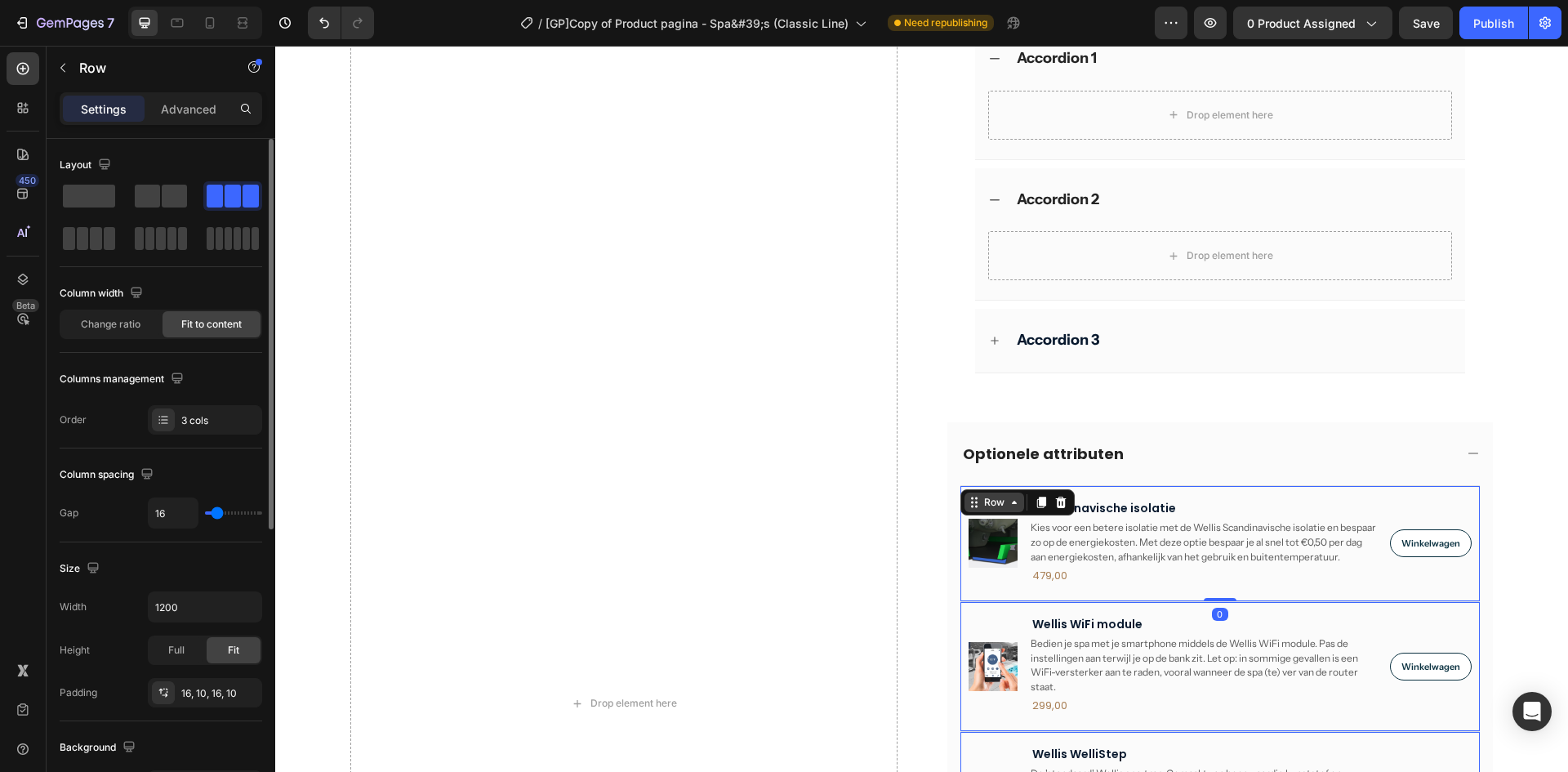
click at [991, 507] on div "Row" at bounding box center [994, 503] width 27 height 15
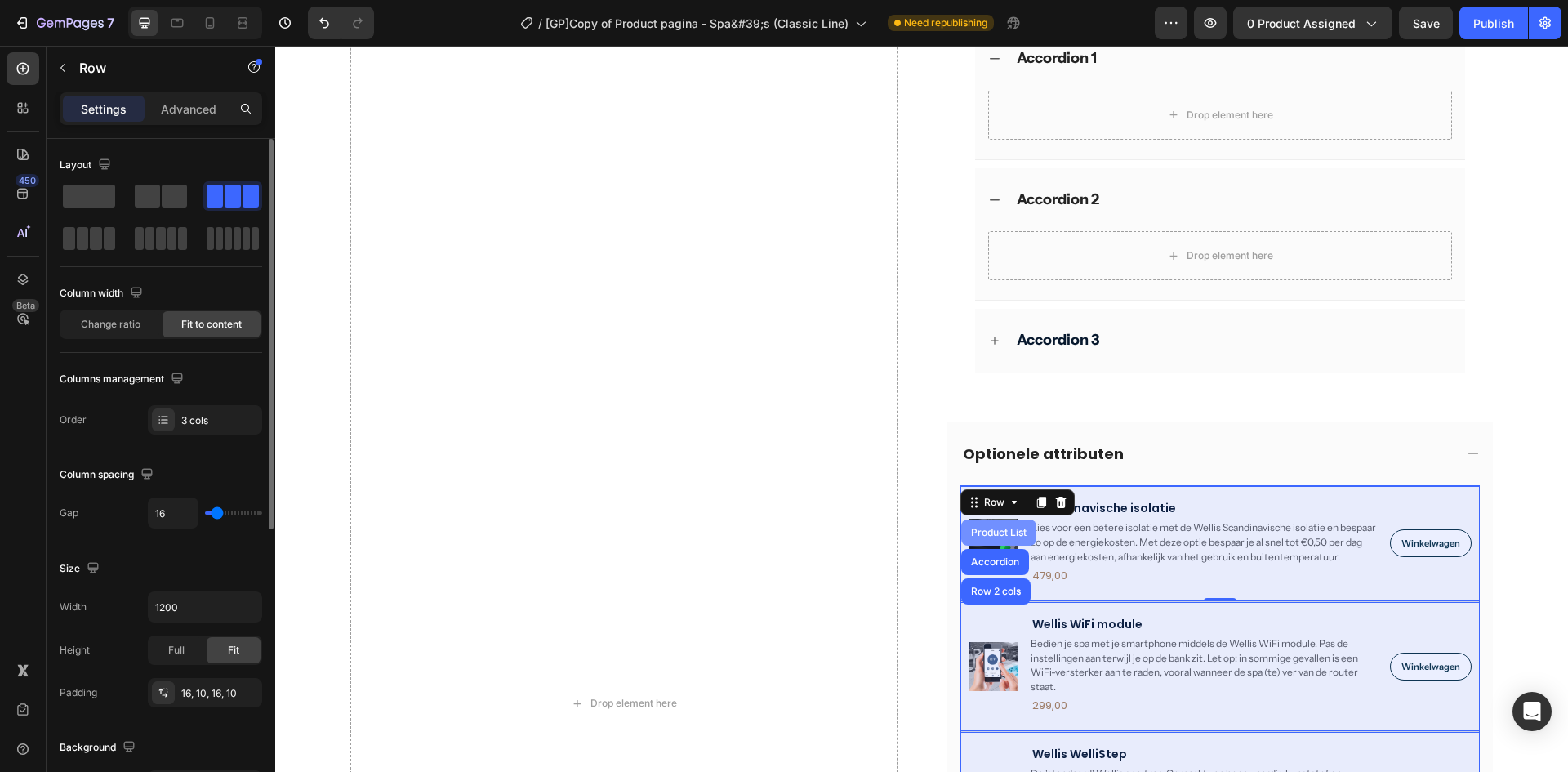
click at [992, 530] on div "Product List" at bounding box center [999, 533] width 62 height 10
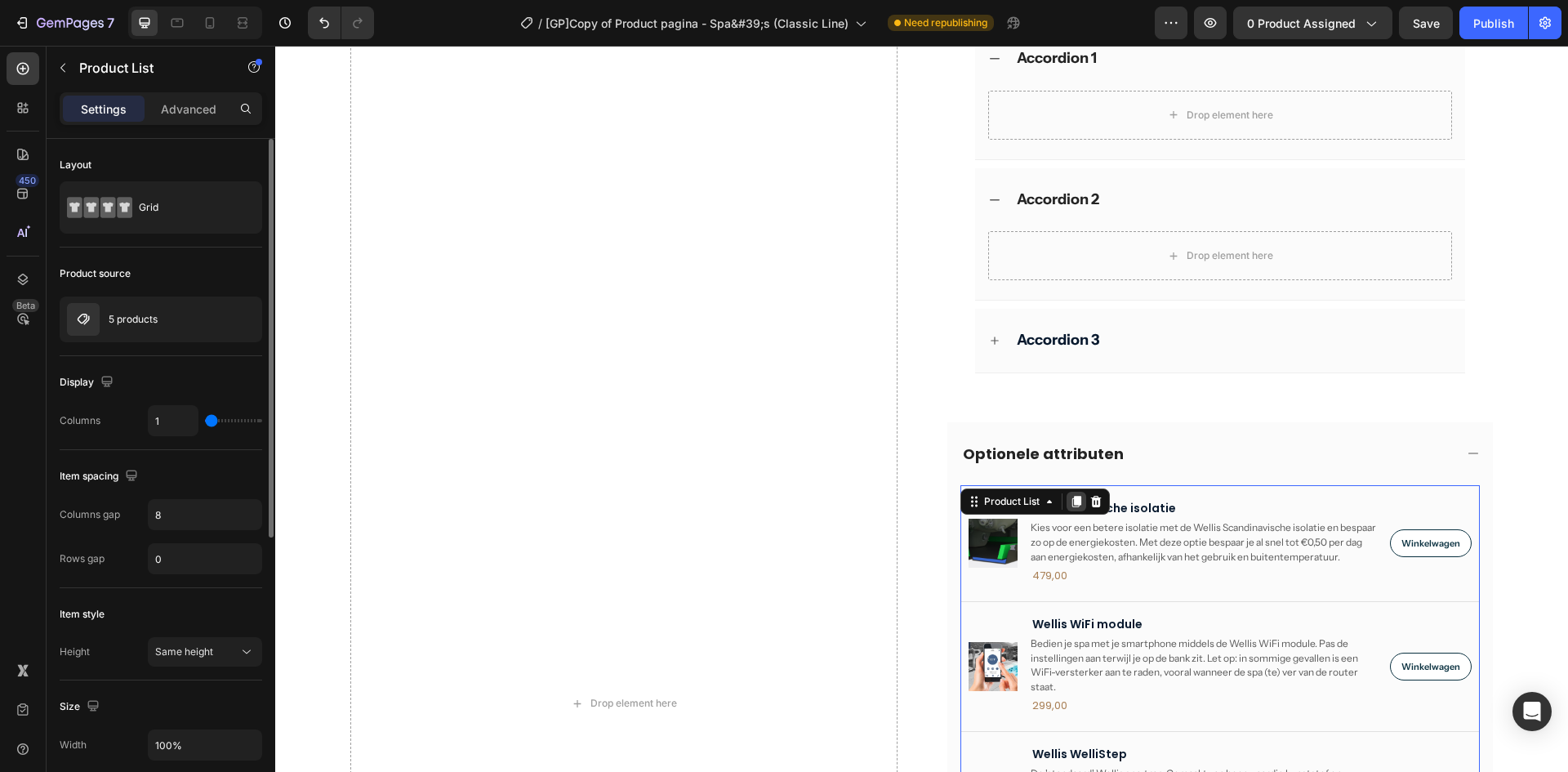
click at [1070, 501] on icon at bounding box center [1076, 502] width 13 height 13
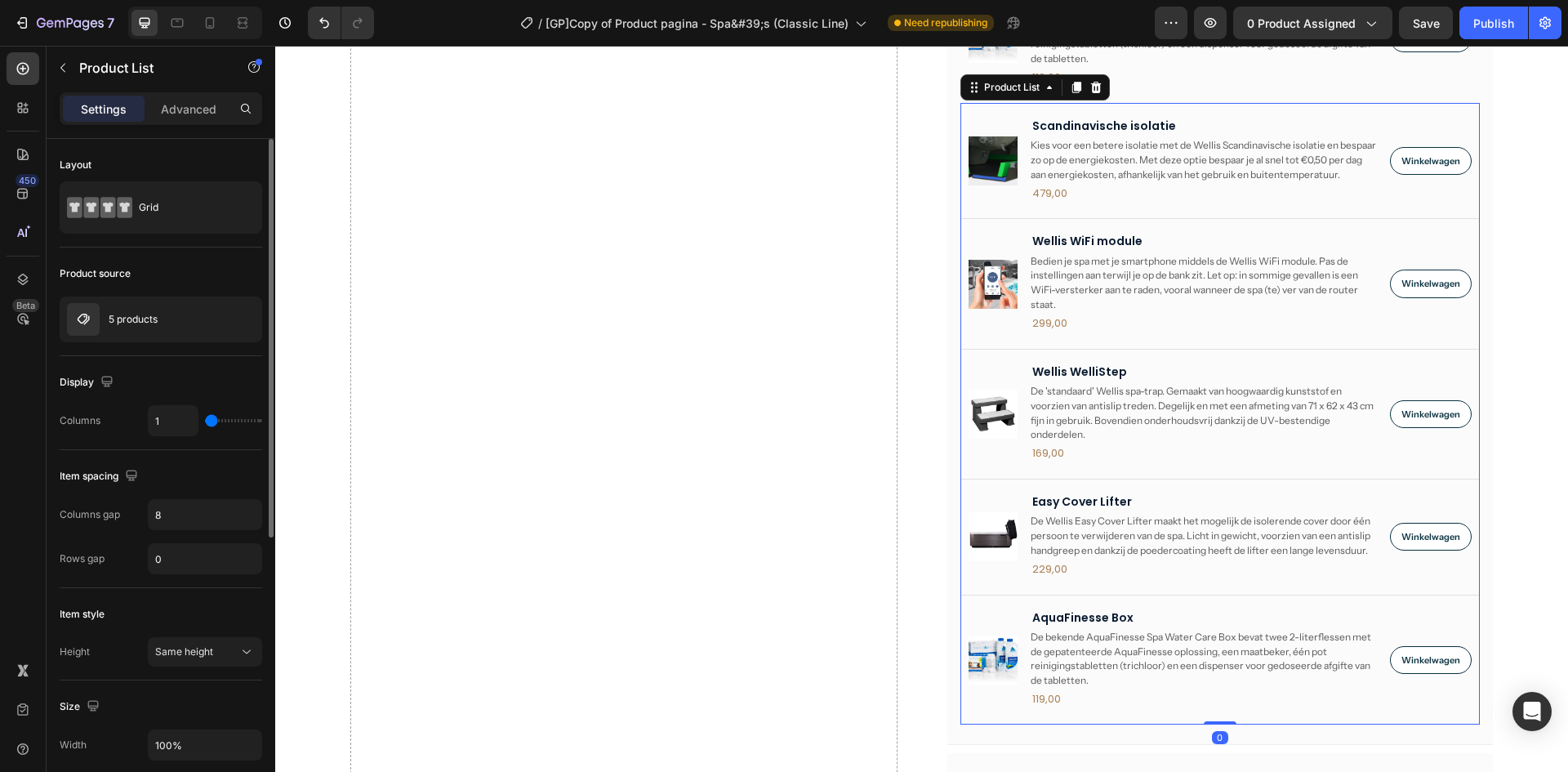
scroll to position [704, 0]
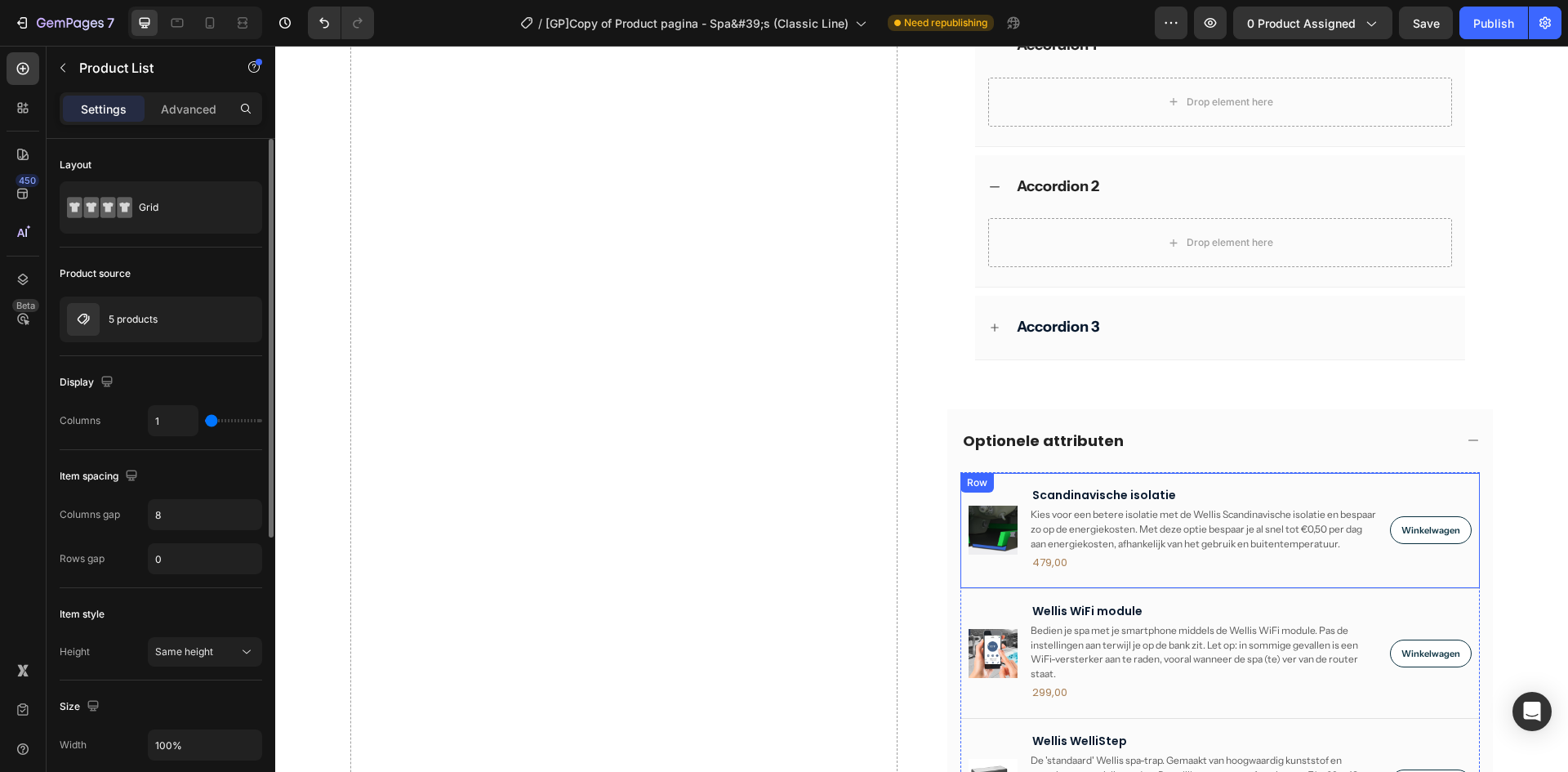
click at [982, 485] on div "Row" at bounding box center [977, 483] width 27 height 15
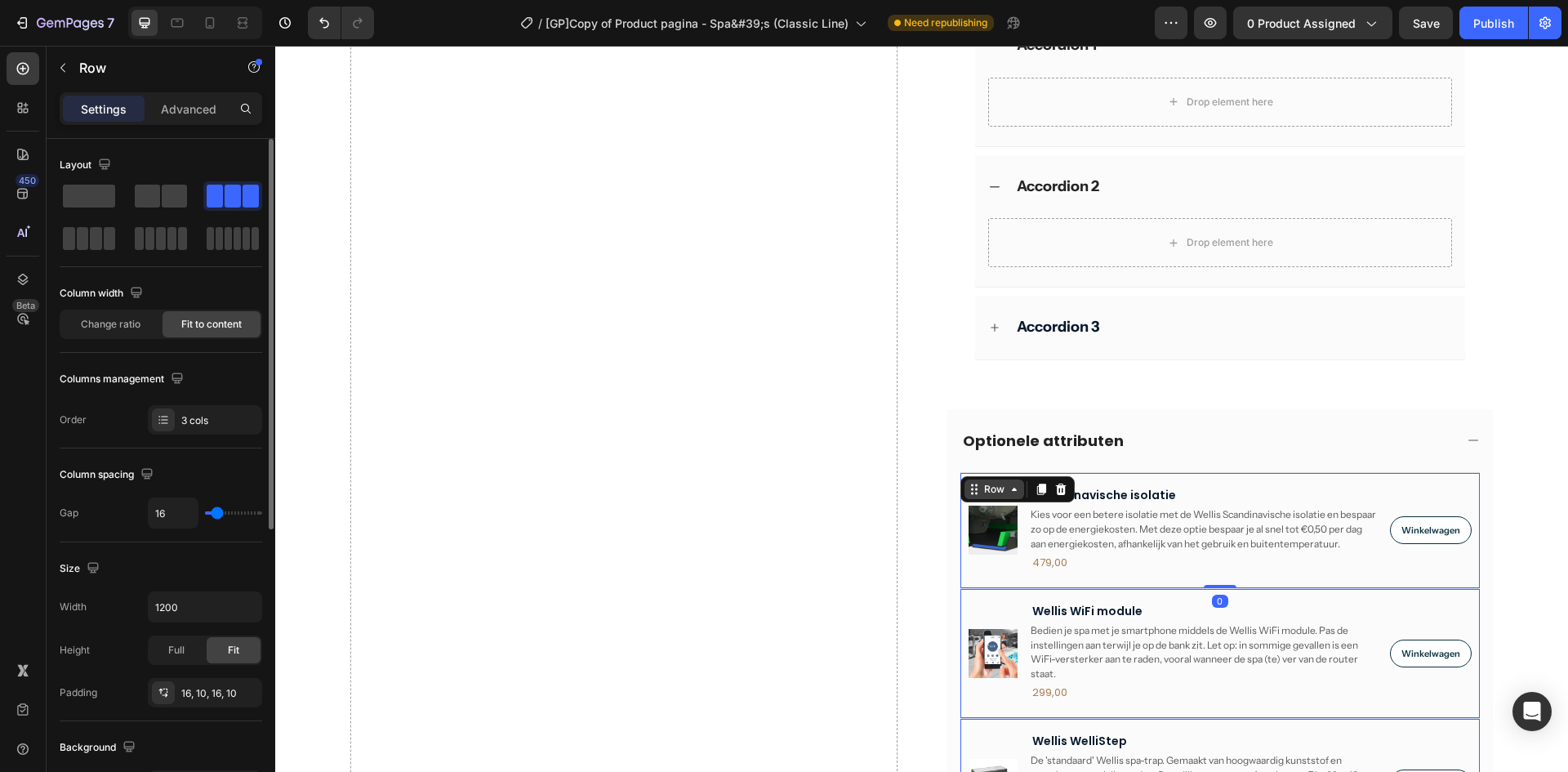
click at [987, 493] on div "Row" at bounding box center [994, 490] width 27 height 15
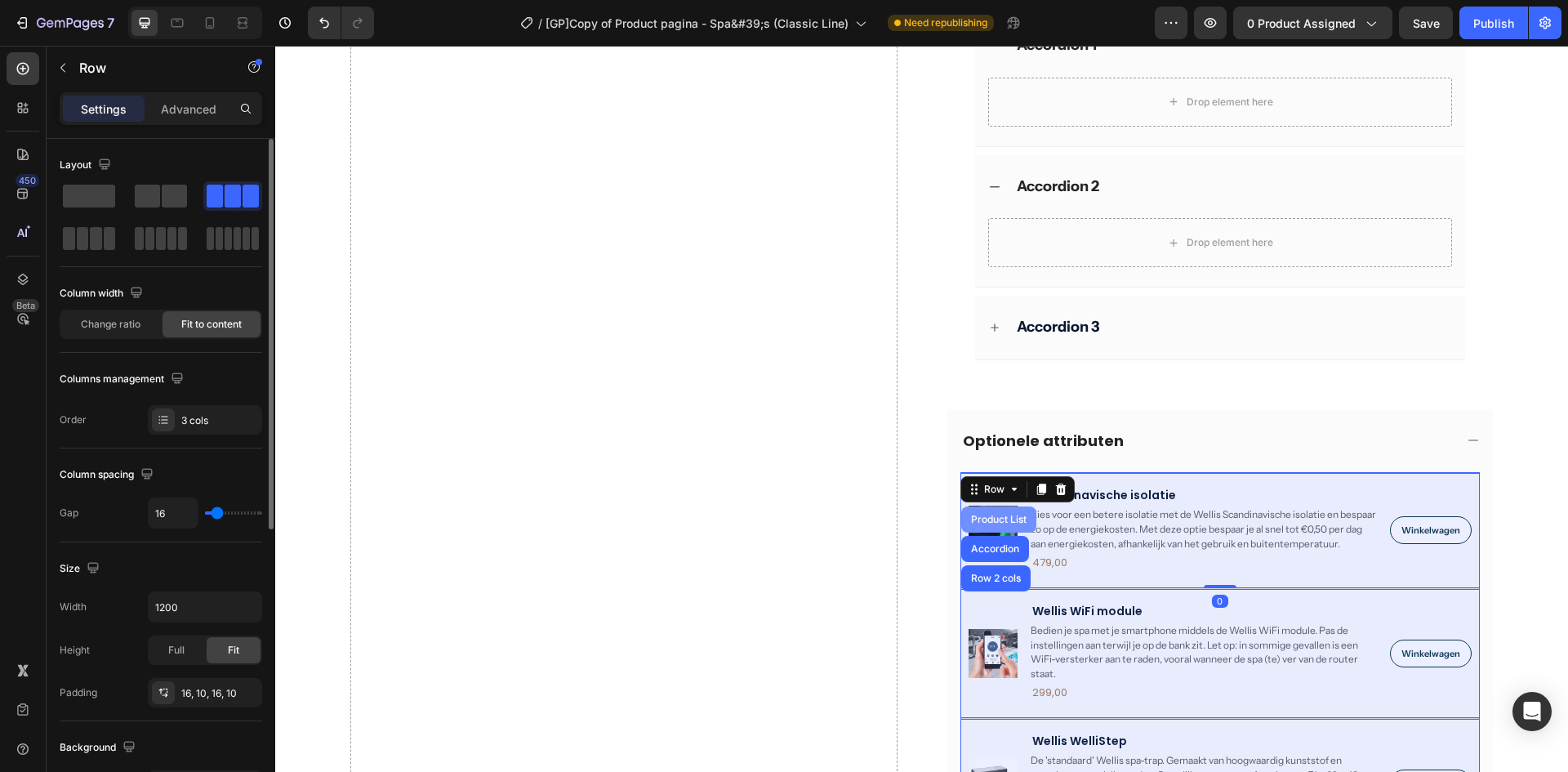
click at [998, 519] on div "Product List" at bounding box center [999, 520] width 62 height 10
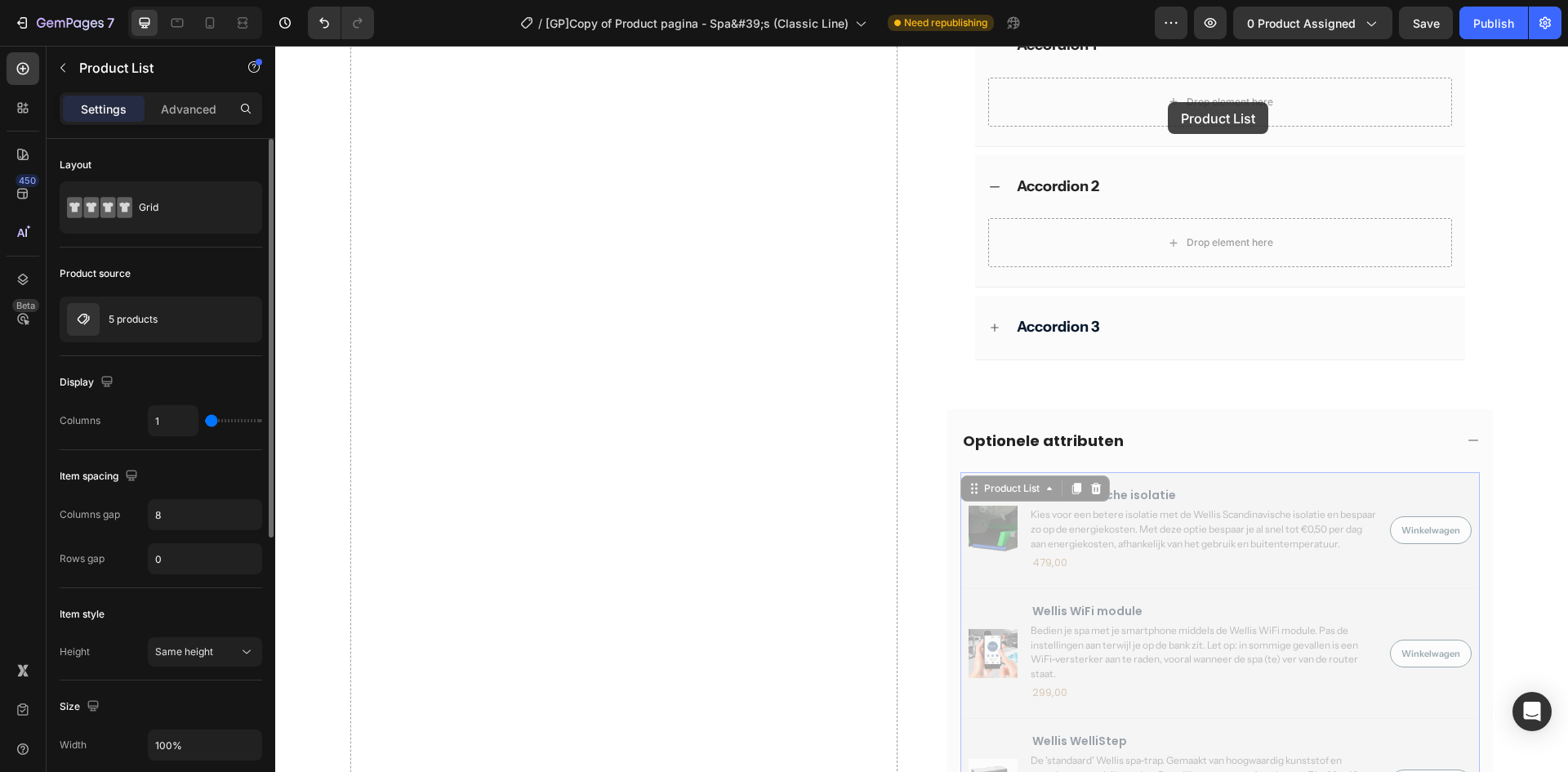
scroll to position [700, 0]
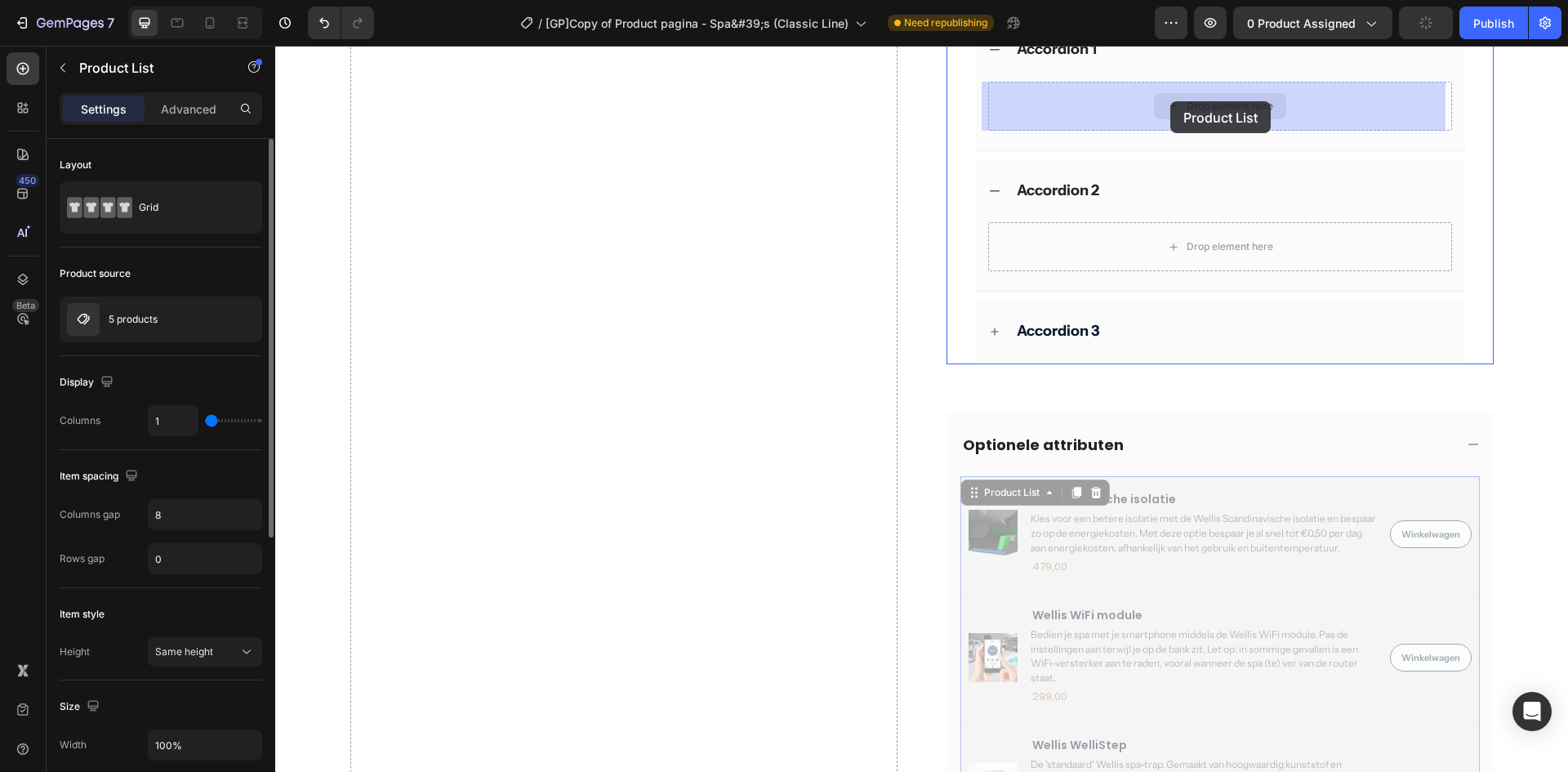
drag, startPoint x: 998, startPoint y: 492, endPoint x: 1169, endPoint y: 102, distance: 425.8
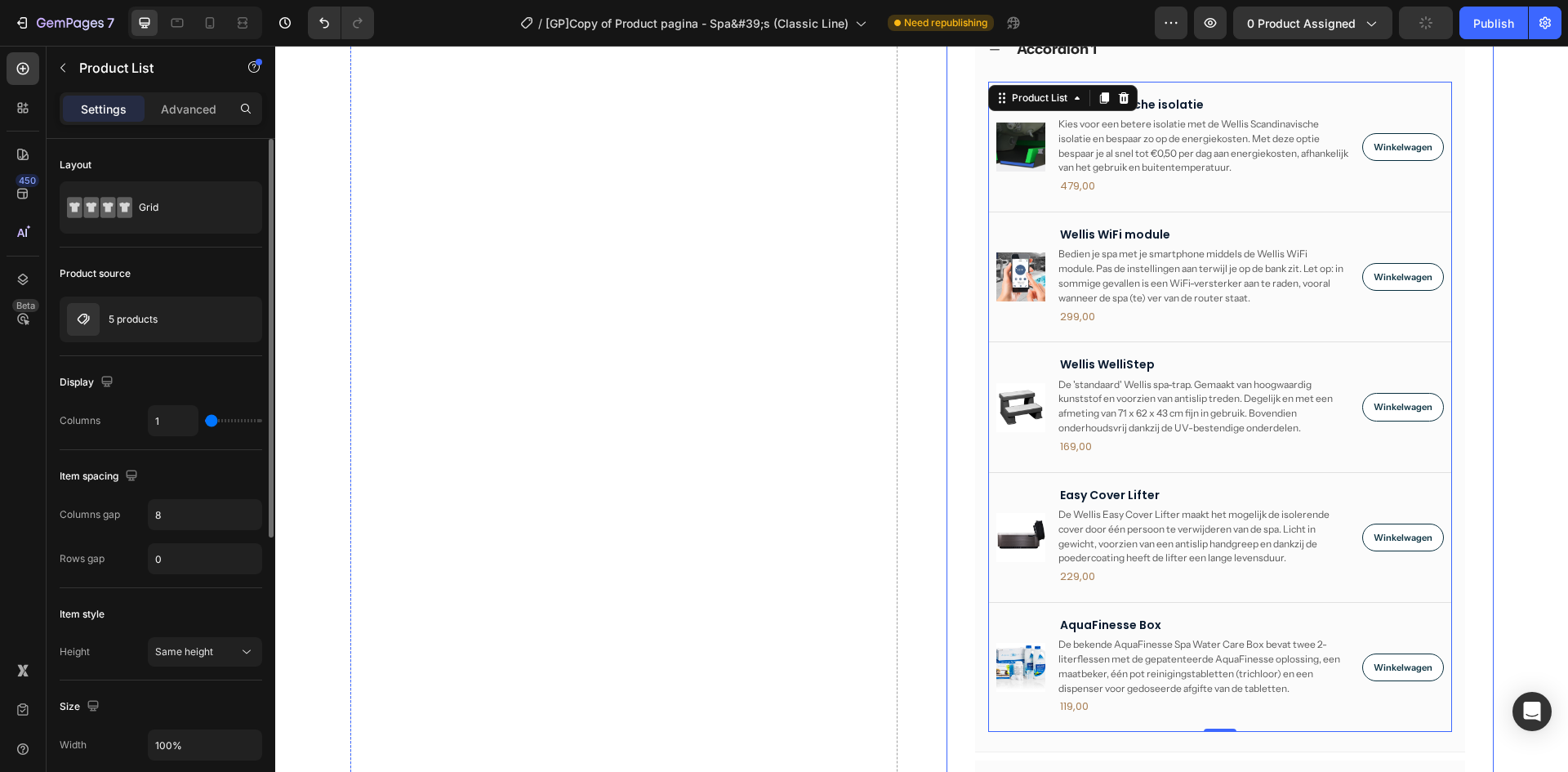
click at [976, 217] on div "Product Images Scandinavische isolatie Product Title Kies voor een betere isola…" at bounding box center [1221, 416] width 490 height 670
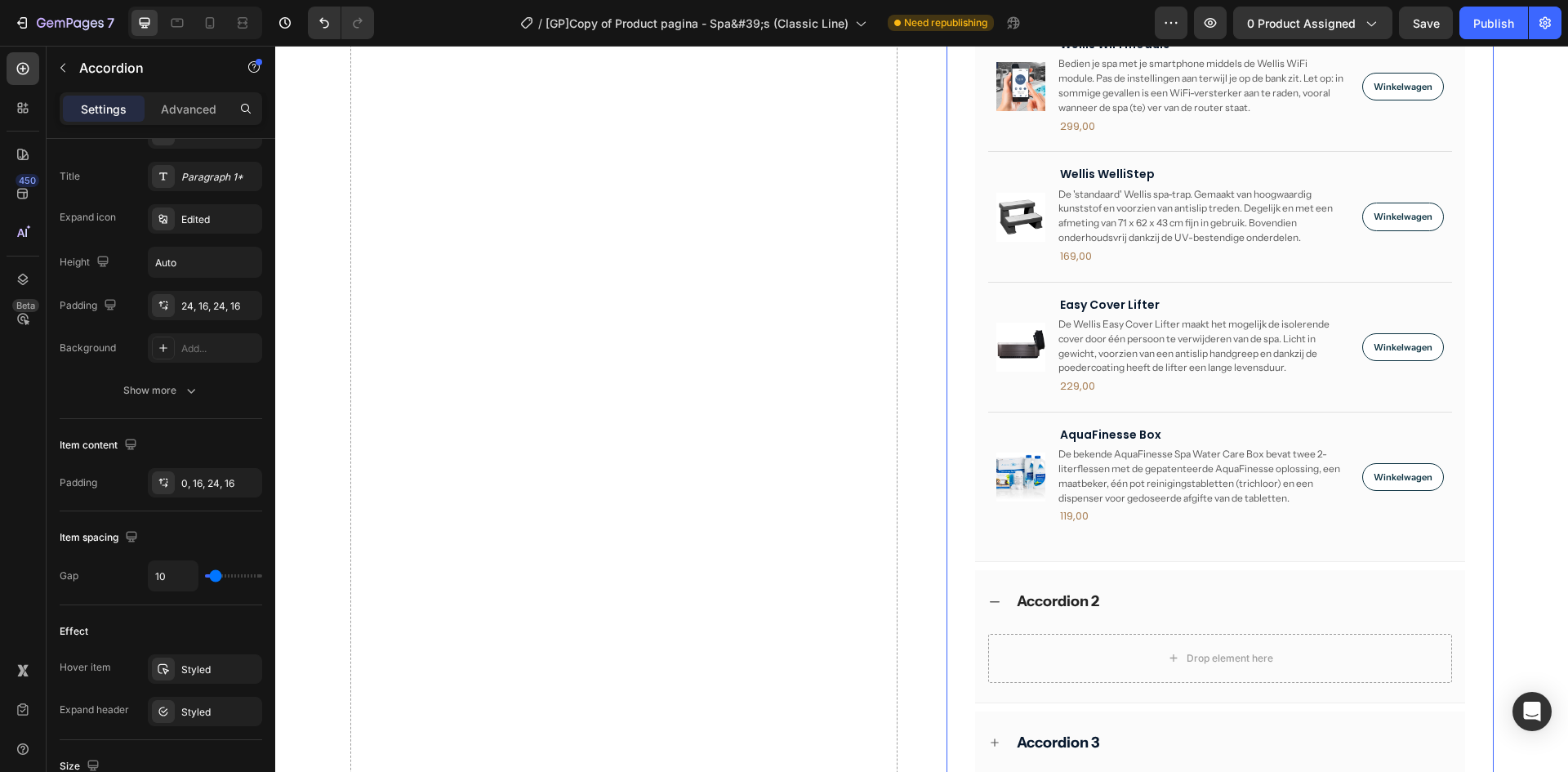
scroll to position [1462, 0]
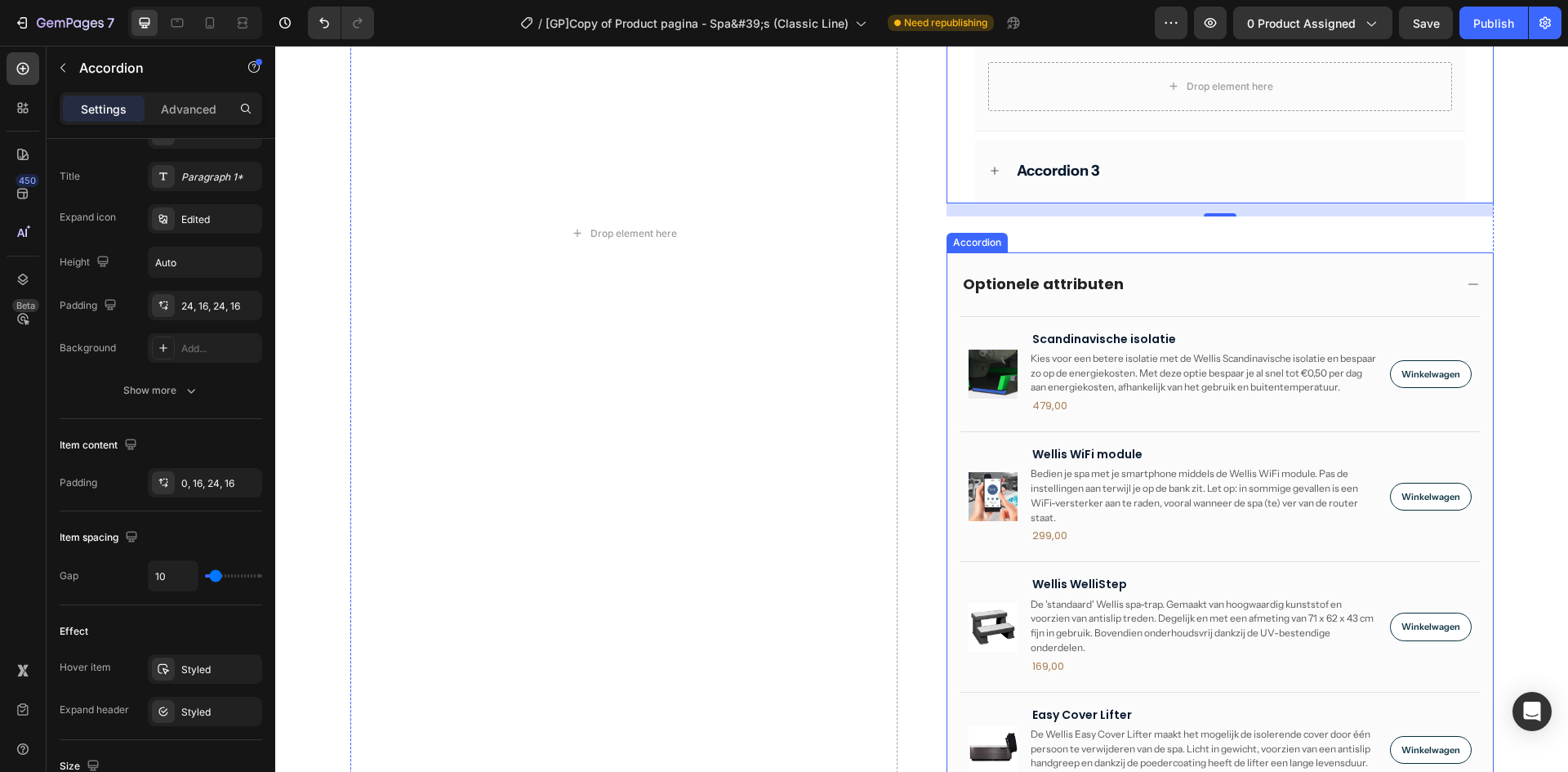
click at [948, 363] on div "Product Images Scandinavische isolatie Product Title Kies voor een betere isola…" at bounding box center [1221, 637] width 546 height 642
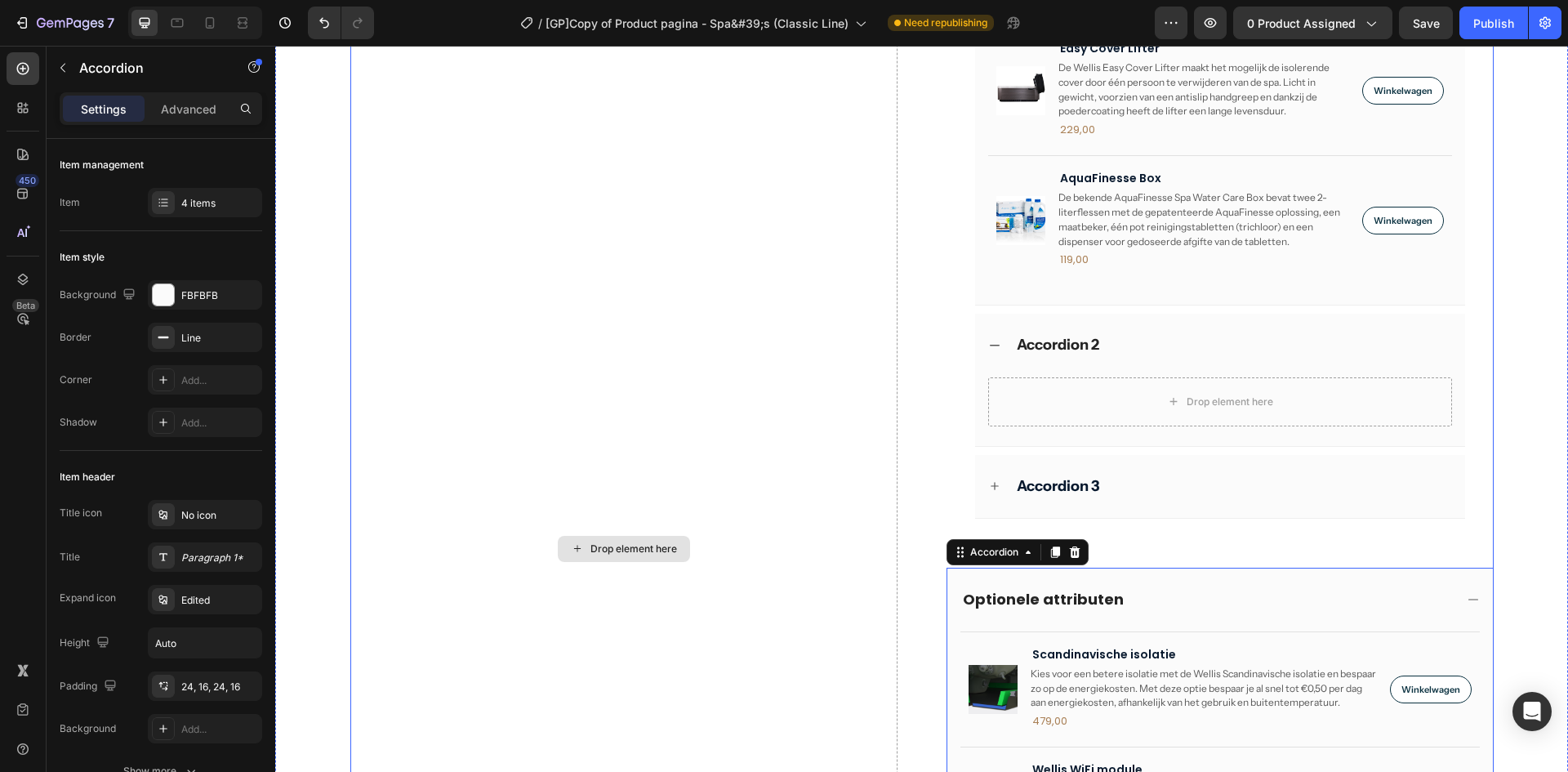
scroll to position [890, 0]
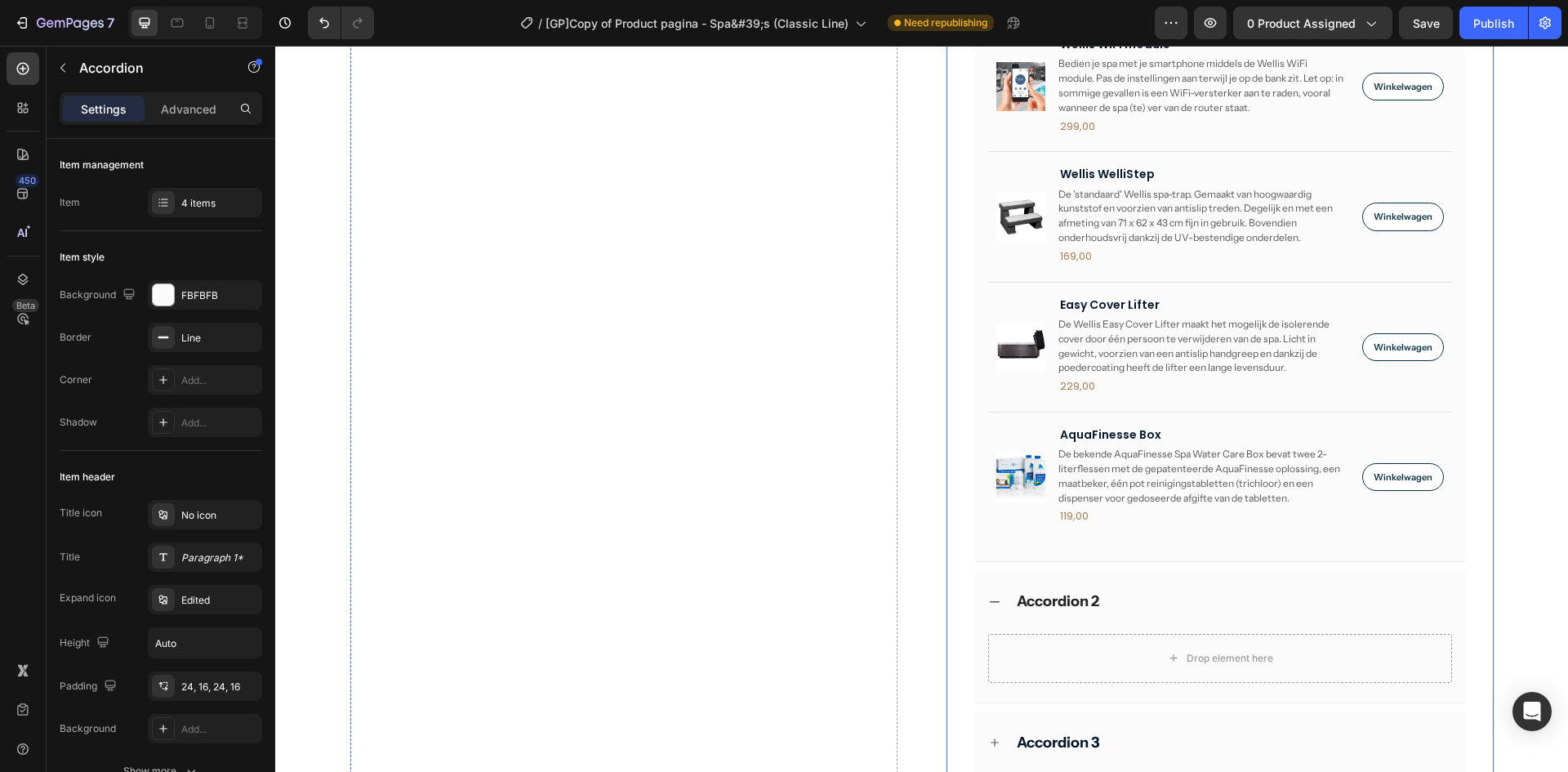
click at [978, 370] on div "Product Images Scandinavische isolatie Product Title Kies voor een betere isola…" at bounding box center [1221, 225] width 490 height 670
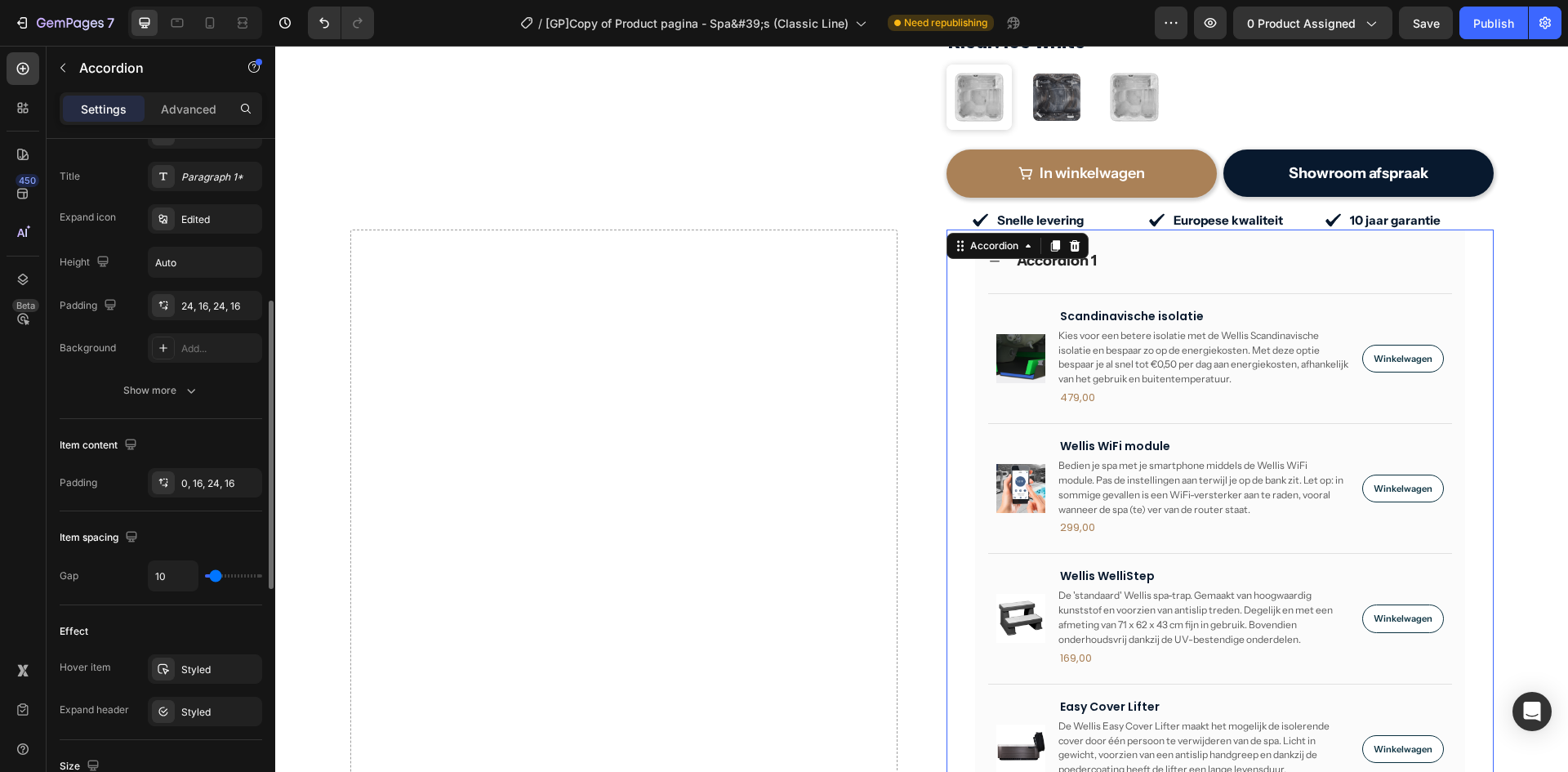
scroll to position [762, 0]
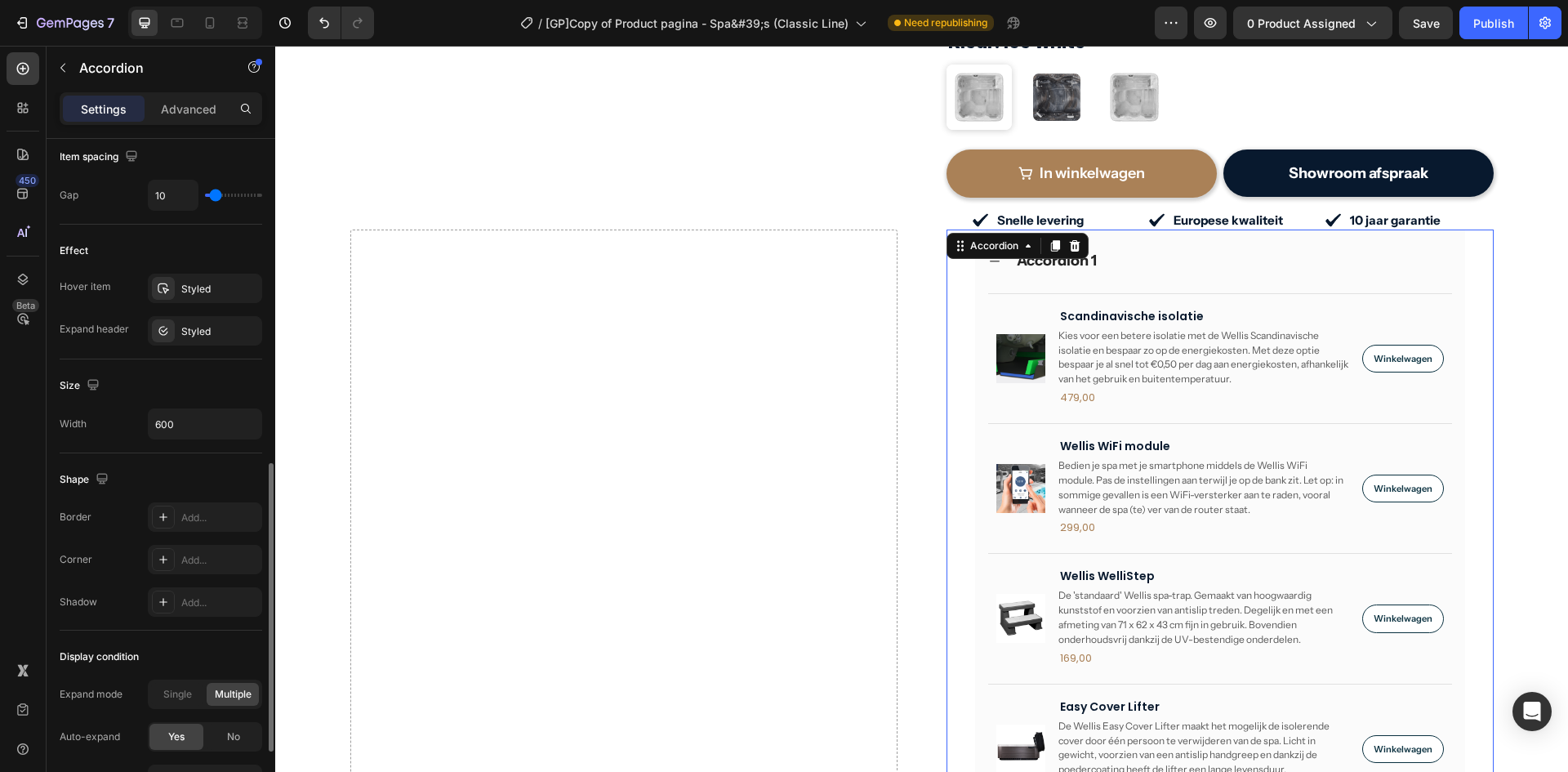
drag, startPoint x: 182, startPoint y: 700, endPoint x: 142, endPoint y: 657, distance: 58.7
click at [181, 700] on span "Single" at bounding box center [177, 695] width 29 height 15
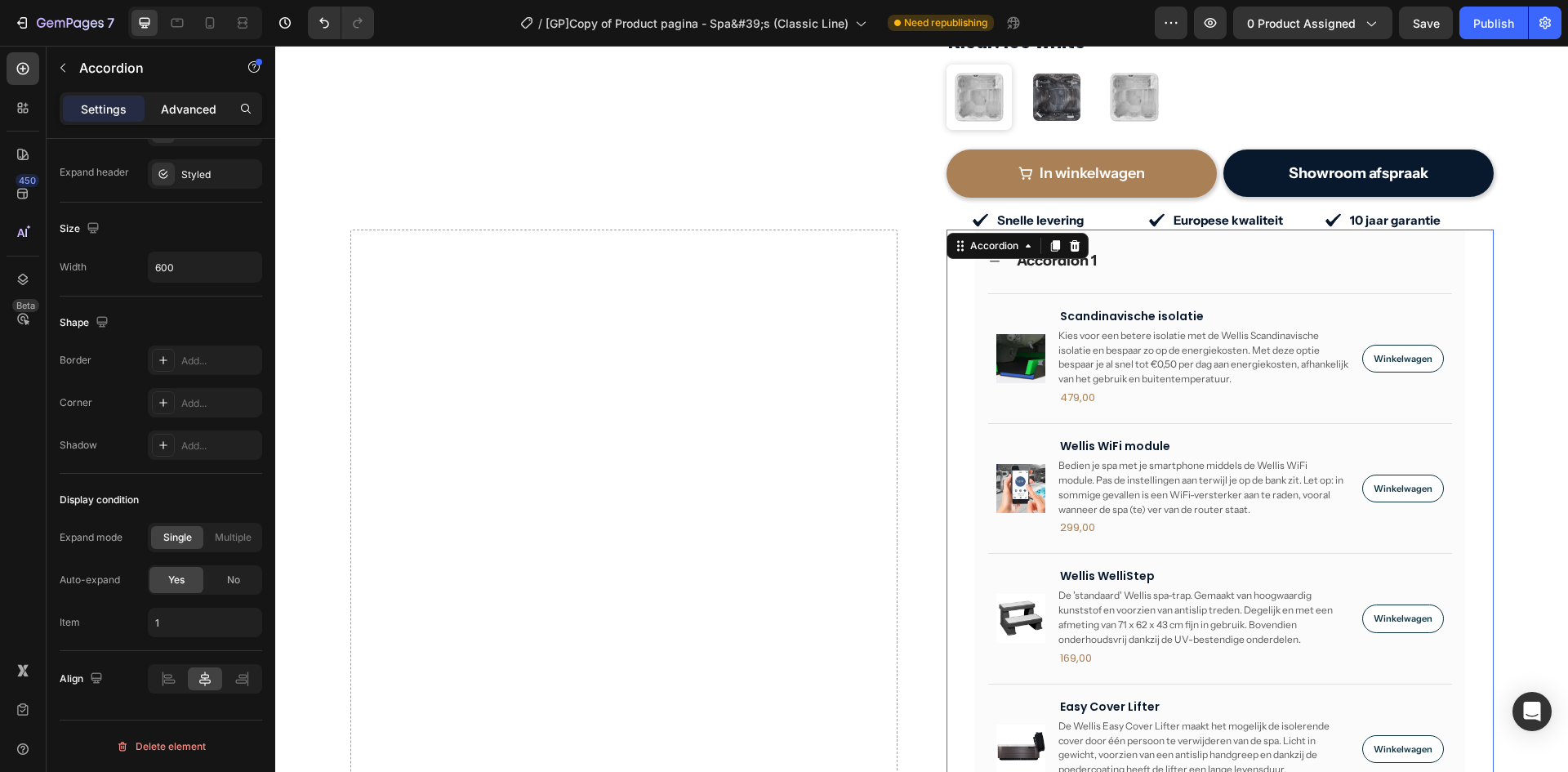
click at [183, 99] on div "Advanced" at bounding box center [189, 109] width 82 height 26
type input "100%"
type input "100"
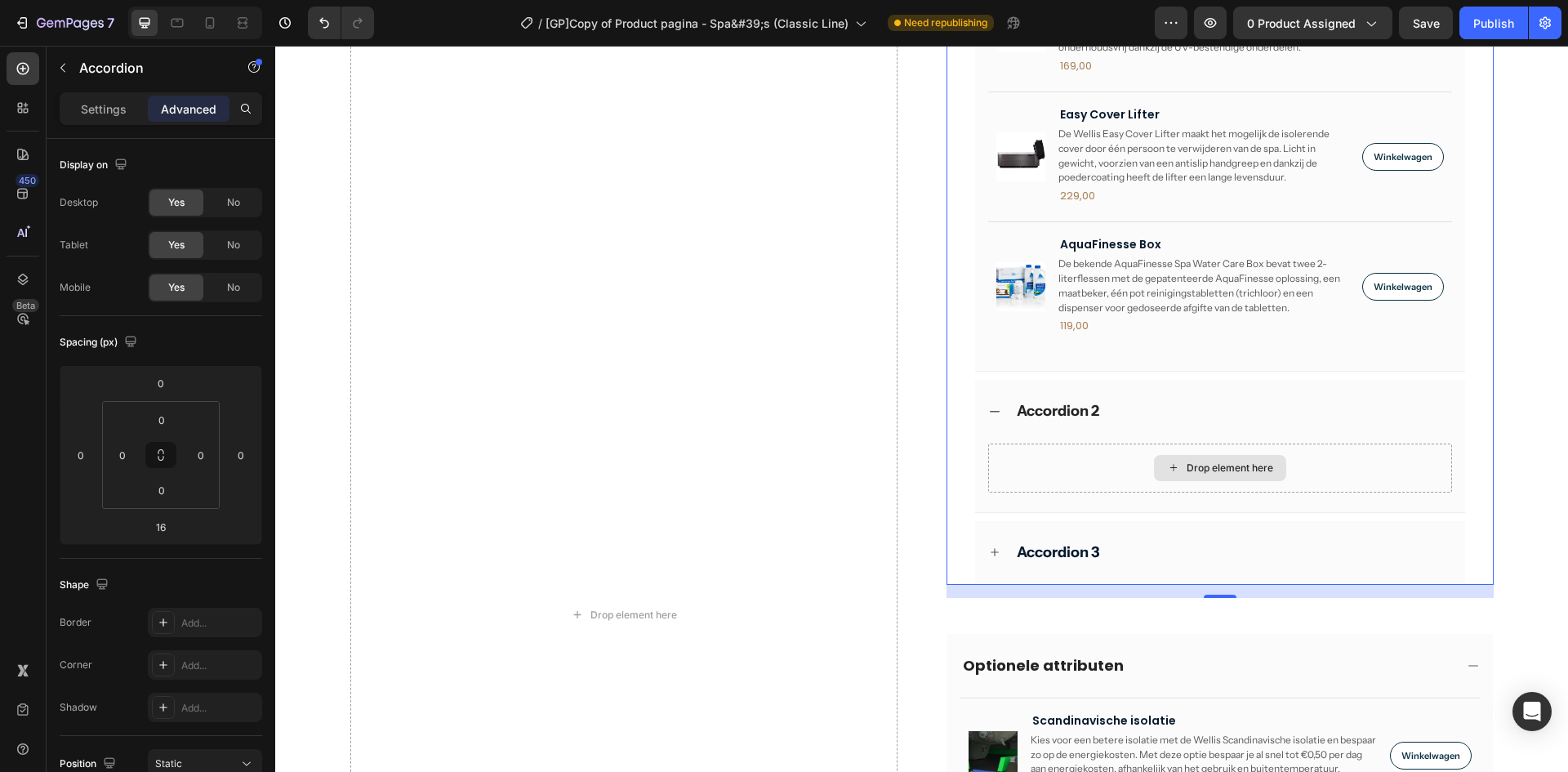
scroll to position [1272, 0]
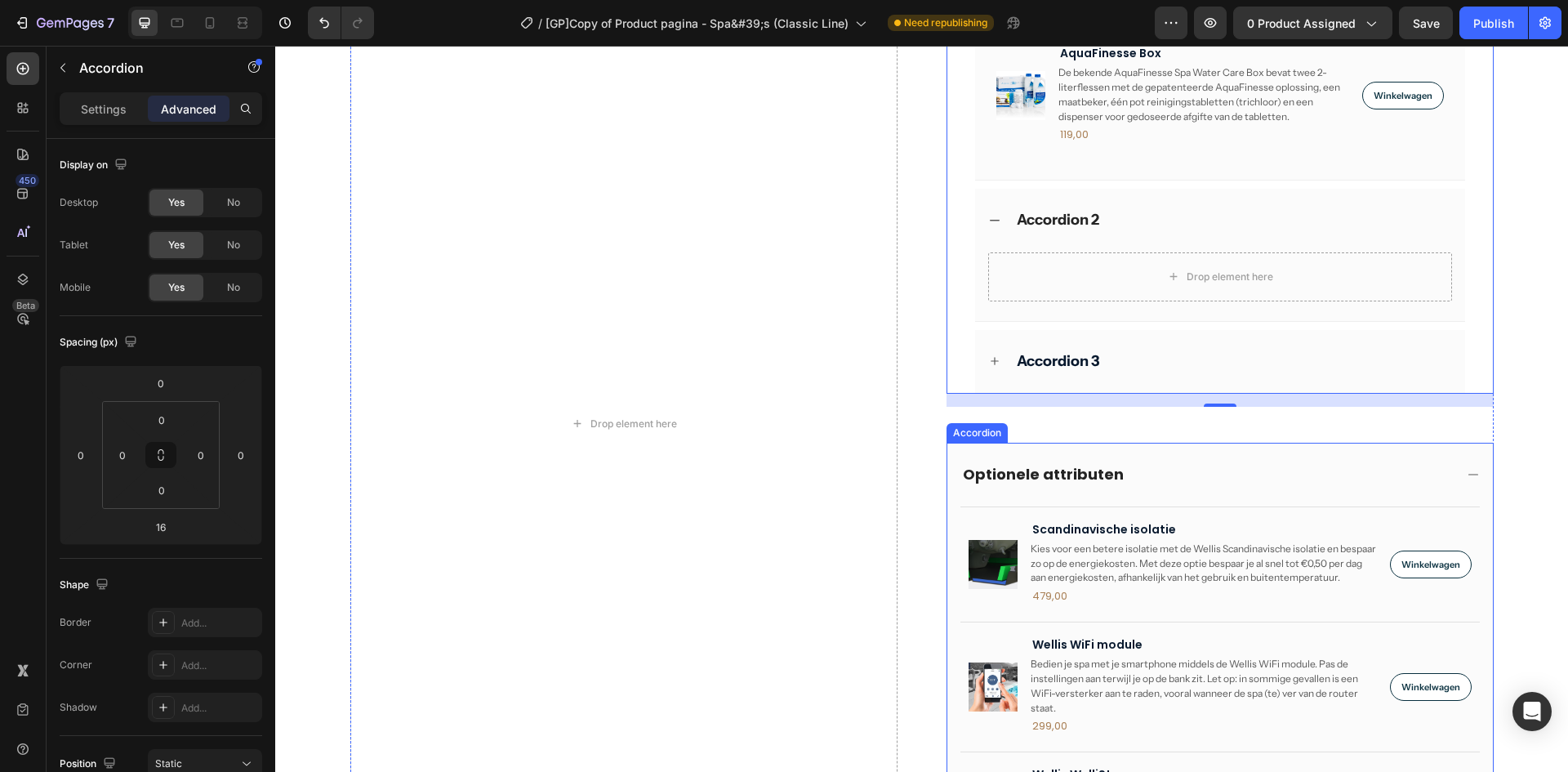
click at [948, 465] on div "Optionele attributen" at bounding box center [1221, 475] width 546 height 63
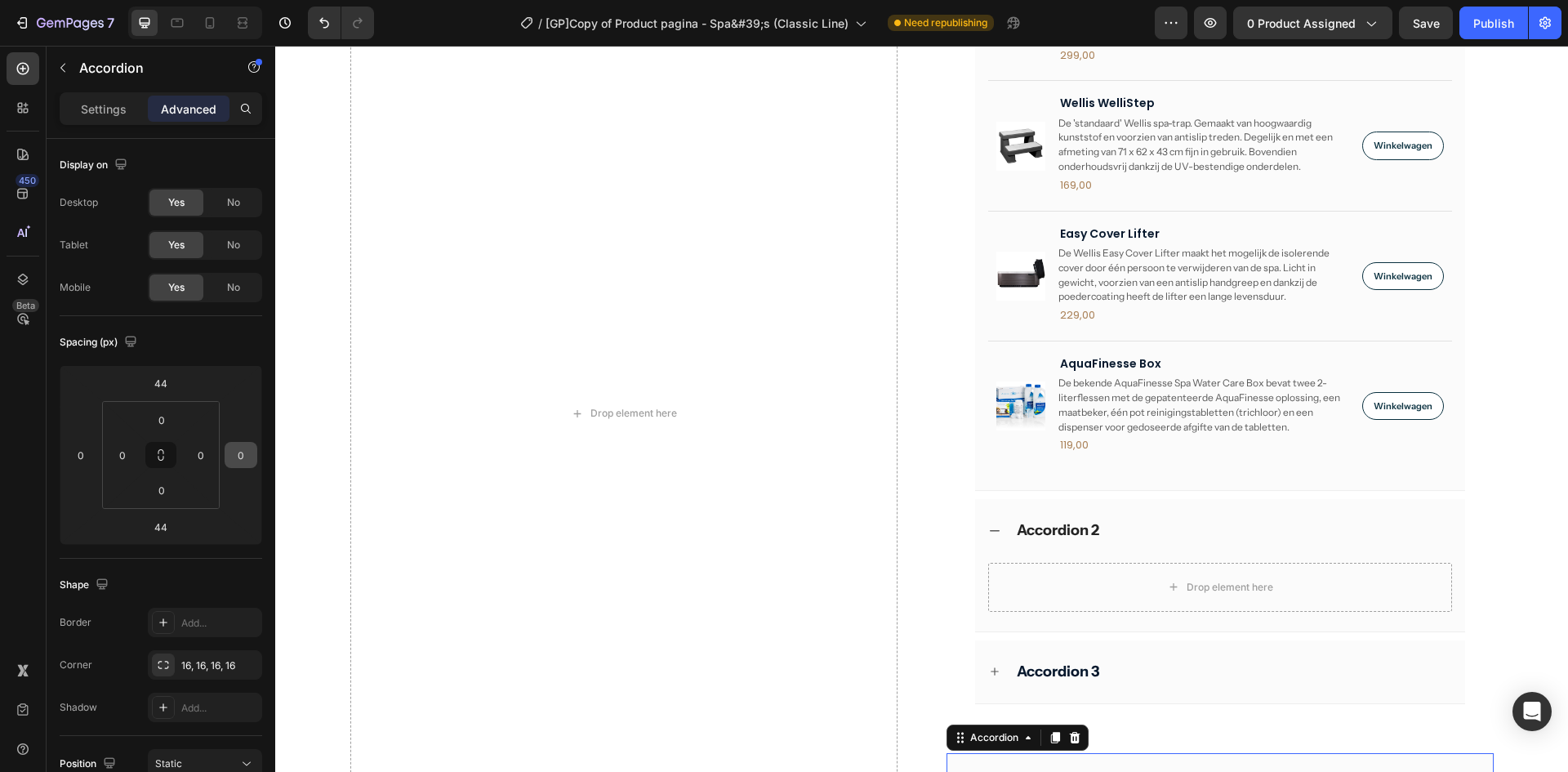
scroll to position [951, 0]
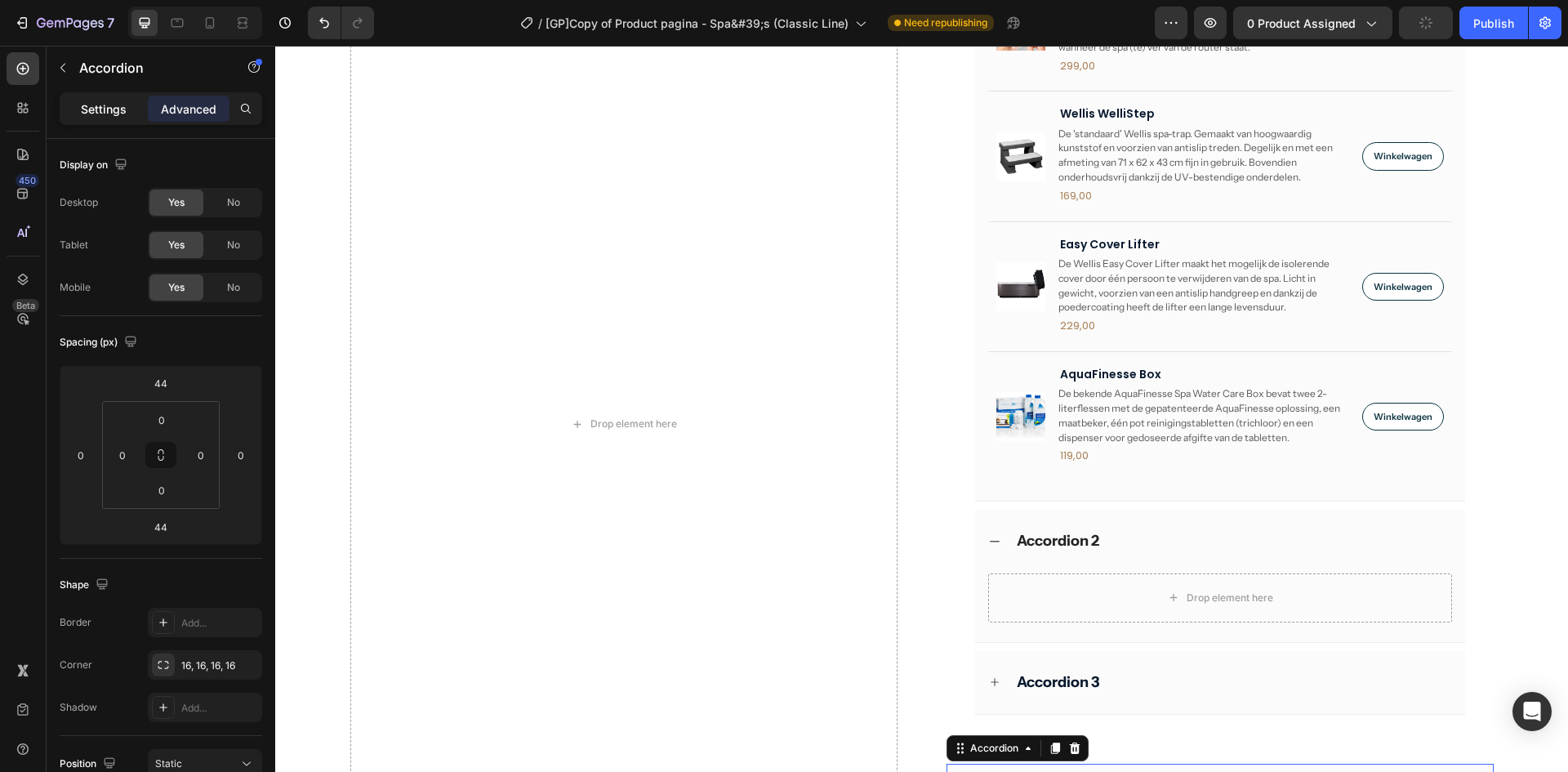
click at [97, 110] on p "Settings" at bounding box center [103, 109] width 46 height 17
type input "10"
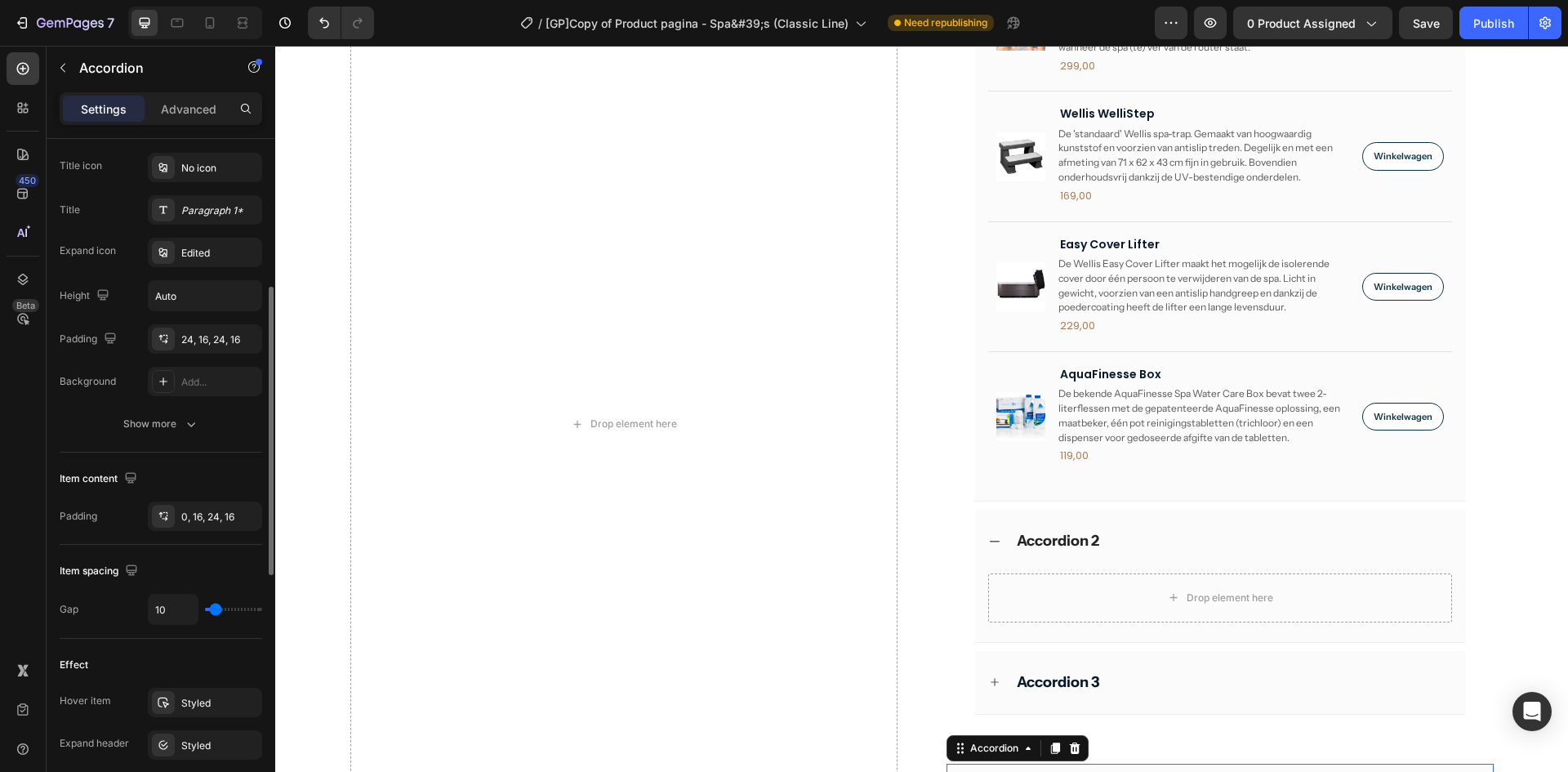
scroll to position [0, 0]
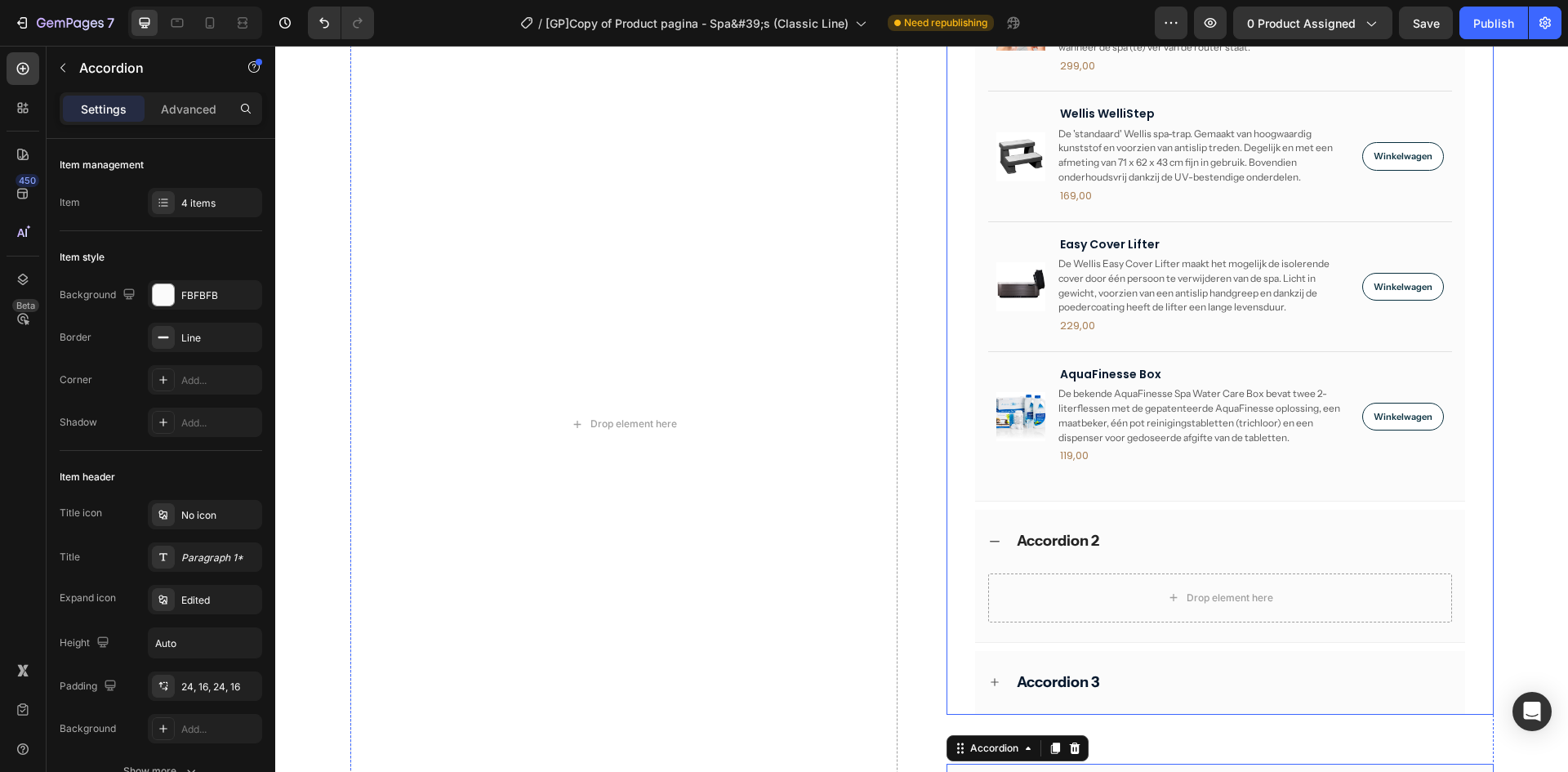
click at [962, 421] on div "Accordion 1 Product Images Scandinavische isolatie Product Title Kies voor een …" at bounding box center [1221, 134] width 546 height 735
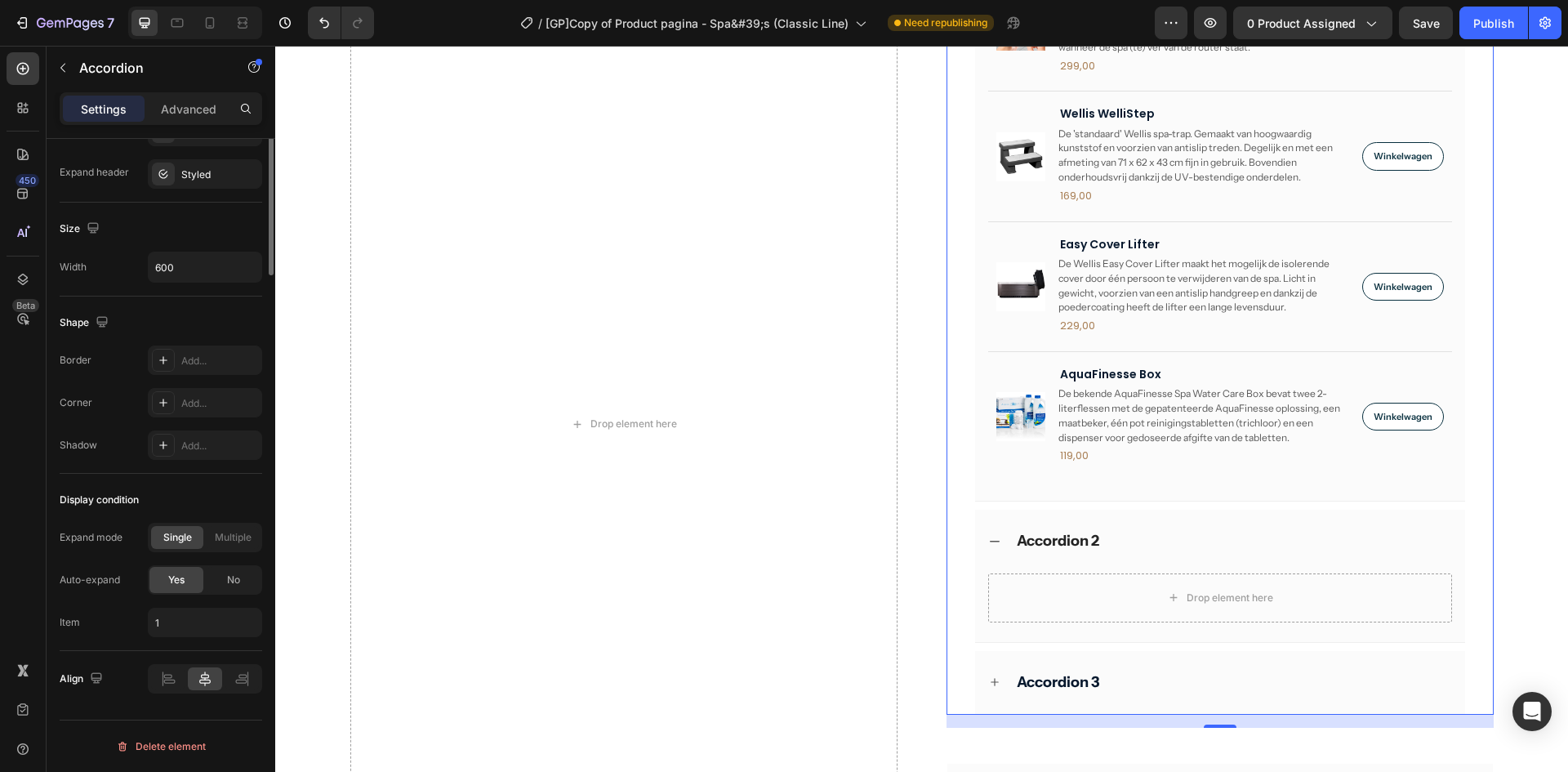
scroll to position [537, 0]
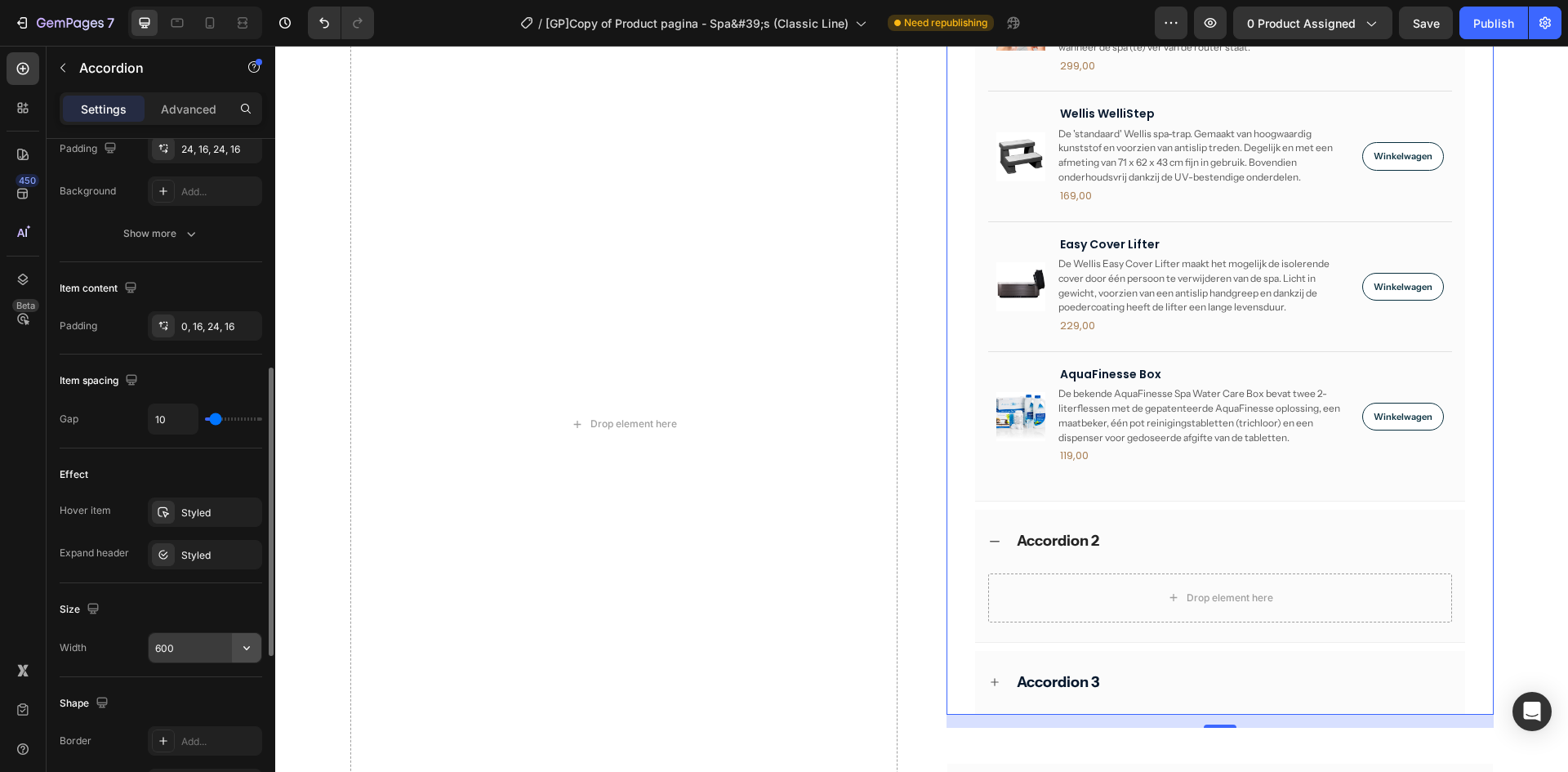
click at [251, 649] on icon "button" at bounding box center [247, 648] width 17 height 17
drag, startPoint x: 190, startPoint y: 687, endPoint x: 455, endPoint y: 413, distance: 381.2
click at [190, 687] on p "Full 100%" at bounding box center [201, 690] width 93 height 15
type input "100%"
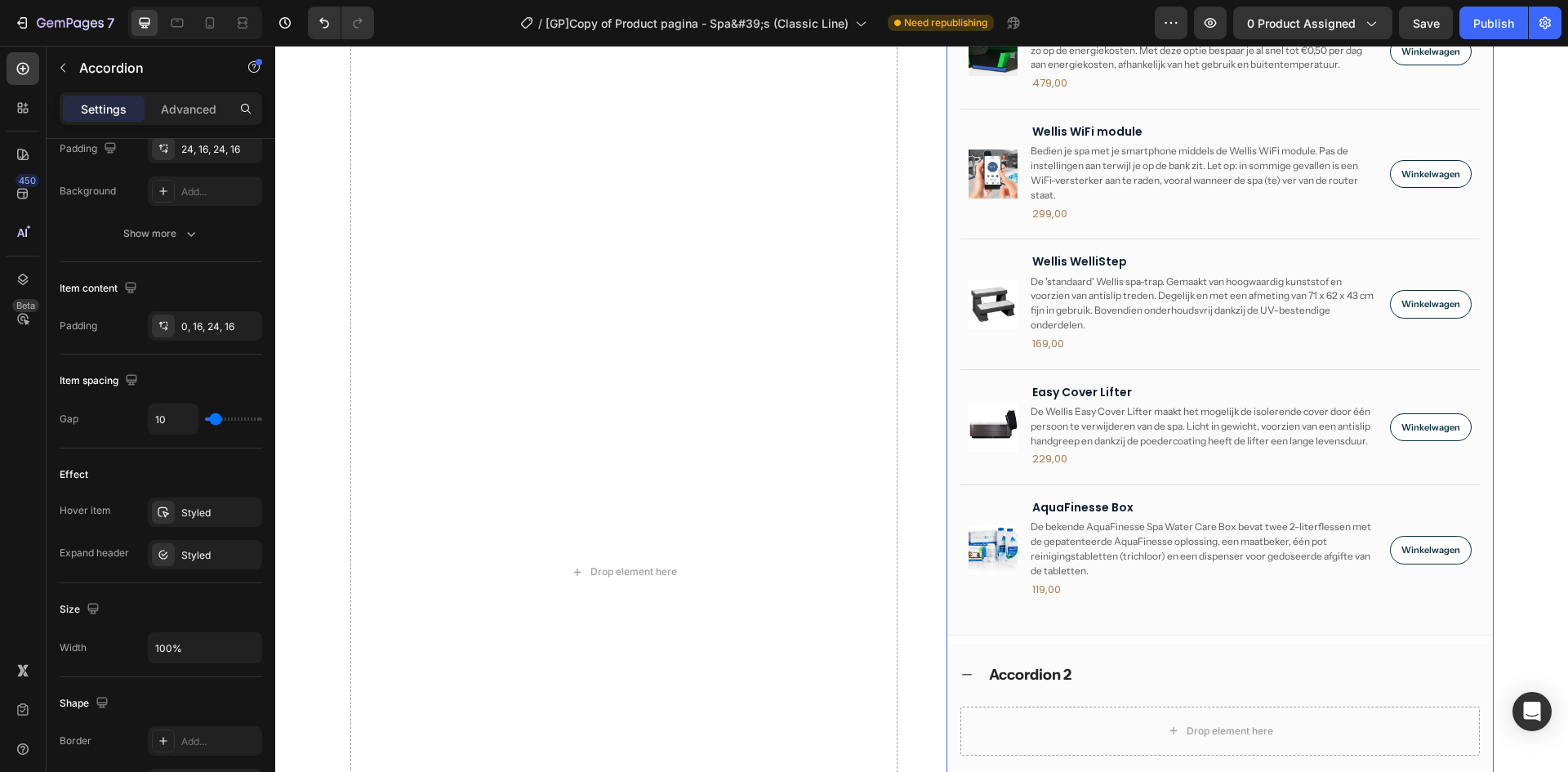
scroll to position [364, 0]
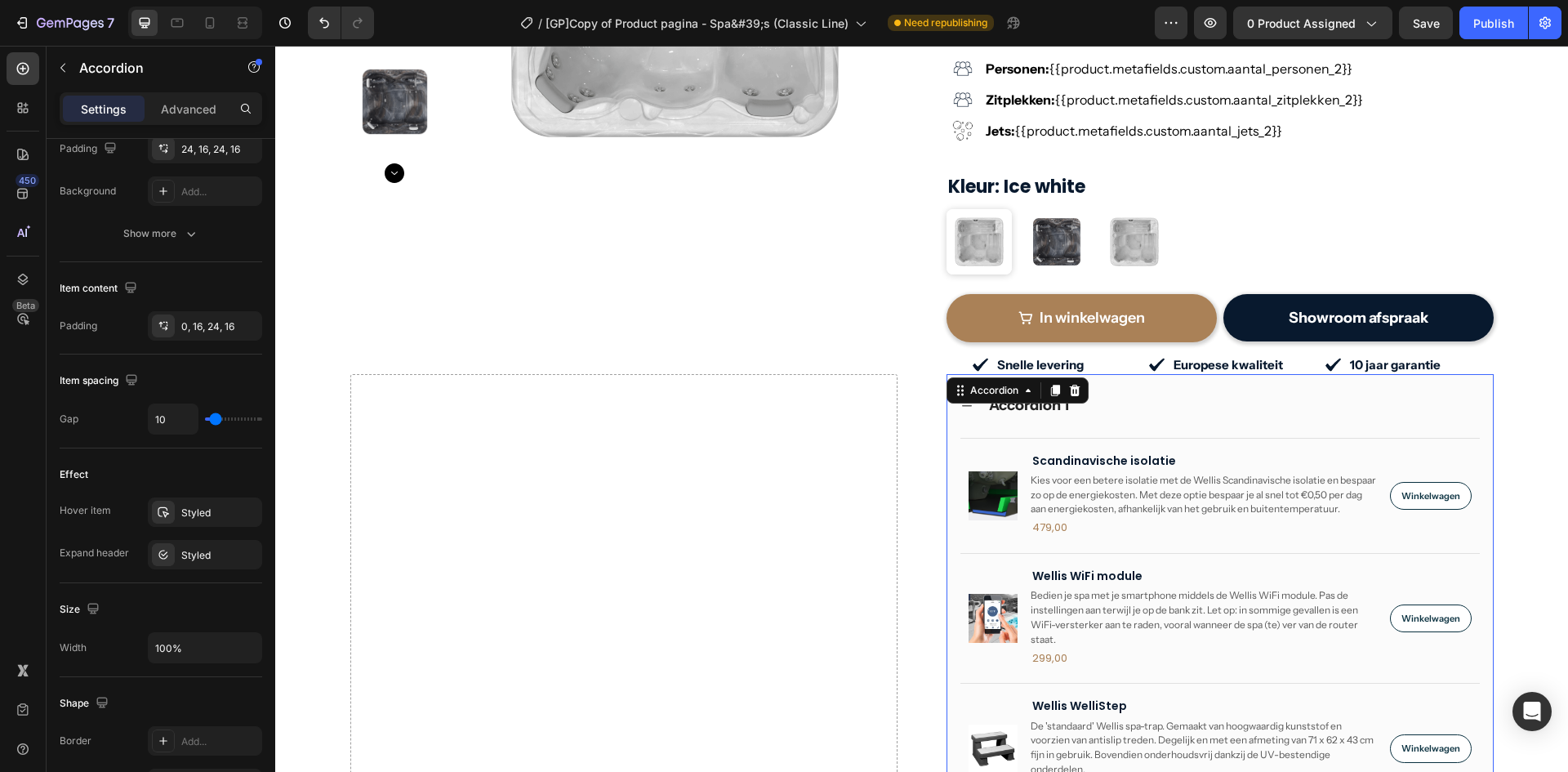
click at [1060, 394] on div "Accordion 1" at bounding box center [1029, 405] width 85 height 23
click at [1149, 394] on div "Accordion 1" at bounding box center [1234, 405] width 493 height 23
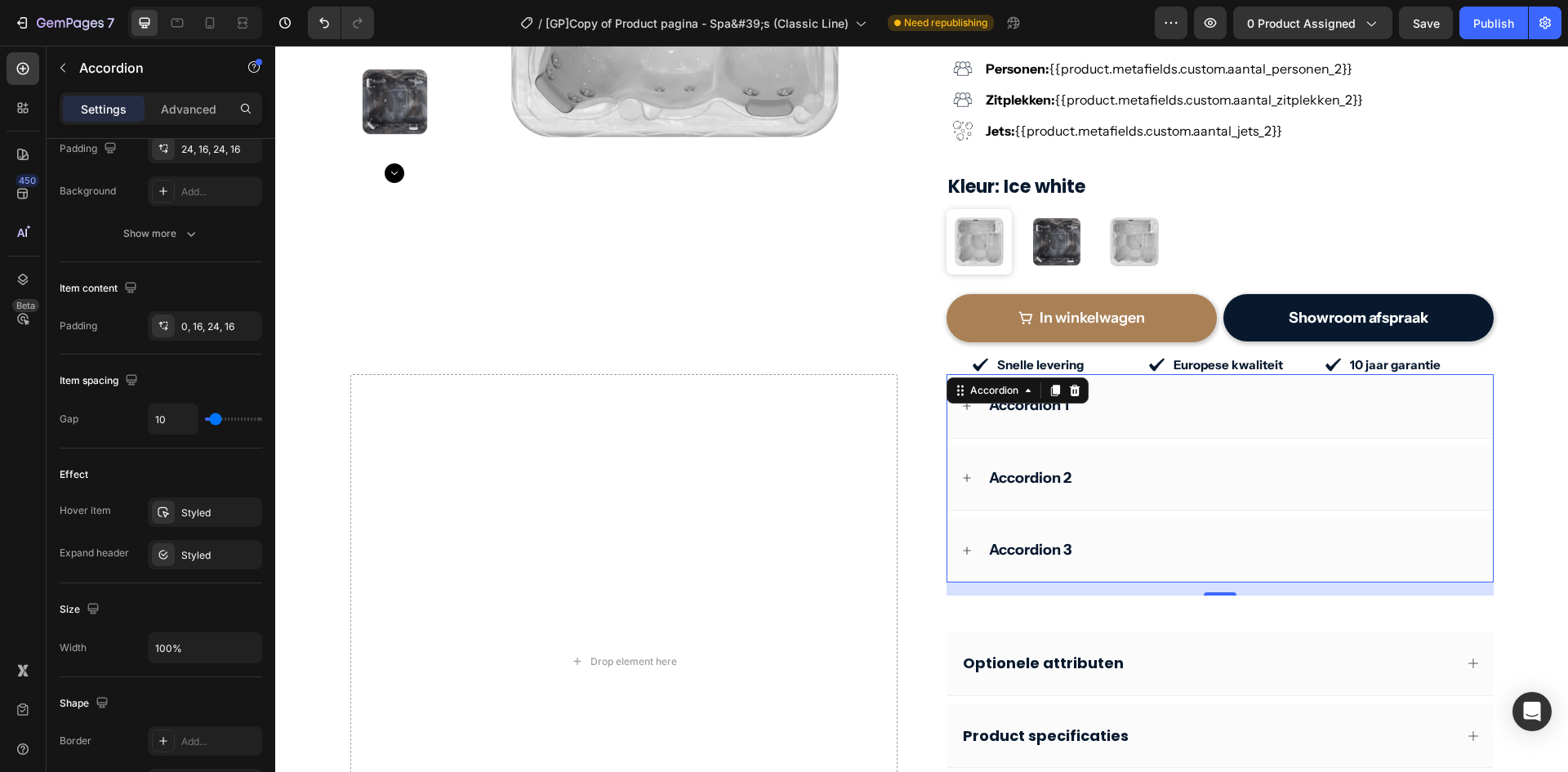
click at [1123, 467] on div "Accordion 2" at bounding box center [1234, 478] width 493 height 23
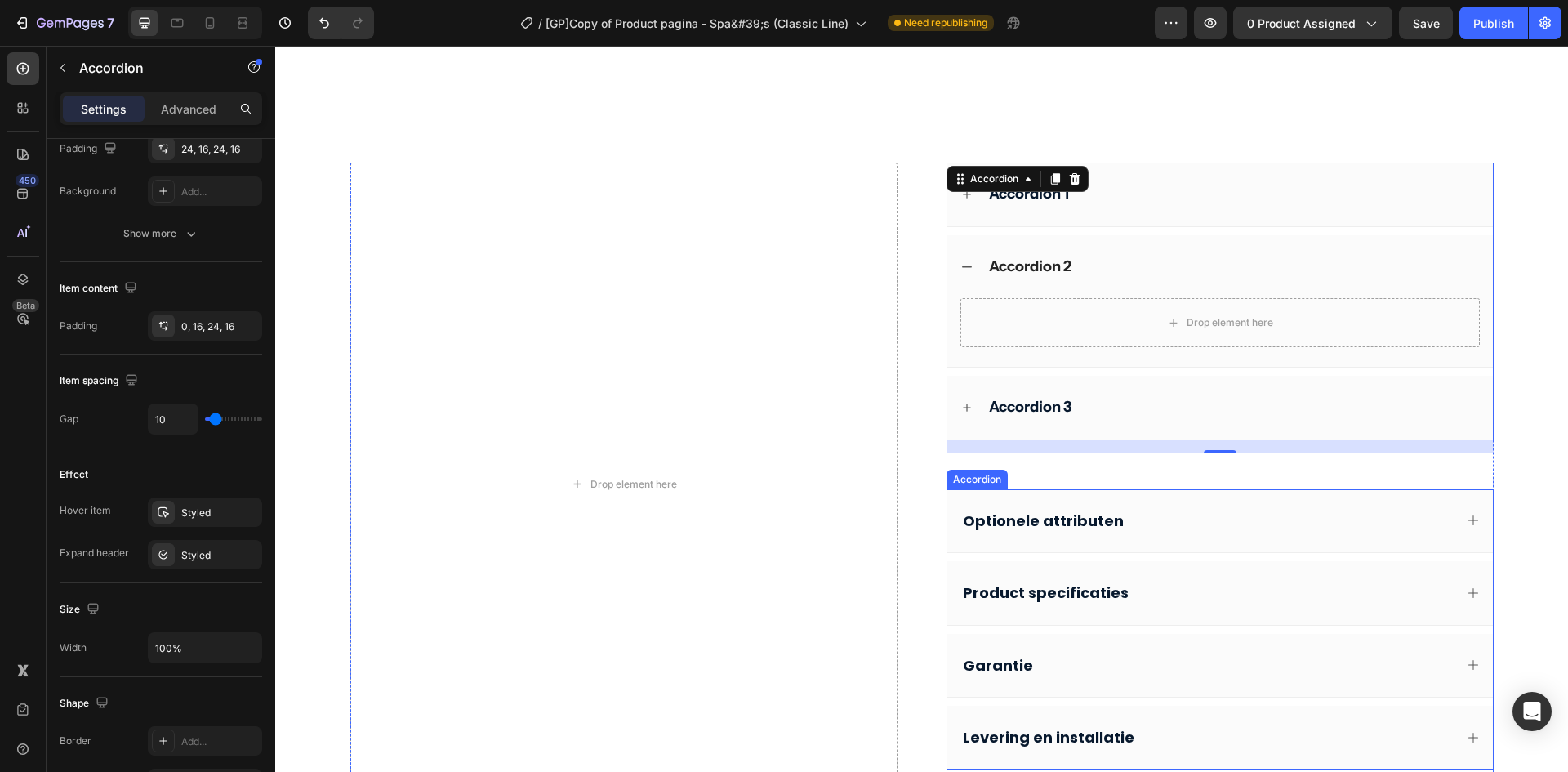
scroll to position [745, 0]
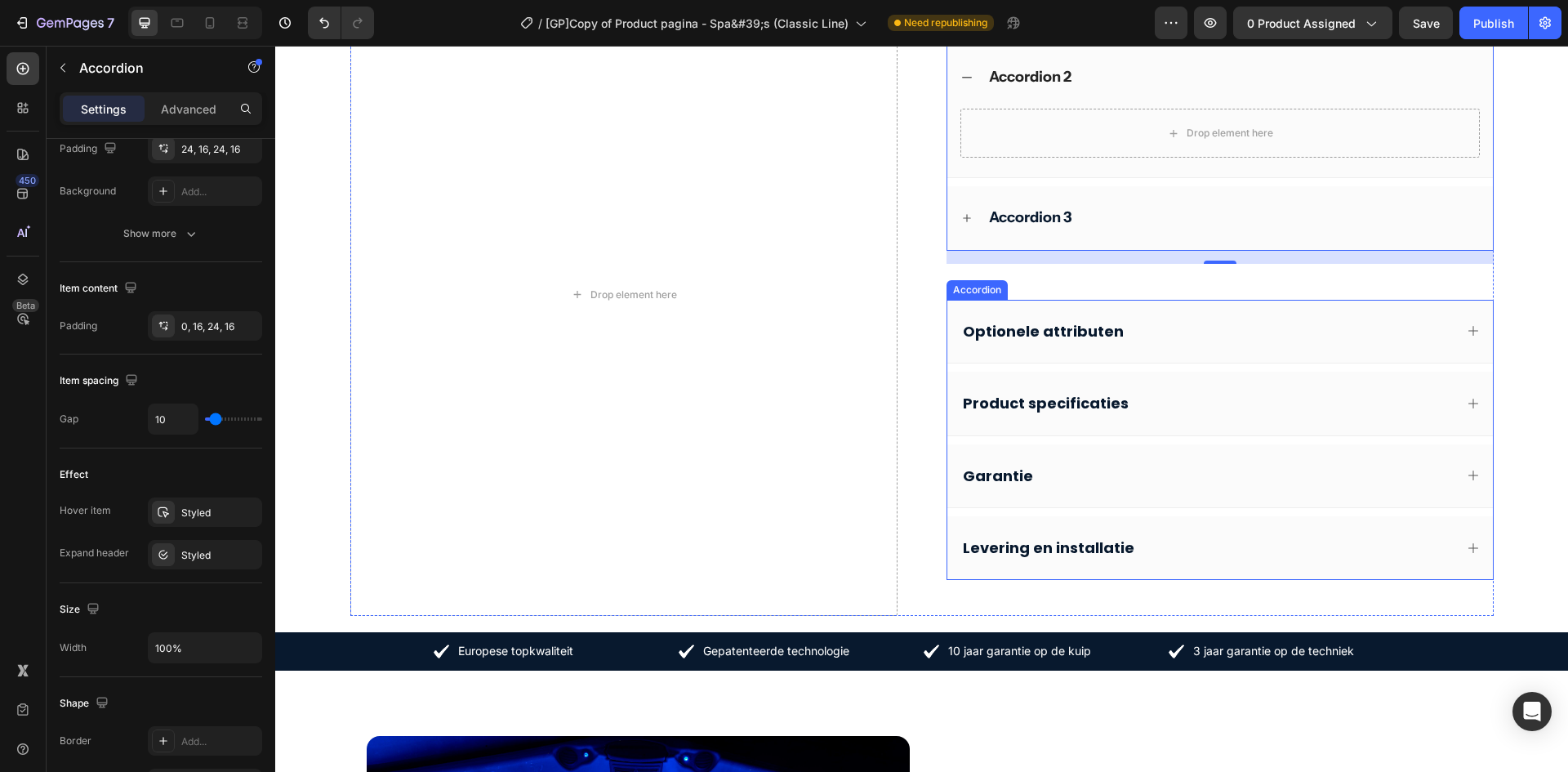
click at [1357, 416] on div "Product specificaties" at bounding box center [1221, 403] width 546 height 63
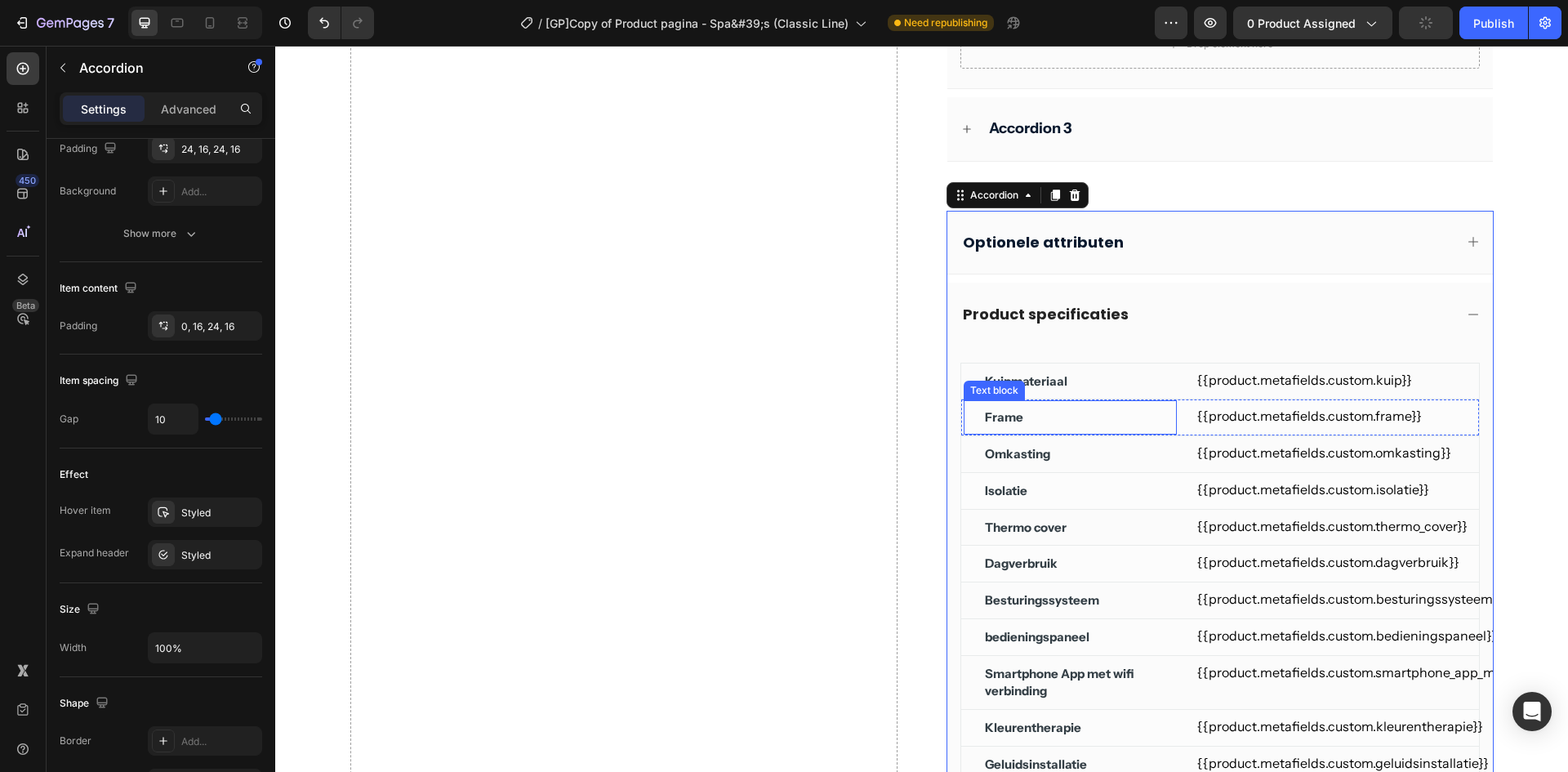
scroll to position [821, 0]
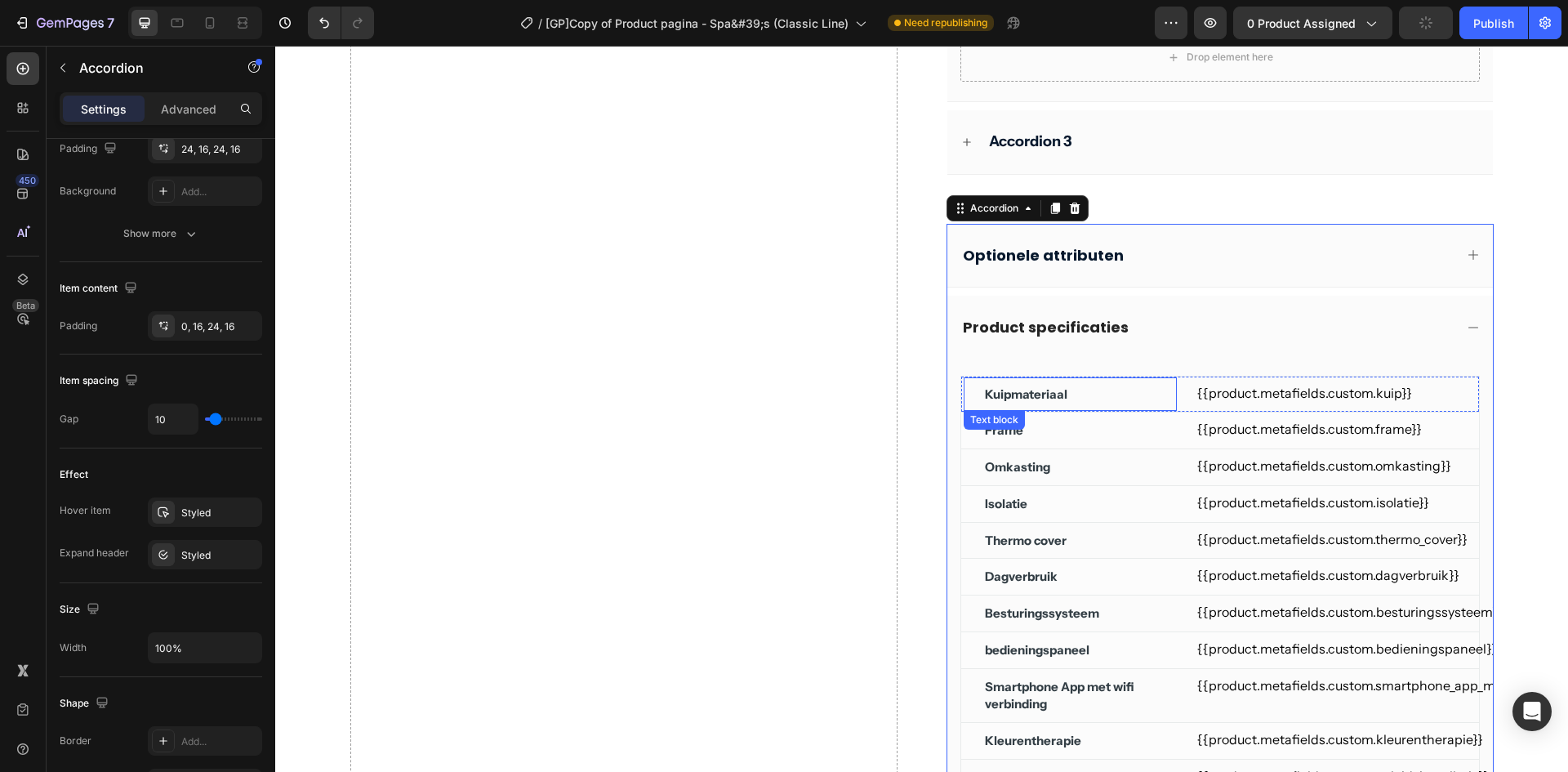
click at [967, 385] on div "Kuipmateriaal Text block" at bounding box center [1070, 394] width 215 height 36
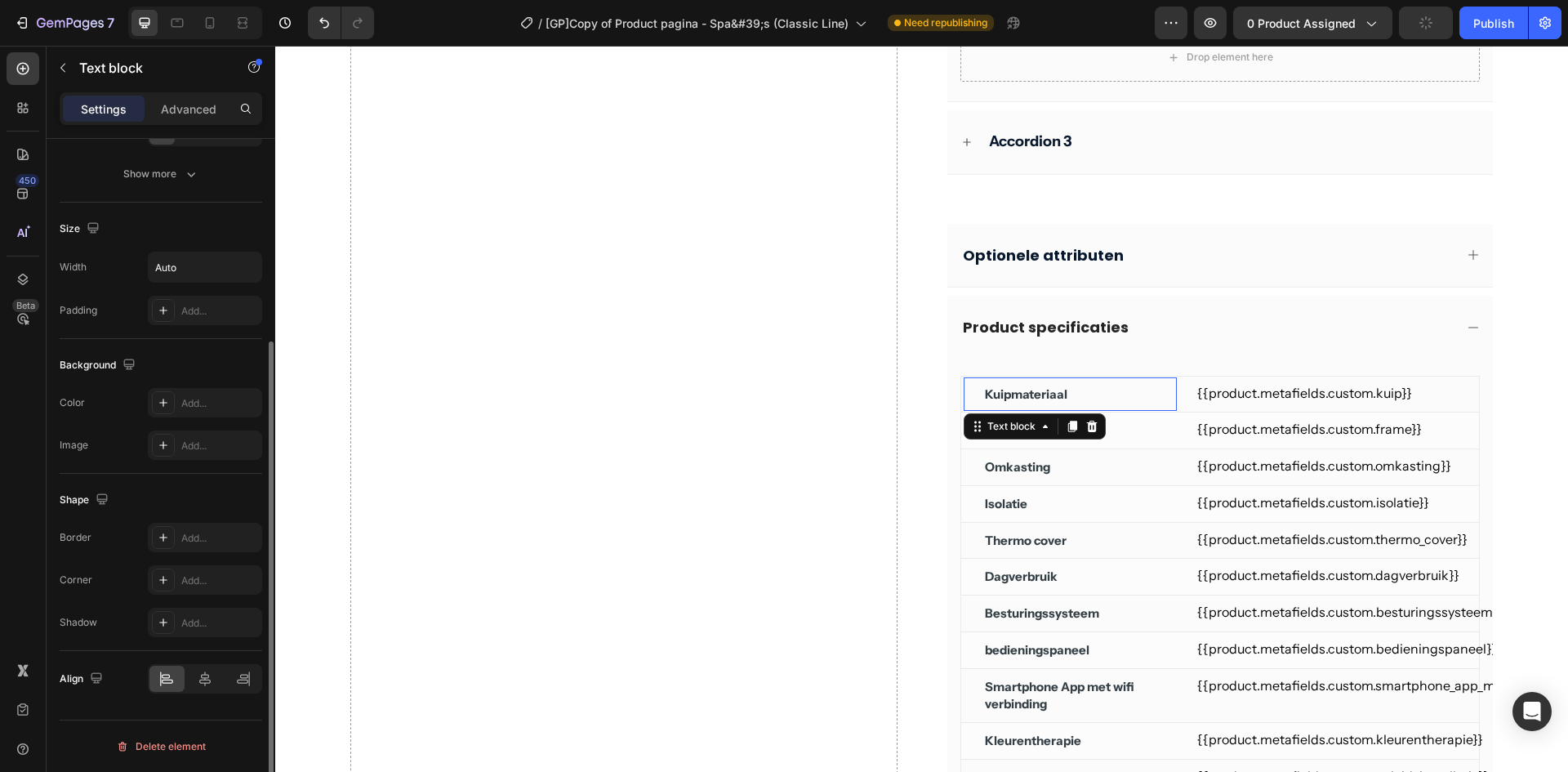
scroll to position [0, 0]
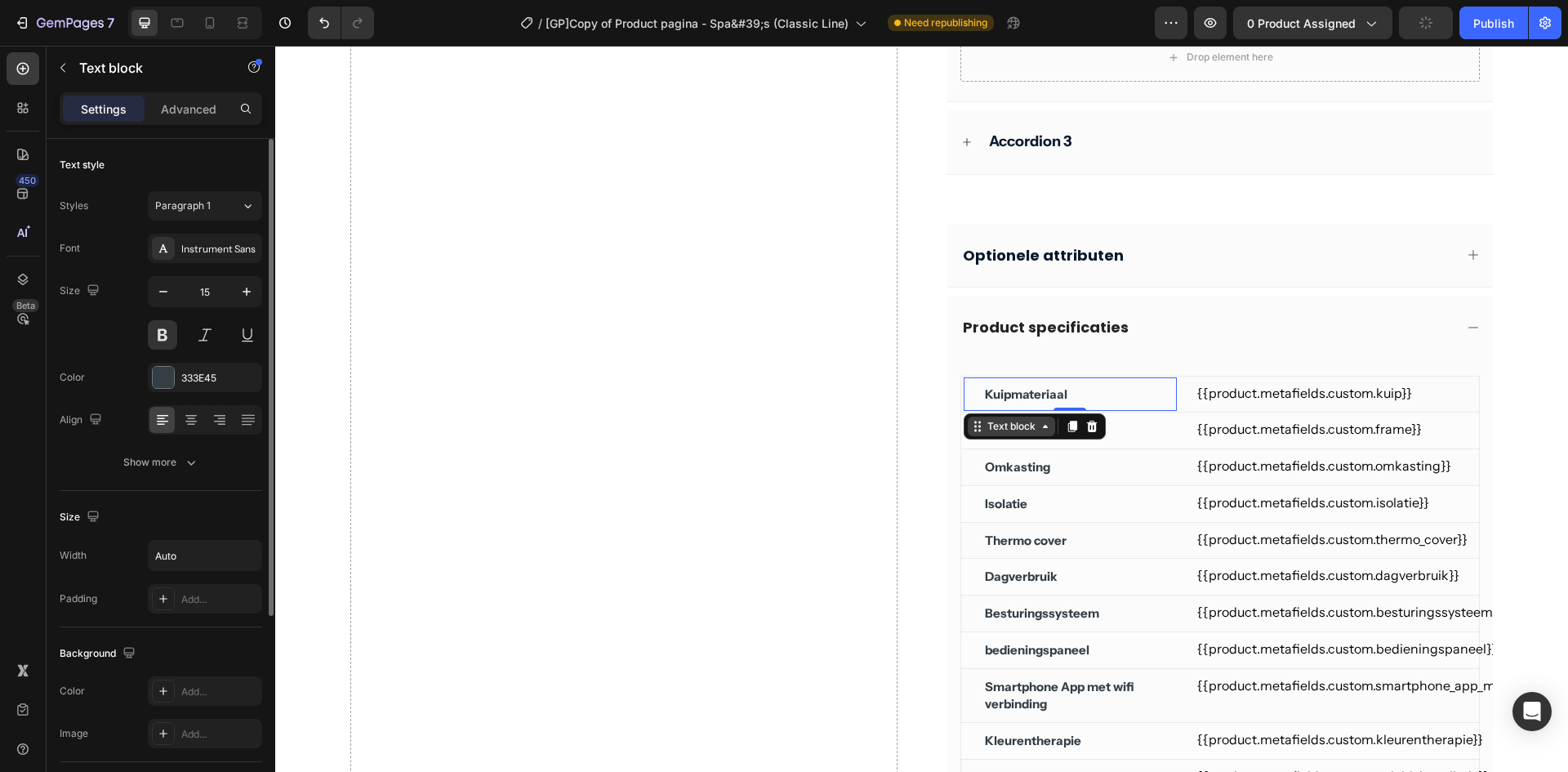
click at [993, 423] on div "Text block" at bounding box center [1011, 427] width 55 height 15
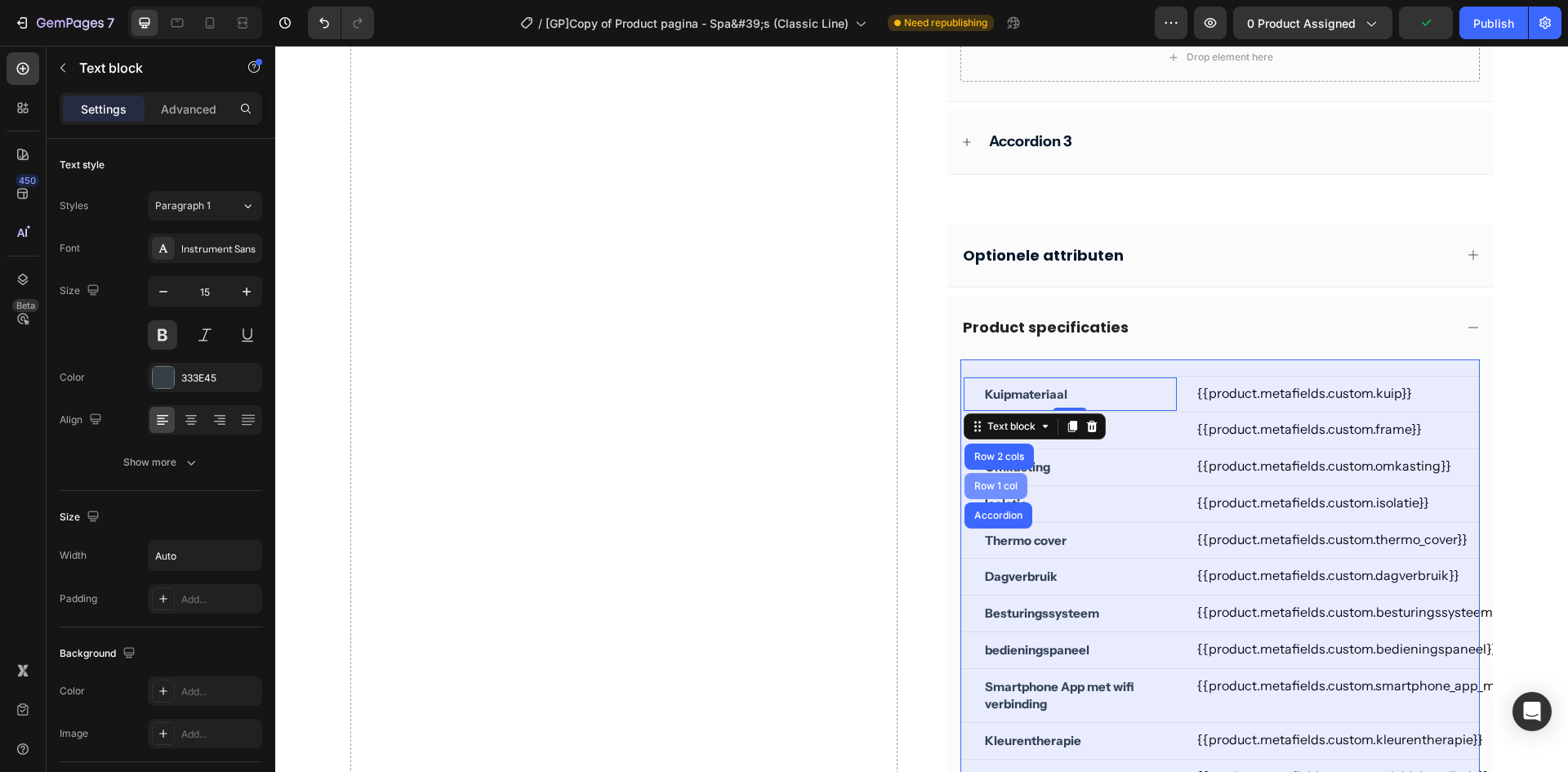
click at [990, 487] on div "Row 1 col" at bounding box center [996, 486] width 50 height 10
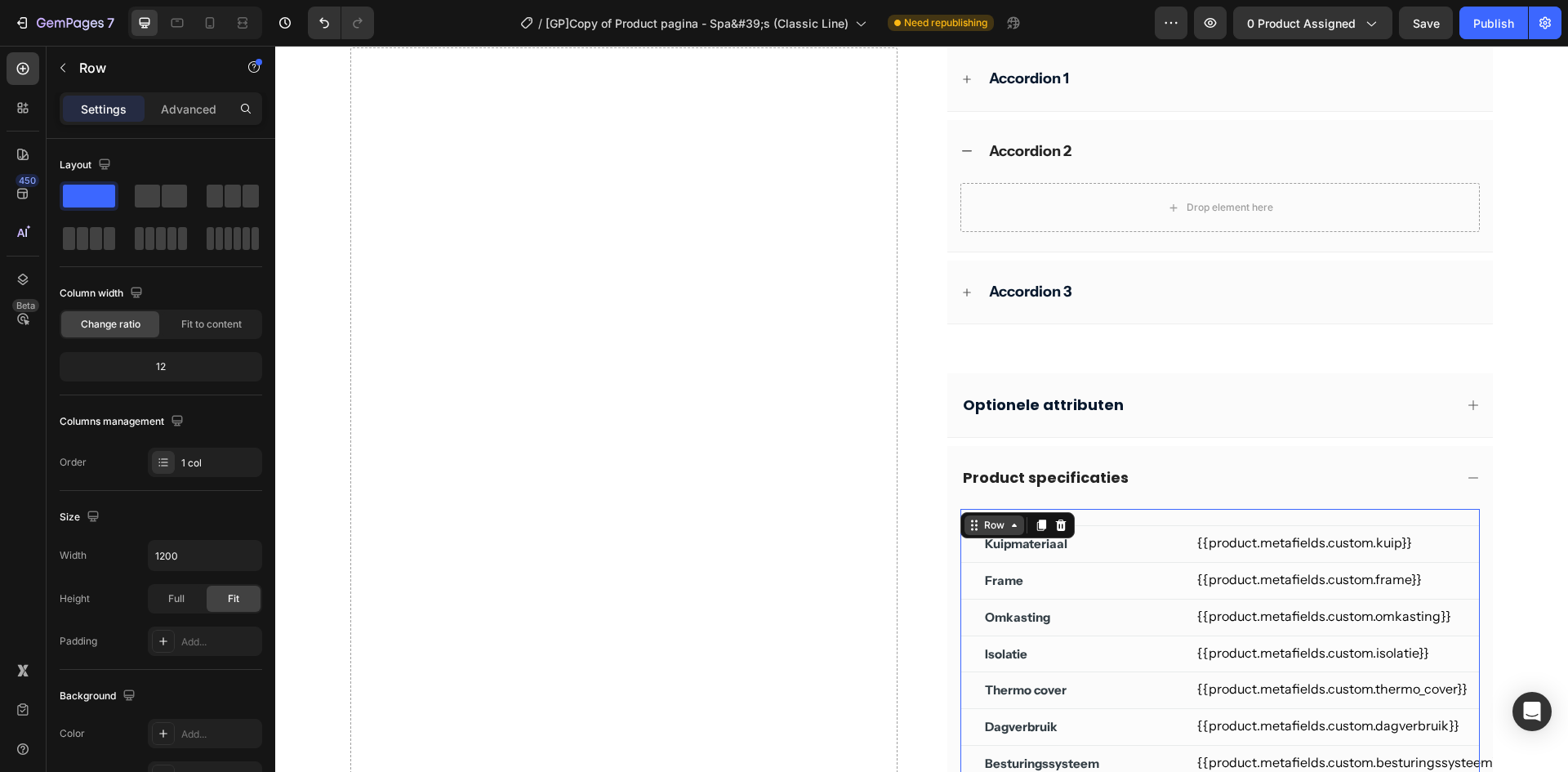
scroll to position [630, 0]
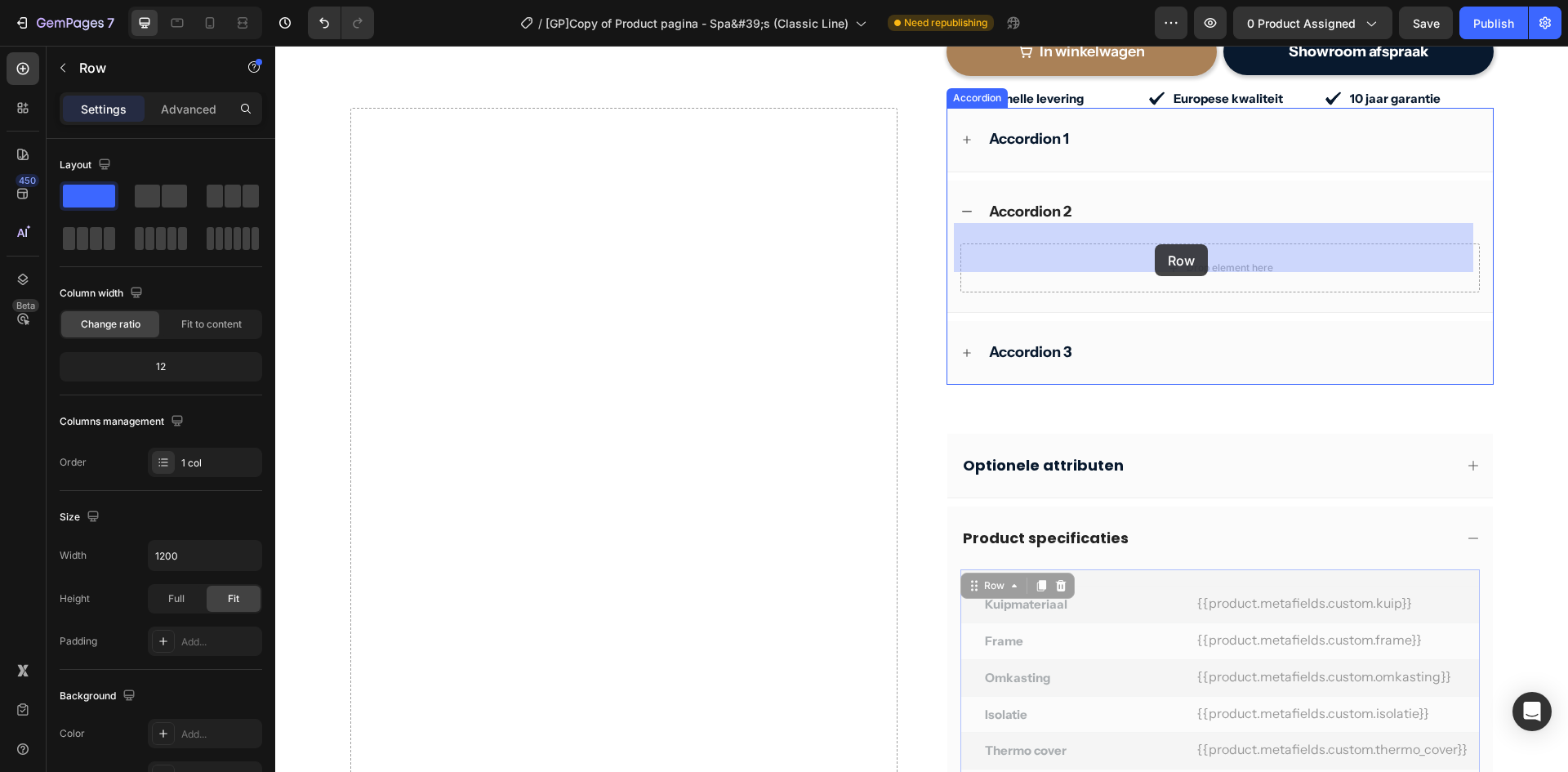
drag, startPoint x: 980, startPoint y: 565, endPoint x: 1156, endPoint y: 244, distance: 366.1
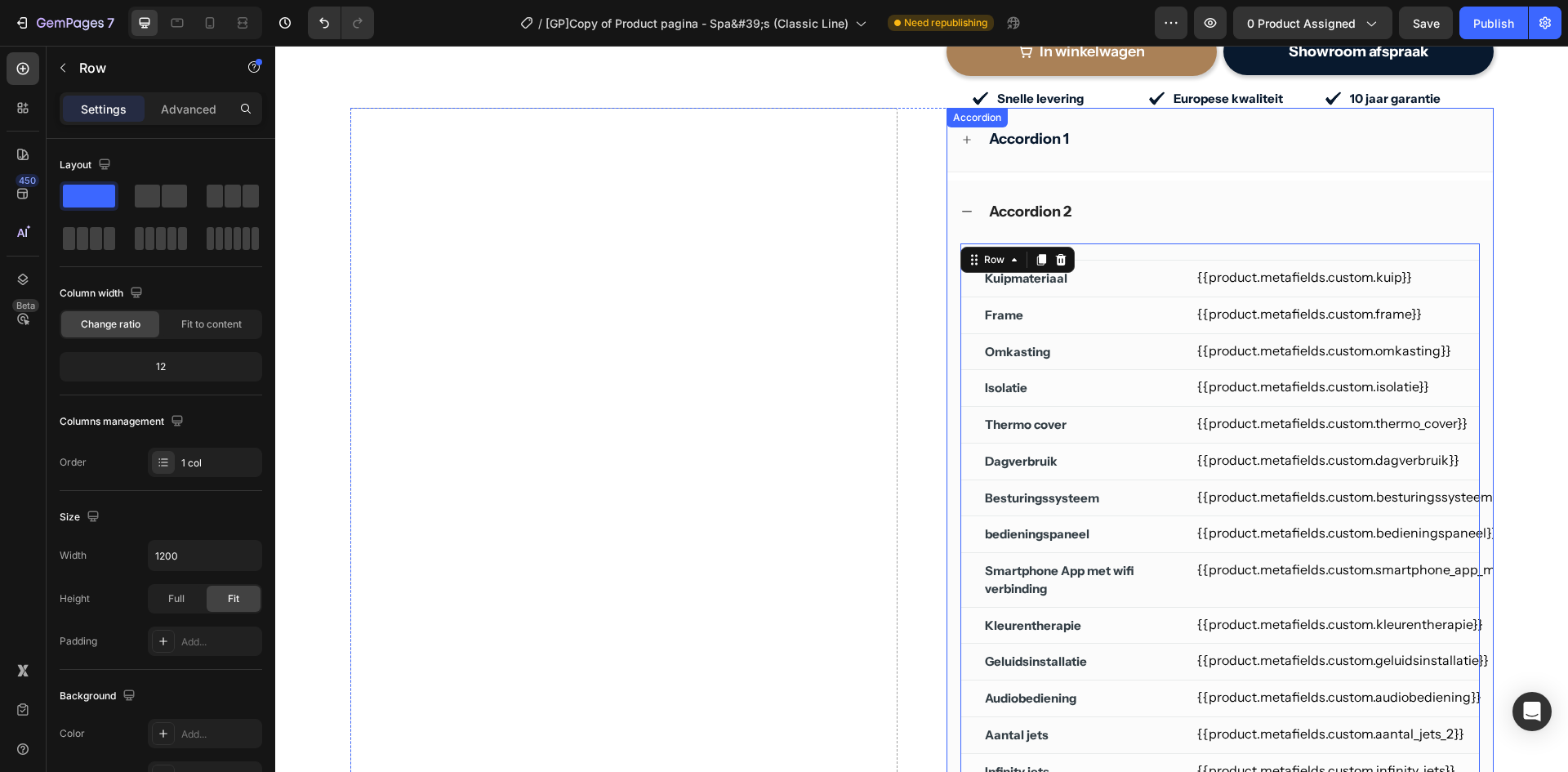
click at [966, 205] on icon at bounding box center [967, 211] width 13 height 13
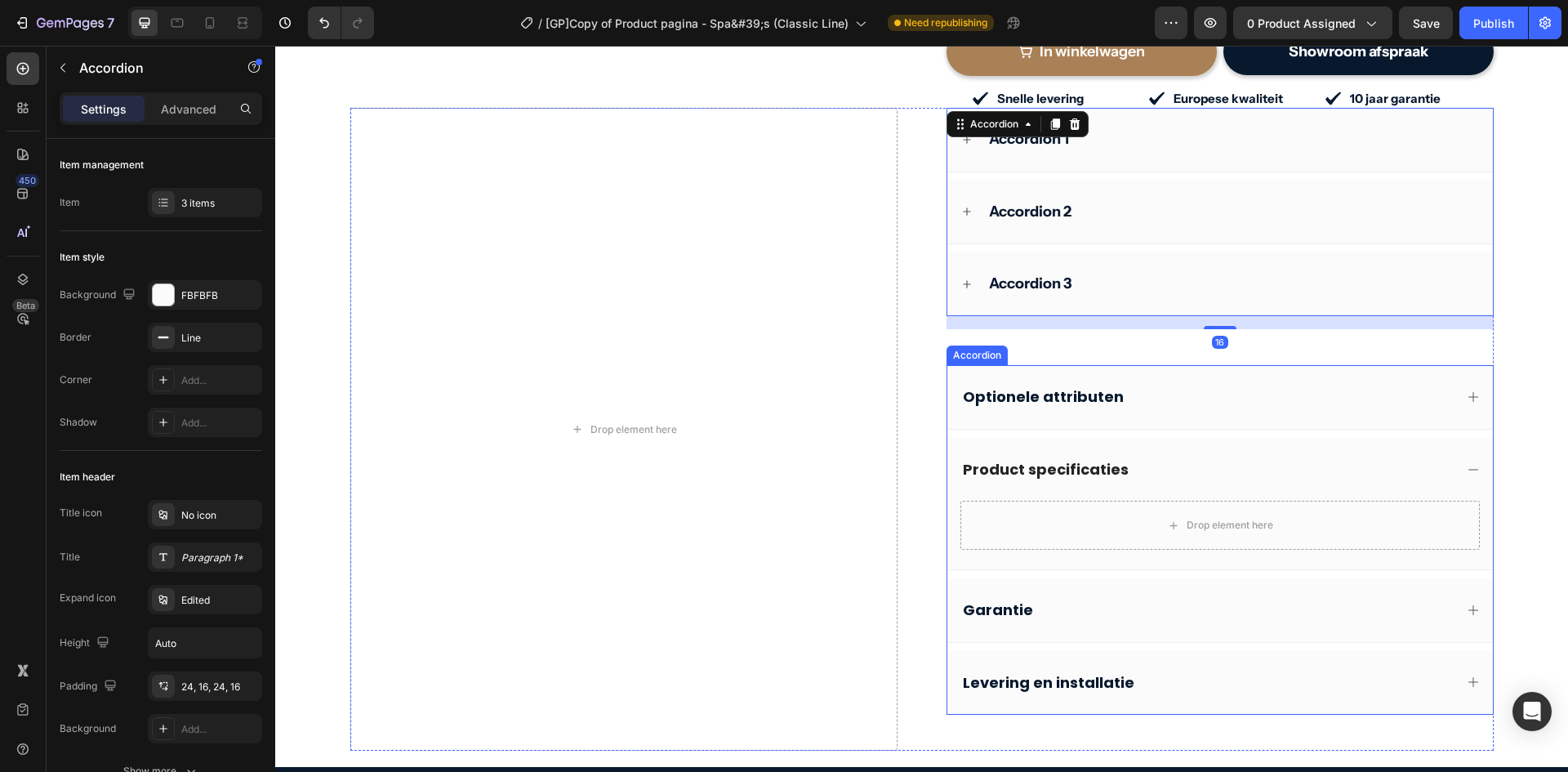
click at [1008, 601] on p "Garantie" at bounding box center [997, 610] width 70 height 19
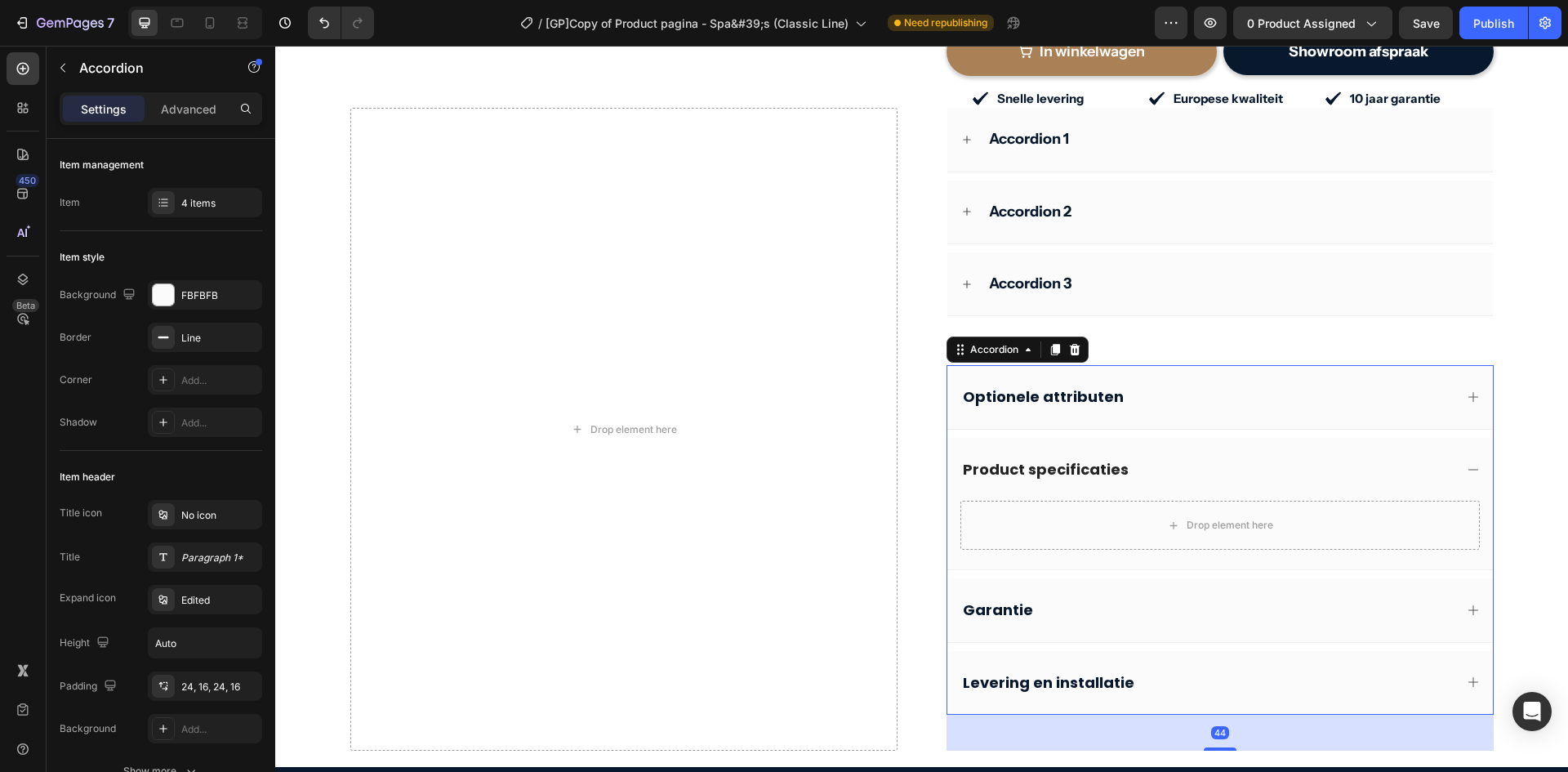
click at [1235, 598] on div "Garantie" at bounding box center [1208, 609] width 493 height 23
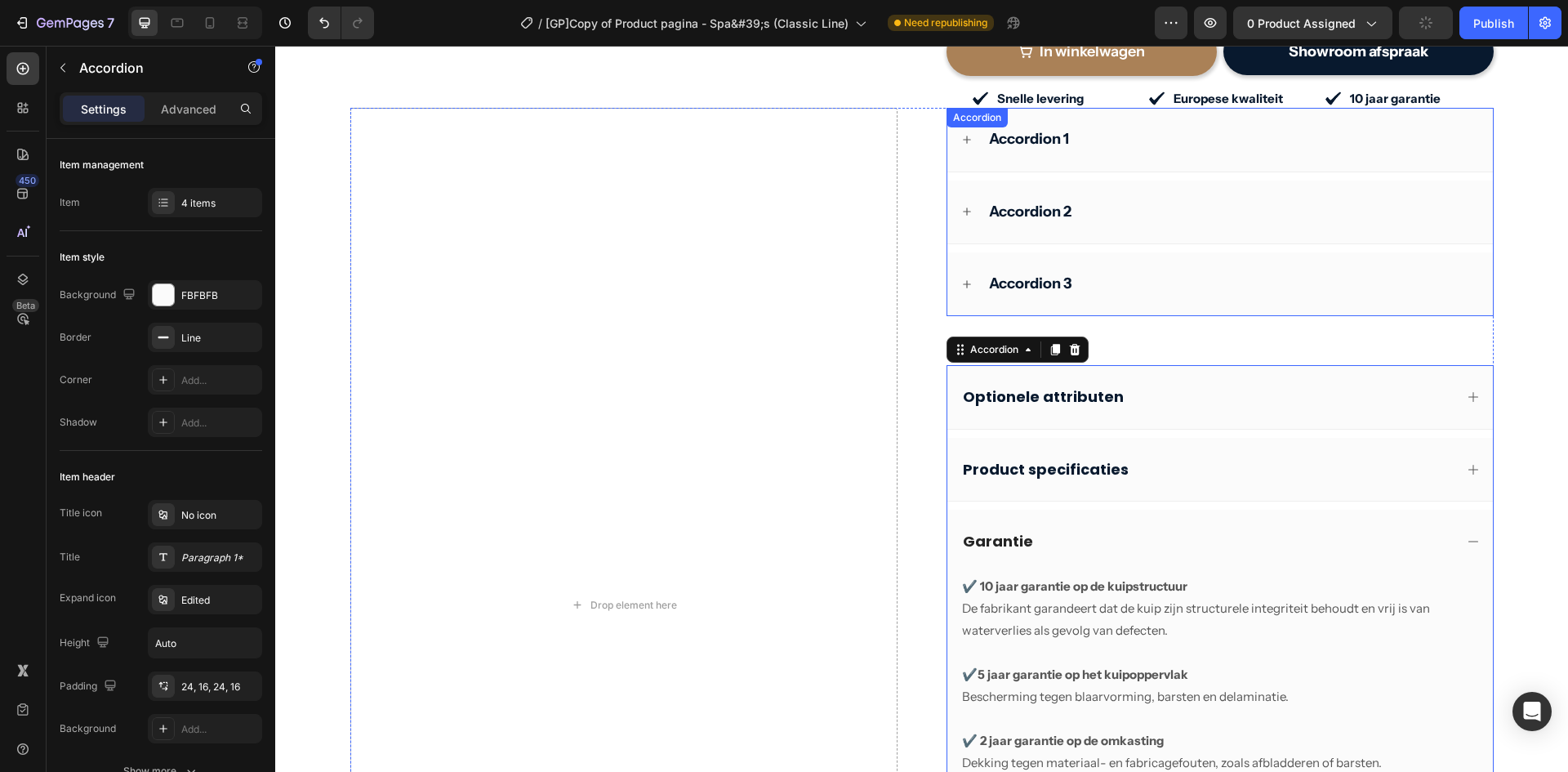
click at [1016, 272] on div "Accordion 3" at bounding box center [1031, 283] width 88 height 23
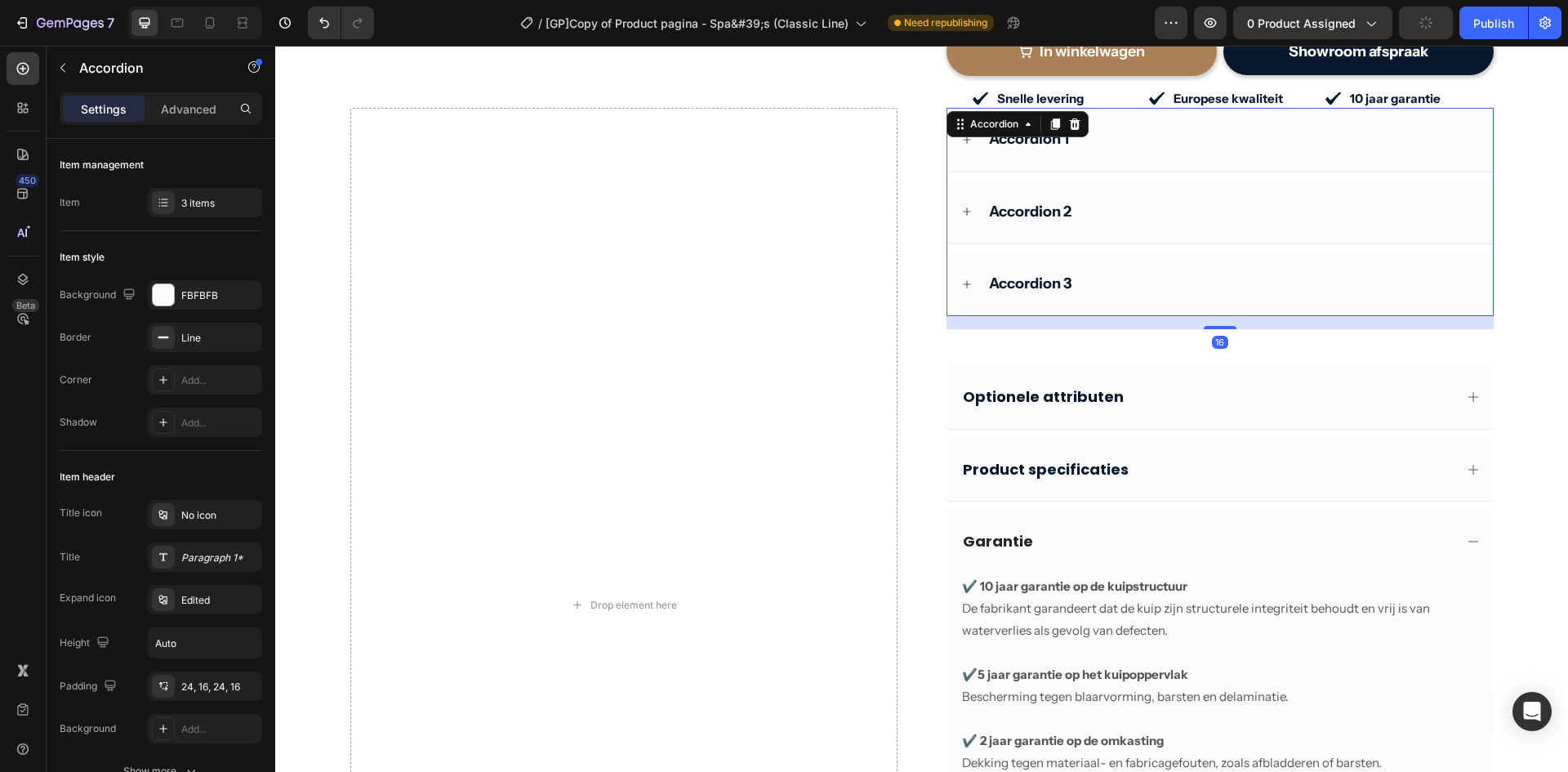
click at [1142, 272] on div "Accordion 3" at bounding box center [1234, 283] width 493 height 23
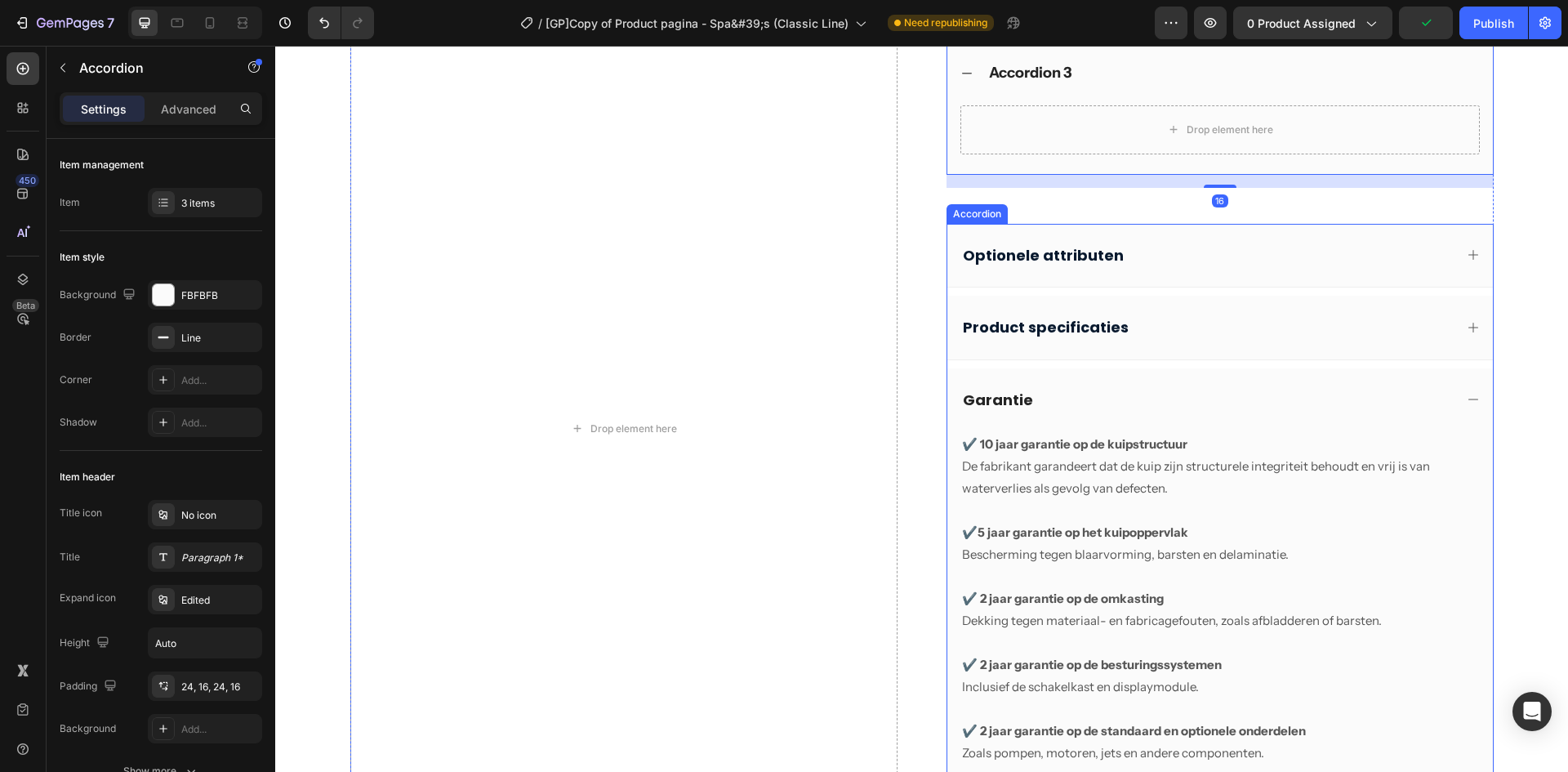
click at [1100, 393] on div "Garantie" at bounding box center [1208, 400] width 493 height 23
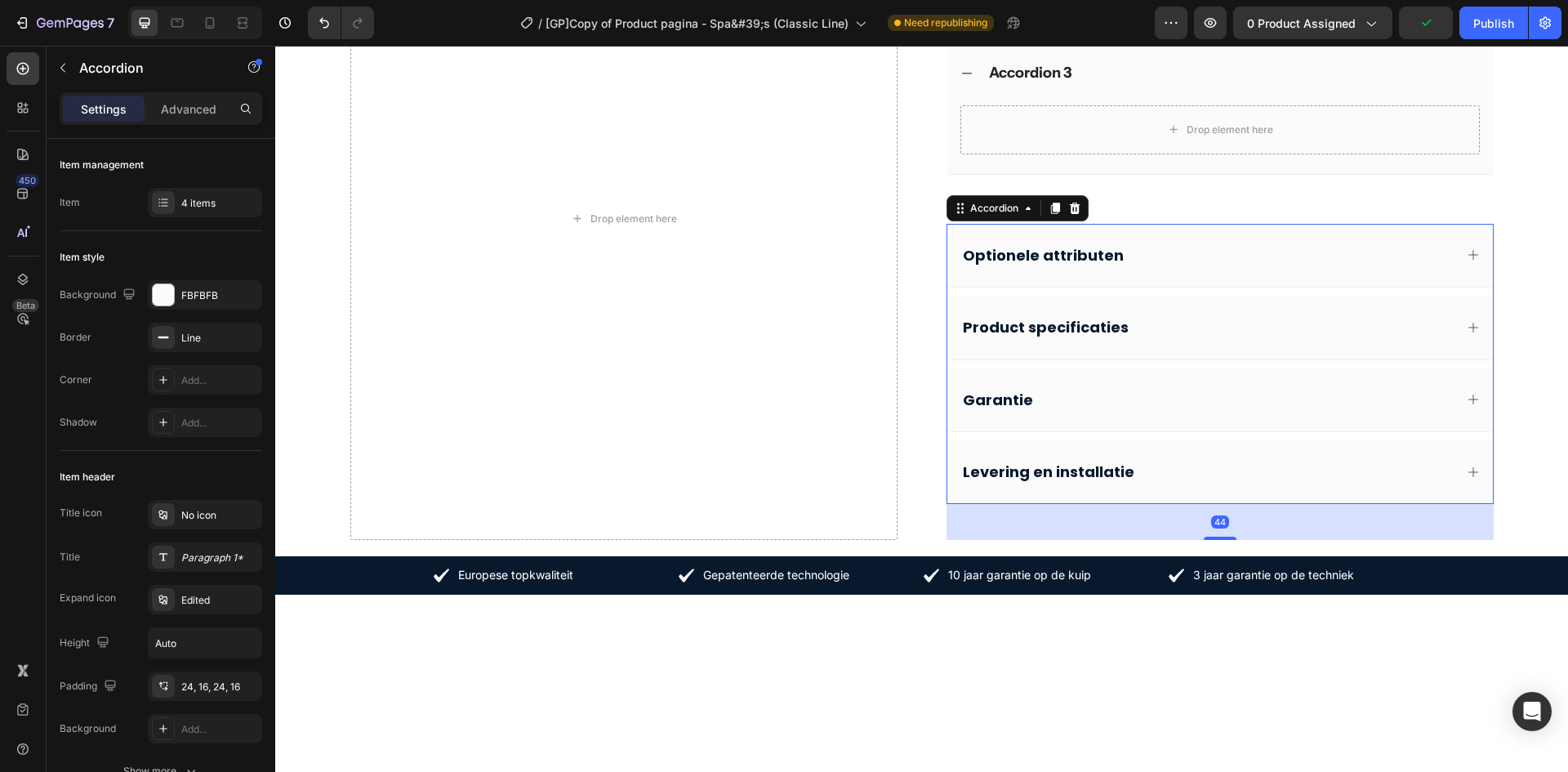
scroll to position [676, 0]
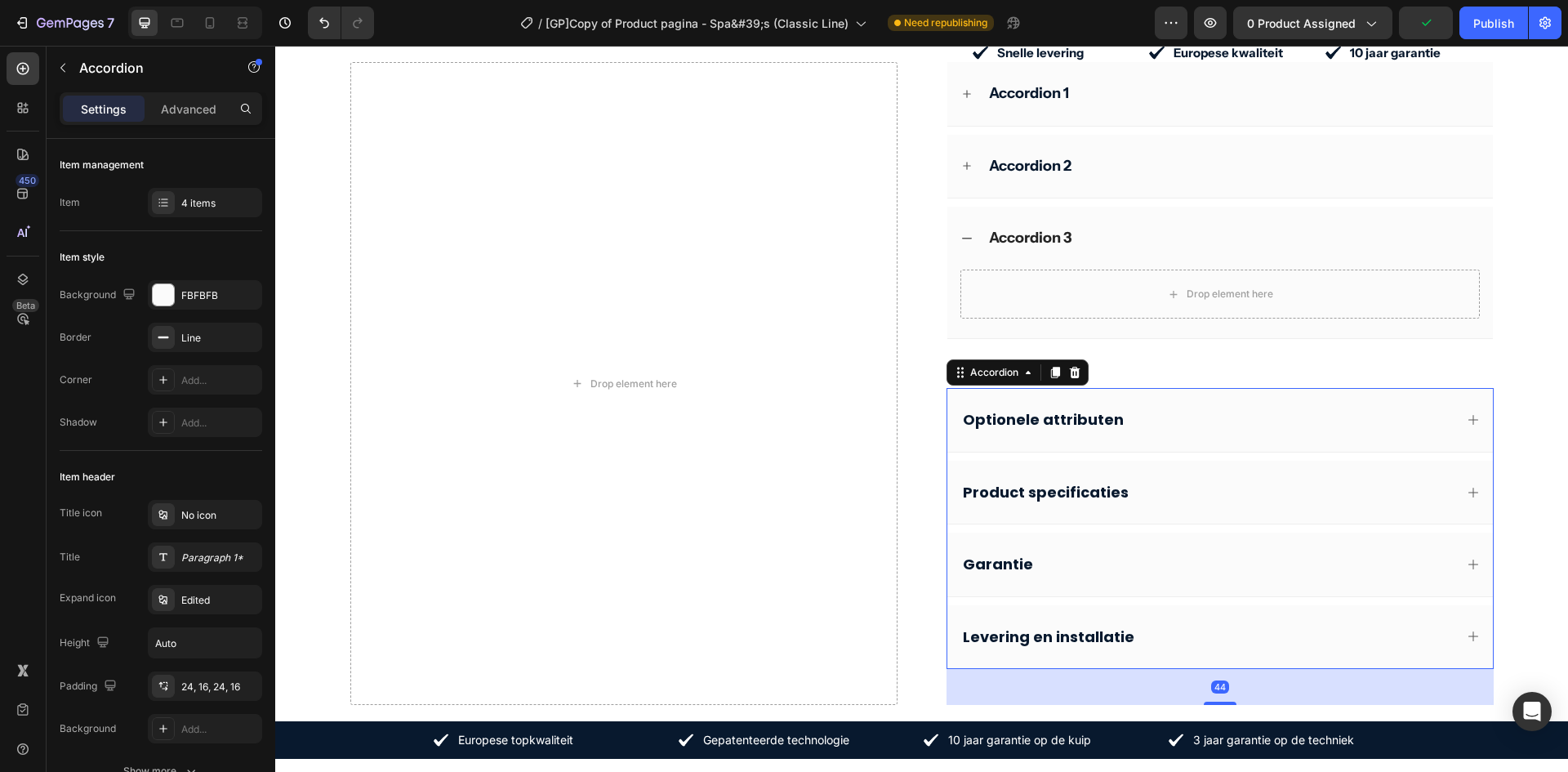
click at [1282, 576] on div "Garantie" at bounding box center [1208, 563] width 493 height 23
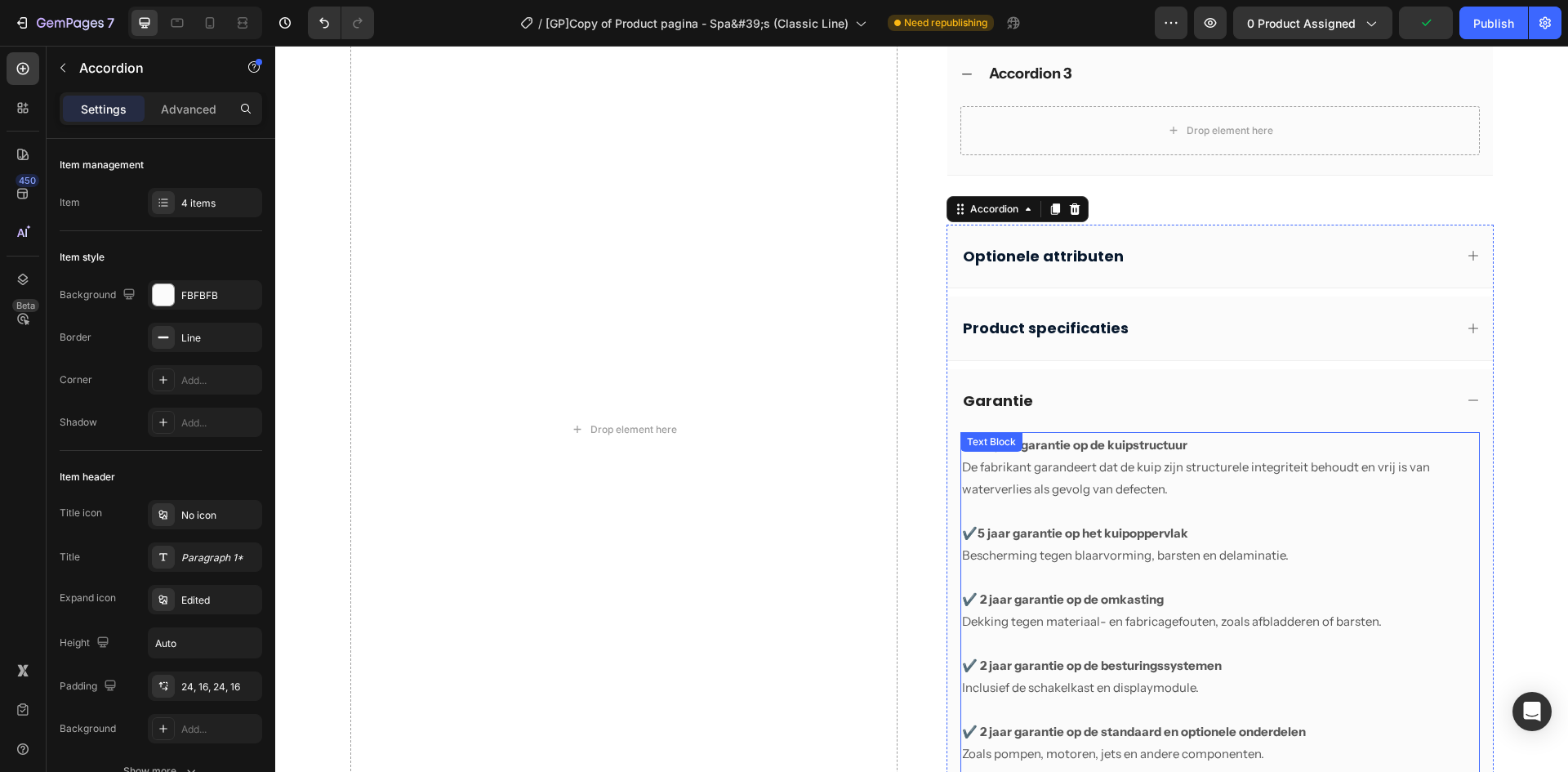
scroll to position [821, 0]
click at [1011, 484] on p "De fabrikant garandeert dat de kuip zijn structurele integriteit behoudt en vri…" at bounding box center [1220, 477] width 516 height 44
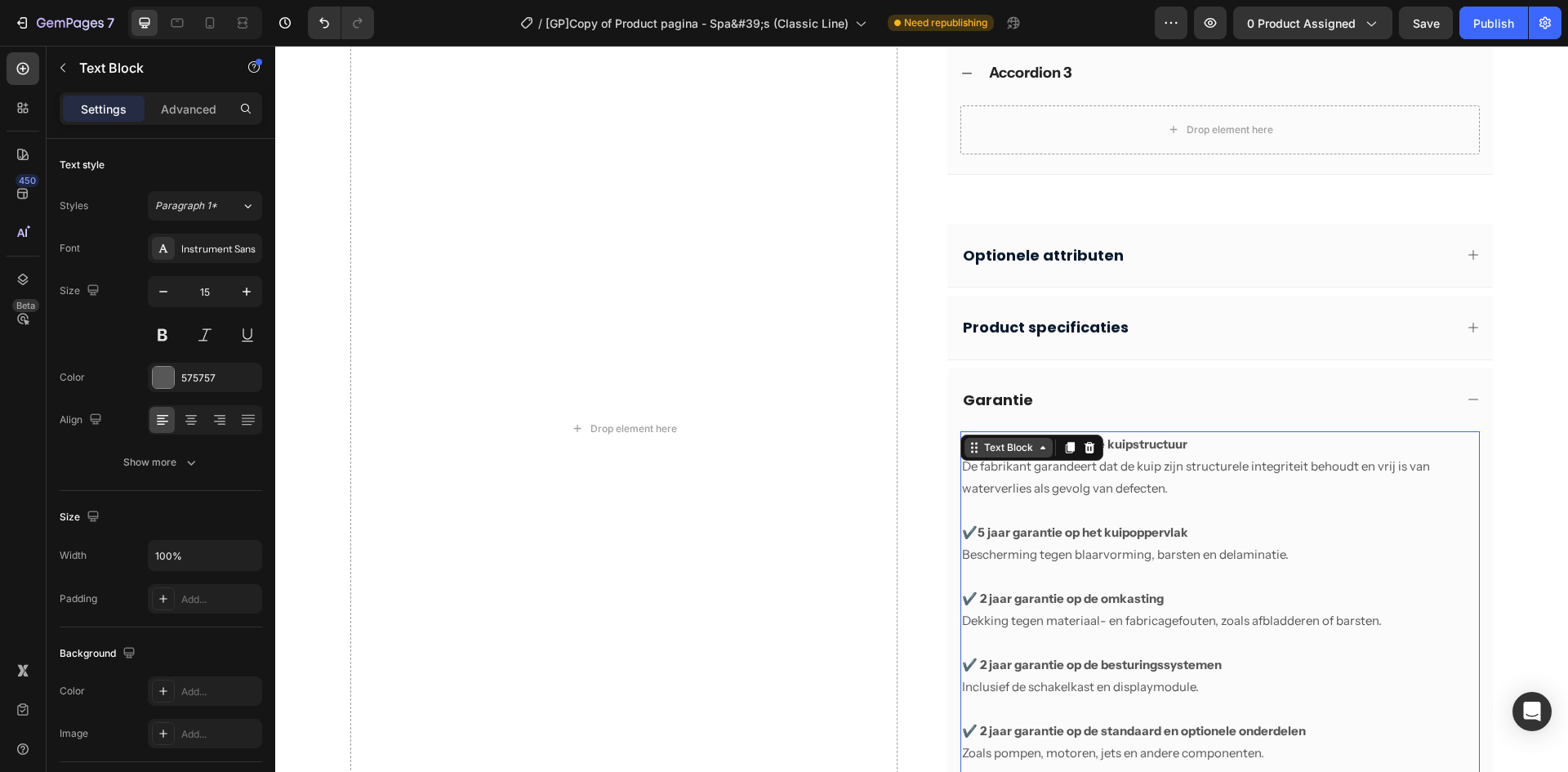
click at [995, 450] on div "Text Block" at bounding box center [1009, 448] width 56 height 15
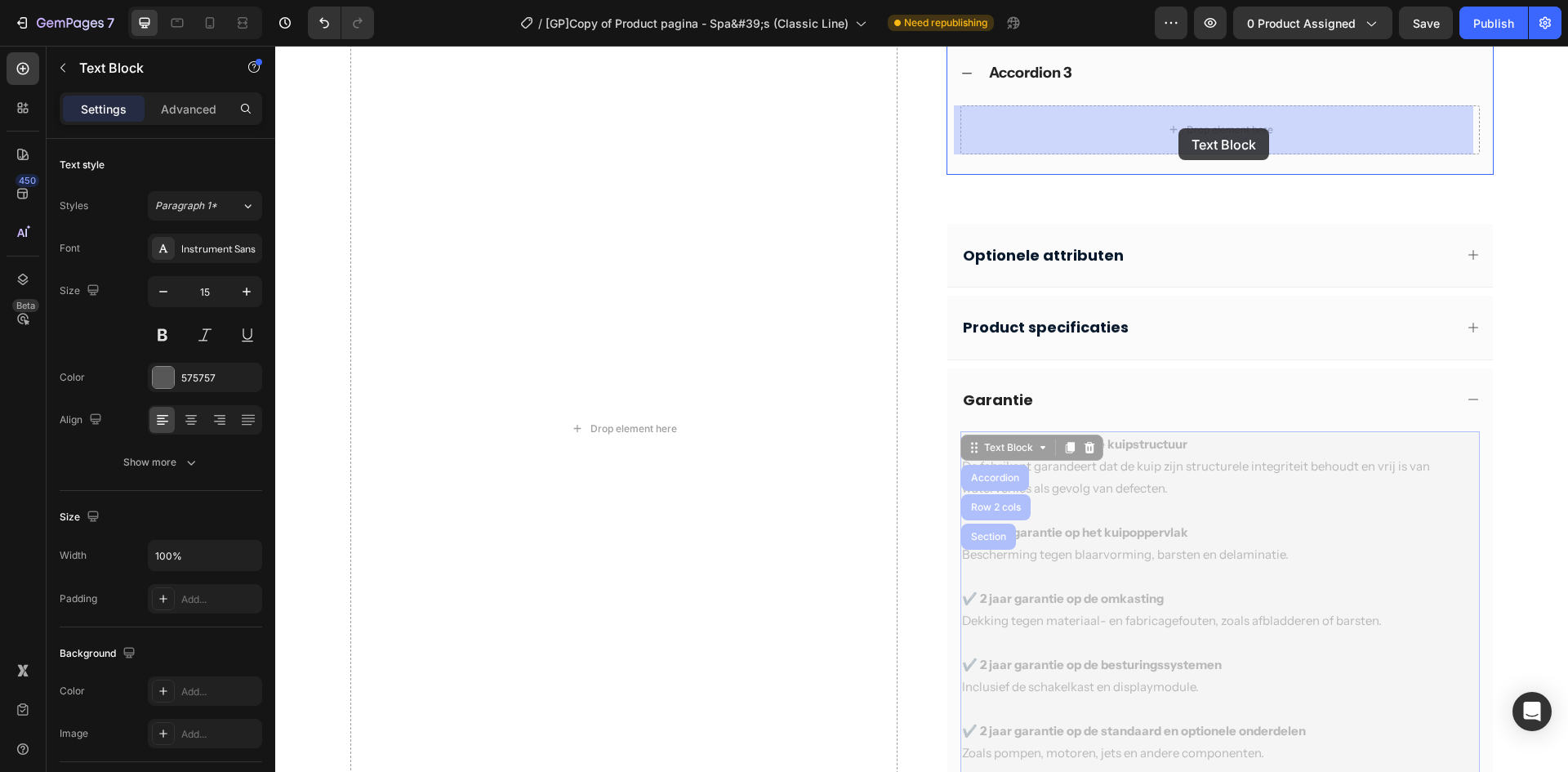
drag, startPoint x: 1012, startPoint y: 454, endPoint x: 1179, endPoint y: 129, distance: 365.4
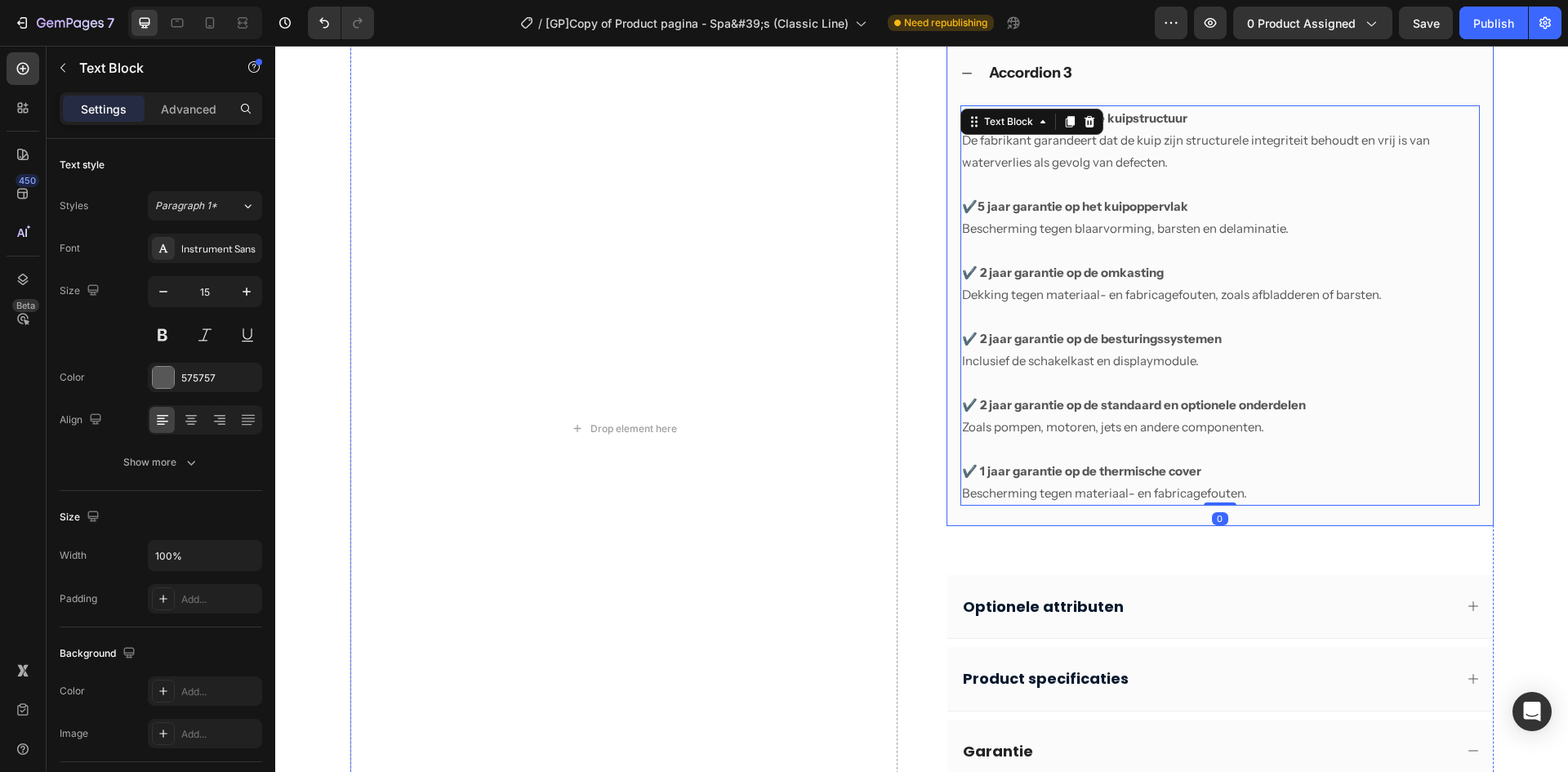
click at [948, 459] on div "✔️ 10 jaar garantie op de kuipstructuur De fabrikant garandeert dat de kuip zij…" at bounding box center [1221, 315] width 546 height 420
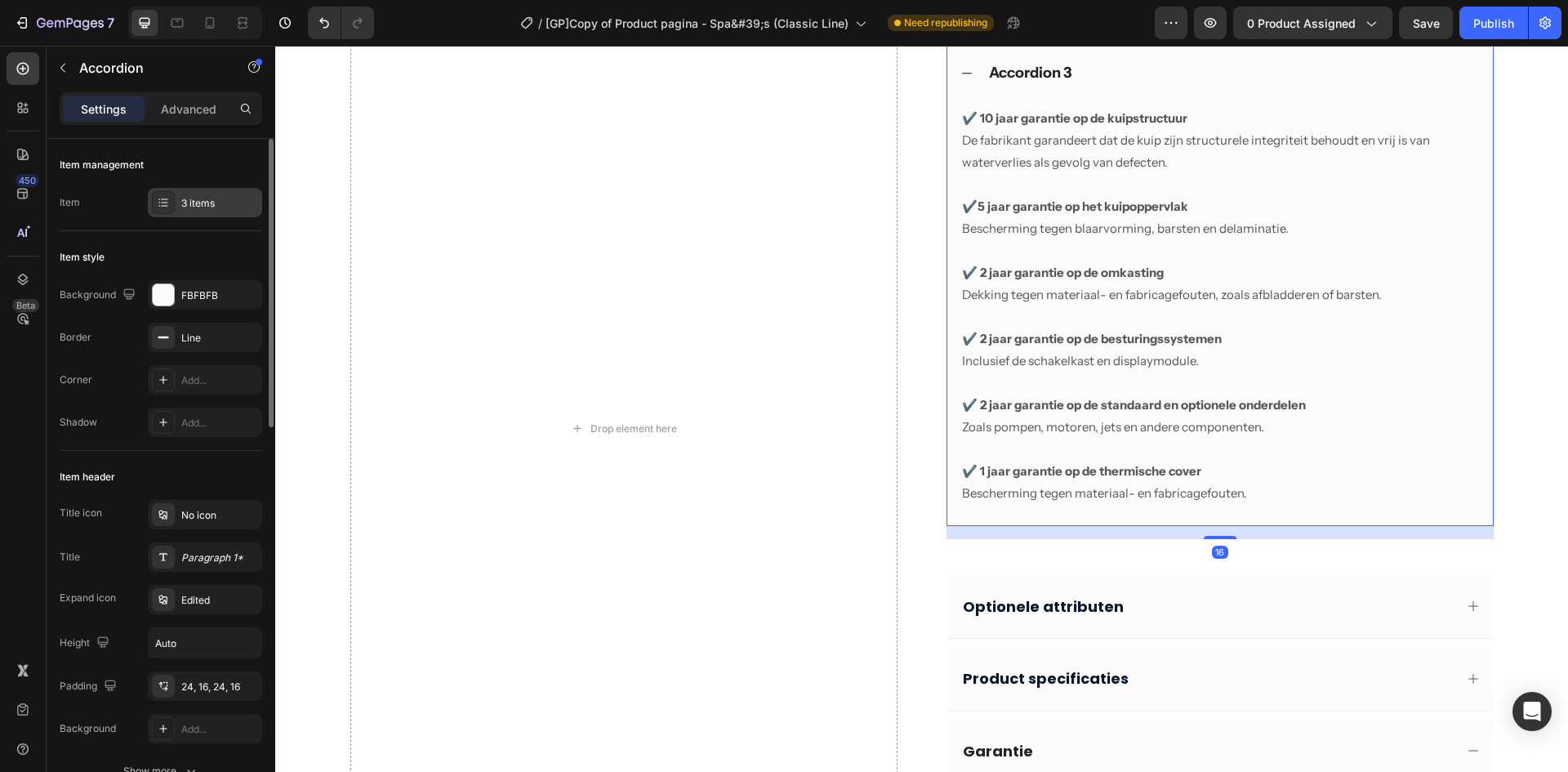
click at [204, 208] on div "3 items" at bounding box center [220, 204] width 76 height 15
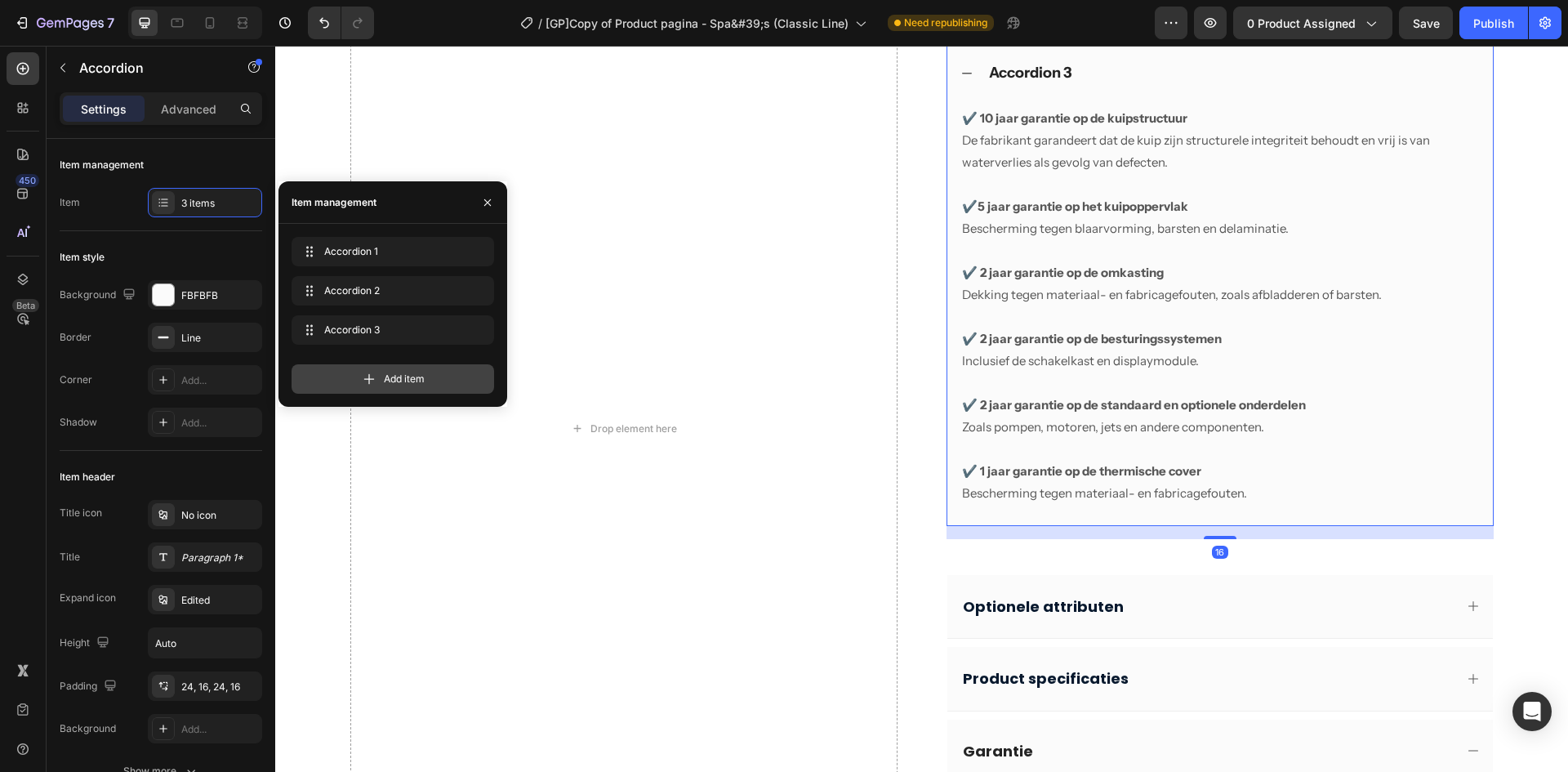
click at [374, 381] on icon at bounding box center [370, 379] width 17 height 17
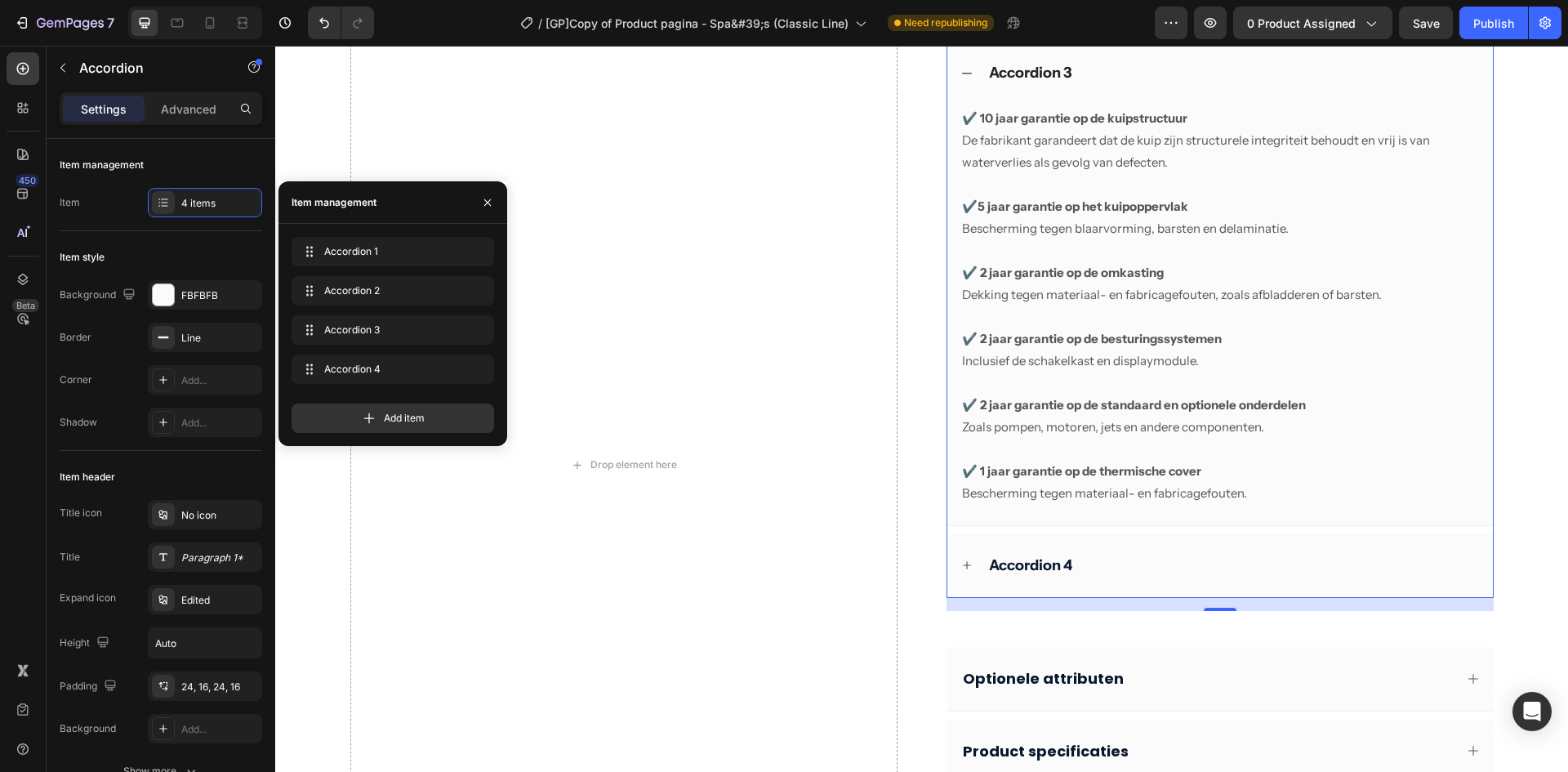
scroll to position [857, 0]
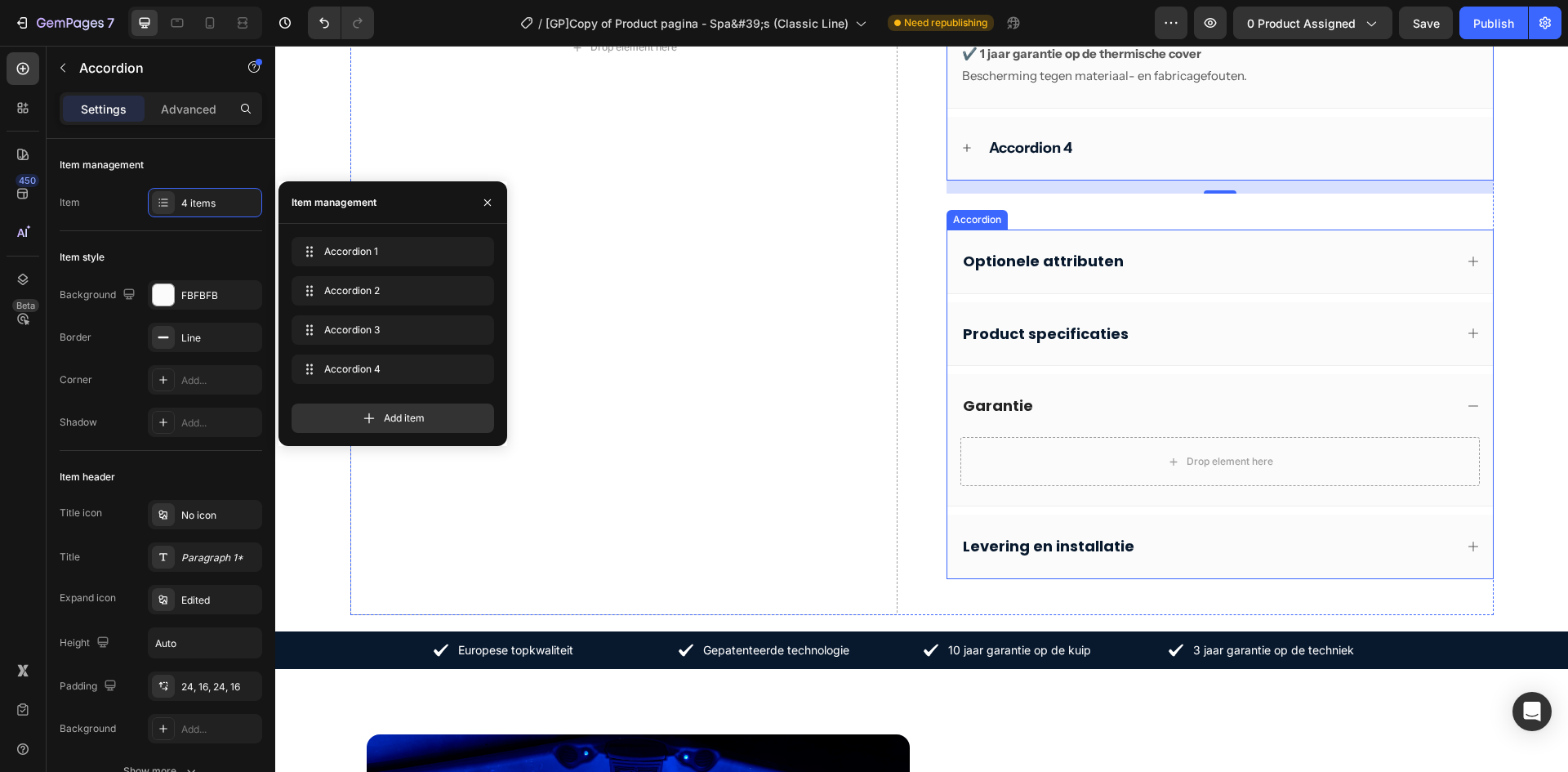
click at [1428, 545] on div "Levering en installatie" at bounding box center [1208, 546] width 493 height 23
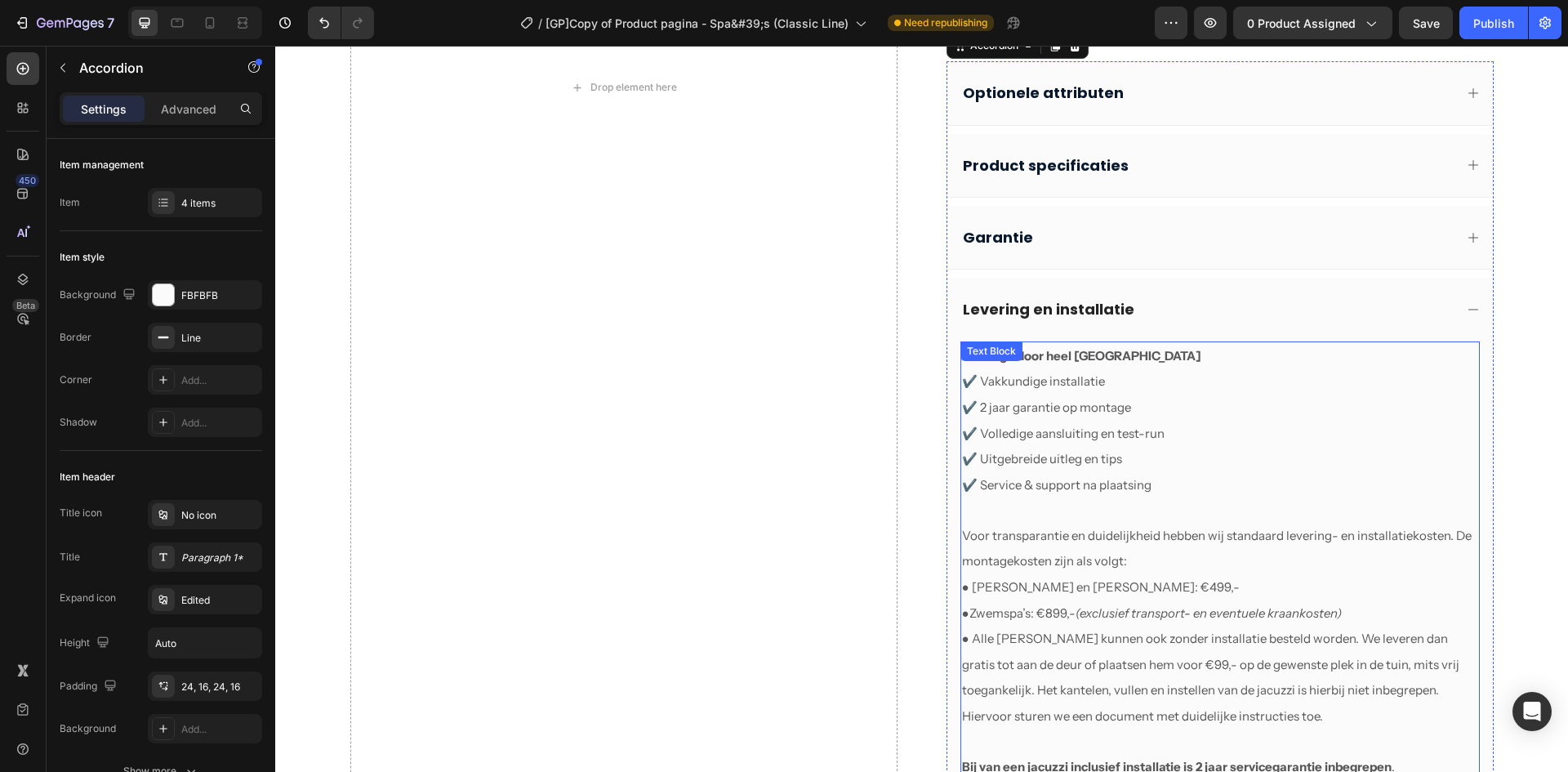
scroll to position [1447, 0]
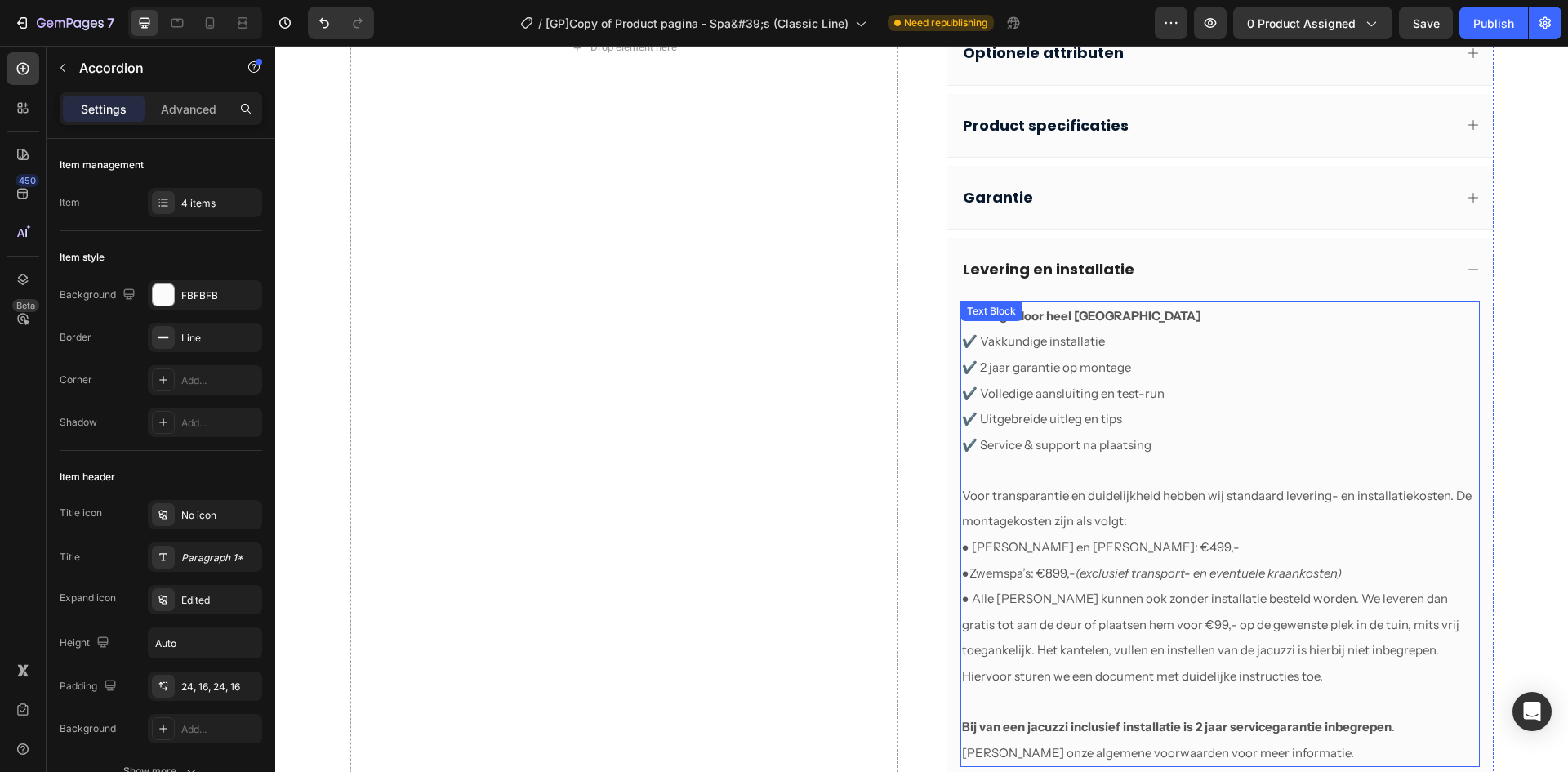
click at [975, 313] on div "Text Block" at bounding box center [992, 311] width 56 height 15
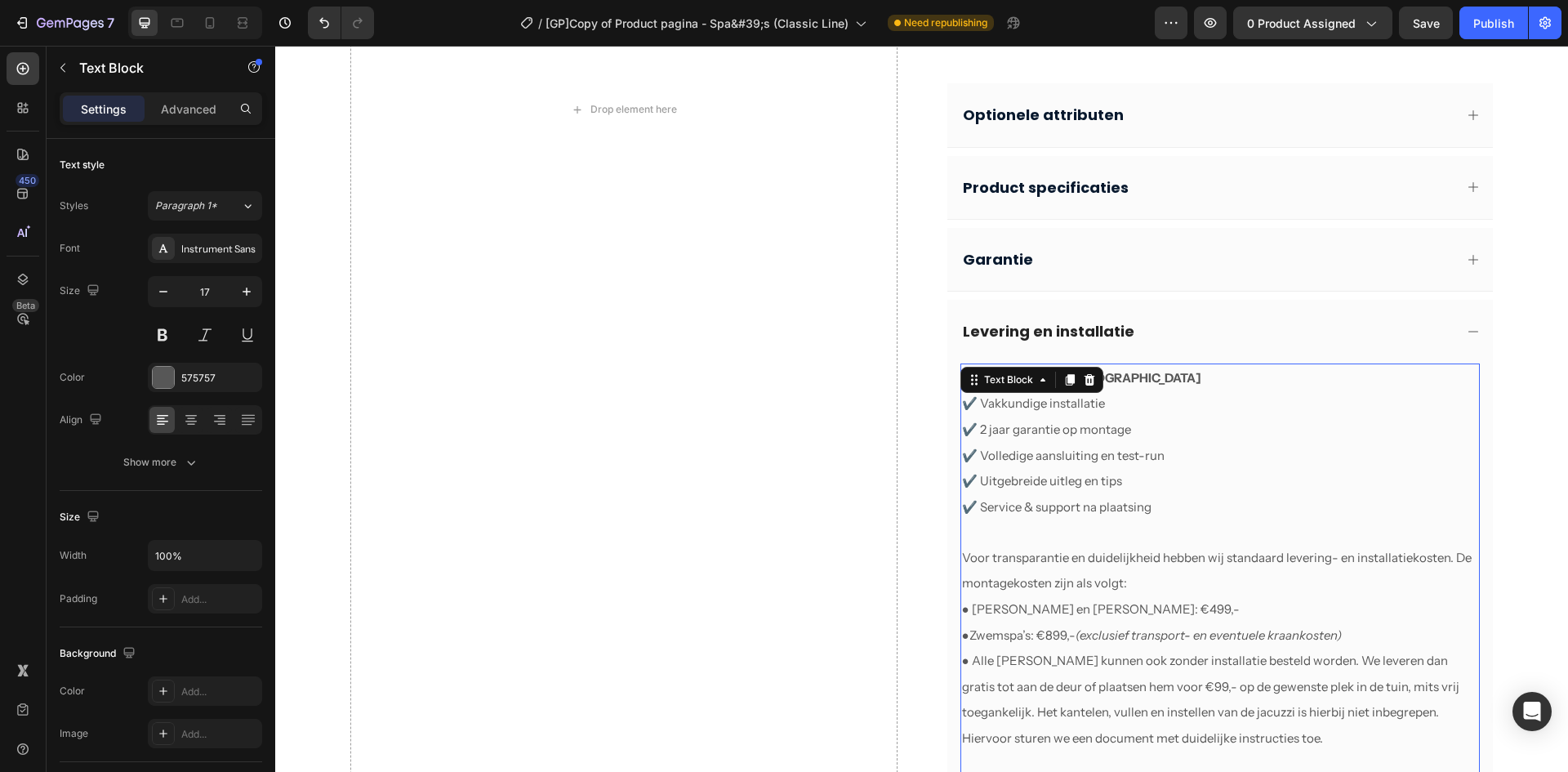
scroll to position [1256, 0]
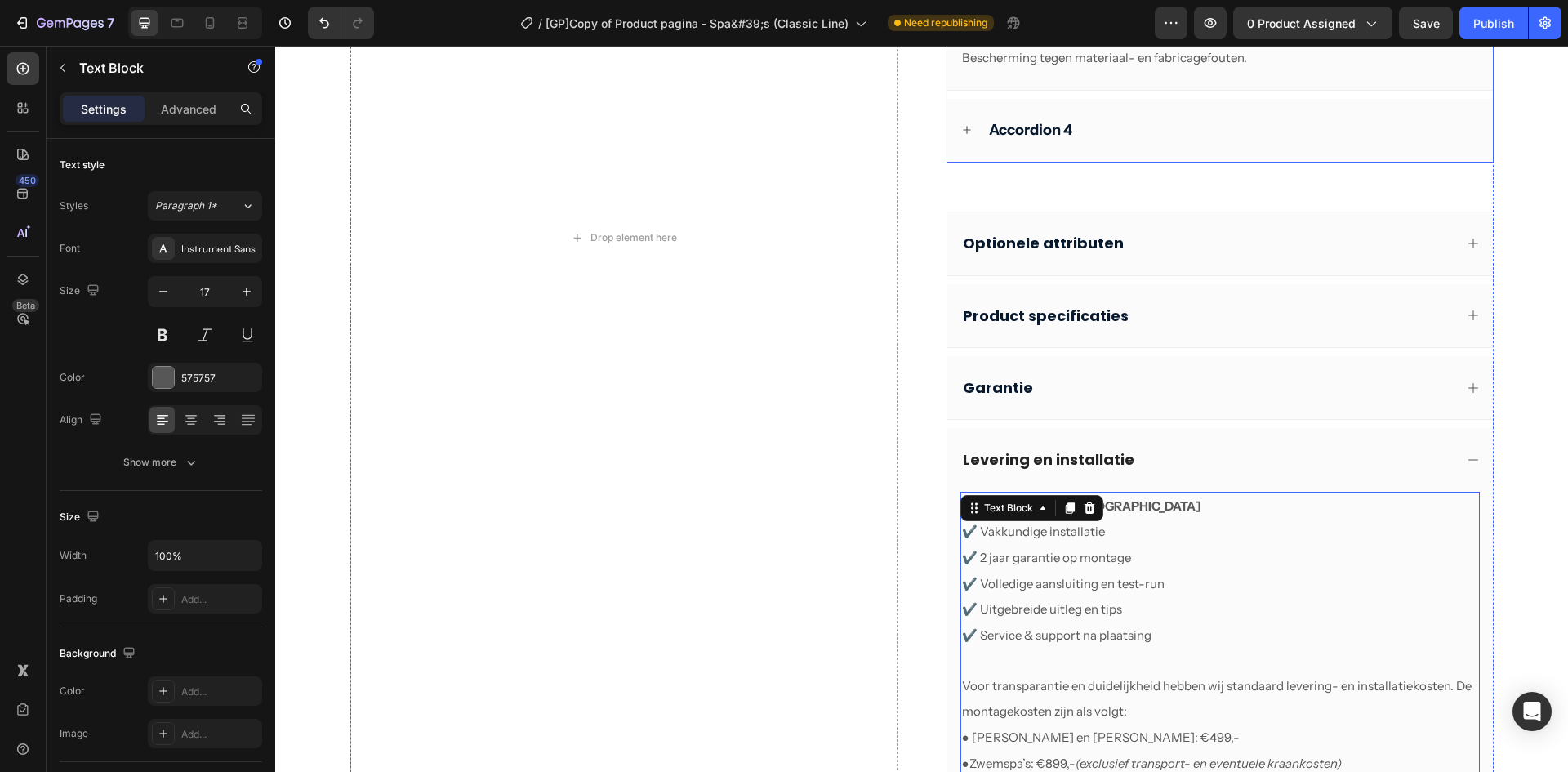
click at [1102, 140] on div "Accordion 4" at bounding box center [1234, 129] width 493 height 23
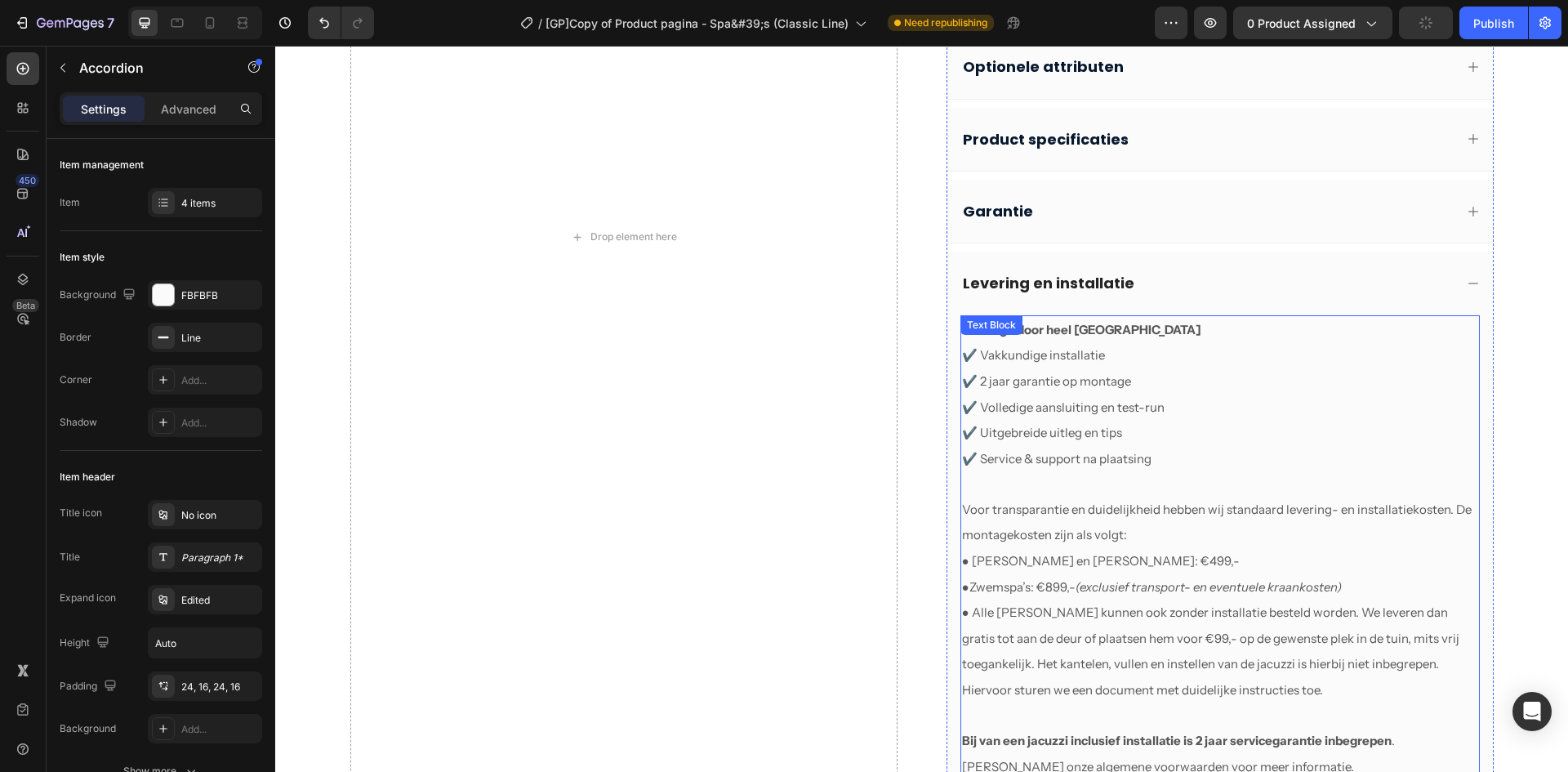
scroll to position [1081, 0]
click at [986, 359] on span "✔️ Vakkundige installatie" at bounding box center [1034, 356] width 143 height 16
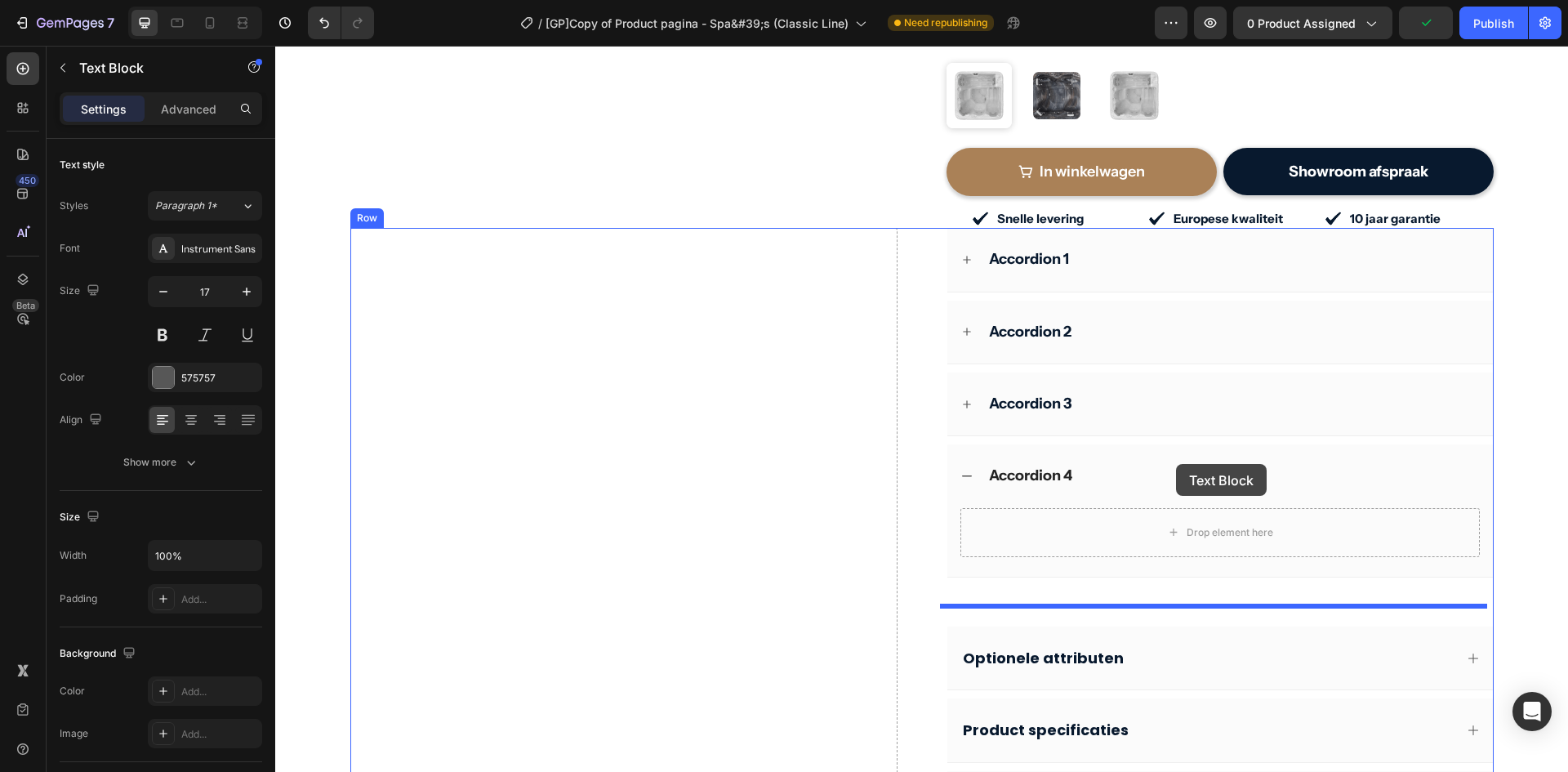
scroll to position [509, 0]
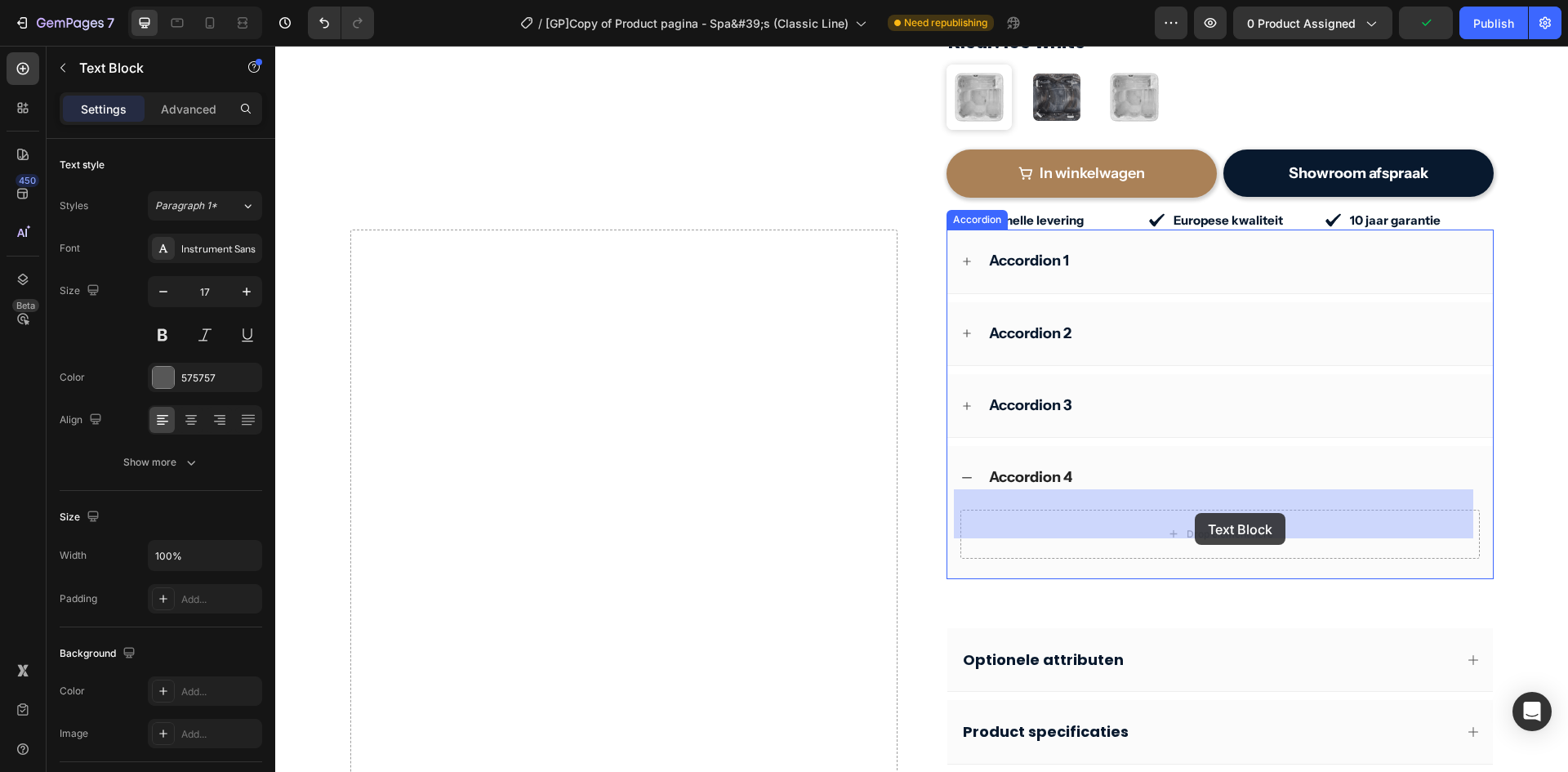
drag, startPoint x: 987, startPoint y: 333, endPoint x: 1196, endPoint y: 513, distance: 275.8
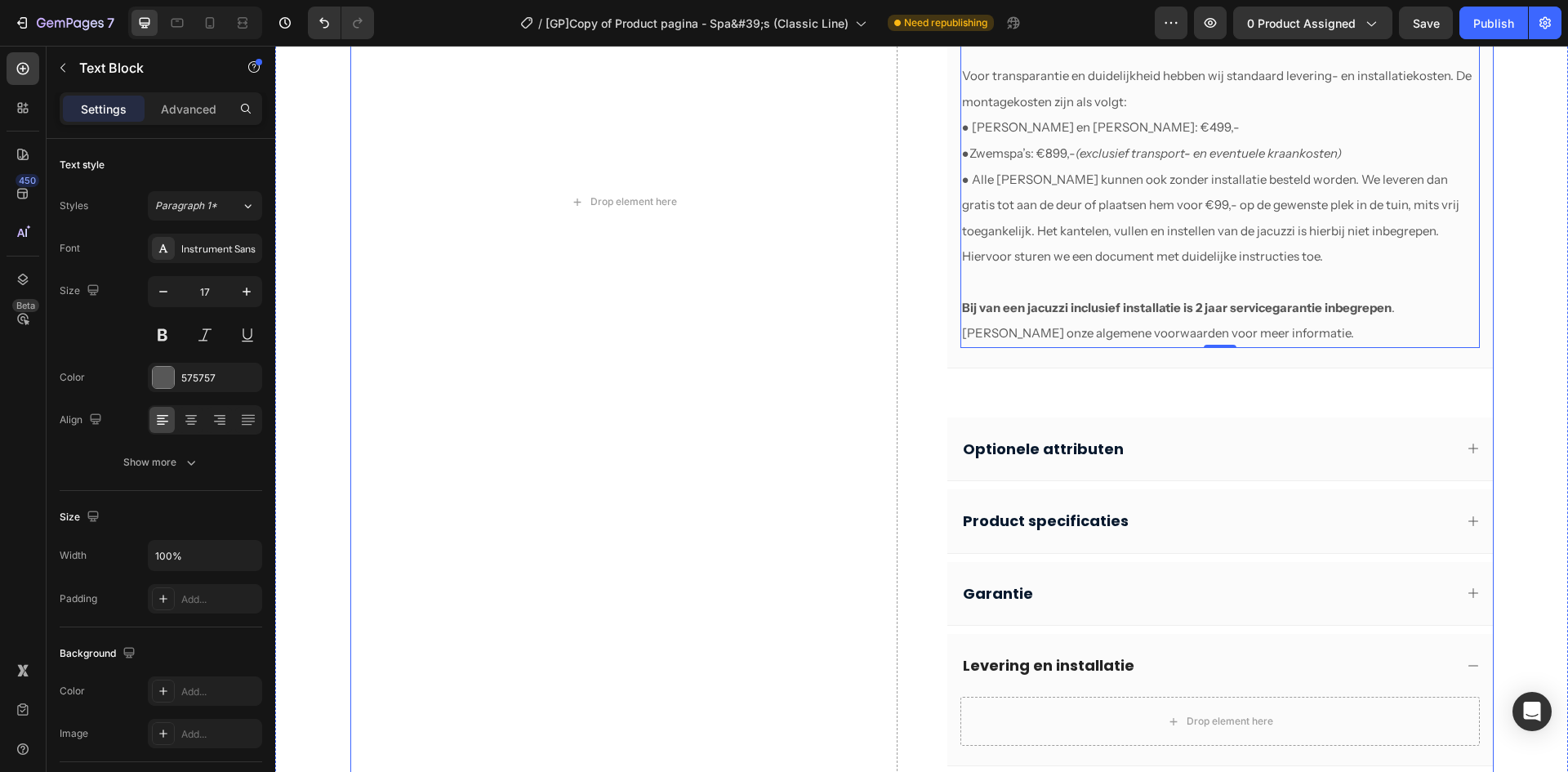
scroll to position [889, 0]
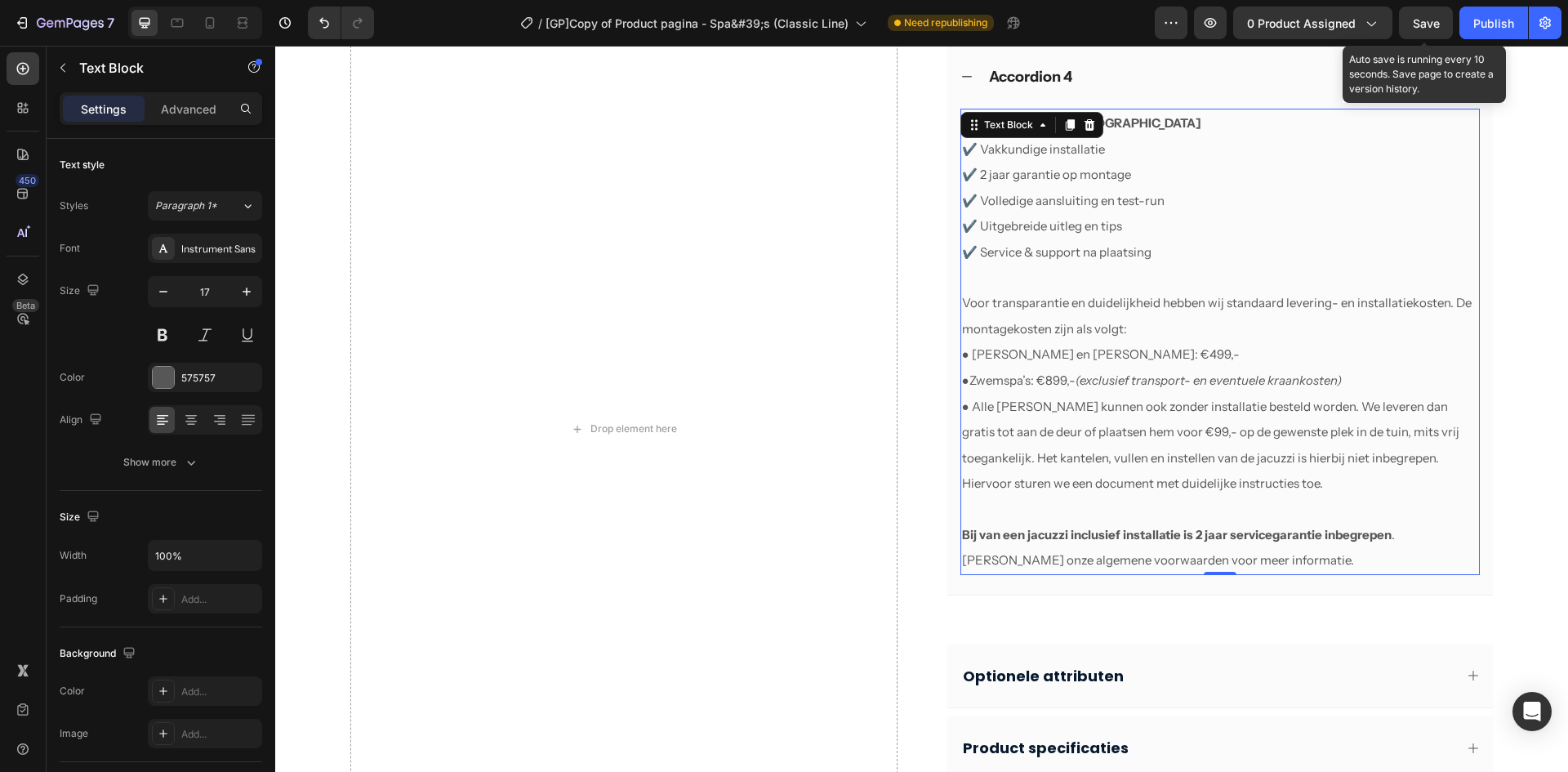
click at [1422, 29] on span "Save" at bounding box center [1426, 23] width 27 height 14
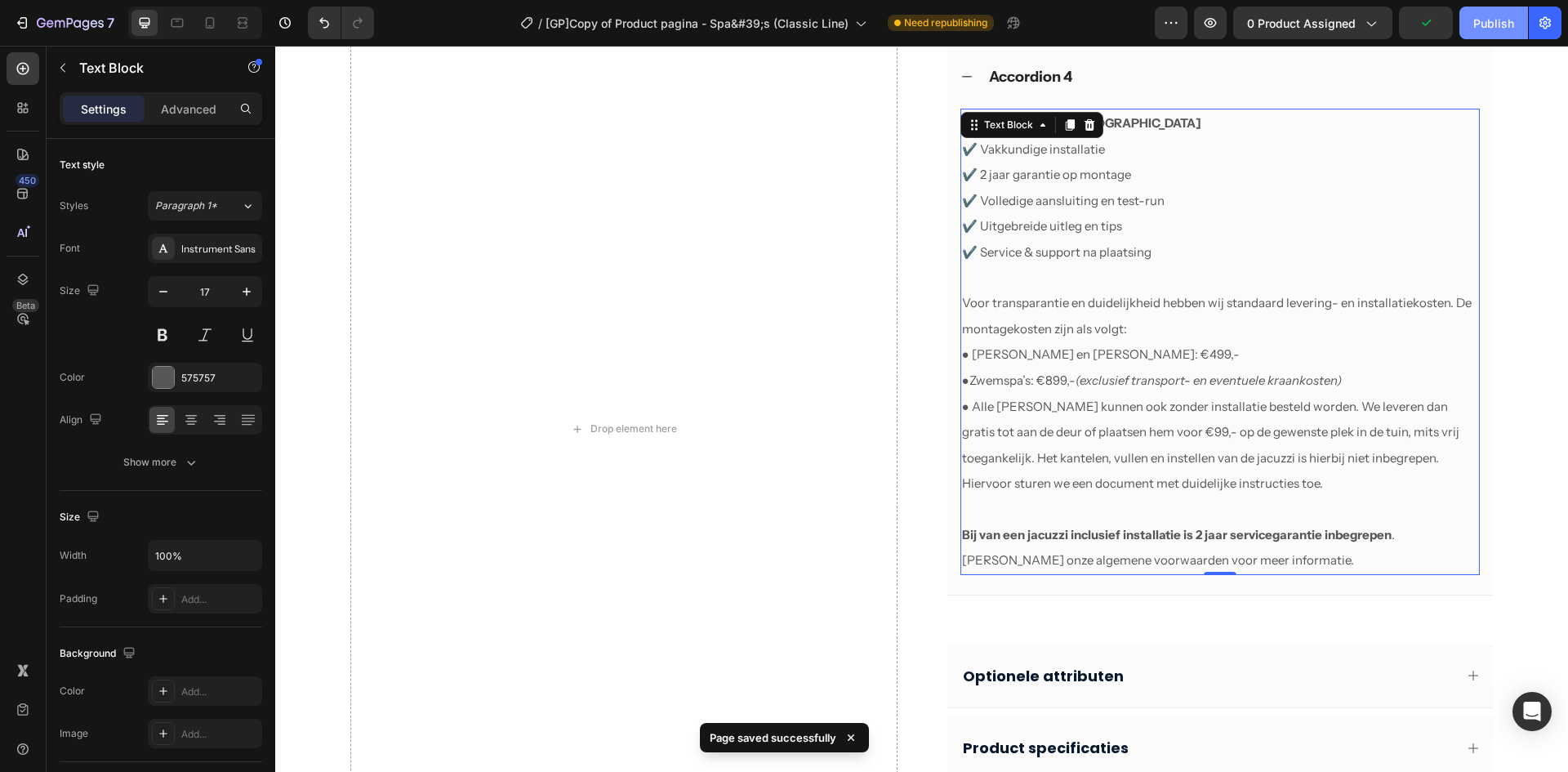
click at [1477, 34] on button "Publish" at bounding box center [1494, 22] width 69 height 33
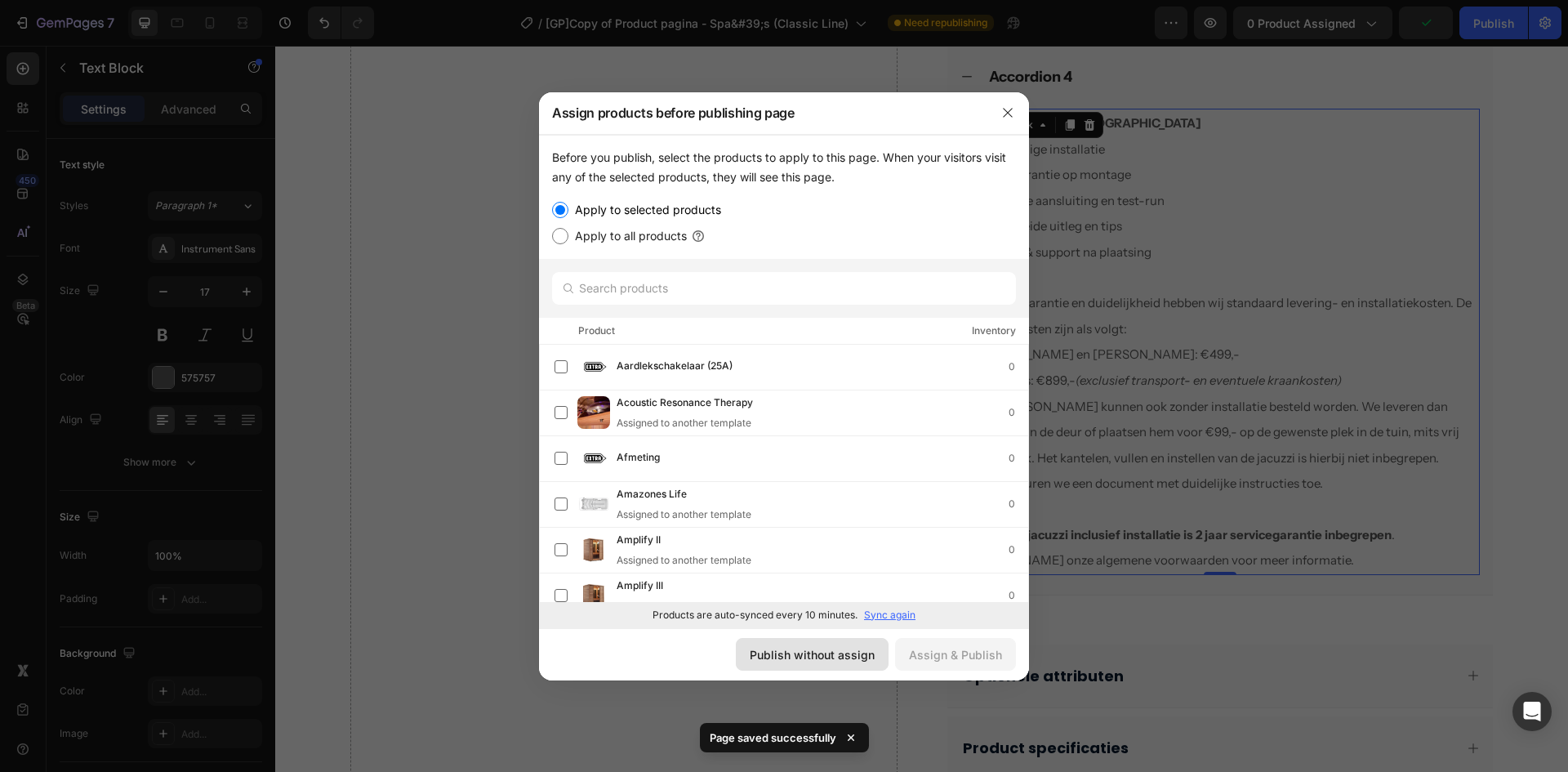
click at [840, 652] on div "Publish without assign" at bounding box center [812, 655] width 125 height 17
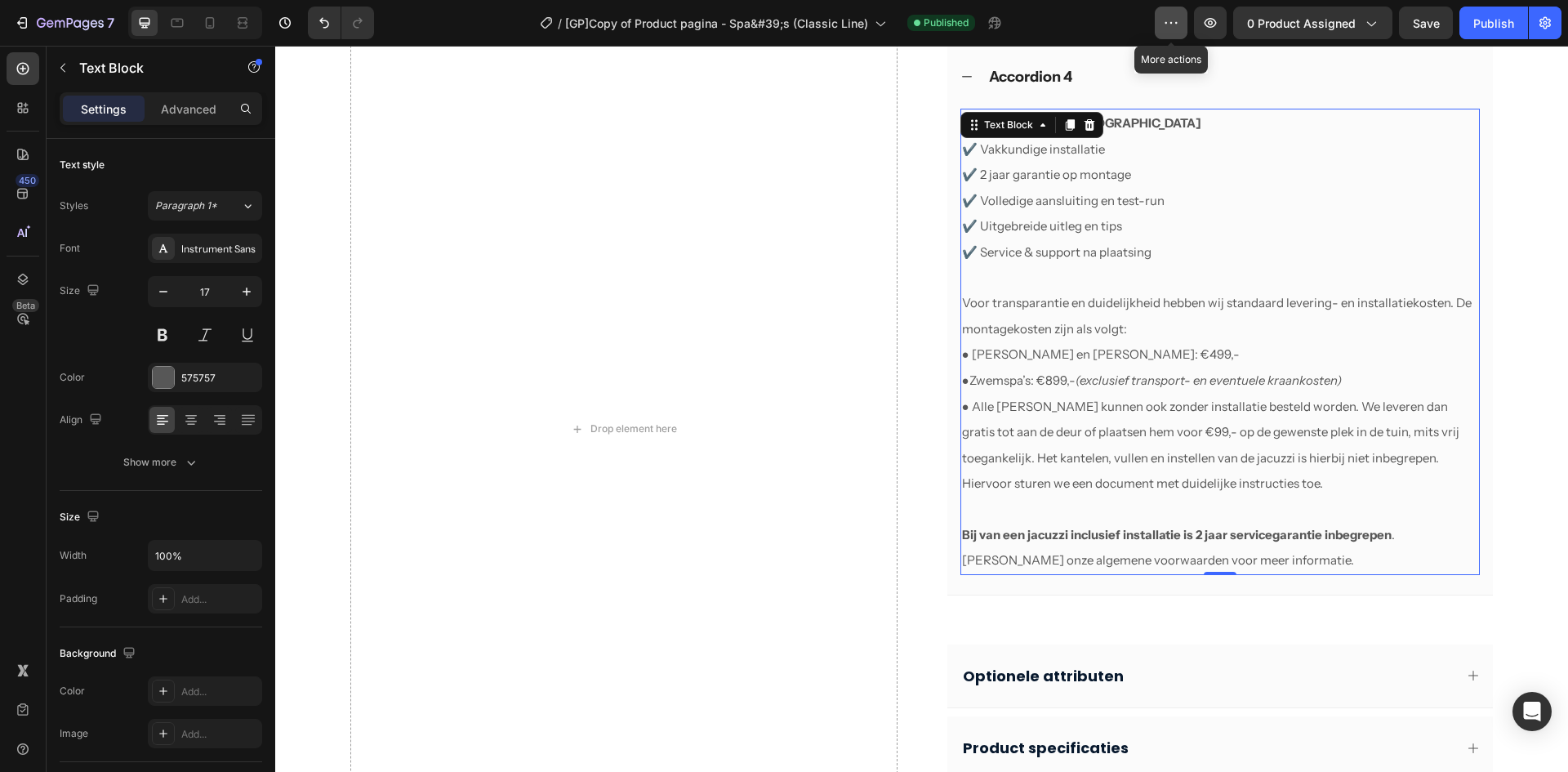
click at [1175, 20] on icon "button" at bounding box center [1171, 23] width 17 height 17
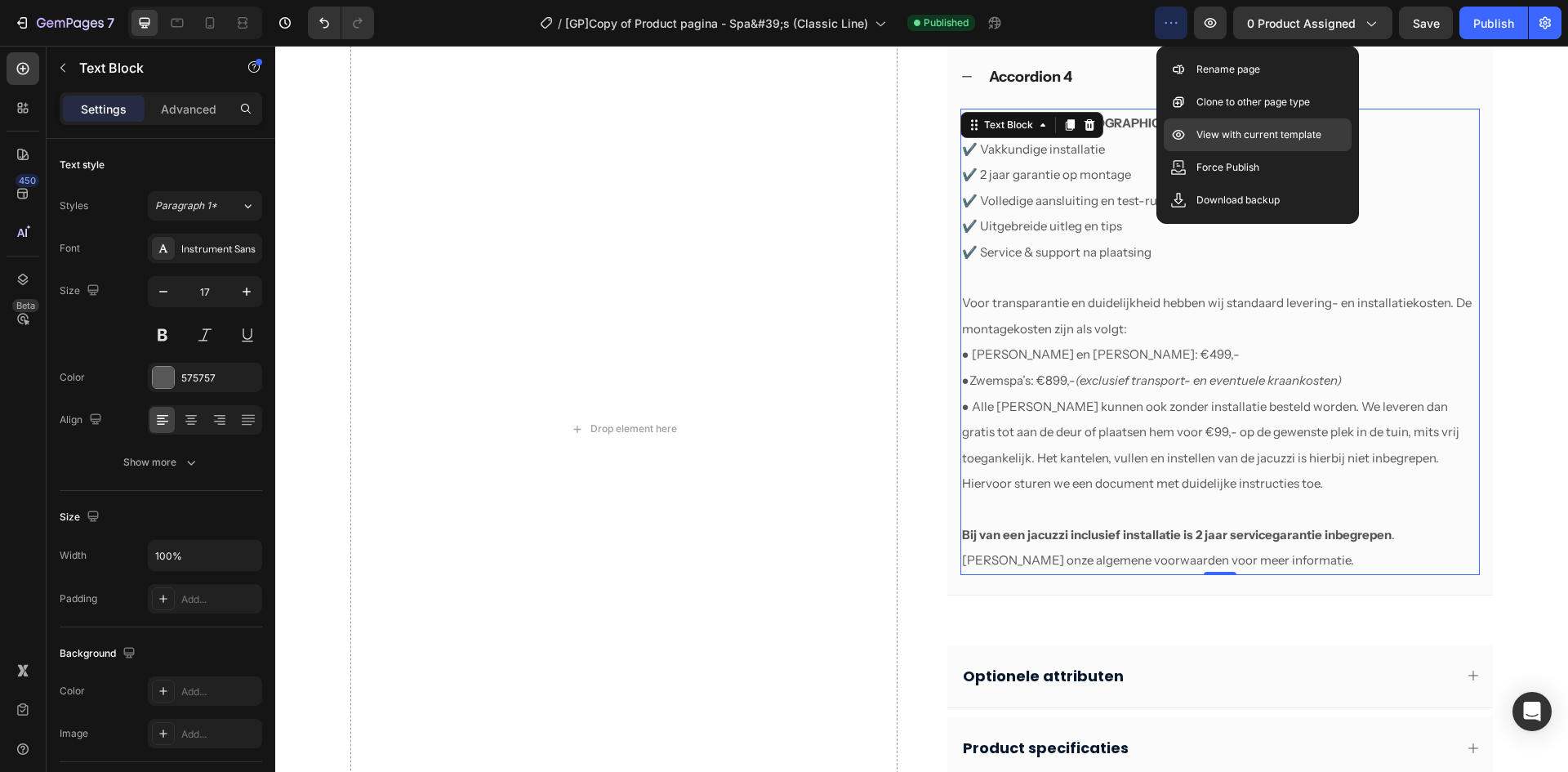
click at [1249, 135] on p "View with current template" at bounding box center [1259, 135] width 125 height 17
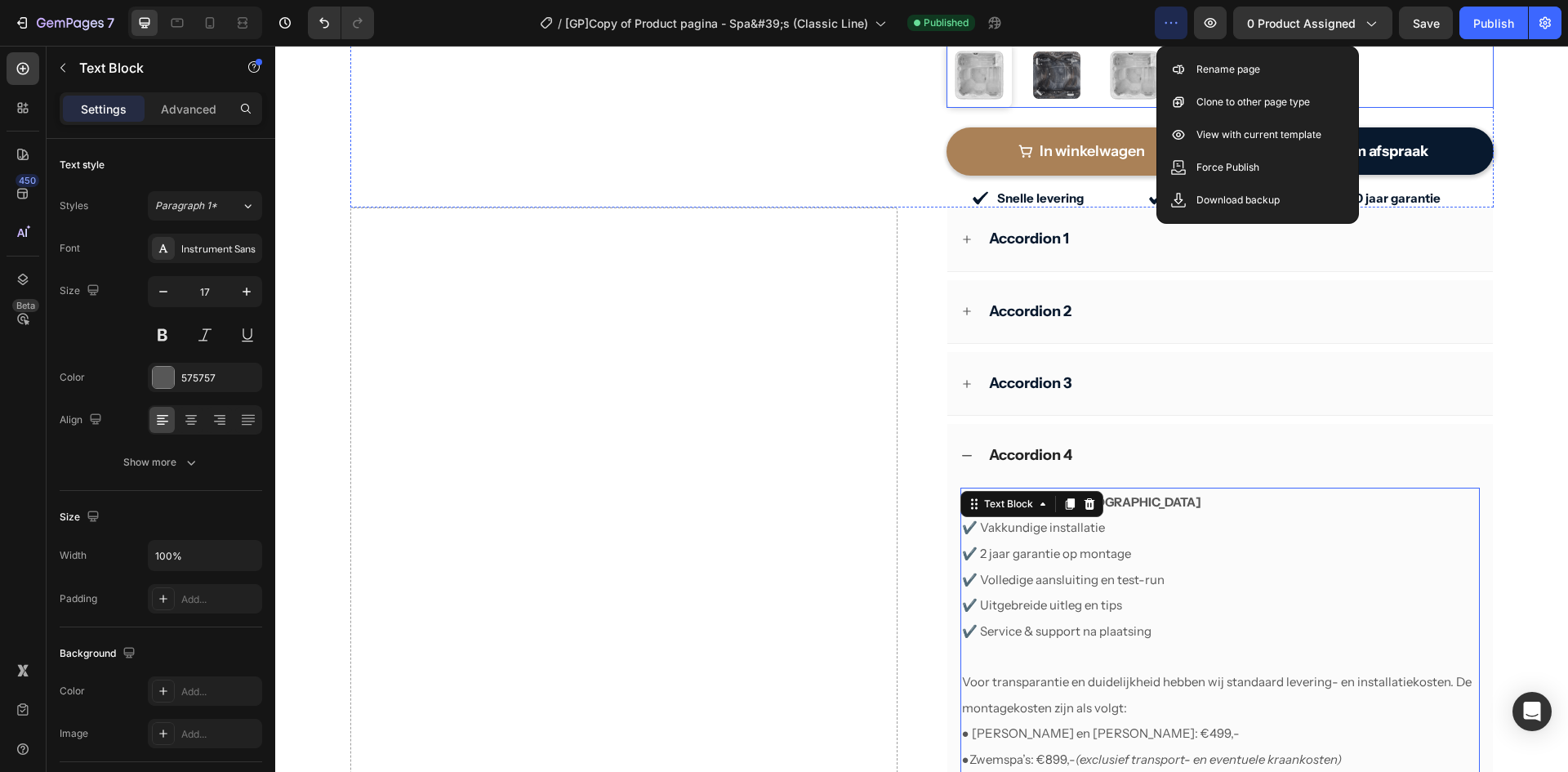
scroll to position [318, 0]
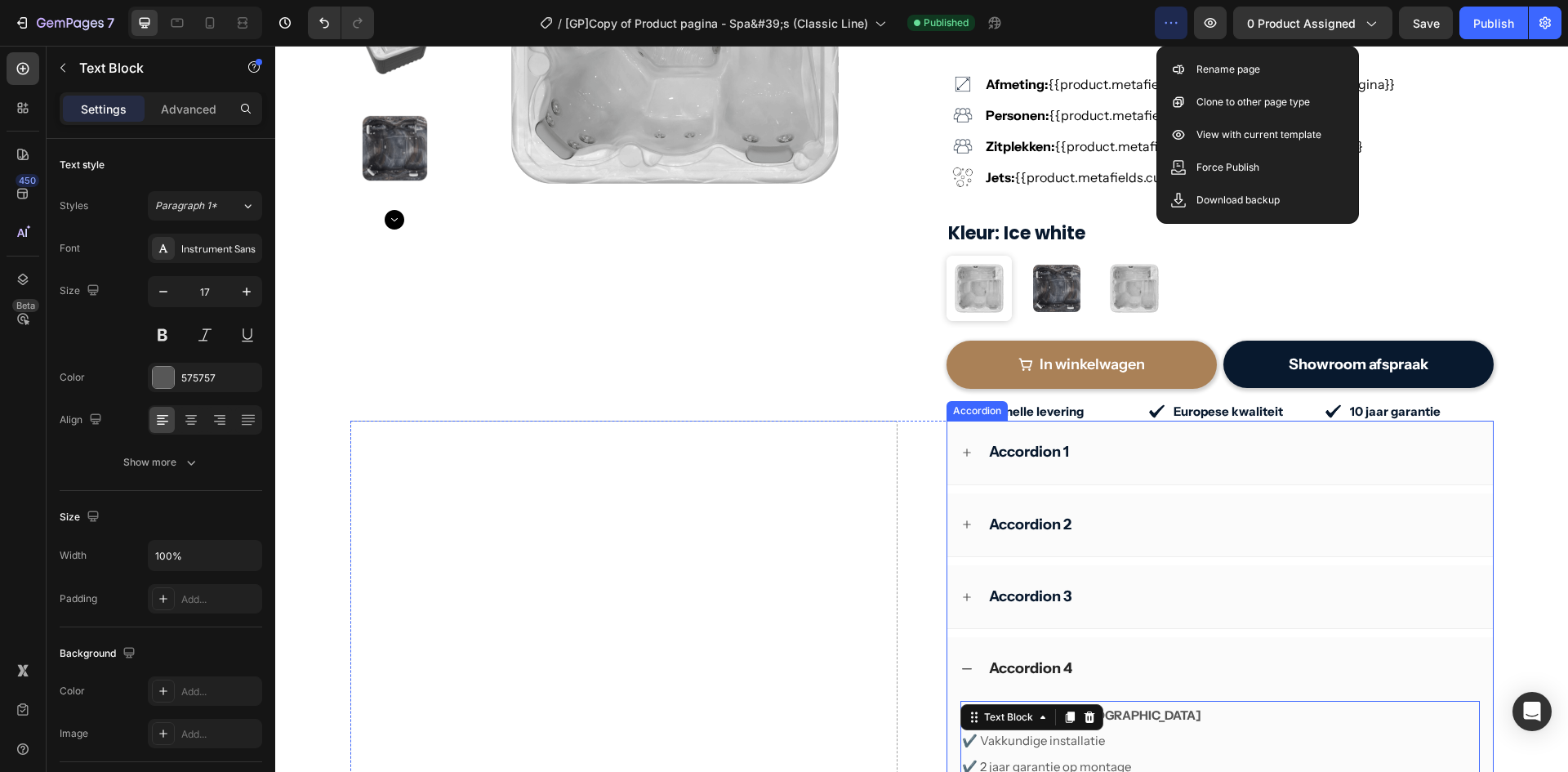
click at [949, 439] on div "Accordion 1" at bounding box center [1221, 453] width 546 height 63
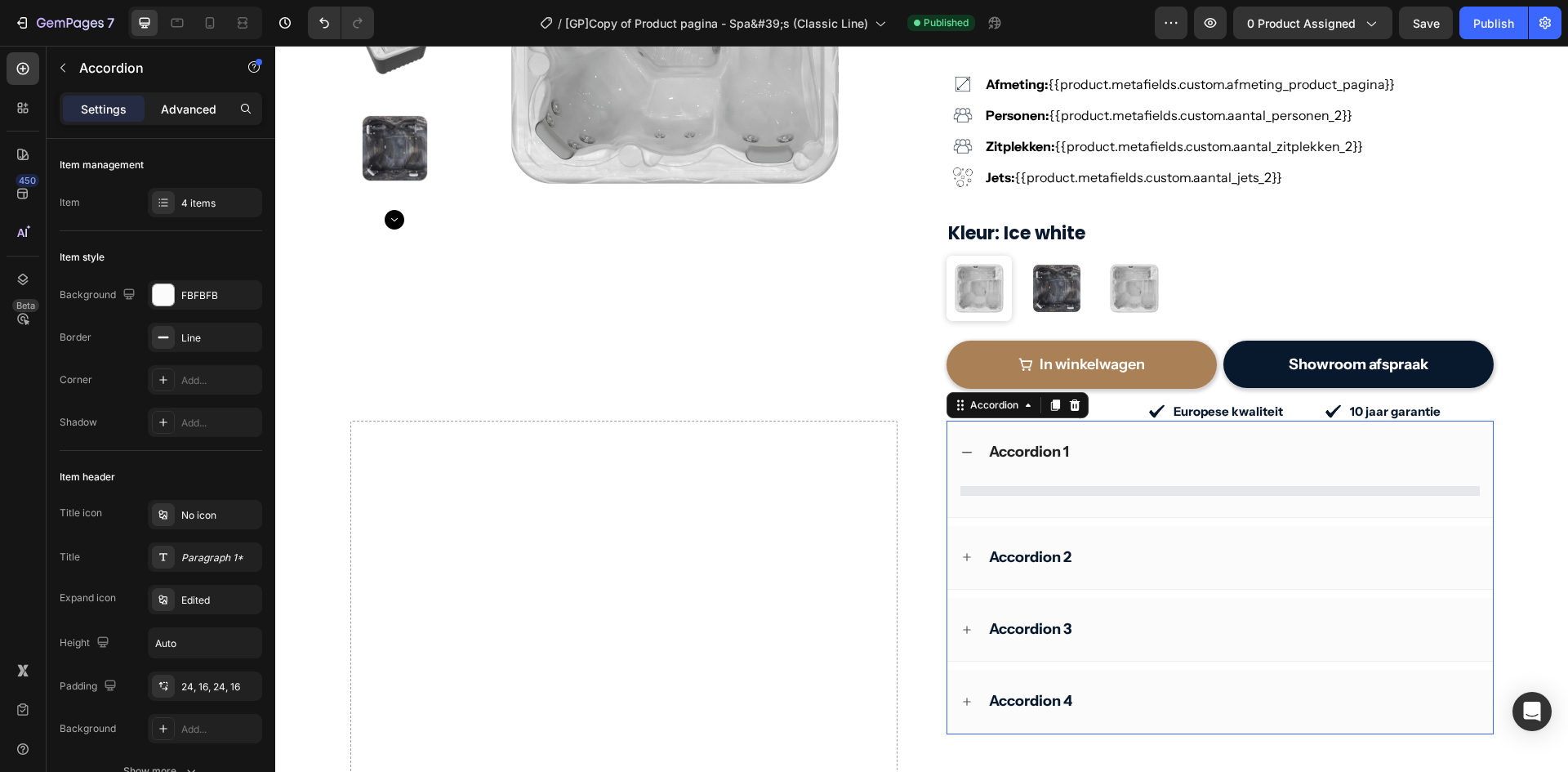
click at [190, 109] on p "Advanced" at bounding box center [189, 109] width 56 height 17
type input "100%"
type input "100"
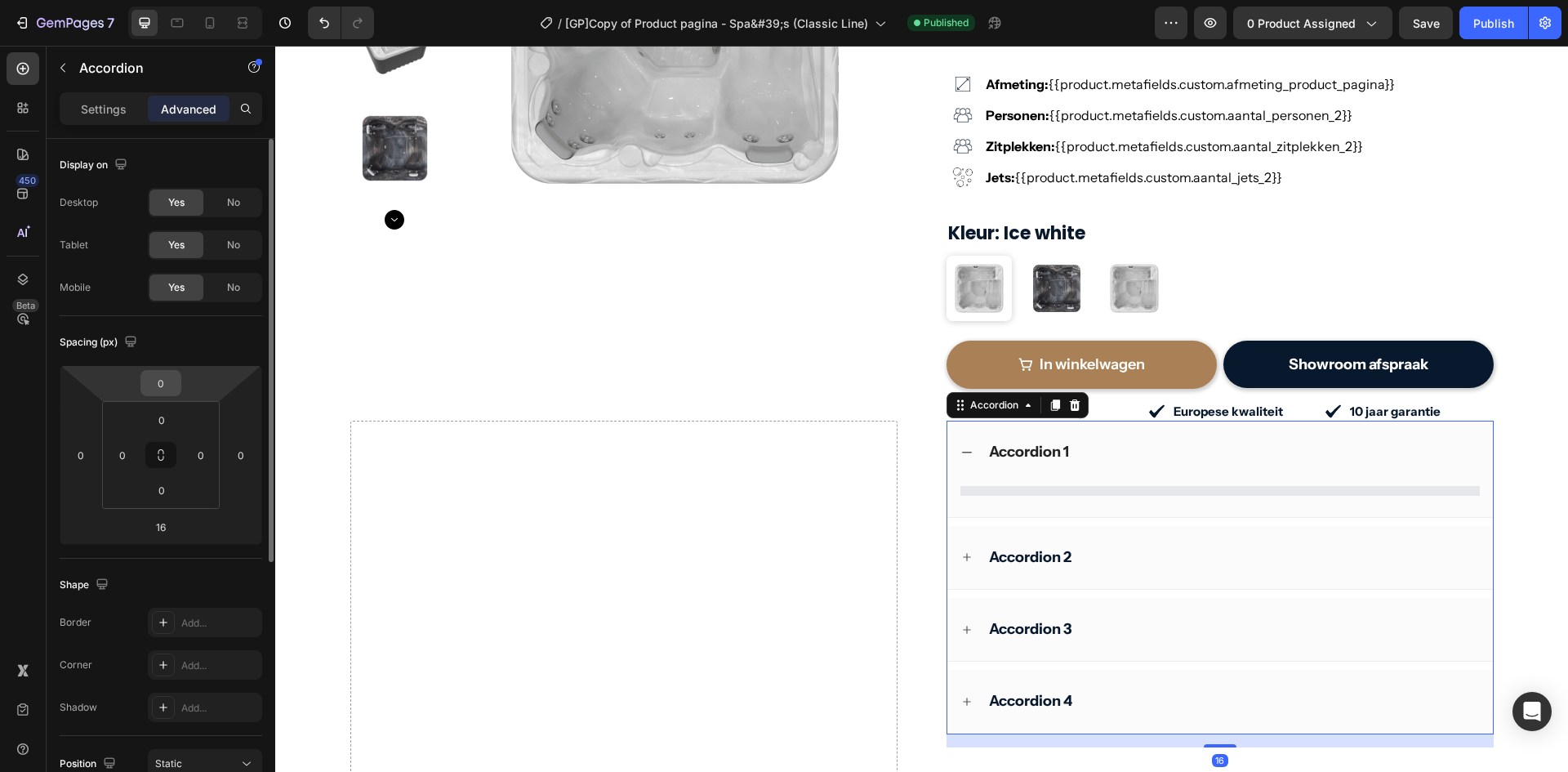
click at [155, 386] on input "0" at bounding box center [160, 383] width 33 height 24
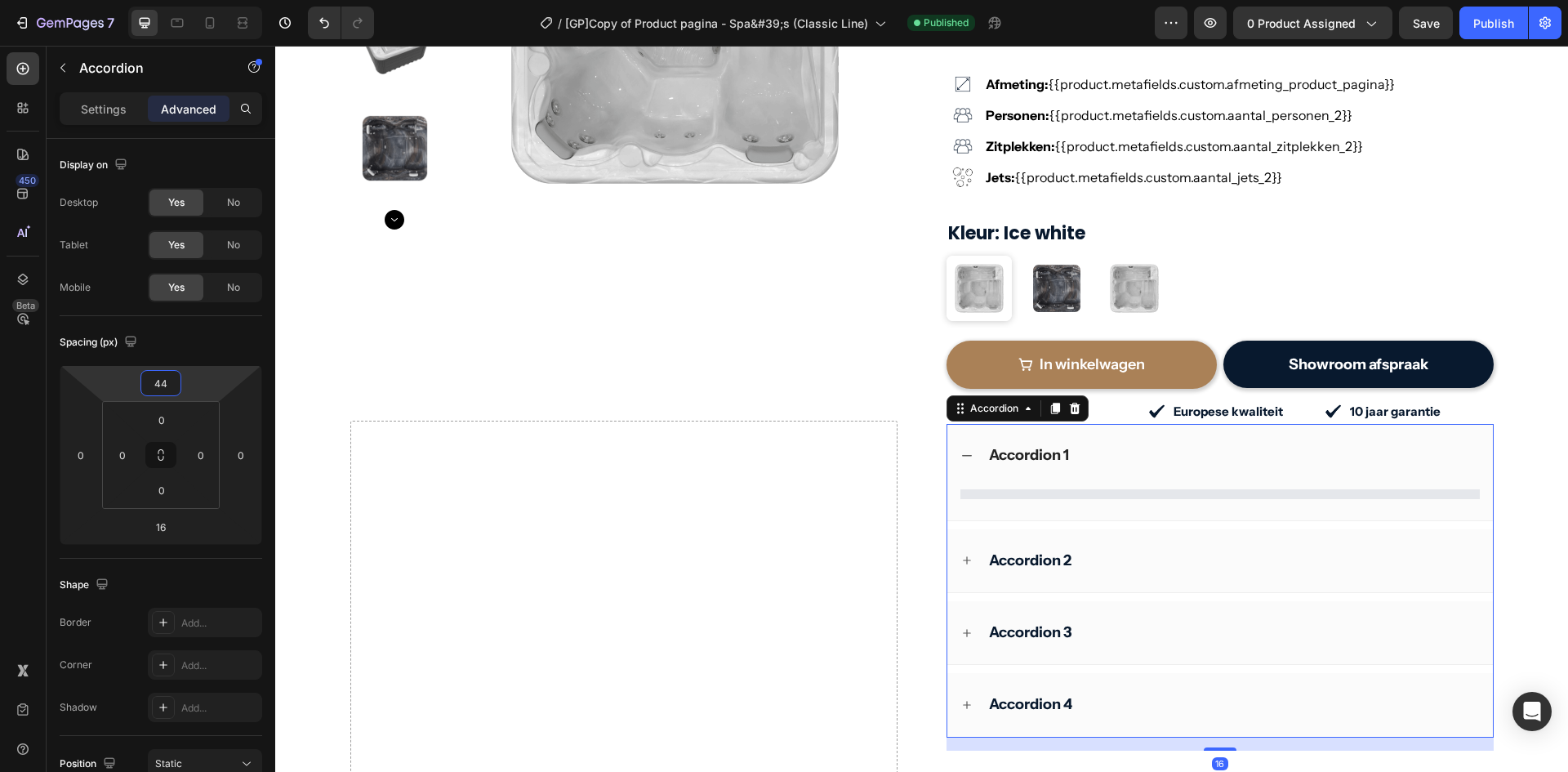
type input "44"
click at [162, 0] on div "7 Version history / [GP]Copy of Product pagina - Spa&#39;s (Classic Line) Publi…" at bounding box center [784, 0] width 1568 height 0
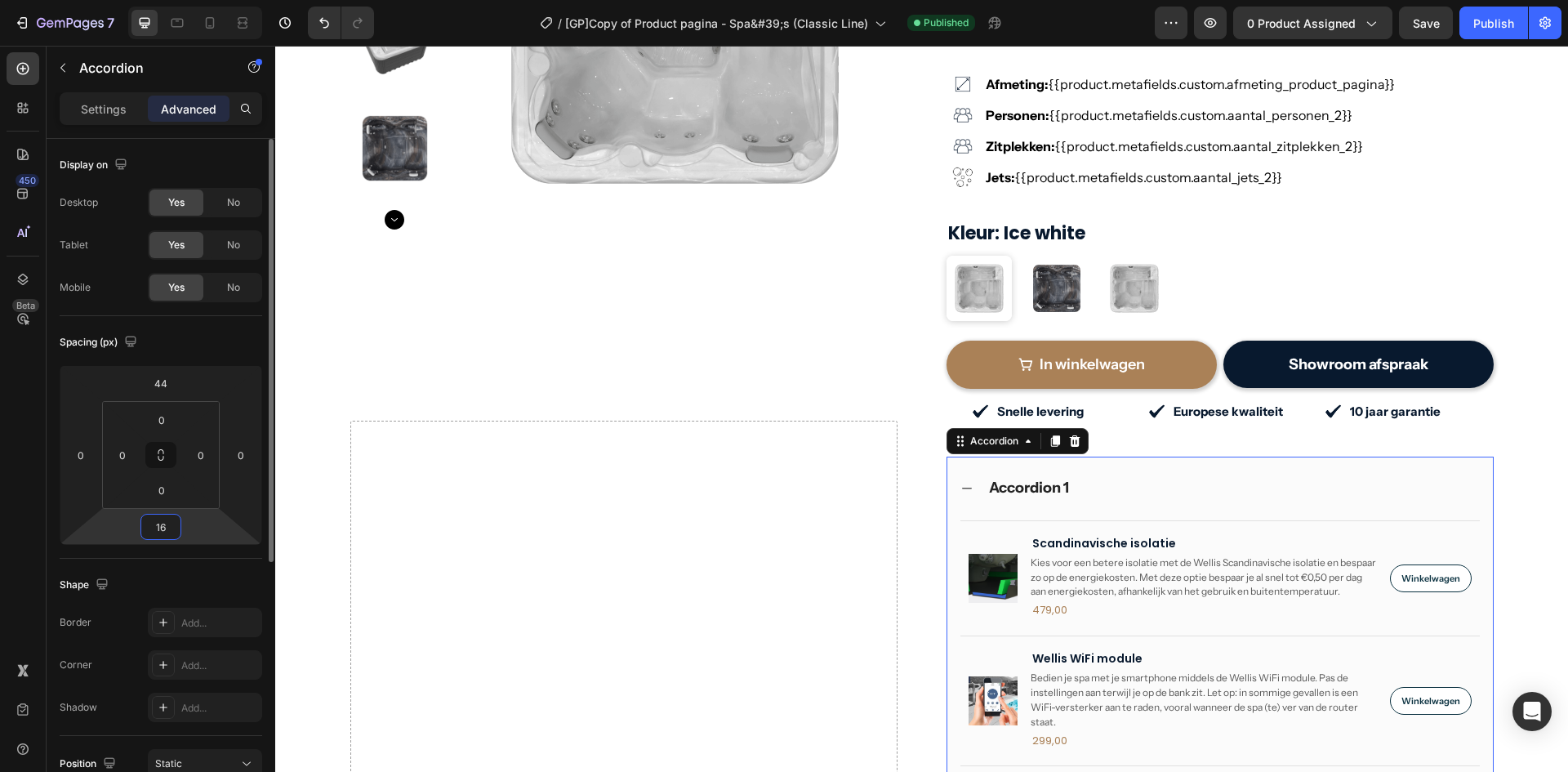
click at [162, 530] on input "16" at bounding box center [160, 527] width 33 height 24
type input "44"
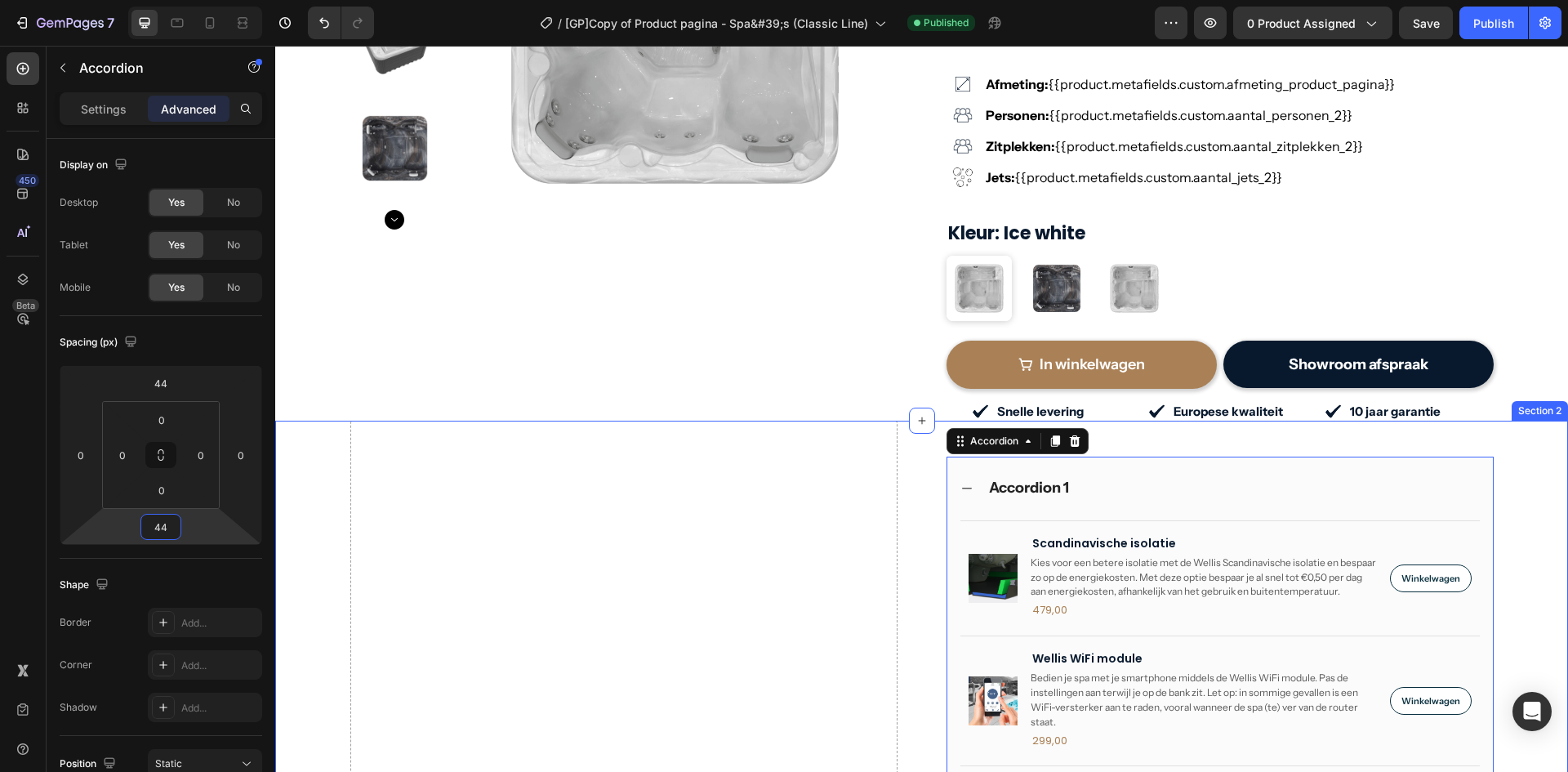
click at [1246, 456] on div "Accordion 1" at bounding box center [1221, 488] width 546 height 63
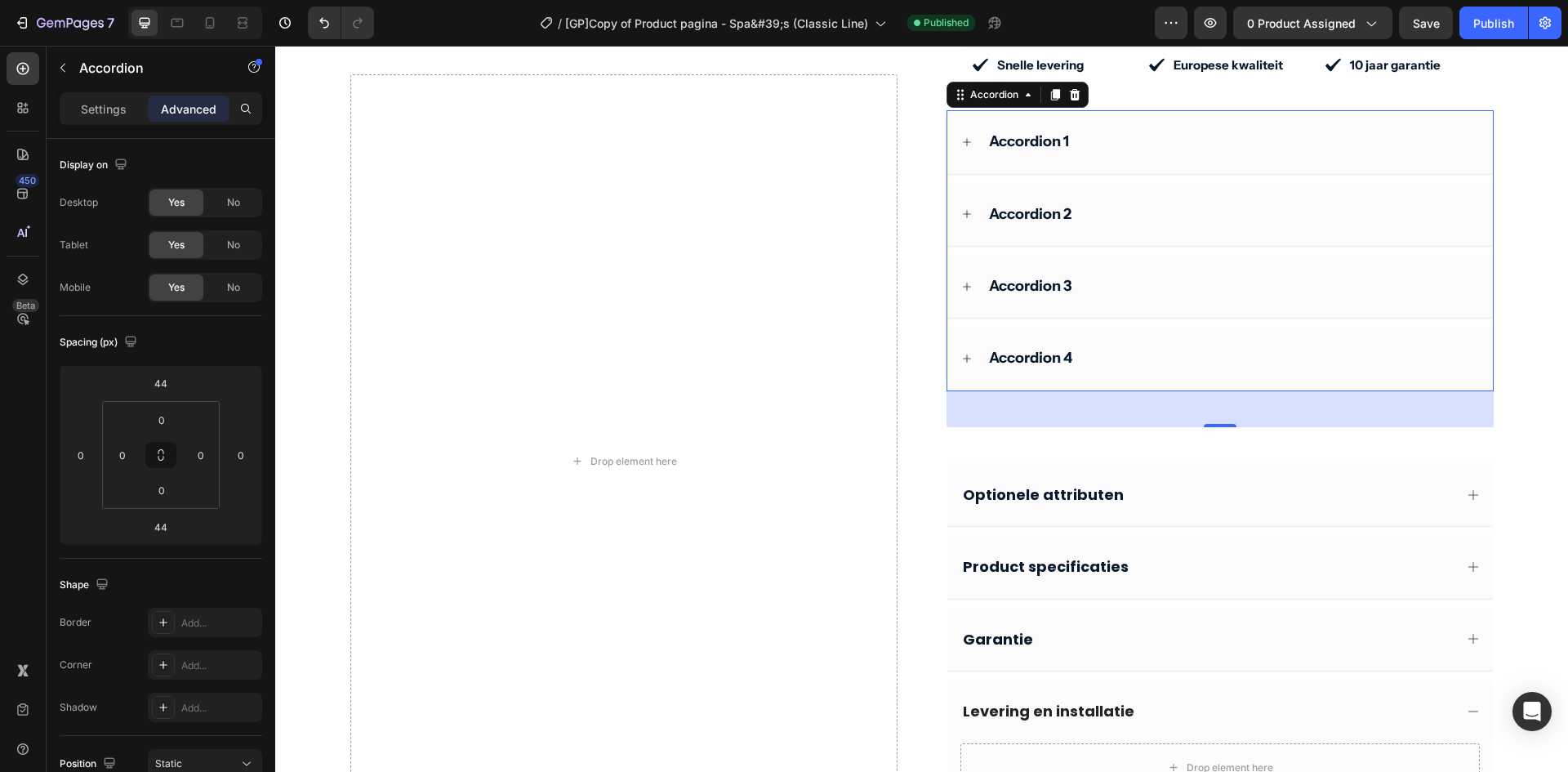
scroll to position [699, 0]
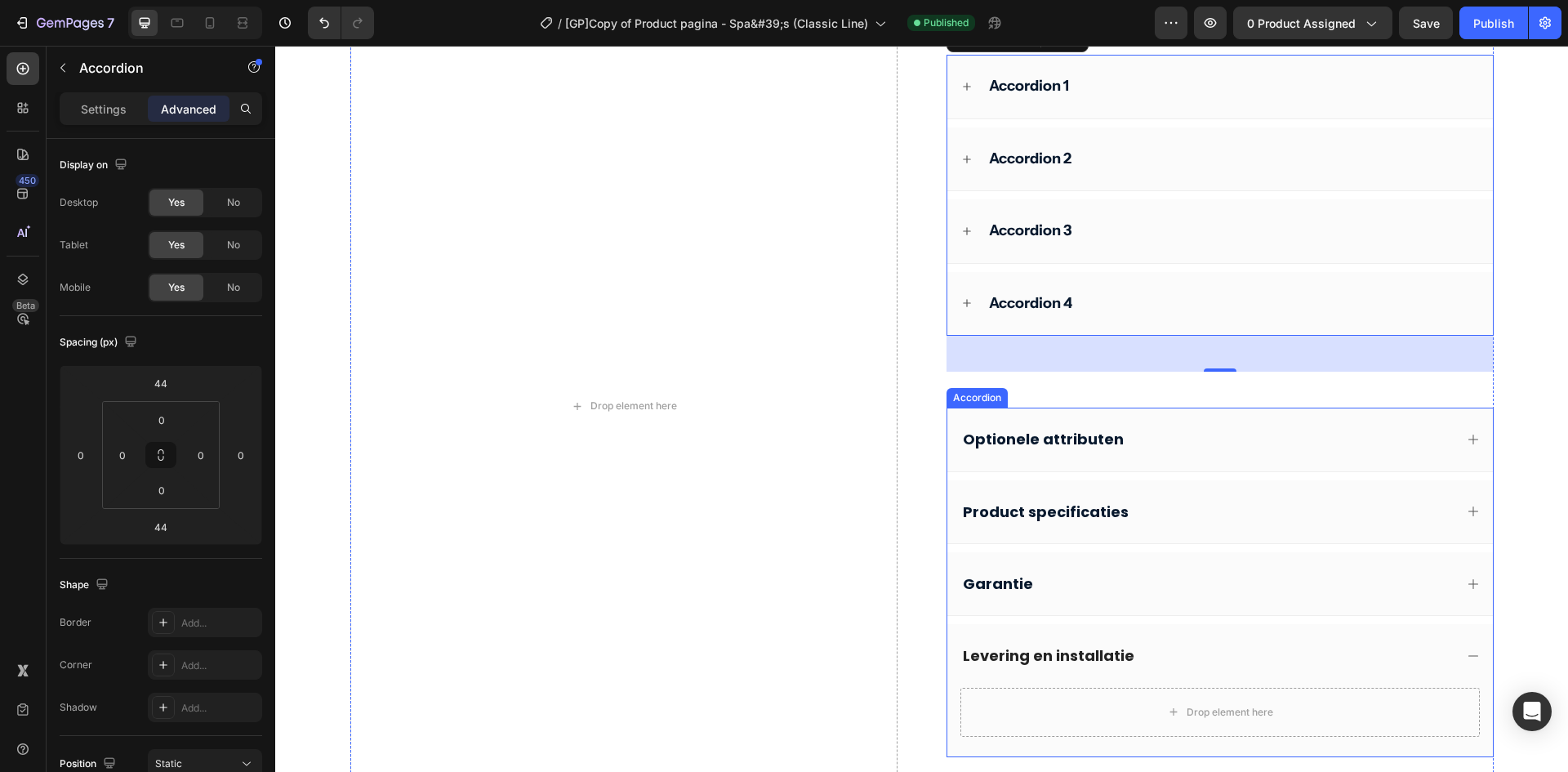
click at [1102, 443] on p "Optionele attributen" at bounding box center [1043, 439] width 161 height 19
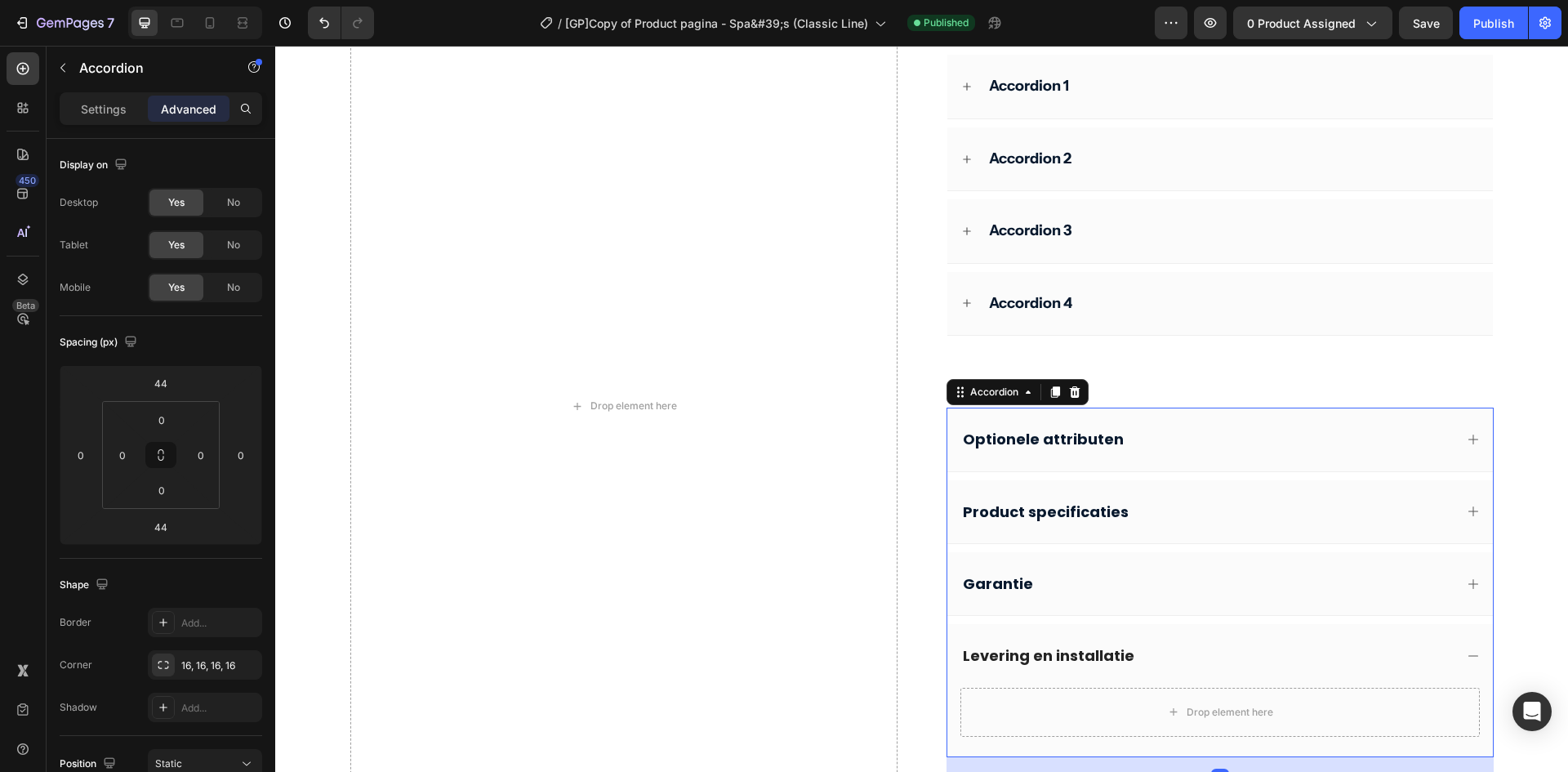
click at [1056, 444] on p "Optionele attributen" at bounding box center [1043, 439] width 161 height 19
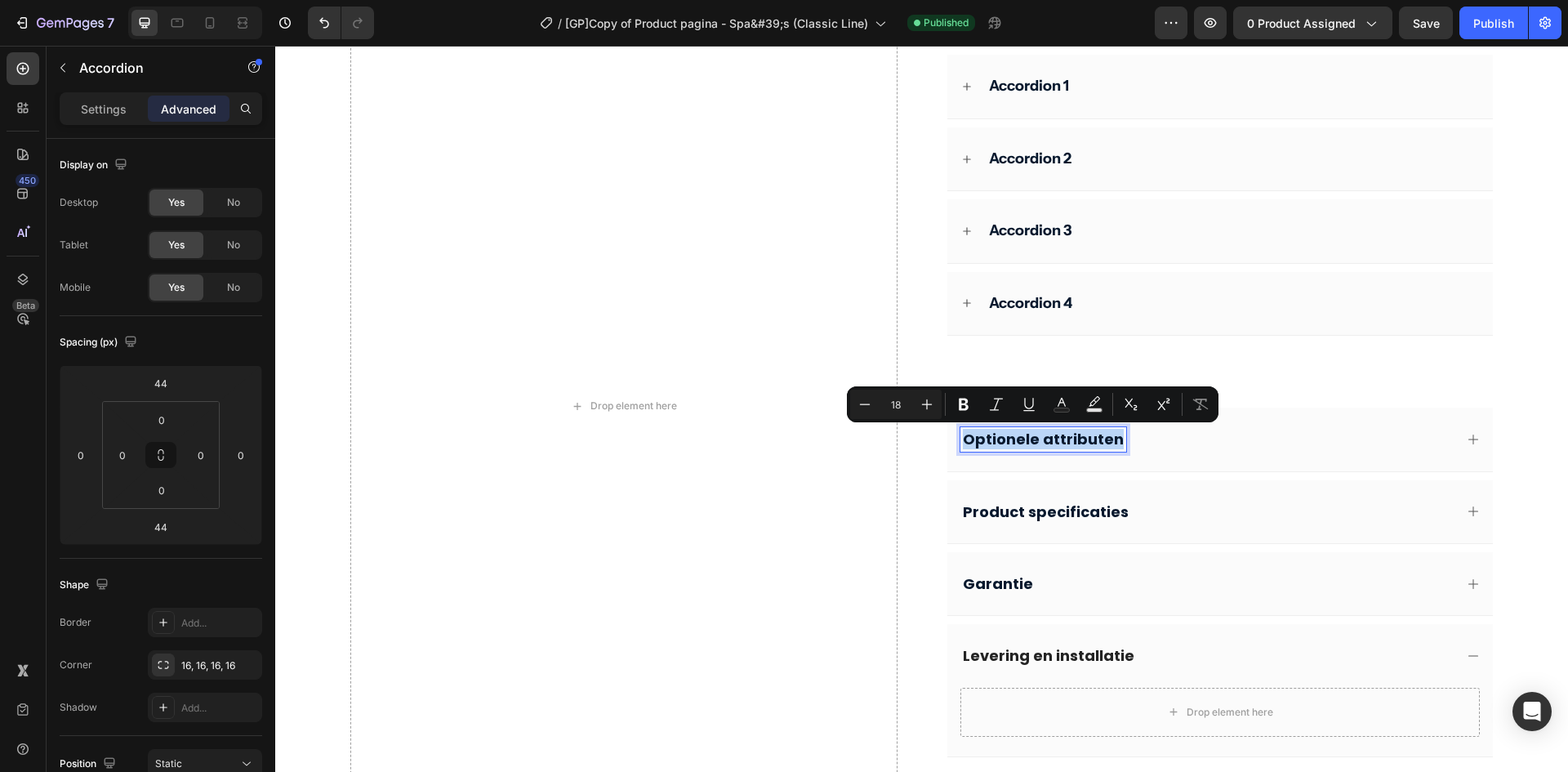
copy p "Optionele attributen"
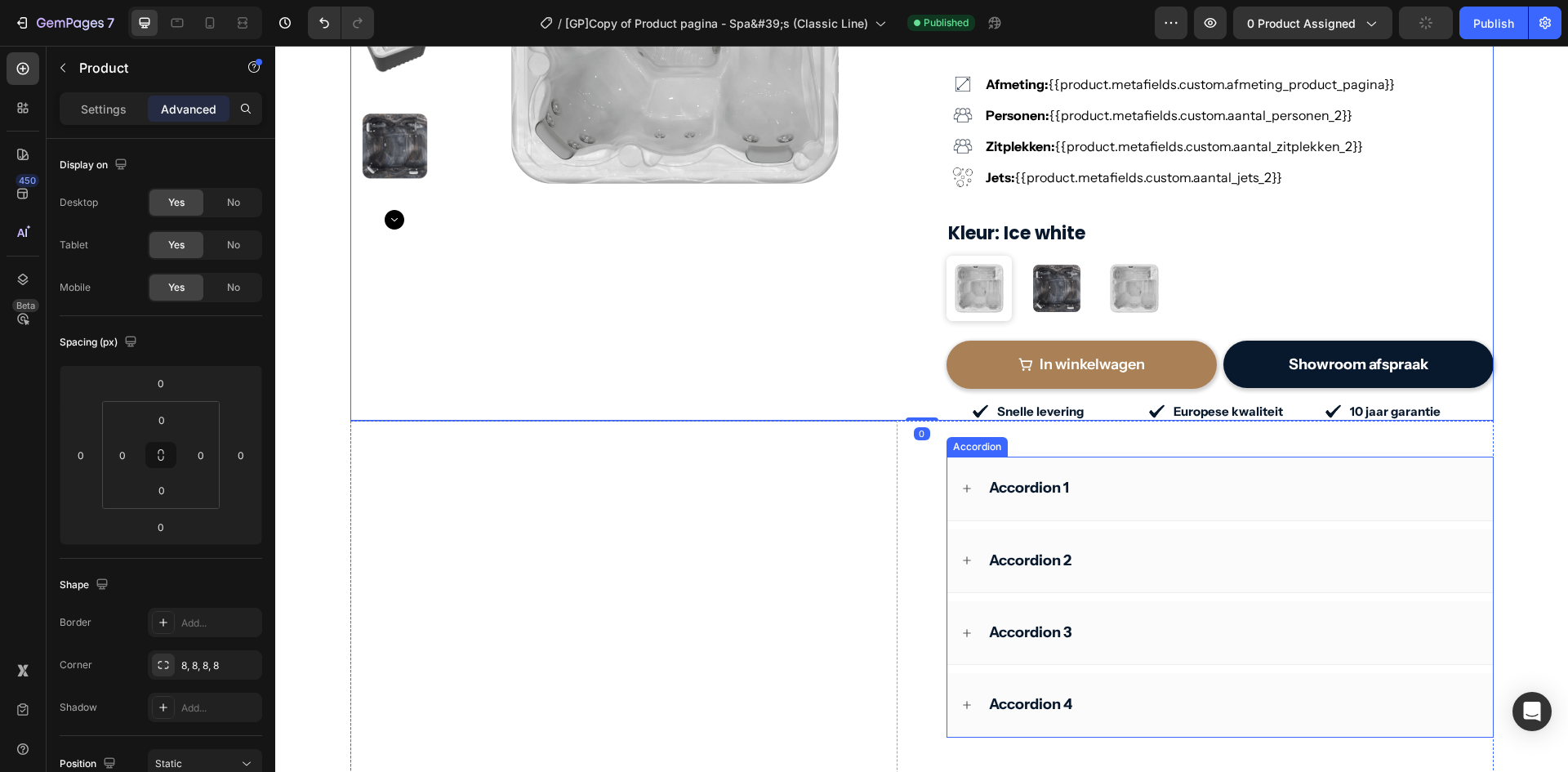
click at [1026, 479] on p "Accordion 1" at bounding box center [1029, 488] width 80 height 19
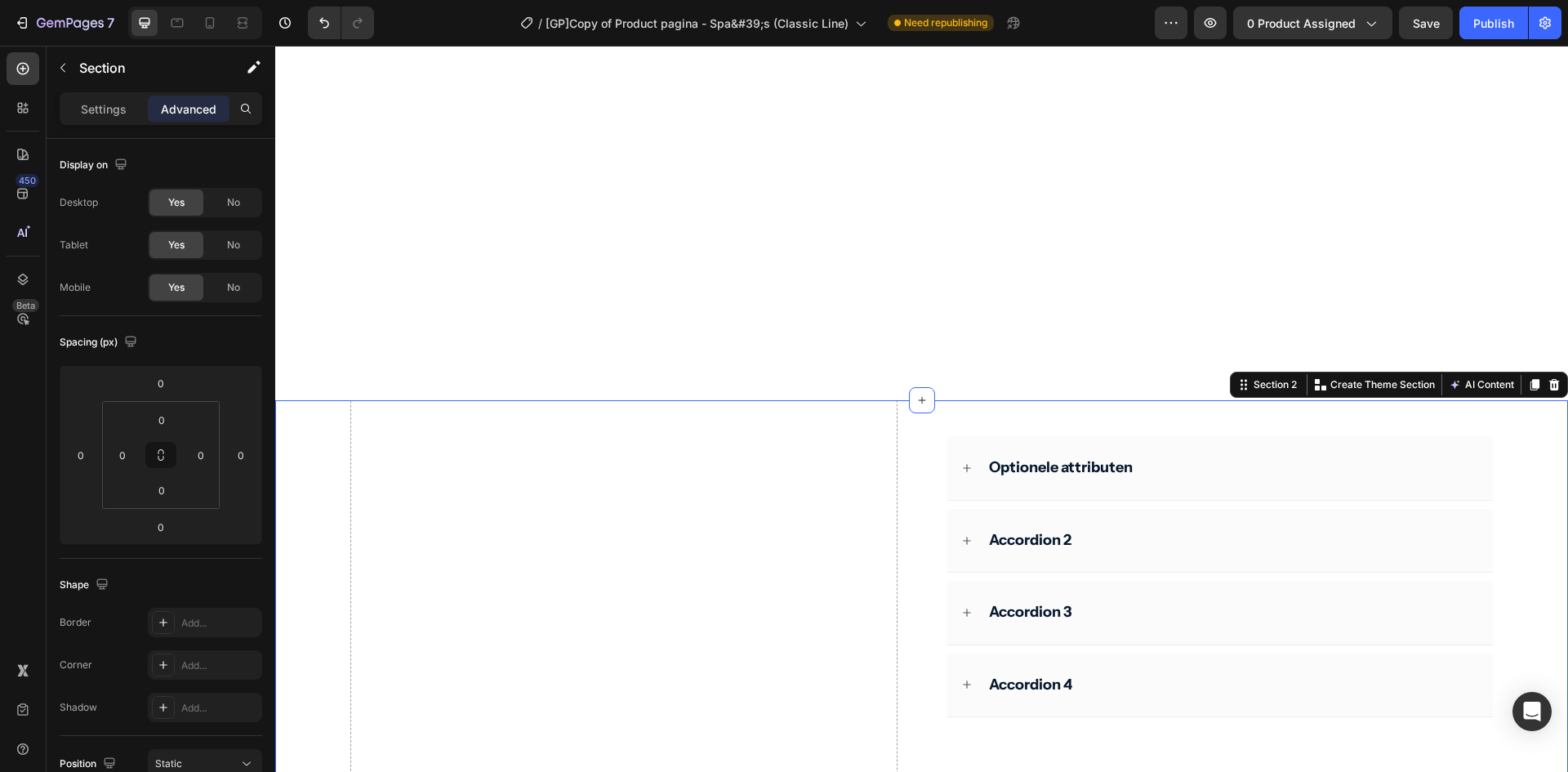
scroll to position [699, 0]
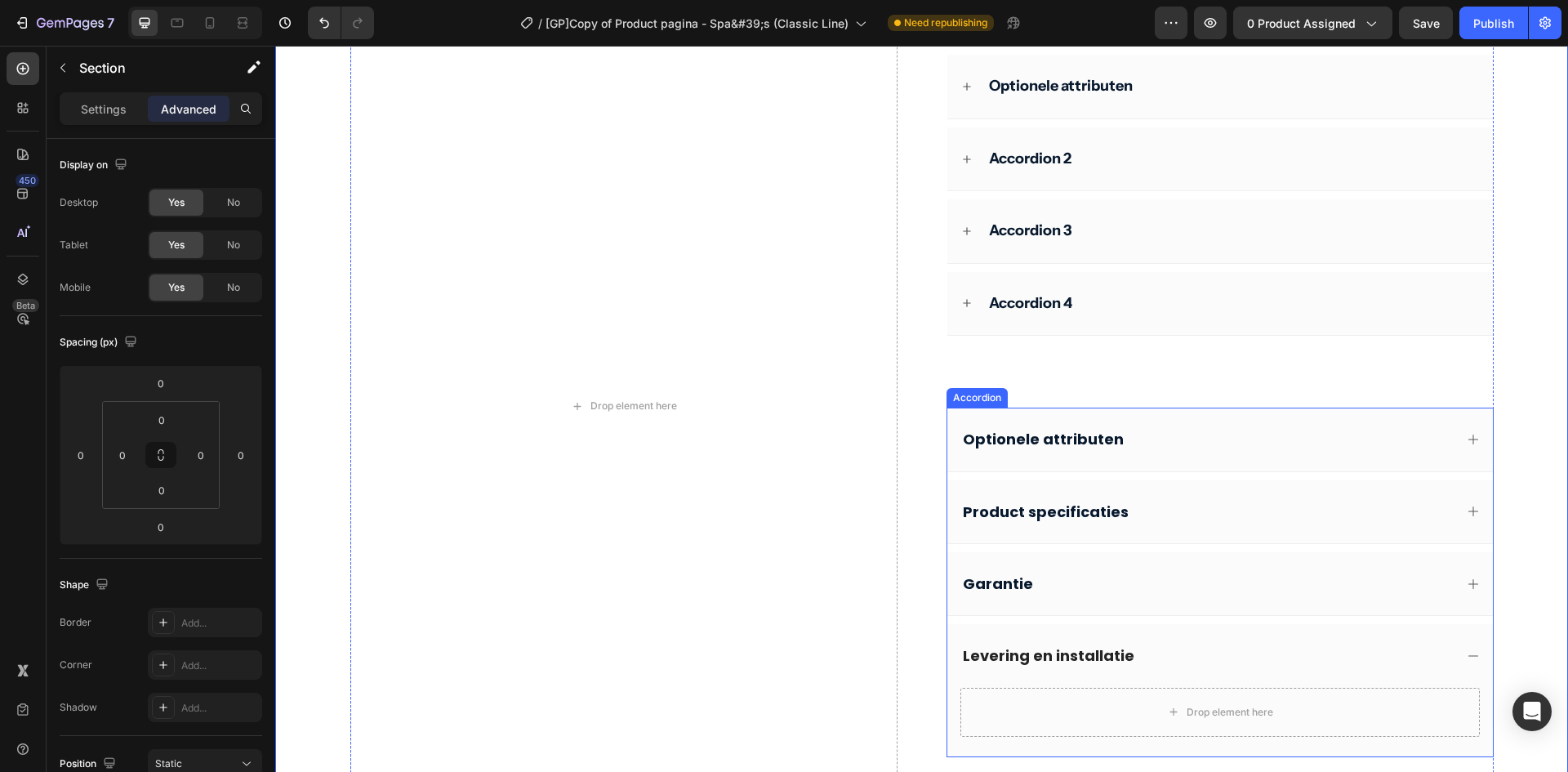
click at [1022, 414] on div "Optionele attributen" at bounding box center [1221, 440] width 546 height 63
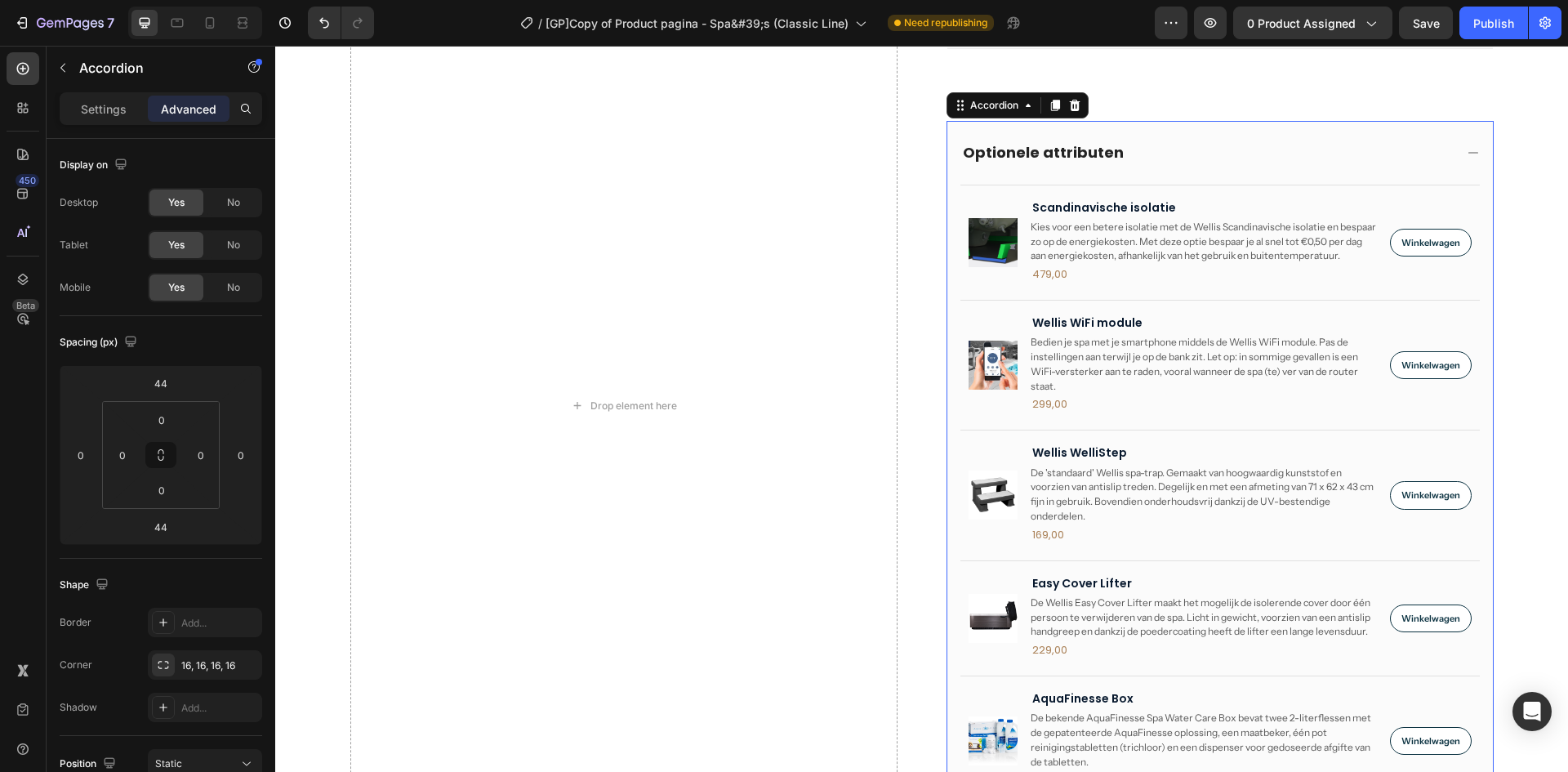
click at [1114, 142] on div "Optionele attributen" at bounding box center [1208, 152] width 493 height 23
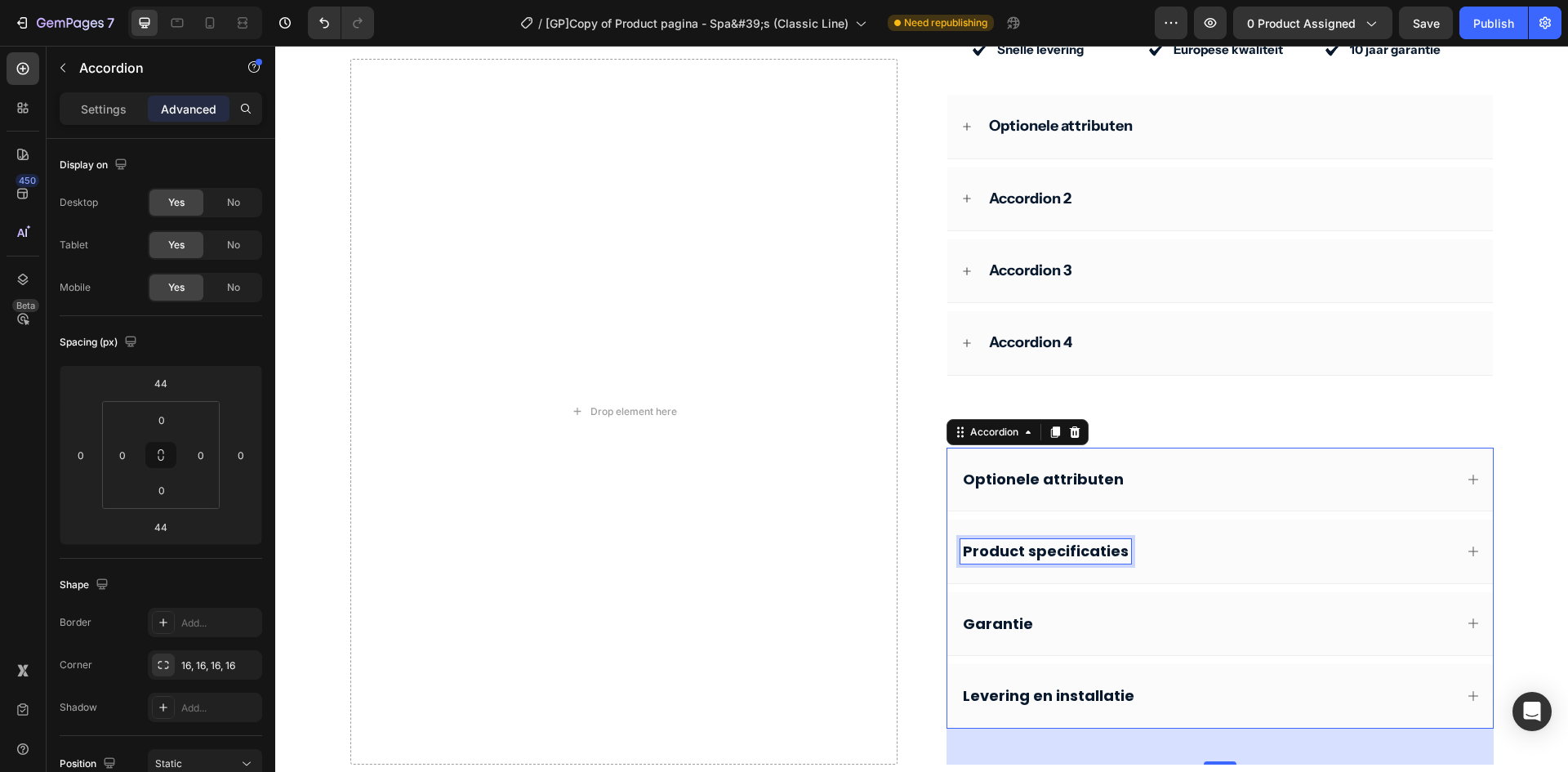
scroll to position [665, 0]
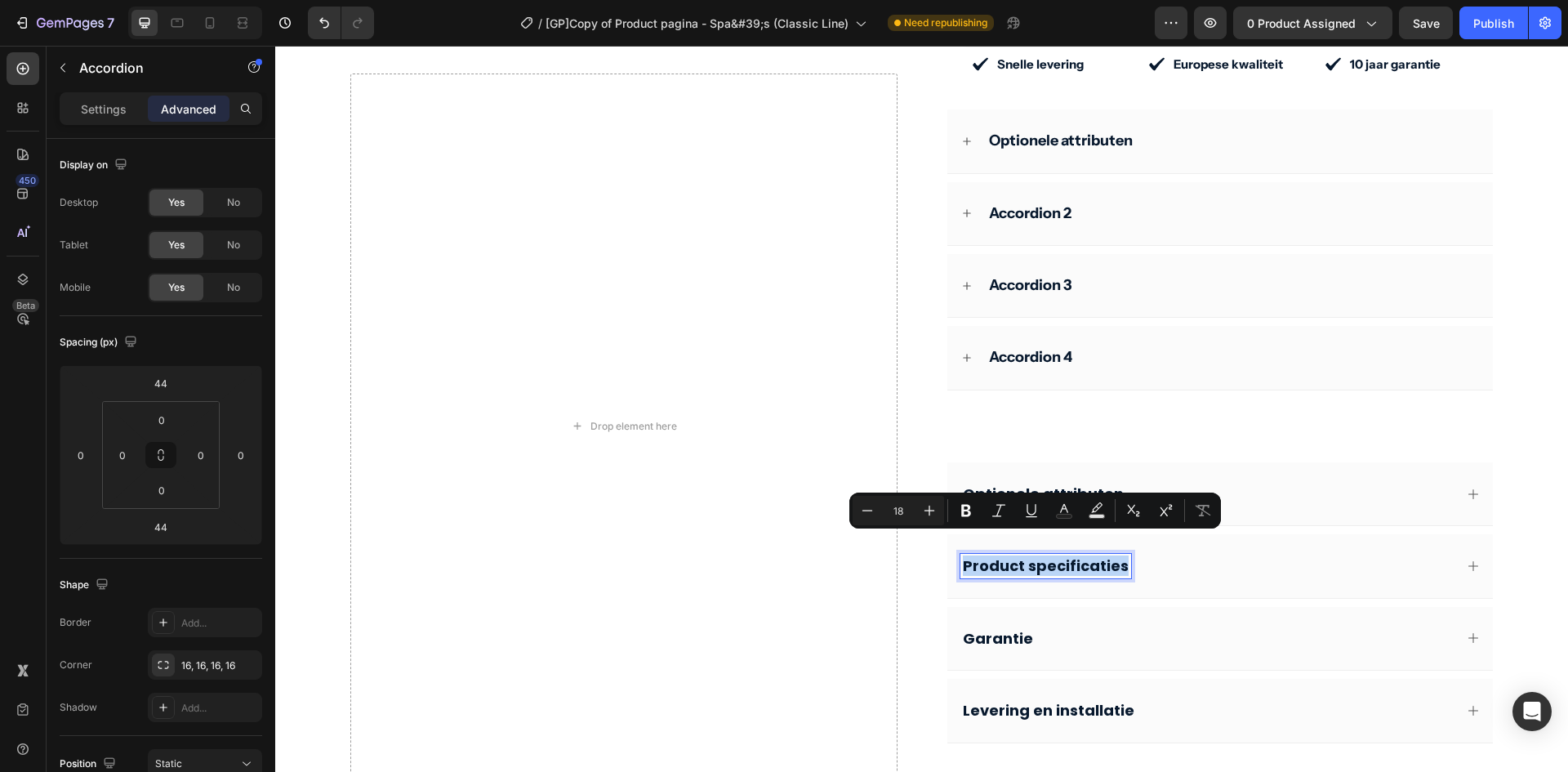
copy p "Product specificaties"
click at [1029, 204] on p "Accordion 2" at bounding box center [1030, 213] width 83 height 19
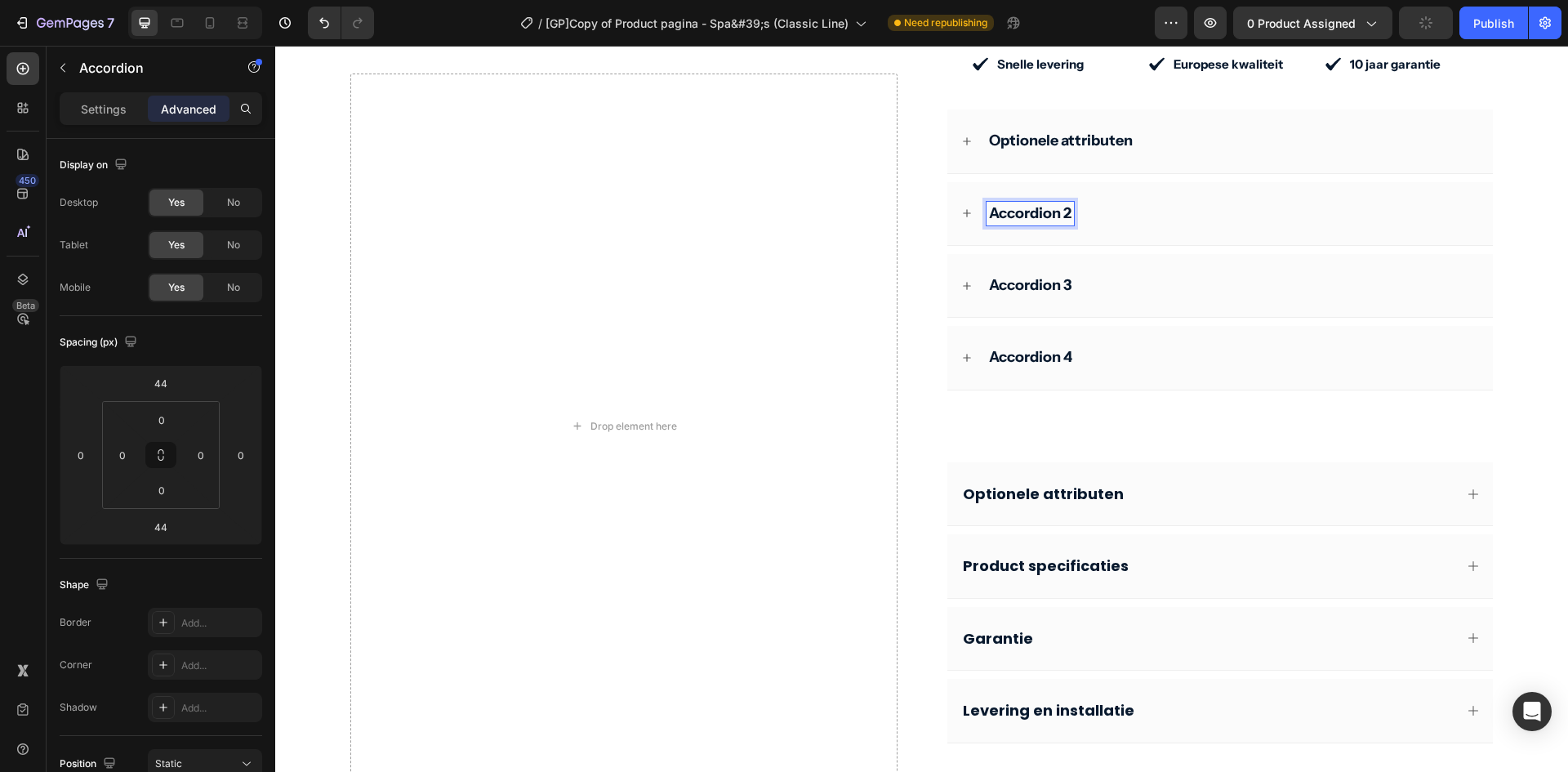
click at [1029, 204] on p "Accordion 2" at bounding box center [1030, 213] width 83 height 19
click at [1000, 630] on p "Garantie" at bounding box center [997, 639] width 70 height 19
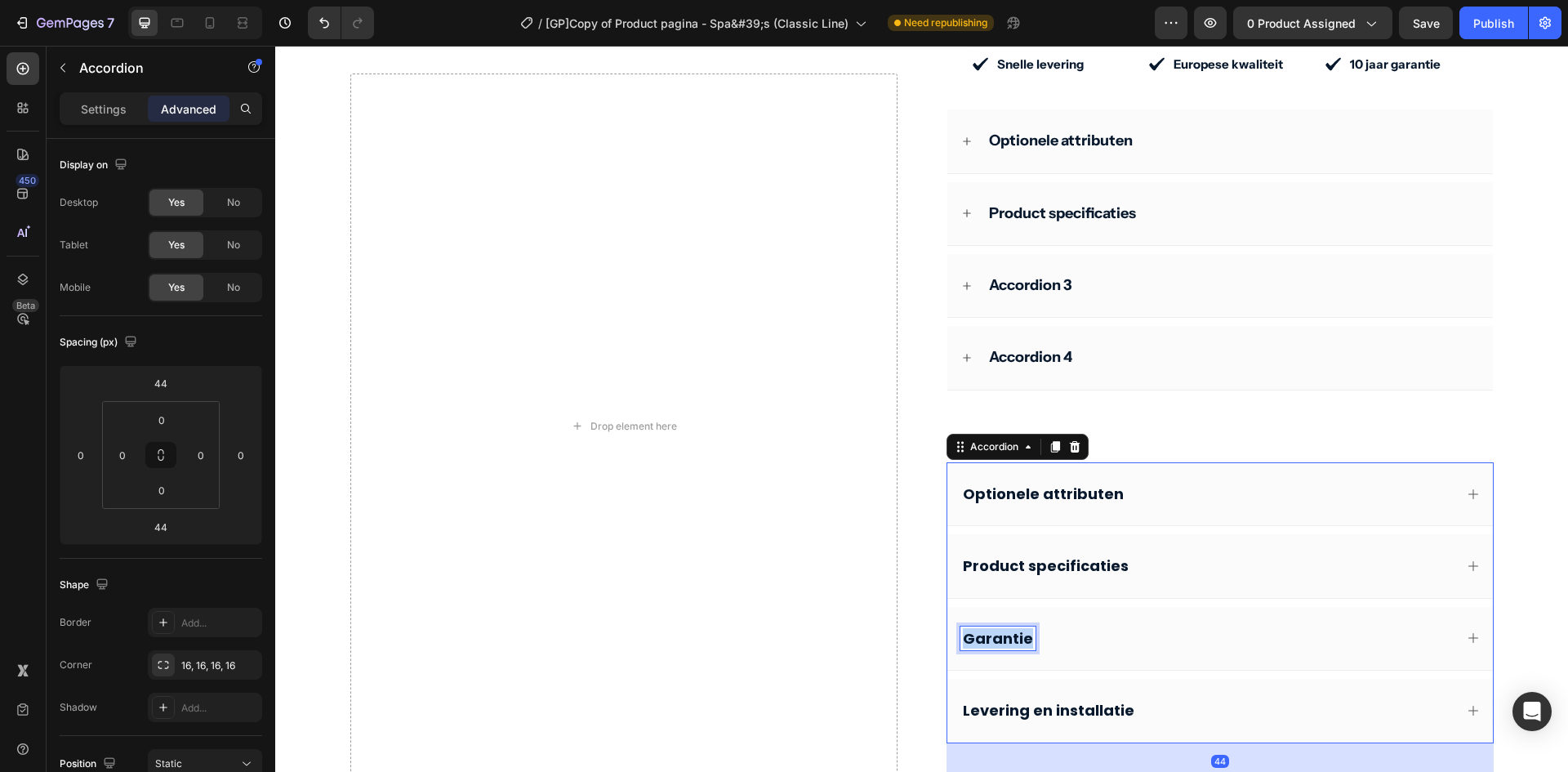
click at [1003, 630] on p "Garantie" at bounding box center [997, 639] width 70 height 19
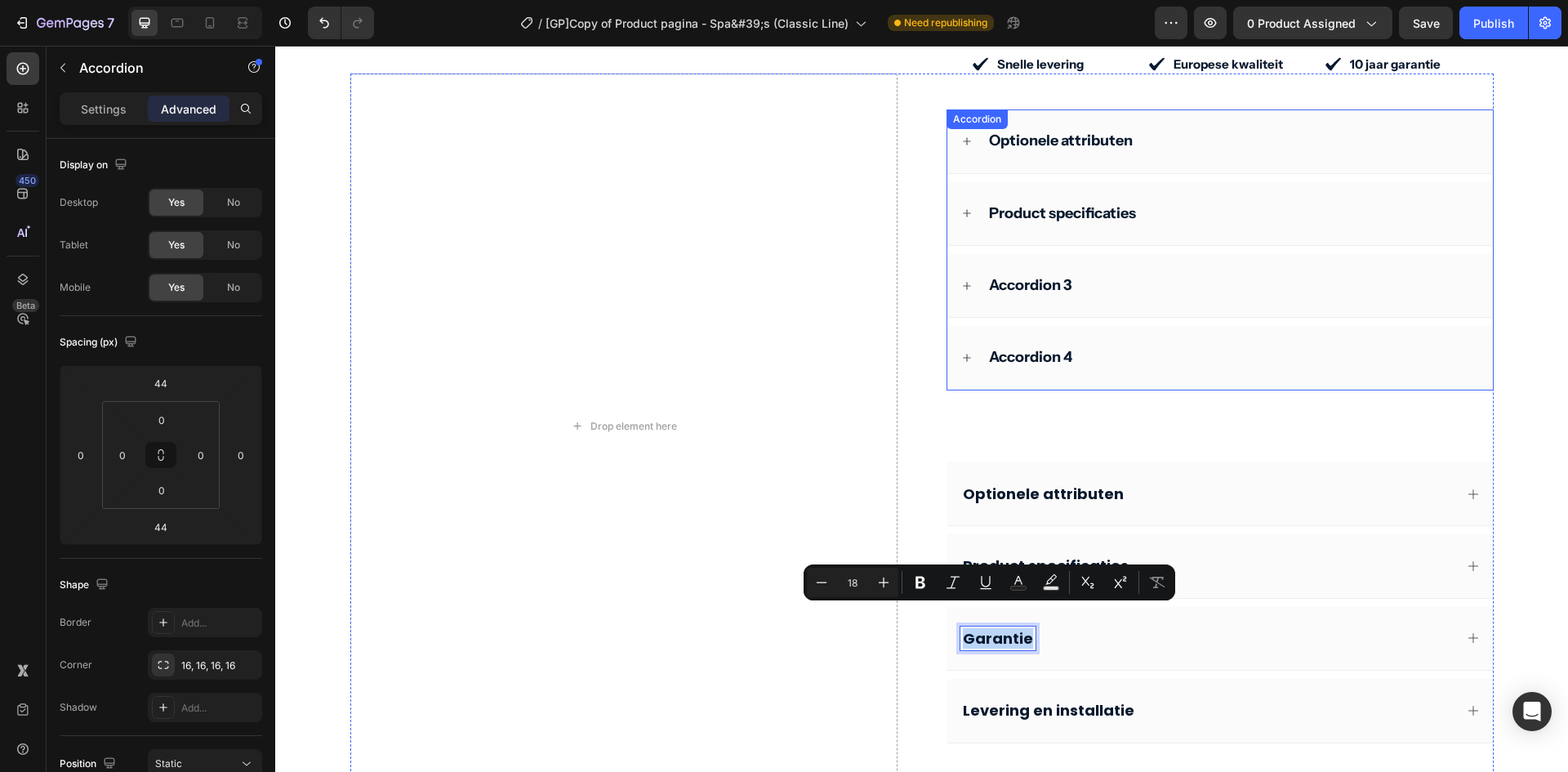
copy p "Garantie"
click at [1040, 277] on p "Accordion 3" at bounding box center [1030, 286] width 83 height 19
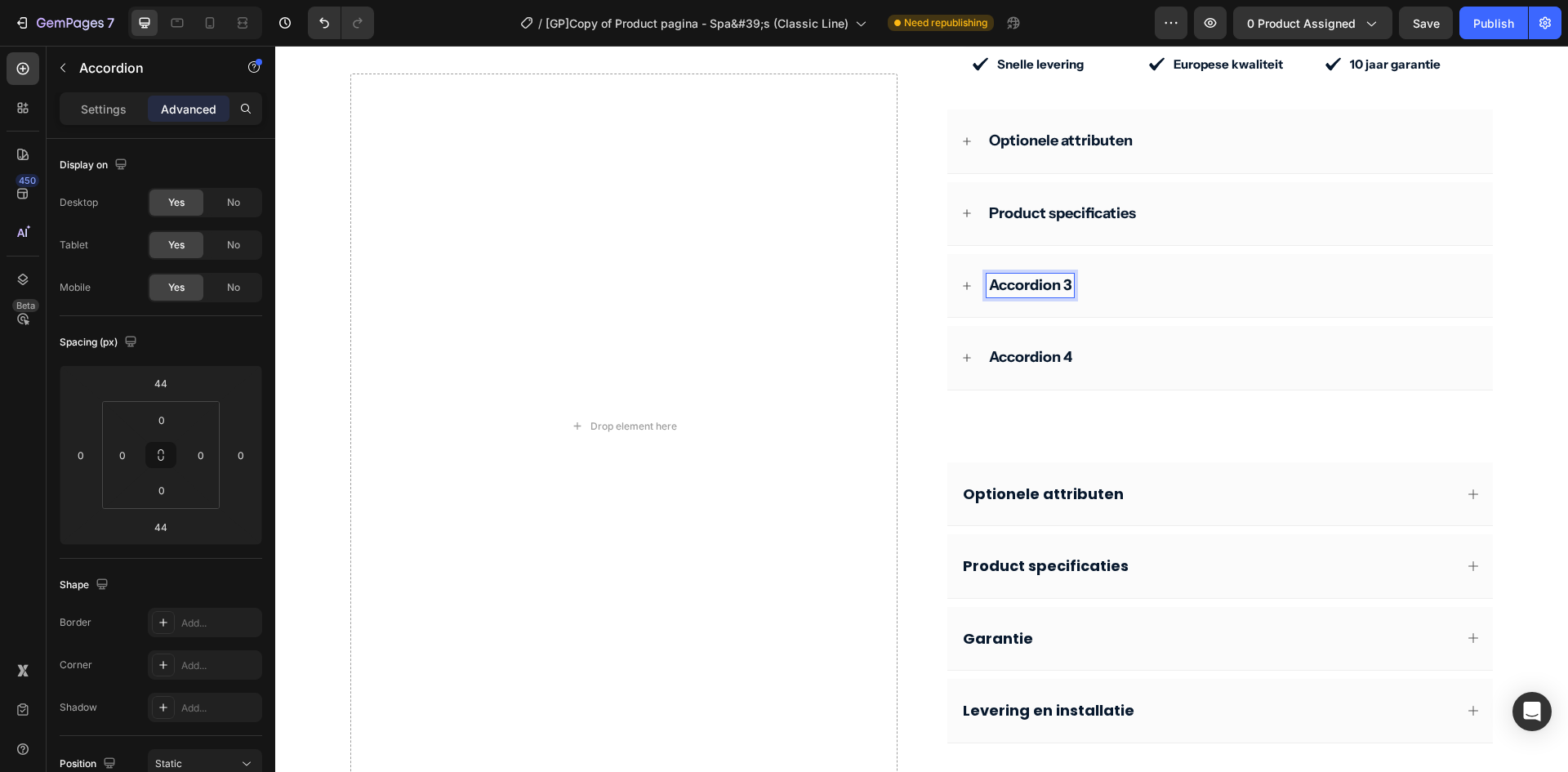
click at [1033, 277] on p "Accordion 3" at bounding box center [1030, 286] width 83 height 19
click at [987, 701] on p "Levering en installatie" at bounding box center [1048, 711] width 171 height 19
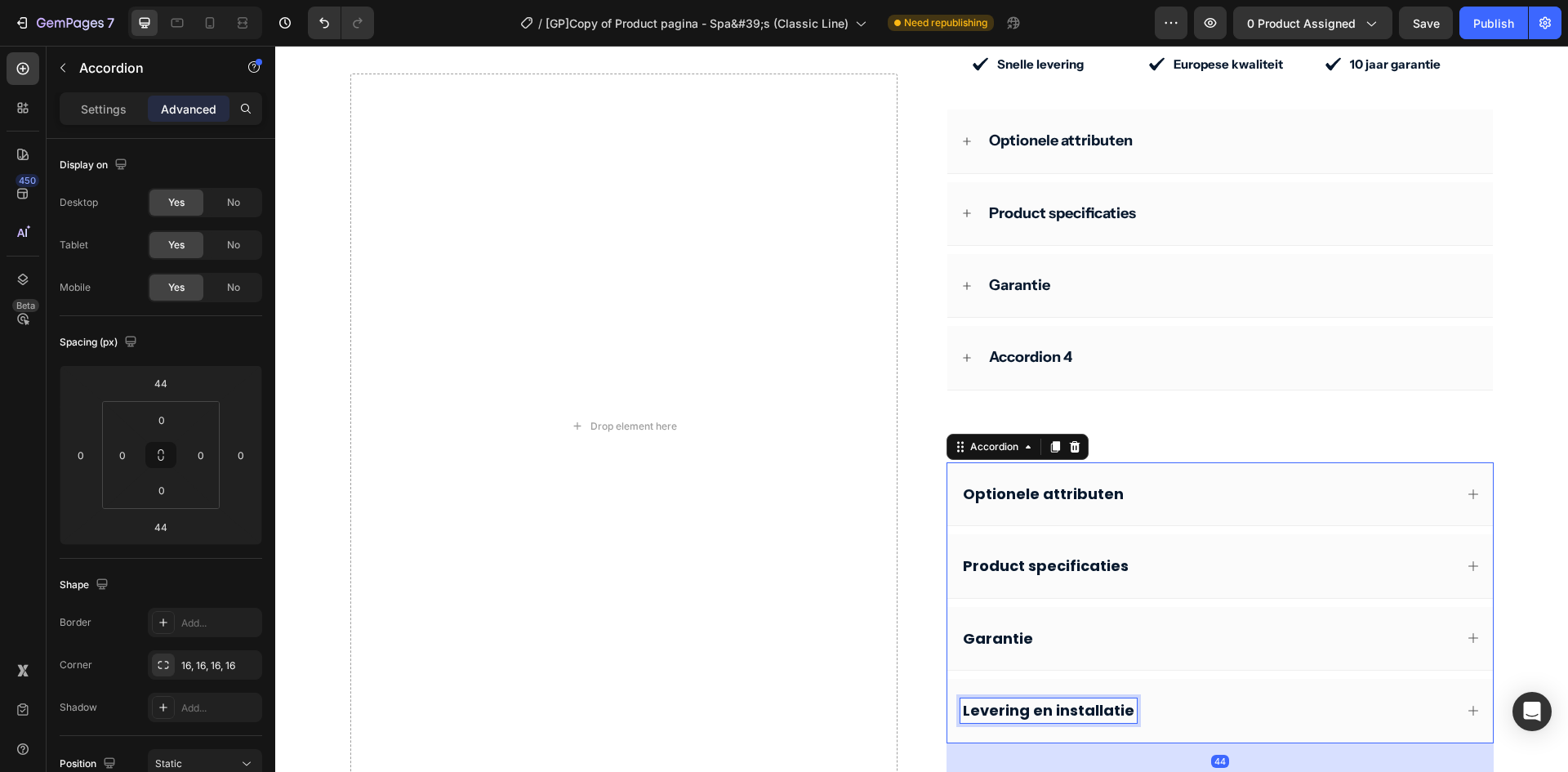
click at [1004, 701] on p "Levering en installatie" at bounding box center [1048, 711] width 171 height 19
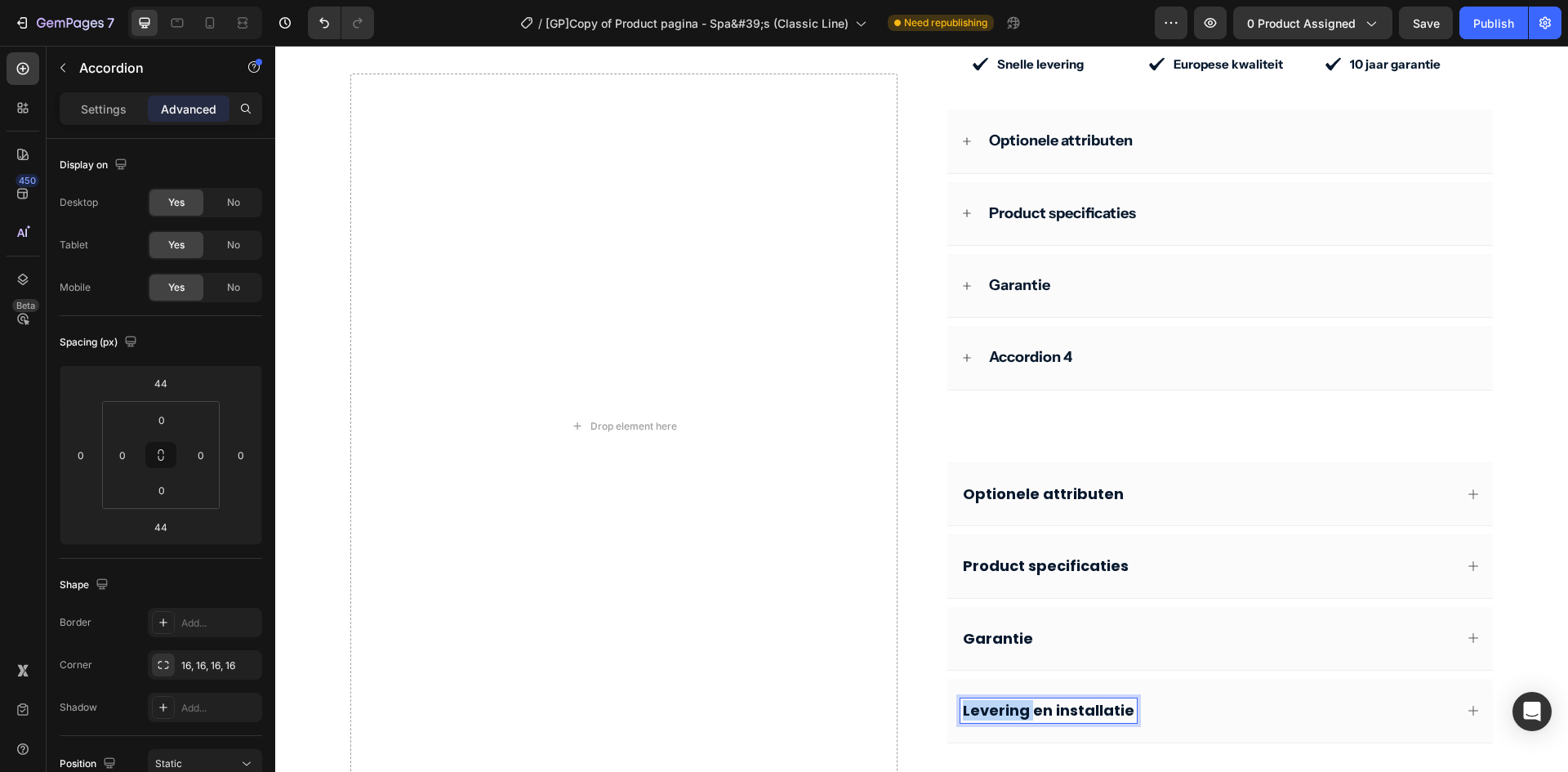
click at [1004, 701] on p "Levering en installatie" at bounding box center [1048, 711] width 171 height 19
copy p "Levering en installatie"
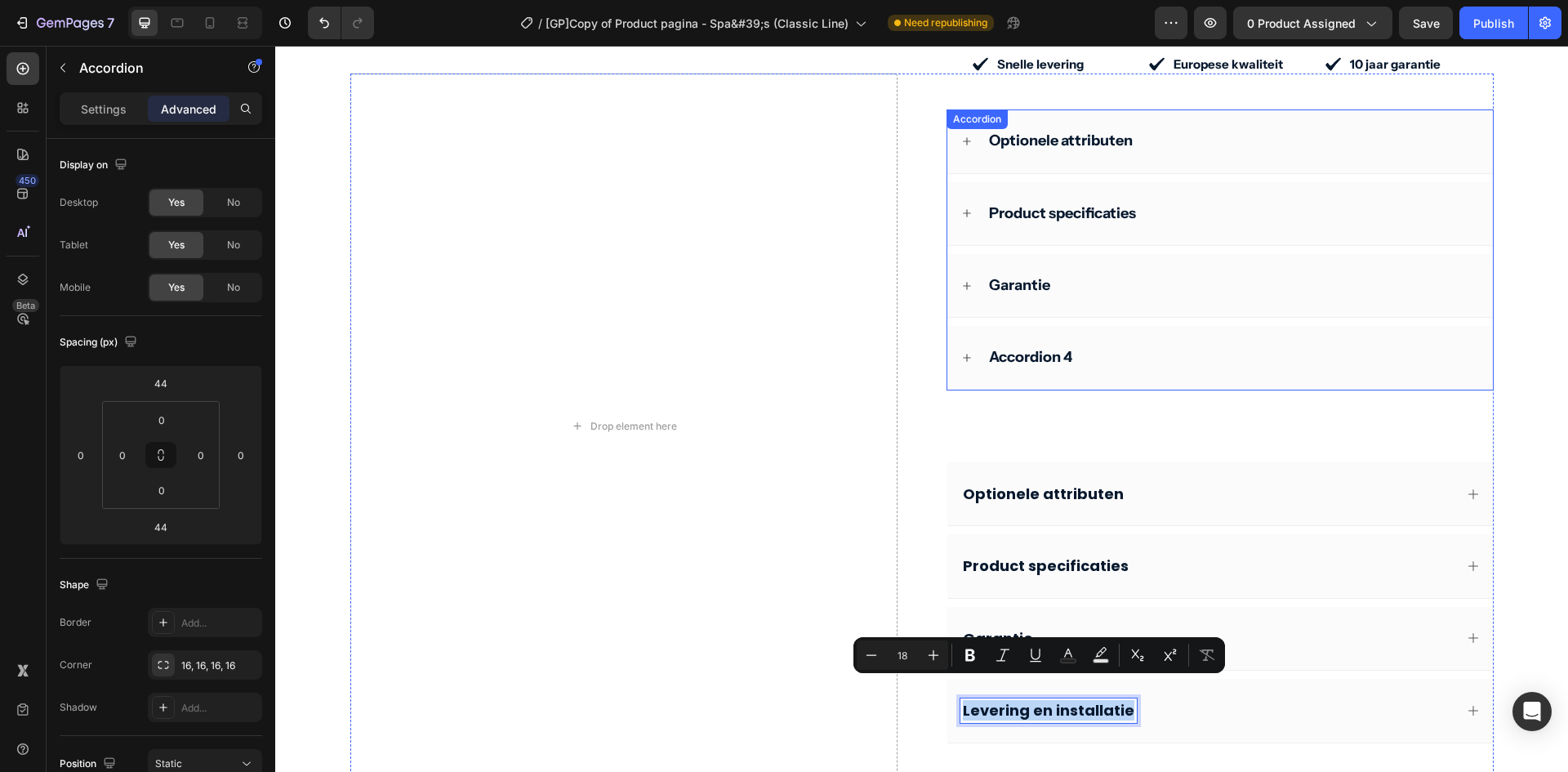
click at [1045, 348] on p "Accordion 4" at bounding box center [1030, 358] width 83 height 19
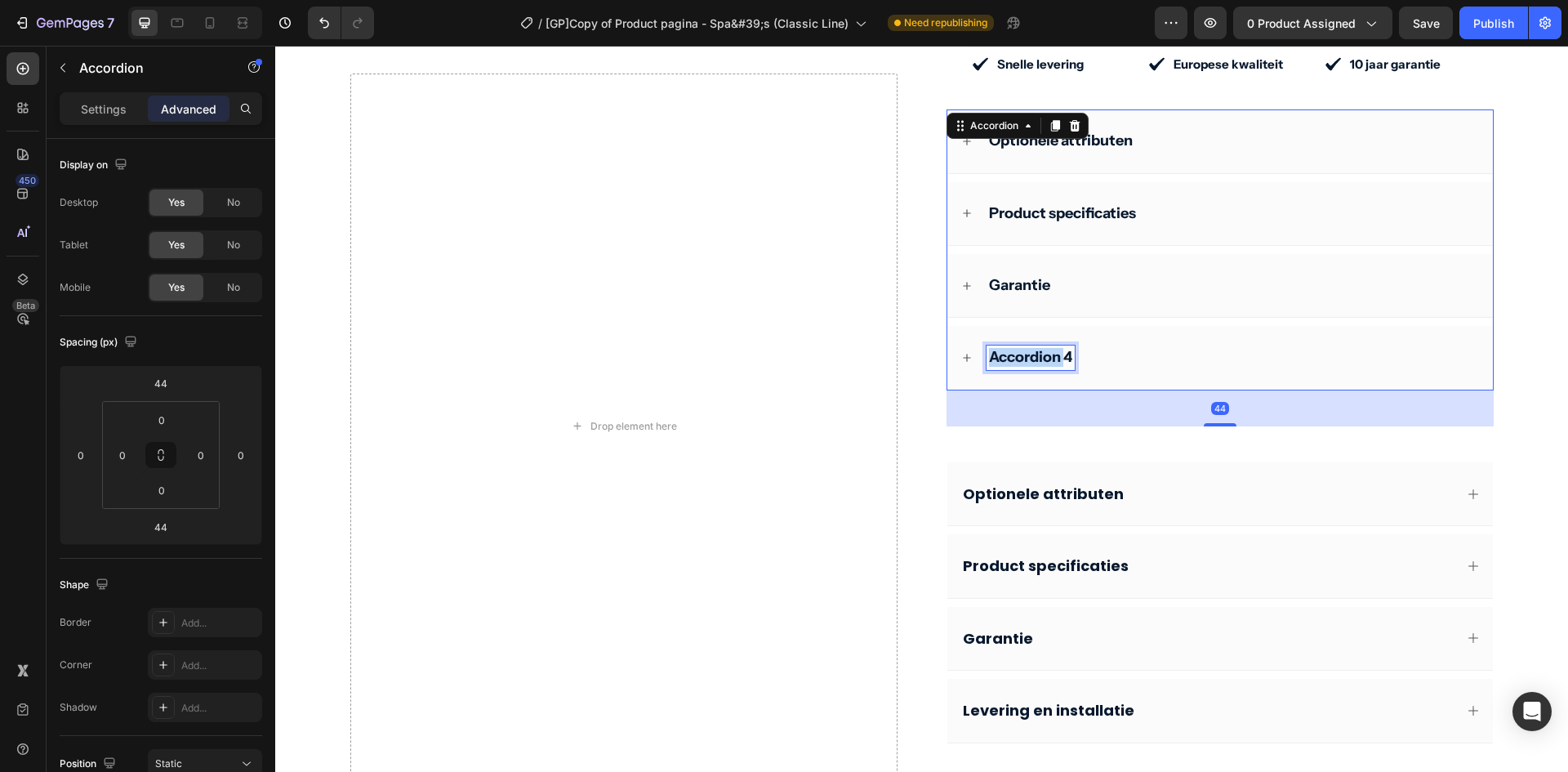
click at [1045, 348] on p "Accordion 4" at bounding box center [1030, 358] width 83 height 19
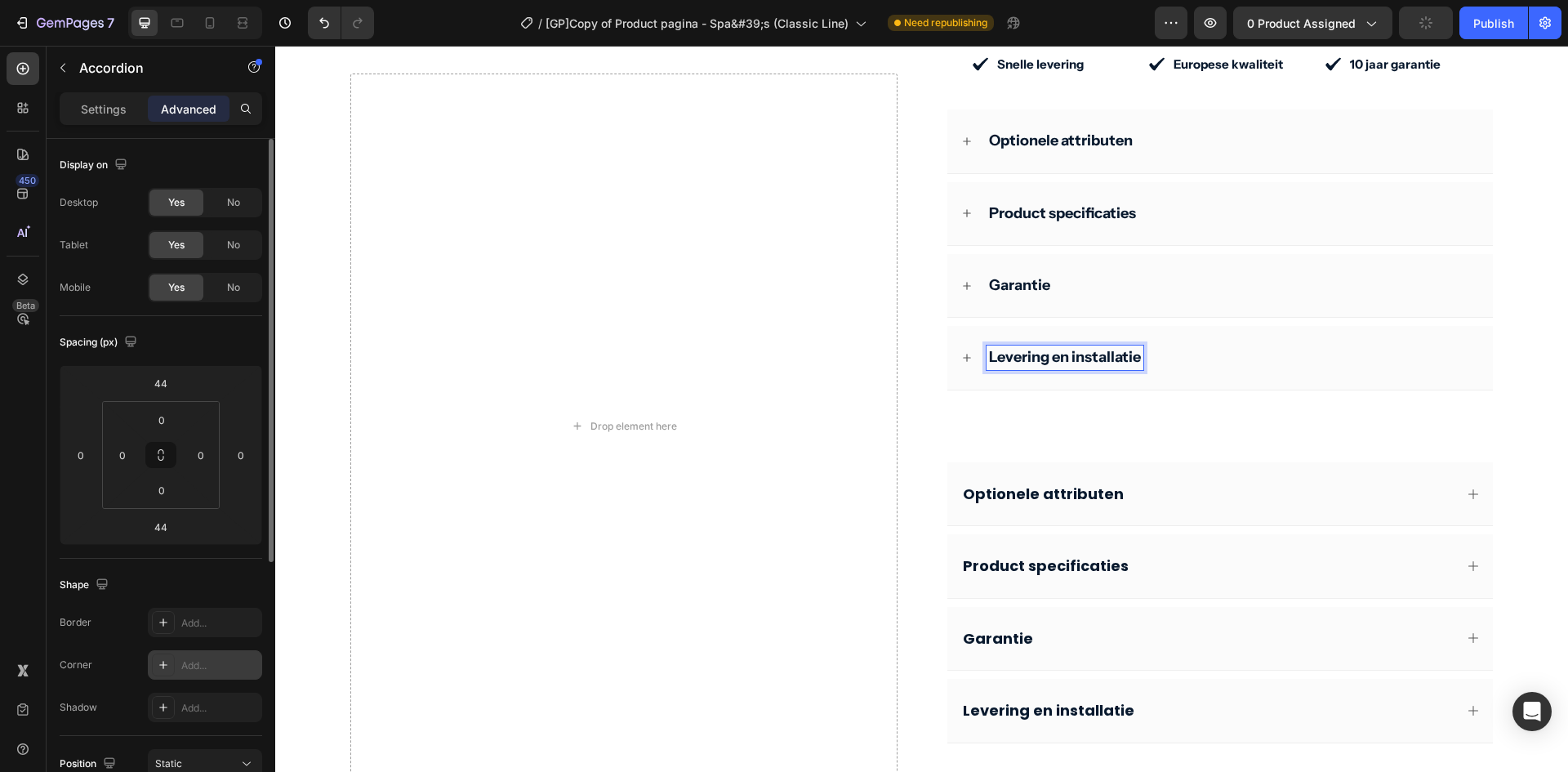
click at [196, 656] on div "Add..." at bounding box center [205, 665] width 115 height 30
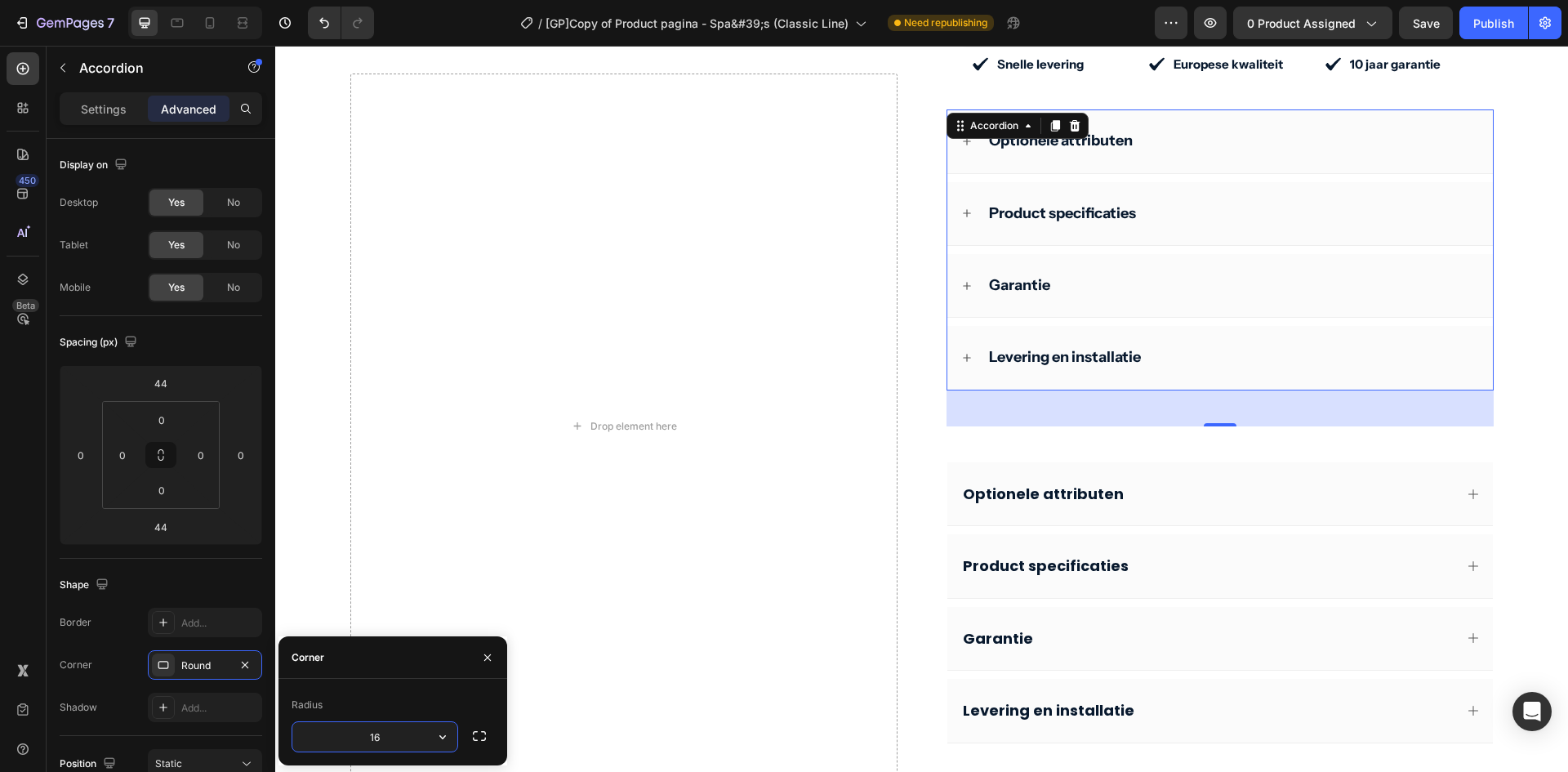
type input "16"
click at [1348, 482] on div "Optionele attributen" at bounding box center [1208, 494] width 493 height 23
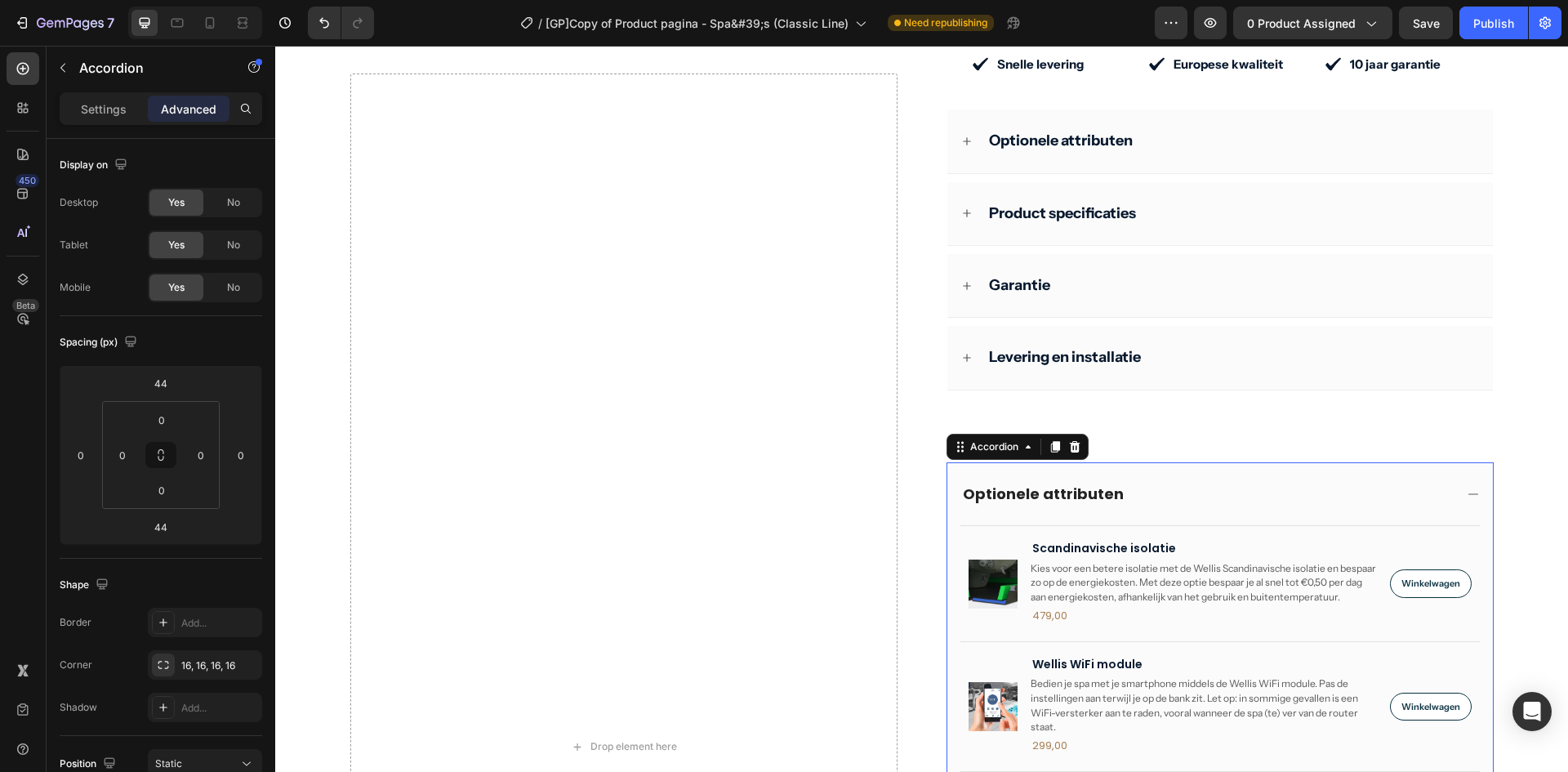
click at [1161, 482] on div "Optionele attributen" at bounding box center [1208, 494] width 493 height 23
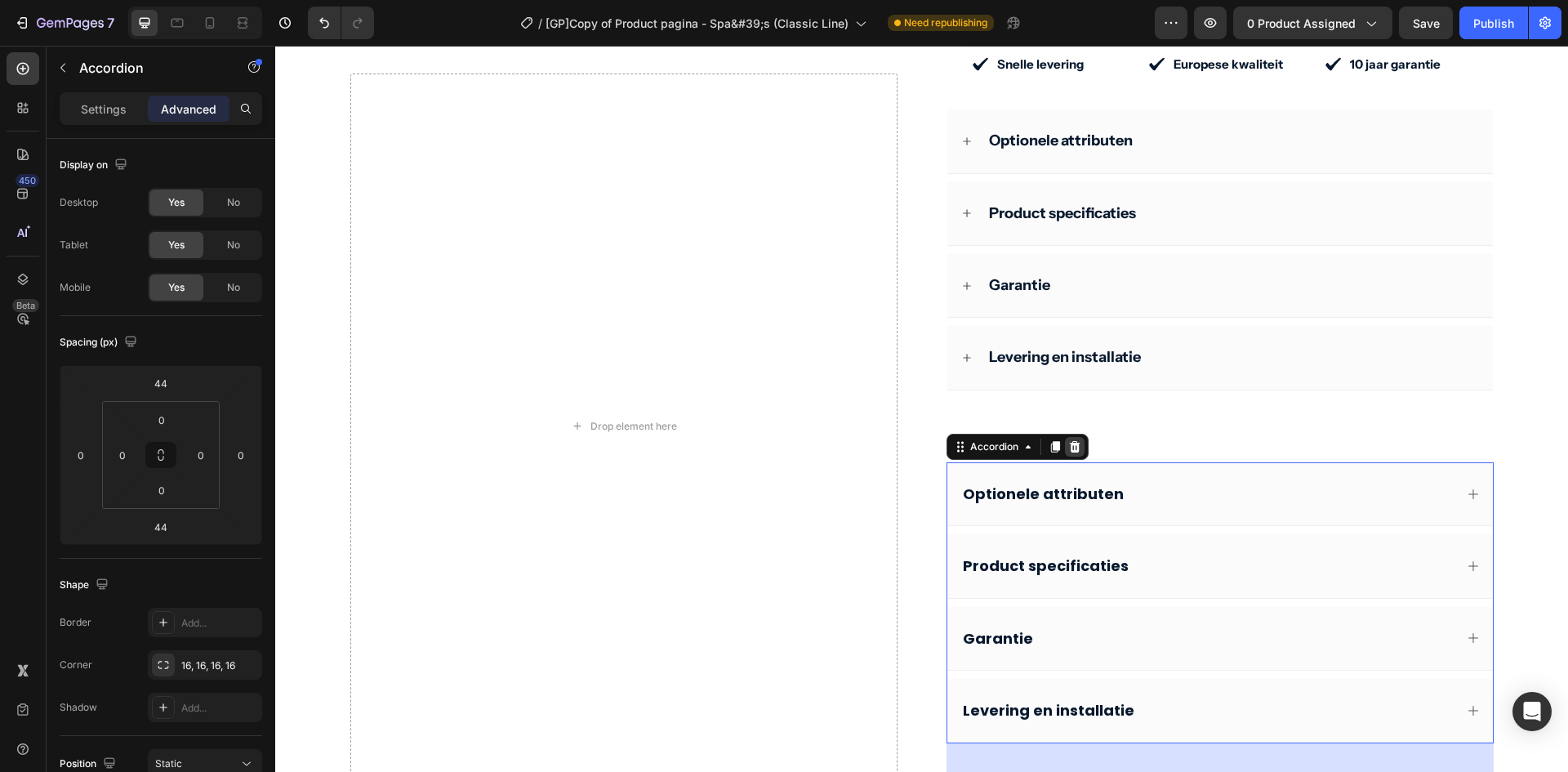
click at [1070, 440] on icon at bounding box center [1075, 447] width 13 height 13
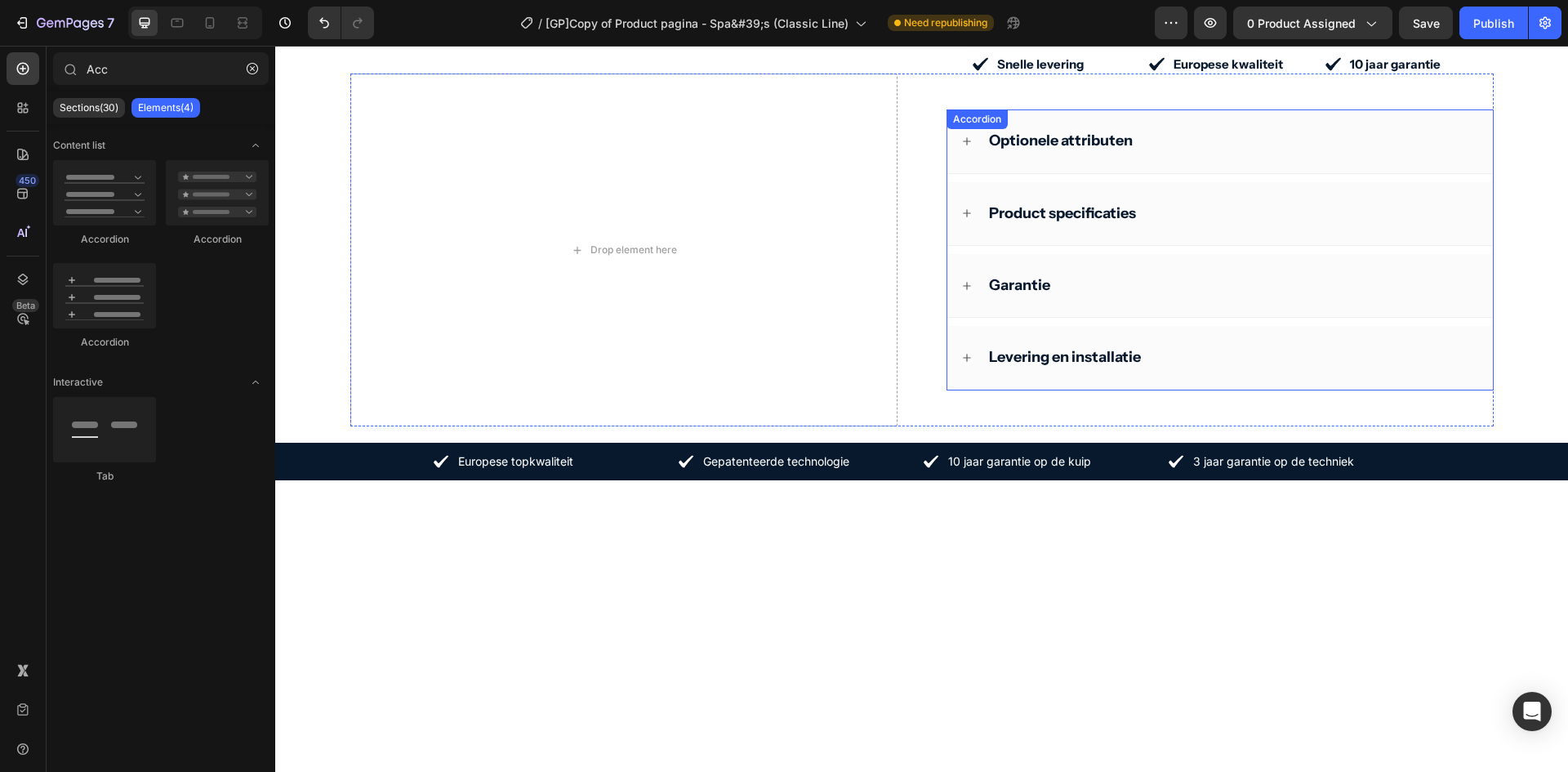
click at [1221, 357] on div "Levering en installatie" at bounding box center [1221, 358] width 546 height 63
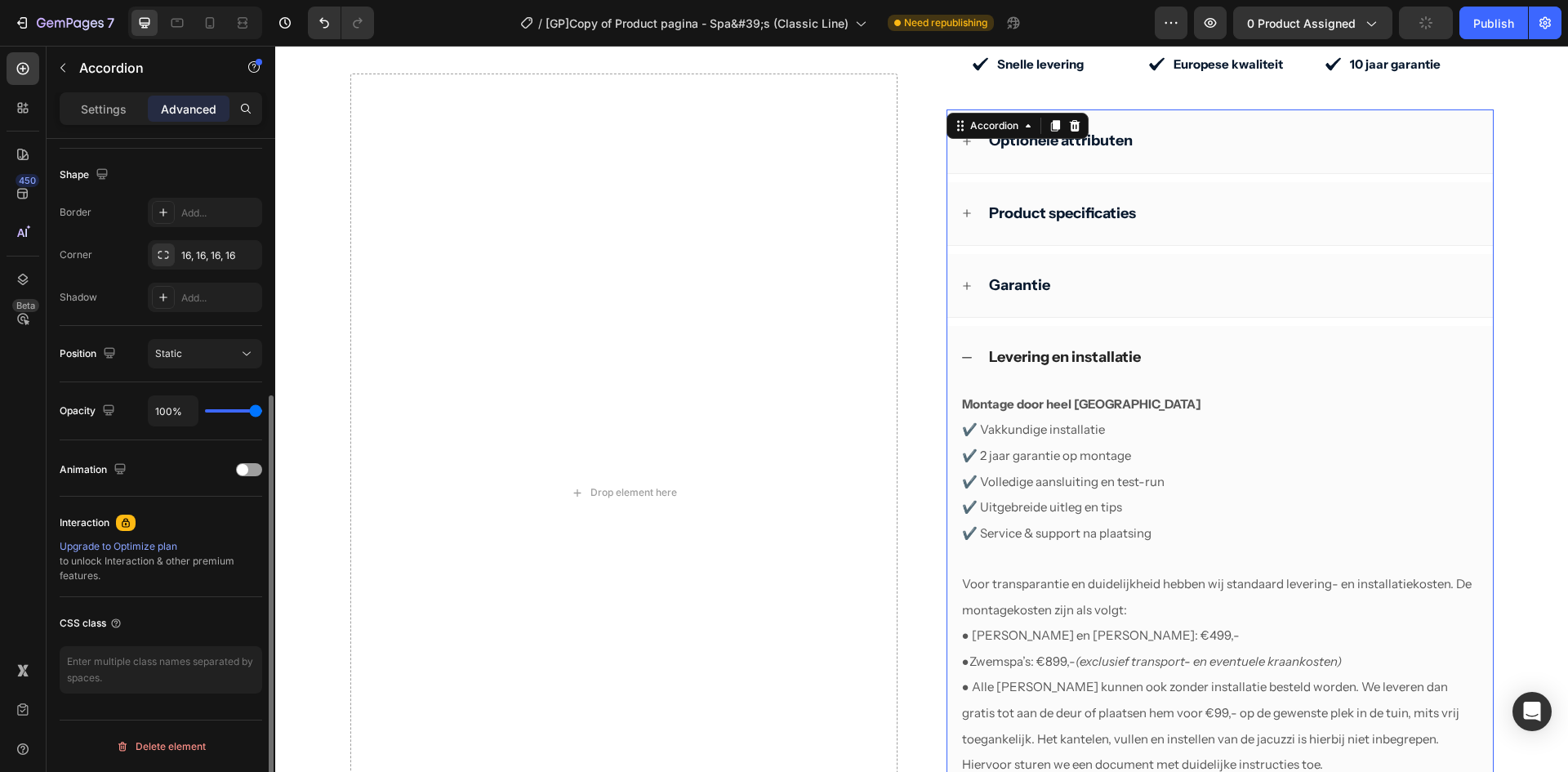
scroll to position [0, 0]
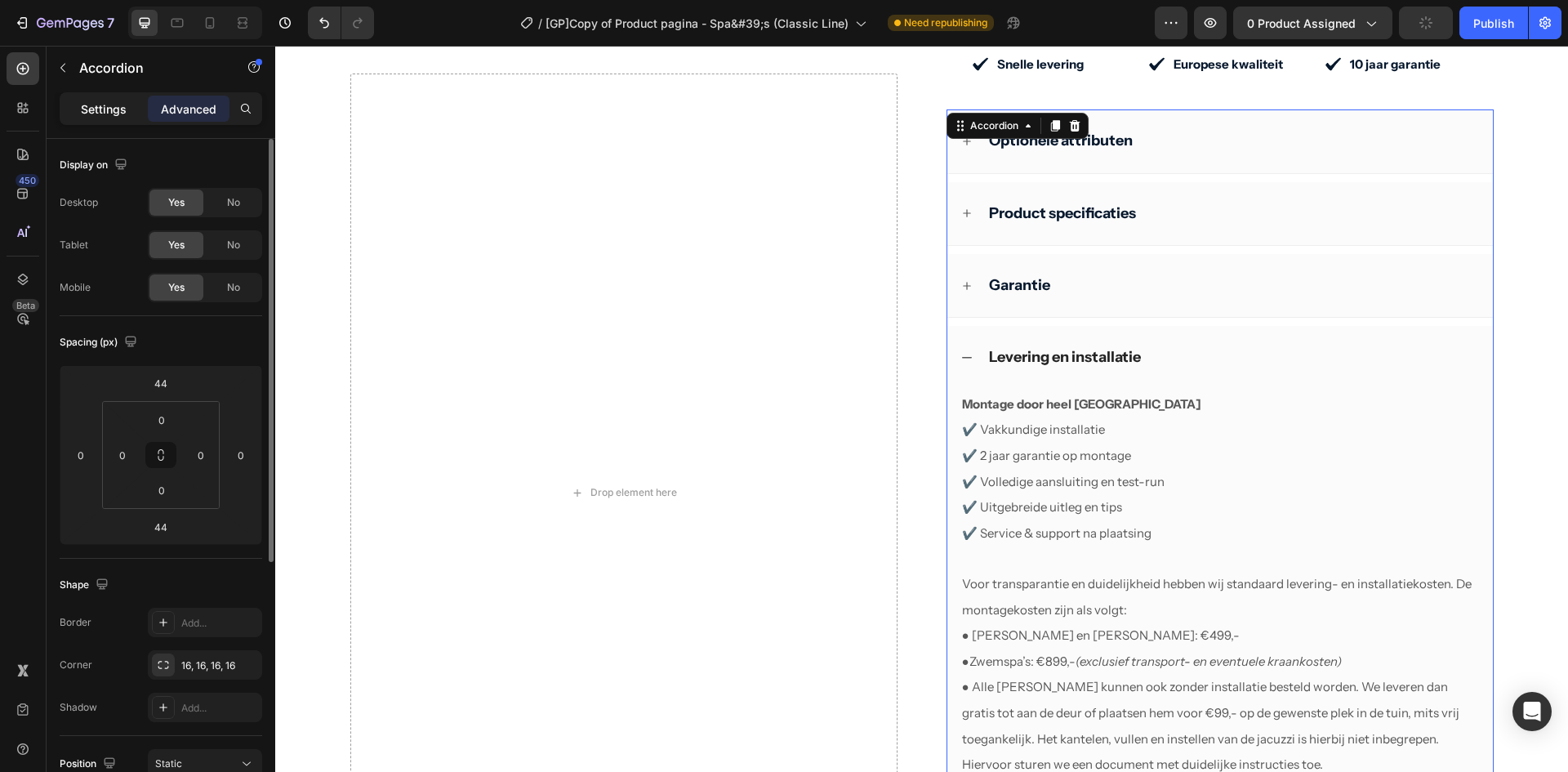
click at [86, 110] on p "Settings" at bounding box center [103, 109] width 46 height 17
type input "10"
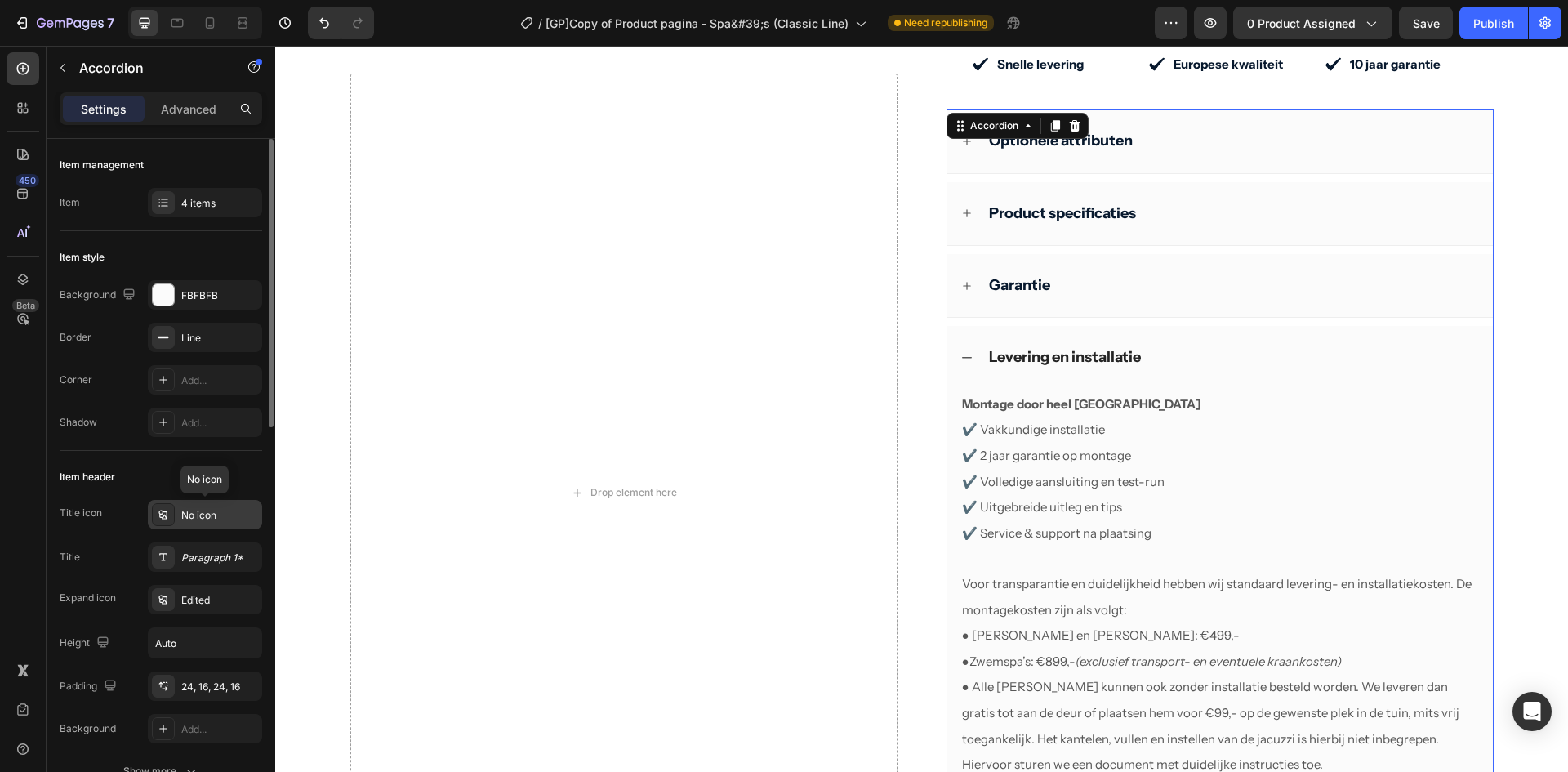
click at [204, 509] on div "No icon" at bounding box center [220, 516] width 76 height 15
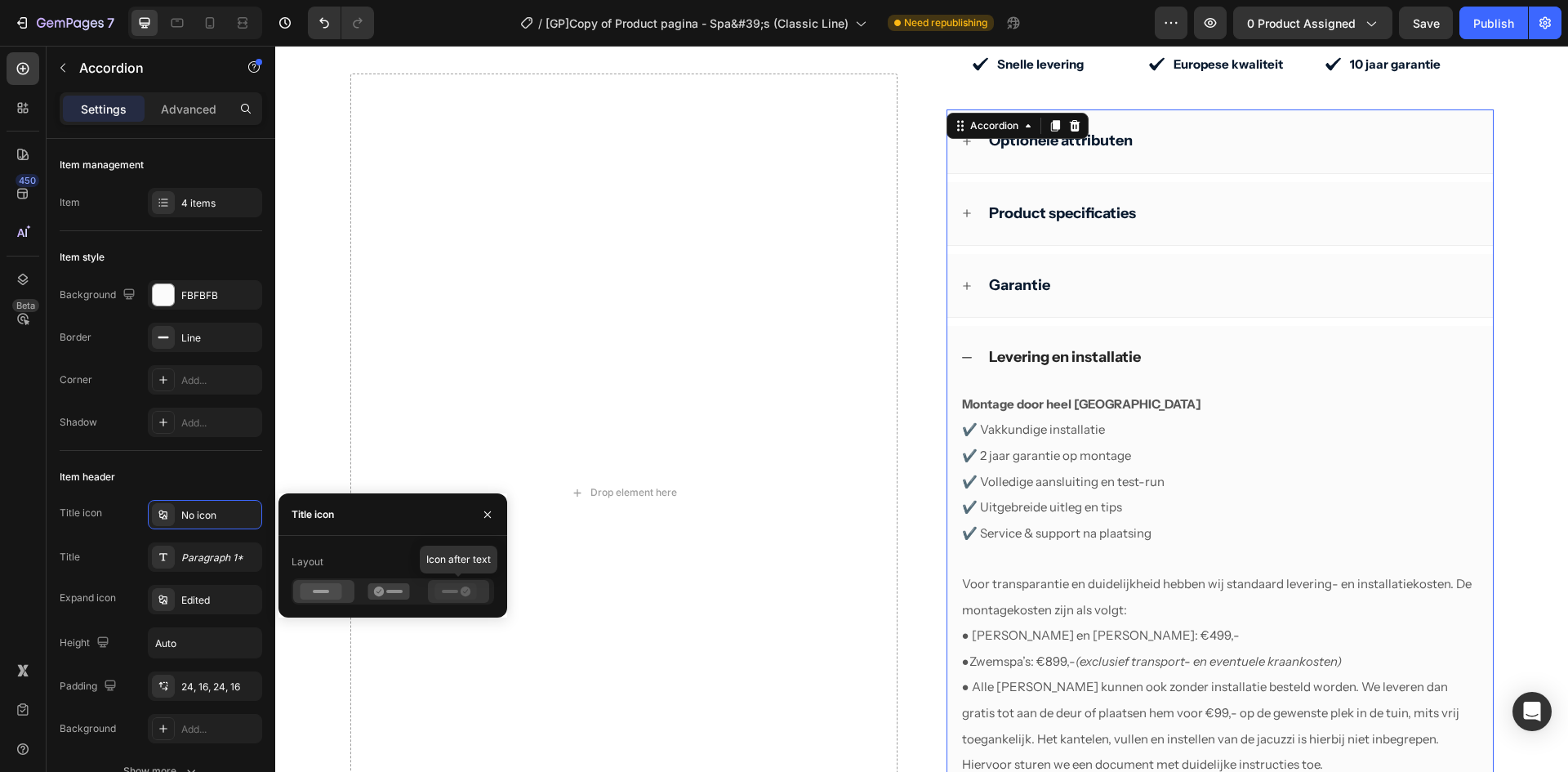
click at [463, 594] on icon at bounding box center [466, 591] width 10 height 10
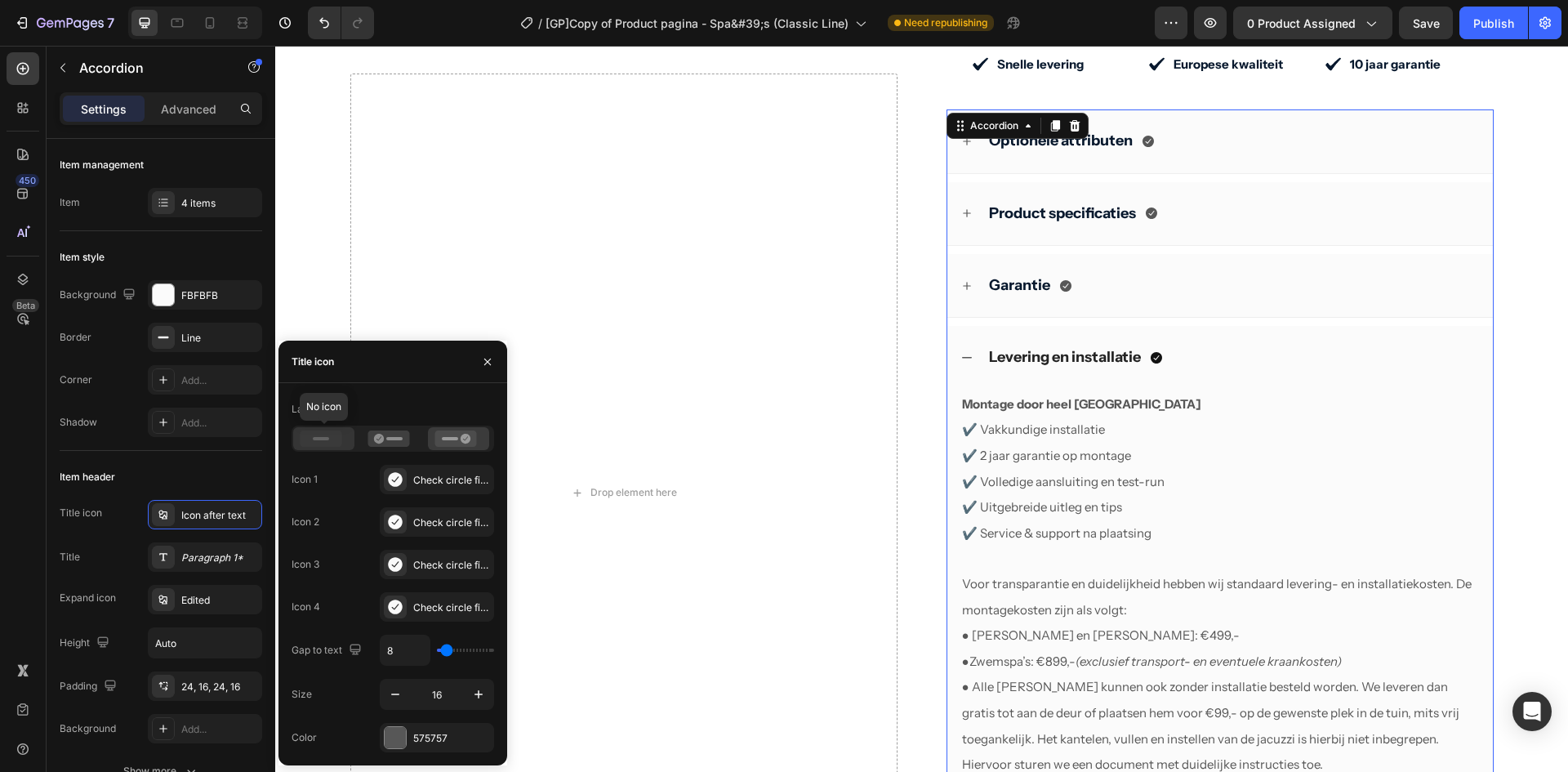
click at [323, 440] on rect at bounding box center [321, 439] width 17 height 4
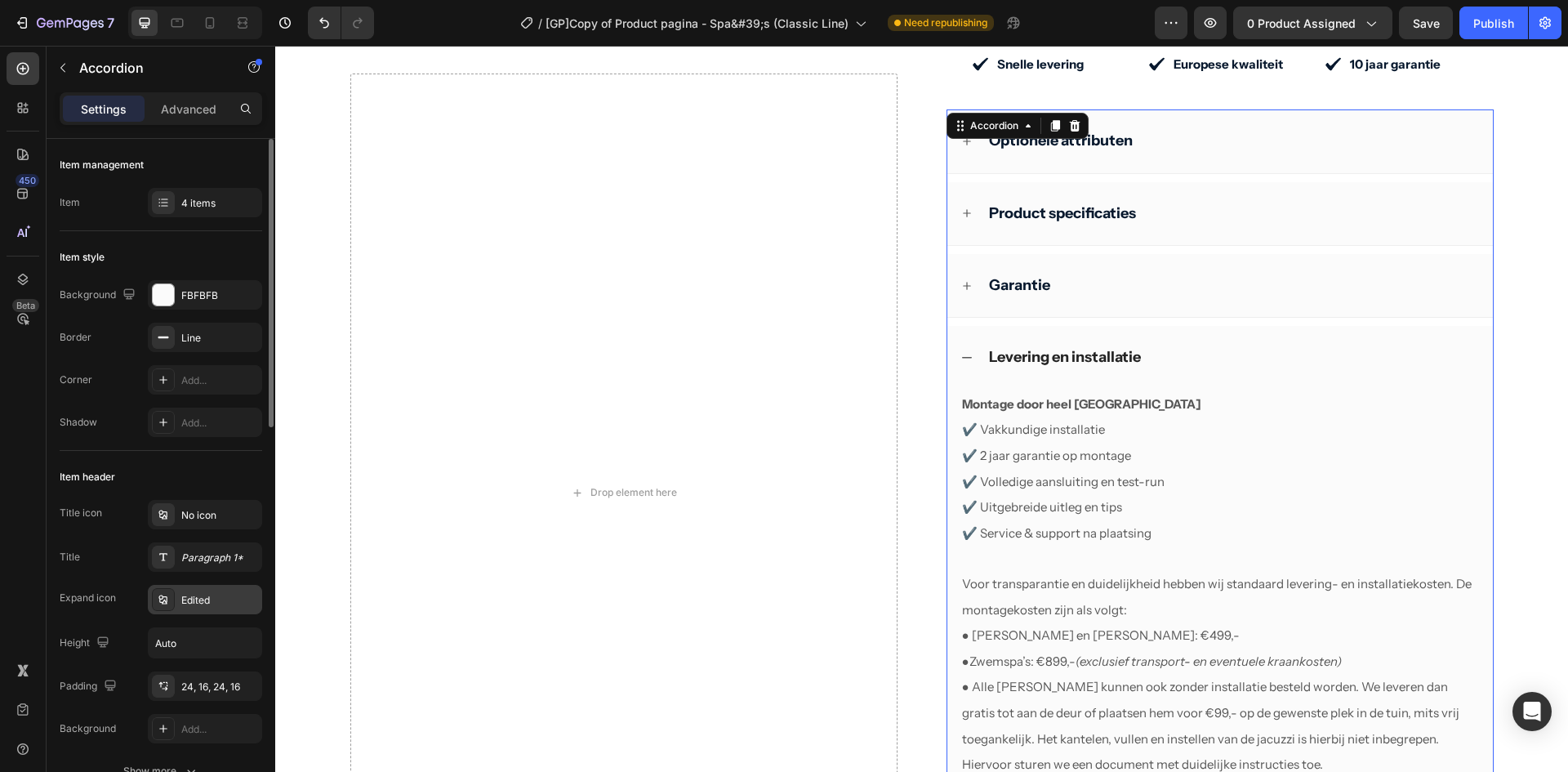
click at [208, 599] on div "Edited" at bounding box center [220, 601] width 76 height 15
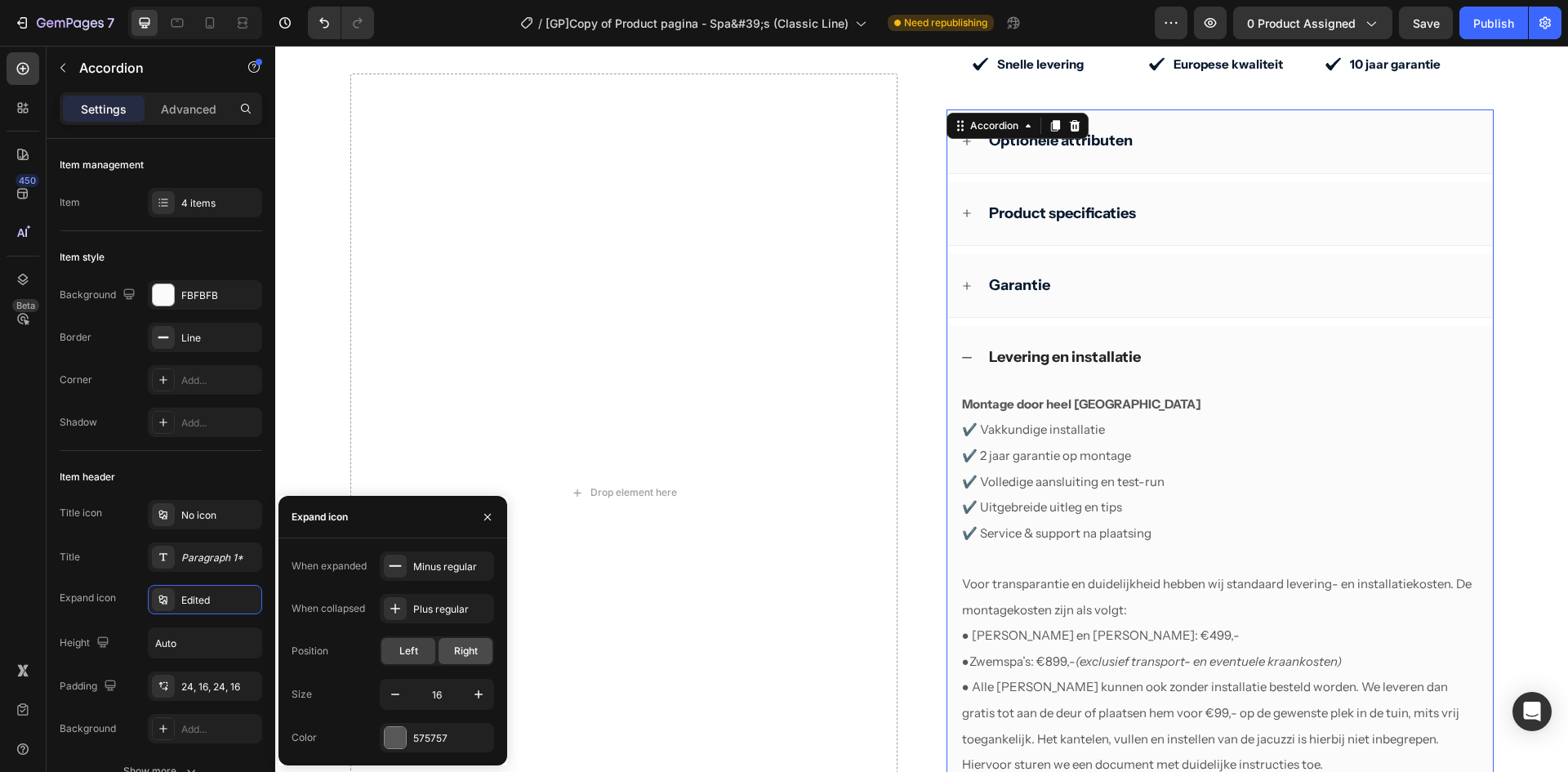
click at [472, 651] on span "Right" at bounding box center [466, 651] width 23 height 15
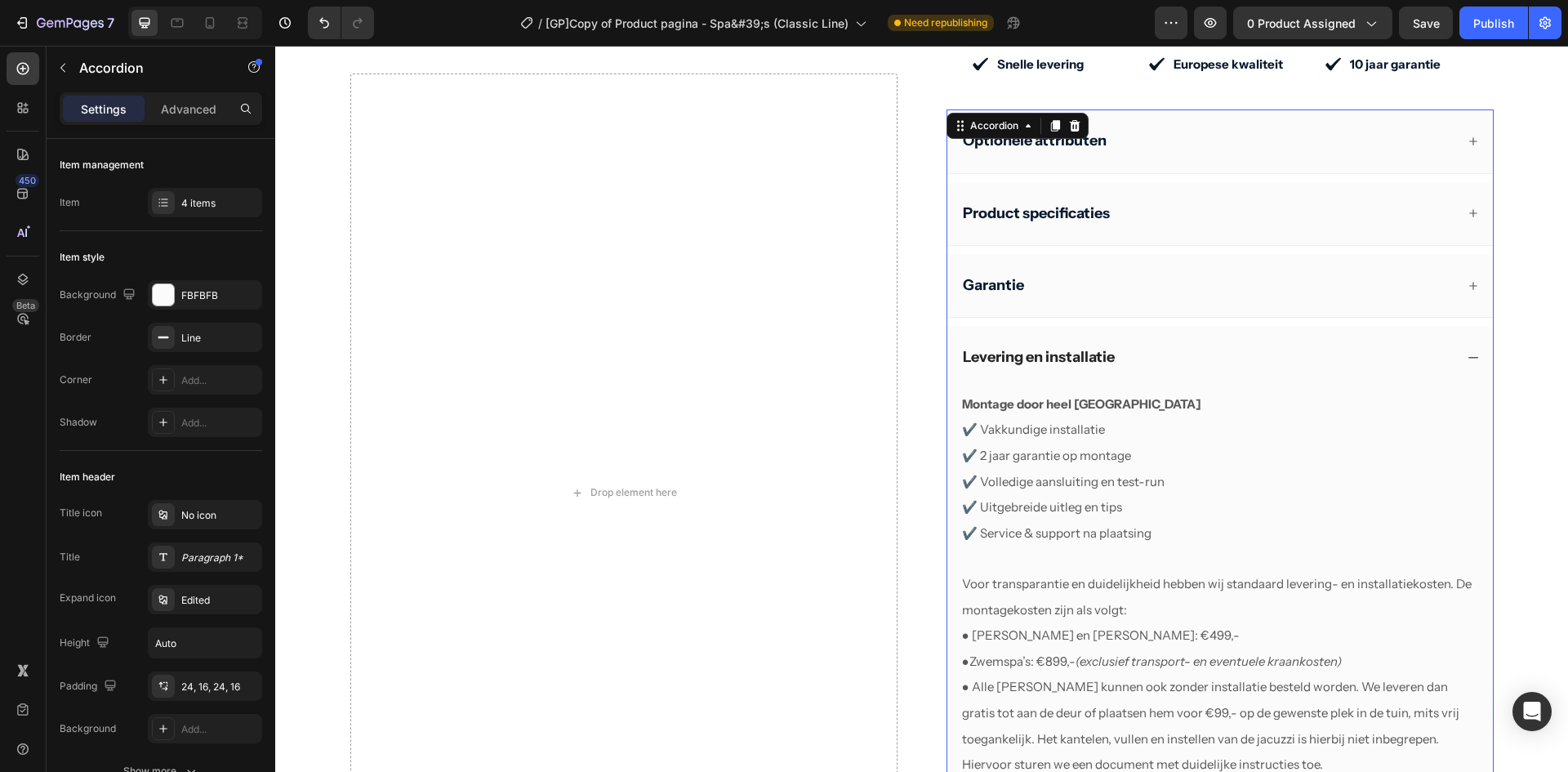
click at [34, 561] on div "450 Beta" at bounding box center [22, 353] width 33 height 603
click at [1421, 30] on div "Save" at bounding box center [1426, 23] width 27 height 17
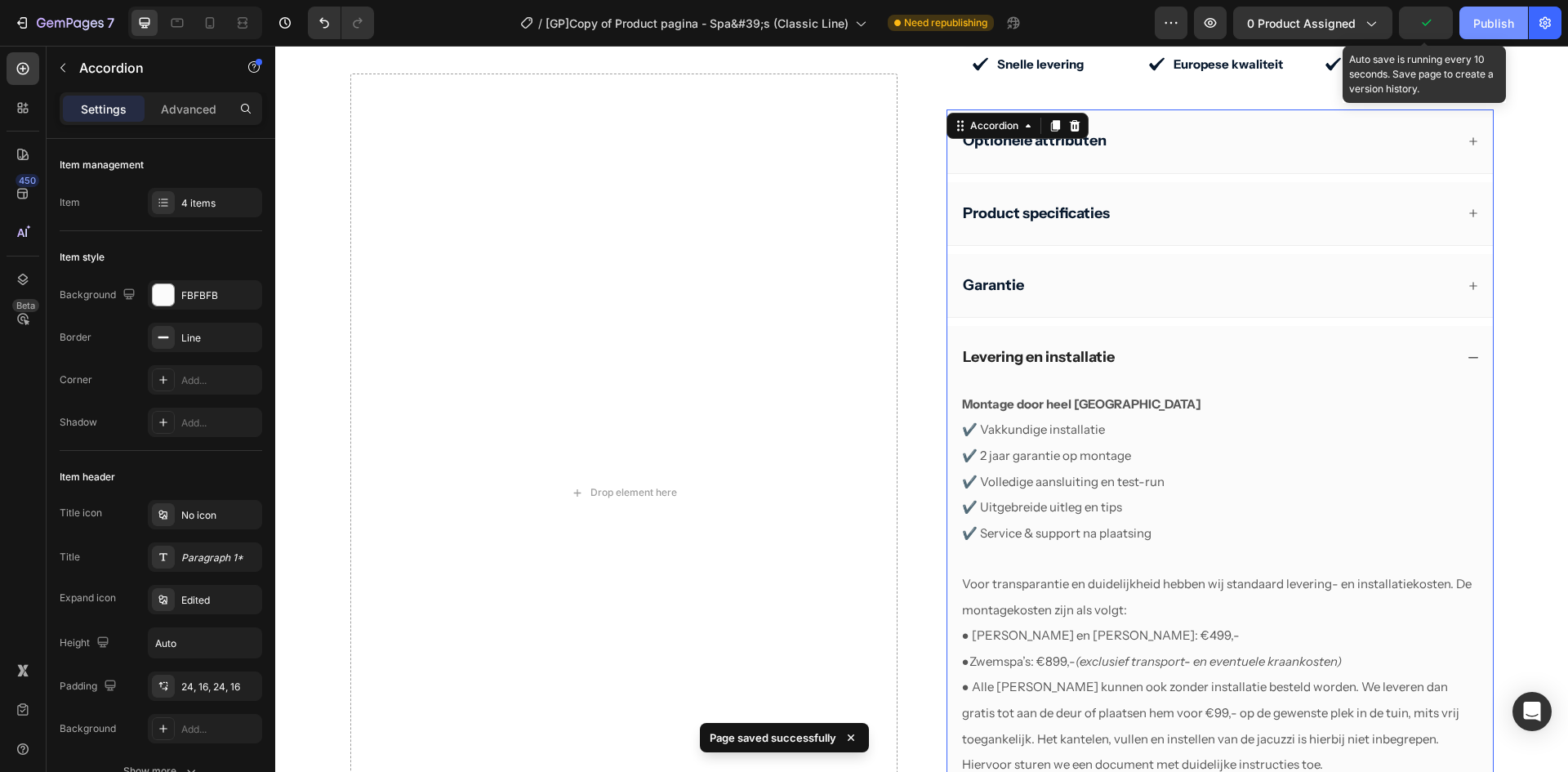
click at [1481, 31] on div "Publish" at bounding box center [1494, 23] width 41 height 17
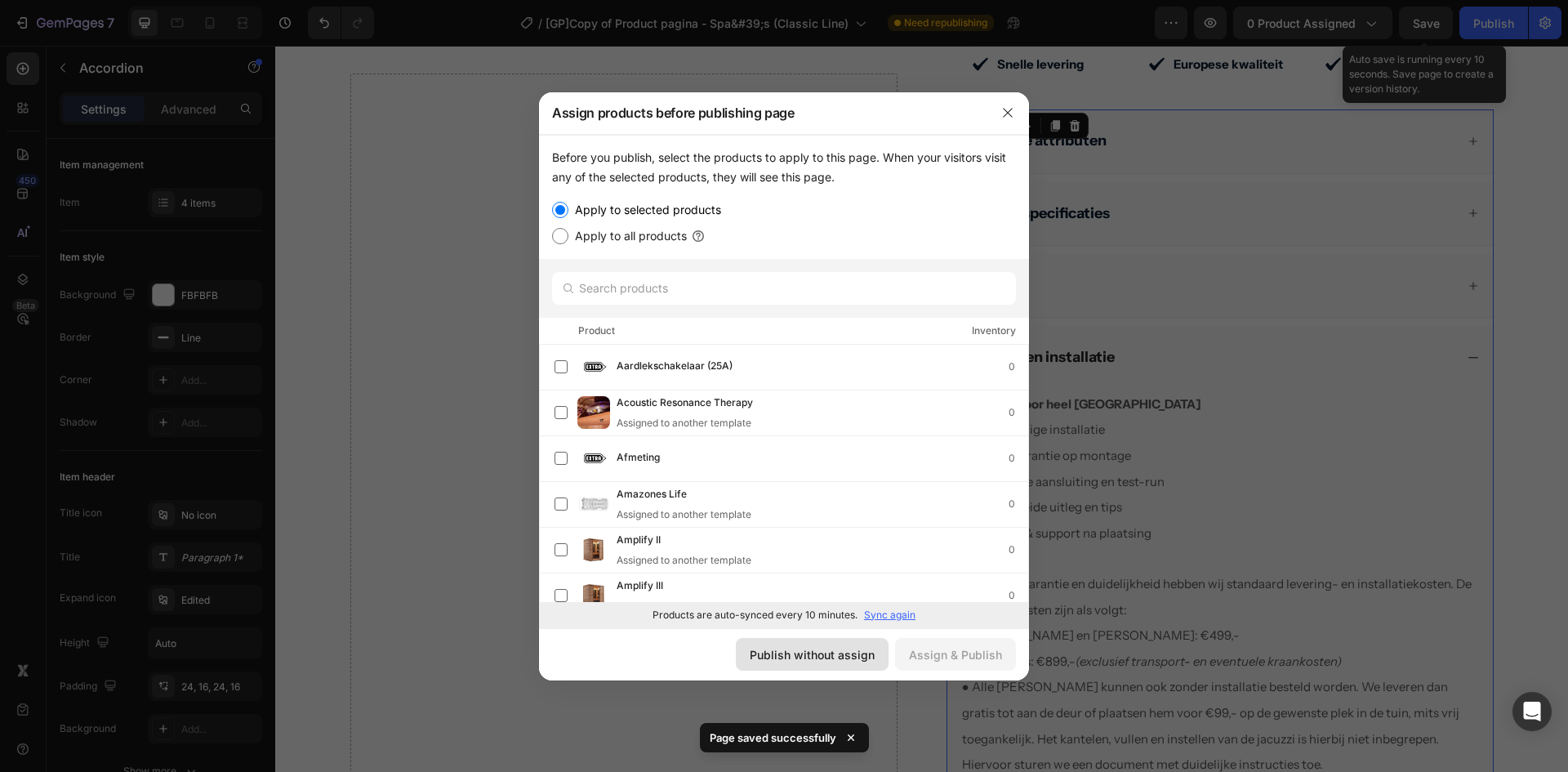
click at [793, 656] on div "Publish without assign" at bounding box center [812, 655] width 125 height 17
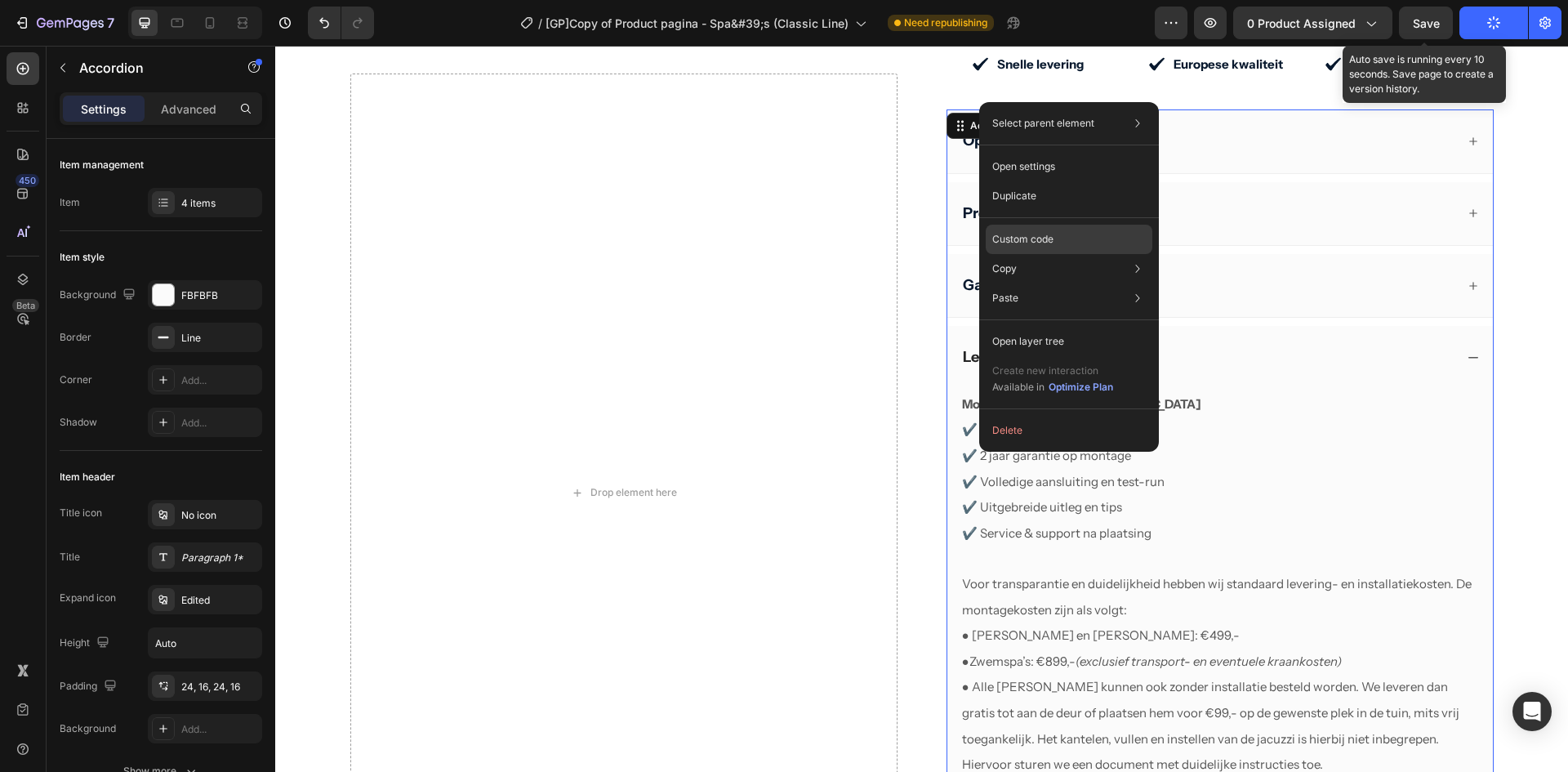
click at [1059, 283] on div "Custom code" at bounding box center [1069, 298] width 167 height 30
type input "100%"
type input "100"
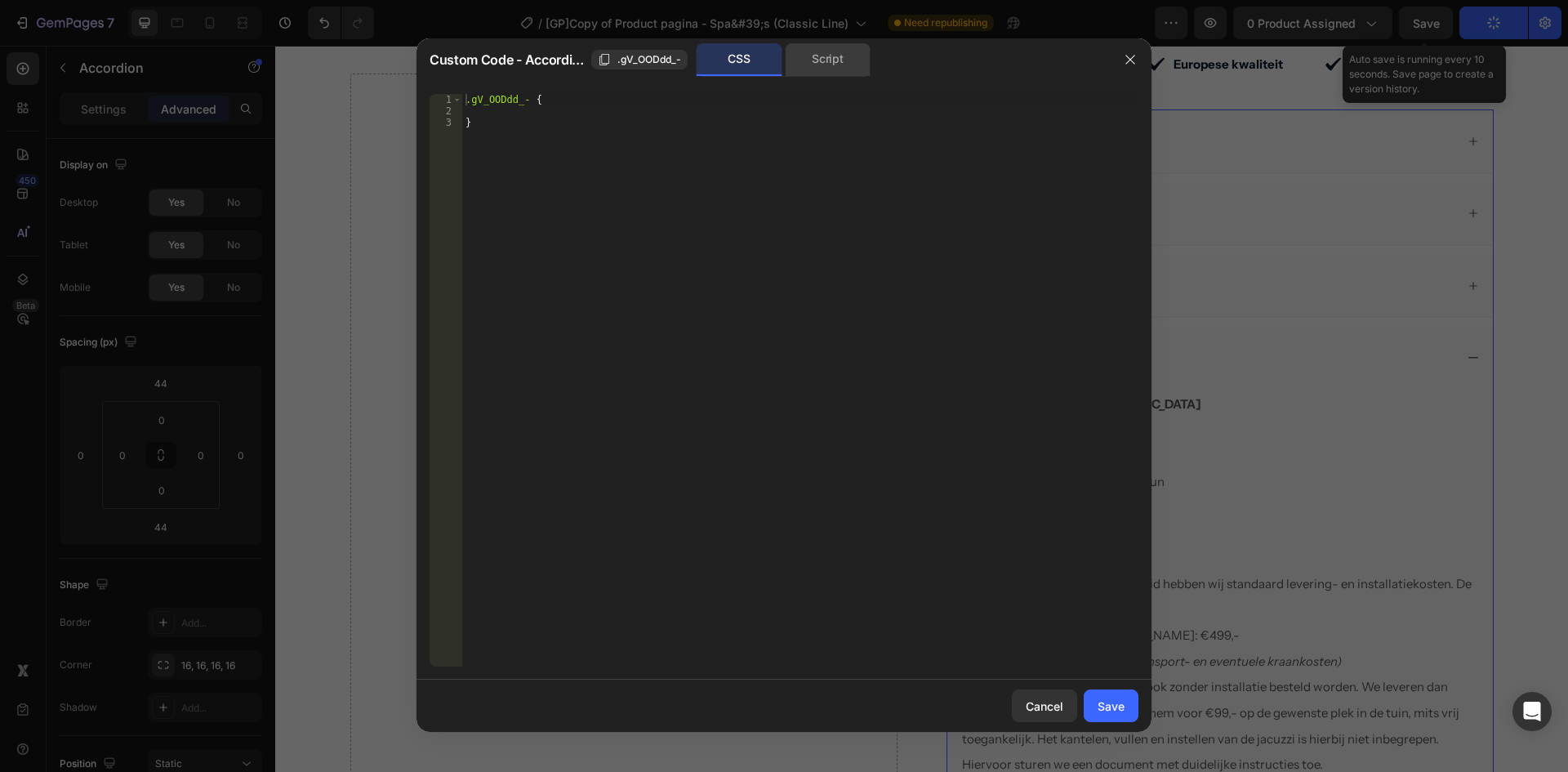
click at [827, 66] on div "Script" at bounding box center [828, 59] width 86 height 33
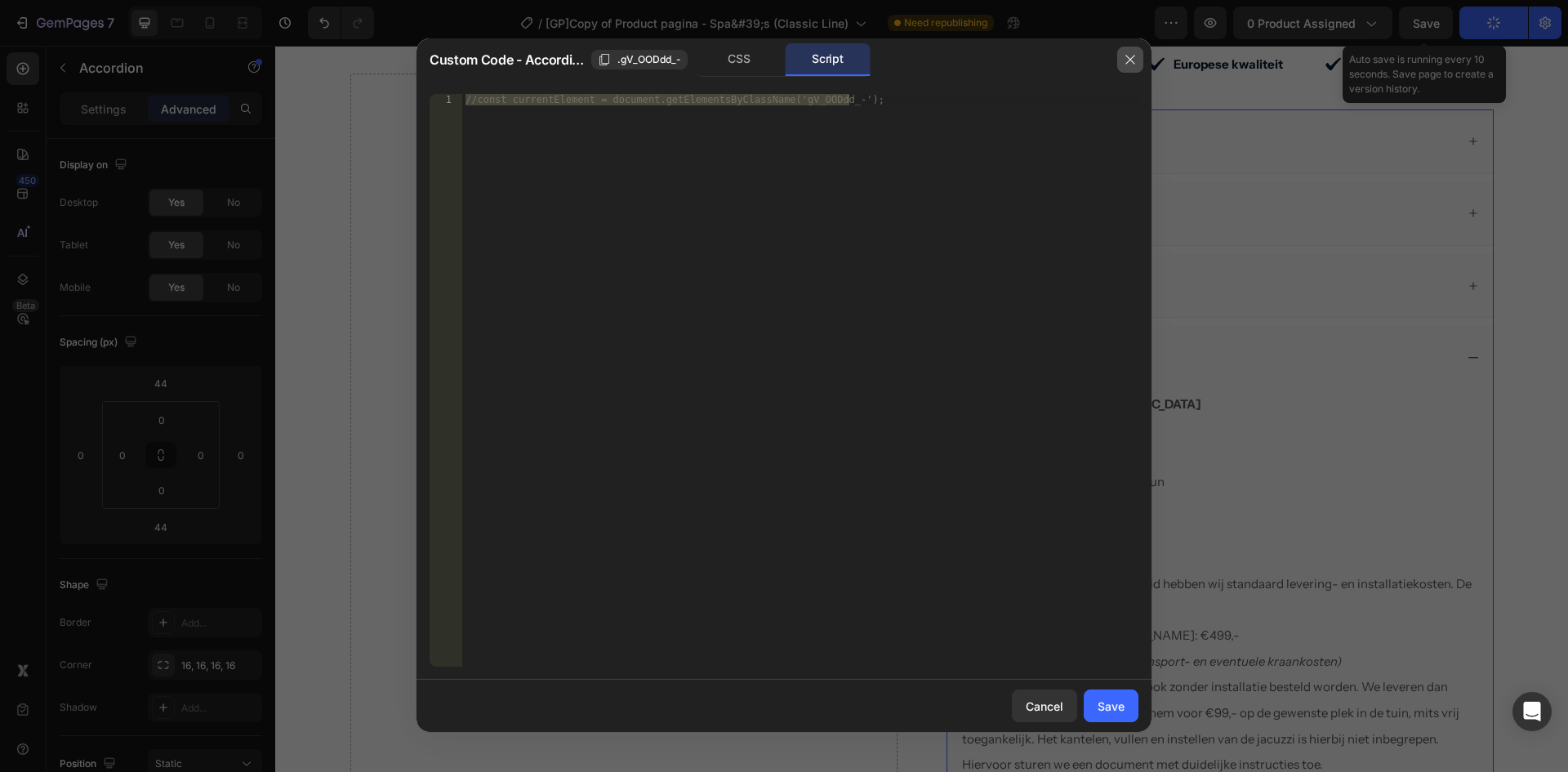
drag, startPoint x: 1125, startPoint y: 60, endPoint x: 839, endPoint y: 23, distance: 288.4
click at [1125, 60] on icon "button" at bounding box center [1130, 60] width 13 height 13
type input "10"
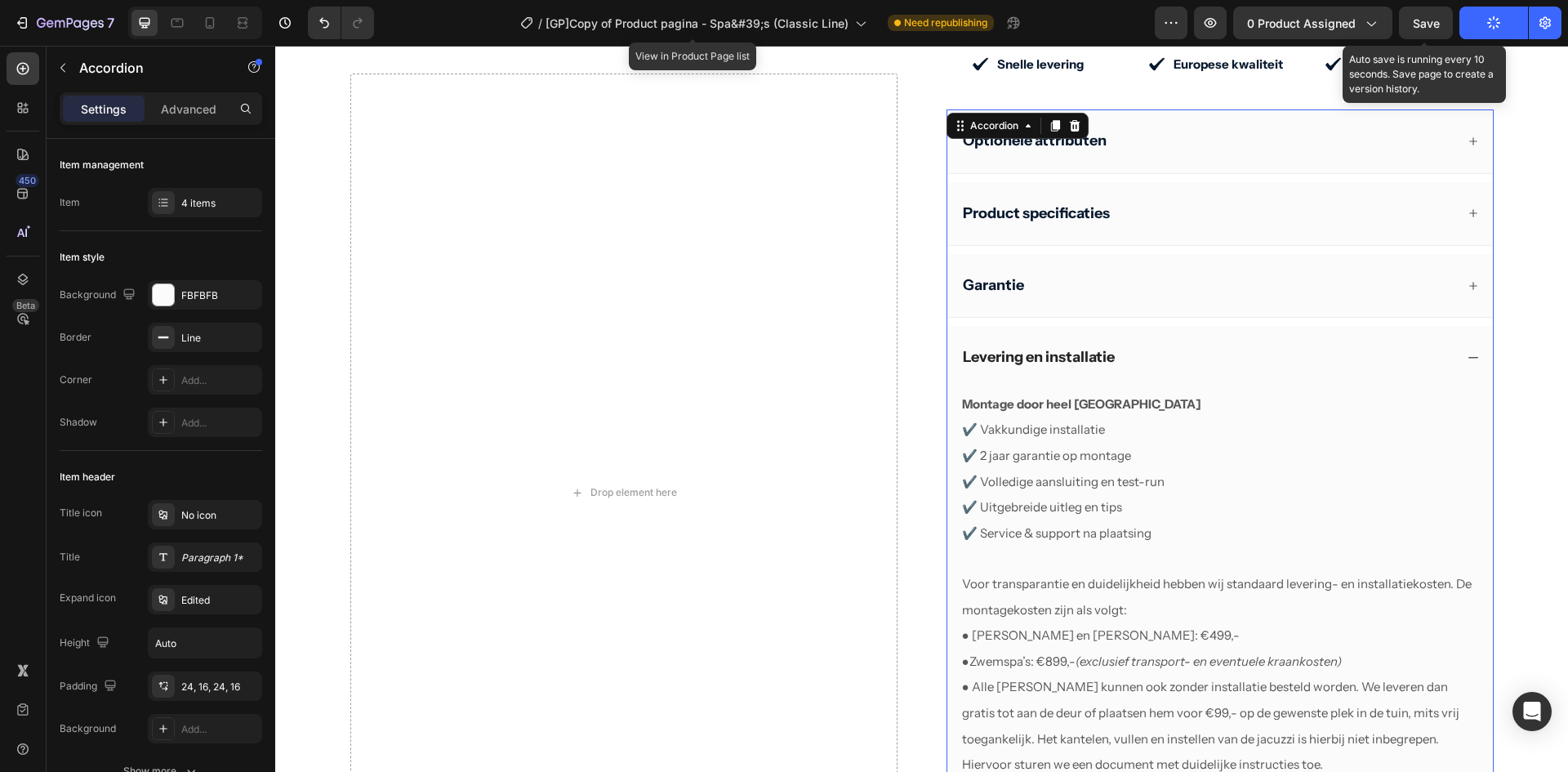
click at [1086, 19] on div "/ [GP]Copy of Product pagina - Spa&#39;s (Classic Line) View in Product Page li…" at bounding box center [771, 22] width 768 height 33
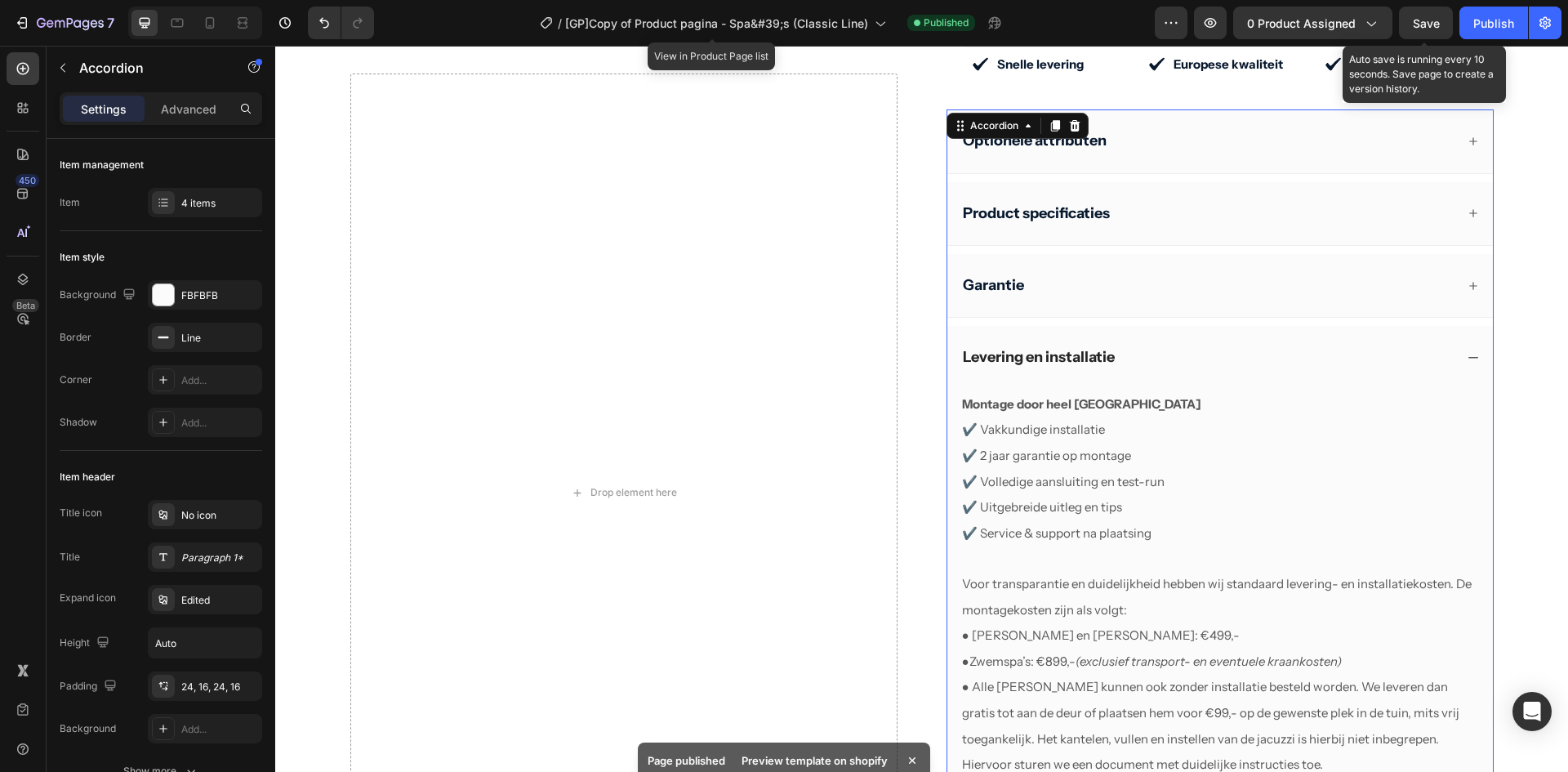
scroll to position [665, 0]
click at [1184, 23] on button "button" at bounding box center [1171, 22] width 33 height 33
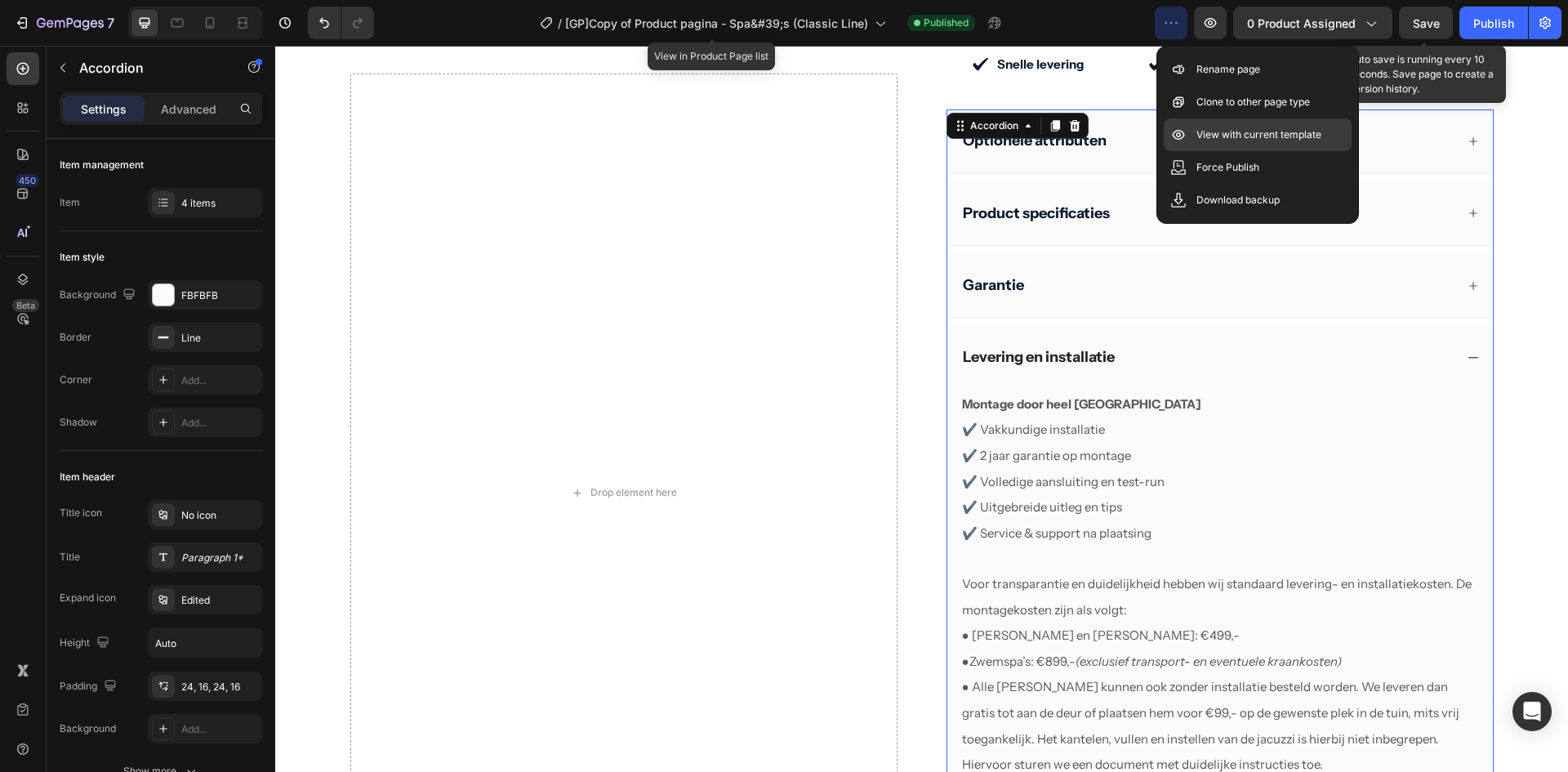
click at [1223, 139] on p "View with current template" at bounding box center [1259, 135] width 125 height 17
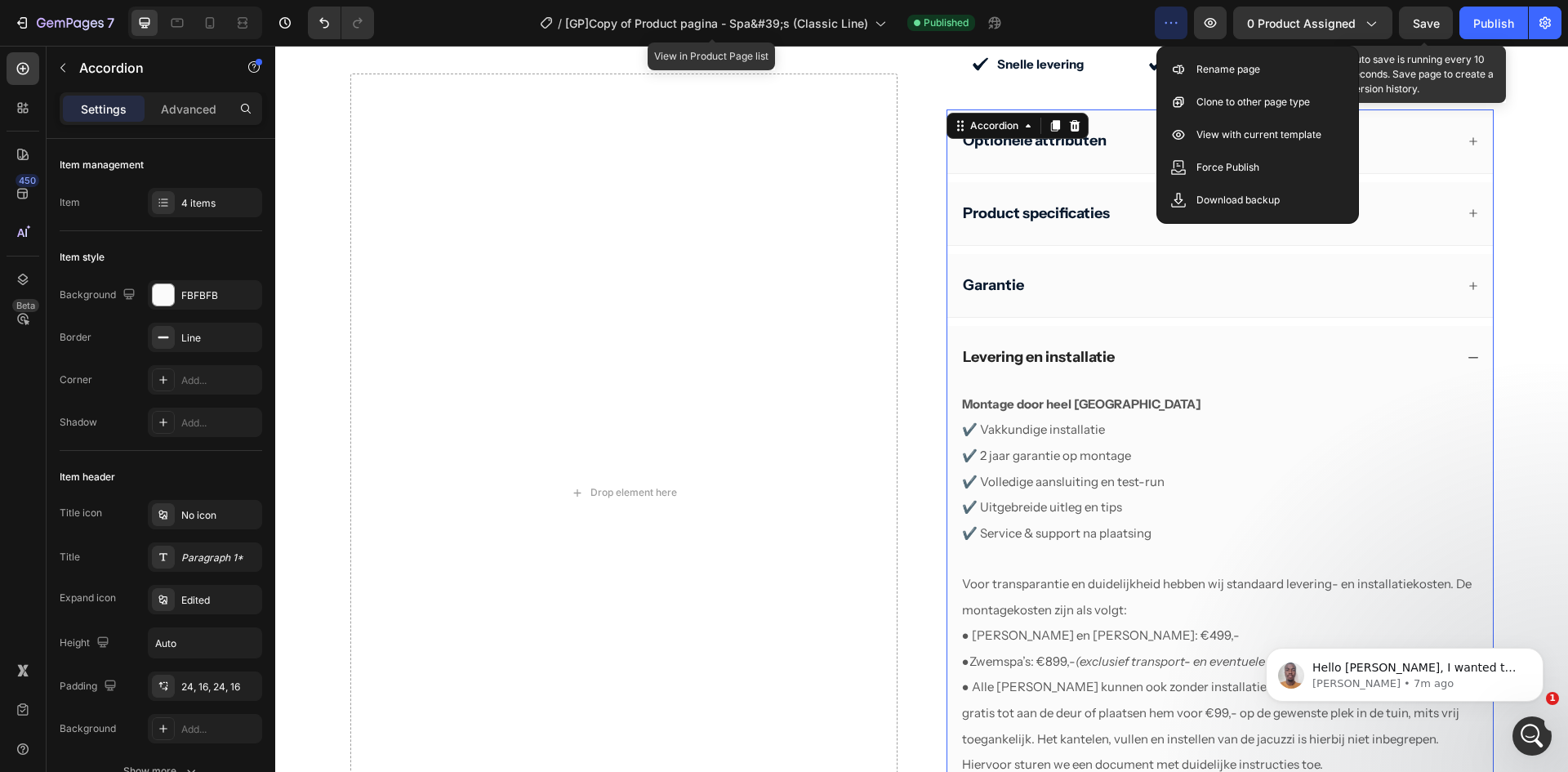
scroll to position [0, 0]
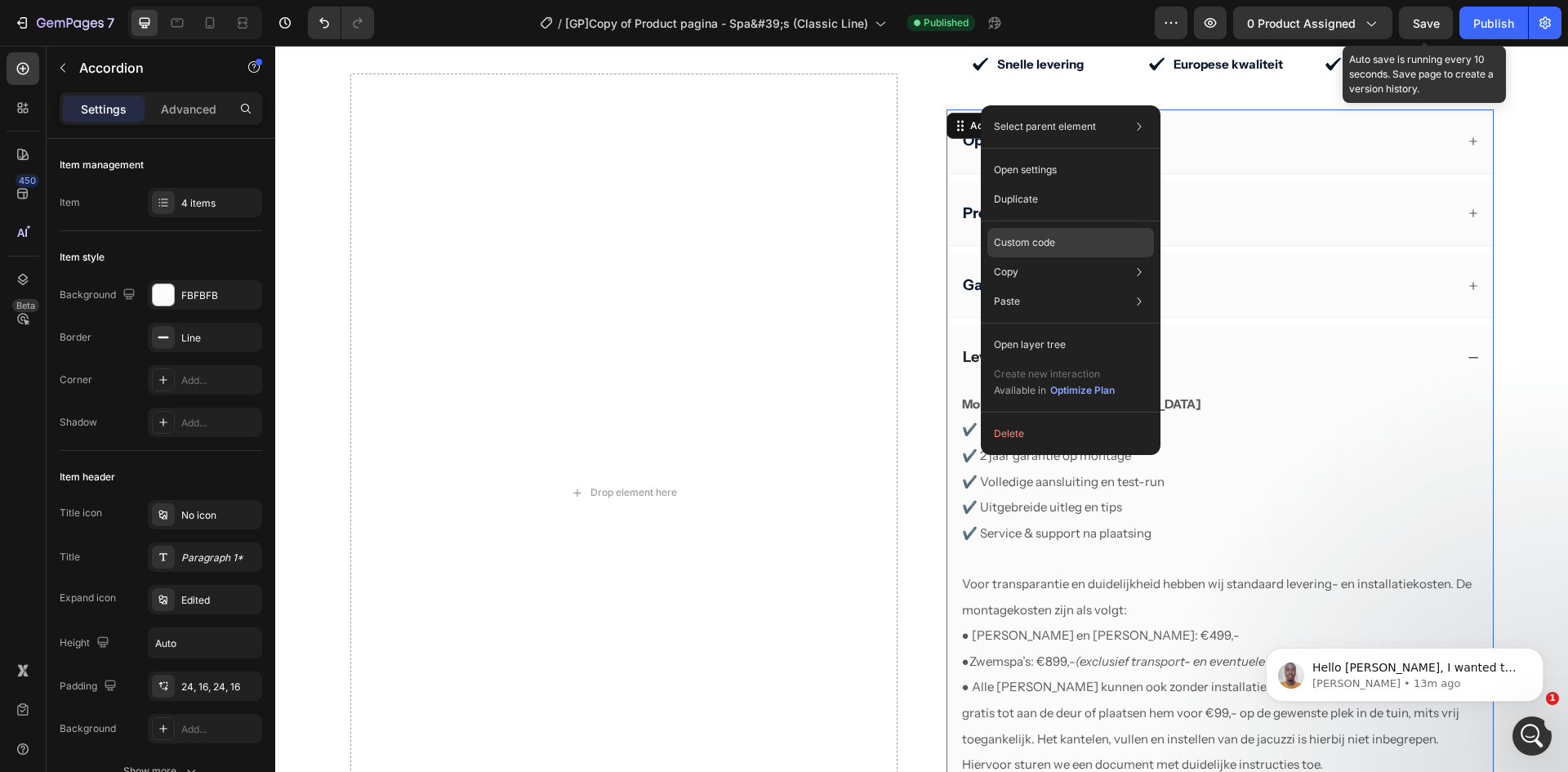
click at [1042, 287] on div "Custom code" at bounding box center [1071, 302] width 167 height 30
type input "100%"
type input "100"
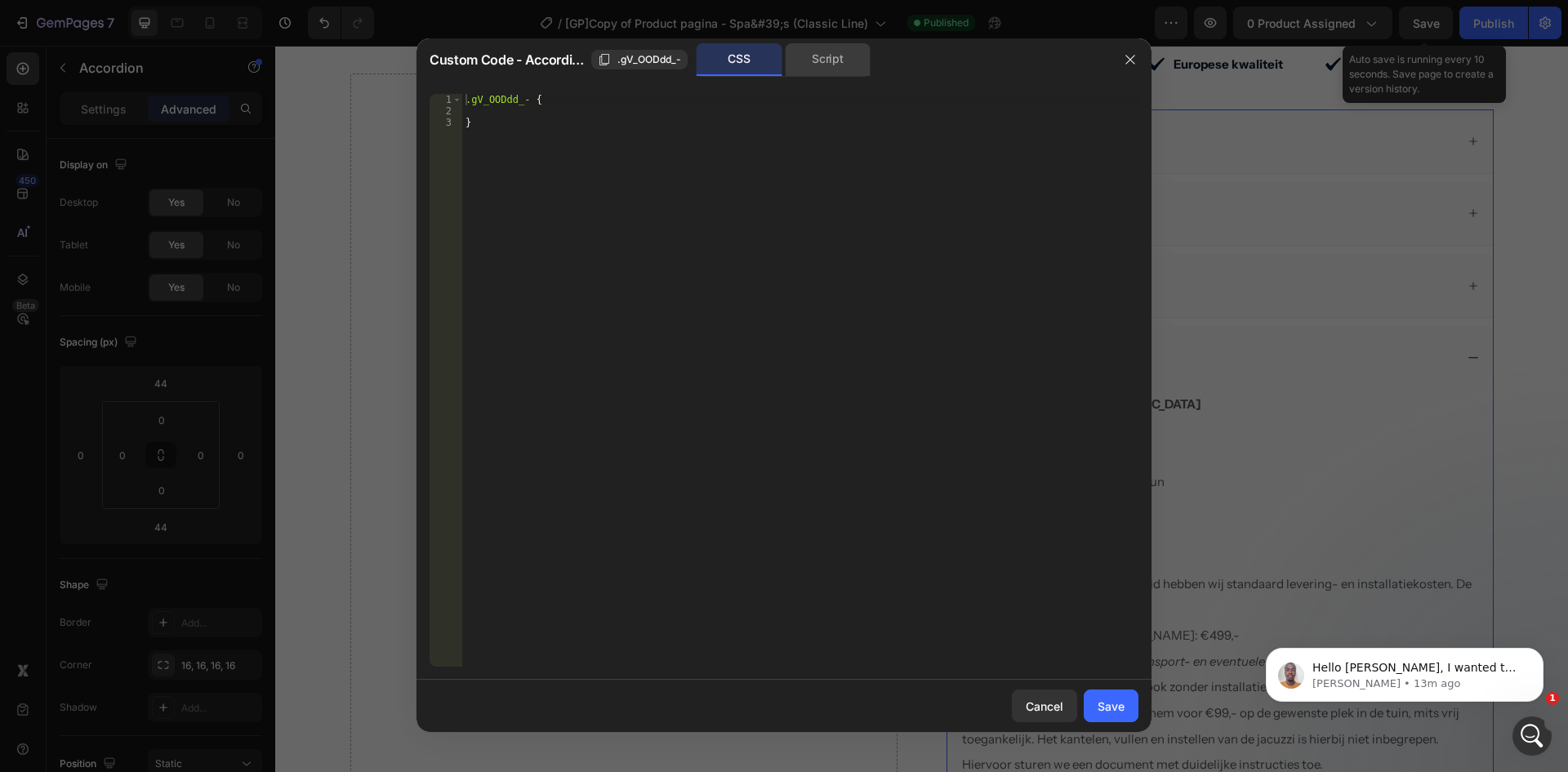
click at [830, 58] on div "Script" at bounding box center [828, 59] width 86 height 33
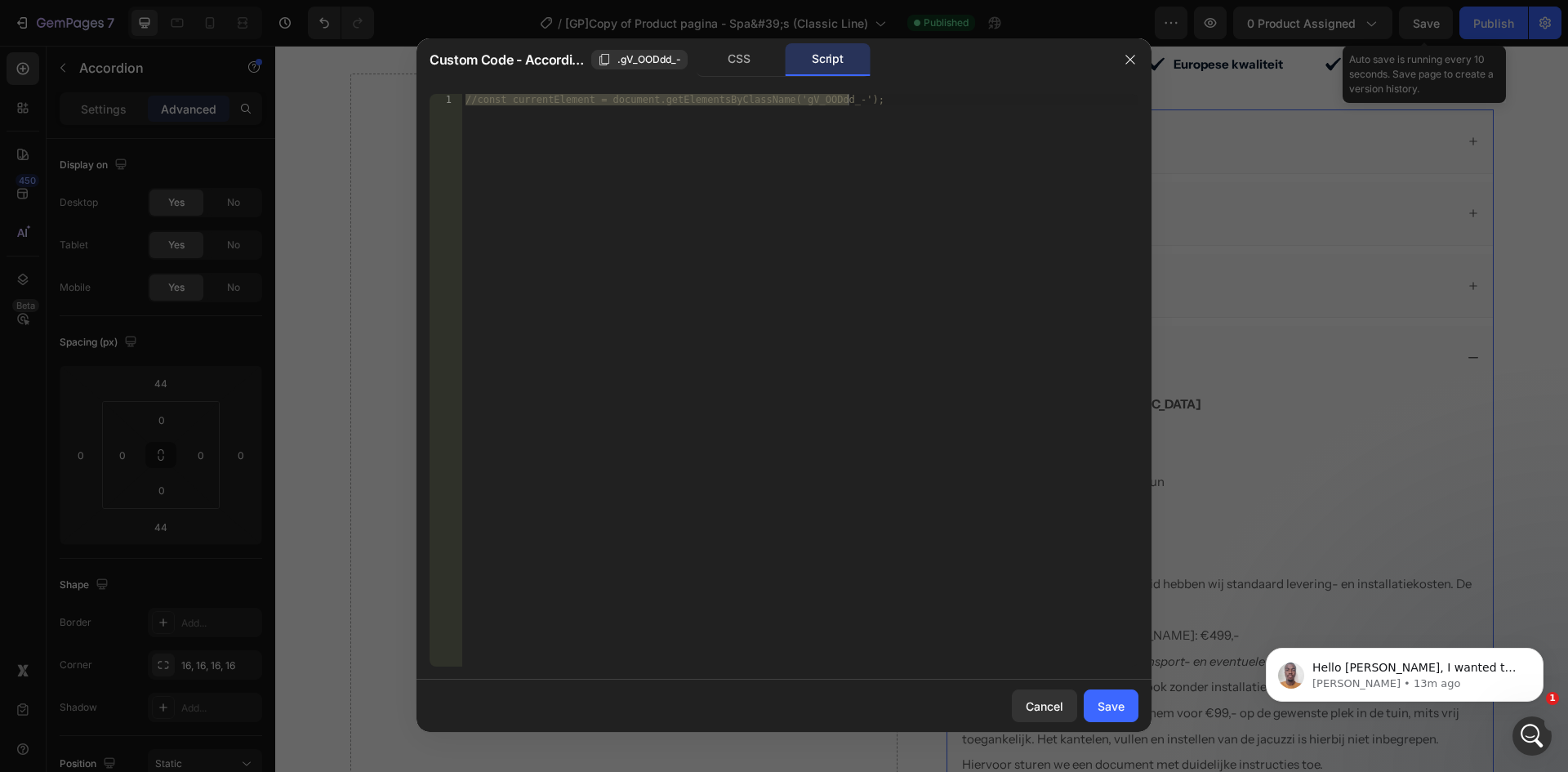
type textarea "//const currentElement = document.getElementsByClassName('gV_OODdd_-');"
click at [811, 195] on div "//const currentElement = document.getElementsByClassName('gV_OODdd_-');" at bounding box center [801, 380] width 676 height 573
paste textarea
paste textarea "});"
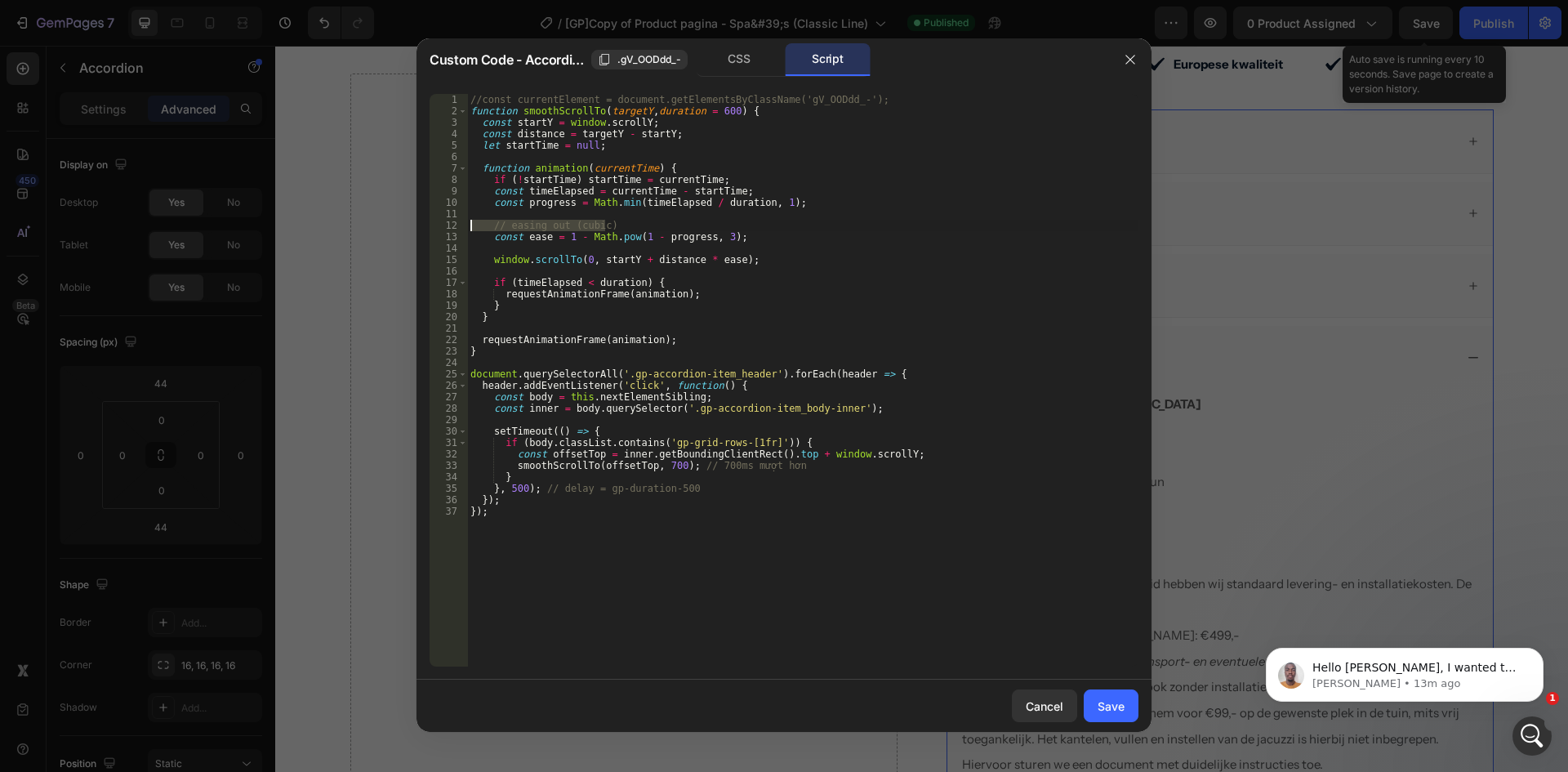
drag, startPoint x: 615, startPoint y: 225, endPoint x: 456, endPoint y: 224, distance: 159.0
click at [456, 224] on div "}); 1 2 3 4 5 6 7 8 9 10 11 12 13 14 15 16 17 18 19 20 21 22 23 24 25 26 27 28 …" at bounding box center [784, 380] width 710 height 573
type textarea "// easing out (cubic)"
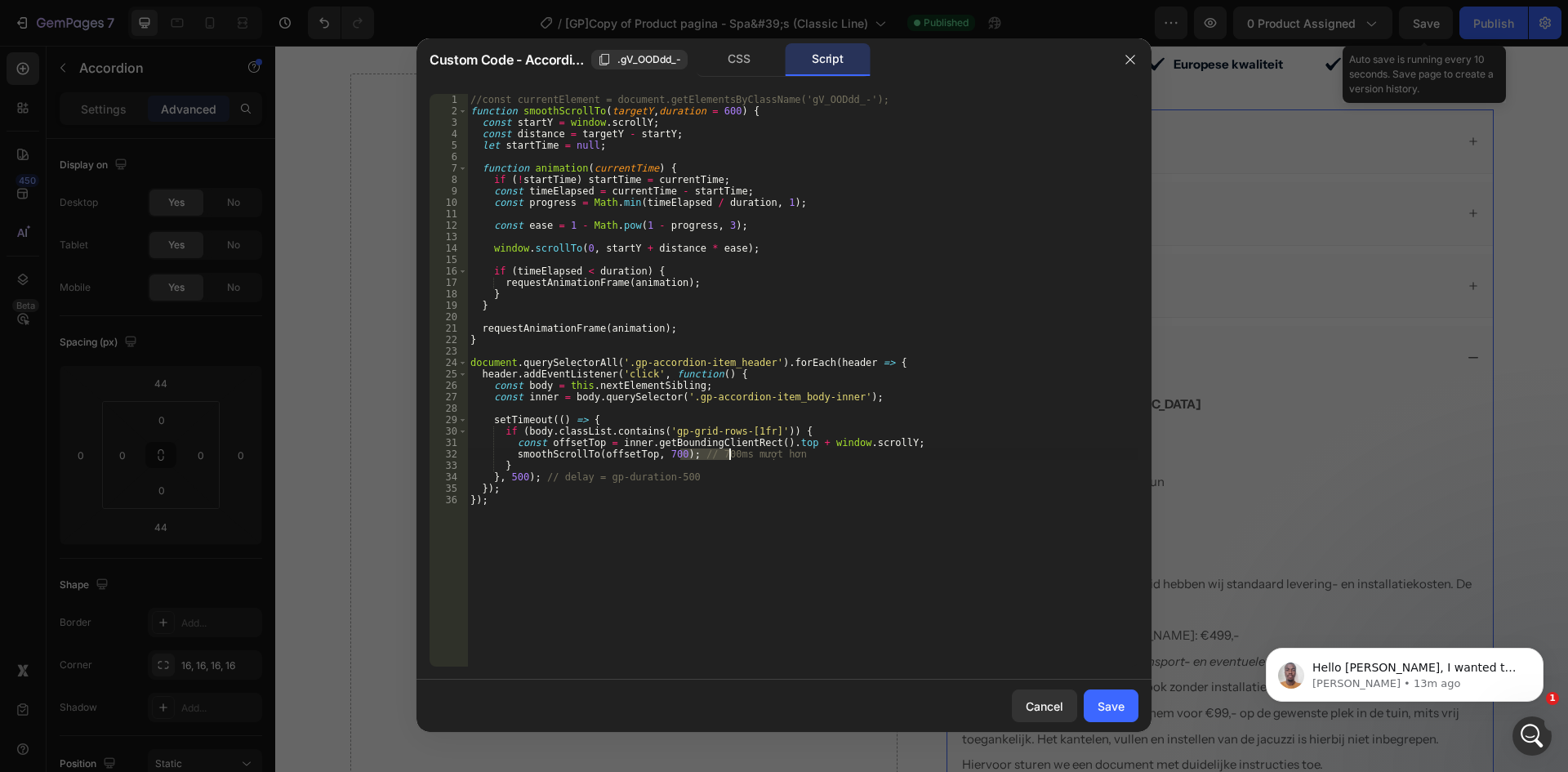
drag, startPoint x: 683, startPoint y: 457, endPoint x: 812, endPoint y: 456, distance: 129.0
click at [812, 456] on div "//const currentElement = document.getElementsByClassName('gV_OODdd_-'); functio…" at bounding box center [803, 392] width 671 height 596
drag, startPoint x: 537, startPoint y: 476, endPoint x: 772, endPoint y: 476, distance: 235.0
click at [770, 476] on div "//const currentElement = document.getElementsByClassName('gV_OODdd_-'); functio…" at bounding box center [803, 392] width 671 height 596
click at [617, 56] on span ".gV_OODdd_-" at bounding box center [649, 60] width 63 height 15
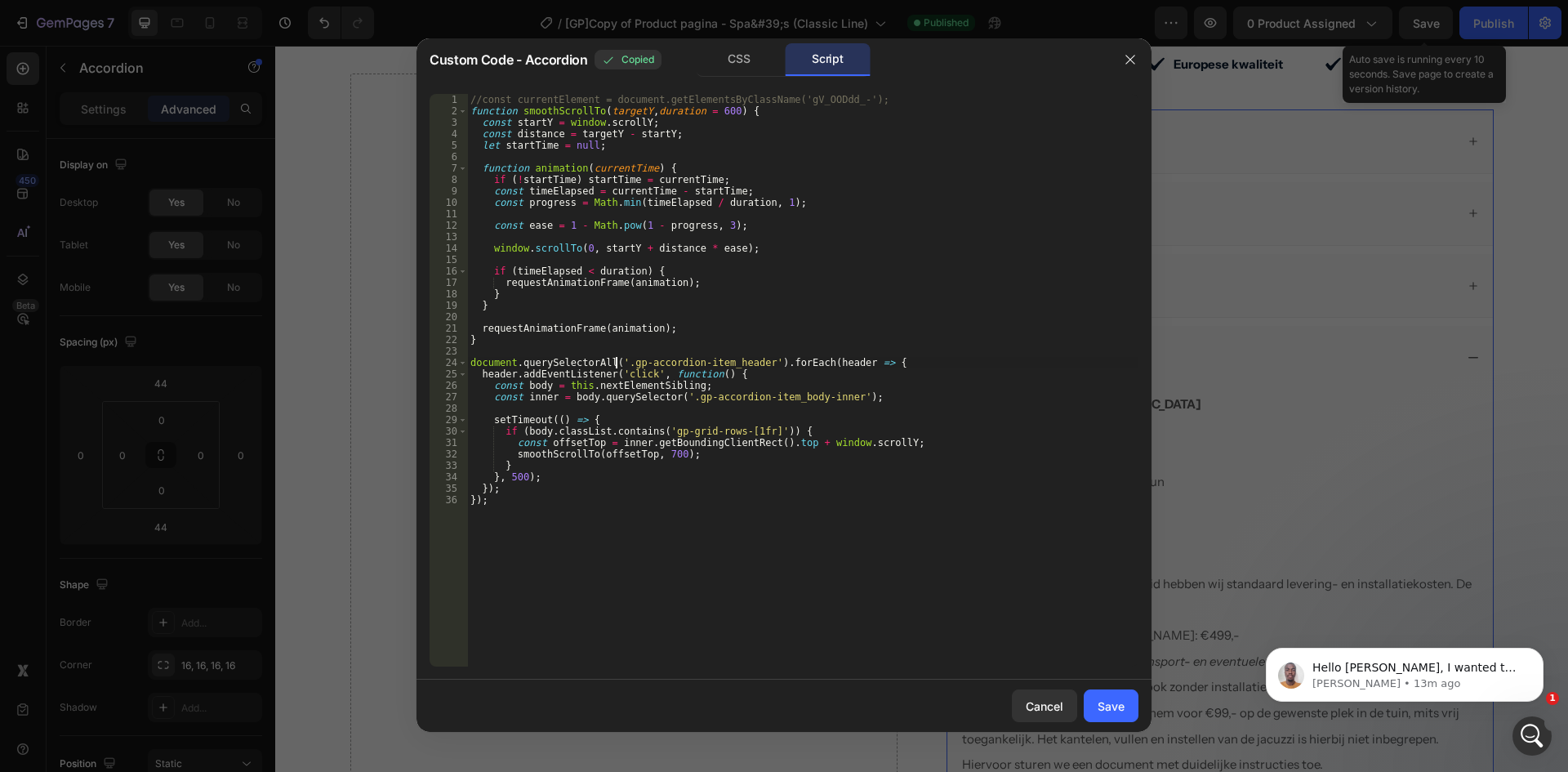
click at [615, 362] on div "//const currentElement = document.getElementsByClassName('gV_OODdd_-'); functio…" at bounding box center [803, 392] width 671 height 596
paste textarea "V_OODdd_-.g"
click at [673, 397] on div "//const currentElement = document.getElementsByClassName('gV_OODdd_-'); functio…" at bounding box center [803, 392] width 671 height 596
paste textarea "V_OODdd_-.g"
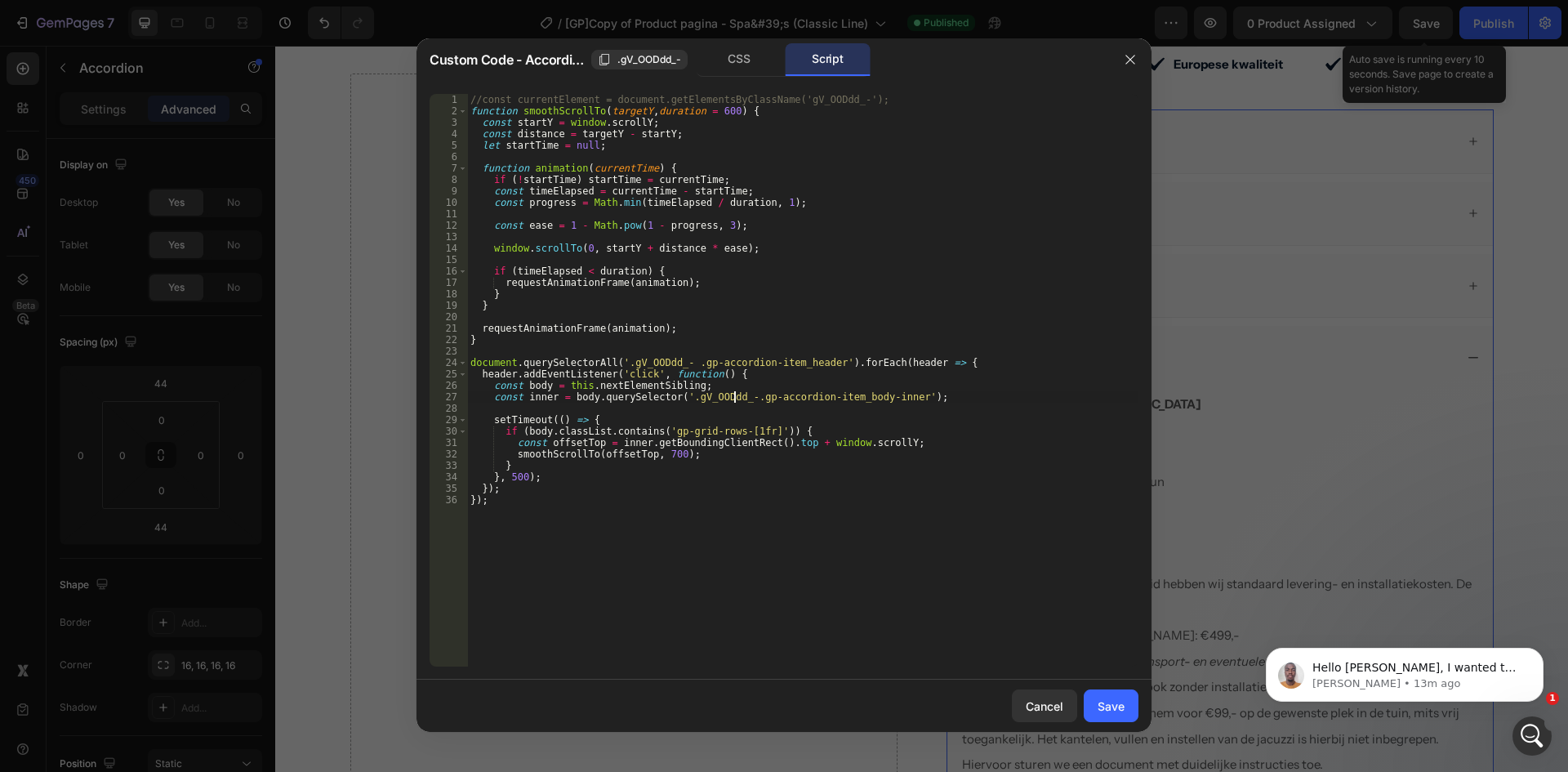
scroll to position [0, 22]
type textarea "const inner = body.querySelector('.gV_OODdd_- .gp-accordion-item_body-inner');"
click at [1118, 705] on div "Save" at bounding box center [1111, 706] width 27 height 17
type input "10"
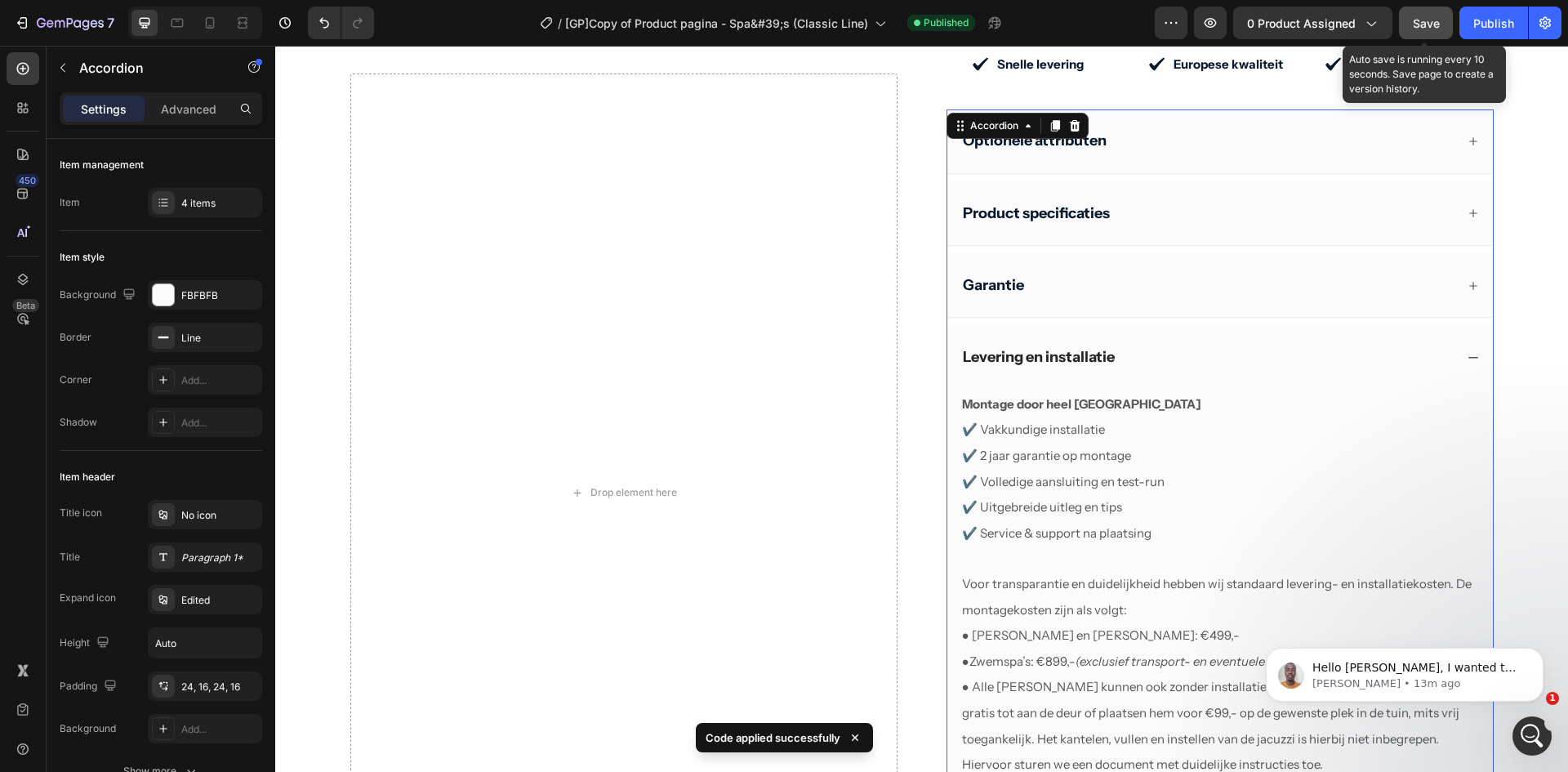
click at [1438, 23] on span "Save" at bounding box center [1426, 23] width 27 height 14
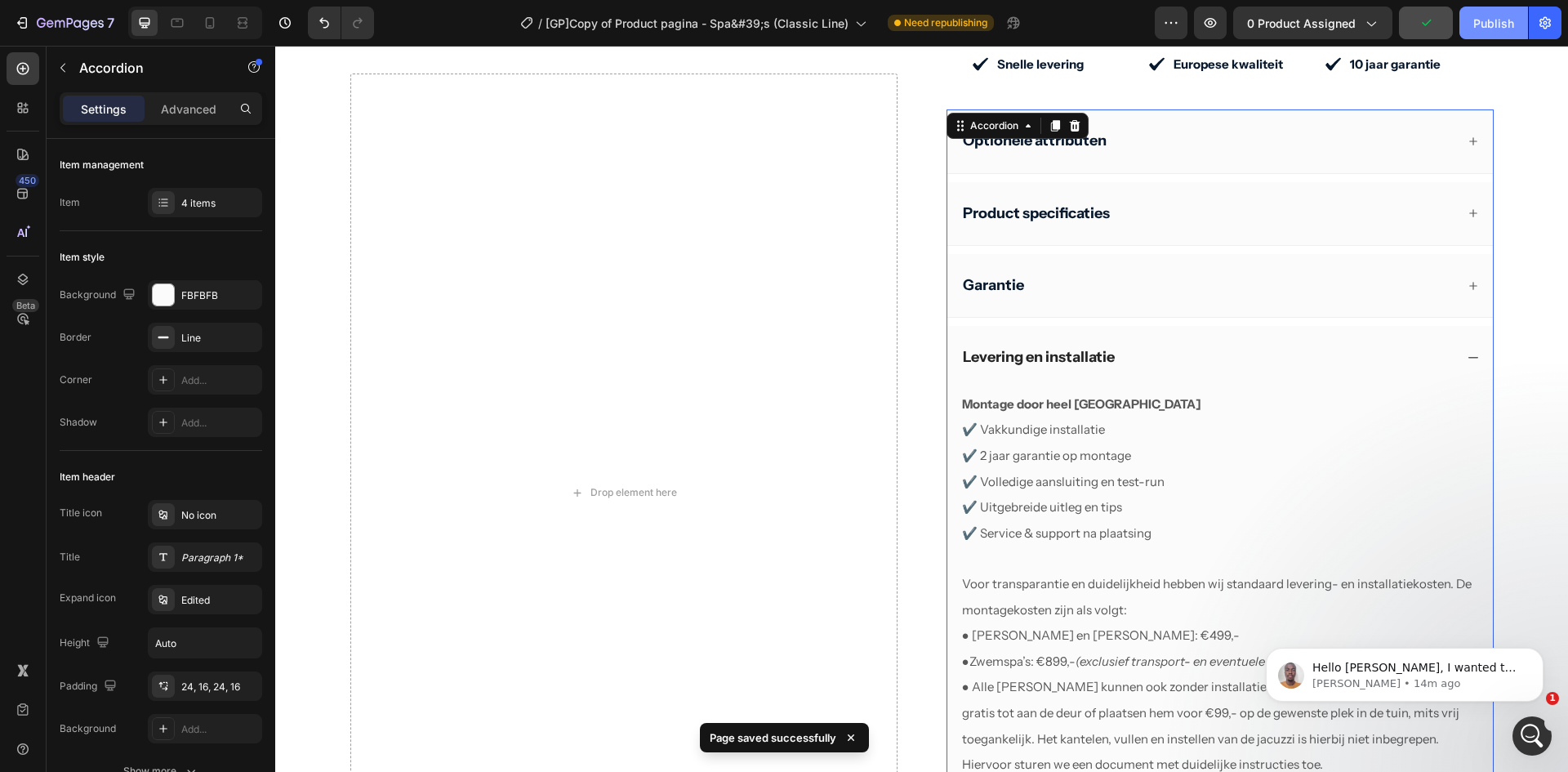
click at [1516, 15] on button "Publish" at bounding box center [1494, 22] width 69 height 33
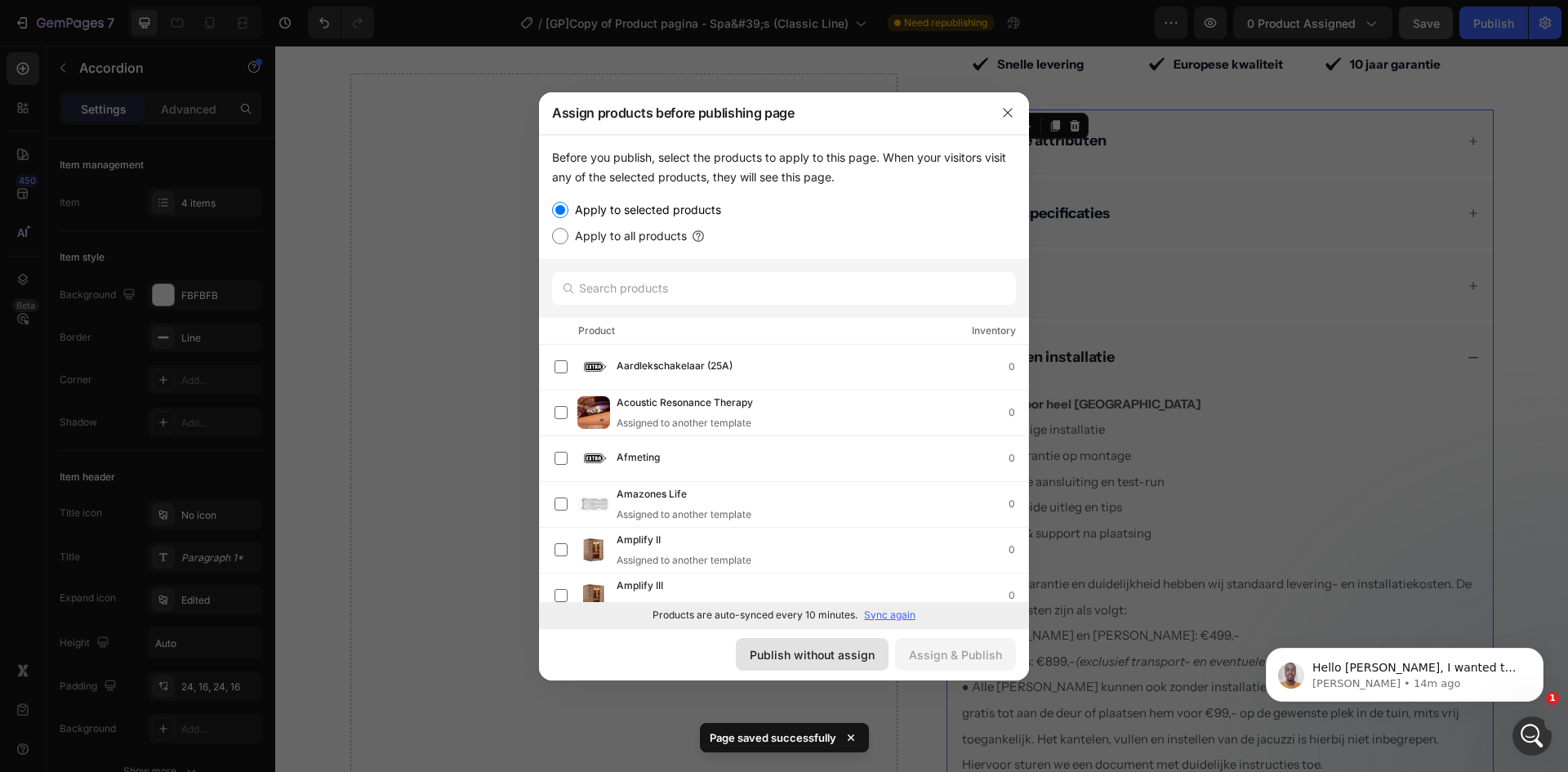
click at [788, 651] on div "Publish without assign" at bounding box center [812, 655] width 125 height 17
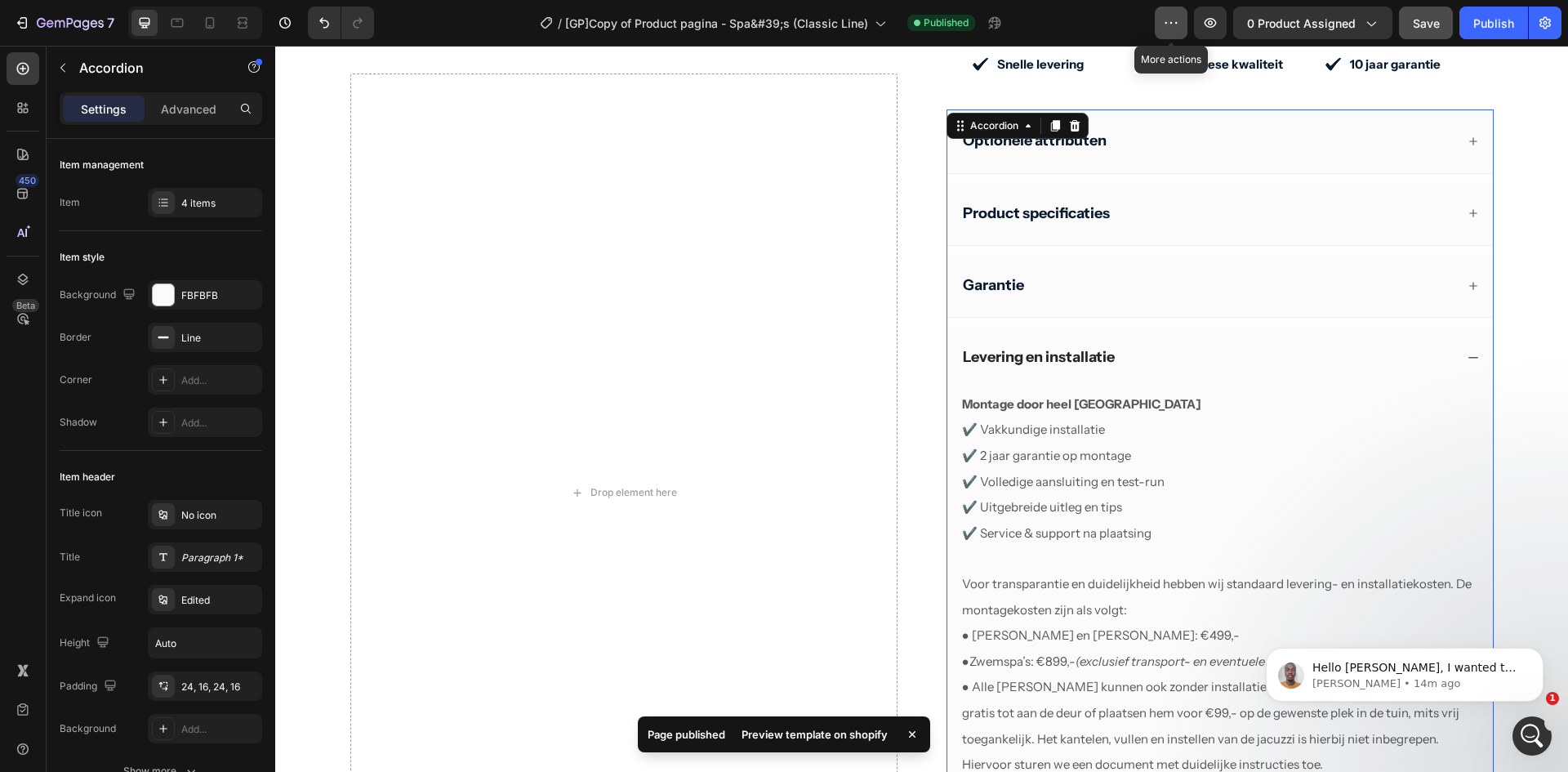
click at [1158, 30] on button "button" at bounding box center [1171, 22] width 33 height 33
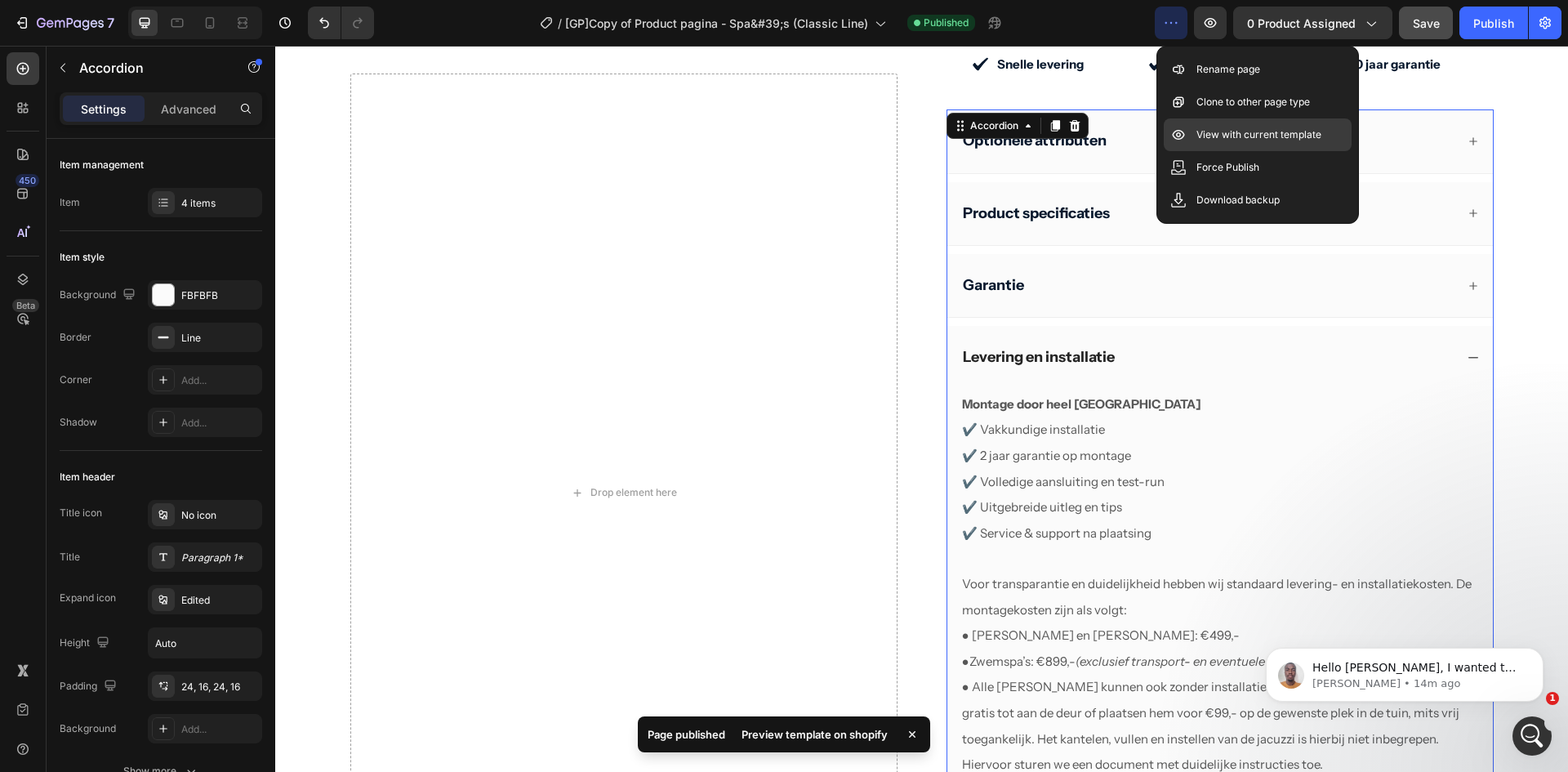
click at [1195, 151] on div "View with current template" at bounding box center [1258, 167] width 188 height 33
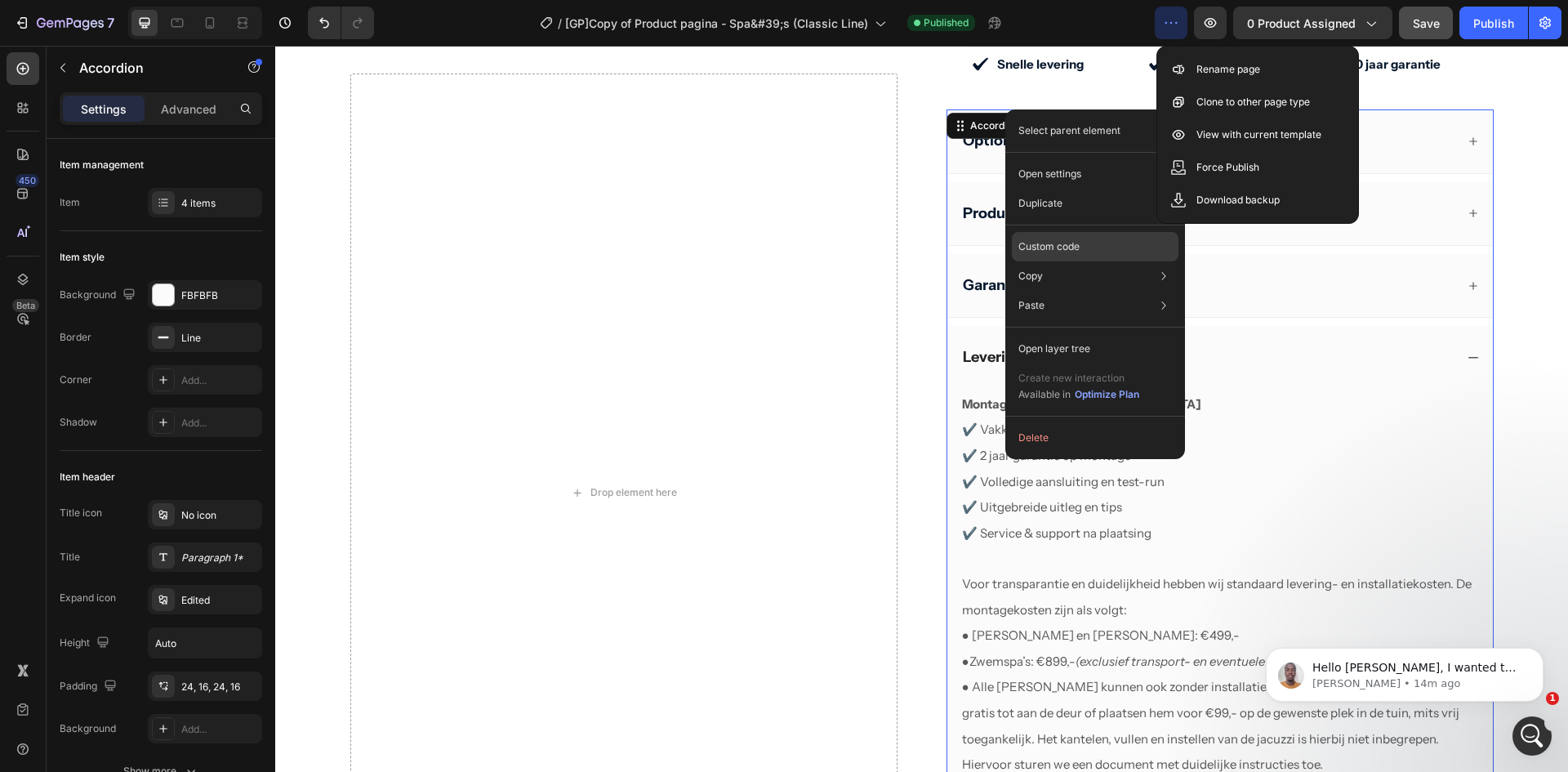
click at [1035, 242] on p "Custom code" at bounding box center [1049, 247] width 61 height 15
type input "100%"
type input "100"
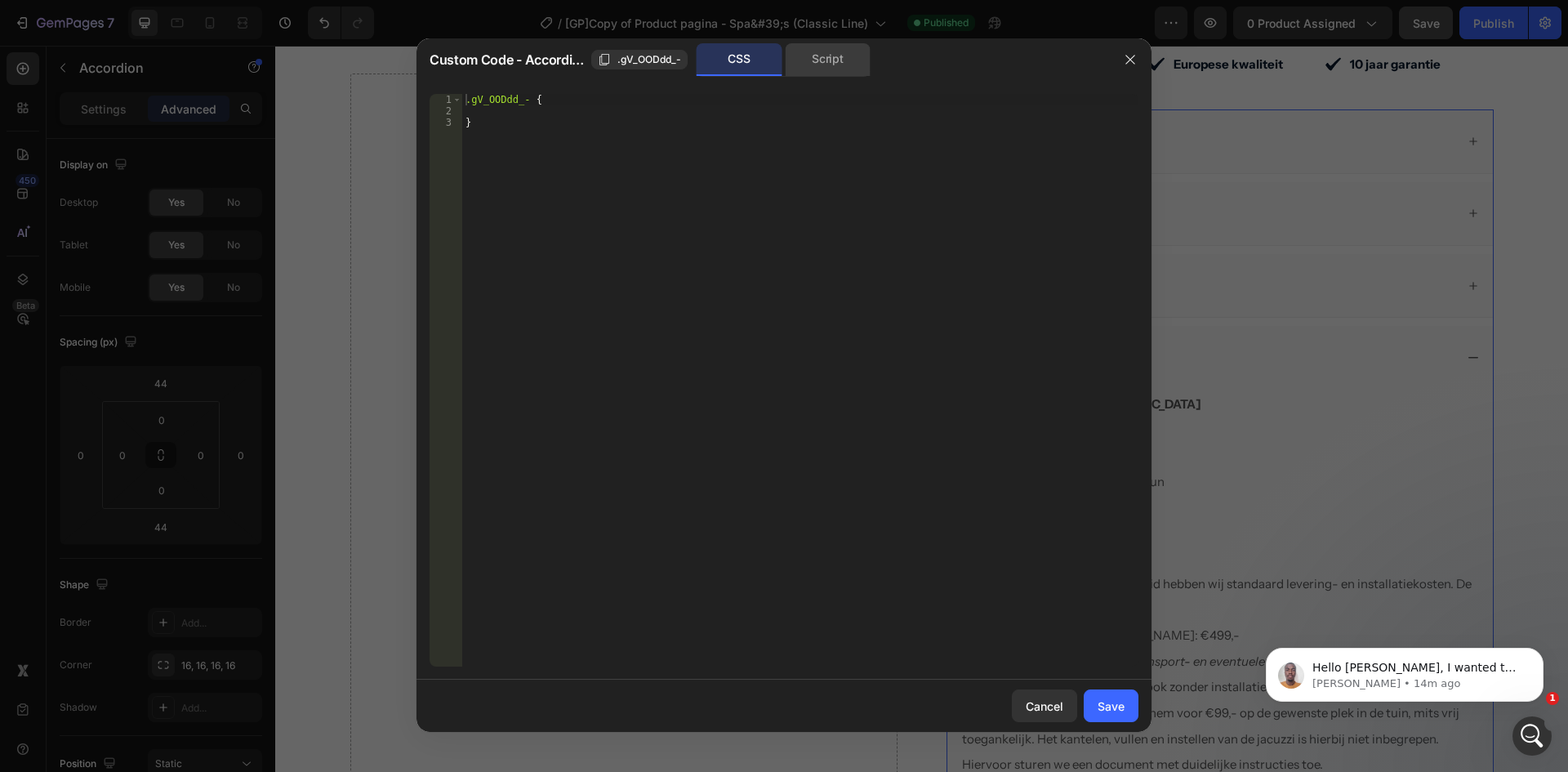
click at [810, 47] on div "Script" at bounding box center [828, 59] width 86 height 33
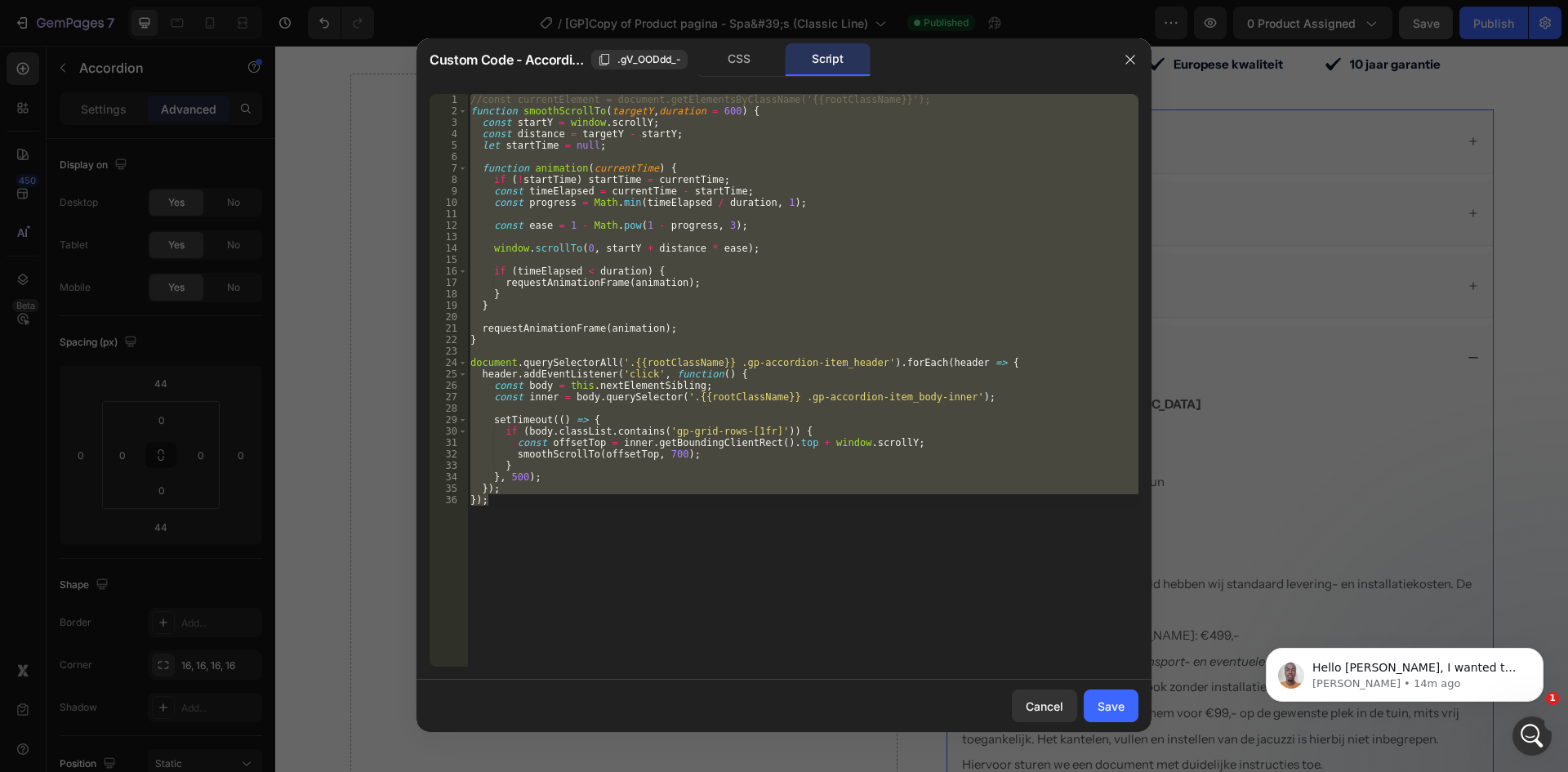
click at [520, 514] on div "//const currentElement = document.getElementsByClassName('{{rootClassName}}'); …" at bounding box center [803, 380] width 671 height 573
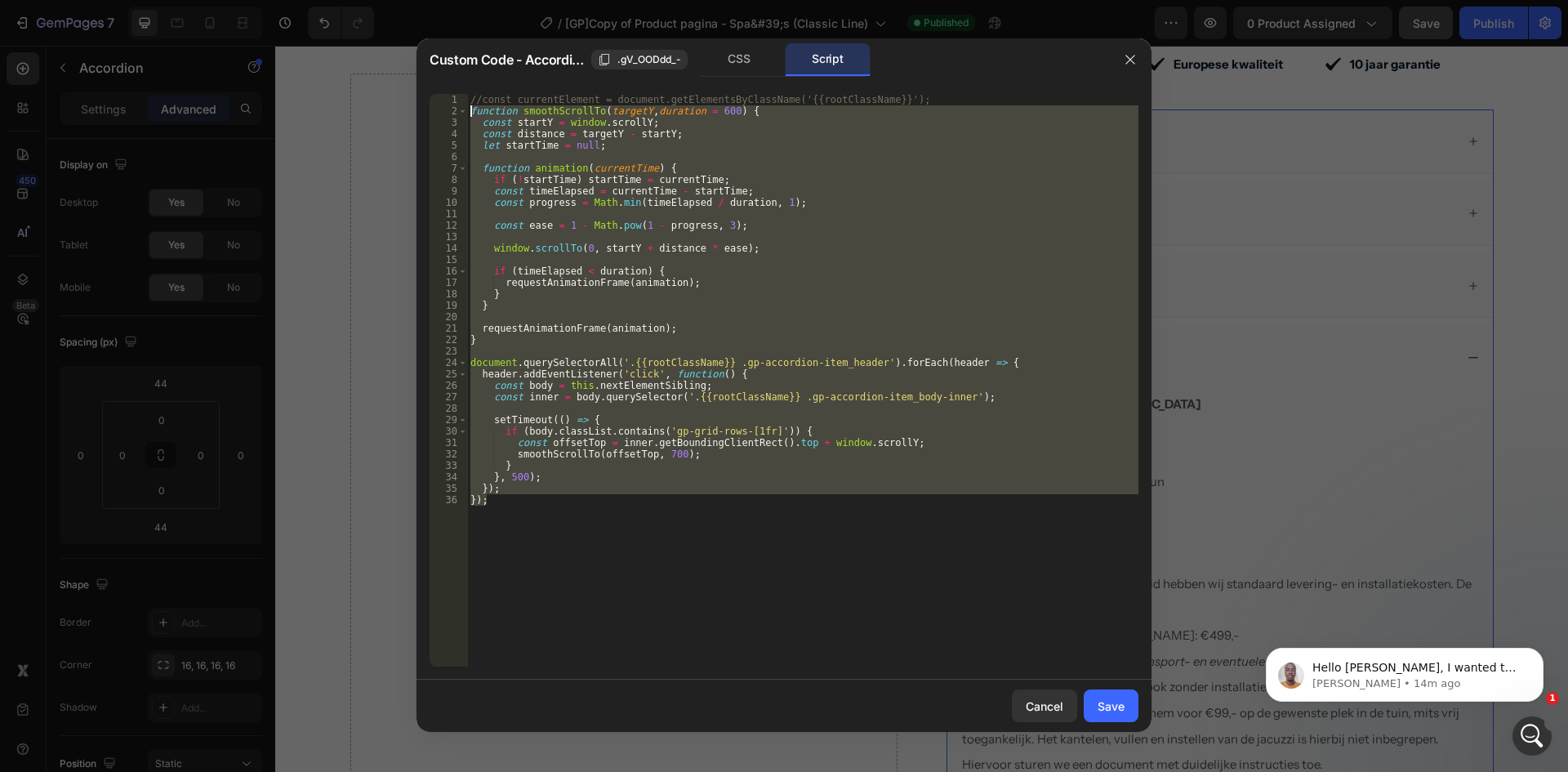
drag, startPoint x: 493, startPoint y: 447, endPoint x: 448, endPoint y: 115, distance: 335.0
click at [448, 115] on div "}); 1 2 3 4 5 6 7 8 9 10 11 12 13 14 15 16 17 18 19 20 21 22 23 24 25 26 27 28 …" at bounding box center [784, 380] width 710 height 573
type textarea "function smoothScrollTo(targetY, duration = 600) { const startY = window.scroll…"
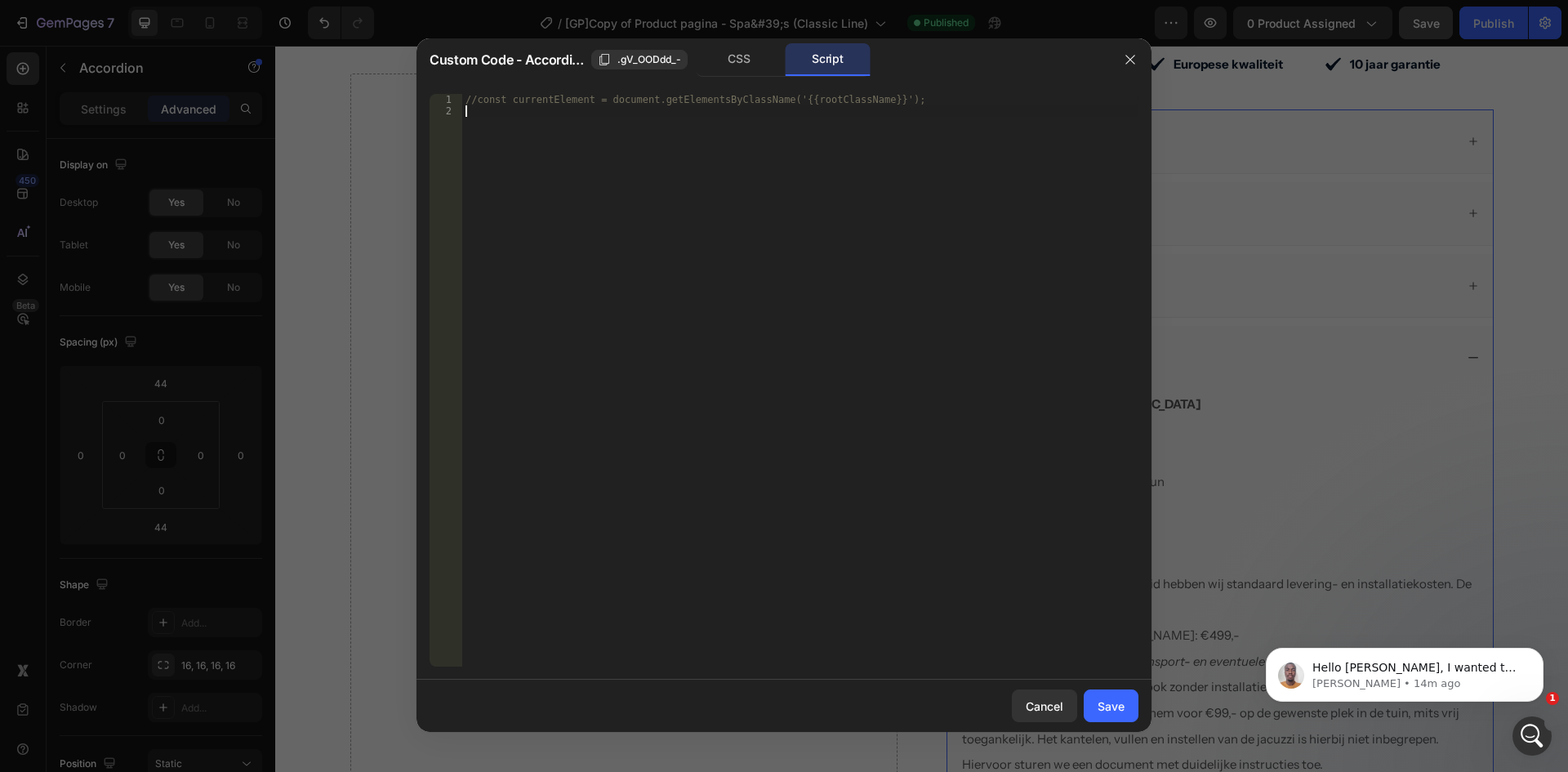
type textarea "//const currentElement = document.getElementsByClassName('{{rootClassName}}');"
drag, startPoint x: 1100, startPoint y: 710, endPoint x: 813, endPoint y: 602, distance: 306.6
click at [1100, 710] on div "Save" at bounding box center [1111, 706] width 27 height 17
type input "10"
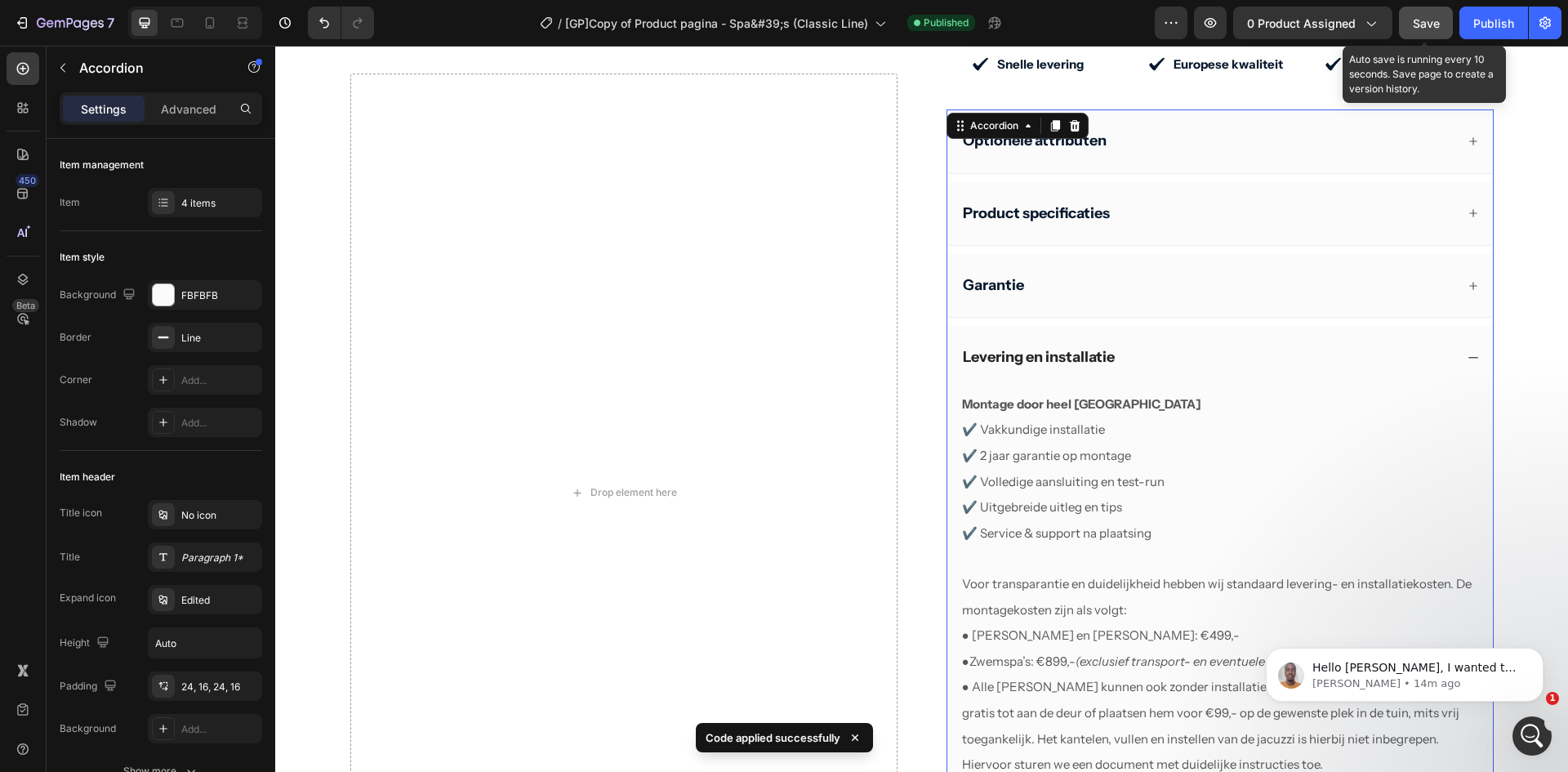
drag, startPoint x: 1418, startPoint y: 23, endPoint x: 1108, endPoint y: 11, distance: 310.2
click at [1418, 23] on span "Save" at bounding box center [1426, 23] width 27 height 14
click at [1502, 21] on div "Publish" at bounding box center [1494, 23] width 41 height 17
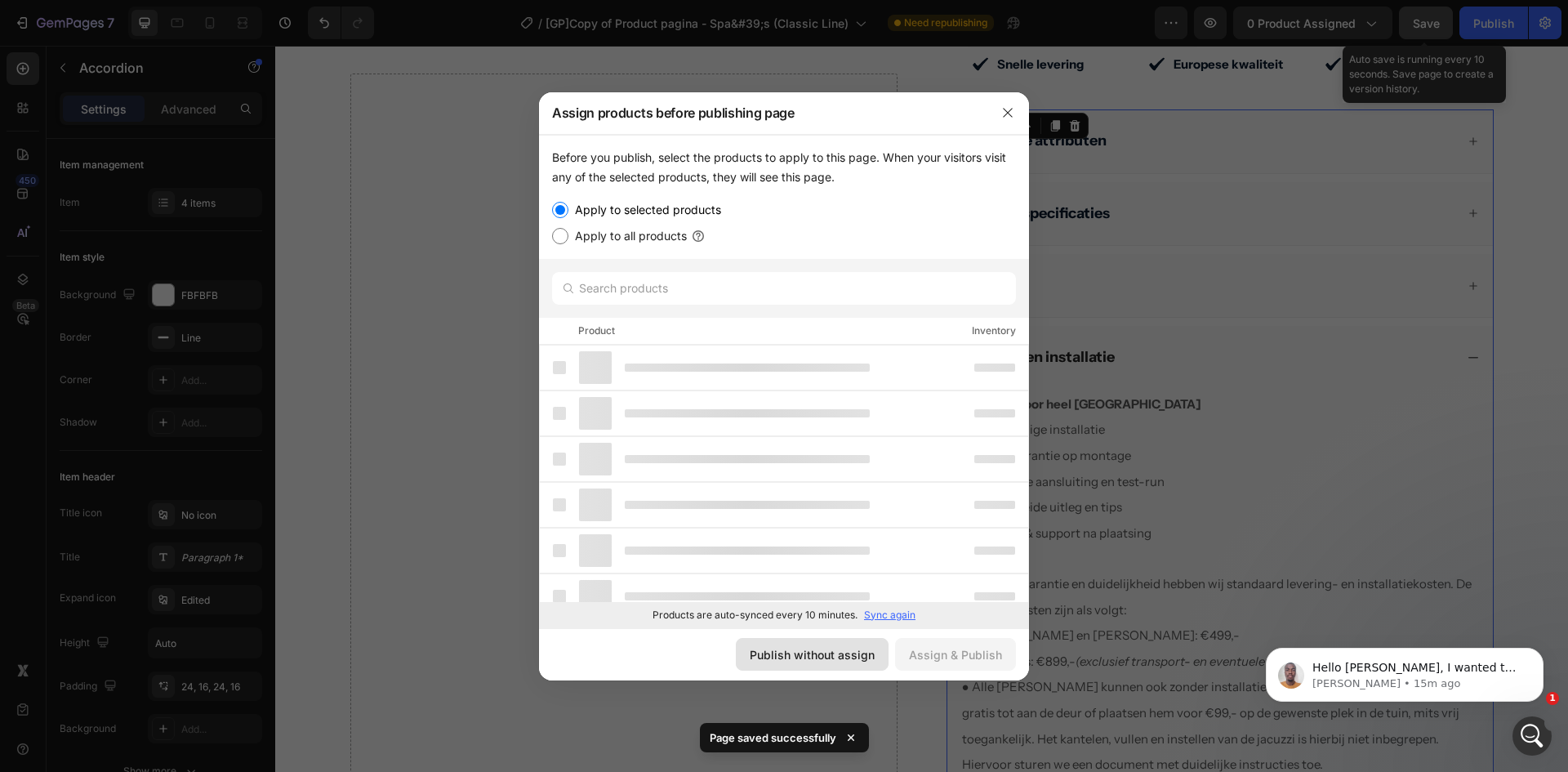
drag, startPoint x: 851, startPoint y: 657, endPoint x: 597, endPoint y: 603, distance: 259.7
click at [851, 657] on div "Publish without assign" at bounding box center [812, 655] width 125 height 17
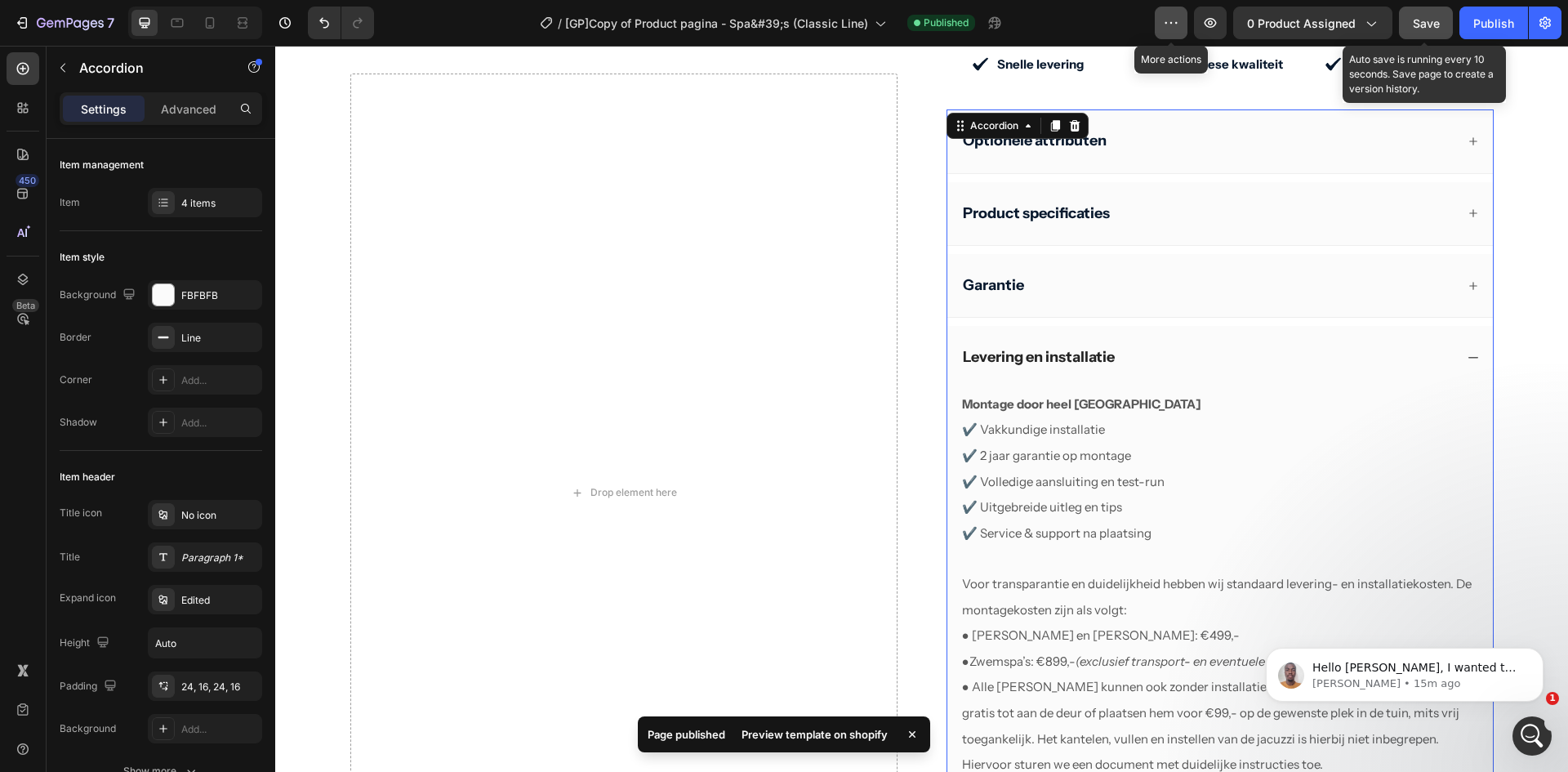
click at [1168, 18] on icon "button" at bounding box center [1171, 23] width 17 height 17
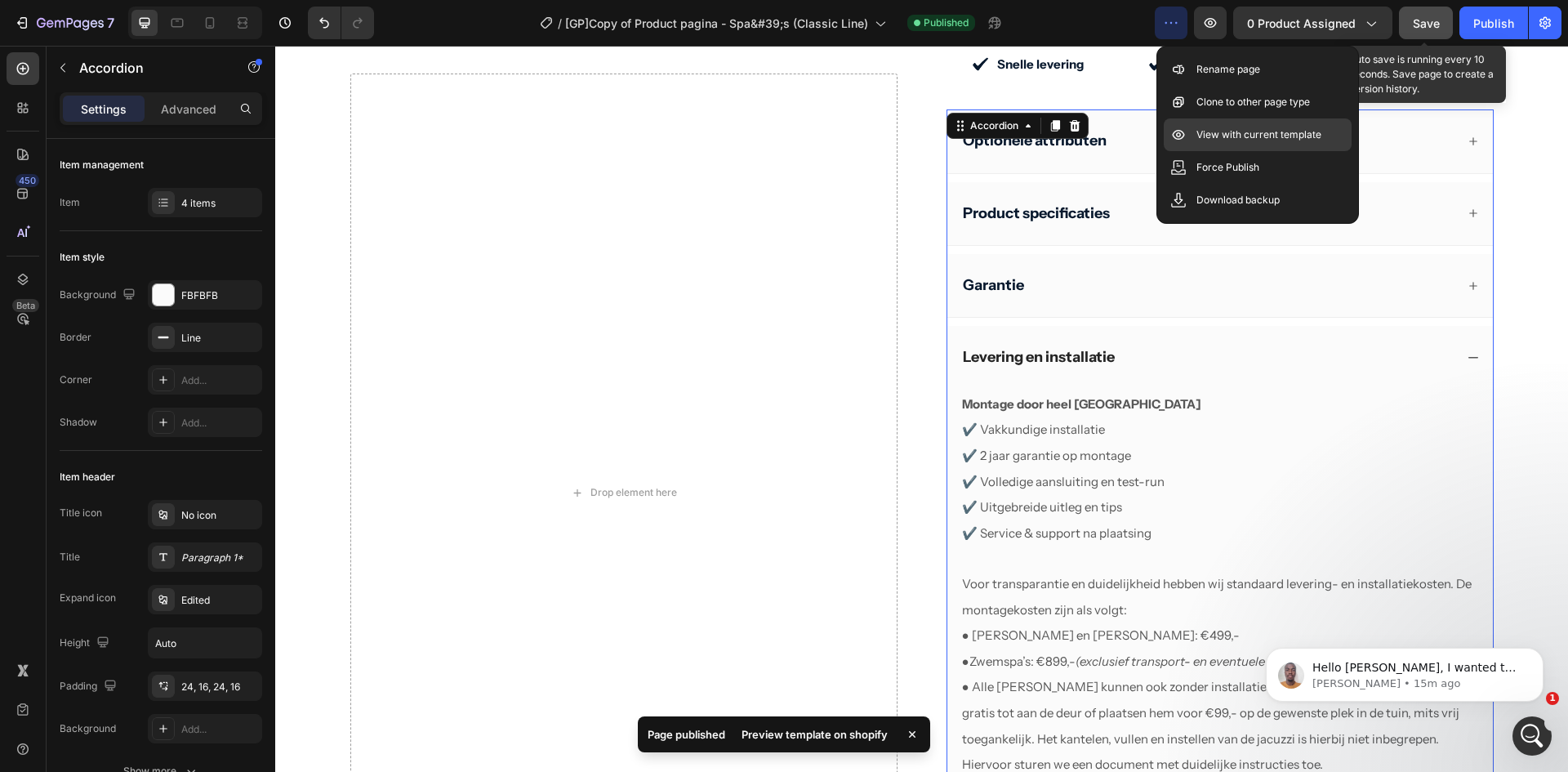
click at [1207, 141] on p "View with current template" at bounding box center [1259, 135] width 125 height 17
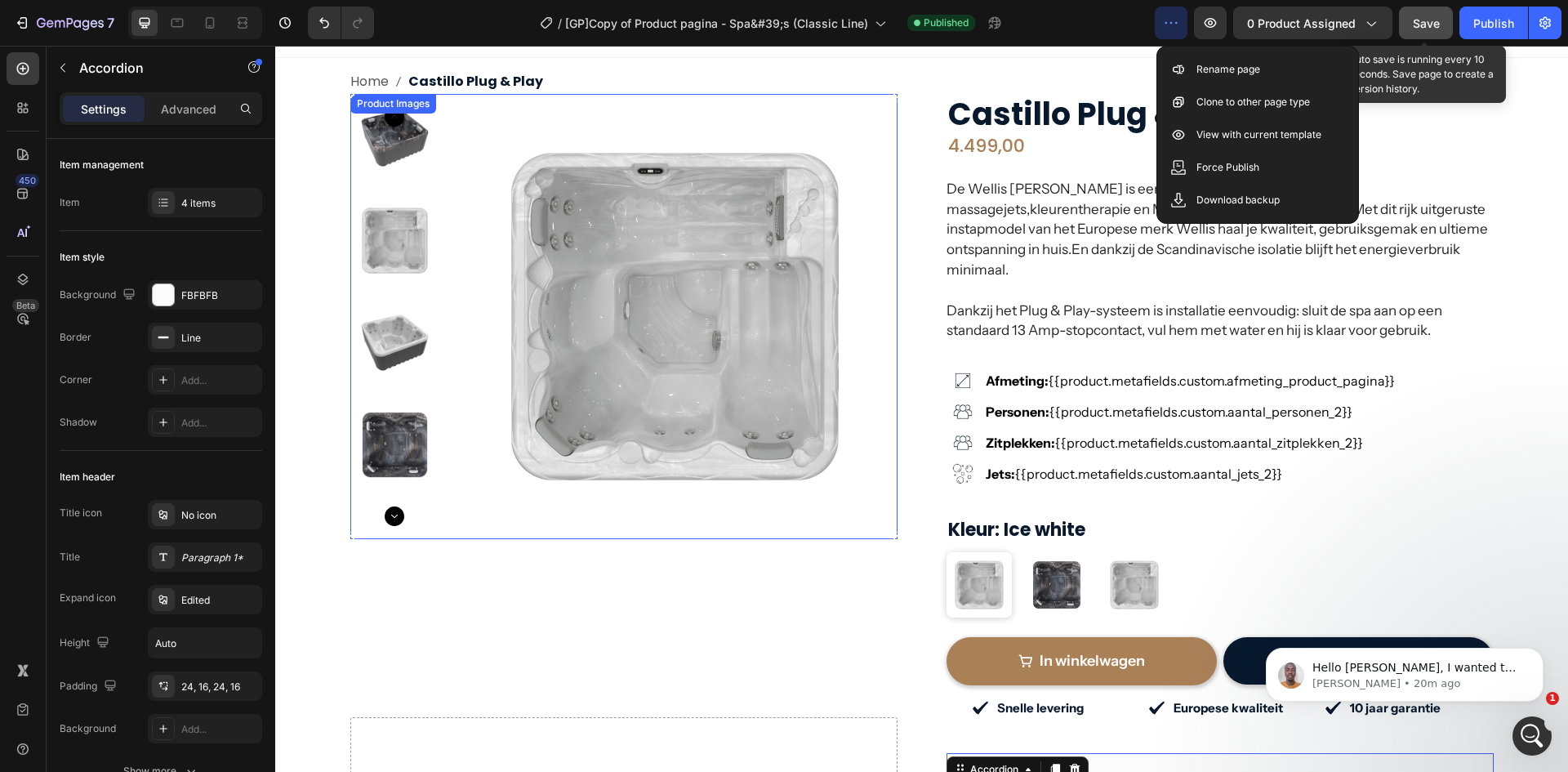
scroll to position [0, 0]
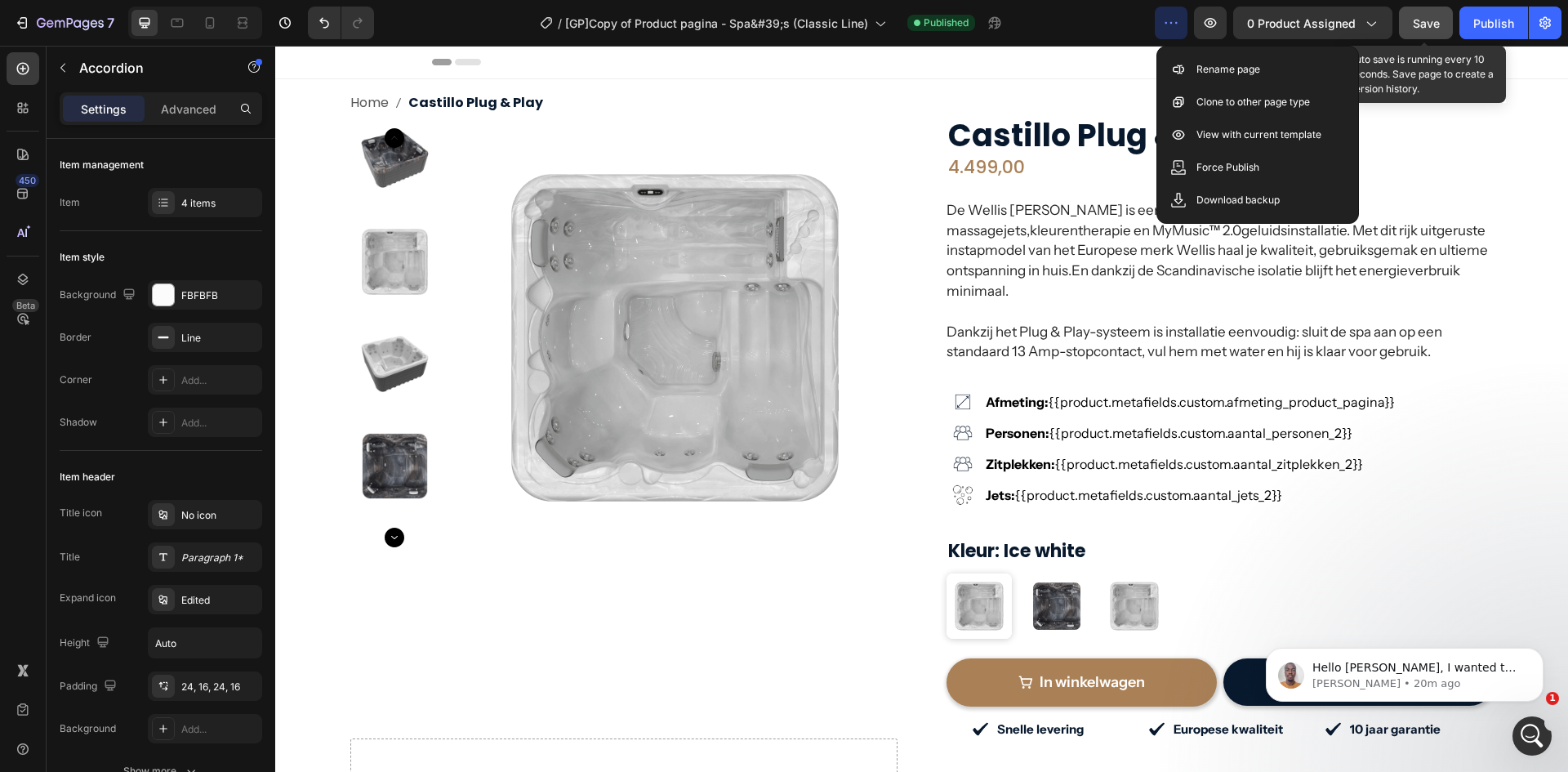
click at [1173, 23] on icon "button" at bounding box center [1171, 23] width 3 height 2
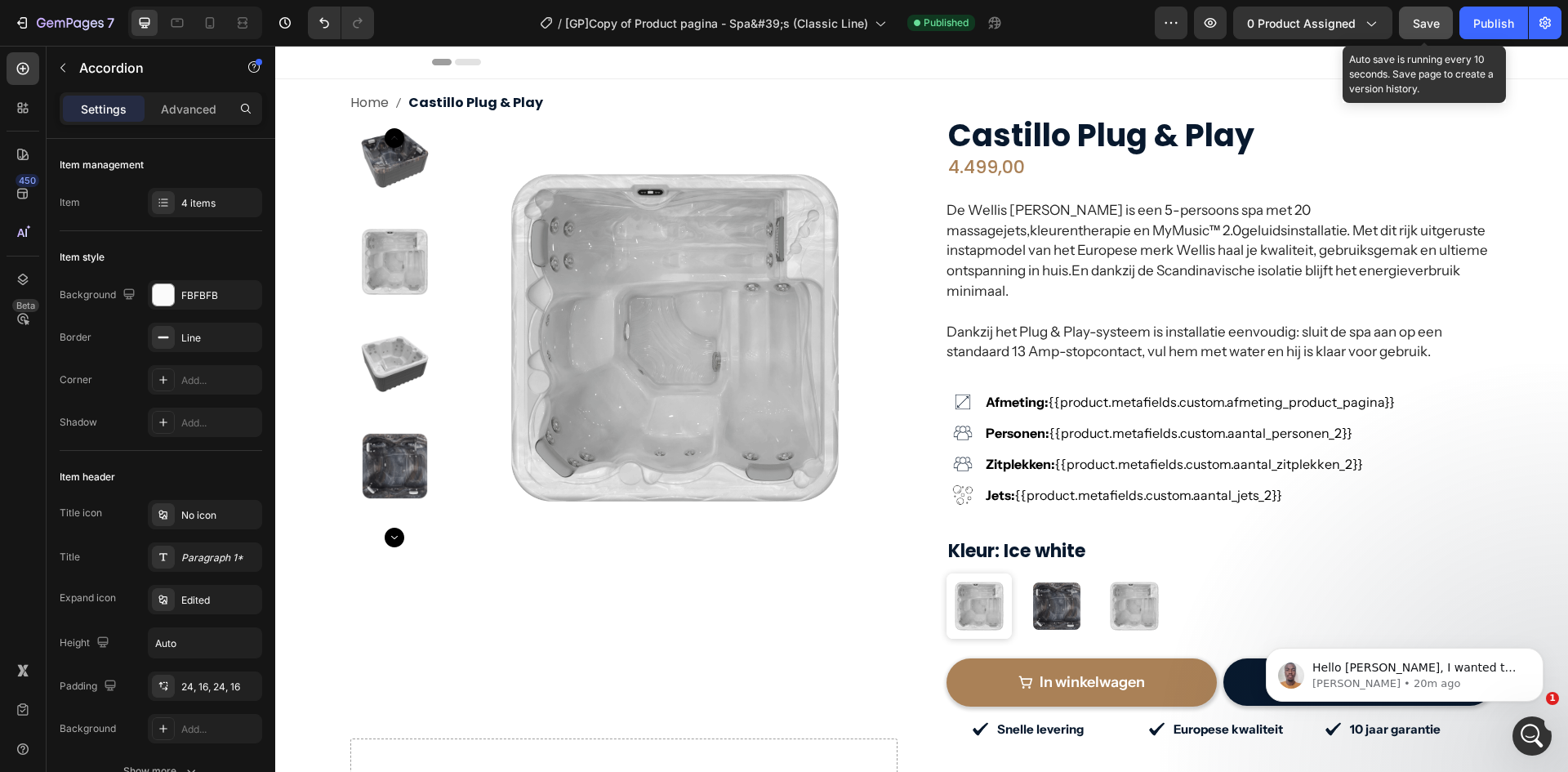
drag, startPoint x: 1086, startPoint y: 27, endPoint x: 756, endPoint y: 20, distance: 330.1
click at [1086, 27] on div "/ [GP]Copy of Product pagina - Spa&#39;s (Classic Line) Published" at bounding box center [771, 22] width 768 height 33
click at [839, 147] on img at bounding box center [675, 338] width 445 height 445
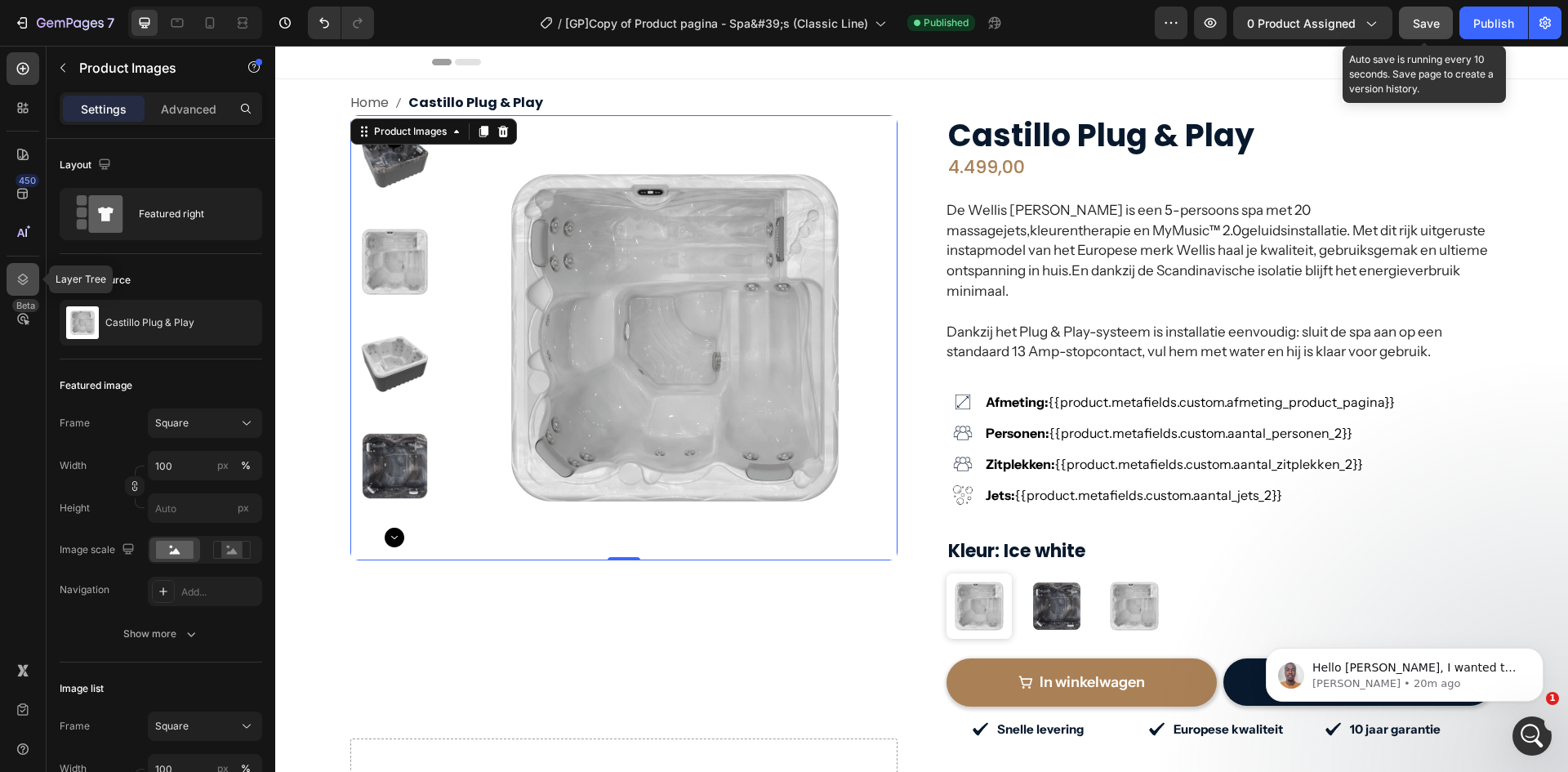
click at [23, 280] on icon at bounding box center [22, 279] width 10 height 11
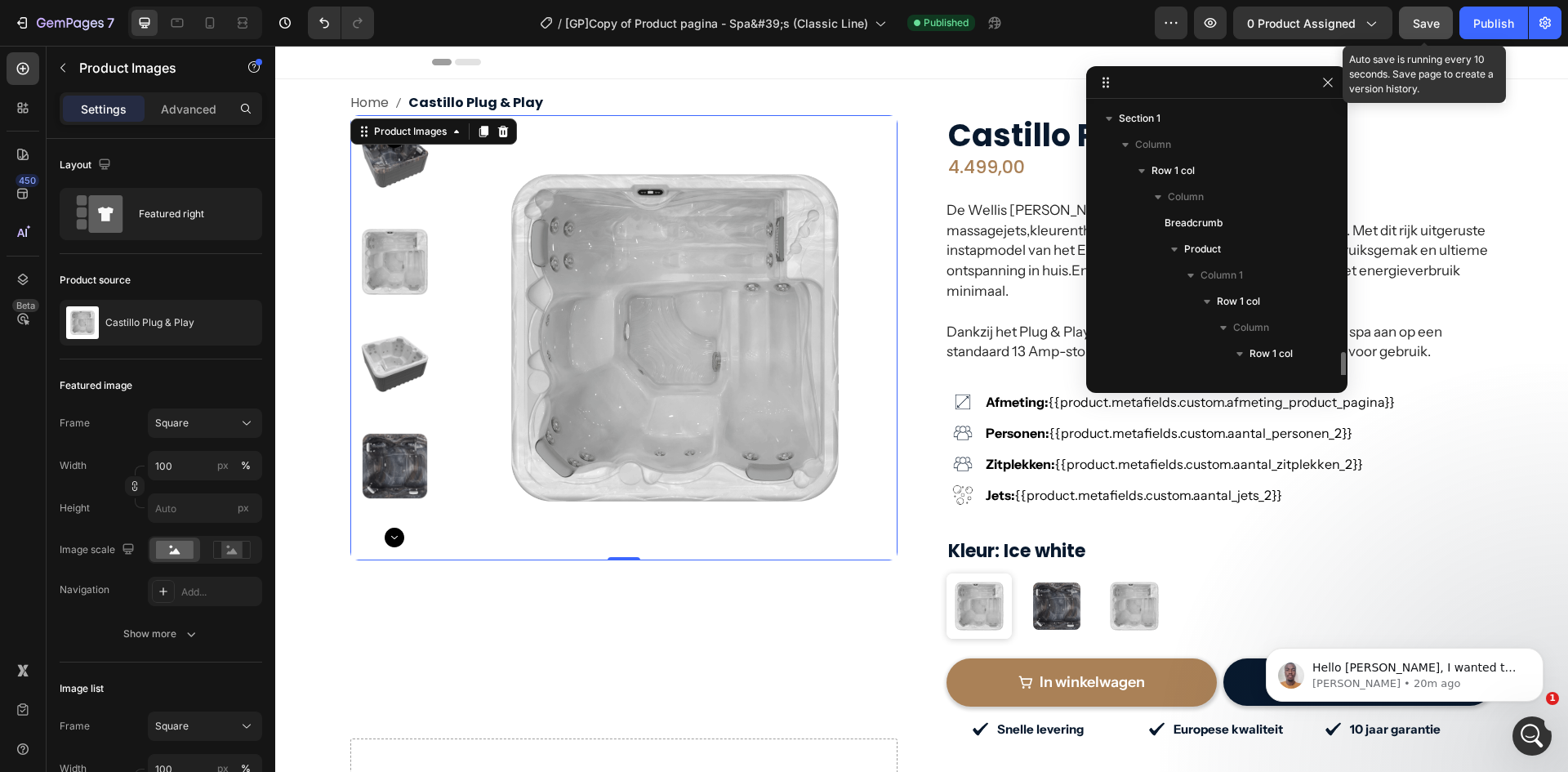
scroll to position [179, 0]
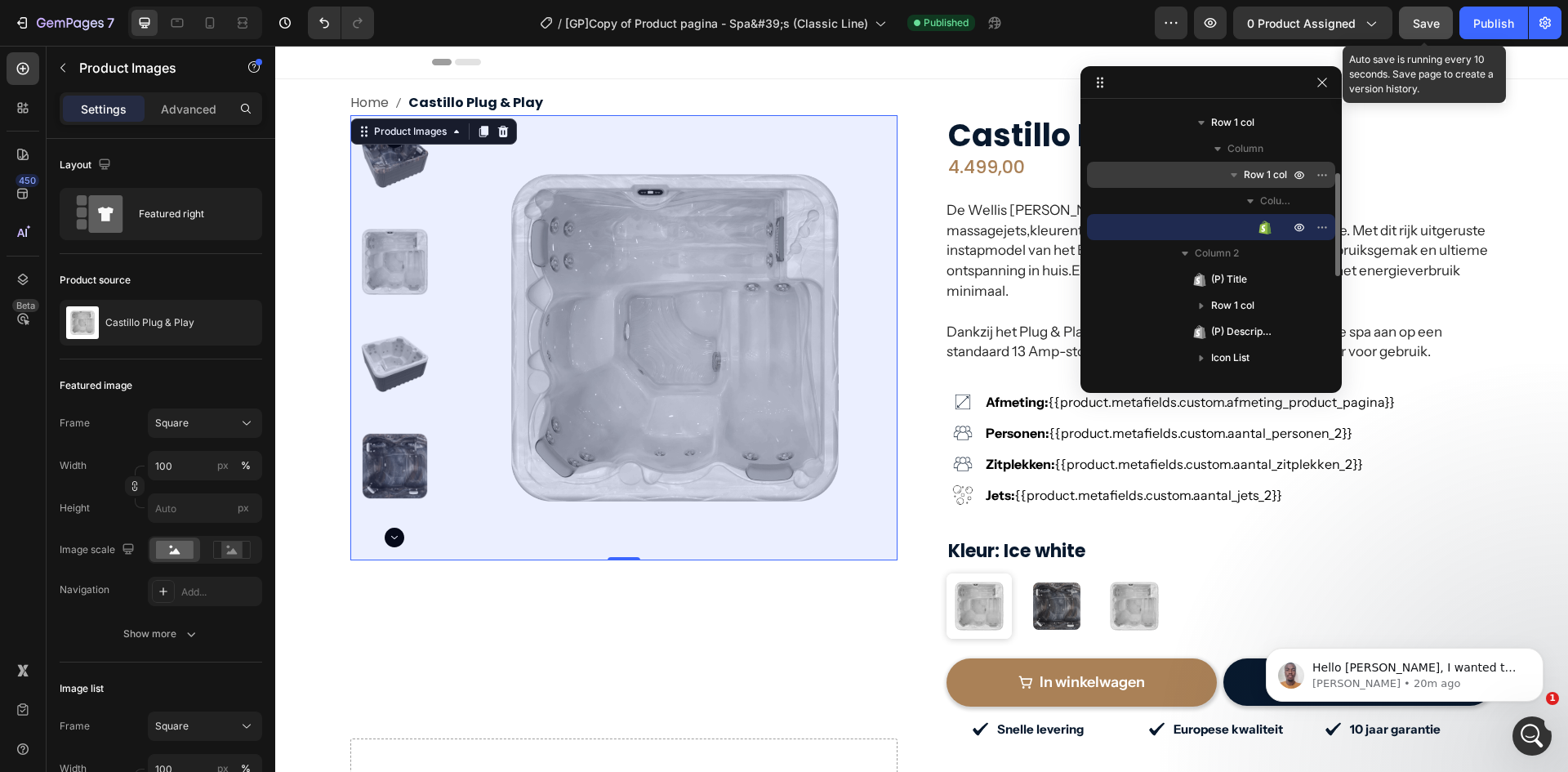
click at [1247, 177] on span "Row 1 col" at bounding box center [1265, 175] width 43 height 17
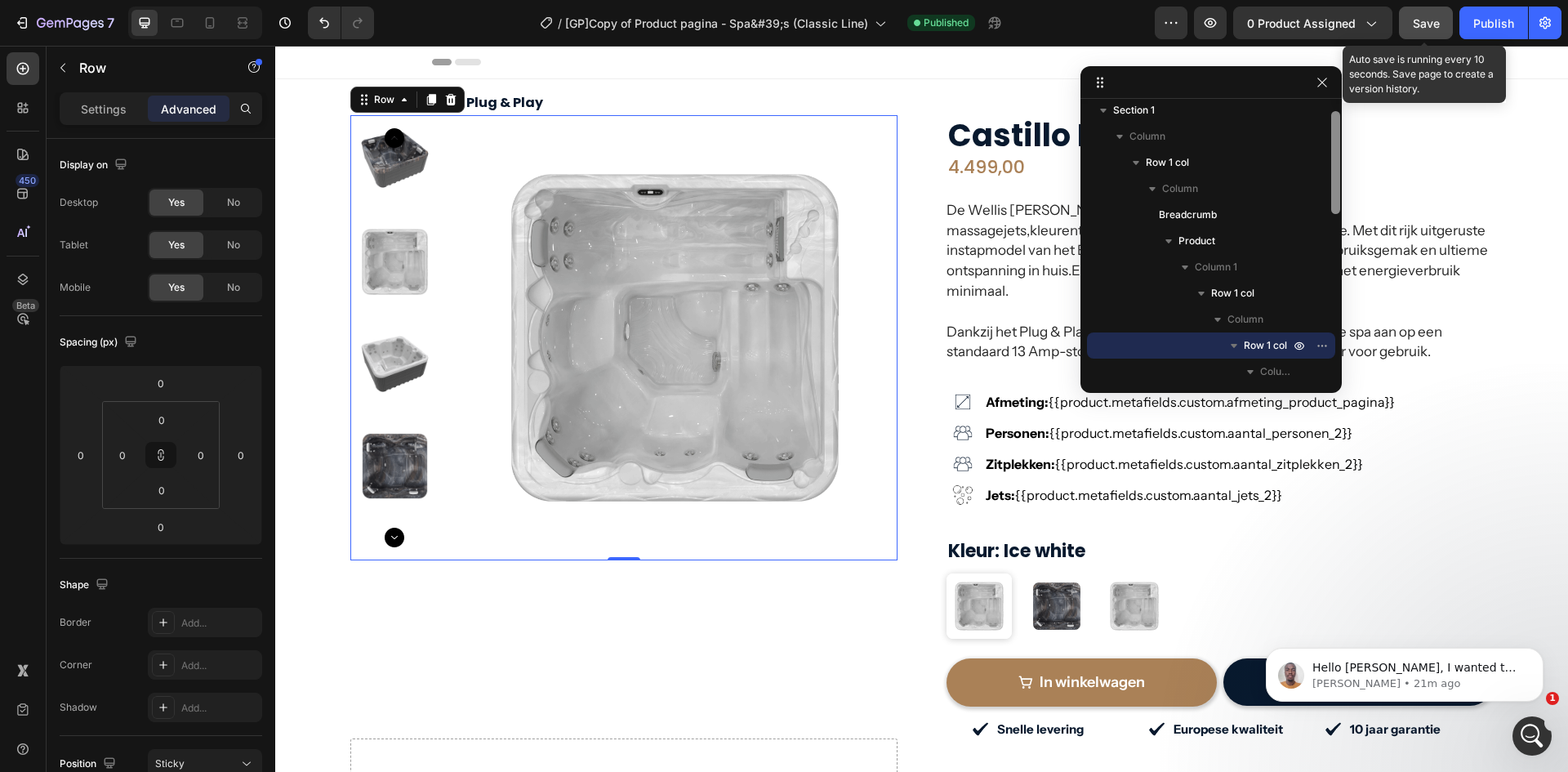
scroll to position [7, 0]
click at [1335, 158] on div at bounding box center [1336, 159] width 9 height 103
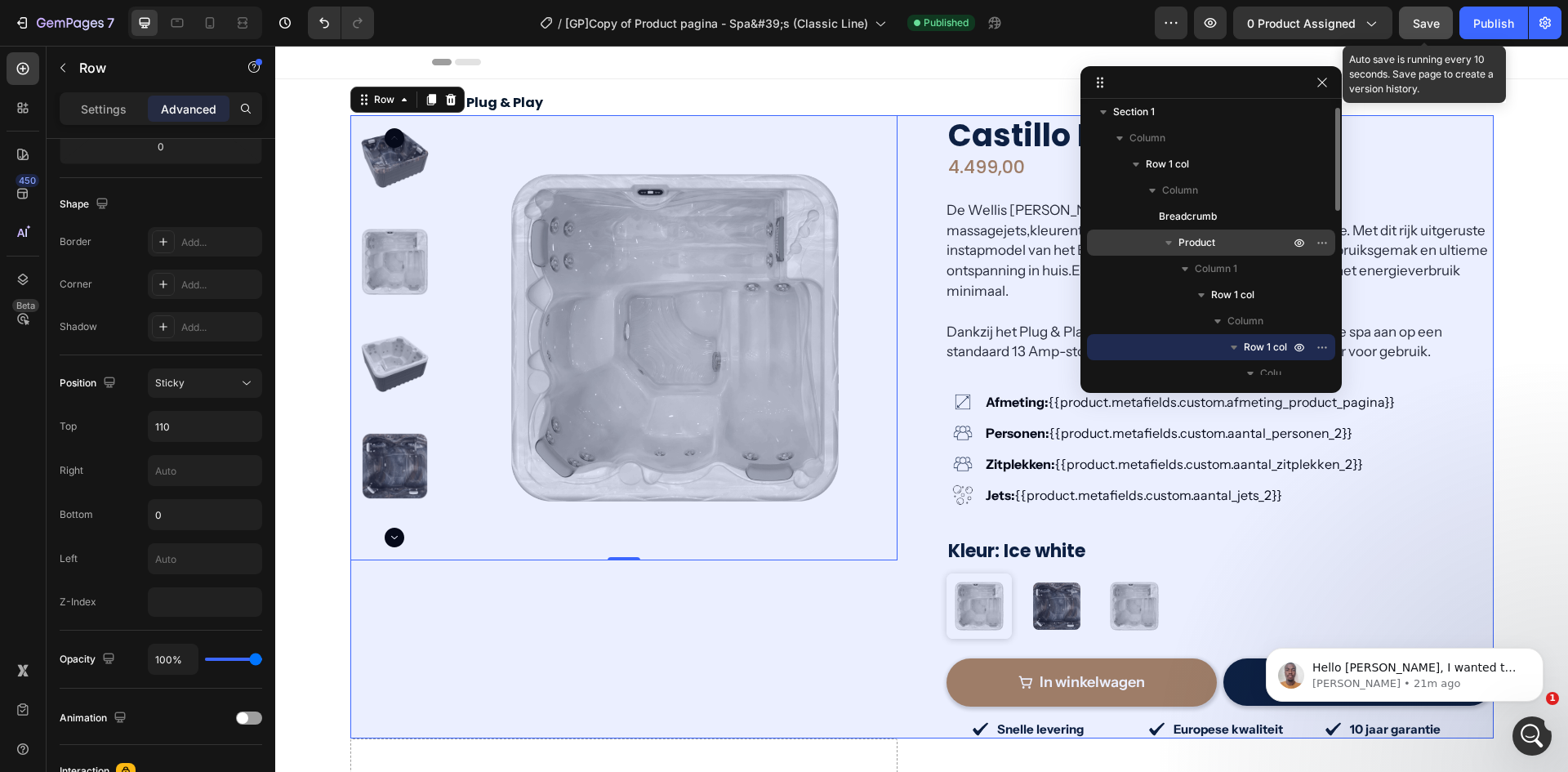
click at [1169, 238] on icon "button" at bounding box center [1169, 243] width 17 height 17
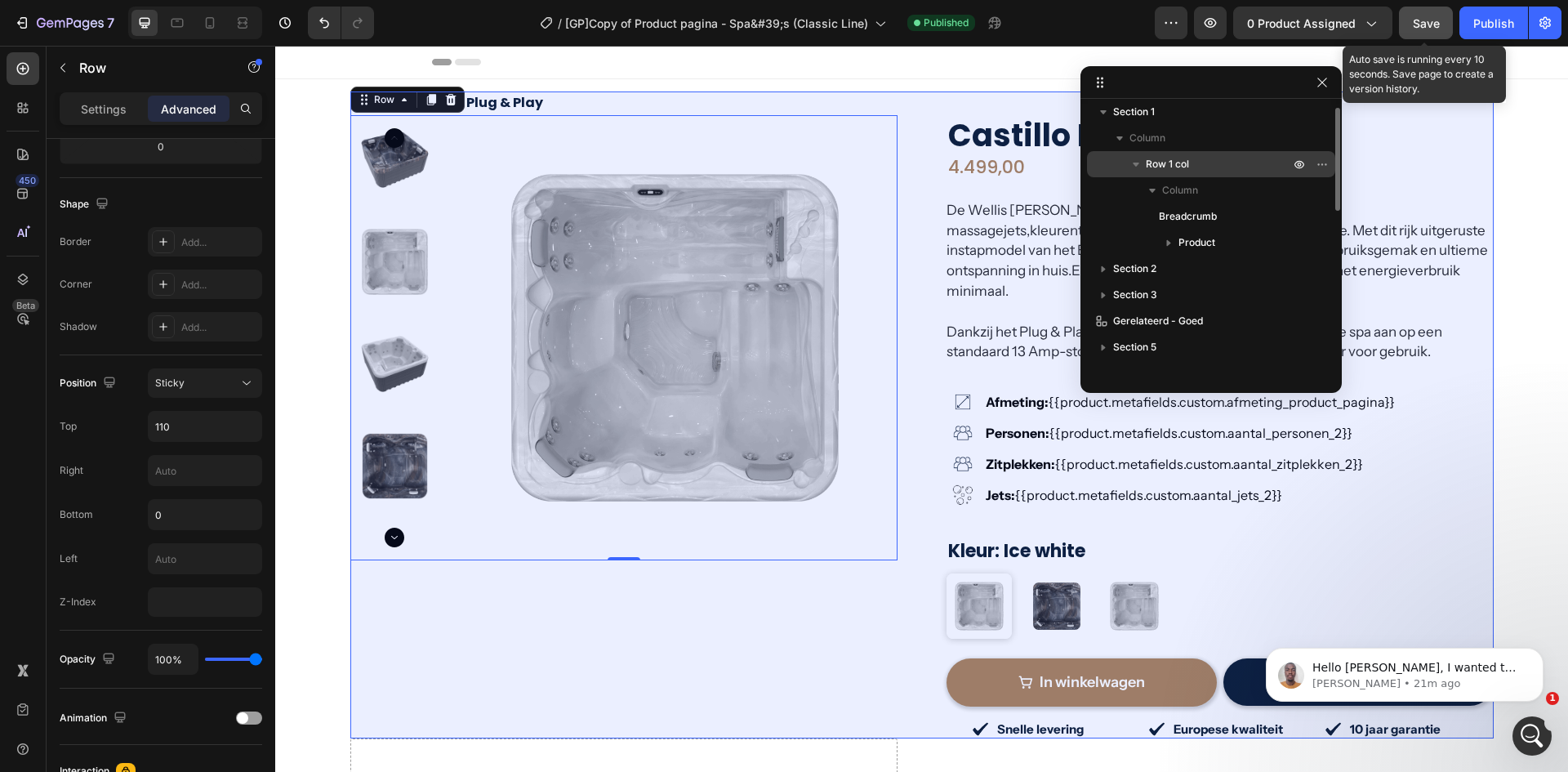
click at [1169, 159] on span "Row 1 col" at bounding box center [1168, 165] width 43 height 17
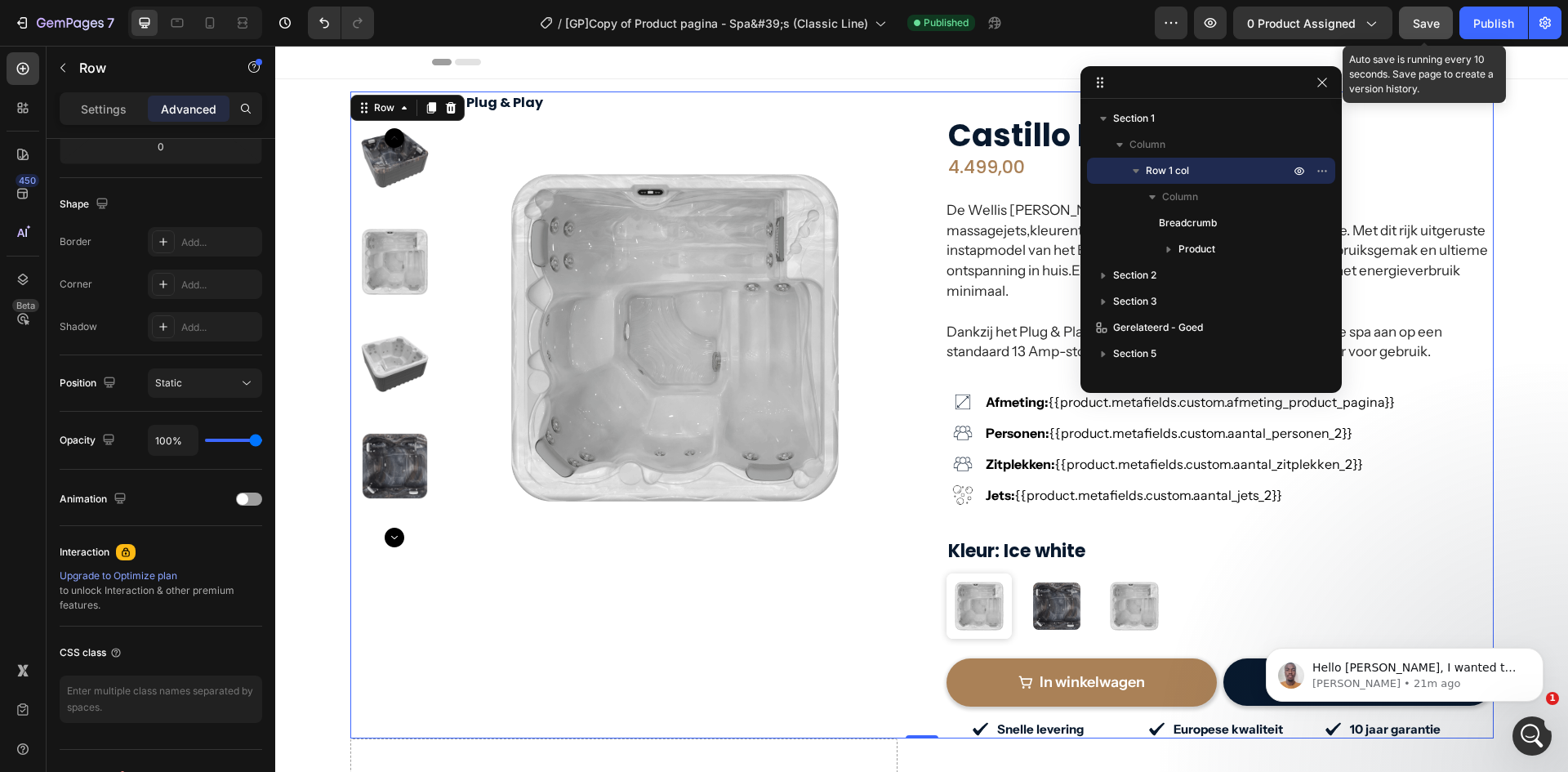
scroll to position [0, 0]
click at [1539, 655] on icon "Dismiss notification" at bounding box center [1539, 653] width 9 height 9
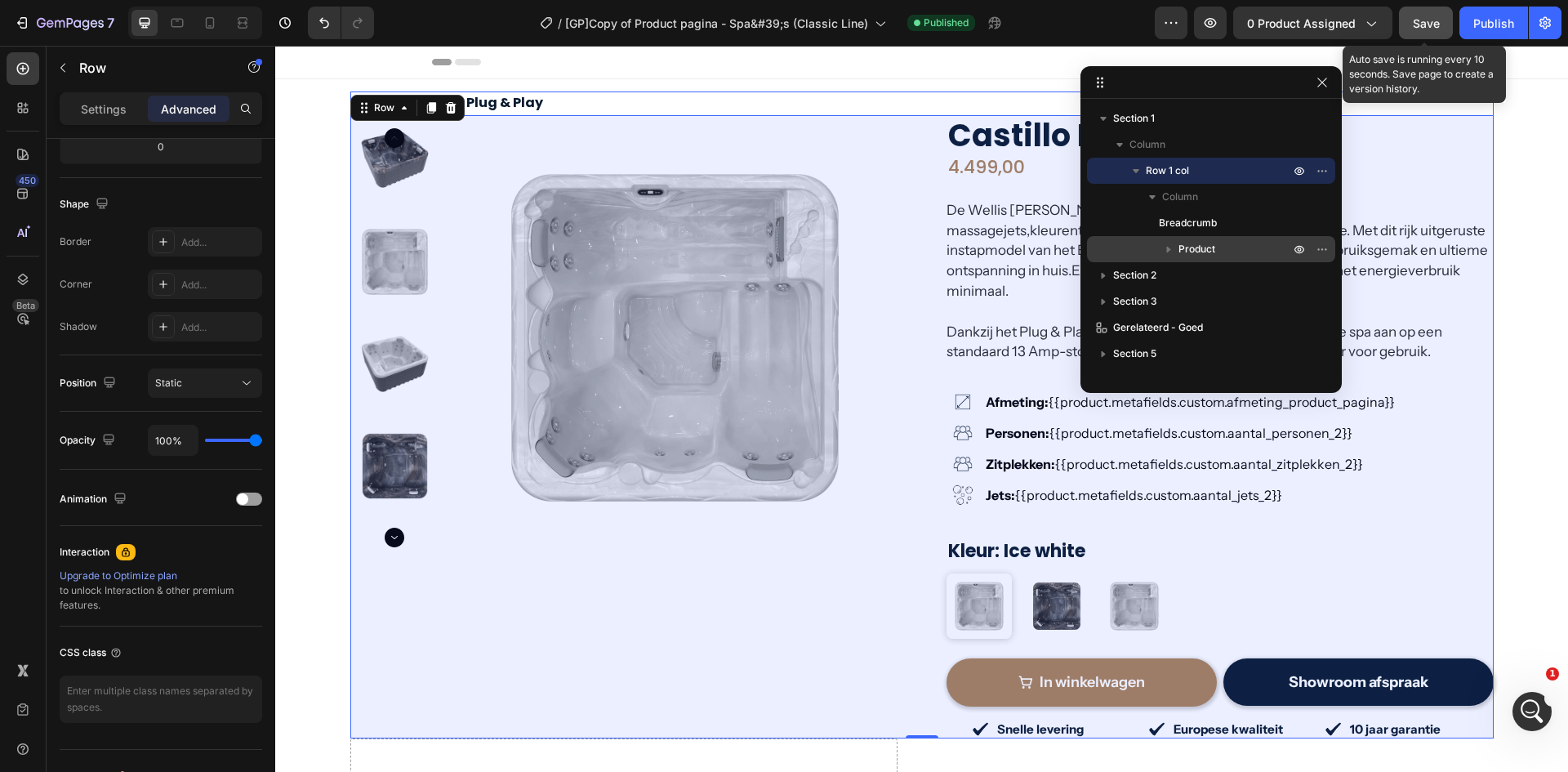
click at [1169, 248] on icon "button" at bounding box center [1169, 250] width 17 height 17
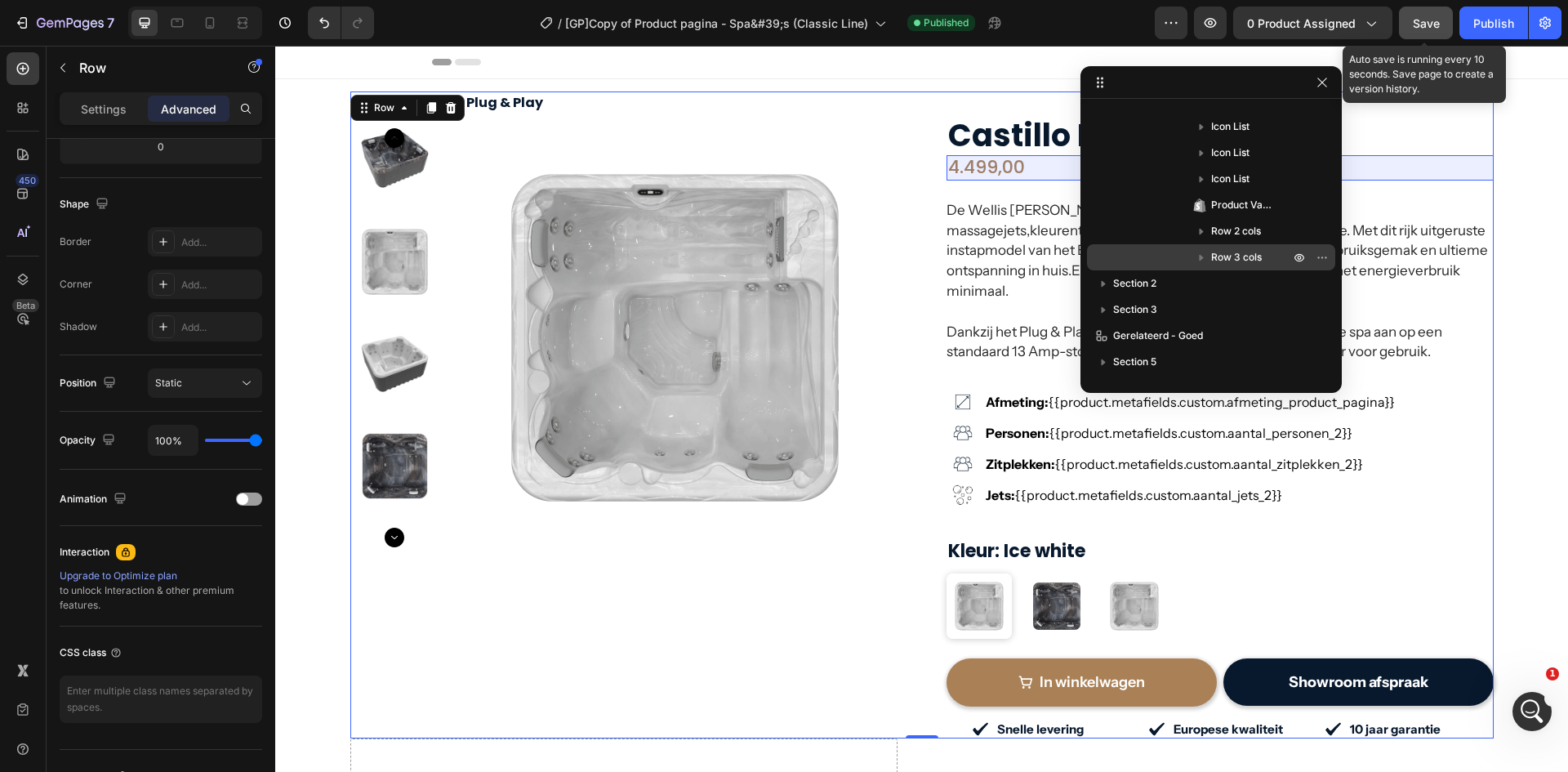
scroll to position [142, 0]
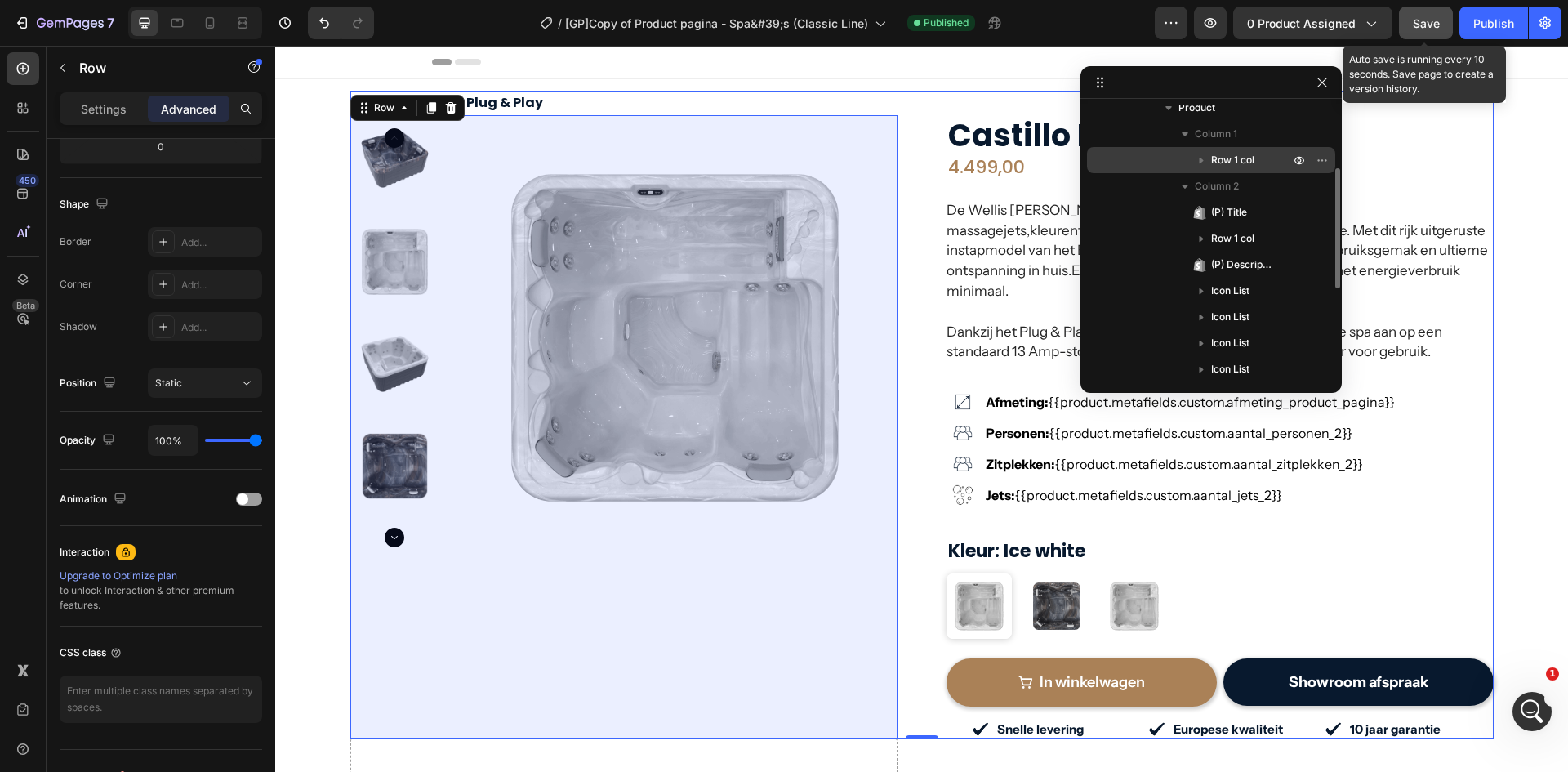
click at [1199, 163] on icon "button" at bounding box center [1202, 160] width 17 height 17
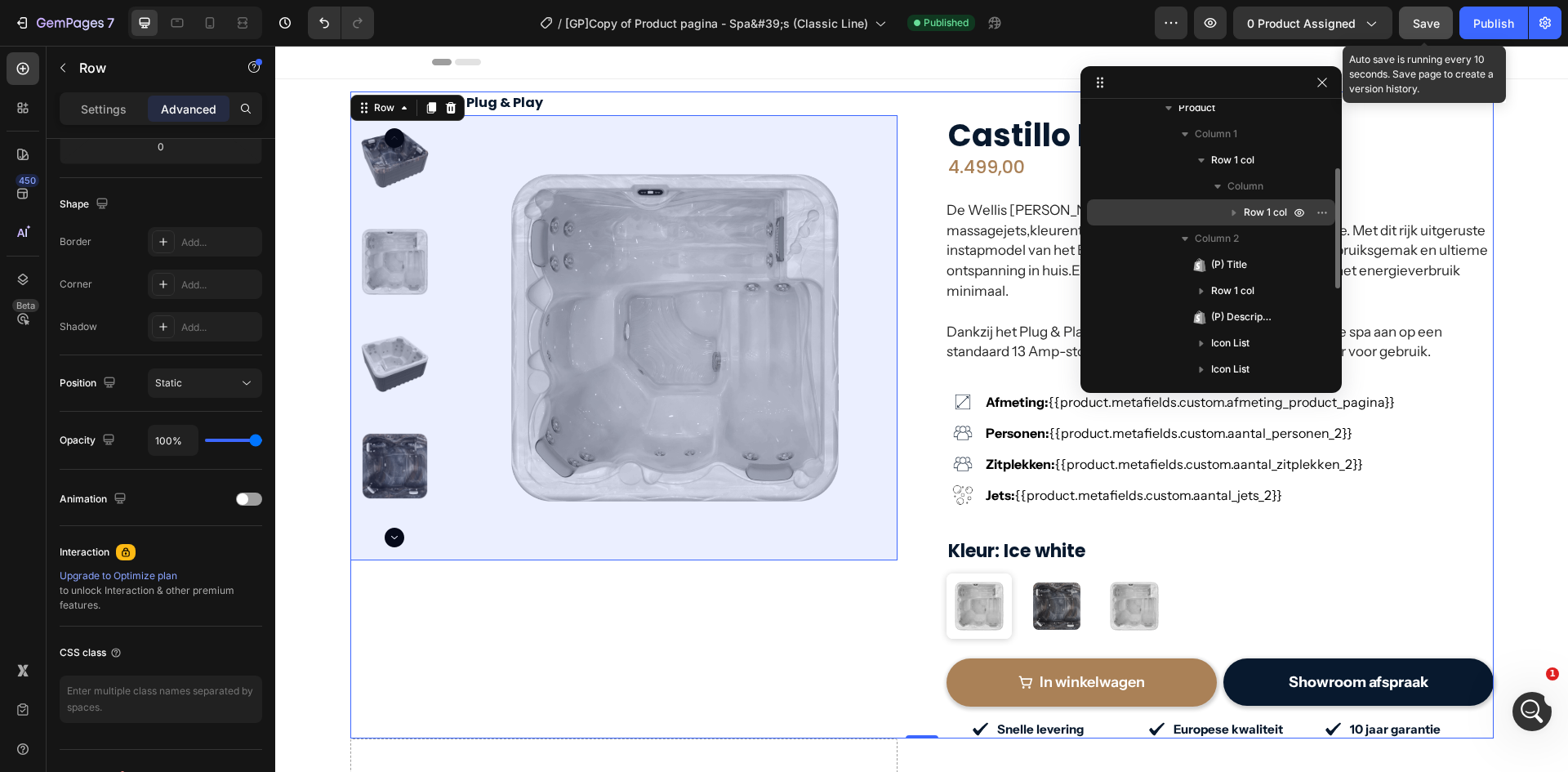
click at [1242, 214] on icon "button" at bounding box center [1235, 212] width 17 height 17
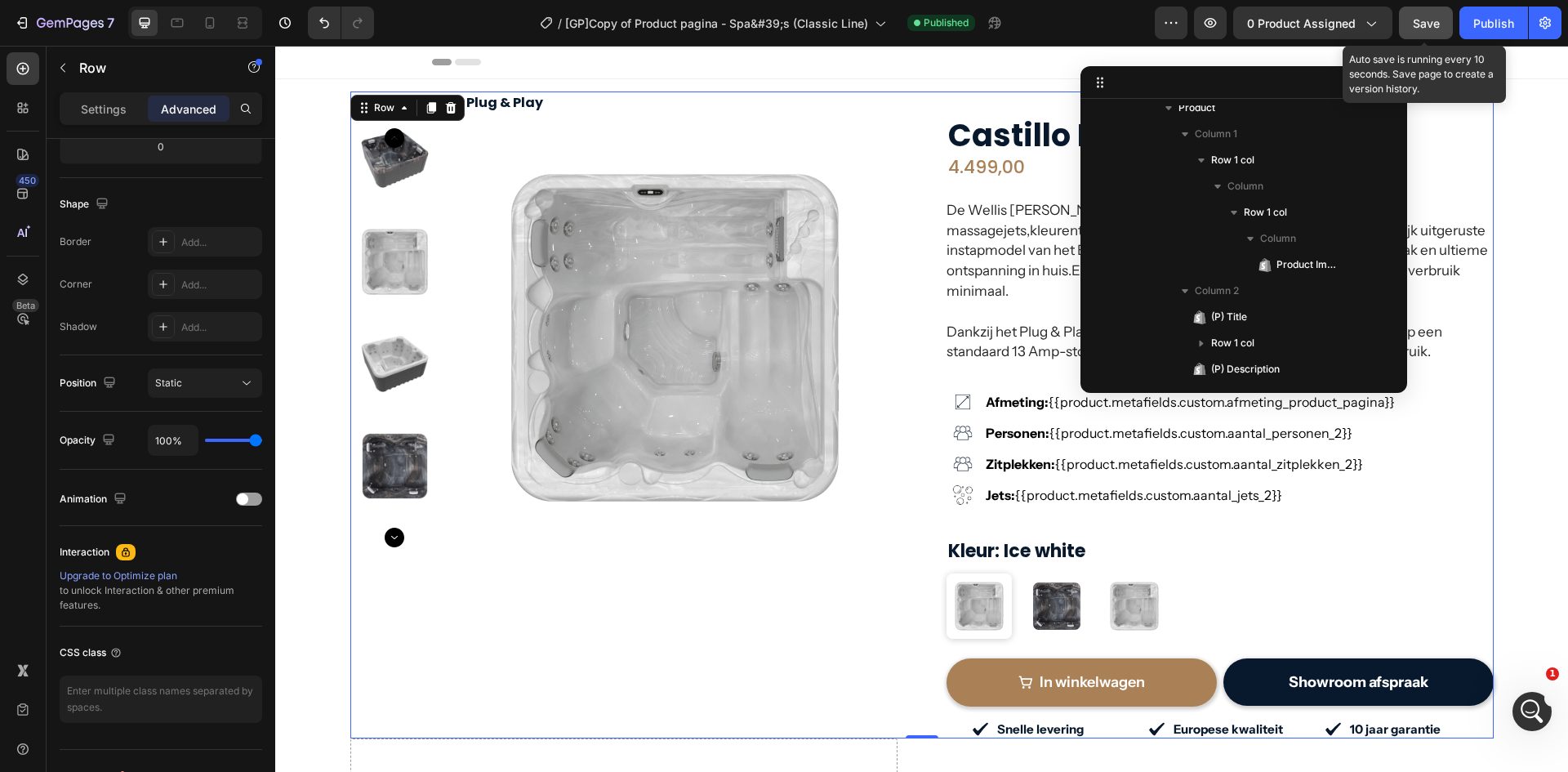
drag, startPoint x: 1339, startPoint y: 237, endPoint x: 1135, endPoint y: 192, distance: 208.9
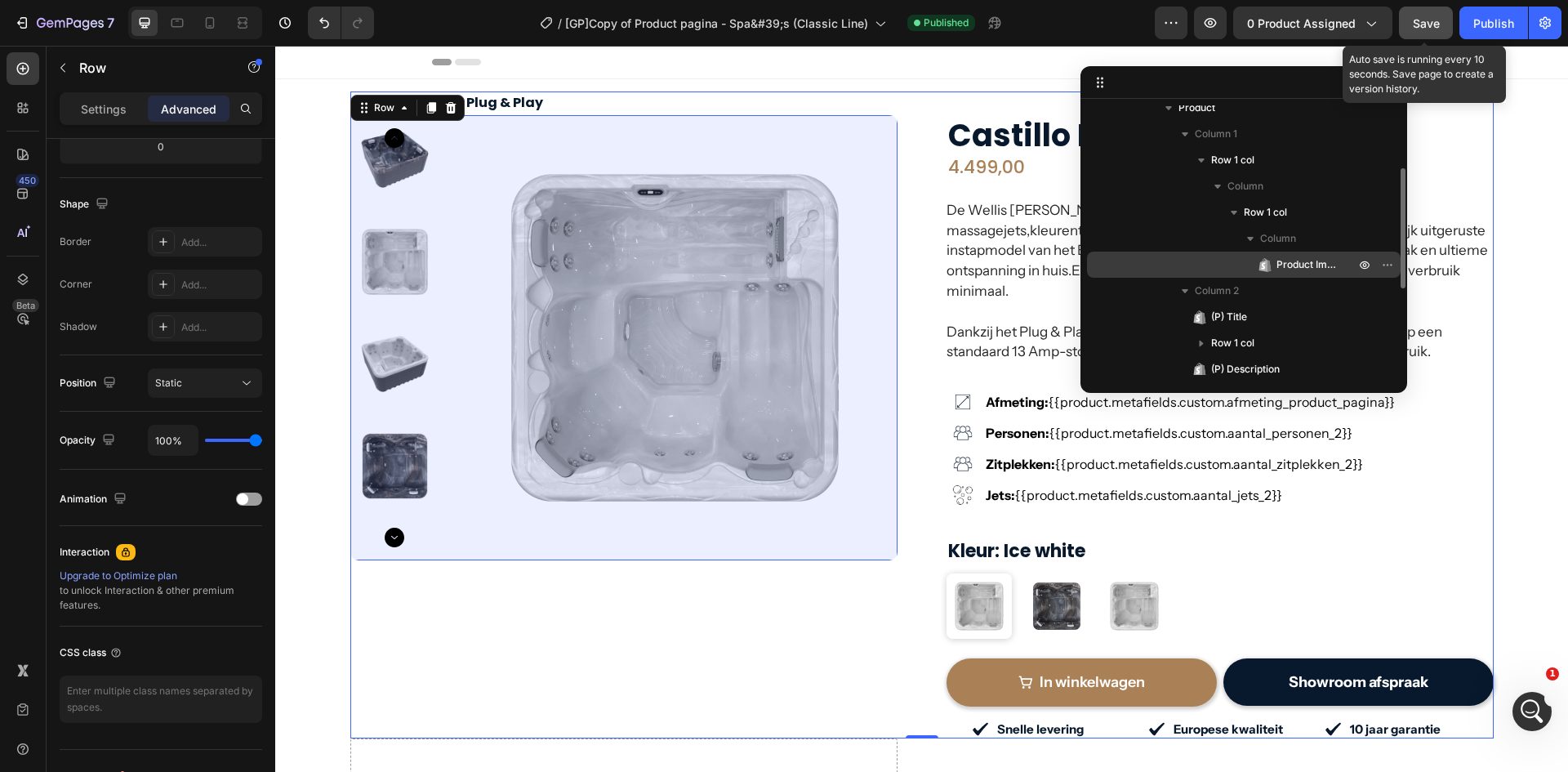
click at [1294, 269] on span "Product Images" at bounding box center [1307, 264] width 62 height 17
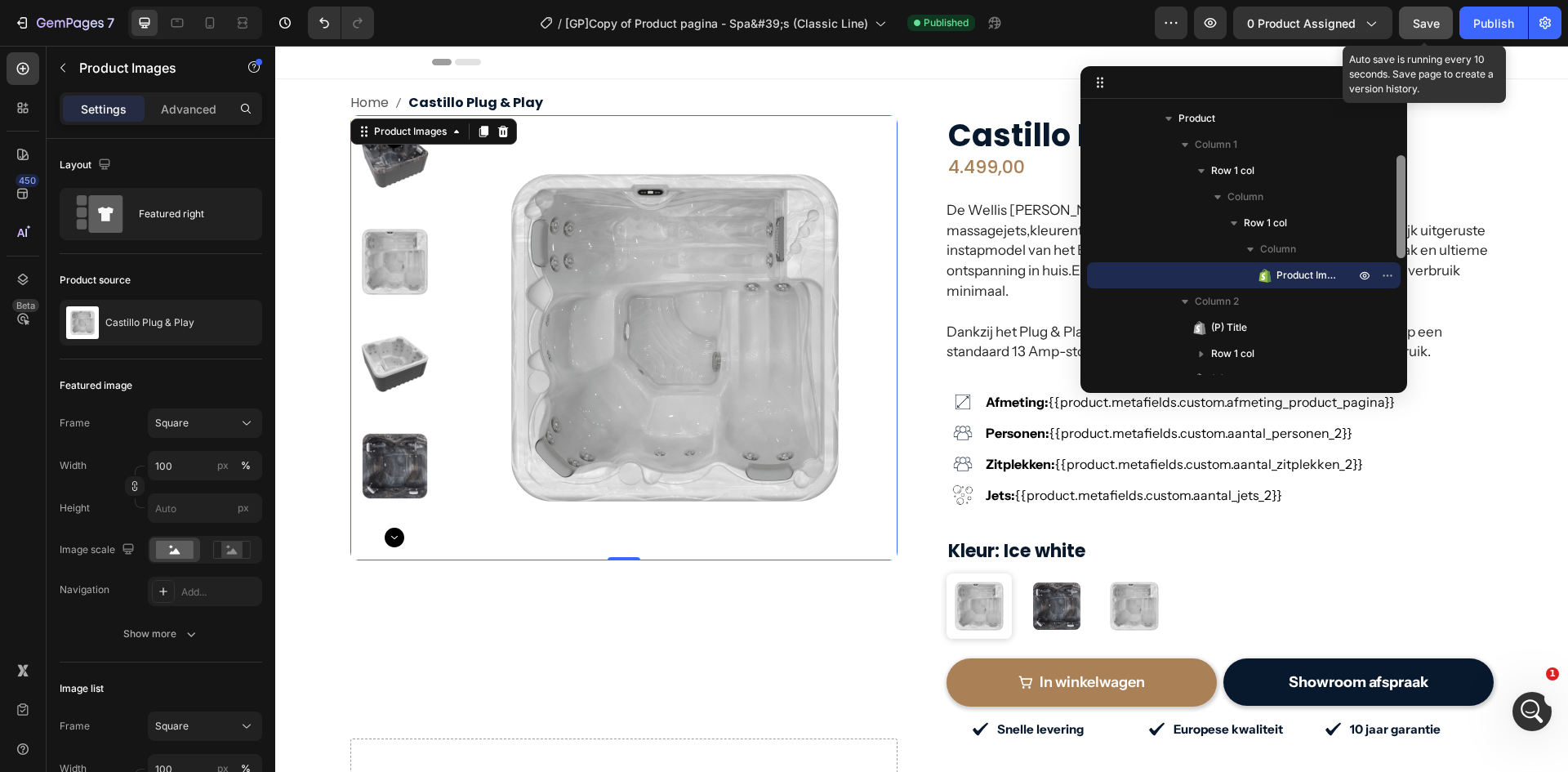
scroll to position [127, 0]
click at [1401, 222] on div at bounding box center [1401, 205] width 9 height 103
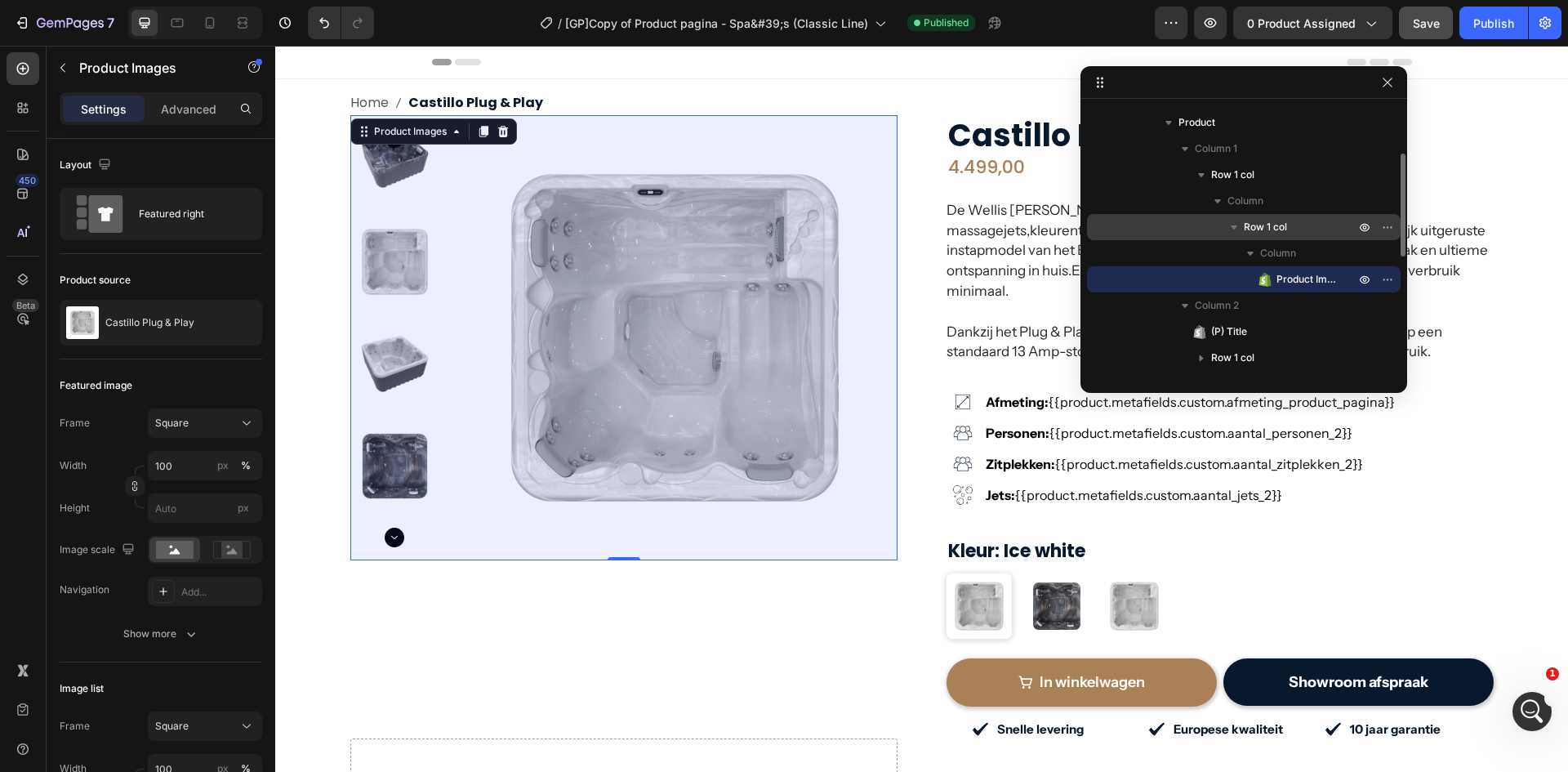
click at [1254, 221] on span "Row 1 col" at bounding box center [1265, 227] width 43 height 17
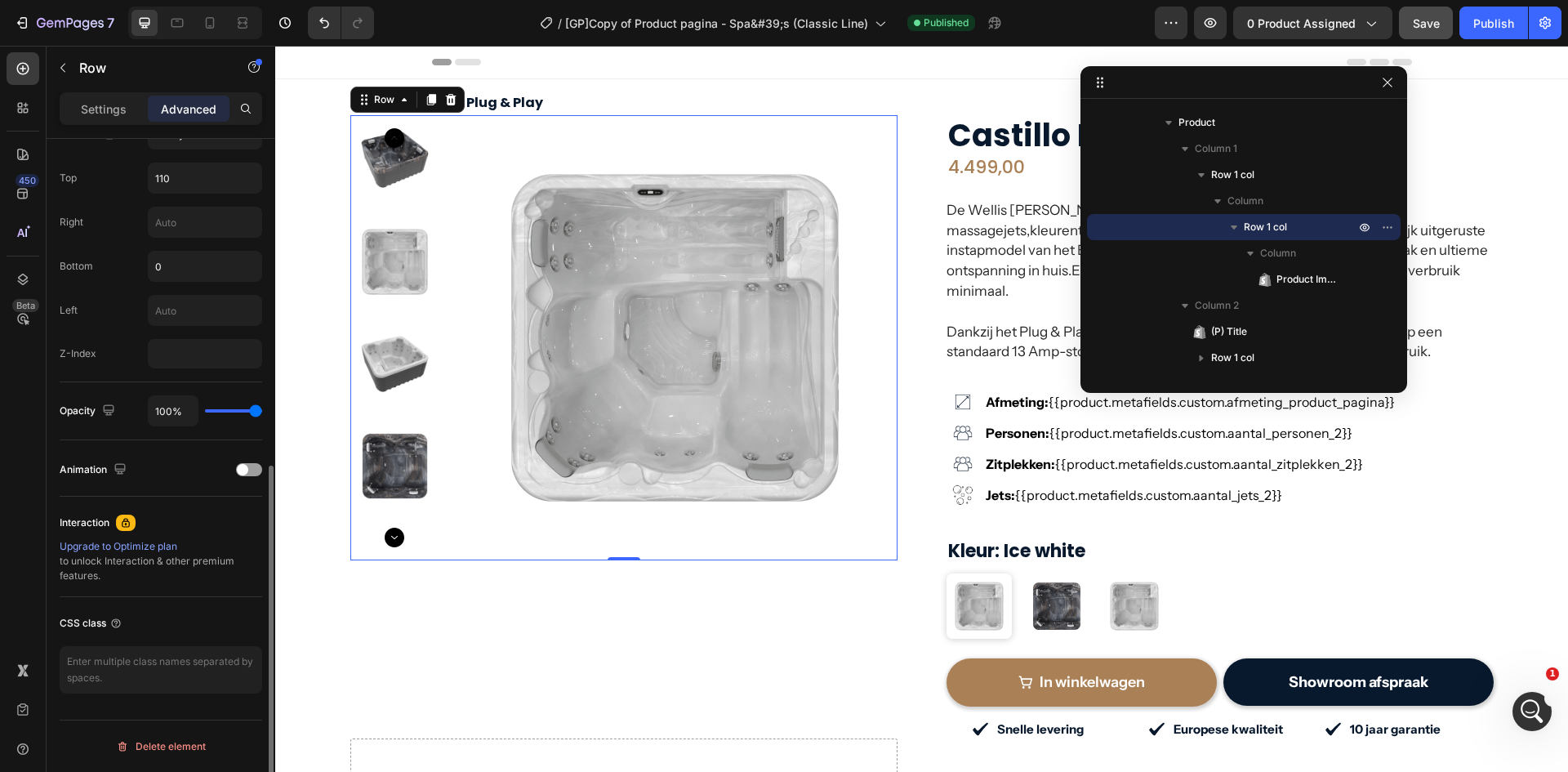
scroll to position [58, 0]
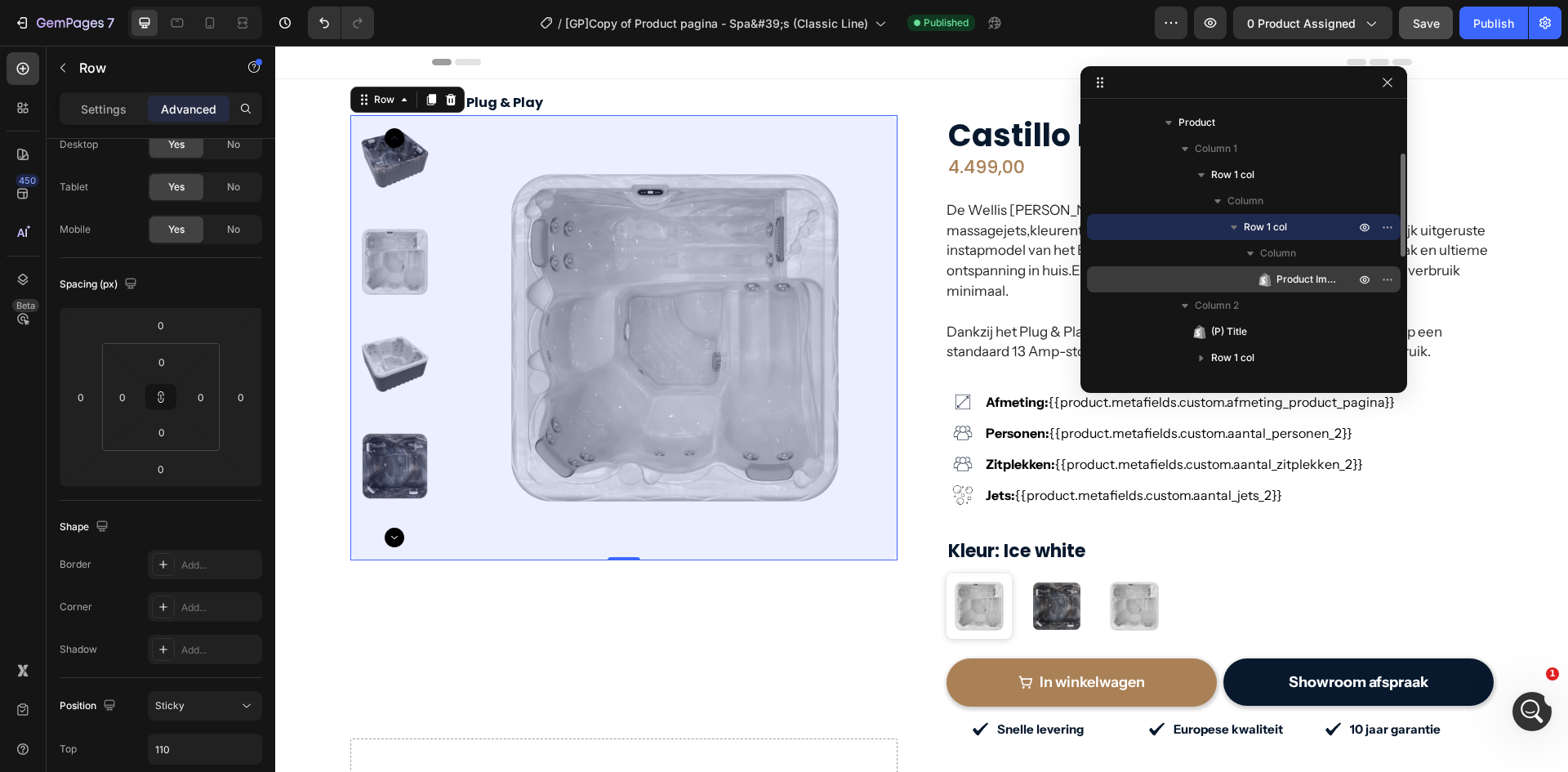
click at [1294, 279] on span "Product Images" at bounding box center [1307, 279] width 62 height 17
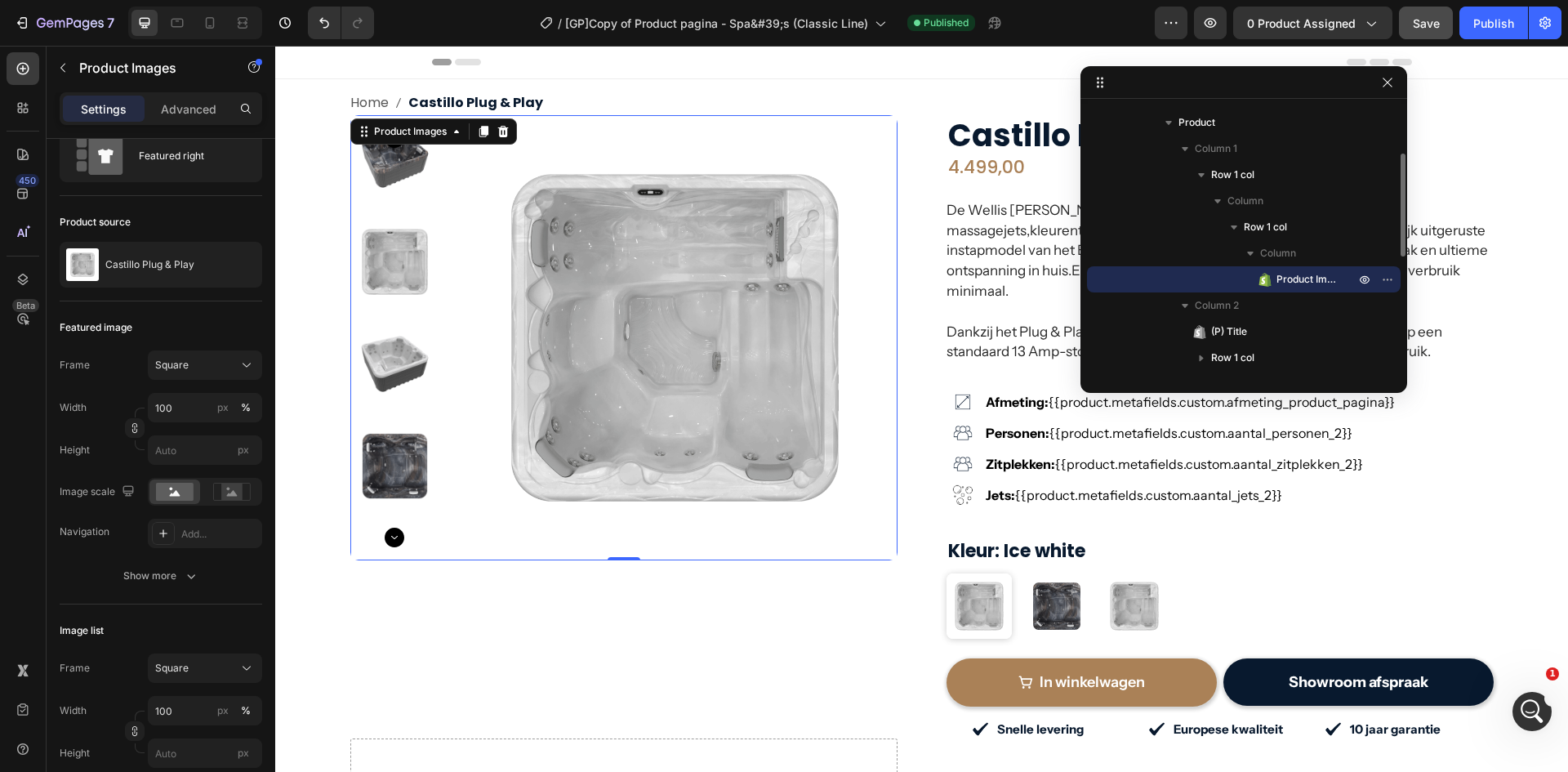
scroll to position [0, 0]
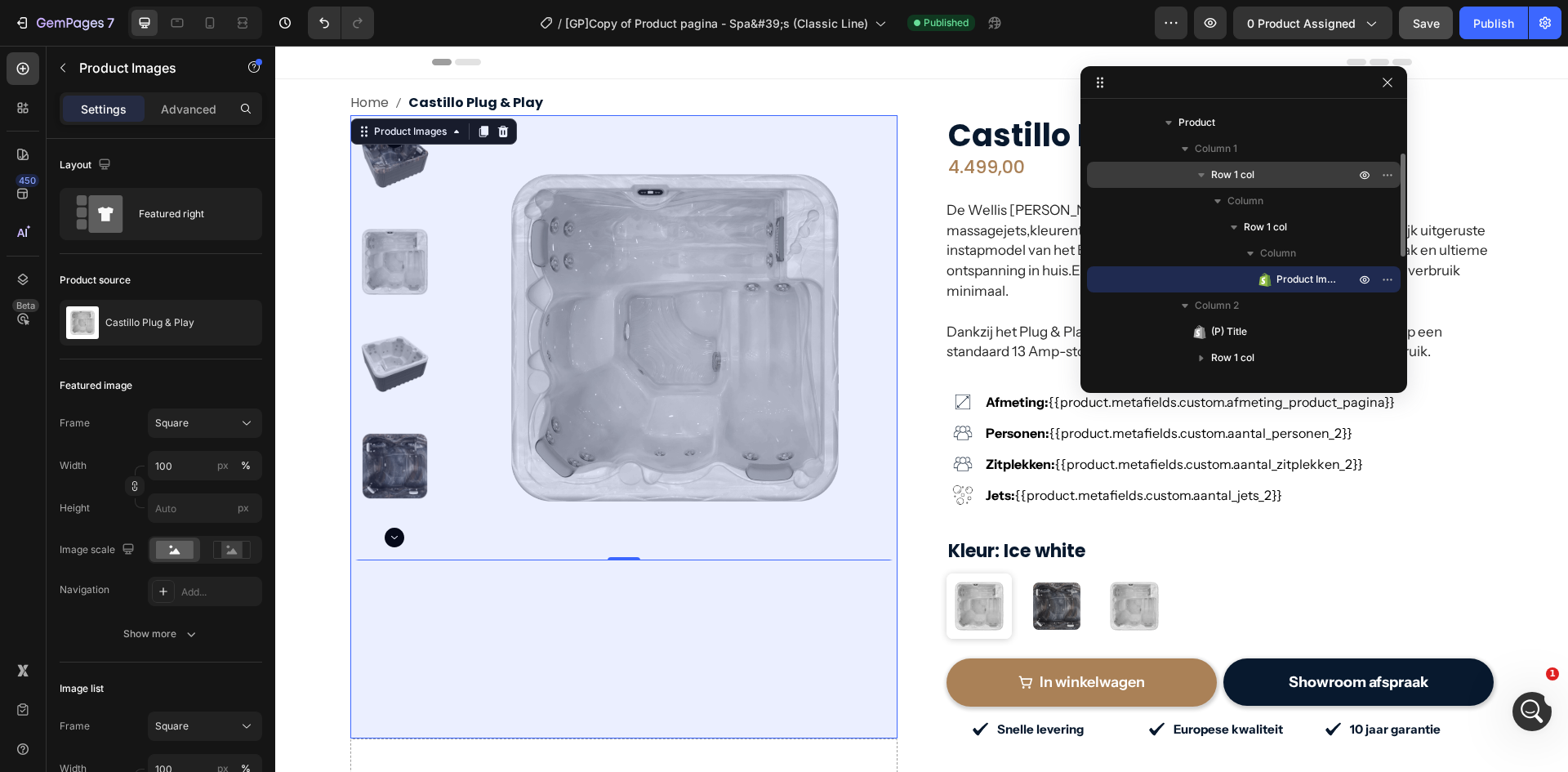
drag, startPoint x: 1240, startPoint y: 176, endPoint x: 20, endPoint y: 393, distance: 1239.1
click at [1240, 176] on span "Row 1 col" at bounding box center [1233, 175] width 43 height 17
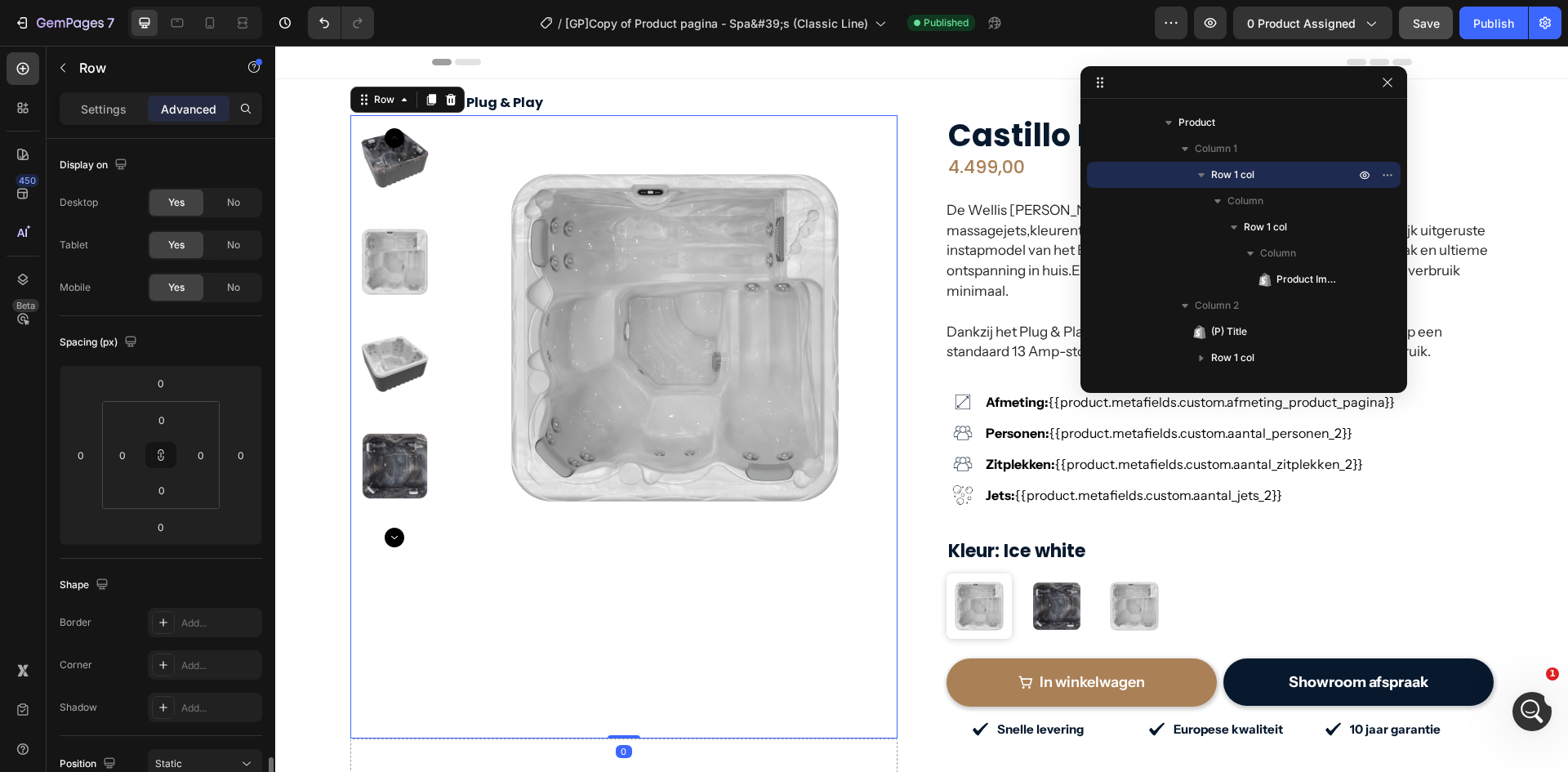
scroll to position [410, 0]
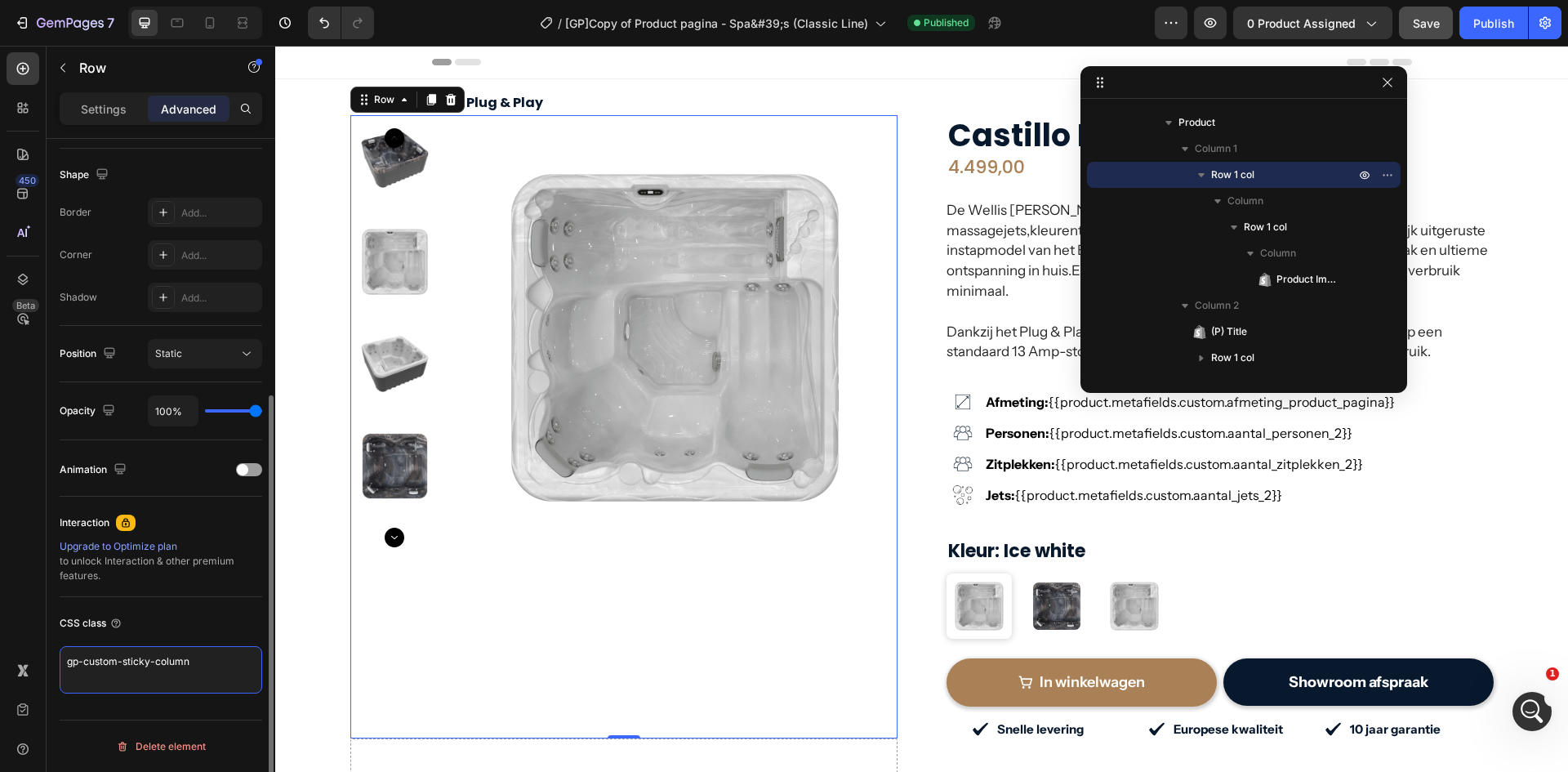
click at [196, 650] on textarea "gp-custom-sticky-column" at bounding box center [161, 670] width 203 height 47
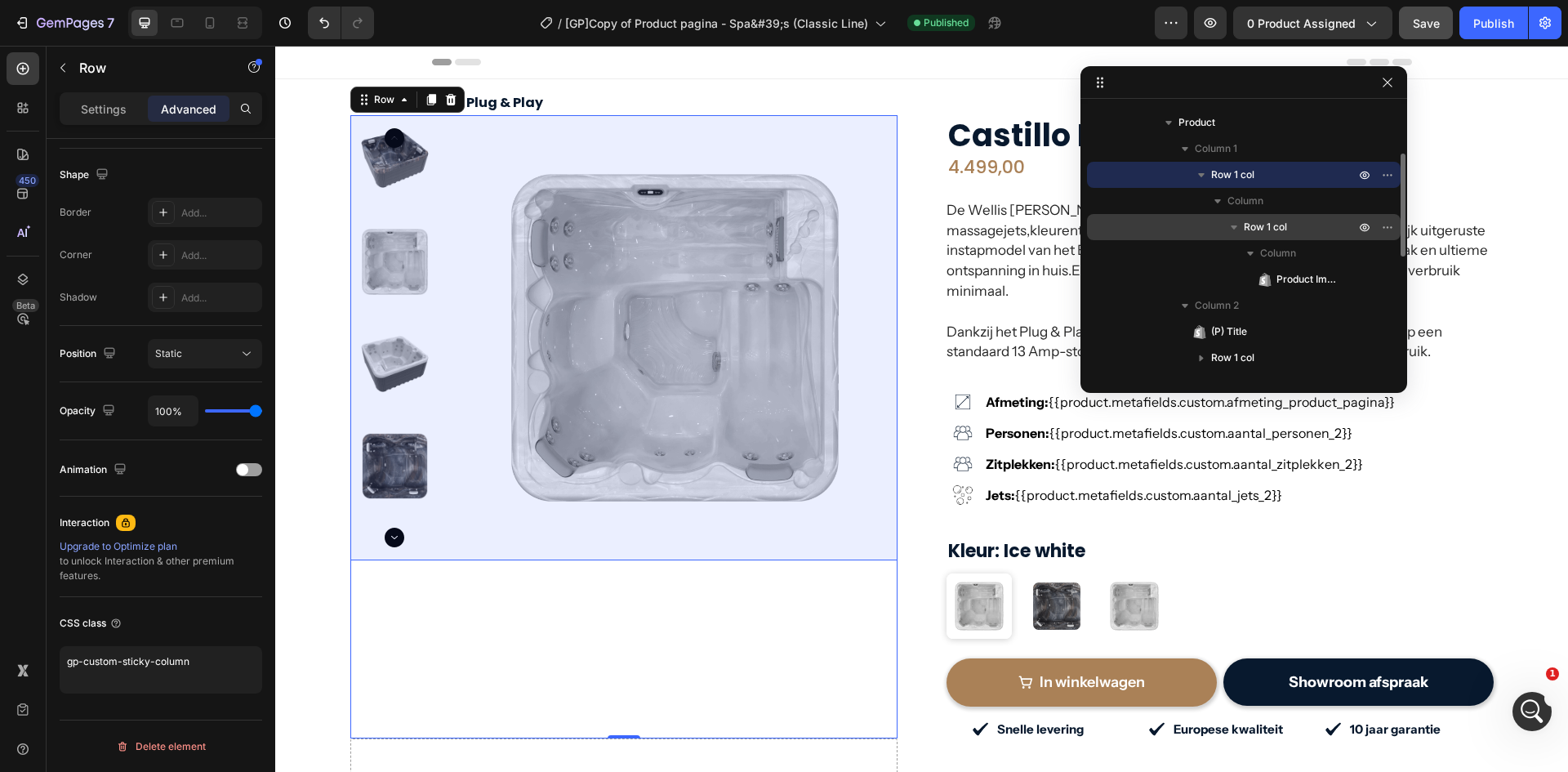
click at [1257, 217] on div "Row 1 col" at bounding box center [1244, 227] width 301 height 26
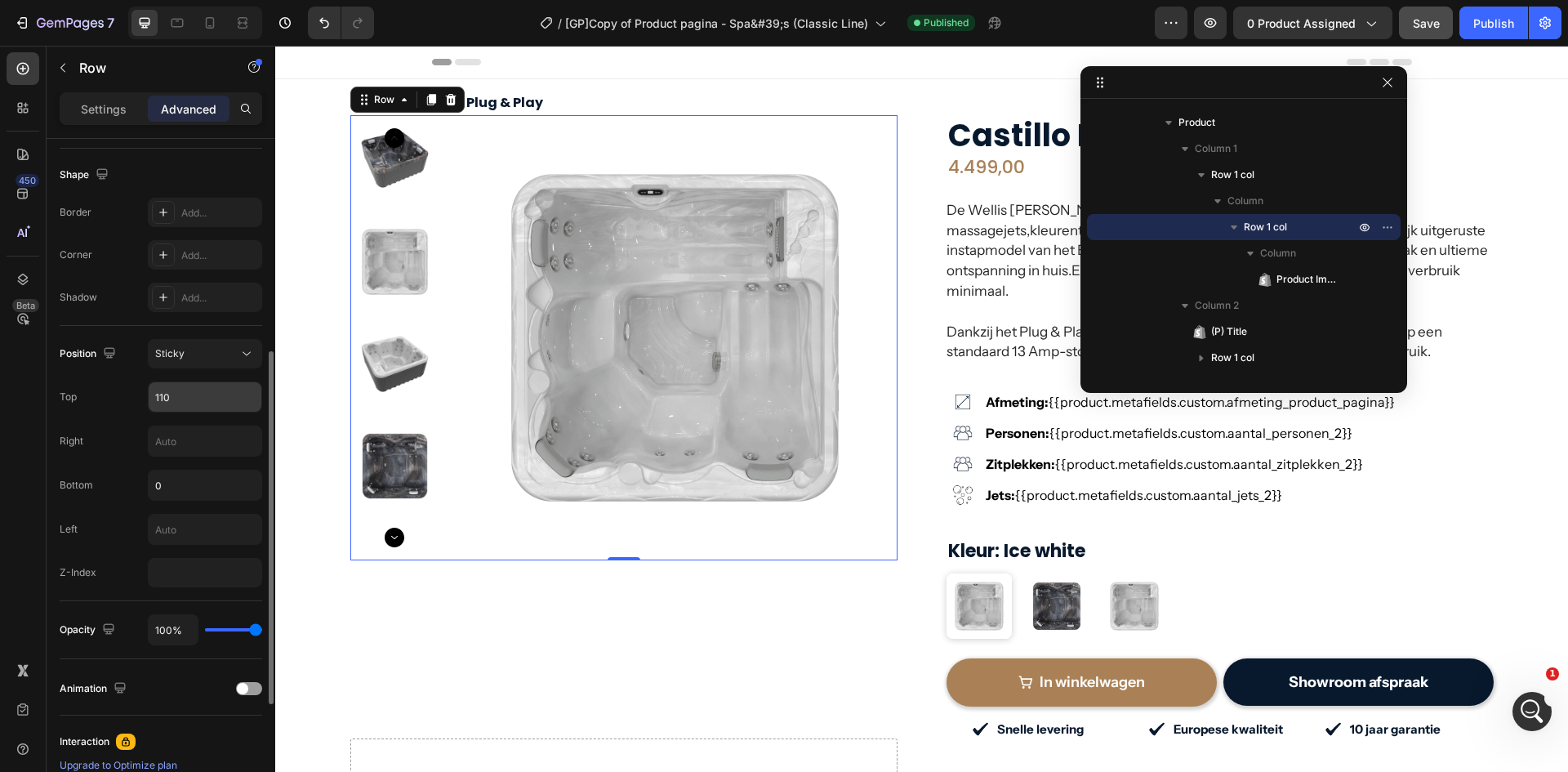
click at [174, 397] on input "110" at bounding box center [205, 398] width 113 height 30
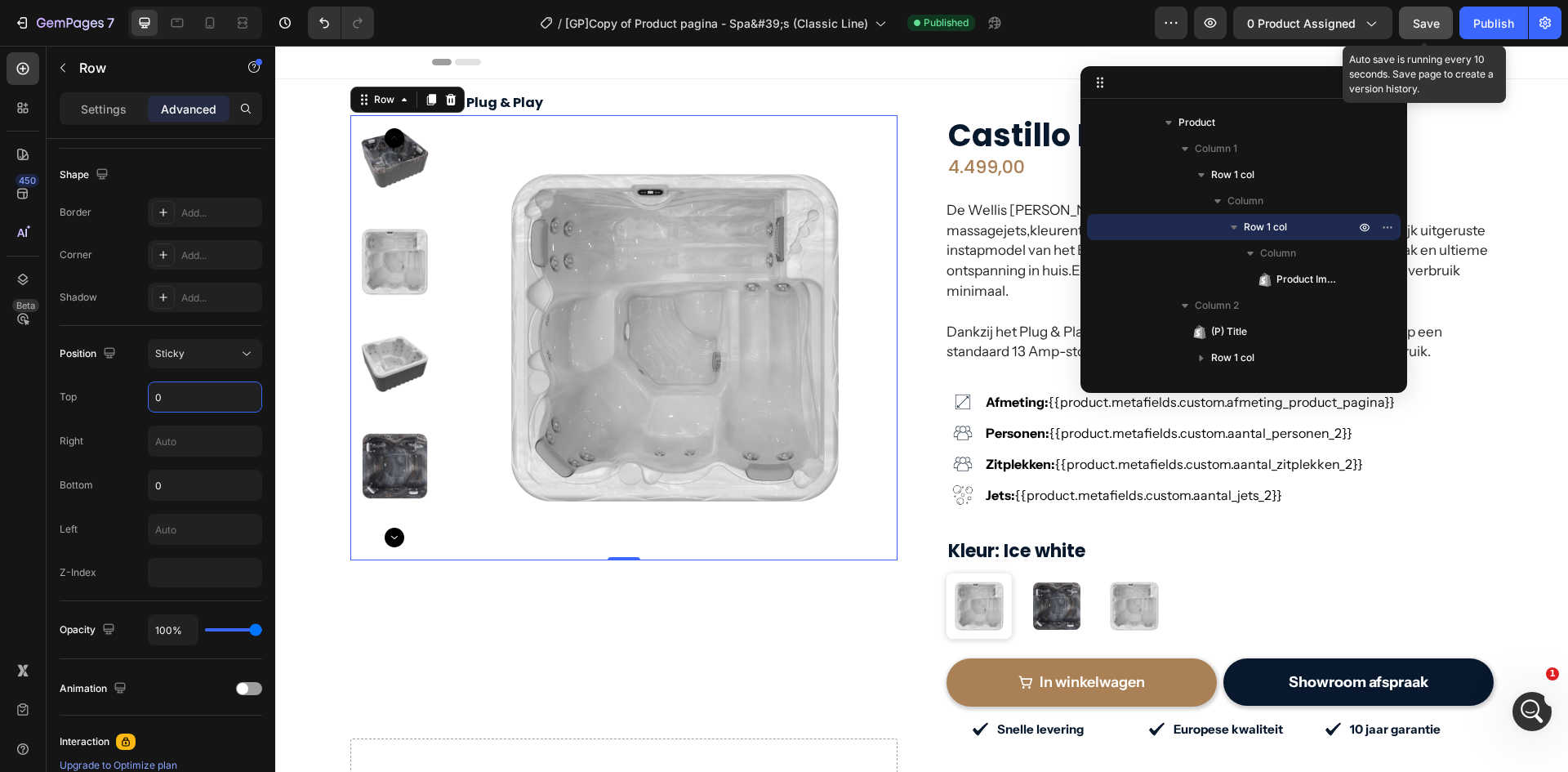
click at [1426, 22] on span "Save" at bounding box center [1426, 23] width 27 height 14
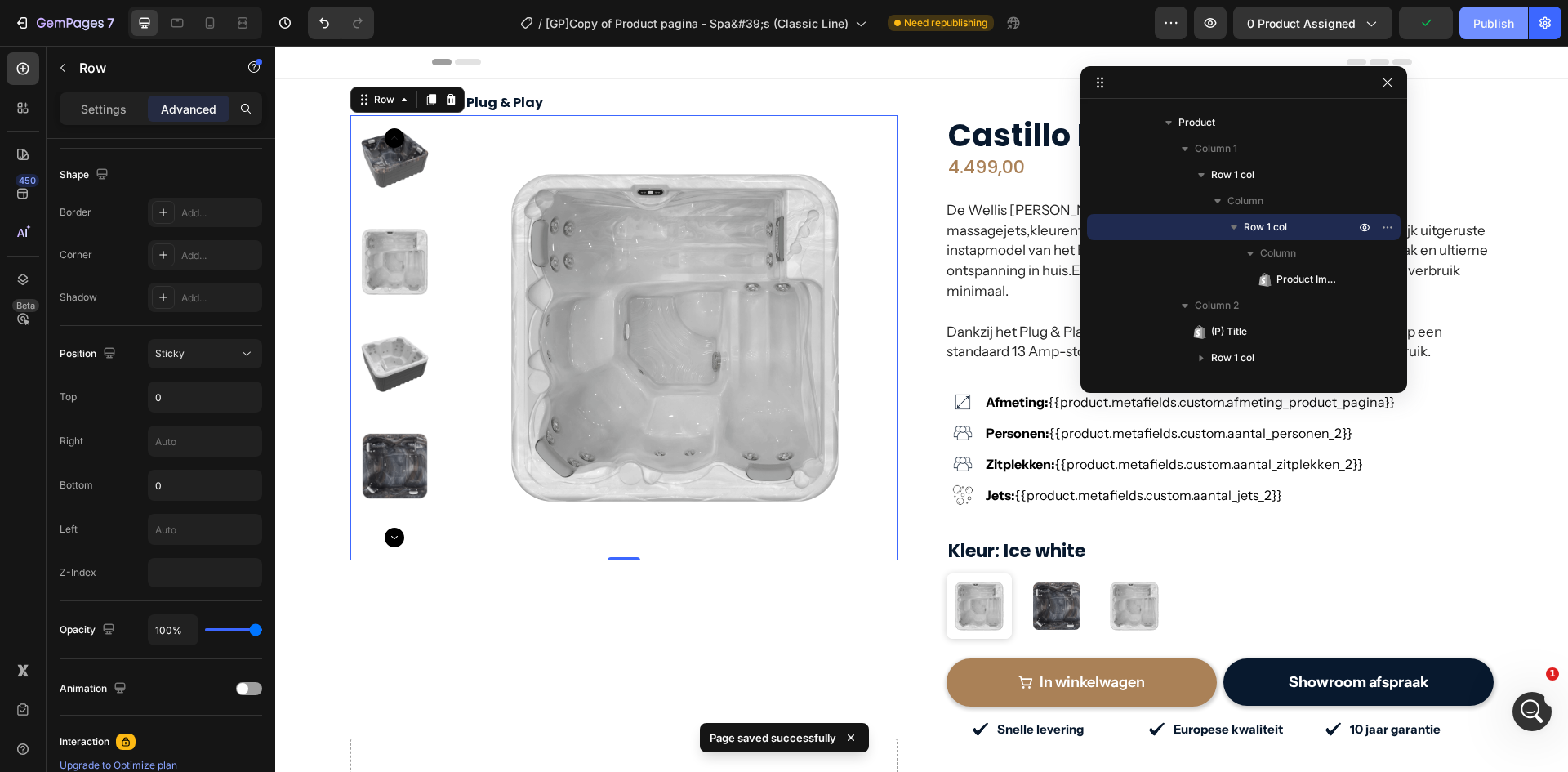
click at [1509, 20] on div "Publish" at bounding box center [1494, 23] width 41 height 17
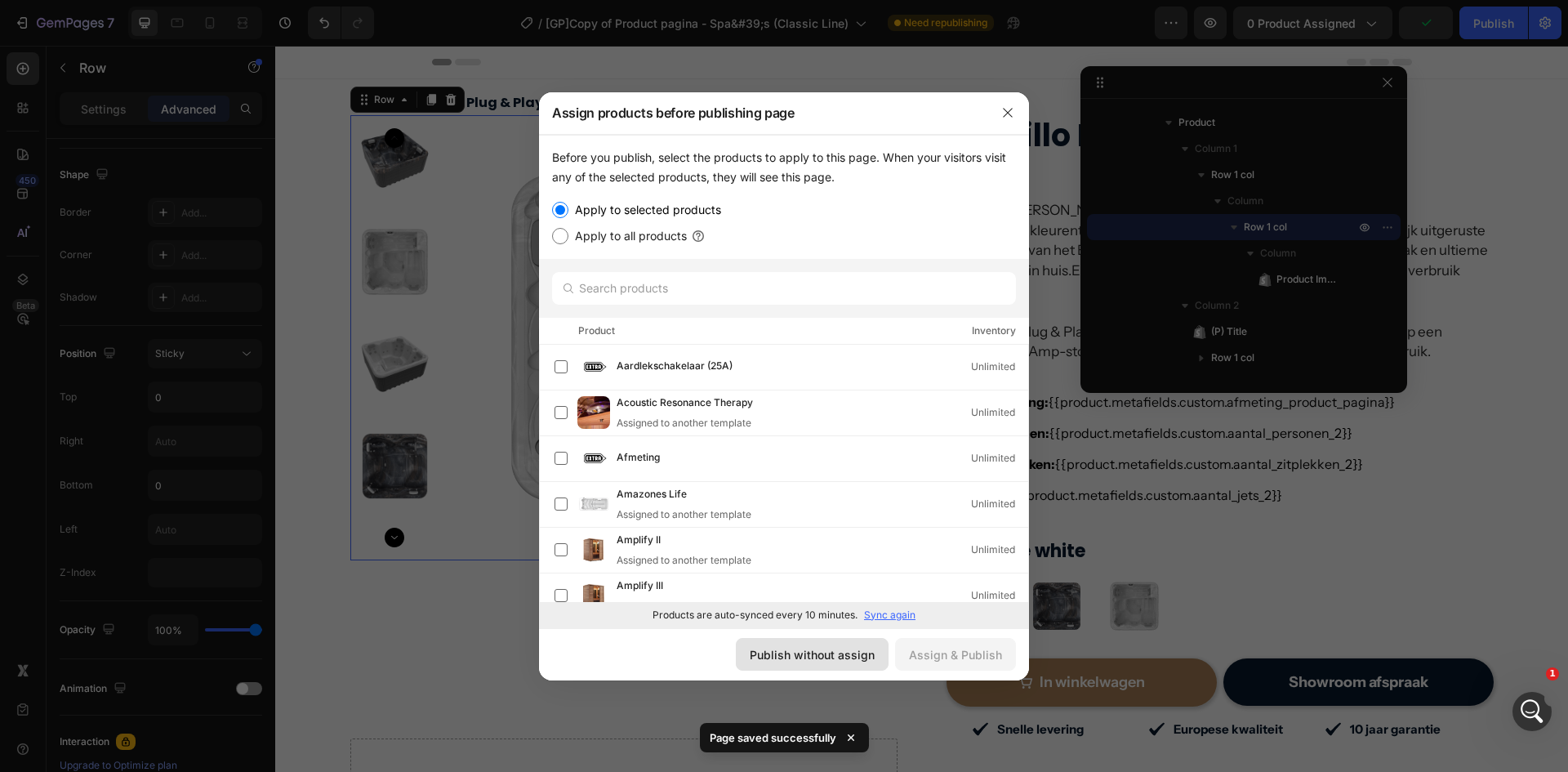
drag, startPoint x: 850, startPoint y: 654, endPoint x: 575, endPoint y: 605, distance: 279.3
click at [850, 654] on div "Publish without assign" at bounding box center [812, 655] width 125 height 17
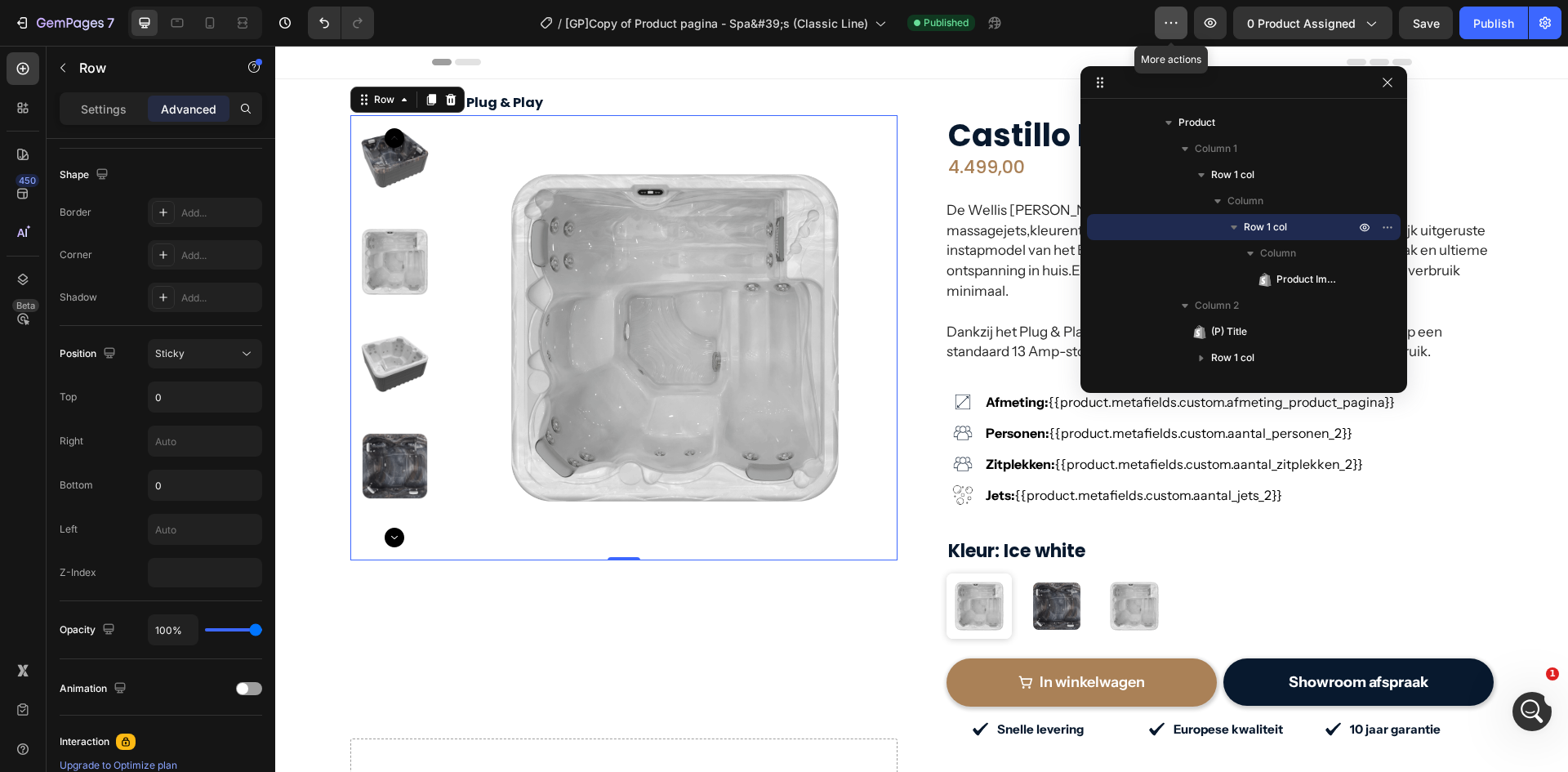
click at [1173, 14] on button "button" at bounding box center [1171, 22] width 33 height 33
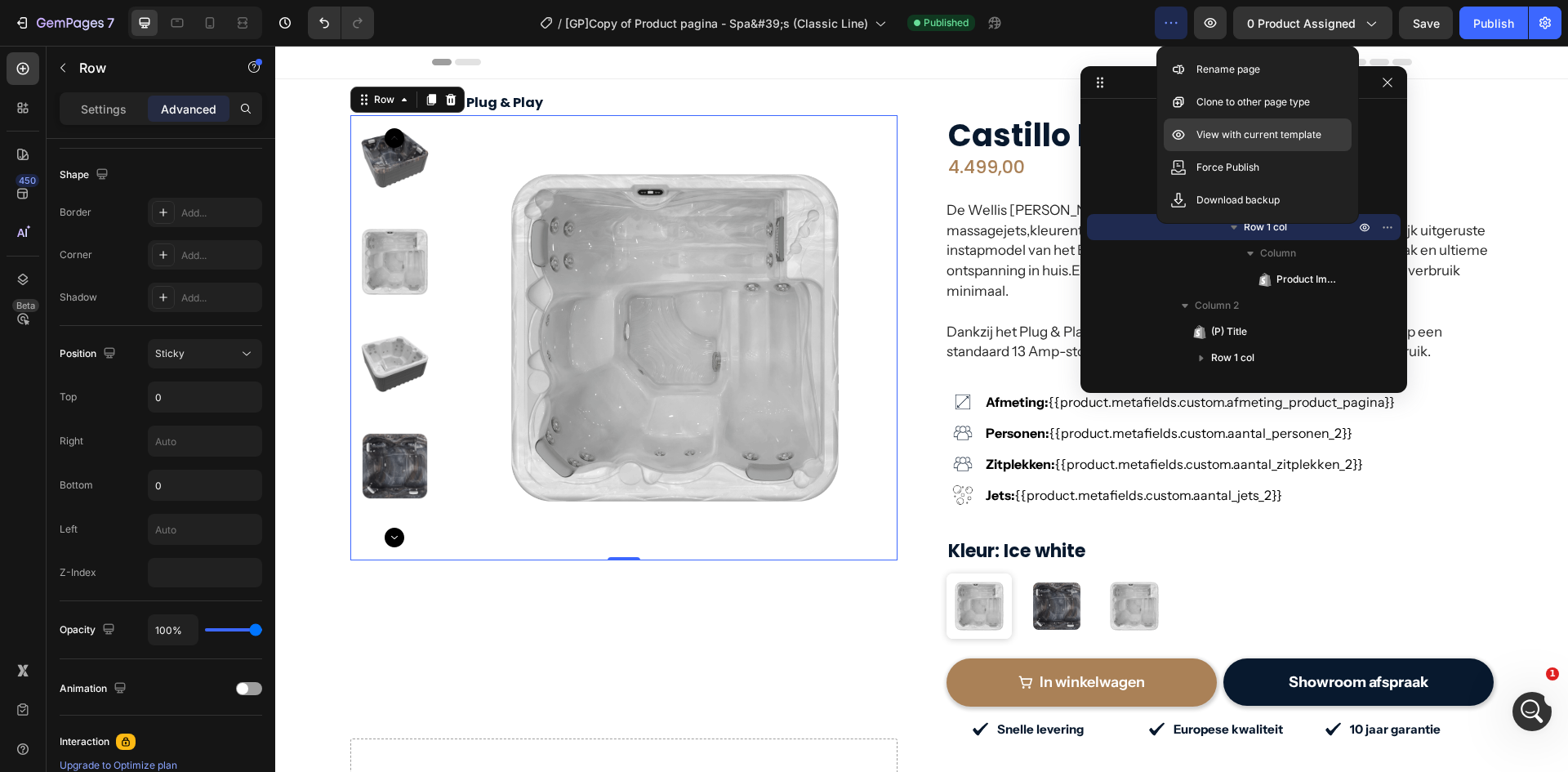
click at [1249, 135] on p "View with current template" at bounding box center [1259, 135] width 125 height 17
click at [175, 399] on input "0" at bounding box center [205, 398] width 113 height 30
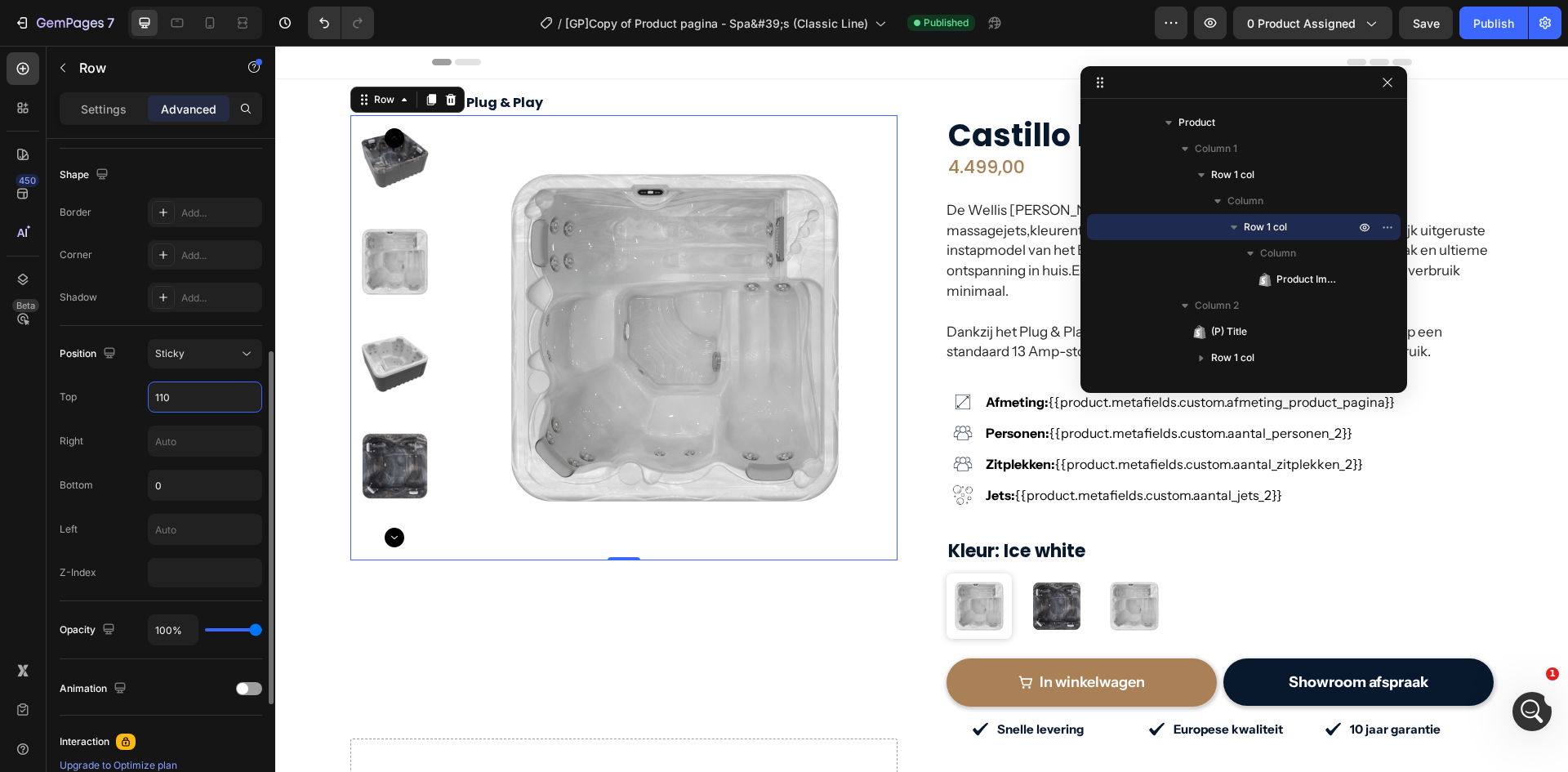
type input "110"
click at [1434, 19] on span "Save" at bounding box center [1426, 23] width 27 height 14
click at [1495, 20] on div "Publish" at bounding box center [1494, 23] width 41 height 17
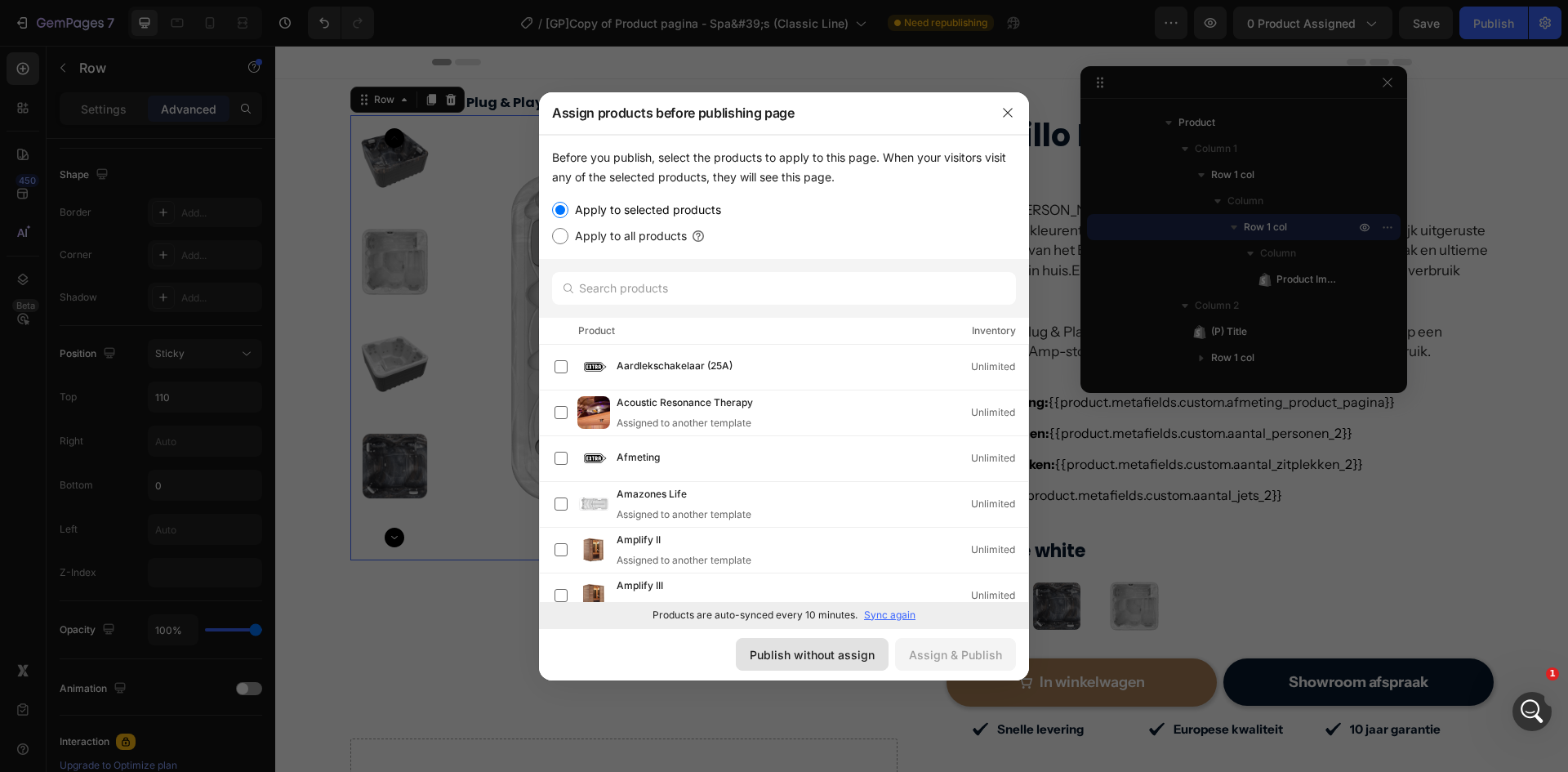
drag, startPoint x: 835, startPoint y: 655, endPoint x: 413, endPoint y: 455, distance: 467.0
click at [835, 655] on div "Publish without assign" at bounding box center [812, 655] width 125 height 17
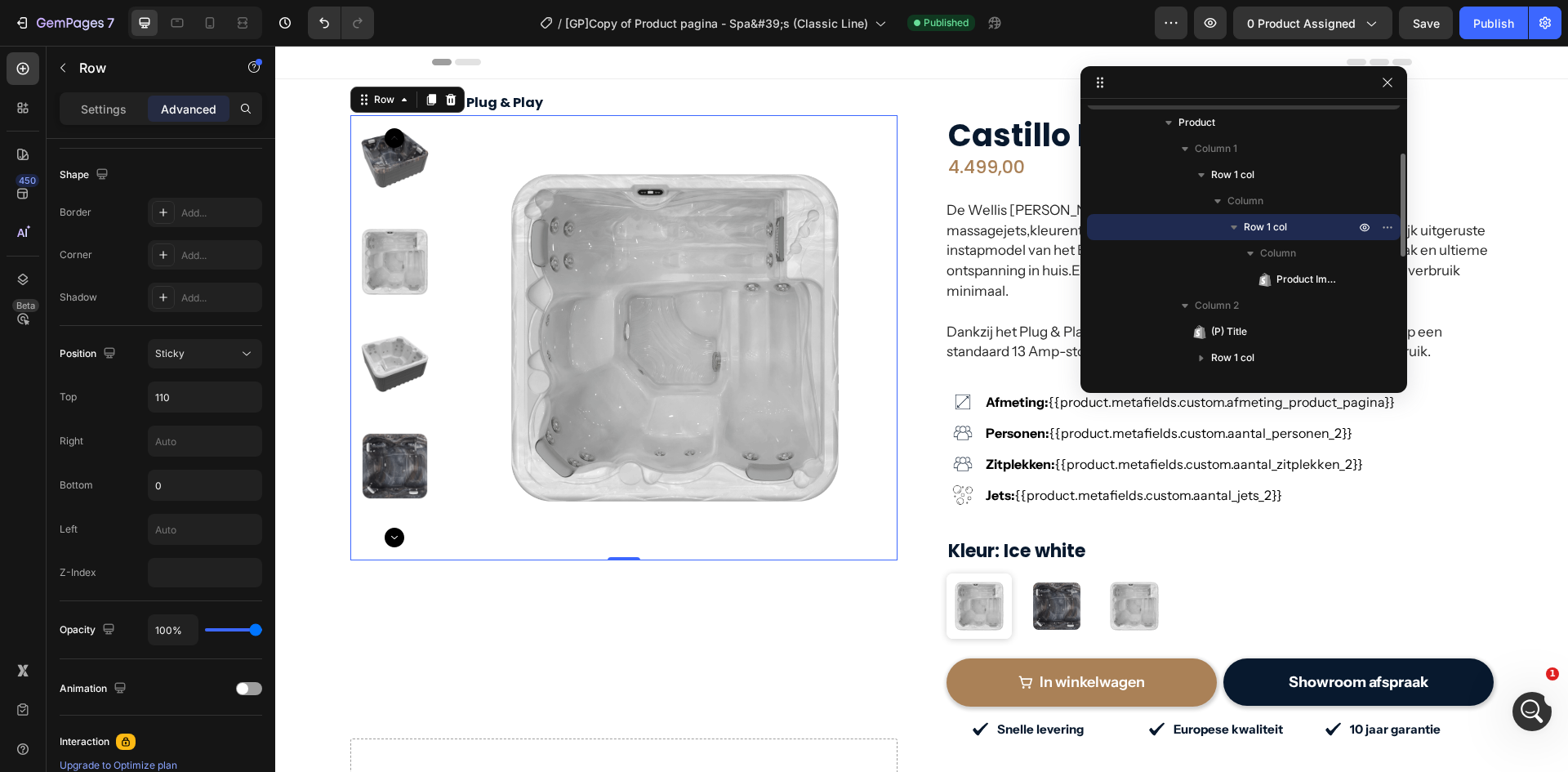
scroll to position [0, 0]
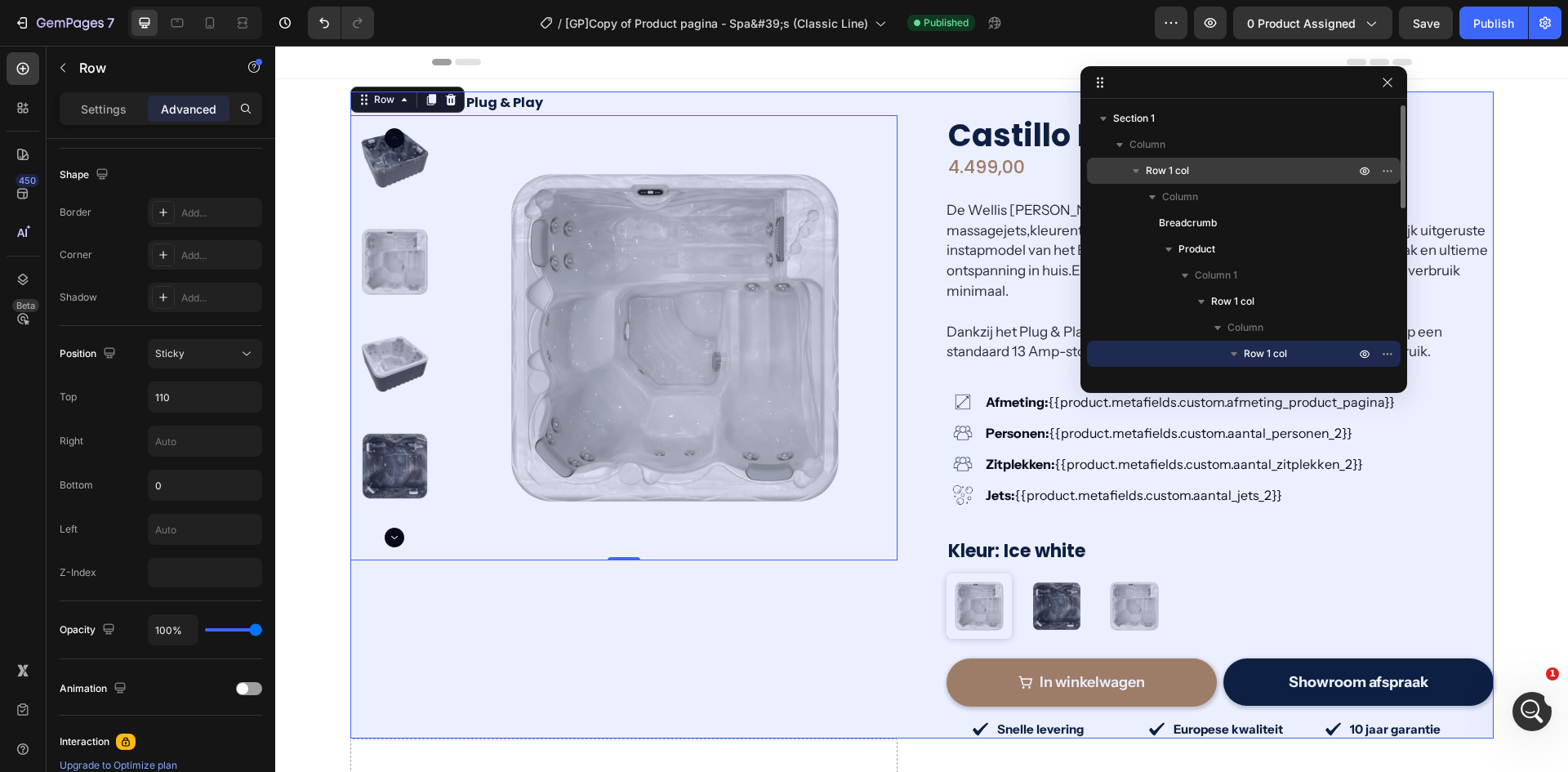
click at [1135, 170] on icon "button" at bounding box center [1136, 171] width 7 height 4
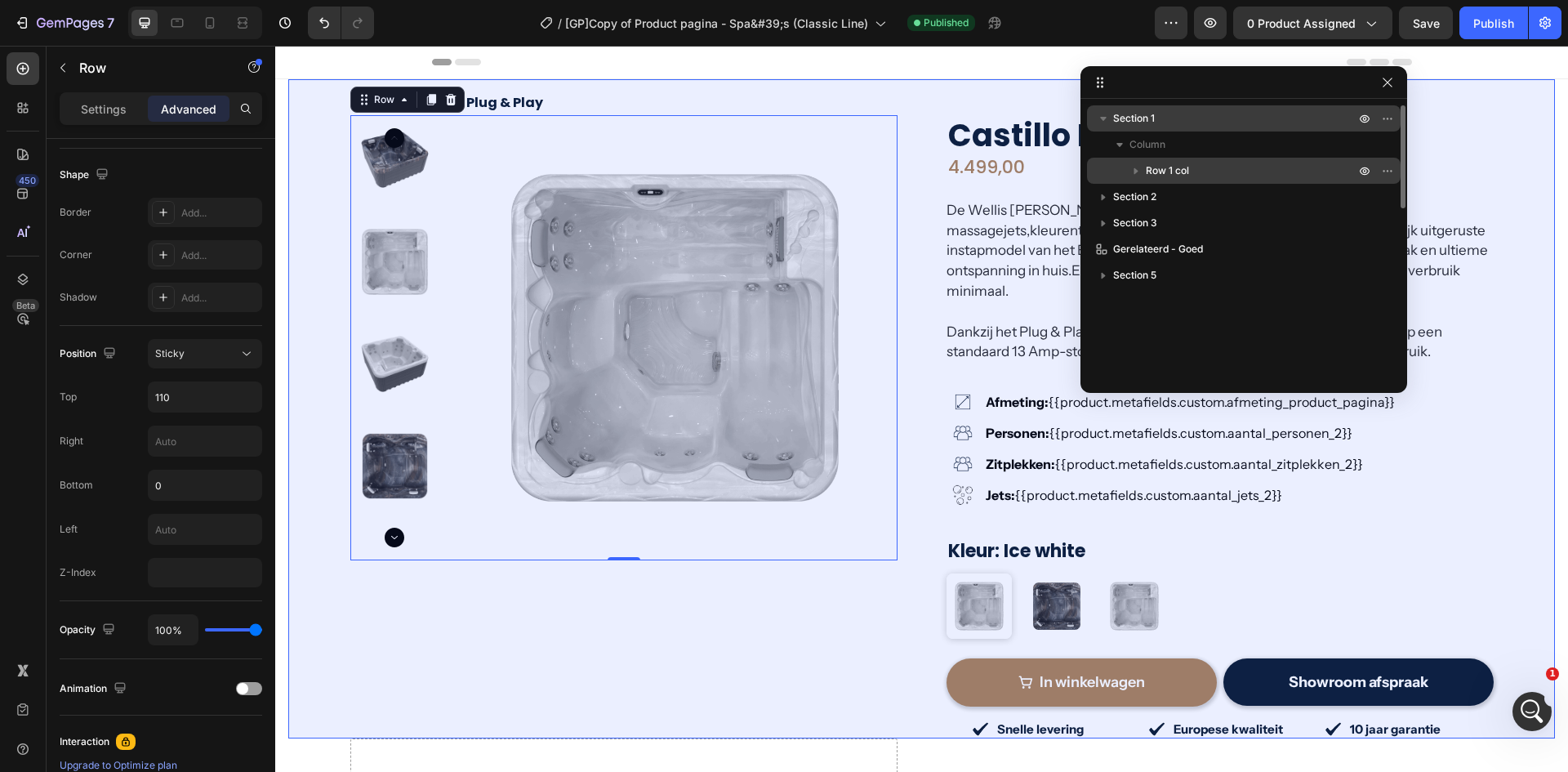
click at [1130, 122] on span "Section 1" at bounding box center [1134, 118] width 42 height 17
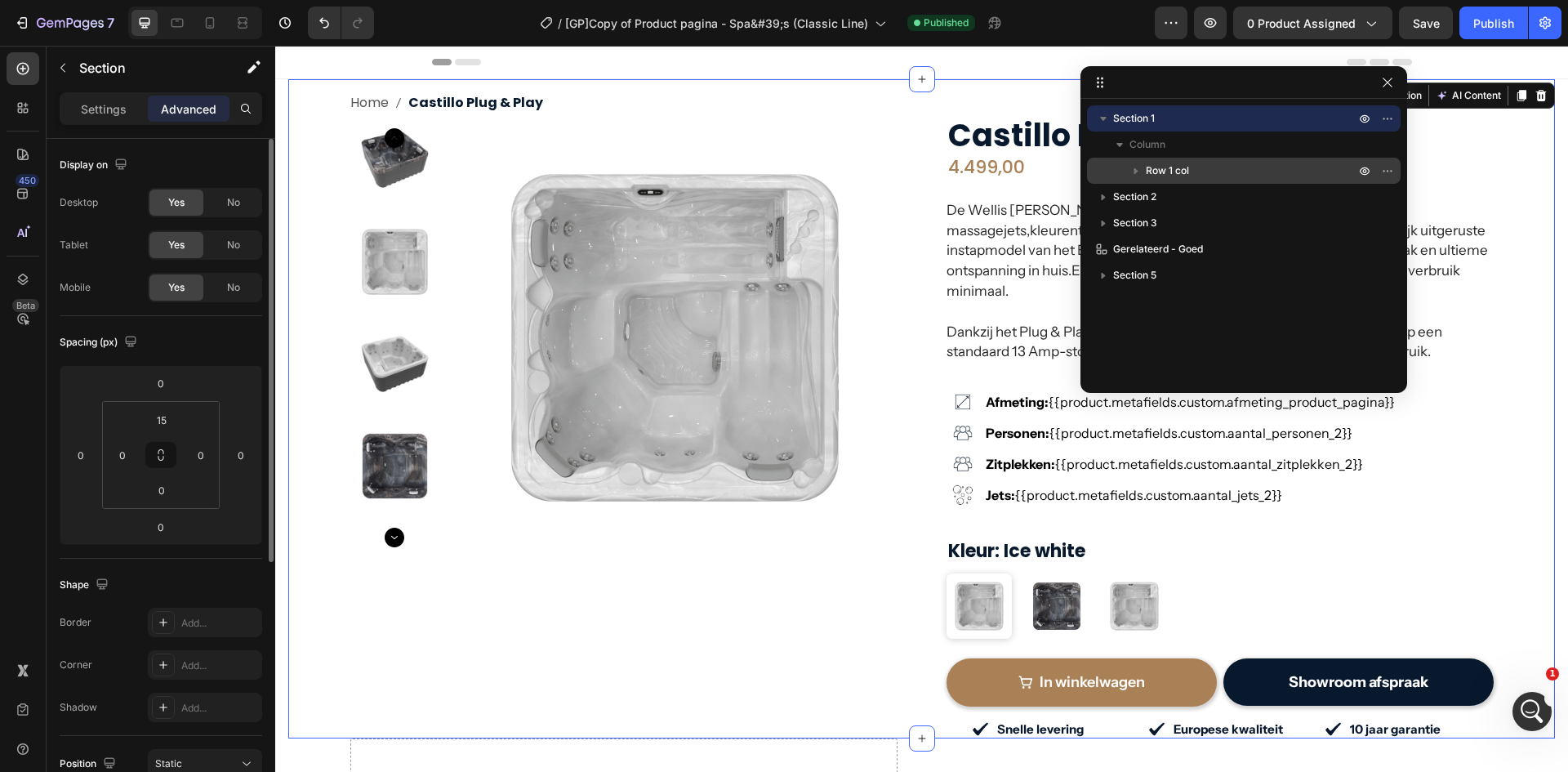
scroll to position [410, 0]
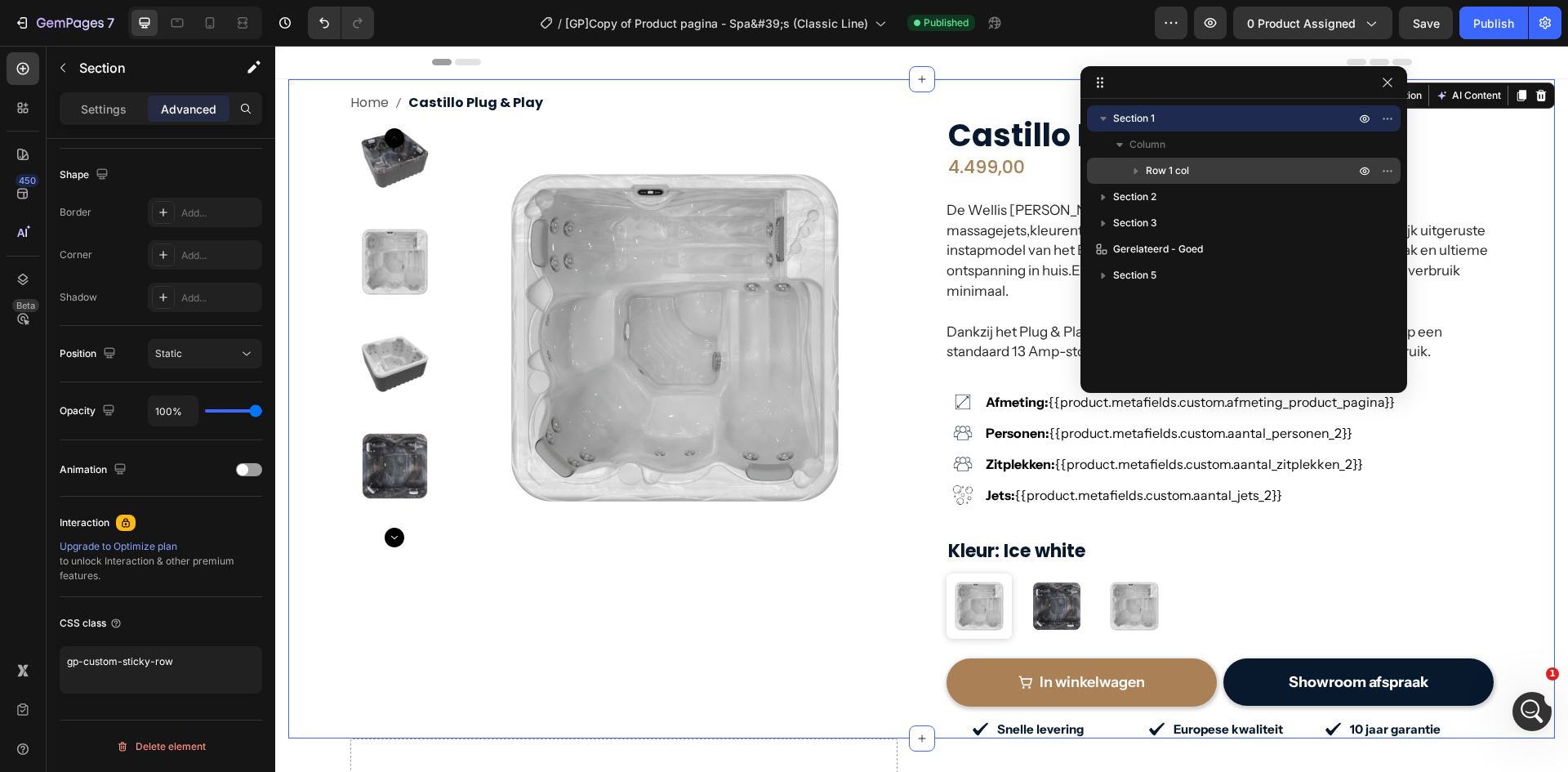
click at [1100, 118] on icon "button" at bounding box center [1103, 118] width 17 height 17
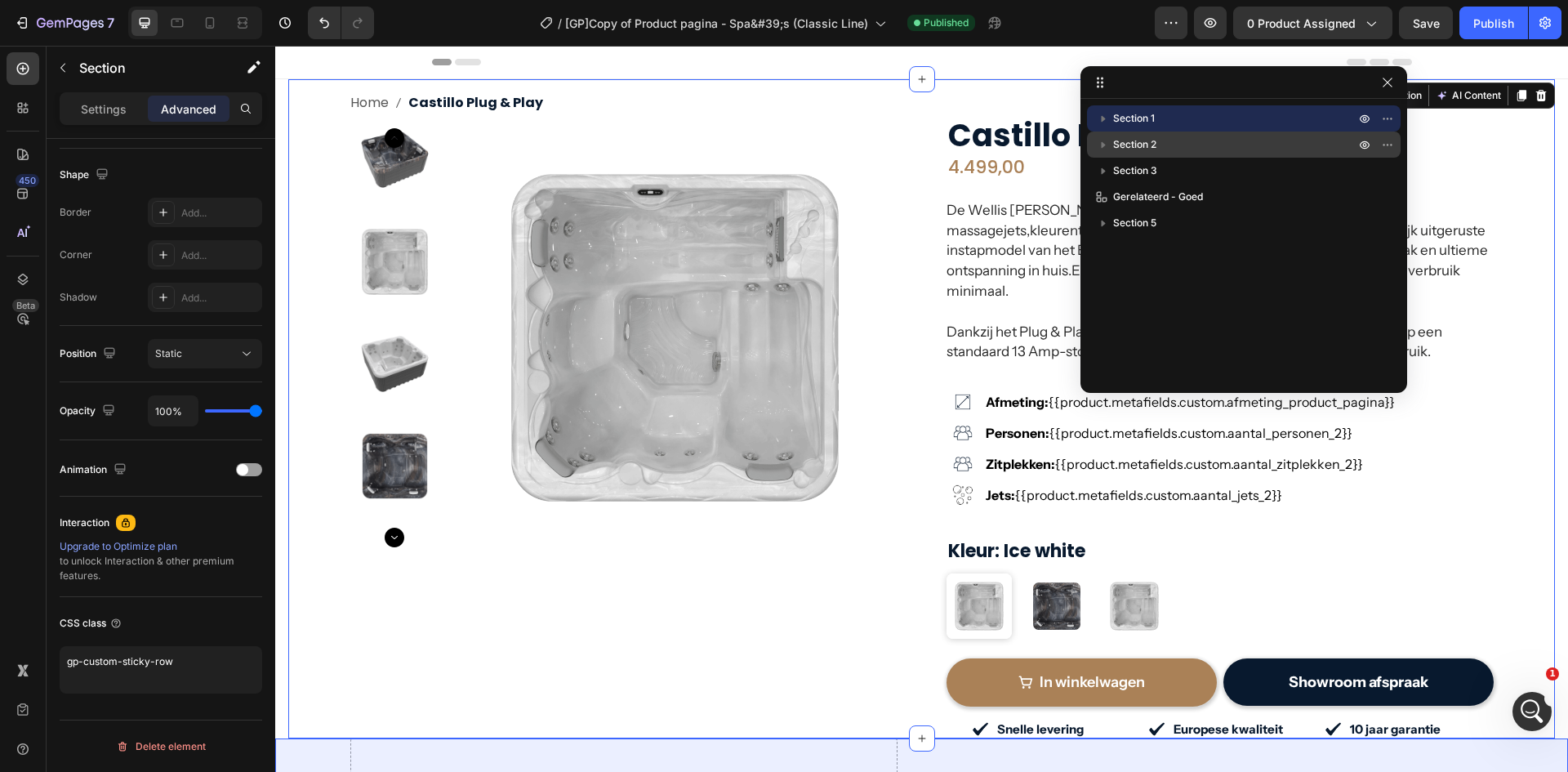
click at [1152, 139] on span "Section 2" at bounding box center [1135, 145] width 43 height 17
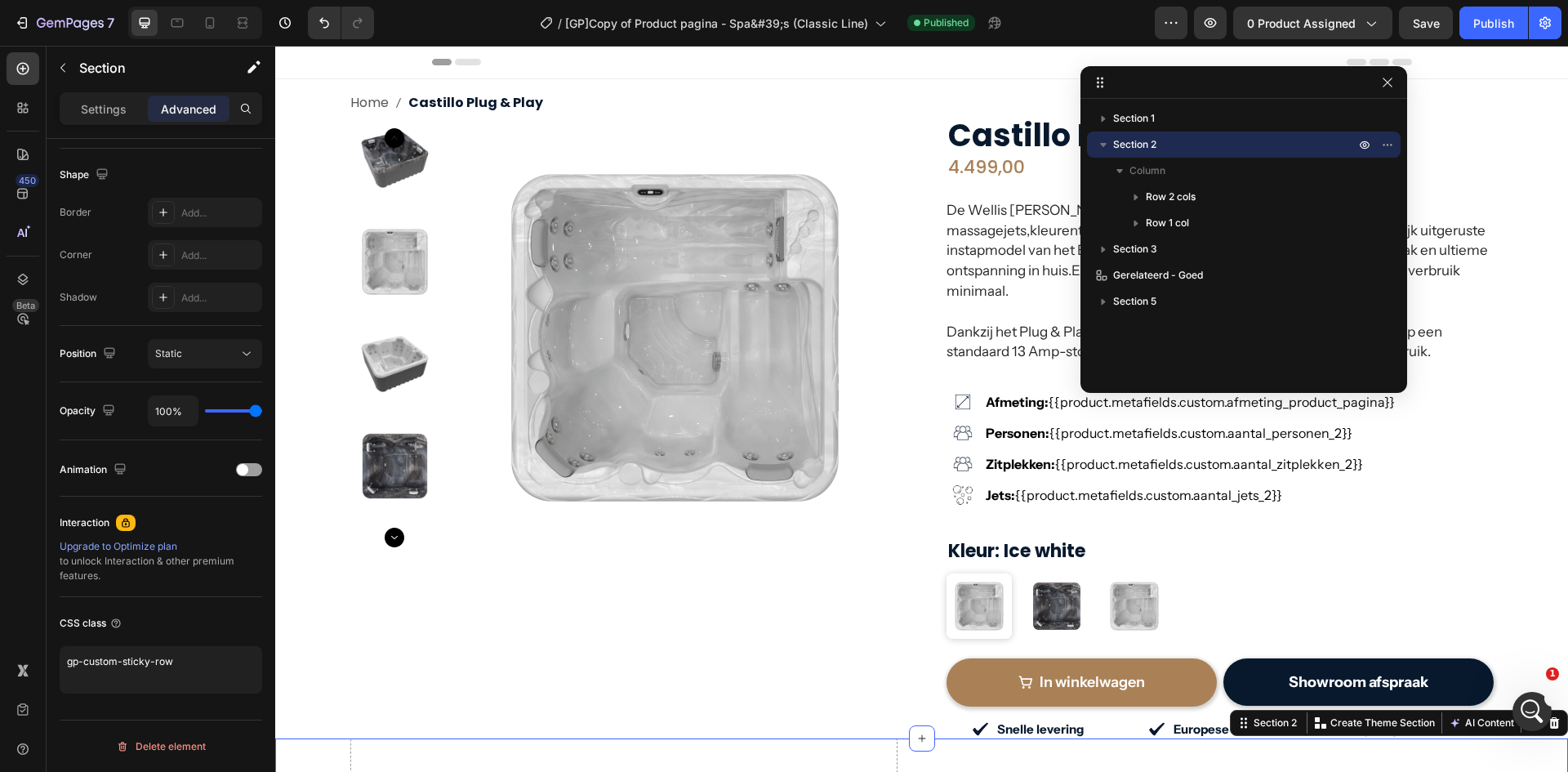
scroll to position [616, 0]
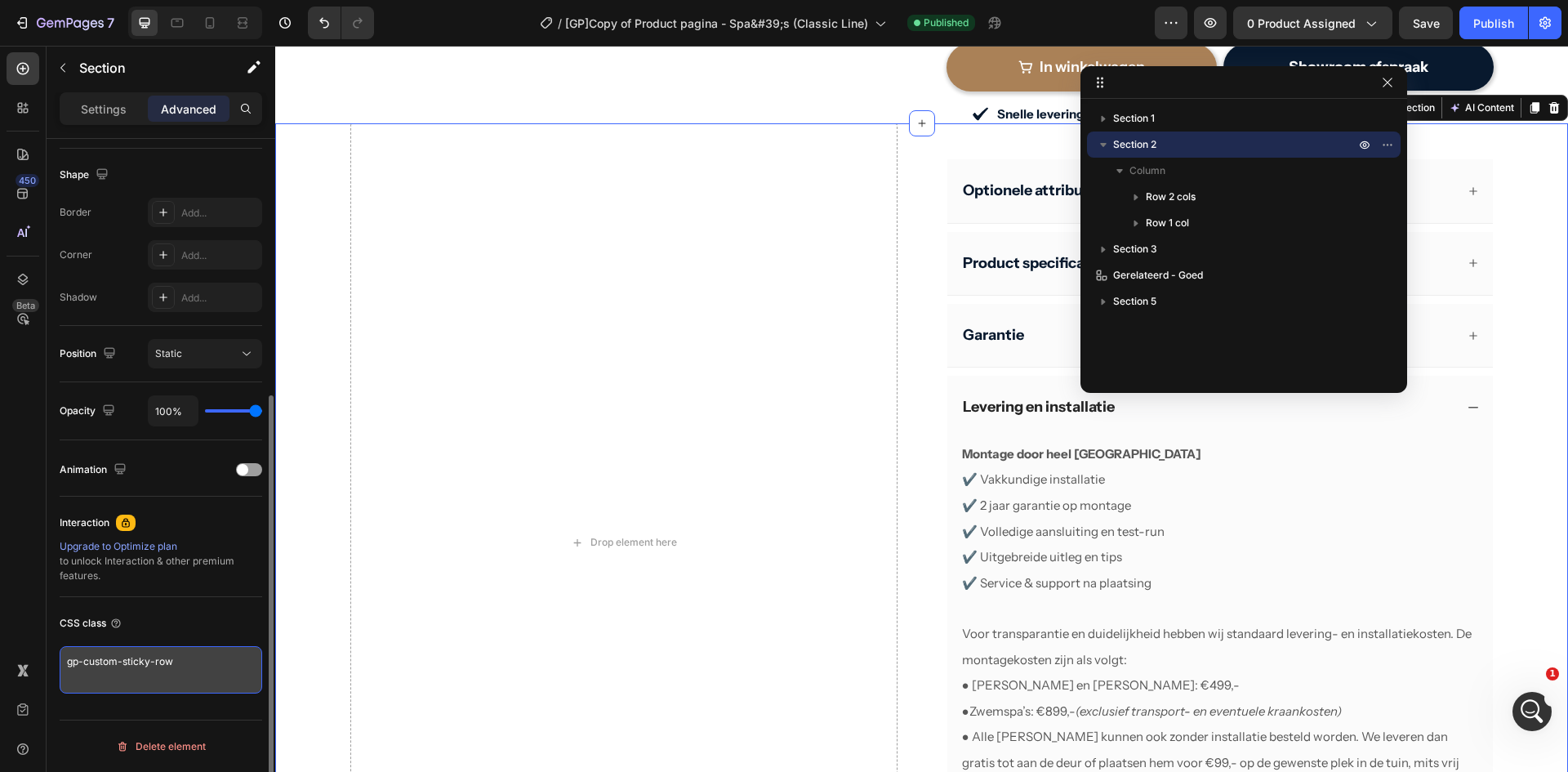
click at [173, 660] on textarea "gp-custom-sticky-row" at bounding box center [161, 670] width 203 height 47
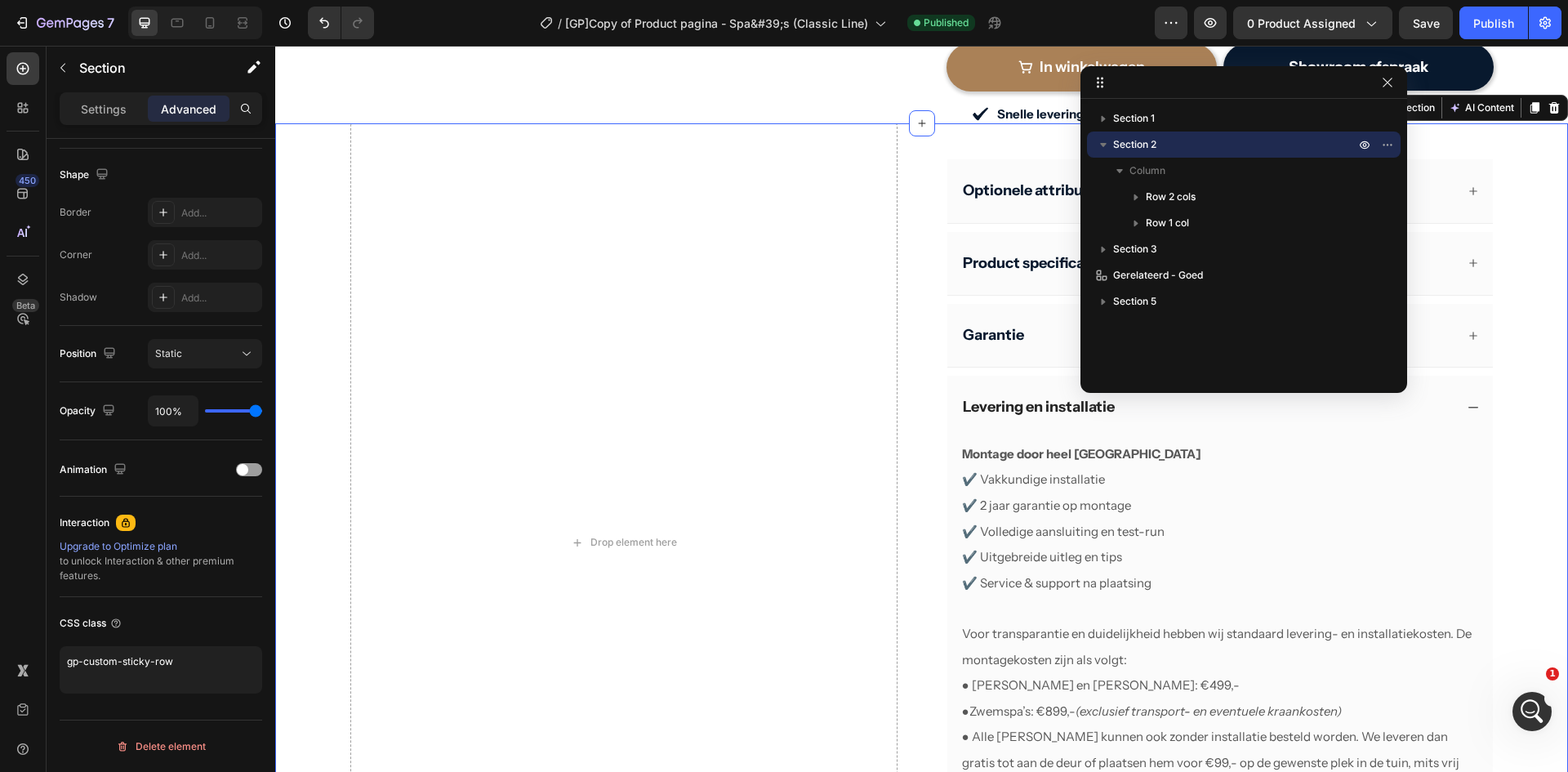
click at [1106, 138] on icon "button" at bounding box center [1103, 145] width 17 height 17
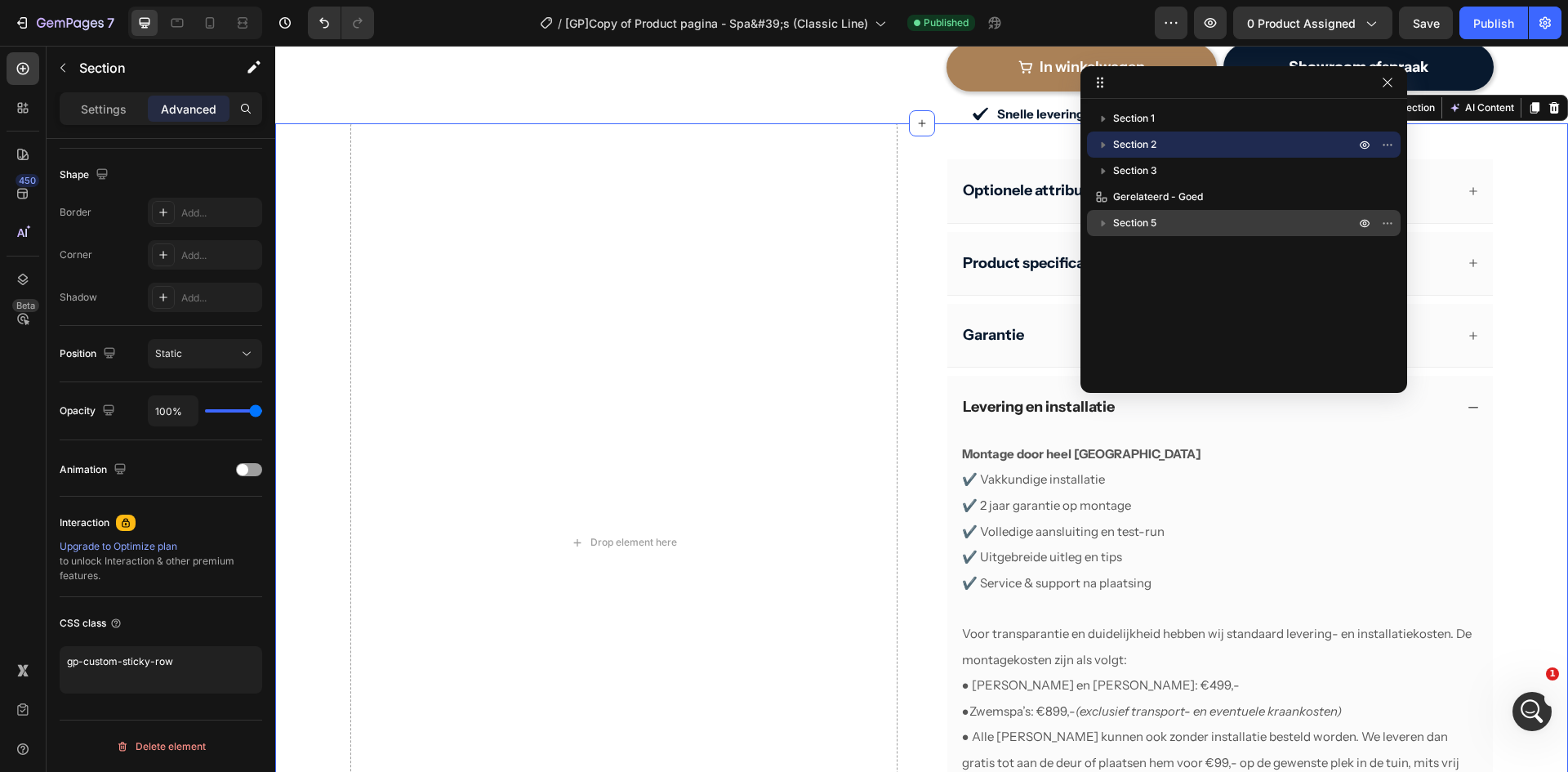
click at [1102, 218] on icon "button" at bounding box center [1103, 223] width 17 height 17
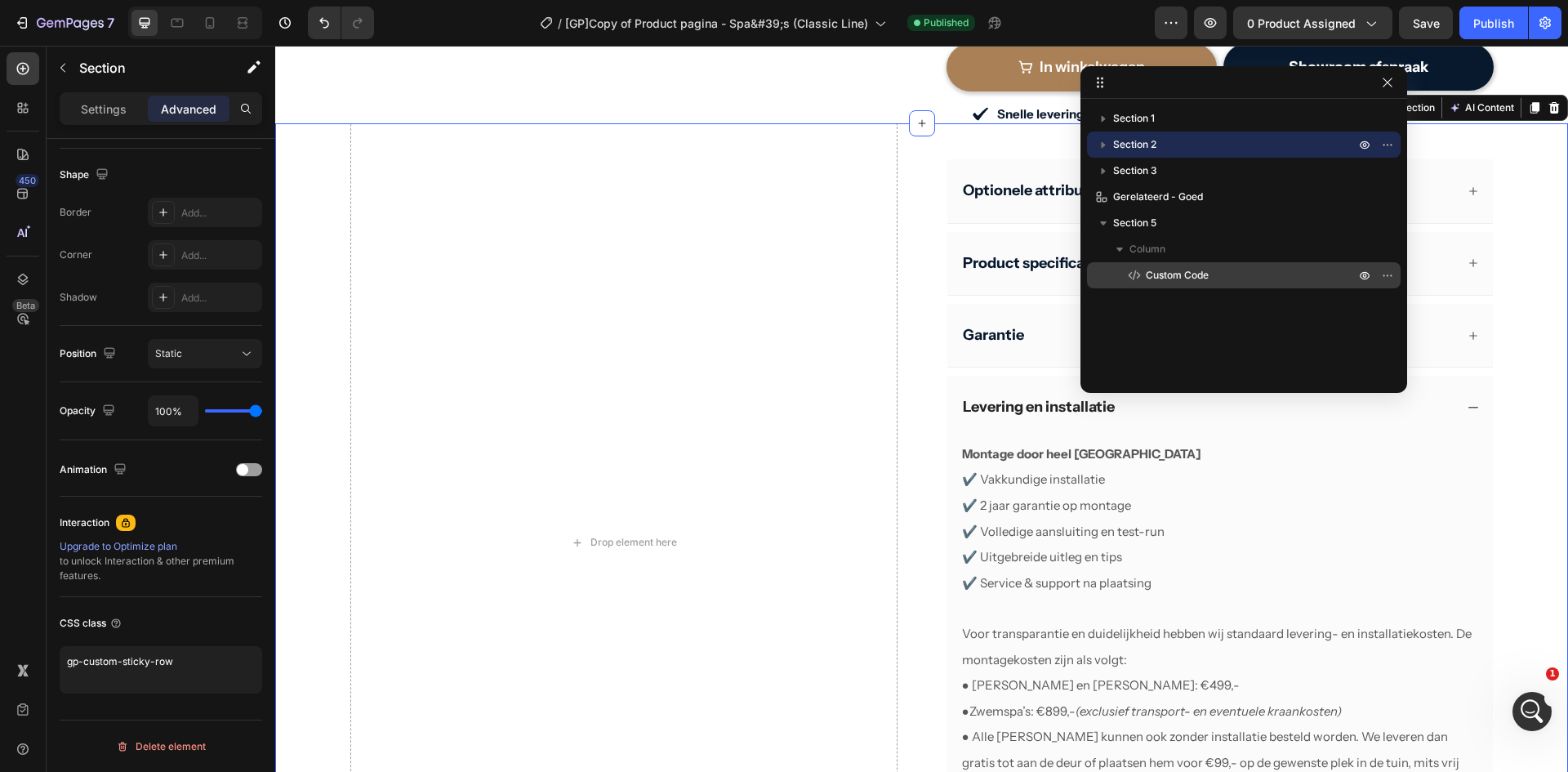
click at [1173, 278] on span "Custom Code" at bounding box center [1178, 276] width 63 height 17
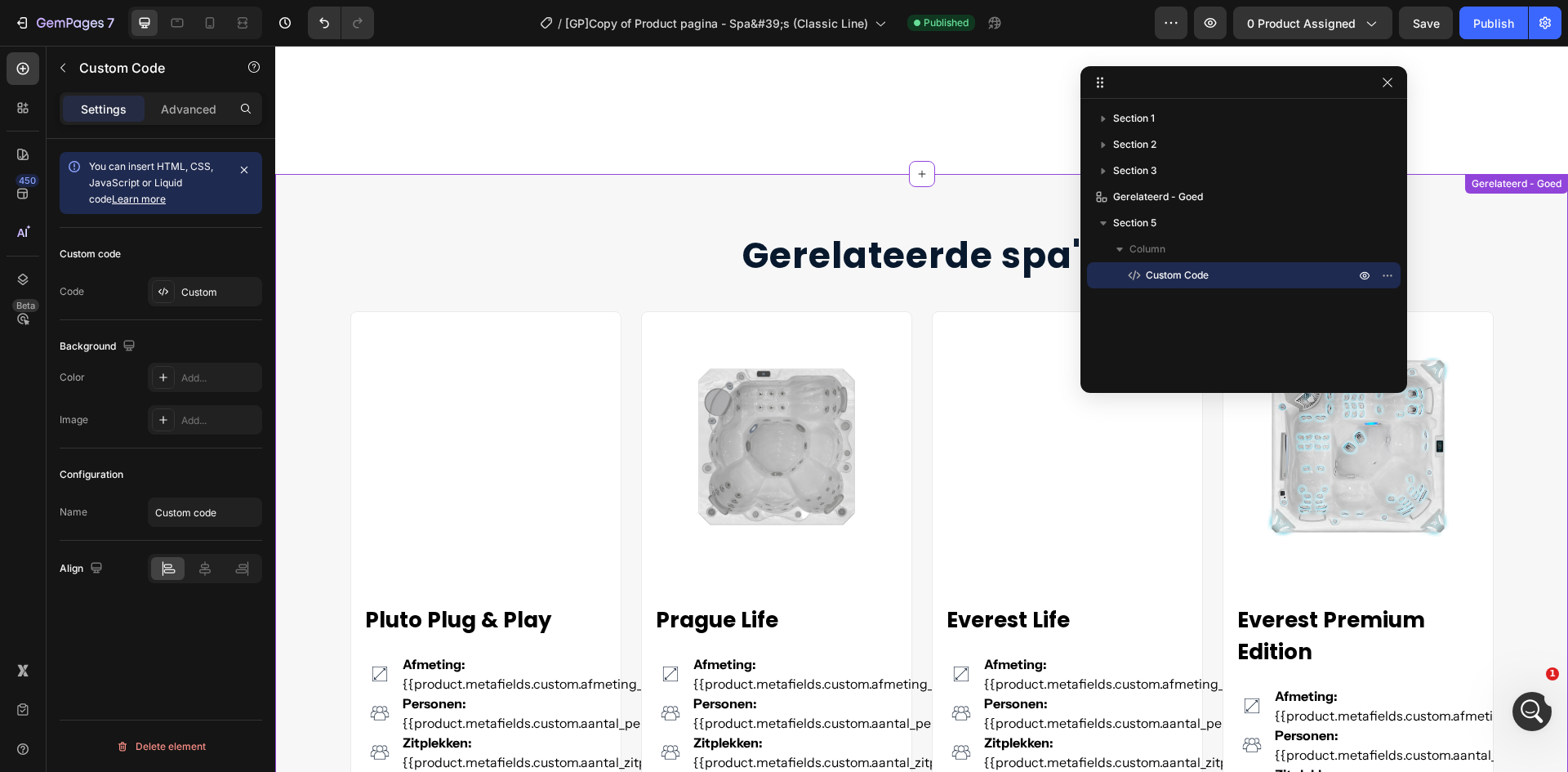
scroll to position [3074, 0]
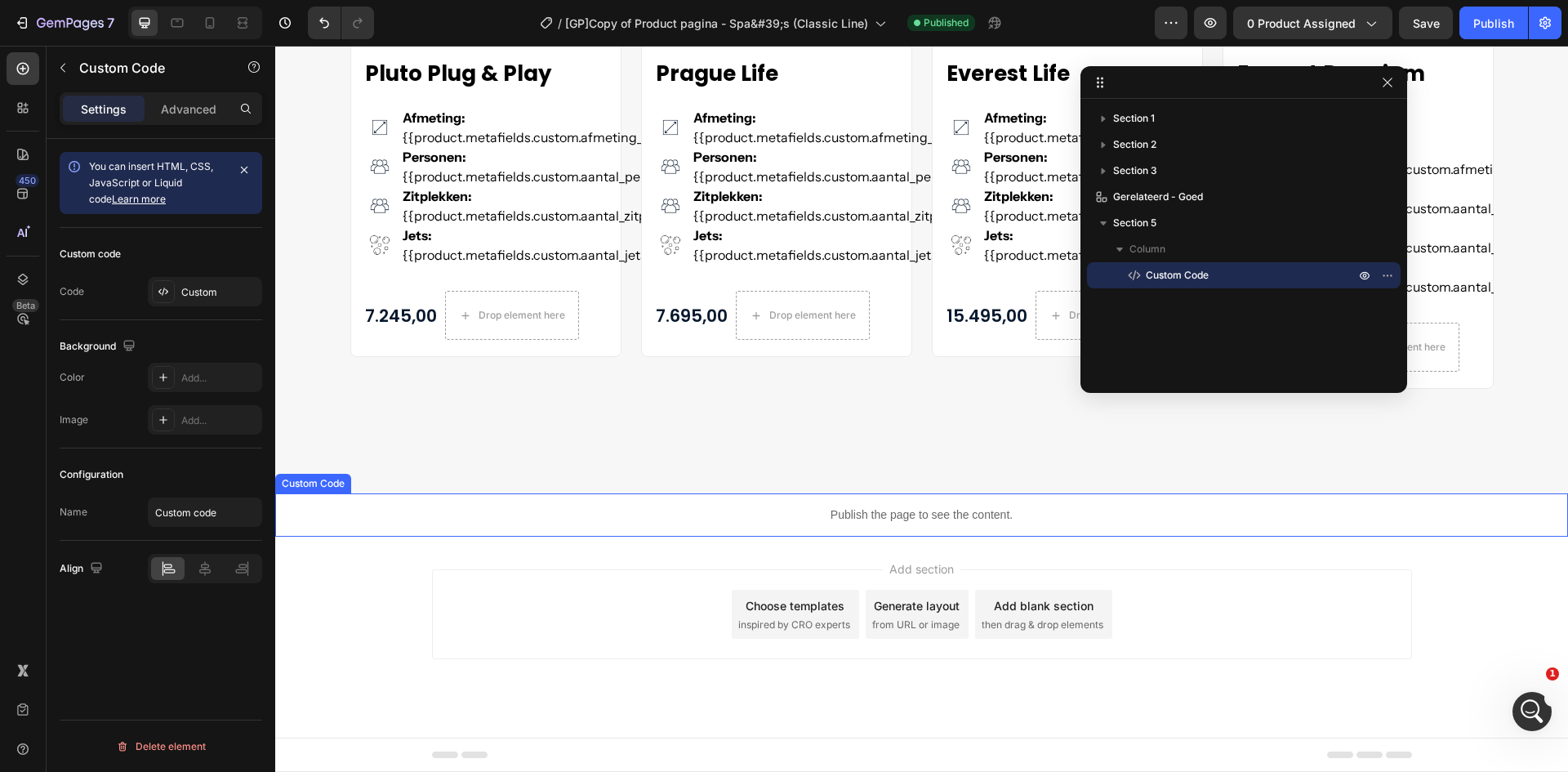
click at [854, 515] on p "Publish the page to see the content." at bounding box center [922, 515] width 1293 height 17
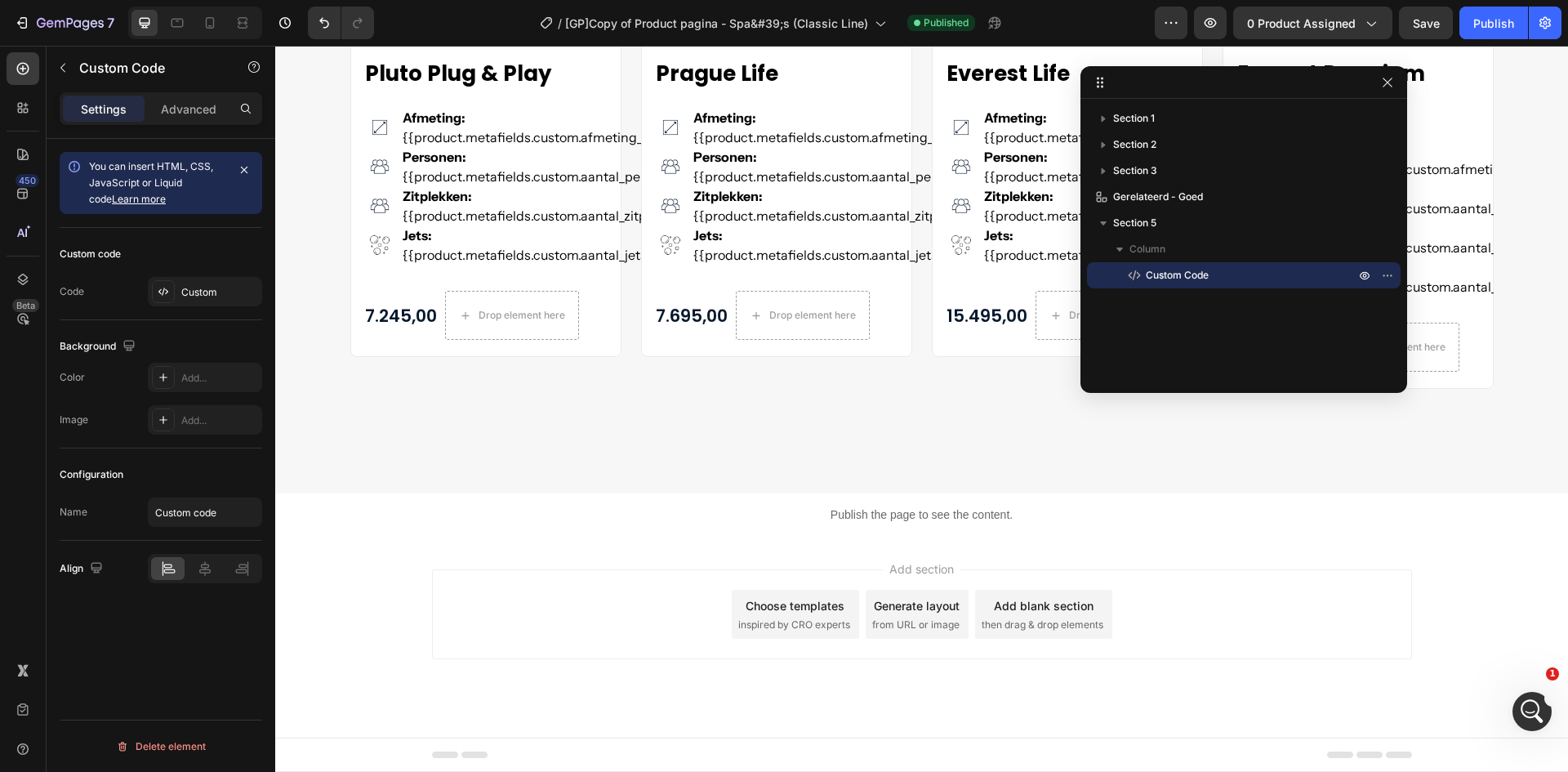
click at [1210, 275] on p "Custom Code" at bounding box center [1233, 276] width 212 height 17
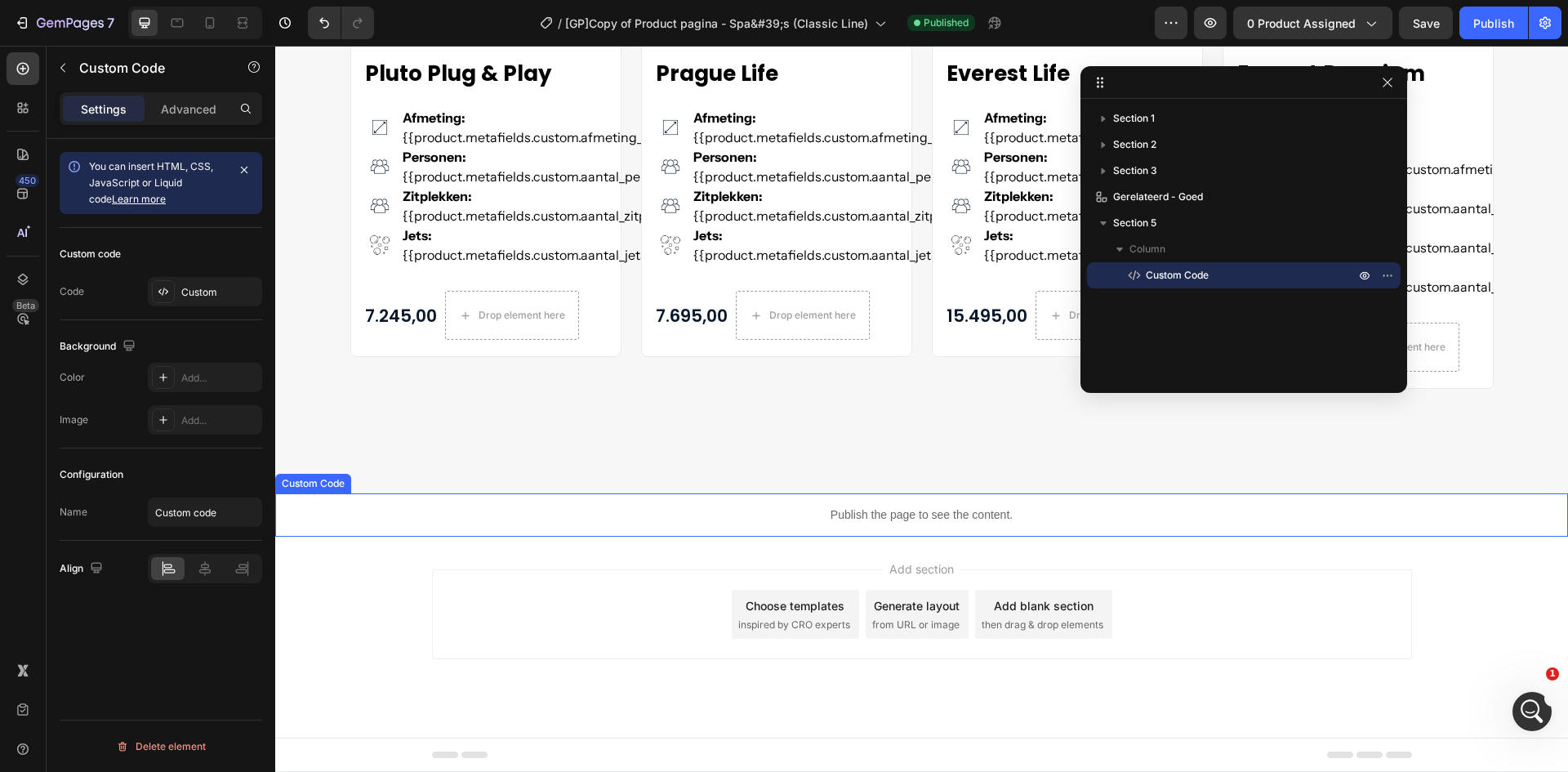
click at [871, 522] on p "Publish the page to see the content." at bounding box center [922, 515] width 1293 height 17
click at [832, 444] on div "Gerelateerde spa's Heading Product Images Pluto Plug & Play (P) Title Icon Afme…" at bounding box center [922, 61] width 1293 height 867
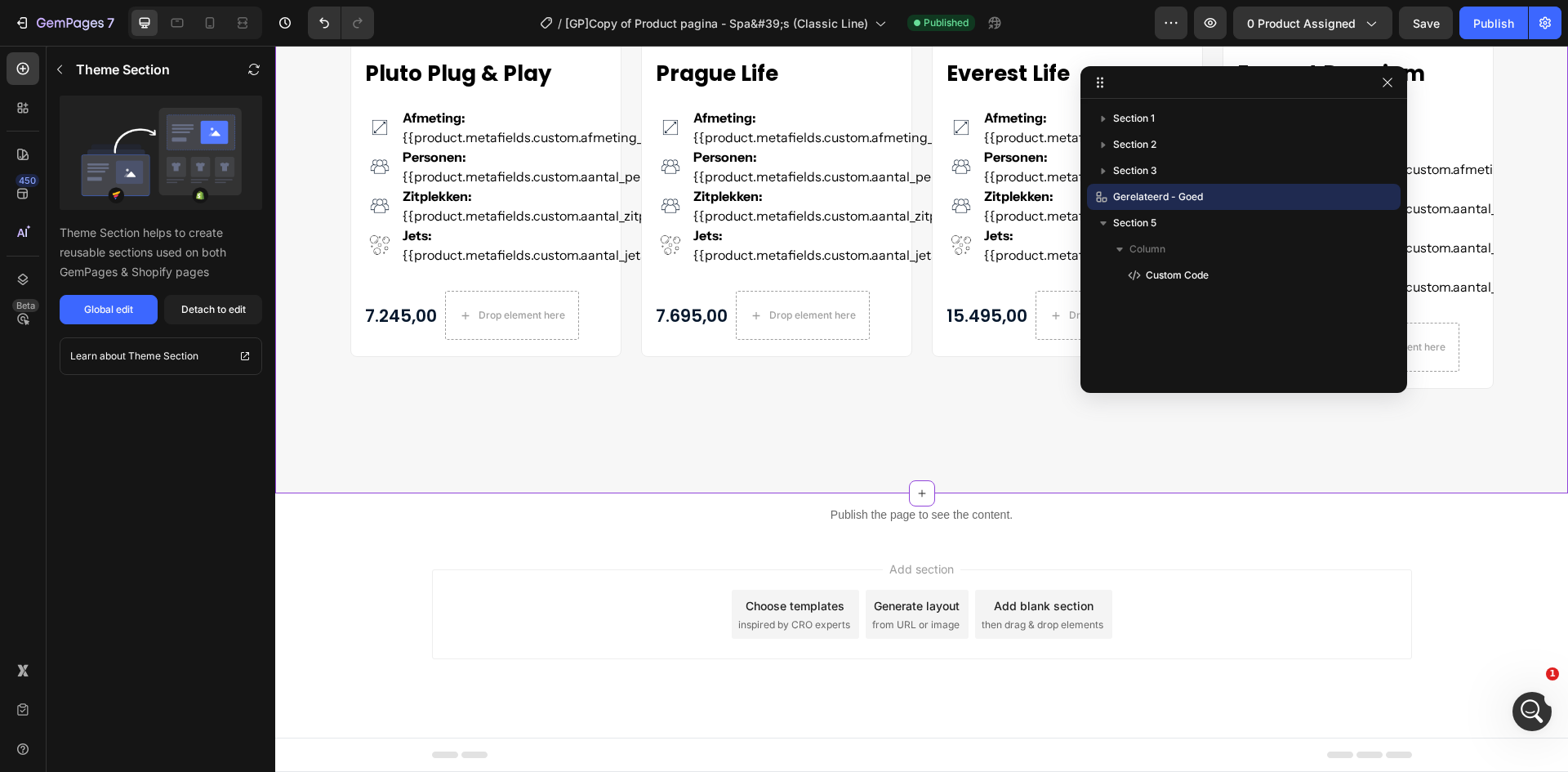
click at [843, 505] on div "Publish the page to see the content." at bounding box center [922, 515] width 1293 height 43
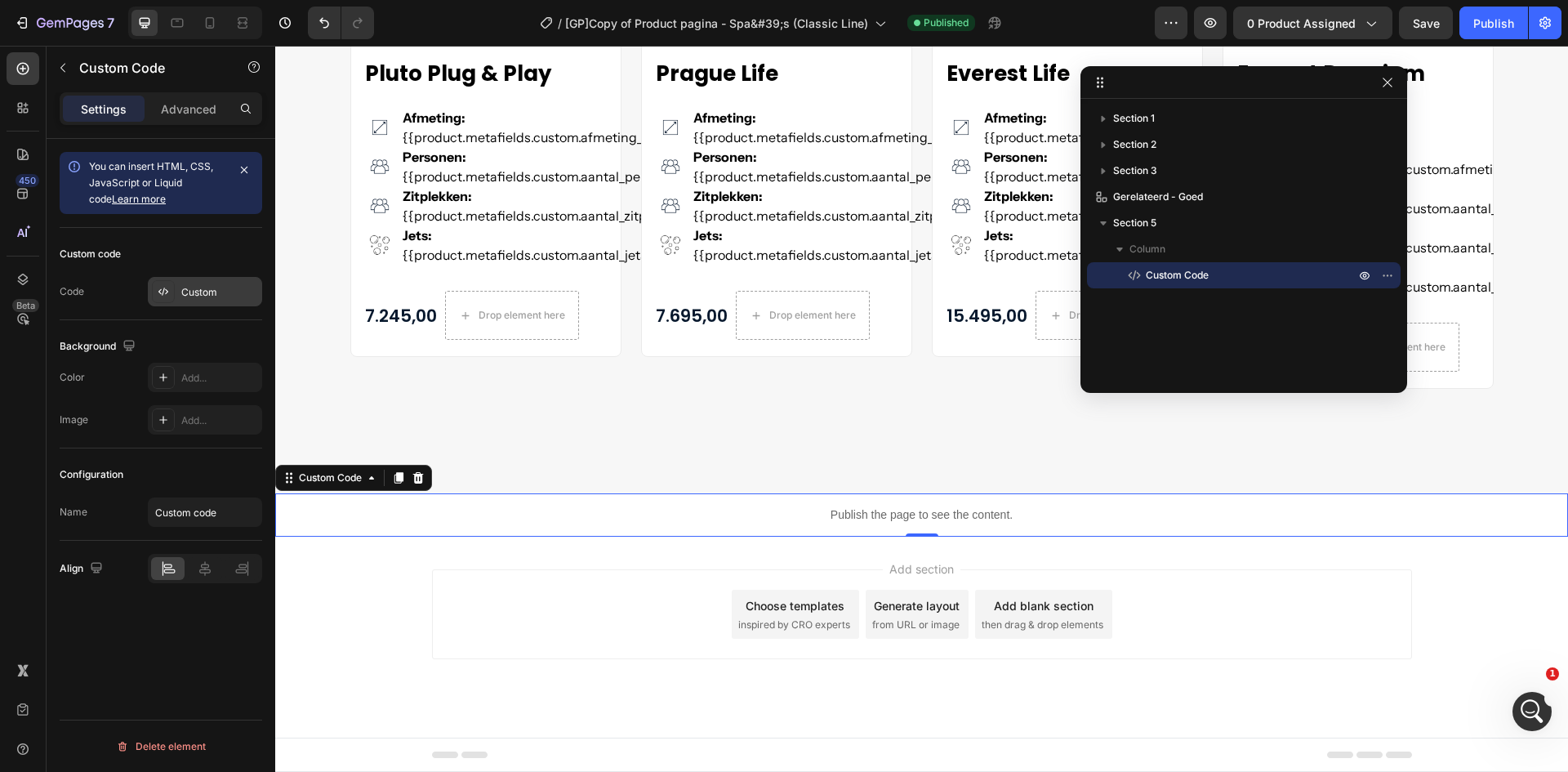
click at [188, 295] on div "Custom" at bounding box center [220, 292] width 76 height 15
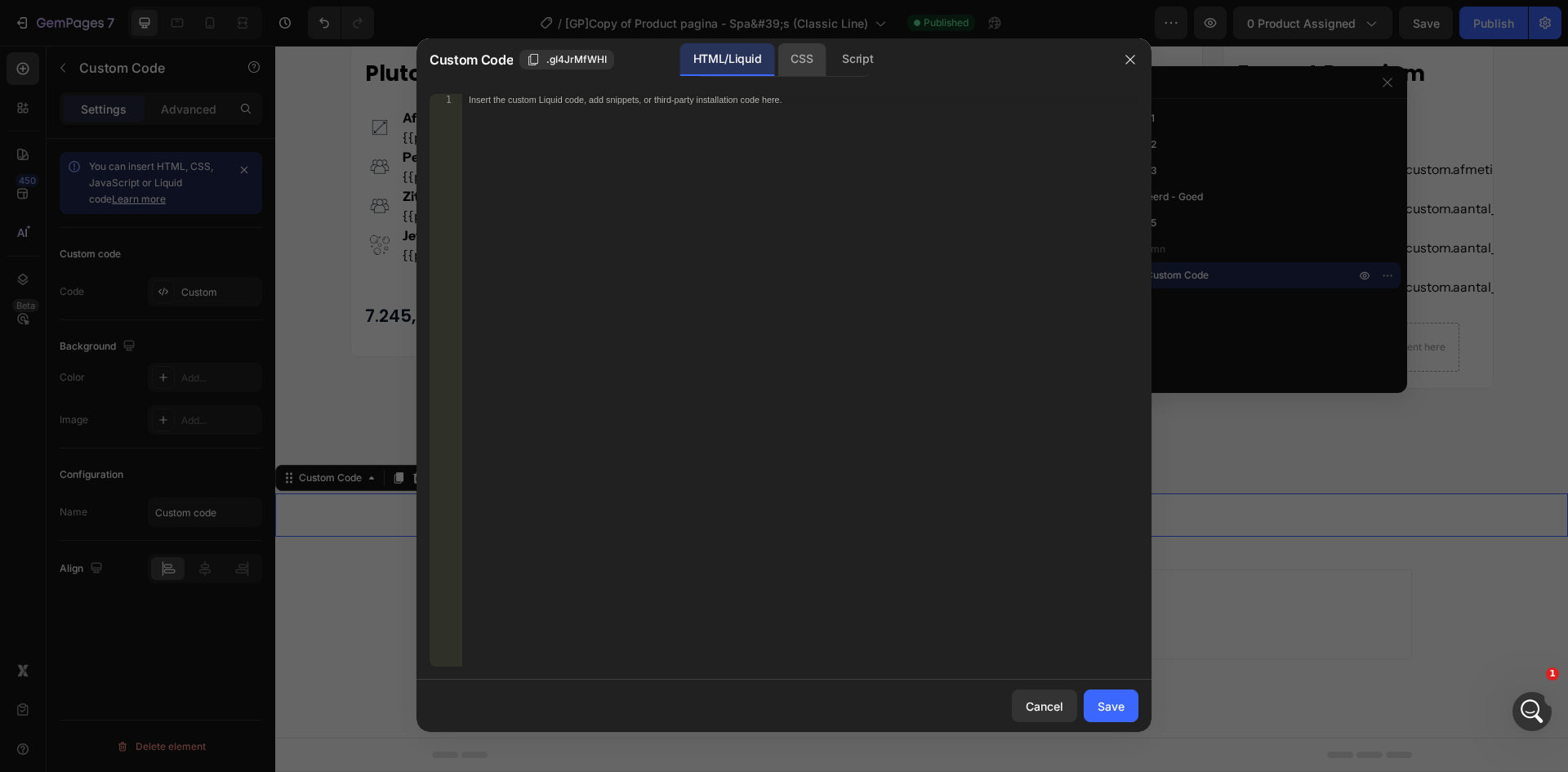
click at [829, 60] on div "CSS" at bounding box center [857, 59] width 57 height 33
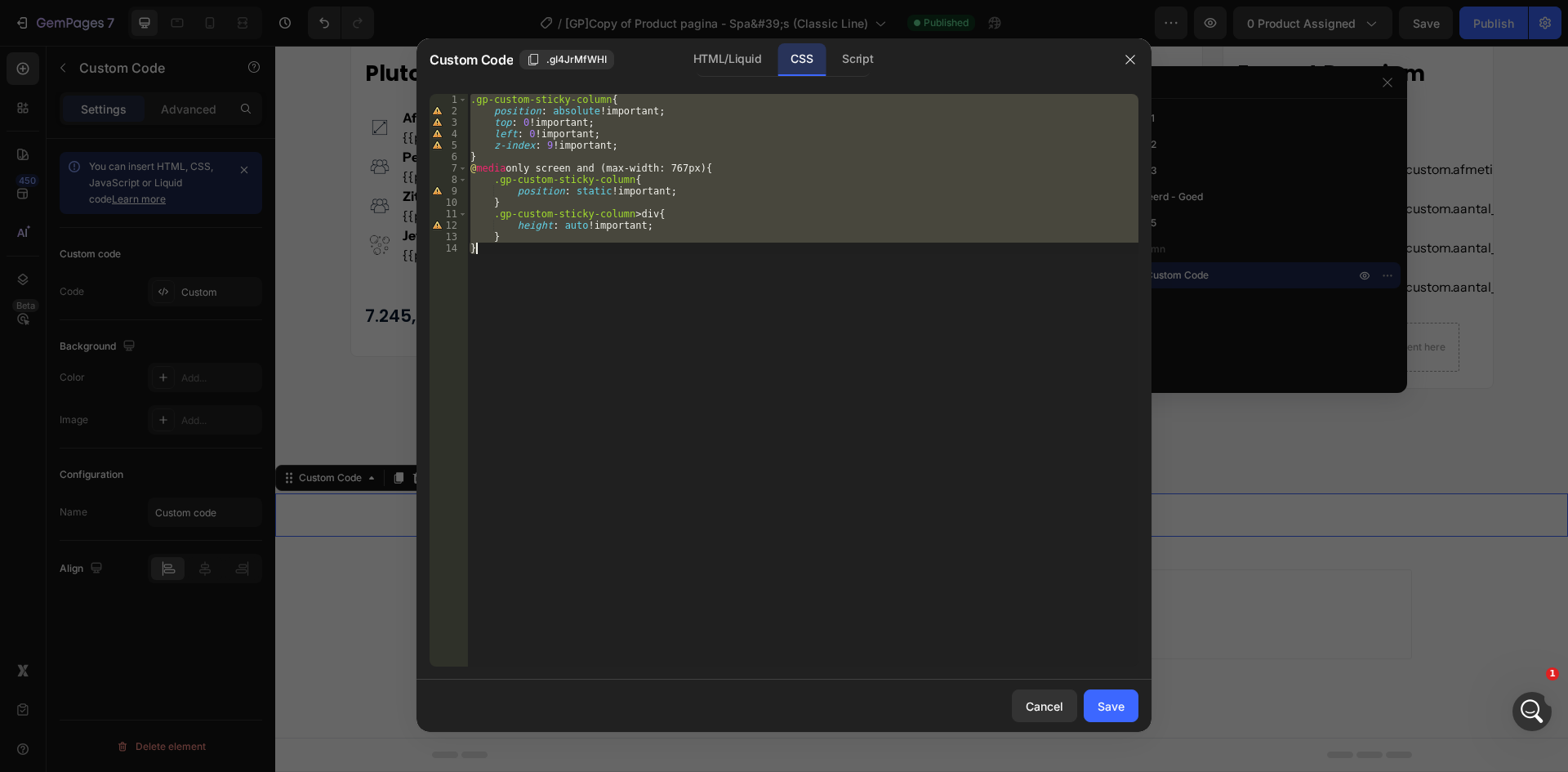
click at [831, 363] on div ".gp-custom-sticky-column { position : absolute !important ; top : 0 !important …" at bounding box center [803, 380] width 671 height 573
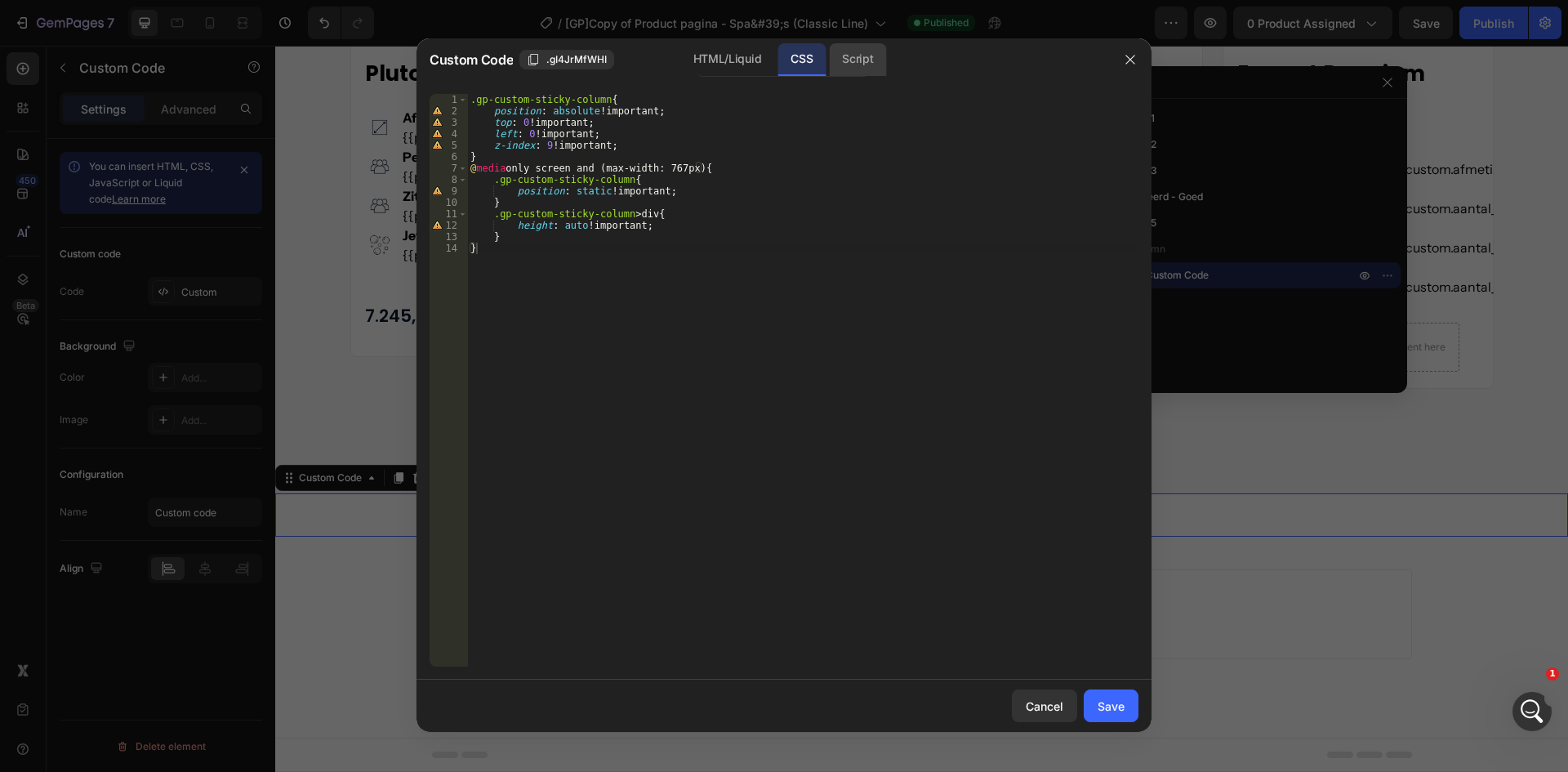
click at [856, 57] on div "Script" at bounding box center [857, 59] width 57 height 33
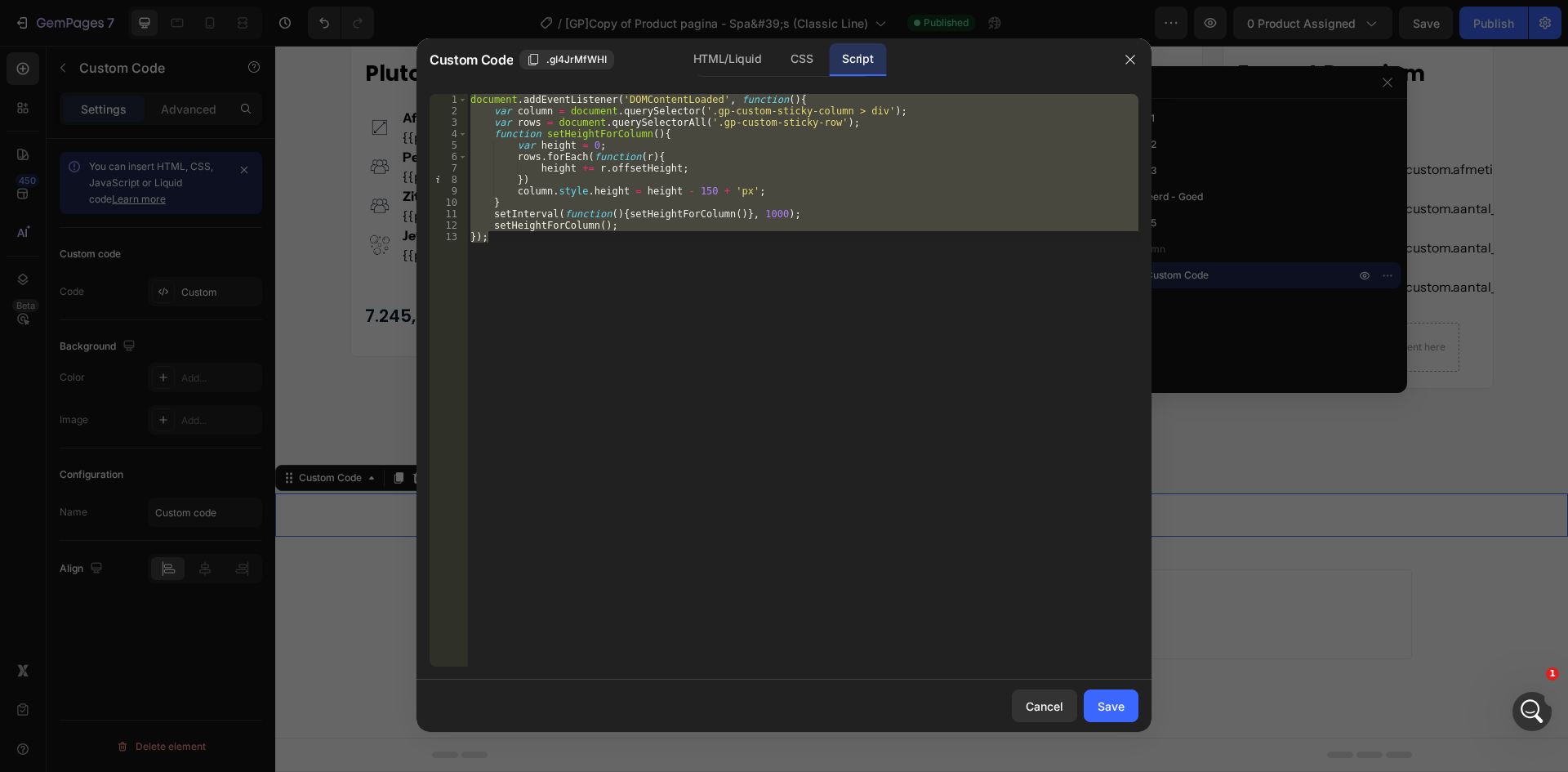
click at [812, 396] on div "document . addEventListener ( 'DOMContentLoaded' , function ( ) { var column = …" at bounding box center [803, 380] width 671 height 573
type textarea "});"
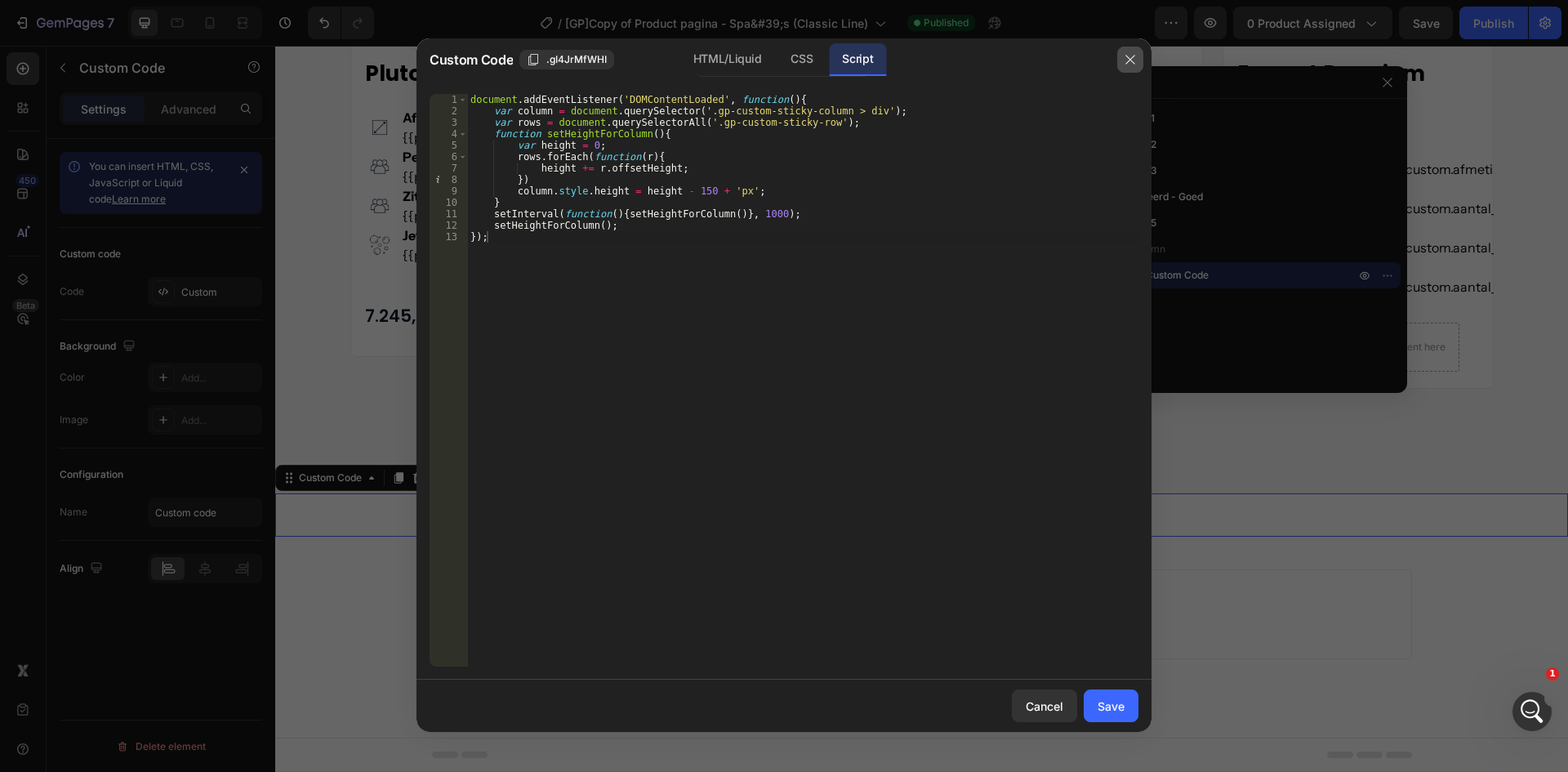
click at [1124, 62] on icon "button" at bounding box center [1130, 60] width 13 height 13
